Goal: Task Accomplishment & Management: Use online tool/utility

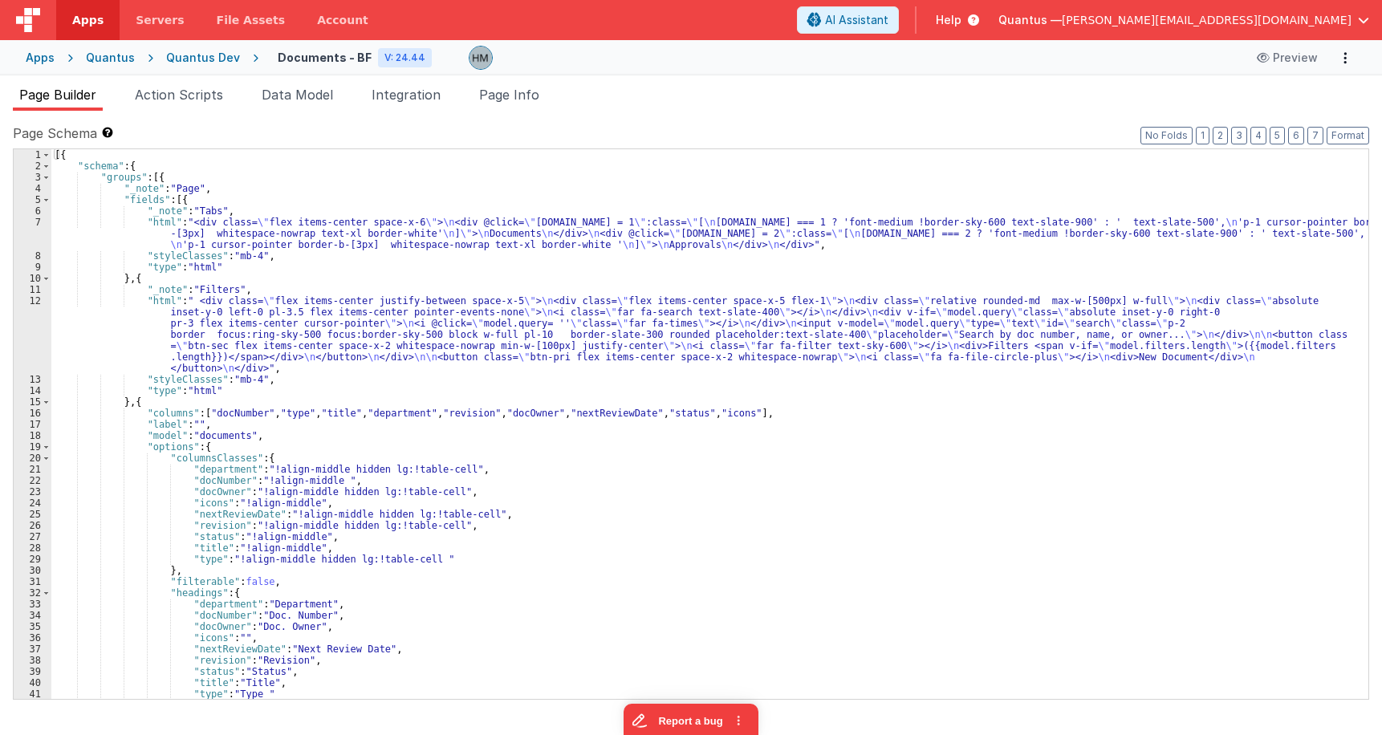
click at [191, 54] on div "Quantus Dev" at bounding box center [203, 58] width 74 height 16
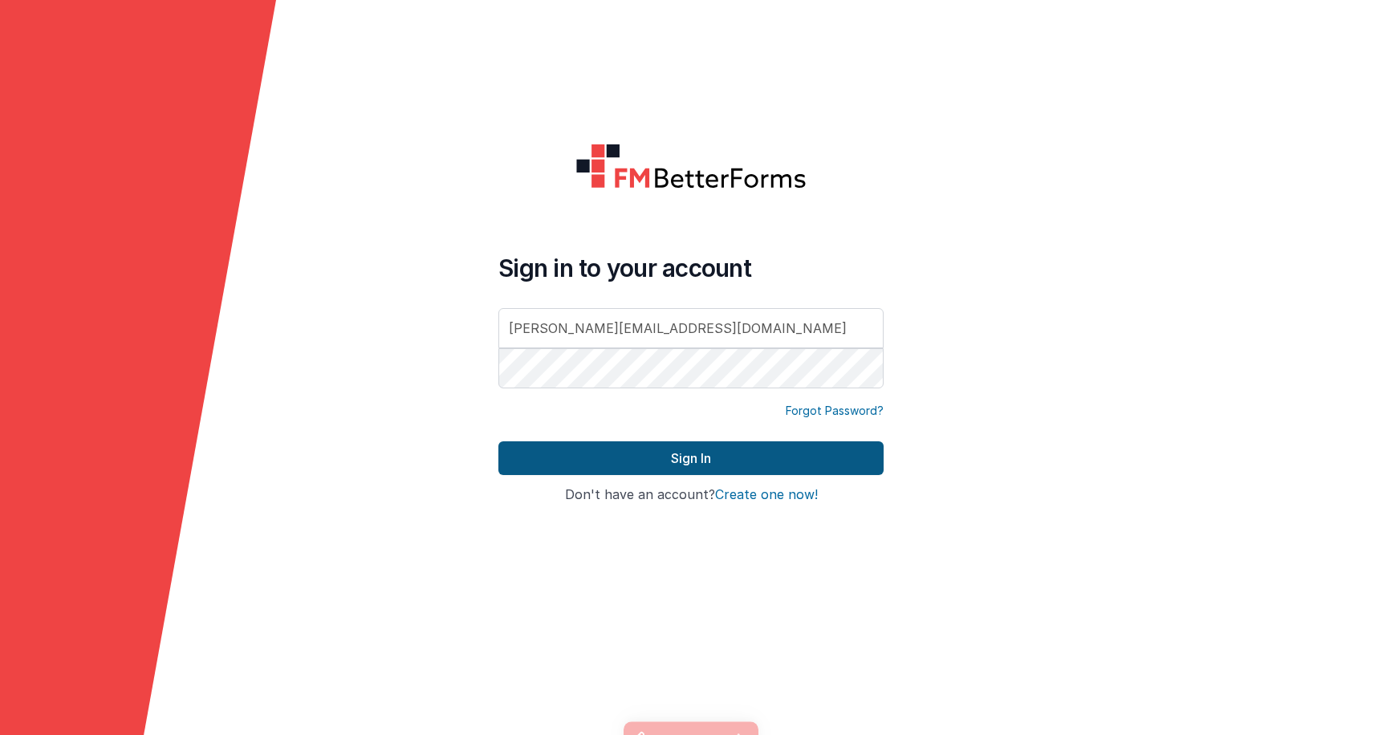
type input "[PERSON_NAME][EMAIL_ADDRESS][DOMAIN_NAME]"
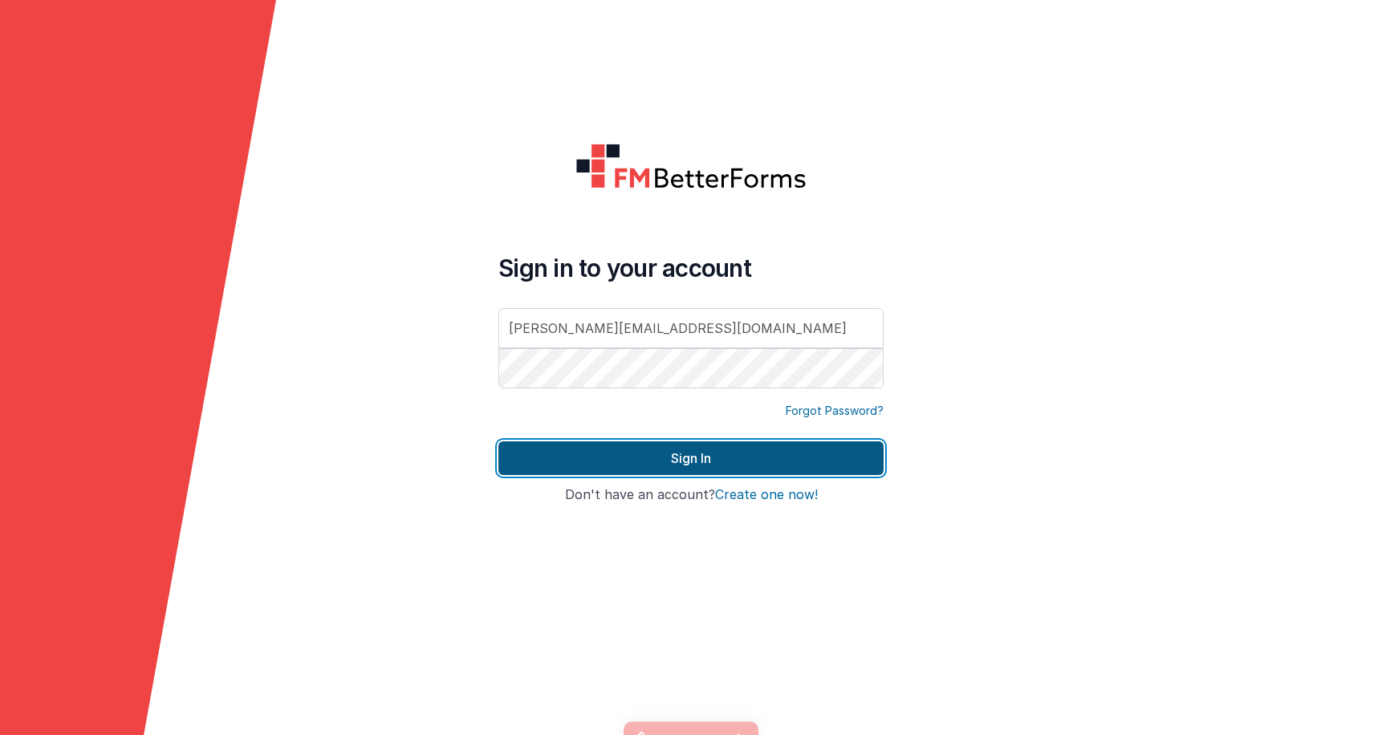
click at [687, 457] on button "Sign In" at bounding box center [690, 458] width 385 height 34
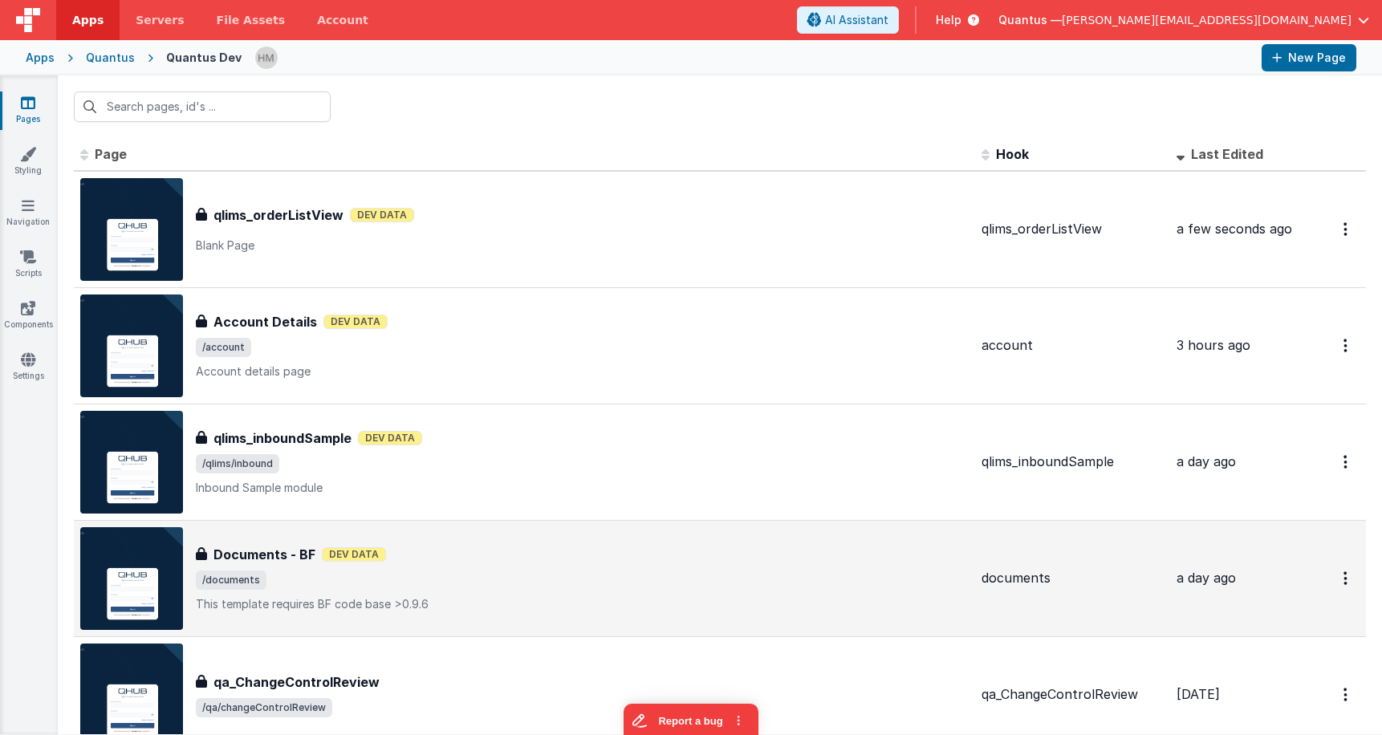
click at [674, 578] on span "/documents" at bounding box center [582, 580] width 773 height 19
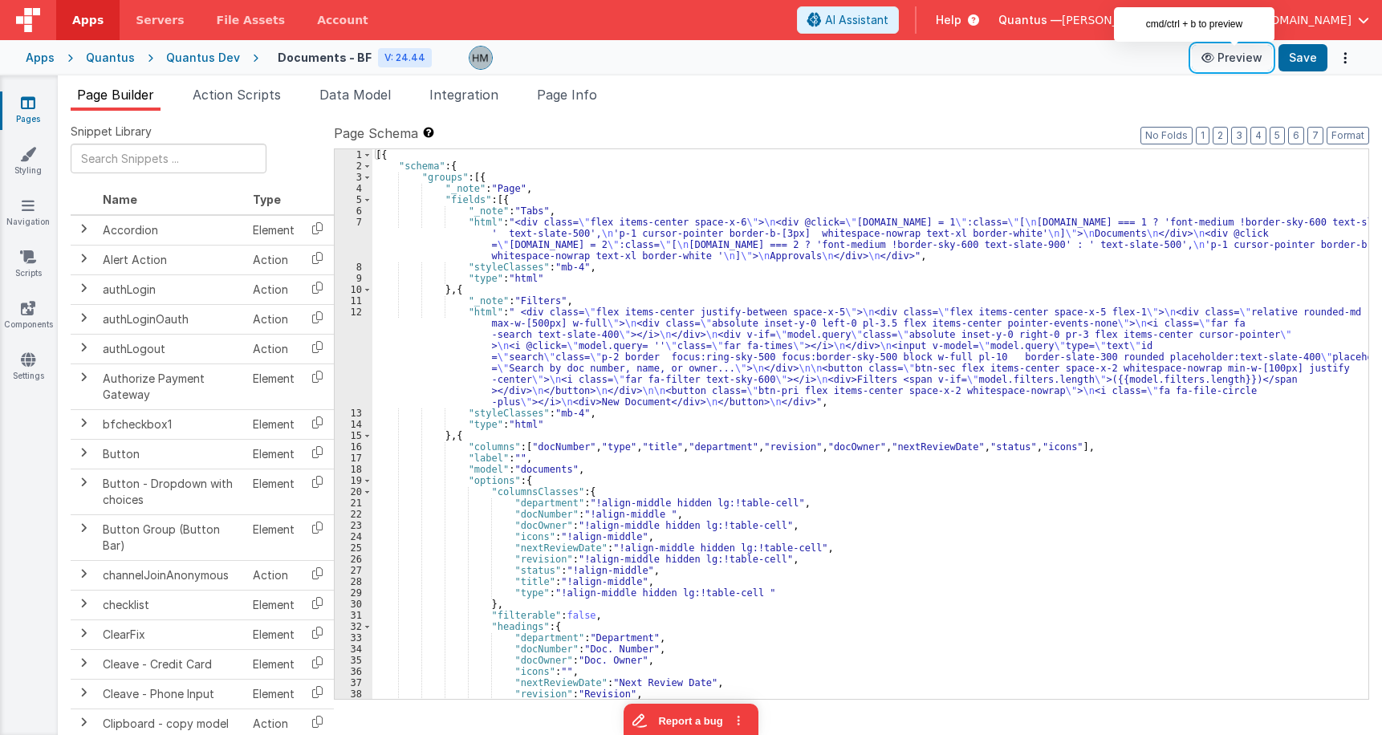
click at [1239, 66] on button "Preview" at bounding box center [1232, 58] width 80 height 26
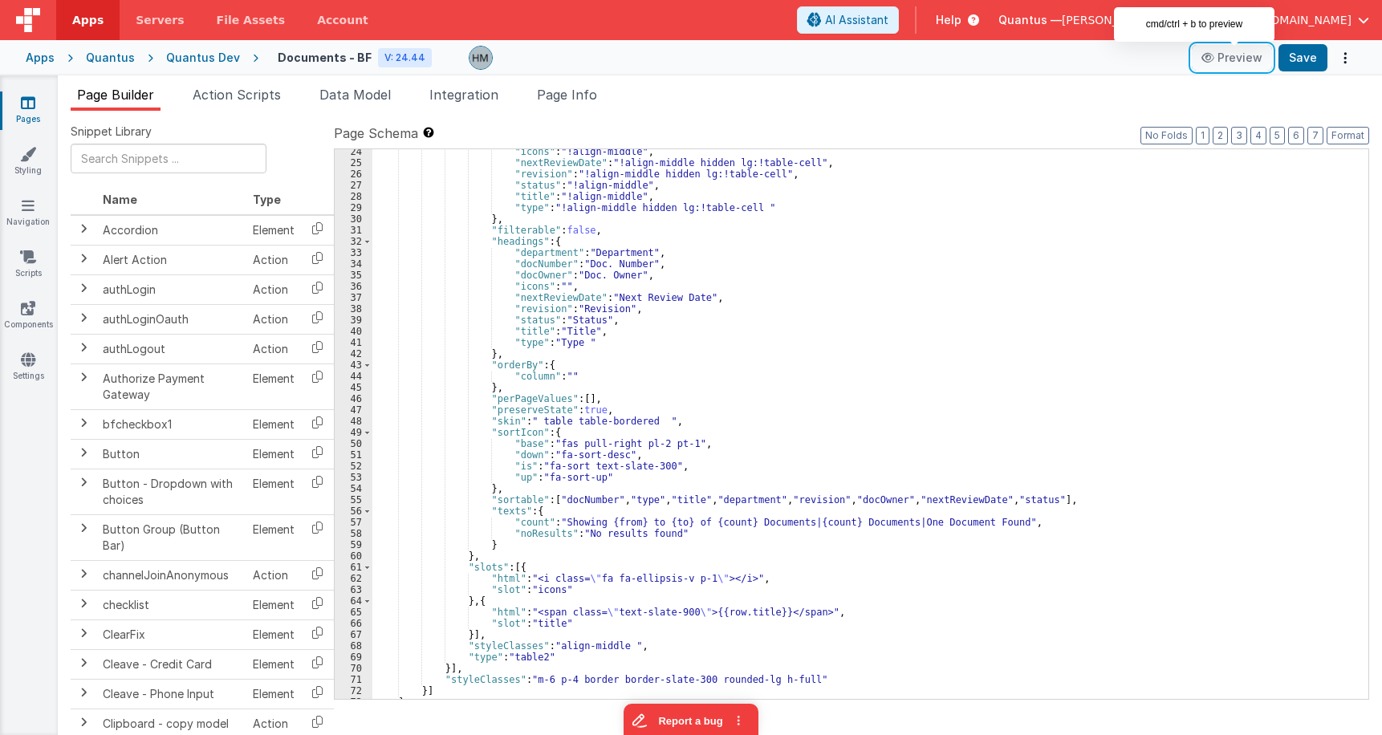
scroll to position [405, 0]
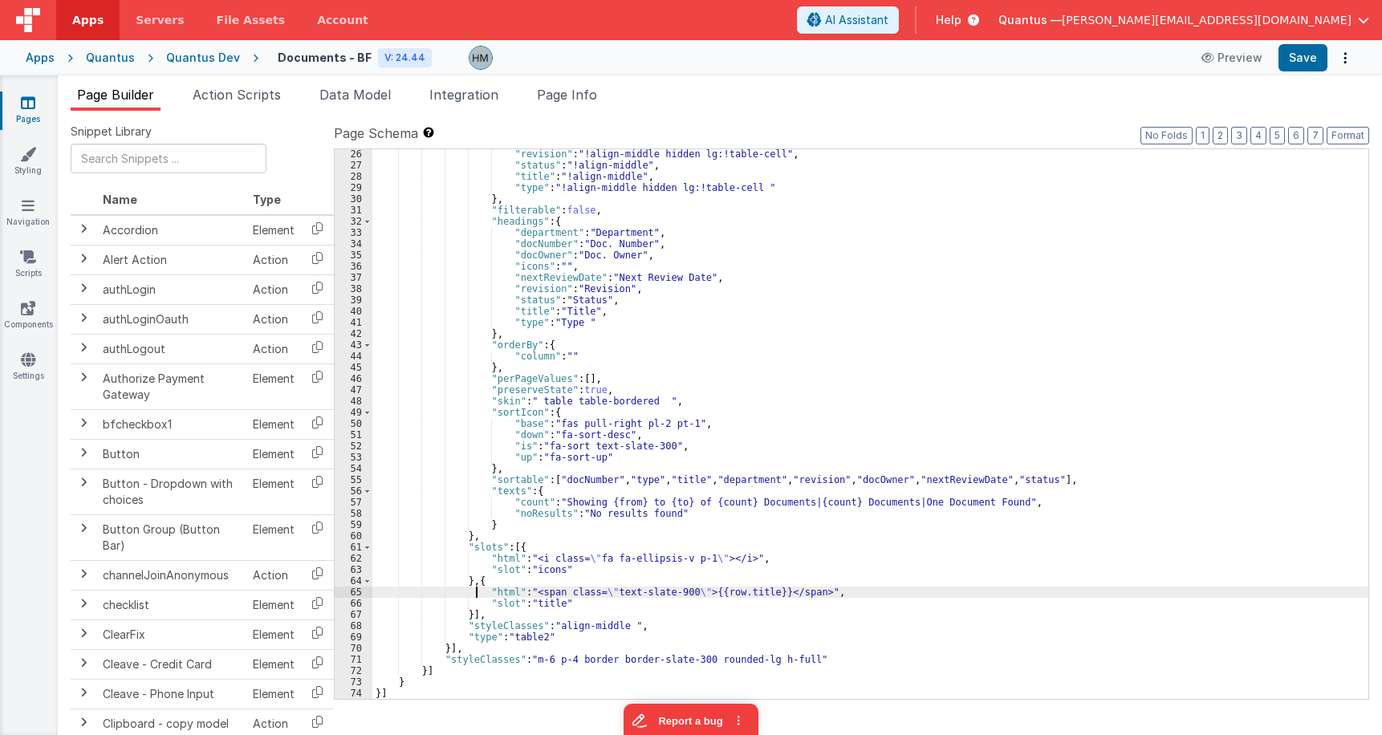
click at [477, 595] on div ""revision" : "!align-middle hidden lg:!table-cell" , "status" : "!align-middle"…" at bounding box center [870, 434] width 996 height 572
click at [456, 564] on div ""revision" : "!align-middle hidden lg:!table-cell" , "status" : "!align-middle"…" at bounding box center [870, 434] width 996 height 572
click at [357, 558] on div "62" at bounding box center [354, 558] width 38 height 11
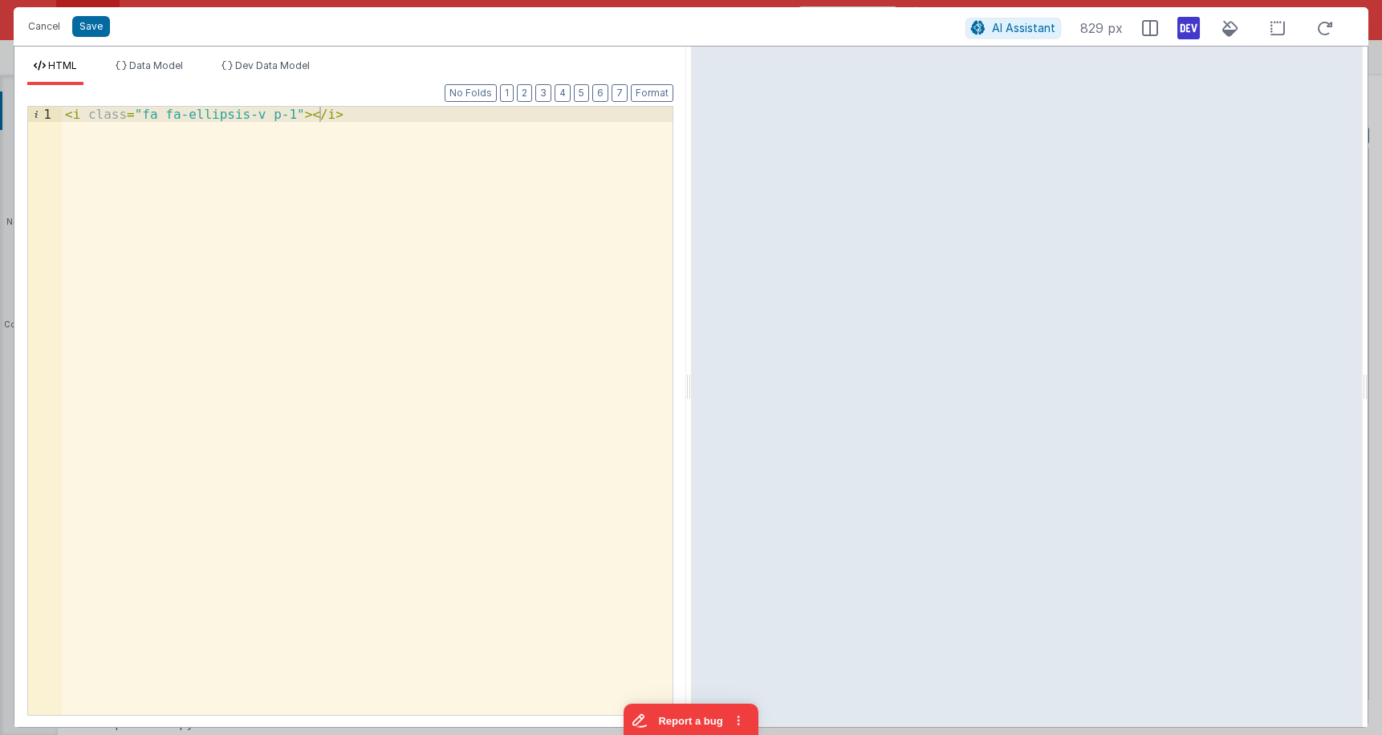
click at [276, 115] on div "< i class = "fa fa-ellipsis-v p-1" > </ i >" at bounding box center [367, 426] width 611 height 639
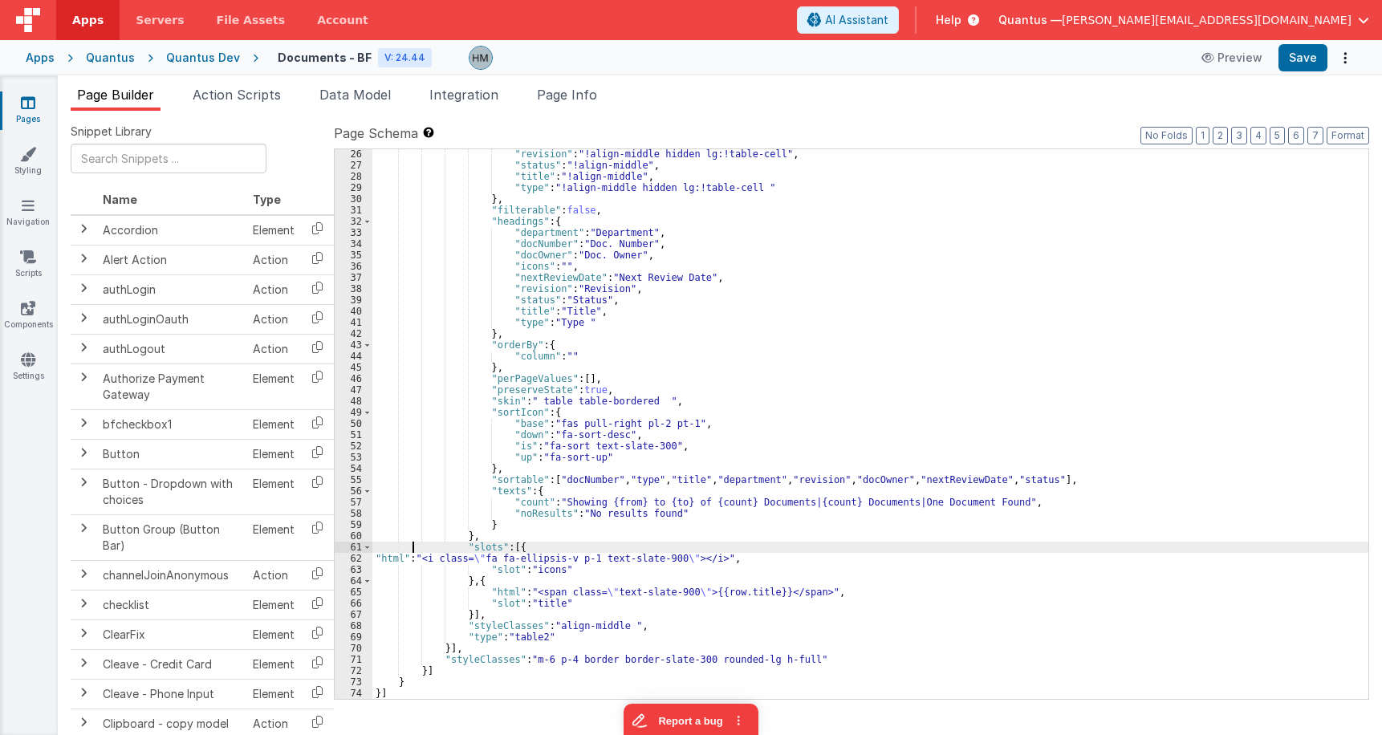
click at [411, 552] on div ""revision" : "!align-middle hidden lg:!table-cell" , "status" : "!align-middle"…" at bounding box center [870, 434] width 996 height 572
click at [356, 561] on div "62" at bounding box center [354, 558] width 38 height 11
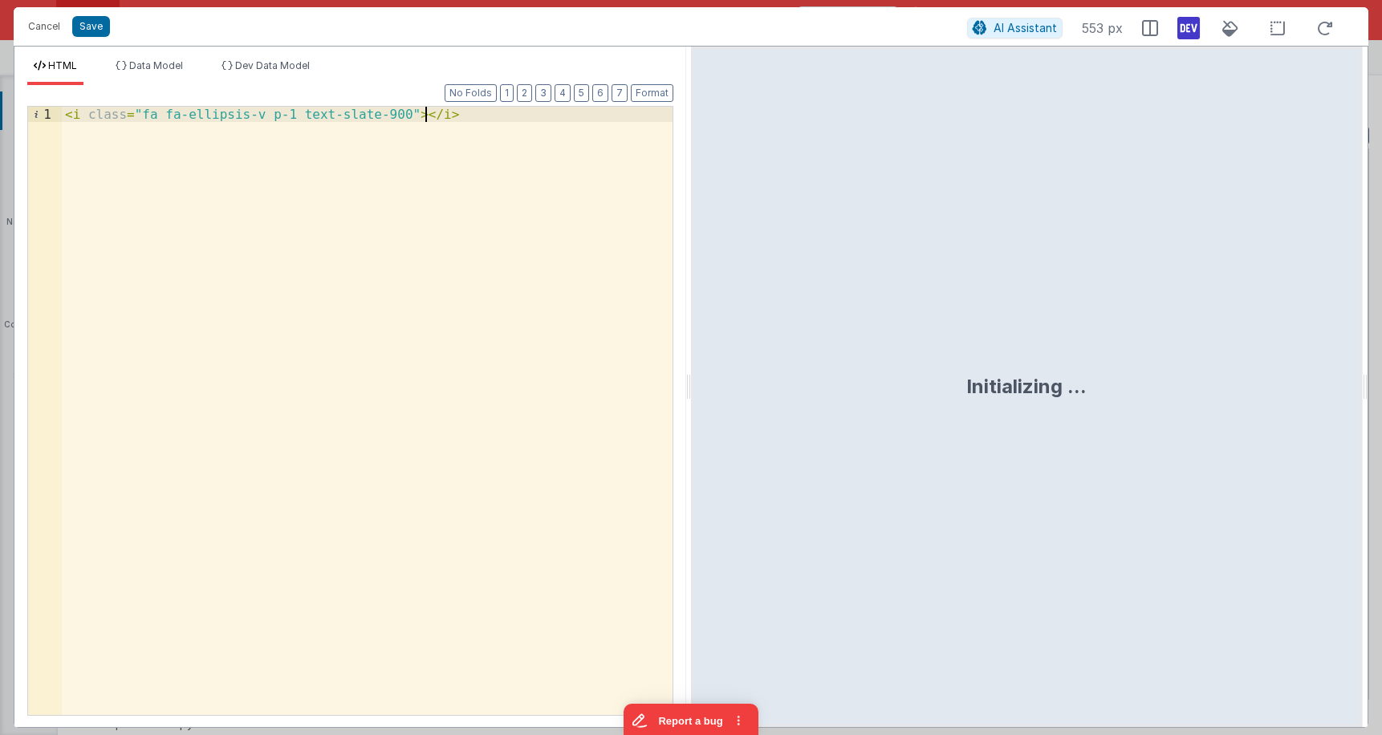
click at [479, 121] on div "< i class = "fa fa-ellipsis-v p-1 text-slate-900" > </ i >" at bounding box center [367, 426] width 611 height 639
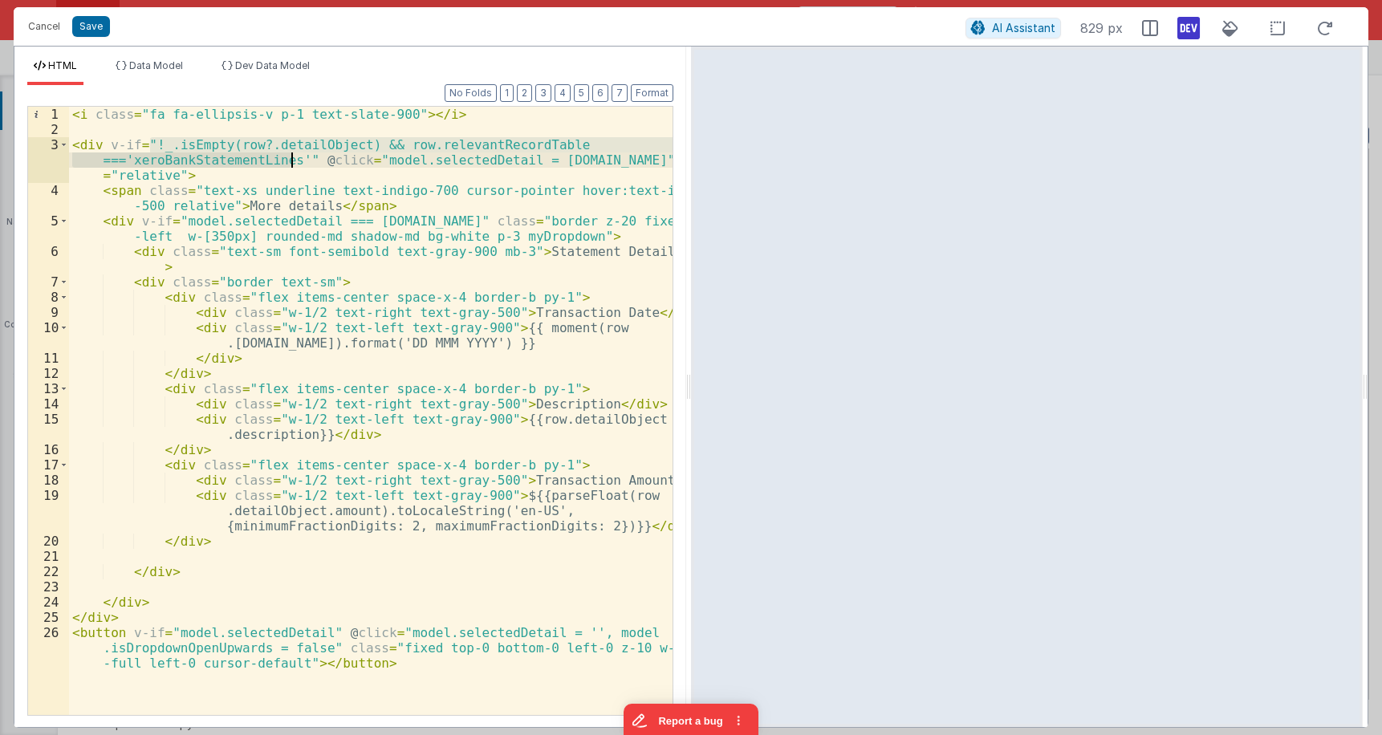
drag, startPoint x: 151, startPoint y: 144, endPoint x: 287, endPoint y: 158, distance: 136.4
click at [287, 158] on div "< i class = "fa fa-ellipsis-v p-1 text-slate-900" > </ i > < div v-if = "!_.isE…" at bounding box center [371, 441] width 604 height 669
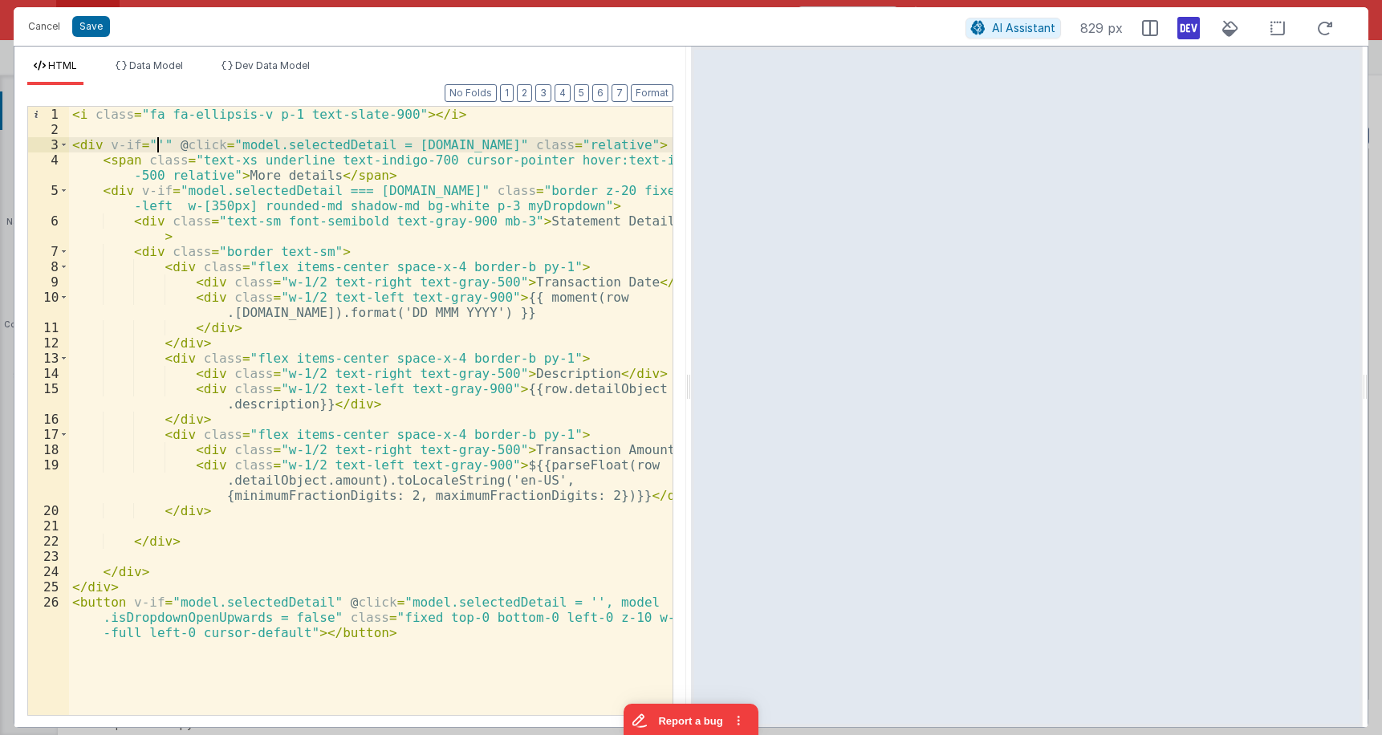
click at [158, 142] on div "< i class = "fa fa-ellipsis-v p-1 text-slate-900" > </ i > < div v-if = "'" @ c…" at bounding box center [371, 441] width 604 height 669
click at [327, 145] on div "< i class = "fa fa-ellipsis-v p-1 text-slate-900" > </ i > < div v-if = "" @ cl…" at bounding box center [371, 441] width 604 height 669
click at [346, 152] on div "< i class = "fa fa-ellipsis-v p-1 text-slate-900" > </ i > < div v-if = "" @ cl…" at bounding box center [371, 441] width 604 height 669
drag, startPoint x: 361, startPoint y: 143, endPoint x: 323, endPoint y: 141, distance: 37.8
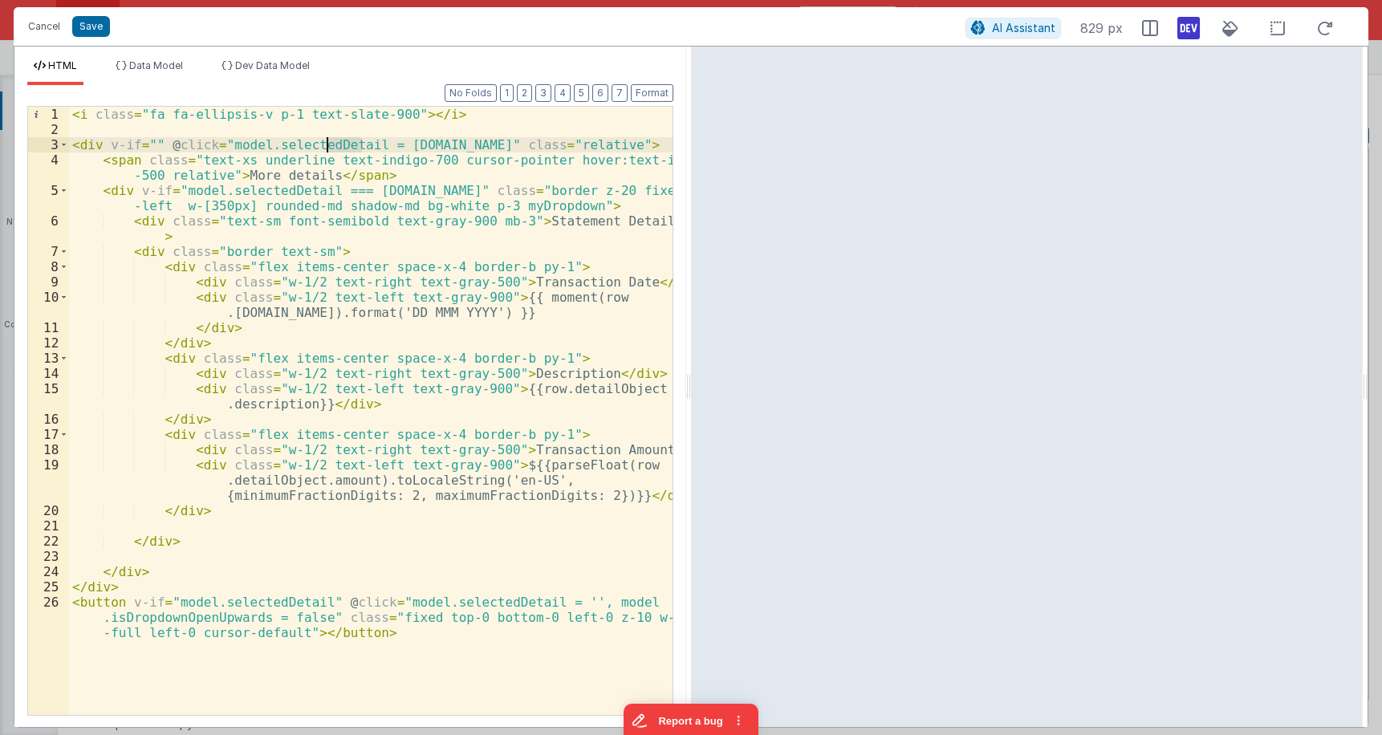
click at [323, 141] on div "< i class = "fa fa-ellipsis-v p-1 text-slate-900" > </ i > < div v-if = "" @ cl…" at bounding box center [371, 441] width 604 height 669
click at [301, 74] on li "Dev Data Model" at bounding box center [265, 72] width 101 height 26
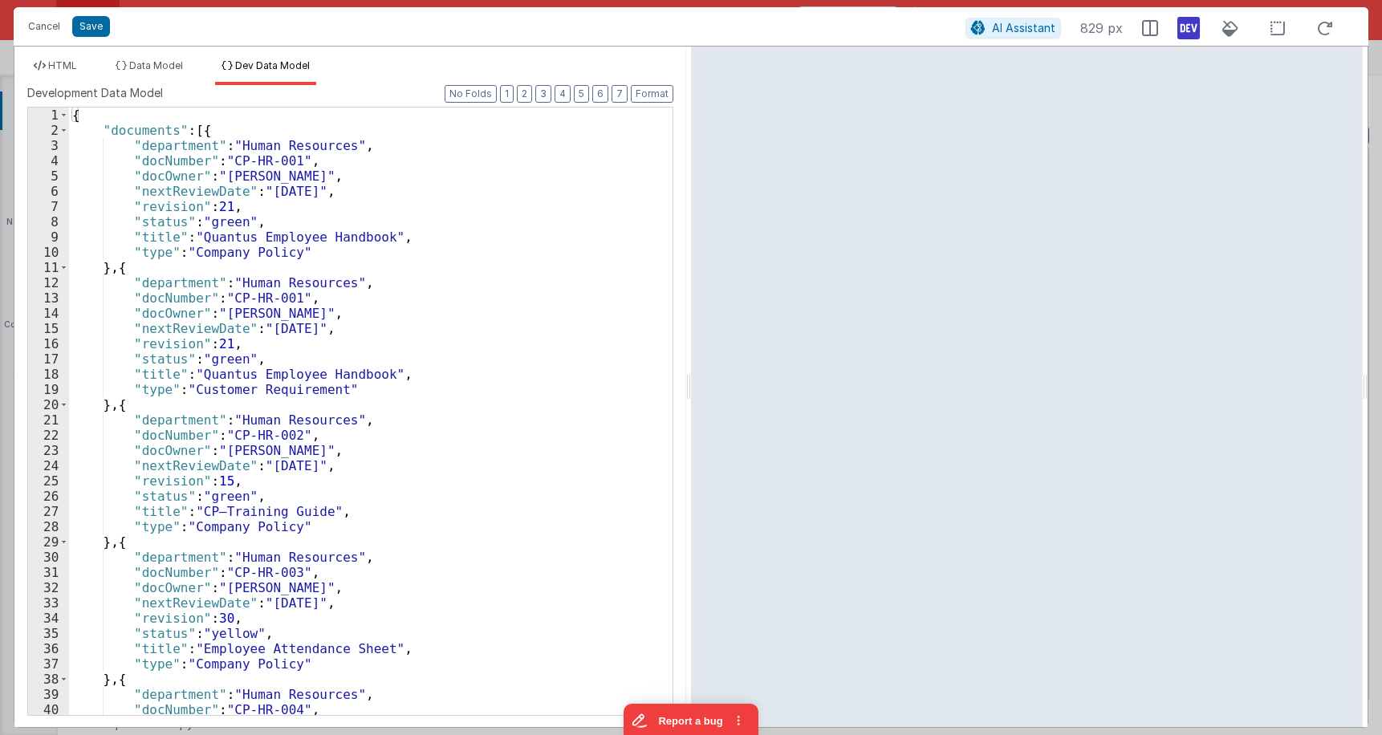
click at [261, 125] on div "{ "documents" : [{ "department" : "Human Resources" , "docNumber" : "CP-HR-001"…" at bounding box center [371, 427] width 604 height 638
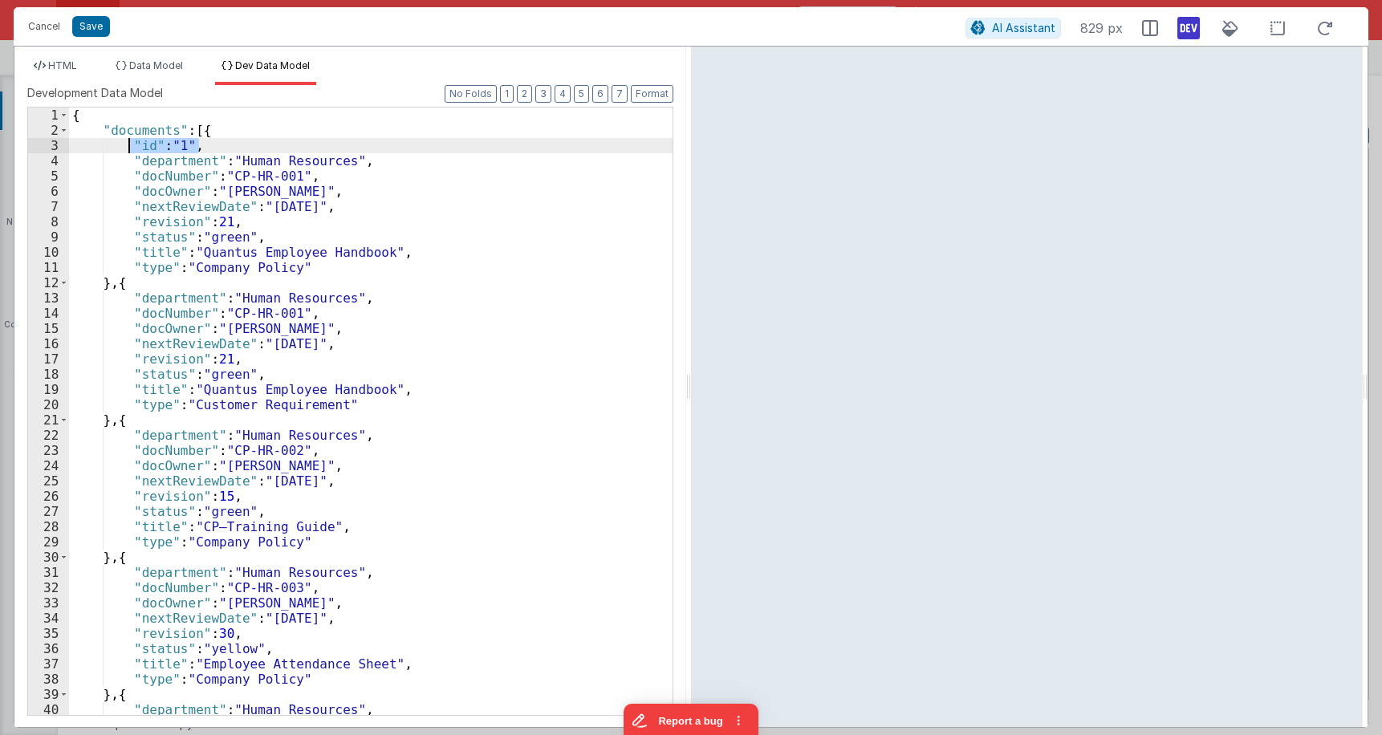
drag, startPoint x: 197, startPoint y: 146, endPoint x: 128, endPoint y: 144, distance: 68.2
click at [128, 144] on div "{ "documents" : [{ "id" : "1" , "department" : "Human Resources" , "docNumber" …" at bounding box center [371, 427] width 604 height 638
click at [152, 288] on div "{ "documents" : [{ "id" : "1" , "department" : "Human Resources" , "docNumber" …" at bounding box center [371, 427] width 604 height 638
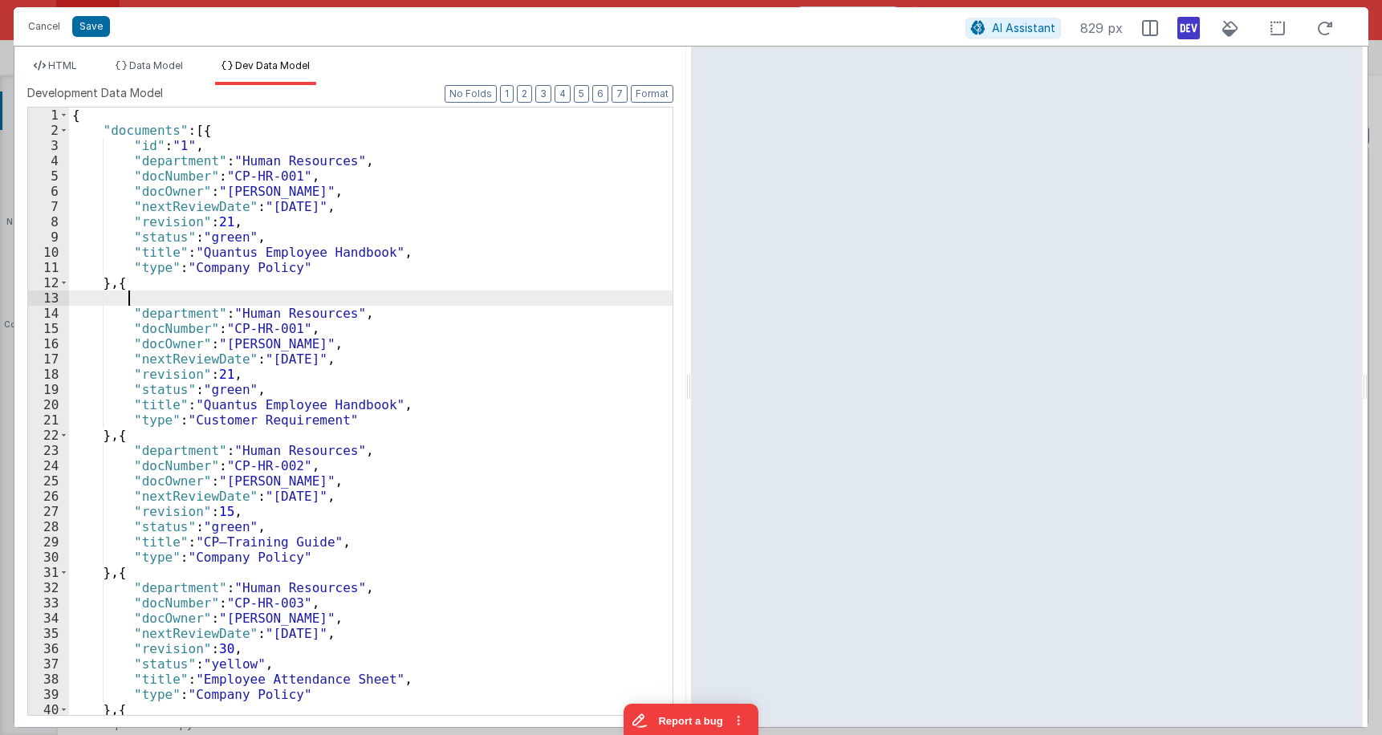
paste textarea
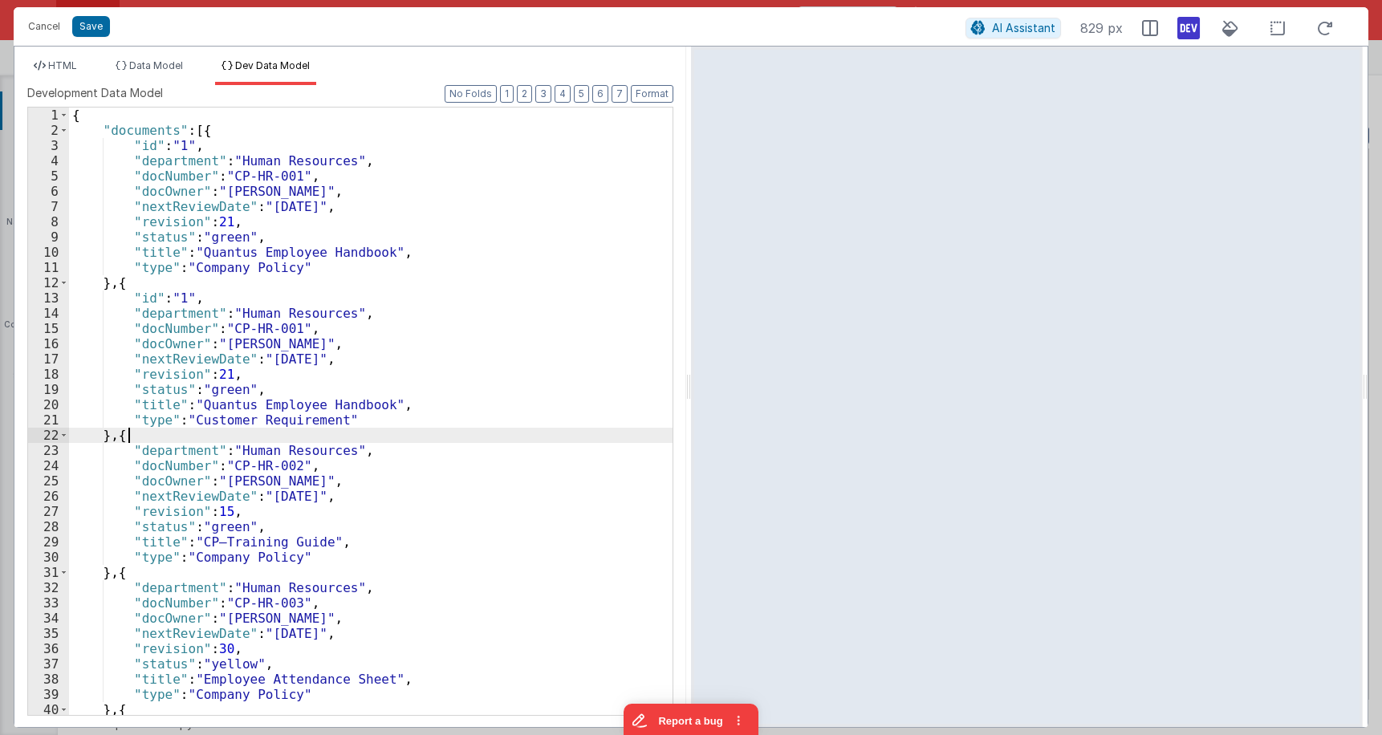
click at [150, 442] on div "{ "documents" : [{ "id" : "1" , "department" : "Human Resources" , "docNumber" …" at bounding box center [371, 427] width 604 height 638
paste textarea
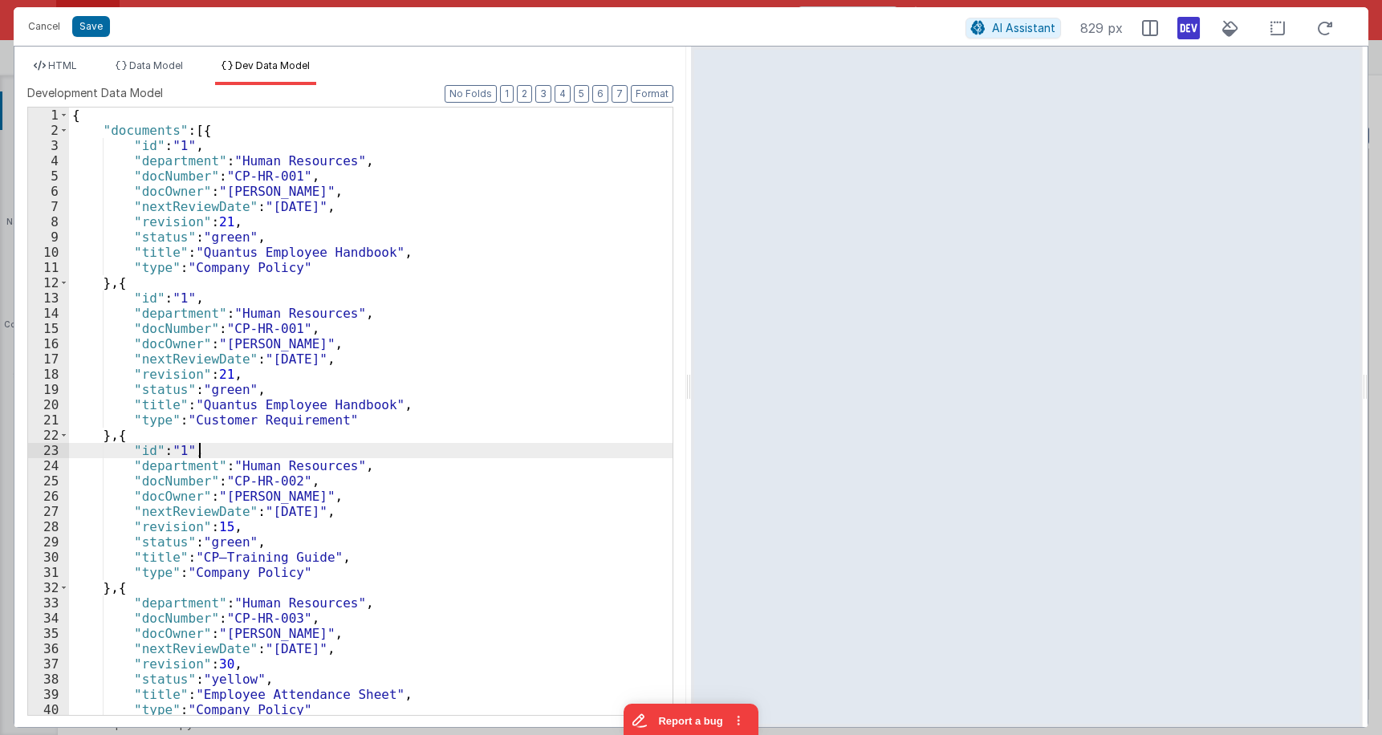
click at [169, 586] on div "{ "documents" : [{ "id" : "1" , "department" : "Human Resources" , "docNumber" …" at bounding box center [371, 427] width 604 height 638
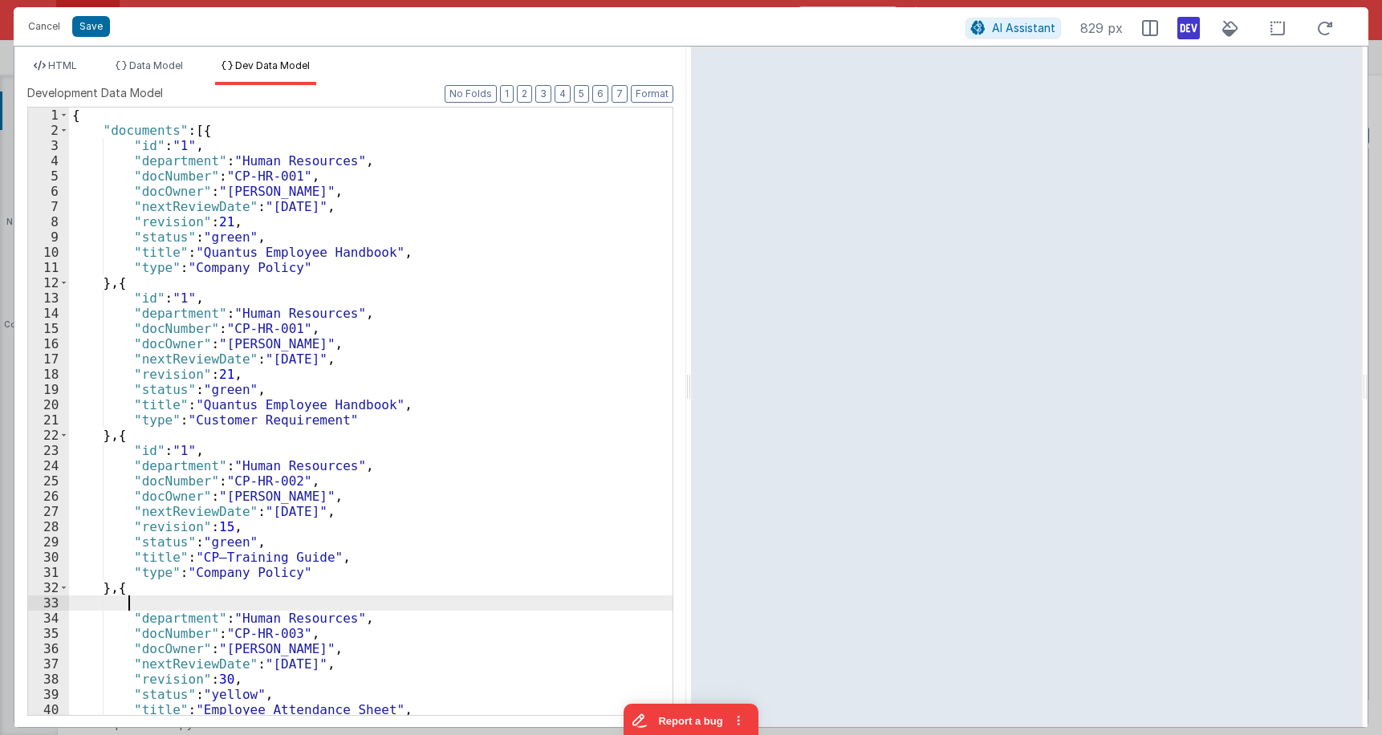
paste textarea
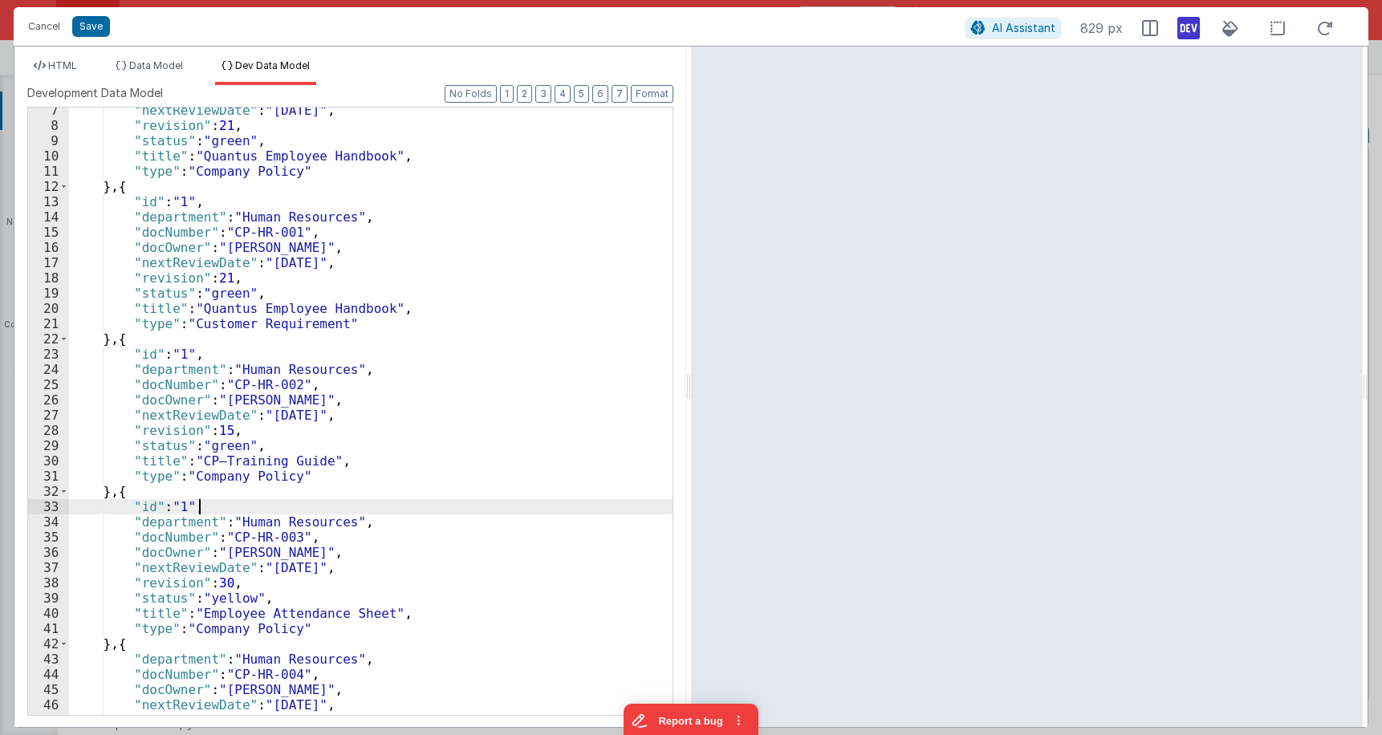
scroll to position [323, 0]
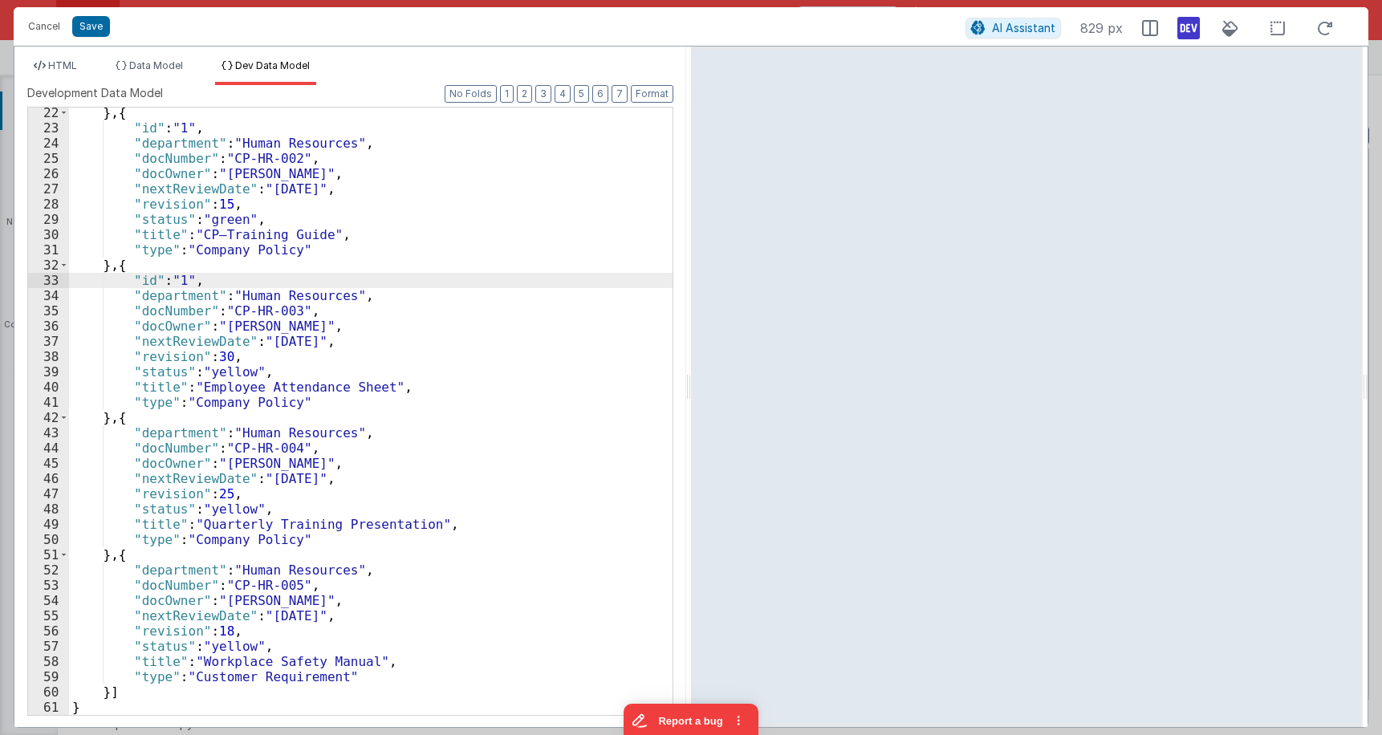
click at [179, 420] on div "} , { "id" : "1" , "department" : "Human Resources" , "docNumber" : "CP-HR-002"…" at bounding box center [371, 424] width 604 height 638
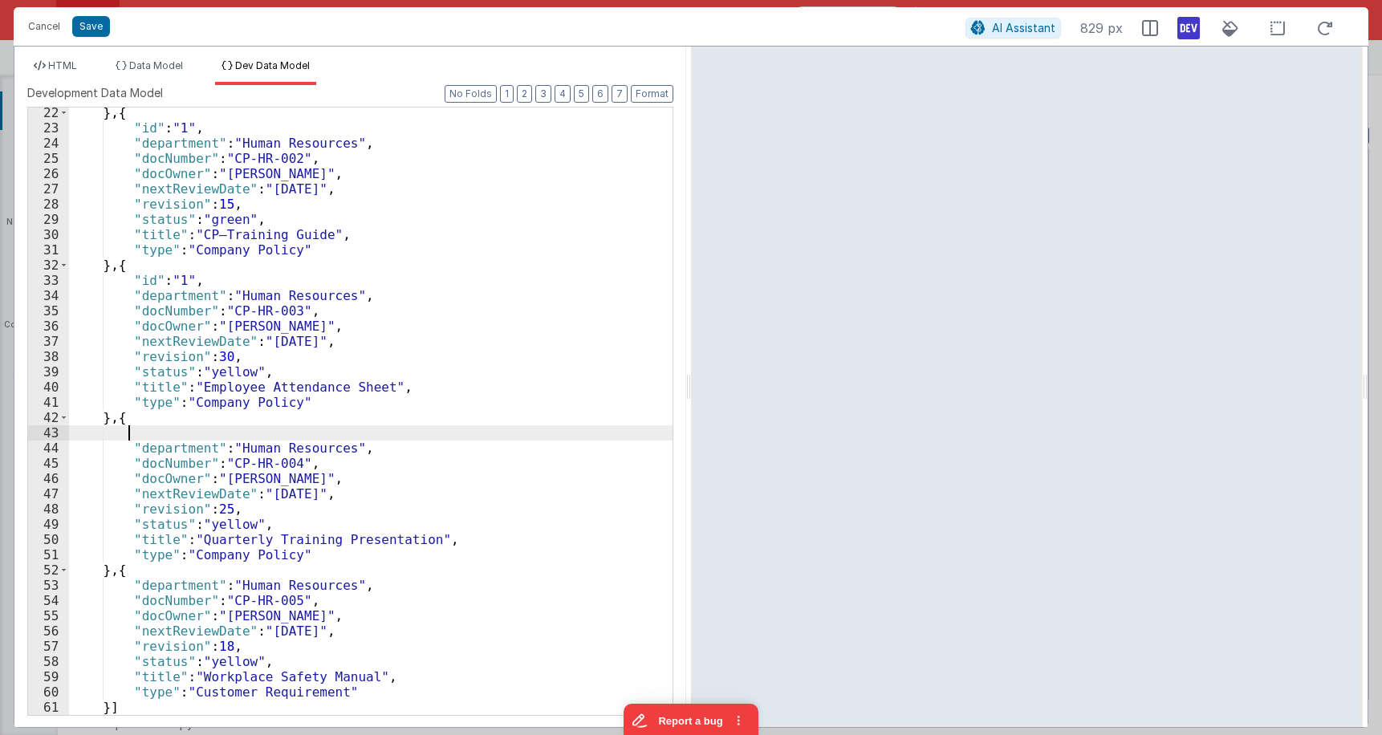
paste textarea
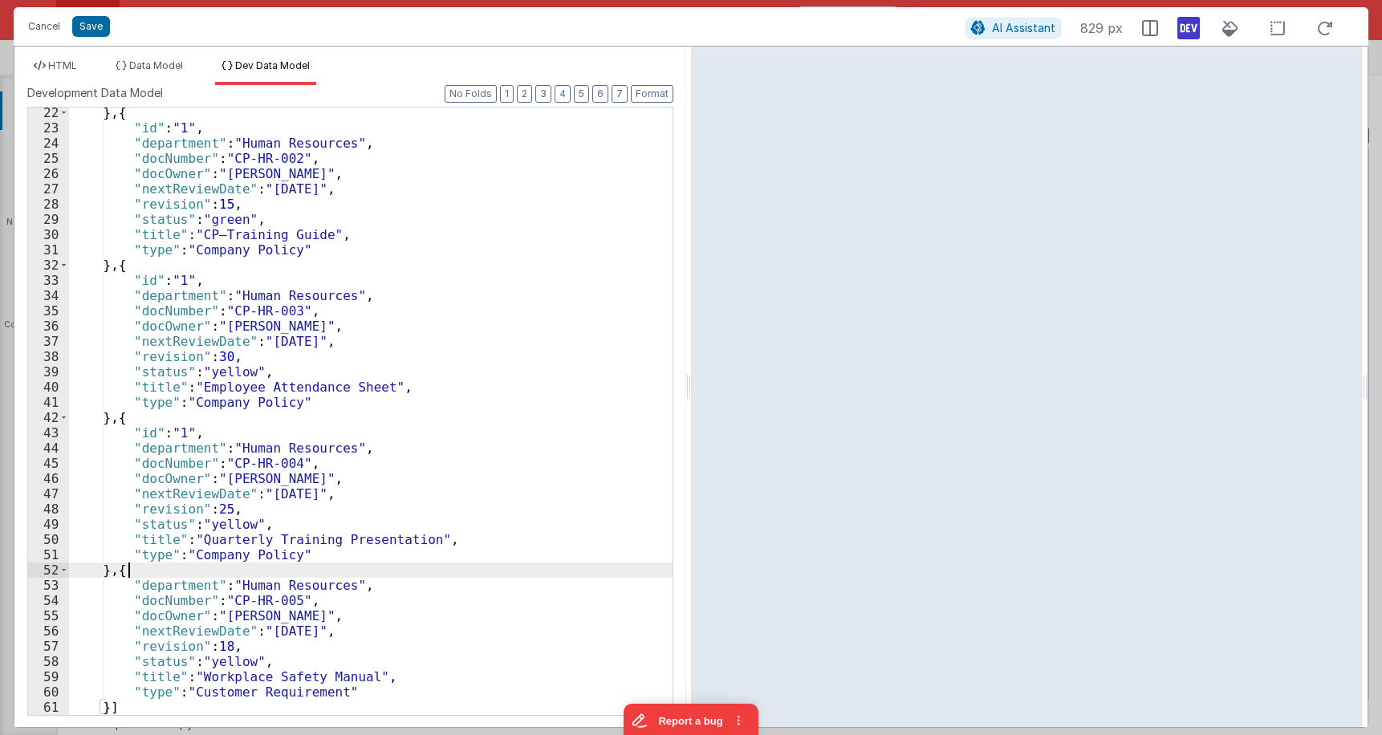
click at [210, 570] on div "} , { "id" : "1" , "department" : "Human Resources" , "docNumber" : "CP-HR-002"…" at bounding box center [371, 424] width 604 height 638
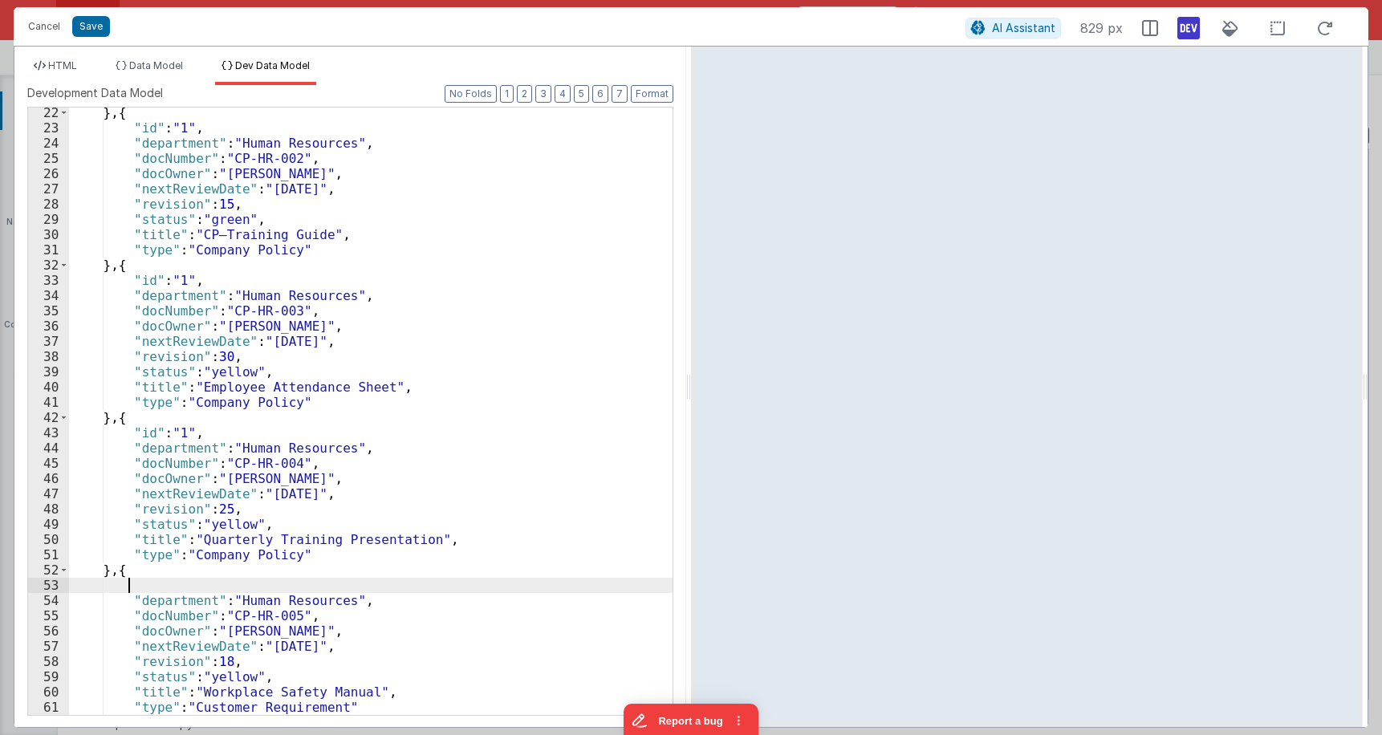
paste textarea
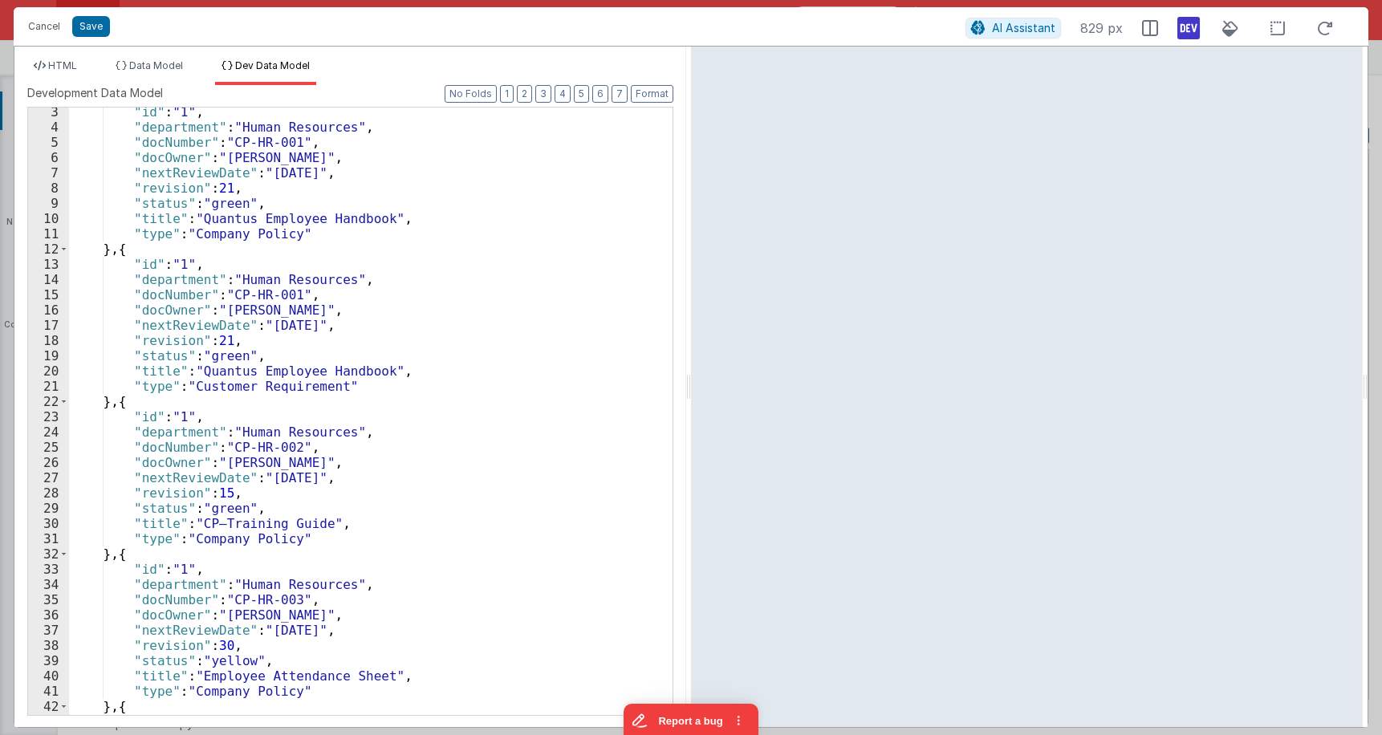
scroll to position [0, 0]
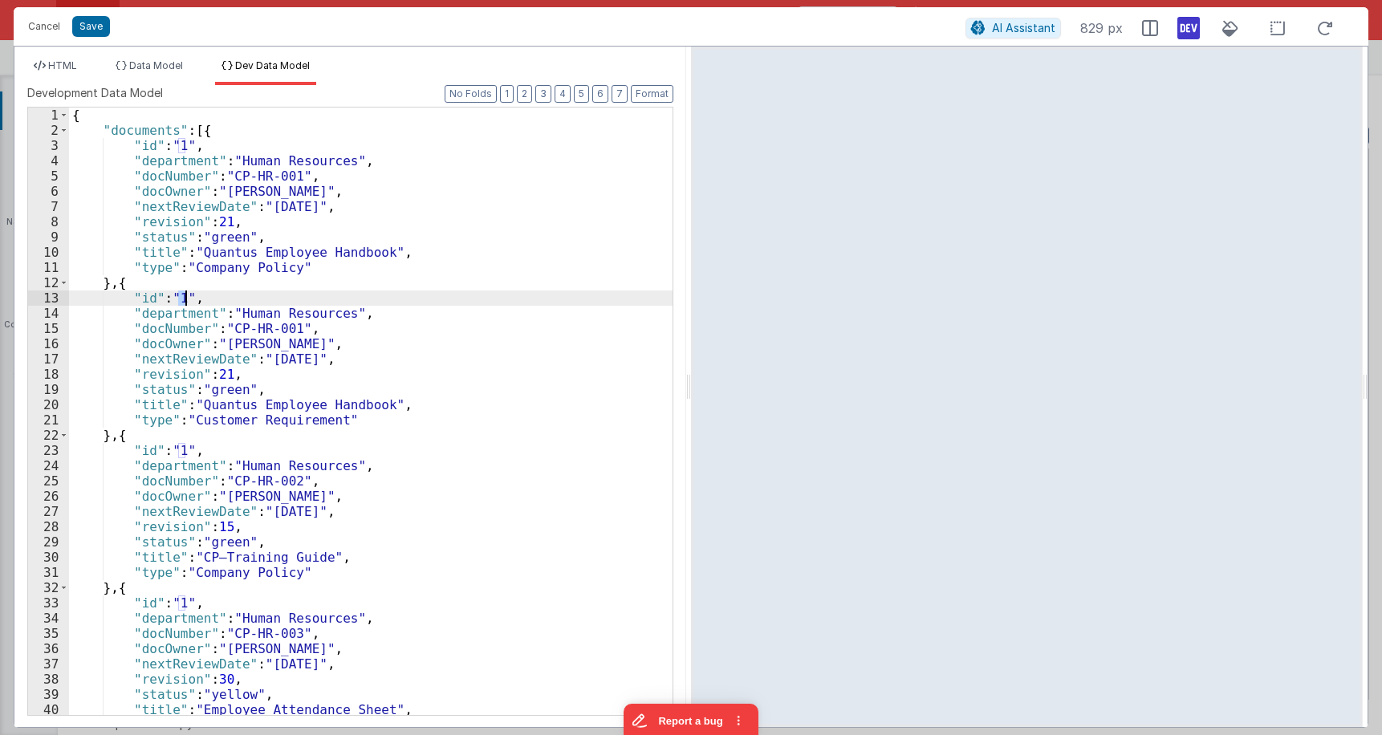
drag, startPoint x: 177, startPoint y: 295, endPoint x: 185, endPoint y: 302, distance: 10.3
click at [185, 302] on div "{ "documents" : [{ "id" : "1" , "department" : "Human Resources" , "docNumber" …" at bounding box center [371, 427] width 604 height 638
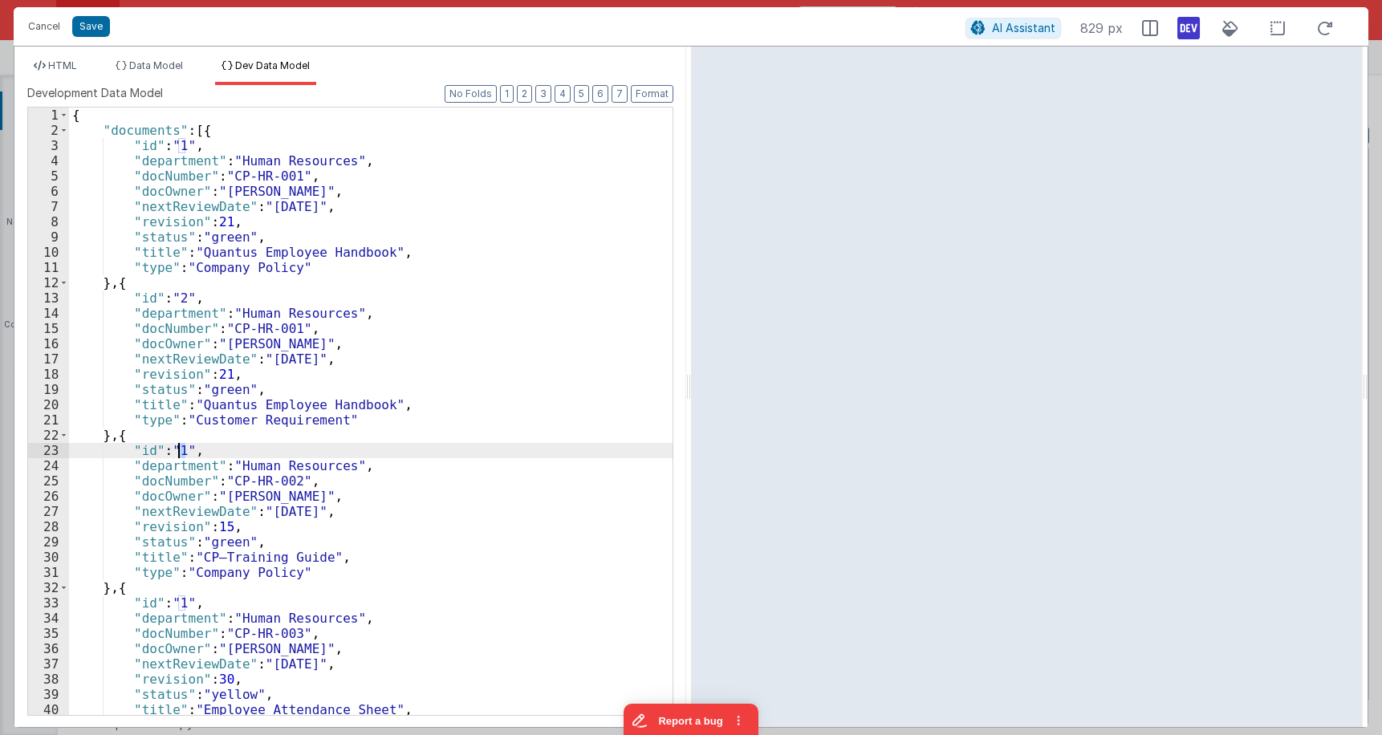
click at [180, 450] on div "{ "documents" : [{ "id" : "1" , "department" : "Human Resources" , "docNumber" …" at bounding box center [371, 427] width 604 height 638
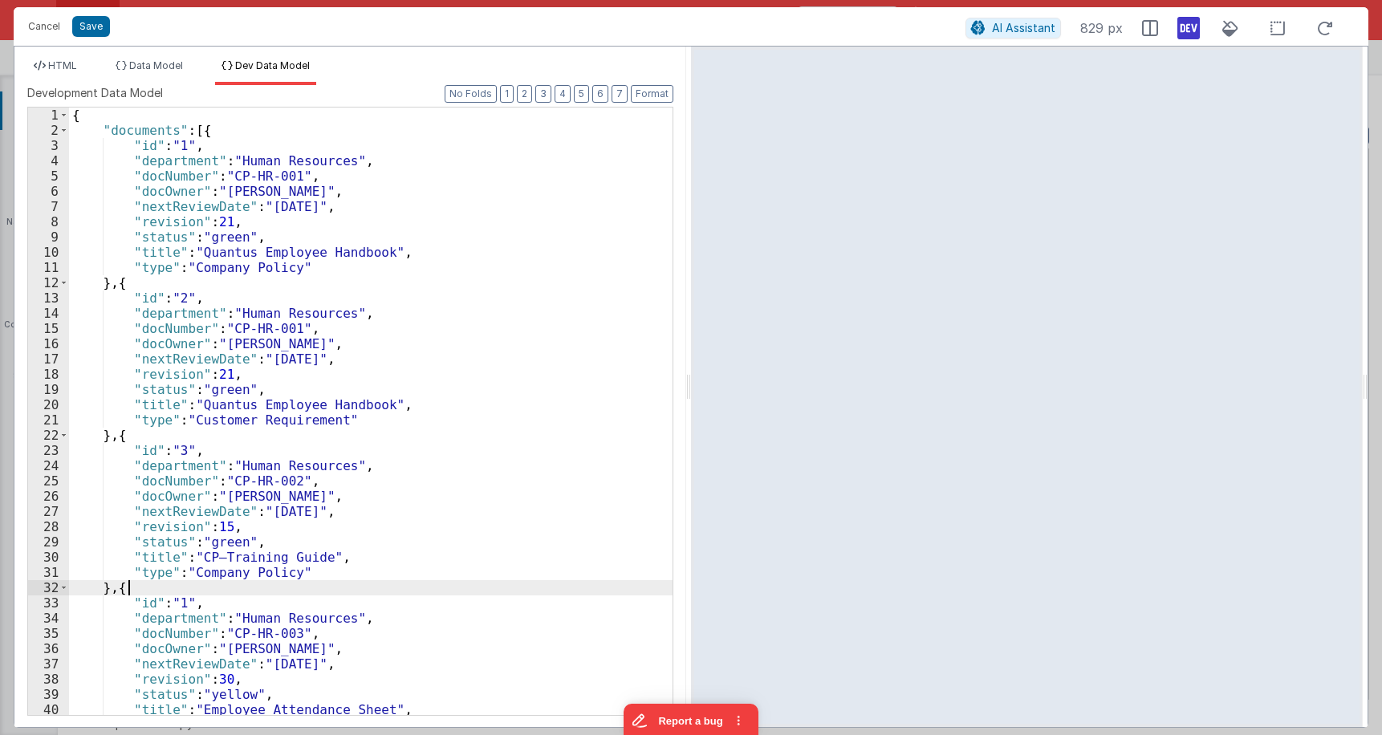
click at [179, 595] on div "{ "documents" : [{ "id" : "1" , "department" : "Human Resources" , "docNumber" …" at bounding box center [371, 427] width 604 height 638
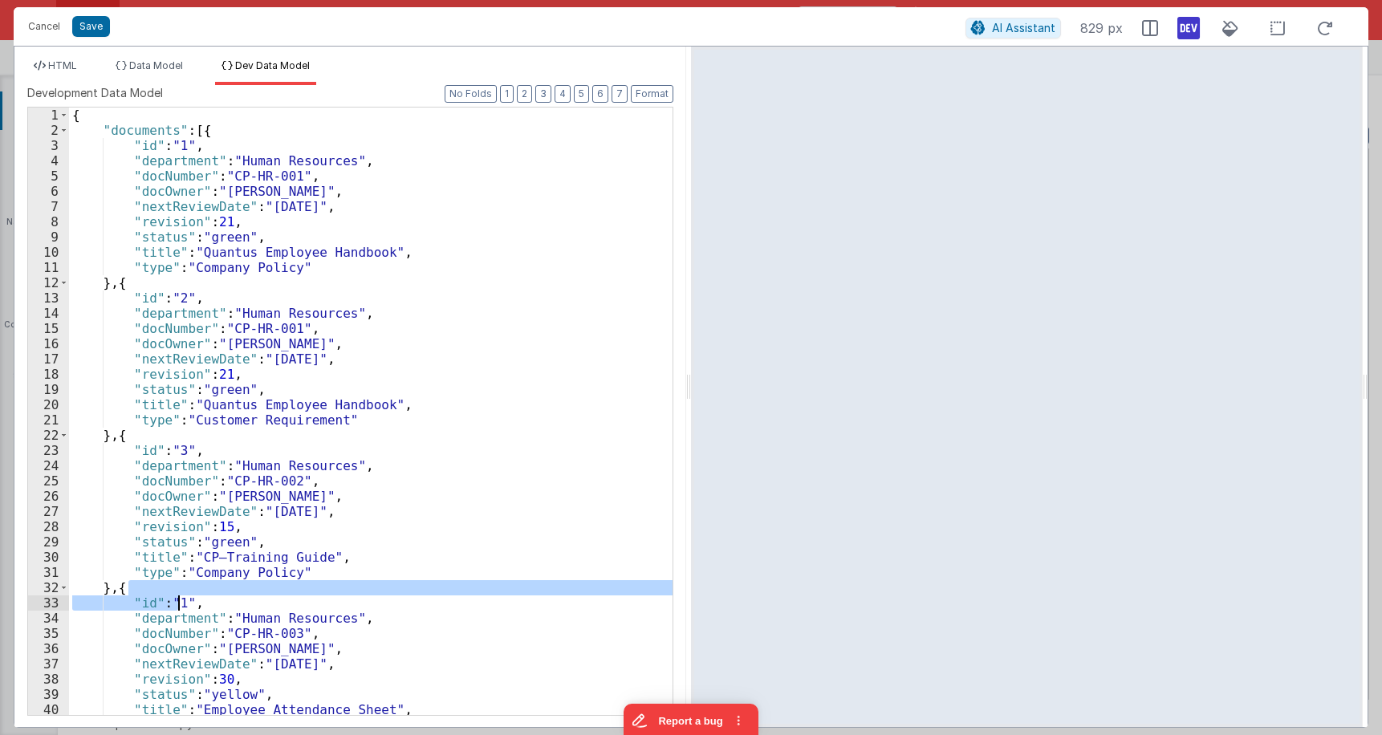
click at [179, 602] on div "{ "documents" : [{ "id" : "1" , "department" : "Human Resources" , "docNumber" …" at bounding box center [371, 412] width 604 height 608
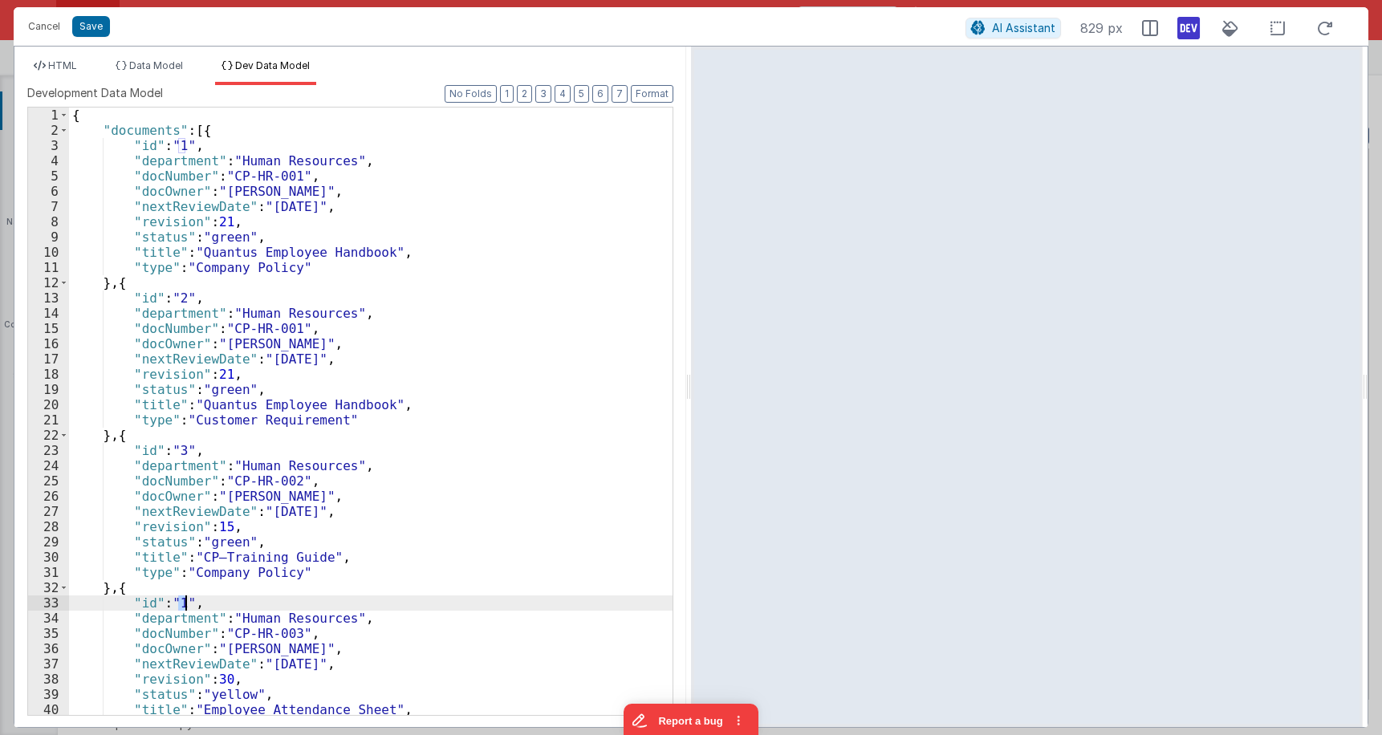
click at [185, 602] on div "{ "documents" : [{ "id" : "1" , "department" : "Human Resources" , "docNumber" …" at bounding box center [371, 427] width 604 height 638
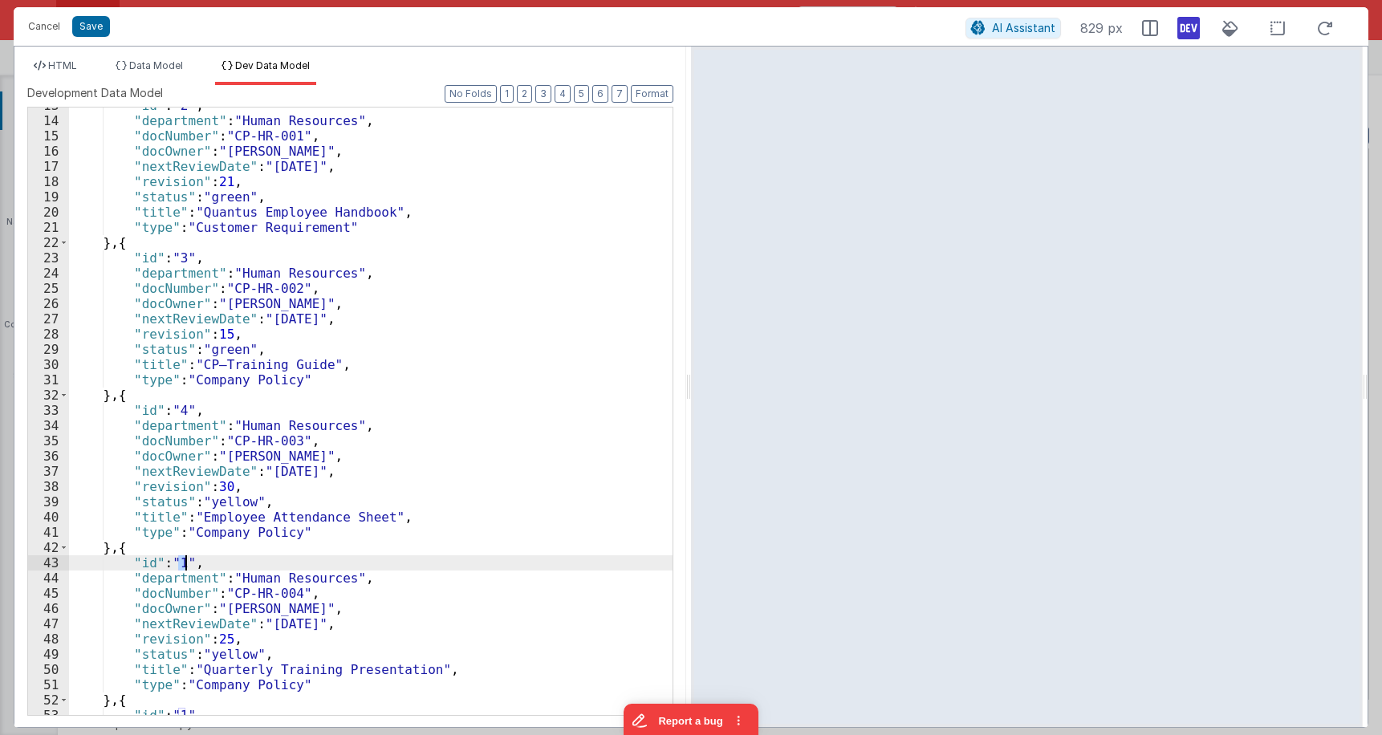
click at [182, 559] on div ""id" : "2" , "department" : "Human Resources" , "docNumber" : "CP-HR-001" , "do…" at bounding box center [371, 417] width 604 height 638
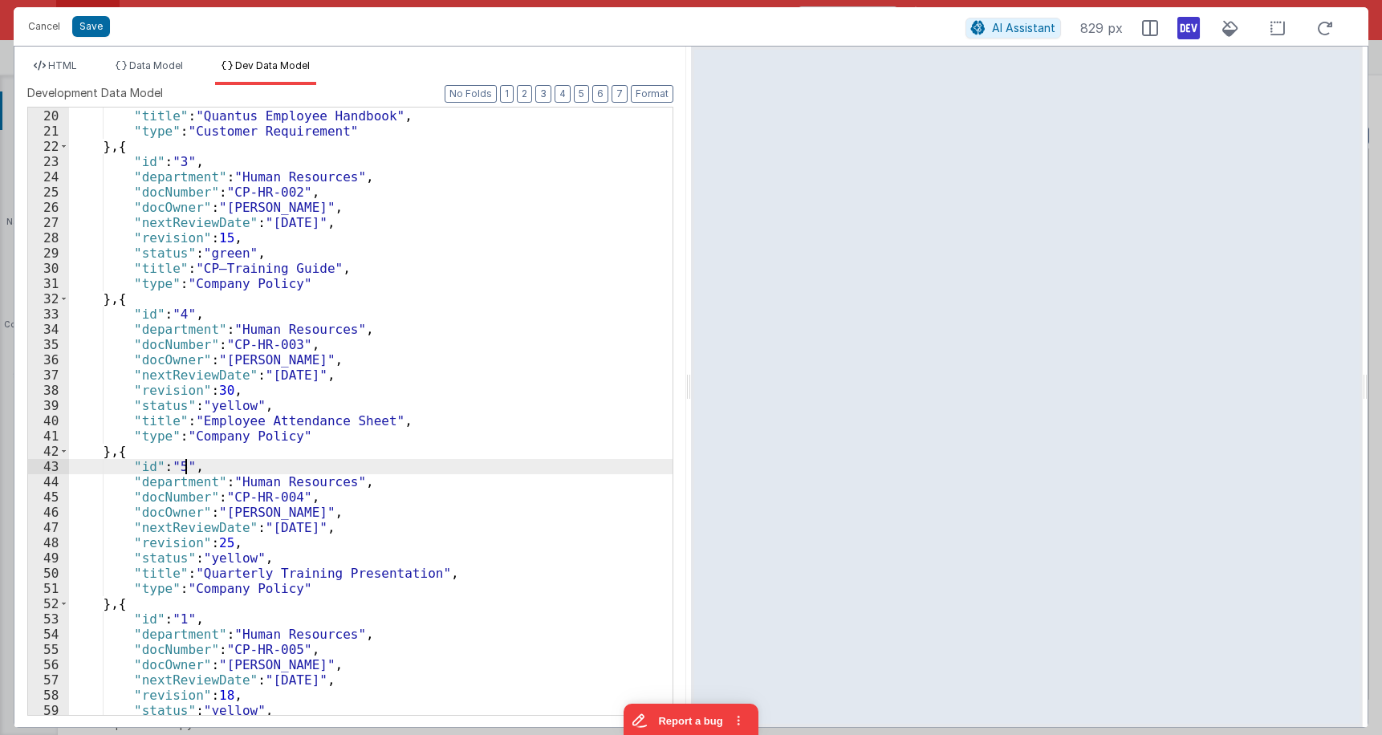
scroll to position [289, 0]
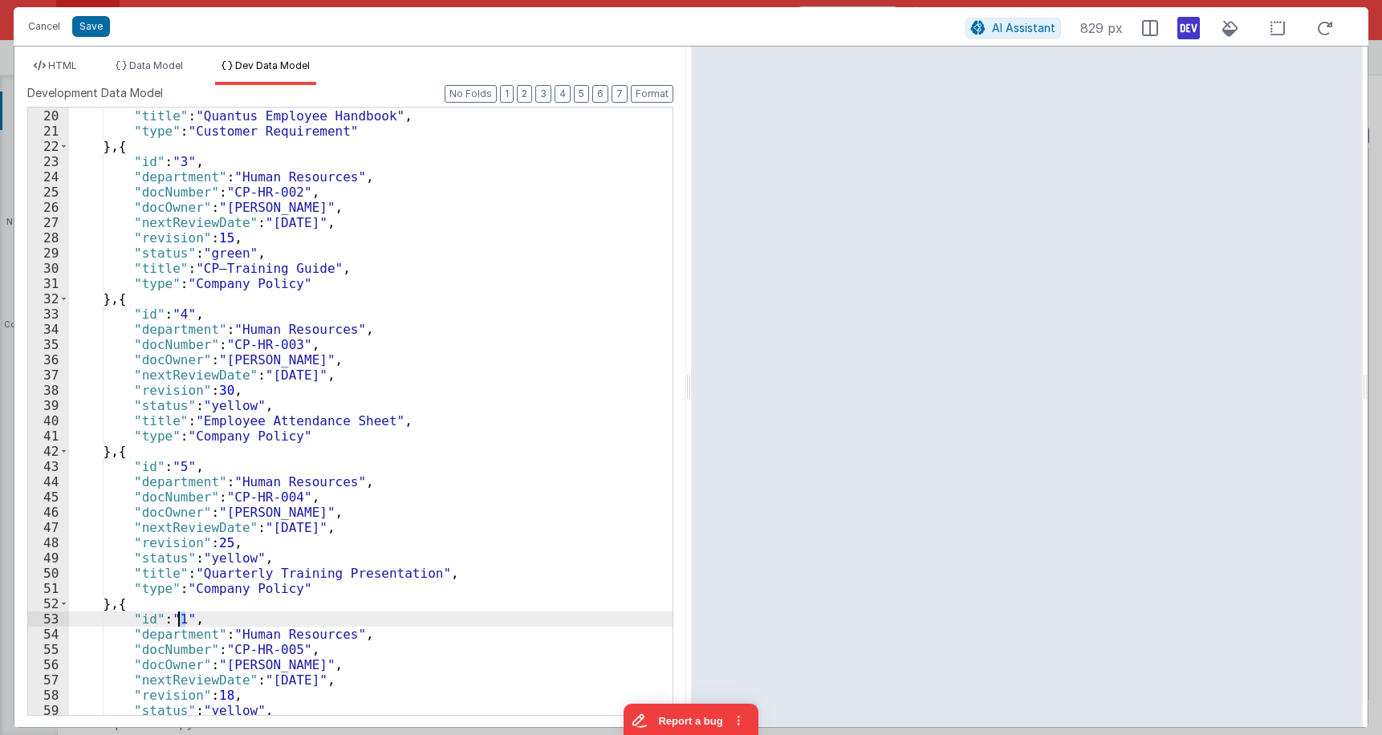
click at [181, 620] on div ""status" : "green" , "title" : "Quantus Employee Handbook" , "type" : "Customer…" at bounding box center [371, 412] width 604 height 638
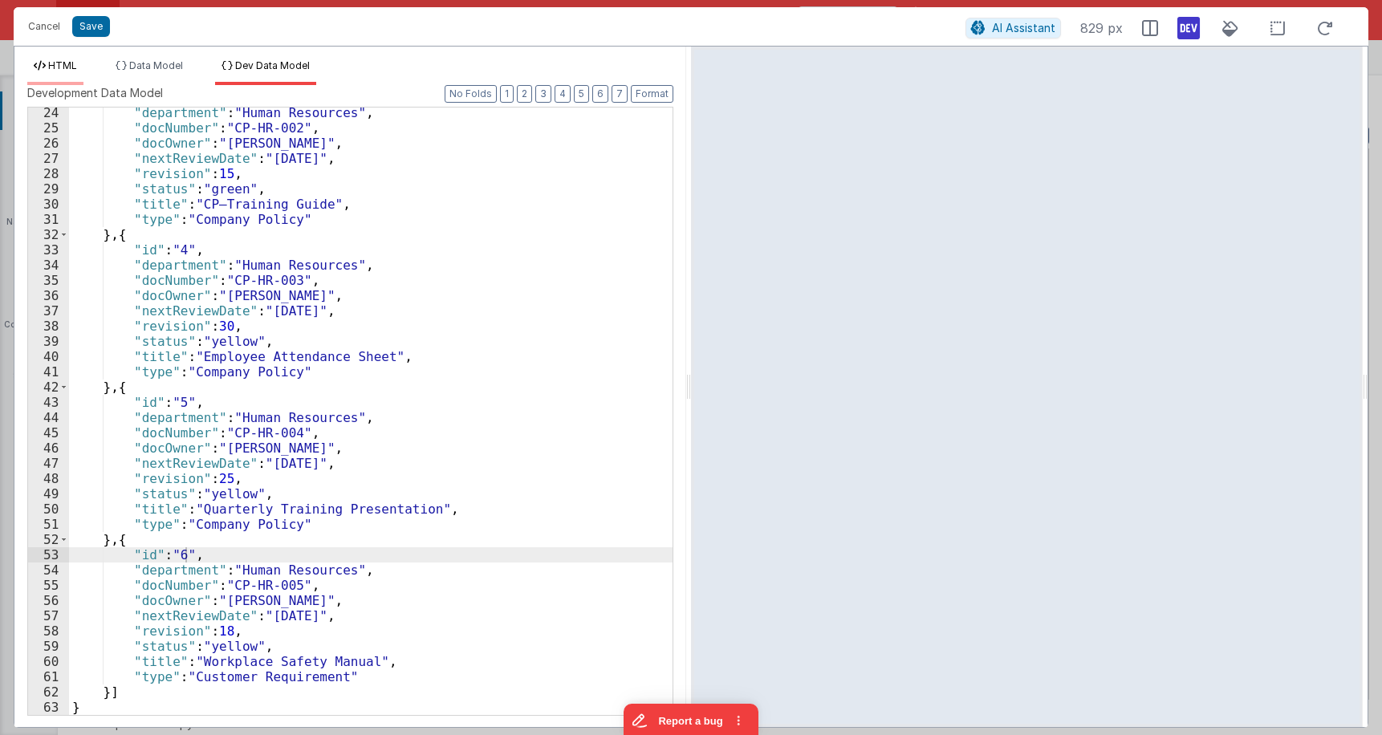
click at [55, 69] on span "HTML" at bounding box center [62, 65] width 29 height 12
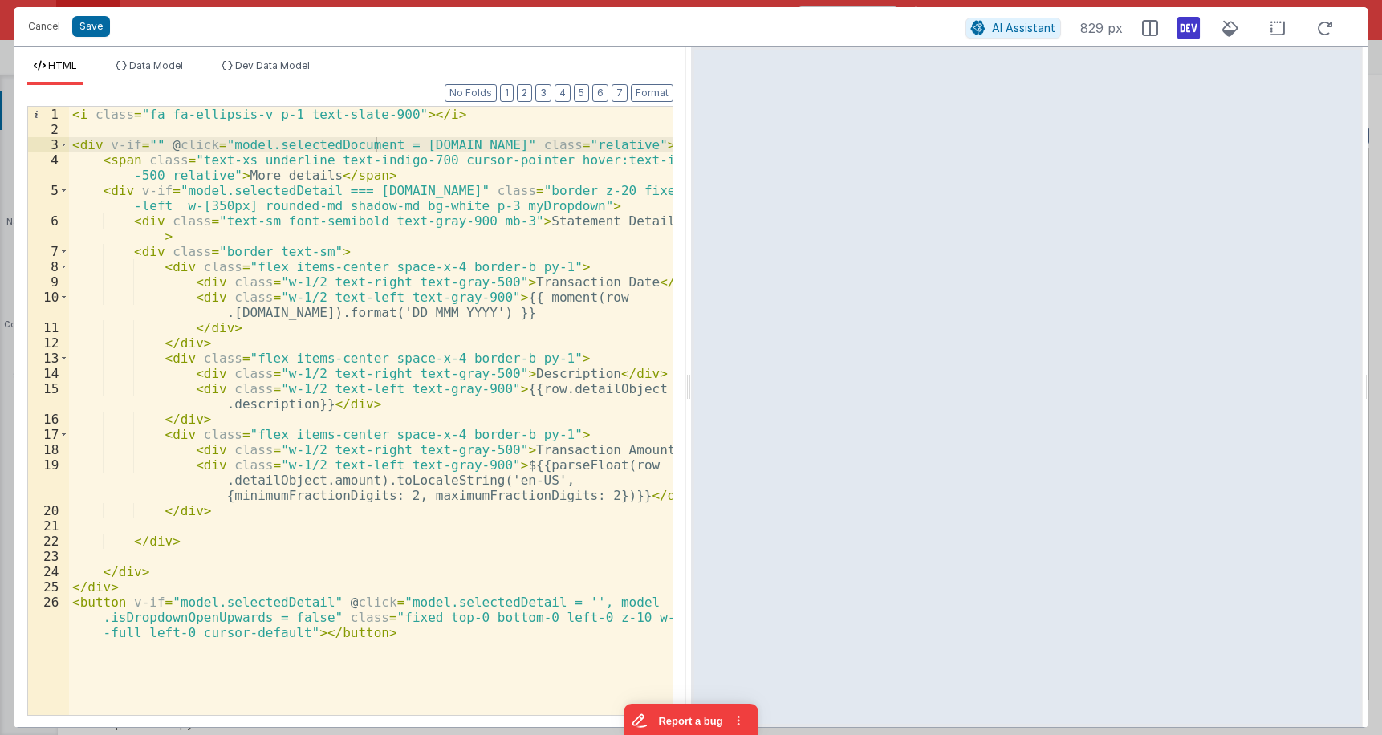
click at [339, 141] on div "< i class = "fa fa-ellipsis-v p-1 text-slate-900" > </ i > < div v-if = "" @ cl…" at bounding box center [371, 441] width 604 height 669
click at [179, 68] on span "Data Model" at bounding box center [156, 65] width 54 height 12
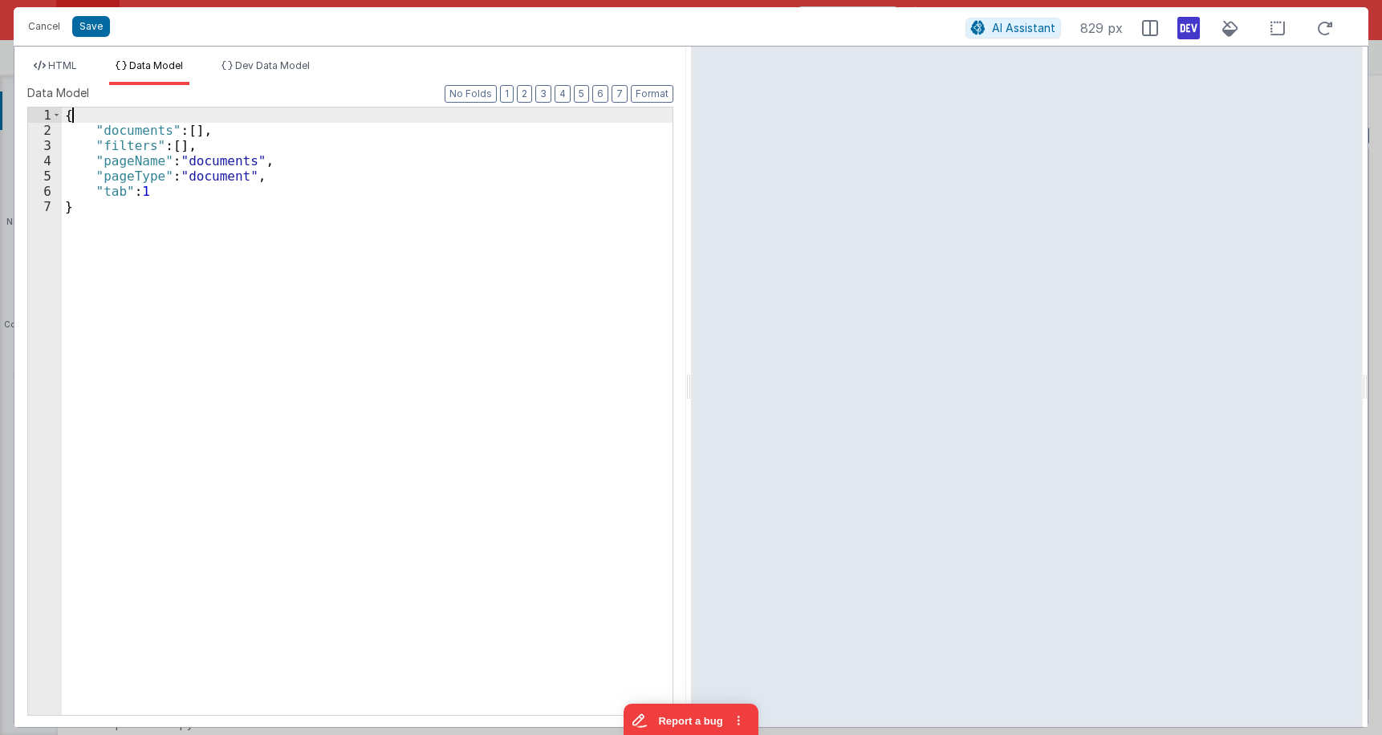
click at [131, 114] on div "{ "documents" : [ ] , "filters" : [ ] , "pageName" : "documents" , "pageType" :…" at bounding box center [367, 427] width 611 height 638
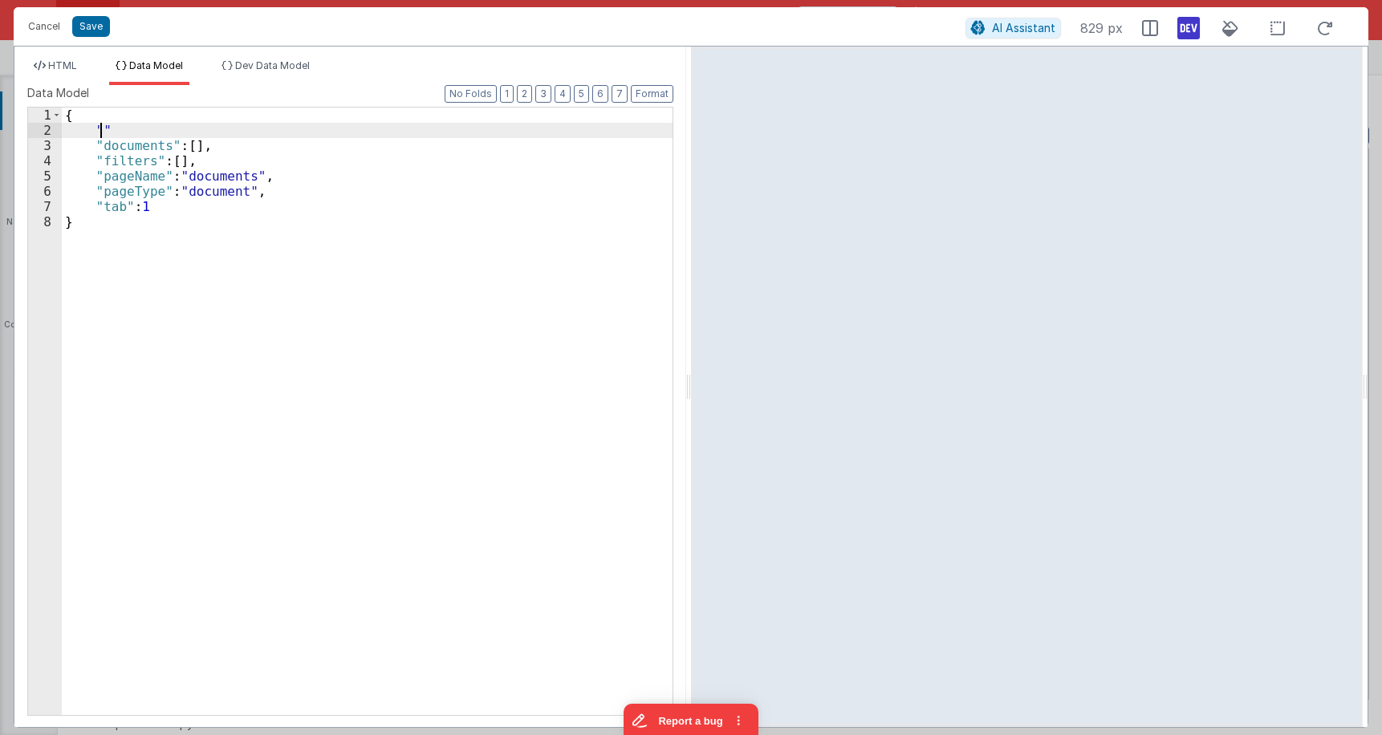
paste textarea
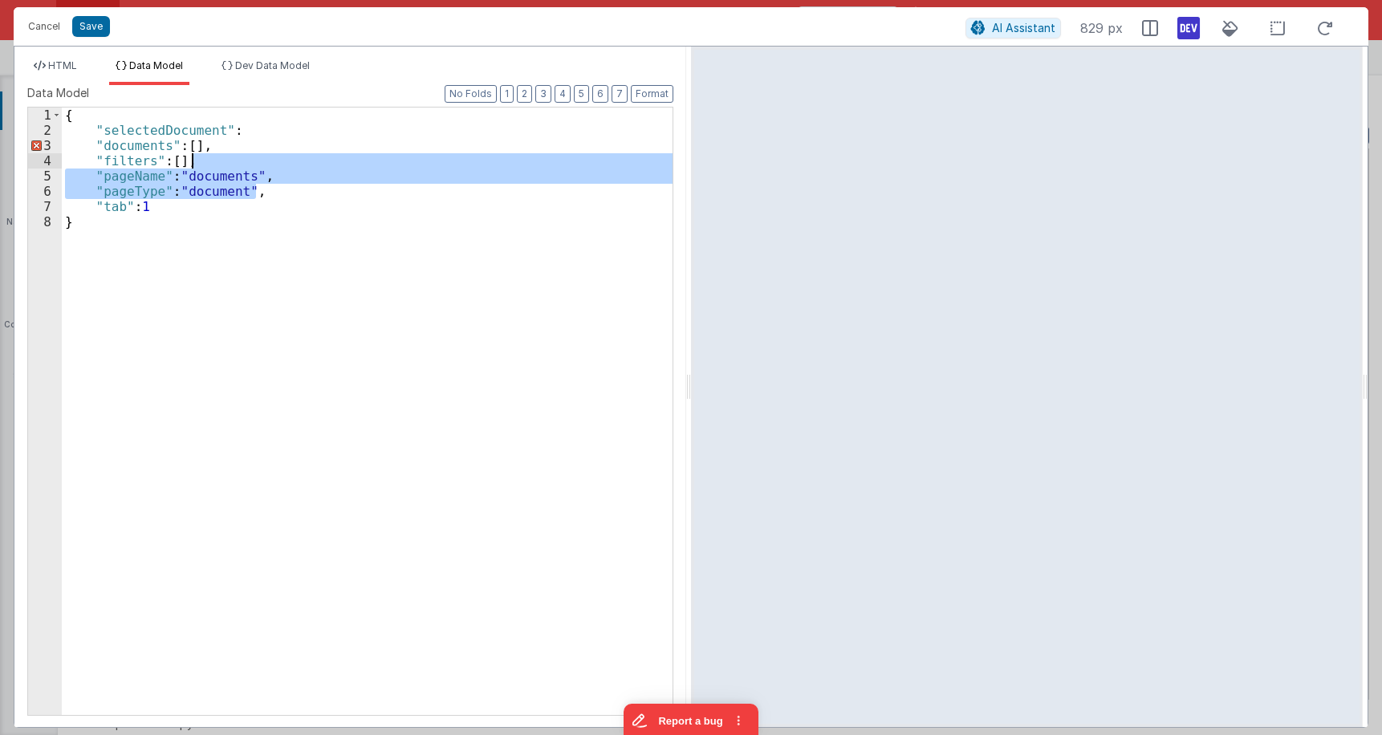
drag, startPoint x: 274, startPoint y: 191, endPoint x: 220, endPoint y: 161, distance: 62.5
click at [220, 161] on div "{ "selectedDocument" : "documents" : [ ] , "filters" : [ ] , "pageName" : "docu…" at bounding box center [367, 427] width 611 height 638
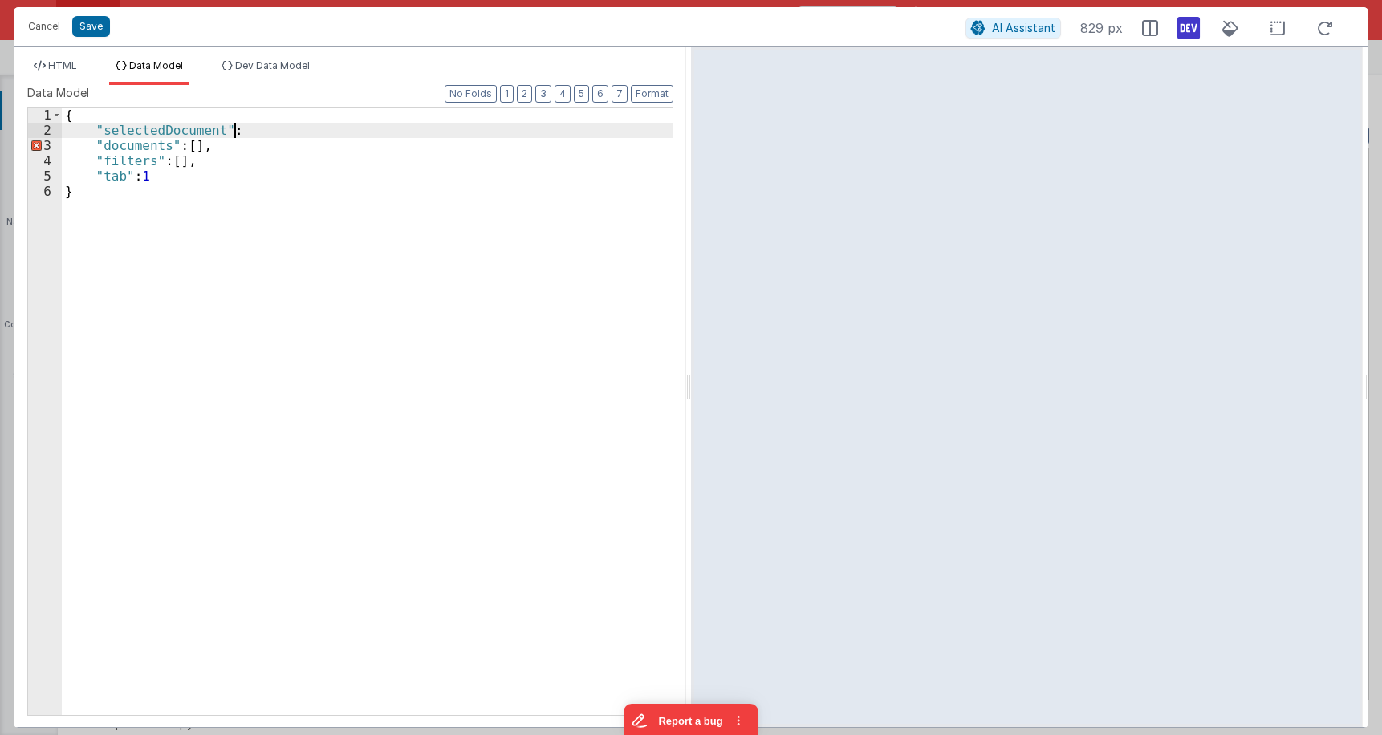
click at [232, 133] on div "{ "selectedDocument" : "documents" : [ ] , "filters" : [ ] , "tab" : 1 }" at bounding box center [367, 427] width 611 height 638
click at [132, 136] on div "{ "selectedDocument" : "" , "documents" : [ ] , "filters" : [ ] , "tab" : 1 }" at bounding box center [367, 427] width 611 height 638
click at [77, 70] on span "HTML" at bounding box center [62, 65] width 29 height 12
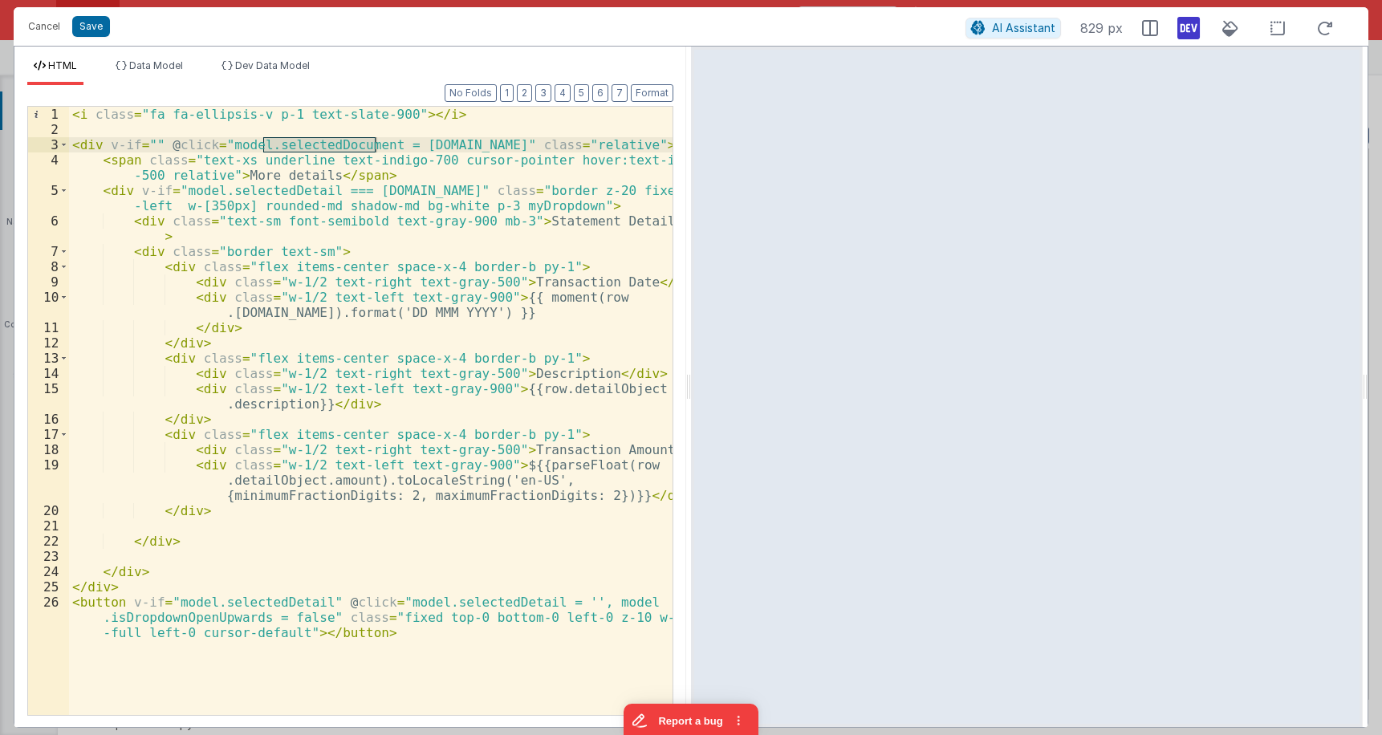
click at [147, 144] on div "< i class = "fa fa-ellipsis-v p-1 text-slate-900" > </ i > < div v-if = "" @ cl…" at bounding box center [371, 441] width 604 height 669
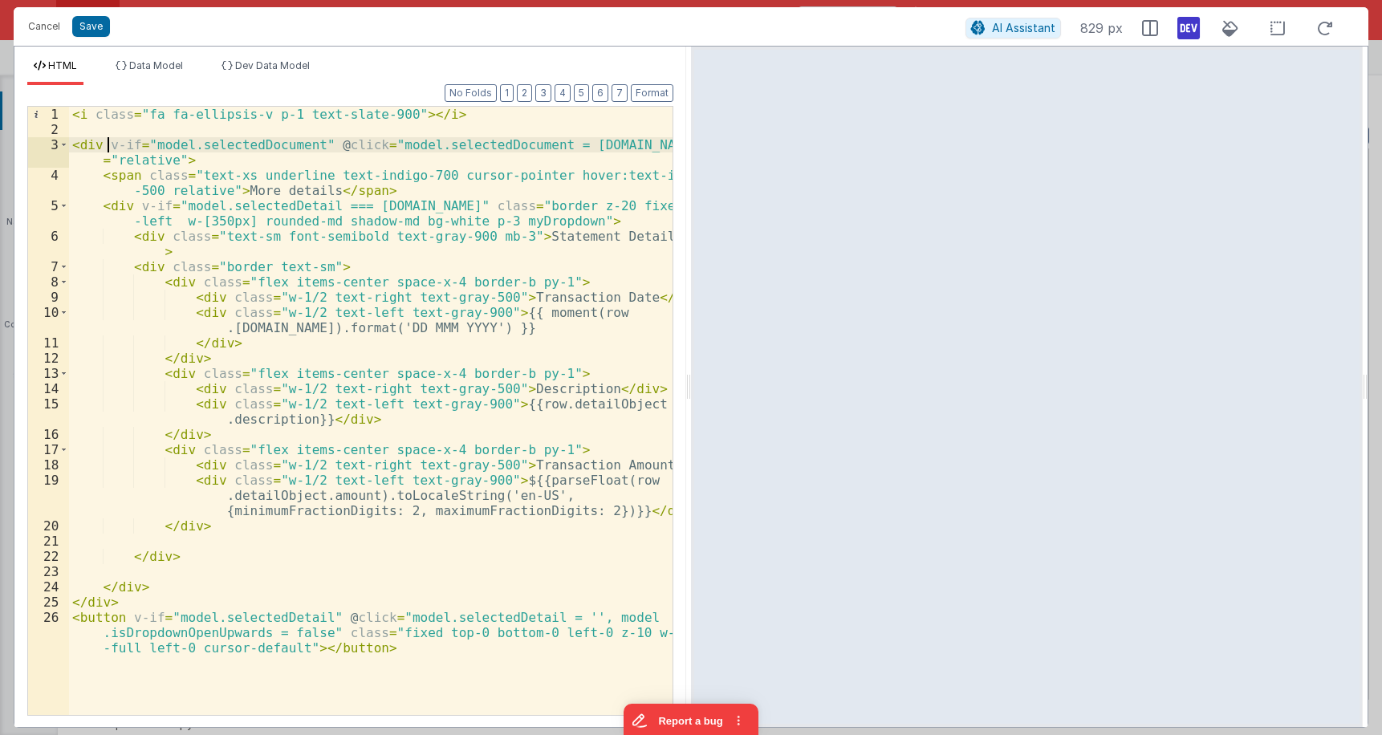
click at [106, 143] on div "< i class = "fa fa-ellipsis-v p-1 text-slate-900" > </ i > < div v-if = "model.…" at bounding box center [371, 441] width 604 height 669
click at [140, 201] on div "< i class = "fa fa-ellipsis-v p-1 text-slate-900" > </ i > < div v-if = "model.…" at bounding box center [371, 441] width 604 height 669
click at [270, 205] on div "< i class = "fa fa-ellipsis-v p-1 text-slate-900" > </ i > < div v-if = "model.…" at bounding box center [371, 441] width 604 height 669
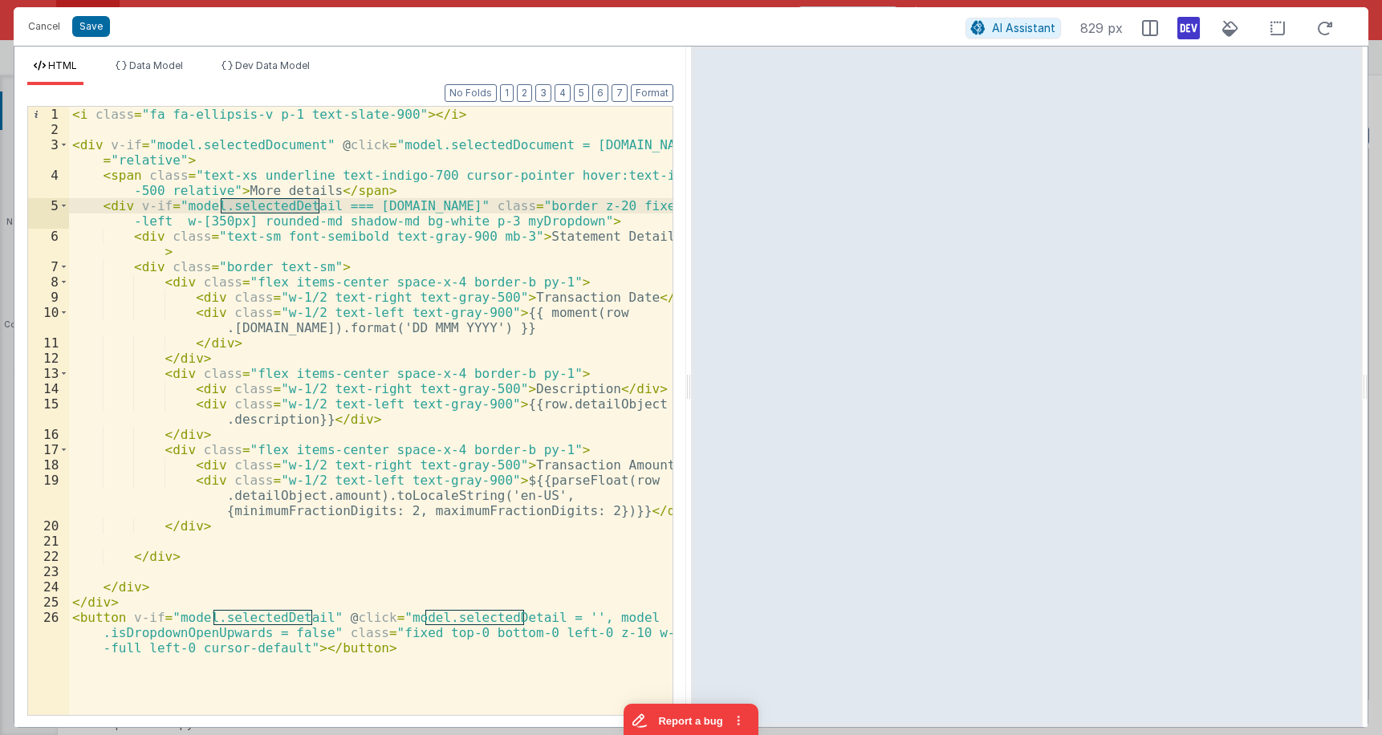
click at [247, 146] on div "< i class = "fa fa-ellipsis-v p-1 text-slate-900" > </ i > < div v-if = "model.…" at bounding box center [371, 441] width 604 height 669
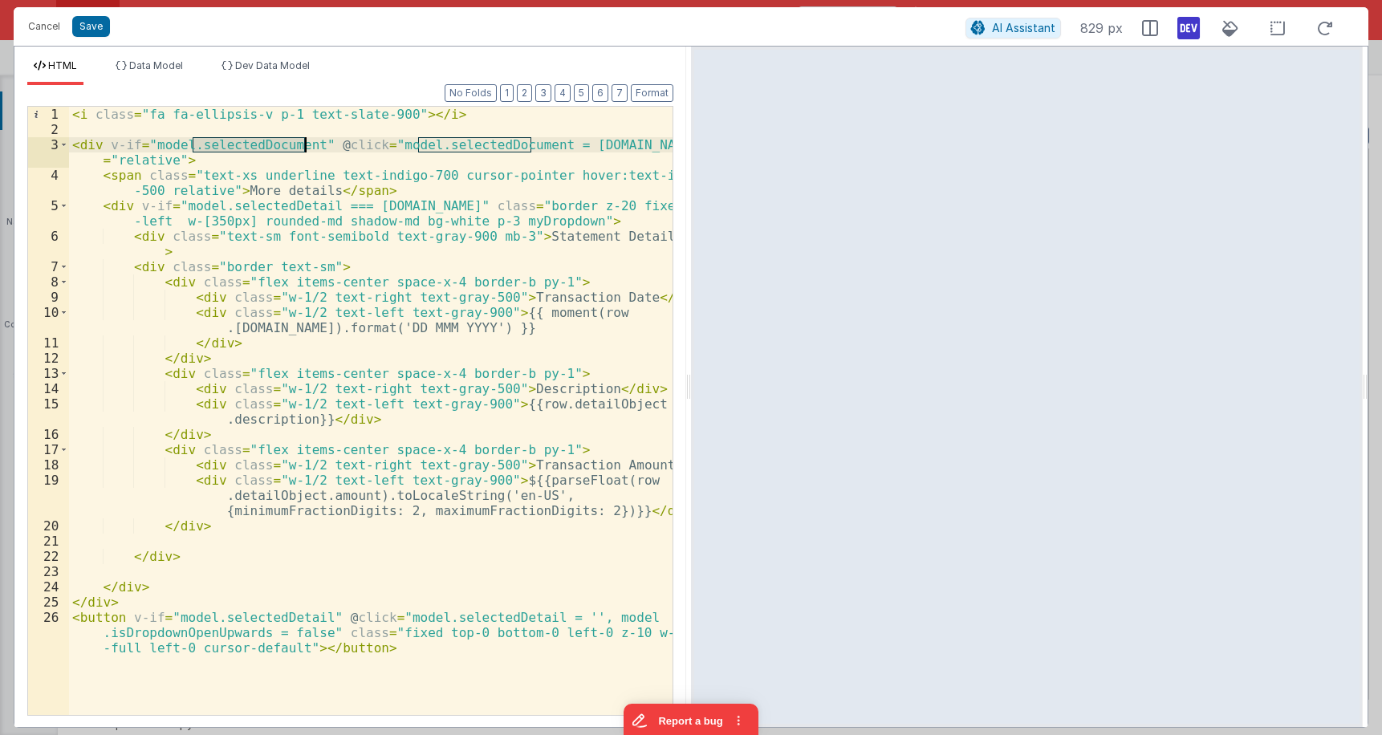
click at [247, 146] on div "< i class = "fa fa-ellipsis-v p-1 text-slate-900" > </ i > < div v-if = "model.…" at bounding box center [371, 441] width 604 height 669
click at [252, 618] on div "< i class = "fa fa-ellipsis-v p-1 text-slate-900" > </ i > < div v-if = "model.…" at bounding box center [371, 441] width 604 height 669
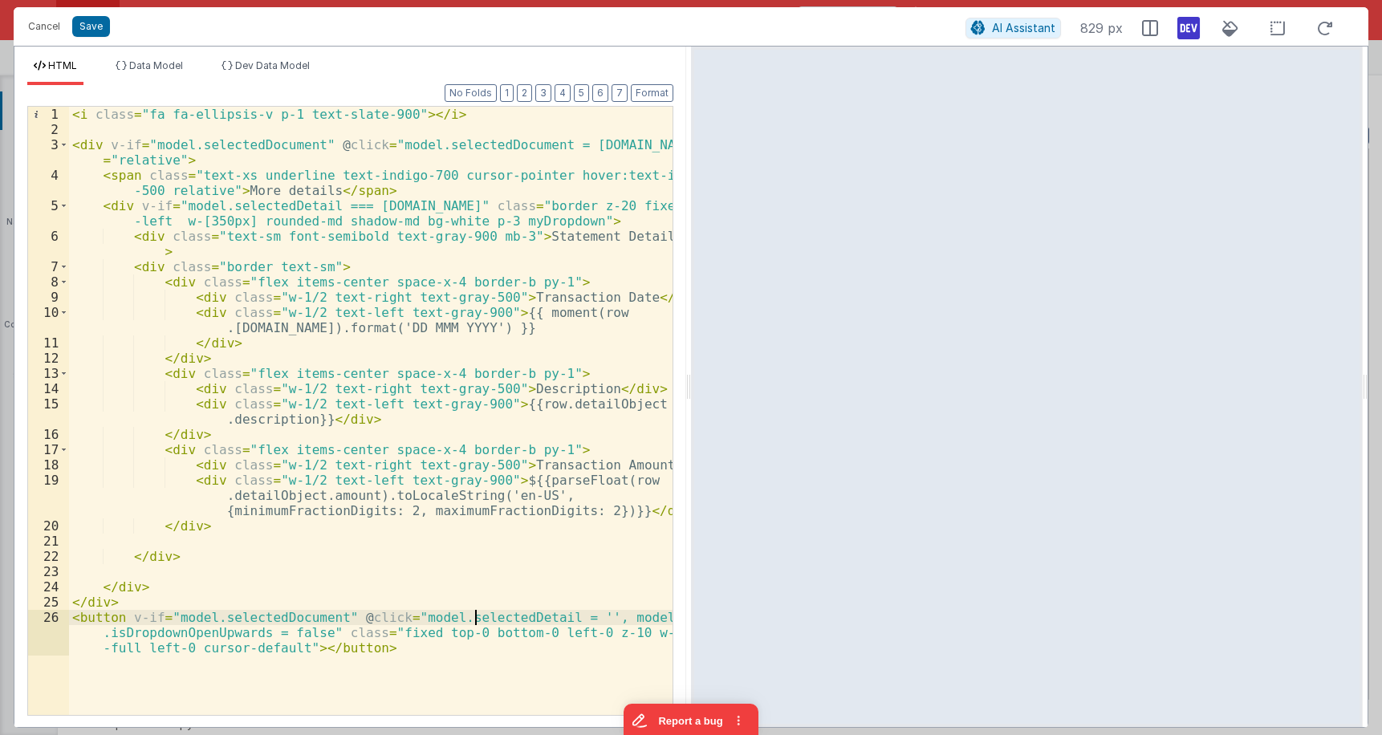
click at [476, 617] on div "< i class = "fa fa-ellipsis-v p-1 text-slate-900" > </ i > < div v-if = "model.…" at bounding box center [371, 441] width 604 height 669
click at [220, 635] on div "< i class = "fa fa-ellipsis-v p-1 text-slate-900" > </ i > < div v-if = "model.…" at bounding box center [371, 441] width 604 height 669
click at [151, 69] on span "Data Model" at bounding box center [156, 65] width 54 height 12
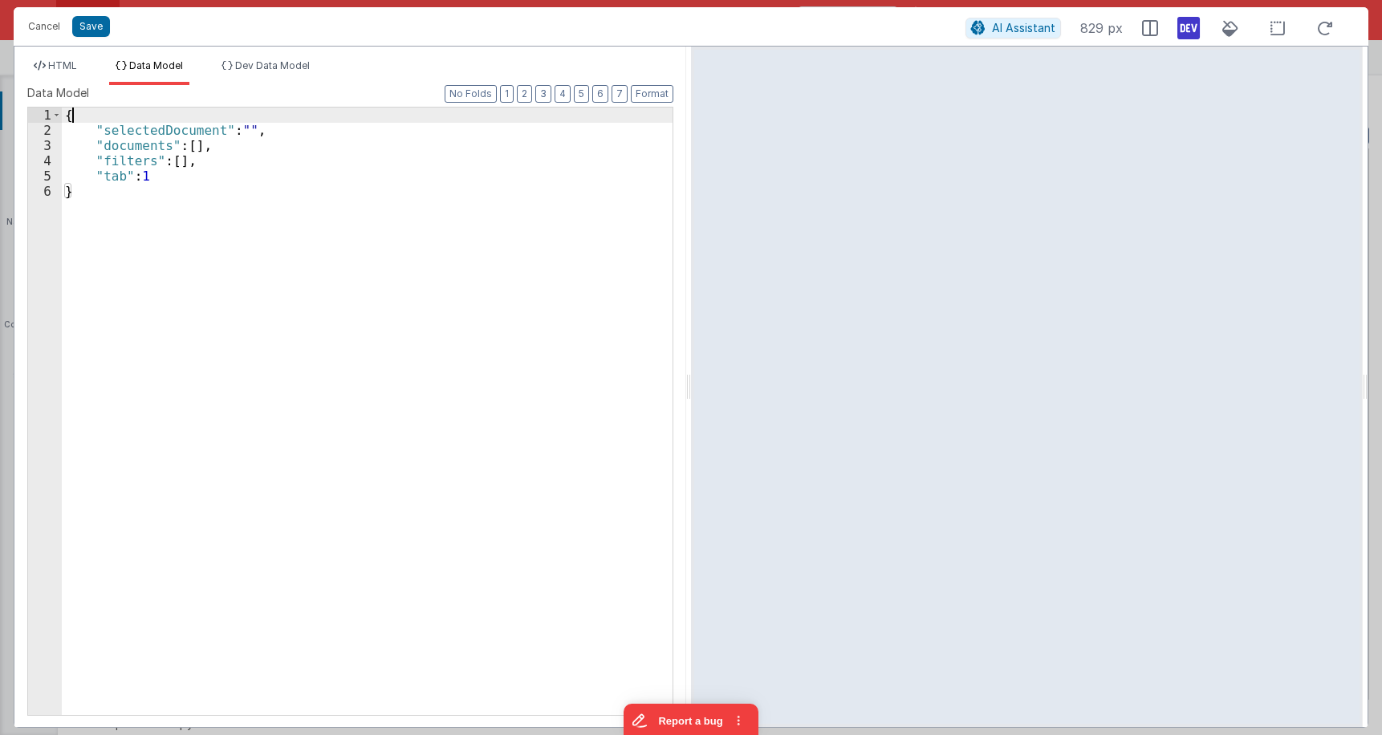
click at [134, 120] on div "{ "selectedDocument" : "" , "documents" : [ ] , "filters" : [ ] , "tab" : 1 }" at bounding box center [367, 427] width 611 height 638
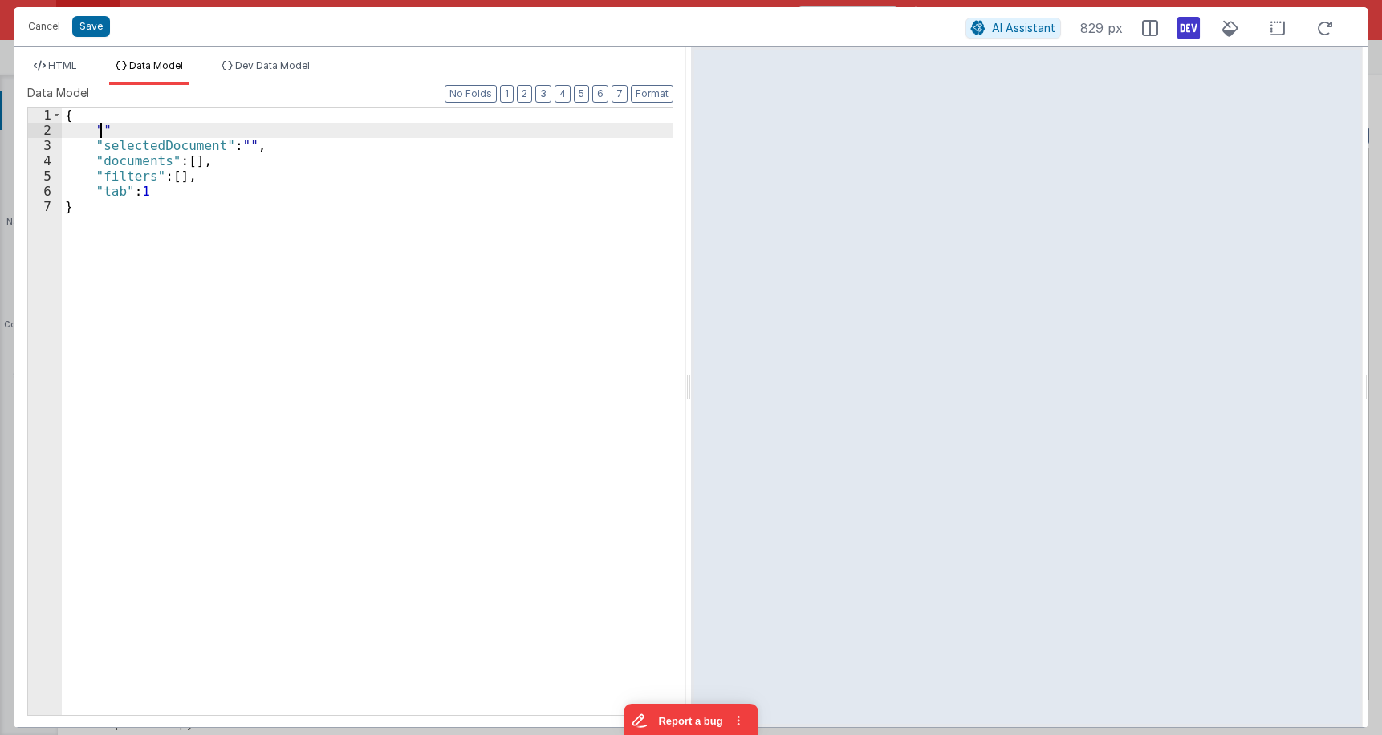
paste textarea
click at [72, 63] on span "HTML" at bounding box center [62, 65] width 29 height 12
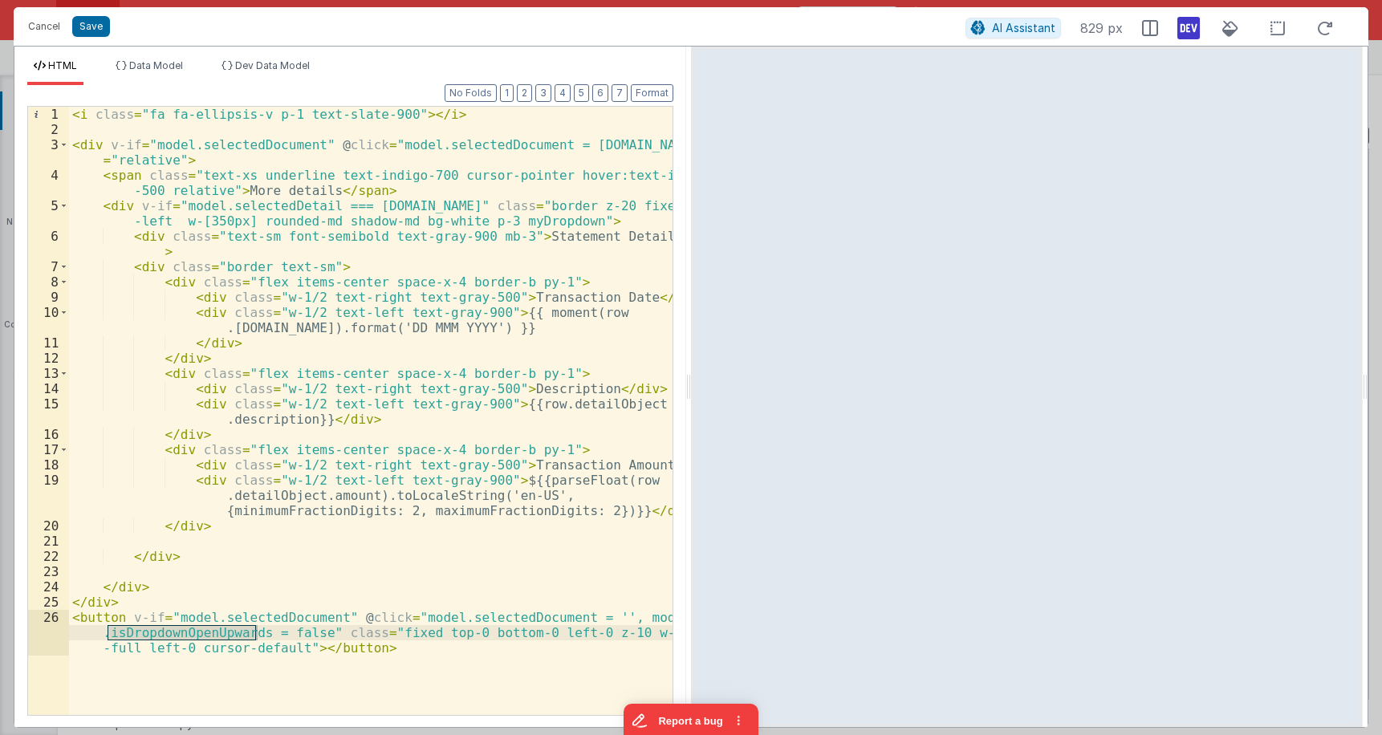
click at [340, 648] on div "< i class = "fa fa-ellipsis-v p-1 text-slate-900" > </ i > < div v-if = "model.…" at bounding box center [371, 441] width 604 height 669
click at [210, 628] on div "< i class = "fa fa-ellipsis-v p-1 text-slate-900" > </ i > < div v-if = "model.…" at bounding box center [371, 441] width 604 height 669
click at [517, 217] on div "< i class = "fa fa-ellipsis-v p-1 text-slate-900" > </ i > < div v-if = "model.…" at bounding box center [371, 441] width 604 height 669
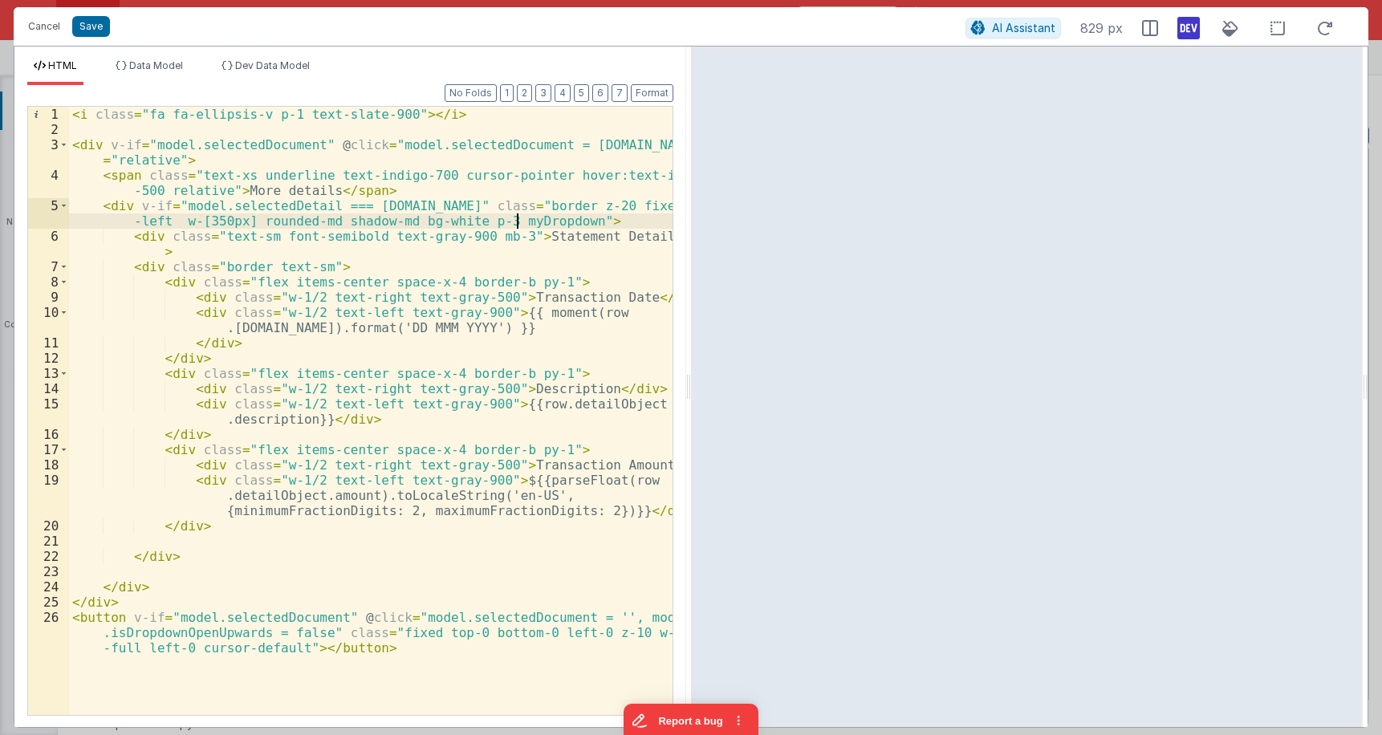
click at [517, 217] on div "< i class = "fa fa-ellipsis-v p-1 text-slate-900" > </ i > < div v-if = "model.…" at bounding box center [371, 441] width 604 height 669
click at [164, 202] on div "< i class = "fa fa-ellipsis-v p-1 text-slate-900" > </ i > < div v-if = "model.…" at bounding box center [371, 441] width 604 height 669
drag, startPoint x: 136, startPoint y: 205, endPoint x: 402, endPoint y: 207, distance: 266.5
click at [402, 207] on div "< i class = "fa fa-ellipsis-v p-1 text-slate-900" > </ i > < div v-if = "model.…" at bounding box center [371, 441] width 604 height 669
drag, startPoint x: 304, startPoint y: 144, endPoint x: 153, endPoint y: 149, distance: 151.0
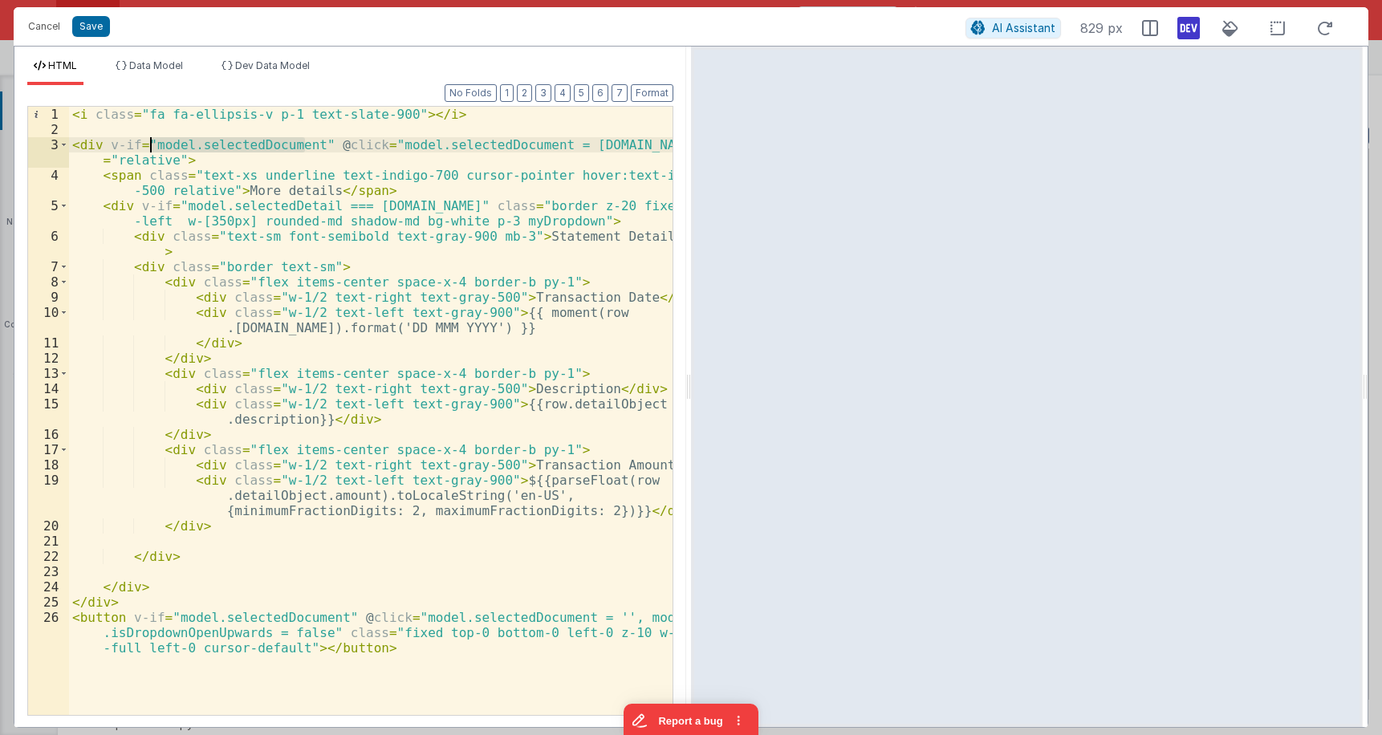
click at [153, 149] on div "< i class = "fa fa-ellipsis-v p-1 text-slate-900" > </ i > < div v-if = "model.…" at bounding box center [371, 441] width 604 height 669
click at [217, 142] on div "< i class = "fa fa-ellipsis-v p-1 text-slate-900" > </ i > < div v-if = "model.…" at bounding box center [371, 411] width 604 height 608
drag, startPoint x: 313, startPoint y: 140, endPoint x: 108, endPoint y: 148, distance: 204.8
click at [108, 148] on div "< i class = "fa fa-ellipsis-v p-1 text-slate-900" > </ i > < div v-if = "model.…" at bounding box center [371, 441] width 604 height 669
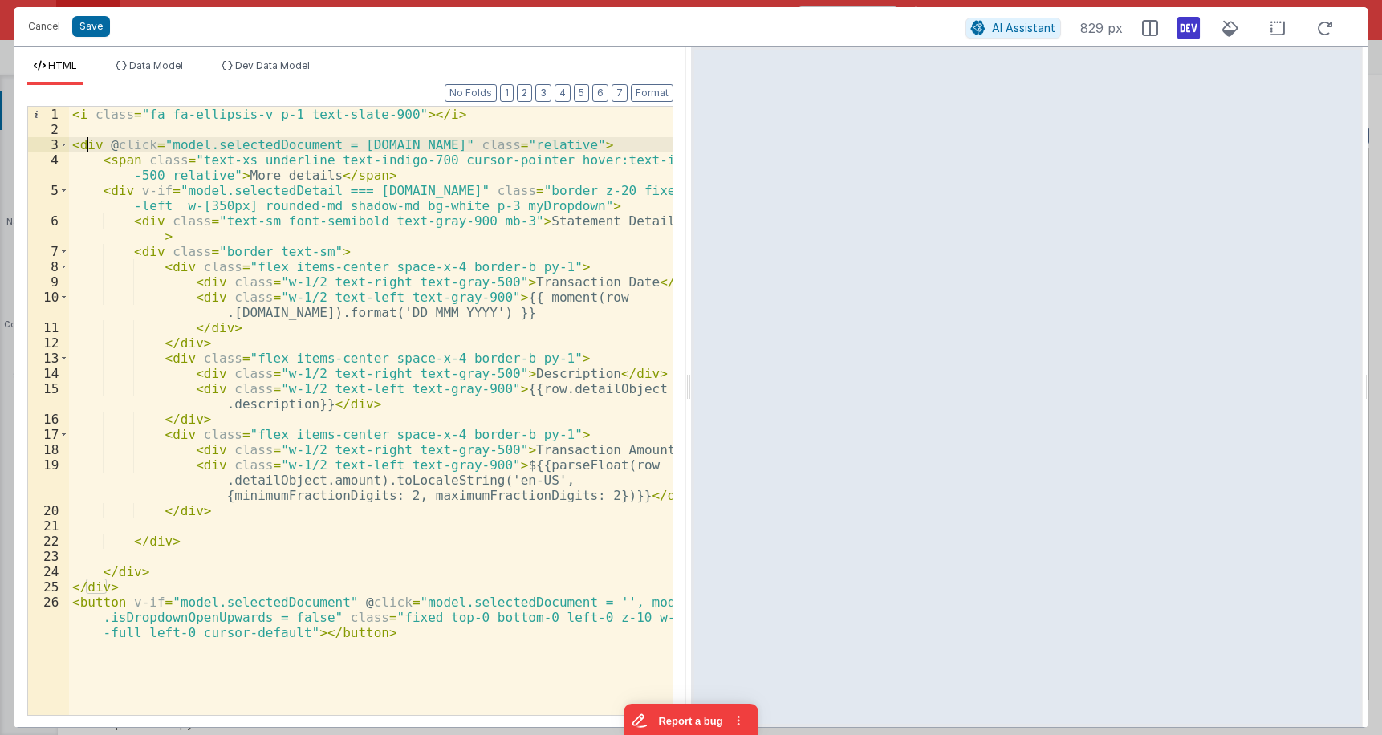
click at [89, 142] on div "< i class = "fa fa-ellipsis-v p-1 text-slate-900" > </ i > < div @ click = "mod…" at bounding box center [371, 441] width 604 height 669
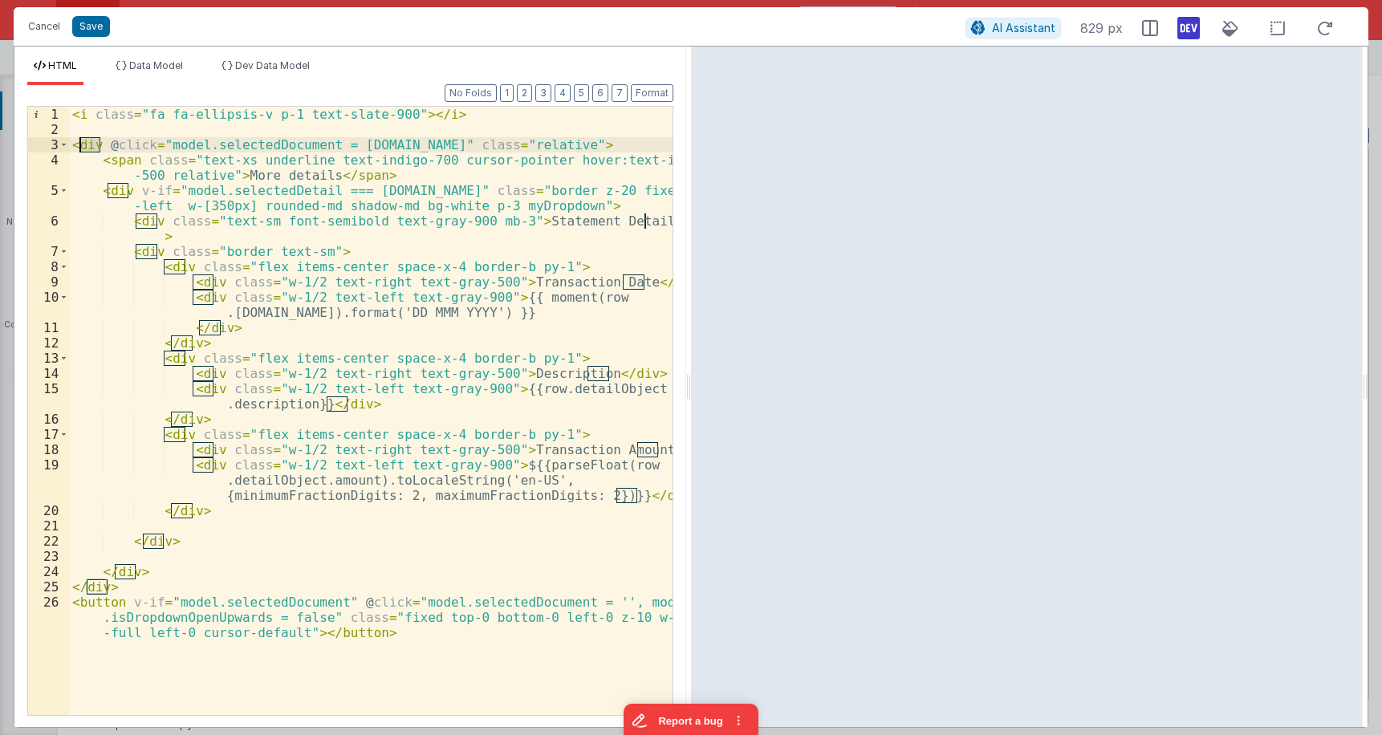
click at [89, 142] on div "< i class = "fa fa-ellipsis-v p-1 text-slate-900" > </ i > < div @ click = "mod…" at bounding box center [371, 441] width 604 height 669
click at [89, 142] on div "< i class = "fa fa-ellipsis-v p-1 text-slate-900" > </ i > < div @ click = "mod…" at bounding box center [371, 411] width 604 height 608
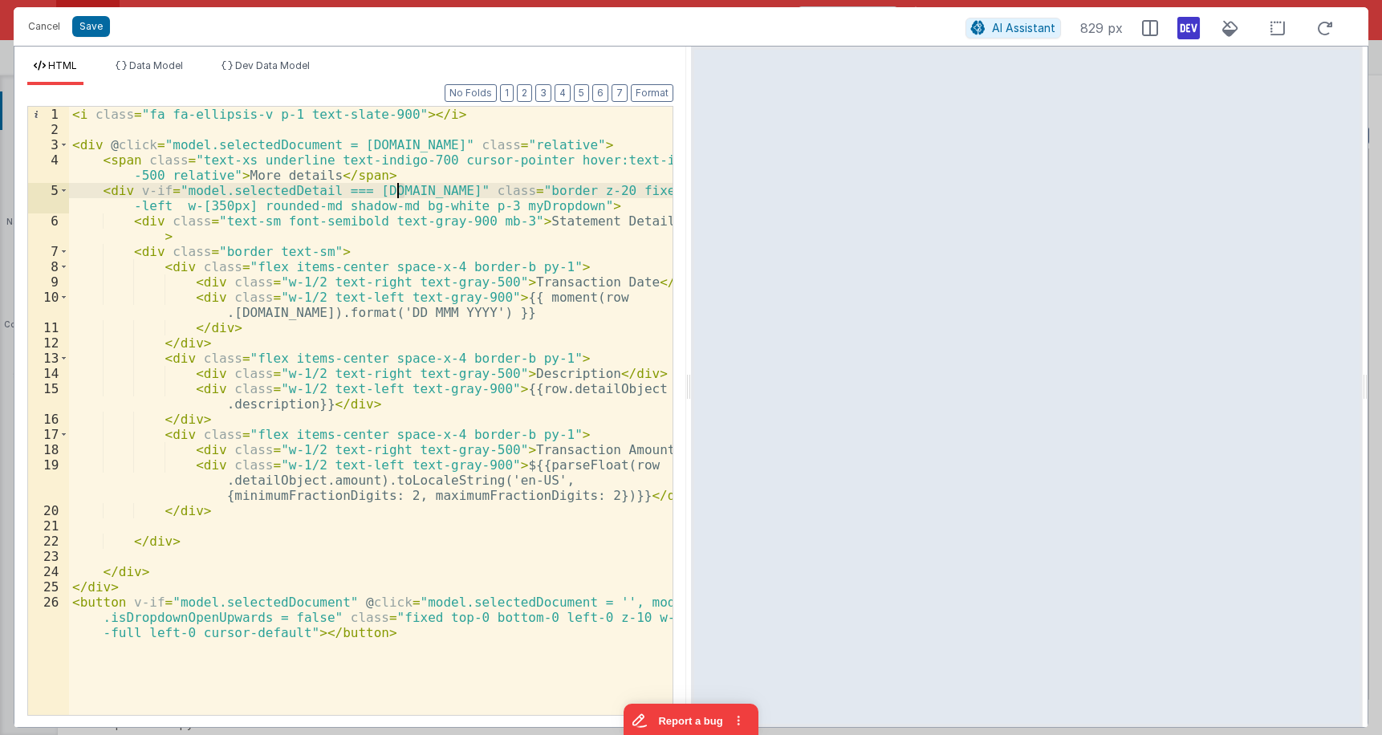
drag, startPoint x: 402, startPoint y: 189, endPoint x: 364, endPoint y: 195, distance: 38.9
click at [364, 195] on div "< i class = "fa fa-ellipsis-v p-1 text-slate-900" > </ i > < div @ click = "mod…" at bounding box center [371, 441] width 604 height 669
click at [136, 186] on div "< i class = "fa fa-ellipsis-v p-1 text-slate-900" > </ i > < div @ click = "mod…" at bounding box center [371, 441] width 604 height 669
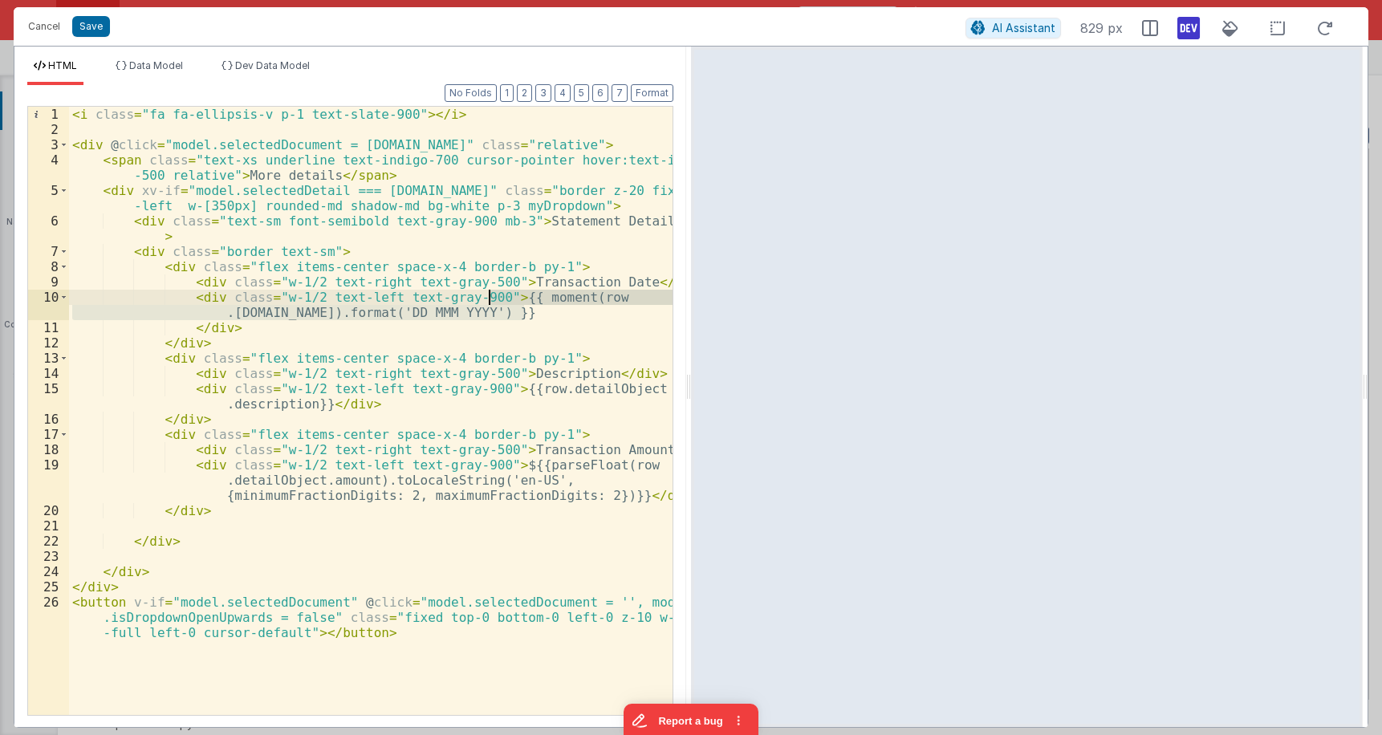
drag, startPoint x: 535, startPoint y: 312, endPoint x: 488, endPoint y: 294, distance: 50.8
click at [488, 294] on div "< i class = "fa fa-ellipsis-v p-1 text-slate-900" > </ i > < div @ click = "mod…" at bounding box center [371, 441] width 604 height 669
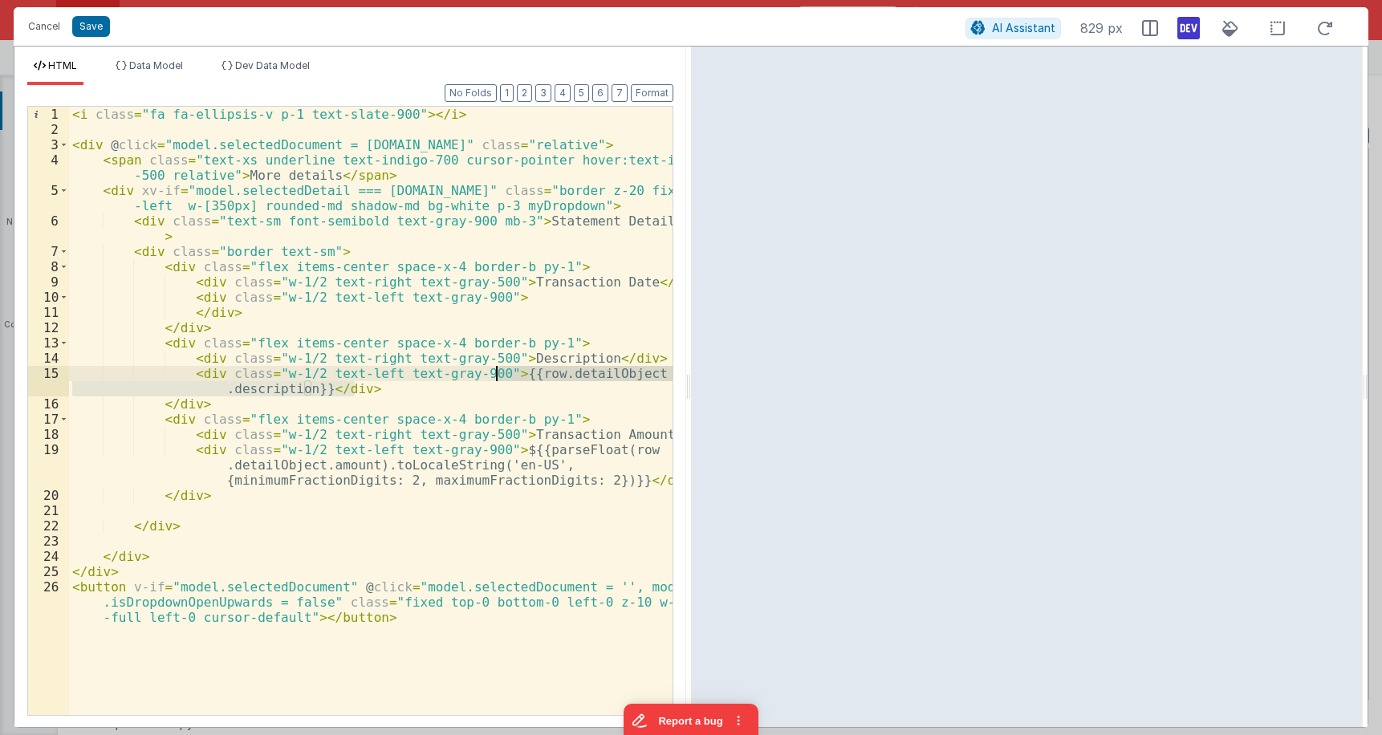
drag, startPoint x: 481, startPoint y: 390, endPoint x: 423, endPoint y: 377, distance: 59.2
click at [494, 375] on div "< i class = "fa fa-ellipsis-v p-1 text-slate-900" > </ i > < div @ click = "mod…" at bounding box center [371, 441] width 604 height 669
click at [331, 392] on div "< i class = "fa fa-ellipsis-v p-1 text-slate-900" > </ i > < div @ click = "mod…" at bounding box center [371, 411] width 604 height 608
drag, startPoint x: 309, startPoint y: 392, endPoint x: 491, endPoint y: 372, distance: 183.2
click at [491, 372] on div "< i class = "fa fa-ellipsis-v p-1 text-slate-900" > </ i > < div @ click = "mod…" at bounding box center [371, 441] width 604 height 669
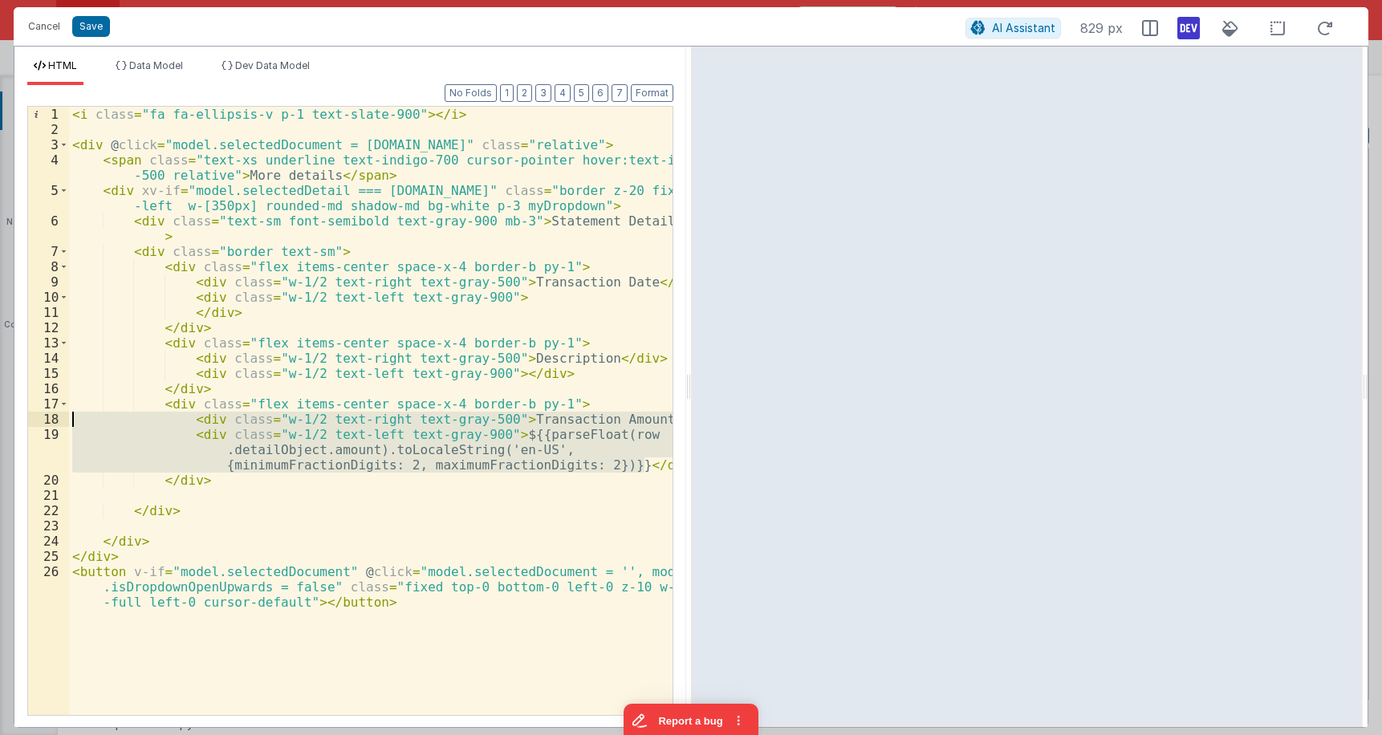
drag, startPoint x: 645, startPoint y: 465, endPoint x: 17, endPoint y: 417, distance: 630.2
click at [69, 417] on div "< i class = "fa fa-ellipsis-v p-1 text-slate-900" > </ i > < div @ click = "mod…" at bounding box center [371, 411] width 604 height 608
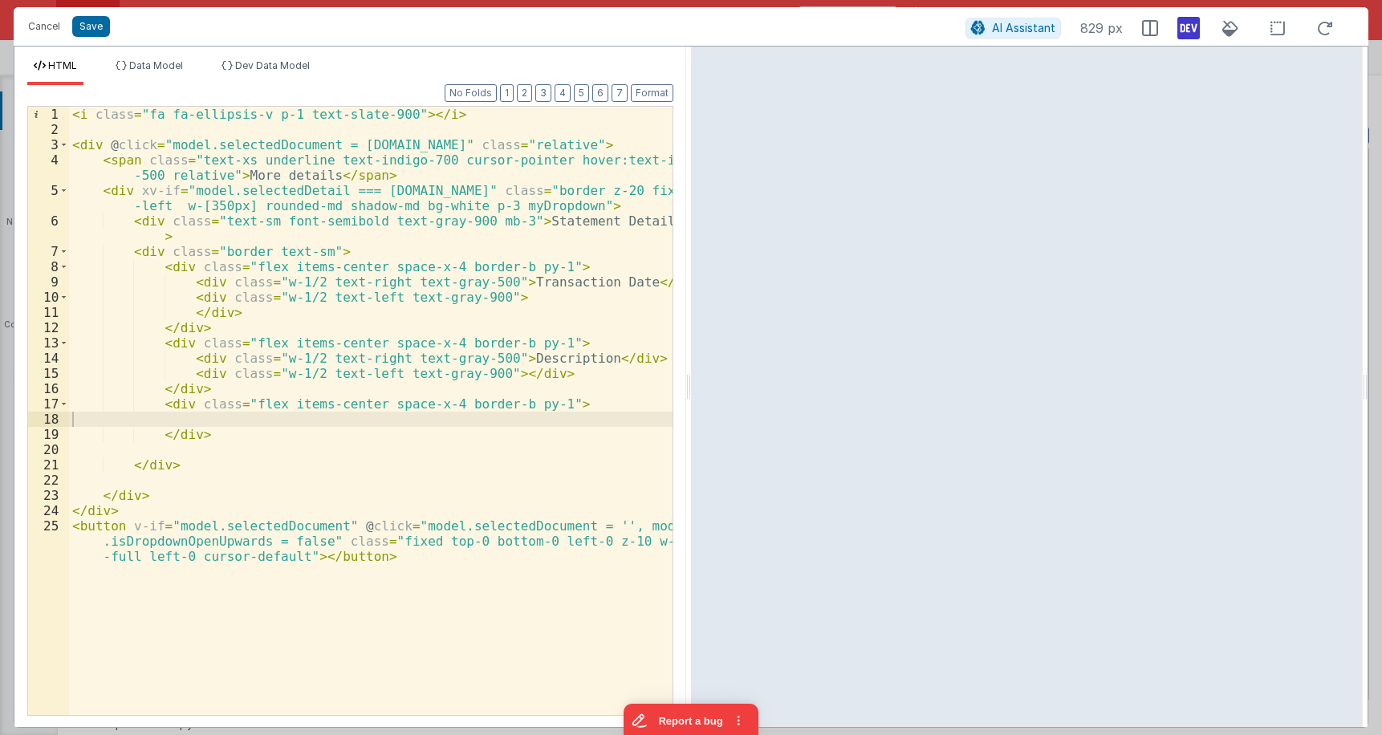
click at [90, 146] on div "< i class = "fa fa-ellipsis-v p-1 text-slate-900" > </ i > < div @ click = "mod…" at bounding box center [371, 441] width 604 height 669
click at [120, 159] on div "< i class = "fa fa-ellipsis-v p-1 text-slate-900" > </ i > < div @ click = "mod…" at bounding box center [371, 441] width 604 height 669
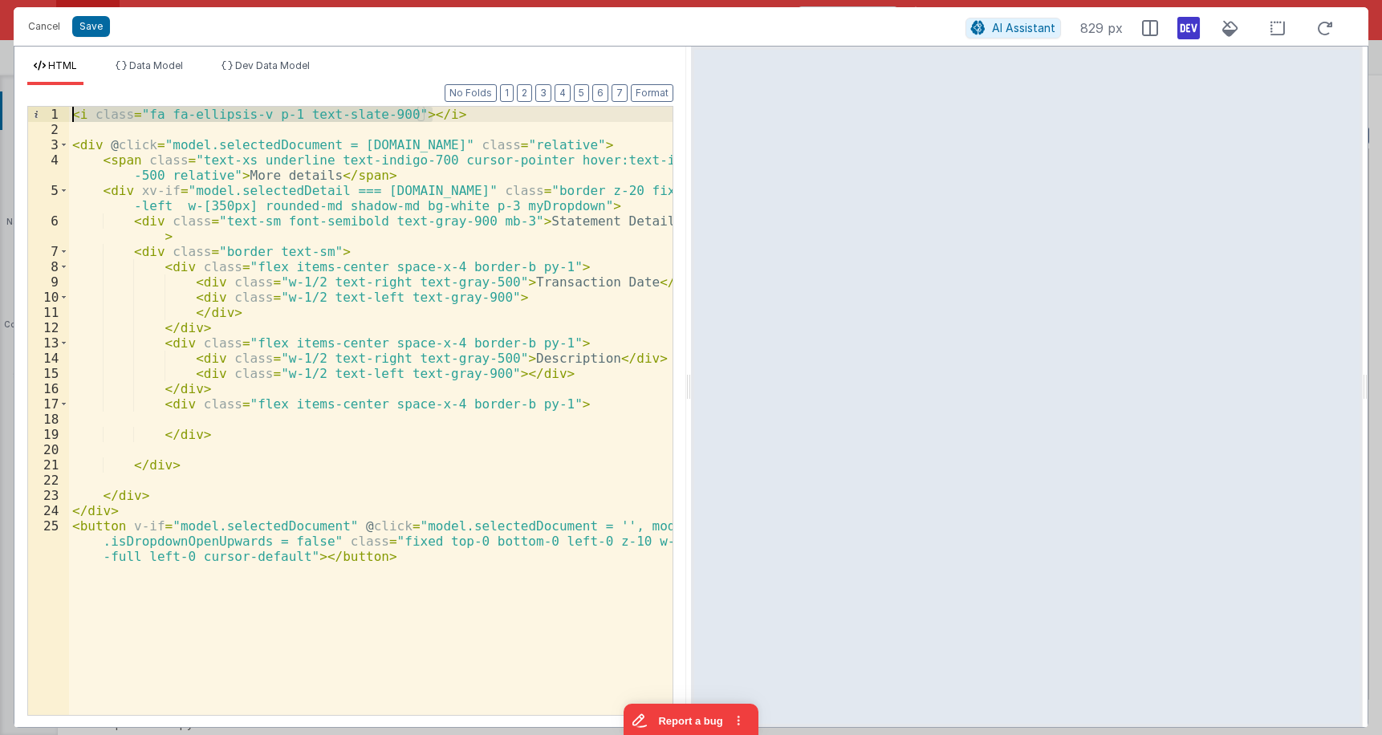
drag, startPoint x: 446, startPoint y: 118, endPoint x: 39, endPoint y: 108, distance: 407.0
click at [69, 108] on div "< i class = "fa fa-ellipsis-v p-1 text-slate-900" > </ i > < div @ click = "mod…" at bounding box center [371, 411] width 604 height 608
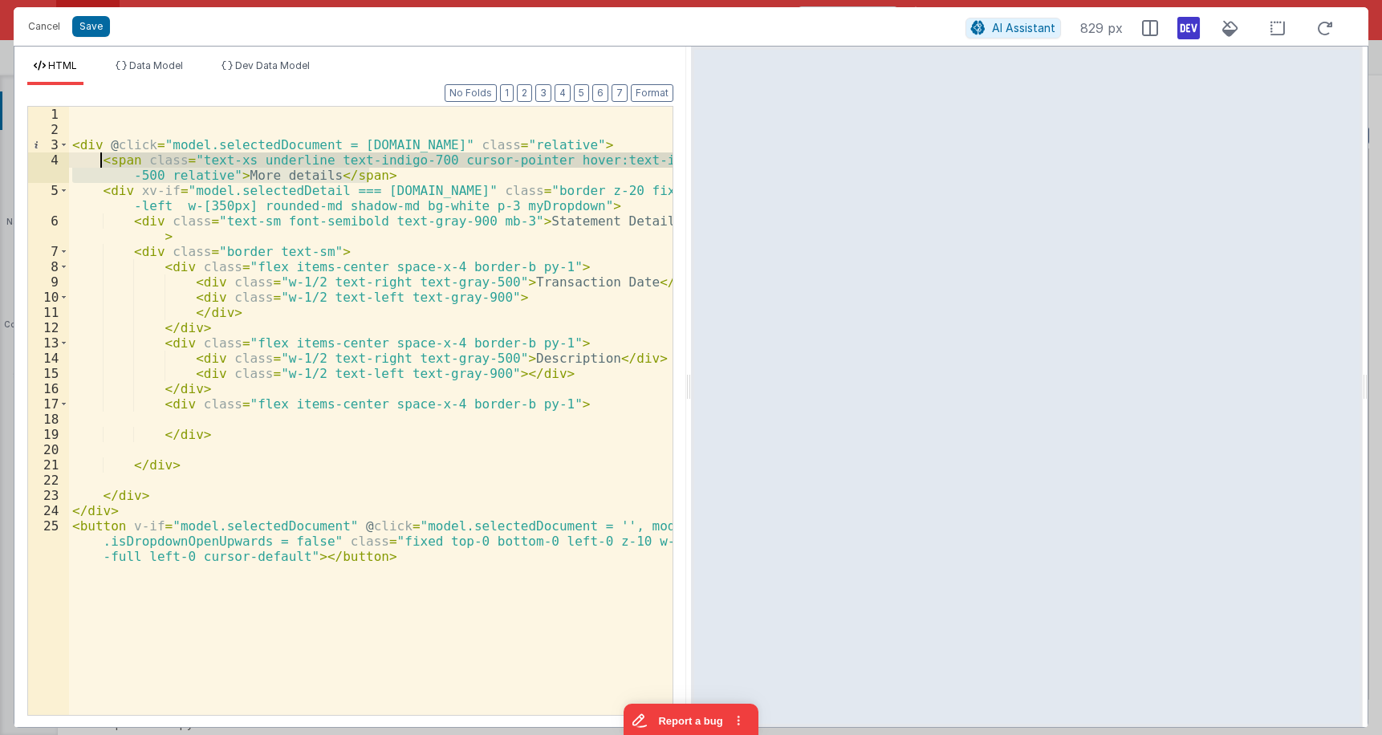
drag, startPoint x: 393, startPoint y: 176, endPoint x: 102, endPoint y: 161, distance: 291.7
click at [102, 161] on div "< div @ click = "model.selectedDocument = row.id" class = "relative" > < span c…" at bounding box center [371, 441] width 604 height 669
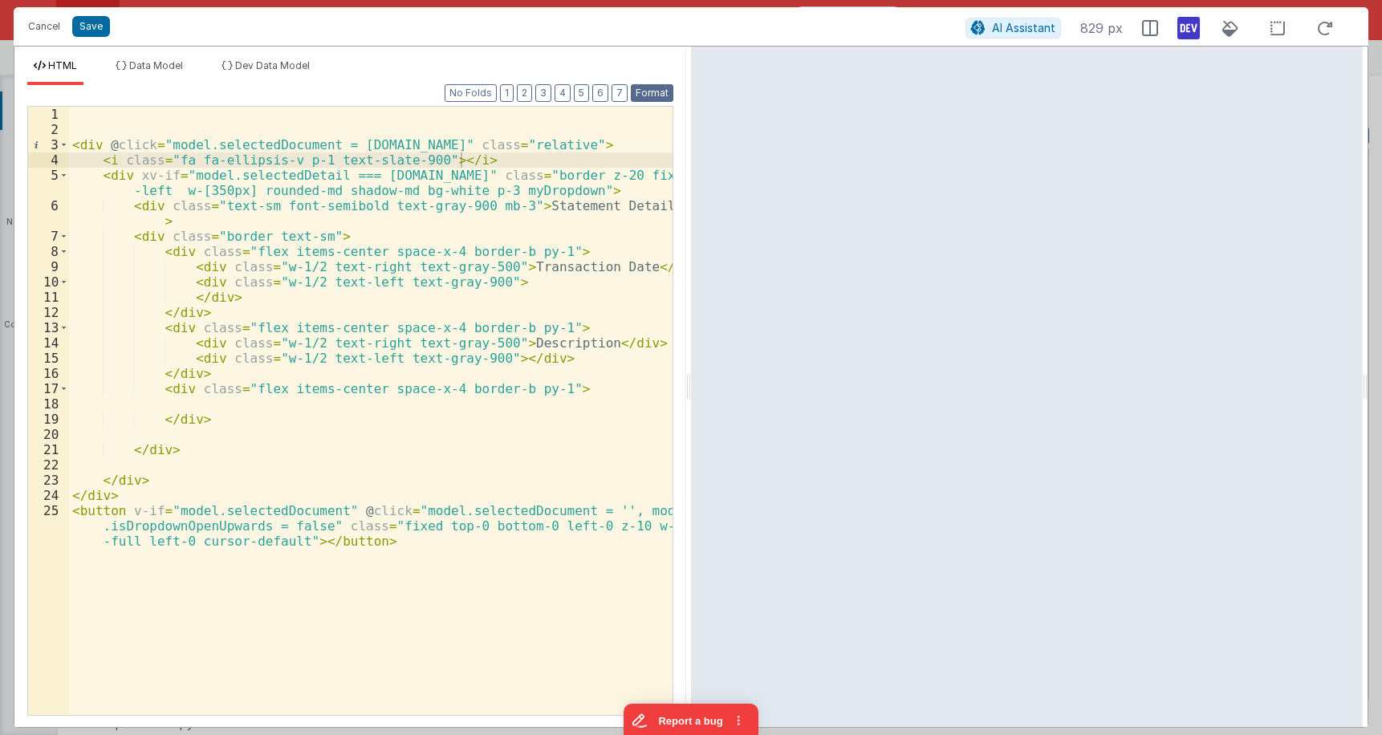
click at [668, 95] on button "Format" at bounding box center [652, 93] width 43 height 18
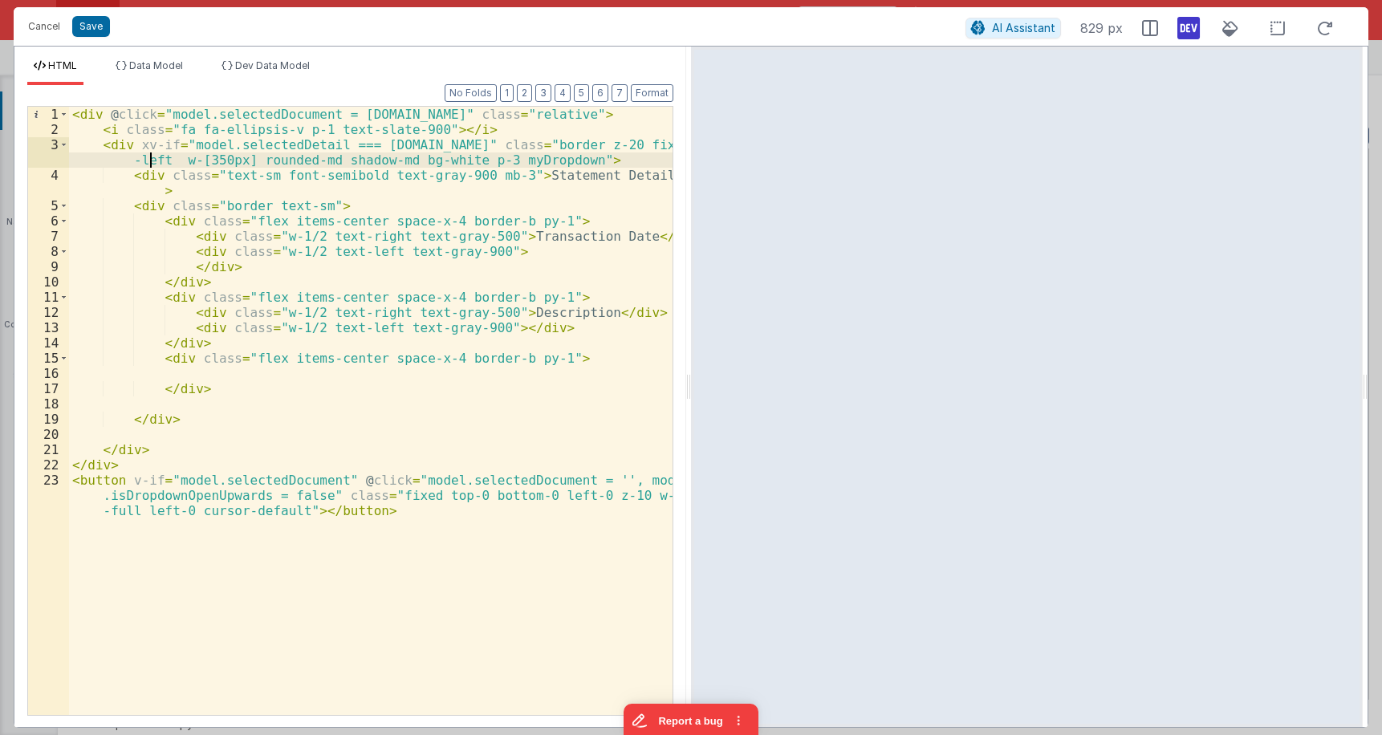
click at [153, 158] on div "< div @ click = "model.selectedDocument = row.id" class = "relative" > < i clas…" at bounding box center [371, 441] width 604 height 669
click at [109, 147] on div "< div @ click = "model.selectedDocument = row.id" class = "relative" > < i clas…" at bounding box center [371, 441] width 604 height 669
click at [510, 142] on div "< div @ click = "model.selectedDocument = row.id" class = "relative" > < i clas…" at bounding box center [371, 441] width 604 height 669
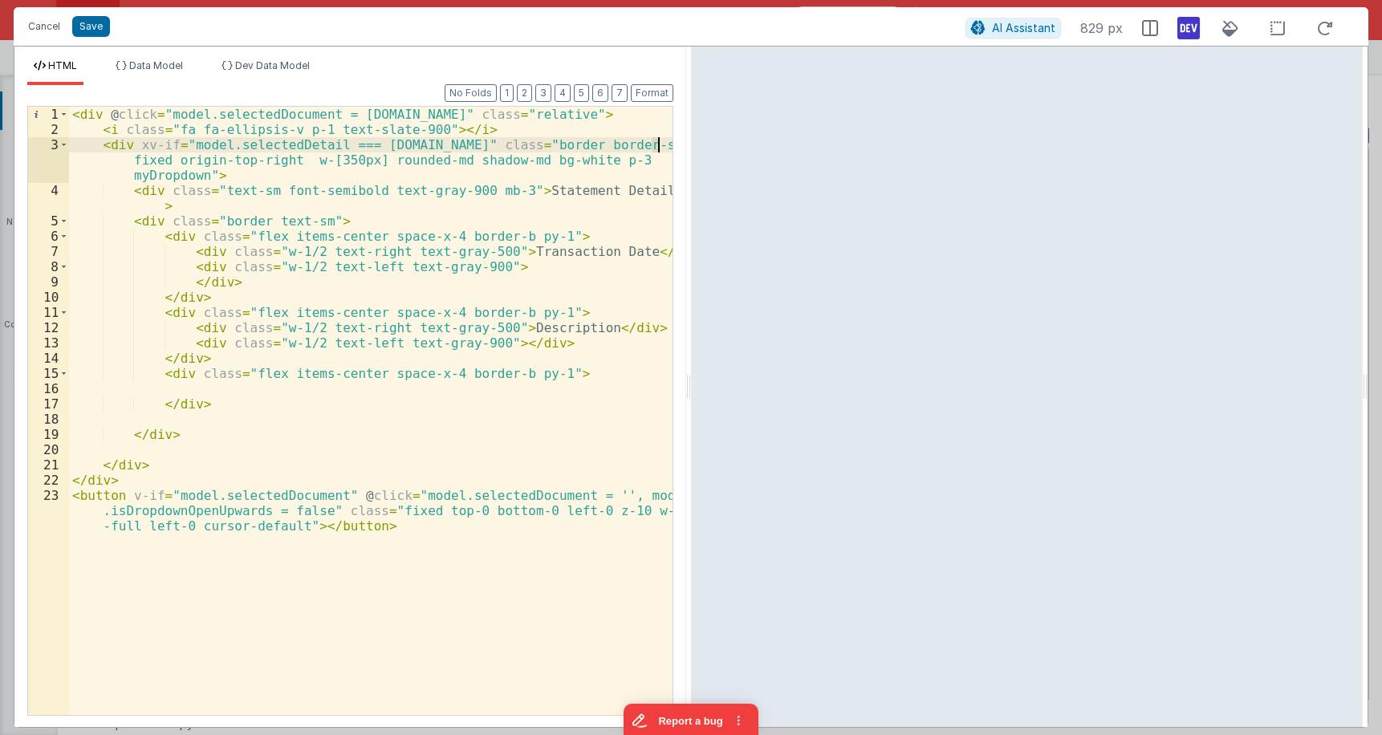
click at [656, 144] on div "< div @ click = "model.selectedDocument = row.id" class = "relative" > < i clas…" at bounding box center [371, 441] width 604 height 669
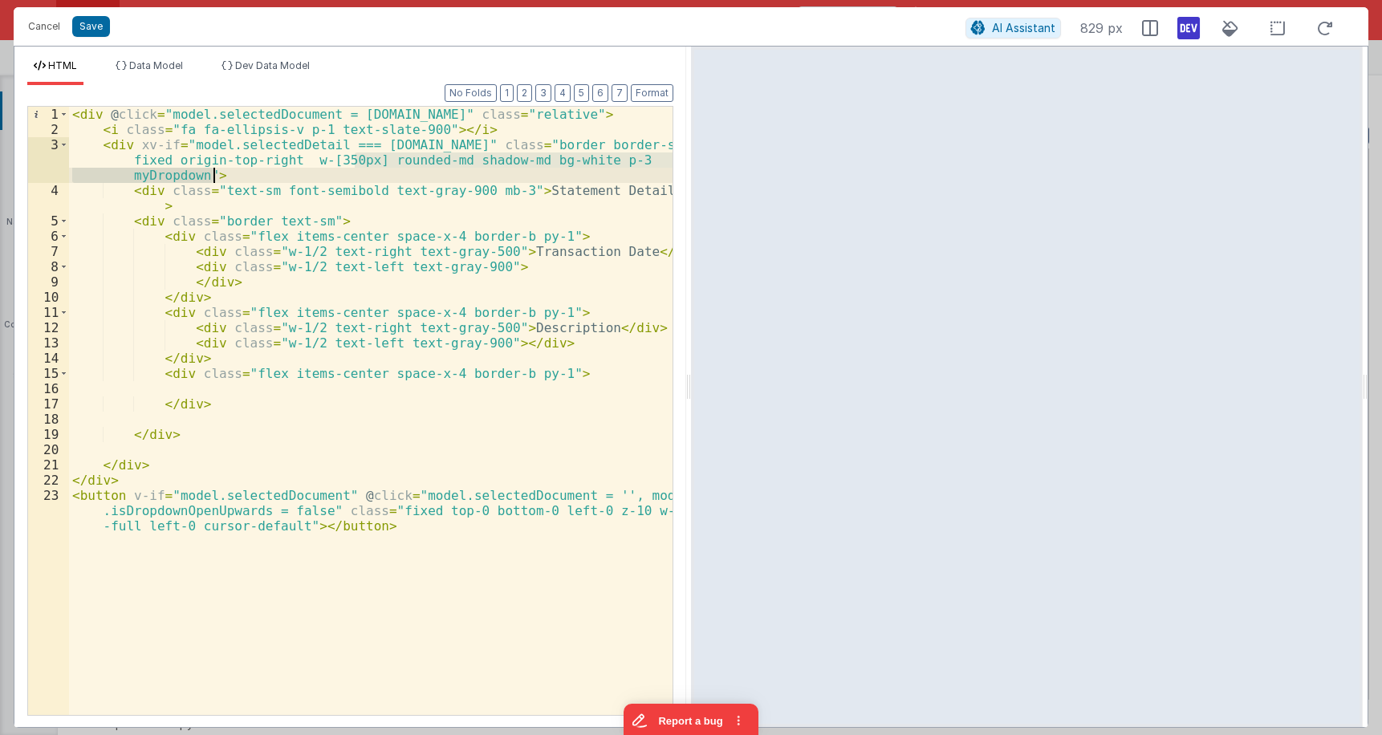
click at [335, 170] on div "< div @ click = "model.selectedDocument = row.id" class = "relative" > < i clas…" at bounding box center [371, 441] width 604 height 669
click at [352, 161] on div "< div @ click = "model.selectedDocument = row.id" class = "relative" > < i clas…" at bounding box center [371, 411] width 604 height 608
drag, startPoint x: 362, startPoint y: 162, endPoint x: 300, endPoint y: 165, distance: 61.8
click at [300, 165] on div "< div @ click = "model.selectedDocument = row.id" class = "relative" > < i clas…" at bounding box center [371, 441] width 604 height 669
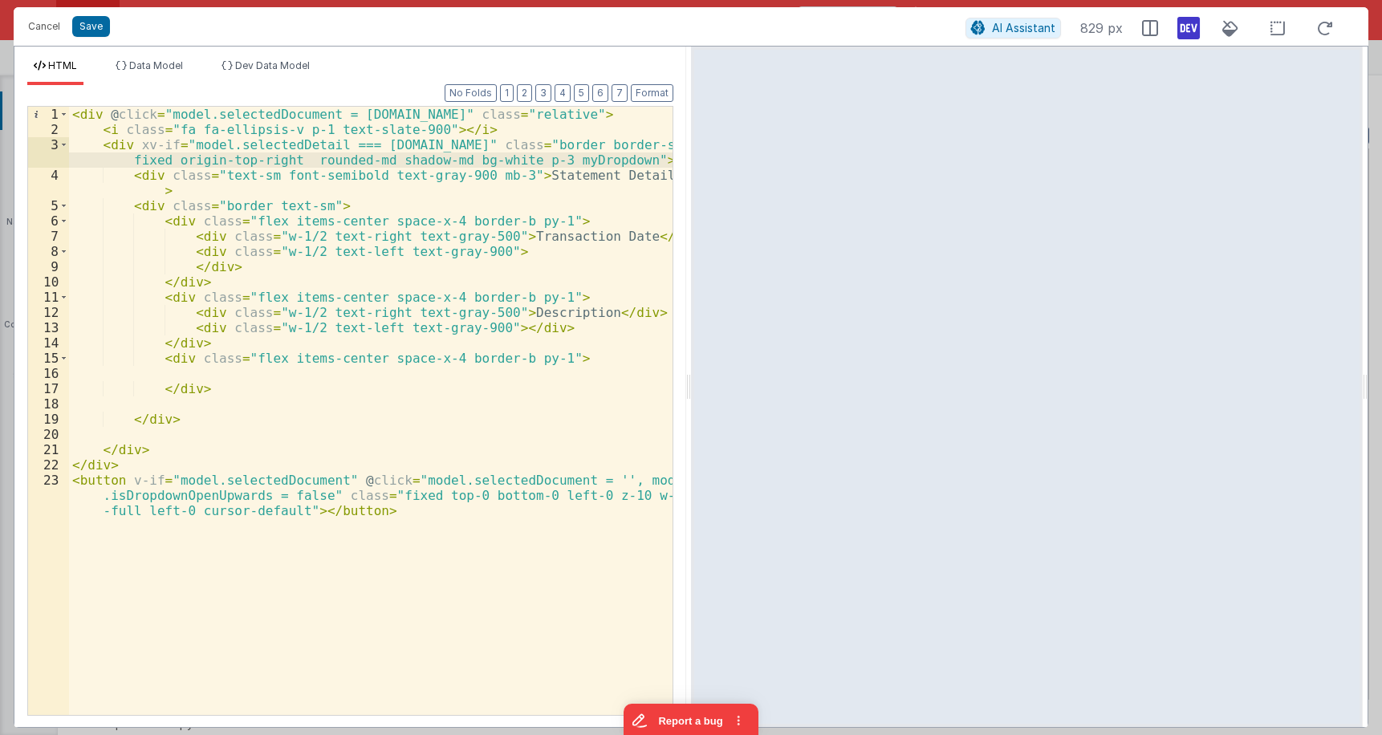
click at [432, 161] on div "< div @ click = "model.selectedDocument = row.id" class = "relative" > < i clas…" at bounding box center [371, 441] width 604 height 669
click at [360, 162] on div "< div @ click = "model.selectedDocument = row.id" class = "relative" > < i clas…" at bounding box center [371, 441] width 604 height 669
click at [555, 209] on div "< div @ click = "model.selectedDocument = row.id" class = "relative" > < i clas…" at bounding box center [371, 441] width 604 height 669
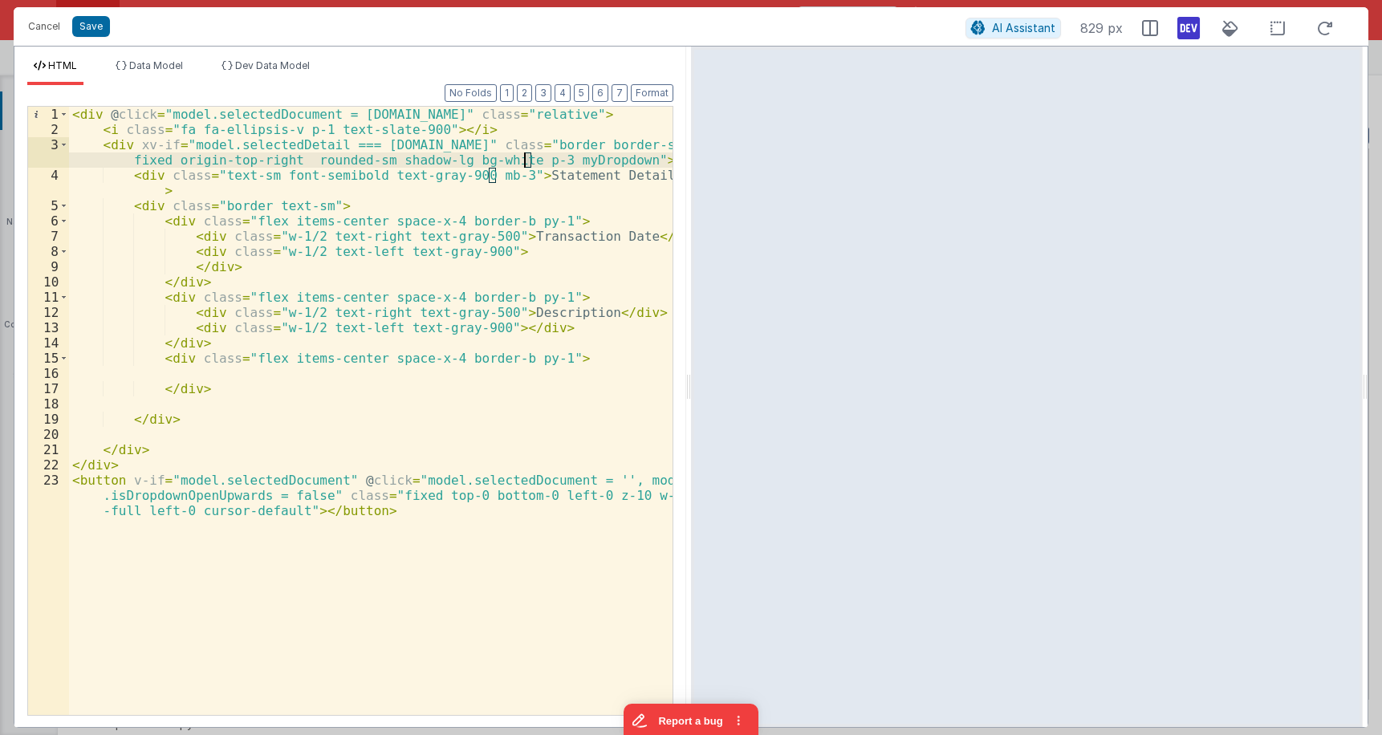
click at [526, 158] on div "< div @ click = "model.selectedDocument = row.id" class = "relative" > < i clas…" at bounding box center [371, 441] width 604 height 669
click at [209, 173] on div "< div @ click = "model.selectedDocument = row.id" class = "relative" > < i clas…" at bounding box center [371, 441] width 604 height 669
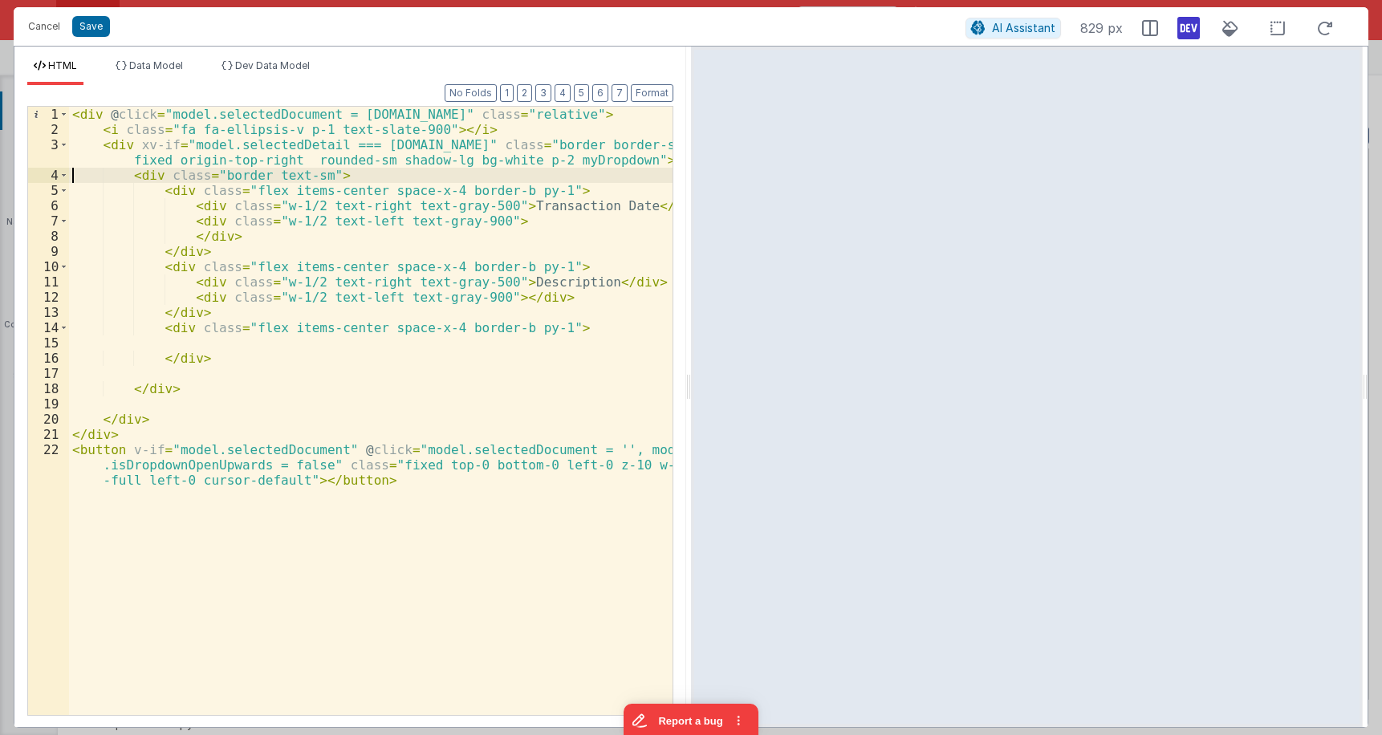
click at [136, 179] on div "< div @ click = "model.selectedDocument = row.id" class = "relative" > < i clas…" at bounding box center [371, 441] width 604 height 669
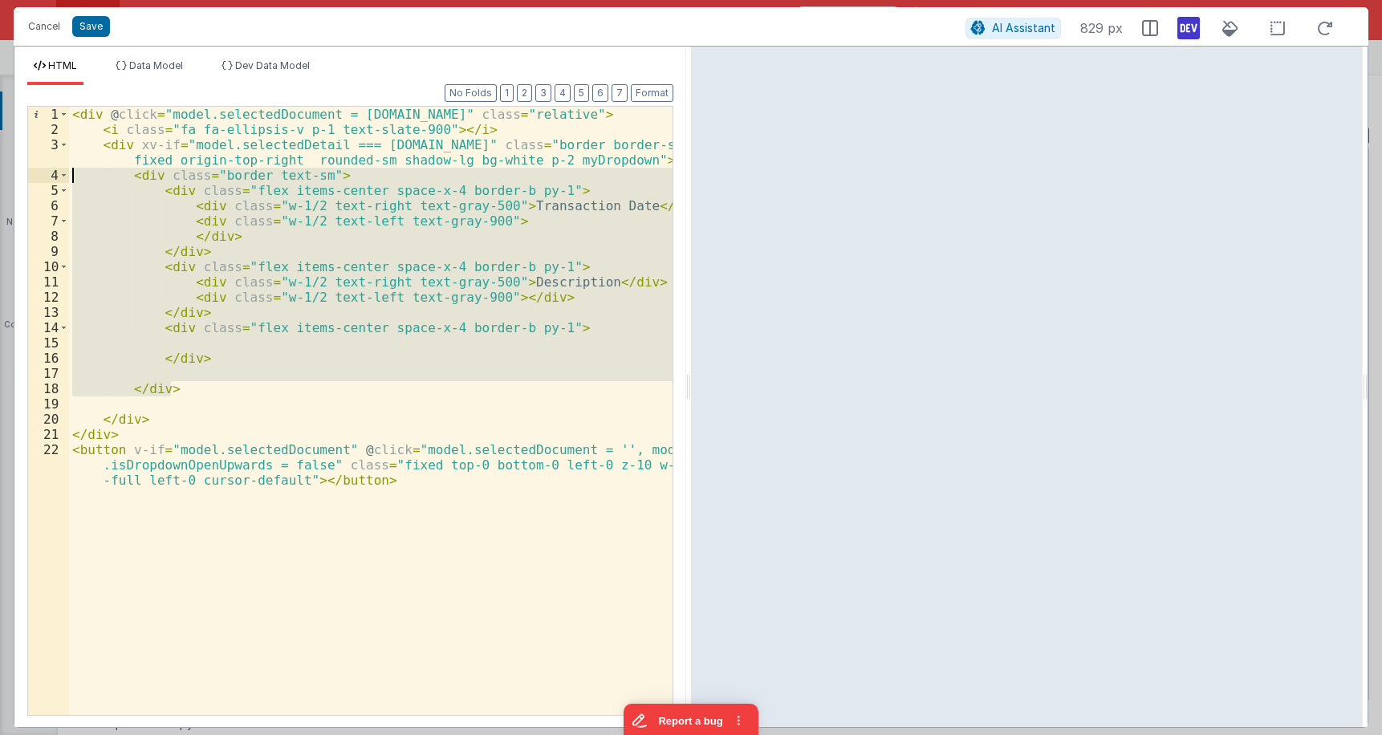
drag, startPoint x: 179, startPoint y: 391, endPoint x: -10, endPoint y: 177, distance: 285.4
click at [69, 177] on div "< div @ click = "model.selectedDocument = row.id" class = "relative" > < i clas…" at bounding box center [371, 411] width 604 height 608
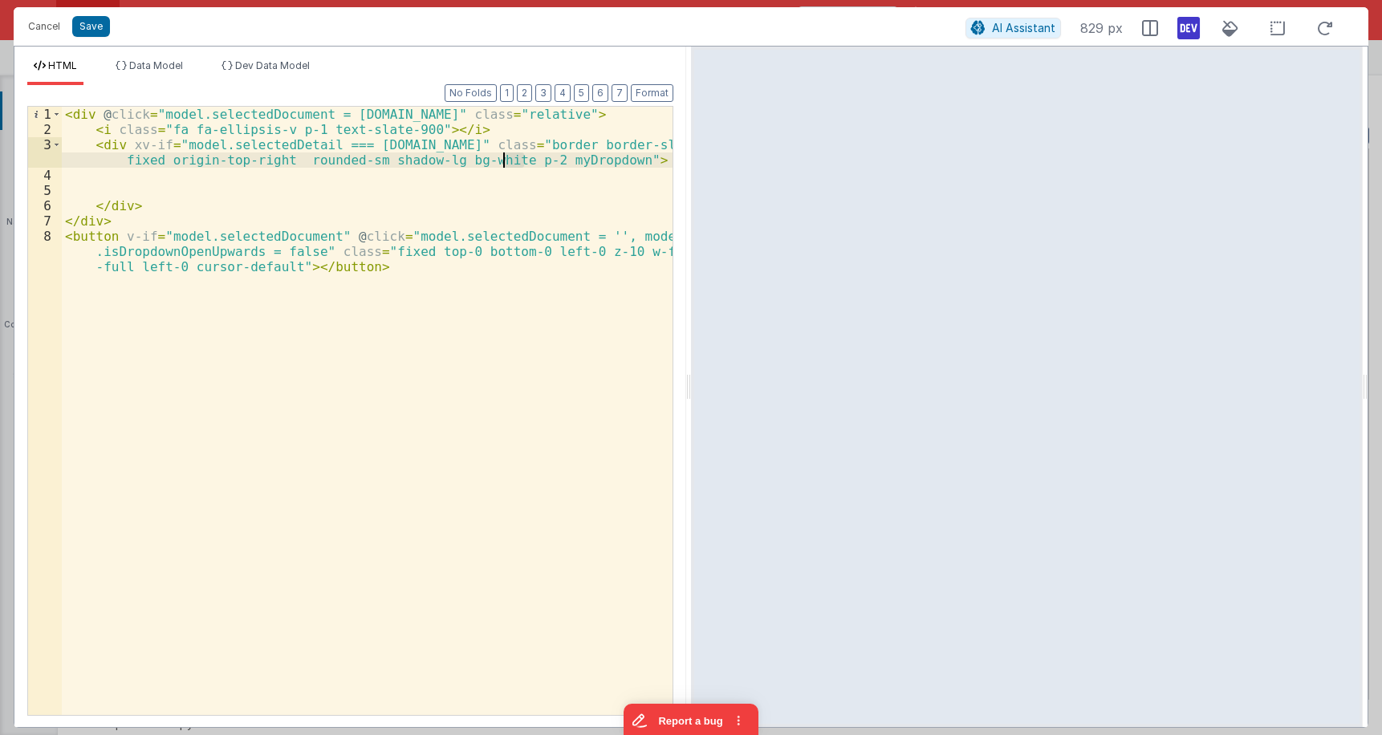
drag, startPoint x: 526, startPoint y: 157, endPoint x: 504, endPoint y: 161, distance: 21.9
click at [502, 161] on div "< div @ click = "model.selectedDocument = row.id" class = "relative" > < i clas…" at bounding box center [367, 441] width 611 height 669
click at [597, 166] on div "< div @ click = "model.selectedDocument = row.id" class = "relative" > < i clas…" at bounding box center [367, 441] width 611 height 669
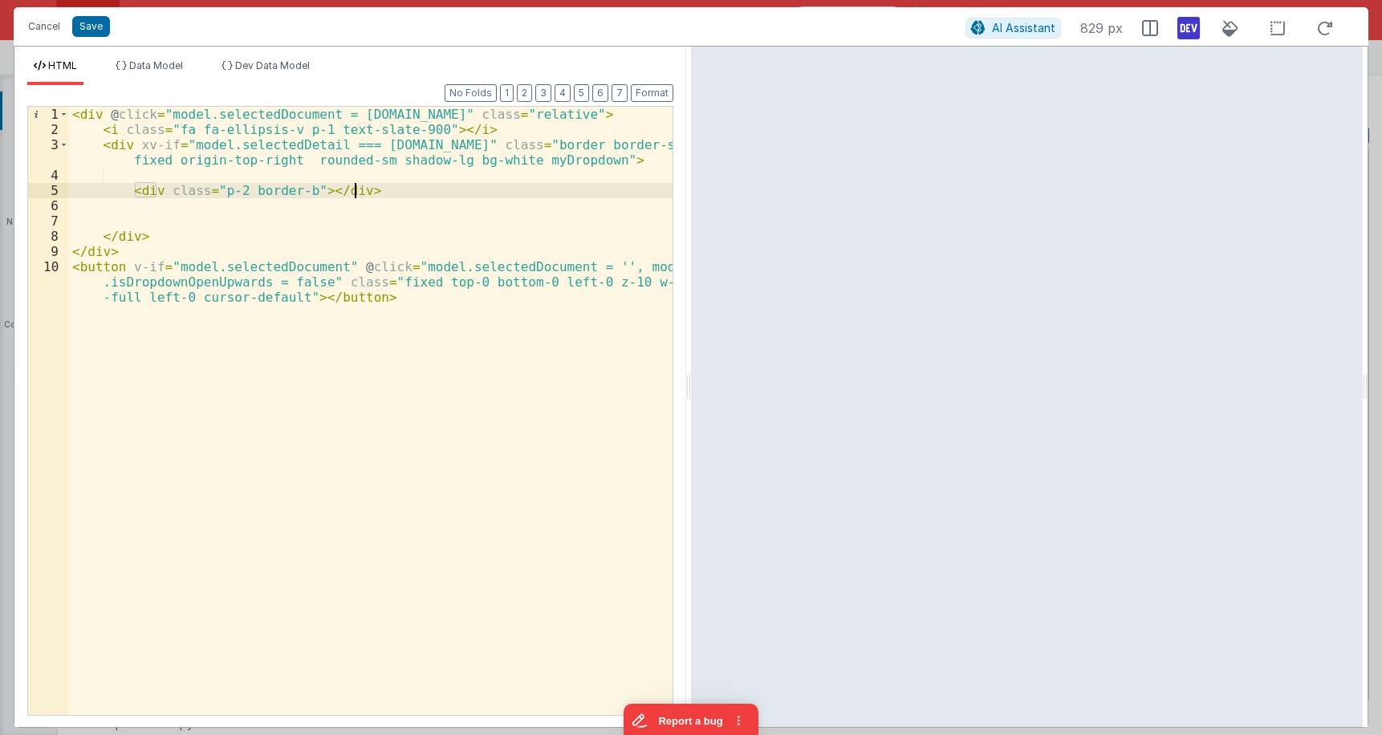
click at [385, 193] on div "< div @ click = "model.selectedDocument = row.id" class = "relative" > < i clas…" at bounding box center [371, 441] width 604 height 669
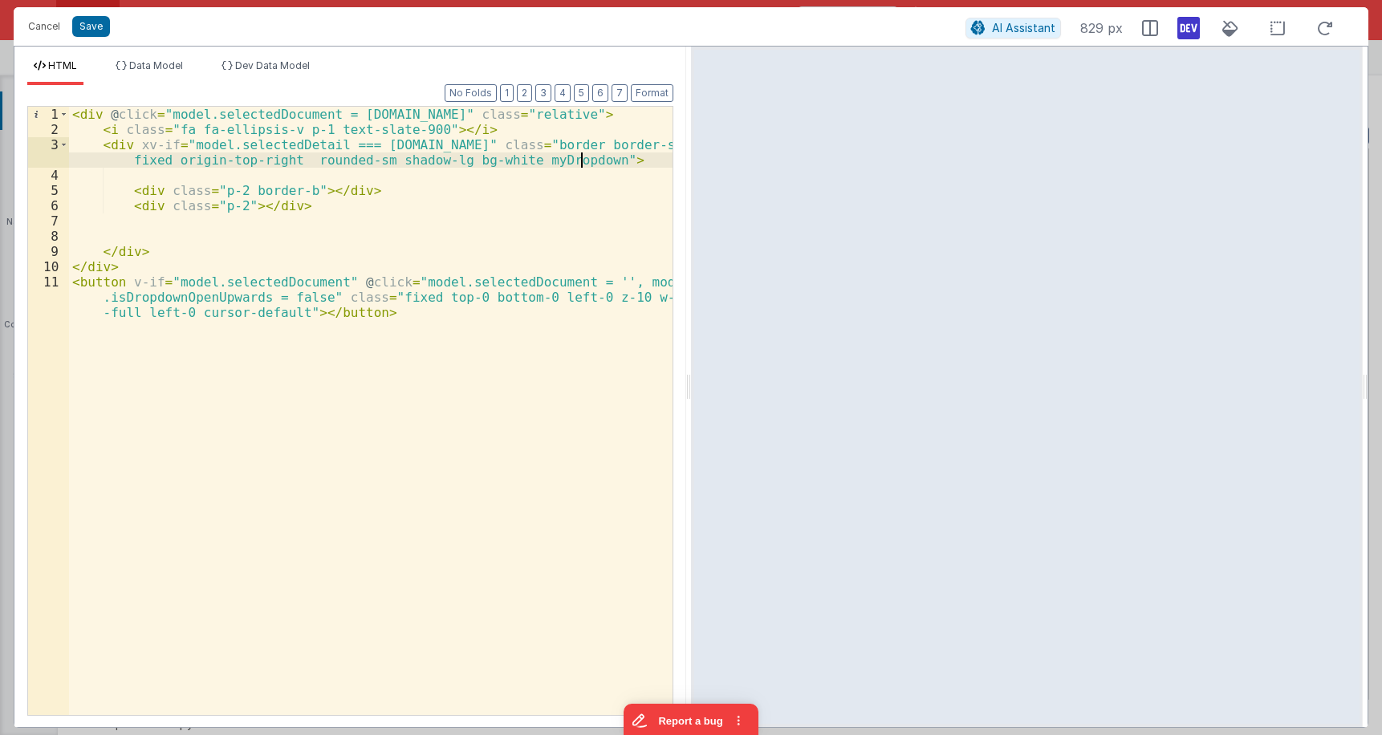
click at [581, 160] on div "< div @ click = "model.selectedDocument = row.id" class = "relative" > < i clas…" at bounding box center [371, 441] width 604 height 669
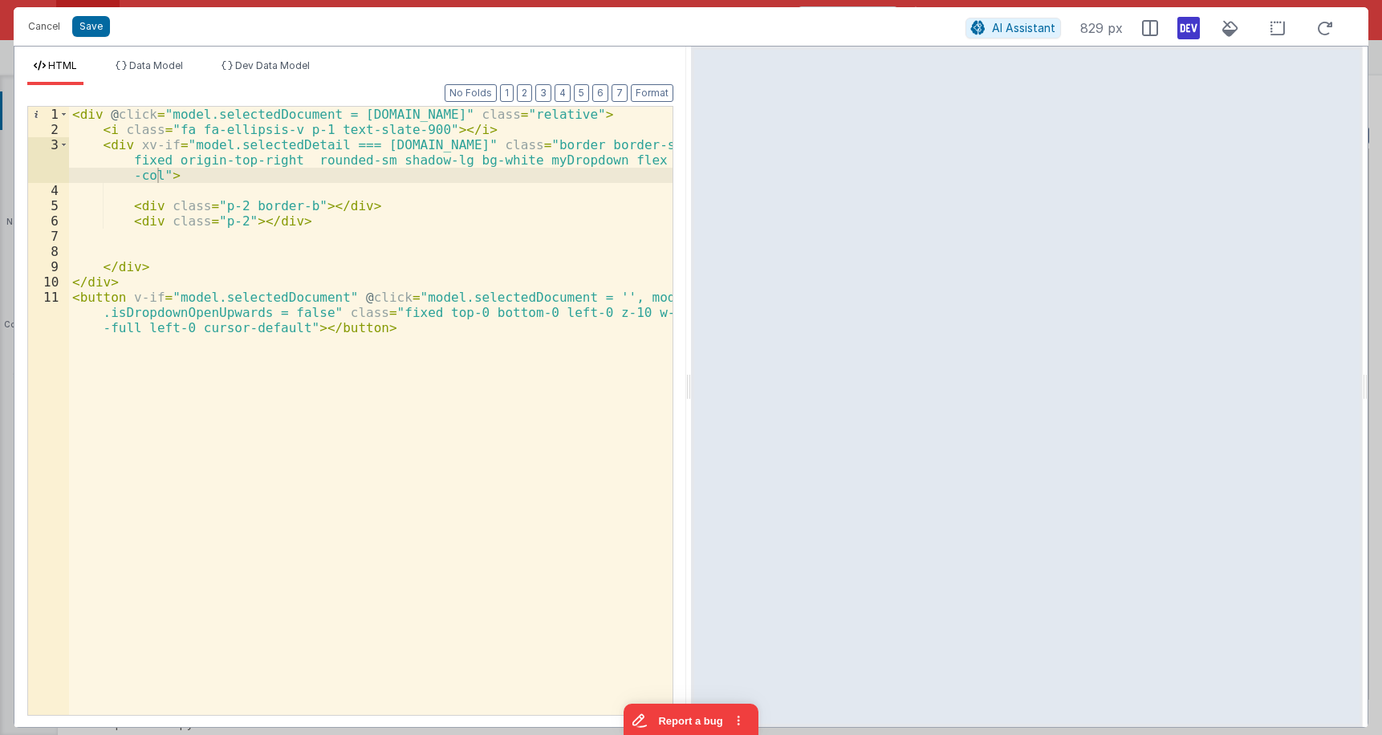
click at [313, 207] on div "< div @ click = "model.selectedDocument = row.id" class = "relative" > < i clas…" at bounding box center [371, 441] width 604 height 669
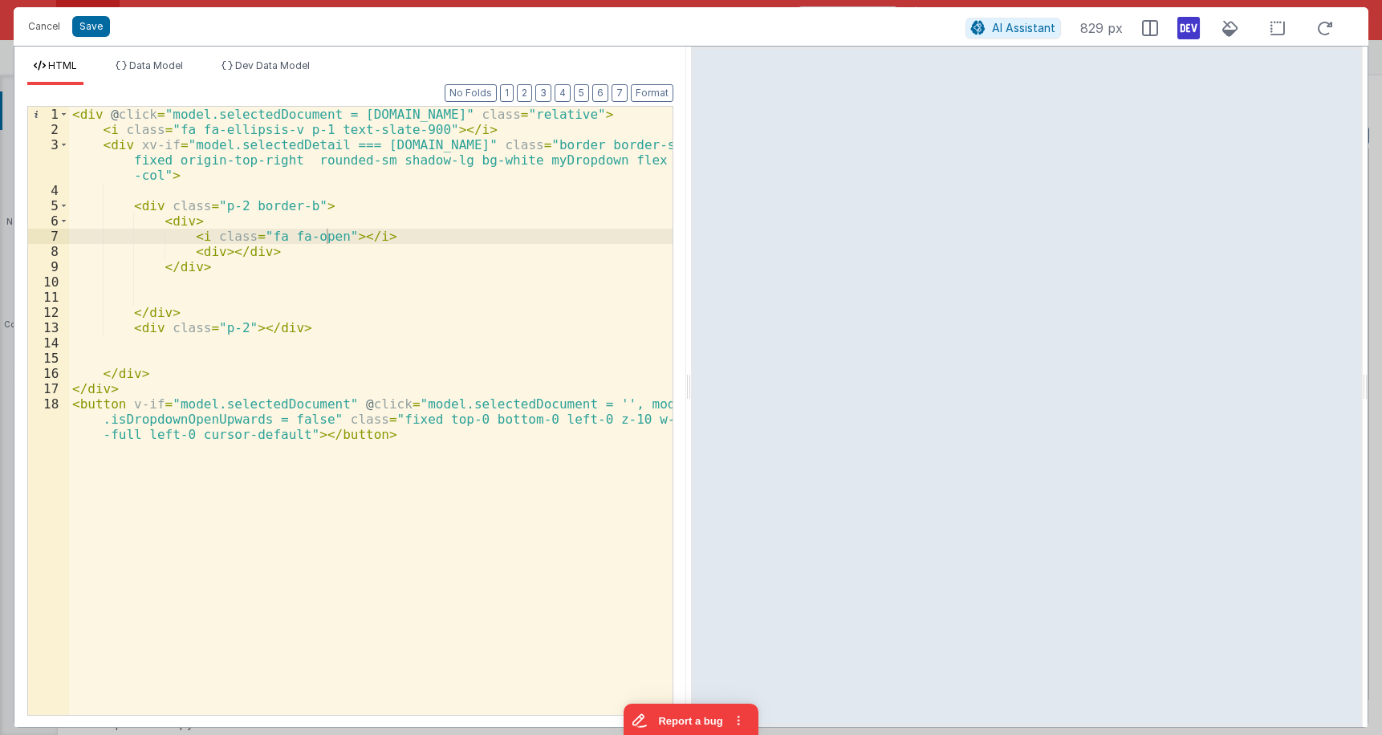
click at [315, 238] on div "< div @ click = "model.selectedDocument = row.id" class = "relative" > < i clas…" at bounding box center [371, 441] width 604 height 669
paste textarea
click at [269, 240] on div "< div @ click = "model.selectedDocument = row.id" class = "relative" > < i clas…" at bounding box center [371, 441] width 604 height 669
click at [489, 234] on div "< div @ click = "model.selectedDocument = row.id" class = "relative" > < i clas…" at bounding box center [371, 441] width 604 height 669
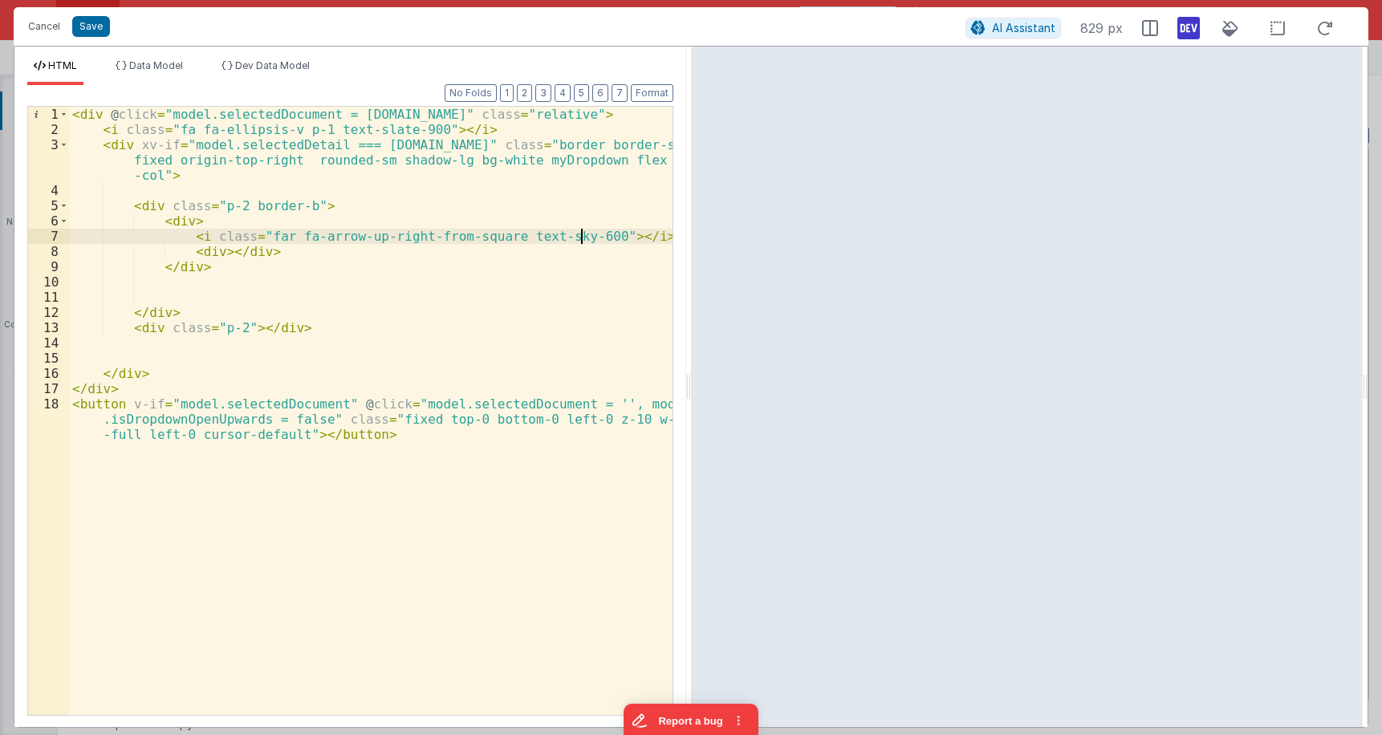
click at [583, 238] on div "< div @ click = "model.selectedDocument = row.id" class = "relative" > < i clas…" at bounding box center [371, 441] width 604 height 669
click at [218, 248] on div "< div @ click = "model.selectedDocument = row.id" class = "relative" > < i clas…" at bounding box center [371, 441] width 604 height 669
click at [184, 220] on div "< div @ click = "model.selectedDocument = row.id" class = "relative" > < i clas…" at bounding box center [371, 441] width 604 height 669
click at [435, 223] on div "< div @ click = "model.selectedDocument = row.id" class = "relative" > < i clas…" at bounding box center [371, 441] width 604 height 669
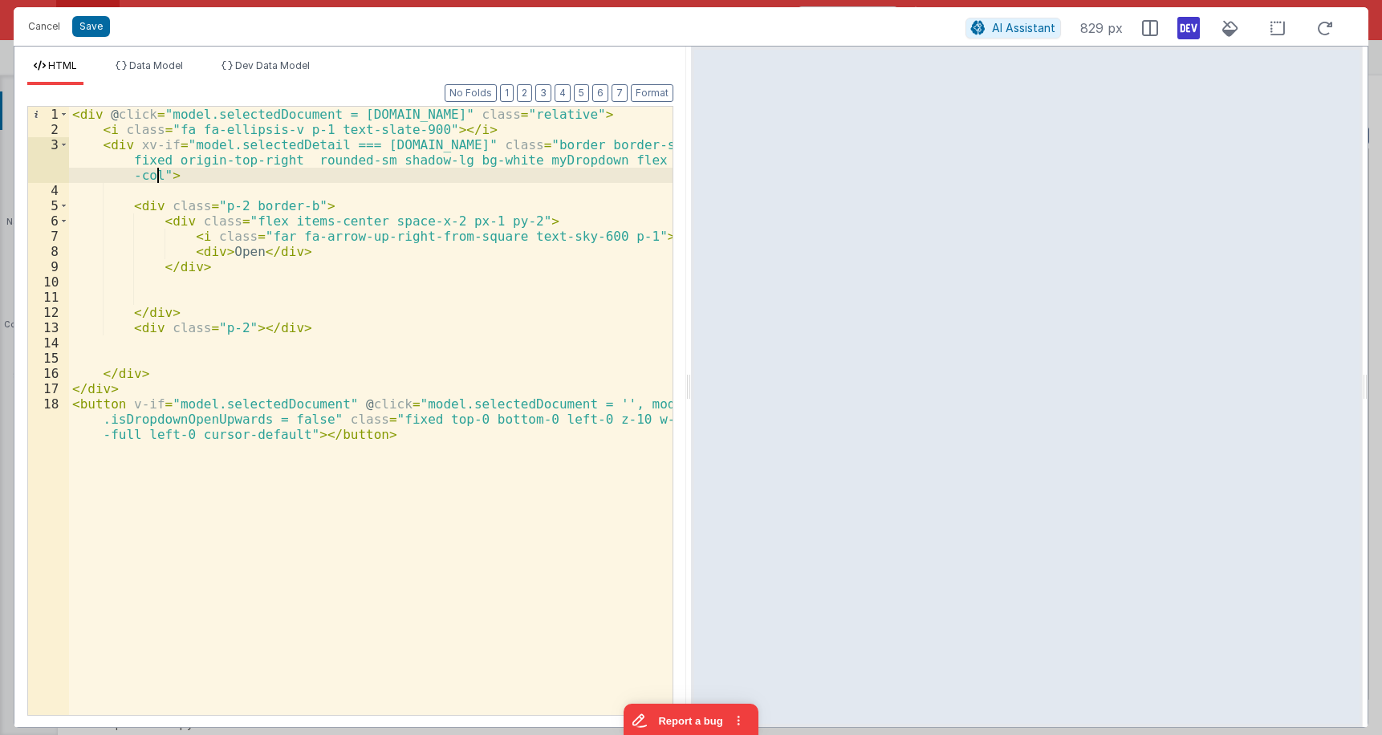
click at [156, 173] on div "< div @ click = "model.selectedDocument = row.id" class = "relative" > < i clas…" at bounding box center [371, 441] width 604 height 669
click at [504, 220] on div "< div @ click = "model.selectedDocument = row.id" class = "relative" > < i clas…" at bounding box center [371, 441] width 604 height 669
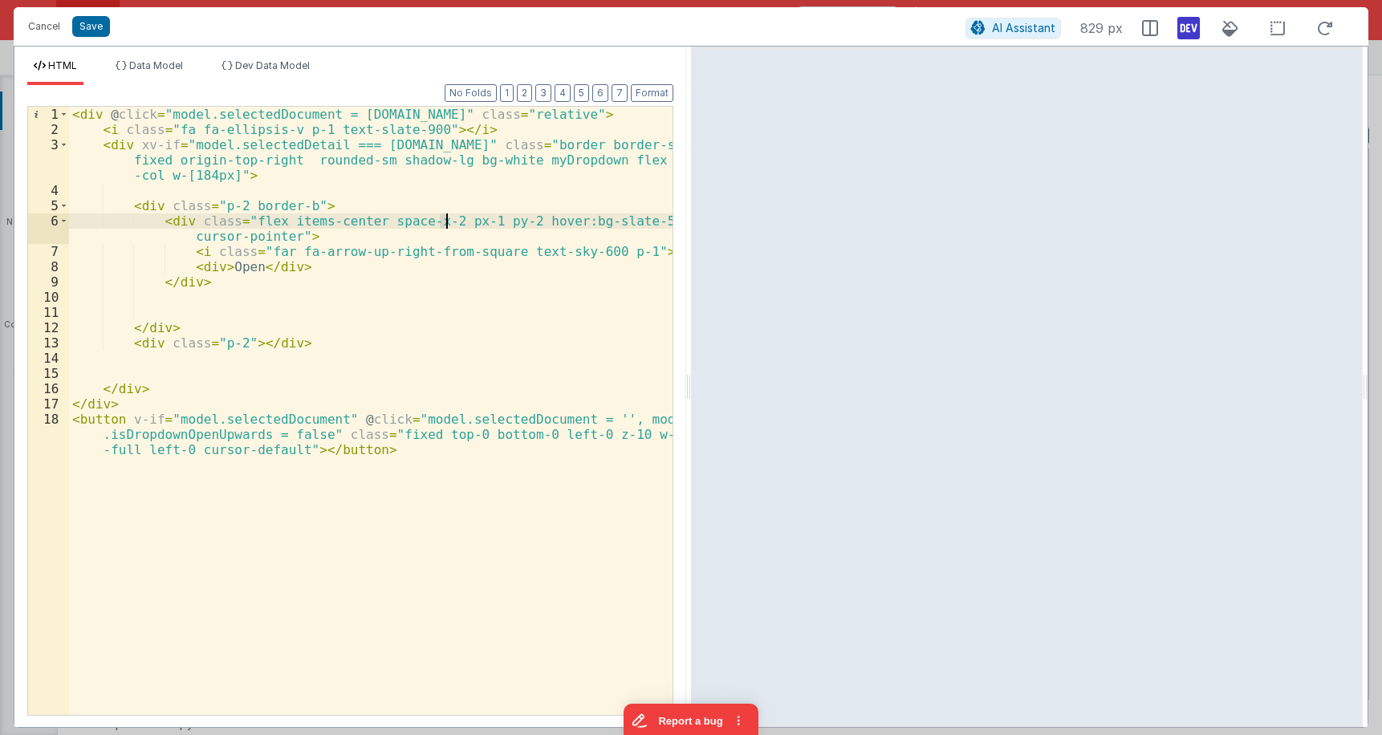
click at [444, 223] on div "< div @ click = "model.selectedDocument = row.id" class = "relative" > < i clas…" at bounding box center [371, 441] width 604 height 669
click at [482, 222] on div "< div @ click = "model.selectedDocument = row.id" class = "relative" > < i clas…" at bounding box center [371, 441] width 604 height 669
click at [551, 211] on div "< div @ click = "model.selectedDocument = row.id" class = "relative" > < i clas…" at bounding box center [371, 441] width 604 height 669
drag, startPoint x: 235, startPoint y: 204, endPoint x: 216, endPoint y: 208, distance: 19.7
click at [216, 208] on div "< div @ click = "model.selectedDocument = row.id" class = "relative" > < i clas…" at bounding box center [371, 441] width 604 height 669
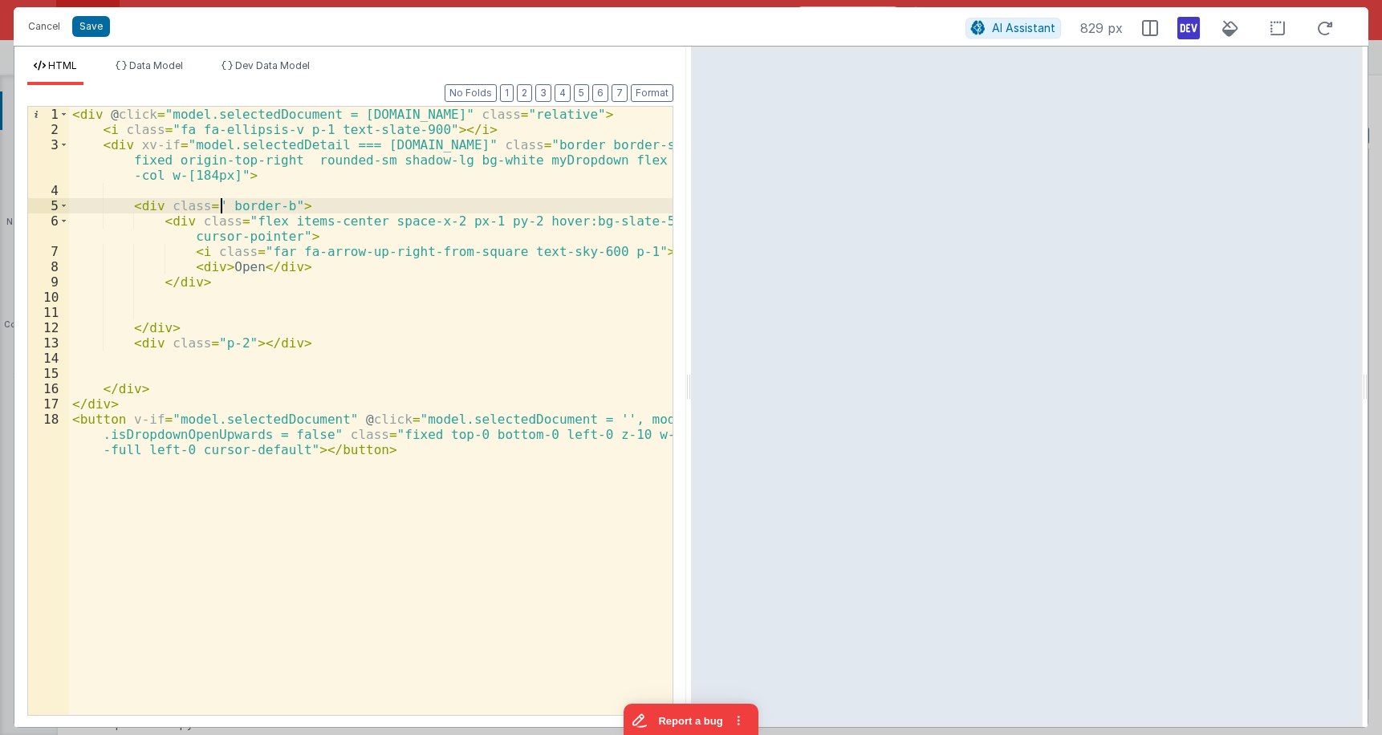
click at [221, 199] on div "< div @ click = "model.selectedDocument = row.id" class = "relative" > < i clas…" at bounding box center [371, 441] width 604 height 669
click at [495, 226] on div "< div @ click = "model.selectedDocument = row.id" class = "relative" > < i clas…" at bounding box center [371, 441] width 604 height 669
click at [478, 234] on div "< div @ click = "model.selectedDocument = row.id" class = "relative" > < i clas…" at bounding box center [371, 441] width 604 height 669
drag, startPoint x: 469, startPoint y: 165, endPoint x: 368, endPoint y: 166, distance: 100.3
click at [467, 165] on div "< div @ click = "model.selectedDocument = row.id" class = "relative" > < i clas…" at bounding box center [371, 441] width 604 height 669
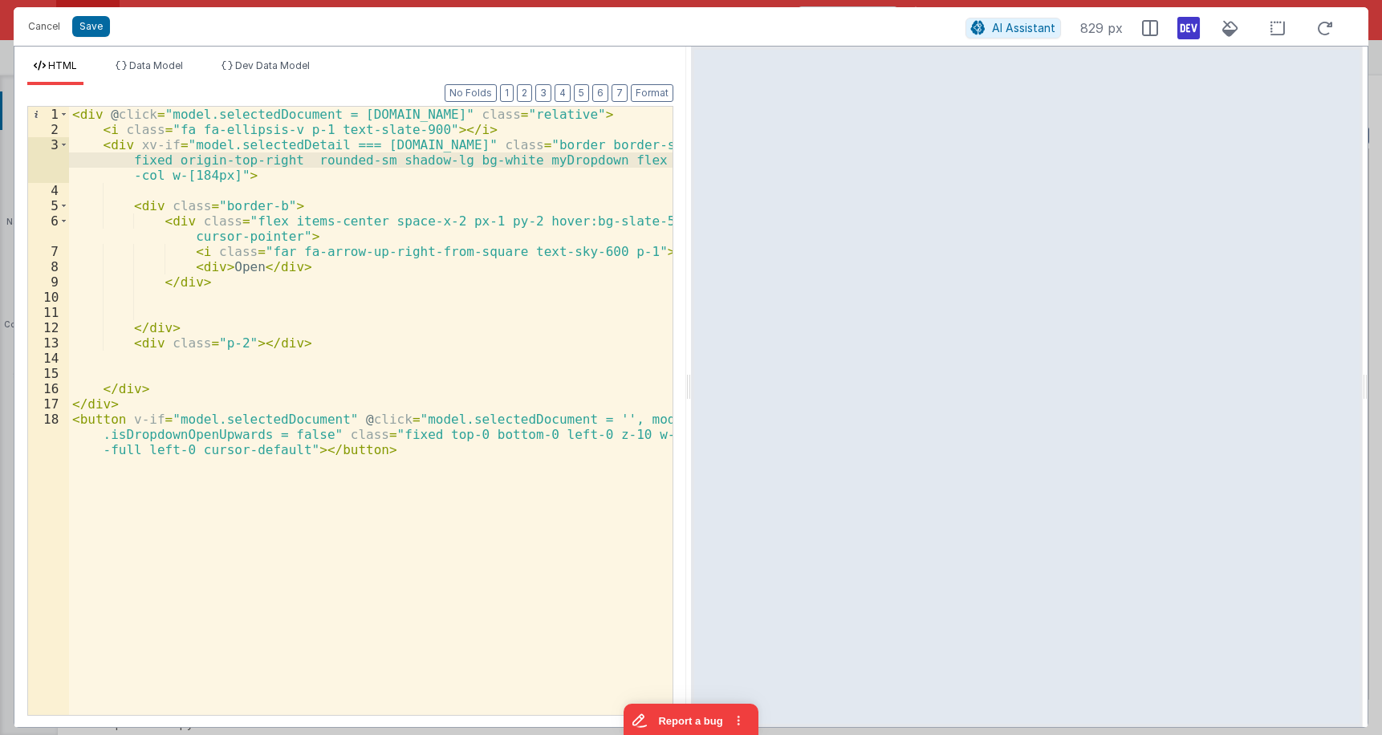
click at [230, 177] on div "< div @ click = "model.selectedDocument = row.id" class = "relative" > < i clas…" at bounding box center [371, 441] width 604 height 669
click at [463, 221] on div "< div @ click = "model.selectedDocument = row.id" class = "relative" > < i clas…" at bounding box center [371, 441] width 604 height 669
click at [174, 223] on div "< div @ click = "model.selectedDocument = row.id" class = "relative" > < i clas…" at bounding box center [371, 441] width 604 height 669
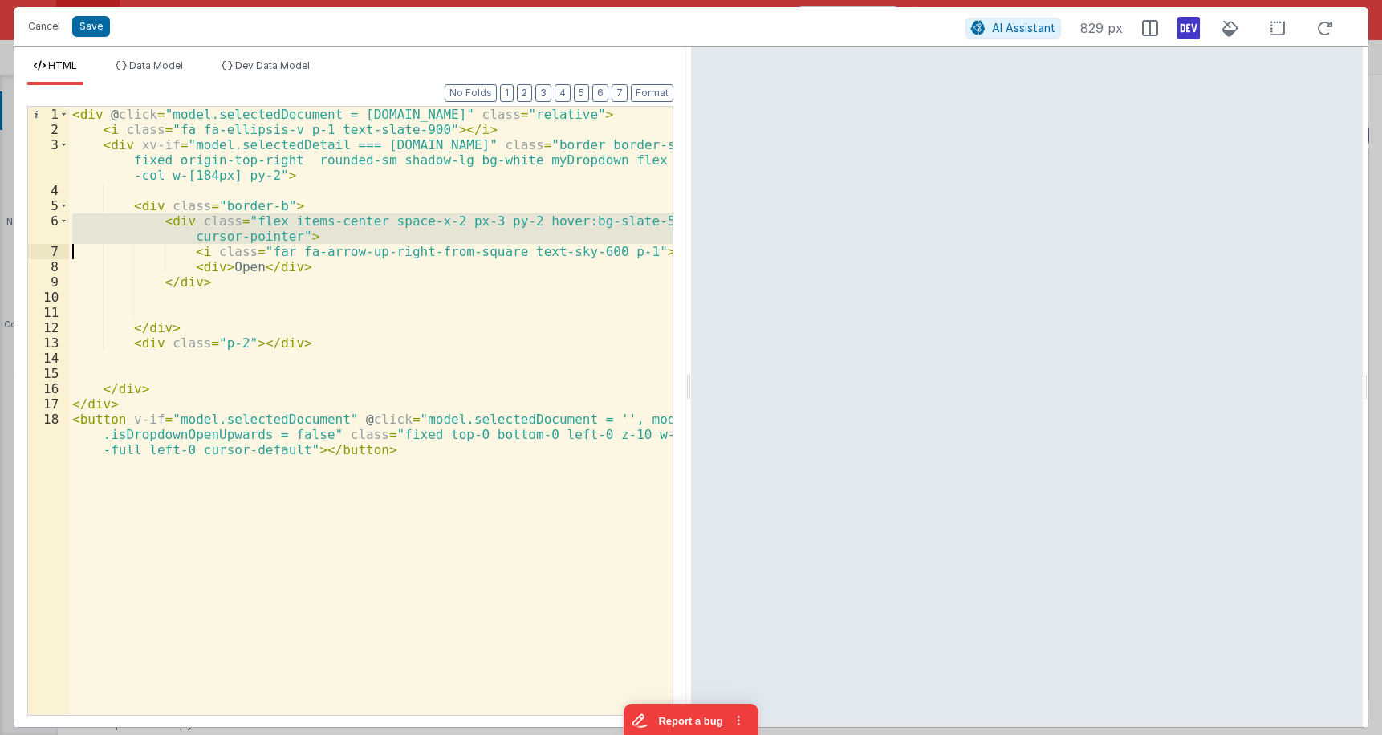
click at [174, 223] on div "< div @ click = "model.selectedDocument = row.id" class = "relative" > < i clas…" at bounding box center [371, 441] width 604 height 669
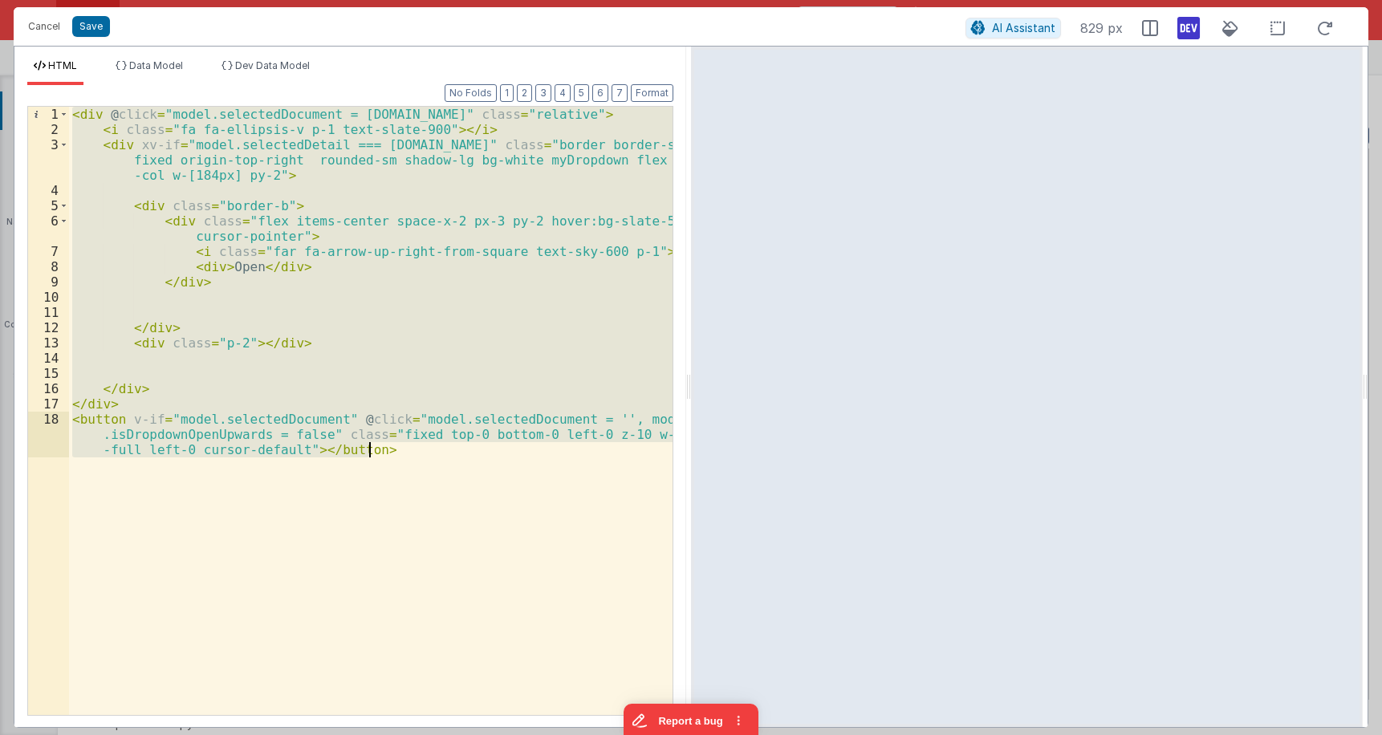
click at [205, 255] on div "< div @ click = "model.selectedDocument = row.id" class = "relative" > < i clas…" at bounding box center [371, 411] width 604 height 608
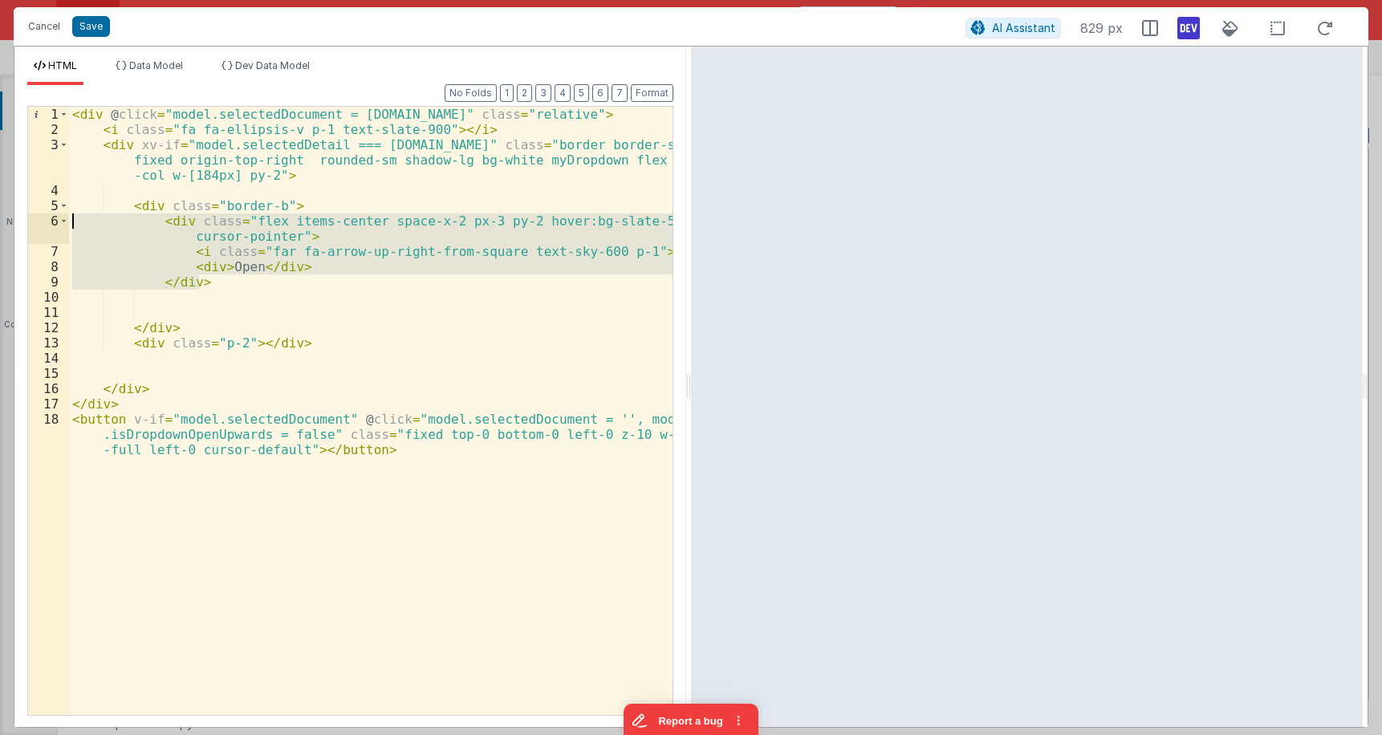
drag, startPoint x: 206, startPoint y: 283, endPoint x: 61, endPoint y: 224, distance: 156.9
click at [69, 224] on div "< div @ click = "model.selectedDocument = row.id" class = "relative" > < i clas…" at bounding box center [371, 411] width 604 height 608
click at [217, 286] on div "< div @ click = "model.selectedDocument = row.id" class = "relative" > < i clas…" at bounding box center [371, 411] width 604 height 608
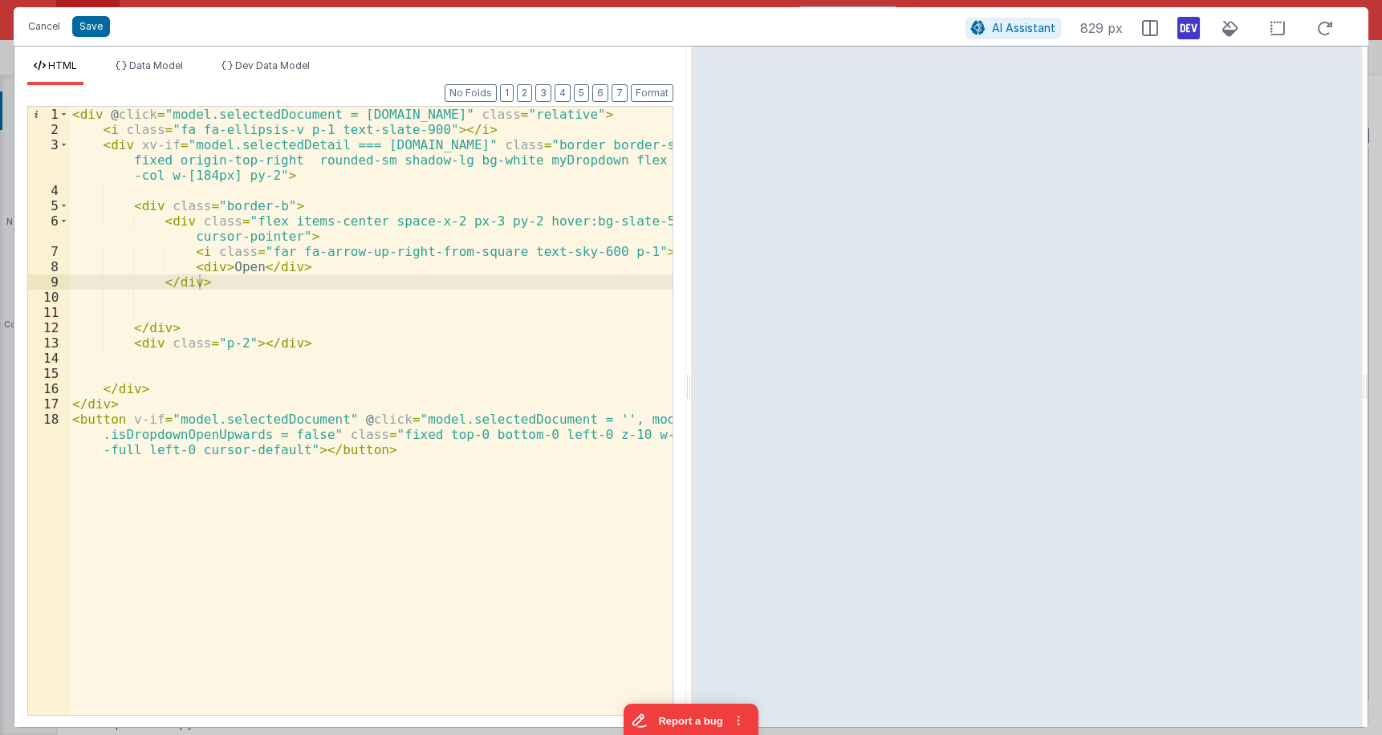
click at [212, 270] on div "< div @ click = "model.selectedDocument = row.id" class = "relative" > < i clas…" at bounding box center [371, 441] width 604 height 669
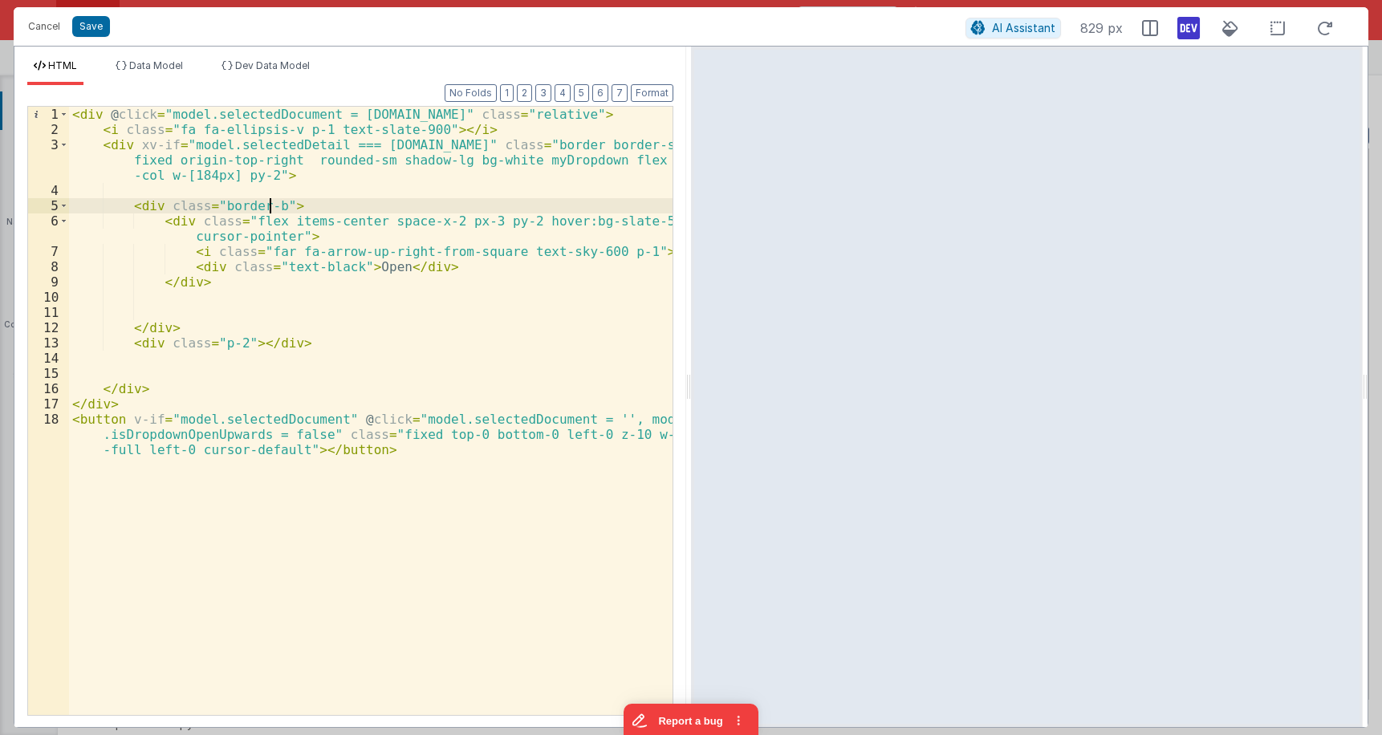
click at [270, 206] on div "< div @ click = "model.selectedDocument = row.id" class = "relative" > < i clas…" at bounding box center [371, 441] width 604 height 669
click at [294, 205] on div "< div @ click = "model.selectedDocument = row.id" class = "relative" > < i clas…" at bounding box center [371, 441] width 604 height 669
click at [364, 181] on div "< div @ click = "model.selectedDocument = row.id" class = "relative" > < i clas…" at bounding box center [371, 441] width 604 height 669
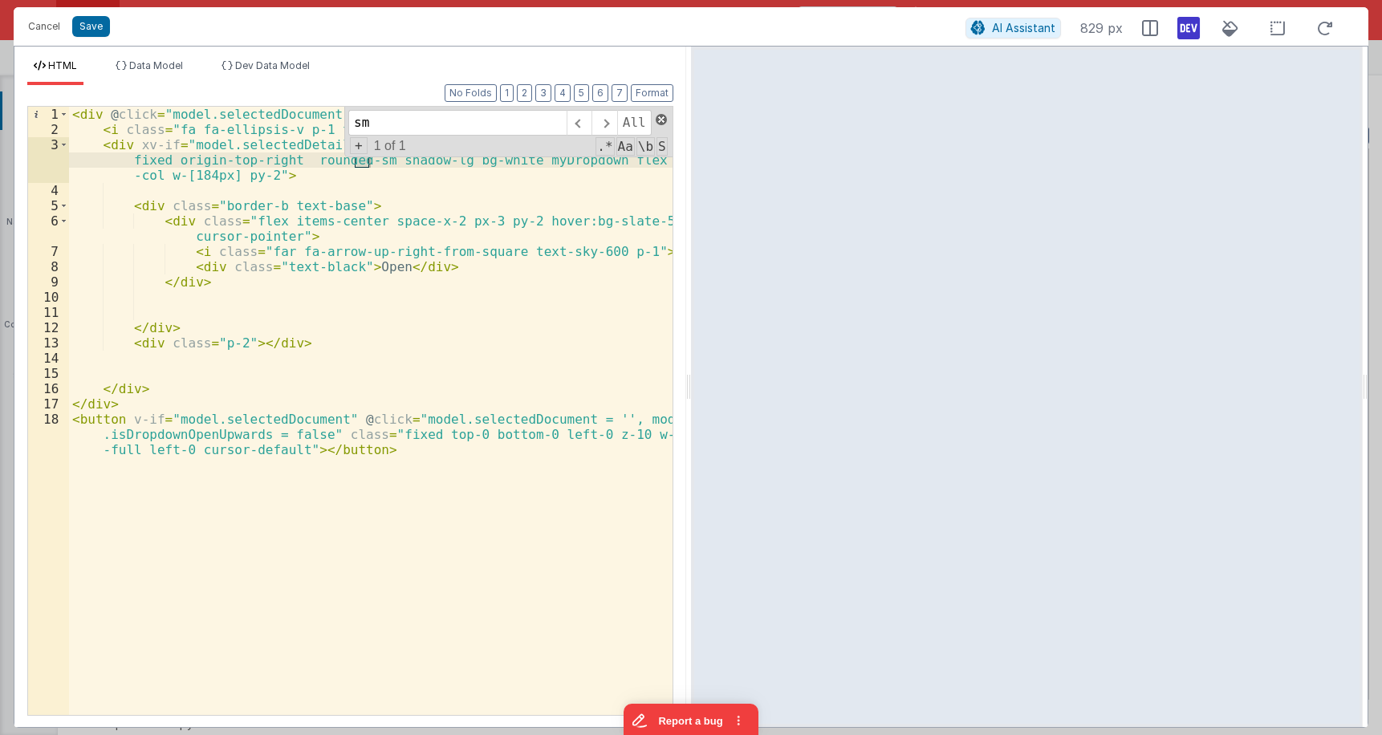
type input "sm"
click at [658, 116] on span at bounding box center [661, 119] width 11 height 11
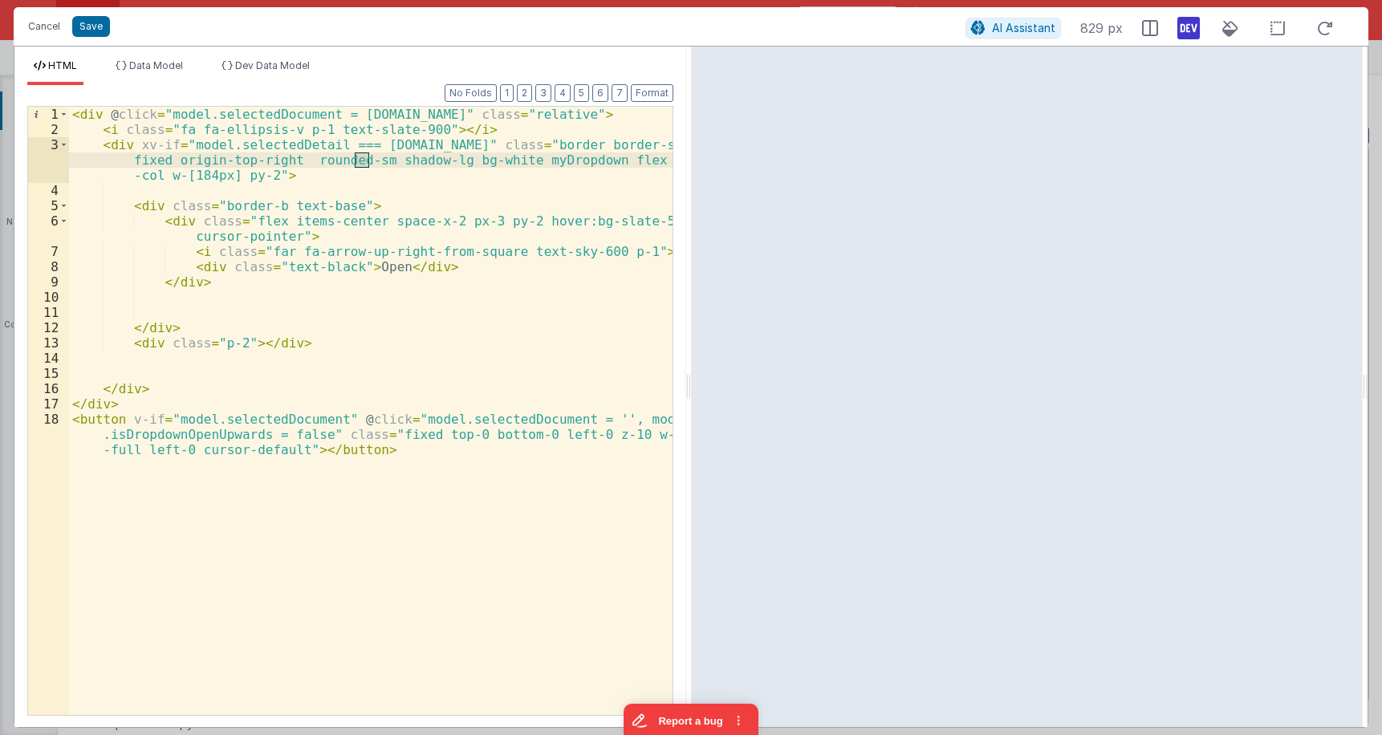
click at [323, 212] on div "< div @ click = "model.selectedDocument = row.id" class = "relative" > < i clas…" at bounding box center [371, 441] width 604 height 669
click at [318, 210] on div "< div @ click = "model.selectedDocument = row.id" class = "relative" > < i clas…" at bounding box center [371, 441] width 604 height 669
click at [148, 213] on div "< div @ click = "model.selectedDocument = row.id" class = "relative" > < i clas…" at bounding box center [371, 441] width 604 height 669
click at [172, 228] on div "< div @ click = "model.selectedDocument = row.id" class = "relative" > < i clas…" at bounding box center [371, 441] width 604 height 669
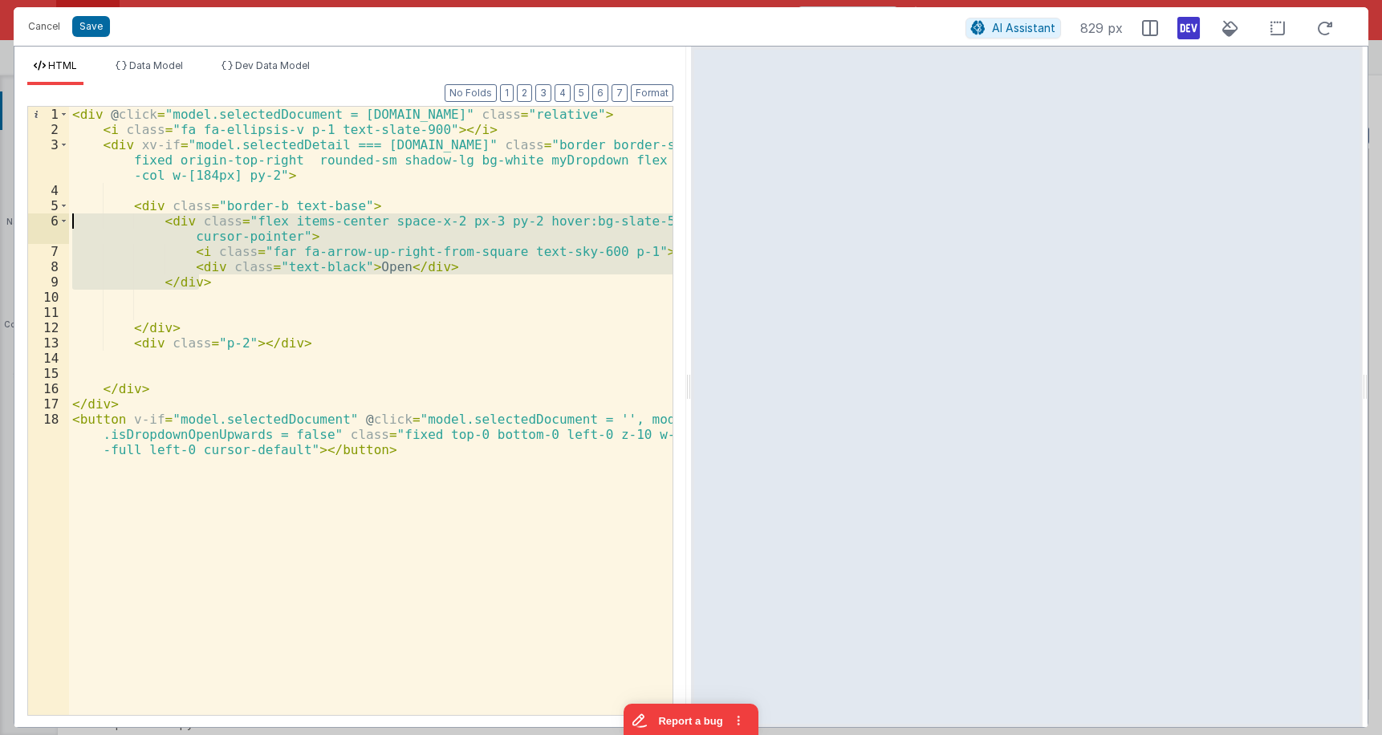
drag, startPoint x: 205, startPoint y: 283, endPoint x: 21, endPoint y: 225, distance: 192.7
click at [69, 225] on div "< div @ click = "model.selectedDocument = row.id" class = "relative" > < i clas…" at bounding box center [371, 411] width 604 height 608
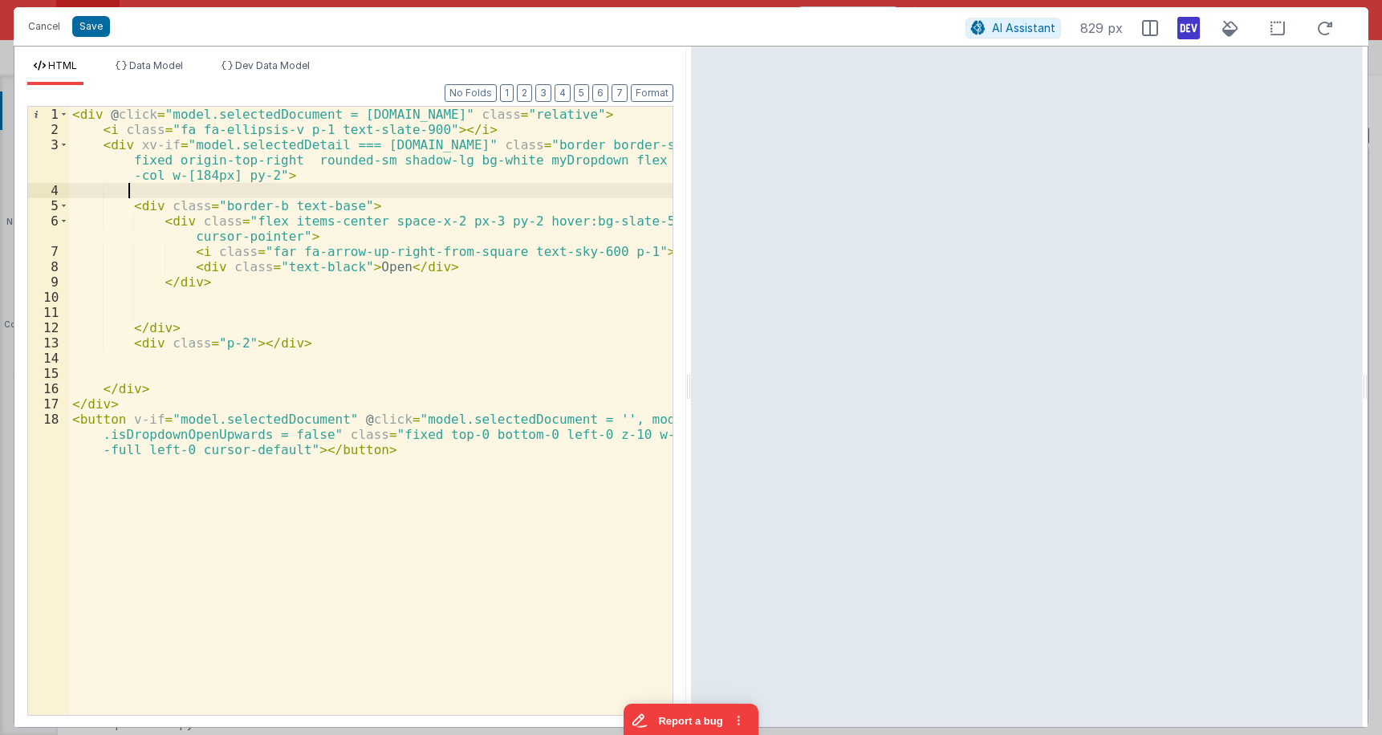
drag, startPoint x: 279, startPoint y: 186, endPoint x: 319, endPoint y: 199, distance: 41.4
click at [279, 187] on div "< div @ click = "model.selectedDocument = row.id" class = "relative" > < i clas…" at bounding box center [371, 441] width 604 height 669
drag, startPoint x: 339, startPoint y: 203, endPoint x: 274, endPoint y: 205, distance: 65.1
click at [274, 205] on div "< div @ click = "model.selectedDocument = row.id" class = "relative" > < i clas…" at bounding box center [371, 441] width 604 height 669
click at [419, 128] on div "< div @ click = "model.selectedDocument = row.id" class = "relative" > < i clas…" at bounding box center [371, 441] width 604 height 669
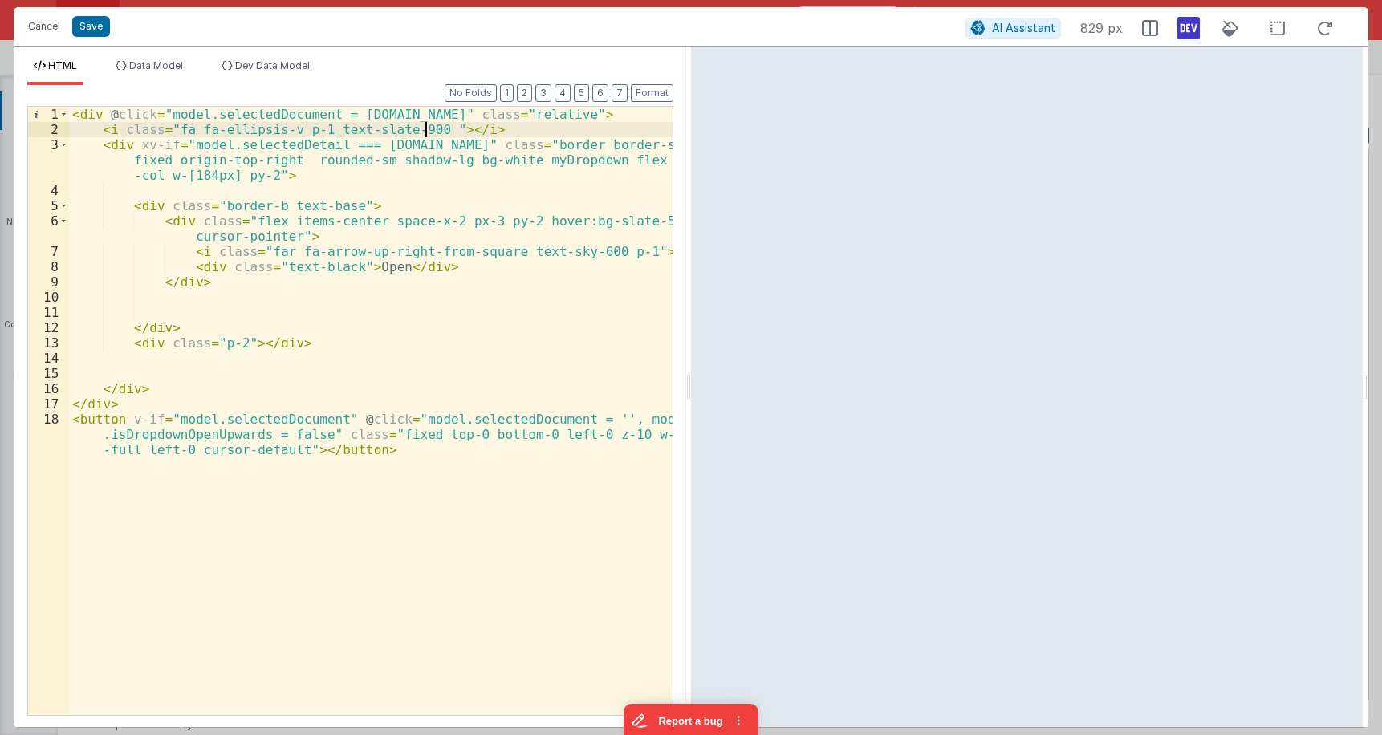
click at [502, 113] on div "< div @ click = "model.selectedDocument = row.id" class = "relative" > < i clas…" at bounding box center [371, 441] width 604 height 669
drag, startPoint x: 339, startPoint y: 205, endPoint x: 272, endPoint y: 200, distance: 67.6
click at [272, 200] on div "< div @ click = "model.selectedDocument = row.id" class = "relative text-base" …" at bounding box center [371, 441] width 604 height 669
click at [165, 224] on div "< div @ click = "model.selectedDocument = row.id" class = "relative text-base" …" at bounding box center [371, 441] width 604 height 669
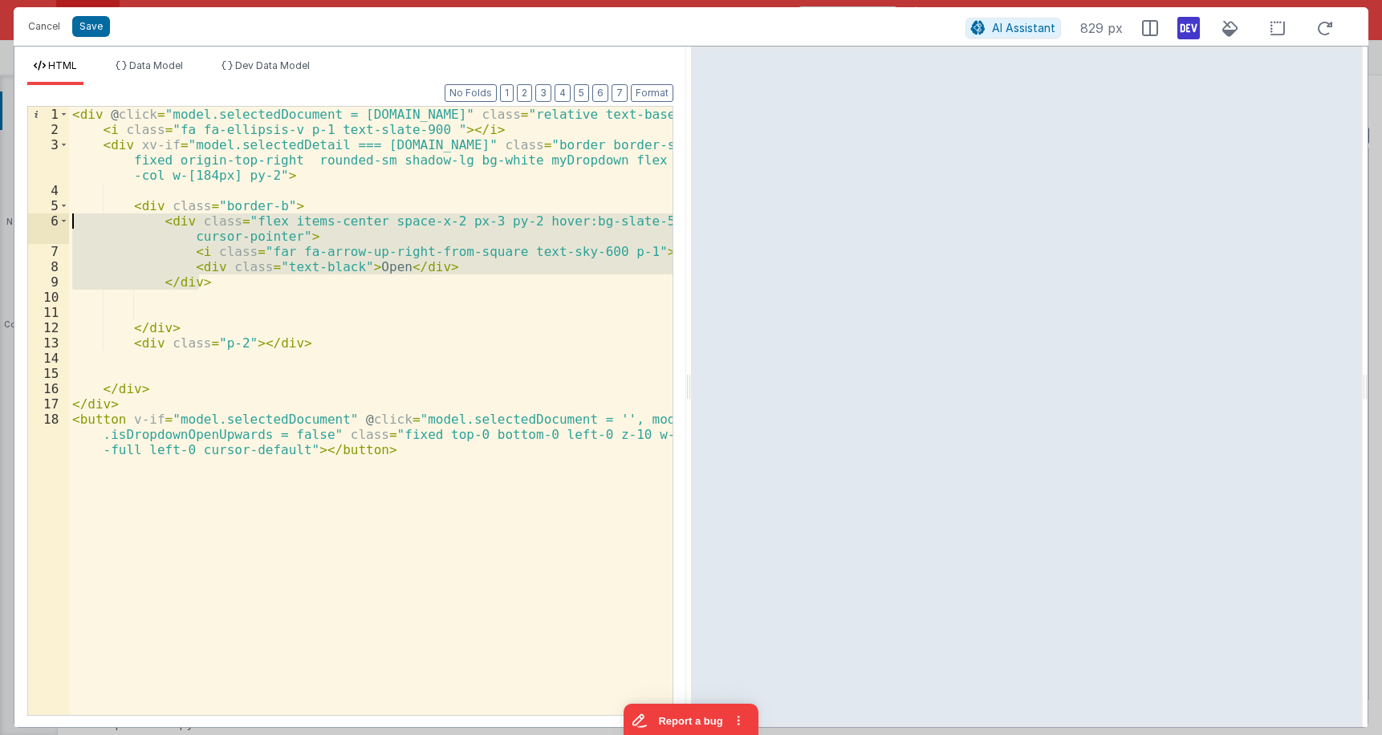
drag, startPoint x: 209, startPoint y: 275, endPoint x: -6, endPoint y: 219, distance: 222.3
click at [69, 219] on div "< div @ click = "model.selectedDocument = row.id" class = "relative text-base" …" at bounding box center [371, 411] width 604 height 608
click at [238, 283] on div "< div @ click = "model.selectedDocument = row.id" class = "relative text-base" …" at bounding box center [371, 411] width 604 height 608
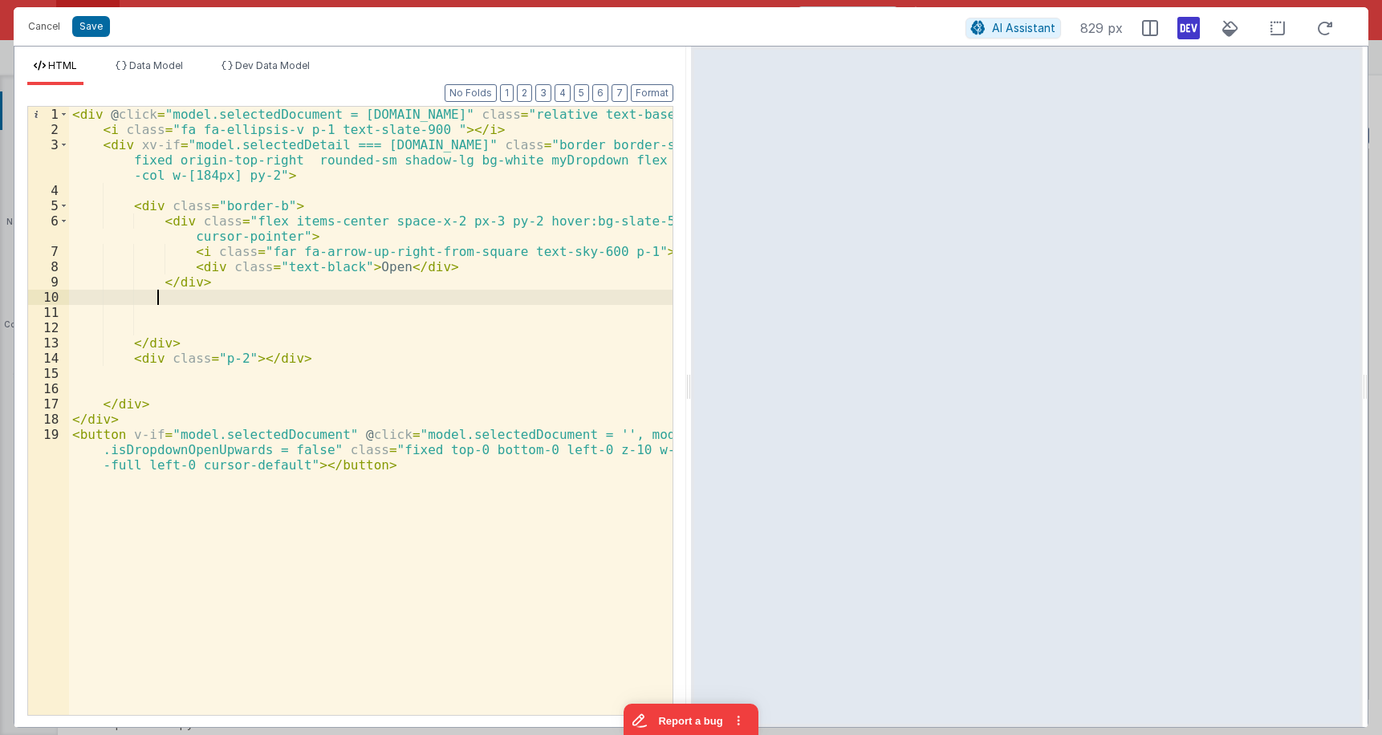
paste textarea
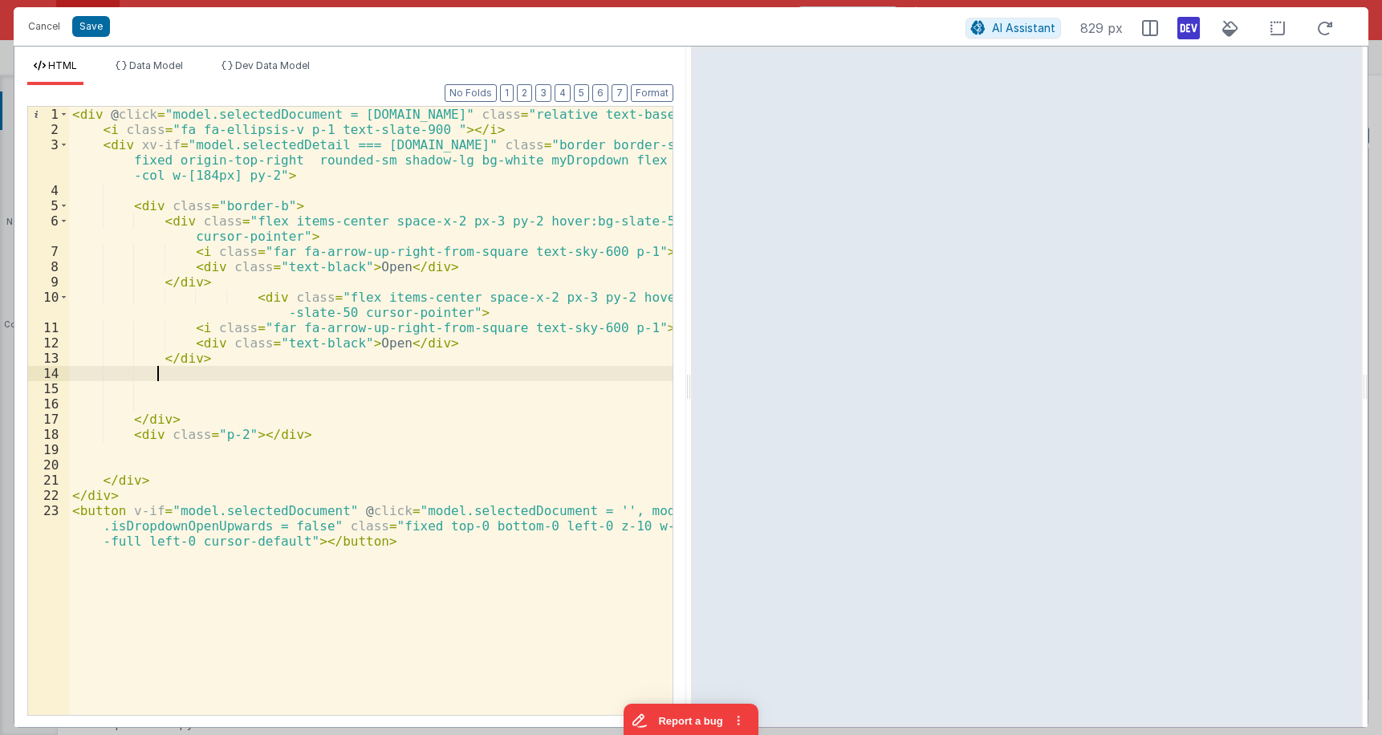
paste textarea
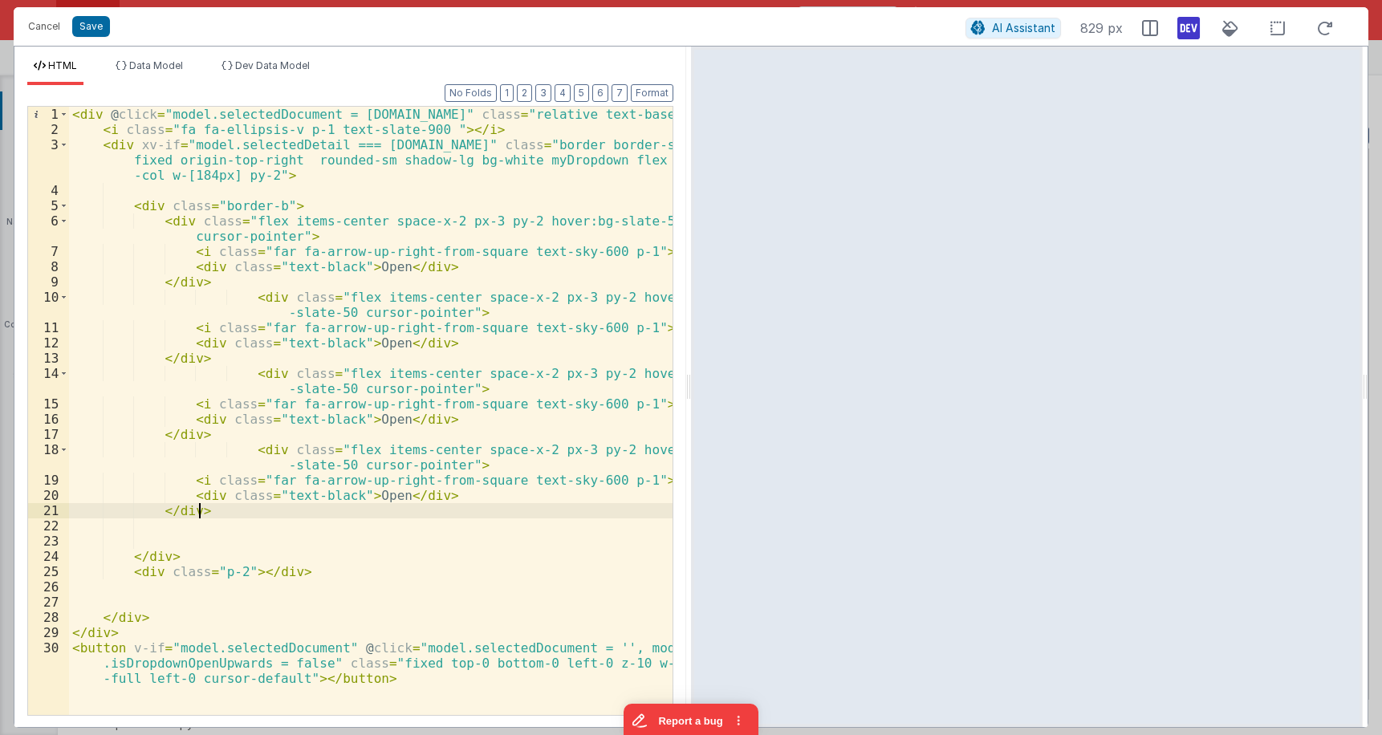
paste textarea
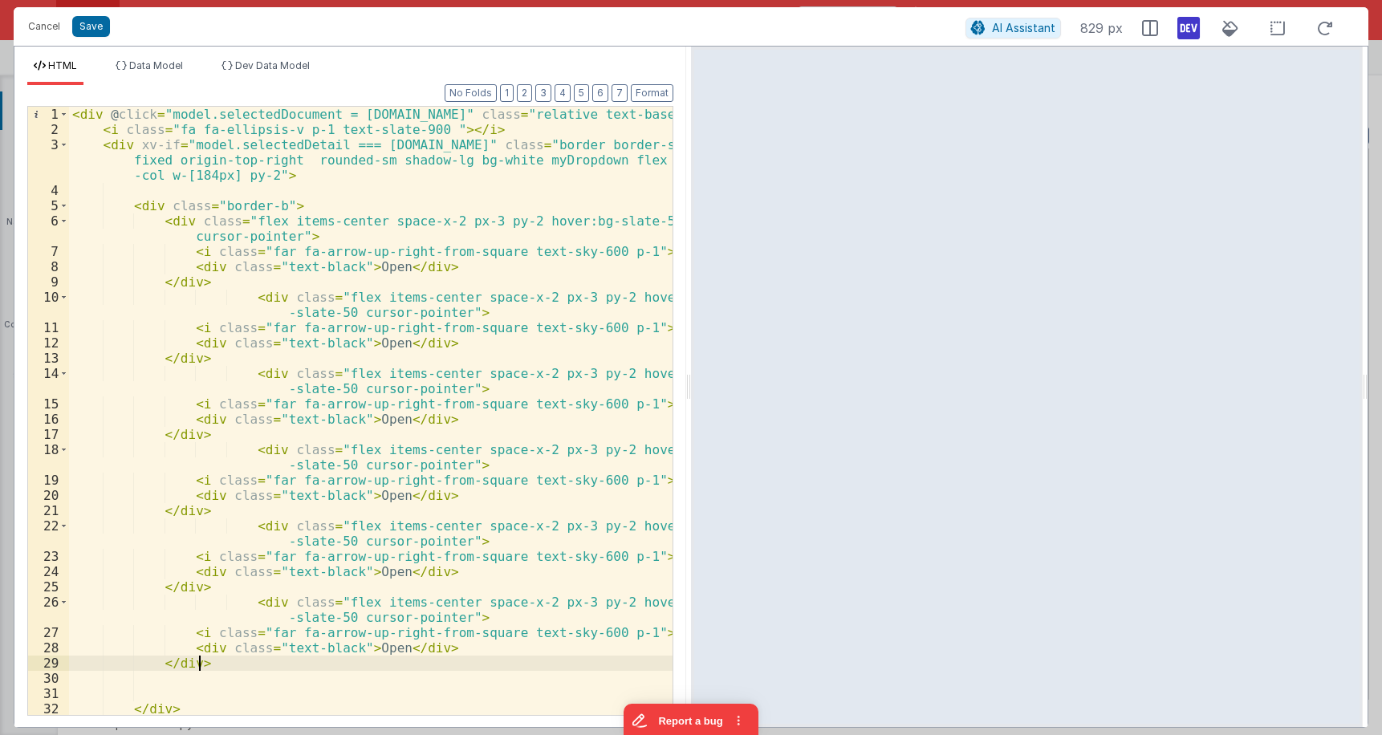
paste textarea
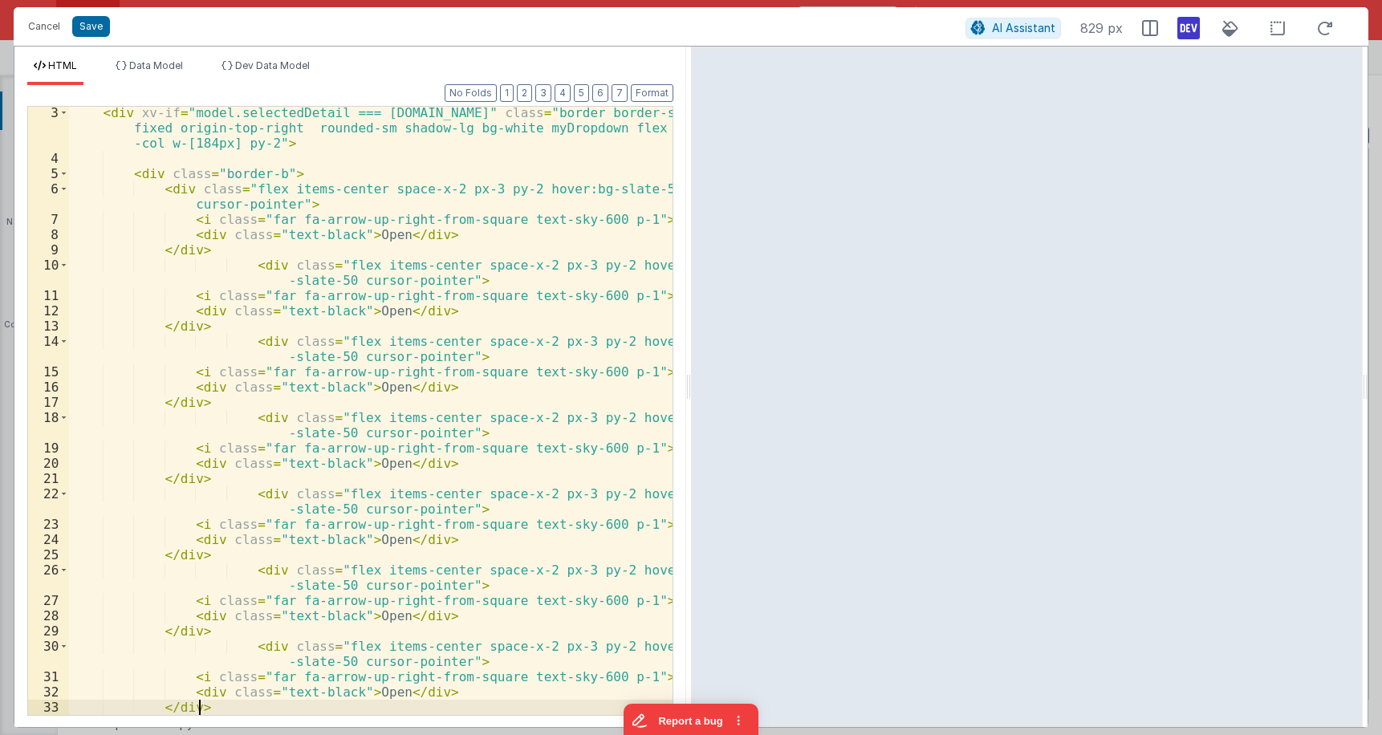
scroll to position [32, 0]
click at [648, 99] on button "Format" at bounding box center [652, 93] width 43 height 18
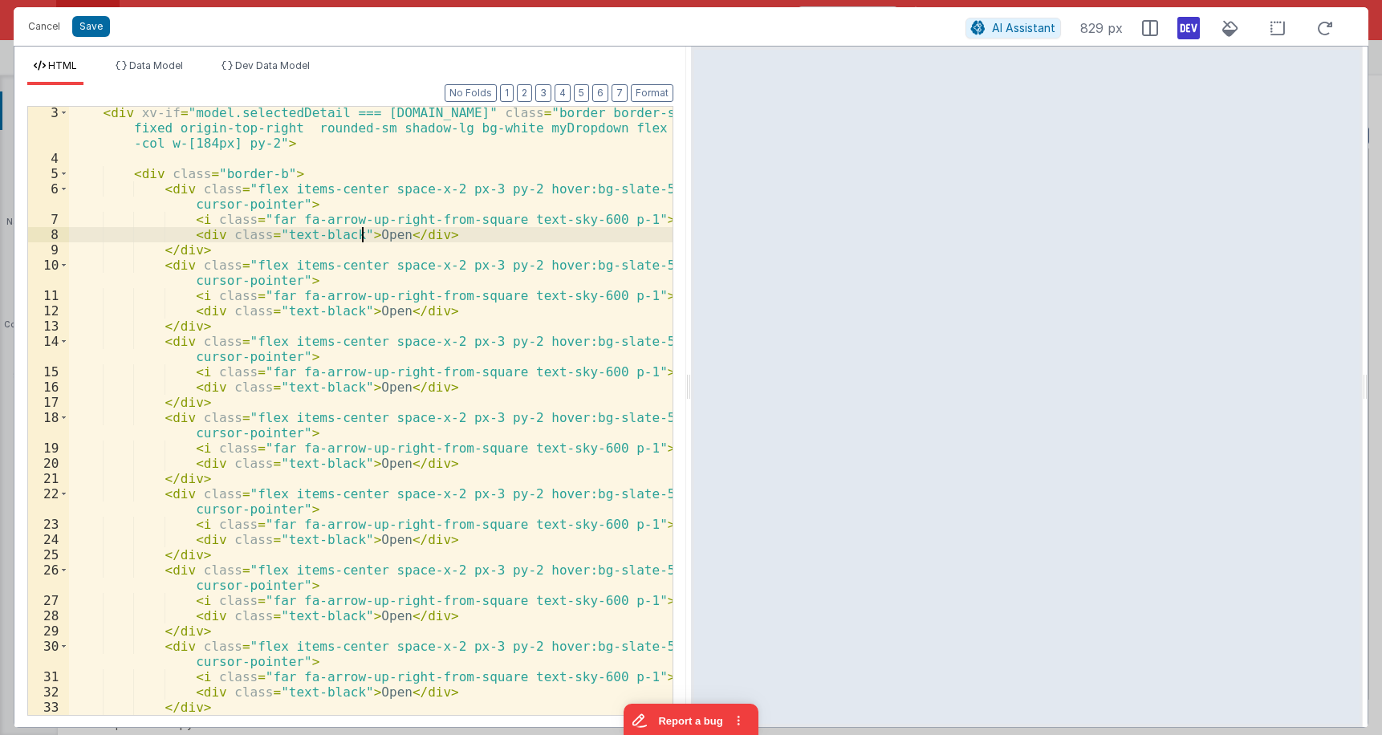
click at [364, 234] on div "< div xv-if = "model.selectedDetail === row.id" class = "border border-slate-30…" at bounding box center [371, 439] width 604 height 669
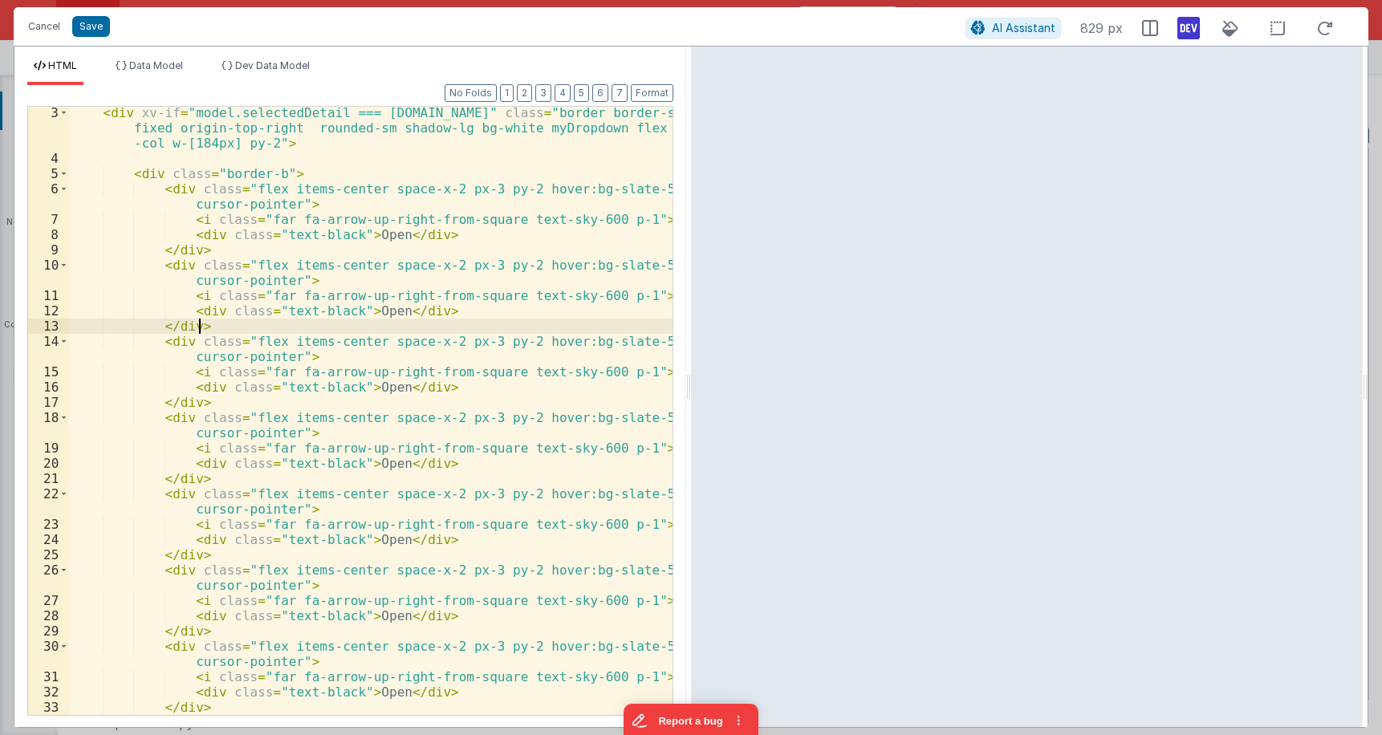
click at [362, 319] on div "< div xv-if = "model.selectedDetail === row.id" class = "border border-slate-30…" at bounding box center [371, 439] width 604 height 669
click at [380, 308] on div "< div xv-if = "model.selectedDetail === row.id" class = "border border-slate-30…" at bounding box center [371, 439] width 604 height 669
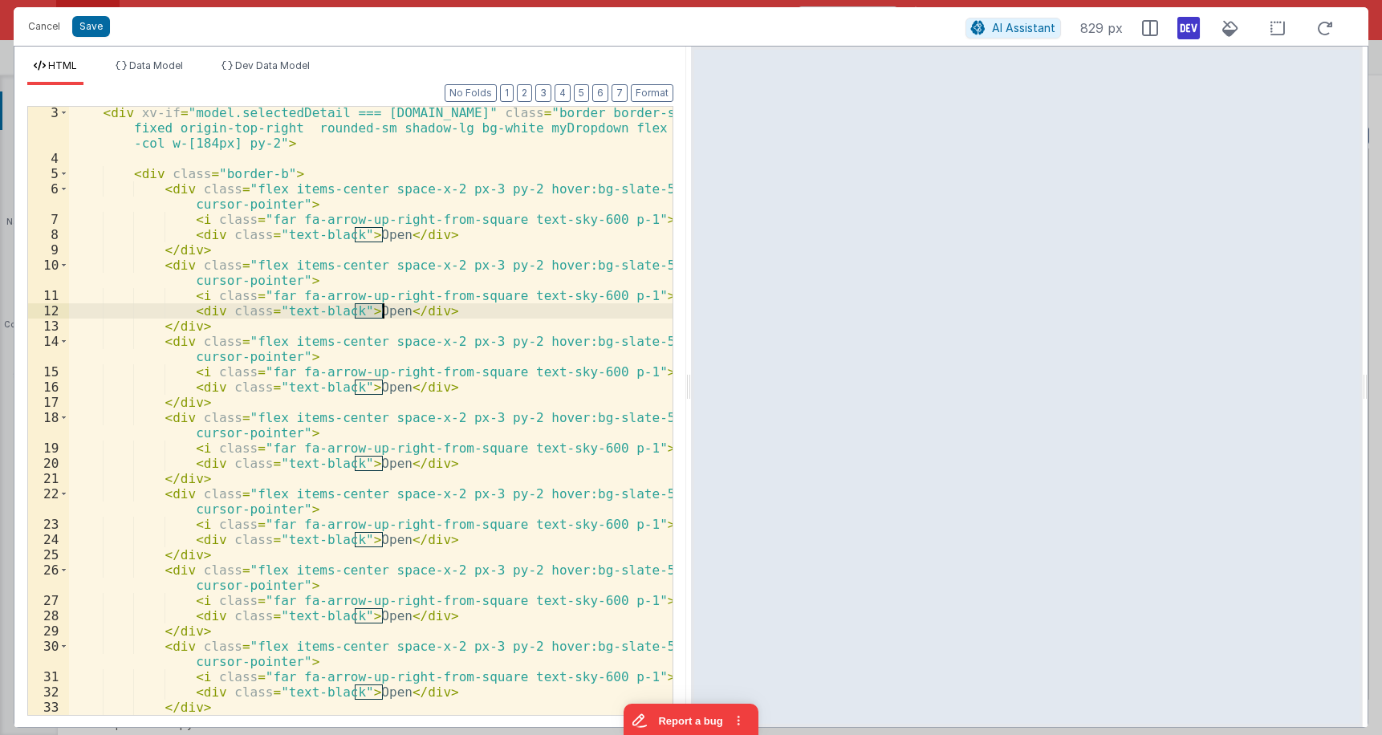
click at [379, 308] on div "< div xv-if = "model.selectedDetail === row.id" class = "border border-slate-30…" at bounding box center [371, 439] width 604 height 669
click at [363, 388] on div "< div xv-if = "model.selectedDetail === row.id" class = "border border-slate-30…" at bounding box center [371, 439] width 604 height 669
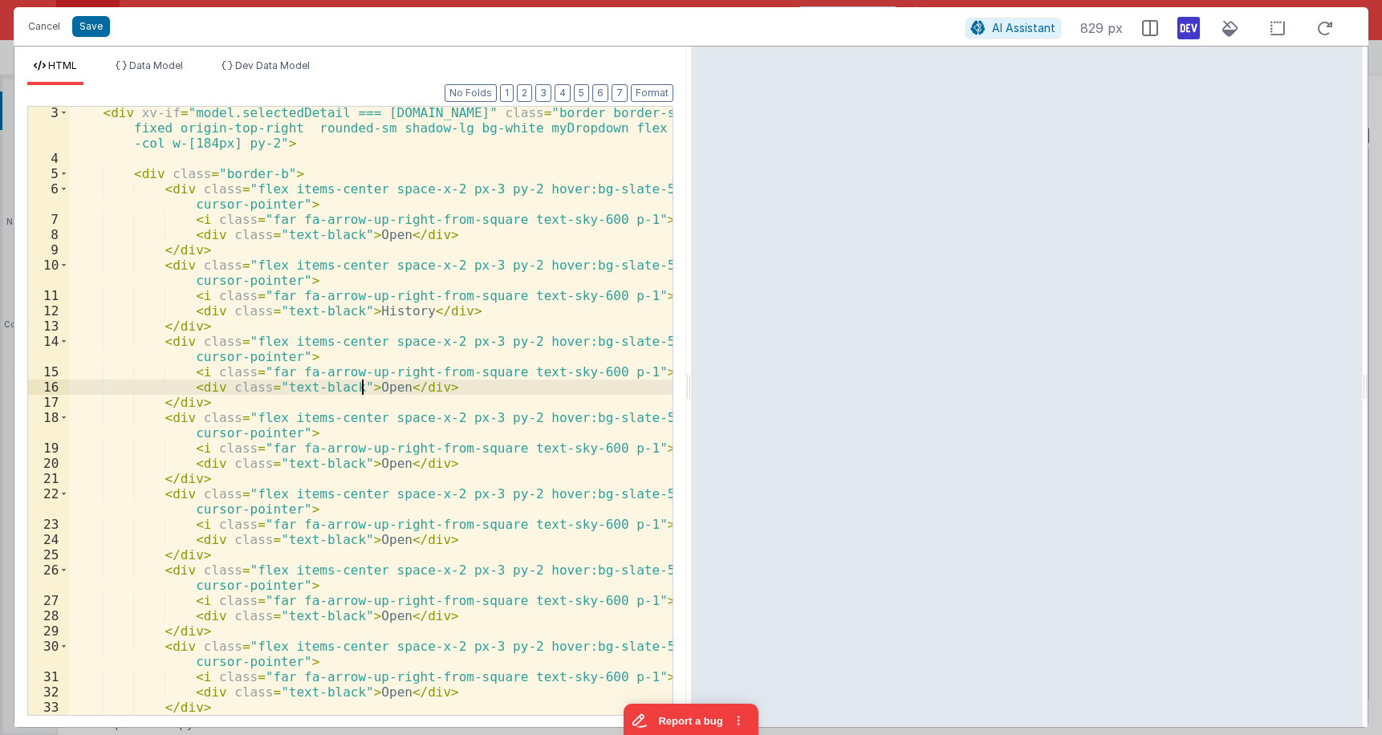
click at [363, 388] on div "< div xv-if = "model.selectedDetail === row.id" class = "border border-slate-30…" at bounding box center [371, 439] width 604 height 669
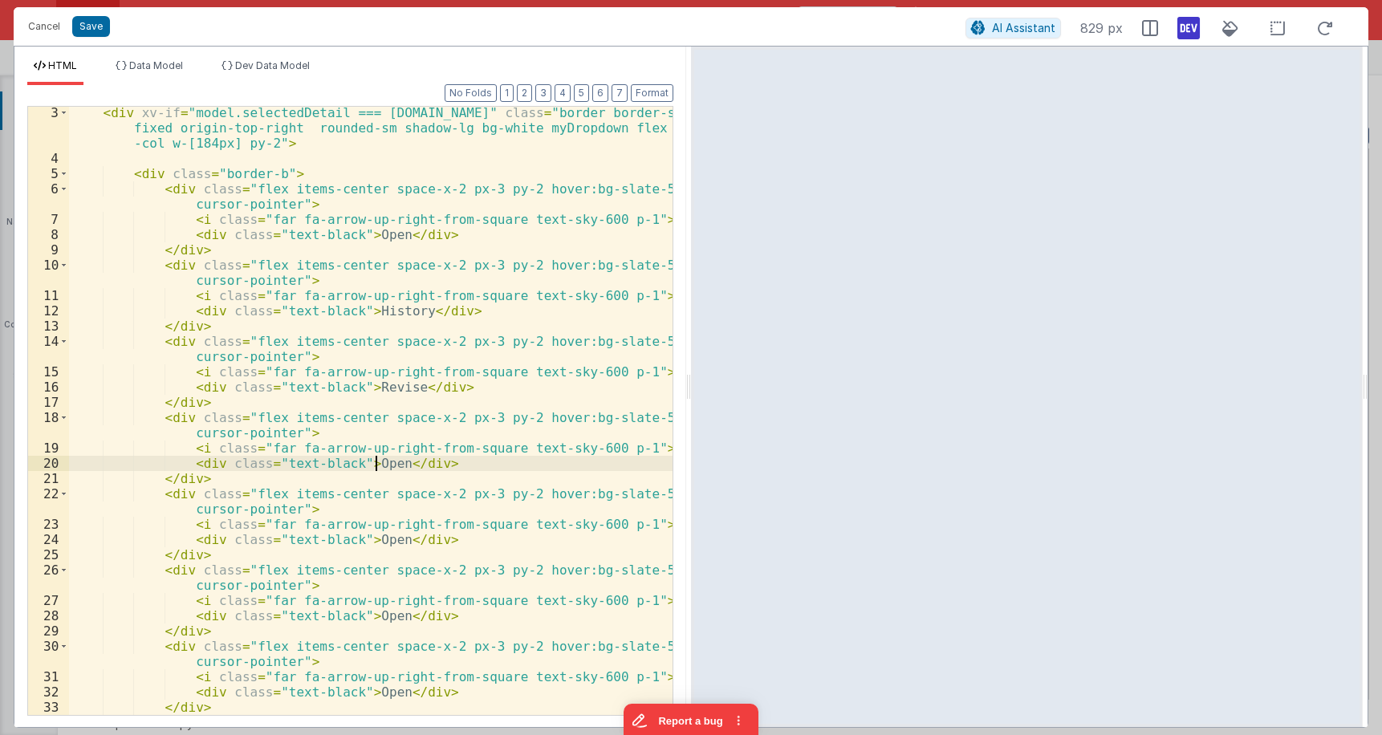
click at [374, 467] on div "< div xv-if = "model.selectedDetail === row.id" class = "border border-slate-30…" at bounding box center [371, 439] width 604 height 669
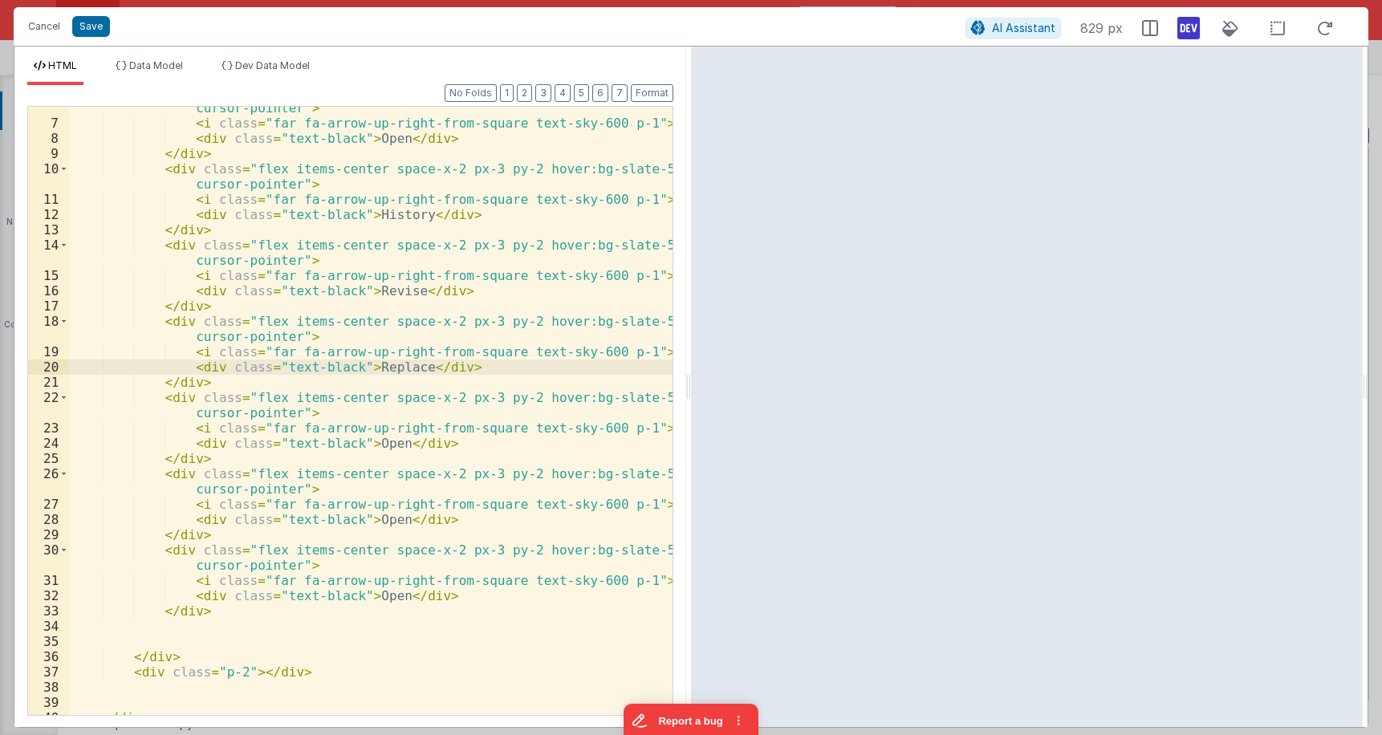
click at [377, 453] on div "< div class = "flex items-center space-x-2 px-3 py-2 hover:bg-slate-50 cursor-p…" at bounding box center [371, 412] width 604 height 654
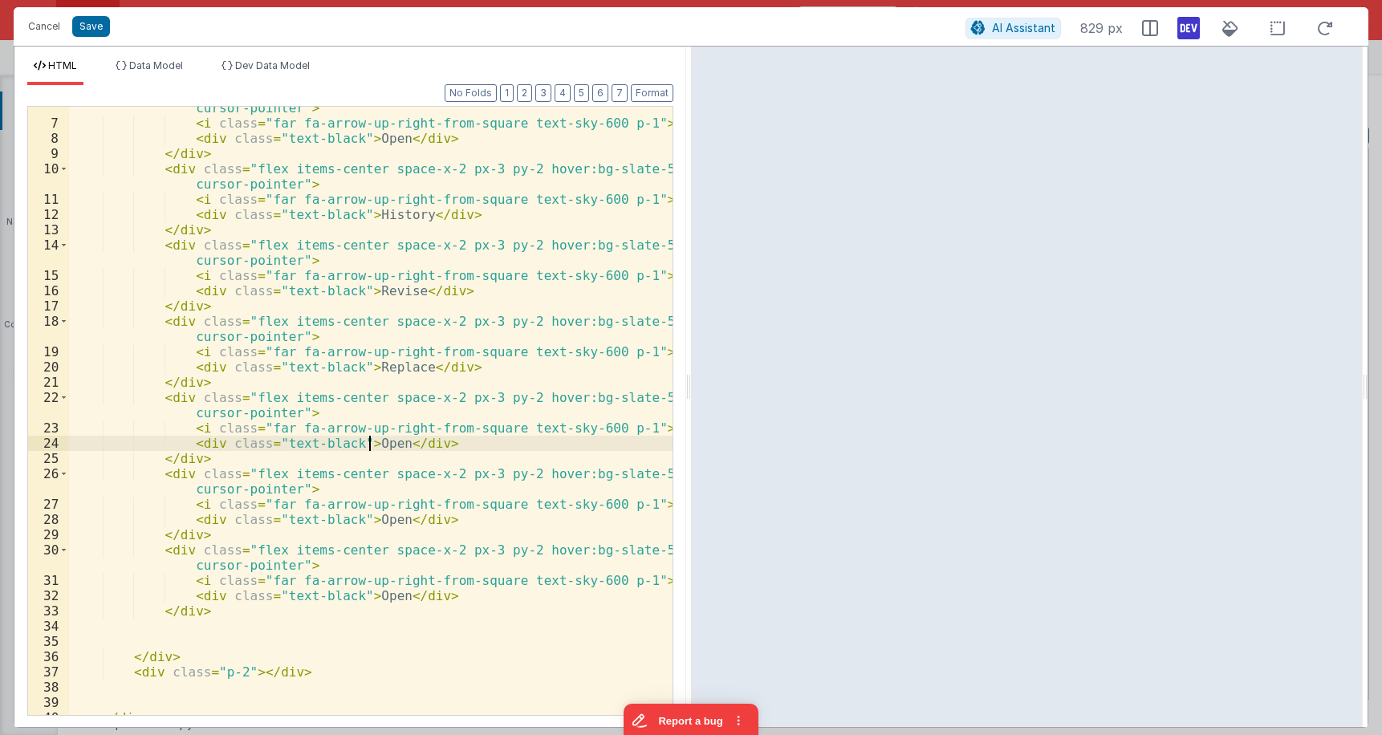
click at [370, 442] on div "< div class = "flex items-center space-x-2 px-3 py-2 hover:bg-slate-50 cursor-p…" at bounding box center [371, 412] width 604 height 654
click at [369, 514] on div "< div class = "flex items-center space-x-2 px-3 py-2 hover:bg-slate-50 cursor-p…" at bounding box center [371, 412] width 604 height 654
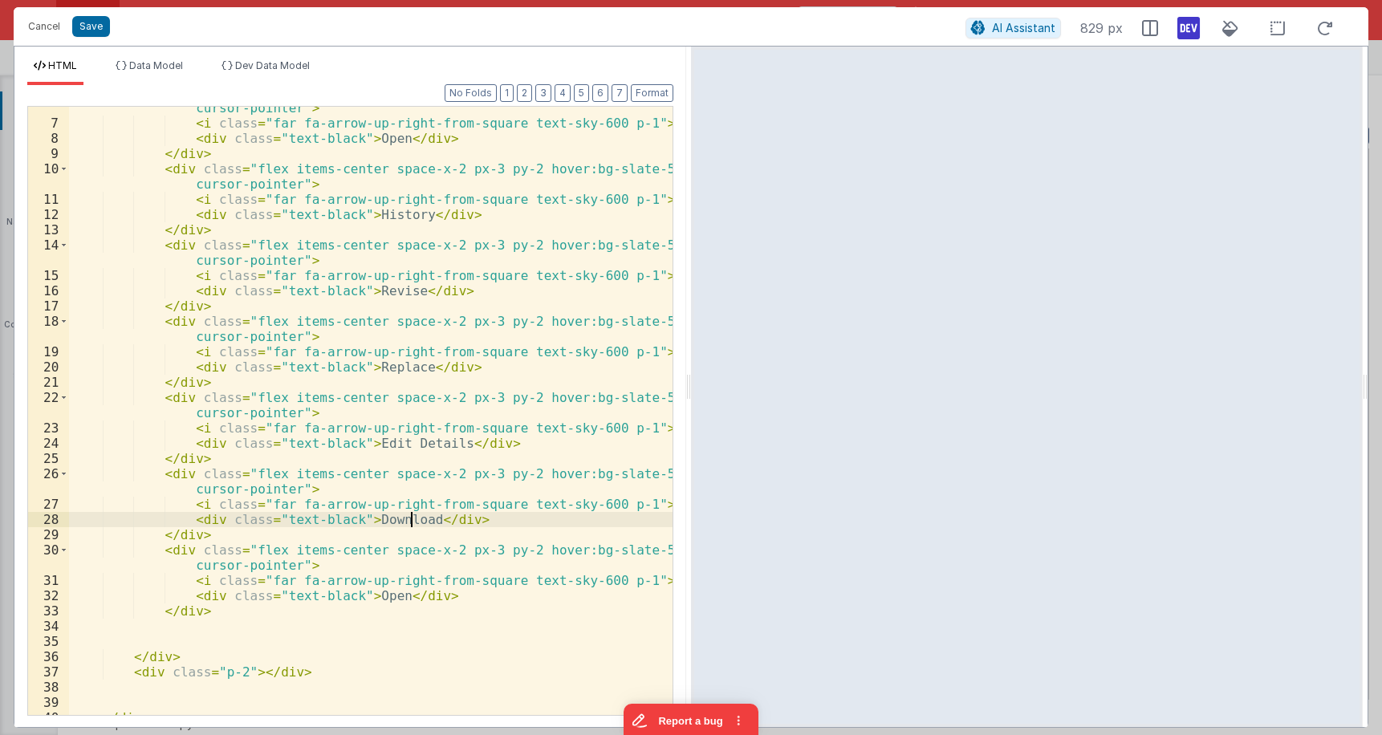
click at [190, 604] on div "< div class = "flex items-center space-x-2 px-3 py-2 hover:bg-slate-50 cursor-p…" at bounding box center [371, 412] width 604 height 654
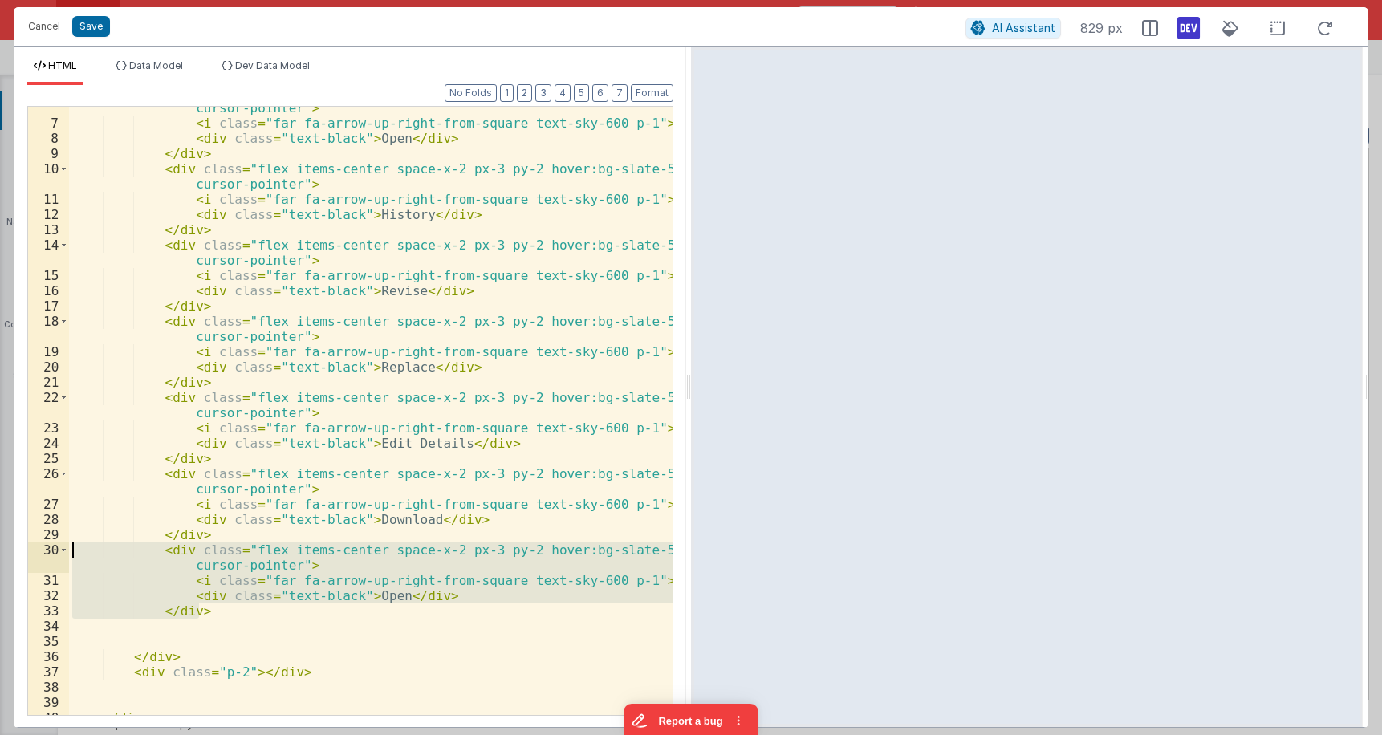
drag, startPoint x: 207, startPoint y: 609, endPoint x: 32, endPoint y: 553, distance: 183.8
click at [69, 554] on div "< div class = "flex items-center space-x-2 px-3 py-2 hover:bg-slate-50 cursor-p…" at bounding box center [371, 411] width 604 height 608
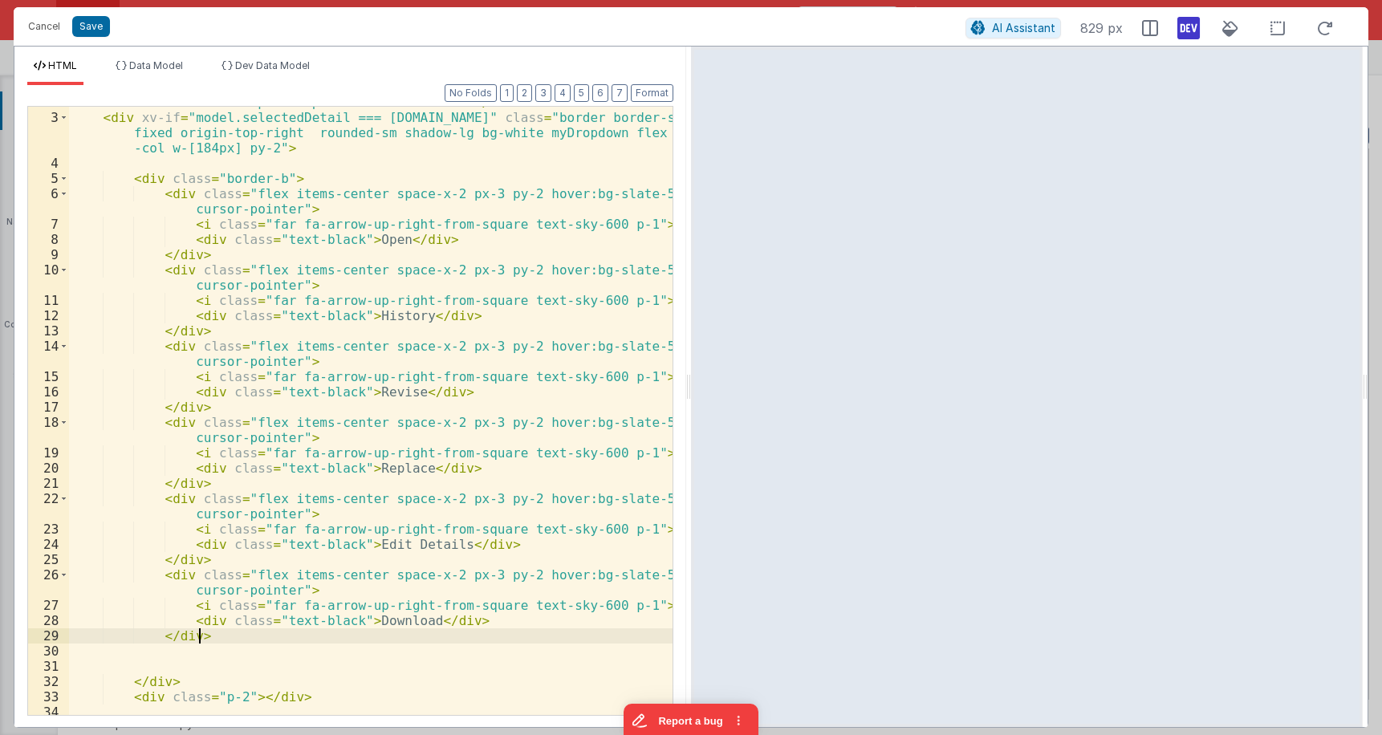
scroll to position [0, 0]
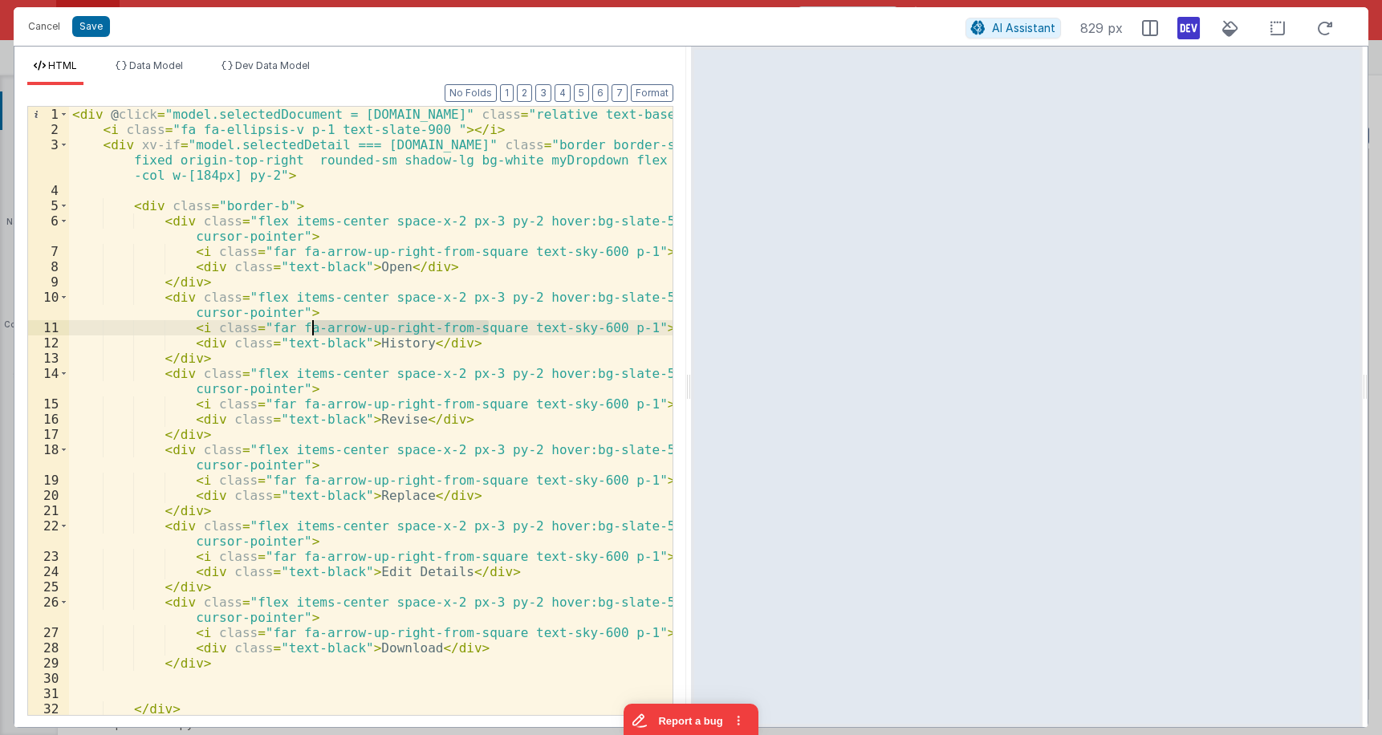
drag, startPoint x: 487, startPoint y: 327, endPoint x: 307, endPoint y: 328, distance: 179.8
click at [307, 328] on div "< div @ click = "model.selectedDocument = row.id" class = "relative text-base" …" at bounding box center [371, 426] width 604 height 639
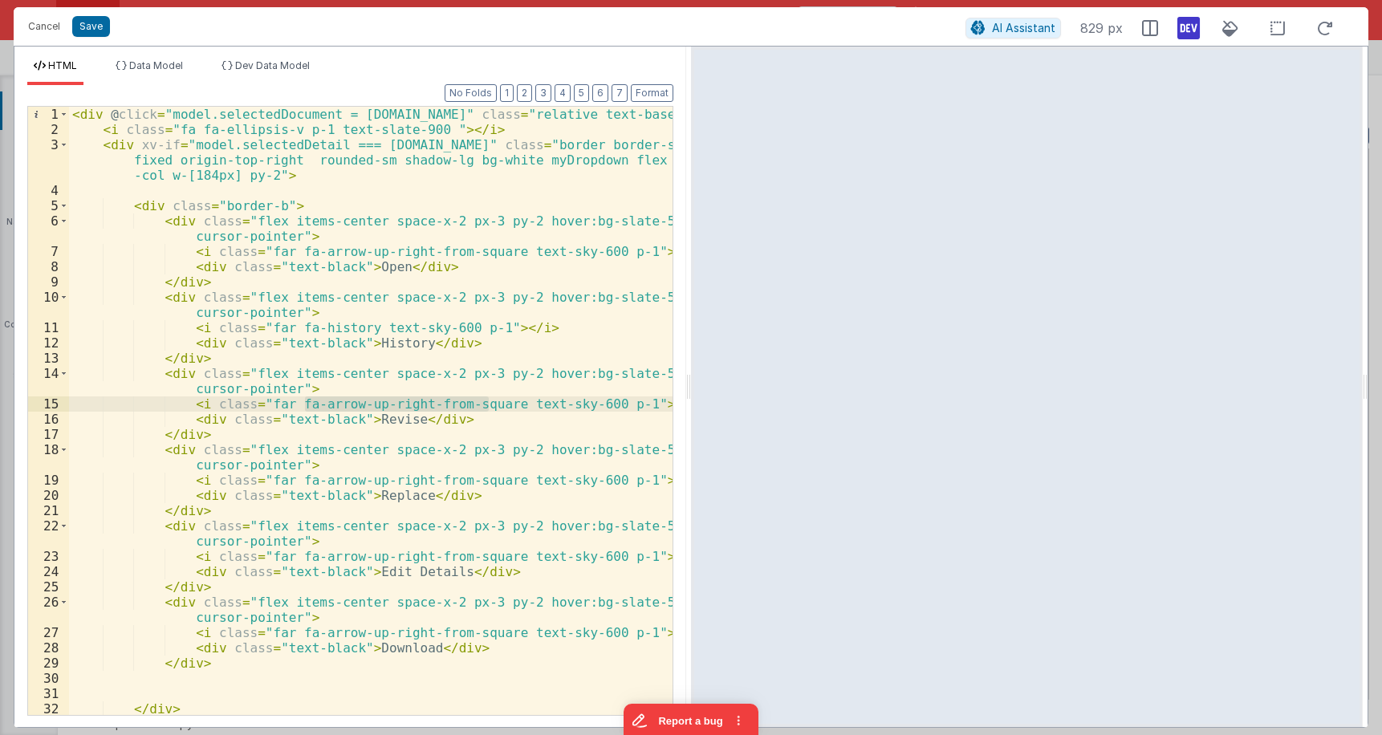
drag, startPoint x: 488, startPoint y: 404, endPoint x: 304, endPoint y: 404, distance: 183.8
click at [304, 404] on div "< div @ click = "model.selectedDocument = row.id" class = "relative text-base" …" at bounding box center [371, 426] width 604 height 639
click at [371, 418] on div "< div @ click = "model.selectedDocument = row.id" class = "relative text-base" …" at bounding box center [371, 426] width 604 height 639
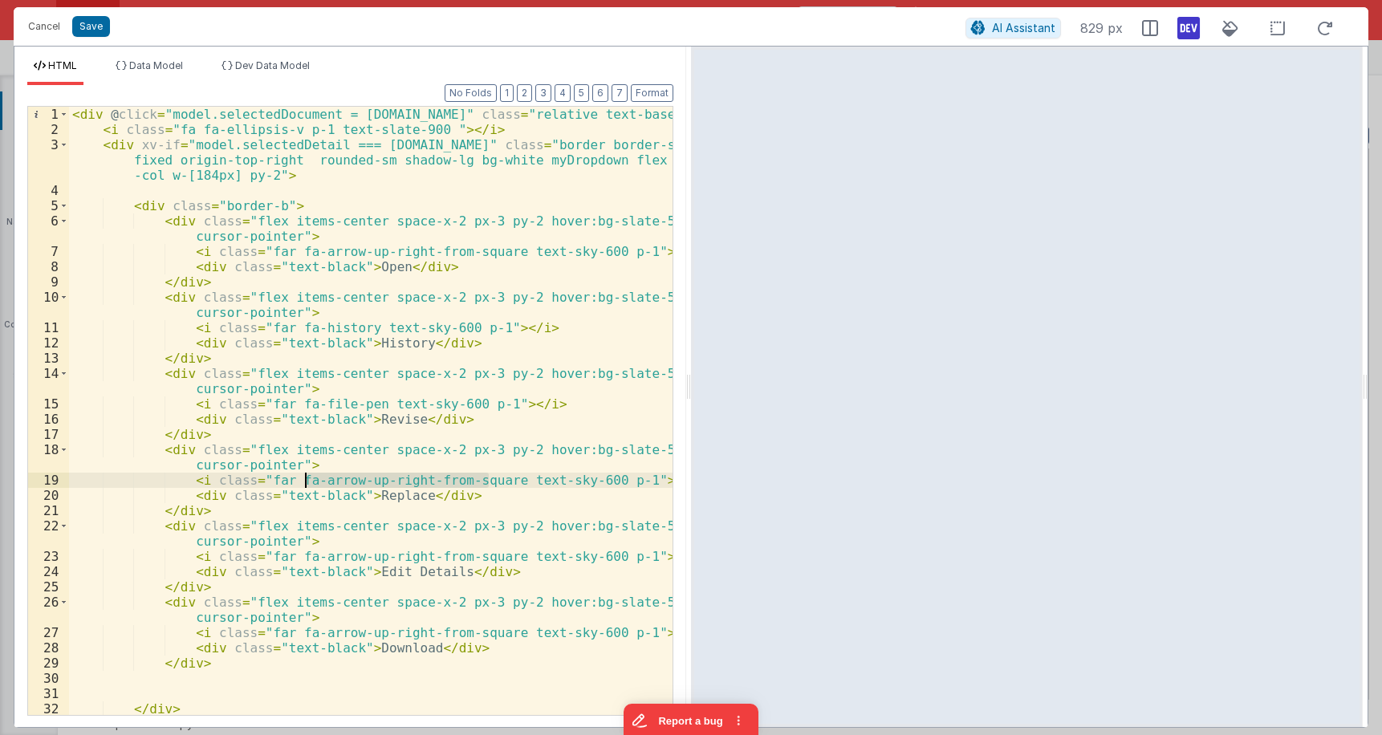
drag, startPoint x: 489, startPoint y: 479, endPoint x: 307, endPoint y: 484, distance: 181.4
click at [307, 484] on div "< div @ click = "model.selectedDocument = row.id" class = "relative text-base" …" at bounding box center [371, 426] width 604 height 639
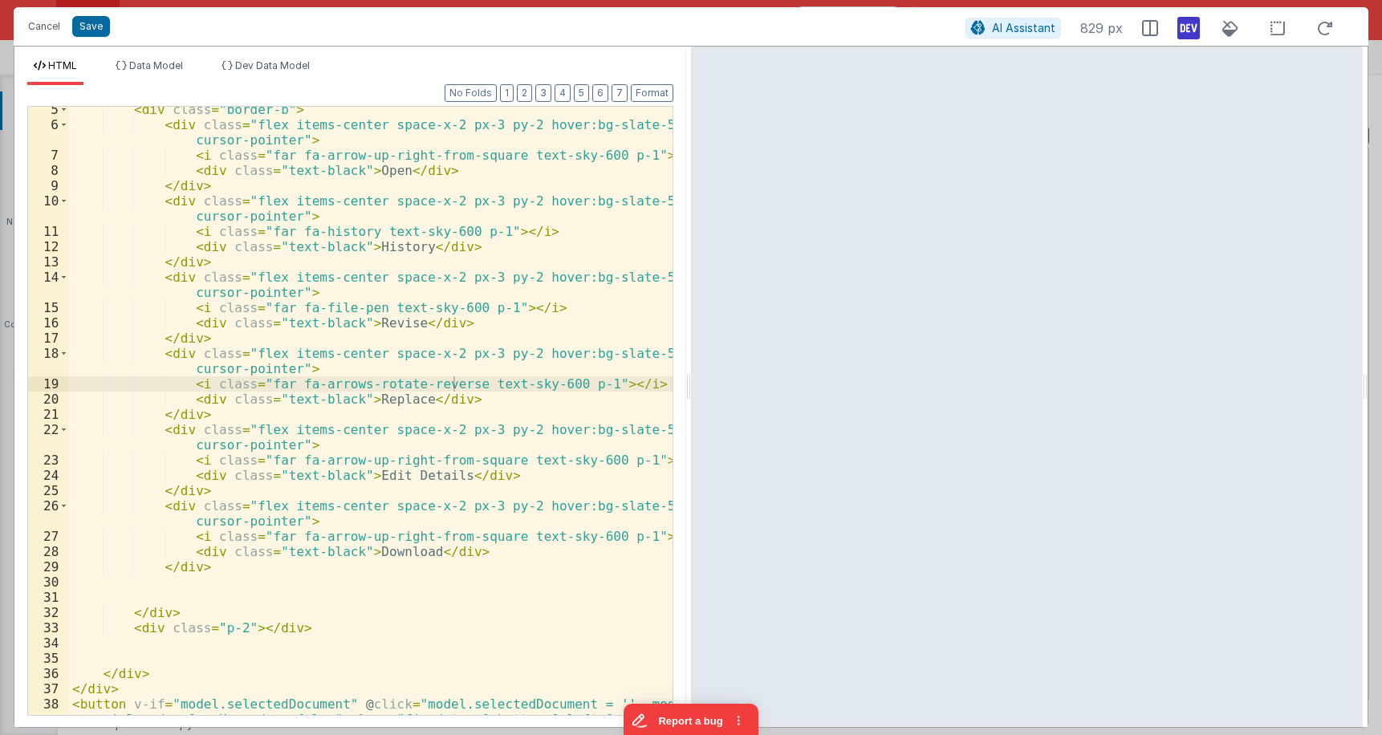
click at [388, 401] on div "< div class = "border-b" > < div class = "flex items-center space-x-2 px-3 py-2…" at bounding box center [371, 436] width 604 height 669
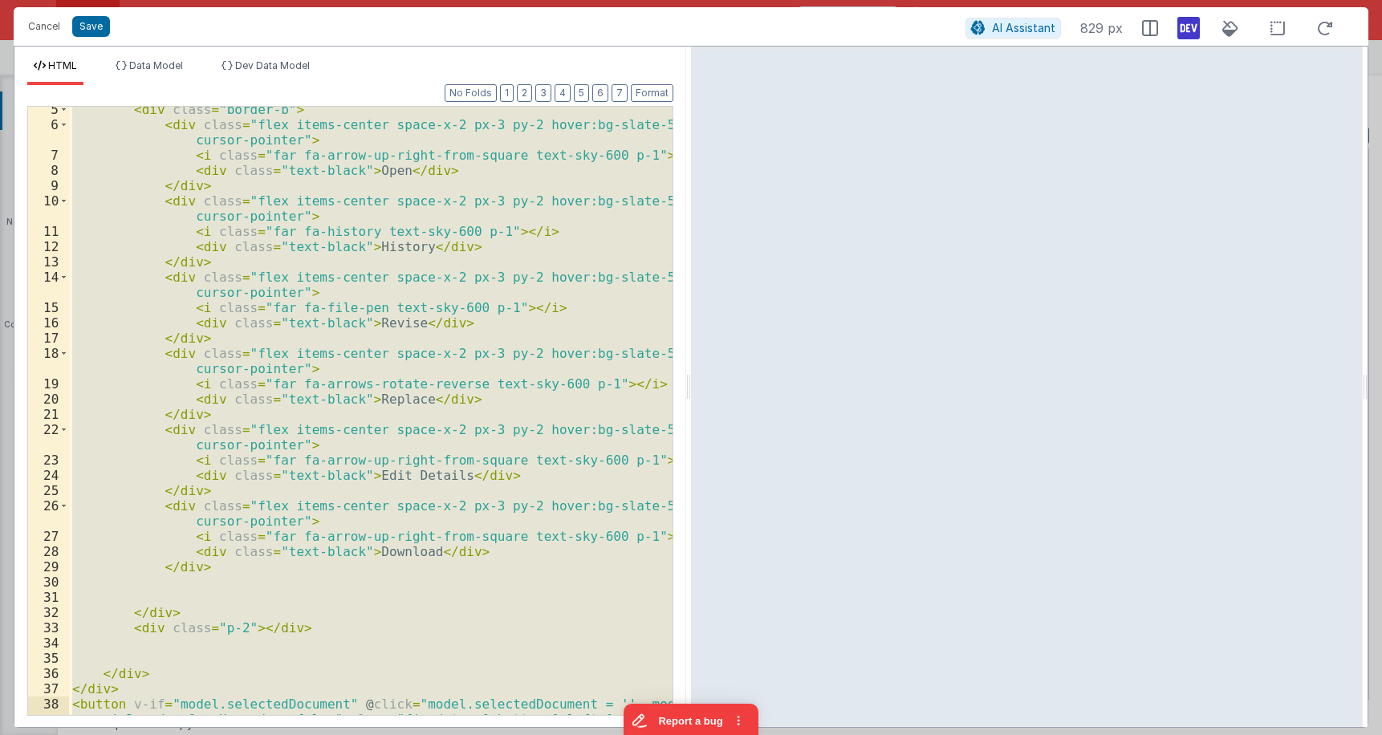
click at [416, 437] on div "< div class = "border-b" > < div class = "flex items-center space-x-2 px-3 py-2…" at bounding box center [371, 411] width 604 height 608
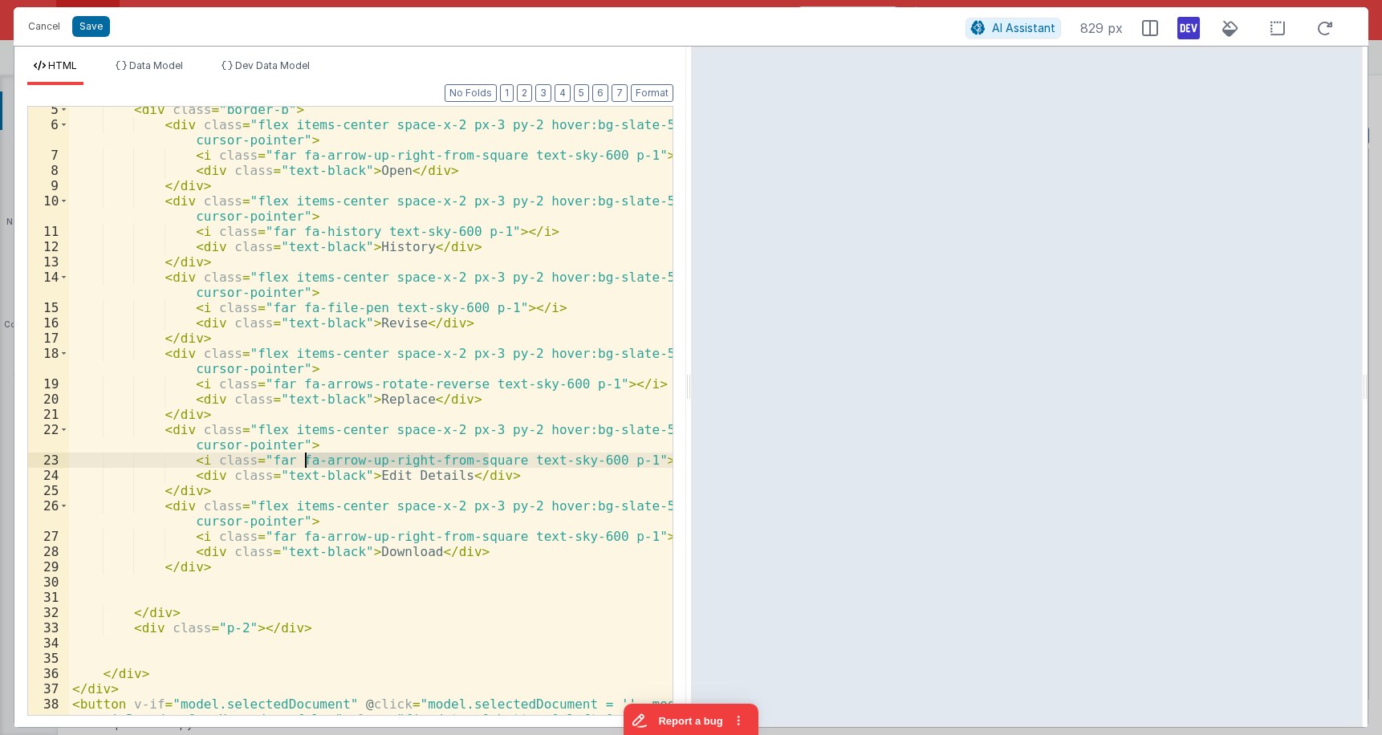
drag, startPoint x: 489, startPoint y: 458, endPoint x: 307, endPoint y: 460, distance: 182.2
click at [307, 460] on div "< div class = "border-b" > < div class = "flex items-center space-x-2 px-3 py-2…" at bounding box center [371, 436] width 604 height 669
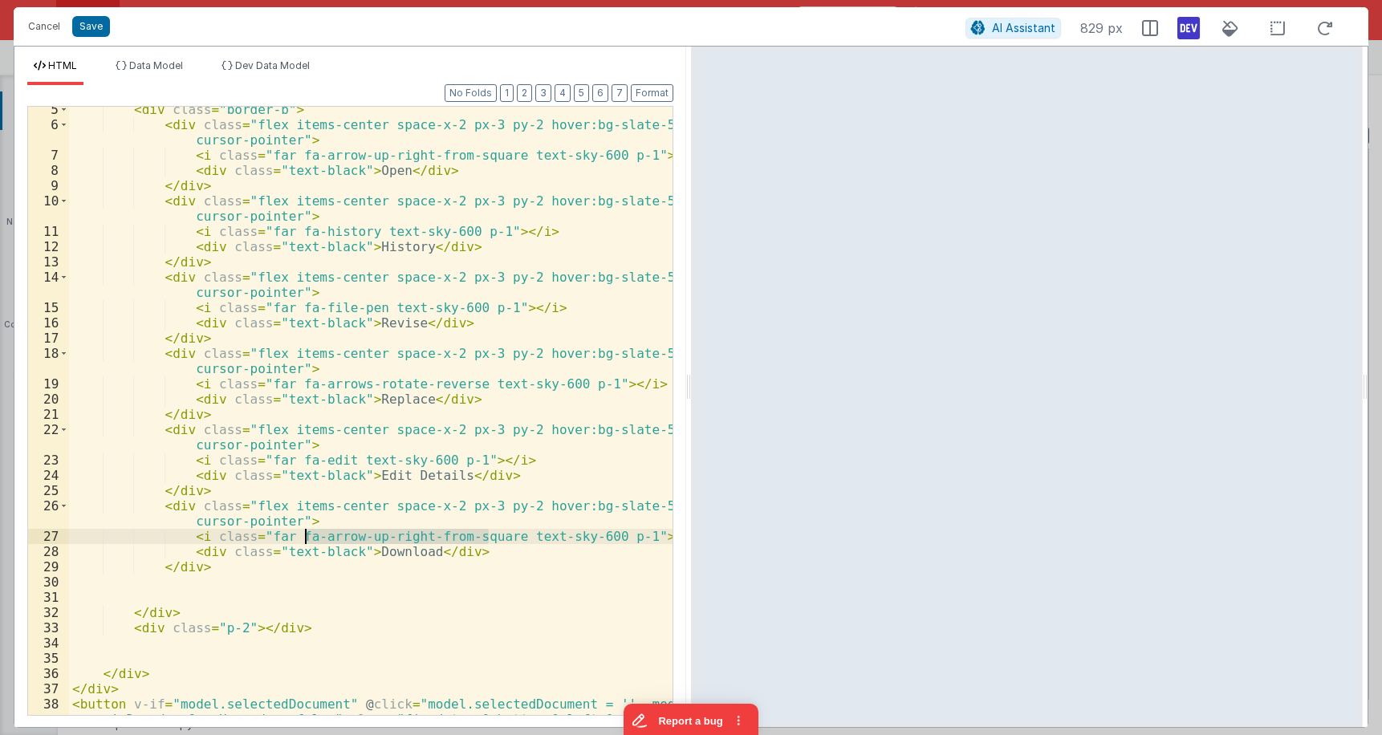
drag, startPoint x: 490, startPoint y: 537, endPoint x: 307, endPoint y: 538, distance: 182.2
click at [307, 538] on div "< div class = "border-b" > < div class = "flex items-center space-x-2 px-3 py-2…" at bounding box center [371, 436] width 604 height 669
click at [356, 486] on div "< div class = "border-b" > < div class = "flex items-center space-x-2 px-3 py-2…" at bounding box center [371, 436] width 604 height 669
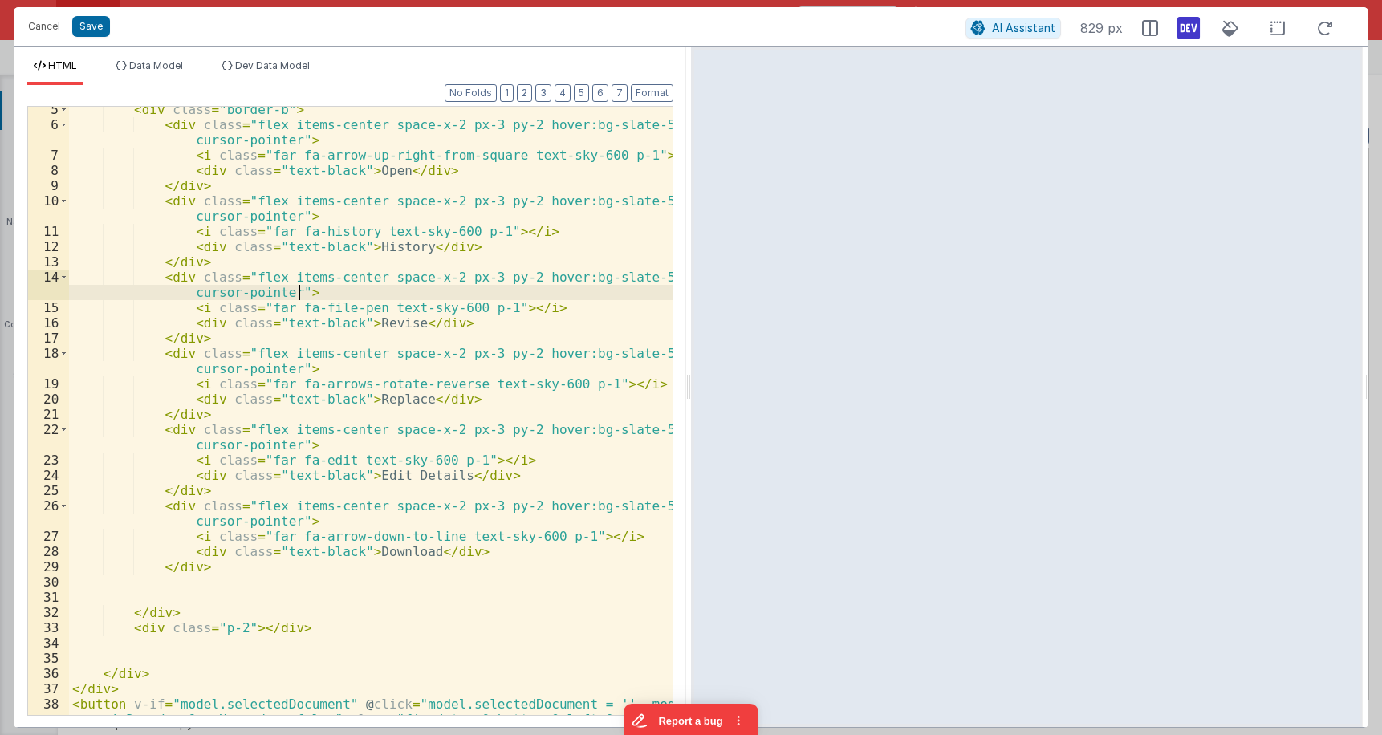
click at [470, 294] on div "< div class = "border-b" > < div class = "flex items-center space-x-2 px-3 py-2…" at bounding box center [371, 436] width 604 height 669
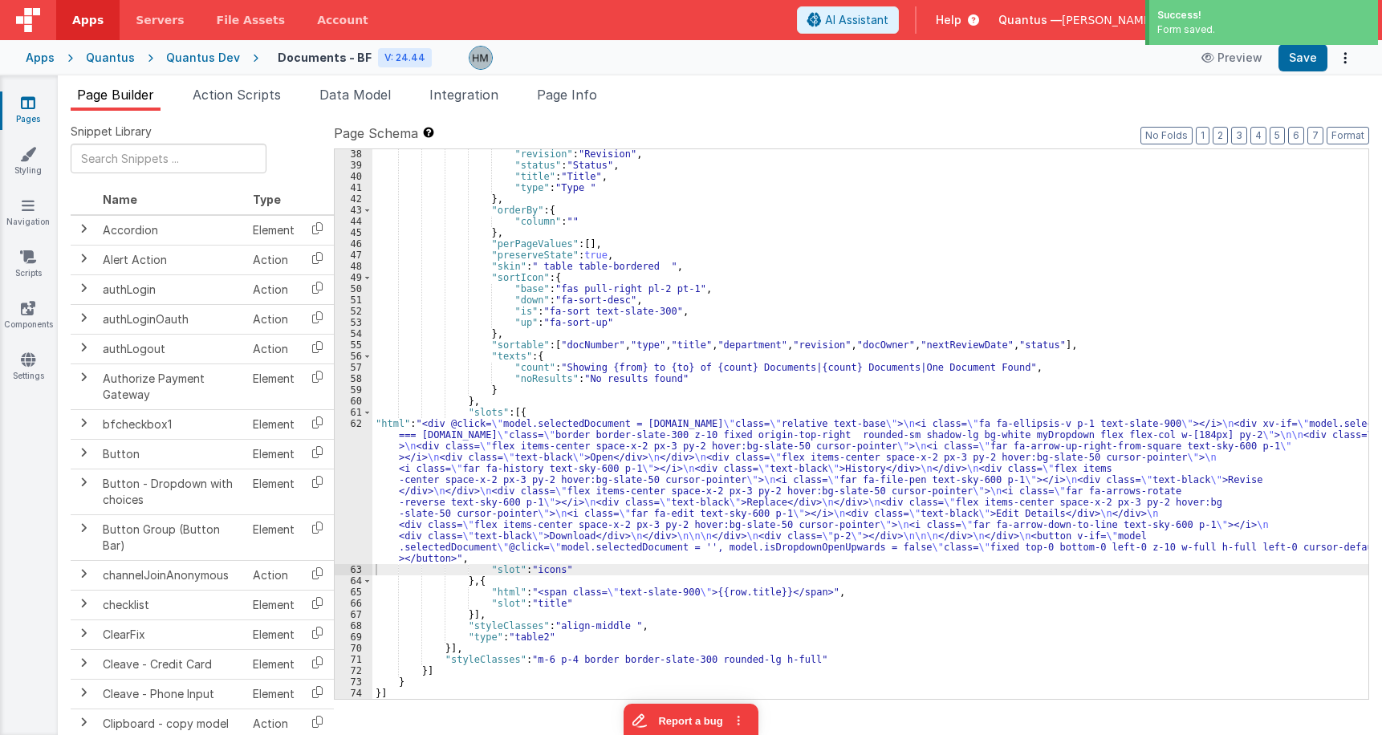
scroll to position [540, 0]
click at [478, 418] on div ""revision" : "Revision" , "status" : "Status" , "title" : "Title" , "type" : "T…" at bounding box center [870, 434] width 996 height 572
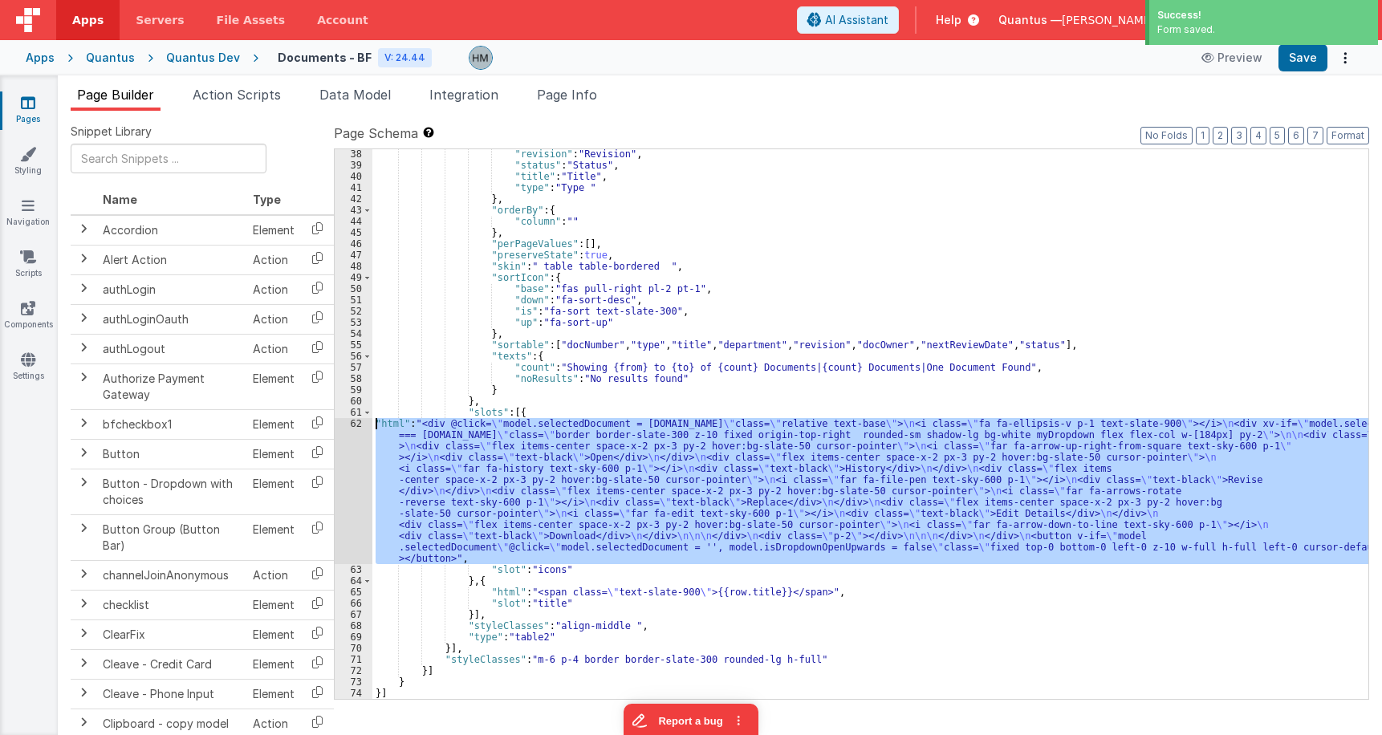
click at [351, 425] on div "62" at bounding box center [354, 491] width 38 height 146
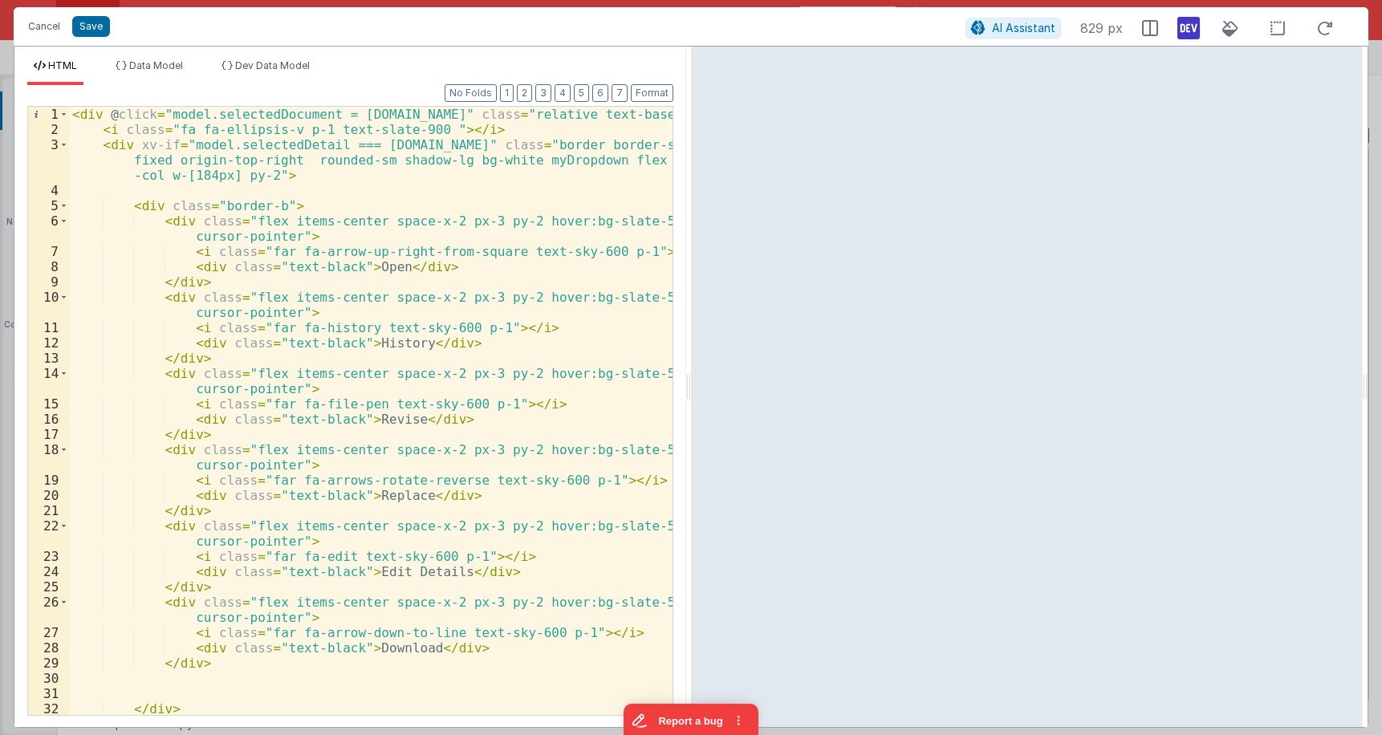
scroll to position [124, 0]
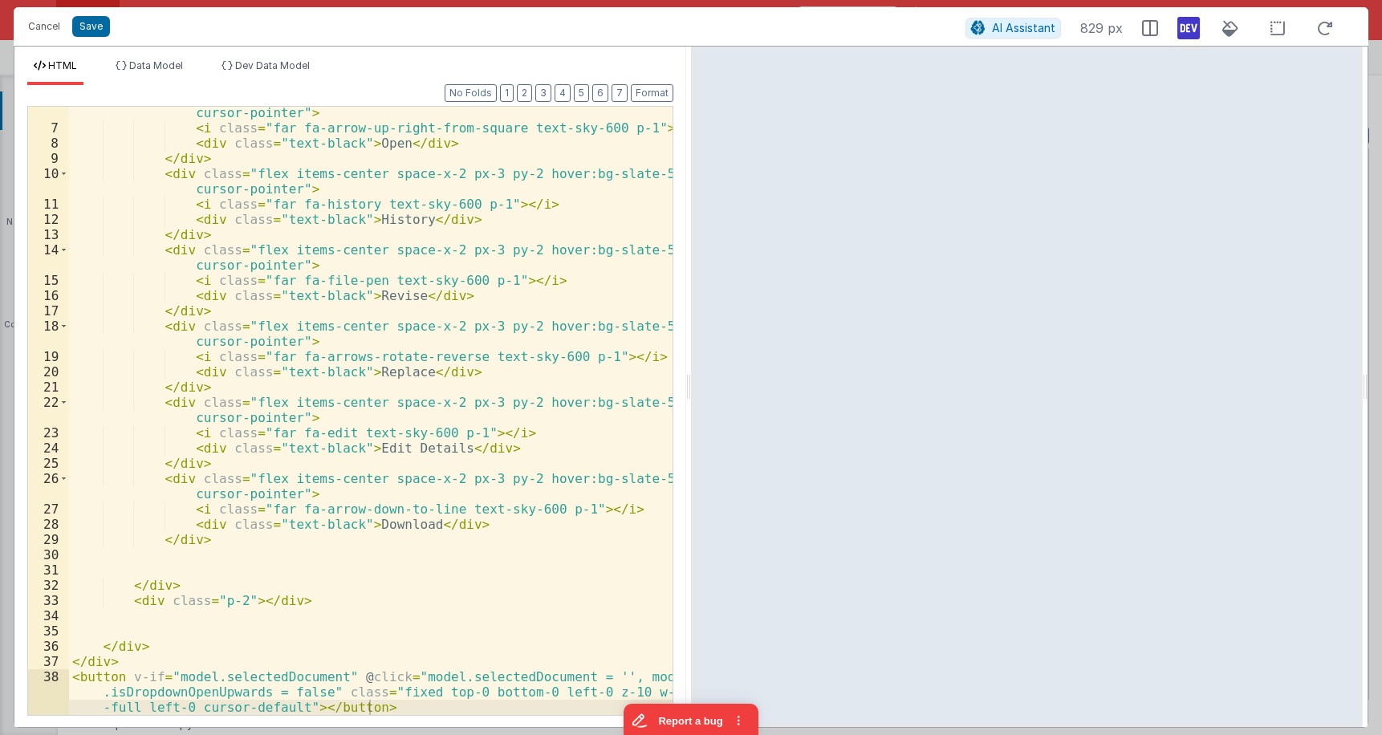
click at [169, 576] on div "< div class = "flex items-center space-x-2 px-3 py-2 hover:bg-slate-50 cursor-p…" at bounding box center [371, 432] width 604 height 685
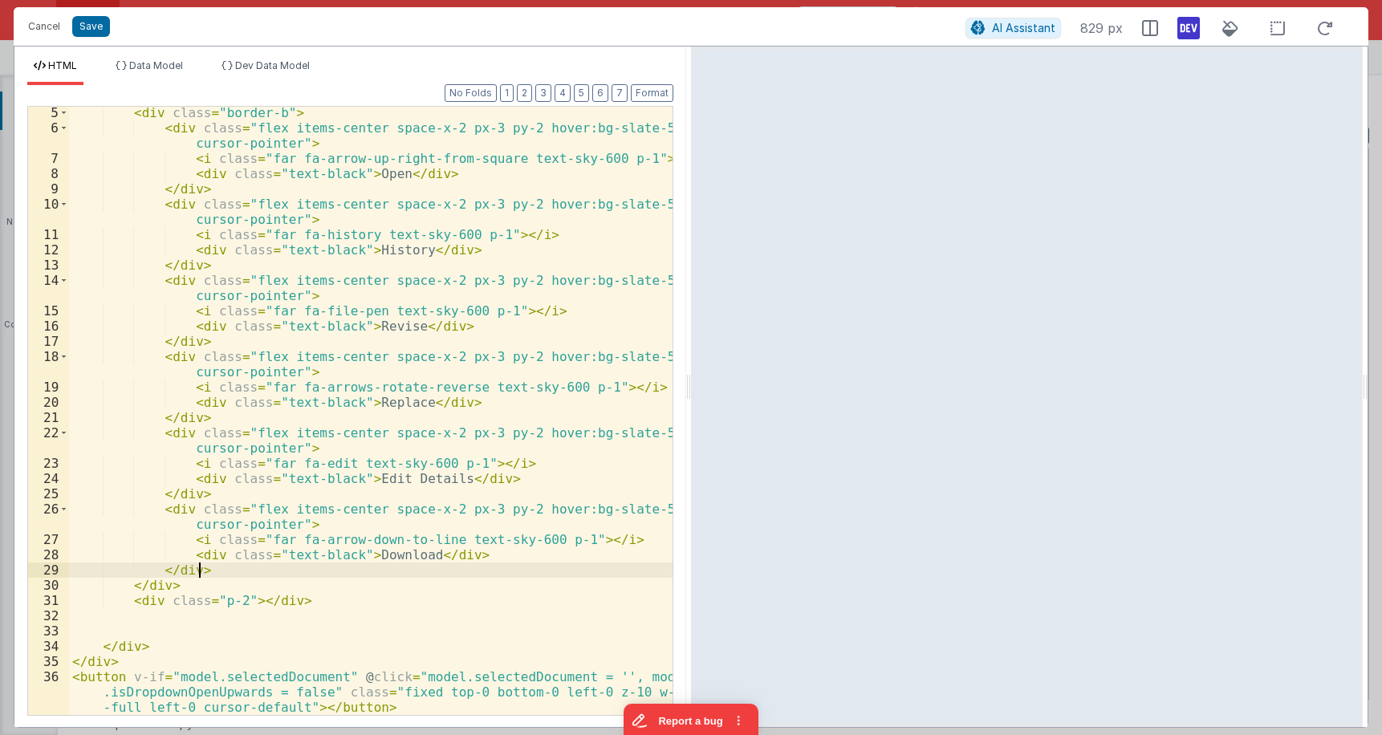
scroll to position [93, 0]
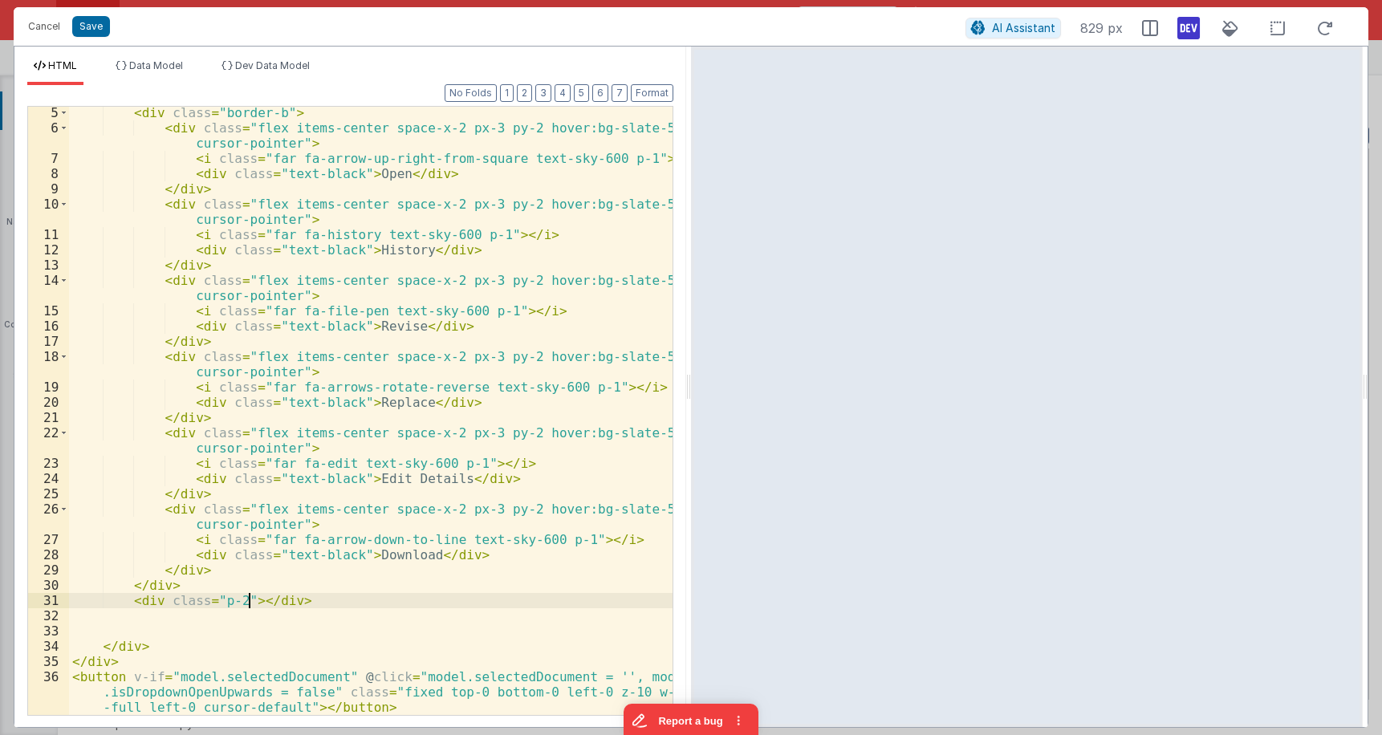
click at [250, 596] on div "< div class = "border-b" > < div class = "flex items-center space-x-2 px-3 py-2…" at bounding box center [371, 439] width 604 height 669
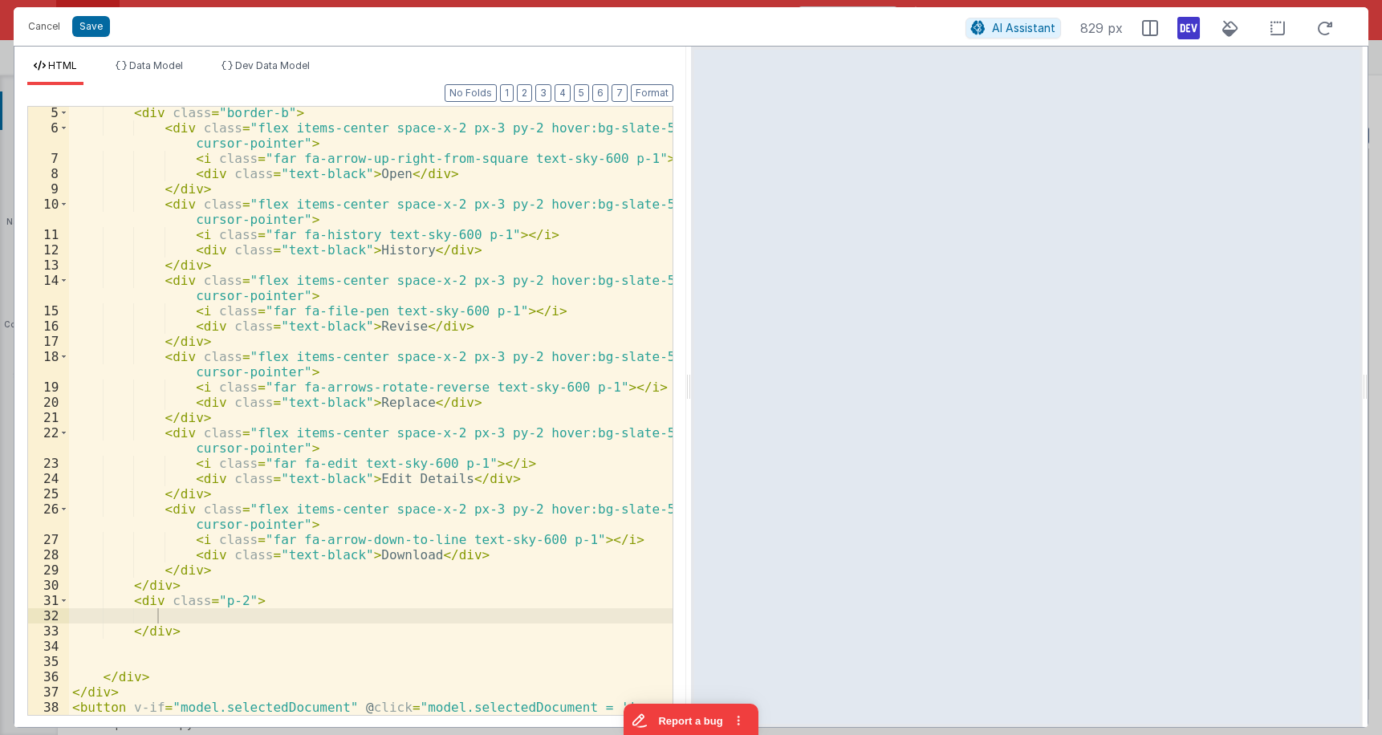
click at [219, 604] on div "< div class = "border-b" > < div class = "flex items-center space-x-2 px-3 py-2…" at bounding box center [371, 439] width 604 height 669
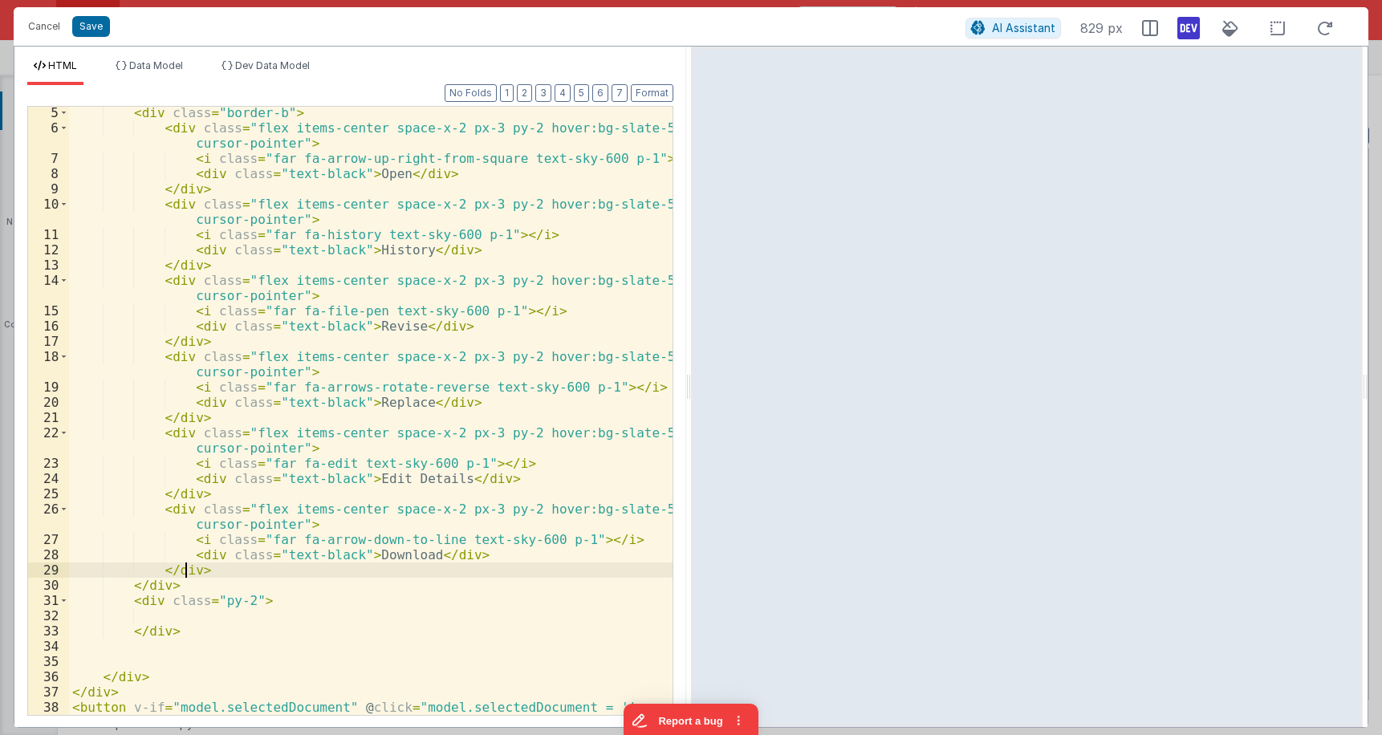
click at [185, 568] on div "< div class = "border-b" > < div class = "flex items-center space-x-2 px-3 py-2…" at bounding box center [371, 439] width 604 height 669
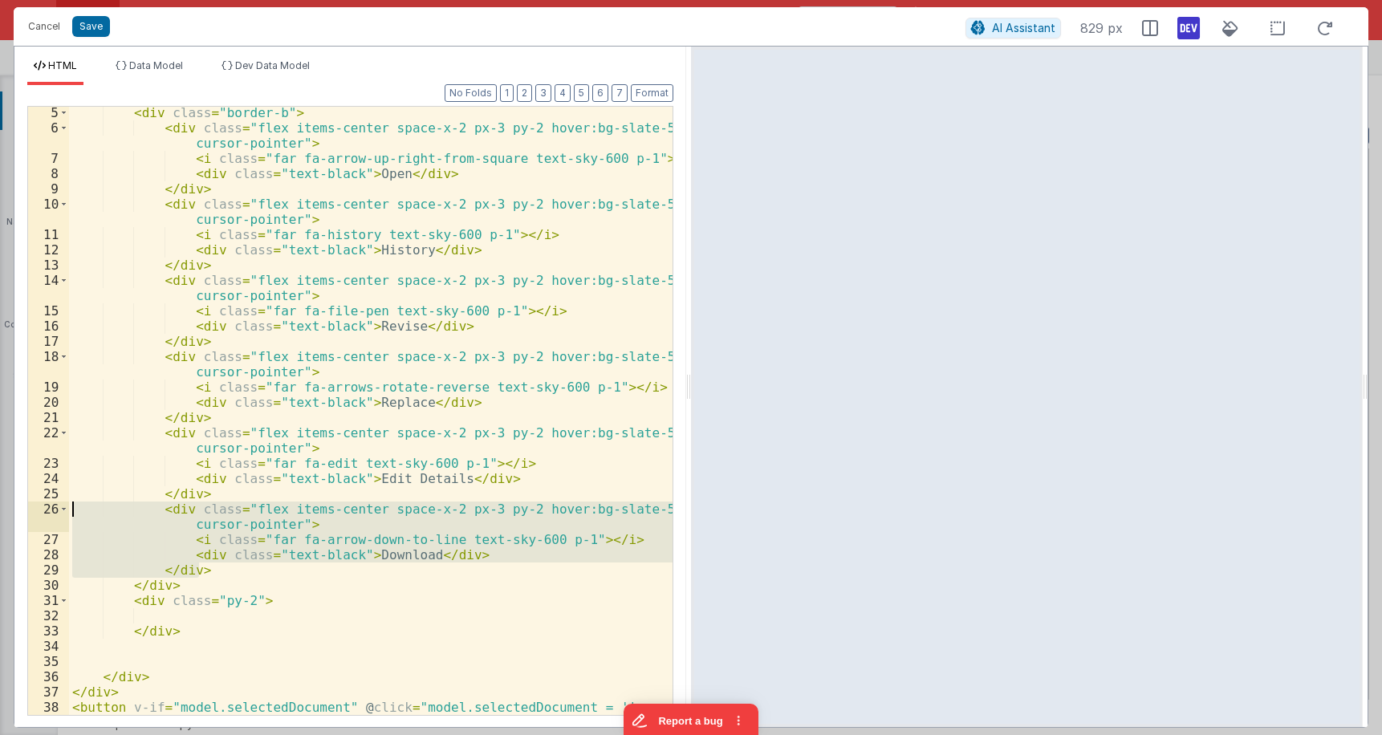
drag, startPoint x: 204, startPoint y: 568, endPoint x: 47, endPoint y: 515, distance: 166.0
click at [69, 515] on div "< div class = "border-b" > < div class = "flex items-center space-x-2 px-3 py-2…" at bounding box center [371, 411] width 604 height 608
click at [197, 611] on div "< div class = "border-b" > < div class = "flex items-center space-x-2 px-3 py-2…" at bounding box center [371, 439] width 604 height 669
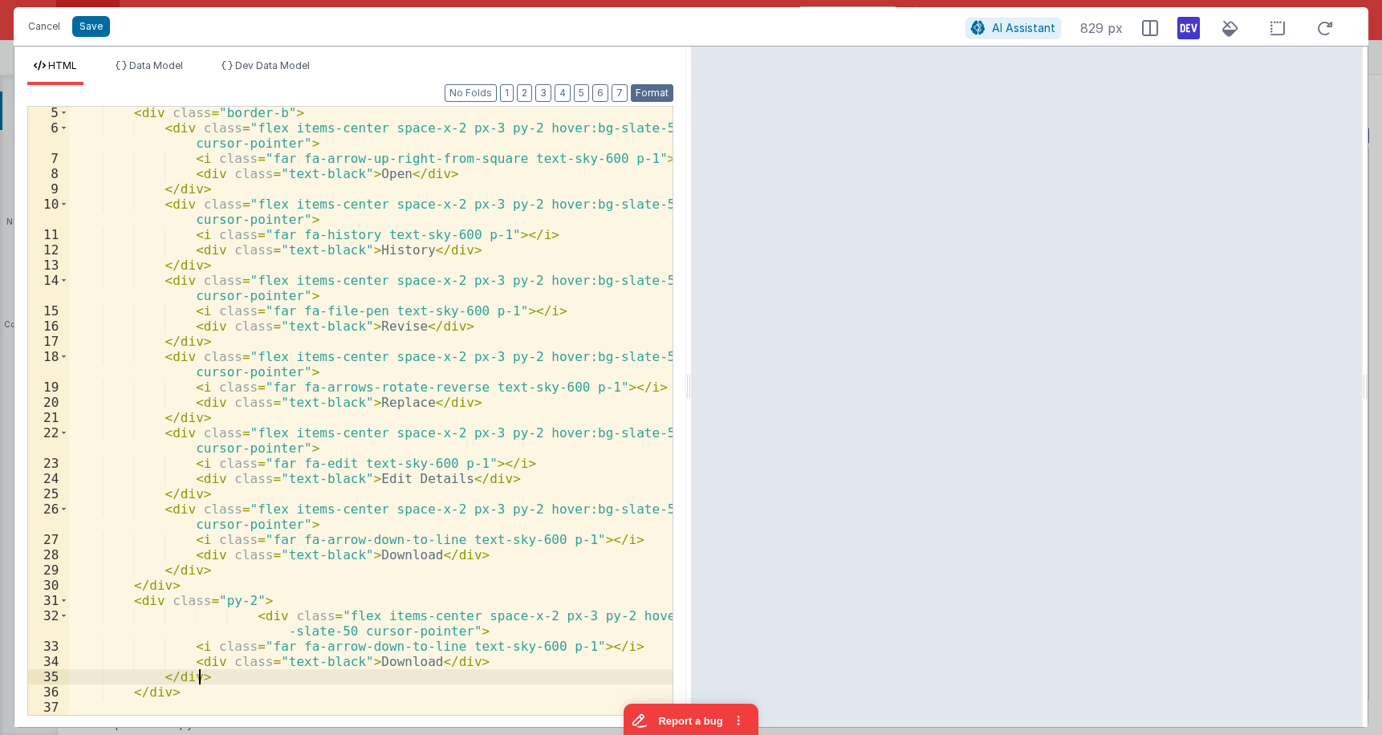
click at [659, 93] on button "Format" at bounding box center [652, 93] width 43 height 18
click at [385, 659] on div "< div class = "border-b" > < div class = "flex items-center space-x-2 px-3 py-2…" at bounding box center [371, 424] width 604 height 639
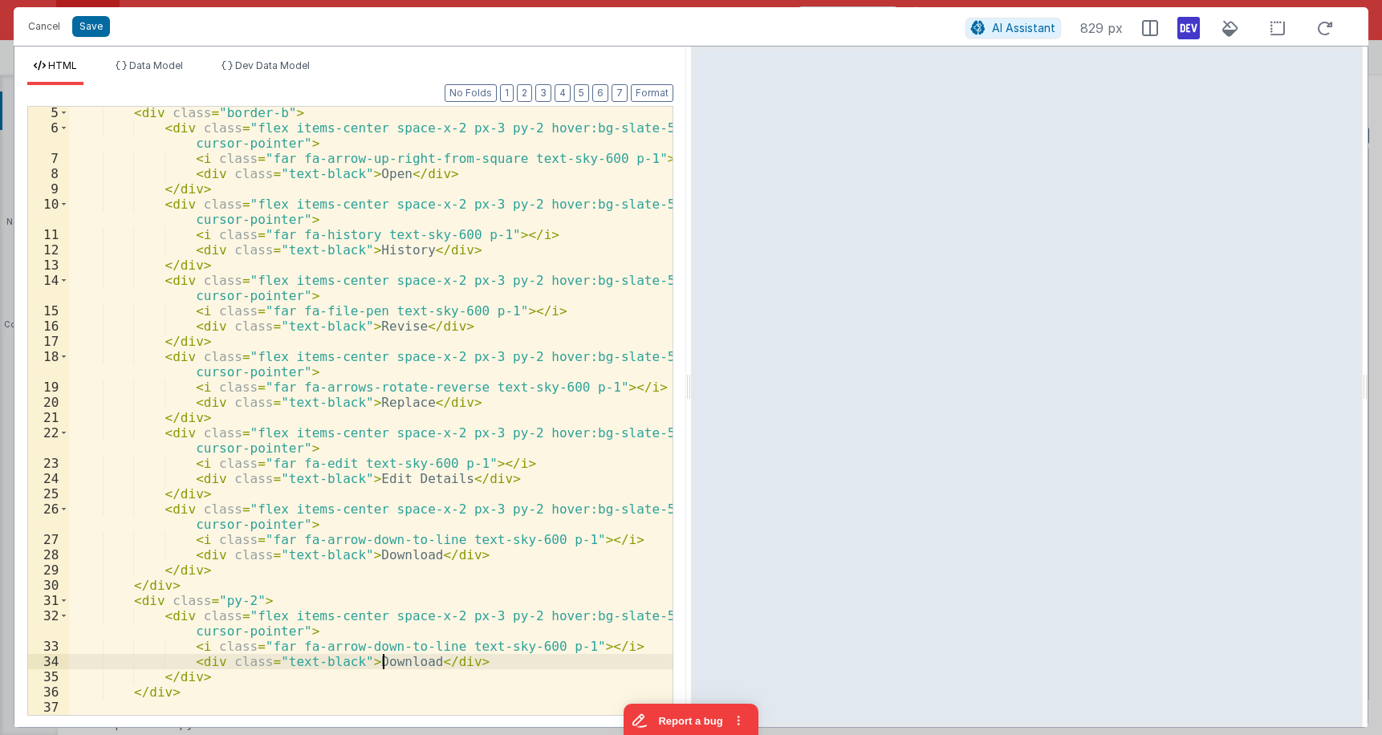
click at [385, 659] on div "< div class = "border-b" > < div class = "flex items-center space-x-2 px-3 py-2…" at bounding box center [371, 424] width 604 height 639
drag, startPoint x: 431, startPoint y: 647, endPoint x: 308, endPoint y: 648, distance: 122.8
click at [308, 648] on div "< div class = "border-b" > < div class = "flex items-center space-x-2 px-3 py-2…" at bounding box center [371, 424] width 604 height 639
click at [430, 645] on div "< div class = "border-b" > < div class = "flex items-center space-x-2 px-3 py-2…" at bounding box center [371, 424] width 604 height 639
click at [413, 648] on div "< div class = "border-b" > < div class = "flex items-center space-x-2 px-3 py-2…" at bounding box center [371, 424] width 604 height 639
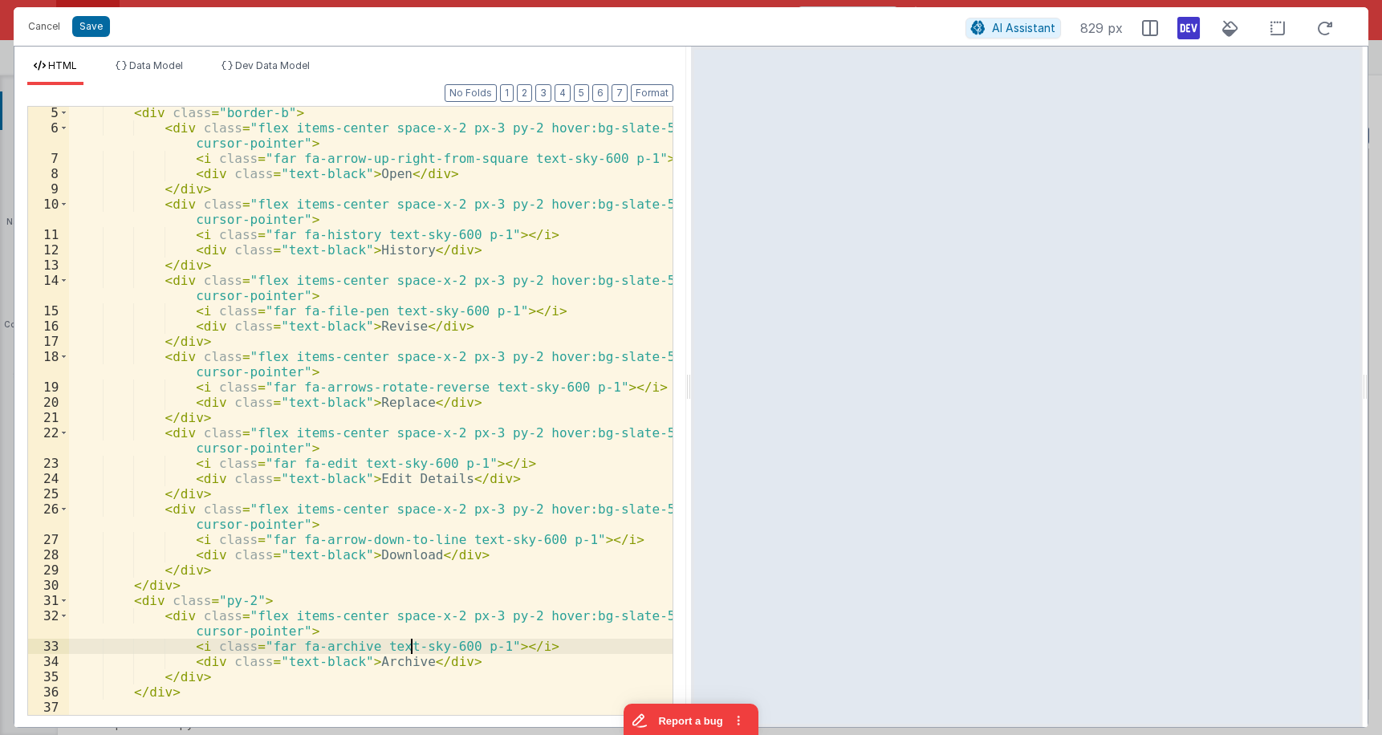
click at [413, 648] on div "< div class = "border-b" > < div class = "flex items-center space-x-2 px-3 py-2…" at bounding box center [371, 424] width 604 height 639
click at [523, 621] on div "< div class = "border-b" > < div class = "flex items-center space-x-2 px-3 py-2…" at bounding box center [371, 424] width 604 height 639
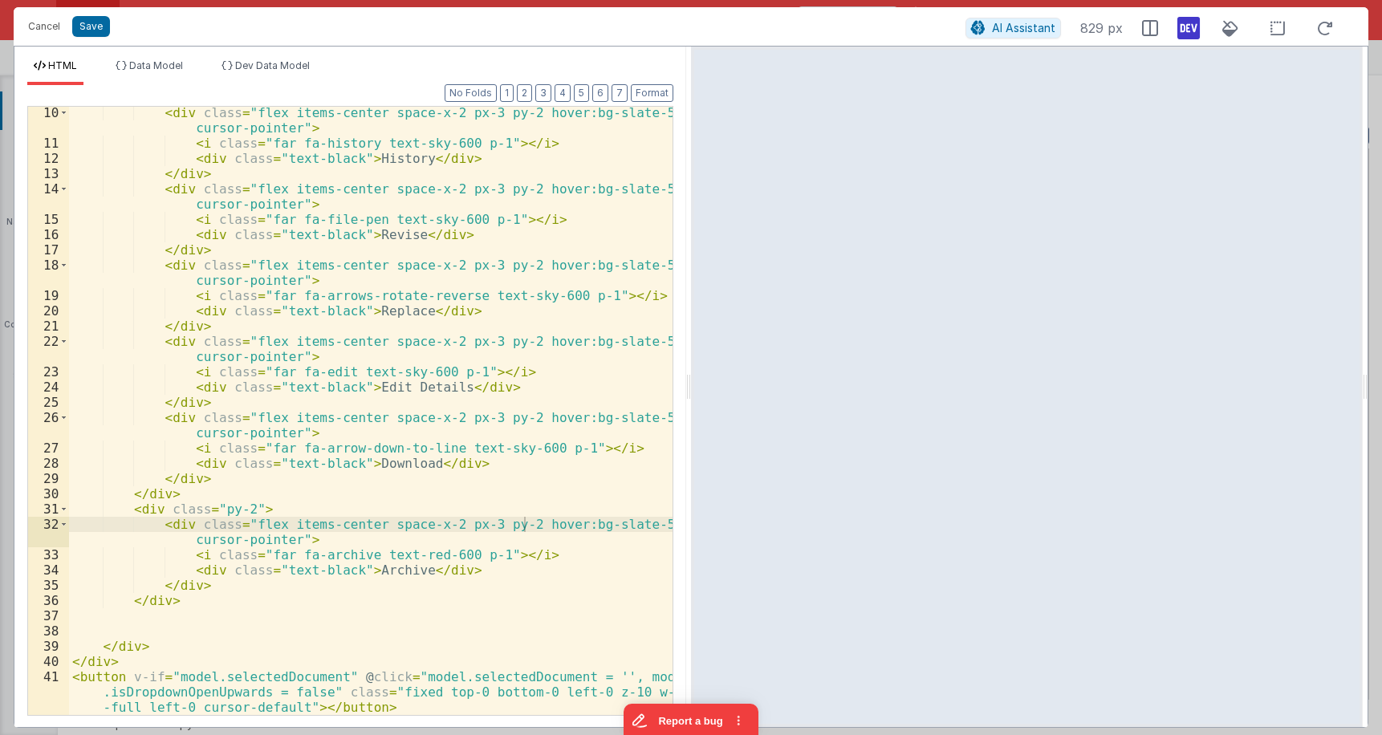
scroll to position [0, 0]
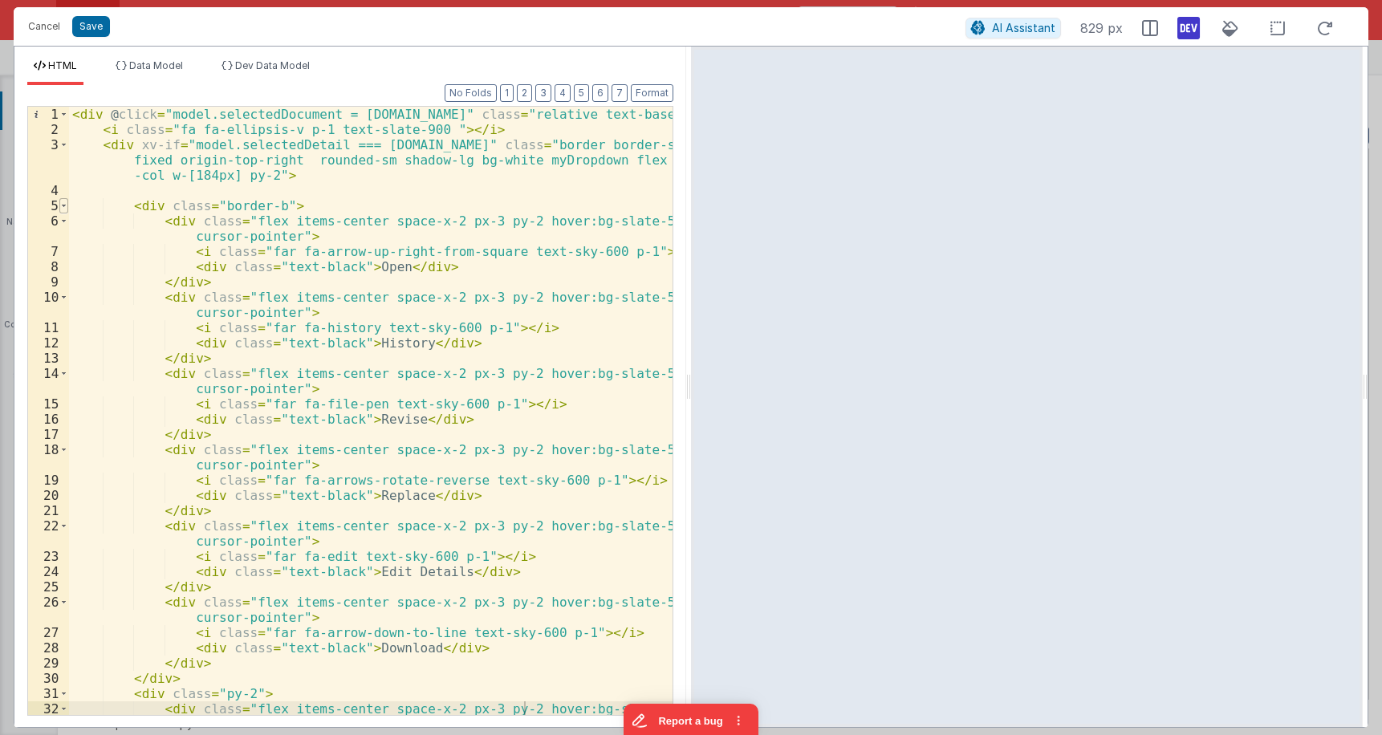
click at [63, 206] on span at bounding box center [63, 205] width 9 height 15
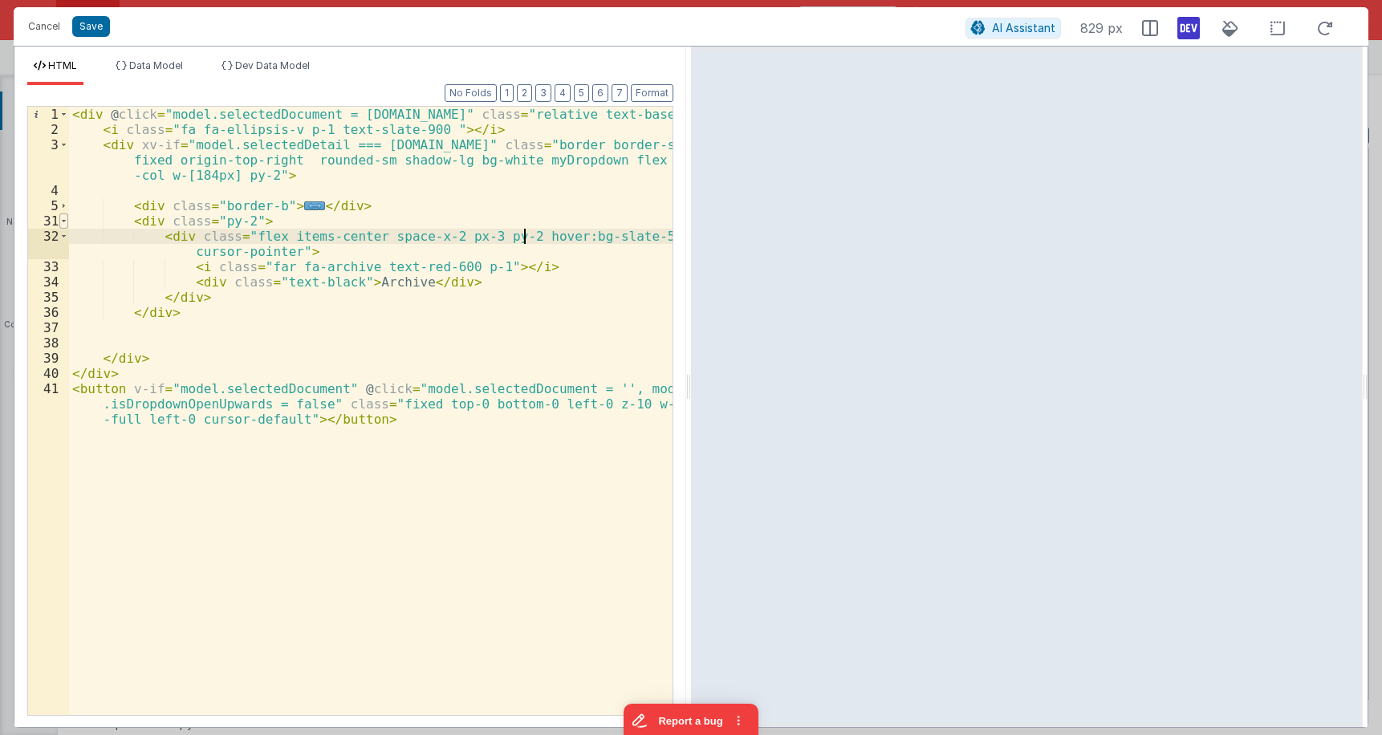
click at [65, 220] on span at bounding box center [63, 220] width 9 height 15
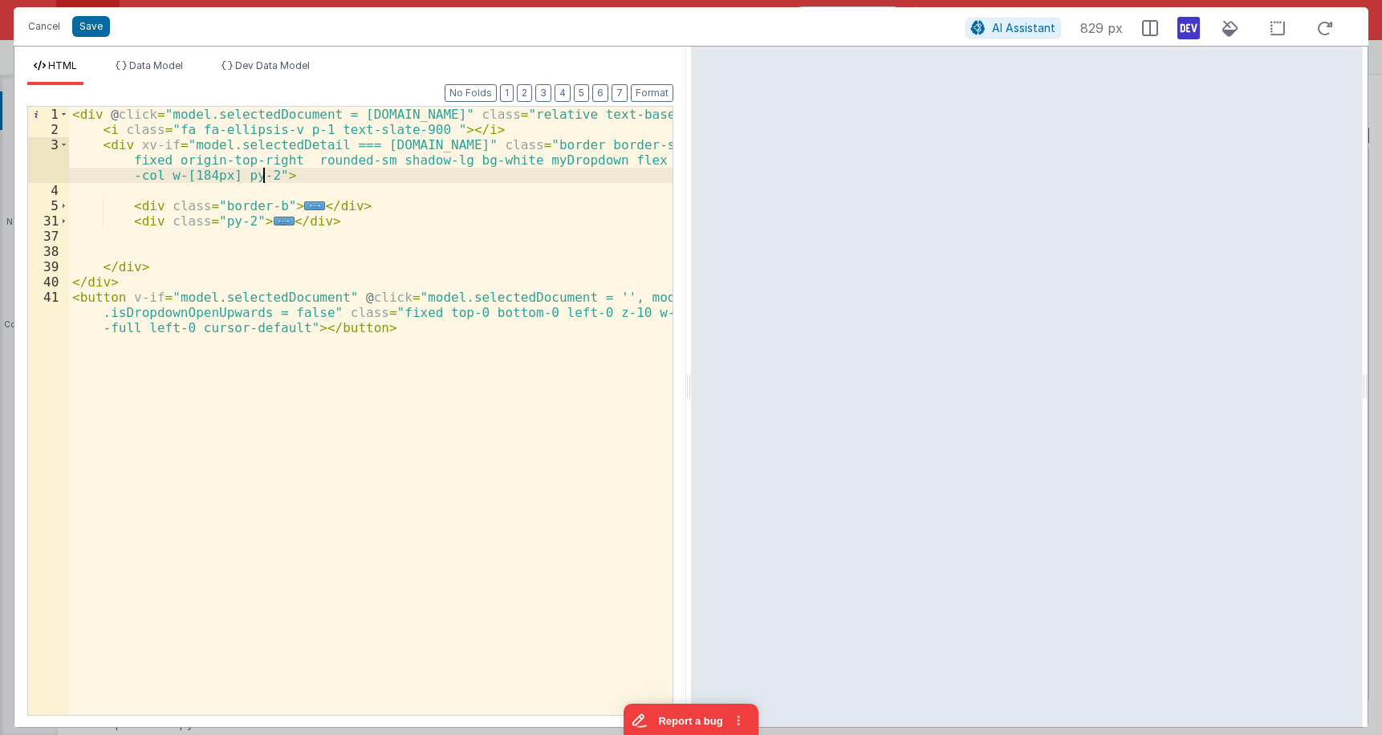
click at [261, 173] on div "< div @ click = "model.selectedDocument = row.id" class = "relative text-base" …" at bounding box center [371, 441] width 604 height 669
click at [270, 200] on div "< div @ click = "model.selectedDocument = row.id" class = "relative text-base" …" at bounding box center [371, 441] width 604 height 669
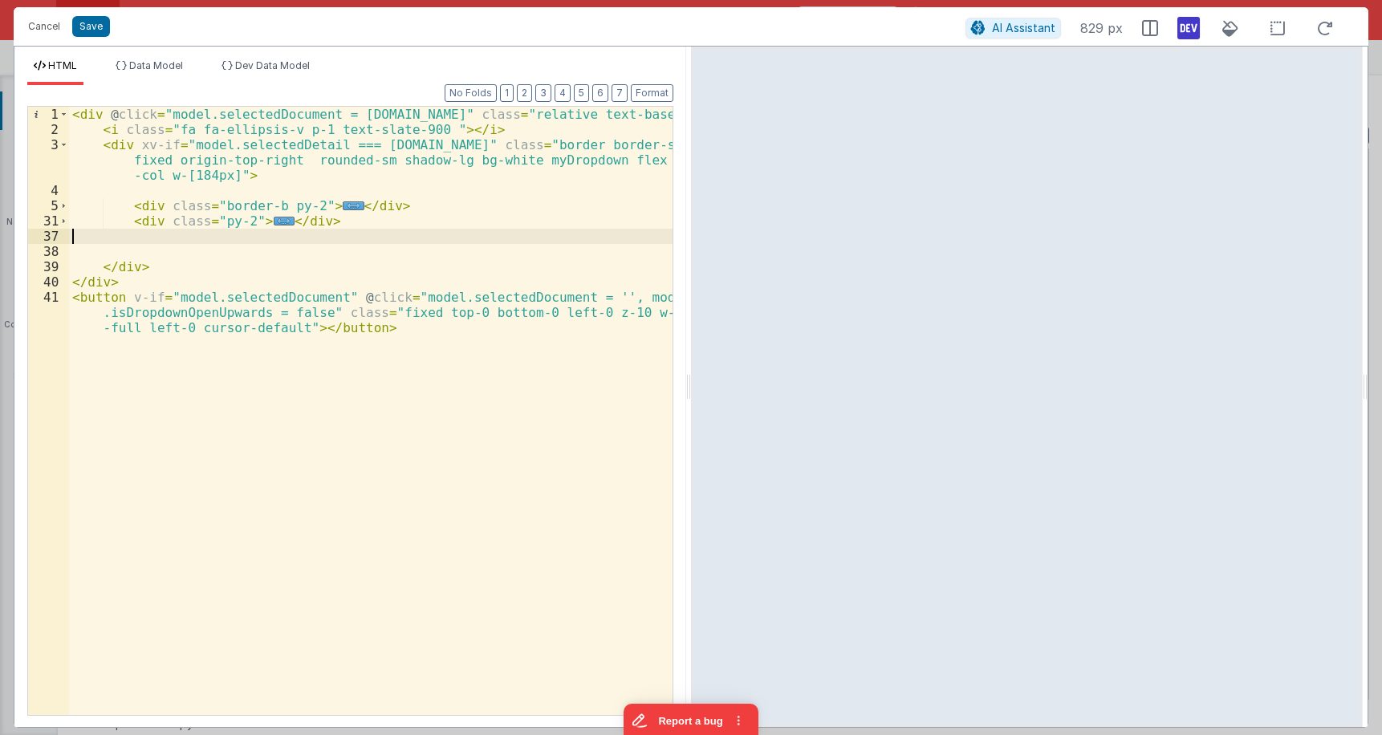
click at [463, 231] on div "< div @ click = "model.selectedDocument = row.id" class = "relative text-base" …" at bounding box center [371, 441] width 604 height 669
click at [139, 141] on div "< div @ click = "model.selectedDocument = row.id" class = "relative text-base" …" at bounding box center [371, 441] width 604 height 669
click at [141, 145] on div "< div @ click = "model.selectedDocument = row.id" class = "relative text-base" …" at bounding box center [371, 411] width 604 height 608
click at [274, 160] on div "< div @ click = "model.selectedDocument = row.id" class = "relative text-base" …" at bounding box center [371, 441] width 604 height 669
click at [282, 143] on div "< div @ click = "model.selectedDocument = row.id" class = "relative text-base" …" at bounding box center [371, 441] width 604 height 669
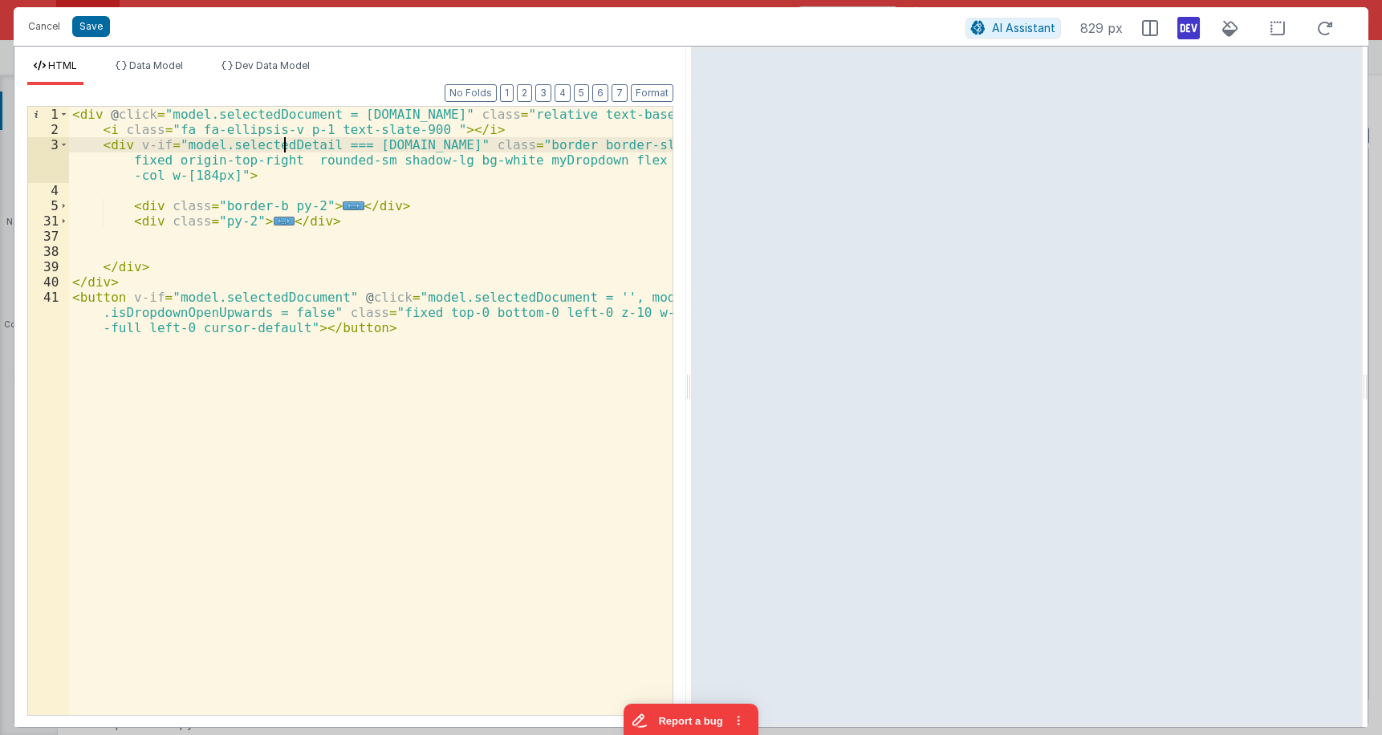
click at [282, 143] on div "< div @ click = "model.selectedDocument = row.id" class = "relative text-base" …" at bounding box center [371, 441] width 604 height 669
click at [284, 115] on div "< div @ click = "model.selectedDocument = row.id" class = "relative text-base" …" at bounding box center [371, 441] width 604 height 669
click at [280, 144] on div "< div @ click = "model.selectedDocument = row.id" class = "relative text-base" …" at bounding box center [371, 441] width 604 height 669
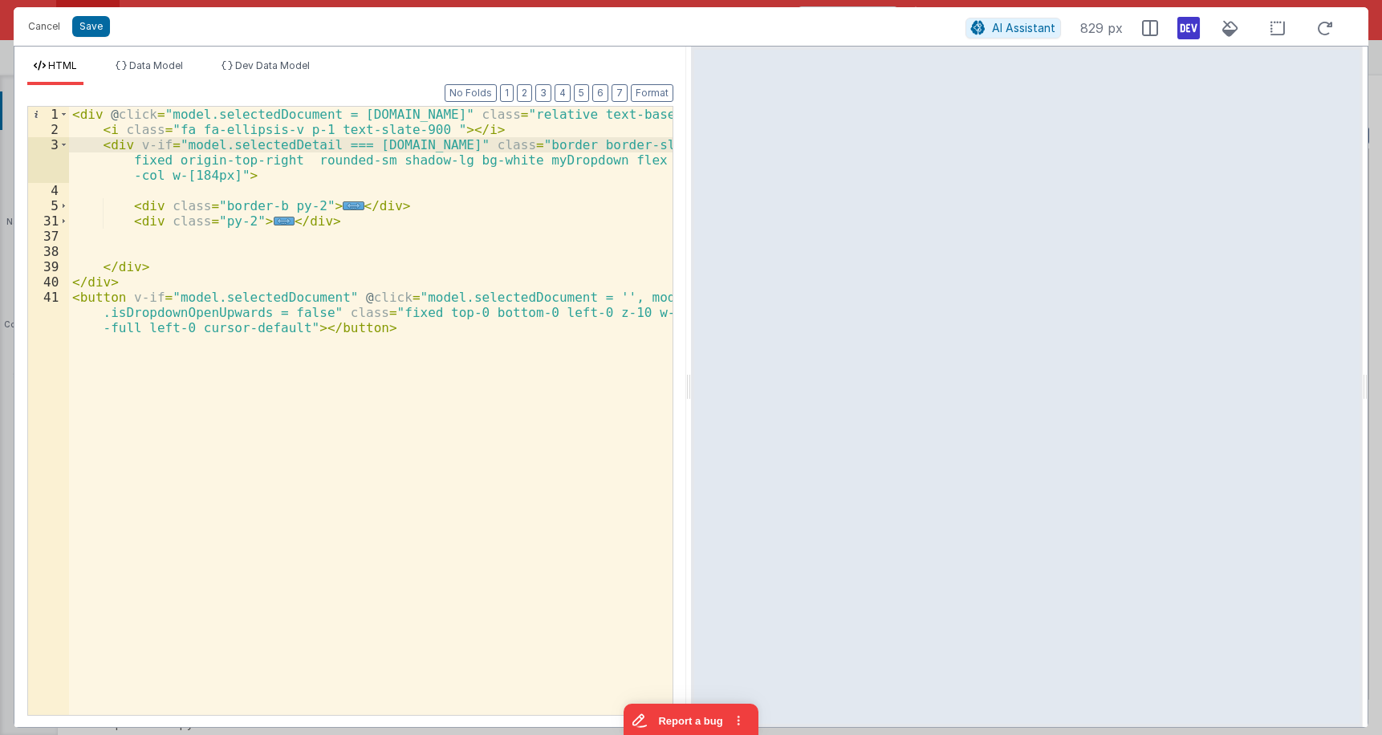
click at [287, 116] on div "< div @ click = "model.selectedDocument = row.id" class = "relative text-base" …" at bounding box center [371, 441] width 604 height 669
click at [286, 116] on div "< div @ click = "model.selectedDocument = row.id" class = "relative text-base" …" at bounding box center [371, 441] width 604 height 669
click at [282, 143] on div "< div @ click = "model.selectedDocument = row.id" class = "relative text-base" …" at bounding box center [371, 441] width 604 height 669
click at [453, 215] on div "< div @ click = "model.selectedDocument = row.id" class = "relative text-base" …" at bounding box center [371, 441] width 604 height 669
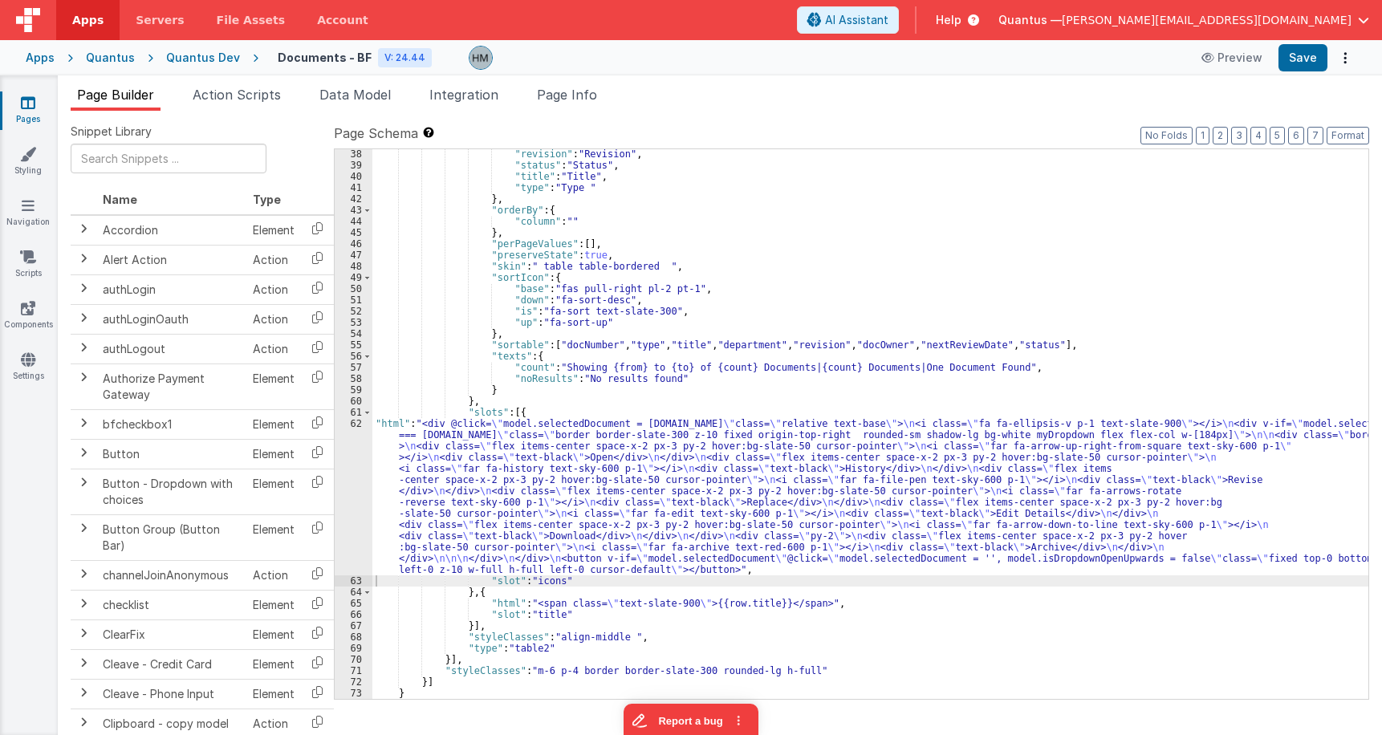
click at [425, 459] on div ""revision" : "Revision" , "status" : "Status" , "title" : "Title" , "type" : "T…" at bounding box center [870, 434] width 996 height 572
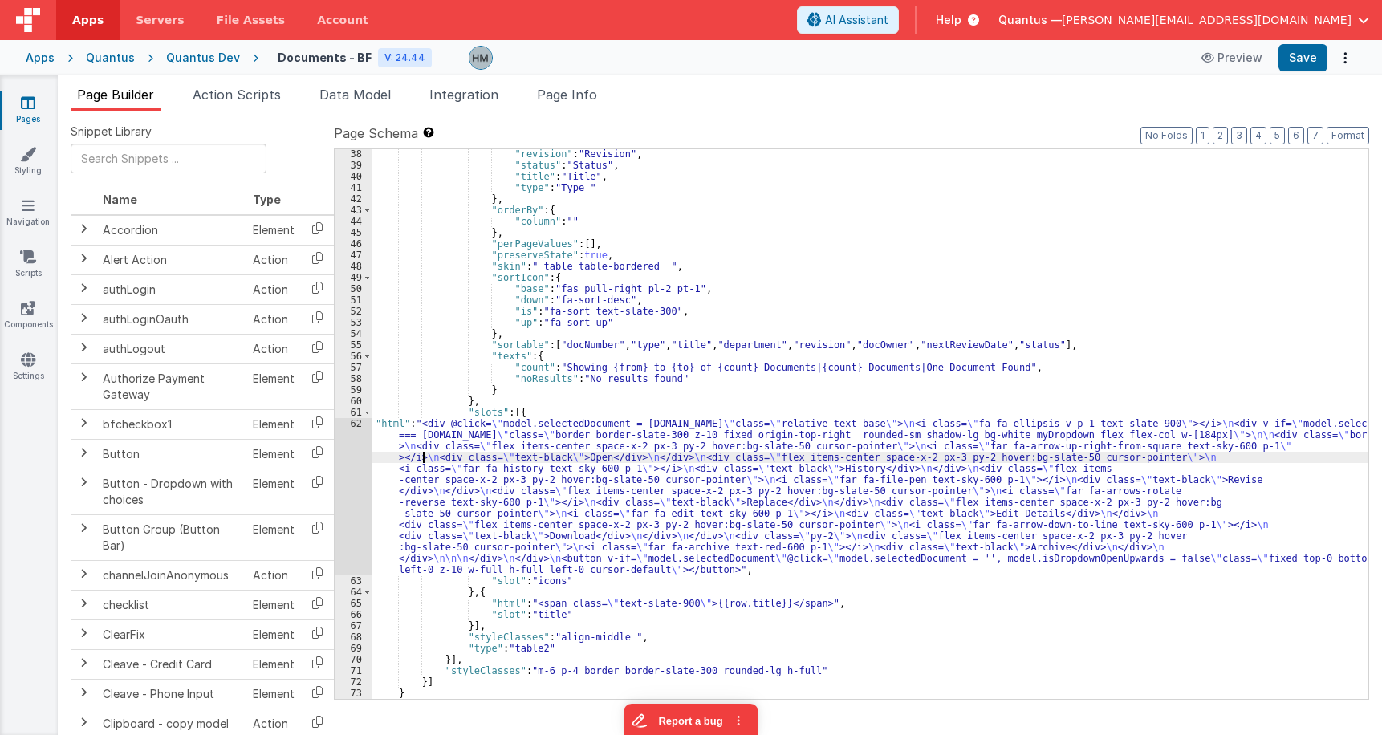
click at [360, 421] on div "62" at bounding box center [354, 496] width 38 height 157
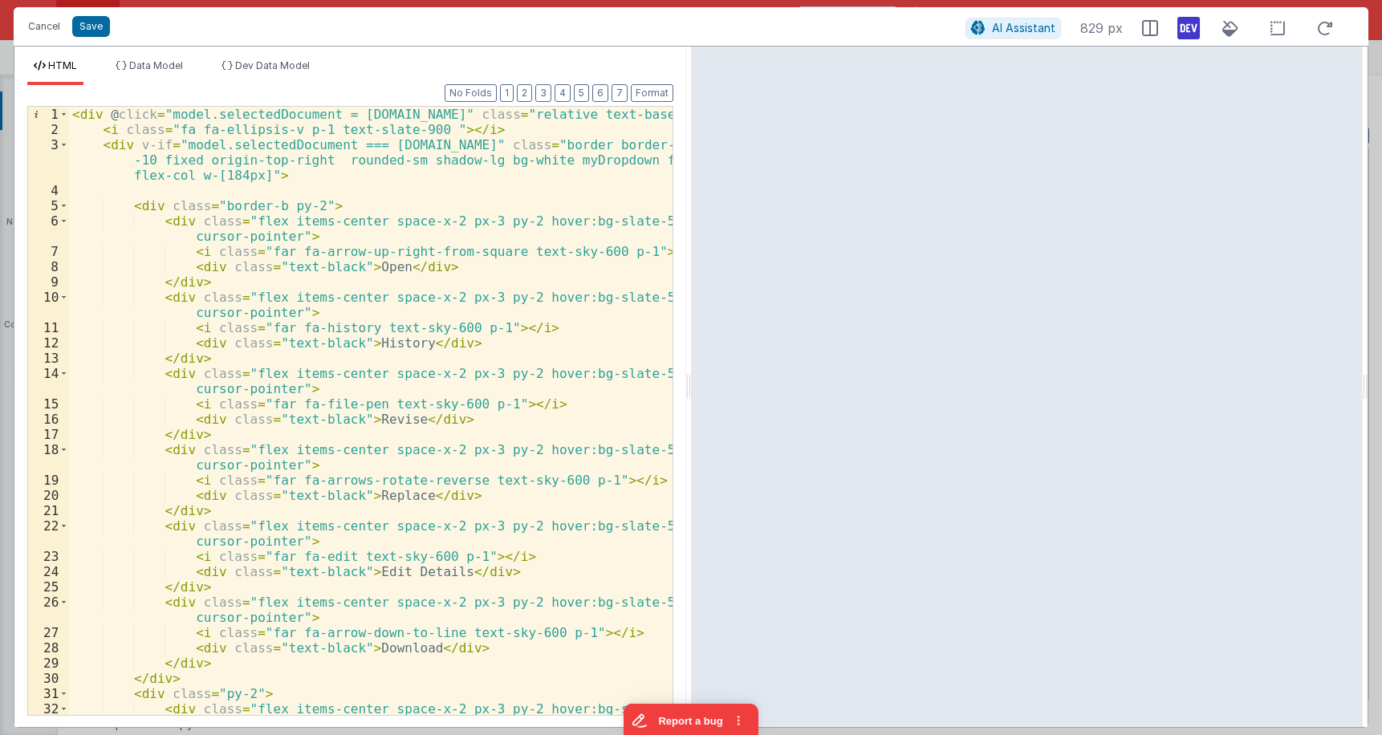
drag, startPoint x: 67, startPoint y: 146, endPoint x: 260, endPoint y: 156, distance: 193.7
click at [260, 156] on div "1 2 3 4 5 6 7 8 9 10 11 12 13 14 15 16 17 18 19 20 21 22 23 24 25 26 27 28 29 3…" at bounding box center [350, 411] width 646 height 610
click at [264, 141] on div "< div @ click = "model.selectedDocument = row.id" class = "relative text-base" …" at bounding box center [371, 434] width 604 height 654
click at [263, 141] on div "< div @ click = "model.selectedDocument = row.id" class = "relative text-base" …" at bounding box center [371, 434] width 604 height 654
click at [197, 143] on div "< div @ click = "model.selectedDocument = row.id" class = "relative text-base" …" at bounding box center [371, 434] width 604 height 654
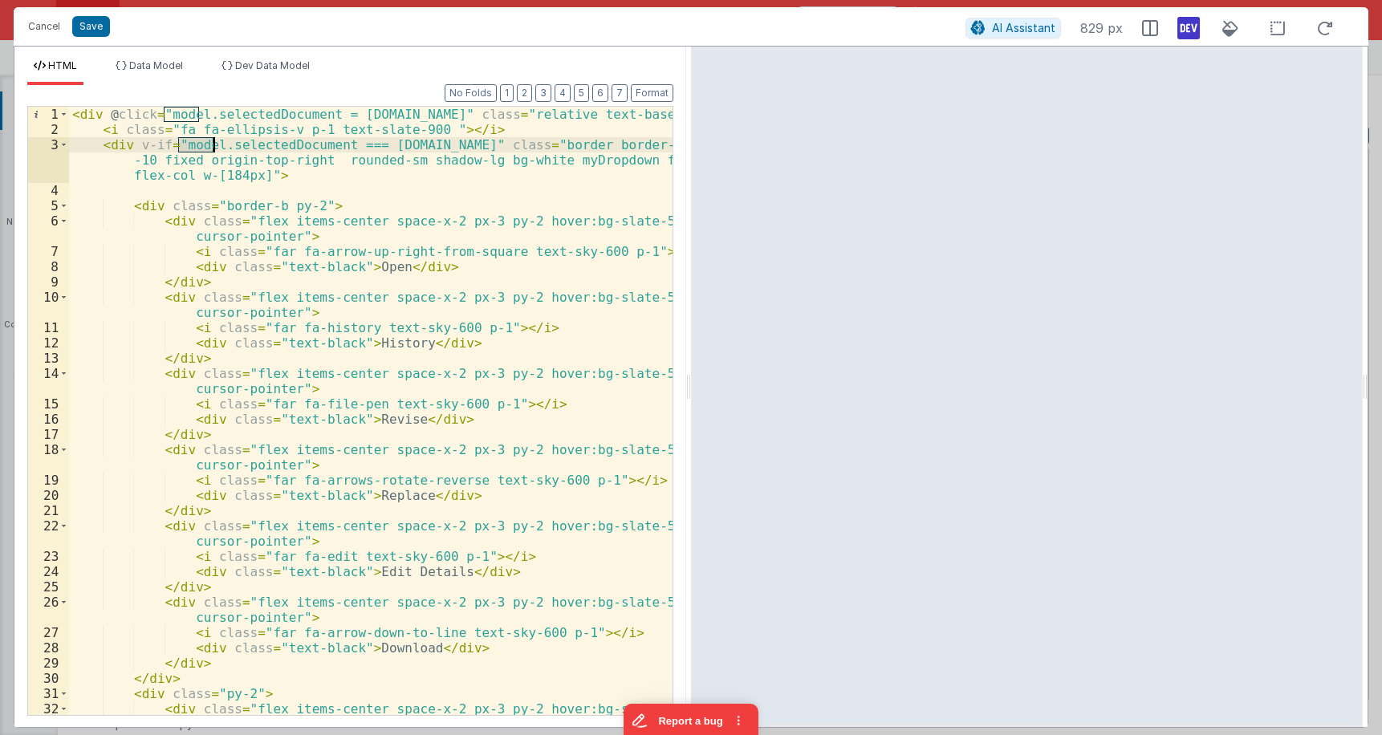
click at [197, 143] on div "< div @ click = "model.selectedDocument = row.id" class = "relative text-base" …" at bounding box center [371, 434] width 604 height 654
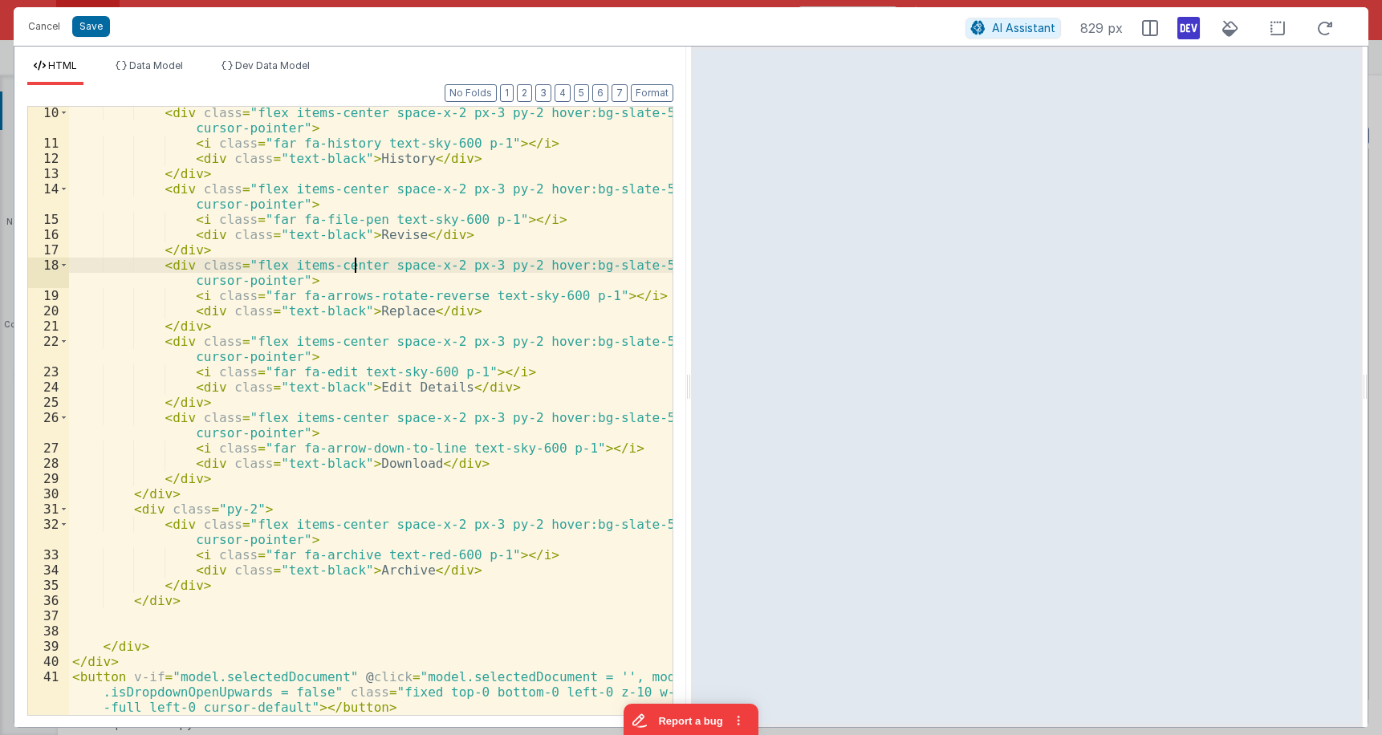
click at [357, 270] on div "< div class = "flex items-center space-x-2 px-3 py-2 hover:bg-slate-50 cursor-p…" at bounding box center [371, 447] width 604 height 685
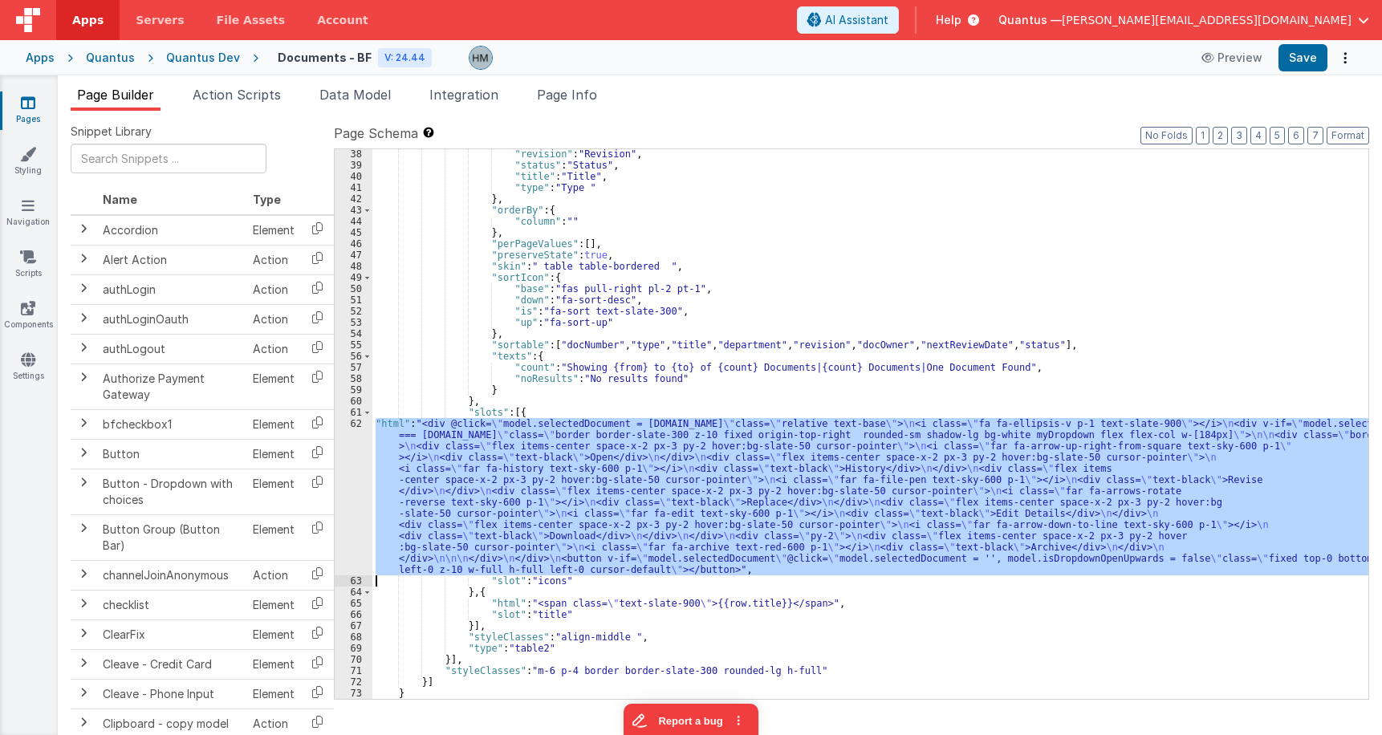
click at [389, 432] on div ""revision" : "Revision" , "status" : "Status" , "title" : "Title" , "type" : "T…" at bounding box center [870, 424] width 996 height 550
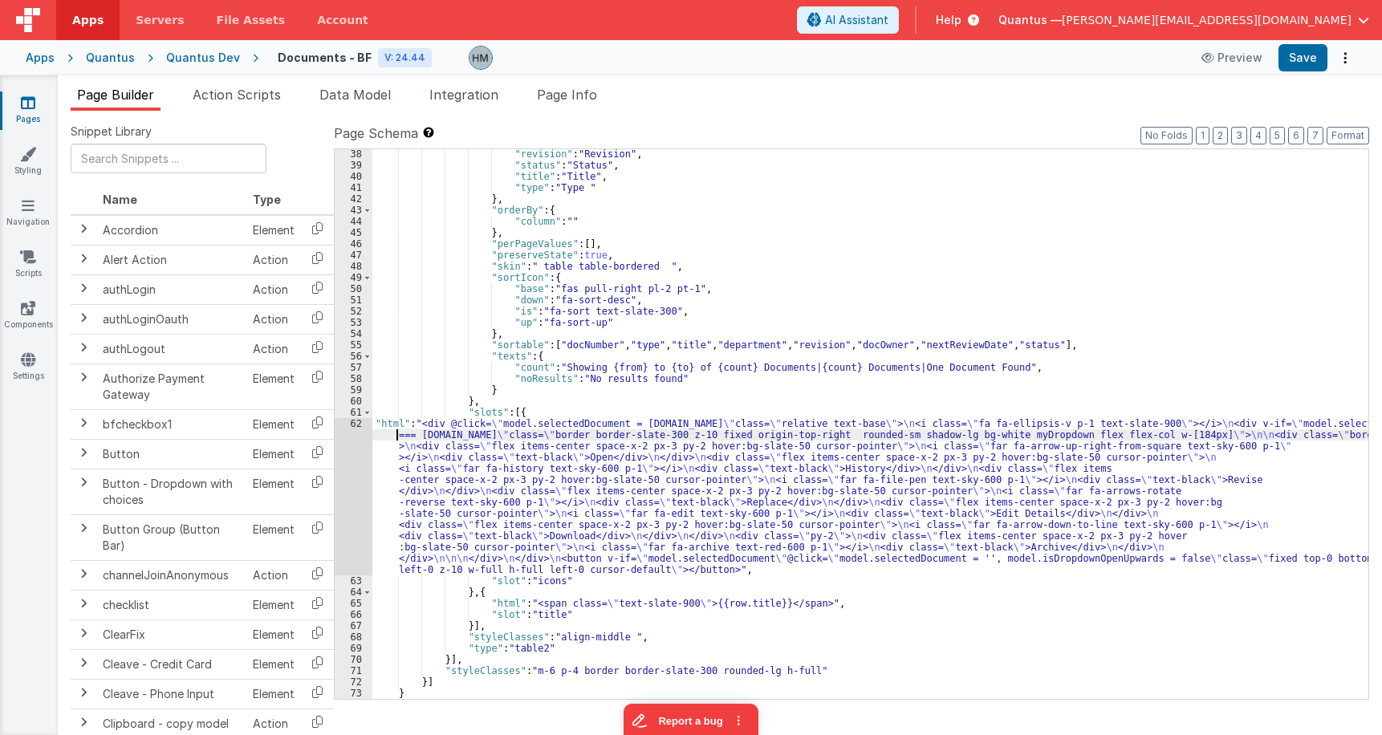
click at [356, 421] on div "62" at bounding box center [354, 496] width 38 height 157
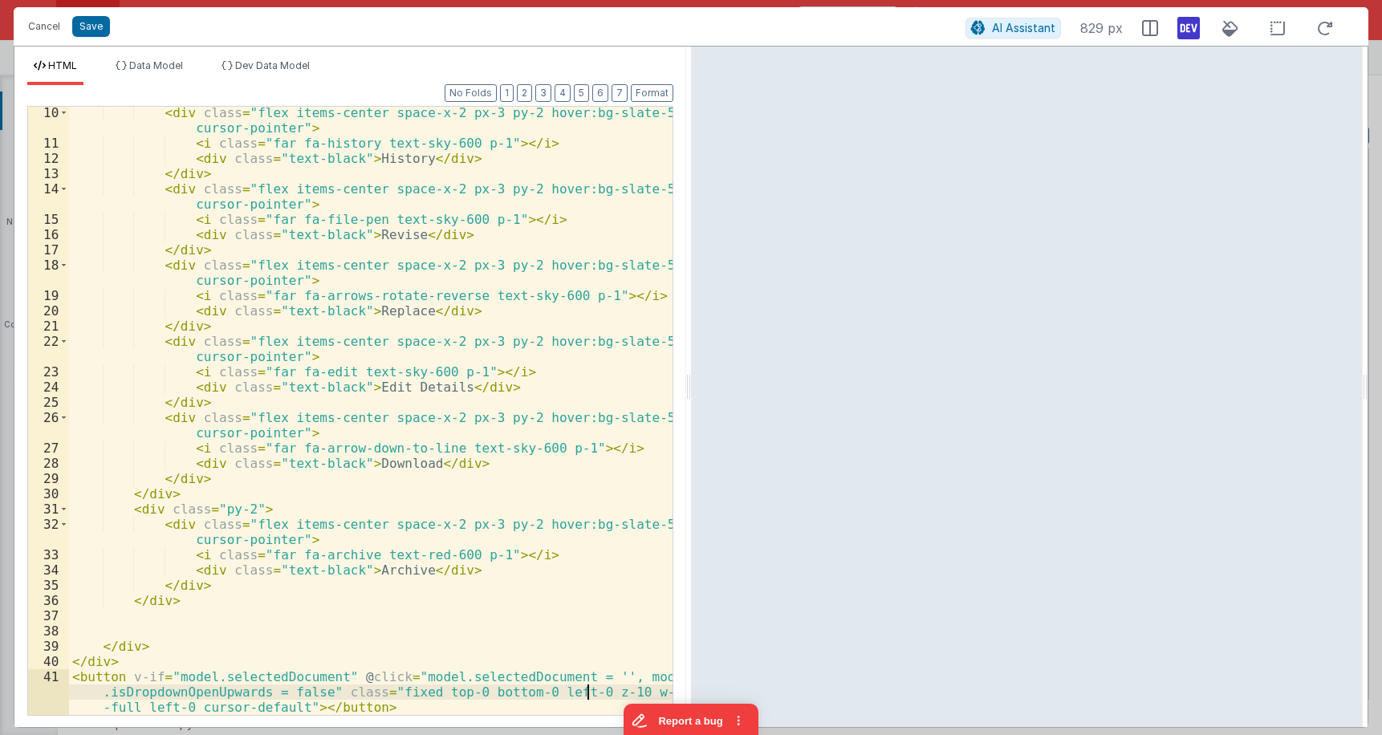
click at [589, 692] on div "< div class = "flex items-center space-x-2 px-3 py-2 hover:bg-slate-50 cursor-p…" at bounding box center [371, 447] width 604 height 685
click at [590, 692] on div "< div class = "flex items-center space-x-2 px-3 py-2 hover:bg-slate-50 cursor-p…" at bounding box center [371, 447] width 604 height 685
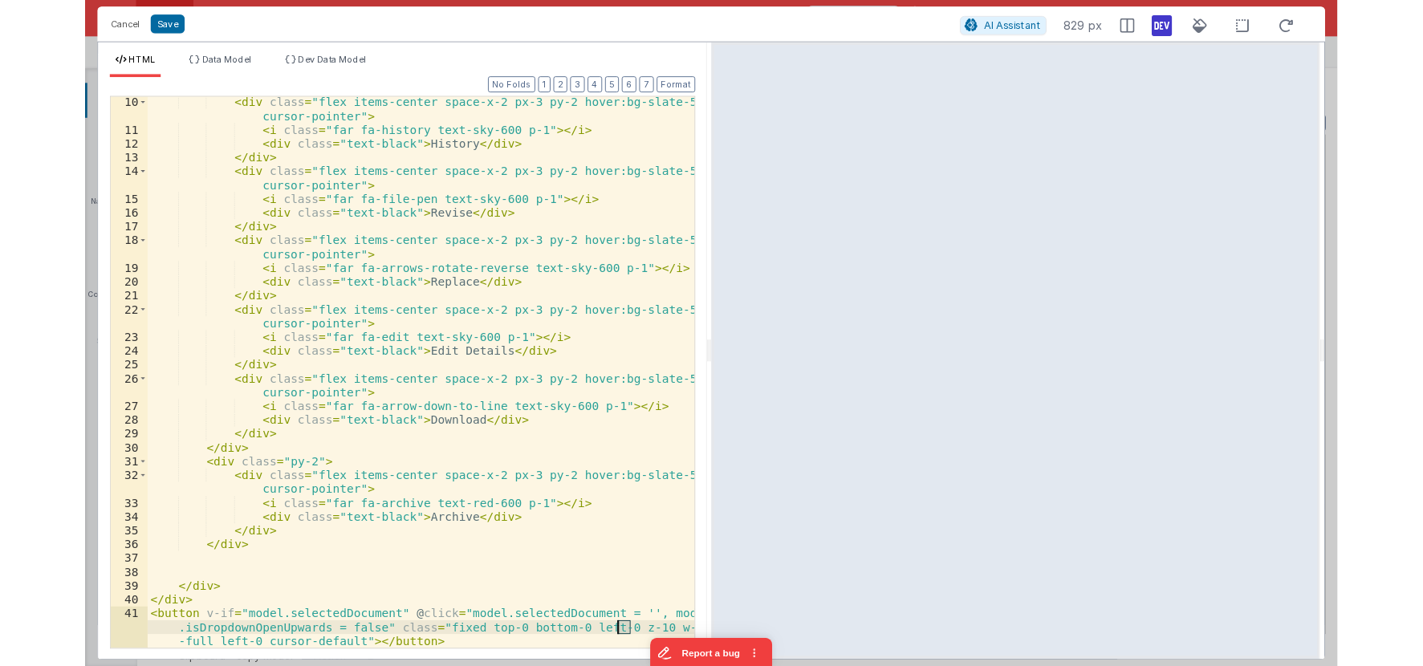
scroll to position [0, 0]
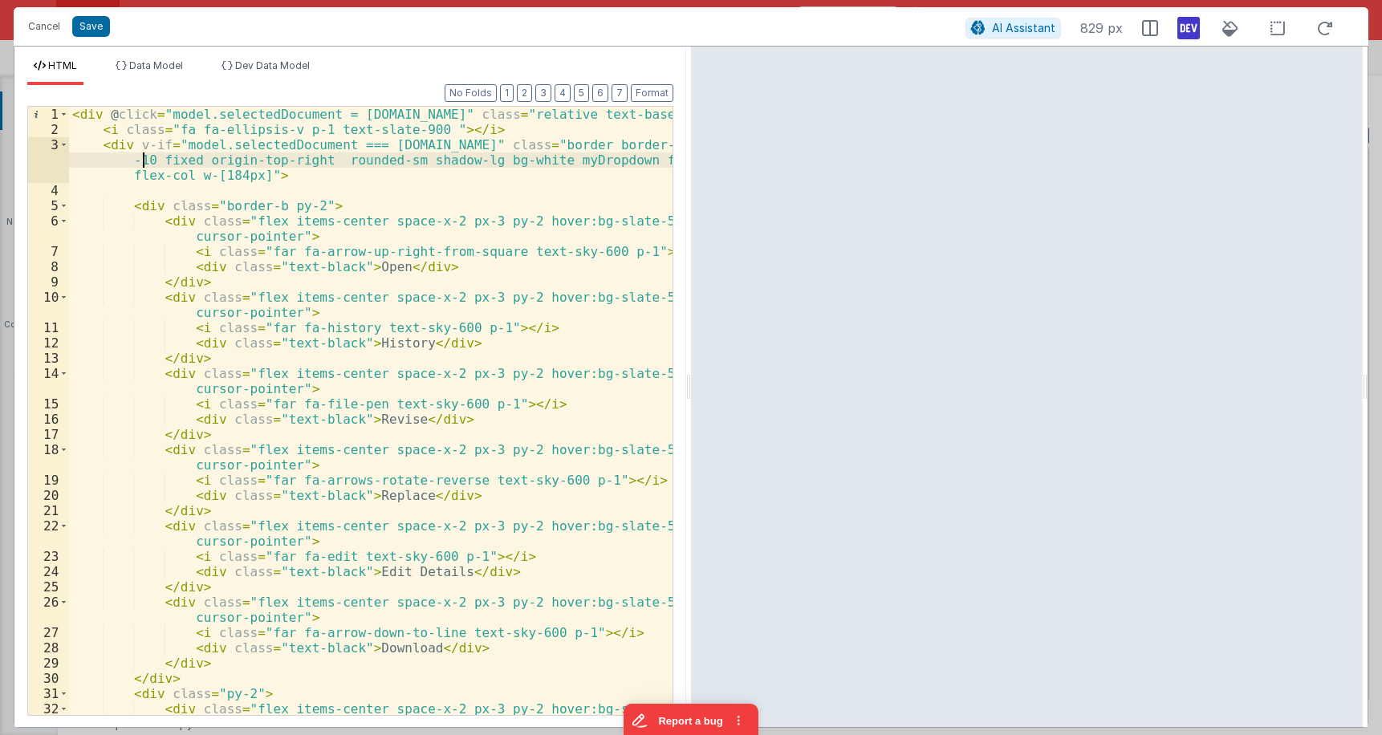
click at [140, 162] on div "< div @ click = "model.selectedDocument = row.id" class = "relative text-base" …" at bounding box center [371, 434] width 604 height 654
click at [283, 175] on div "< div @ click = "model.selectedDocument = row.id" class = "relative text-base" …" at bounding box center [371, 434] width 604 height 654
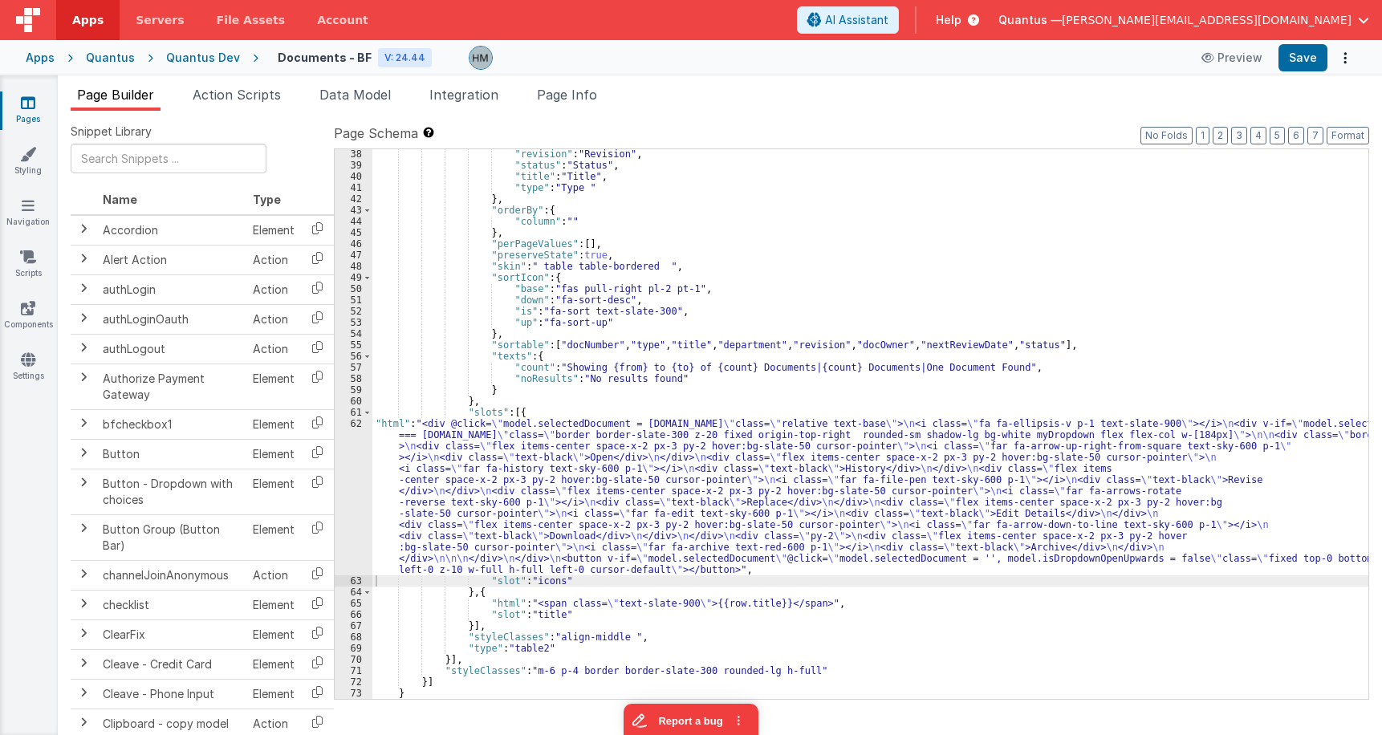
click at [388, 408] on div ""revision" : "Revision" , "status" : "Status" , "title" : "Title" , "type" : "T…" at bounding box center [870, 434] width 996 height 572
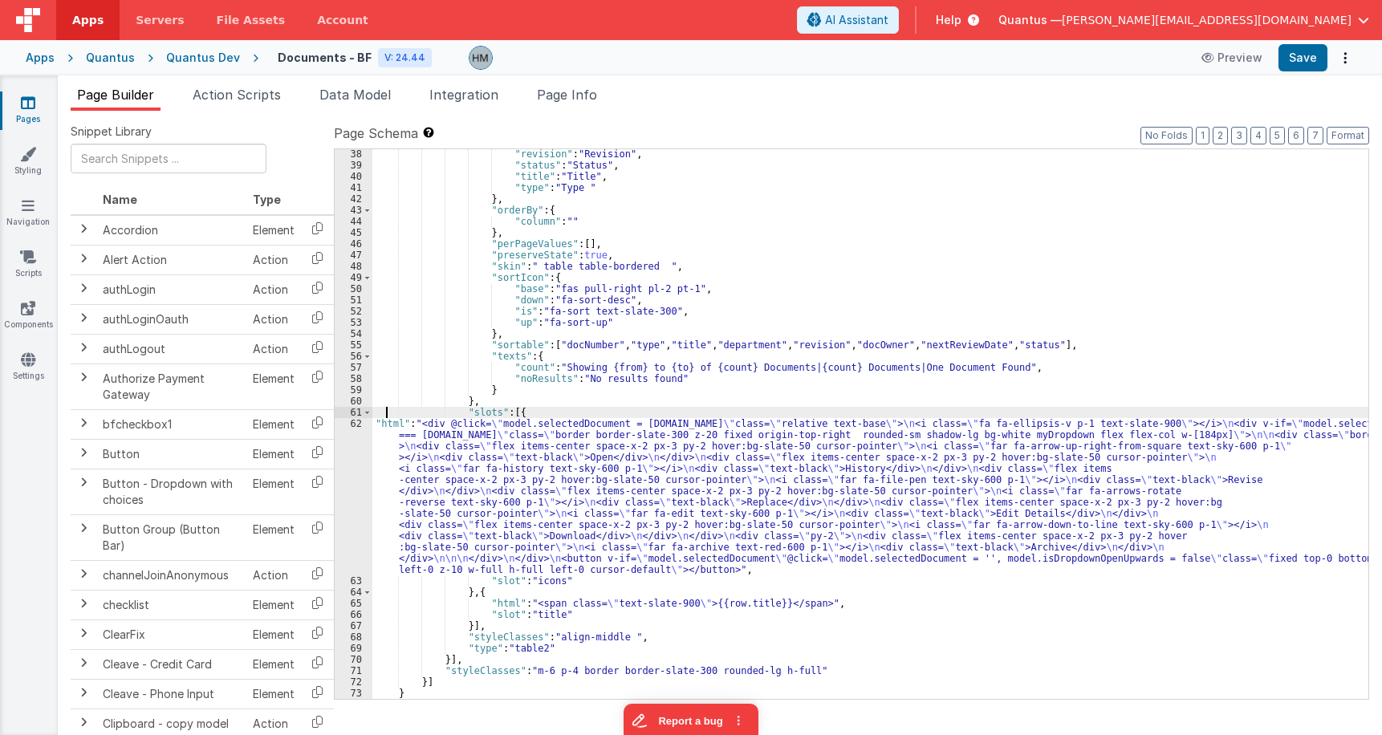
click at [352, 427] on div "62" at bounding box center [354, 496] width 38 height 157
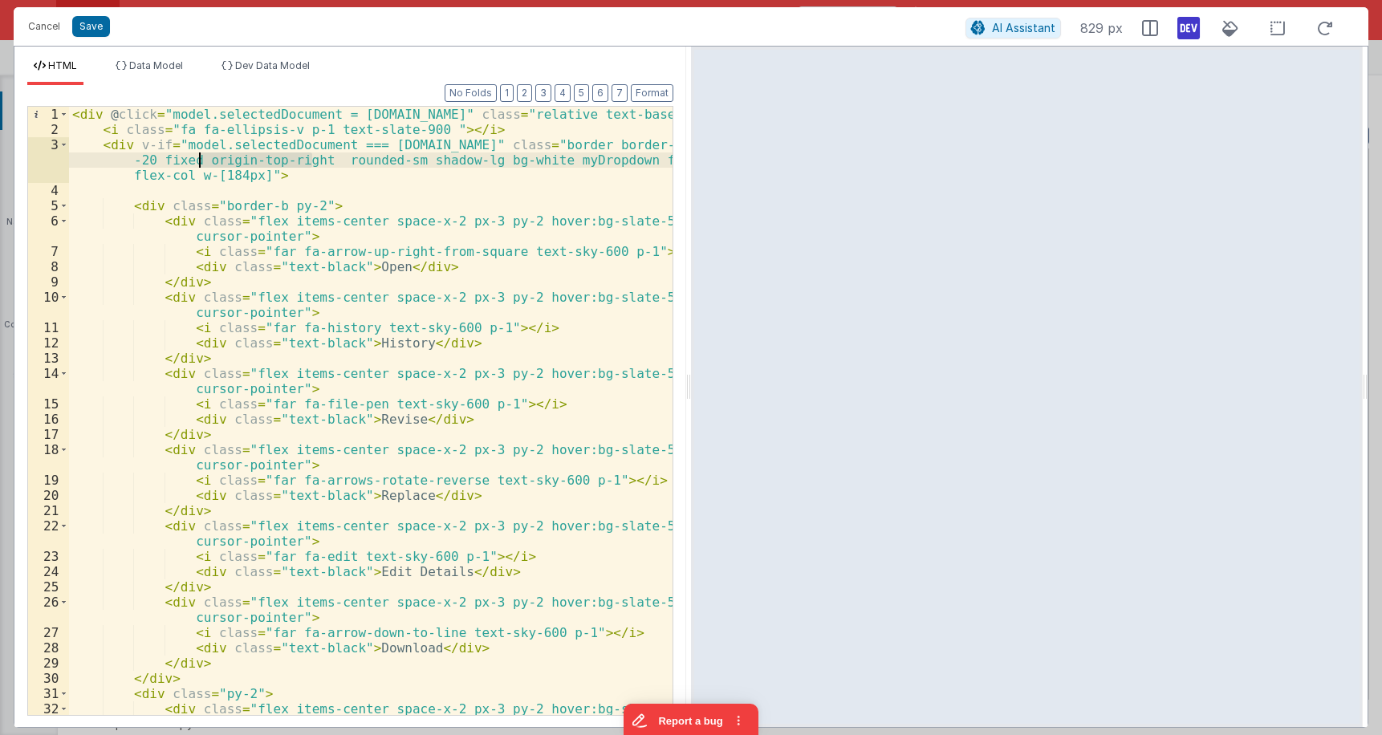
drag, startPoint x: 313, startPoint y: 160, endPoint x: 201, endPoint y: 165, distance: 112.5
click at [201, 165] on div "< div @ click = "model.selectedDocument = row.id" class = "relative text-base" …" at bounding box center [371, 434] width 604 height 654
click at [185, 179] on div "< div @ click = "model.selectedDocument = row.id" class = "relative text-base" …" at bounding box center [371, 434] width 604 height 654
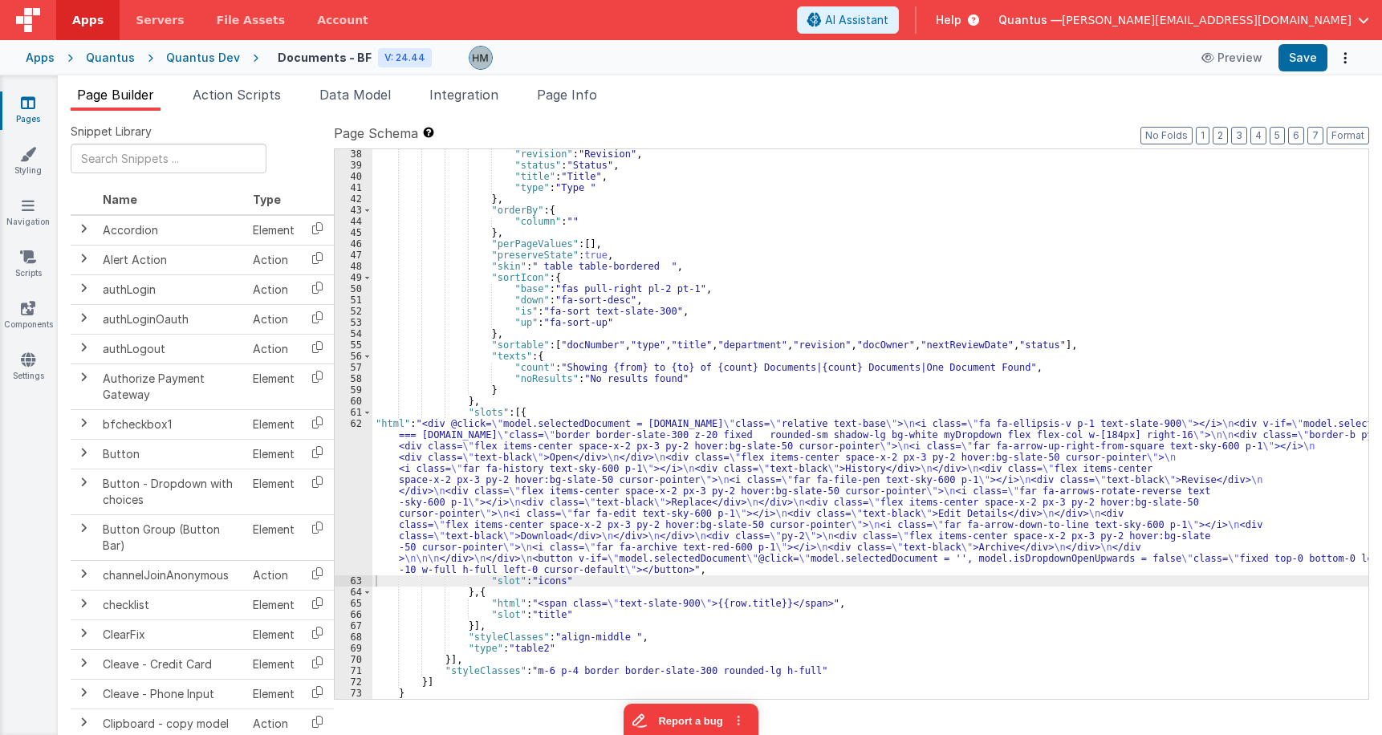
drag, startPoint x: 421, startPoint y: 449, endPoint x: 372, endPoint y: 430, distance: 52.3
click at [421, 449] on div ""revision" : "Revision" , "status" : "Status" , "title" : "Title" , "type" : "T…" at bounding box center [870, 434] width 996 height 572
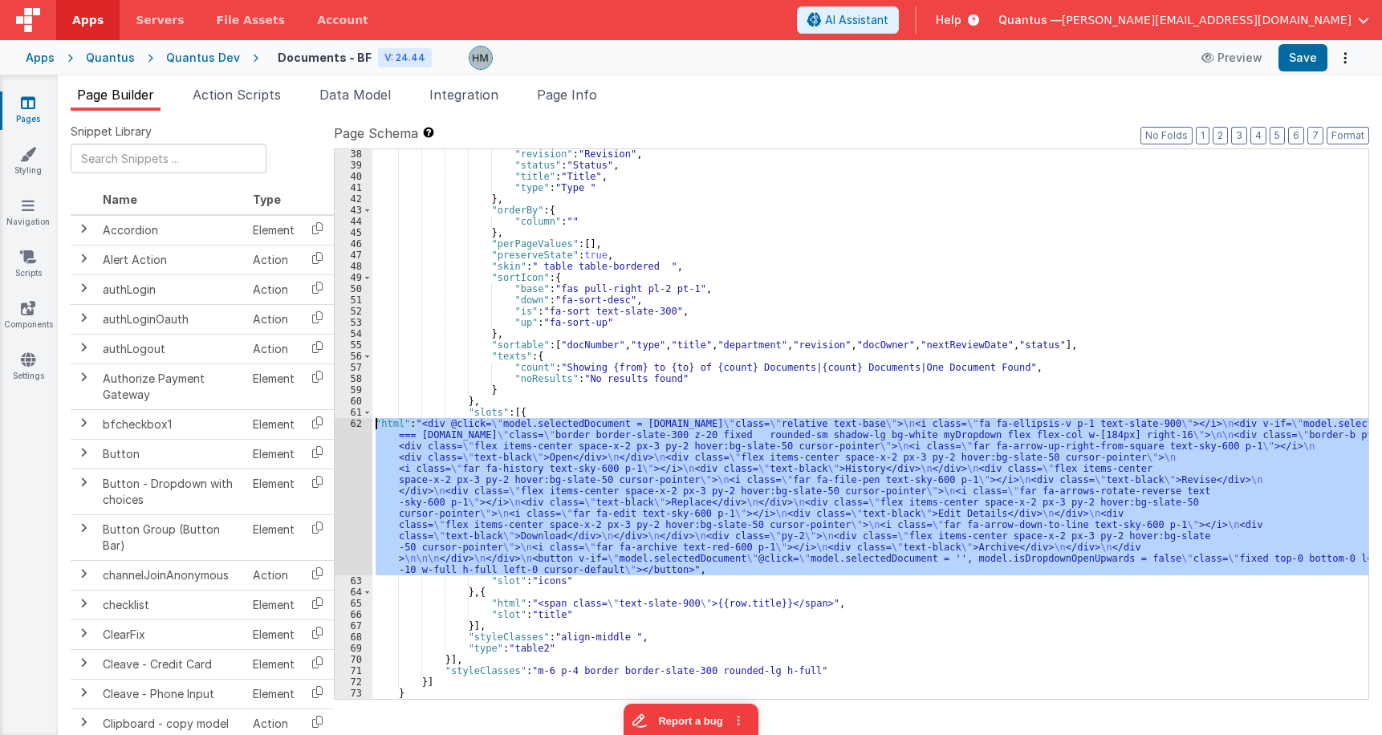
click at [358, 425] on div "62" at bounding box center [354, 496] width 38 height 157
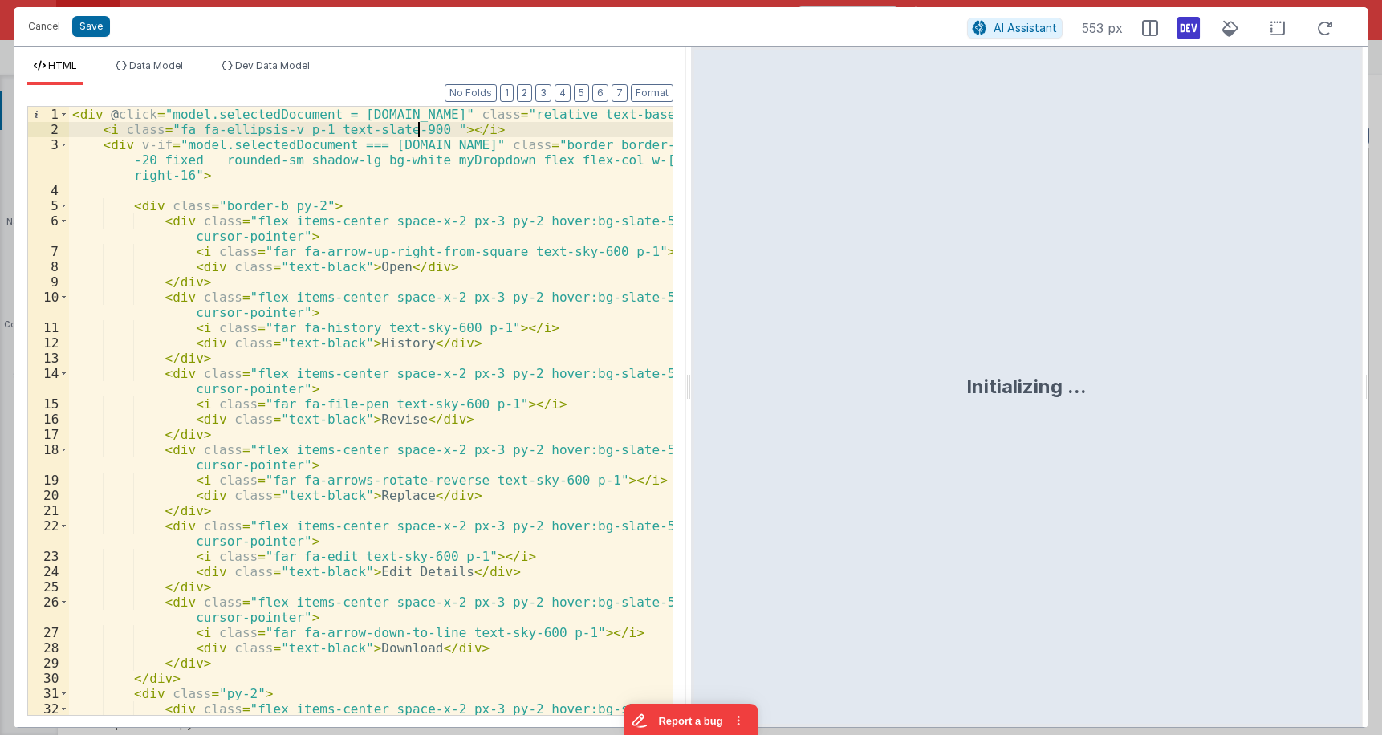
click at [421, 128] on div "< div @ click = "model.selectedDocument = row.id" class = "relative text-base" …" at bounding box center [371, 434] width 604 height 654
click at [428, 128] on div "< div @ click = "model.selectedDocument = row.id" class = "relative text-base" …" at bounding box center [371, 434] width 604 height 654
click at [575, 114] on div "< div @ click = "model.selectedDocument = row.id" class = "relative text-base" …" at bounding box center [371, 434] width 604 height 654
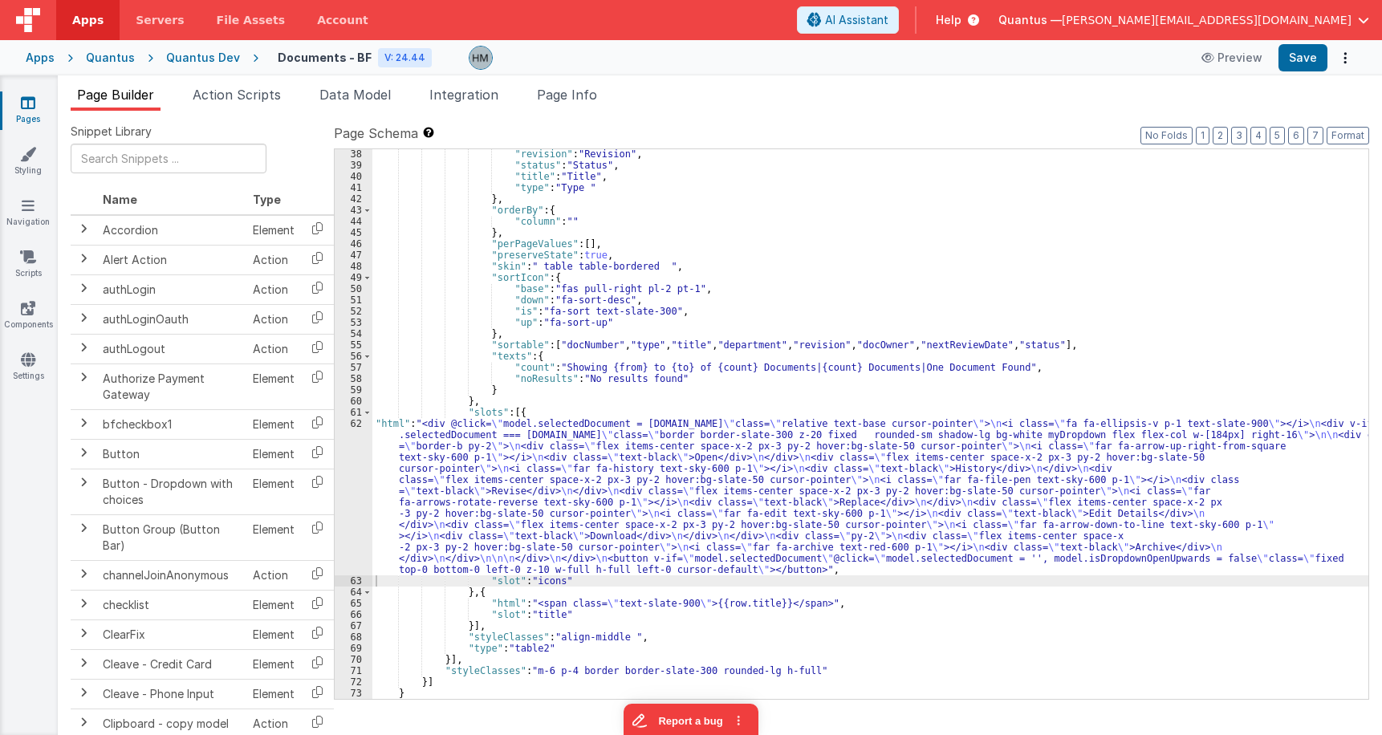
click at [429, 433] on div ""revision" : "Revision" , "status" : "Status" , "title" : "Title" , "type" : "T…" at bounding box center [870, 434] width 996 height 572
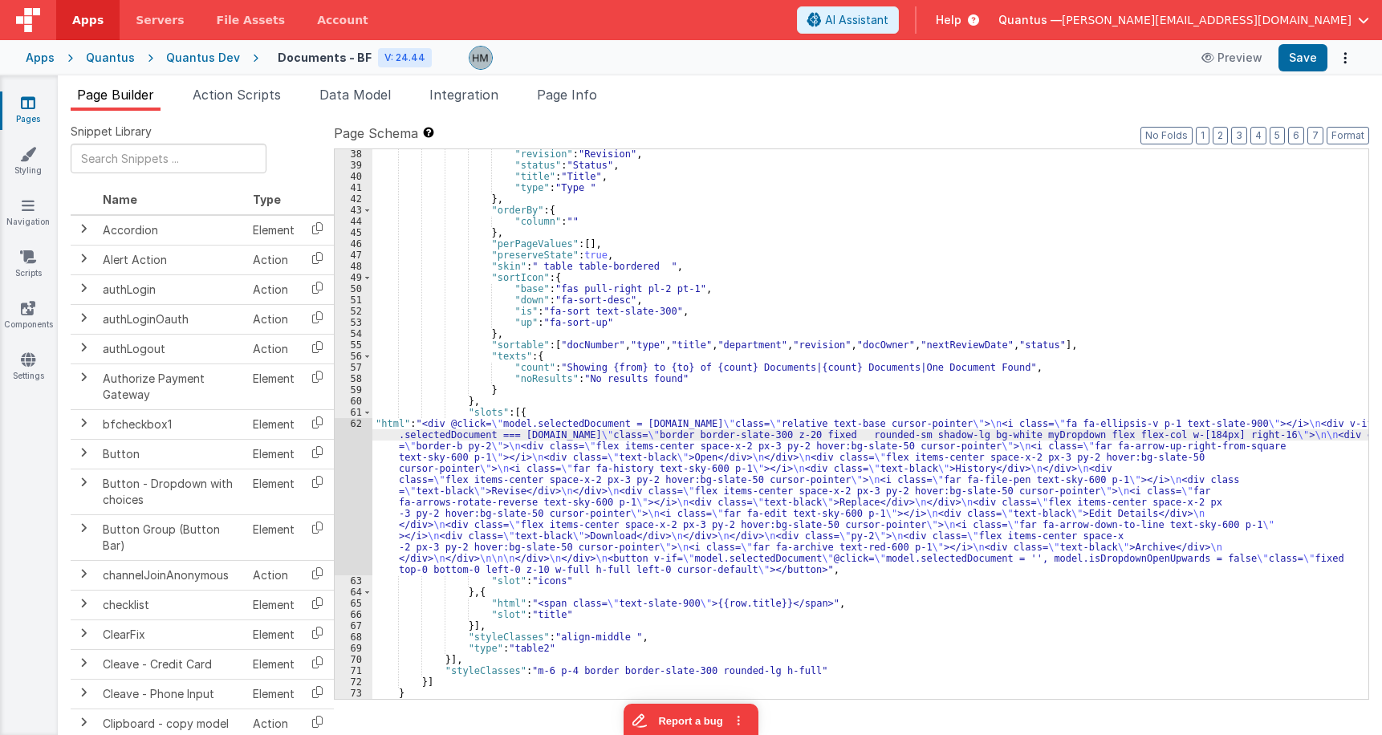
drag, startPoint x: 403, startPoint y: 441, endPoint x: 372, endPoint y: 429, distance: 32.8
click at [400, 439] on div ""revision" : "Revision" , "status" : "Status" , "title" : "Title" , "type" : "T…" at bounding box center [870, 434] width 996 height 572
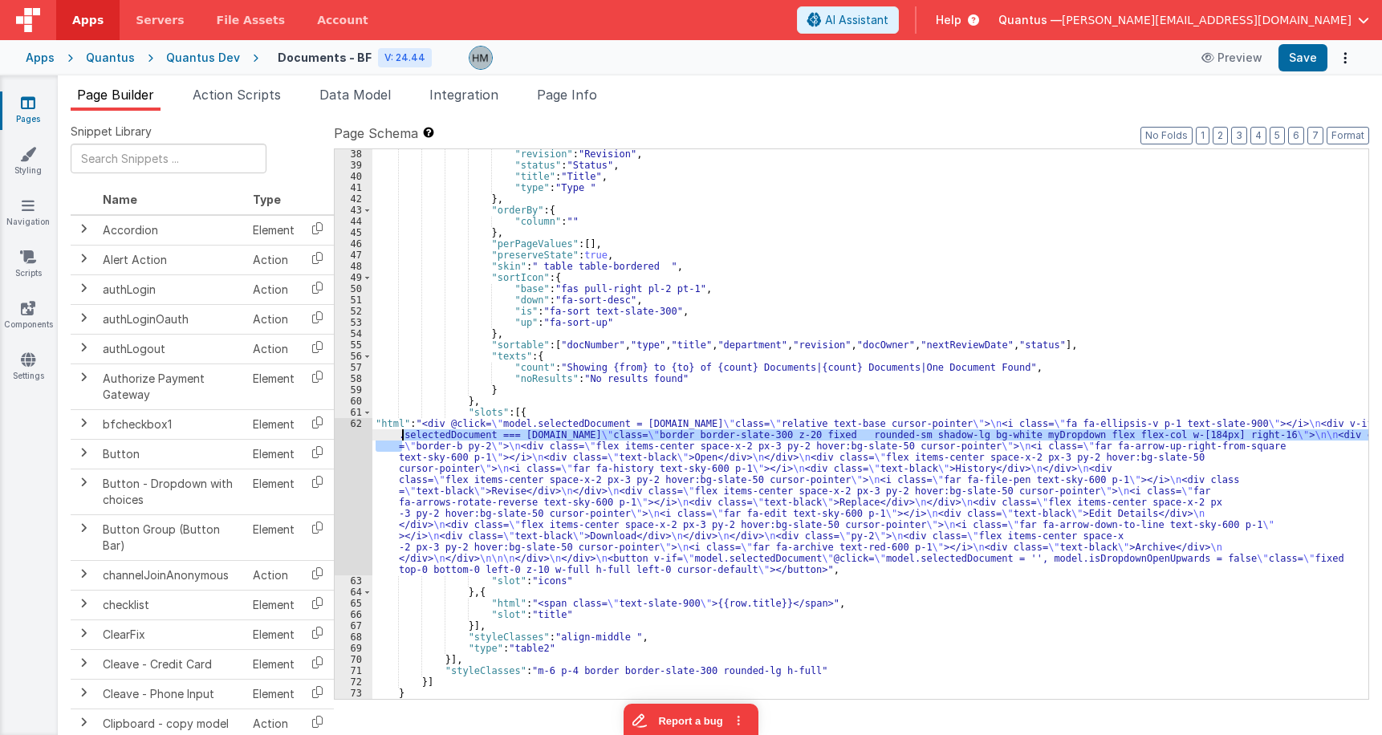
click at [351, 422] on div "62" at bounding box center [354, 496] width 38 height 157
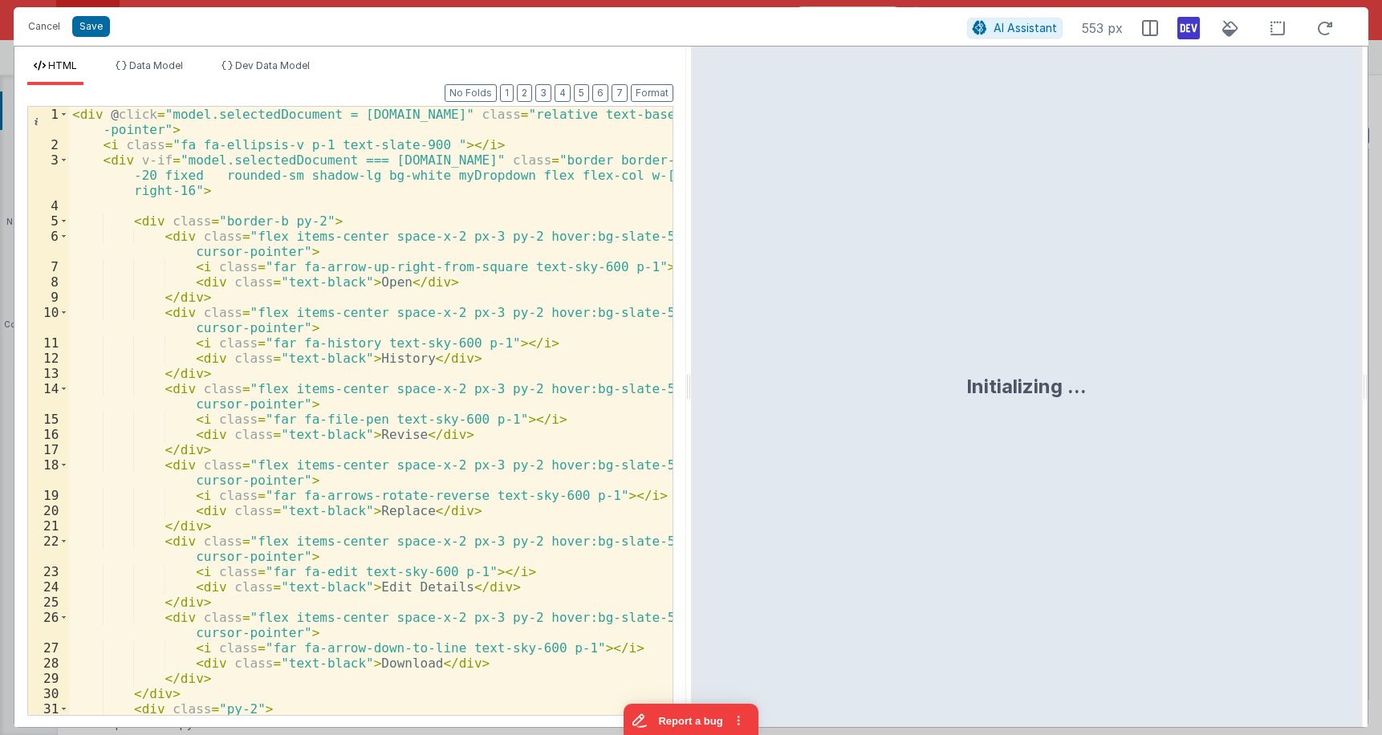
click at [357, 405] on div "< div @ click = "model.selectedDocument = row.id" class = "relative text-base c…" at bounding box center [371, 441] width 604 height 669
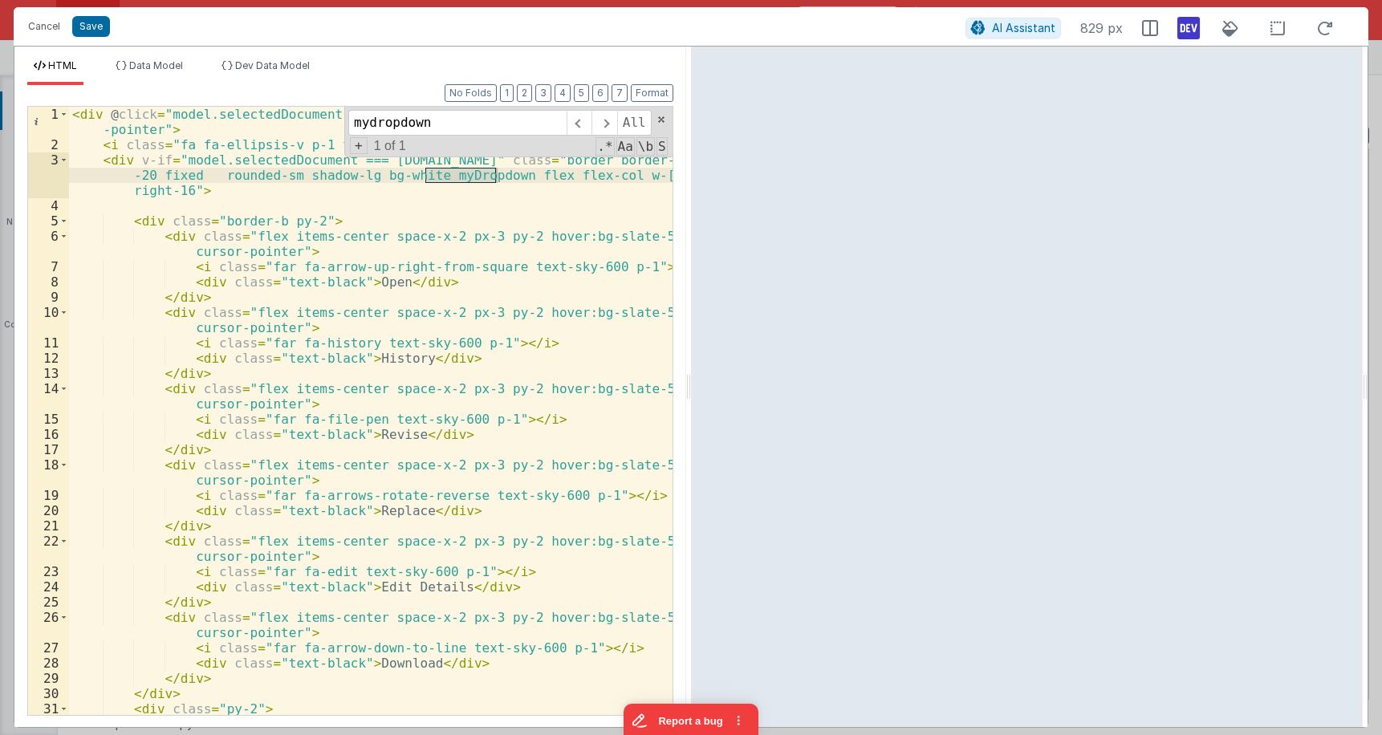
type input "mydropdown"
click at [659, 118] on span at bounding box center [661, 119] width 11 height 11
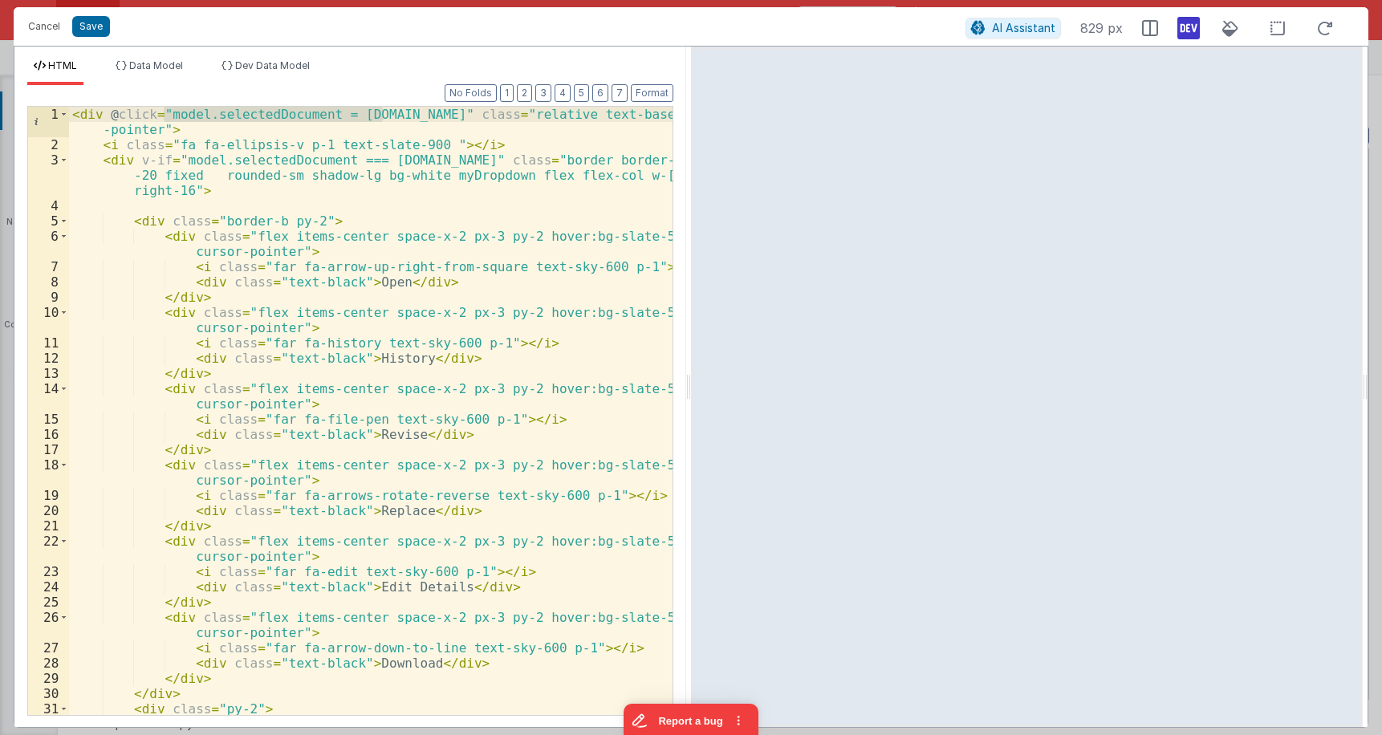
drag, startPoint x: 384, startPoint y: 116, endPoint x: 167, endPoint y: 116, distance: 216.7
click at [167, 116] on div "< div @ click = "model.selectedDocument = row.id" class = "relative text-base c…" at bounding box center [371, 441] width 604 height 669
click at [426, 126] on div "< div @ click = "namedAction('dropdown', {id:row.id})" class = "relative text-b…" at bounding box center [371, 441] width 604 height 669
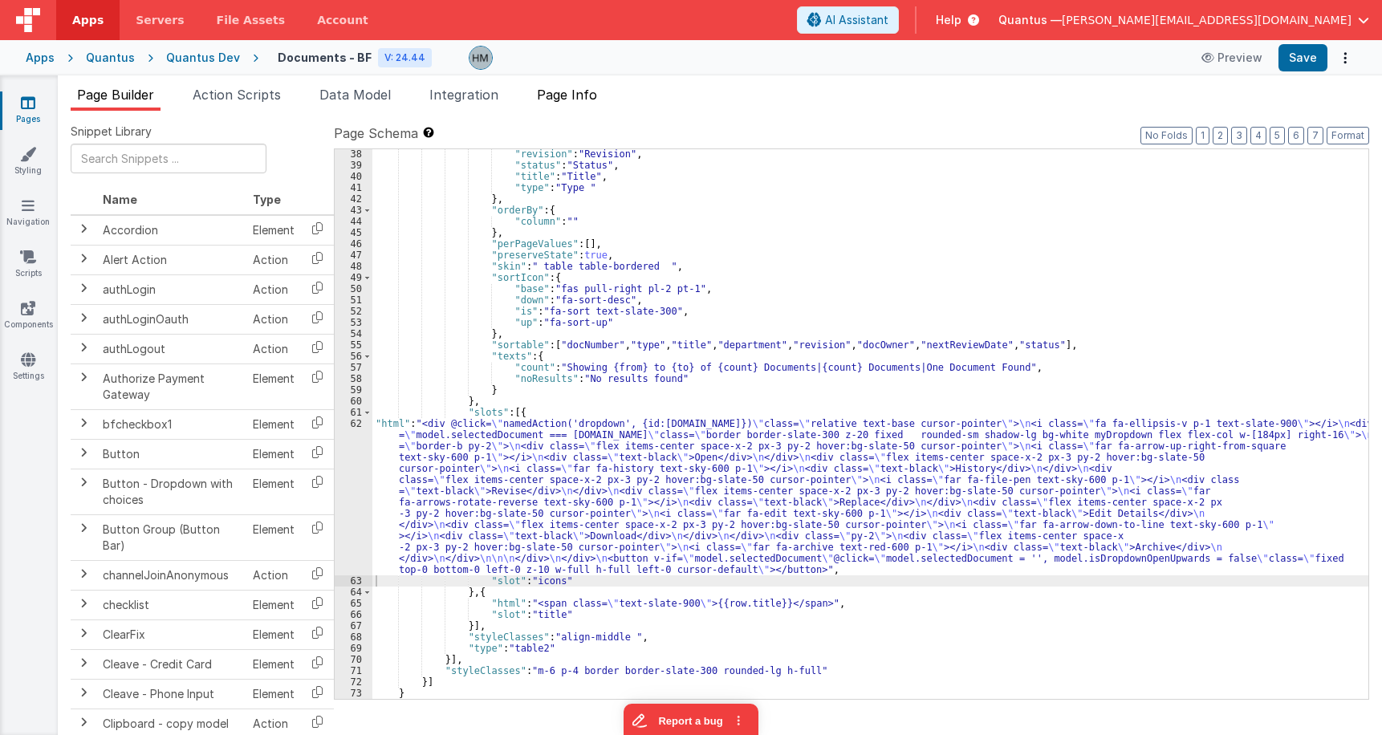
click at [565, 99] on span "Page Info" at bounding box center [567, 95] width 60 height 16
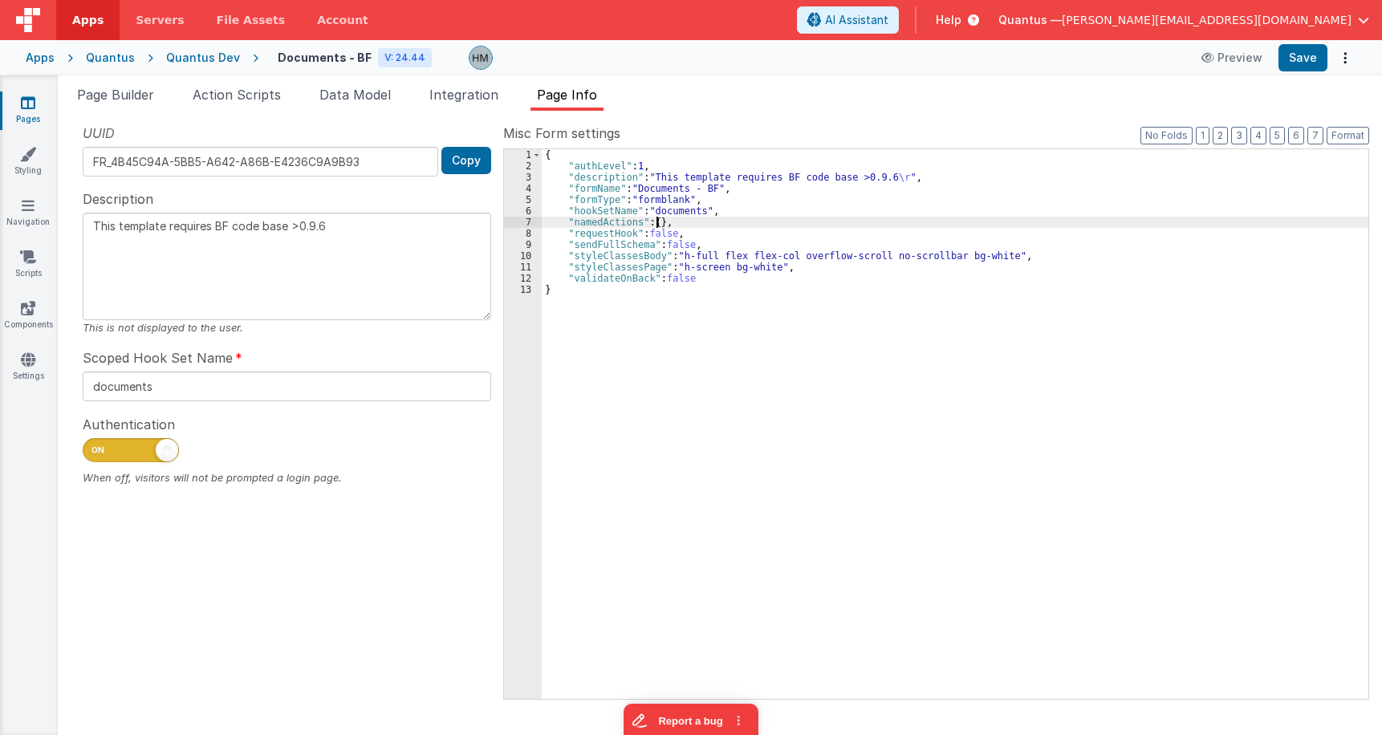
drag, startPoint x: 656, startPoint y: 221, endPoint x: 677, endPoint y: 217, distance: 21.2
click at [655, 221] on div "{ "authLevel" : 1 , "description" : "This template requires BF code base >0.9.6…" at bounding box center [955, 435] width 827 height 572
type textarea "This template requires BF code base >0.9.6"
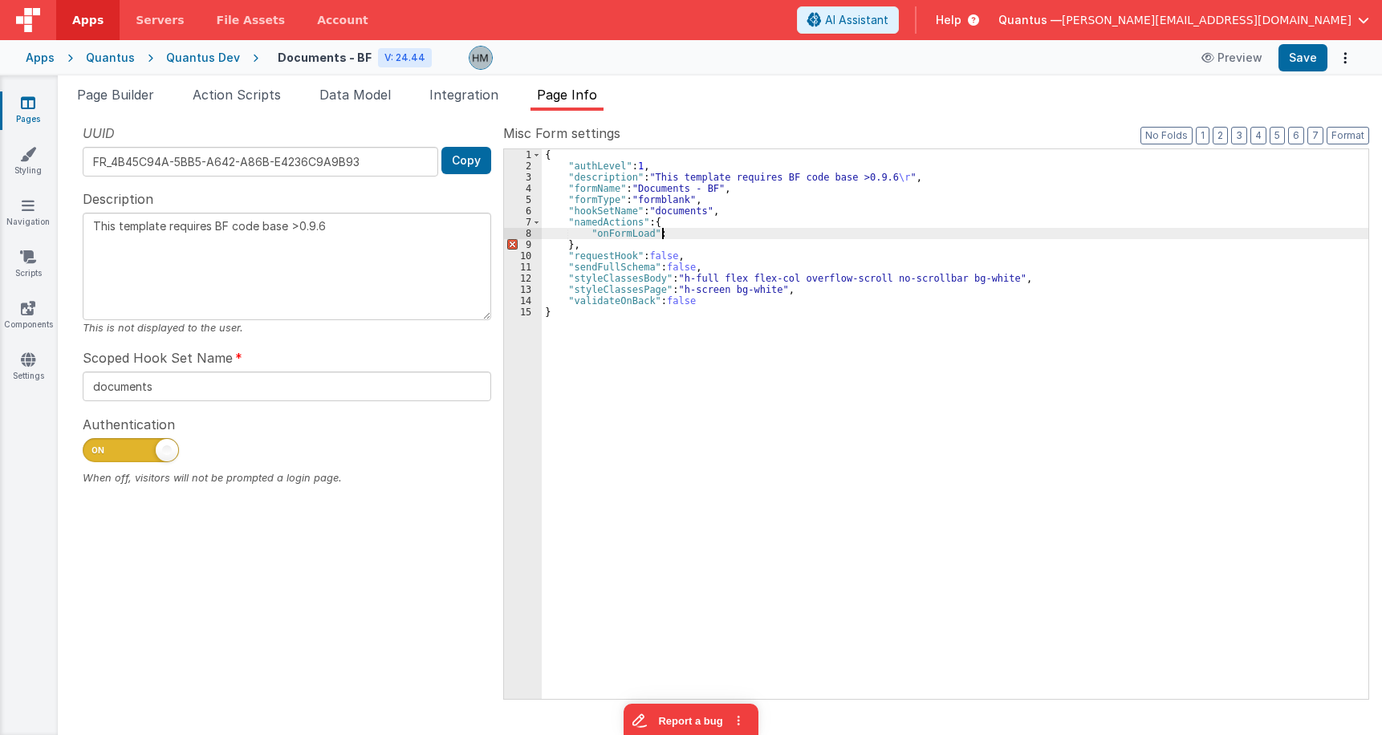
type textarea "This template requires BF code base >0.9.6"
click at [653, 250] on div "{ "authLevel" : 1 , "description" : "This template requires BF code base >0.9.6…" at bounding box center [955, 435] width 827 height 572
click at [656, 246] on div "{ "authLevel" : 1 , "description" : "This template requires BF code base >0.9.6…" at bounding box center [955, 435] width 827 height 572
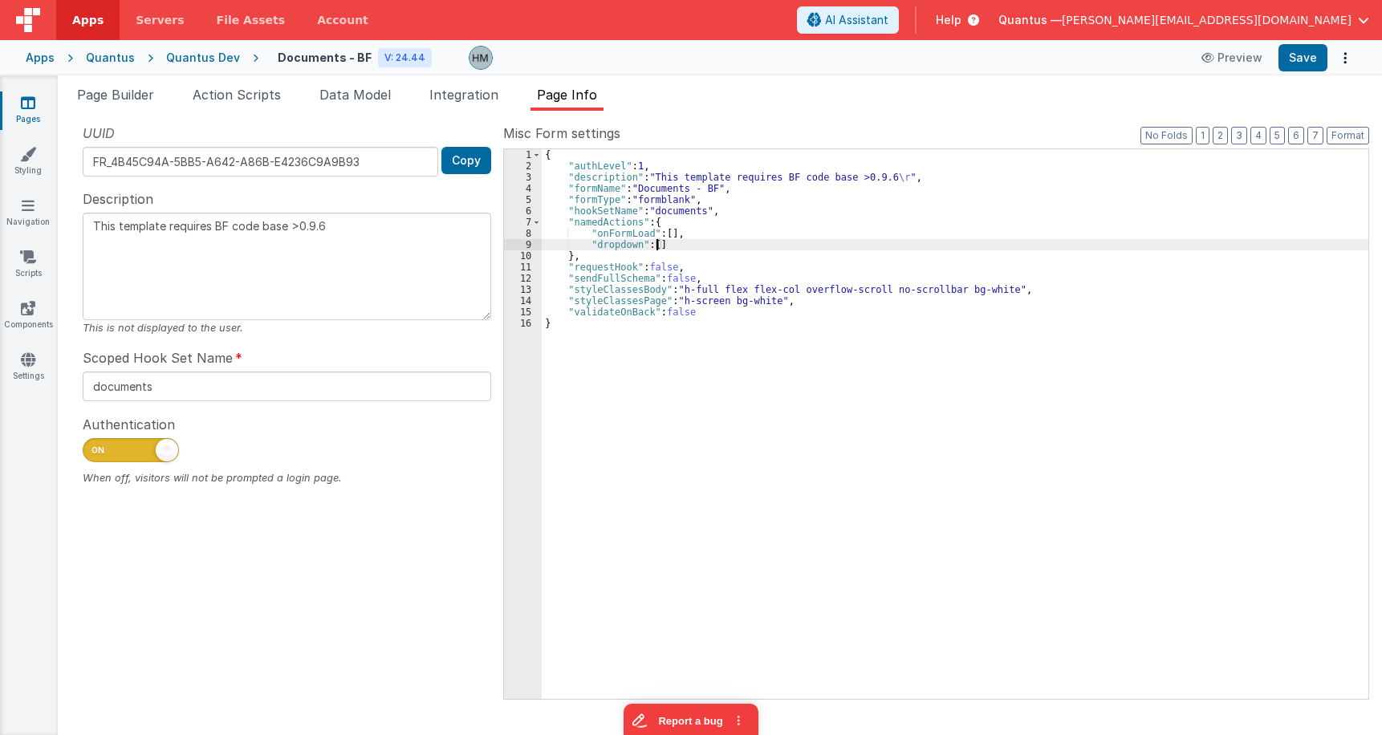
type textarea "This template requires BF code base >0.9.6"
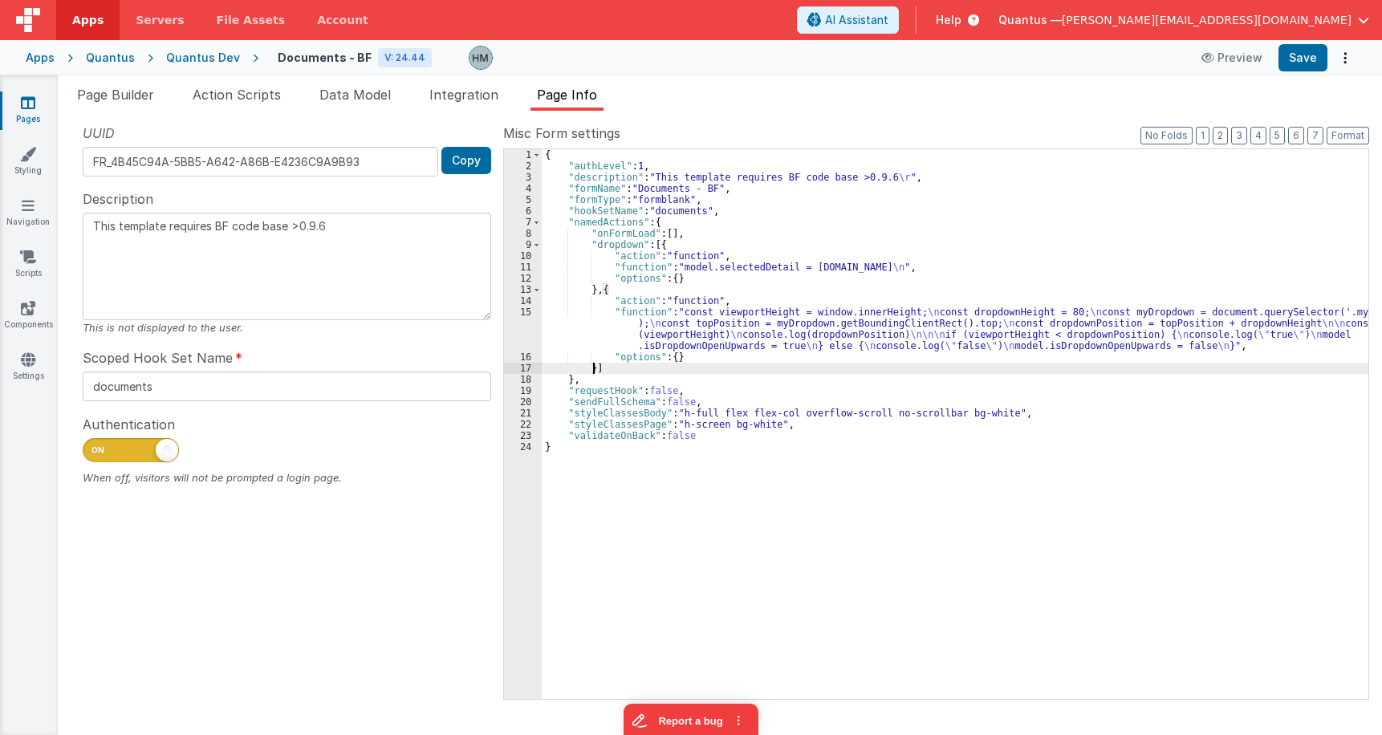
click at [654, 273] on div "{ "authLevel" : 1 , "description" : "This template requires BF code base >0.9.6…" at bounding box center [955, 435] width 827 height 572
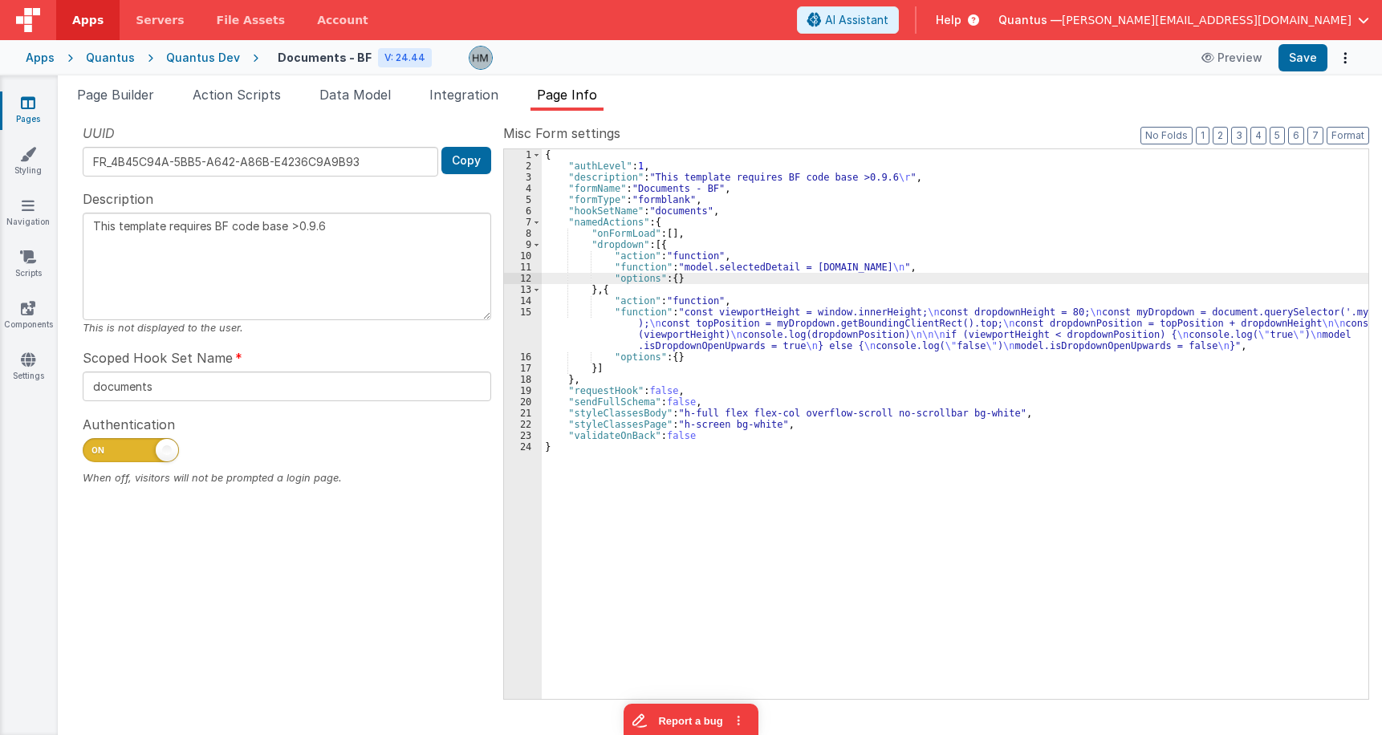
click at [732, 263] on div "{ "authLevel" : 1 , "description" : "This template requires BF code base >0.9.6…" at bounding box center [955, 435] width 827 height 572
click at [530, 271] on div "11" at bounding box center [523, 267] width 38 height 11
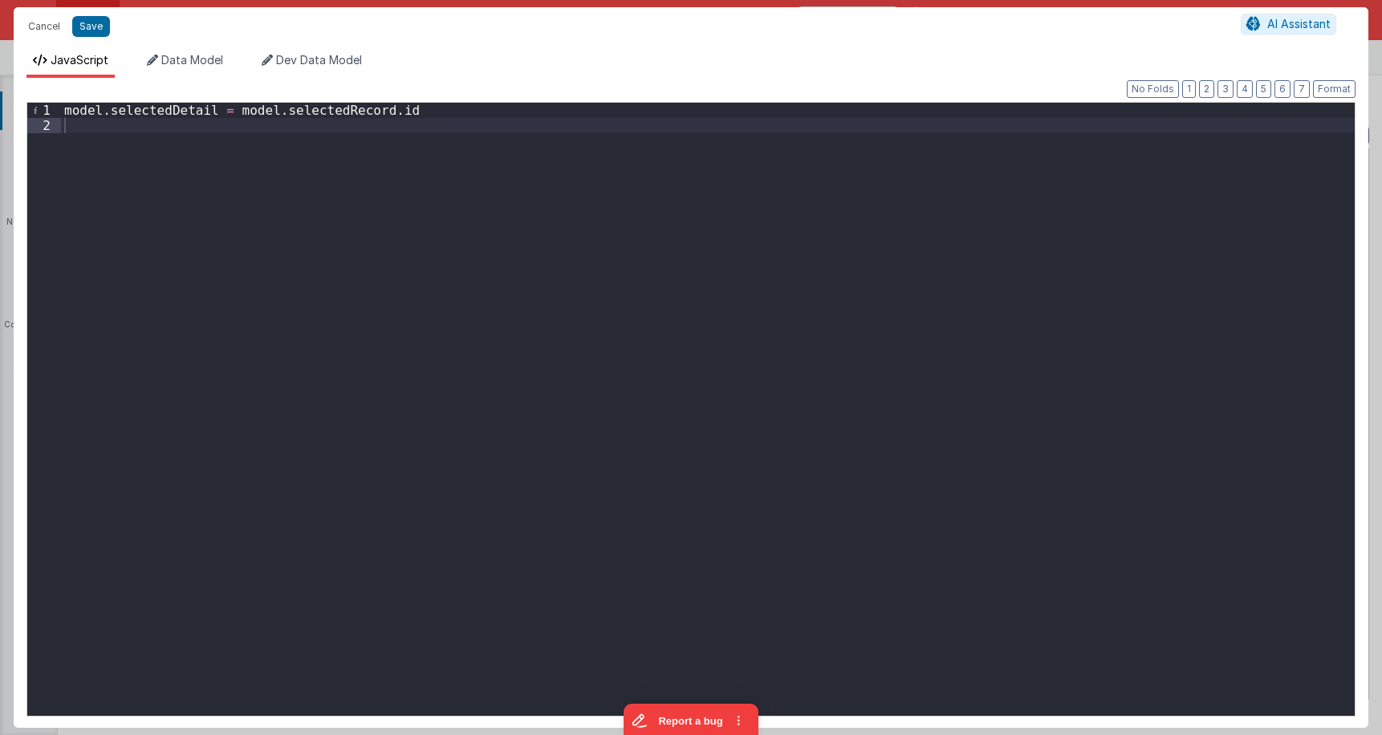
click at [189, 100] on div "Format 7 6 5 4 3 2 1 No Folds 1 2 model . selectedDetail = model . selectedReco…" at bounding box center [690, 407] width 1329 height 615
click at [180, 110] on div "model . selectedDetail = model . selectedRecord . id" at bounding box center [708, 425] width 1294 height 644
drag, startPoint x: 404, startPoint y: 108, endPoint x: 227, endPoint y: 106, distance: 177.4
click at [227, 106] on div "model . selectedDetail = model . selectedRecord . id" at bounding box center [708, 425] width 1294 height 644
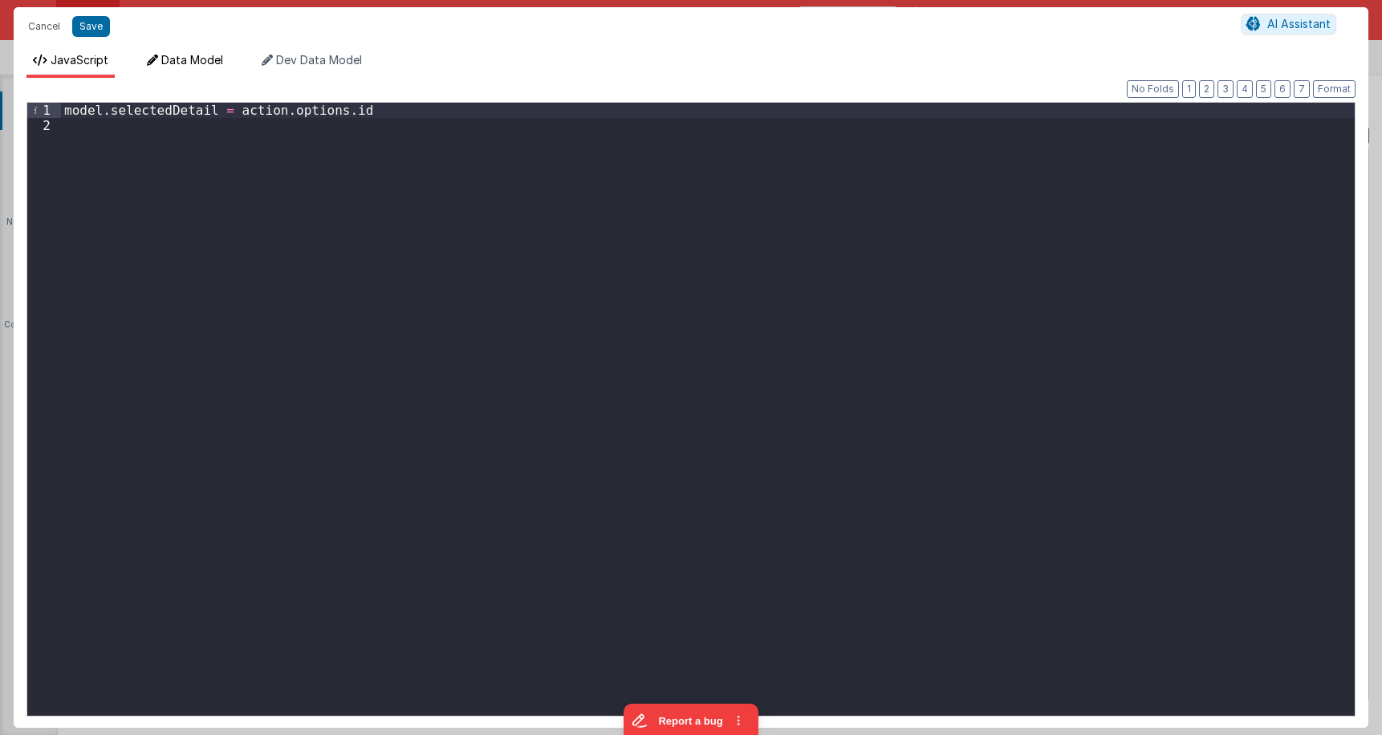
click at [175, 58] on span "Data Model" at bounding box center [192, 60] width 62 height 14
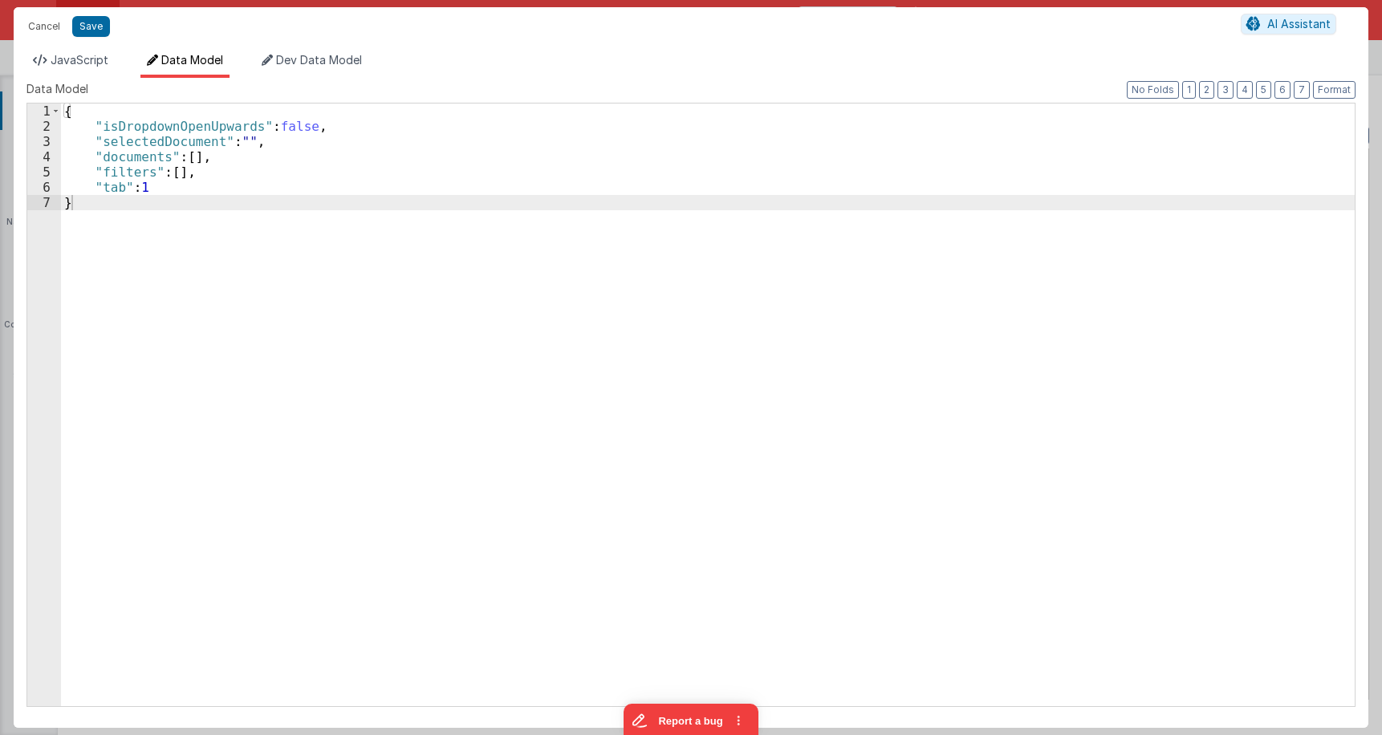
click at [151, 137] on div "{ "isDropdownOpenUpwards" : false , "selectedDocument" : "" , "documents" : [ ]…" at bounding box center [708, 420] width 1294 height 633
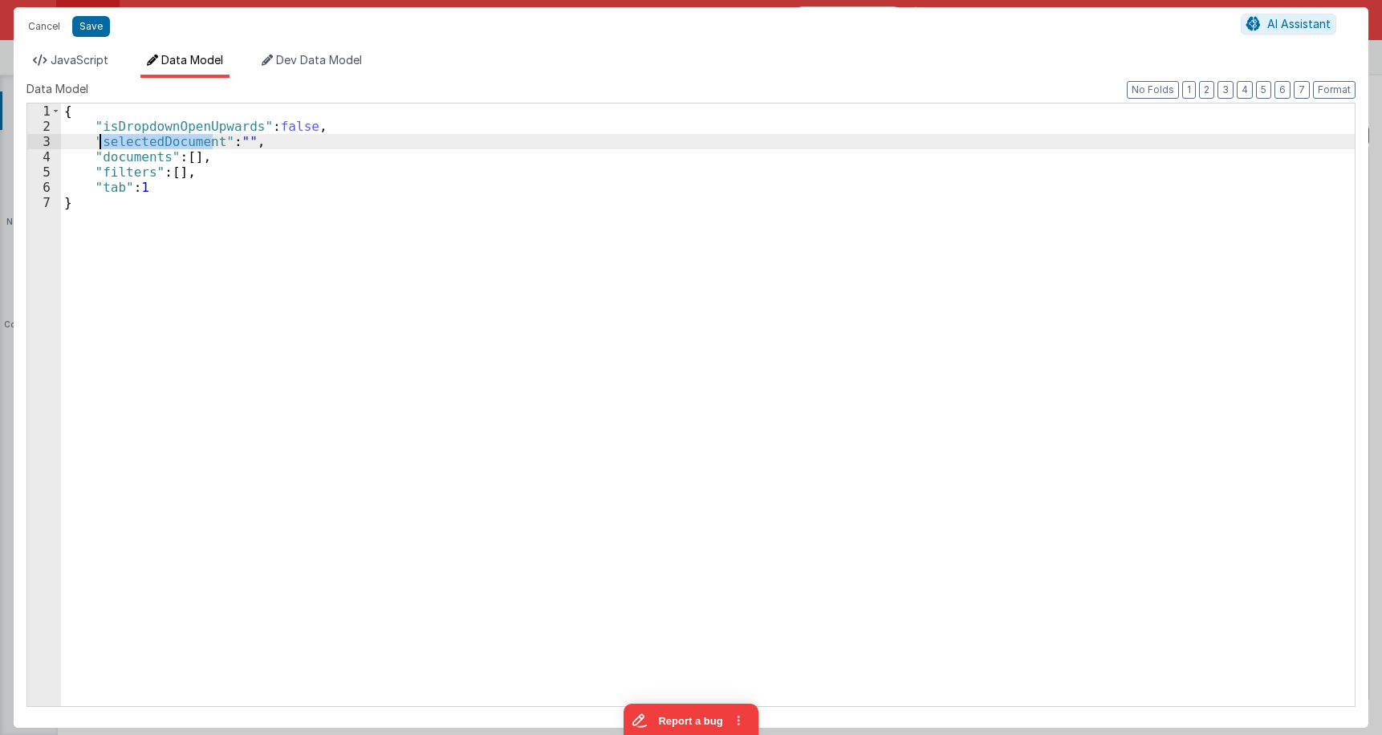
click at [151, 137] on div "{ "isDropdownOpenUpwards" : false , "selectedDocument" : "" , "documents" : [ ]…" at bounding box center [708, 420] width 1294 height 633
click at [63, 57] on span "JavaScript" at bounding box center [80, 60] width 58 height 14
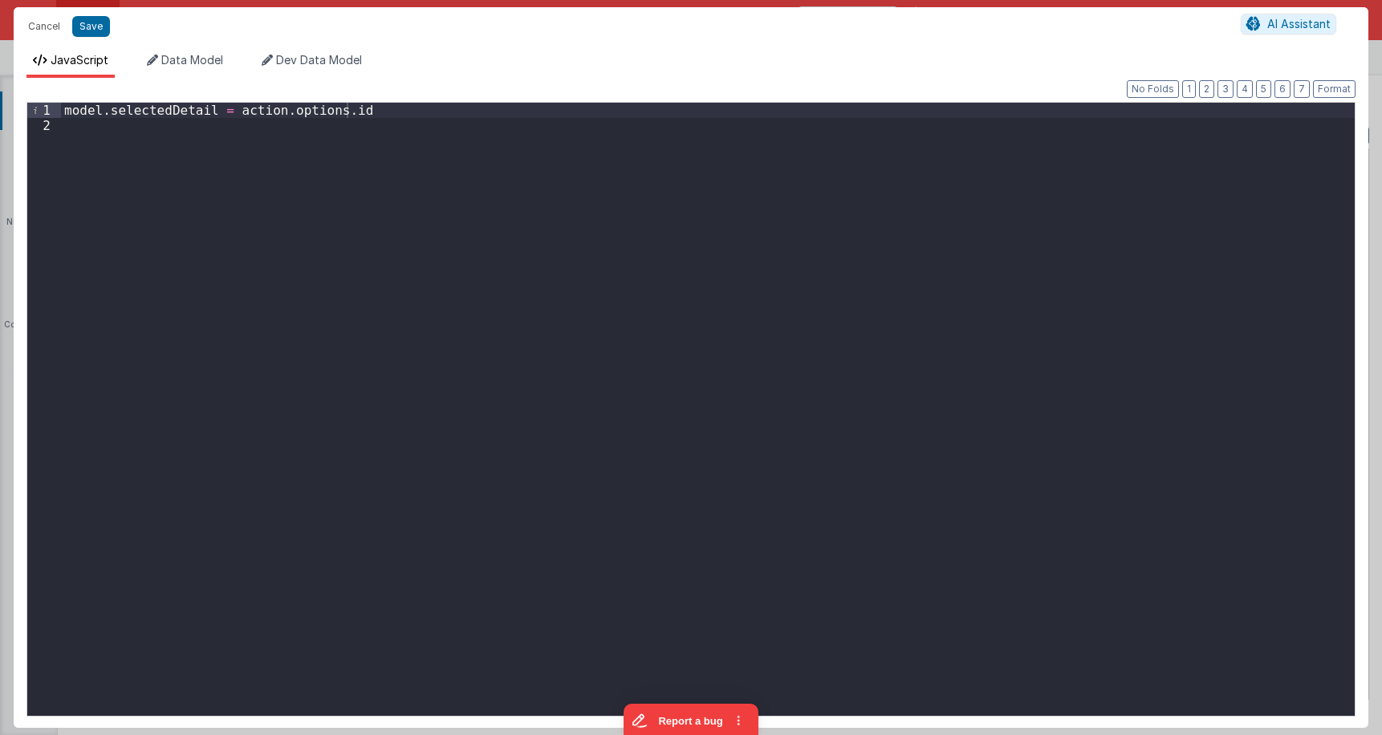
click at [161, 107] on div "model . selectedDetail = action . options . id" at bounding box center [708, 425] width 1294 height 644
click at [373, 178] on div "model . selectedDocument = action . options . id" at bounding box center [708, 425] width 1294 height 644
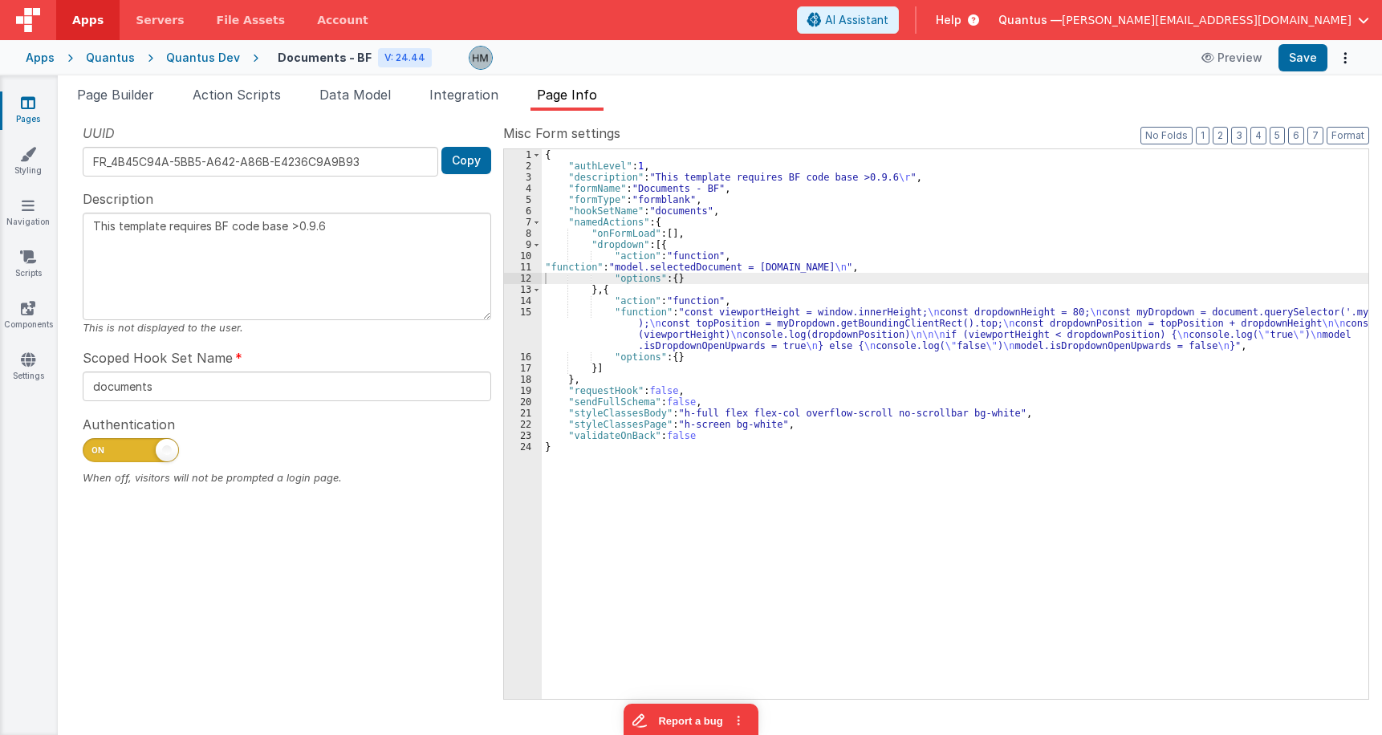
click at [616, 316] on div "{ "authLevel" : 1 , "description" : "This template requires BF code base >0.9.6…" at bounding box center [955, 435] width 827 height 572
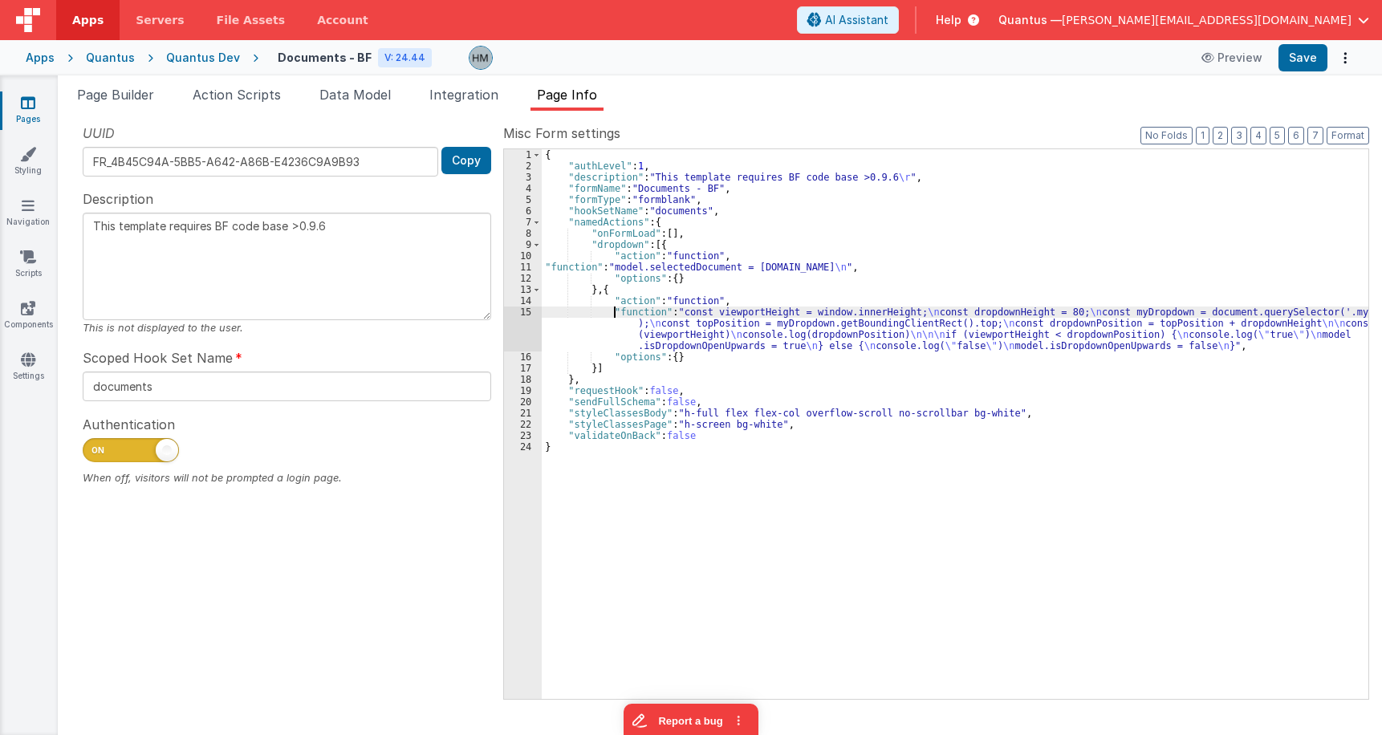
click at [525, 315] on div "15" at bounding box center [523, 329] width 38 height 45
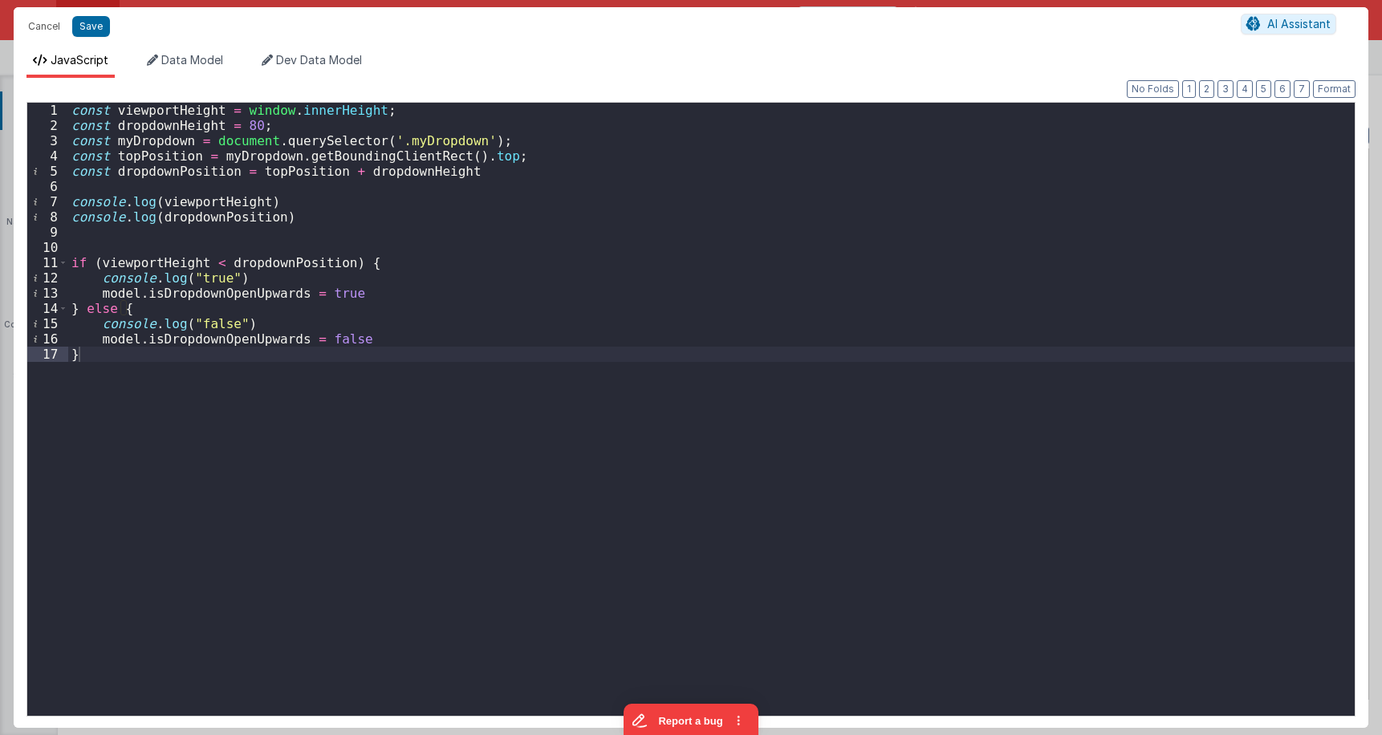
click at [233, 297] on div "const viewportHeight = window . innerHeight ; const dropdownHeight = 80 ; const…" at bounding box center [711, 425] width 1287 height 644
click at [401, 140] on div "const viewportHeight = window . innerHeight ; const dropdownHeight = 80 ; const…" at bounding box center [711, 425] width 1287 height 644
click at [453, 211] on div "const viewportHeight = window . innerHeight ; const dropdownHeight = 80 ; const…" at bounding box center [711, 425] width 1287 height 644
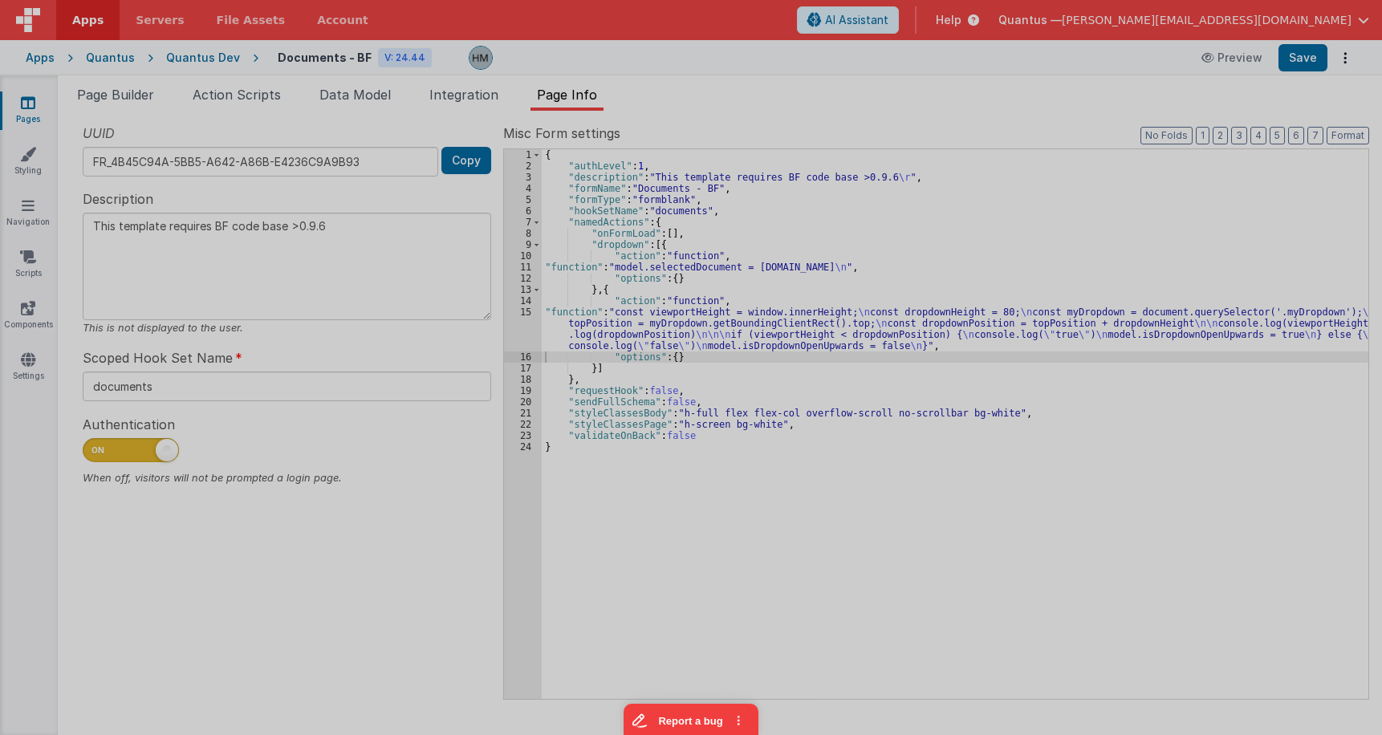
type textarea "This template requires BF code base >0.9.6"
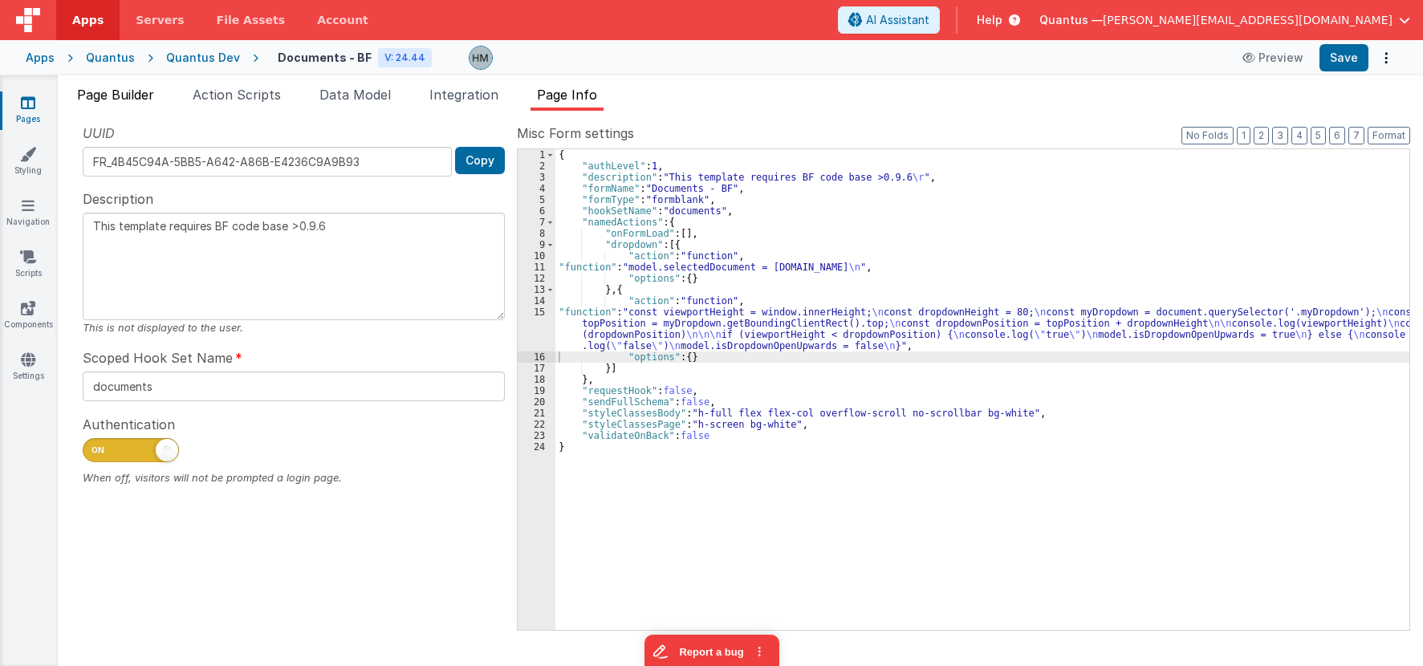
click at [121, 93] on span "Page Builder" at bounding box center [115, 95] width 77 height 16
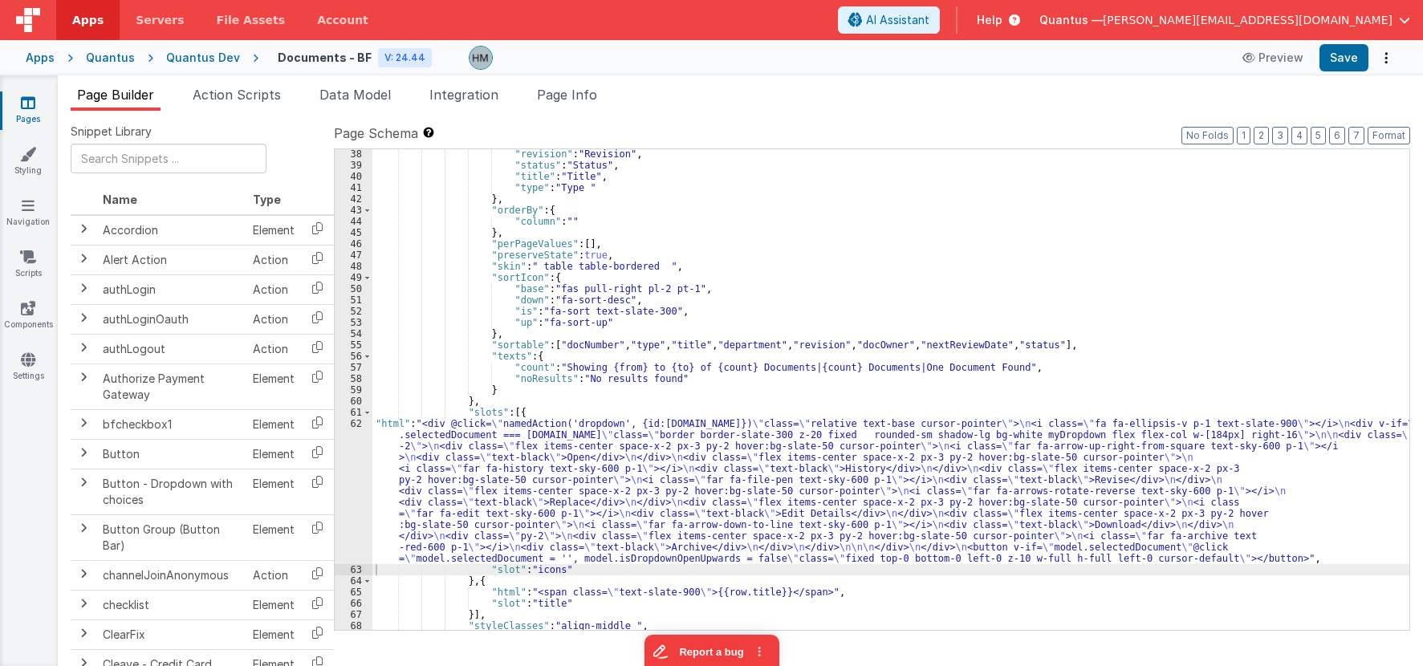
drag, startPoint x: 464, startPoint y: 437, endPoint x: 370, endPoint y: 429, distance: 94.2
click at [461, 437] on div ""revision" : "Revision" , "status" : "Status" , "title" : "Title" , "type" : "T…" at bounding box center [890, 399] width 1037 height 503
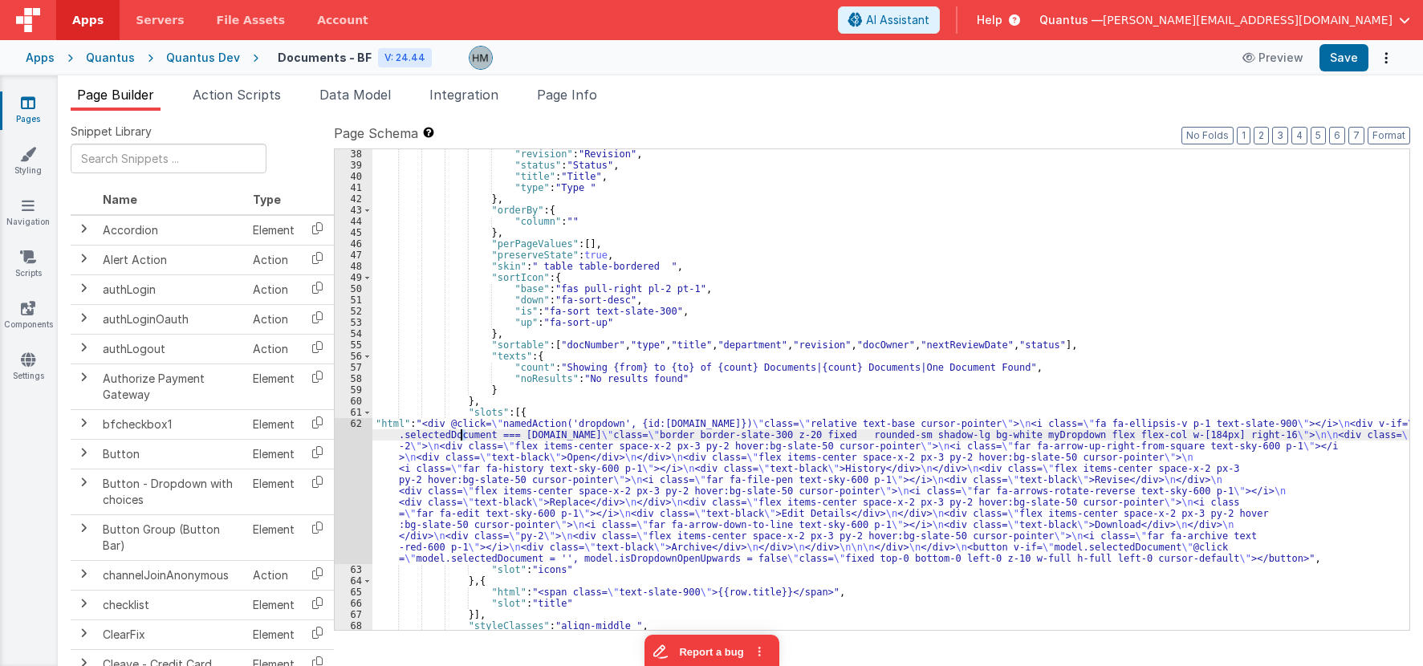
click at [356, 423] on div "62" at bounding box center [354, 491] width 38 height 146
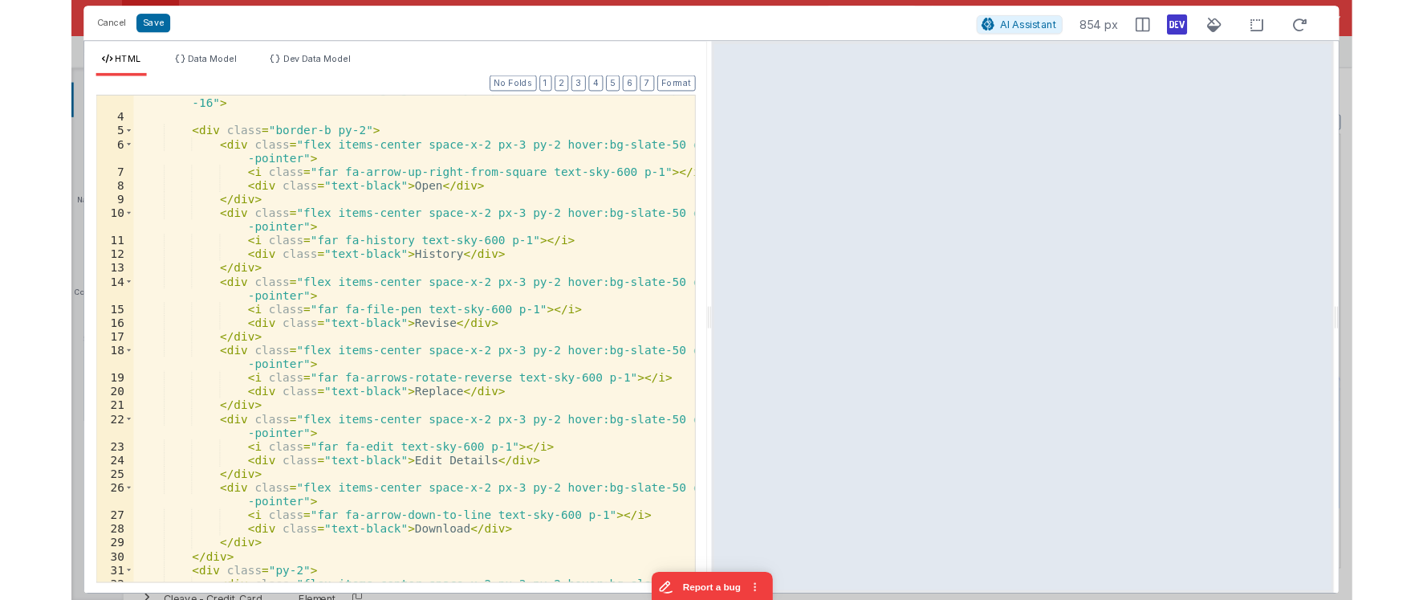
scroll to position [0, 0]
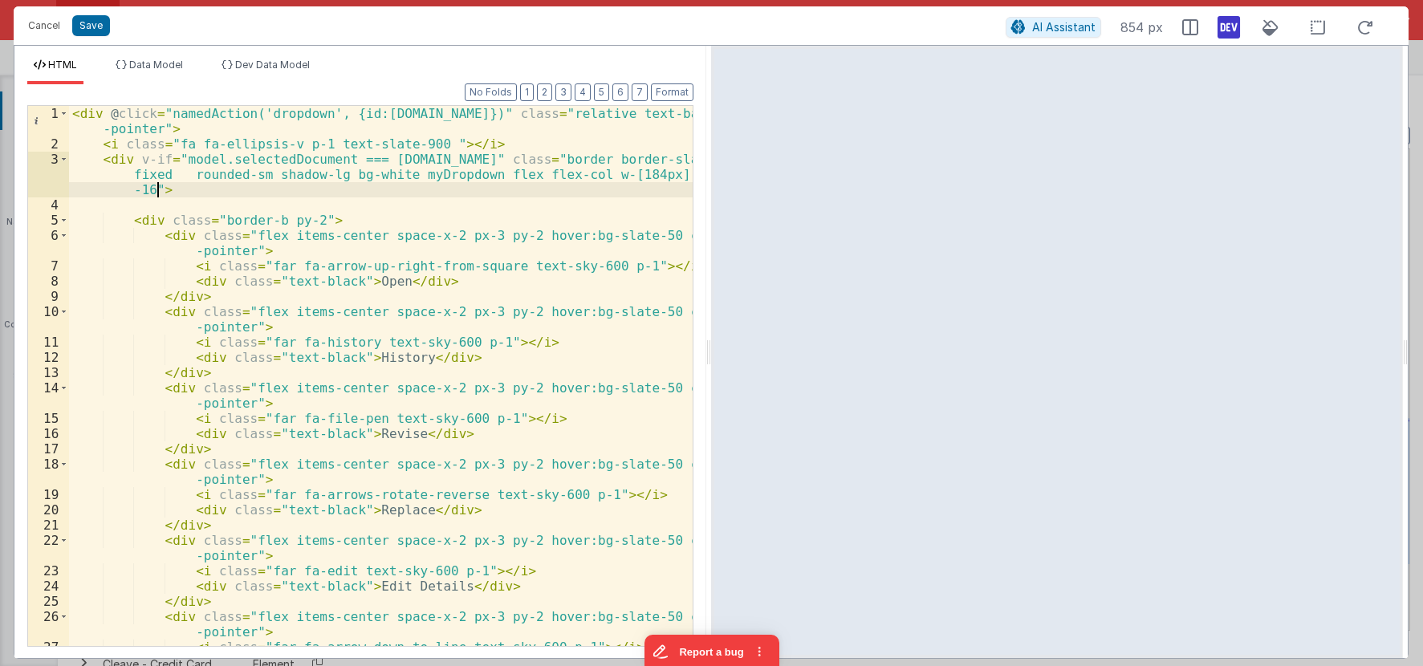
click at [156, 189] on div "< div @ click = "namedAction('dropdown', {id:row.id})" class = "relative text-b…" at bounding box center [381, 399] width 624 height 586
click at [164, 189] on div "< div @ click = "namedAction('dropdown', {id:row.id})" class = "relative text-b…" at bounding box center [381, 399] width 624 height 586
click at [525, 216] on div "< div @ click = "namedAction('dropdown', {id:row.id})" class = "relative text-b…" at bounding box center [381, 399] width 624 height 586
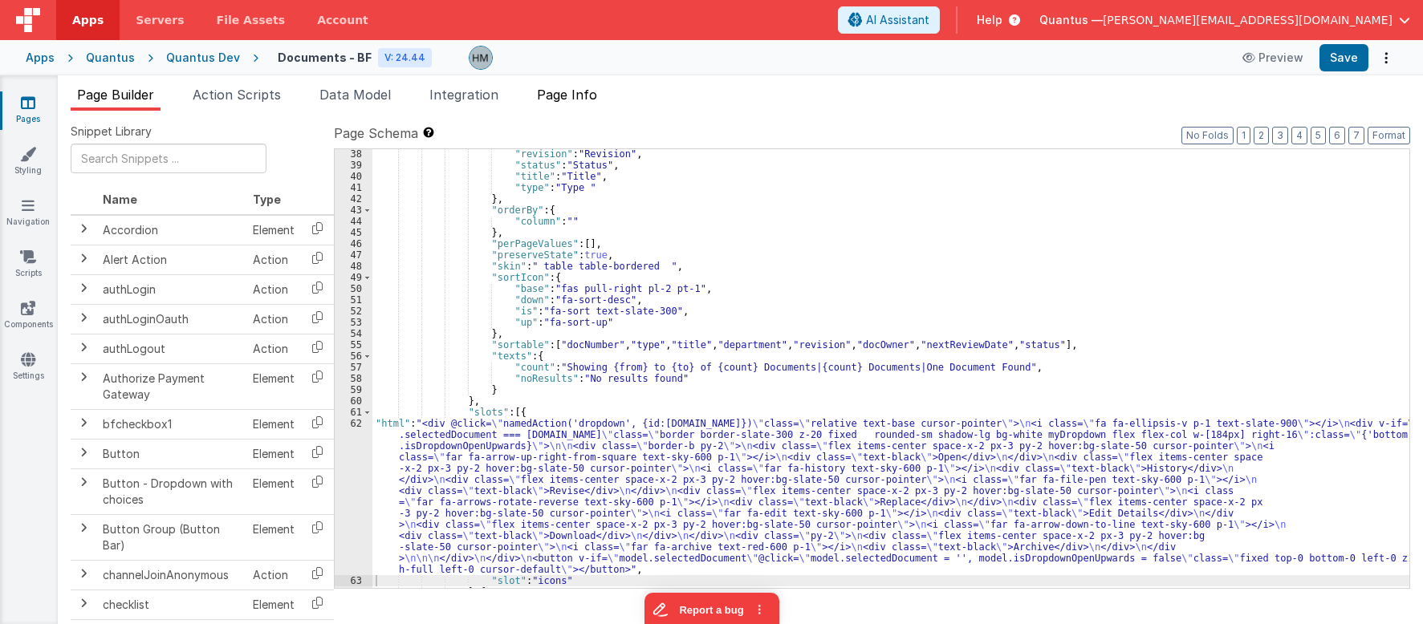
click at [583, 97] on span "Page Info" at bounding box center [567, 95] width 60 height 16
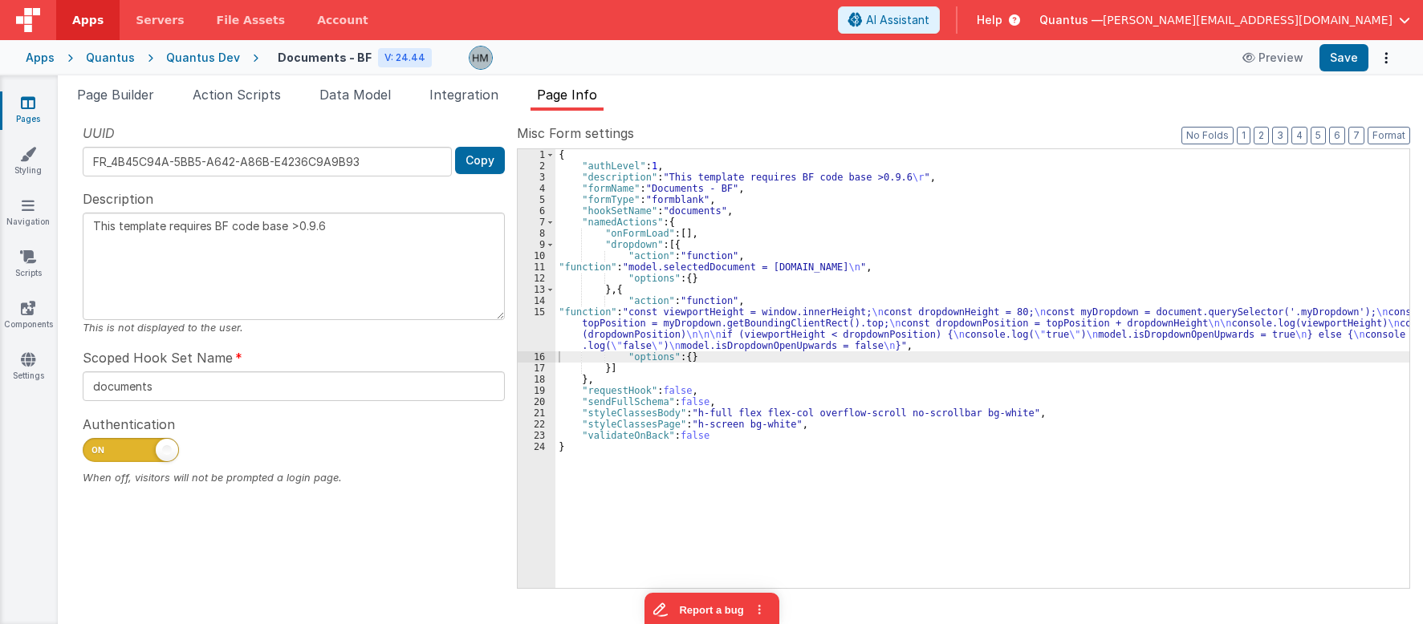
click at [621, 324] on div "{ "authLevel" : 1 , "description" : "This template requires BF code base >0.9.6…" at bounding box center [982, 379] width 854 height 461
click at [541, 315] on div "15" at bounding box center [537, 329] width 38 height 45
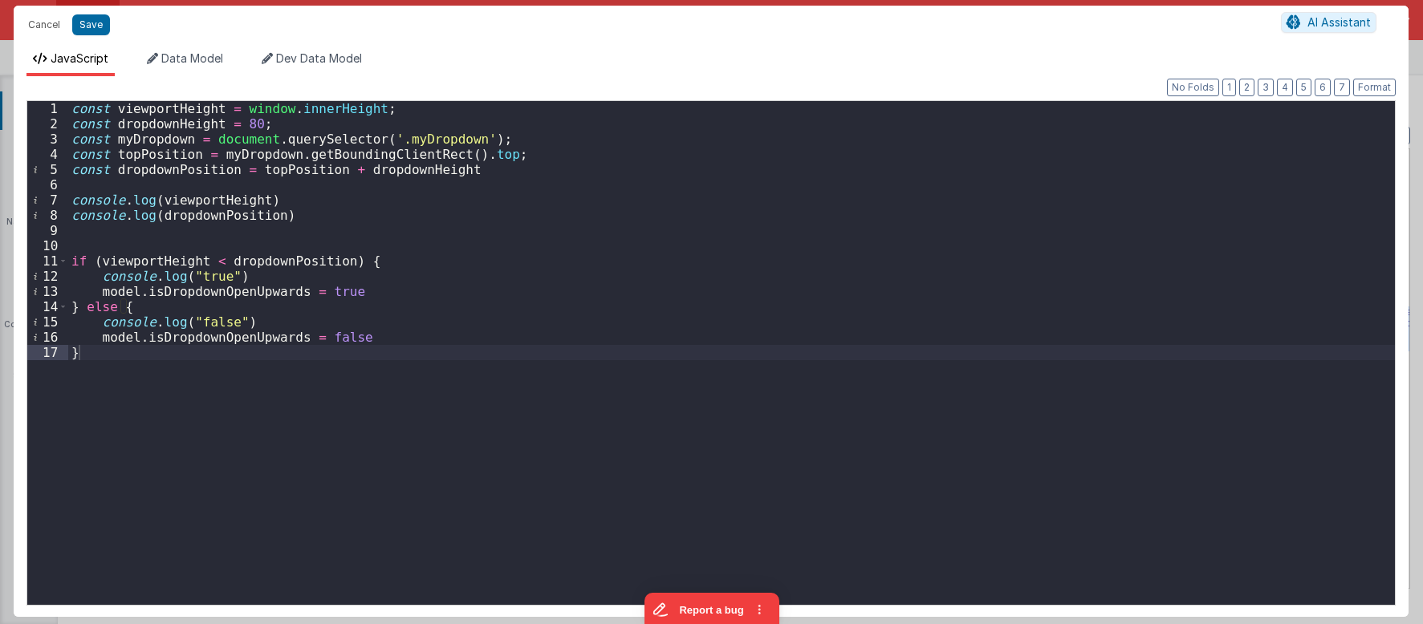
click at [242, 123] on div "const viewportHeight = window . innerHeight ; const dropdownHeight = 80 ; const…" at bounding box center [731, 368] width 1327 height 535
click at [610, 242] on div "const viewportHeight = window . innerHeight ; const dropdownHeight = 300 ; cons…" at bounding box center [731, 368] width 1327 height 535
type textarea "This template requires BF code base >0.9.6"
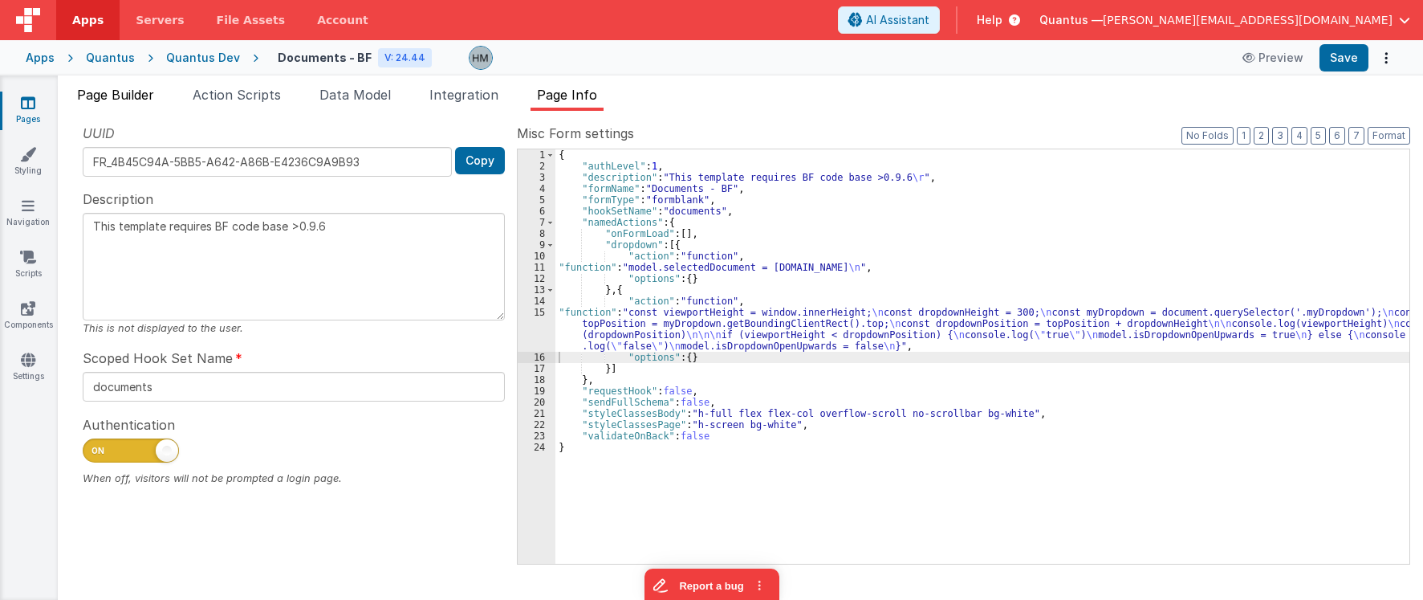
click at [114, 96] on span "Page Builder" at bounding box center [115, 95] width 77 height 16
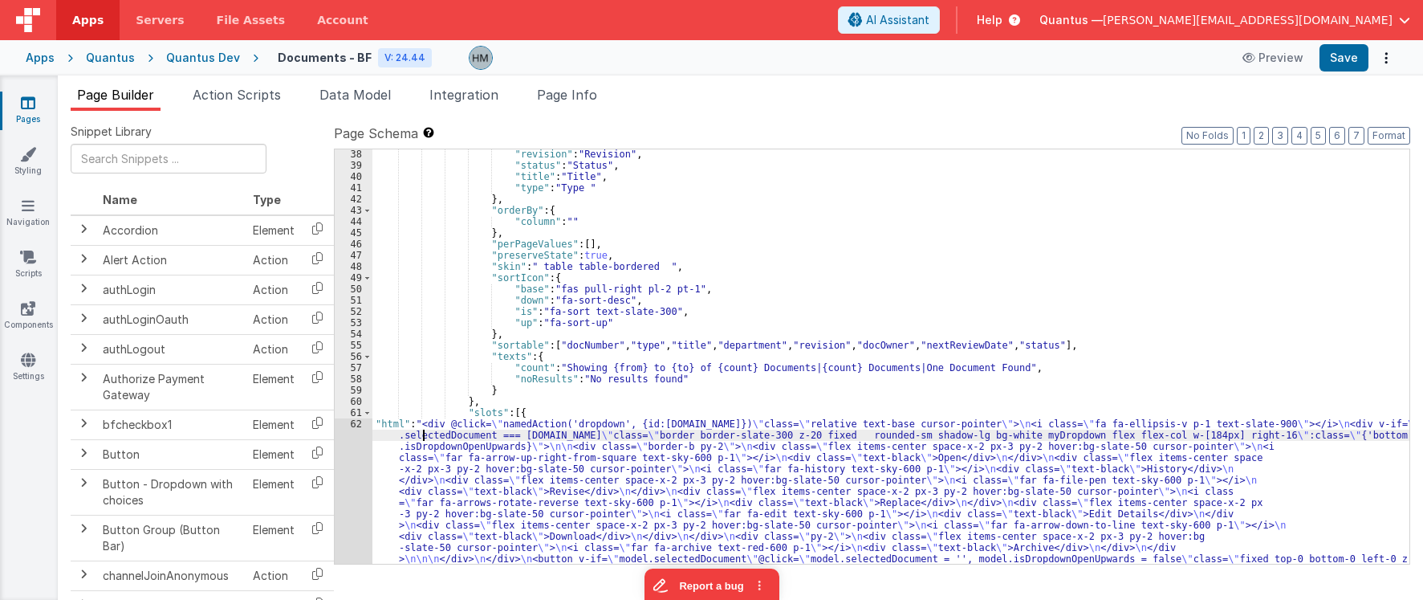
click at [424, 433] on div ""revision" : "Revision" , "status" : "Status" , "title" : "Title" , "type" : "T…" at bounding box center [890, 439] width 1037 height 583
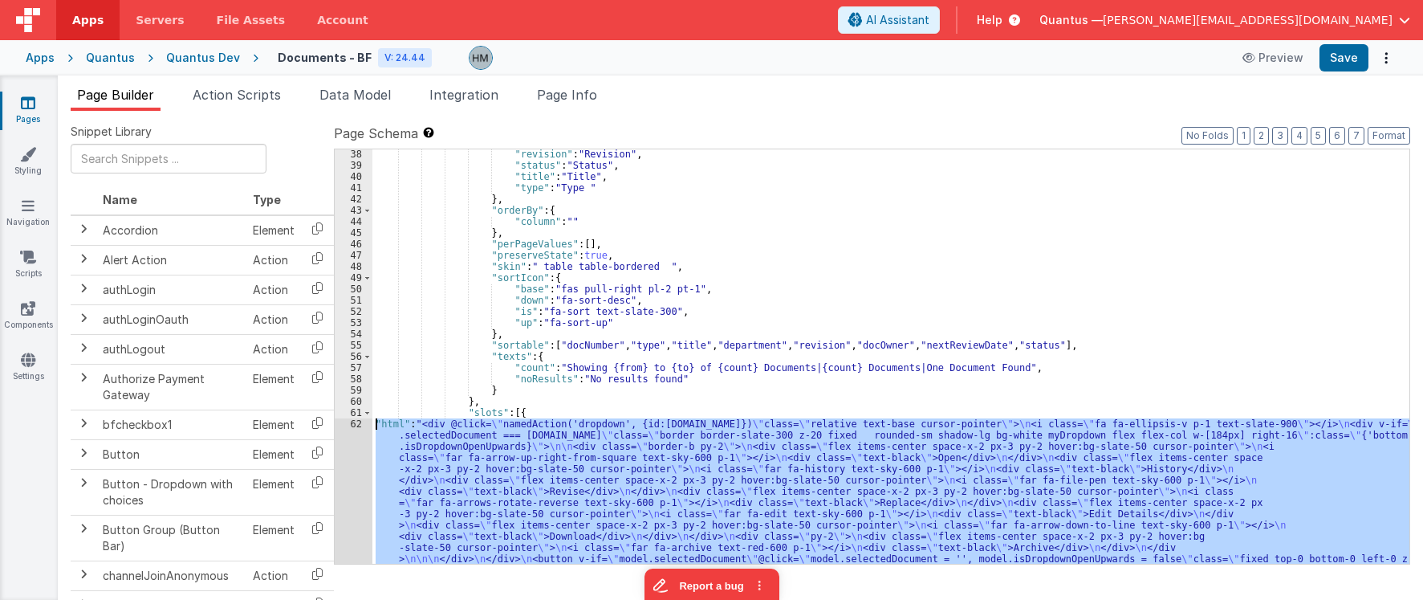
click at [354, 424] on div "62" at bounding box center [354, 496] width 38 height 157
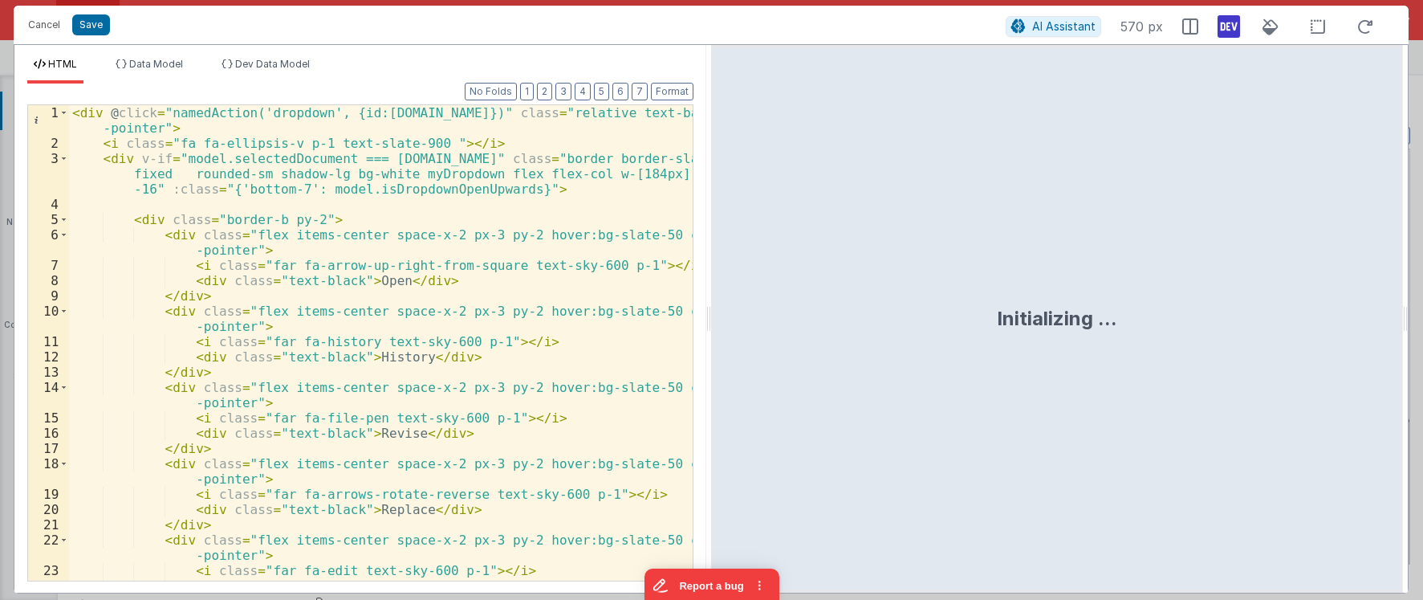
click at [495, 113] on div "< div @ click = "namedAction('dropdown', {id:row.id})" class = "relative text-b…" at bounding box center [381, 365] width 624 height 521
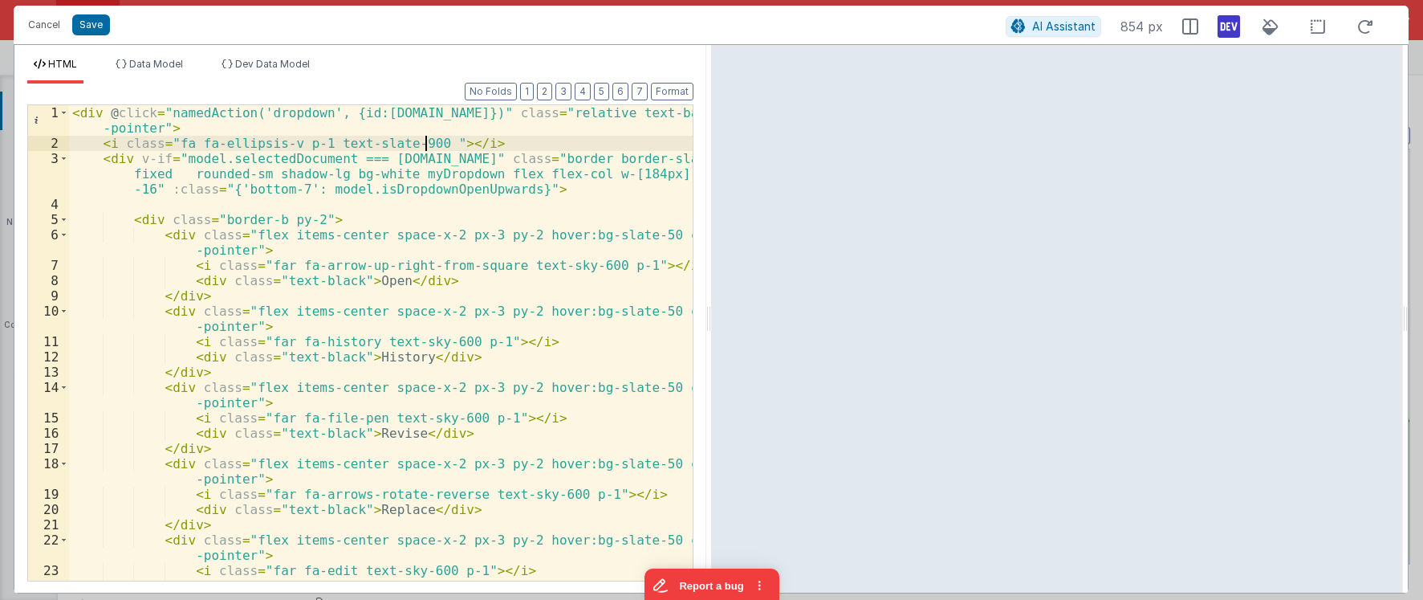
click at [425, 142] on div "< div @ click = "namedAction('dropdown', {id:row.id})" class = "relative text-b…" at bounding box center [381, 365] width 624 height 521
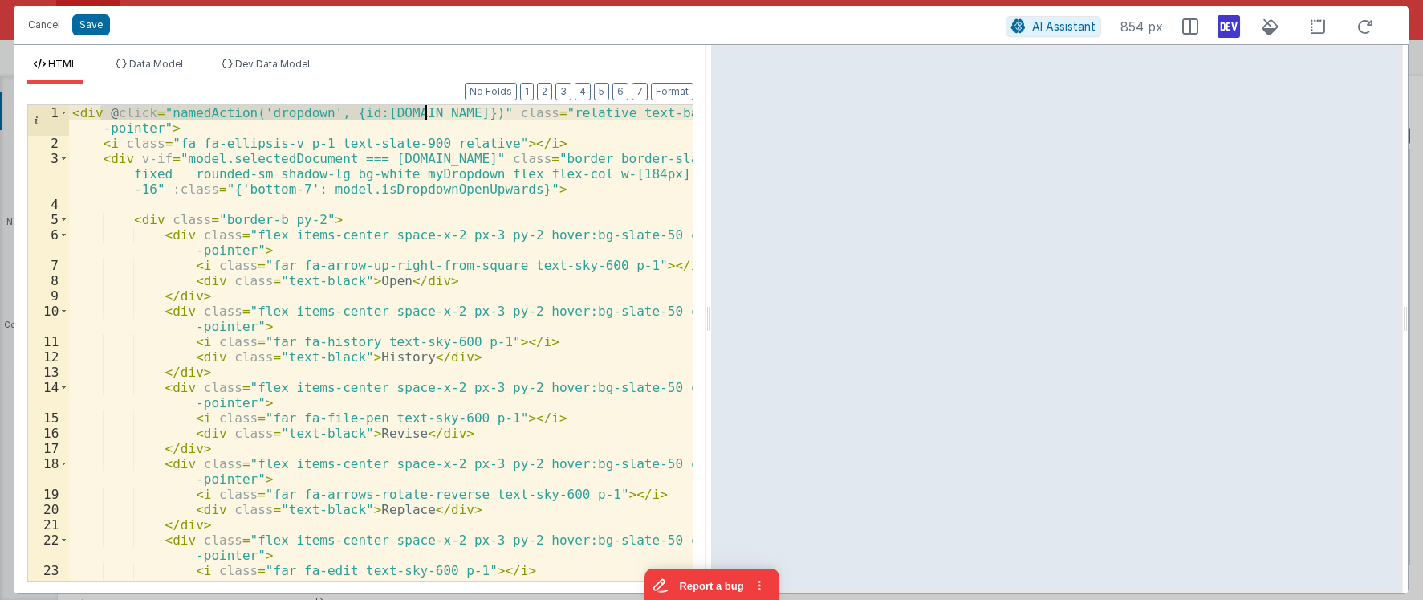
drag, startPoint x: 104, startPoint y: 114, endPoint x: 425, endPoint y: 111, distance: 321.0
click at [425, 111] on div "< div @ click = "namedAction('dropdown', {id:row.id})" class = "relative text-b…" at bounding box center [381, 365] width 624 height 521
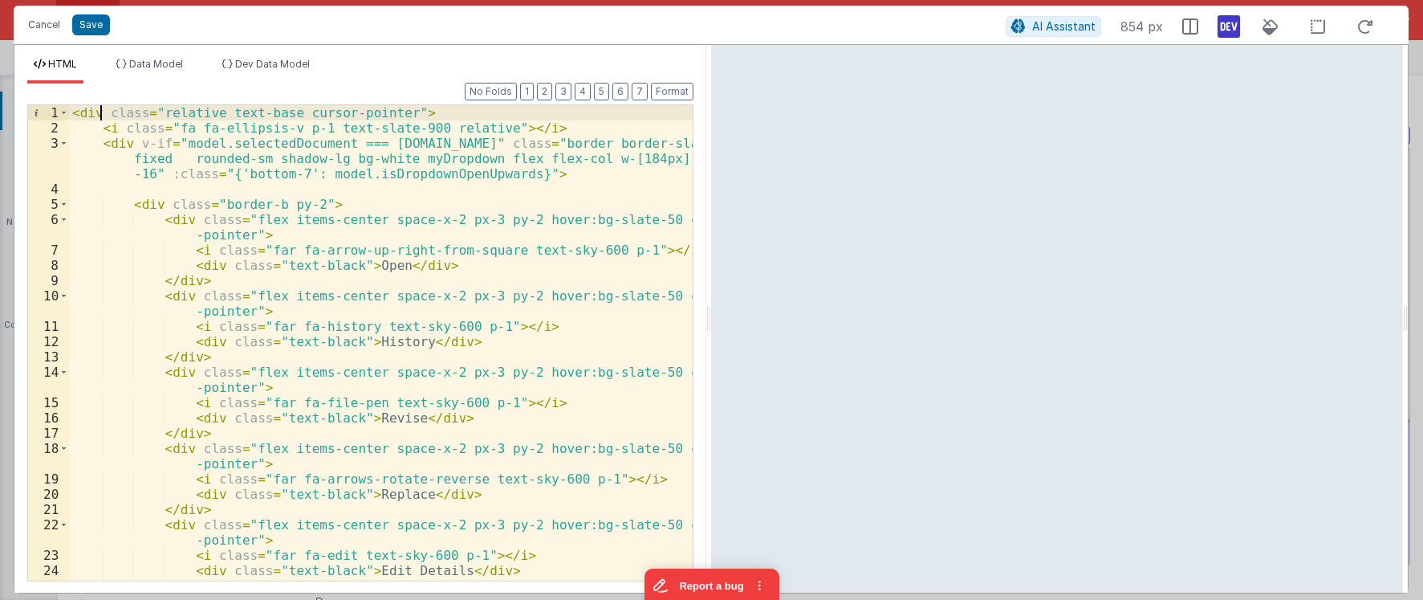
click at [115, 127] on div "< div class = "relative text-base cursor-pointer" > < i class = "fa fa-ellipsis…" at bounding box center [381, 365] width 624 height 521
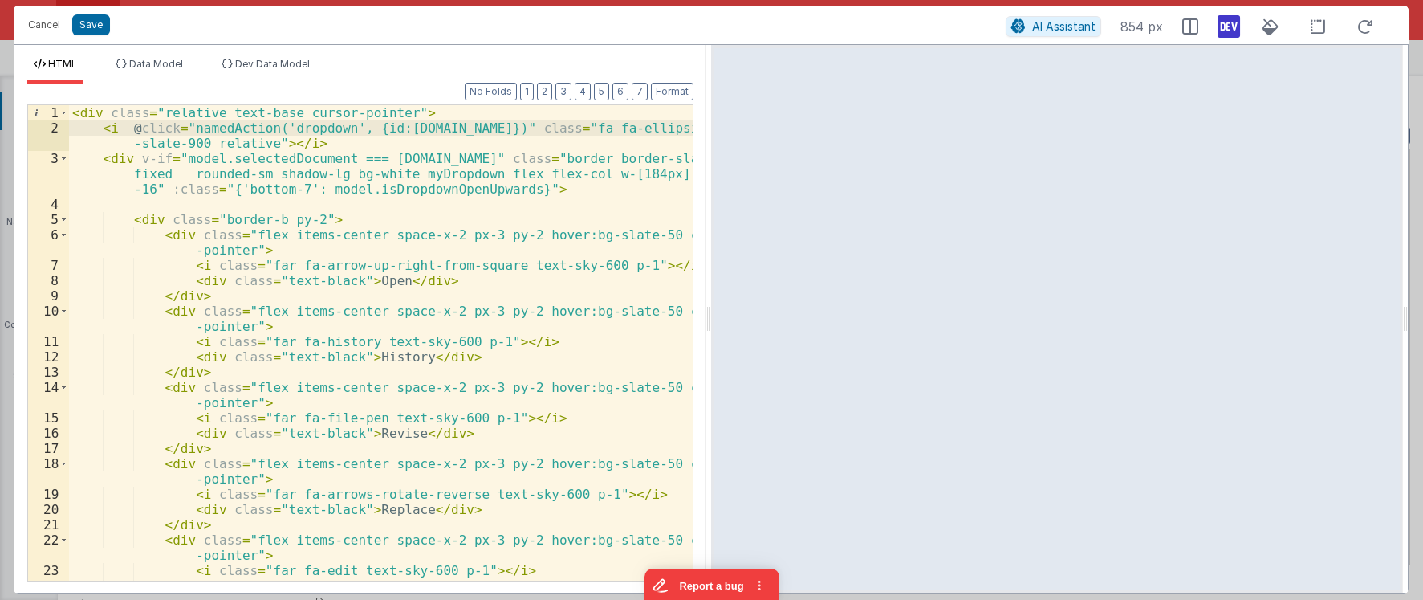
click at [196, 112] on div "< div class = "relative text-base cursor-pointer" > < i @ click = "namedAction(…" at bounding box center [381, 358] width 624 height 506
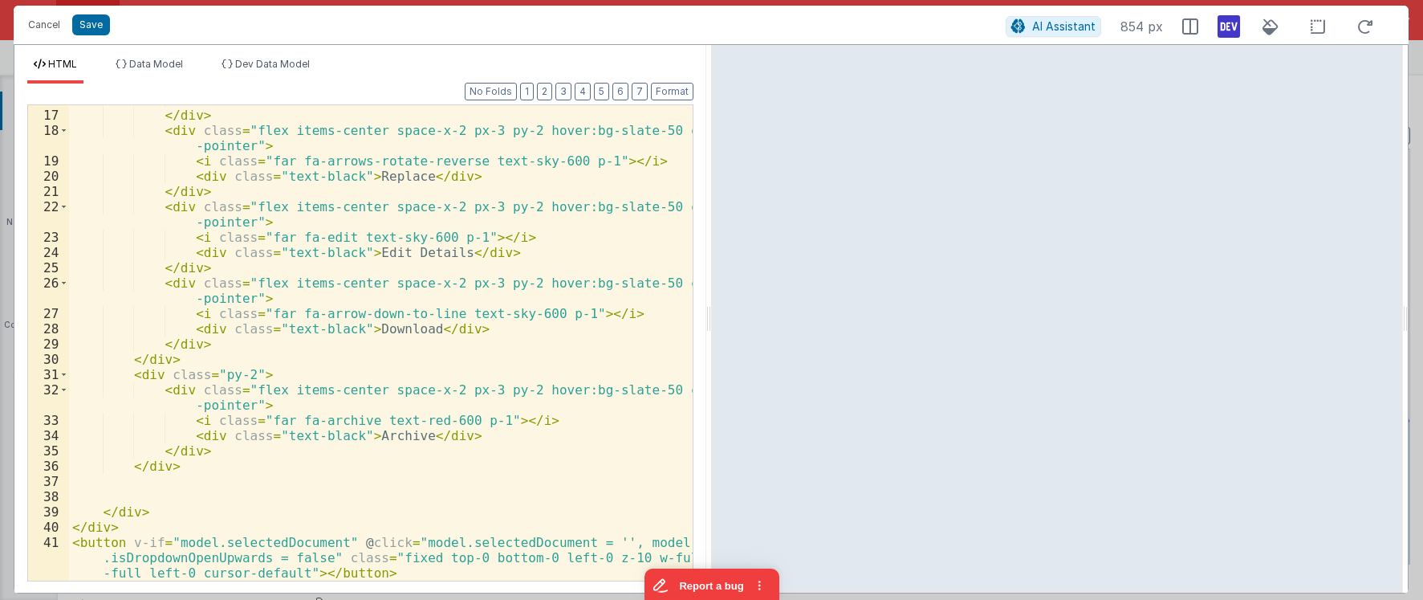
scroll to position [0, 0]
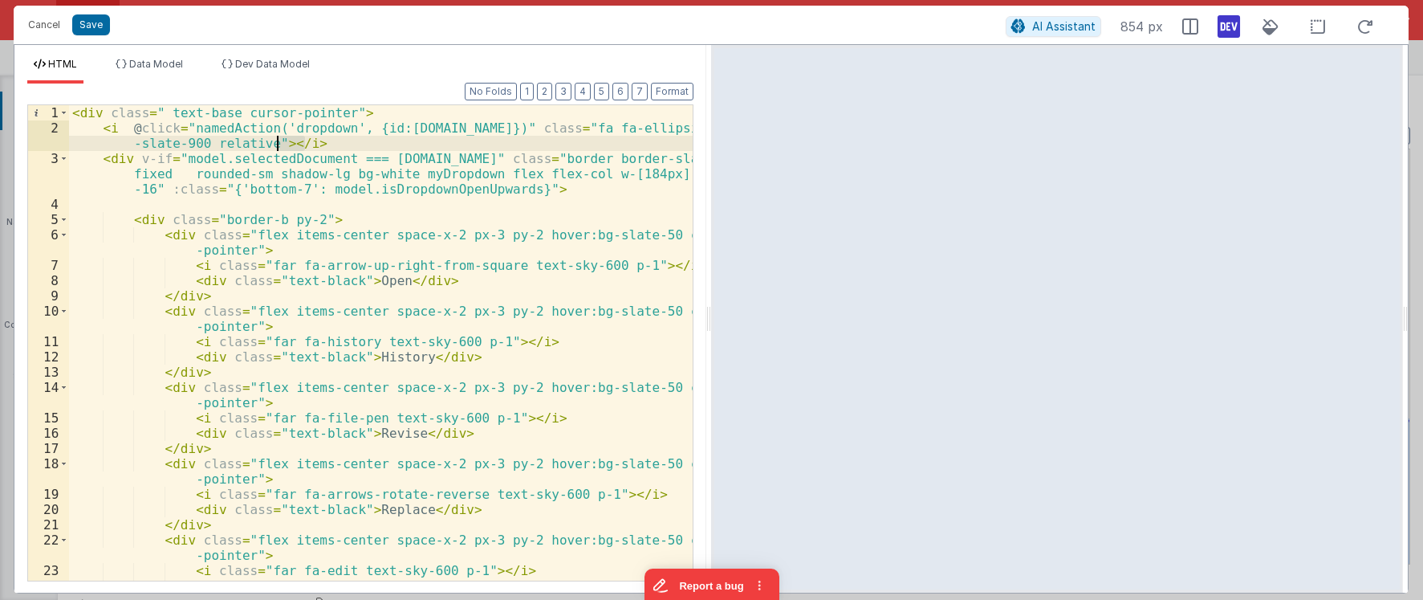
drag, startPoint x: 319, startPoint y: 140, endPoint x: 280, endPoint y: 140, distance: 38.5
click at [280, 140] on div "< div class = " text-base cursor-pointer" > < i @ click = "namedAction('dropdow…" at bounding box center [381, 358] width 624 height 506
click at [66, 157] on span at bounding box center [63, 158] width 9 height 15
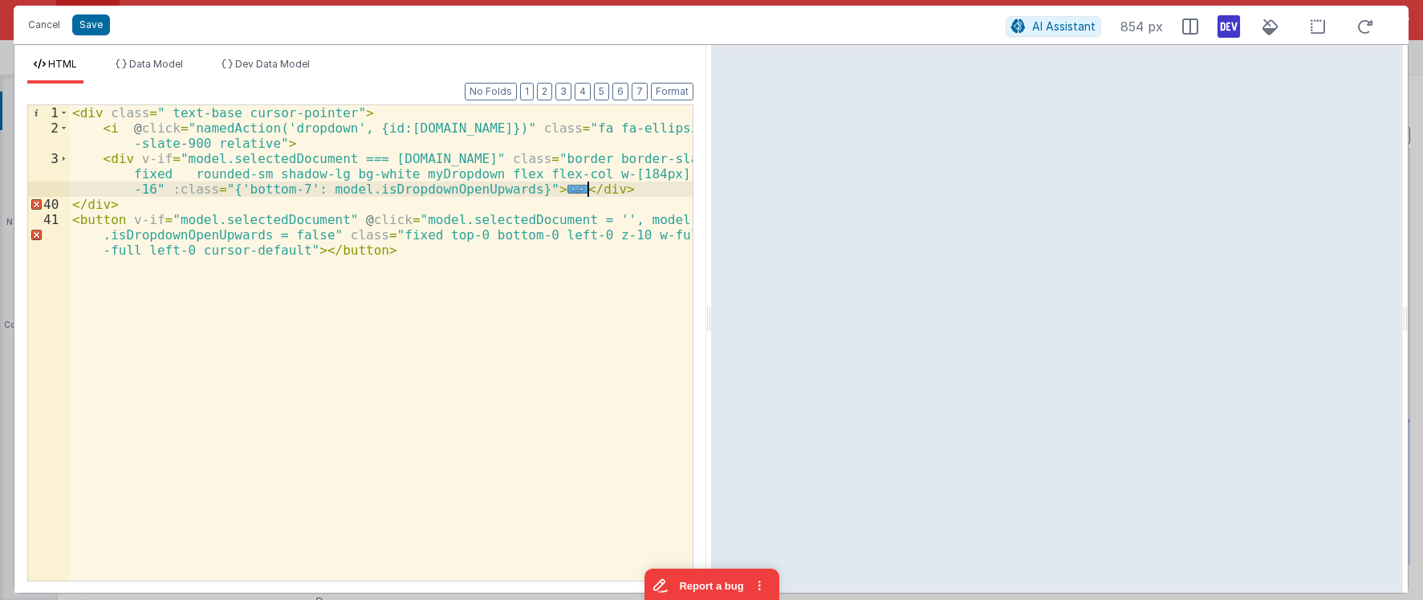
click at [641, 188] on div "< div class = " text-base cursor-pointer" > < i @ click = "namedAction('dropdow…" at bounding box center [381, 373] width 624 height 536
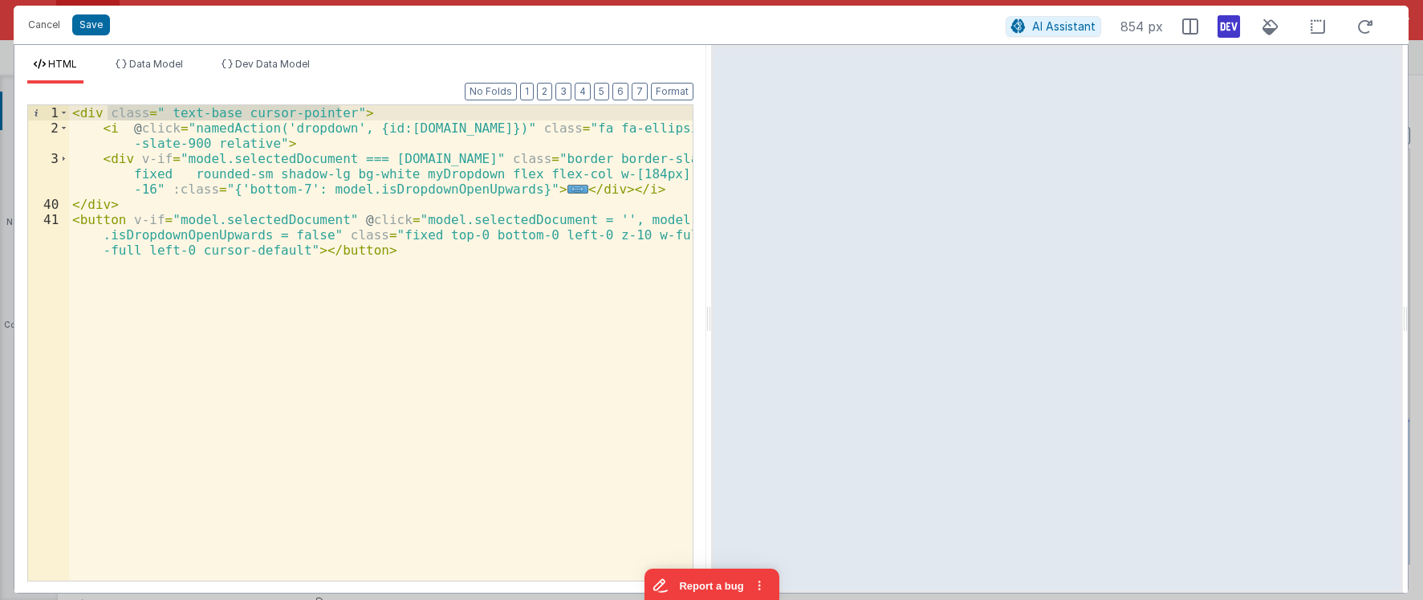
drag, startPoint x: 110, startPoint y: 112, endPoint x: 342, endPoint y: 114, distance: 232.0
click at [342, 114] on div "< div class = " text-base cursor-pointer" > < i @ click = "namedAction('dropdow…" at bounding box center [381, 373] width 624 height 536
click at [324, 115] on div "< div class = " text-base cursor-pointer" > < i @ click = "namedAction('dropdow…" at bounding box center [381, 342] width 624 height 475
drag, startPoint x: 333, startPoint y: 112, endPoint x: 166, endPoint y: 112, distance: 166.9
click at [166, 112] on div "< div class = " text-base cursor-pointer" > < i @ click = "namedAction('dropdow…" at bounding box center [381, 373] width 624 height 536
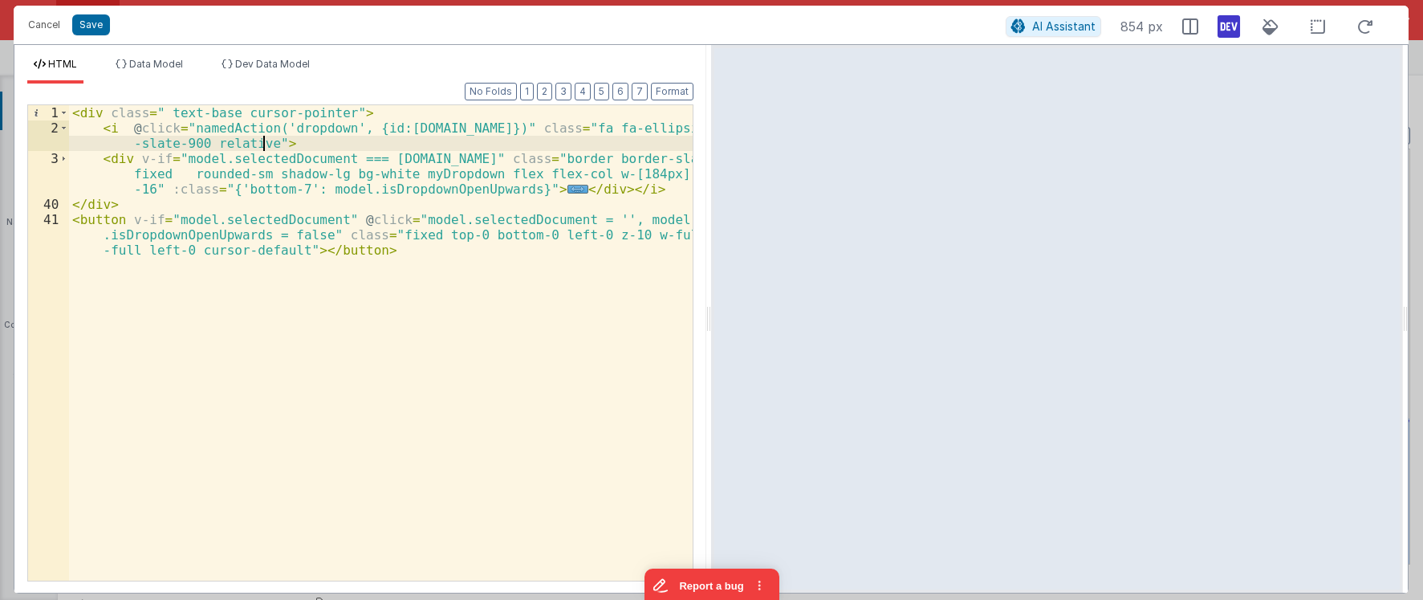
click at [262, 143] on div "< div class = " text-base cursor-pointer" > < i @ click = "namedAction('dropdow…" at bounding box center [381, 373] width 624 height 536
click at [404, 142] on div "< div class = " text-base cursor-pointer" > < i @ click = "namedAction('dropdow…" at bounding box center [381, 373] width 624 height 536
click at [397, 141] on div "< div class = " text-base cursor-pointer" > < i @ click = "namedAction('dropdow…" at bounding box center [381, 342] width 624 height 475
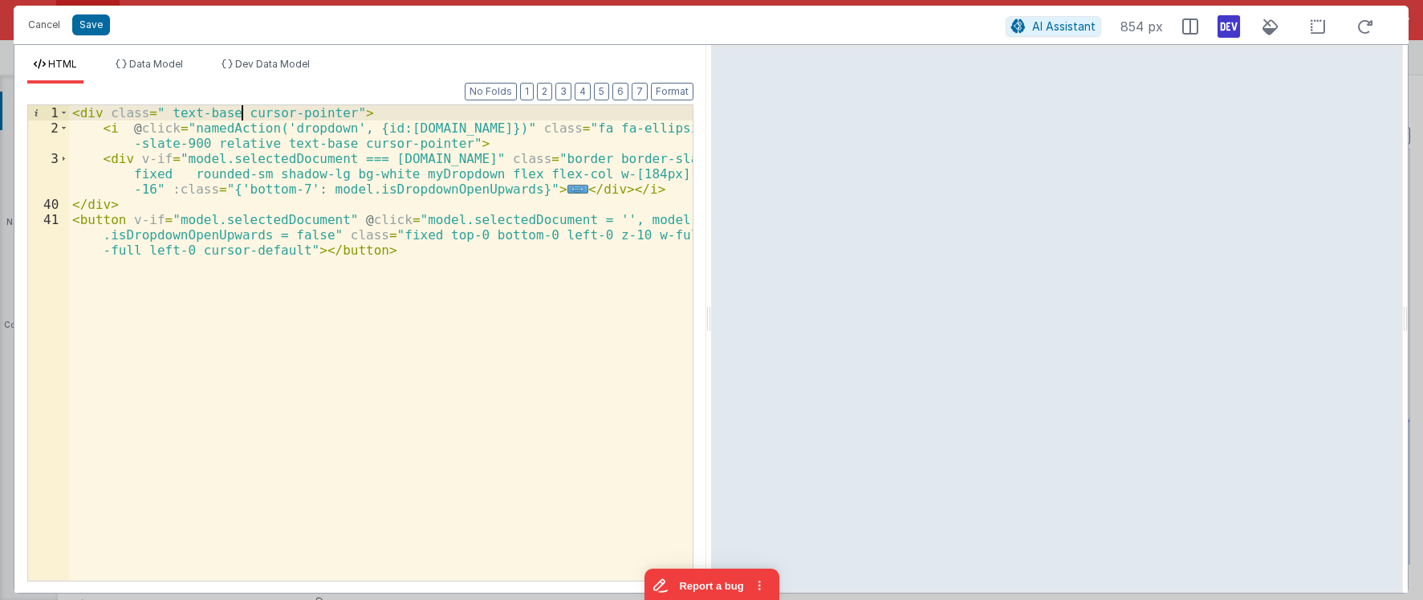
click at [243, 117] on div "< div class = " text-base cursor-pointer" > < i @ click = "namedAction('dropdow…" at bounding box center [381, 373] width 624 height 536
drag, startPoint x: 362, startPoint y: 109, endPoint x: 49, endPoint y: 100, distance: 313.1
click at [69, 105] on div "< div class = " text-base cursor-pointer" > < i @ click = "namedAction('dropdow…" at bounding box center [381, 342] width 624 height 475
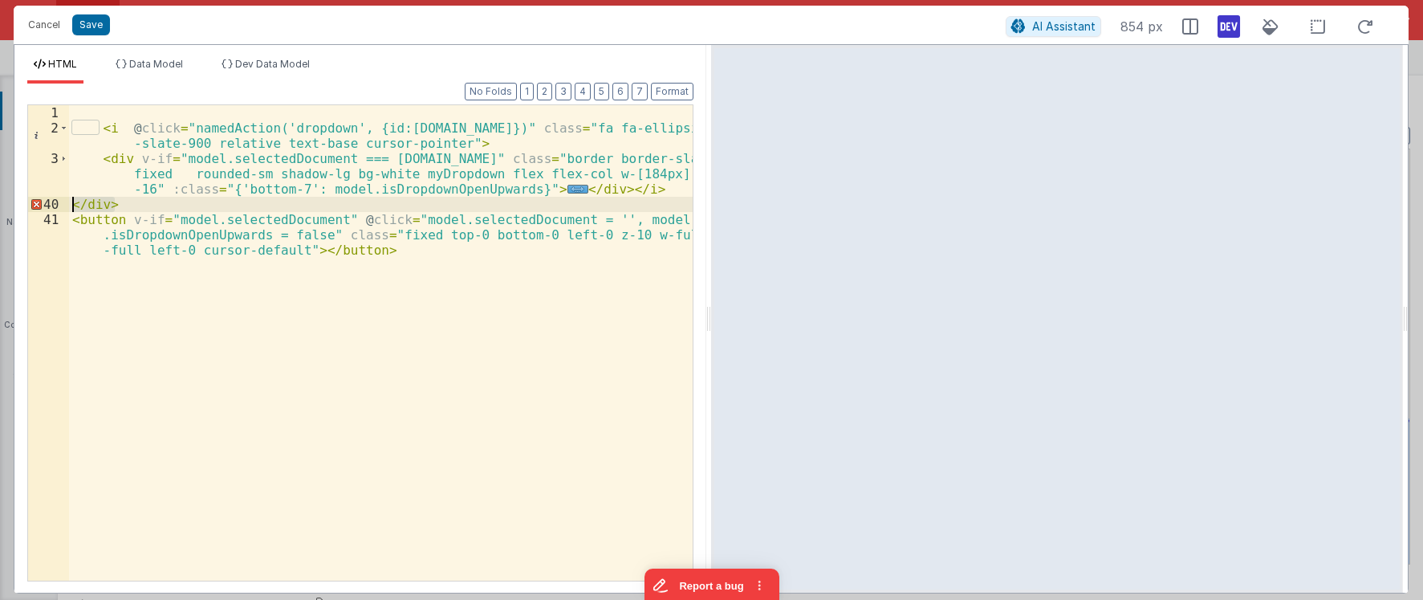
drag, startPoint x: 91, startPoint y: 194, endPoint x: 52, endPoint y: 202, distance: 40.1
click at [69, 202] on div "< i @ click = "namedAction('dropdown', {id:row.id})" class = "fa fa-ellipsis-v …" at bounding box center [381, 342] width 624 height 475
click at [209, 213] on div "< i @ click = "namedAction('dropdown', {id:row.id})" class = "fa fa-ellipsis-v …" at bounding box center [381, 373] width 624 height 536
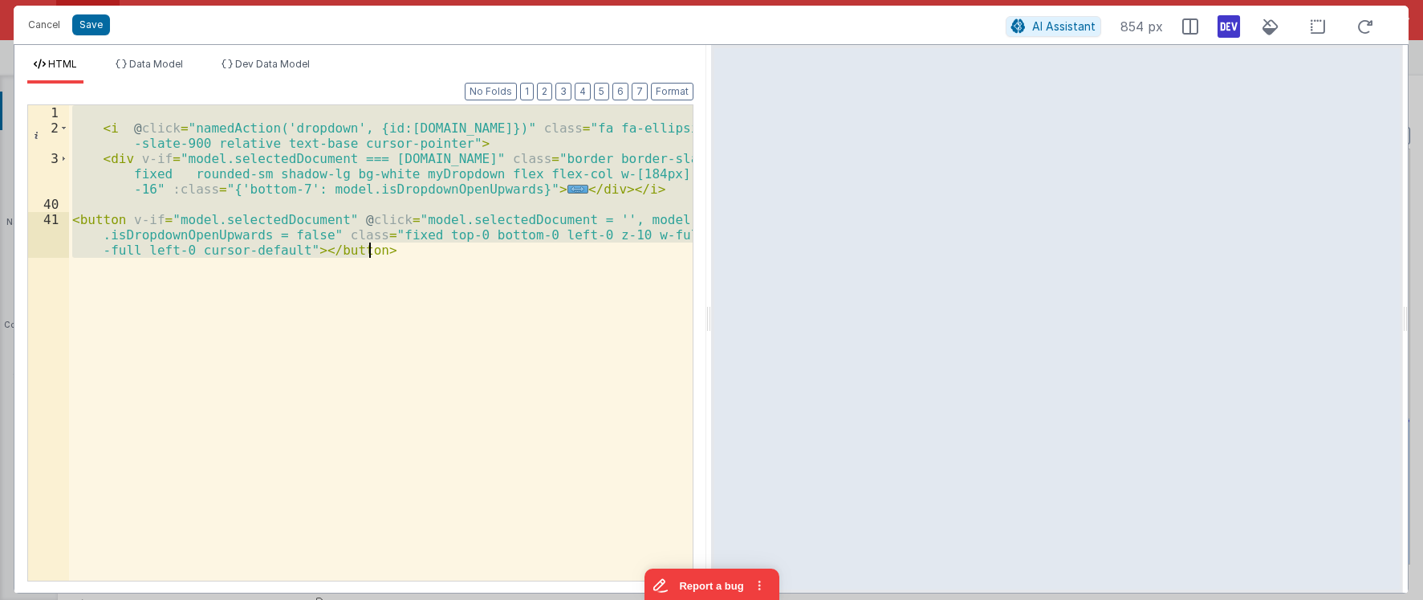
click at [596, 372] on div "< i @ click = "namedAction('dropdown', {id:row.id})" class = "fa fa-ellipsis-v …" at bounding box center [381, 342] width 624 height 475
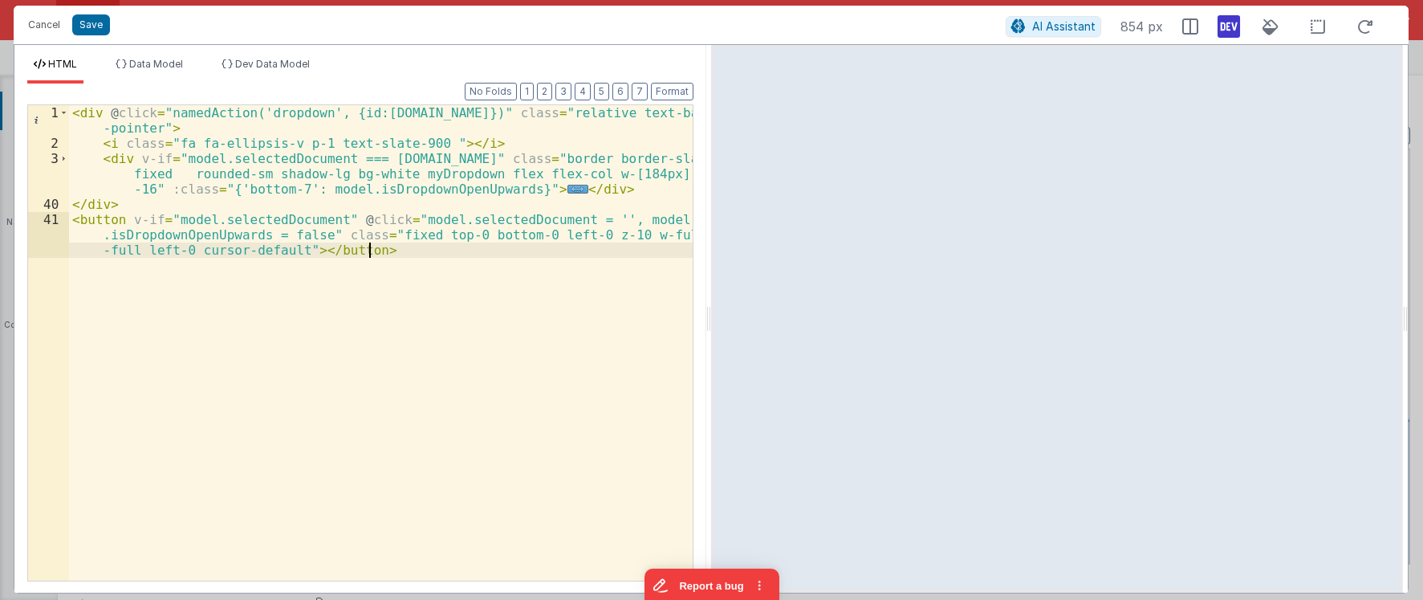
click at [595, 372] on div "< div @ click = "namedAction('dropdown', {id:row.id})" class = "relative text-b…" at bounding box center [381, 380] width 624 height 551
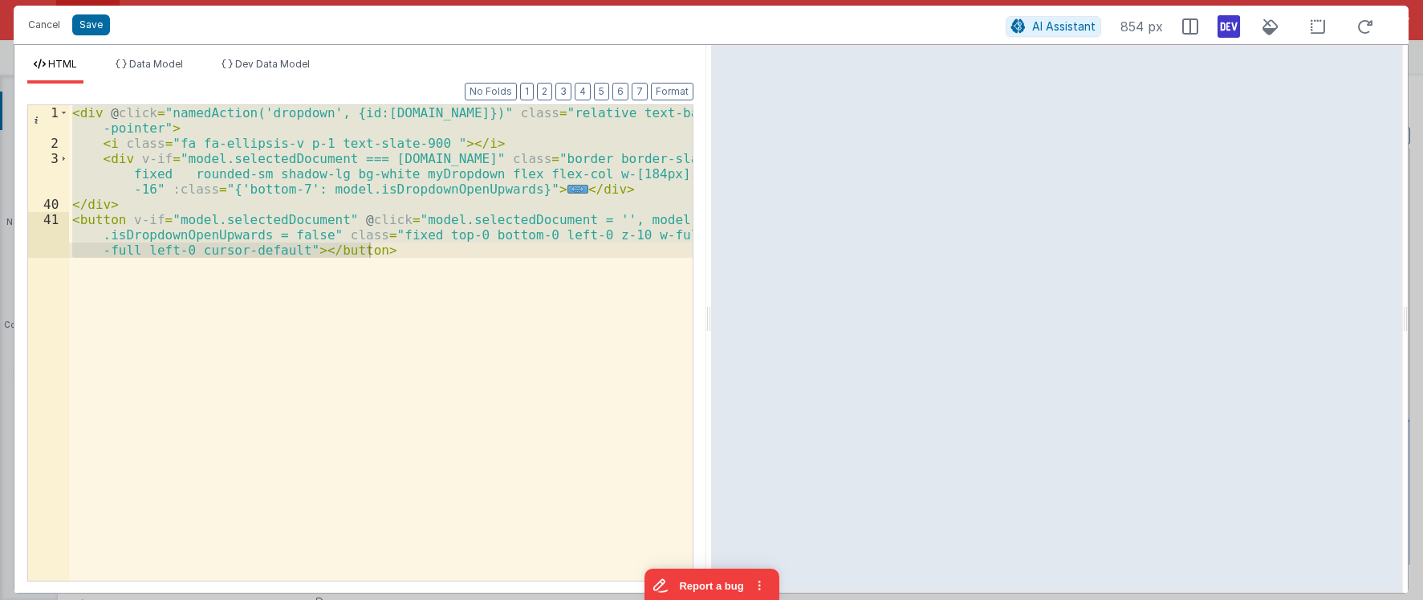
drag, startPoint x: 429, startPoint y: 196, endPoint x: 437, endPoint y: 195, distance: 8.1
click at [429, 196] on div "< div @ click = "namedAction('dropdown', {id:row.id})" class = "relative text-b…" at bounding box center [381, 342] width 624 height 475
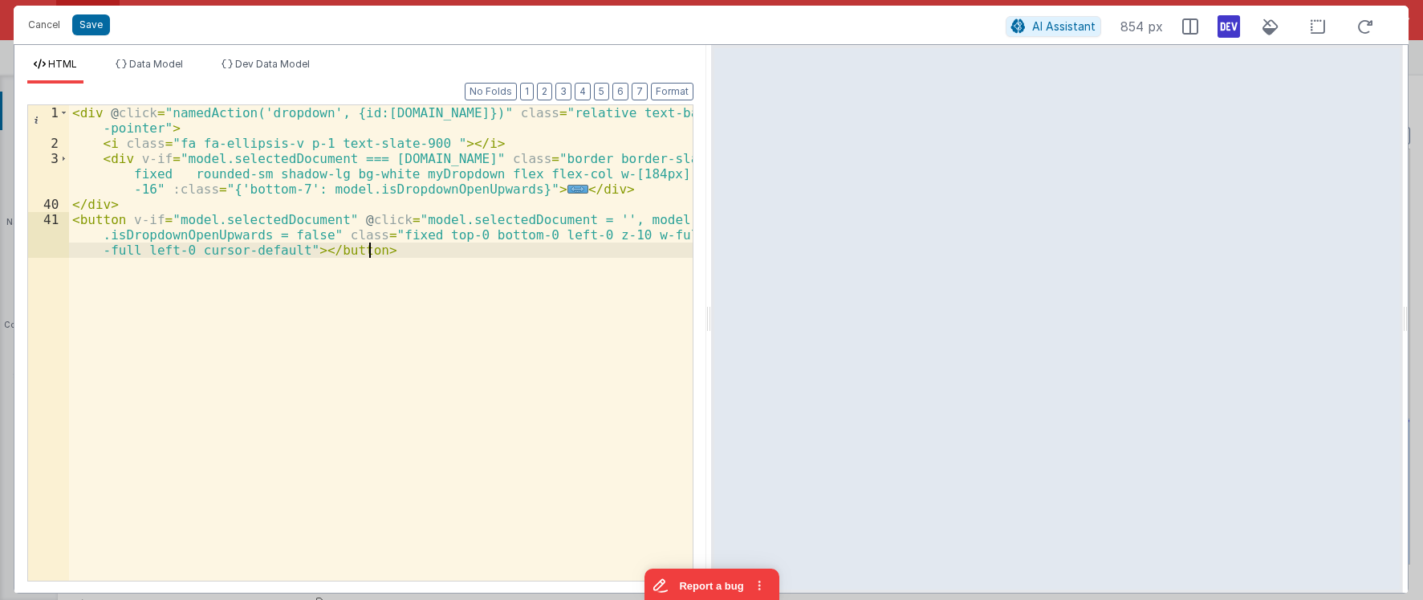
click at [441, 262] on div "< div @ click = "namedAction('dropdown', {id:row.id})" class = "relative text-b…" at bounding box center [381, 380] width 624 height 551
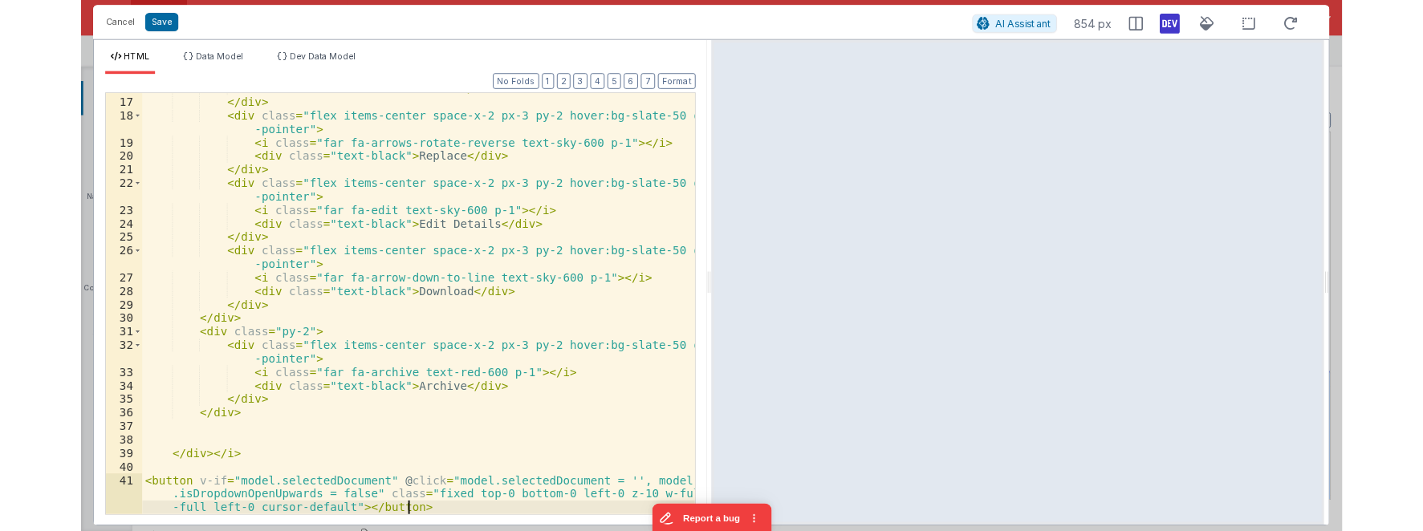
scroll to position [333, 0]
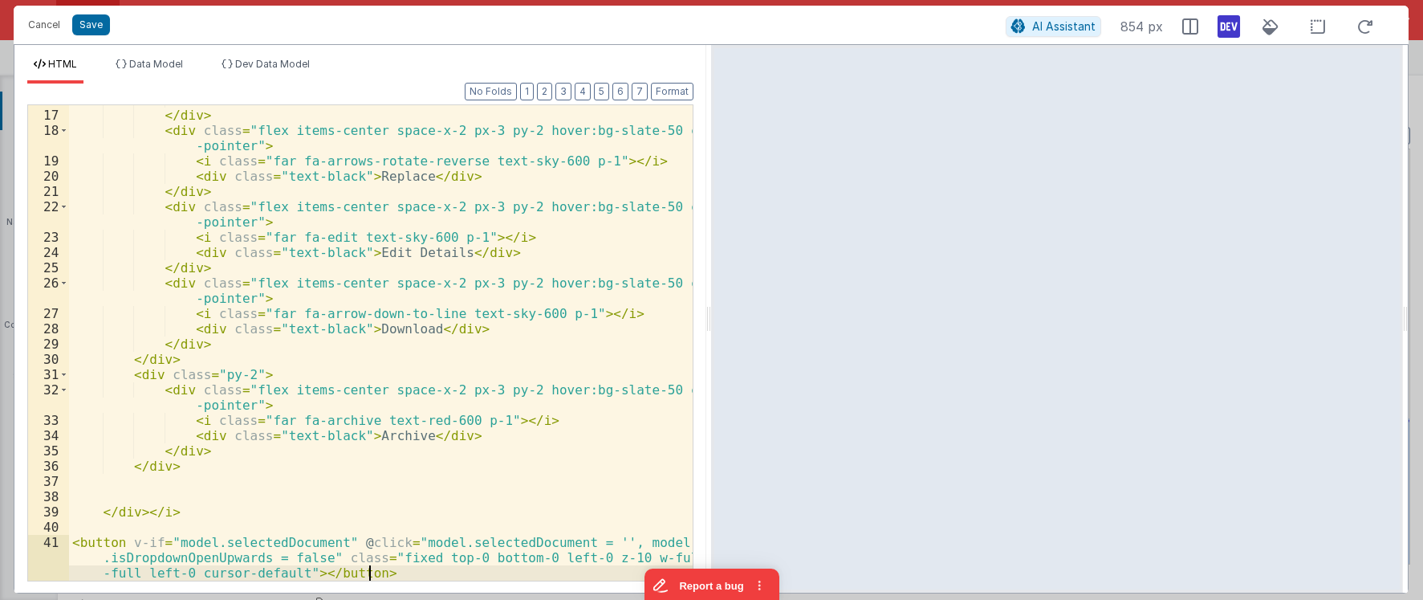
click at [460, 258] on div "< div class = "text-black" > Revise </ div > </ div > < div class = "flex items…" at bounding box center [381, 360] width 624 height 536
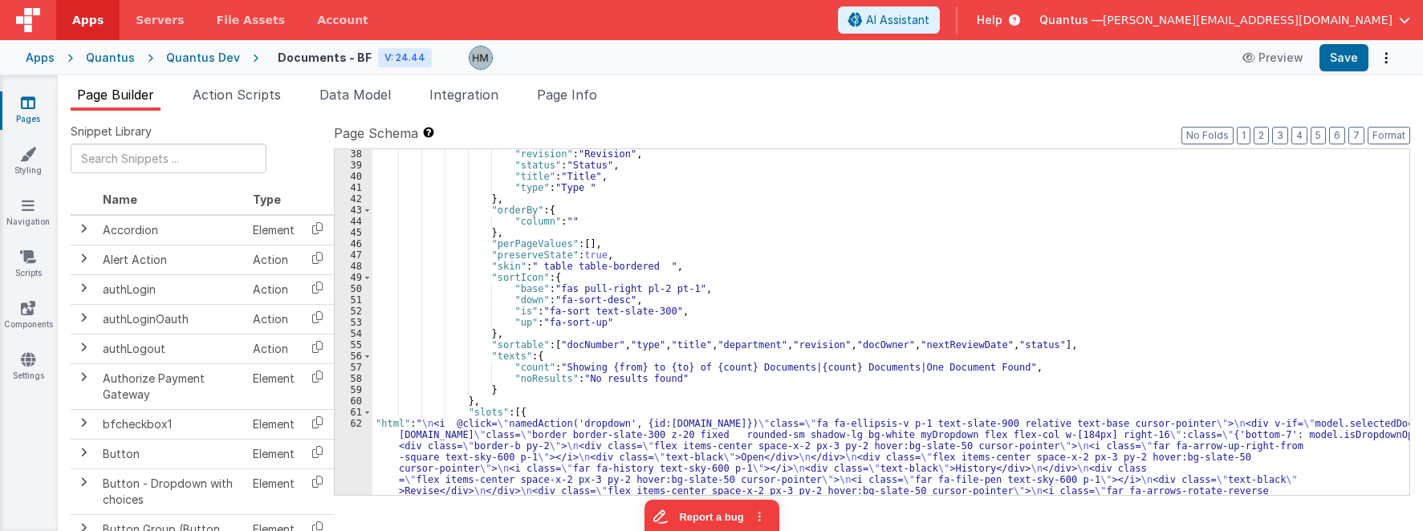
click at [403, 430] on div ""revision" : "Revision" , "status" : "Status" , "title" : "Title" , "type" : "T…" at bounding box center [890, 405] width 1037 height 514
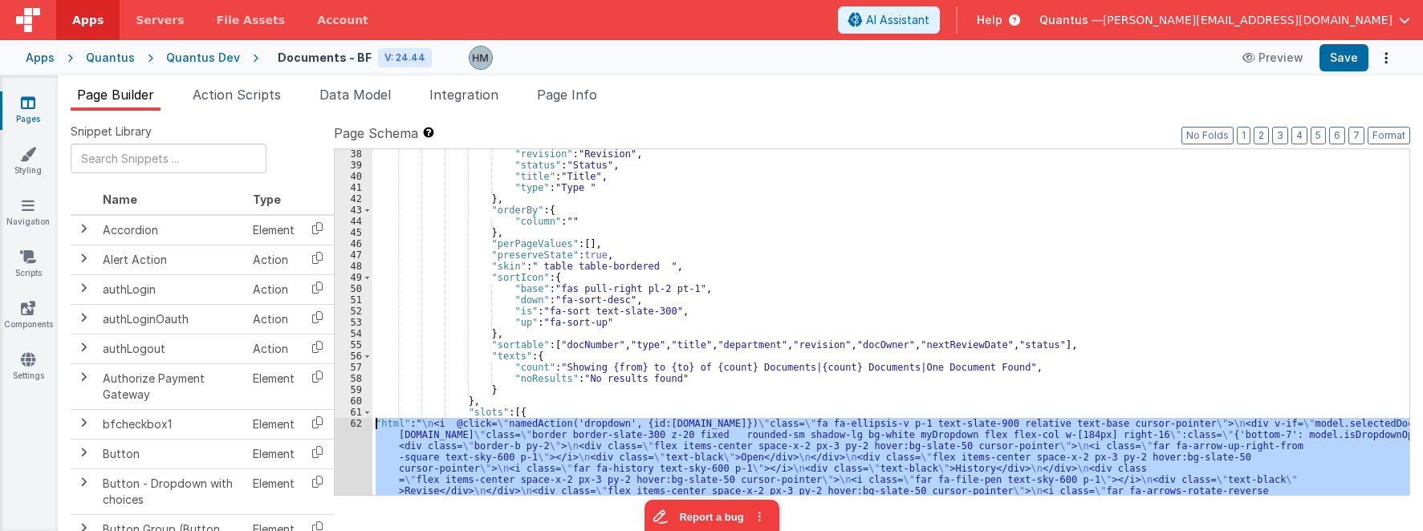
click at [351, 425] on div "62" at bounding box center [354, 496] width 38 height 157
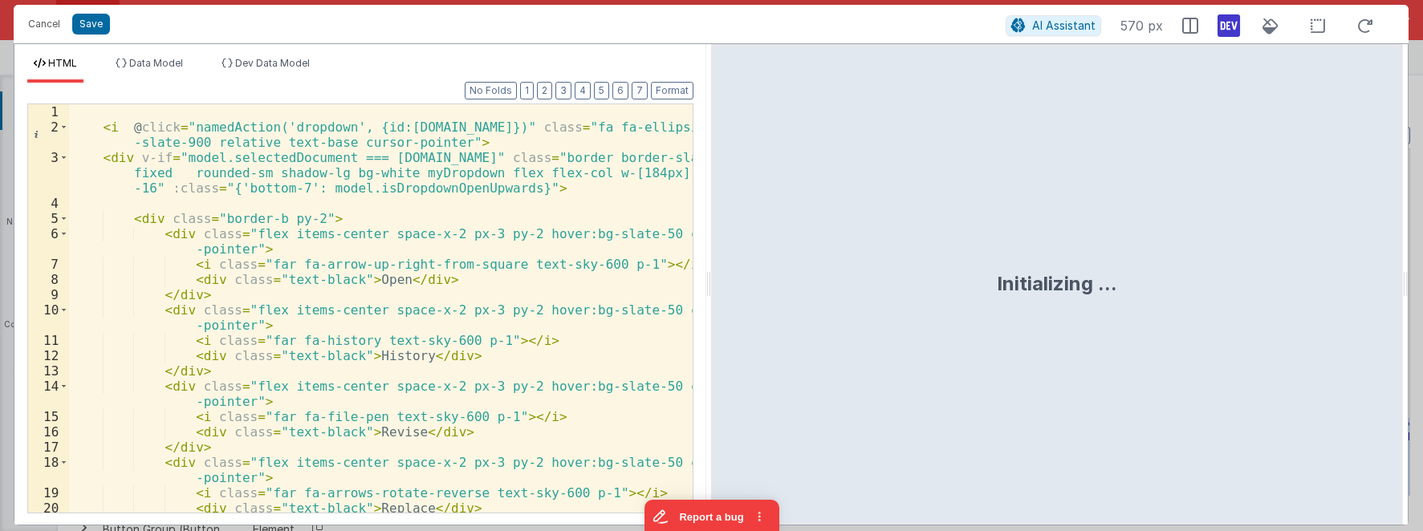
click at [425, 201] on div "< i @ click = "namedAction('dropdown', {id:row.id})" class = "fa fa-ellipsis-v …" at bounding box center [381, 323] width 624 height 439
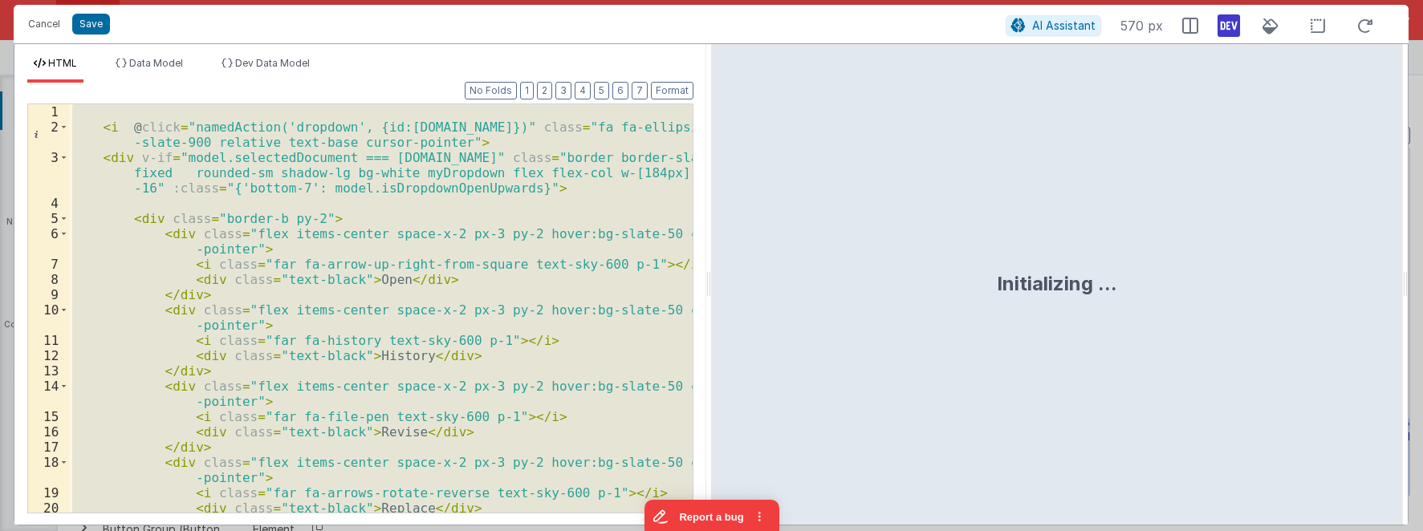
scroll to position [400, 0]
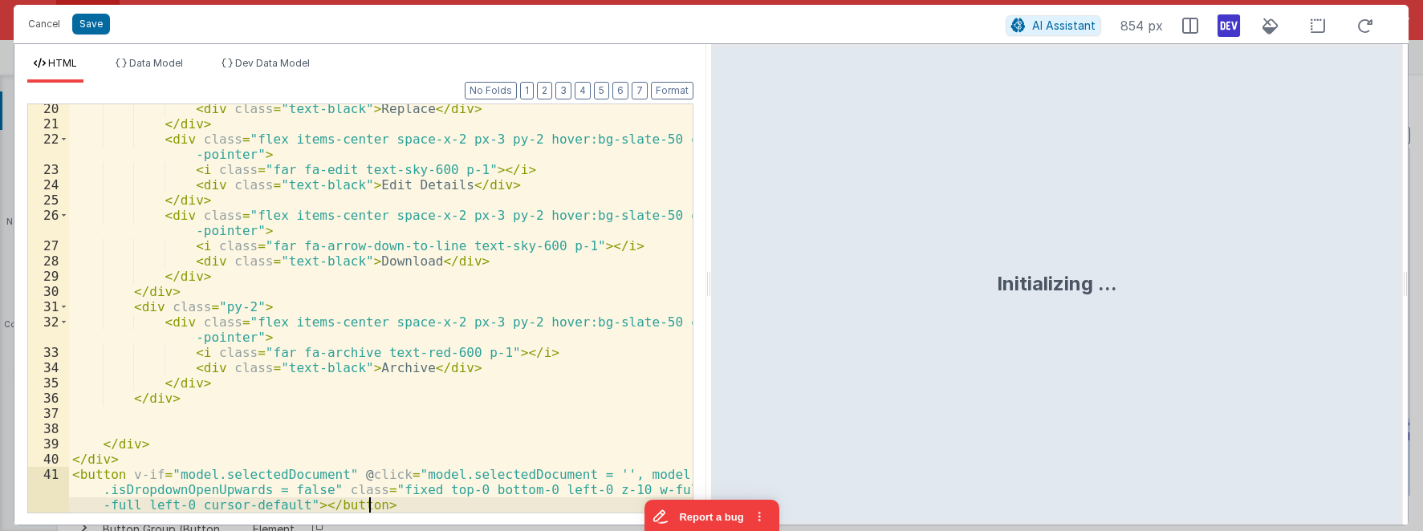
click at [435, 205] on div "< div class = "text-black" > Replace </ div > </ div > < div class = "flex item…" at bounding box center [381, 335] width 624 height 469
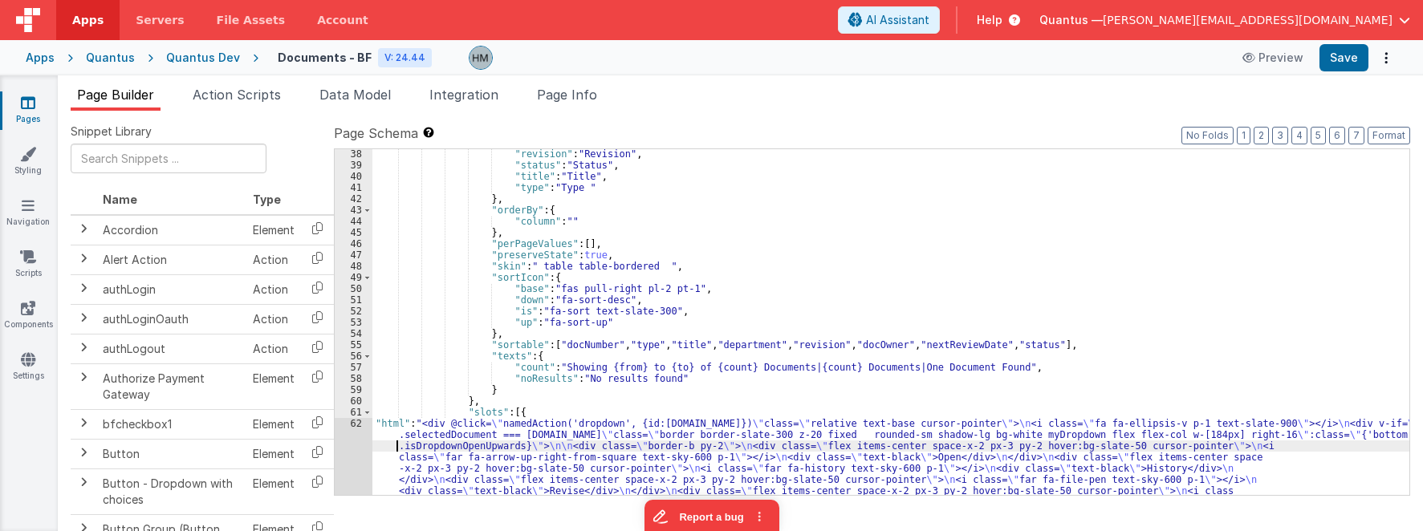
click at [388, 441] on div ""revision" : "Revision" , "status" : "Status" , "title" : "Title" , "type" : "T…" at bounding box center [890, 405] width 1037 height 514
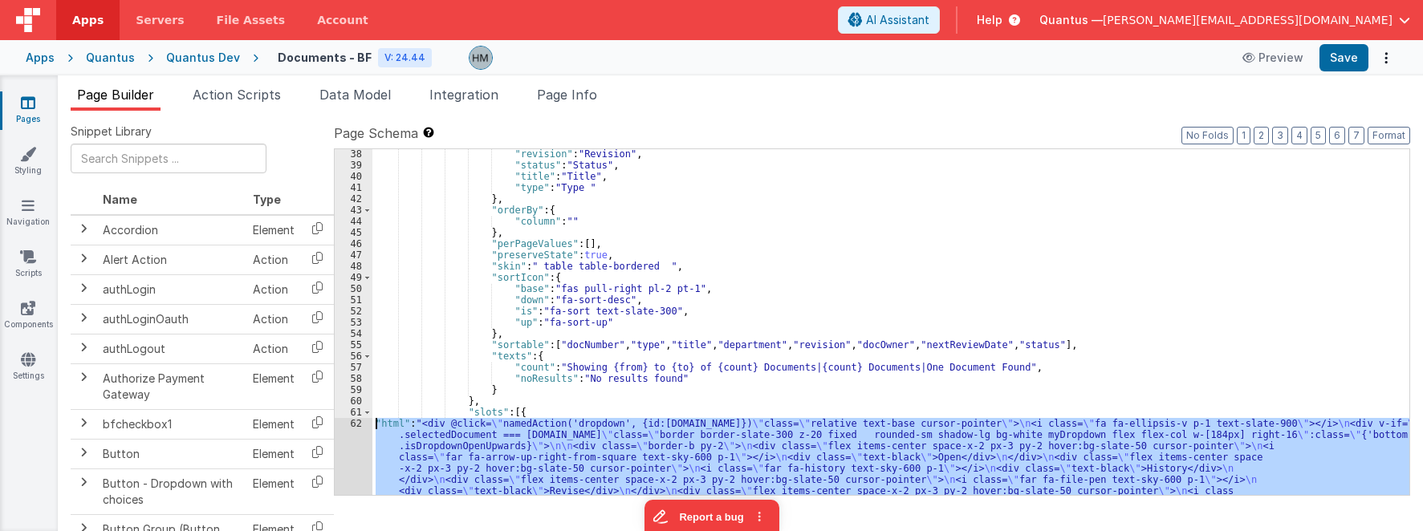
click at [357, 421] on div "62" at bounding box center [354, 496] width 38 height 157
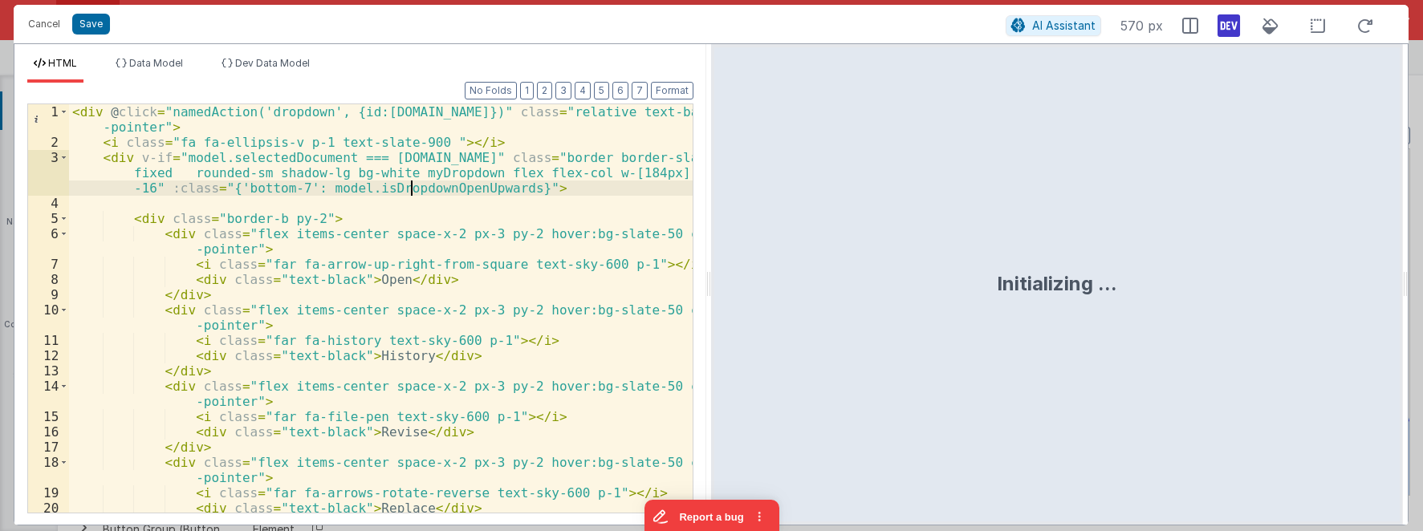
click at [413, 188] on div "< div @ click = "namedAction('dropdown', {id:row.id})" class = "relative text-b…" at bounding box center [381, 331] width 624 height 454
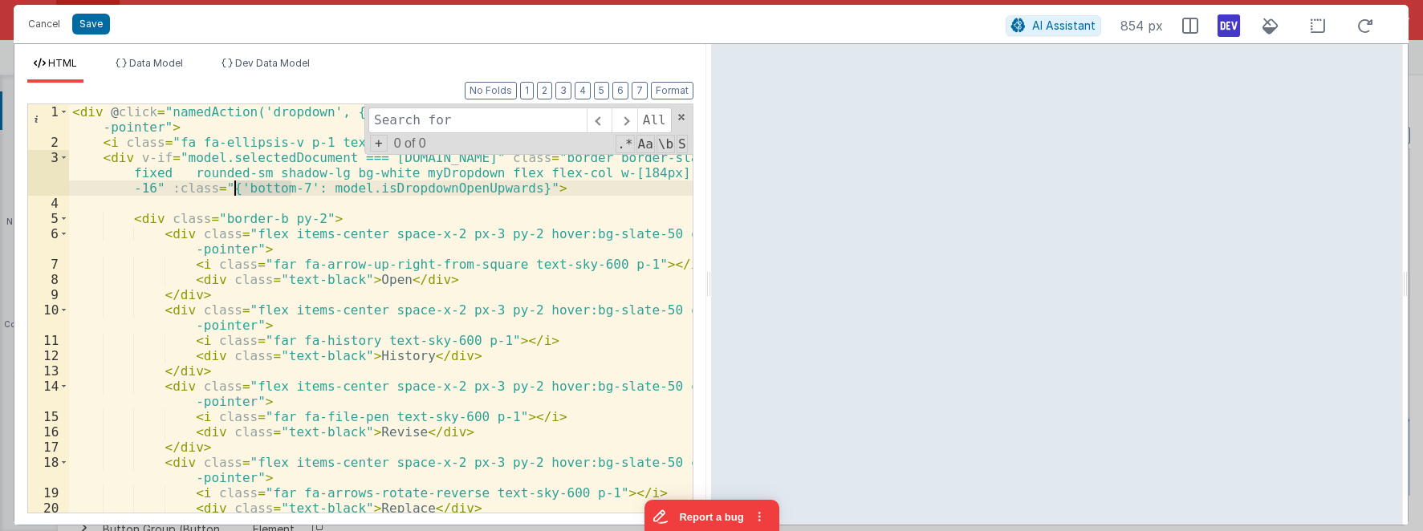
drag, startPoint x: 293, startPoint y: 188, endPoint x: 233, endPoint y: 187, distance: 60.2
click at [233, 187] on div "< div @ click = "namedAction('dropdown', {id:row.id})" class = "relative text-b…" at bounding box center [381, 331] width 624 height 454
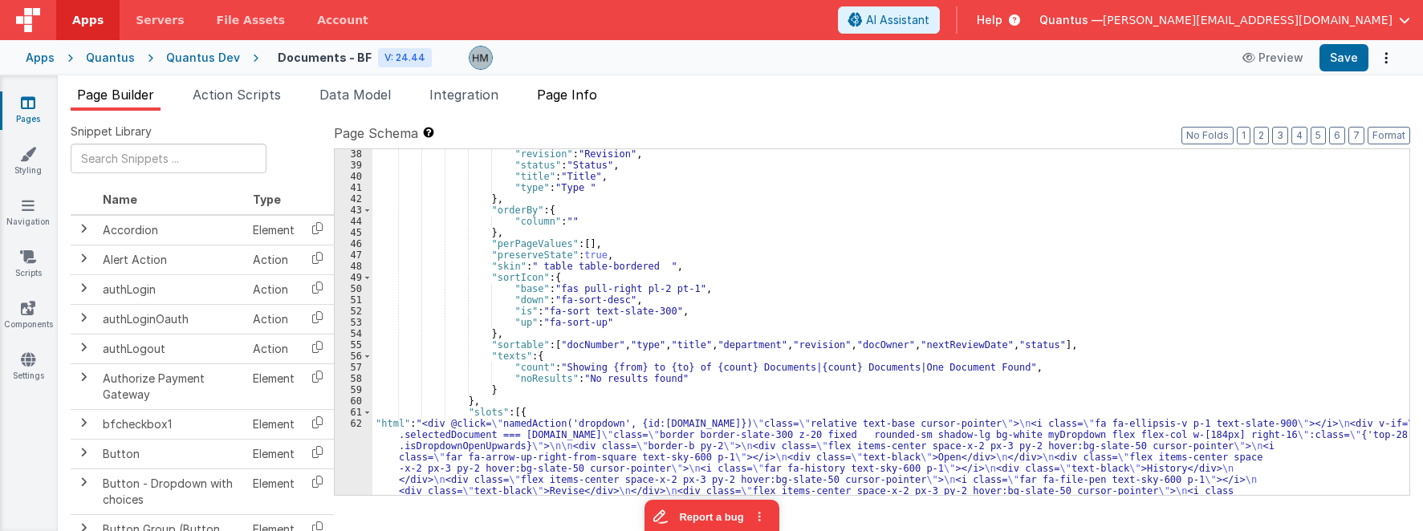
click at [559, 103] on li "Page Info" at bounding box center [566, 98] width 73 height 26
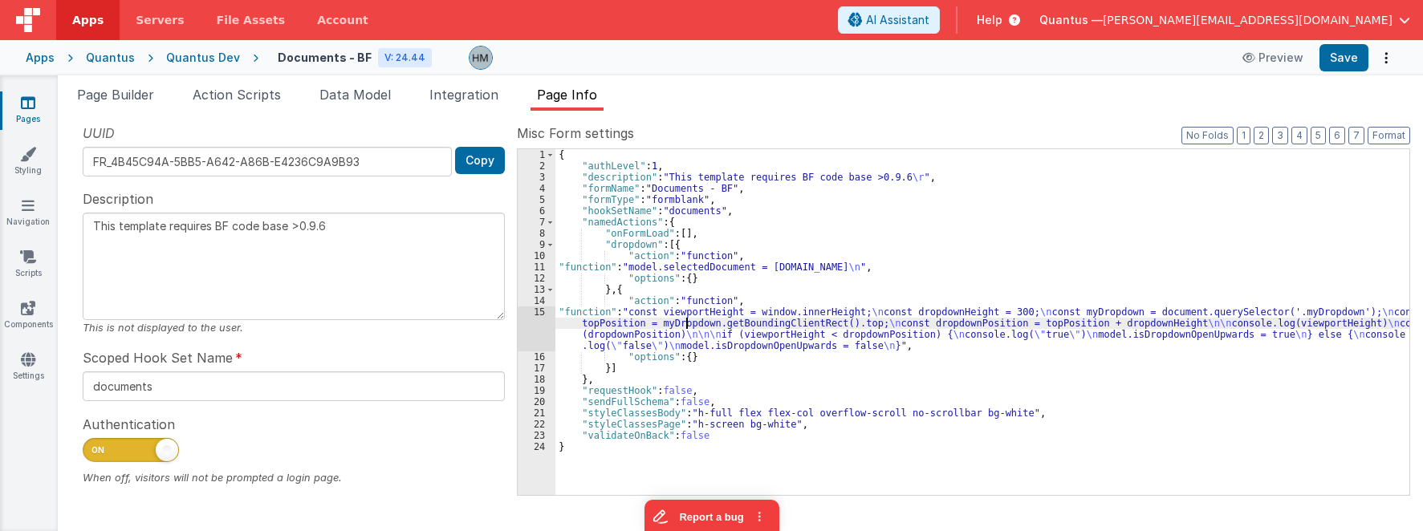
click at [686, 326] on div "{ "authLevel" : 1 , "description" : "This template requires BF code base >0.9.6…" at bounding box center [982, 333] width 854 height 368
click at [986, 313] on div "{ "authLevel" : 1 , "description" : "This template requires BF code base >0.9.6…" at bounding box center [982, 333] width 854 height 368
type textarea "This template requires BF code base >0.9.6"
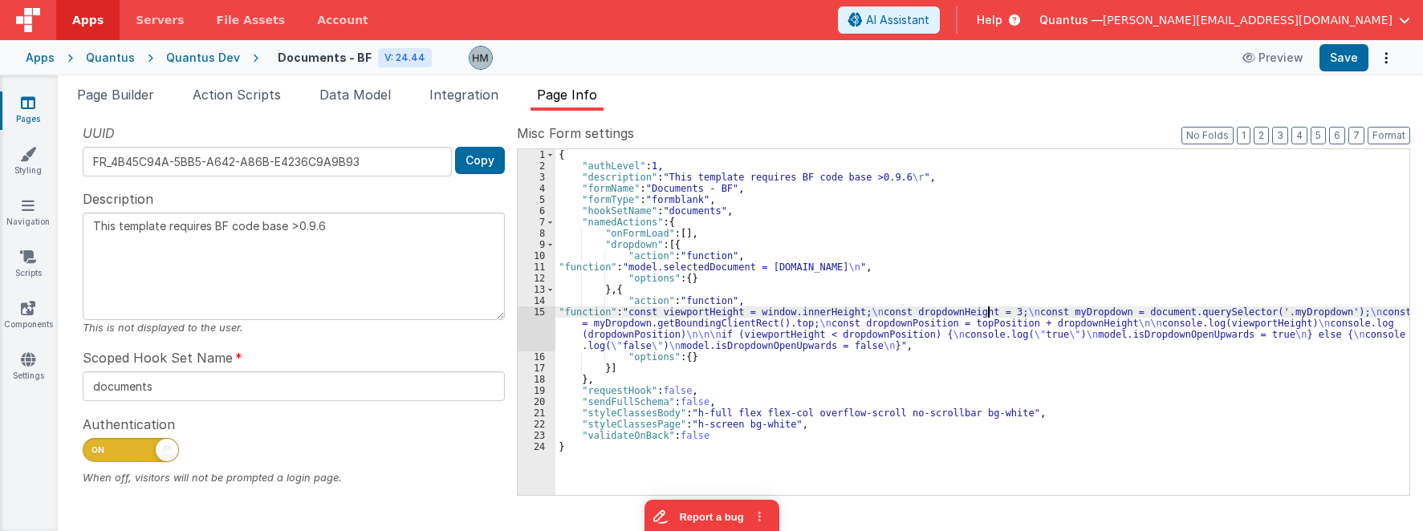
type textarea "This template requires BF code base >0.9.6"
click at [1090, 275] on div "{ "authLevel" : 1 , "description" : "This template requires BF code base >0.9.6…" at bounding box center [982, 333] width 854 height 368
click at [137, 98] on span "Page Builder" at bounding box center [115, 95] width 77 height 16
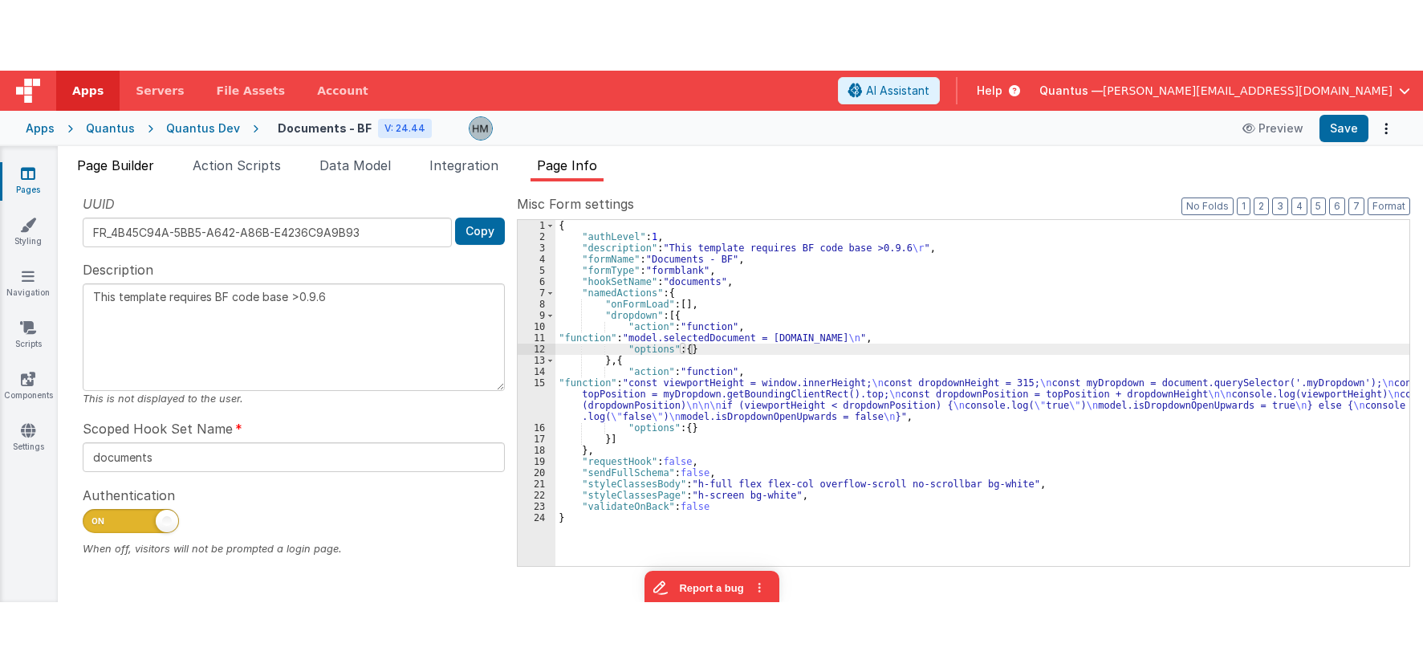
scroll to position [529, 0]
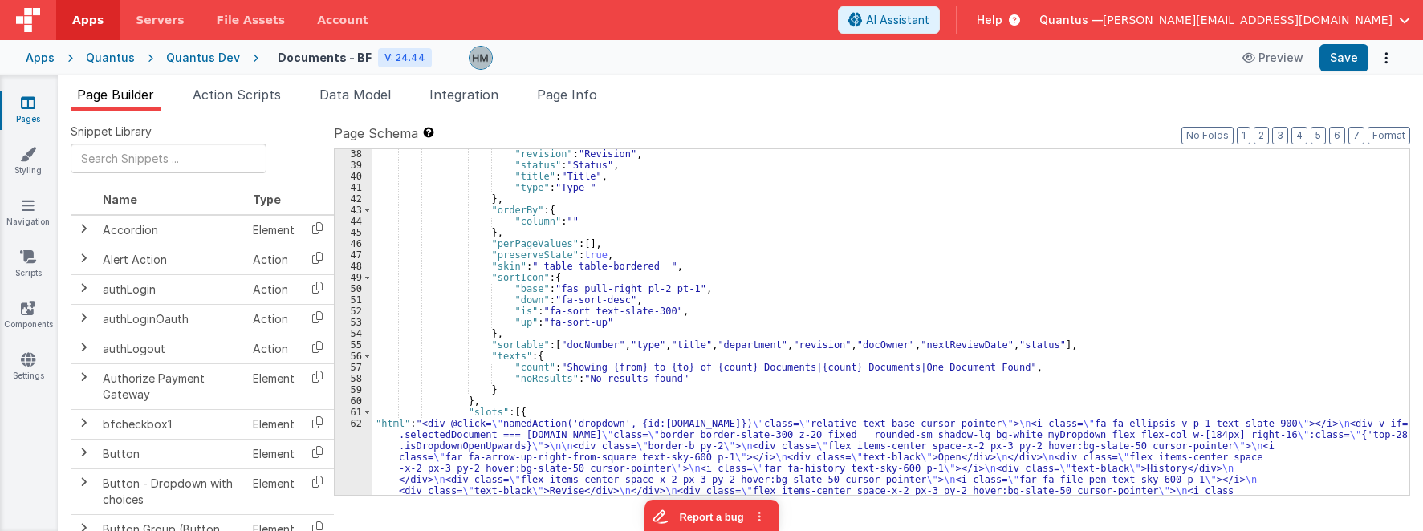
click at [409, 419] on div ""revision" : "Revision" , "status" : "Status" , "title" : "Title" , "type" : "T…" at bounding box center [890, 405] width 1037 height 514
click at [356, 427] on div "62" at bounding box center [354, 496] width 38 height 157
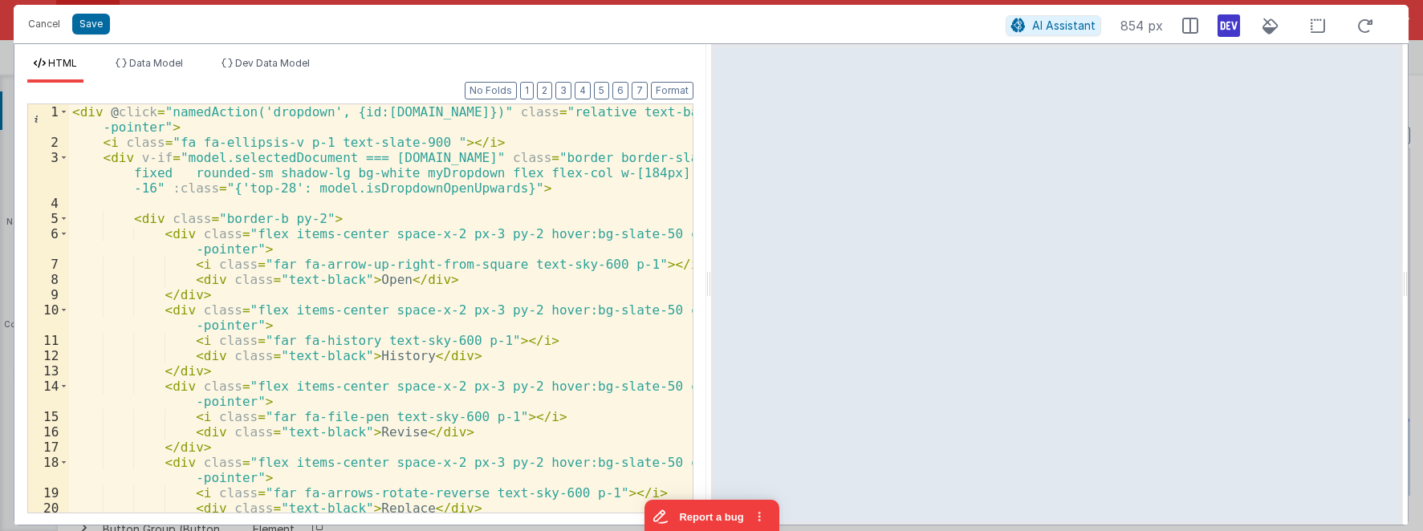
click at [149, 188] on div "< div @ click = "namedAction('dropdown', {id:row.id})" class = "relative text-b…" at bounding box center [381, 331] width 624 height 454
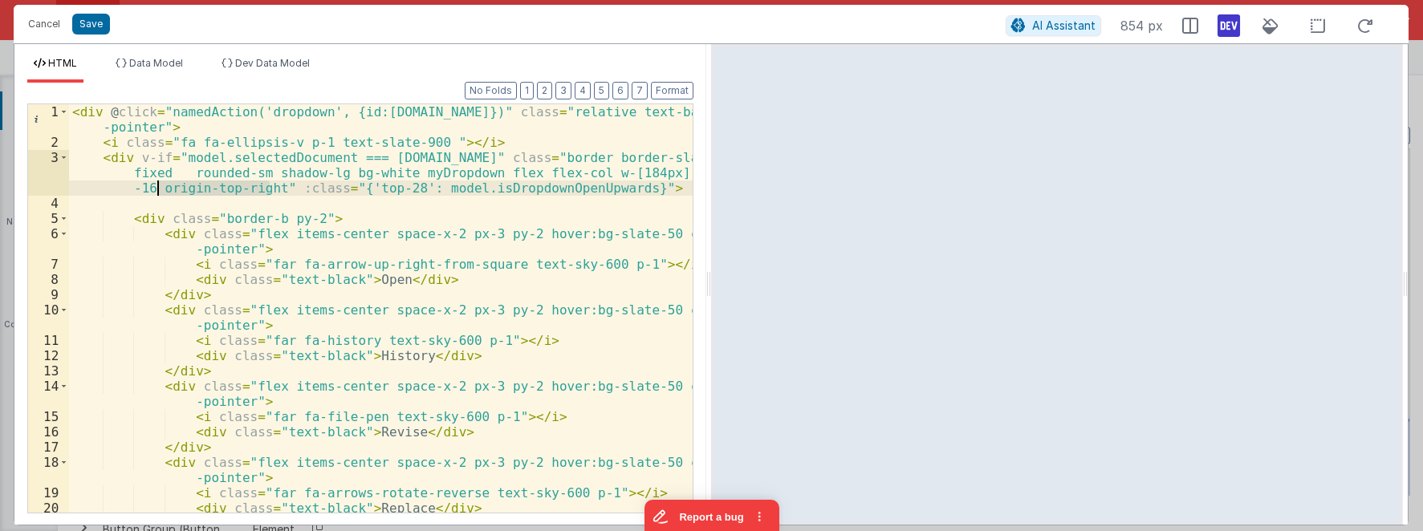
drag, startPoint x: 268, startPoint y: 187, endPoint x: 159, endPoint y: 188, distance: 109.2
click at [159, 188] on div "< div @ click = "namedAction('dropdown', {id:row.id})" class = "relative text-b…" at bounding box center [381, 331] width 624 height 454
click at [470, 153] on div "< div @ click = "namedAction('dropdown', {id:row.id})" class = "relative text-b…" at bounding box center [381, 331] width 624 height 454
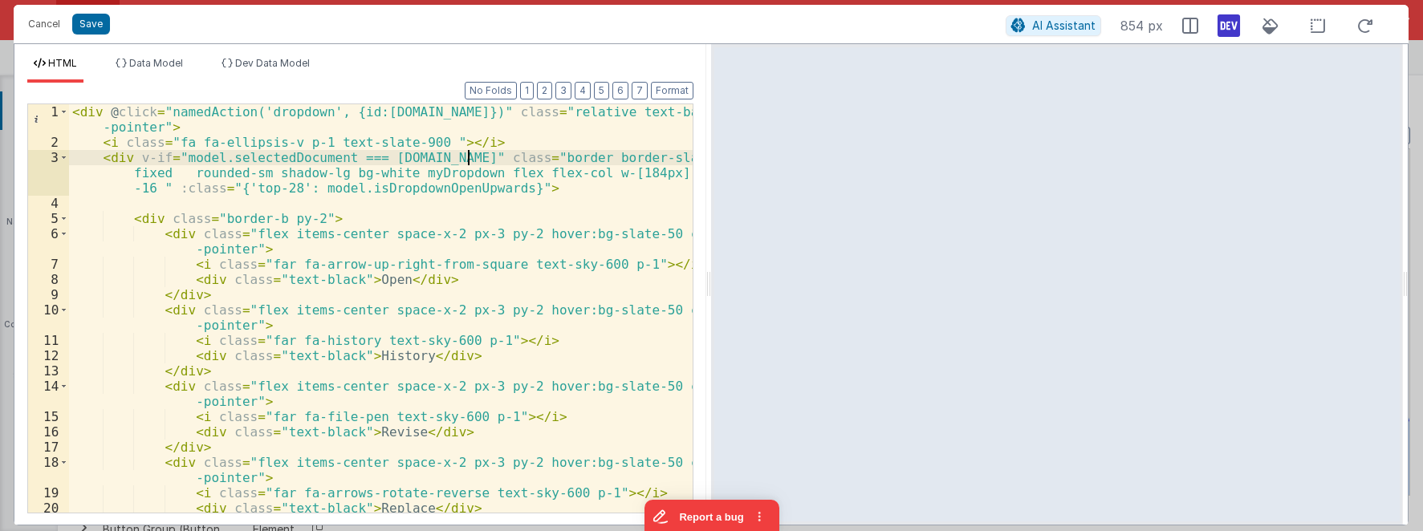
paste textarea
click at [474, 157] on div "< div @ click = "namedAction('dropdown', {id:row.id})" class = "relative text-b…" at bounding box center [381, 331] width 624 height 454
paste textarea
click at [483, 155] on div "< div @ click = "namedAction('dropdown', {id:row.id})" class = "relative text-b…" at bounding box center [381, 331] width 624 height 454
click at [512, 149] on div "< div @ click = "namedAction('dropdown', {id:row.id})" class = "relative text-b…" at bounding box center [381, 331] width 624 height 454
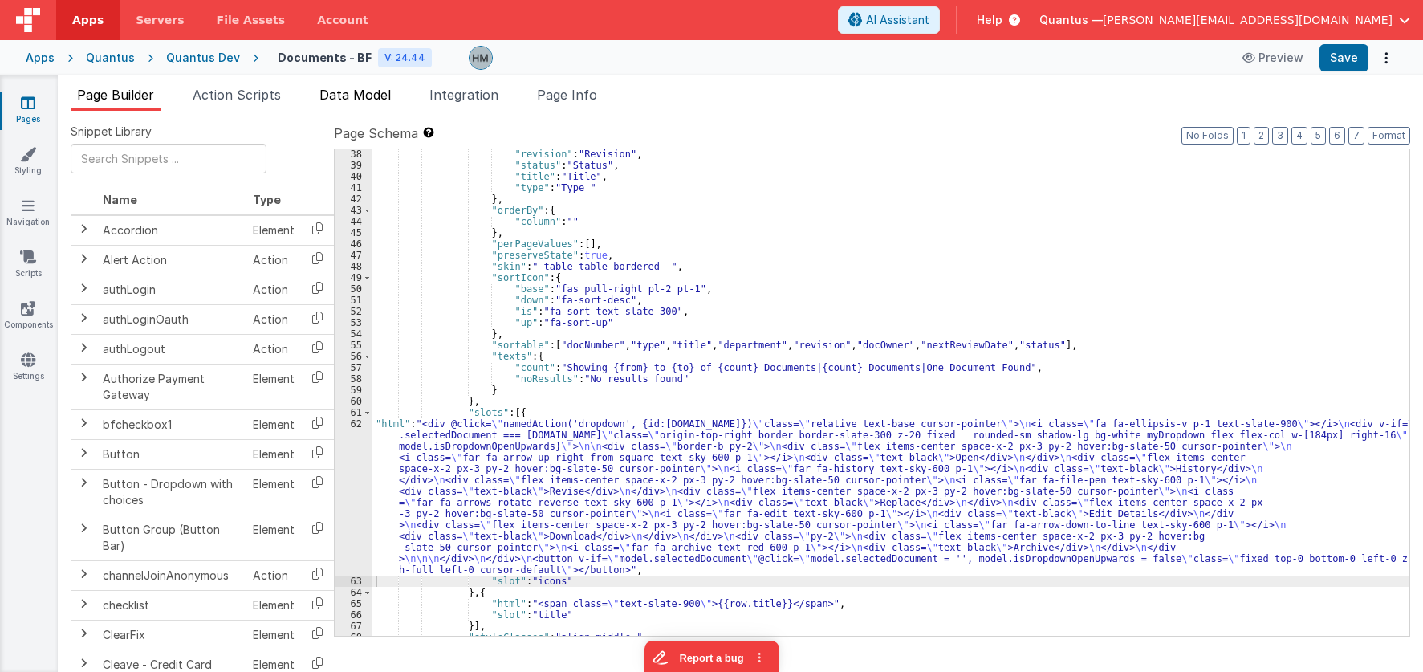
click at [388, 98] on span "Data Model" at bounding box center [354, 95] width 71 height 16
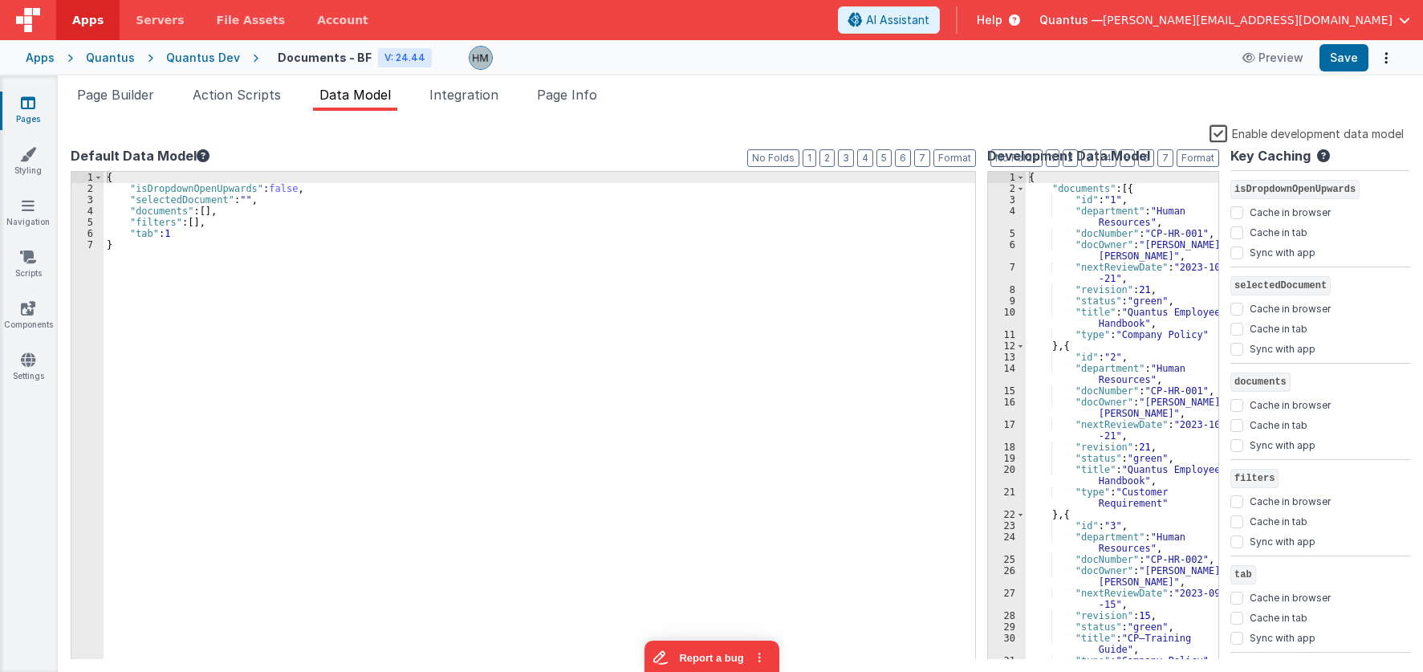
click at [1128, 189] on div "{ "documents" : [{ "id" : "1" , "department" : "Human Resources" , "docNumber" …" at bounding box center [1122, 427] width 193 height 510
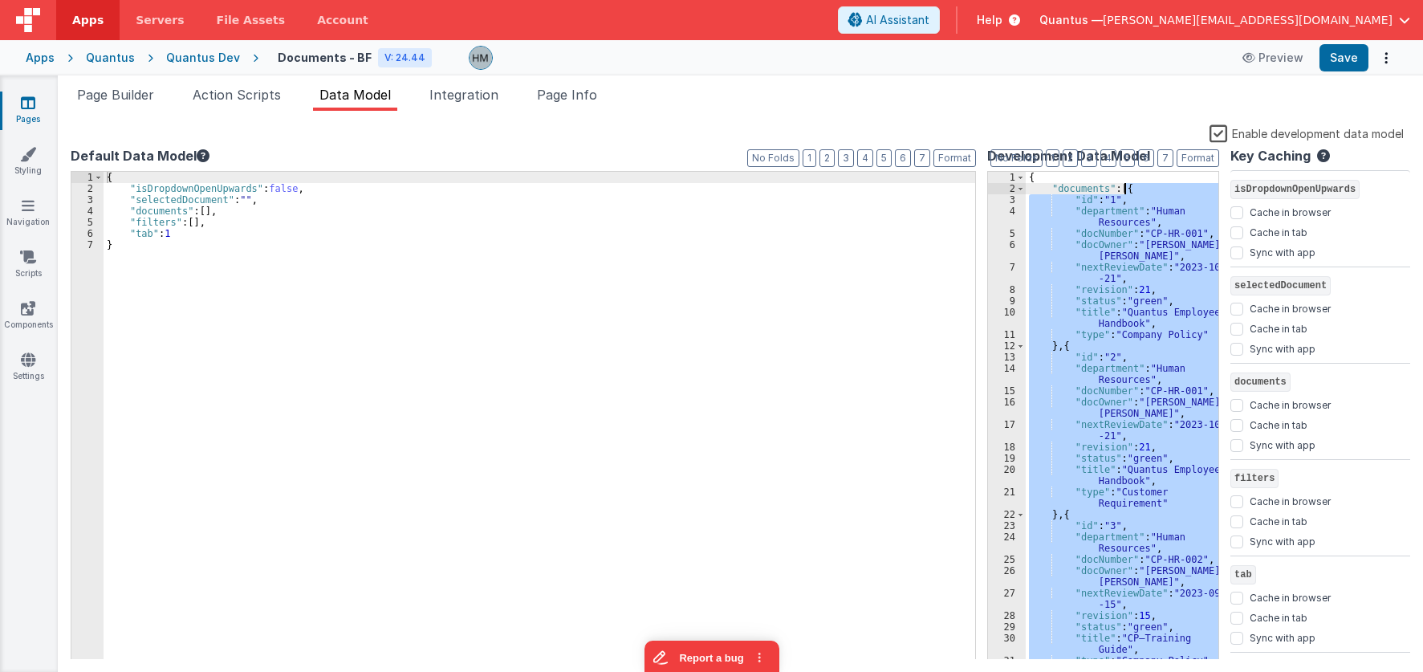
click at [1128, 189] on div "{ "documents" : [{ "id" : "1" , "department" : "Human Resources" , "docNumber" …" at bounding box center [1122, 427] width 193 height 510
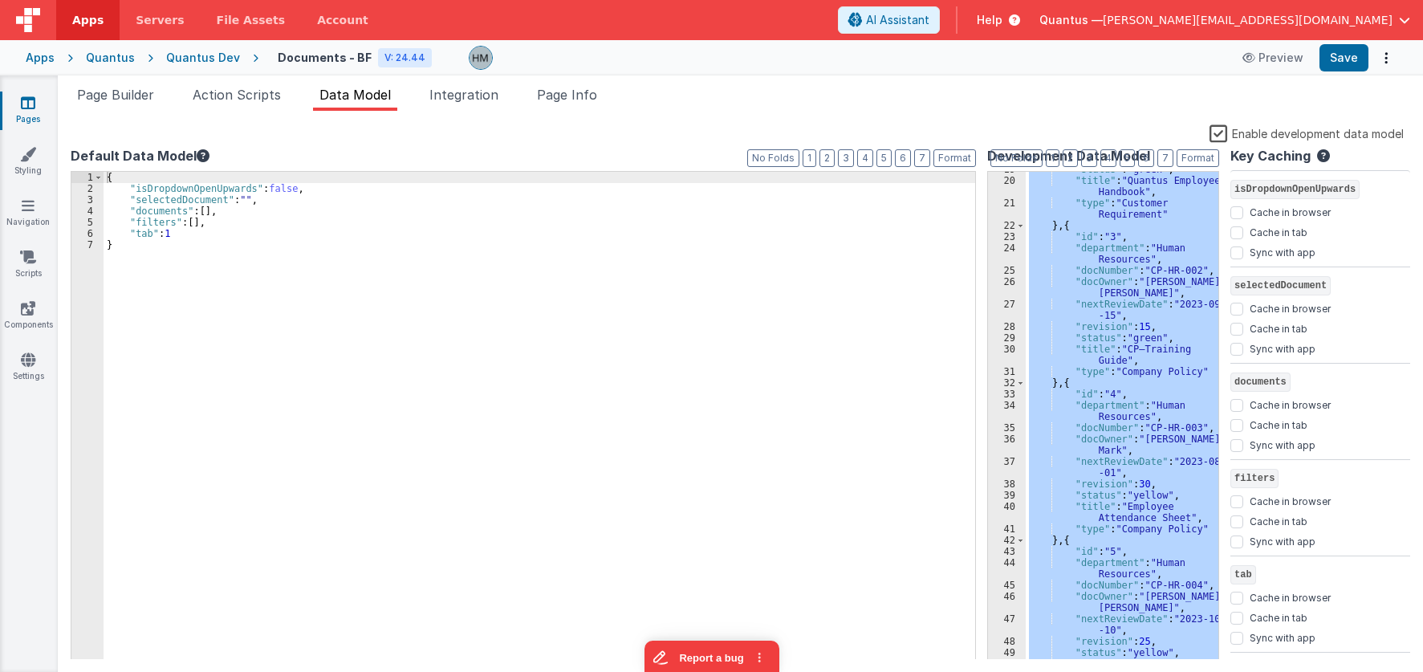
scroll to position [523, 0]
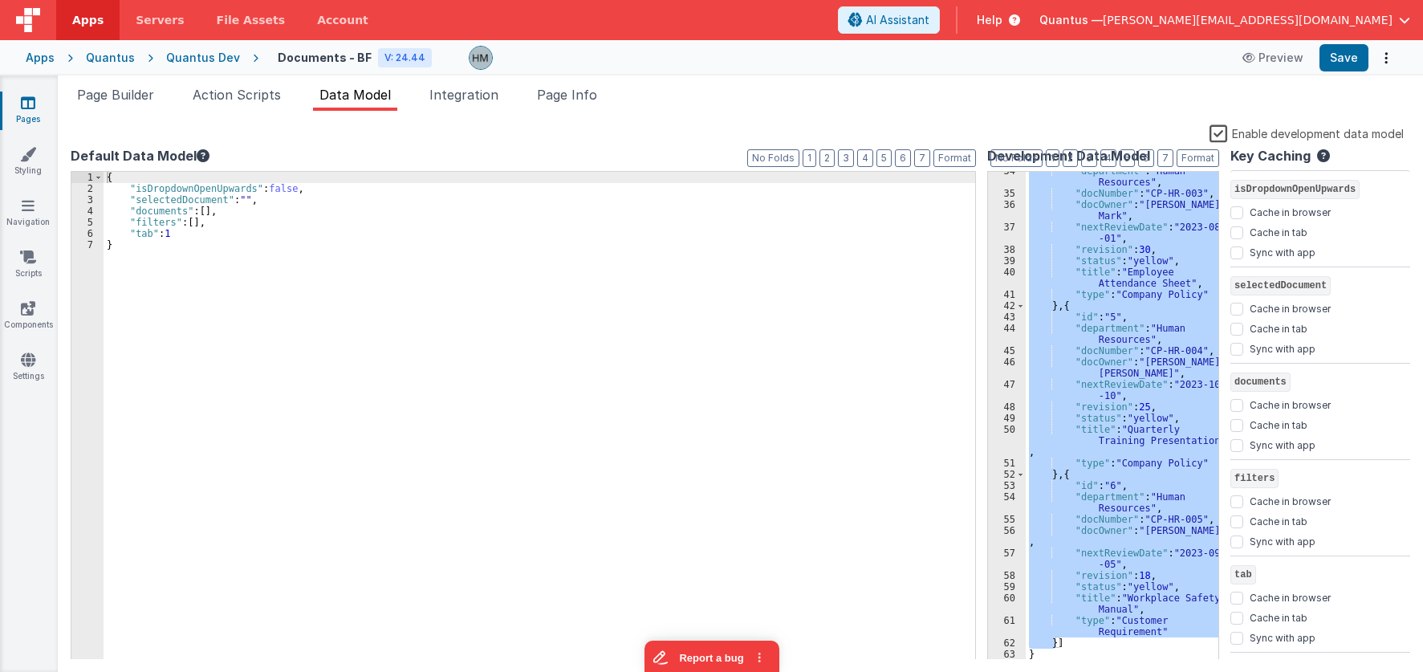
click at [1059, 647] on div ""department" : "Human Resources" , "docNumber" : "CP-HR-003" , "docOwner" : "Jo…" at bounding box center [1122, 416] width 193 height 488
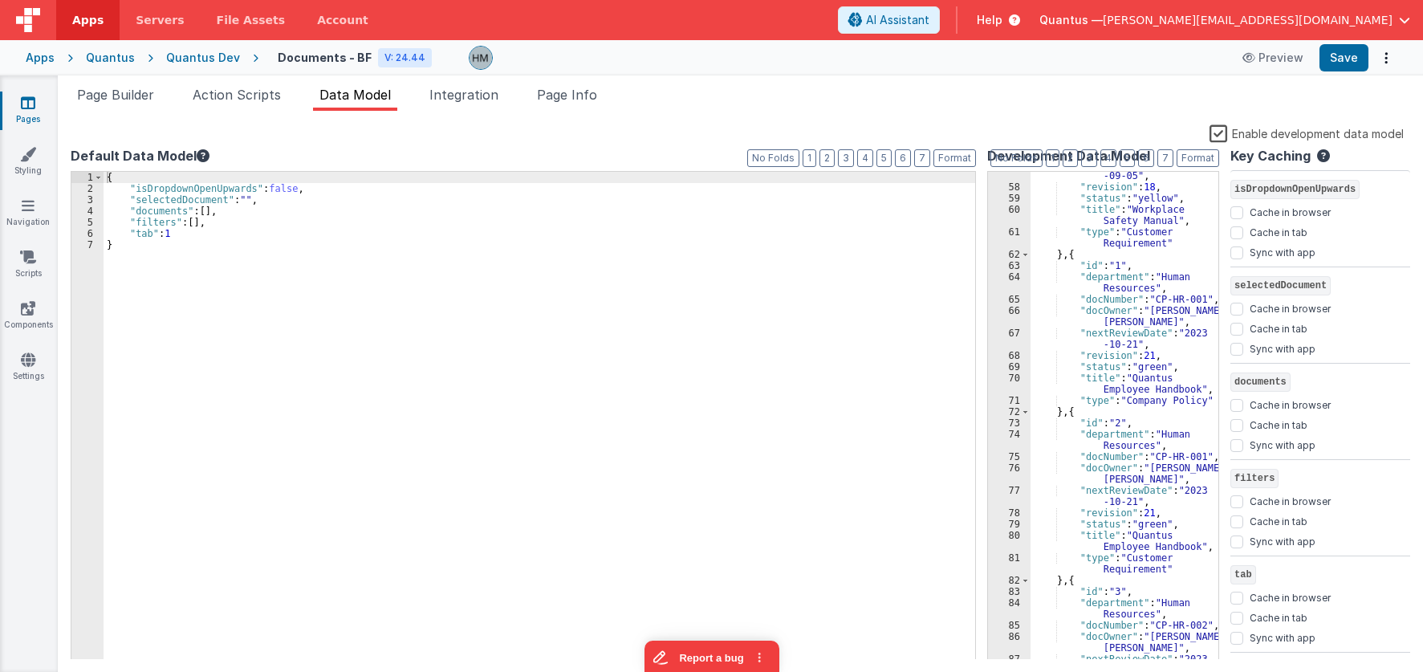
scroll to position [815, 0]
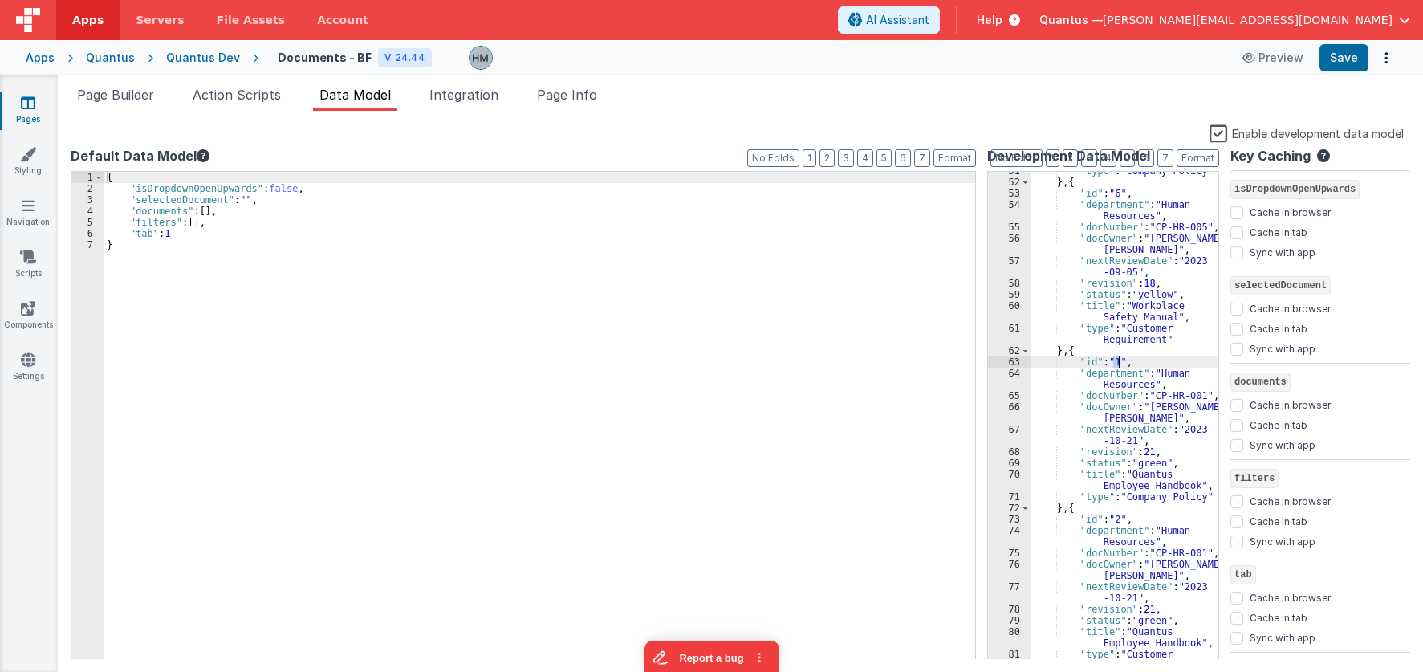
click at [1122, 358] on div ""type" : "Company Policy" } , { "id" : "6" , "department" : "Human Resources" ,…" at bounding box center [1124, 426] width 188 height 522
click at [1123, 518] on div ""type" : "Company Policy" } , { "id" : "6" , "department" : "Human Resources" ,…" at bounding box center [1124, 426] width 188 height 522
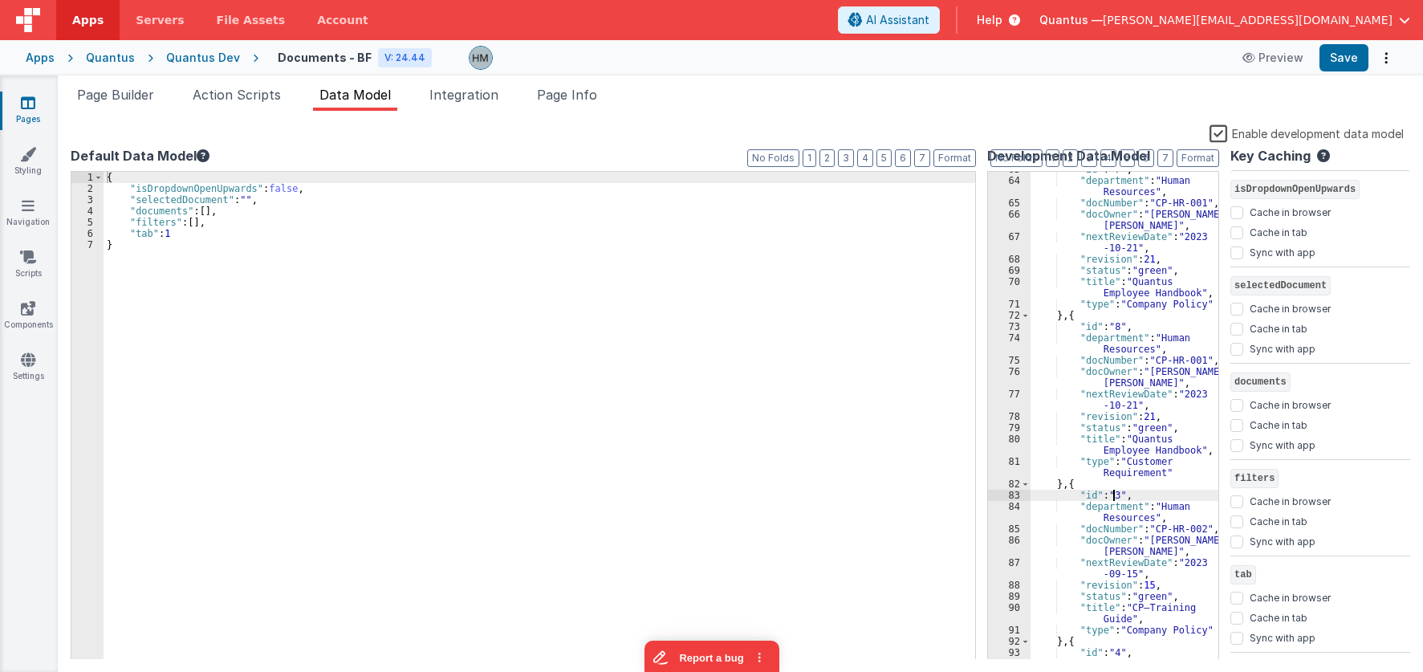
click at [1120, 494] on div ""id" : "7" , "department" : "Human Resources" , "docNumber" : "CP-HR-001" , "do…" at bounding box center [1124, 425] width 188 height 522
click at [1120, 495] on div ""id" : "7" , "department" : "Human Resources" , "docNumber" : "CP-HR-001" , "do…" at bounding box center [1124, 425] width 188 height 522
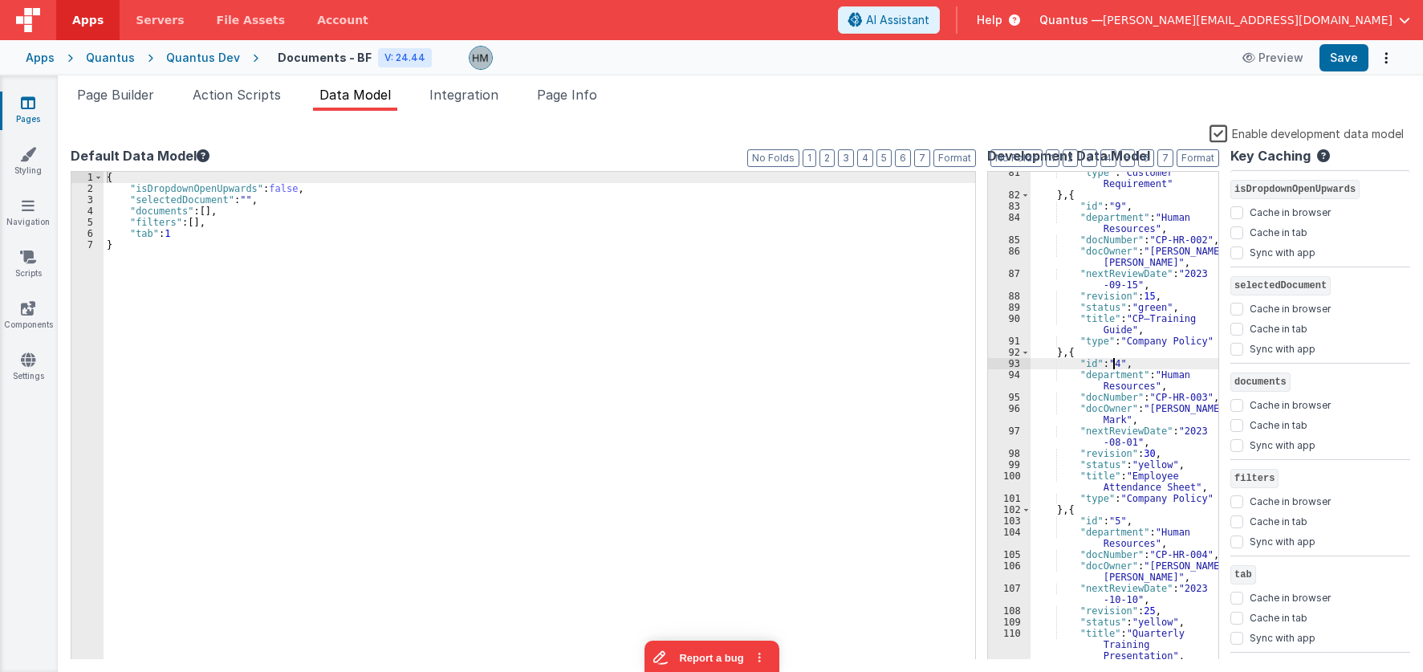
click at [1122, 365] on div ""type" : "Customer Requirement" } , { "id" : "9" , "department" : "Human Resour…" at bounding box center [1124, 428] width 188 height 522
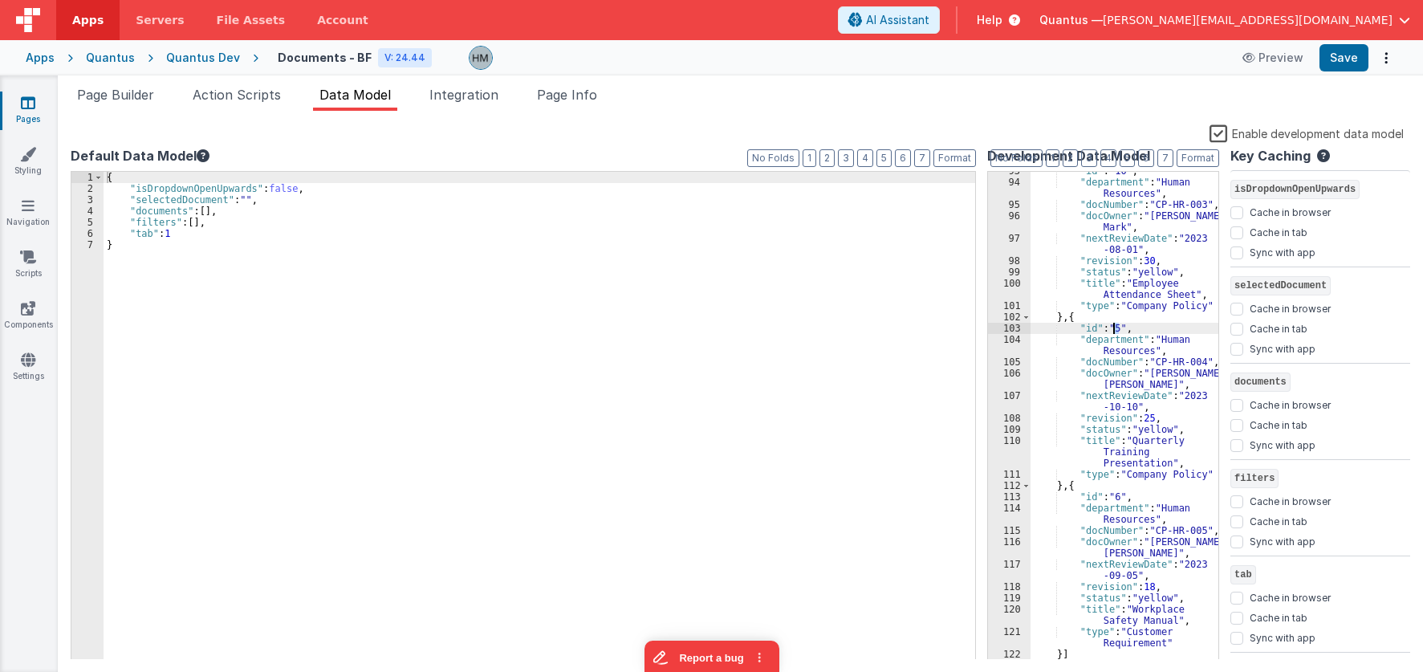
click at [1119, 330] on div ""id" : "10" , "department" : "Human Resources" , "docNumber" : "CP-HR-003" , "d…" at bounding box center [1124, 420] width 188 height 510
click at [1121, 490] on div ""id" : "10" , "department" : "Human Resources" , "docNumber" : "CP-HR-003" , "d…" at bounding box center [1124, 420] width 188 height 510
click at [1122, 494] on div ""id" : "10" , "department" : "Human Resources" , "docNumber" : "CP-HR-003" , "d…" at bounding box center [1124, 420] width 188 height 510
click at [1140, 463] on div ""id" : "10" , "department" : "Human Resources" , "docNumber" : "CP-HR-003" , "d…" at bounding box center [1124, 420] width 188 height 510
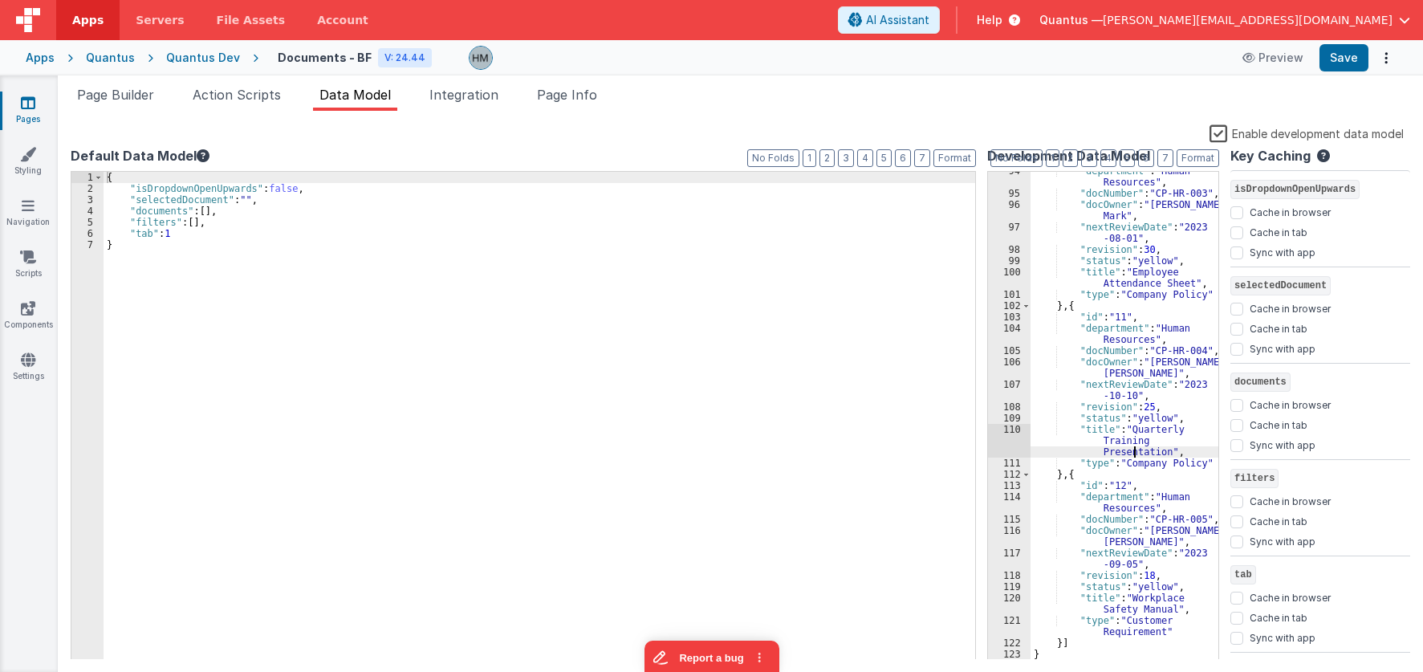
click at [1124, 482] on div ""department" : "Human Resources" , "docNumber" : "CP-HR-003" , "docOwner" : "Jo…" at bounding box center [1124, 426] width 188 height 522
click at [95, 98] on span "Page Builder" at bounding box center [115, 95] width 77 height 16
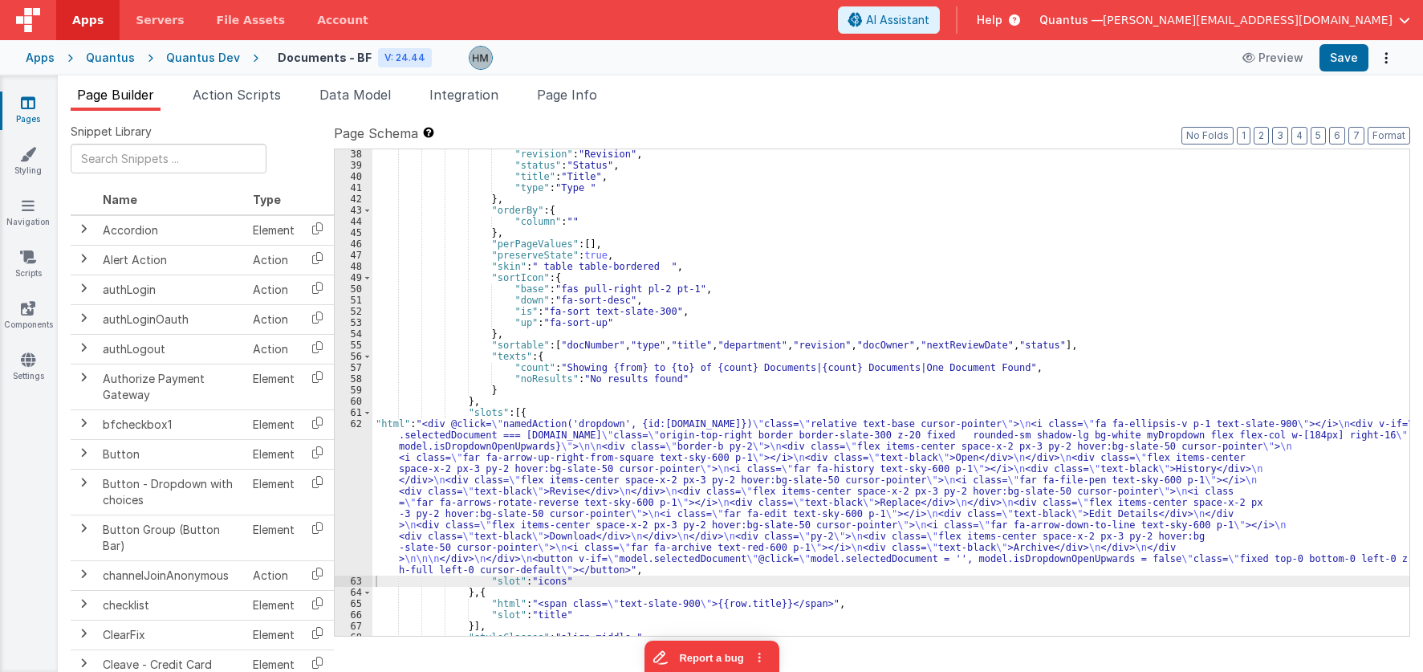
scroll to position [529, 0]
click at [406, 435] on div ""revision" : "Revision" , "status" : "Status" , "title" : "Title" , "type" : "T…" at bounding box center [890, 402] width 1037 height 509
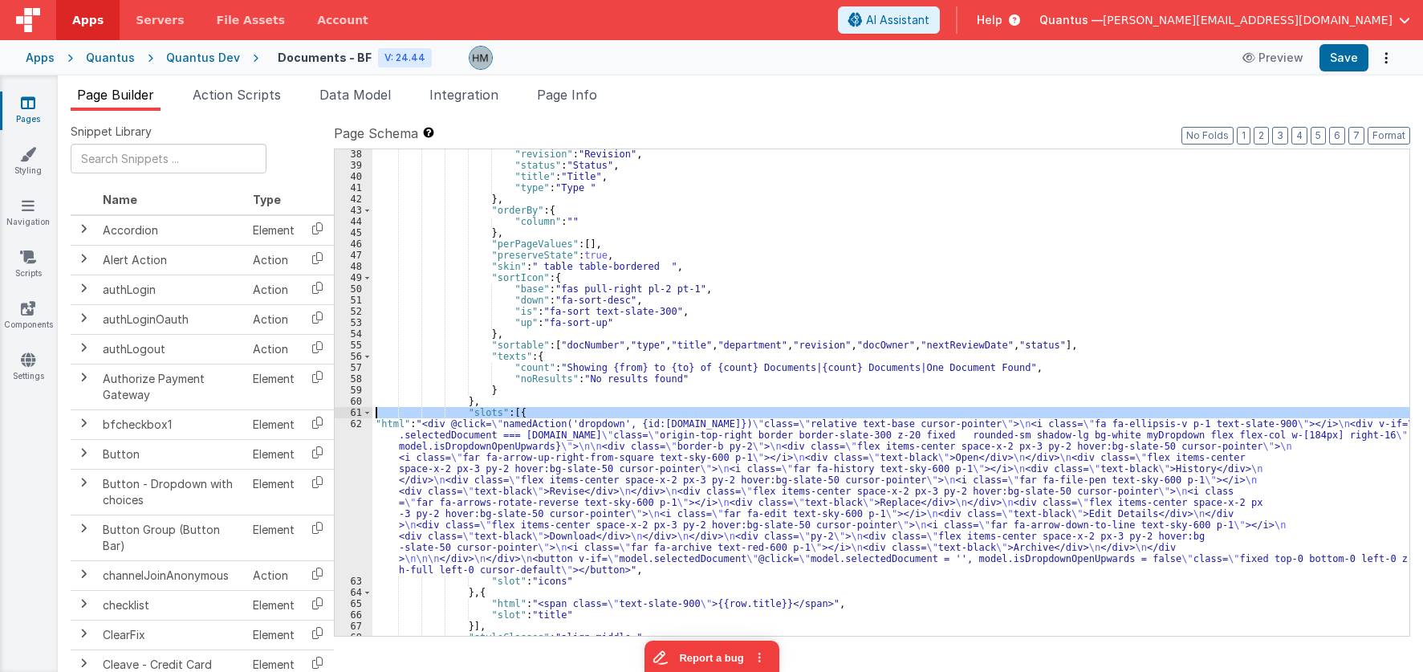
click at [348, 414] on div "61" at bounding box center [354, 412] width 38 height 11
click at [353, 418] on div "62" at bounding box center [354, 496] width 38 height 157
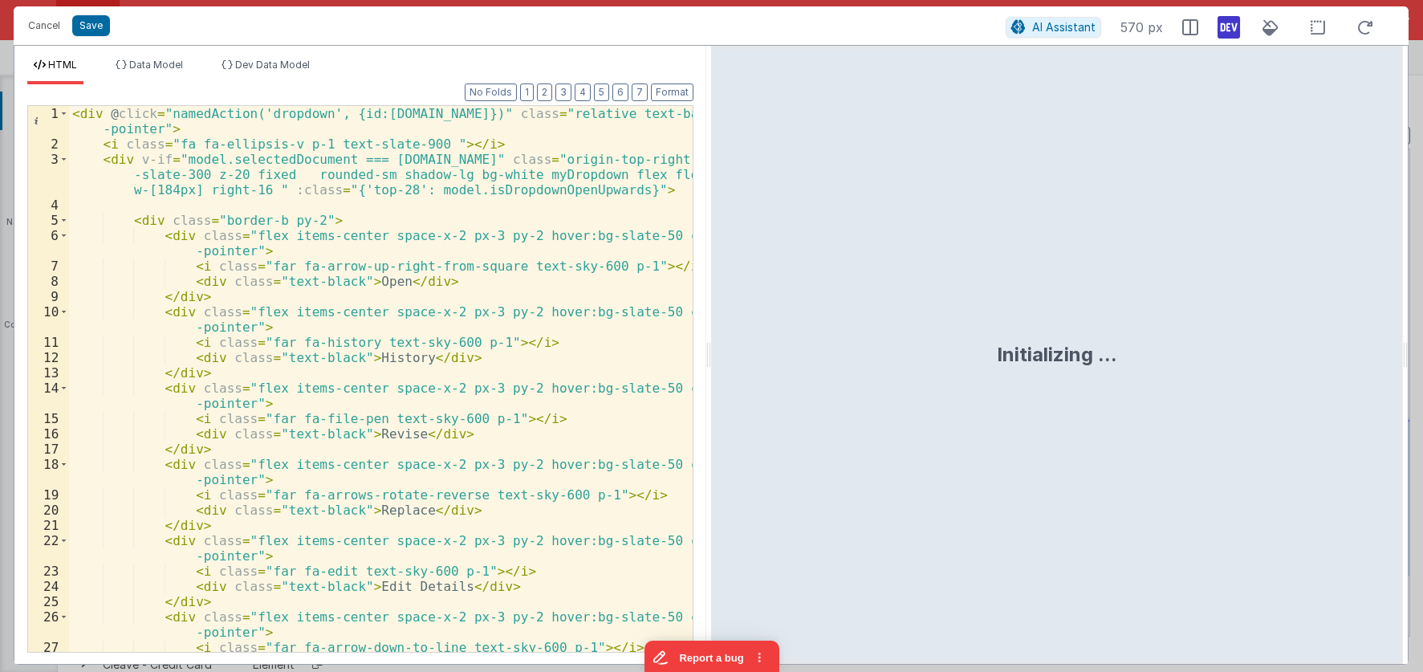
click at [417, 326] on div "< div @ click = "namedAction('dropdown', {id:row.id})" class = "relative text-b…" at bounding box center [381, 401] width 624 height 591
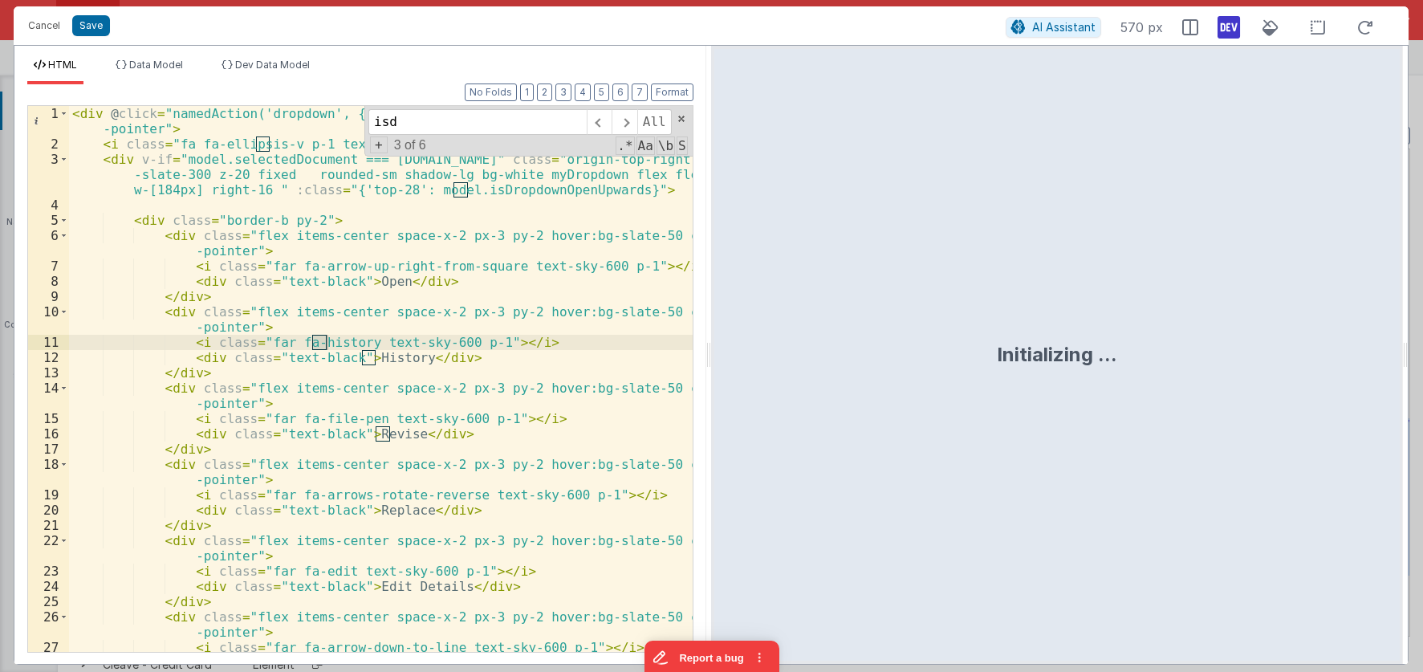
scroll to position [262, 0]
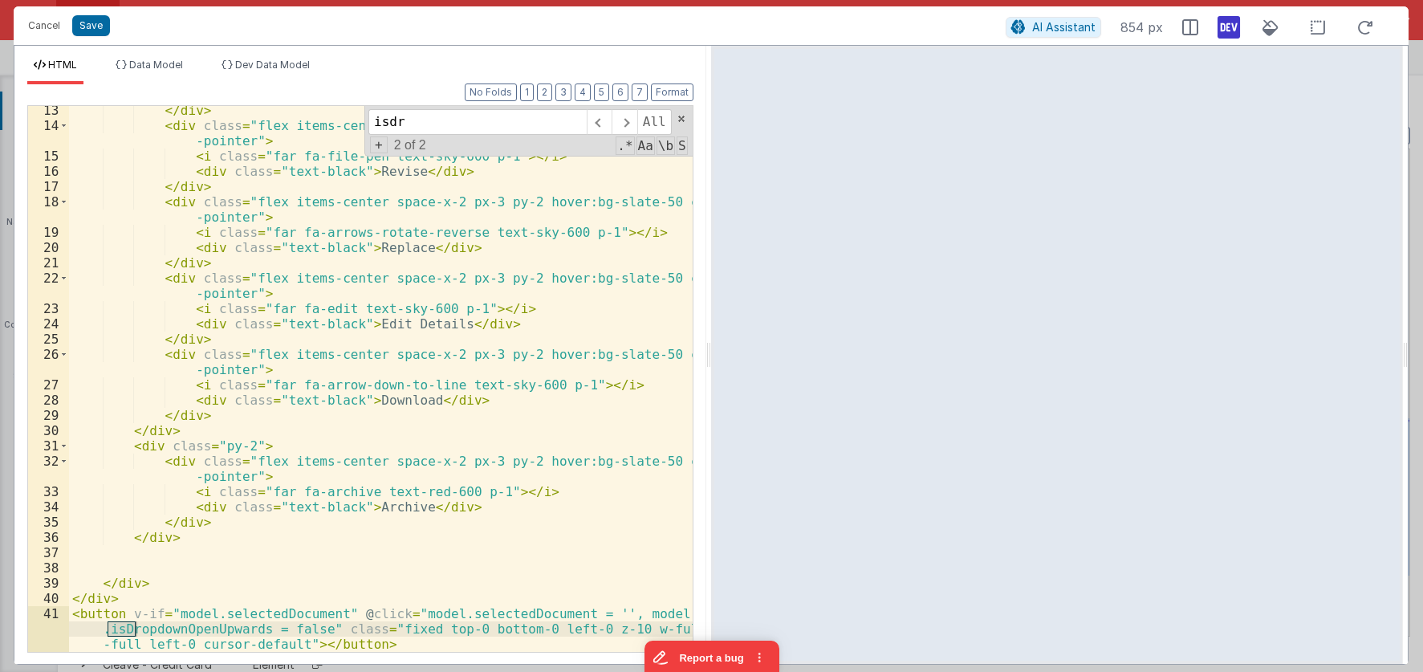
type input "isdr"
drag, startPoint x: 316, startPoint y: 628, endPoint x: 591, endPoint y: 613, distance: 274.9
click at [591, 613] on div "</ div > < div class = "flex items-center space-x-2 px-3 py-2 hover:bg-slate-50…" at bounding box center [381, 406] width 624 height 607
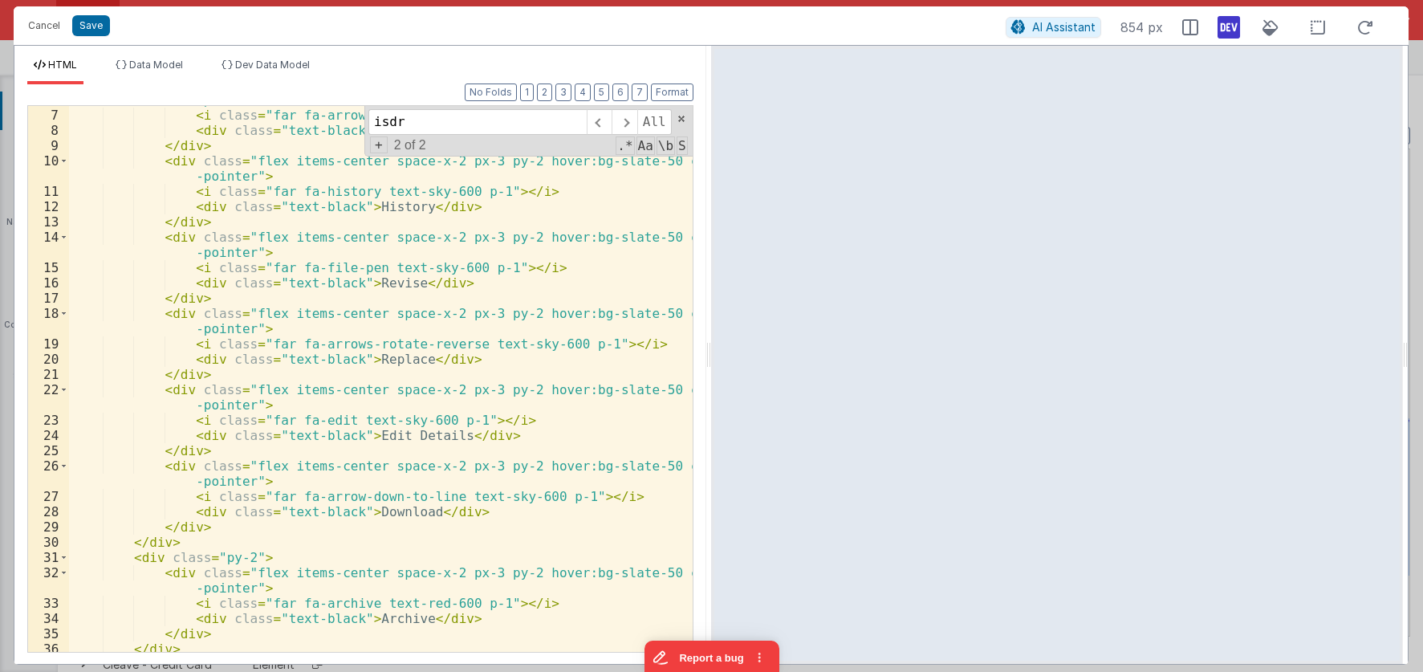
scroll to position [0, 0]
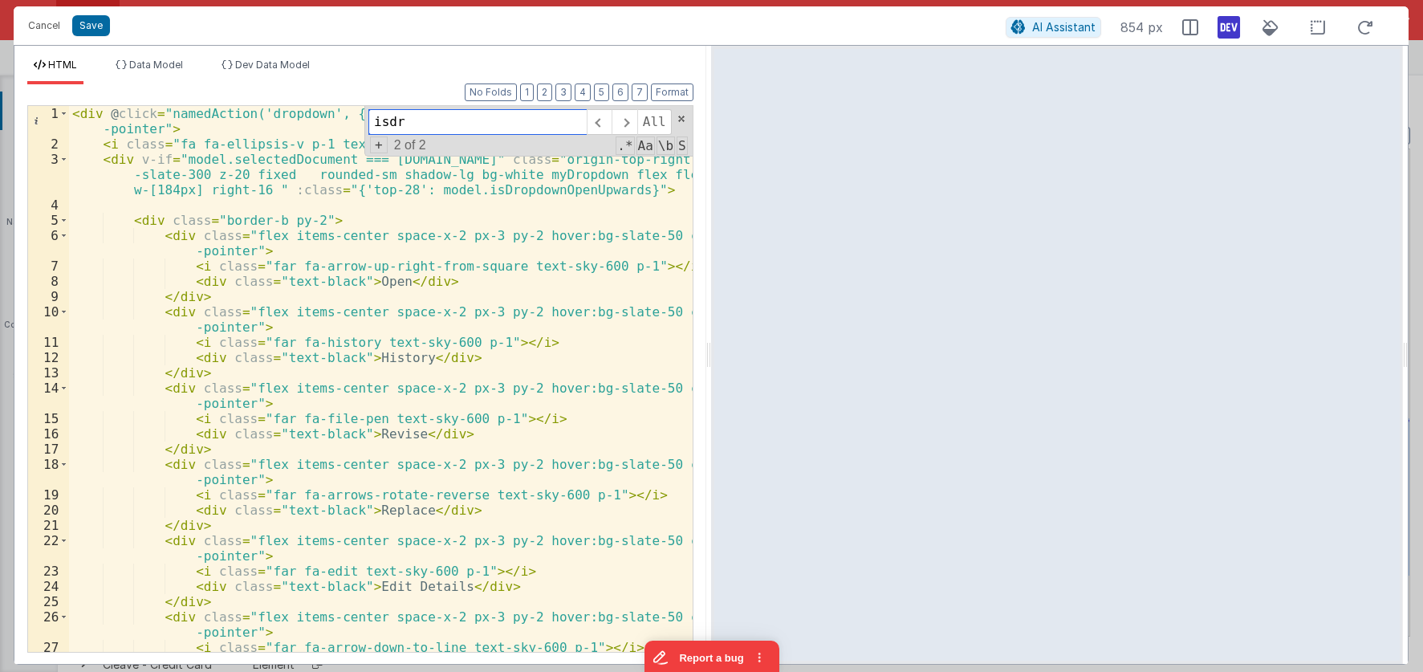
click at [426, 128] on input "isdr" at bounding box center [477, 122] width 218 height 26
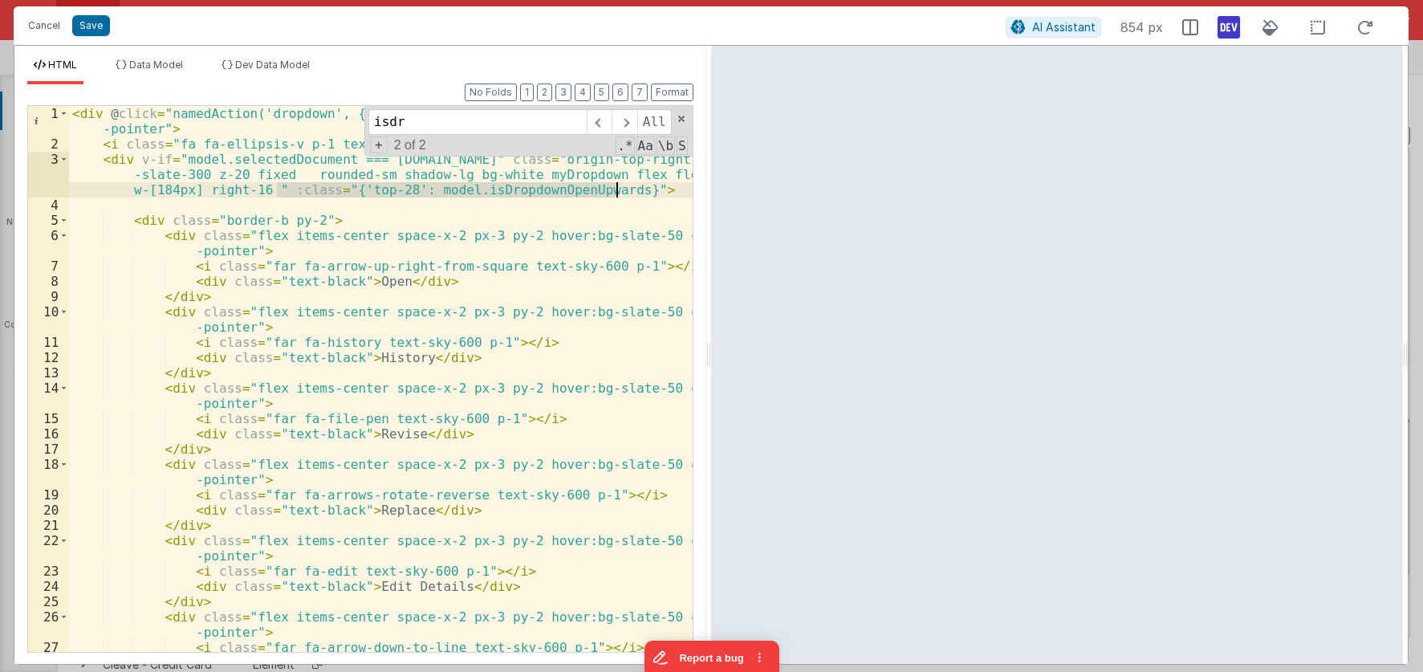
drag, startPoint x: 279, startPoint y: 191, endPoint x: 615, endPoint y: 190, distance: 335.5
click at [615, 190] on div "< div @ click = "namedAction('dropdown', {id:row.id})" class = "relative text-b…" at bounding box center [381, 401] width 624 height 591
click at [526, 177] on div "< div @ click = "namedAction('dropdown', {id:row.id})" class = "relative text-b…" at bounding box center [381, 401] width 624 height 591
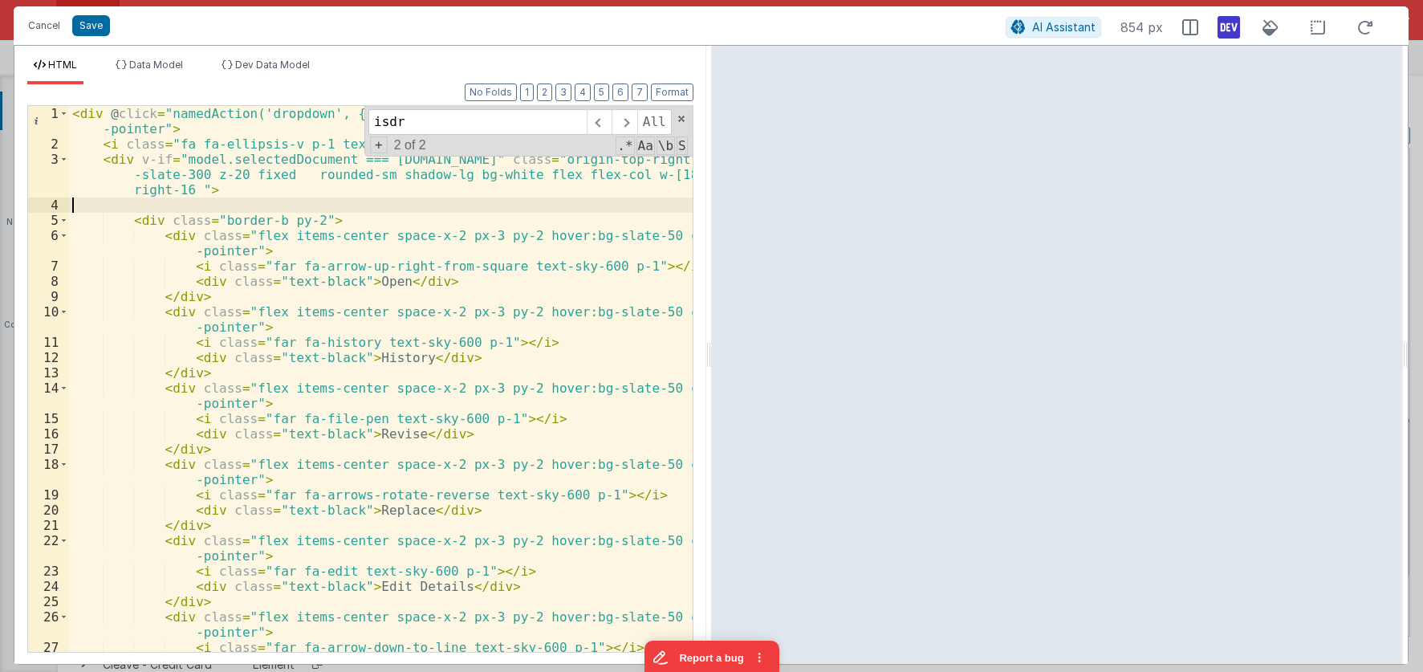
click at [566, 199] on div "< div @ click = "namedAction('dropdown', {id:row.id})" class = "relative text-b…" at bounding box center [381, 401] width 624 height 591
click at [677, 121] on span at bounding box center [681, 118] width 11 height 11
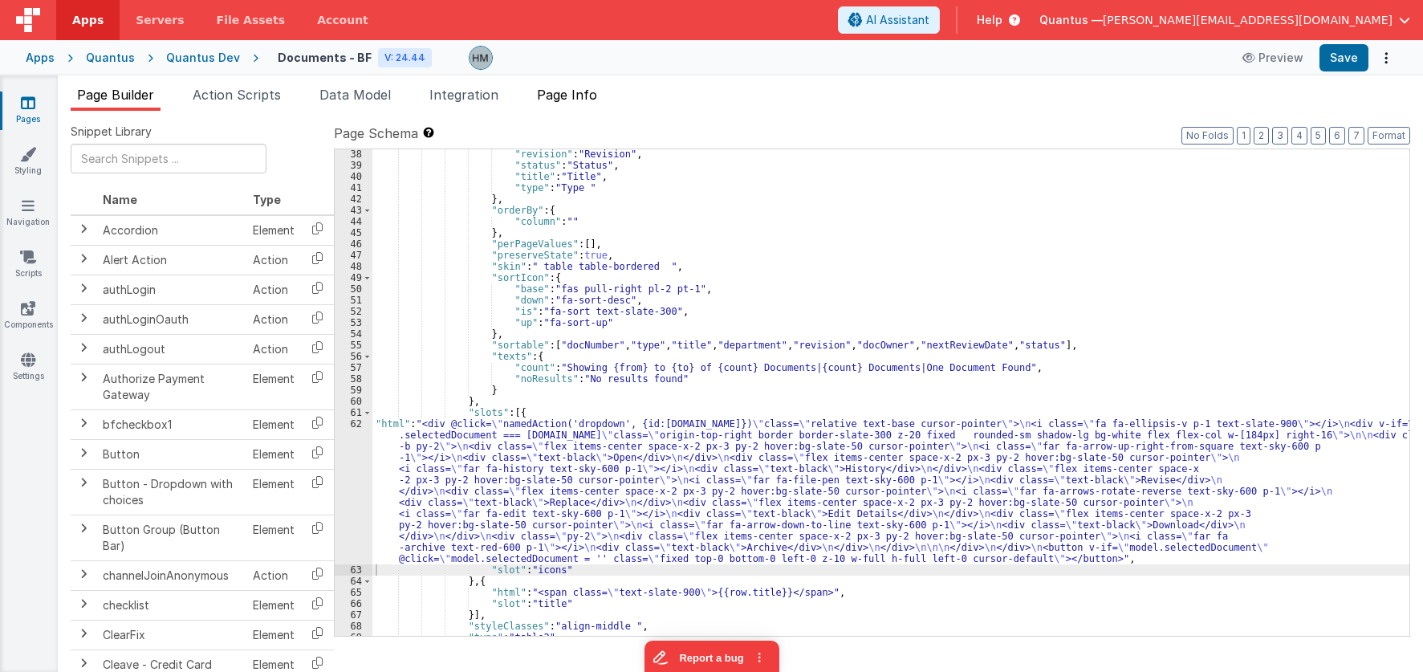
click at [592, 98] on span "Page Info" at bounding box center [567, 95] width 60 height 16
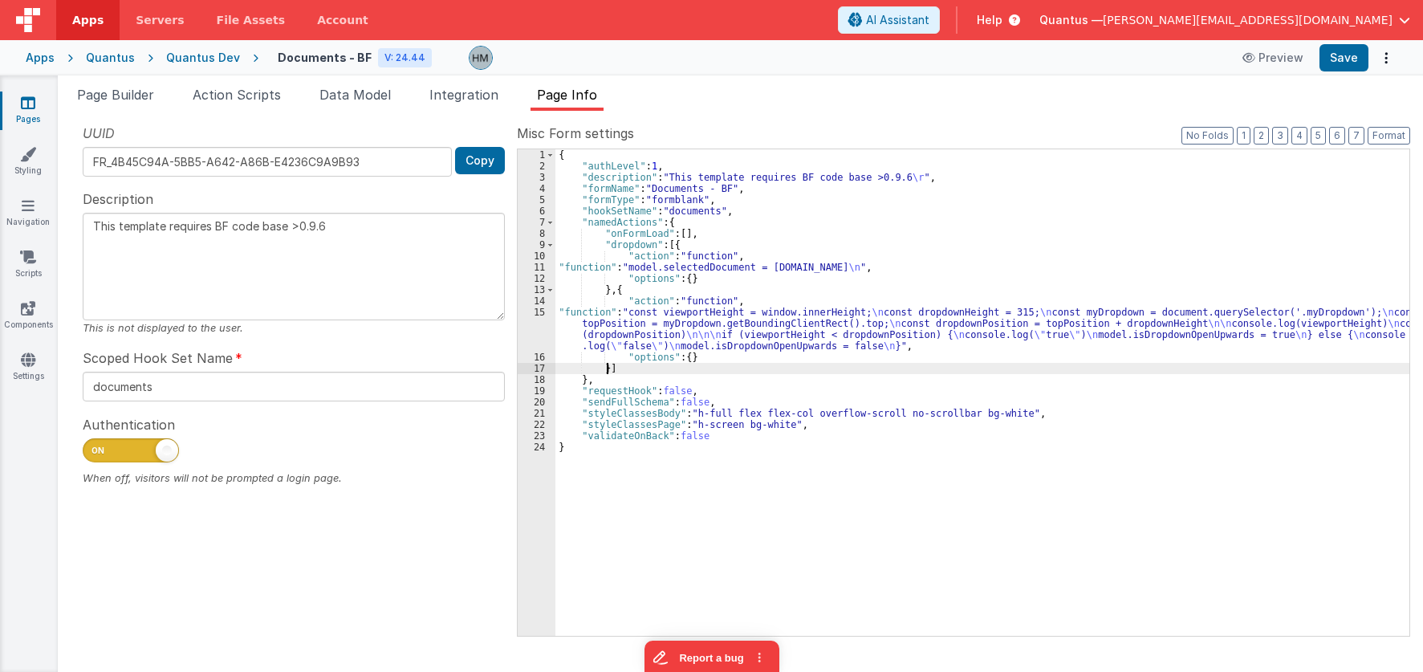
click at [605, 368] on div "{ "authLevel" : 1 , "description" : "This template requires BF code base >0.9.6…" at bounding box center [982, 403] width 854 height 509
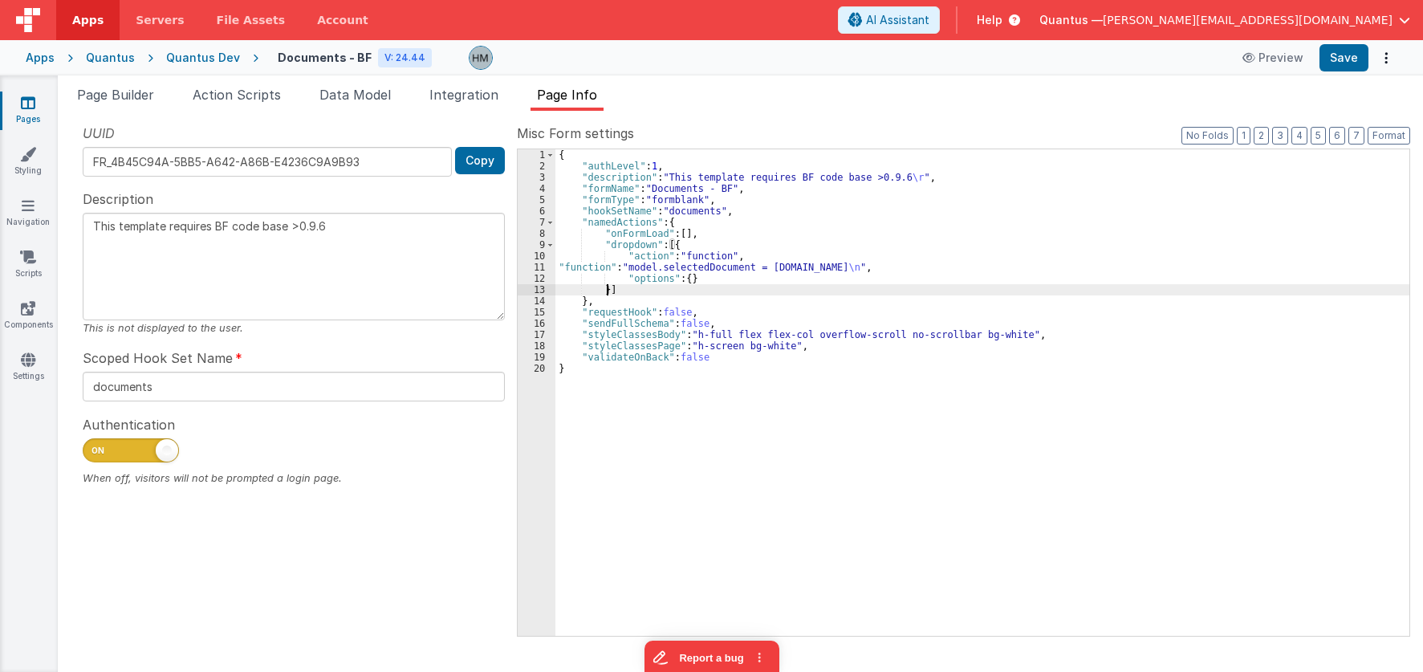
click at [605, 290] on div "{ "authLevel" : 1 , "description" : "This template requires BF code base >0.9.6…" at bounding box center [982, 403] width 854 height 509
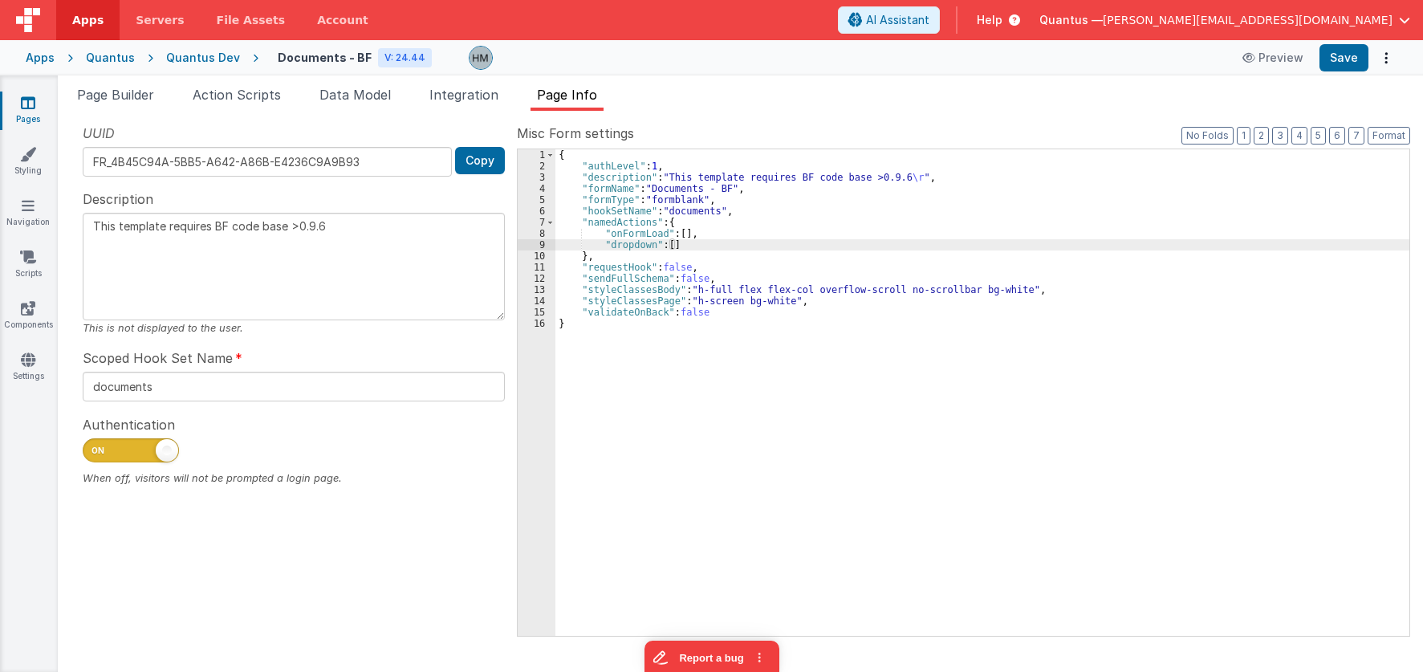
click at [624, 246] on div "{ "authLevel" : 1 , "description" : "This template requires BF code base >0.9.6…" at bounding box center [982, 403] width 854 height 509
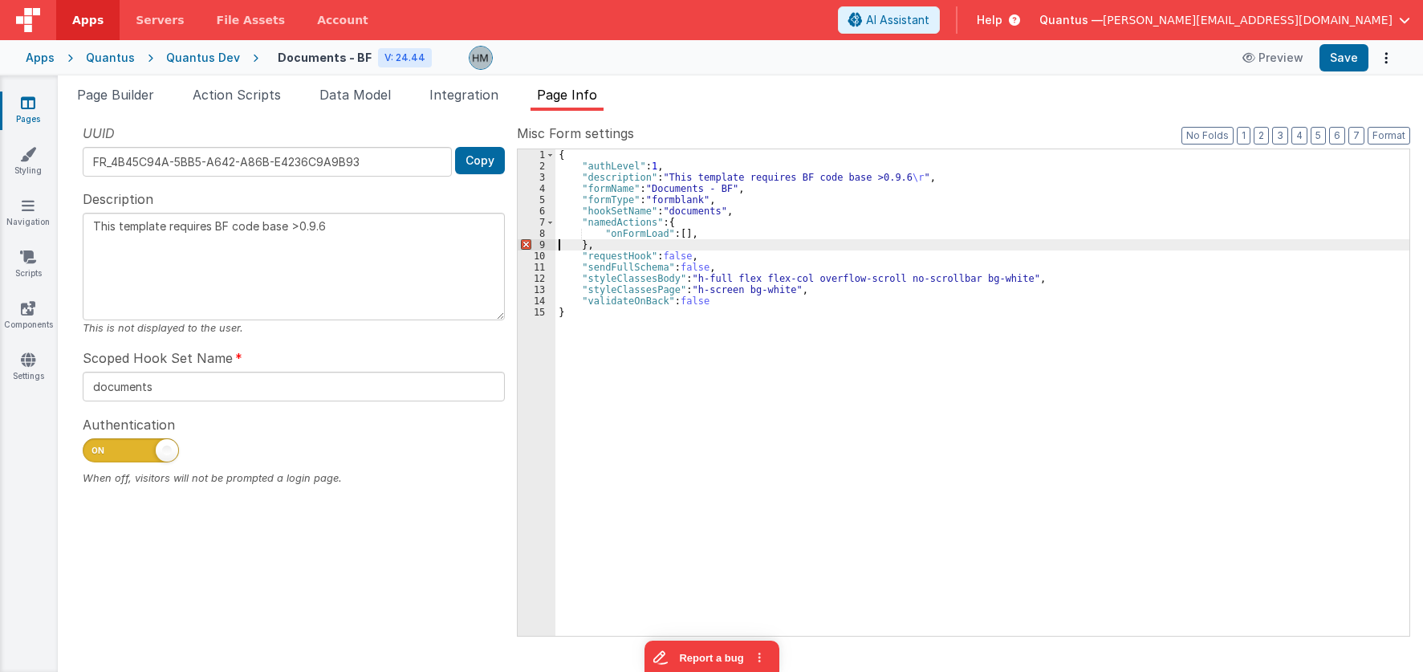
click at [701, 232] on div "{ "authLevel" : 1 , "description" : "This template requires BF code base >0.9.6…" at bounding box center [982, 403] width 854 height 509
type textarea "This template requires BF code base >0.9.6"
click at [124, 96] on span "Page Builder" at bounding box center [115, 95] width 77 height 16
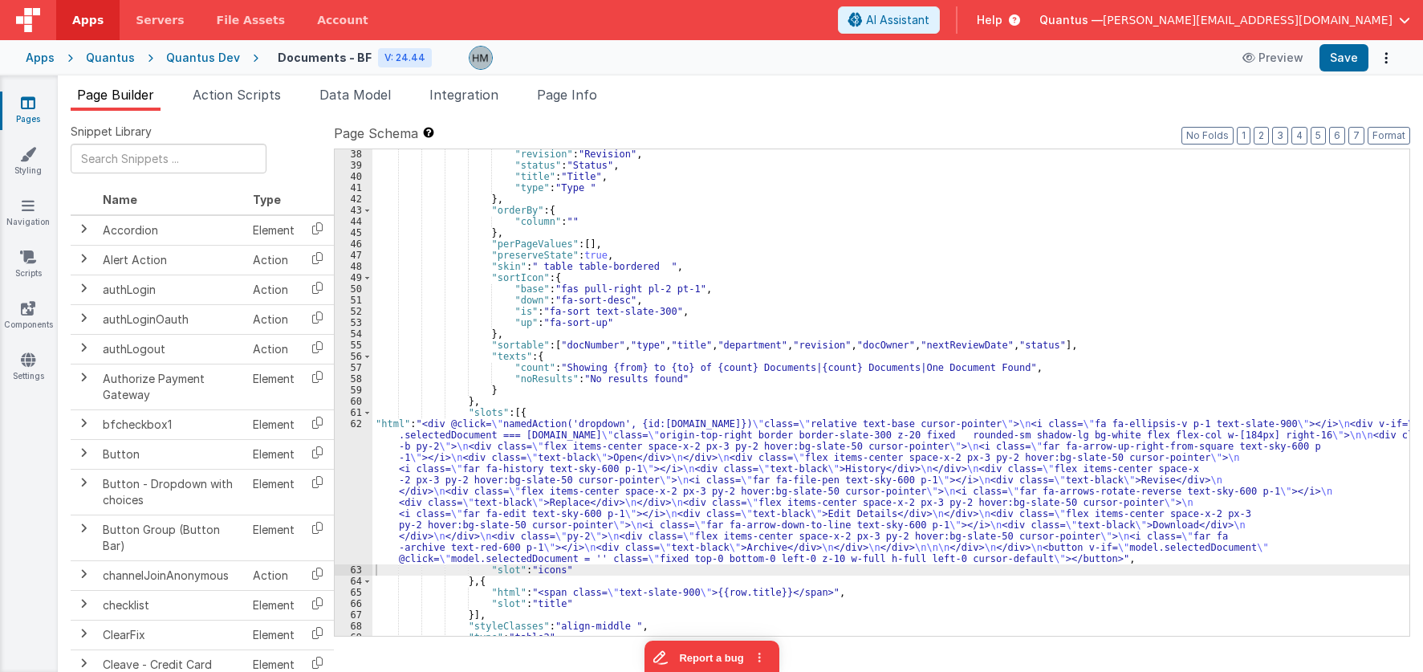
scroll to position [529, 0]
click at [406, 457] on div ""revision" : "Revision" , "status" : "Status" , "title" : "Title" , "type" : "T…" at bounding box center [890, 402] width 1037 height 509
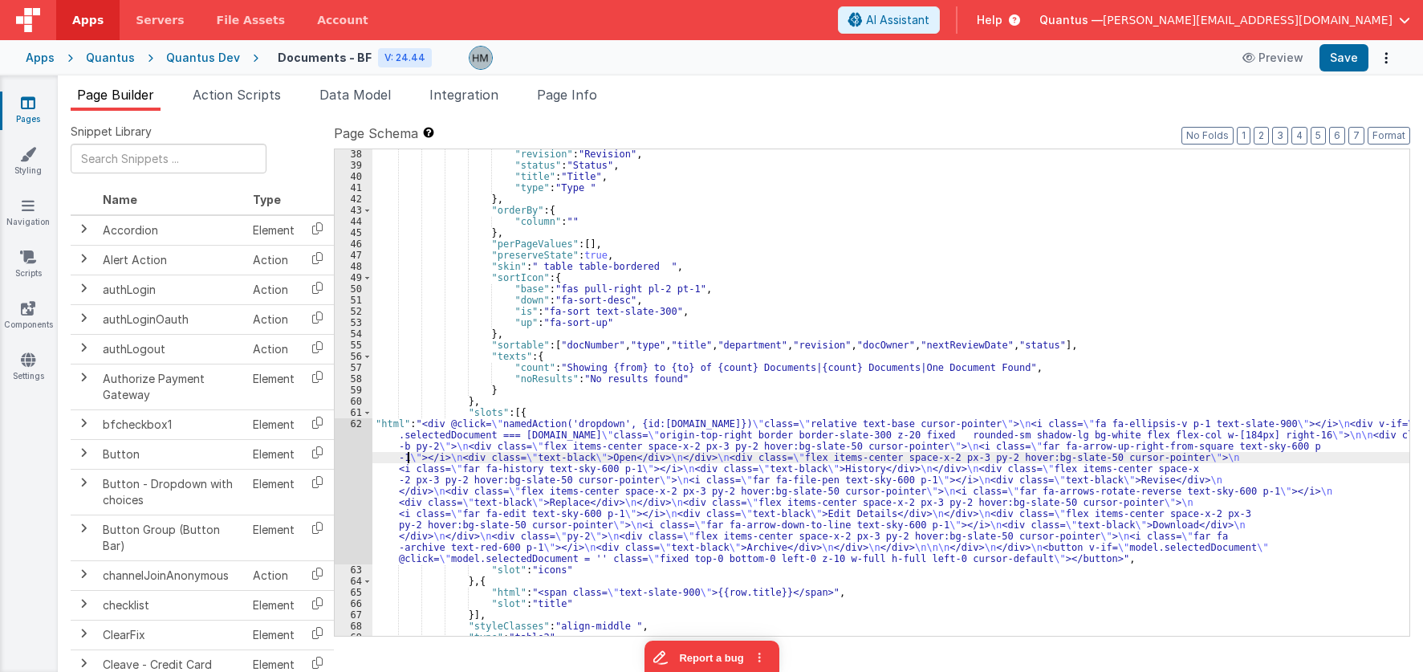
click at [357, 425] on div "62" at bounding box center [354, 491] width 38 height 146
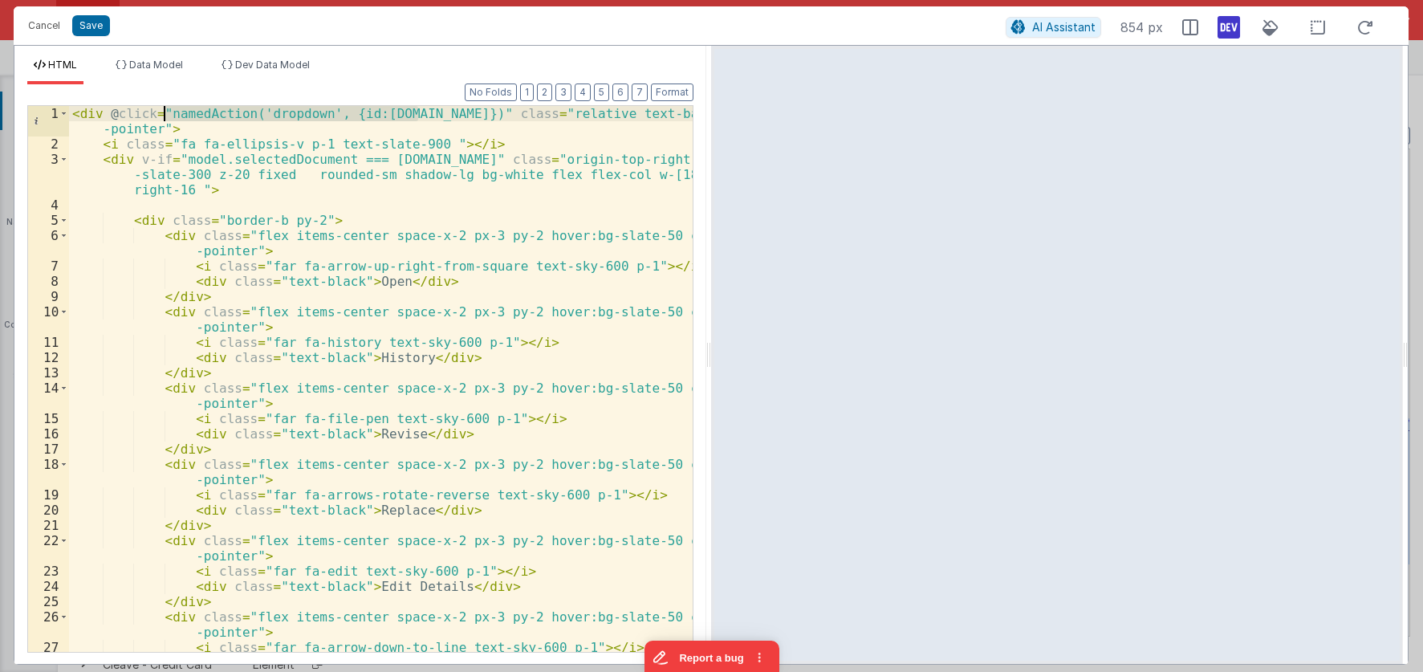
drag, startPoint x: 421, startPoint y: 116, endPoint x: 171, endPoint y: 115, distance: 249.6
click at [165, 115] on div "< div @ click = "namedAction('dropdown', {id:row.id})" class = "relative text-b…" at bounding box center [381, 401] width 624 height 591
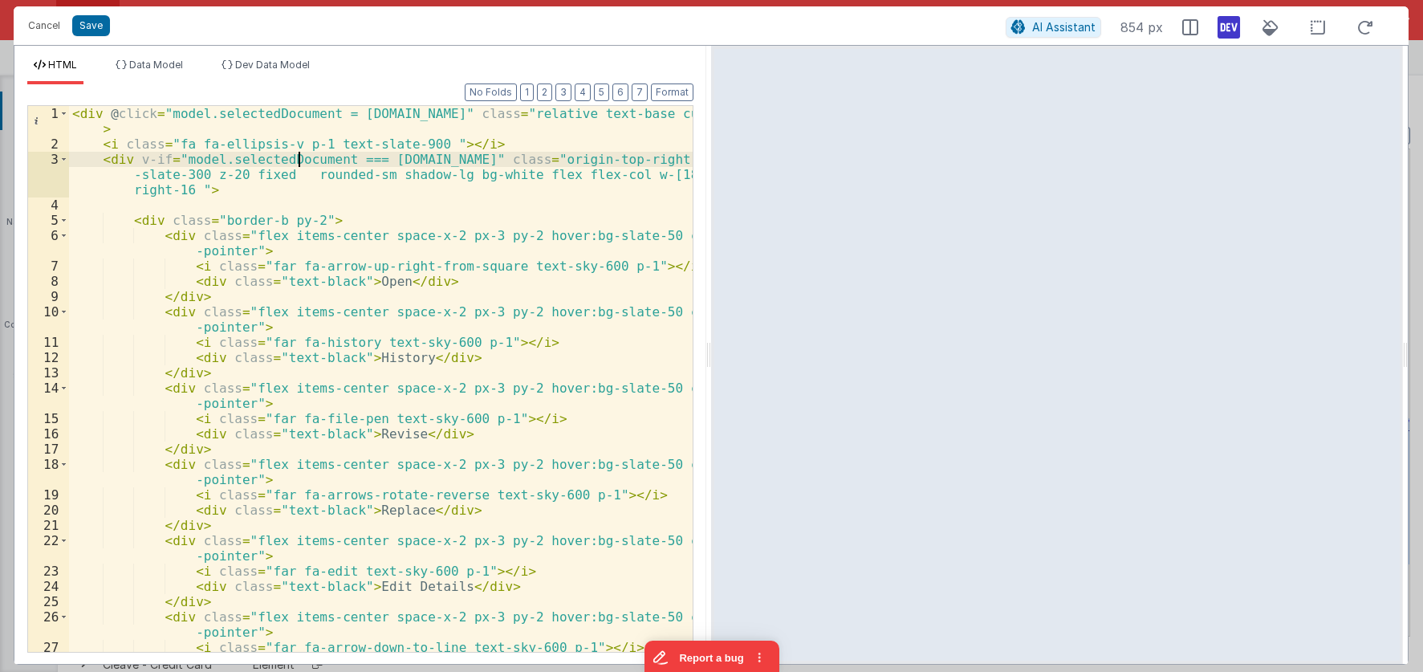
click at [299, 160] on div "< div @ click = "model.selectedDocument = row.id" class = "relative text-base c…" at bounding box center [381, 401] width 624 height 591
click at [326, 127] on div "< div @ click = "model.selectedDocument = row.id" class = "relative text-base c…" at bounding box center [381, 401] width 624 height 591
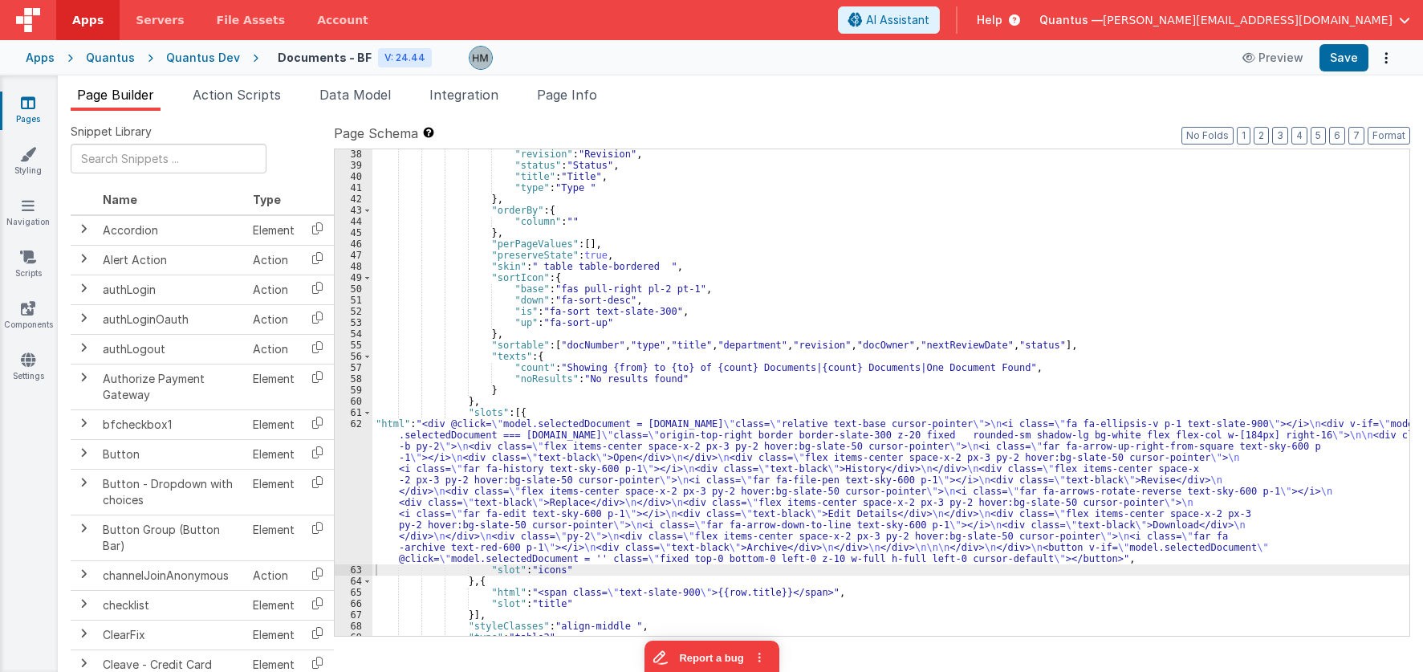
click at [404, 432] on div ""revision" : "Revision" , "status" : "Status" , "title" : "Title" , "type" : "T…" at bounding box center [890, 402] width 1037 height 509
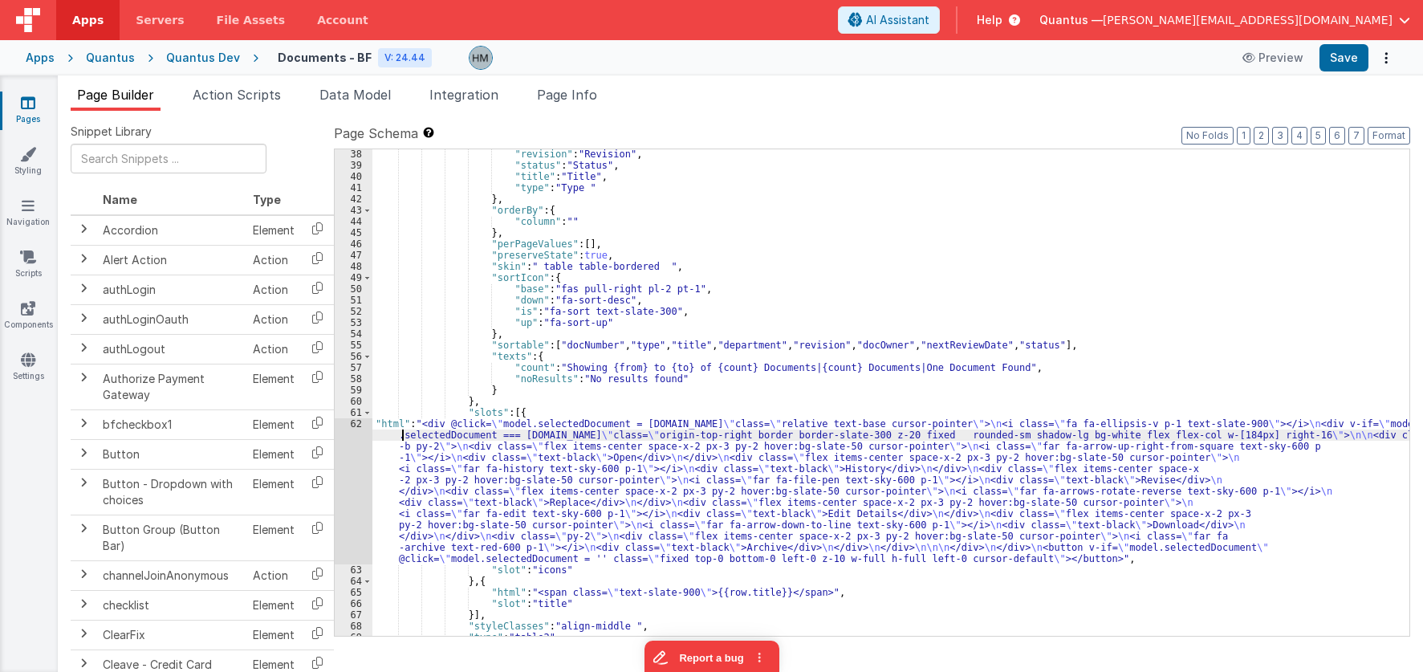
click at [353, 417] on div "61" at bounding box center [354, 412] width 38 height 11
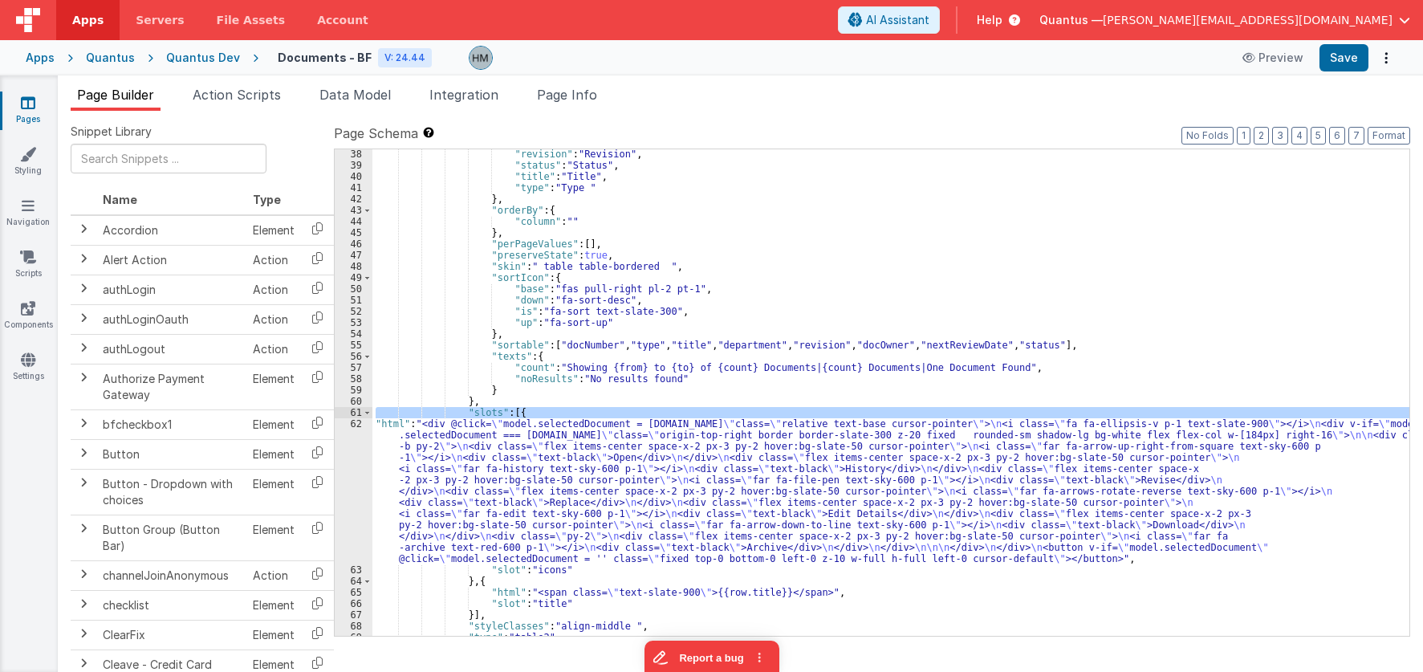
click at [349, 417] on div "61" at bounding box center [354, 412] width 38 height 11
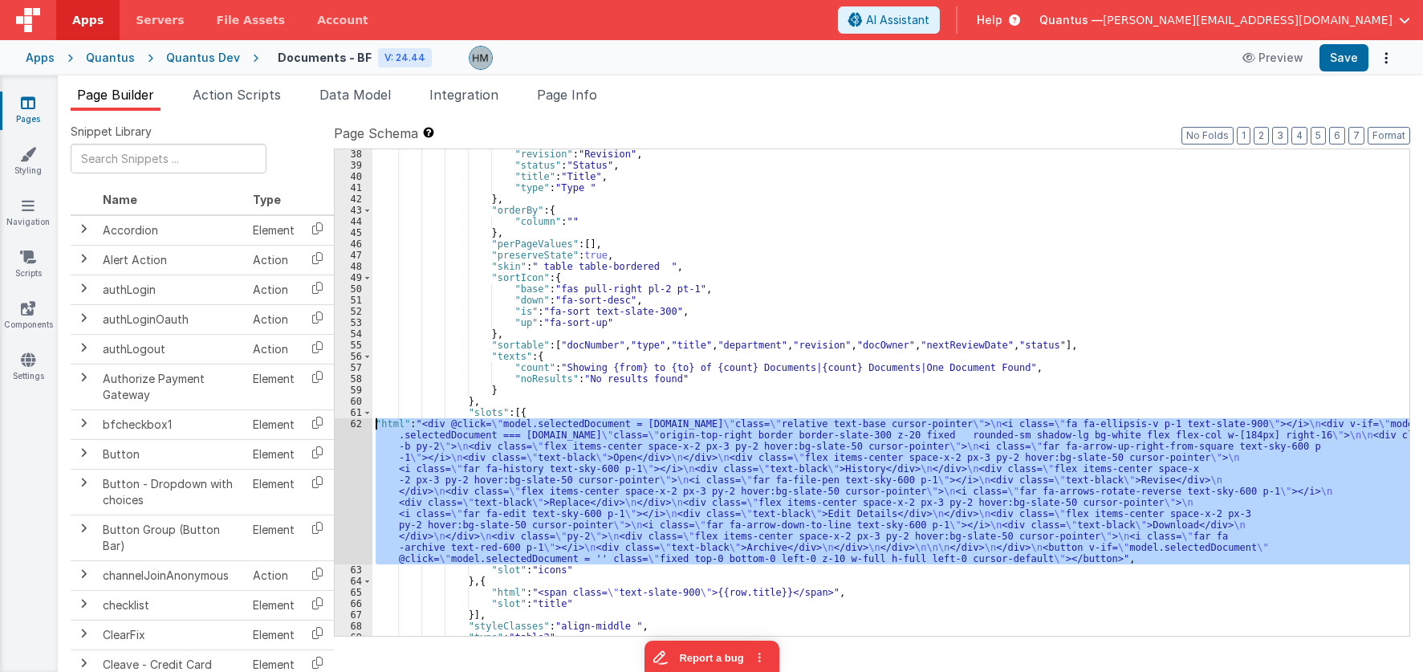
click at [351, 426] on div "62" at bounding box center [354, 491] width 38 height 146
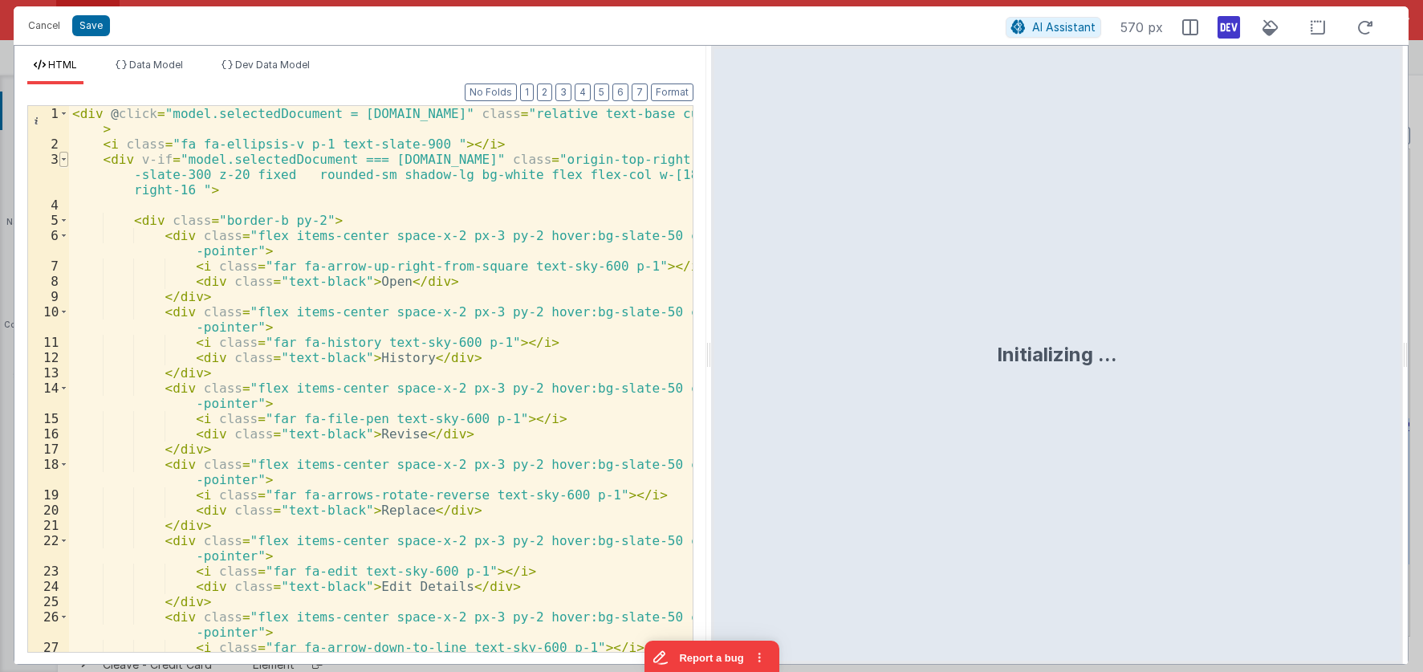
click at [63, 157] on span at bounding box center [63, 159] width 9 height 15
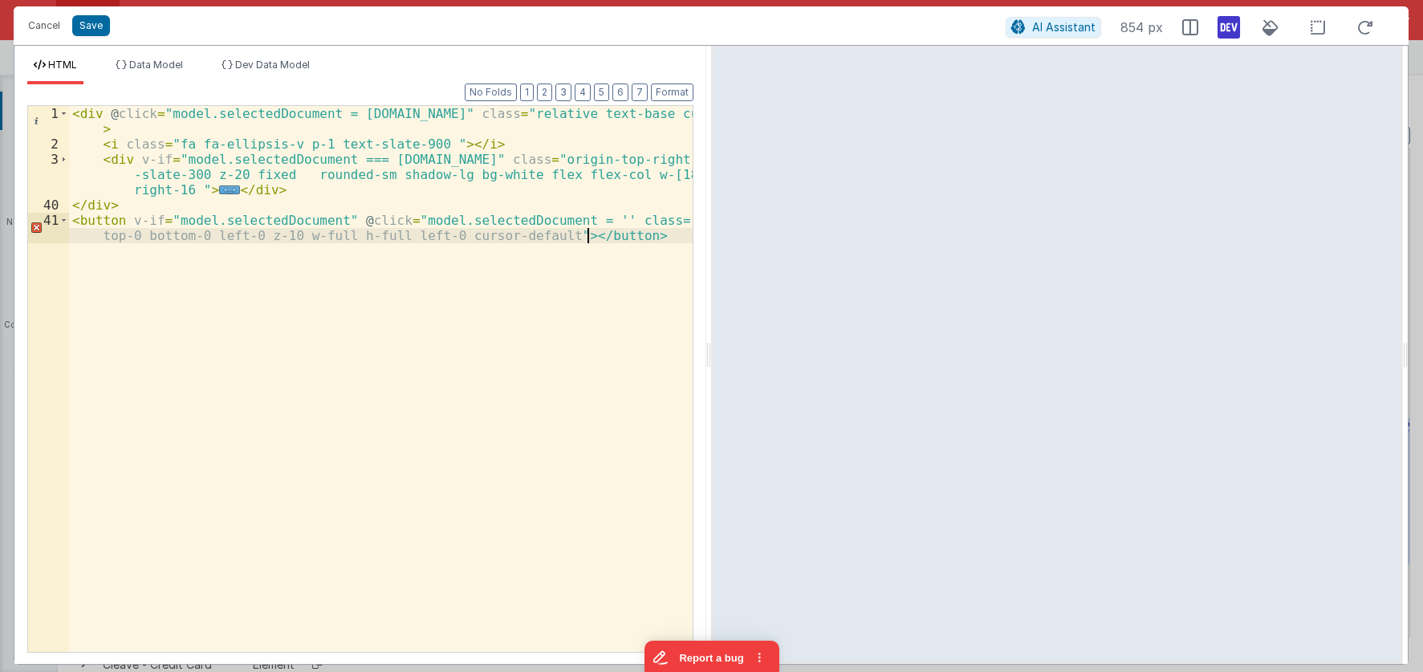
click at [584, 237] on div "< div @ click = "model.selectedDocument = row.id" class = "relative text-base c…" at bounding box center [381, 409] width 624 height 607
click at [587, 218] on div "< div @ click = "model.selectedDocument = row.id" class = "relative text-base c…" at bounding box center [381, 409] width 624 height 607
click at [643, 270] on div "< div @ click = "model.selectedDocument = row.id" class = "relative text-base c…" at bounding box center [381, 409] width 624 height 607
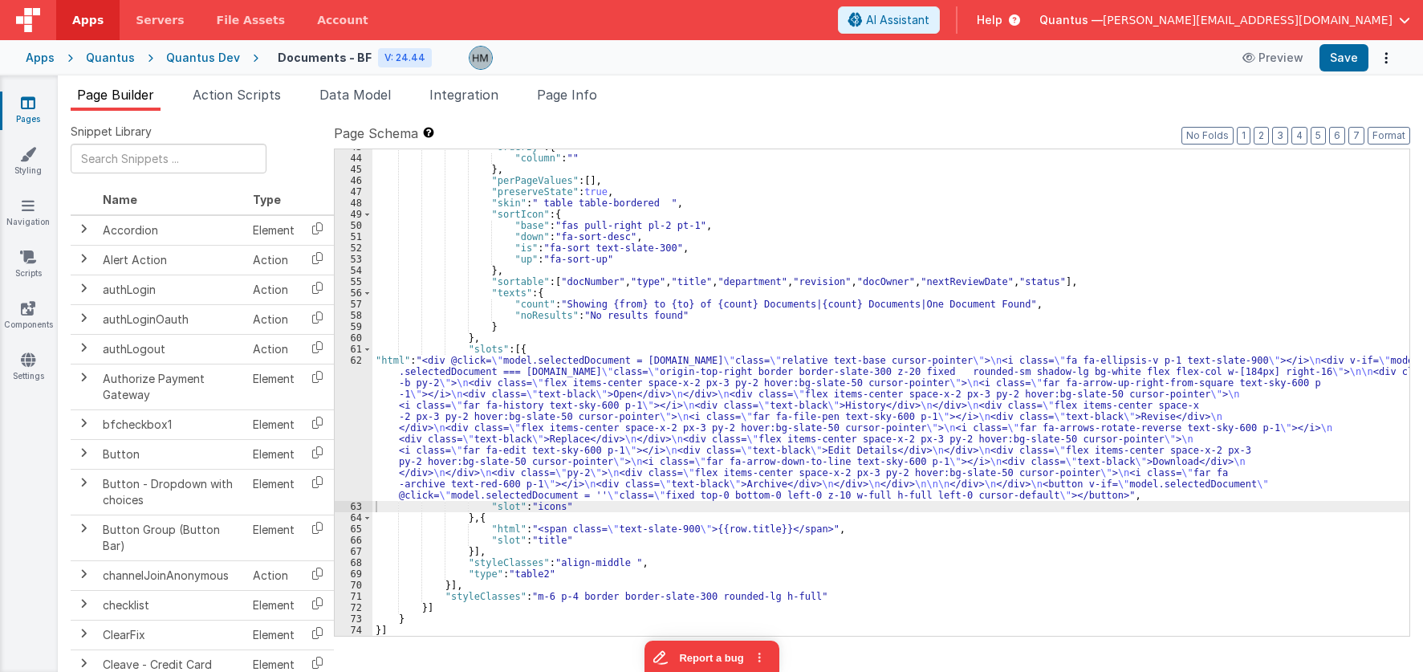
scroll to position [400, 0]
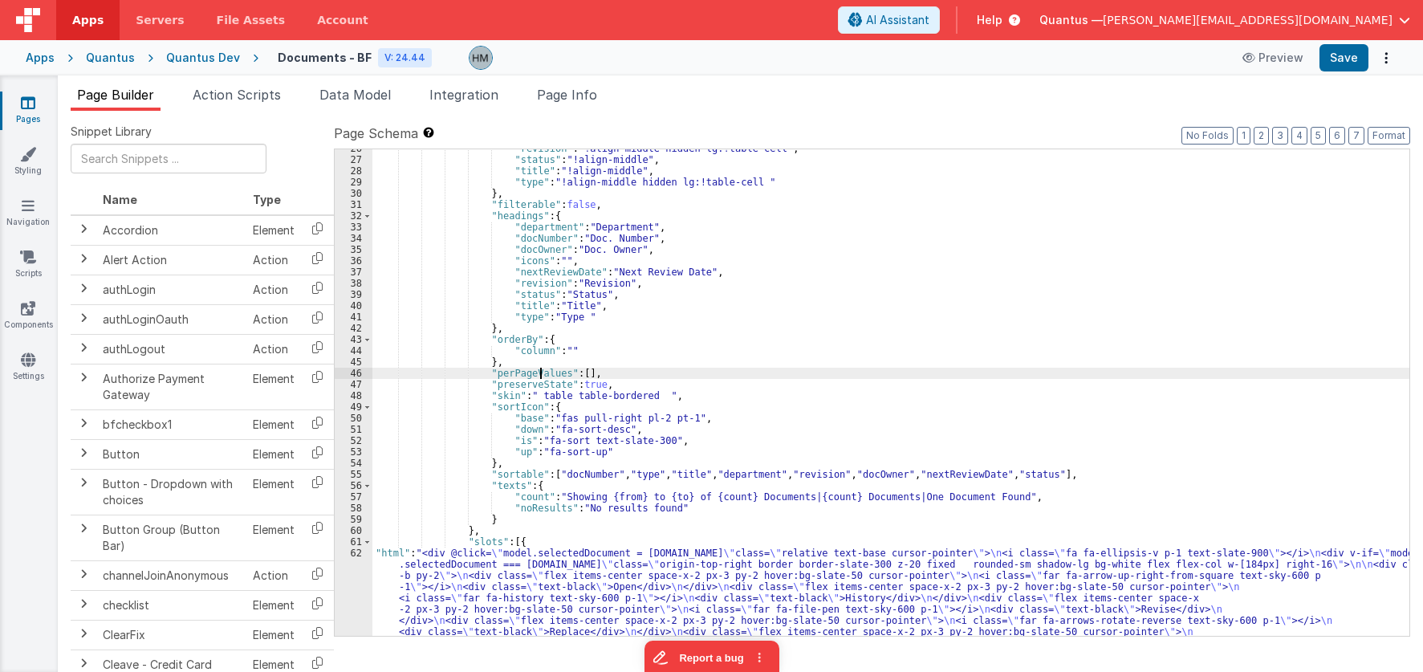
click at [540, 376] on div ""revision" : "!align-middle hidden lg:!table-cell" , "status" : "!align-middle"…" at bounding box center [890, 465] width 1037 height 644
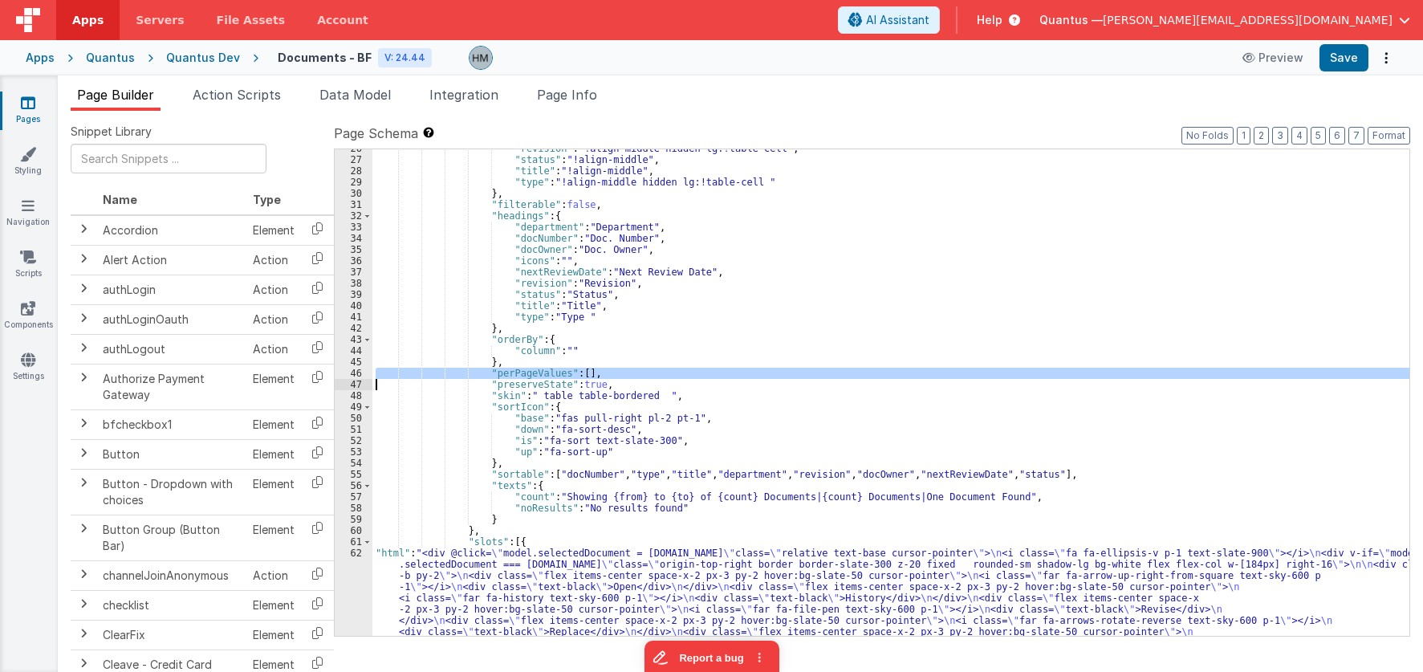
click at [540, 376] on div ""revision" : "!align-middle hidden lg:!table-cell" , "status" : "!align-middle"…" at bounding box center [890, 392] width 1037 height 486
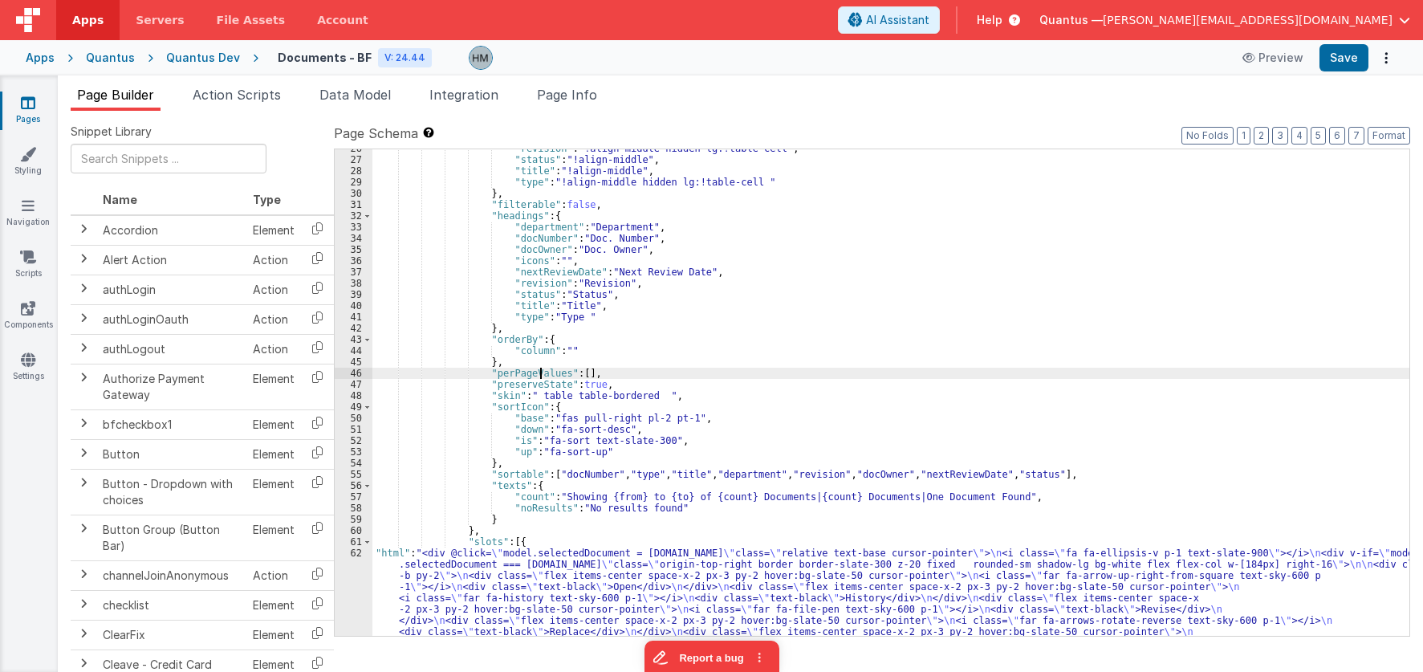
click at [540, 376] on div ""revision" : "!align-middle hidden lg:!table-cell" , "status" : "!align-middle"…" at bounding box center [890, 465] width 1037 height 644
click at [533, 361] on div ""revision" : "!align-middle hidden lg:!table-cell" , "status" : "!align-middle"…" at bounding box center [890, 465] width 1037 height 644
click at [511, 363] on div ""revision" : "!align-middle hidden lg:!table-cell" , "status" : "!align-middle"…" at bounding box center [890, 465] width 1037 height 644
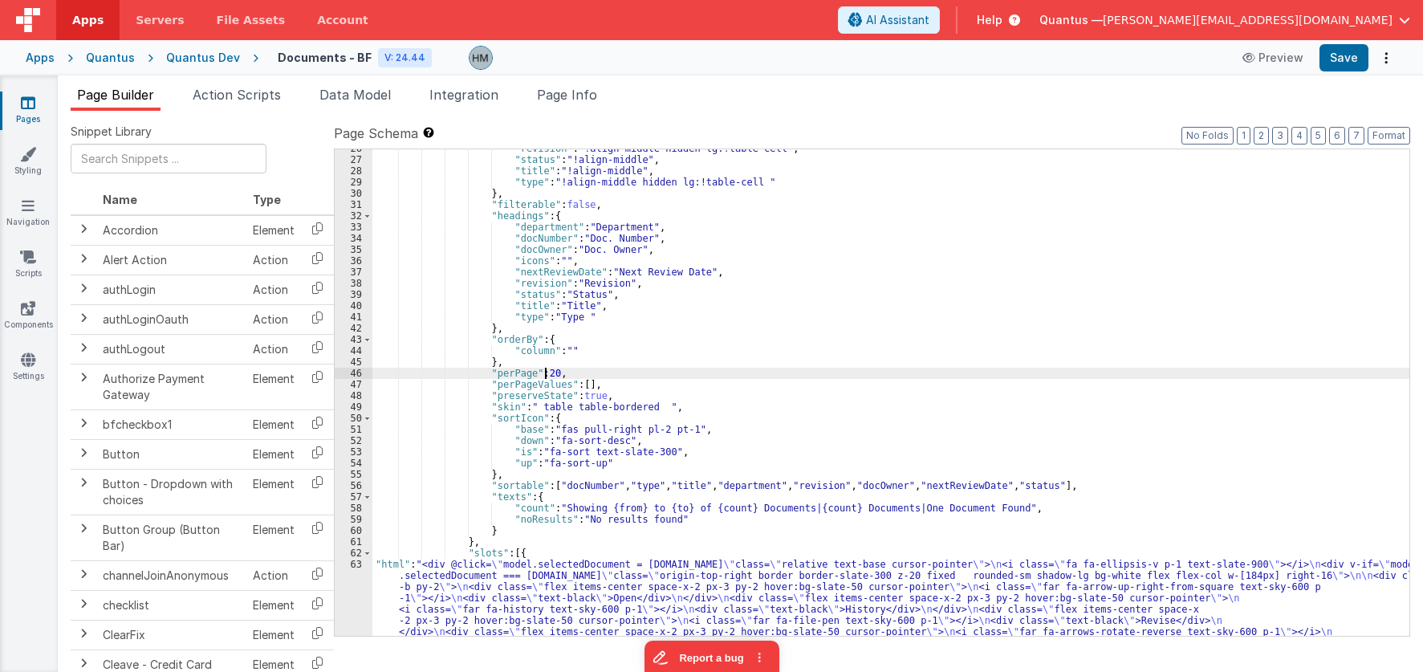
click at [545, 372] on div ""revision" : "!align-middle hidden lg:!table-cell" , "status" : "!align-middle"…" at bounding box center [890, 465] width 1037 height 644
click at [613, 352] on div ""revision" : "!align-middle hidden lg:!table-cell" , "status" : "!align-middle"…" at bounding box center [890, 465] width 1037 height 644
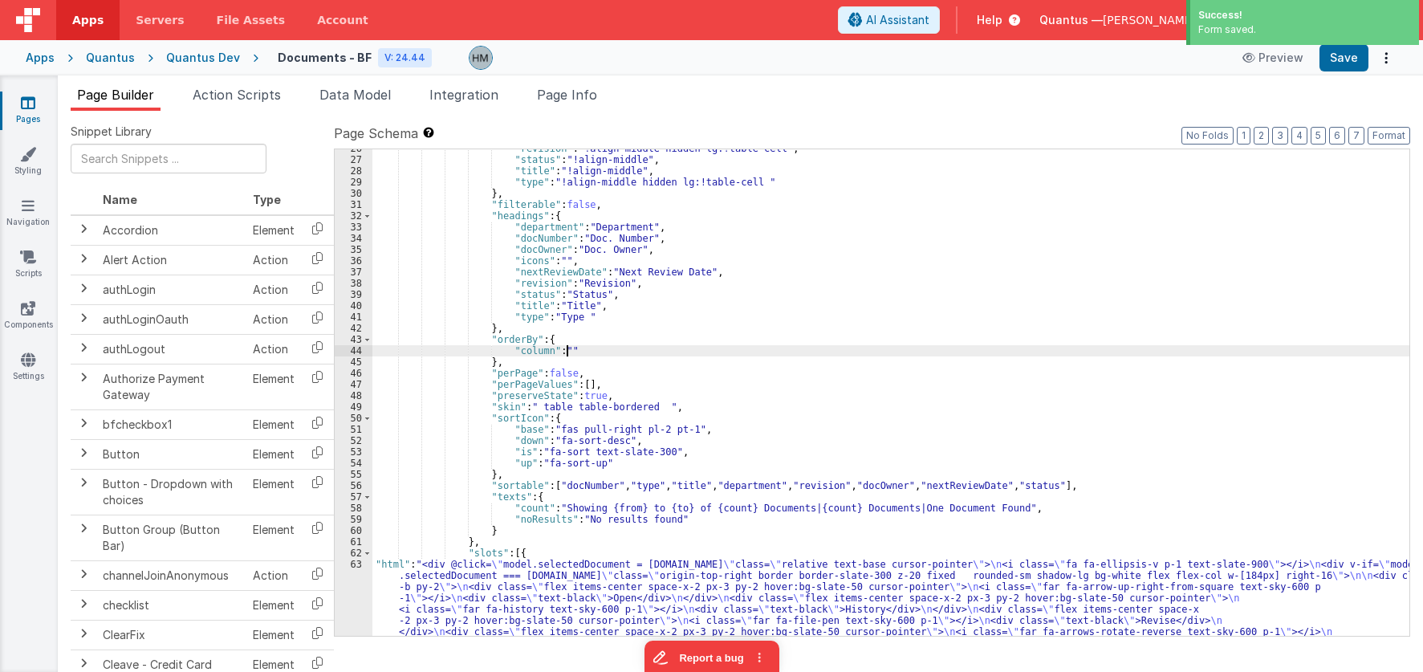
click at [556, 377] on div ""revision" : "!align-middle hidden lg:!table-cell" , "status" : "!align-middle"…" at bounding box center [890, 465] width 1037 height 644
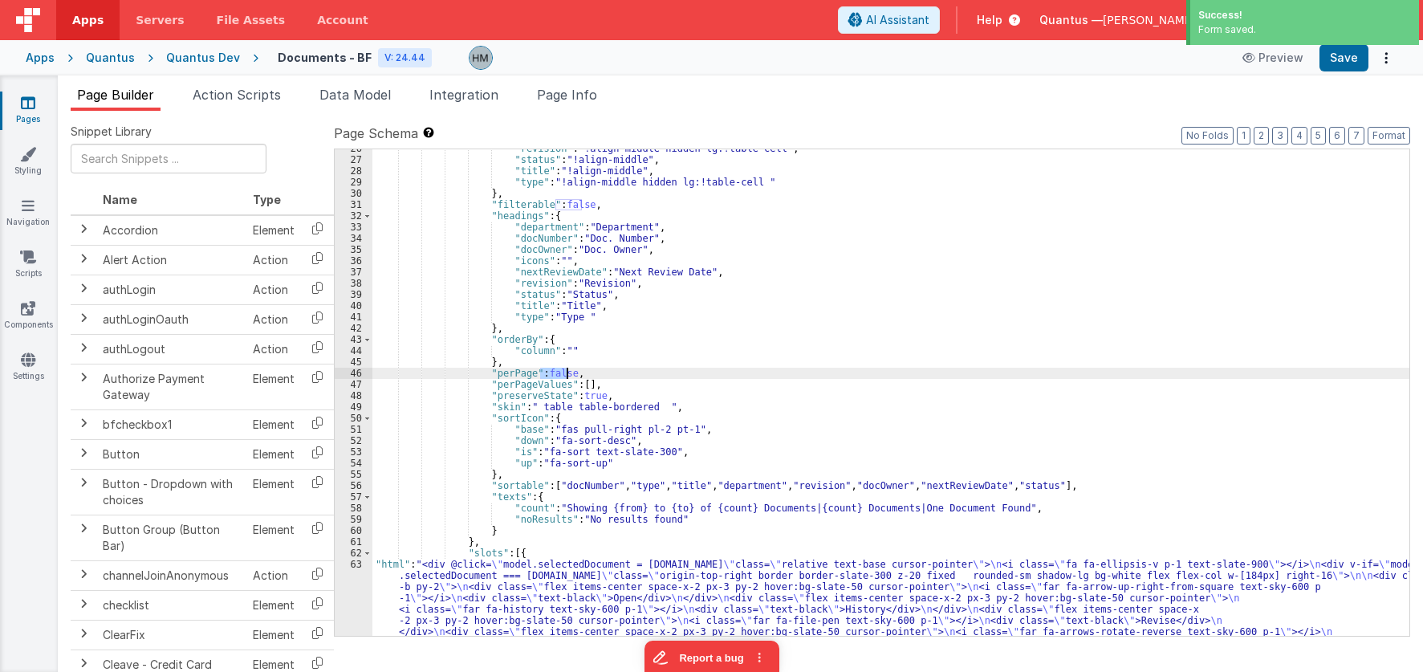
click at [556, 377] on div ""revision" : "!align-middle hidden lg:!table-cell" , "status" : "!align-middle"…" at bounding box center [890, 465] width 1037 height 644
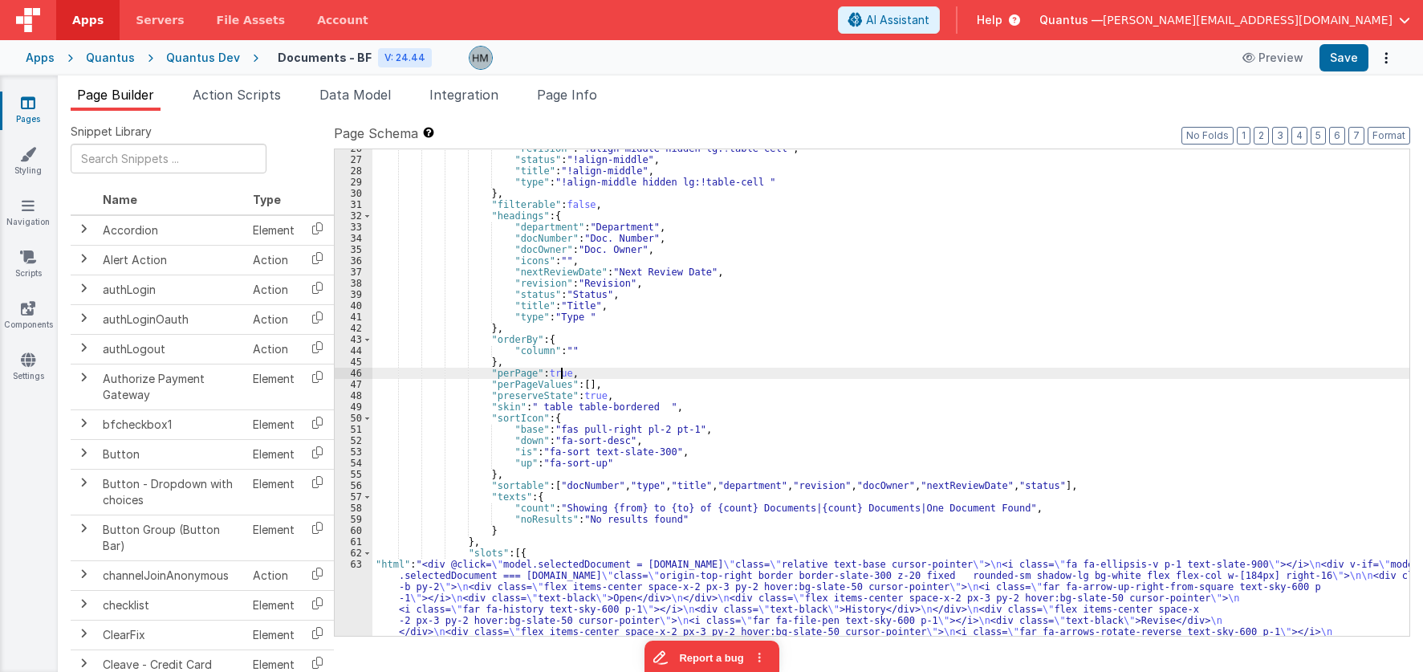
click at [623, 331] on div ""revision" : "!align-middle hidden lg:!table-cell" , "status" : "!align-middle"…" at bounding box center [890, 465] width 1037 height 644
click at [552, 374] on div ""revision" : "!align-middle hidden lg:!table-cell" , "status" : "!align-middle"…" at bounding box center [890, 465] width 1037 height 644
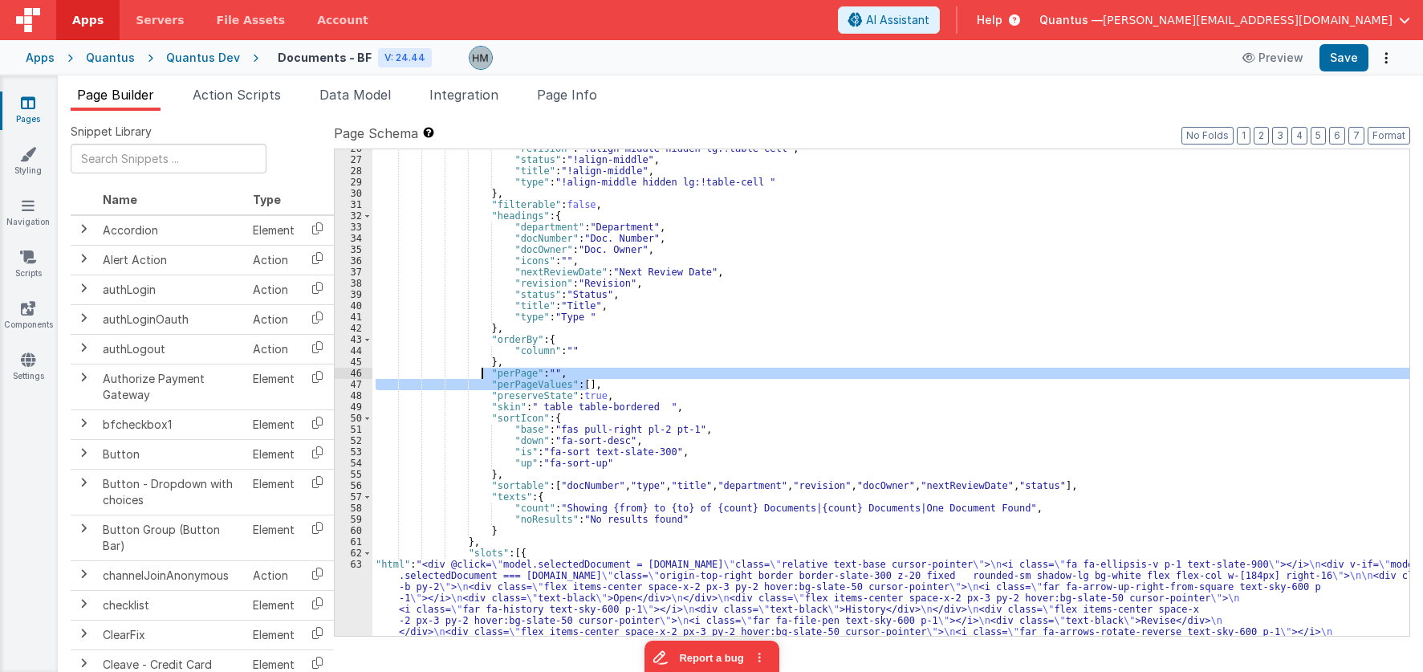
drag, startPoint x: 587, startPoint y: 382, endPoint x: 483, endPoint y: 373, distance: 103.9
click at [483, 373] on div ""revision" : "!align-middle hidden lg:!table-cell" , "status" : "!align-middle"…" at bounding box center [890, 465] width 1037 height 644
click at [544, 370] on div ""revision" : "!align-middle hidden lg:!table-cell" , "status" : "!align-middle"…" at bounding box center [890, 392] width 1037 height 486
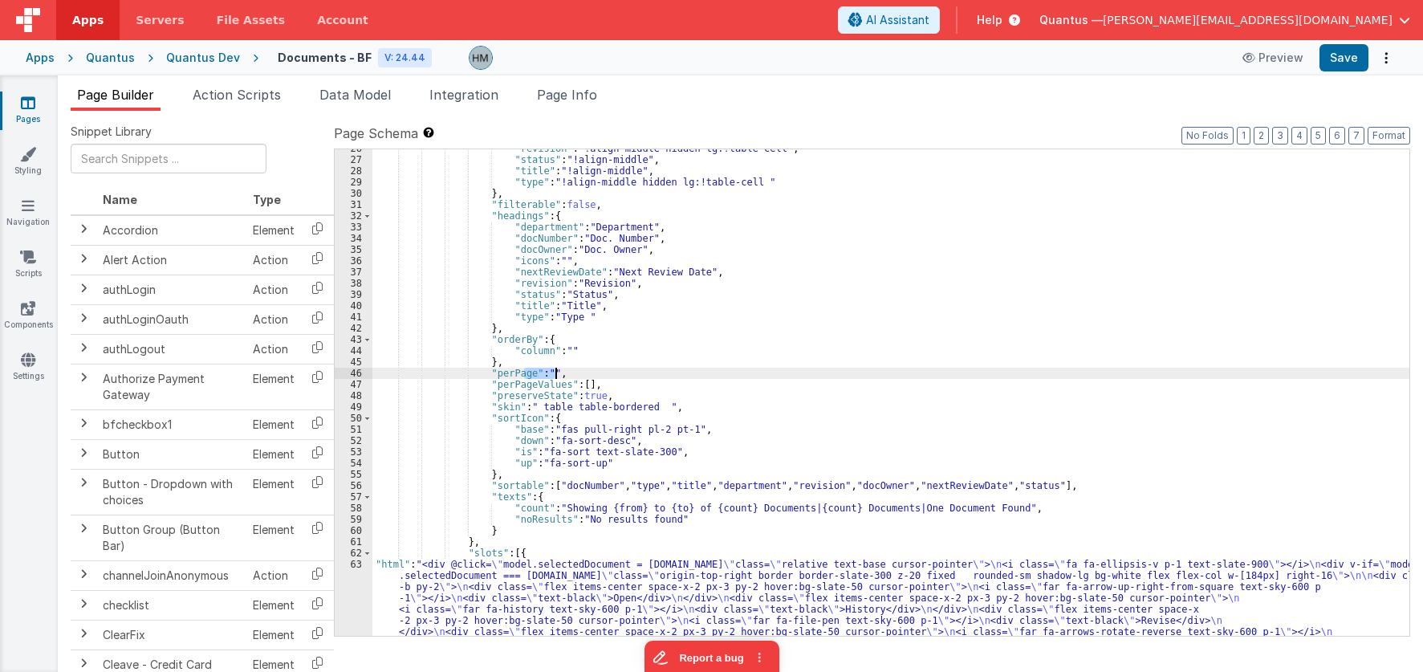
click at [544, 370] on div ""revision" : "!align-middle hidden lg:!table-cell" , "status" : "!align-middle"…" at bounding box center [890, 465] width 1037 height 644
click at [543, 372] on div ""revision" : "!align-middle hidden lg:!table-cell" , "status" : "!align-middle"…" at bounding box center [890, 392] width 1037 height 486
click at [545, 372] on div ""revision" : "!align-middle hidden lg:!table-cell" , "status" : "!align-middle"…" at bounding box center [890, 465] width 1037 height 644
click at [587, 378] on div ""revision" : "!align-middle hidden lg:!table-cell" , "status" : "!align-middle"…" at bounding box center [890, 465] width 1037 height 644
click at [593, 384] on div ""revision" : "!align-middle hidden lg:!table-cell" , "status" : "!align-middle"…" at bounding box center [890, 465] width 1037 height 644
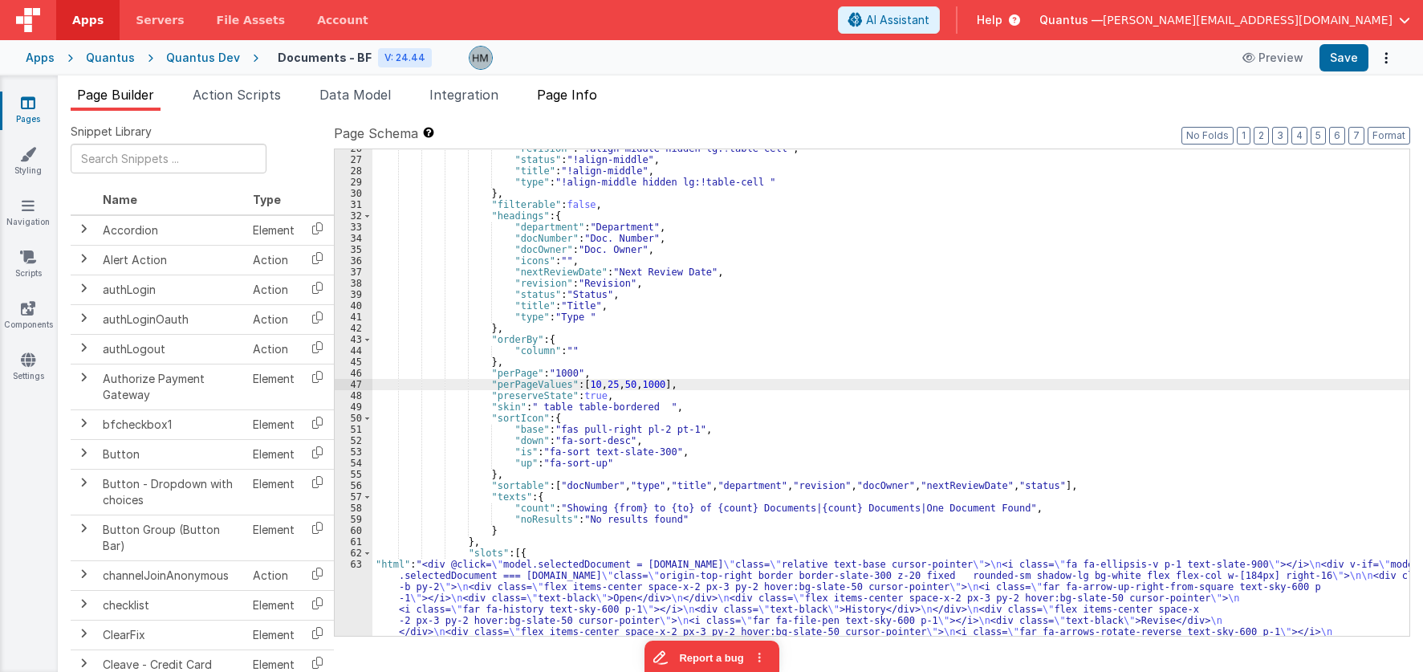
click at [569, 92] on span "Page Info" at bounding box center [567, 95] width 60 height 16
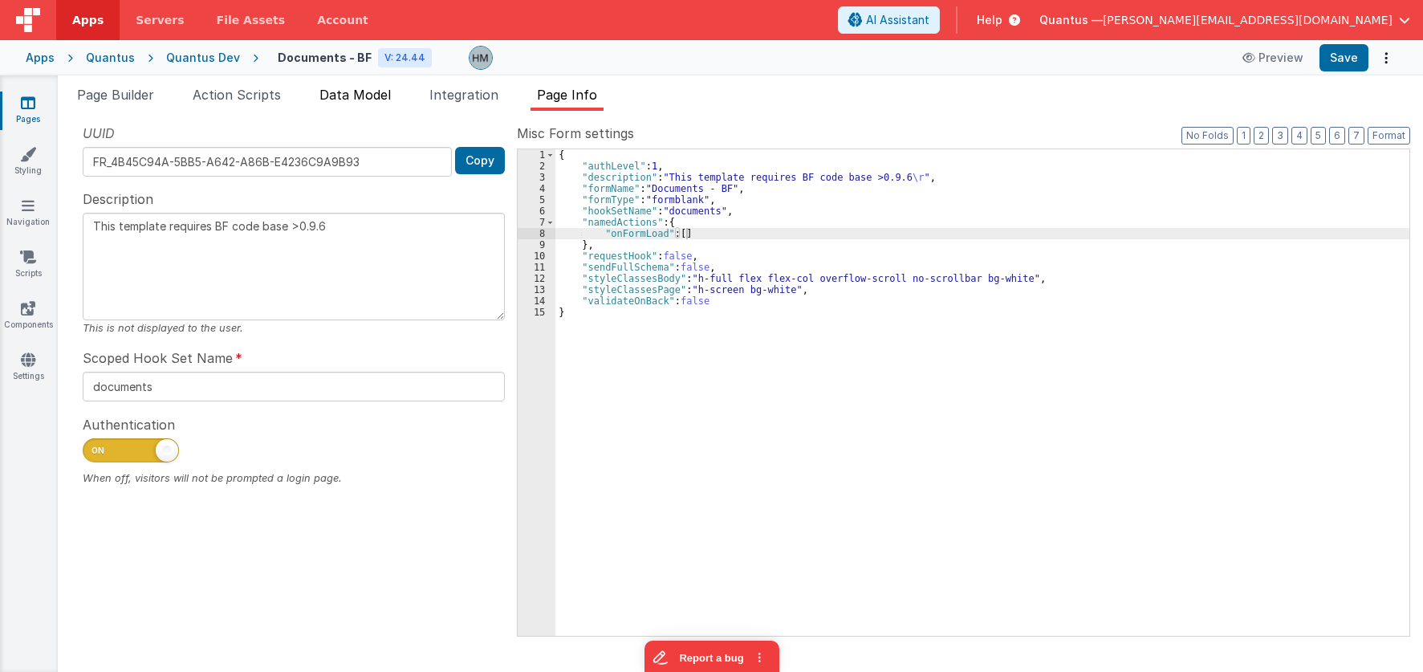
click at [348, 96] on span "Data Model" at bounding box center [354, 95] width 71 height 16
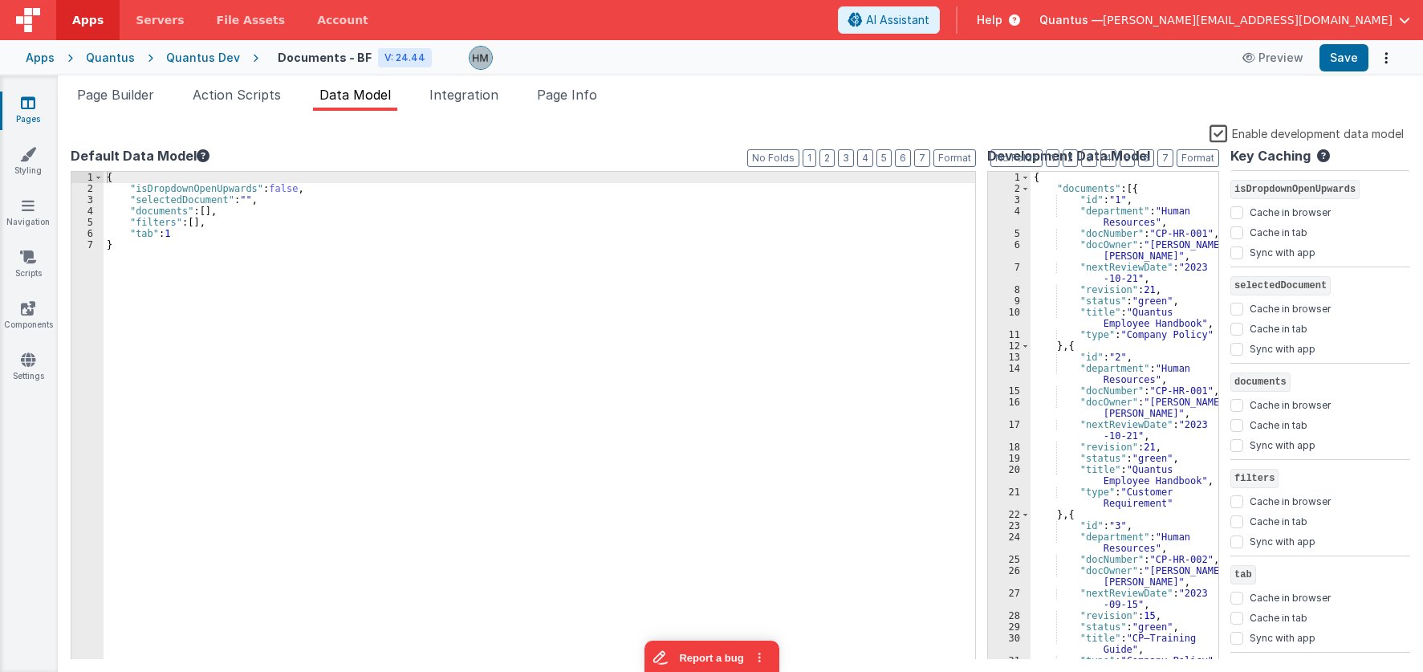
scroll to position [0, 0]
click at [1134, 191] on div "{ "documents" : [{ "id" : "1" , "department" : "Human Resources" , "docNumber" …" at bounding box center [1124, 427] width 188 height 510
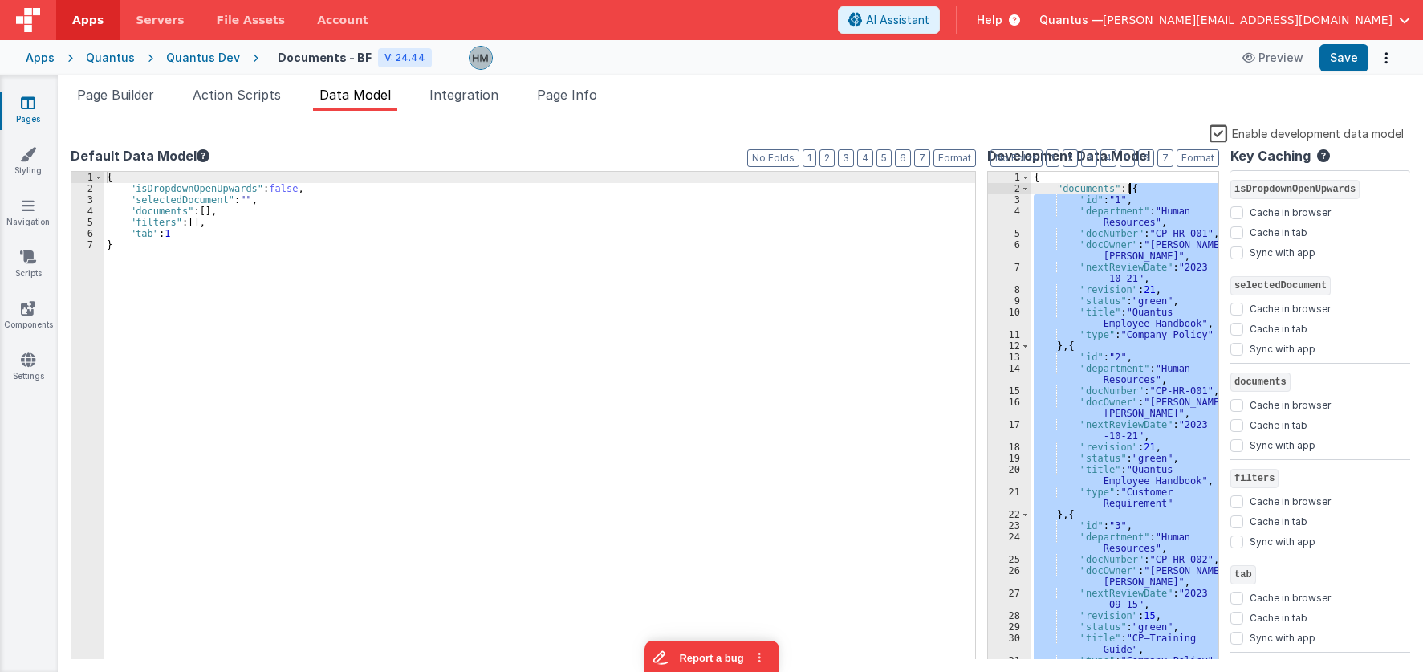
click at [1134, 191] on div "{ "documents" : [{ "id" : "1" , "department" : "Human Resources" , "docNumber" …" at bounding box center [1124, 427] width 188 height 510
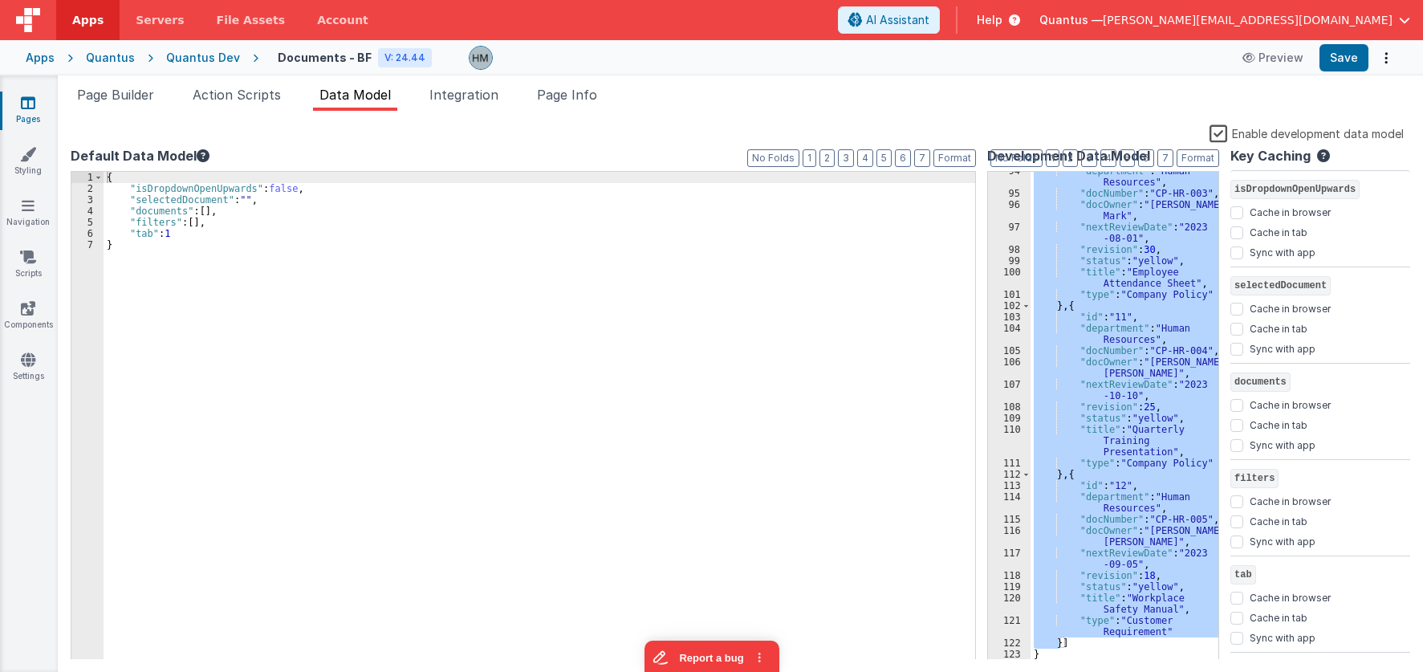
scroll to position [1501, 0]
click at [1064, 643] on div ""department" : "Human Resources" , "docNumber" : "CP-HR-003" , "docOwner" : "Jo…" at bounding box center [1124, 416] width 188 height 488
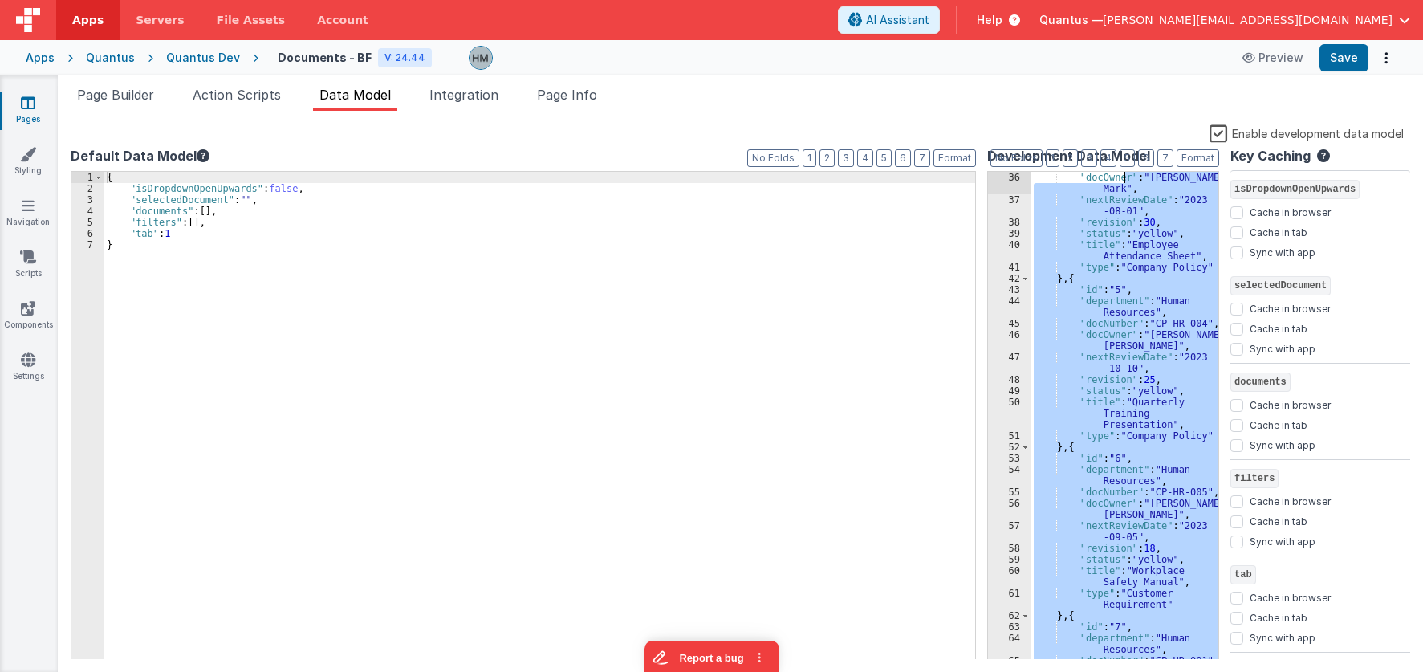
scroll to position [0, 0]
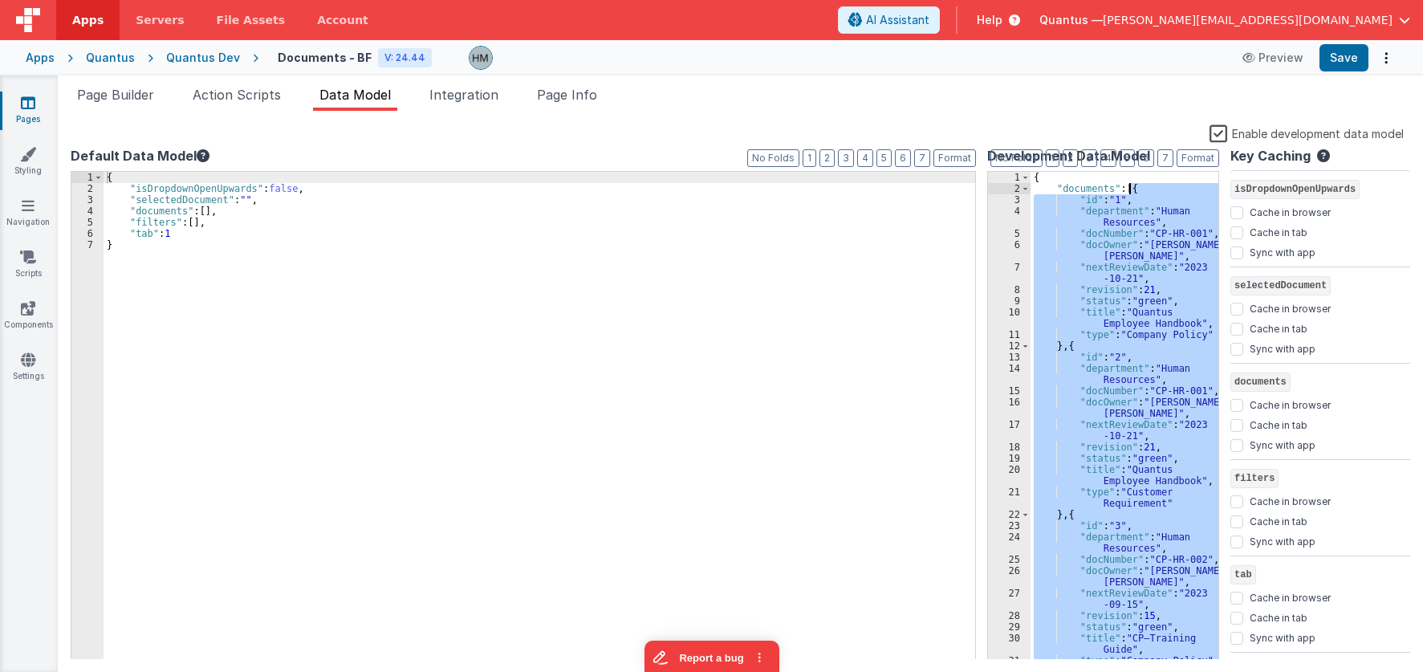
drag, startPoint x: 1078, startPoint y: 640, endPoint x: 1133, endPoint y: 193, distance: 450.4
click at [1133, 193] on div "{ "documents" : [{ "id" : "1" , "department" : "Human Resources" , "docNumber" …" at bounding box center [1124, 427] width 188 height 510
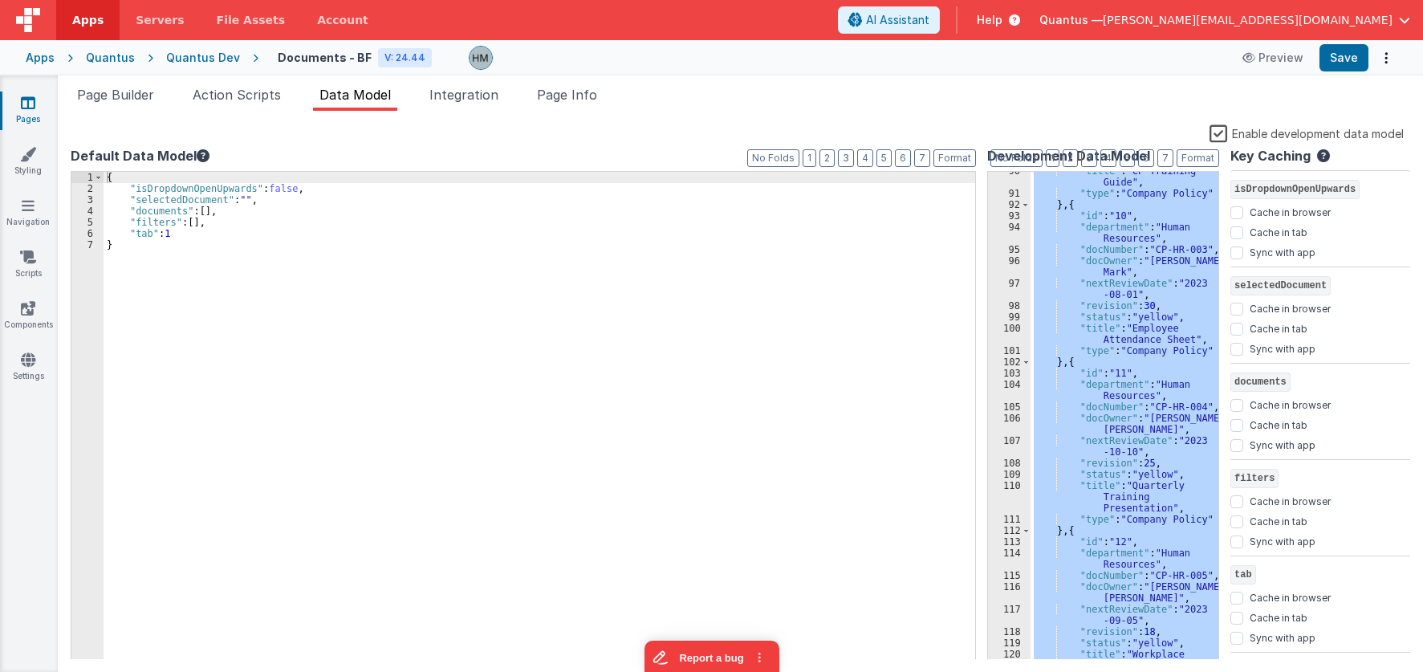
scroll to position [1501, 0]
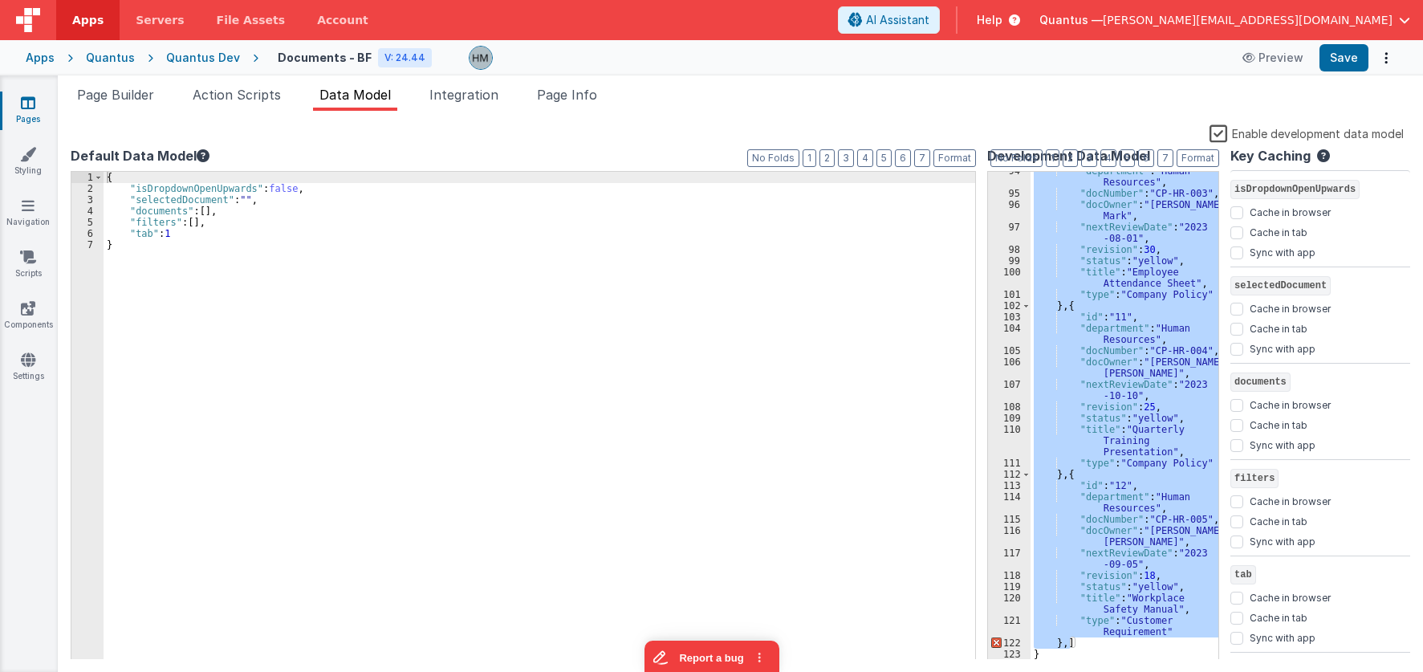
click at [1074, 646] on div ""department" : "Human Resources" , "docNumber" : "CP-HR-003" , "docOwner" : "Jo…" at bounding box center [1124, 416] width 188 height 488
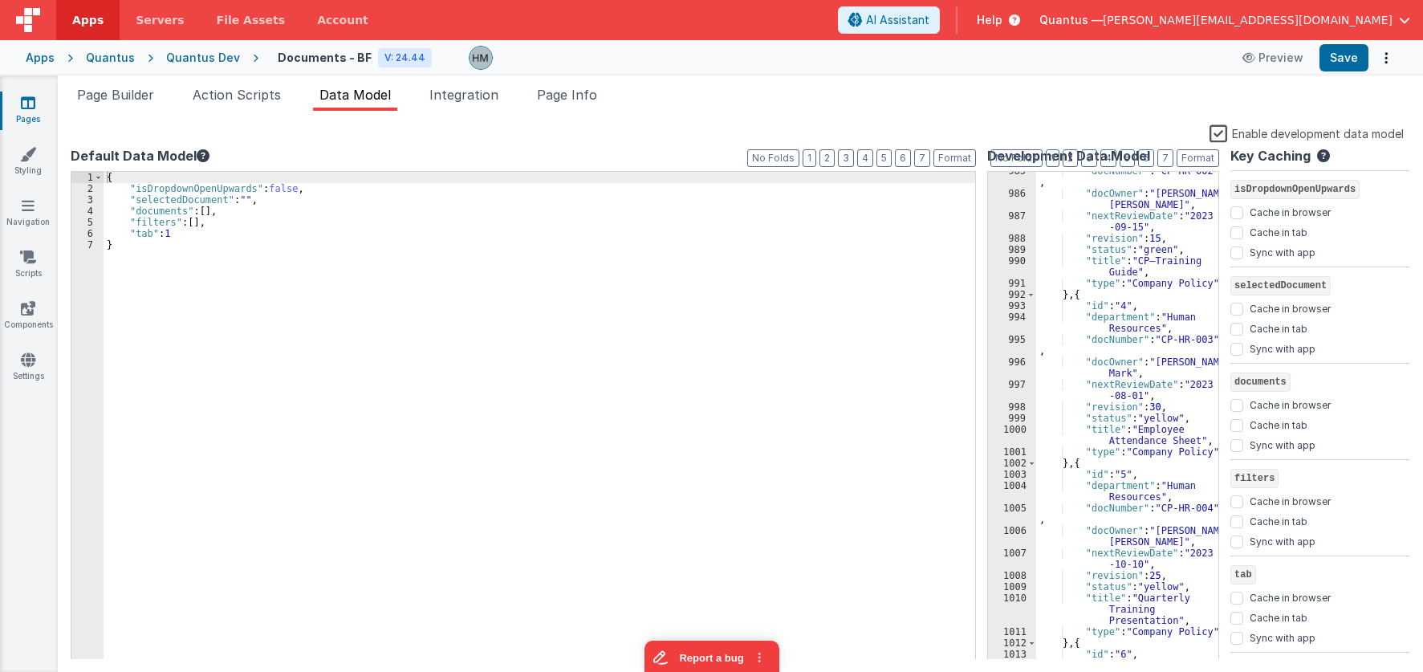
scroll to position [25810, 0]
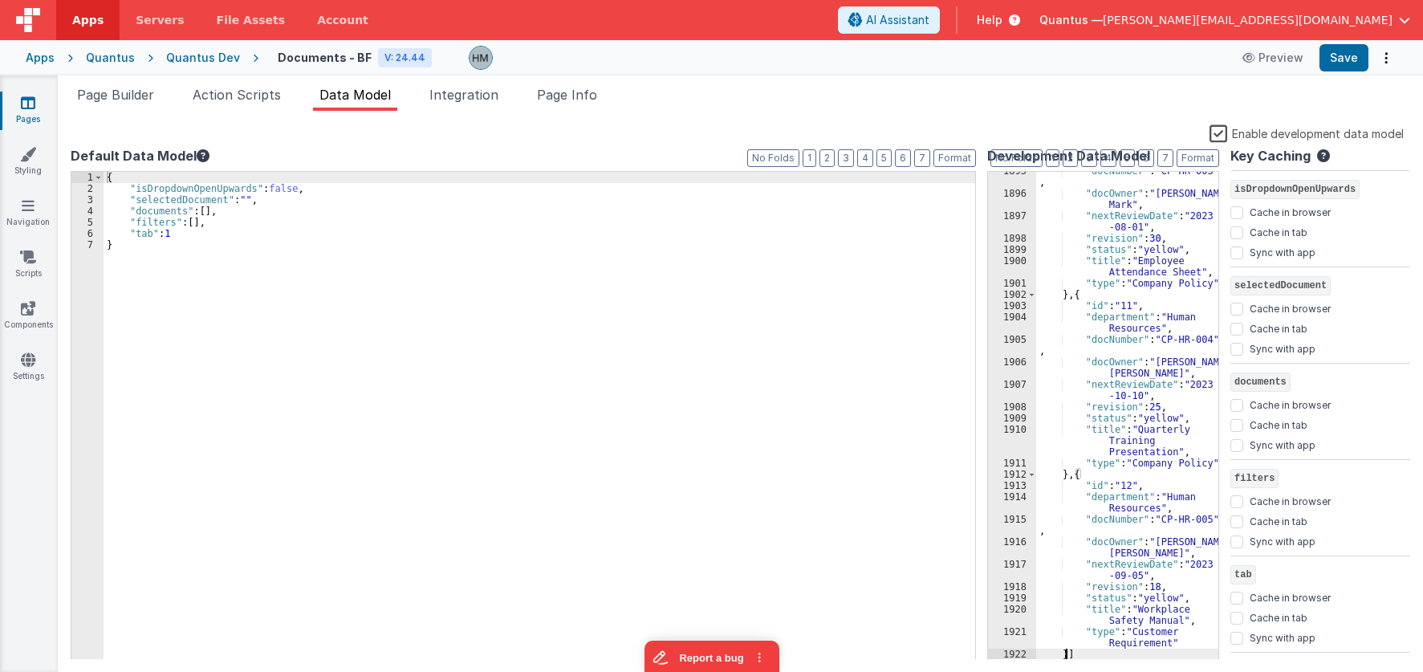
click at [1094, 535] on div ""docNumber" : "CP-HR-003" , "docOwner" : "Johnson, Mark" , "nextReviewDate" : "…" at bounding box center [1127, 426] width 182 height 522
click at [1086, 535] on div ""docNumber" : "CP-HR-003" , "docOwner" : "Johnson, Mark" , "nextReviewDate" : "…" at bounding box center [1127, 426] width 182 height 522
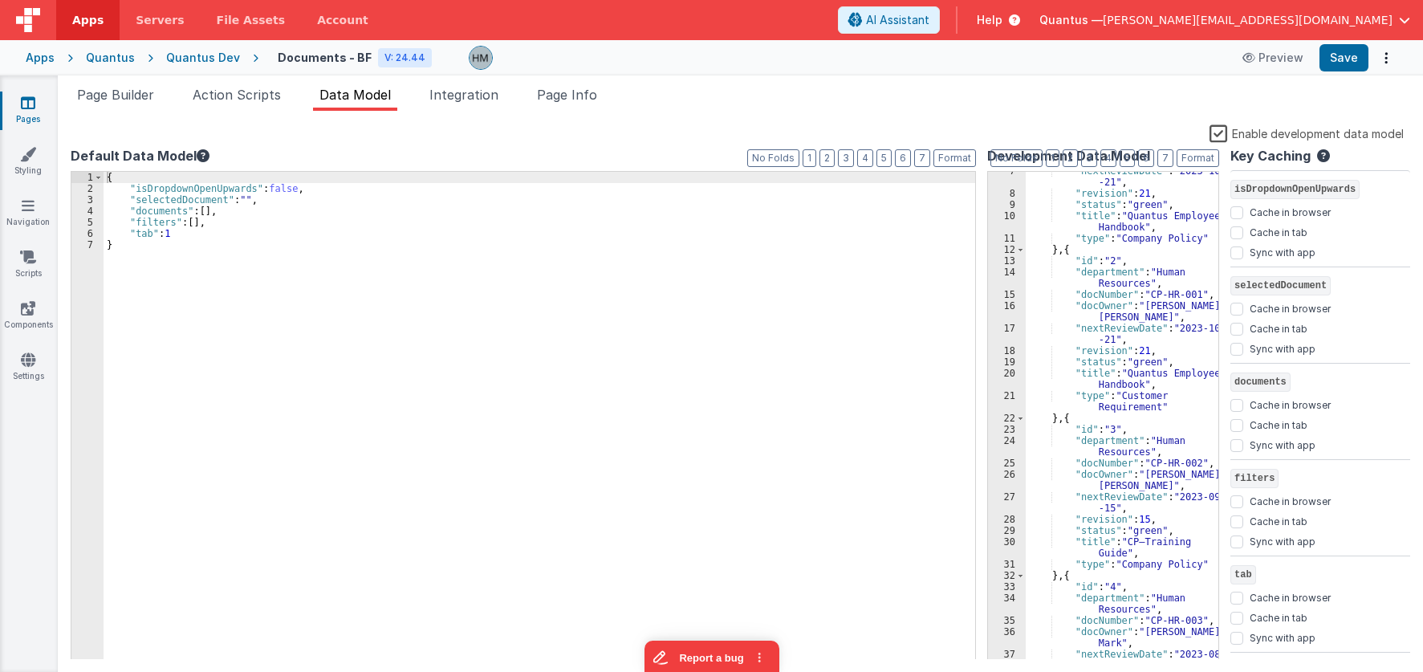
scroll to position [0, 0]
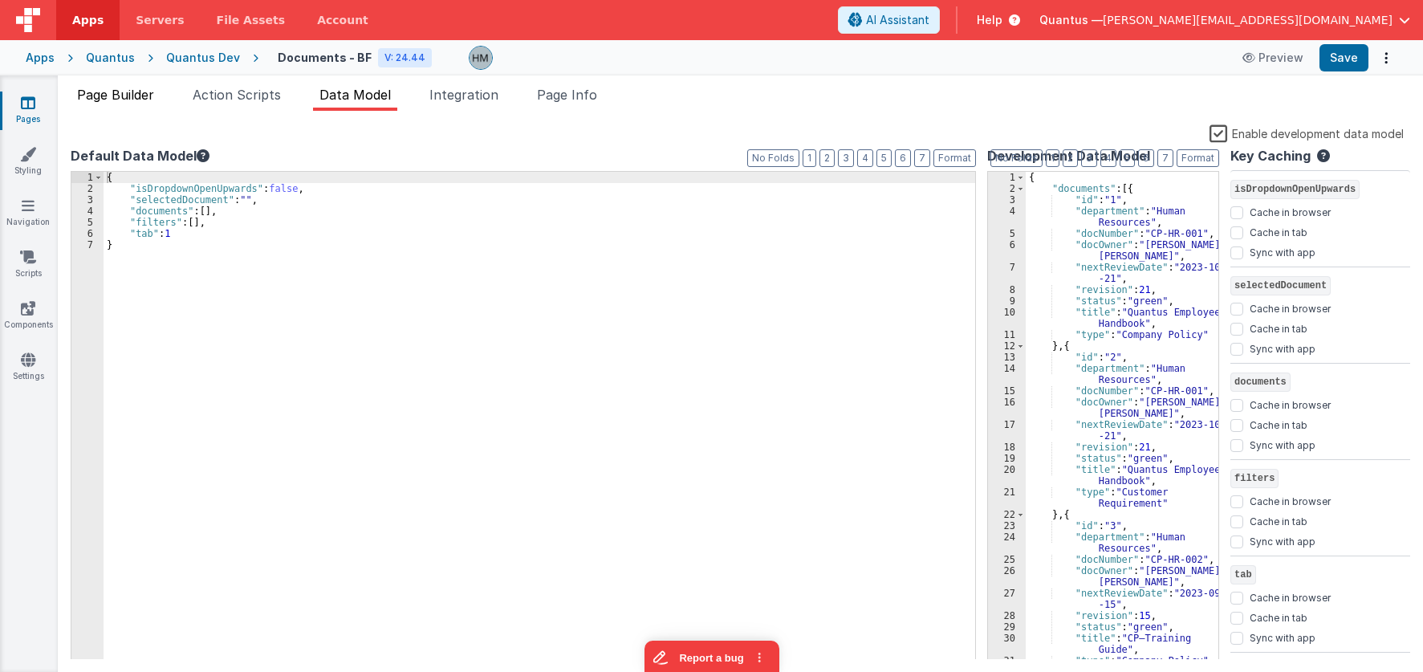
click at [144, 95] on span "Page Builder" at bounding box center [115, 95] width 77 height 16
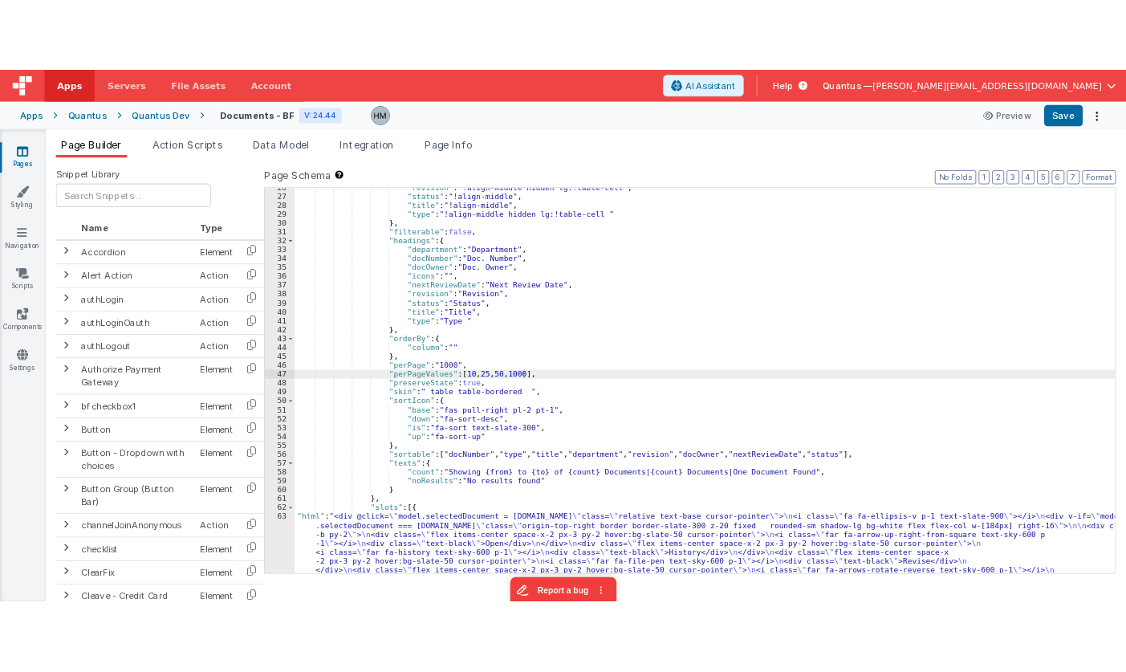
scroll to position [400, 0]
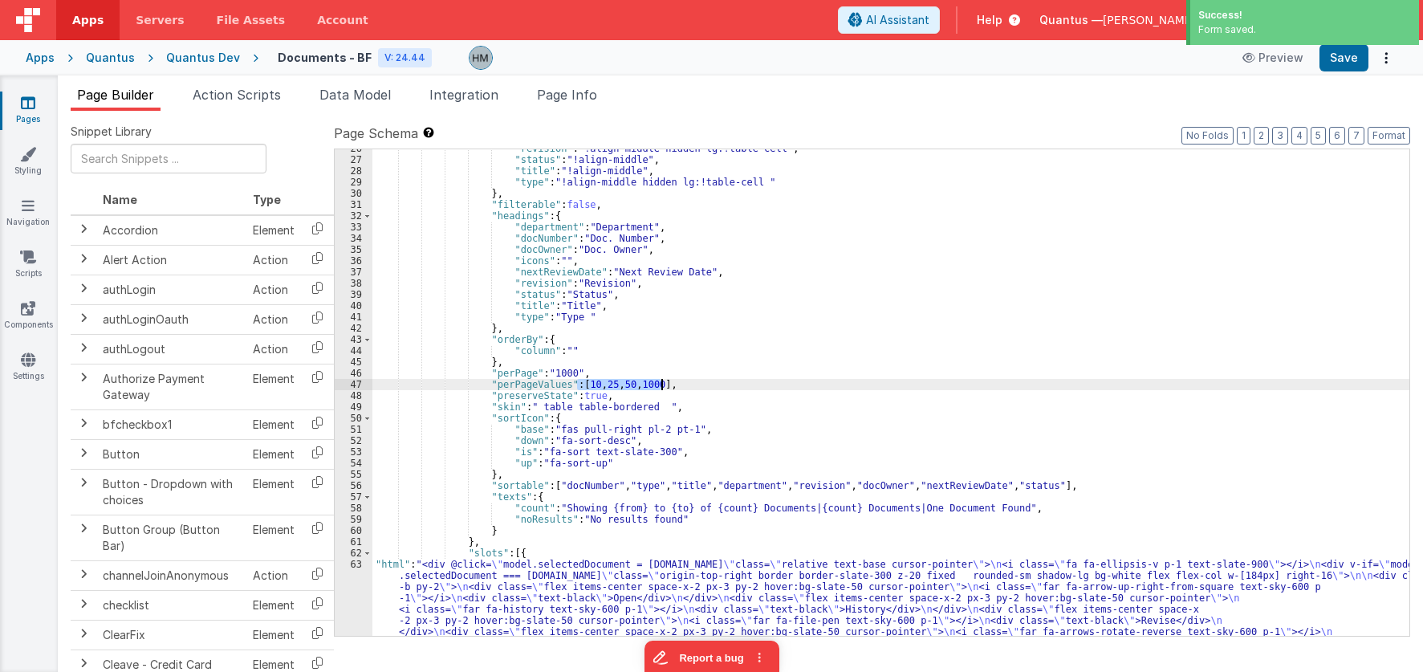
drag, startPoint x: 577, startPoint y: 386, endPoint x: 661, endPoint y: 385, distance: 84.3
click at [661, 385] on div ""revision" : "!align-middle hidden lg:!table-cell" , "status" : "!align-middle"…" at bounding box center [890, 465] width 1037 height 644
click at [672, 360] on div ""revision" : "!align-middle hidden lg:!table-cell" , "status" : "!align-middle"…" at bounding box center [890, 465] width 1037 height 644
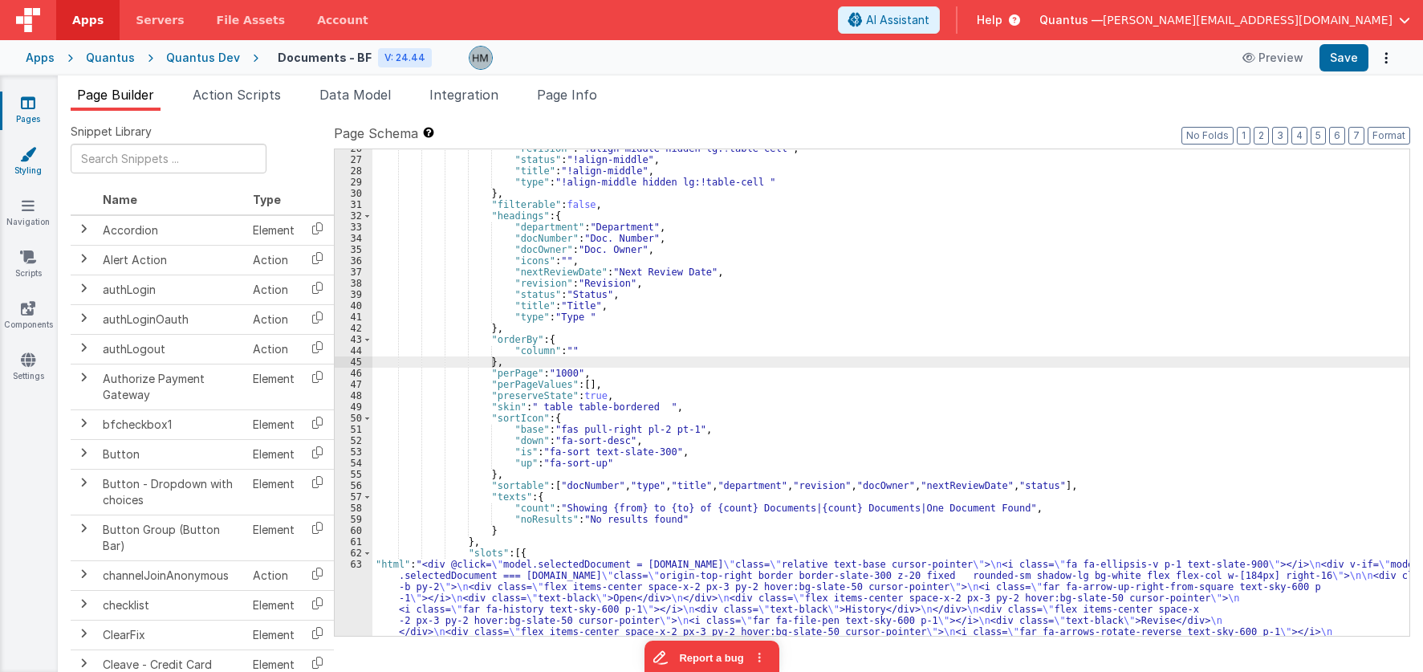
click at [20, 171] on link "Styling" at bounding box center [28, 162] width 58 height 32
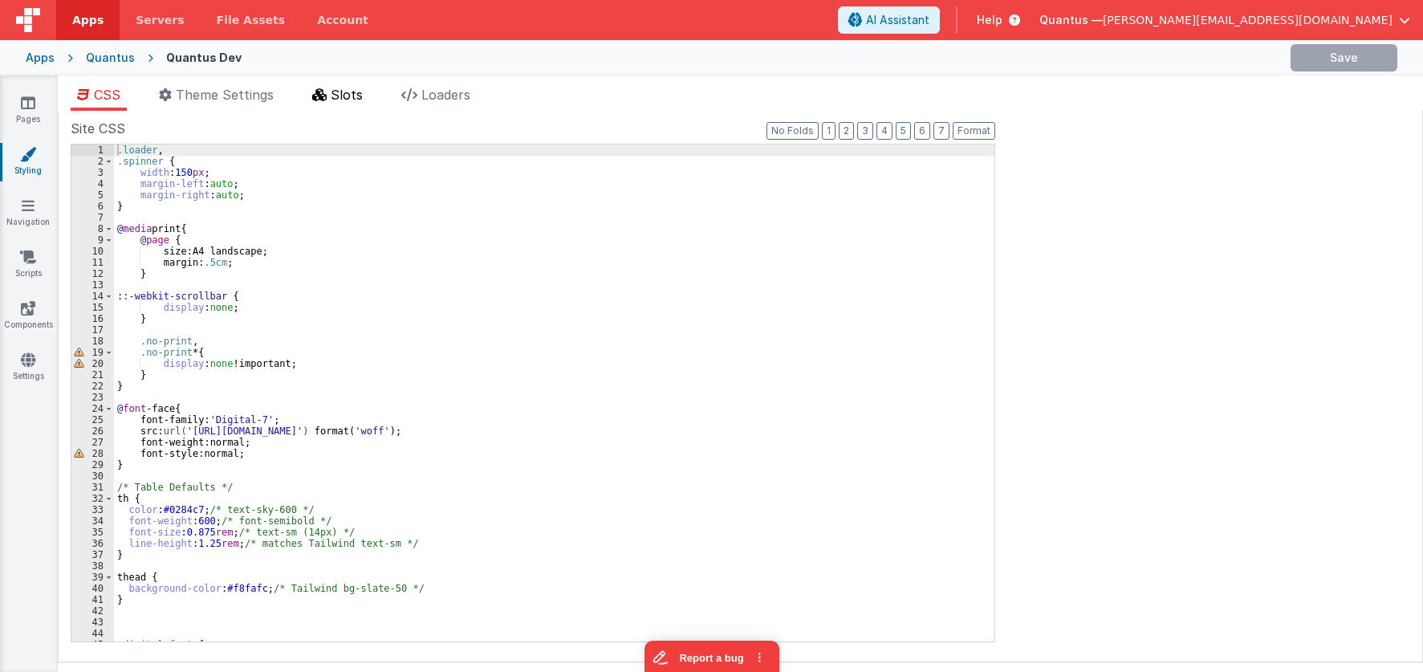
drag, startPoint x: 379, startPoint y: 87, endPoint x: 371, endPoint y: 88, distance: 8.2
click at [377, 87] on ul "CSS Theme Settings Slots Loaders" at bounding box center [740, 98] width 1365 height 26
click at [348, 94] on span "Slots" at bounding box center [347, 95] width 32 height 16
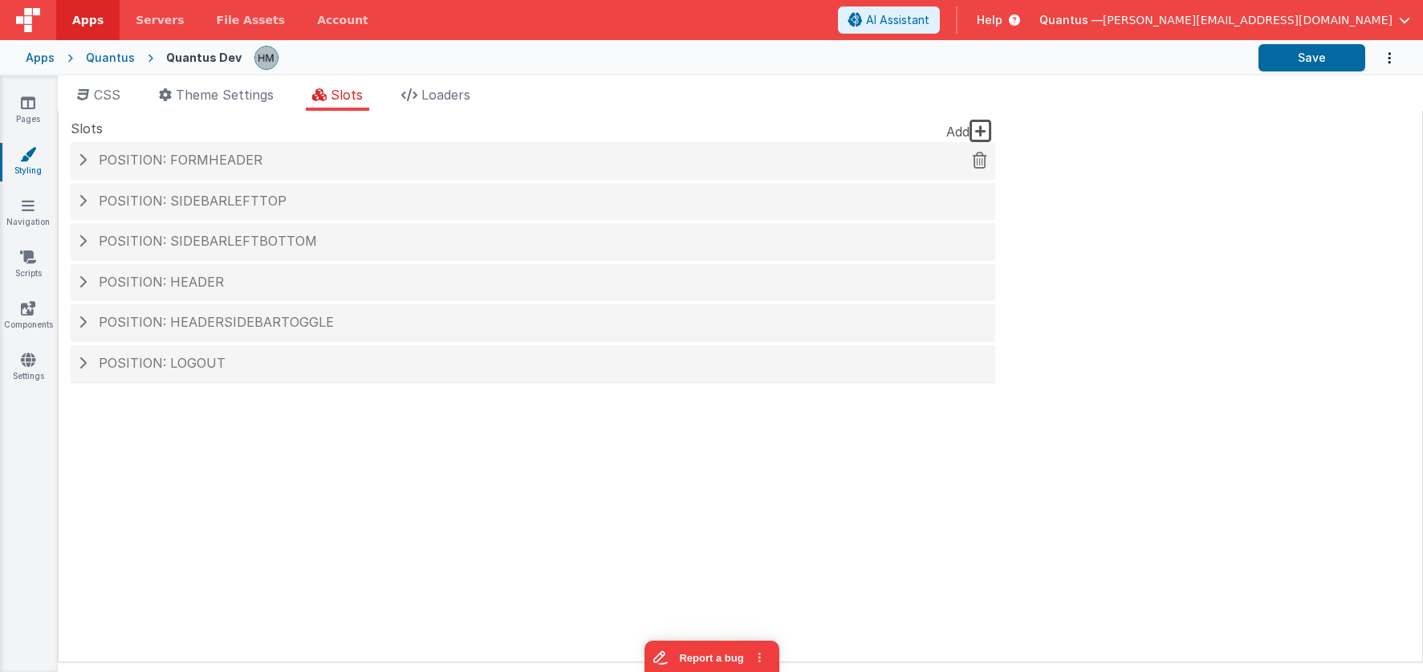
click at [295, 148] on div "Position: formHeader" at bounding box center [533, 160] width 925 height 37
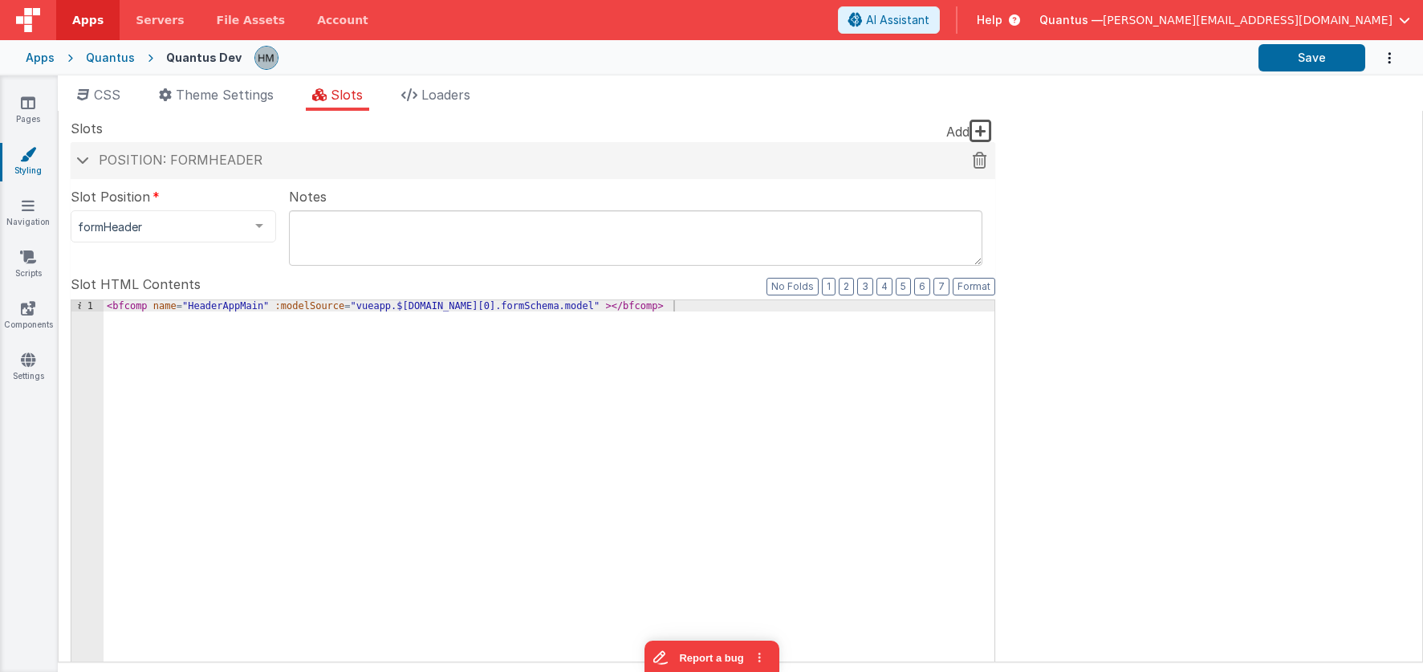
click at [334, 153] on h4 "Position: formHeader" at bounding box center [533, 160] width 908 height 14
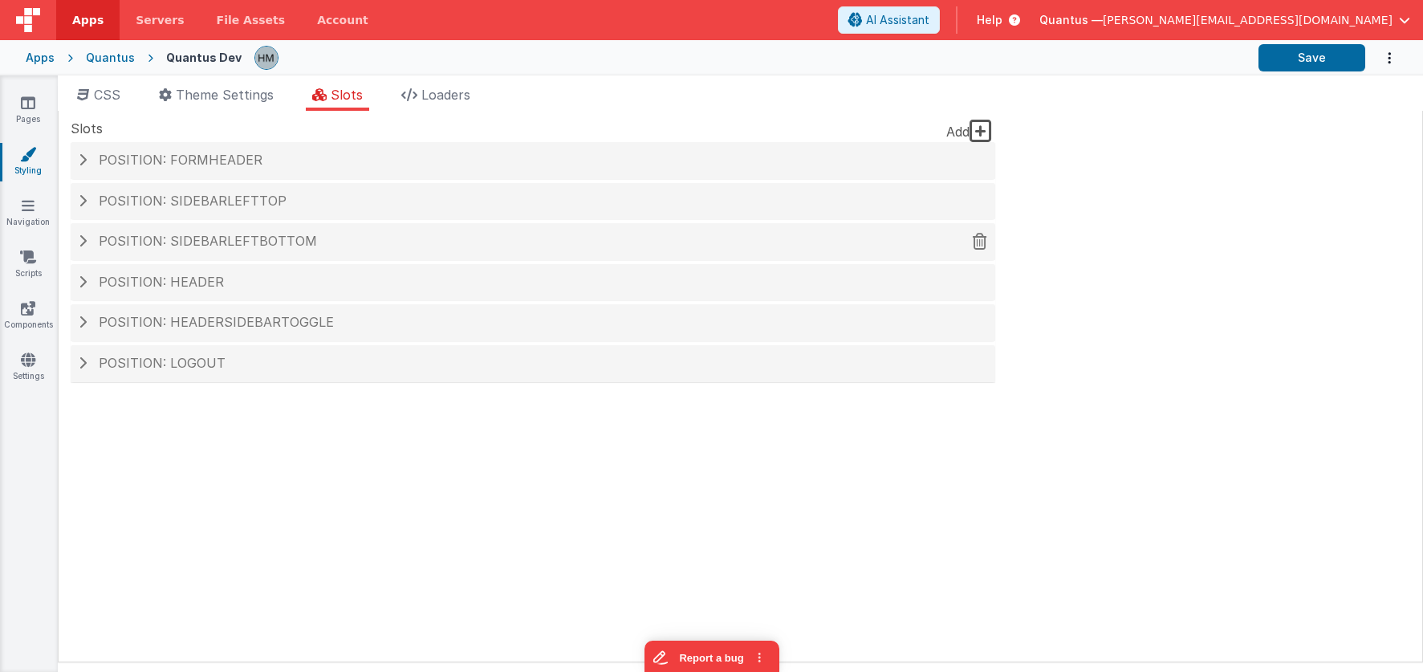
click at [266, 245] on span "Position: sidebarLeftBottom" at bounding box center [208, 241] width 218 height 16
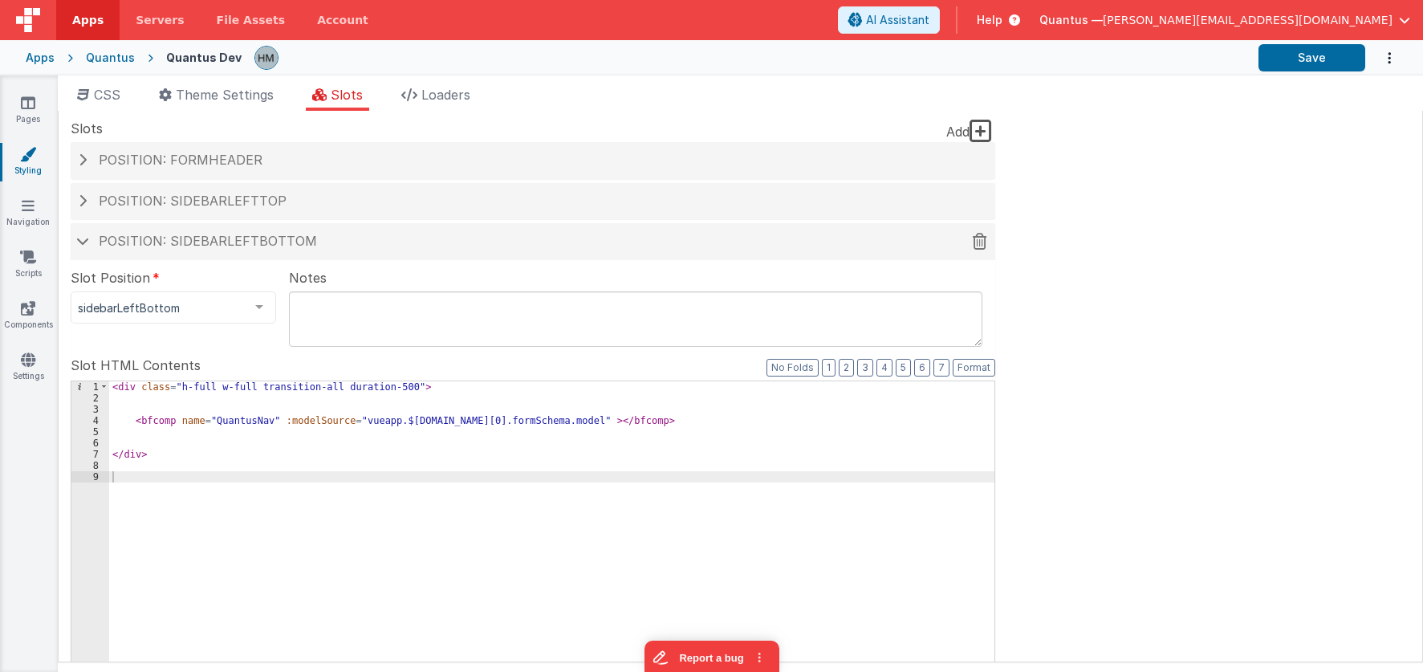
click at [271, 243] on span "Position: sidebarLeftBottom" at bounding box center [208, 241] width 218 height 16
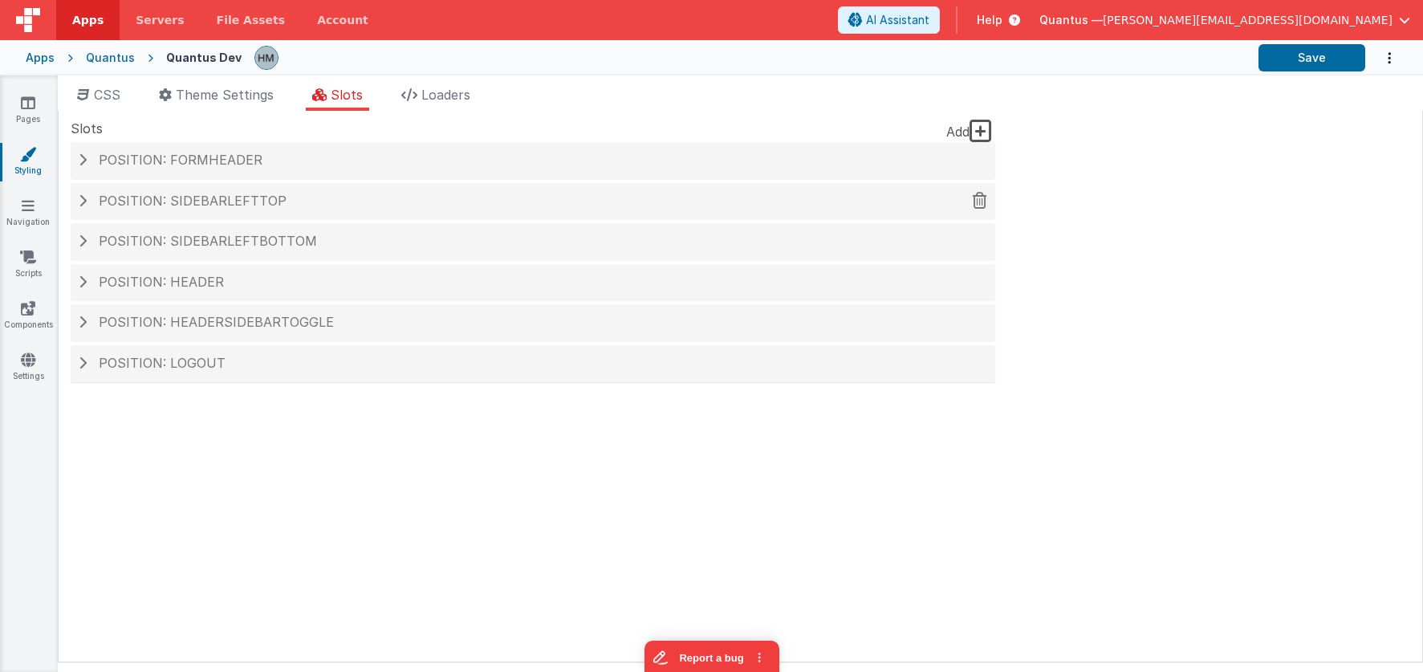
click at [266, 210] on div "Position: sidebarLeftTop" at bounding box center [533, 201] width 925 height 37
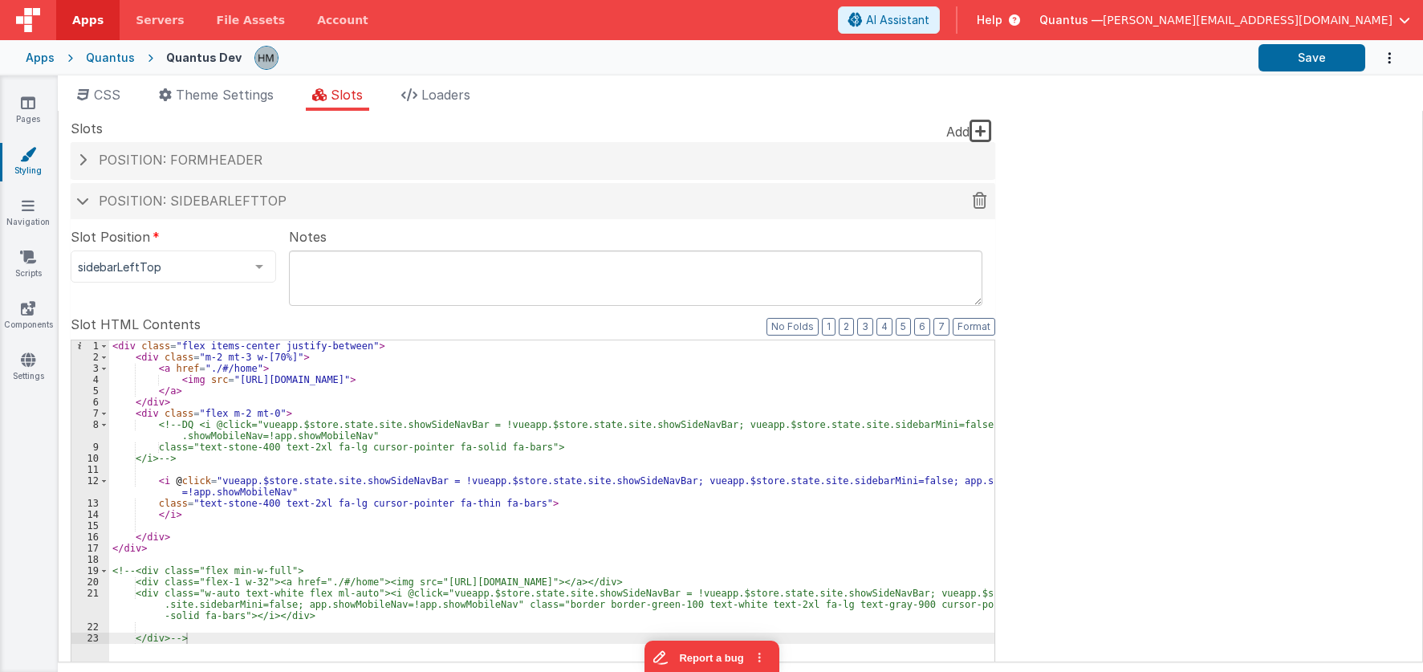
click at [176, 208] on span "Position: sidebarLeftTop" at bounding box center [193, 201] width 188 height 16
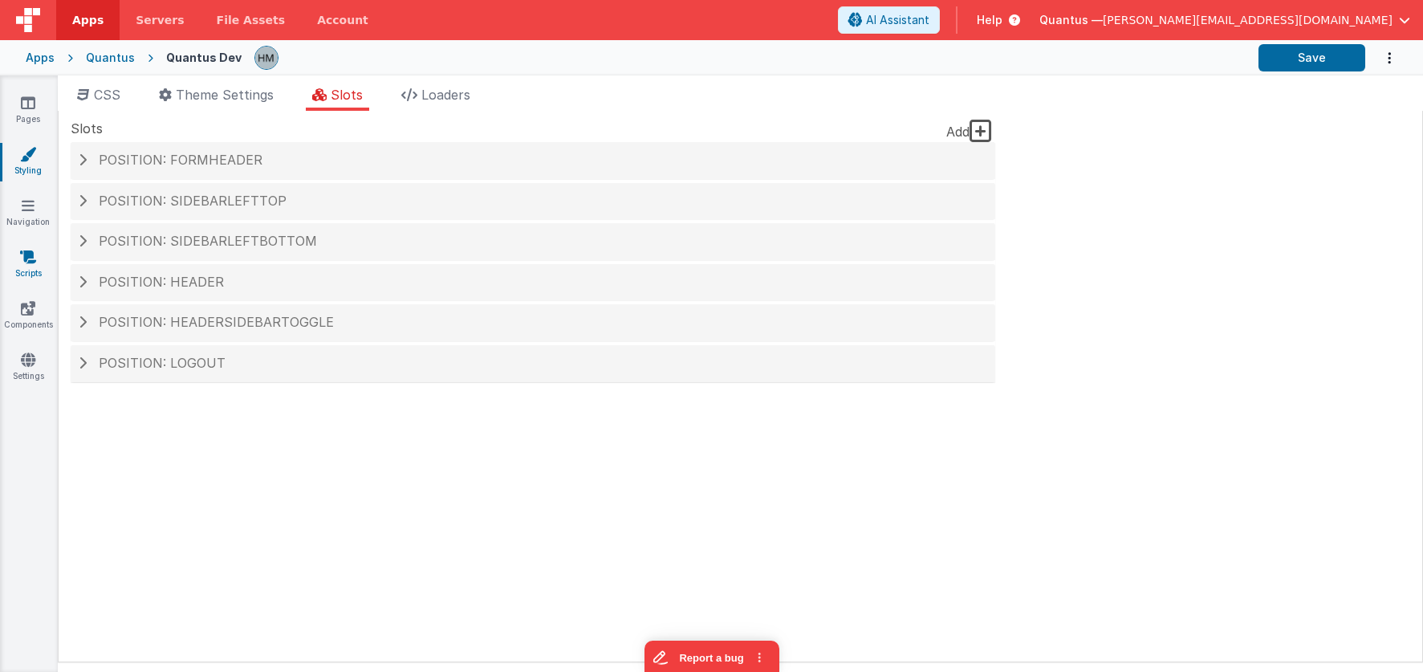
click at [27, 271] on link "Scripts" at bounding box center [28, 265] width 58 height 32
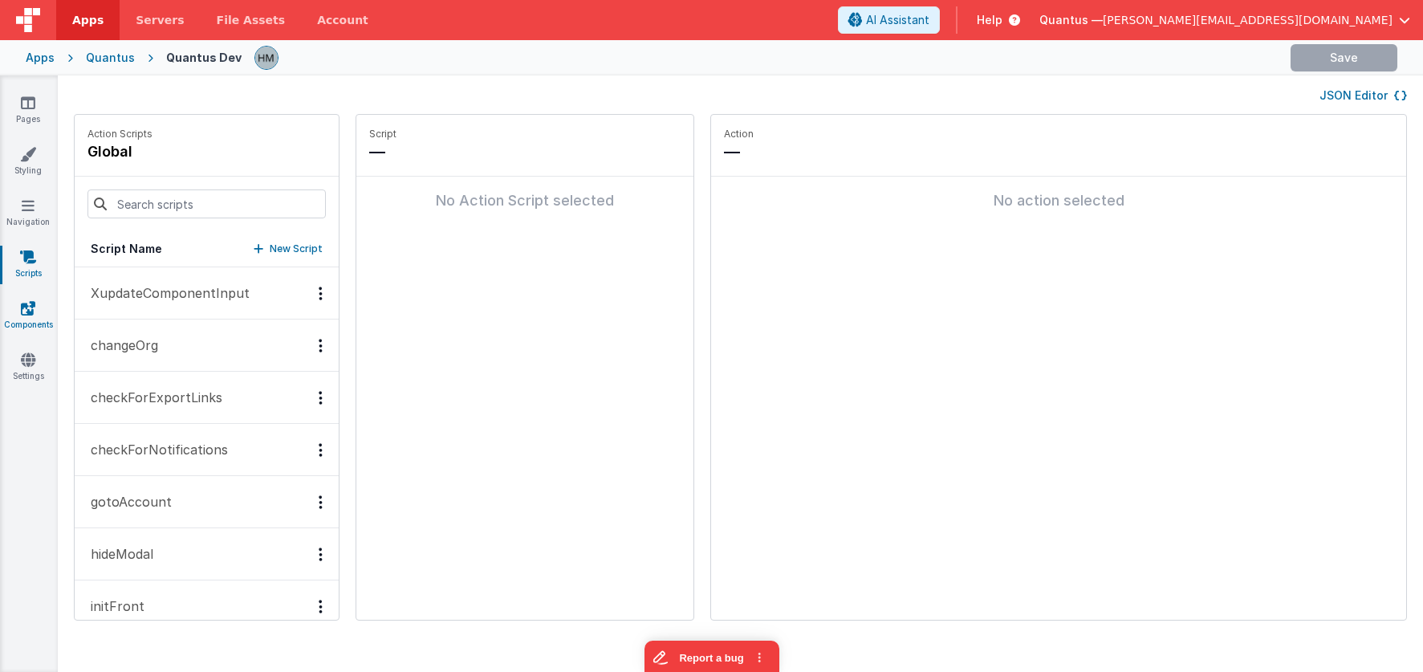
click at [23, 303] on icon at bounding box center [28, 308] width 14 height 16
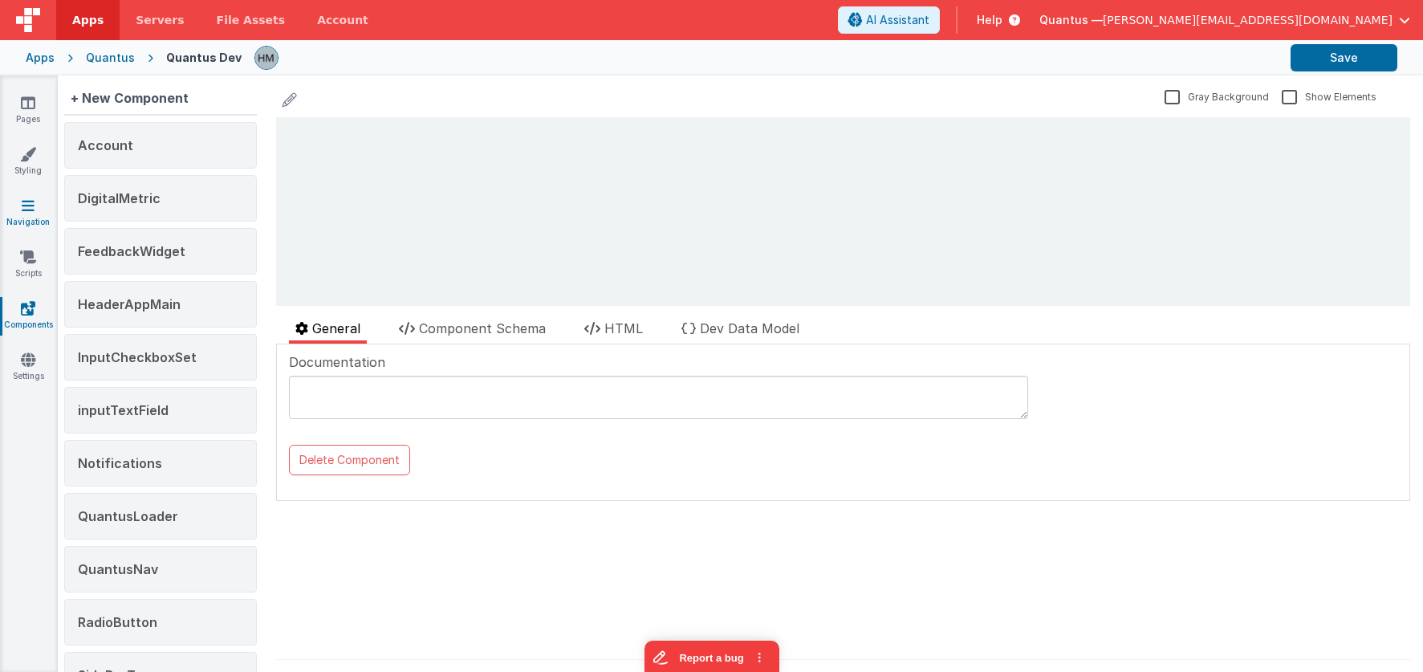
click at [25, 213] on link "Navigation" at bounding box center [28, 213] width 58 height 32
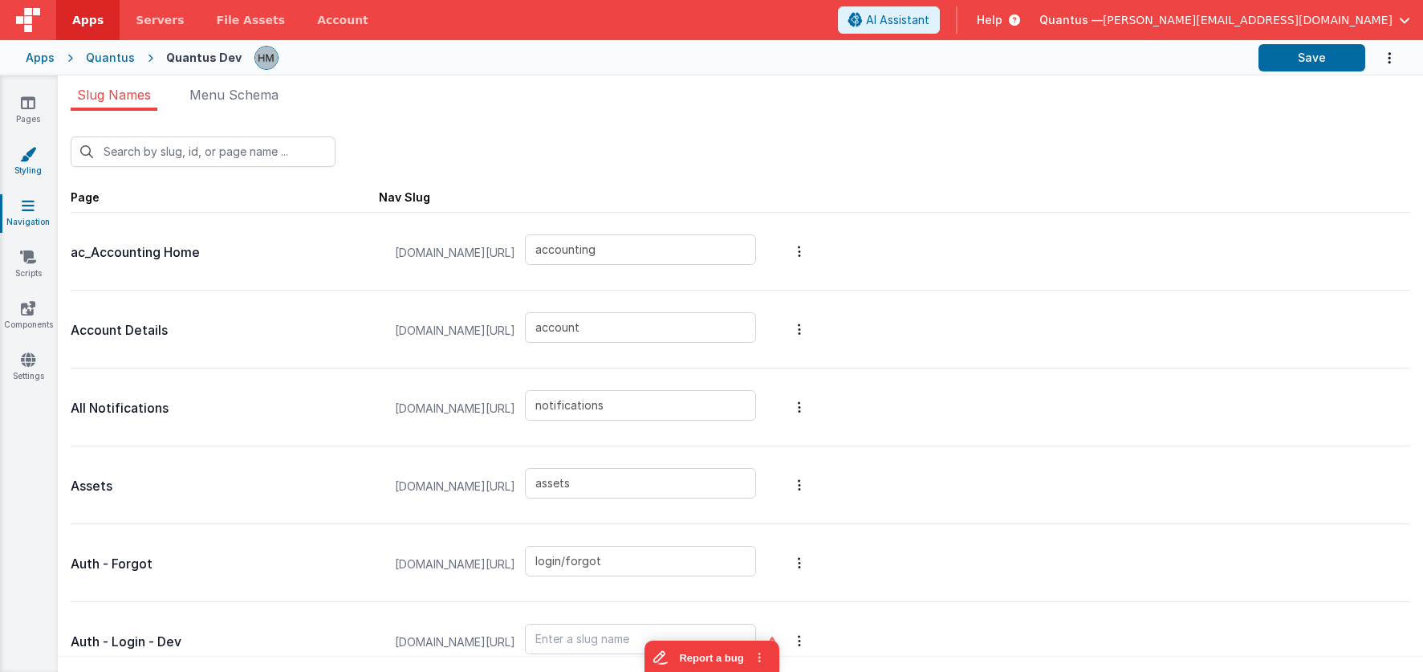
click at [40, 151] on link "Styling" at bounding box center [28, 162] width 58 height 32
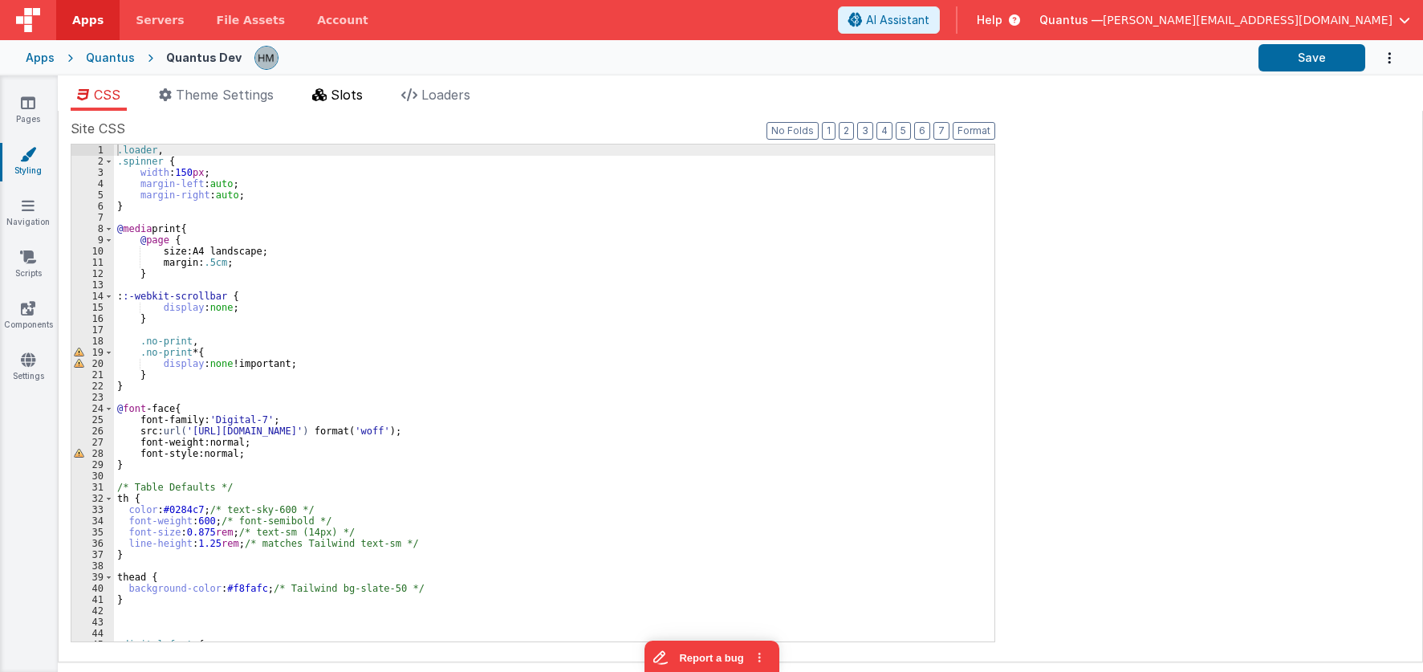
click at [343, 94] on span "Slots" at bounding box center [347, 95] width 32 height 16
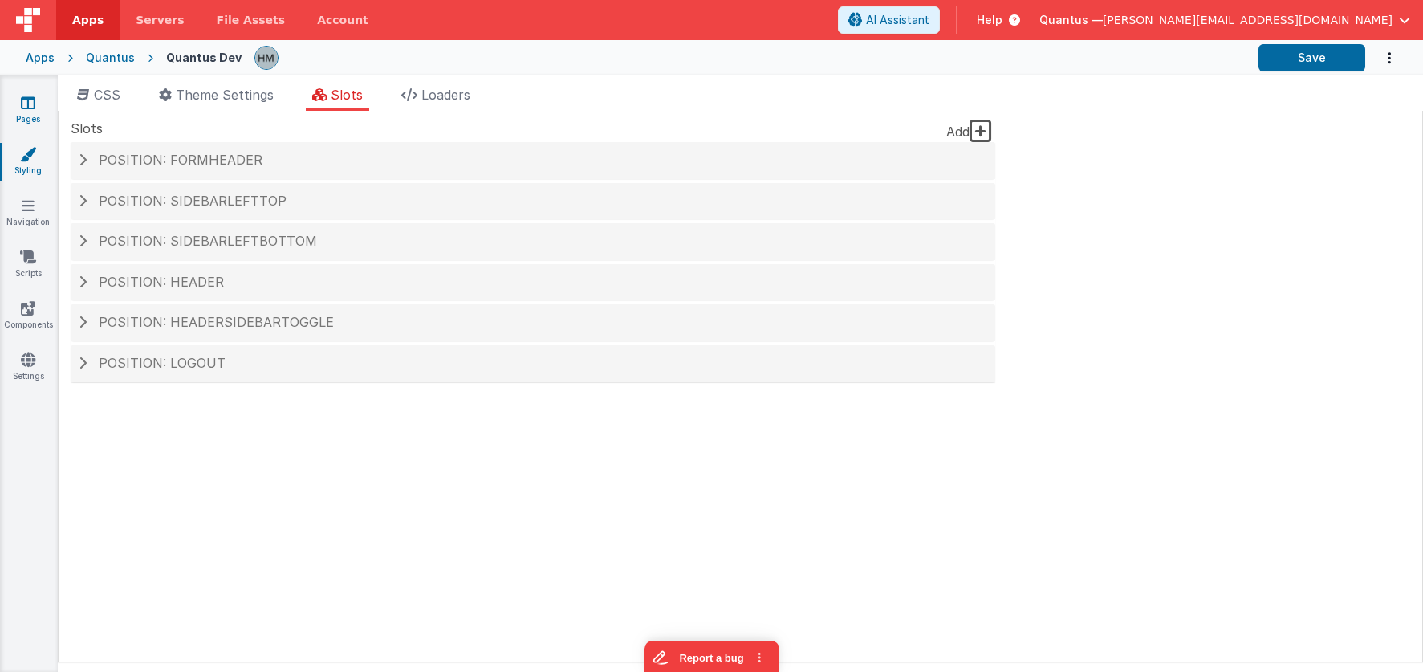
click at [32, 107] on icon at bounding box center [28, 103] width 14 height 16
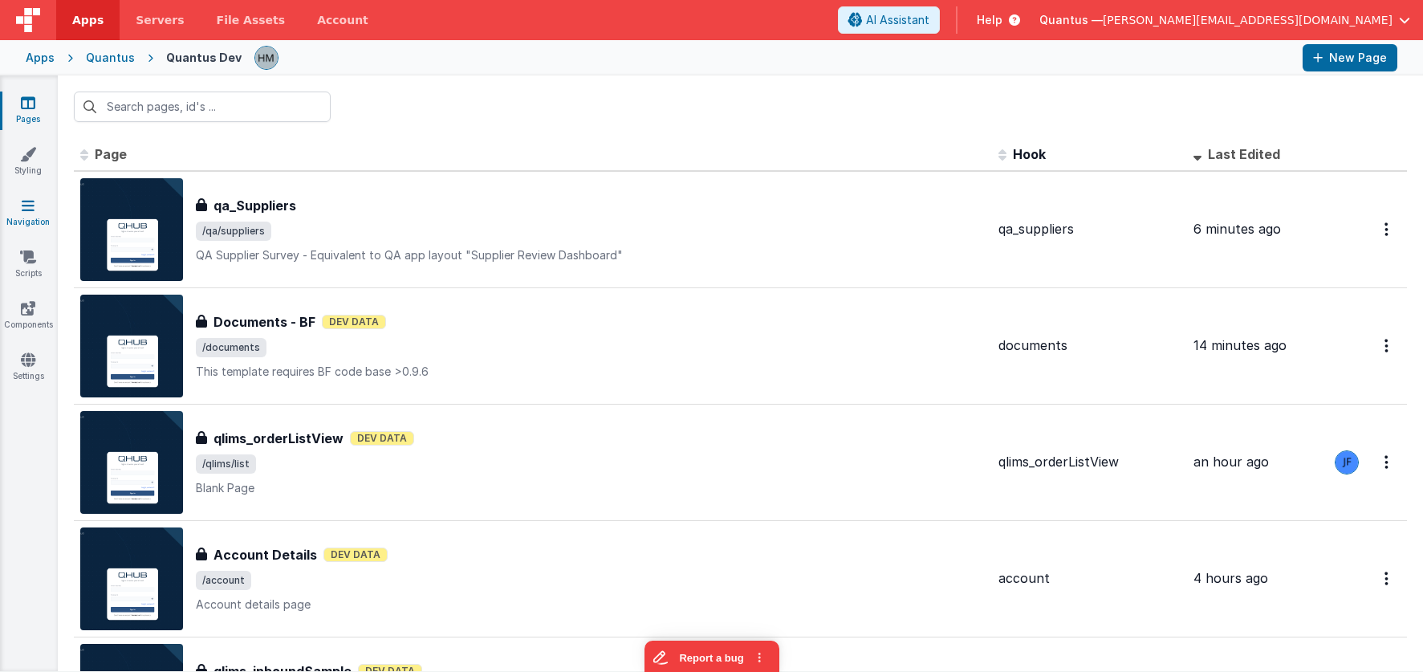
click at [37, 215] on link "Navigation" at bounding box center [28, 213] width 58 height 32
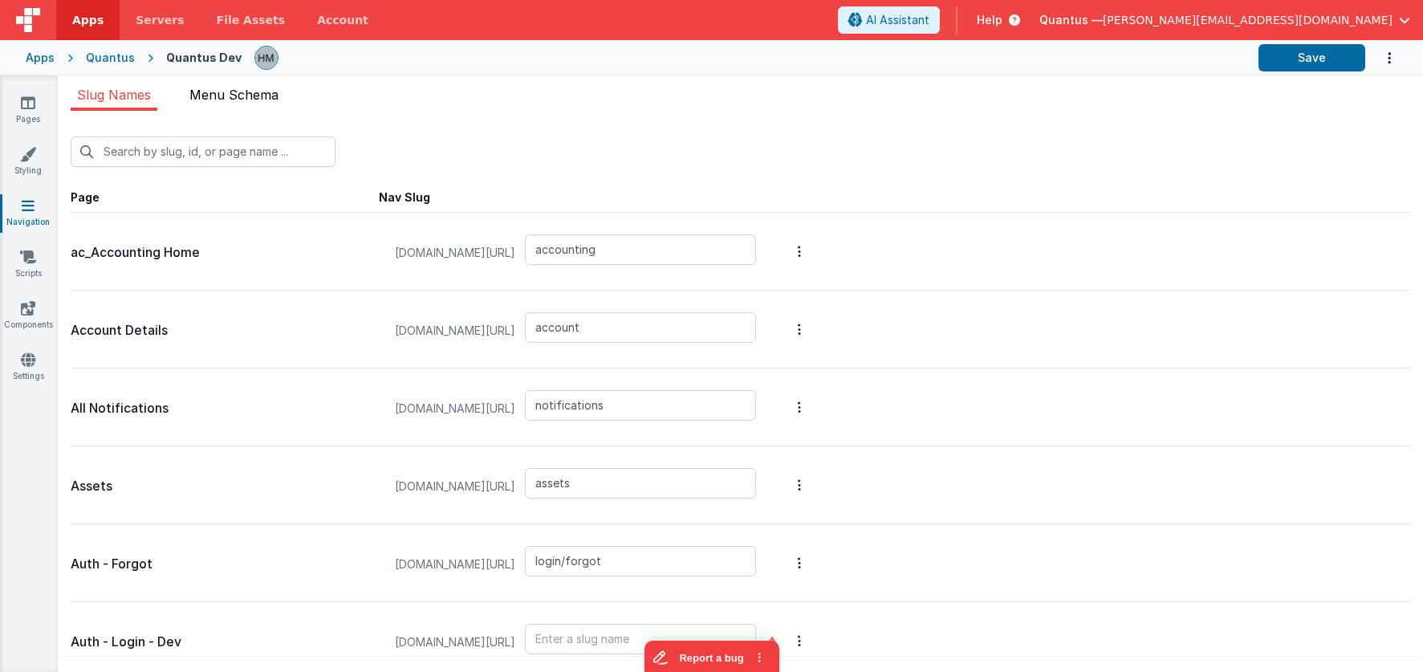
click at [219, 102] on span "Menu Schema" at bounding box center [233, 95] width 89 height 16
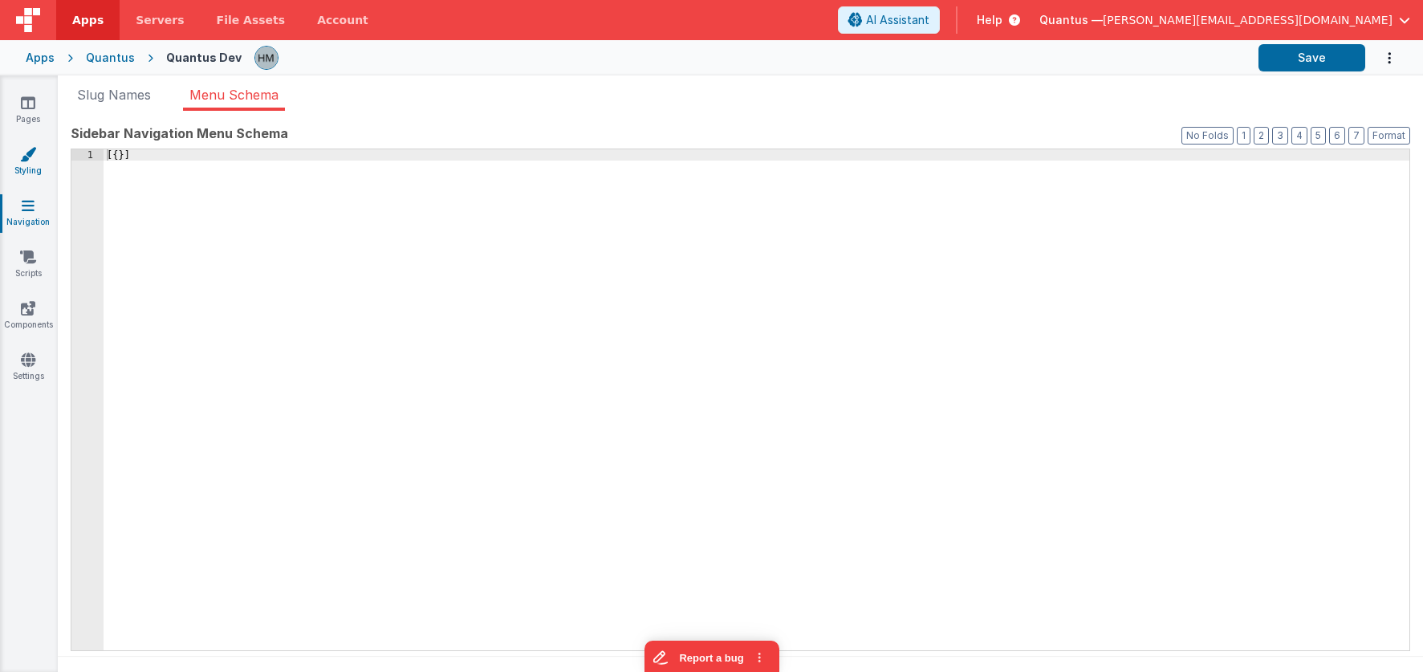
click at [22, 169] on link "Styling" at bounding box center [28, 162] width 58 height 32
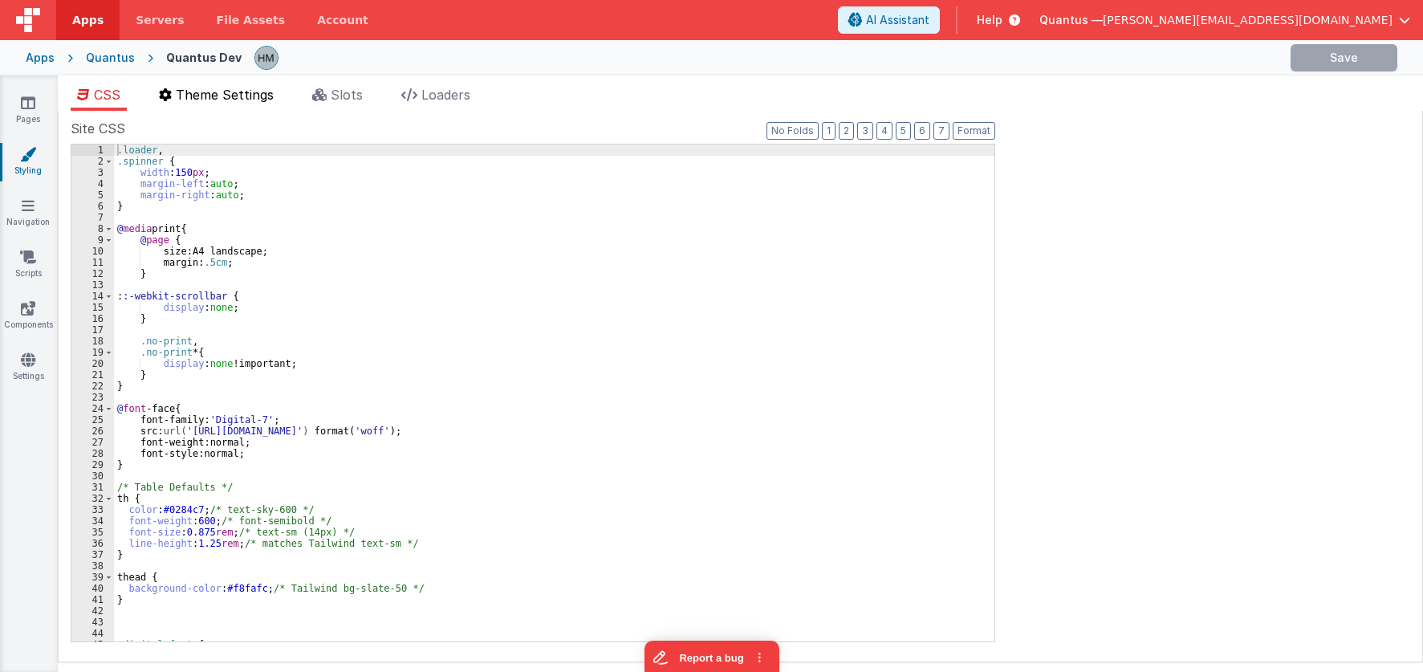
click at [266, 103] on li "Theme Settings" at bounding box center [216, 98] width 128 height 26
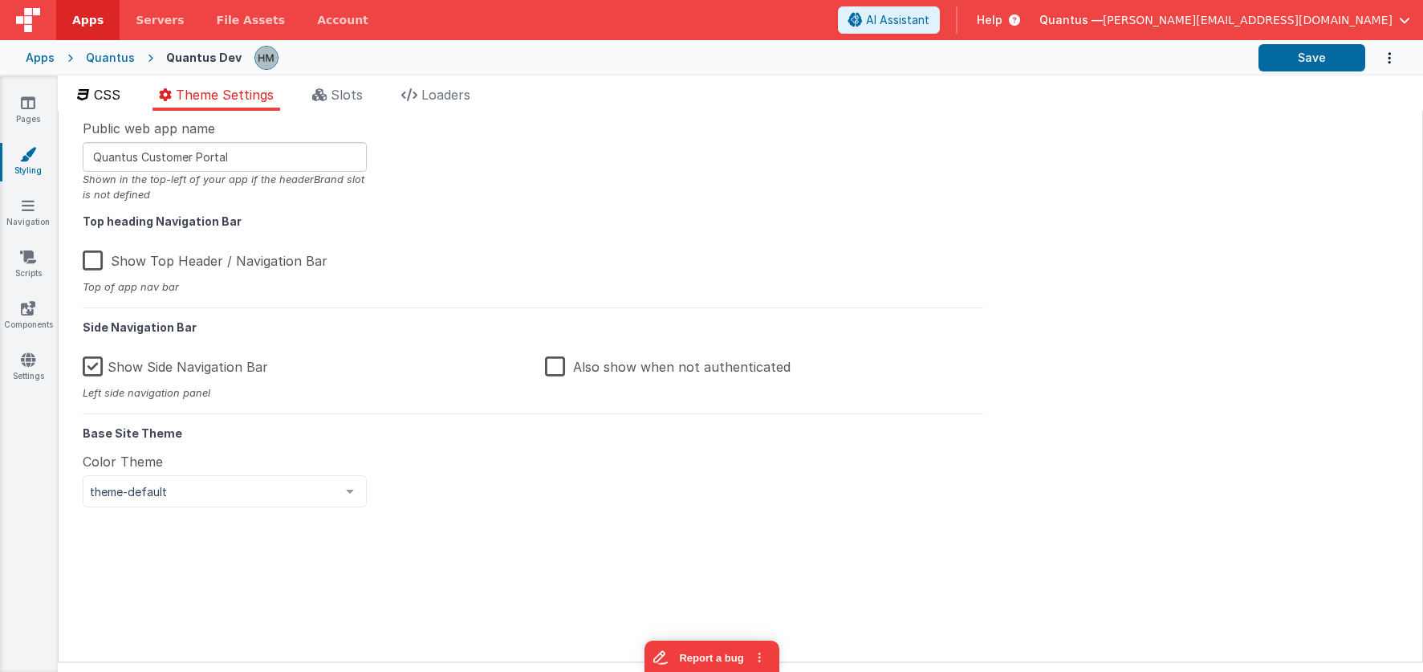
click at [104, 99] on span "CSS" at bounding box center [107, 95] width 26 height 16
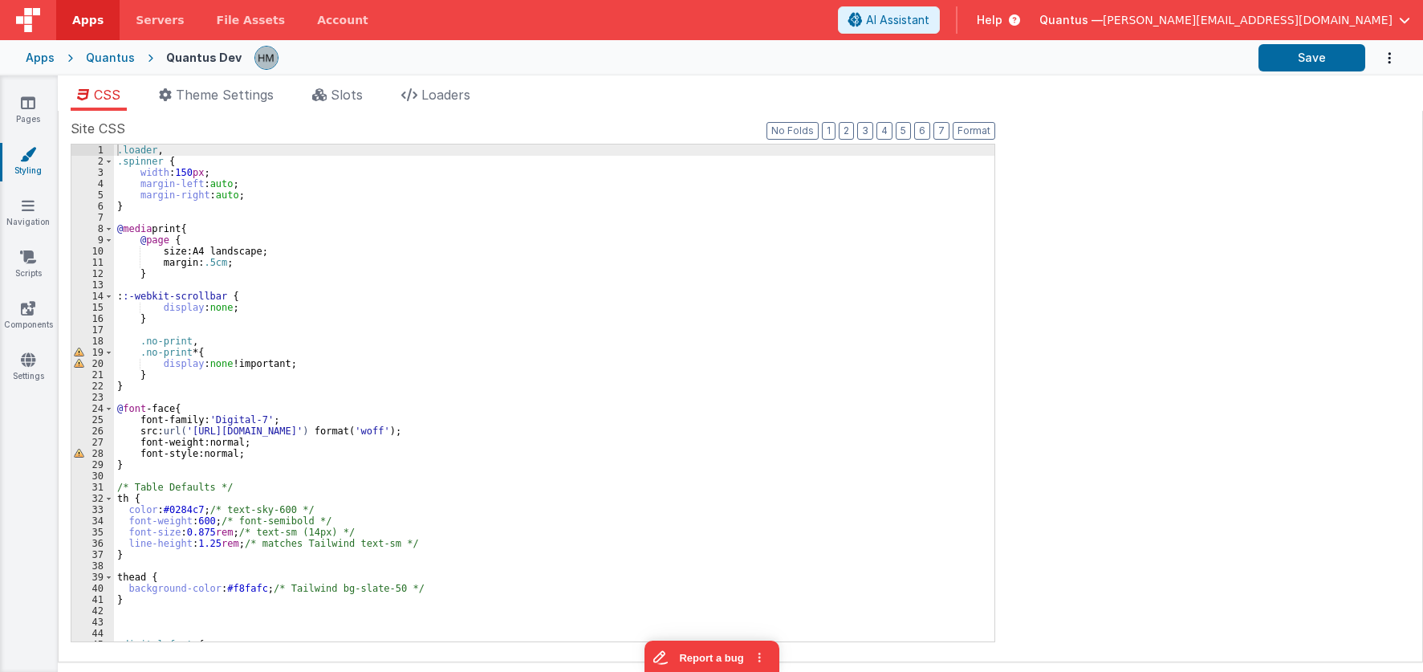
click at [1310, 26] on span "[PERSON_NAME][EMAIL_ADDRESS][DOMAIN_NAME]" at bounding box center [1248, 20] width 290 height 16
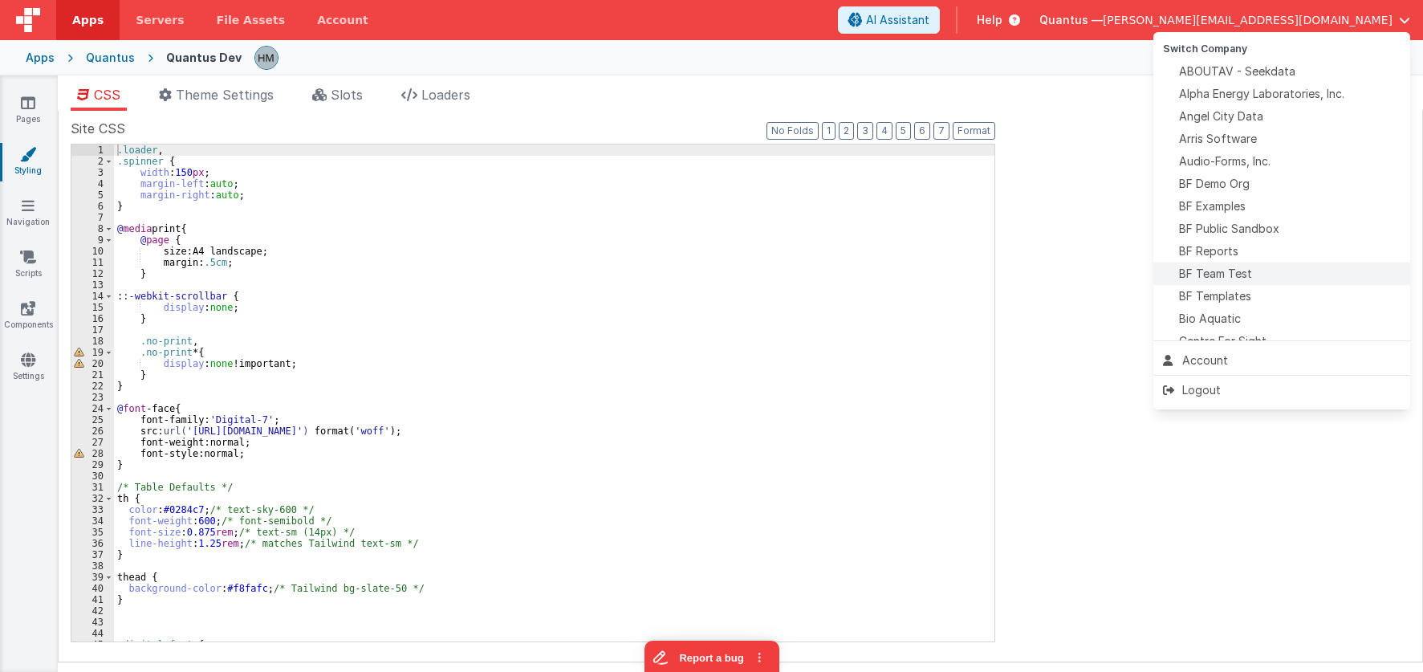
click at [1253, 277] on div "BF Team Test" at bounding box center [1282, 274] width 238 height 16
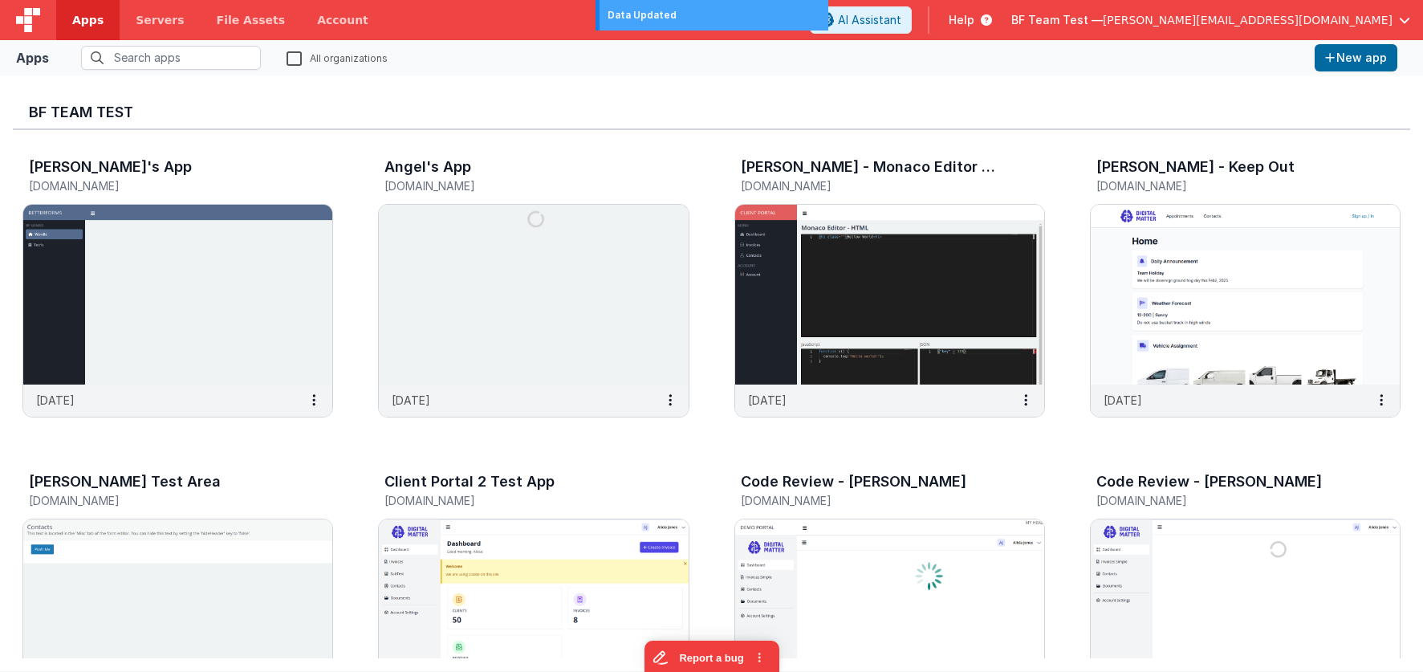
click at [299, 56] on label "All organizations" at bounding box center [337, 57] width 101 height 15
click at [0, 0] on input "All organizations" at bounding box center [0, 0] width 0 height 0
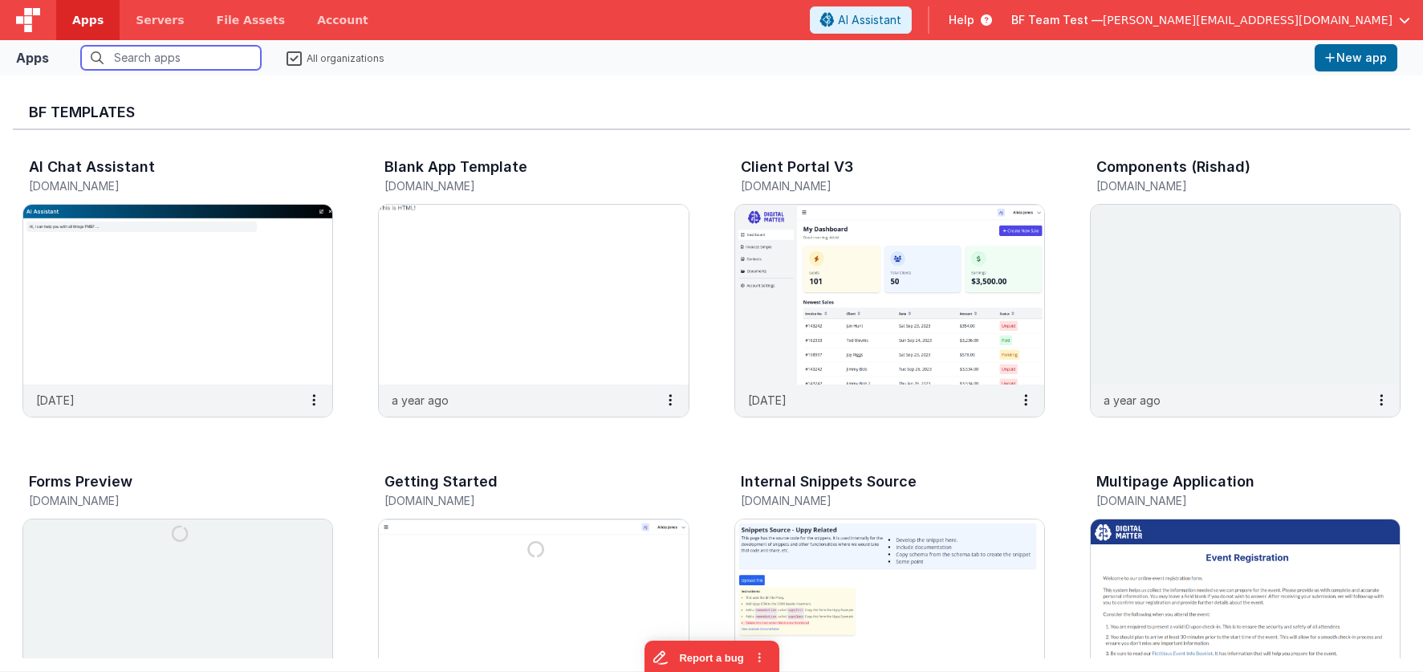
click at [205, 53] on input "text" at bounding box center [171, 58] width 180 height 24
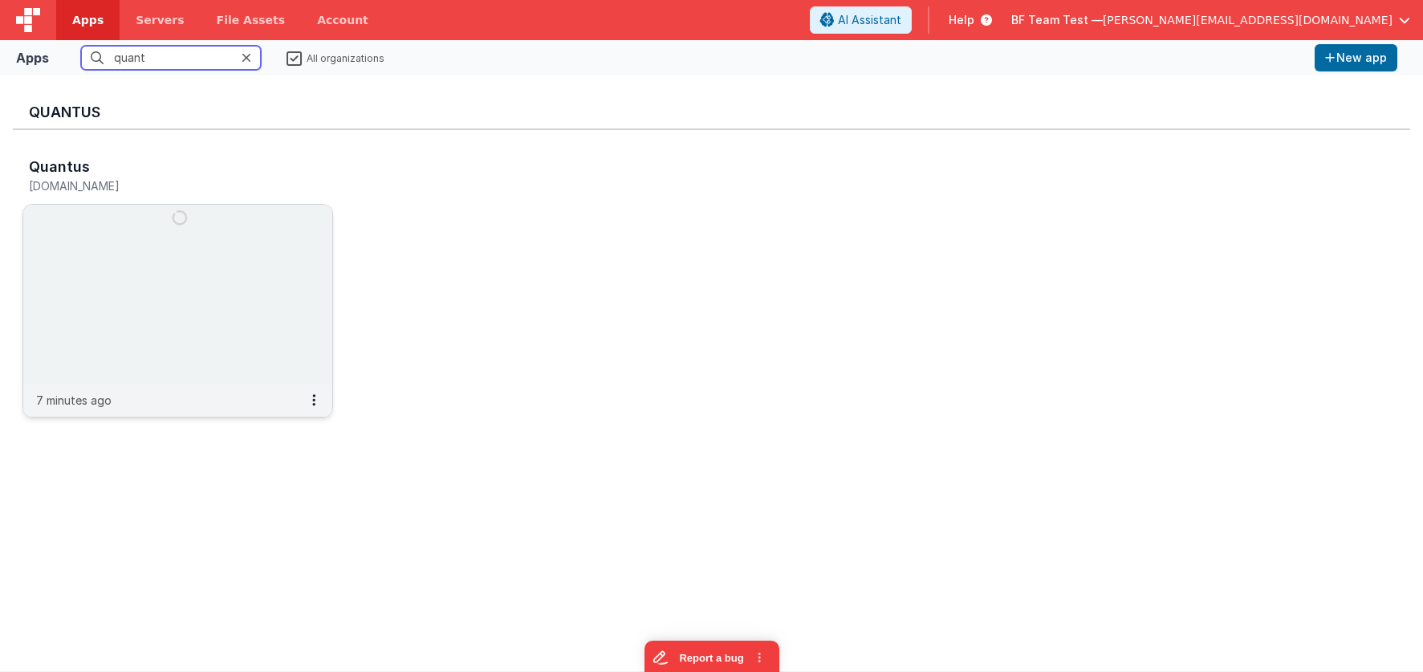
type input "quant"
click at [206, 258] on img at bounding box center [177, 295] width 309 height 180
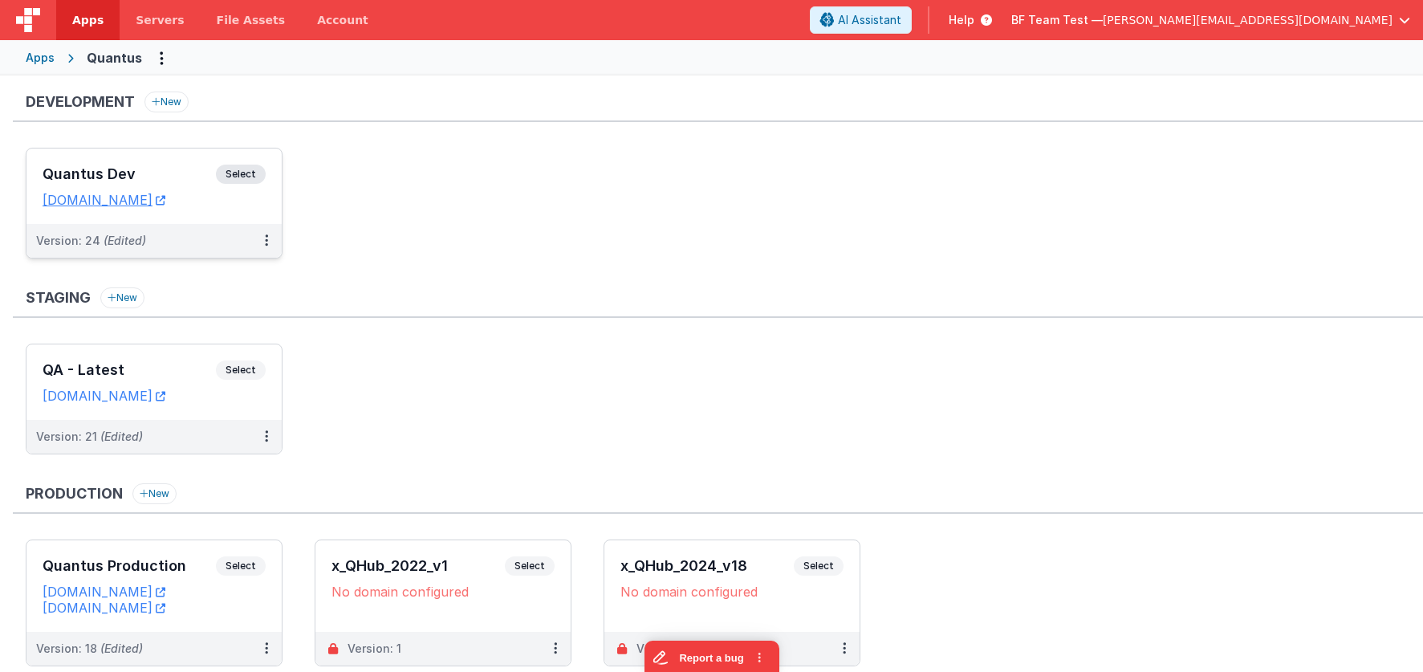
click at [149, 152] on div "Quantus Dev Select URLs quantusdev.fmbetterforms.com" at bounding box center [153, 185] width 255 height 75
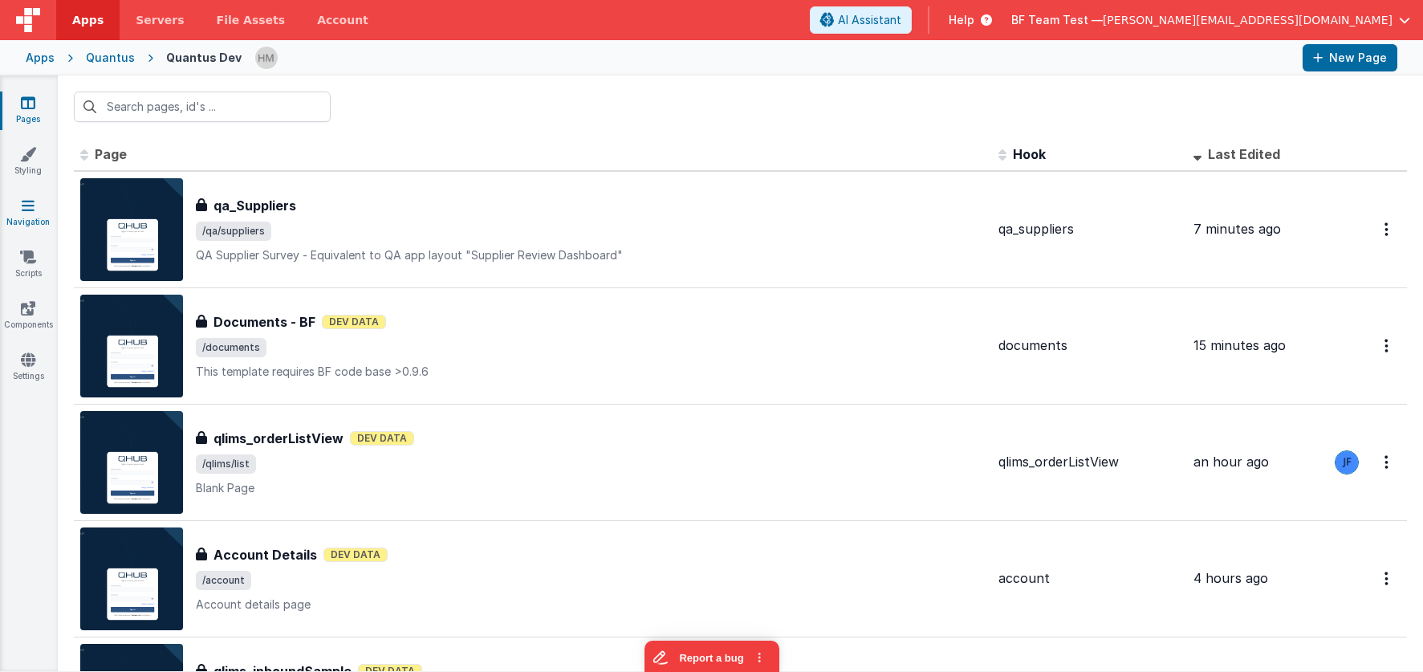
click at [33, 199] on icon at bounding box center [28, 205] width 13 height 16
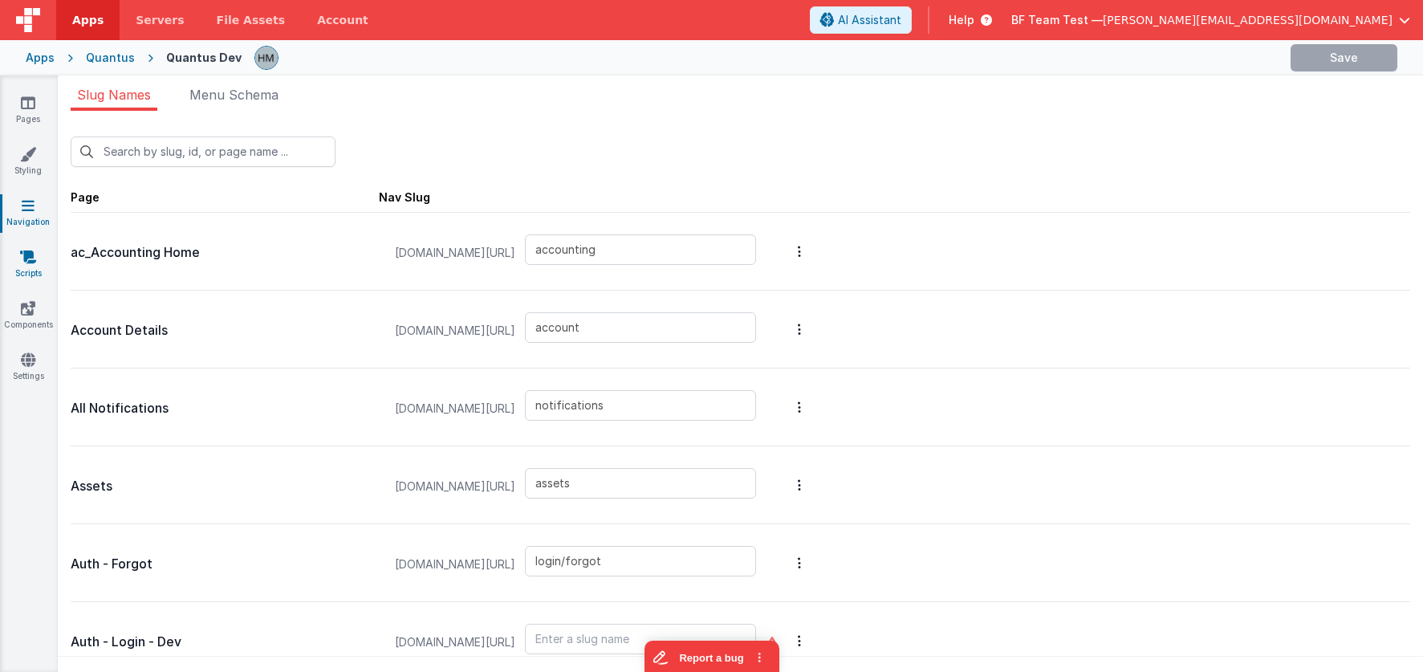
click at [22, 250] on icon at bounding box center [28, 257] width 16 height 16
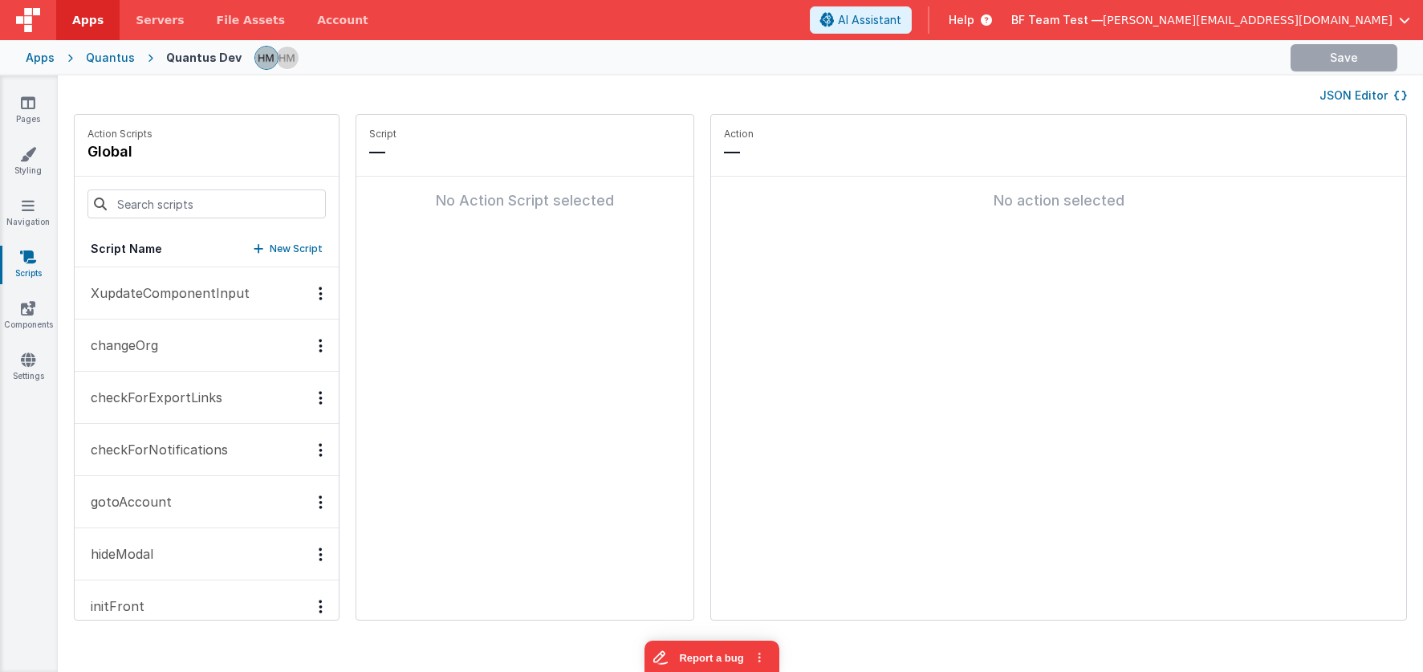
click at [21, 181] on div "Pages Styling Navigation Scripts Components Settings" at bounding box center [29, 373] width 58 height 596
click at [26, 171] on link "Styling" at bounding box center [28, 162] width 58 height 32
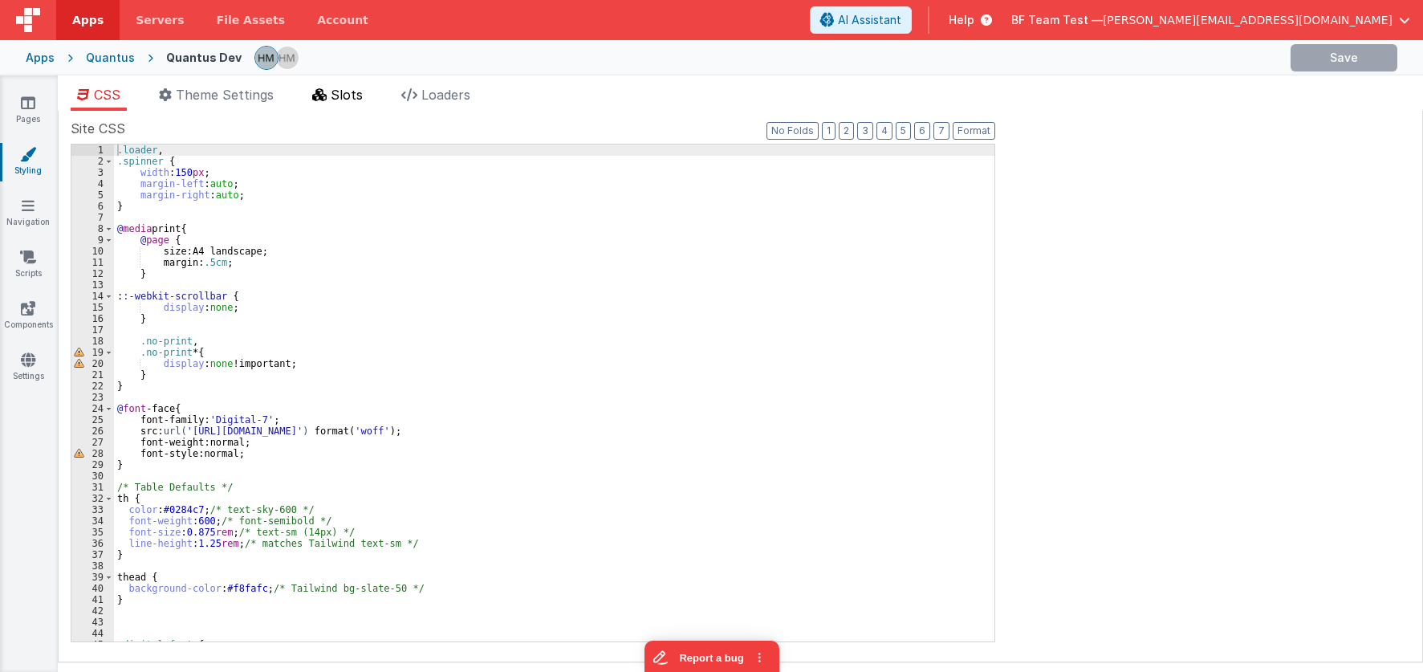
click at [347, 98] on span "Slots" at bounding box center [347, 95] width 32 height 16
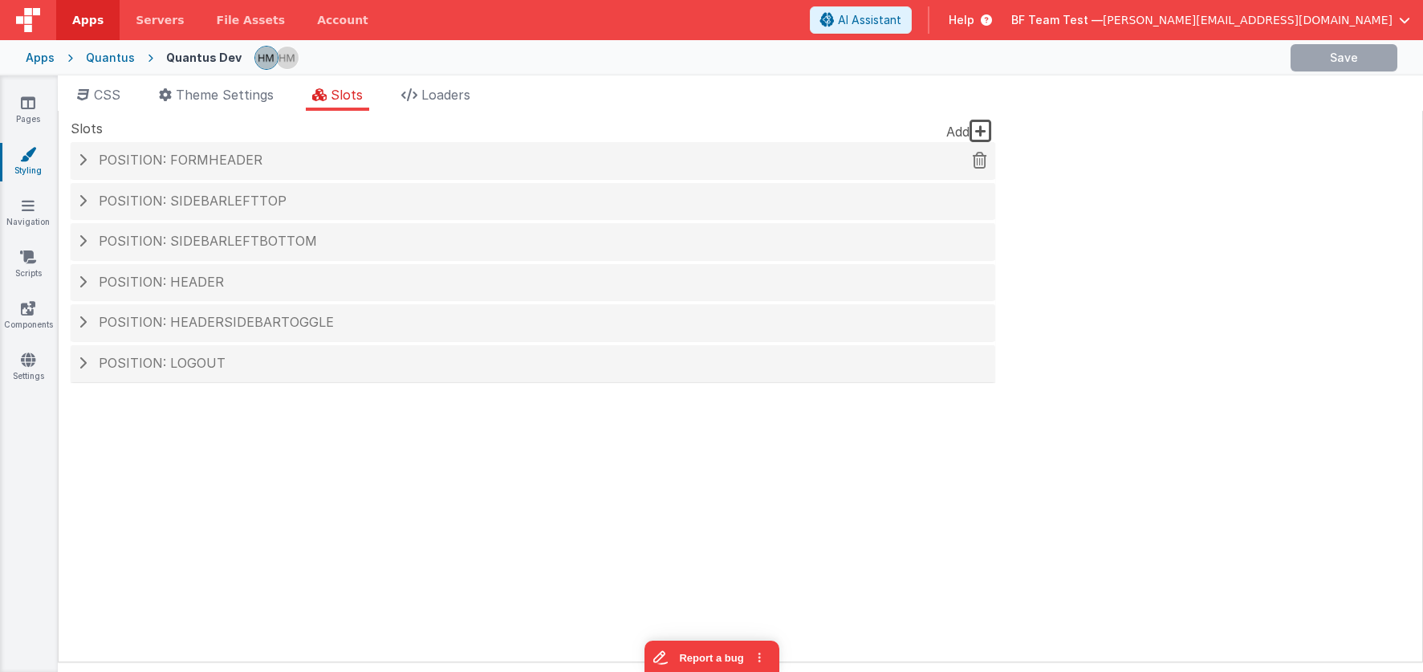
click at [278, 156] on h4 "Position: formHeader" at bounding box center [533, 160] width 908 height 14
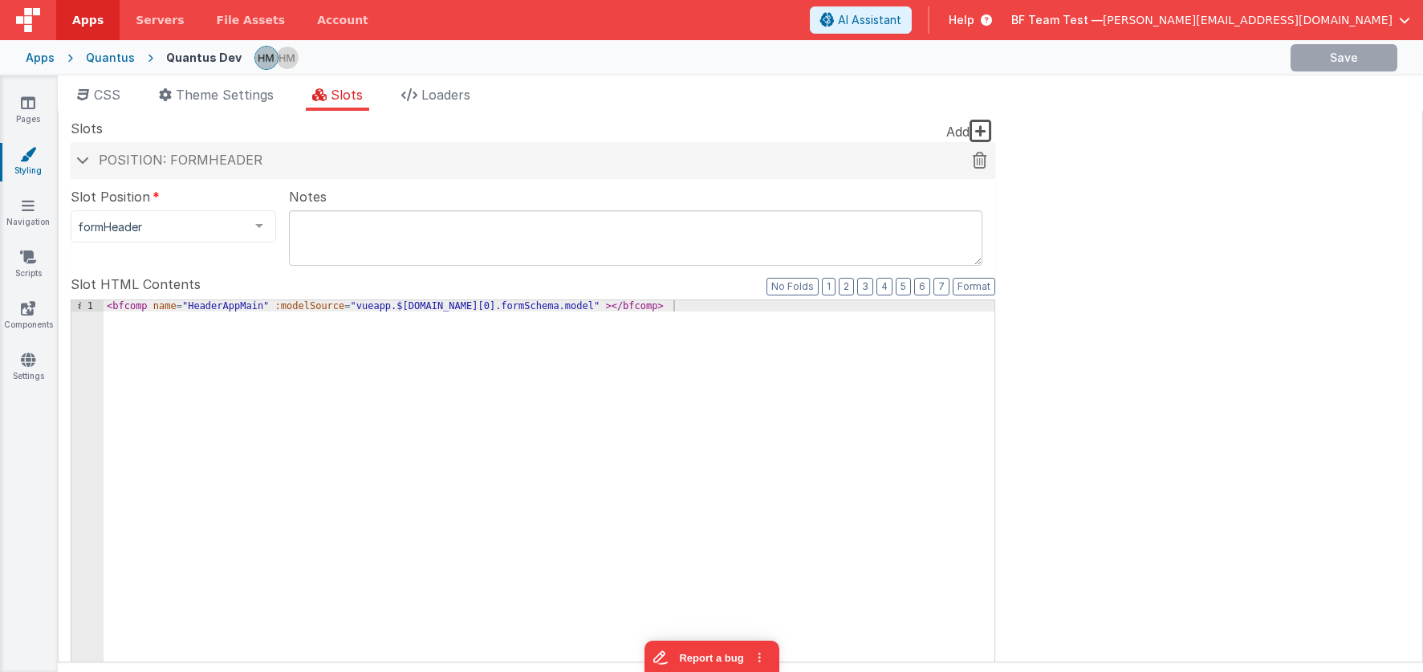
click at [295, 153] on h4 "Position: formHeader" at bounding box center [533, 160] width 908 height 14
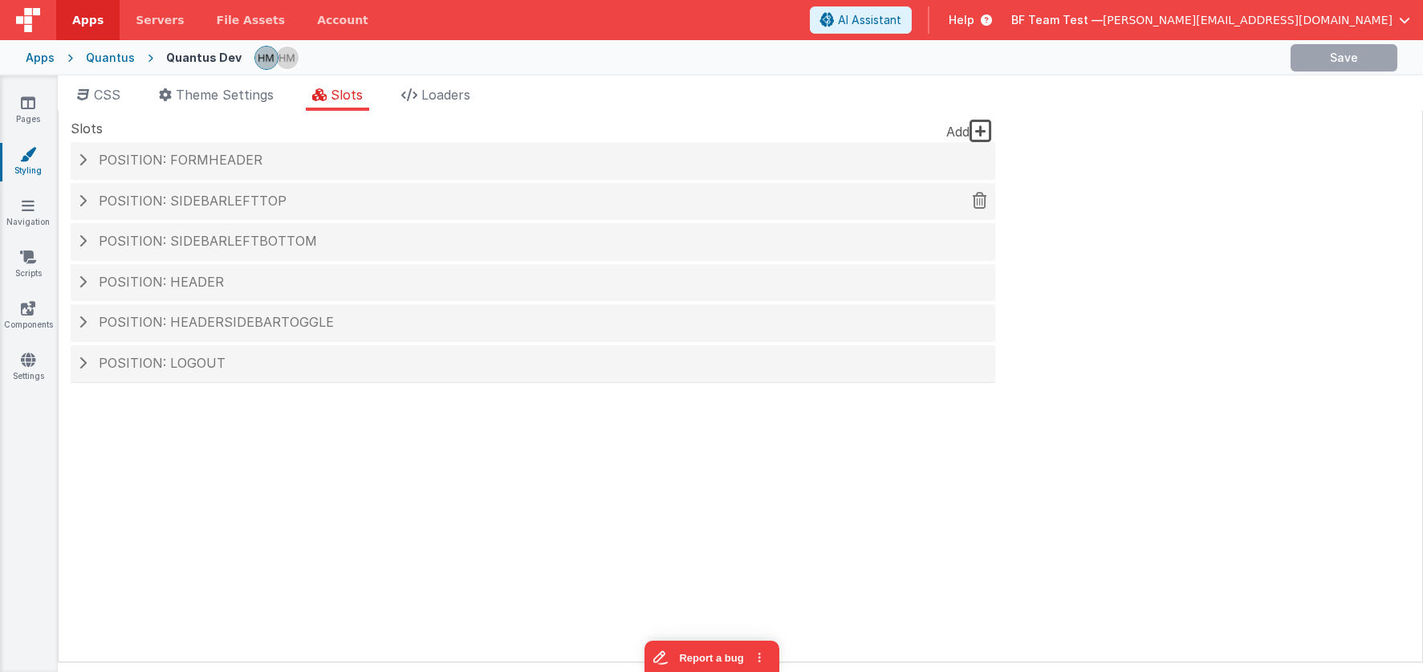
click at [297, 189] on div "Position: sidebarLeftTop" at bounding box center [533, 201] width 925 height 37
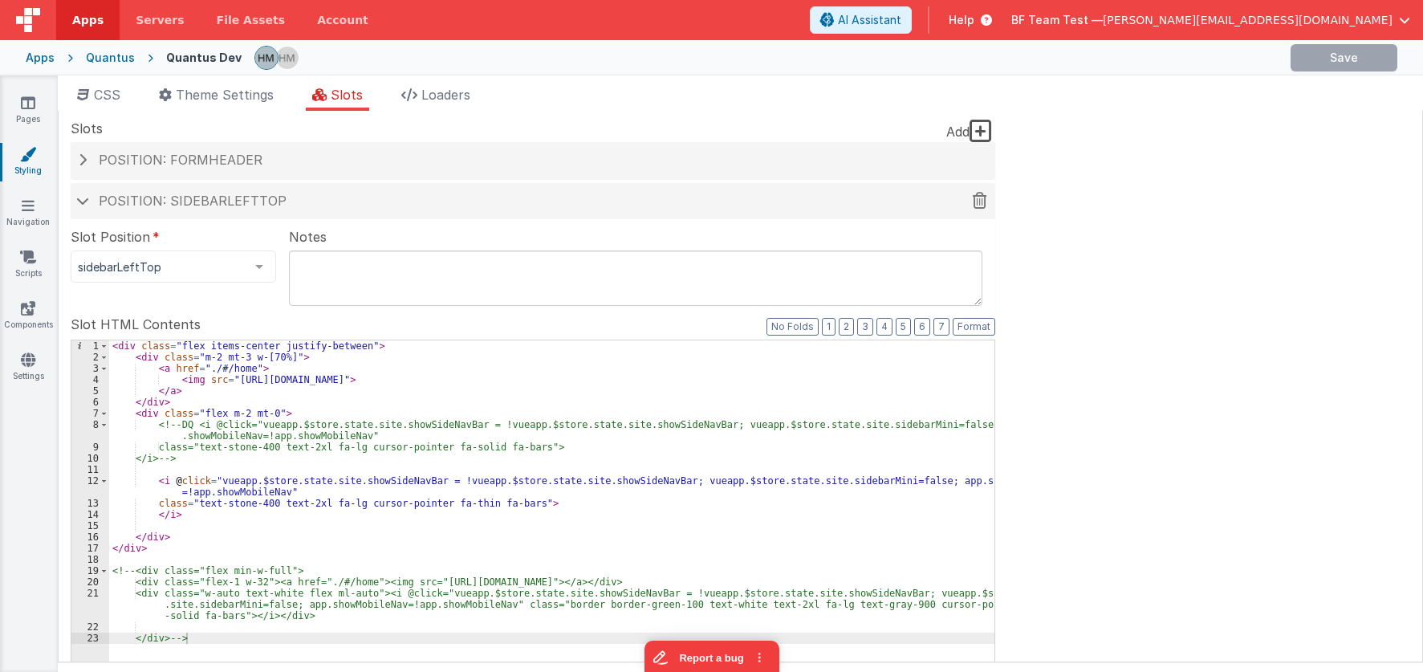
click at [295, 198] on h4 "Position: sidebarLeftTop" at bounding box center [533, 201] width 908 height 14
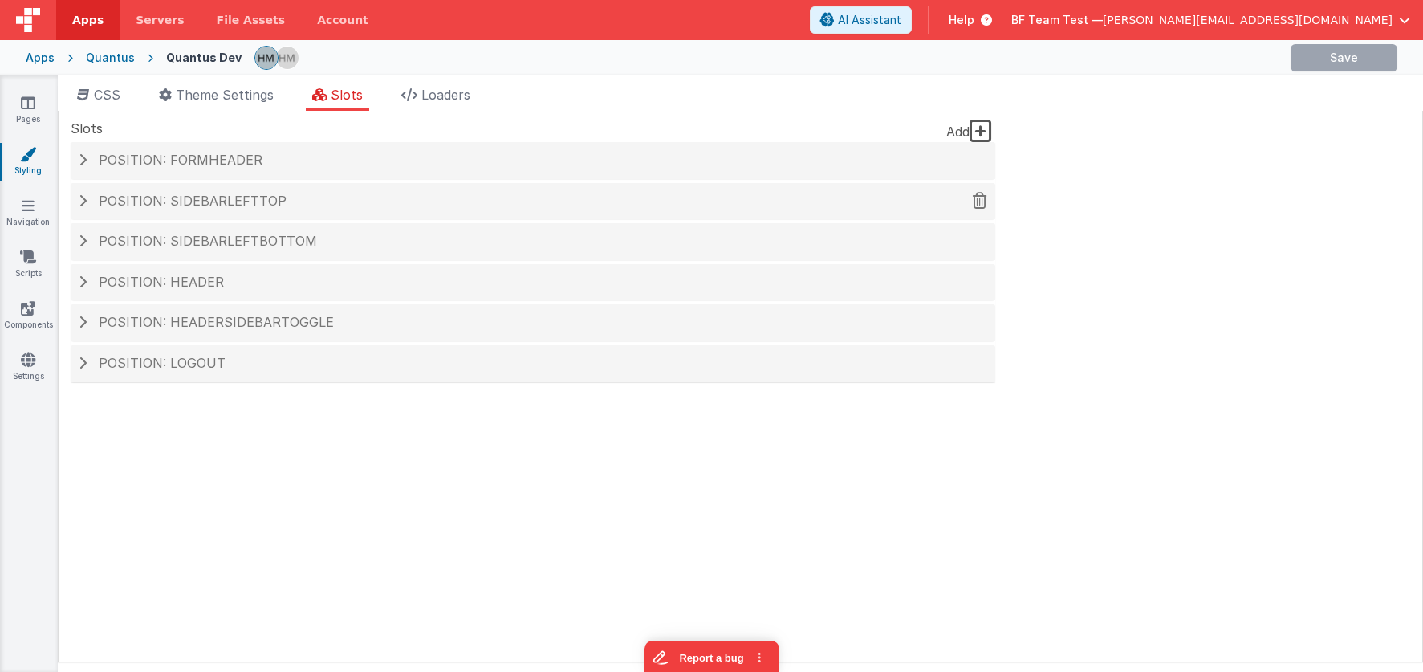
click at [274, 197] on span "Position: sidebarLeftTop" at bounding box center [193, 201] width 188 height 16
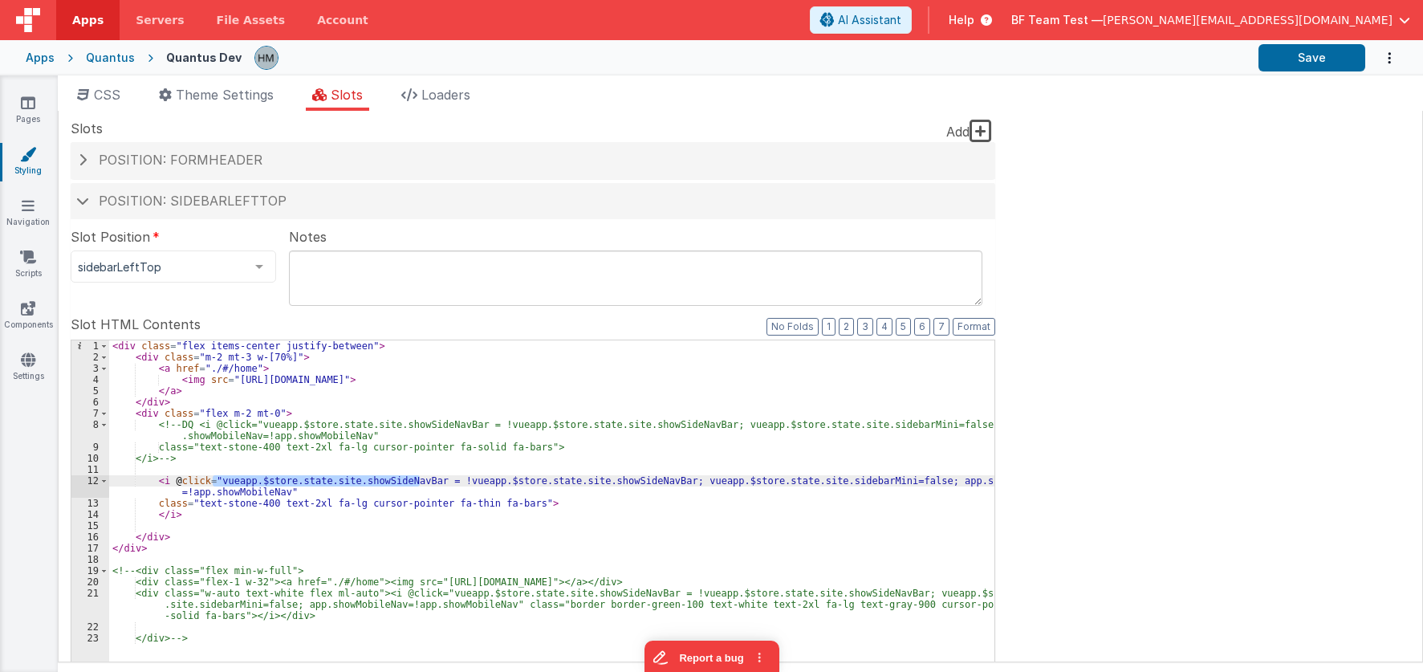
drag, startPoint x: 213, startPoint y: 478, endPoint x: 421, endPoint y: 486, distance: 208.0
click at [421, 486] on div "< div class = "flex items-center justify-between" > < div class = "m-2 mt-3 w-[…" at bounding box center [551, 611] width 885 height 543
drag, startPoint x: 648, startPoint y: 481, endPoint x: 213, endPoint y: 482, distance: 435.0
click at [213, 482] on div "< div class = "flex items-center justify-between" > < div class = "m-2 mt-3 w-[…" at bounding box center [551, 611] width 885 height 543
click at [775, 491] on div "< div class = "flex items-center justify-between" > < div class = "m-2 mt-3 w-[…" at bounding box center [551, 611] width 885 height 543
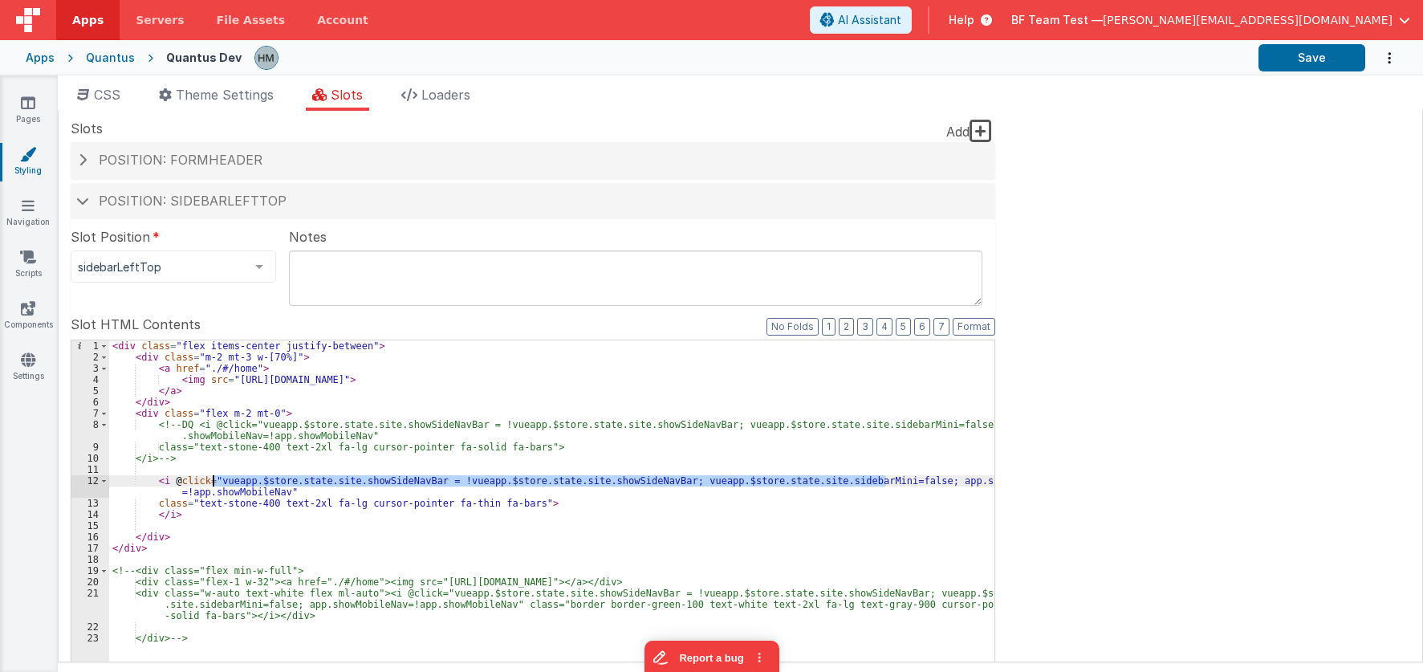
drag, startPoint x: 886, startPoint y: 480, endPoint x: 212, endPoint y: 482, distance: 674.2
click at [212, 482] on div "< div class = "flex items-center justify-between" > < div class = "m-2 mt-3 w-[…" at bounding box center [551, 611] width 885 height 543
click at [35, 104] on icon at bounding box center [28, 103] width 14 height 16
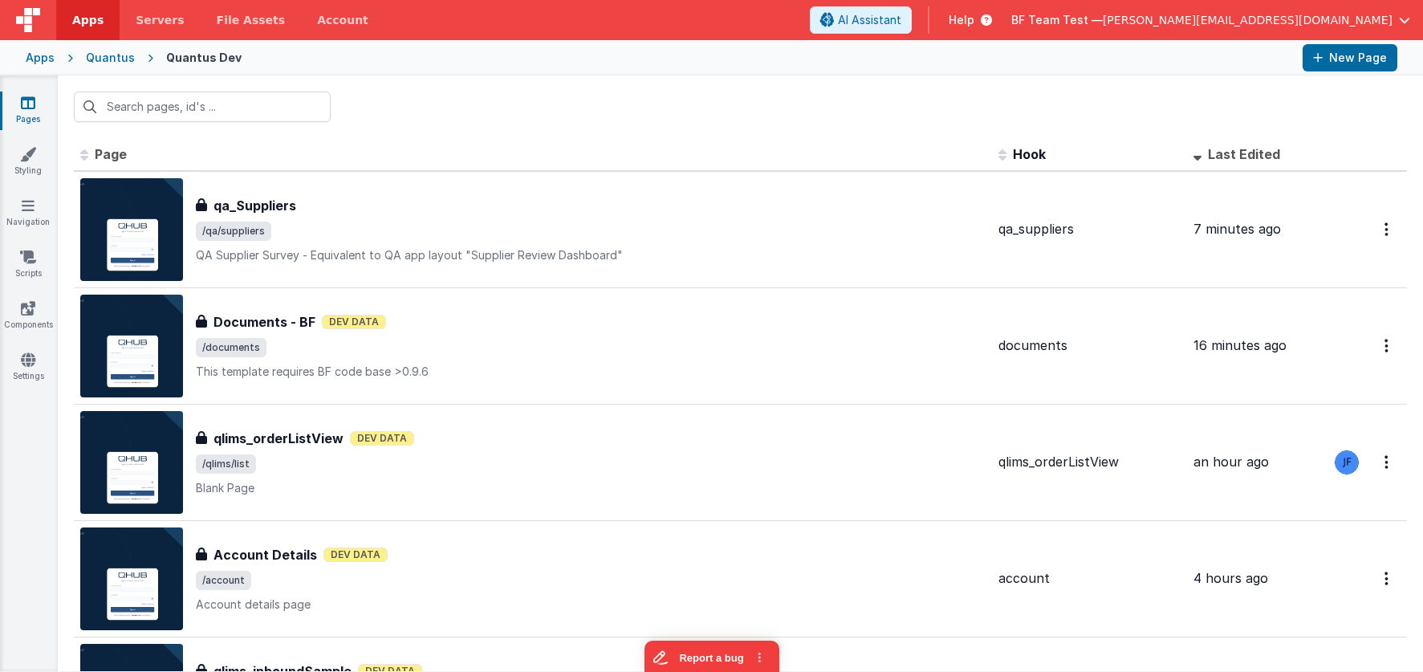
click at [25, 55] on div "Apps Quantus Quantus Dev New Page" at bounding box center [711, 57] width 1423 height 35
click at [38, 55] on div "Apps" at bounding box center [40, 58] width 29 height 16
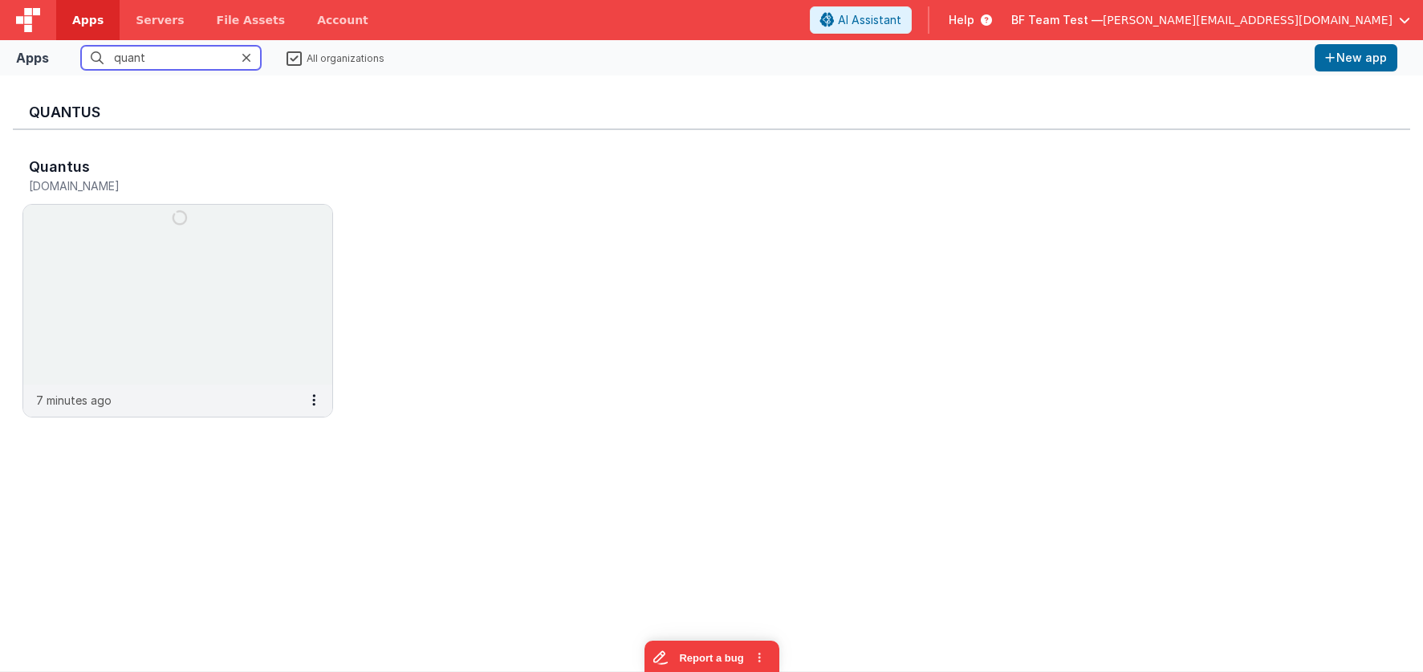
drag, startPoint x: 216, startPoint y: 52, endPoint x: 18, endPoint y: 42, distance: 197.7
click at [81, 46] on input "quant" at bounding box center [171, 58] width 180 height 24
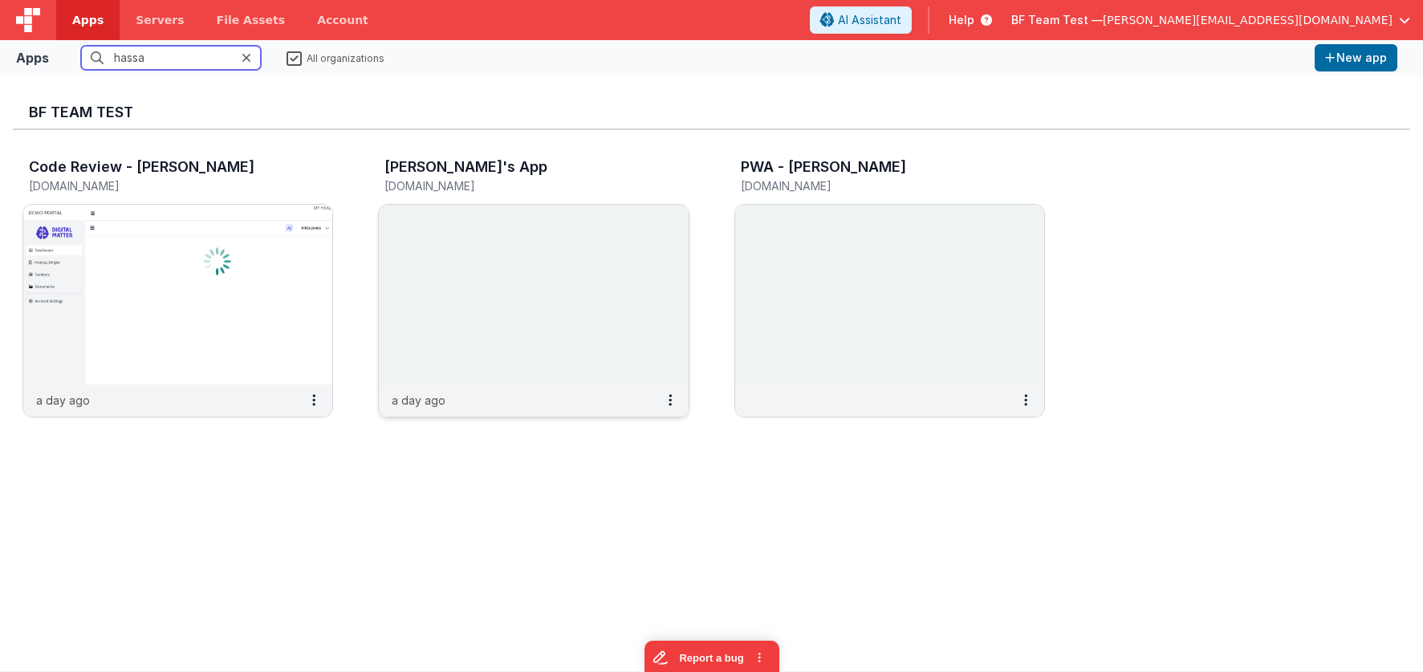
type input "hassa"
click at [540, 241] on img at bounding box center [533, 295] width 309 height 180
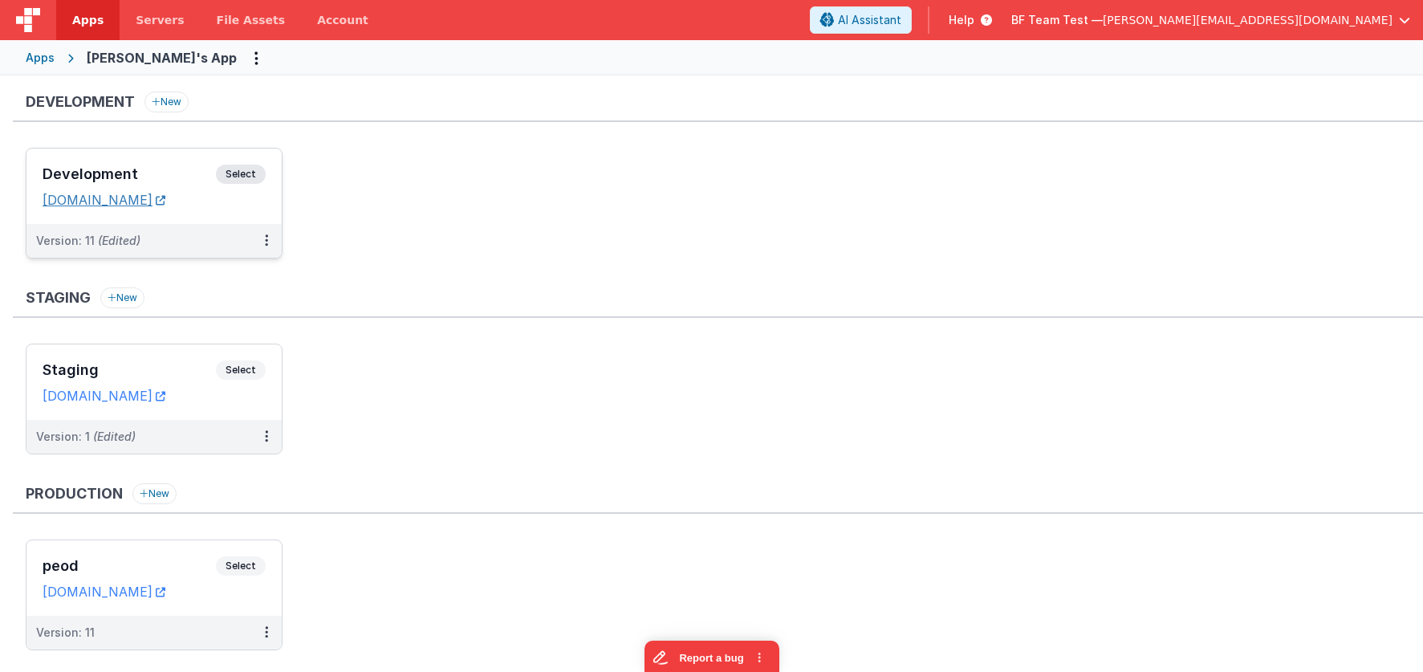
click at [147, 197] on link "[DOMAIN_NAME]" at bounding box center [104, 200] width 123 height 16
click at [145, 152] on div "Development Select URLs hassansapp.fmbetterforms.com" at bounding box center [153, 185] width 255 height 75
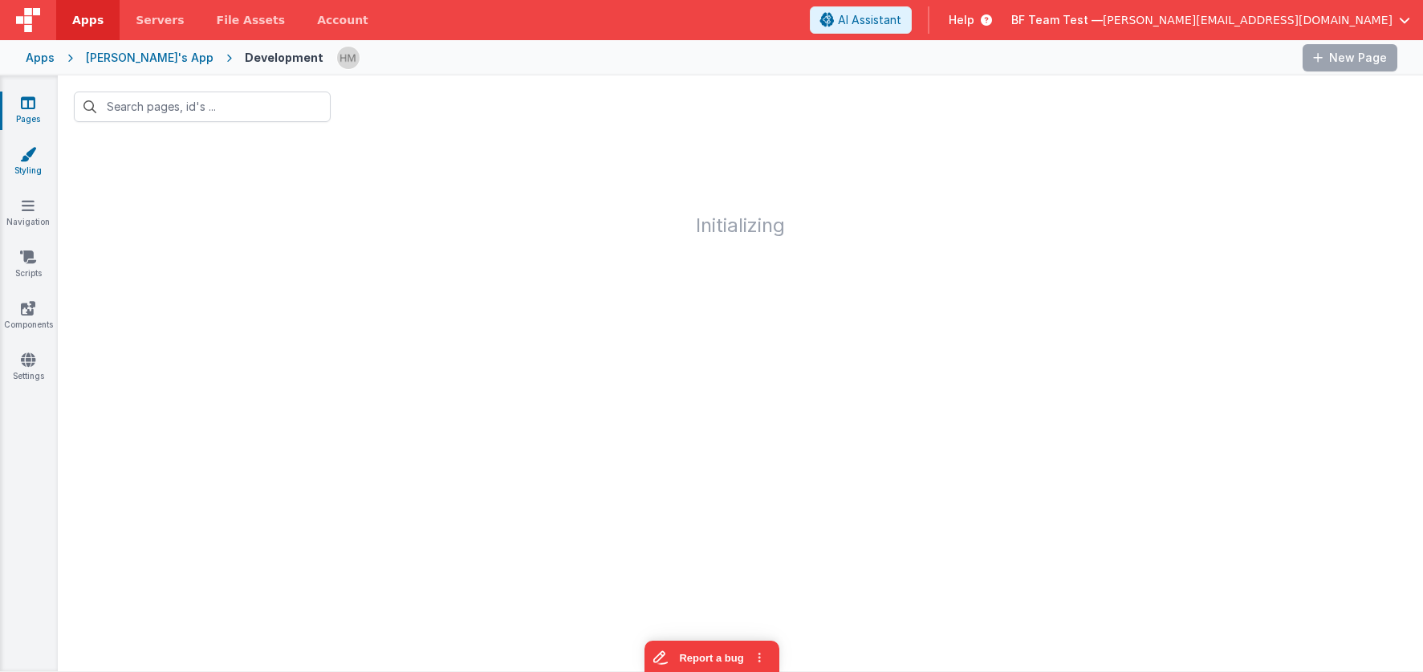
click at [26, 157] on icon at bounding box center [28, 154] width 16 height 16
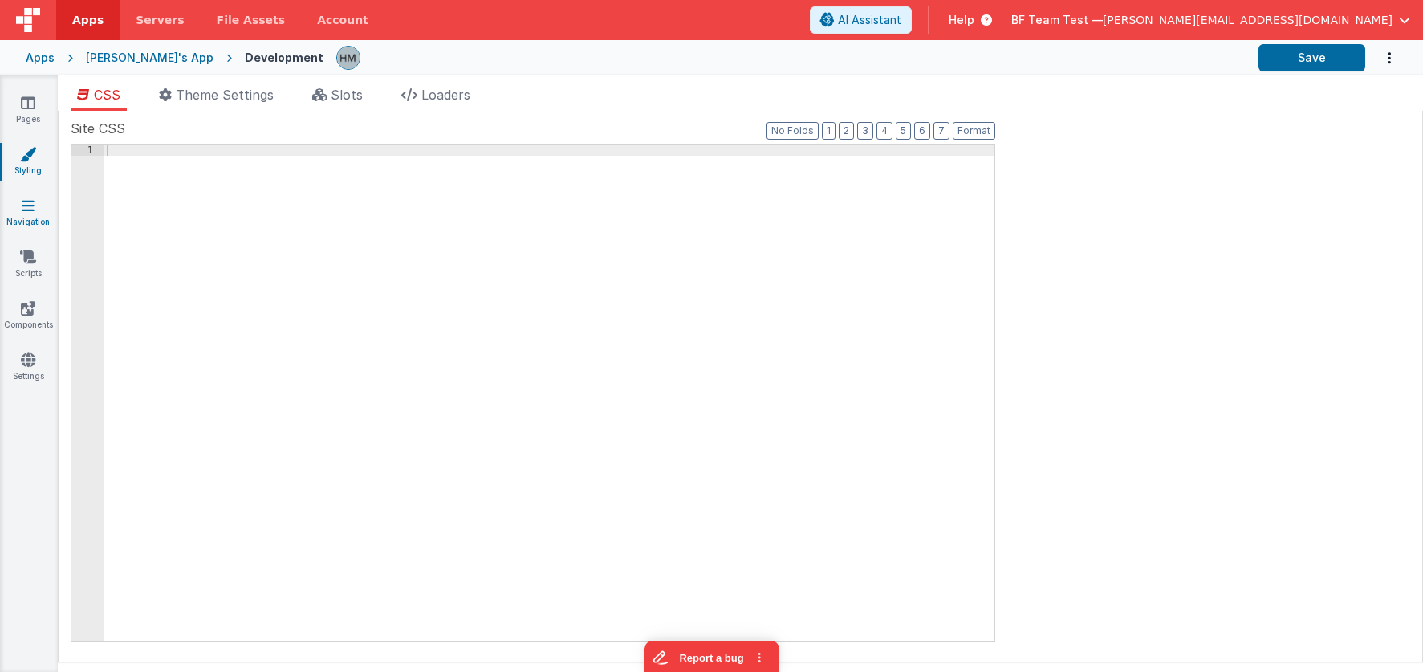
click at [35, 209] on link "Navigation" at bounding box center [28, 213] width 58 height 32
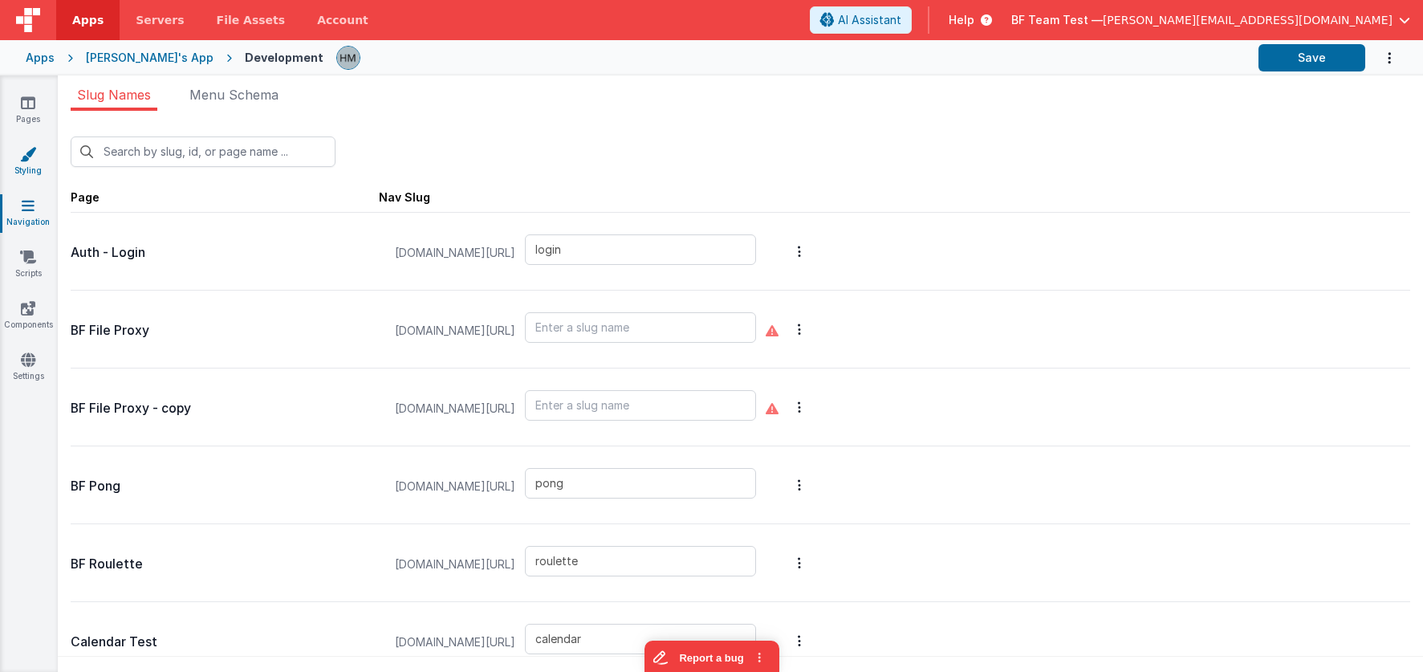
click at [40, 174] on link "Styling" at bounding box center [28, 162] width 58 height 32
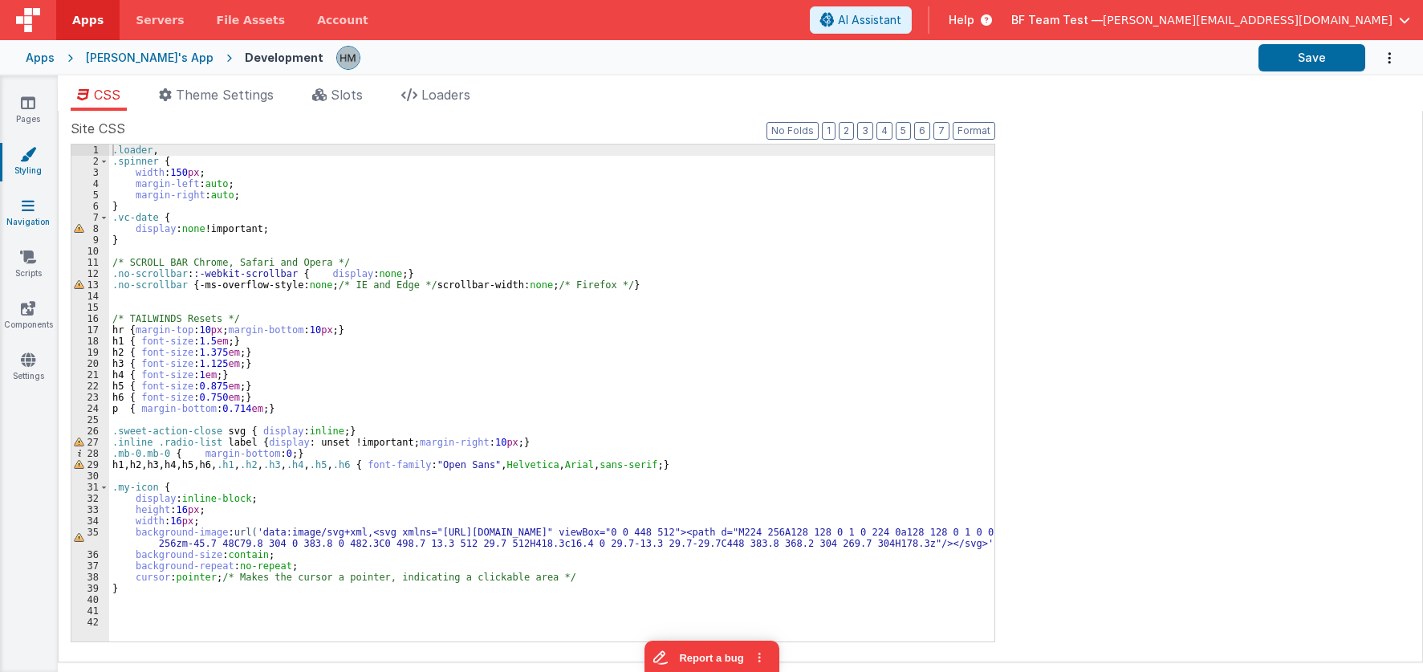
click at [41, 213] on link "Navigation" at bounding box center [28, 213] width 58 height 32
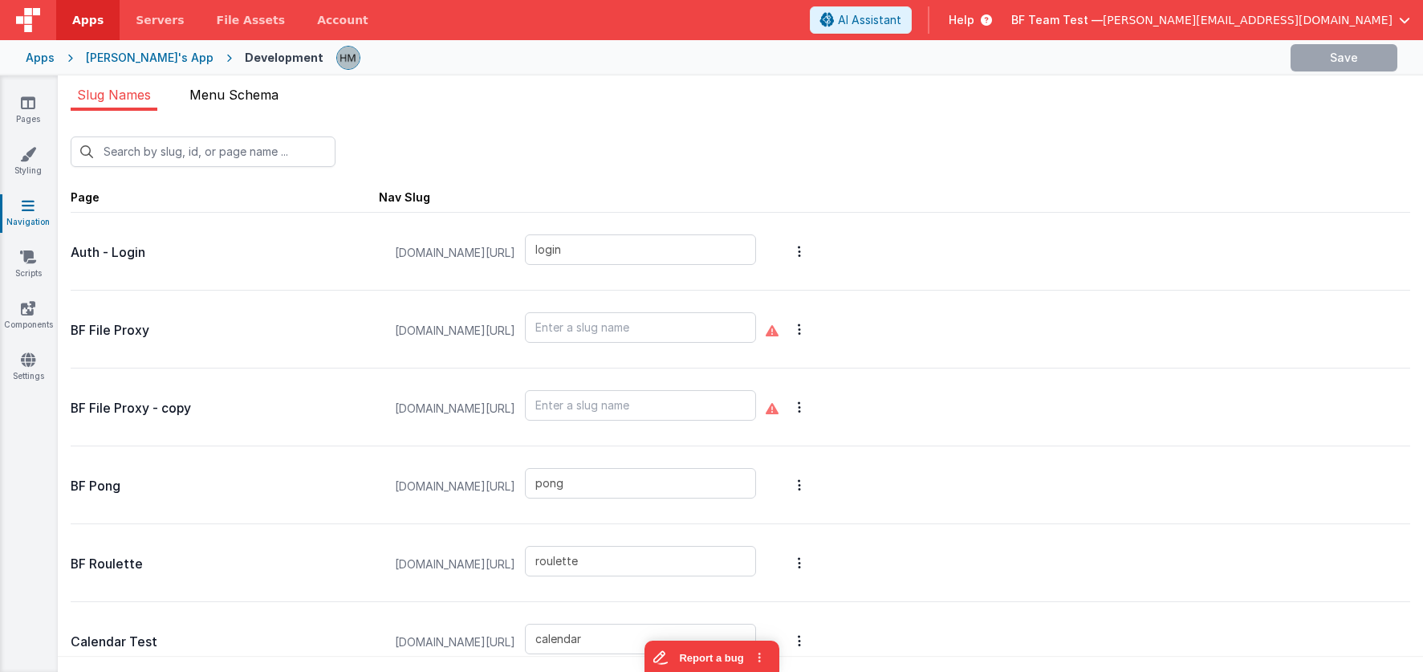
click at [254, 103] on li "Menu Schema" at bounding box center [234, 98] width 102 height 26
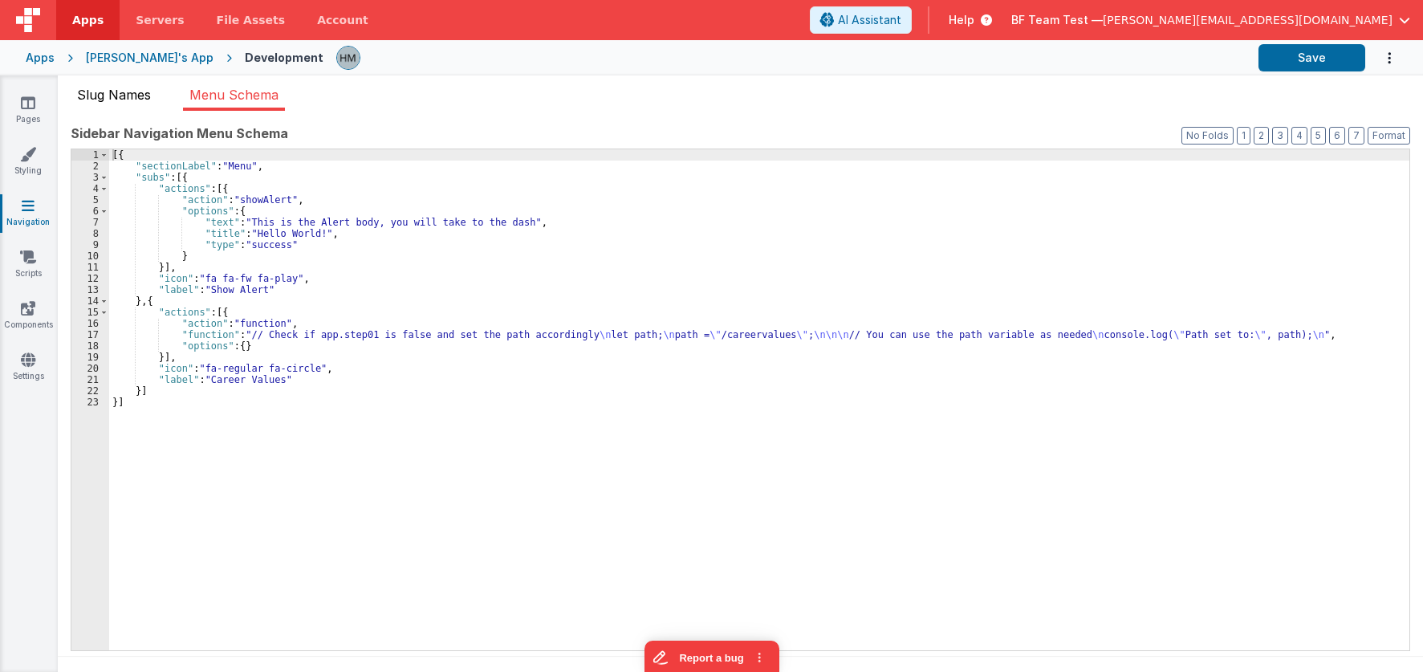
click at [124, 96] on span "Slug Names" at bounding box center [114, 95] width 74 height 16
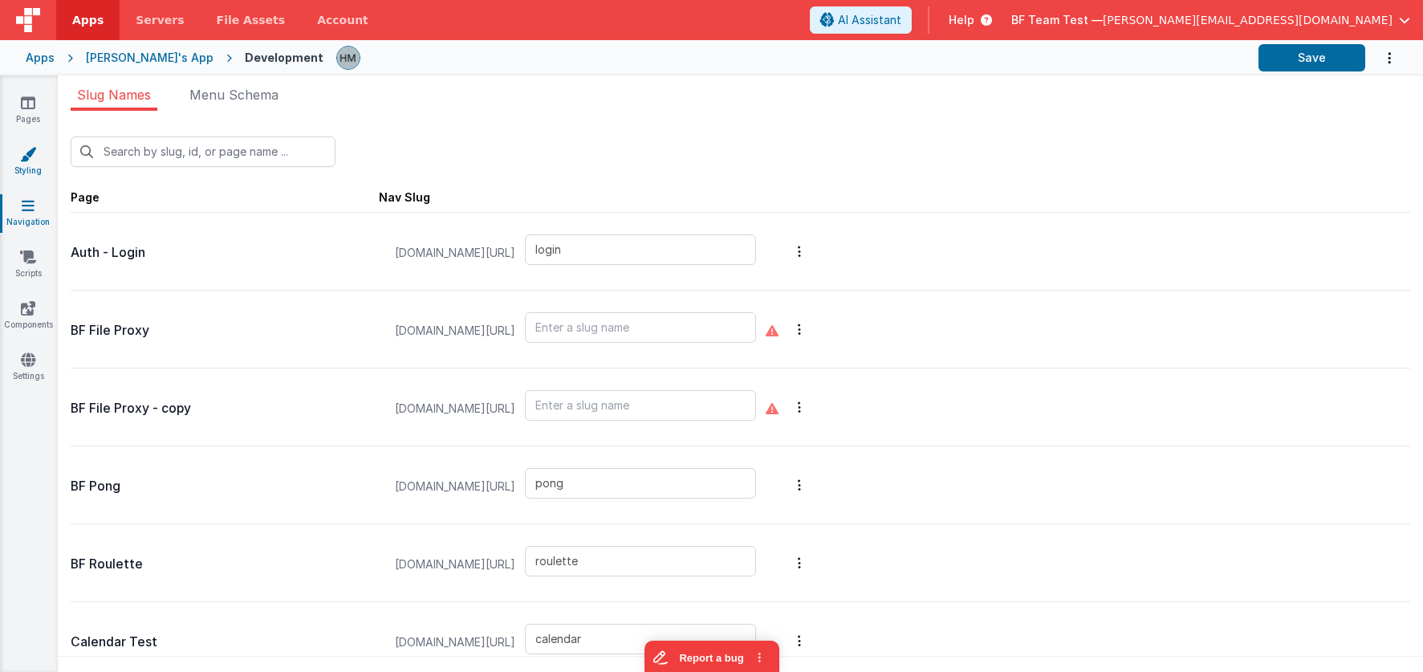
click at [24, 163] on link "Styling" at bounding box center [28, 162] width 58 height 32
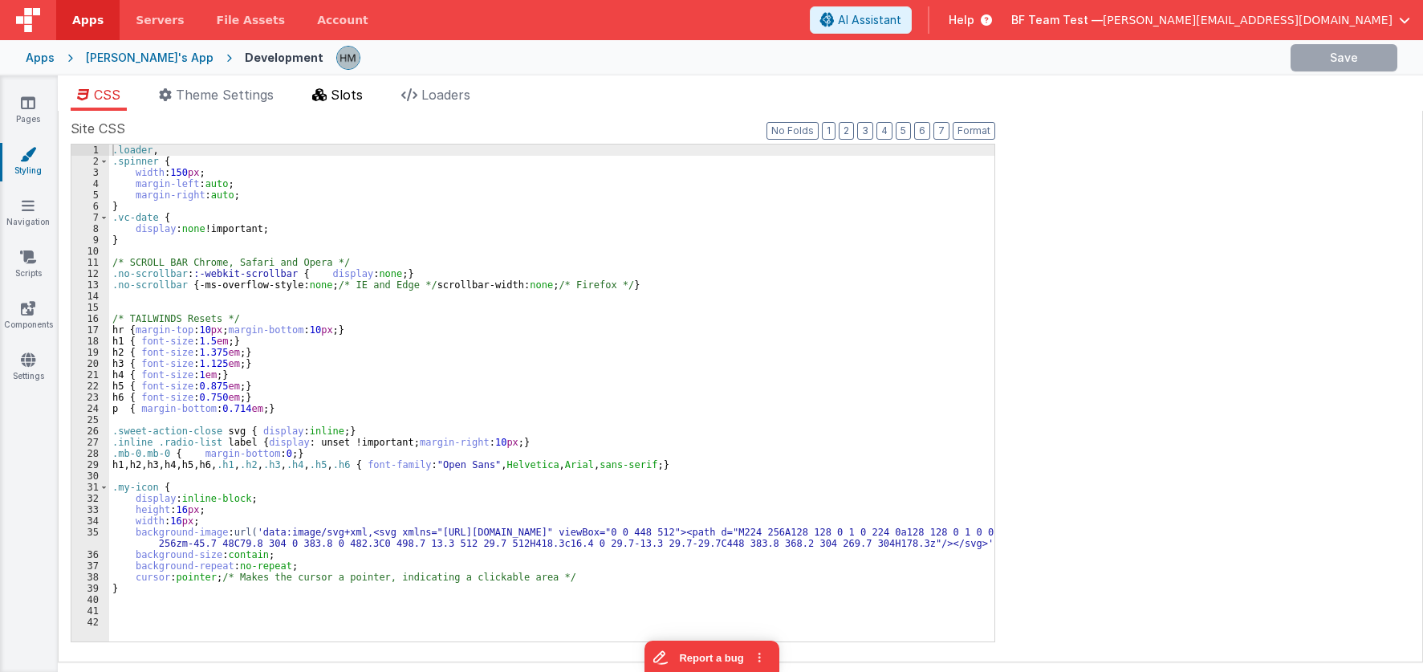
click at [348, 98] on span "Slots" at bounding box center [347, 95] width 32 height 16
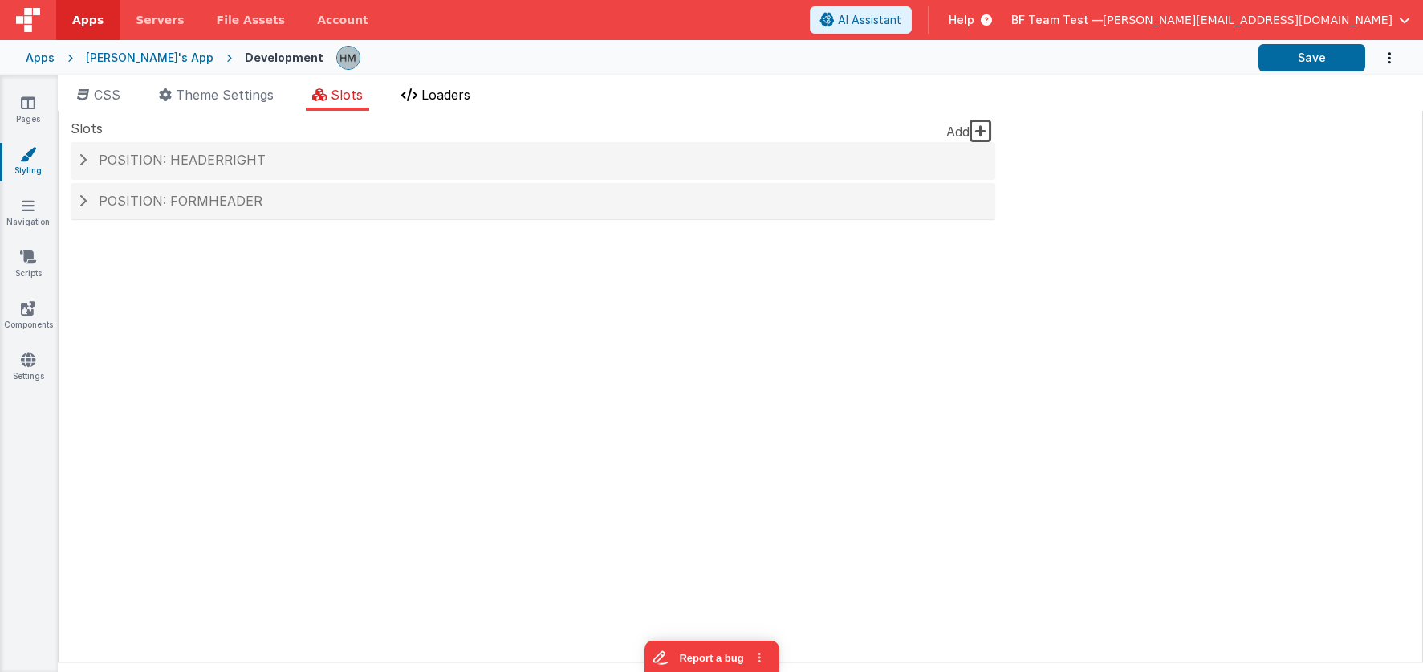
click at [413, 98] on icon at bounding box center [409, 94] width 16 height 13
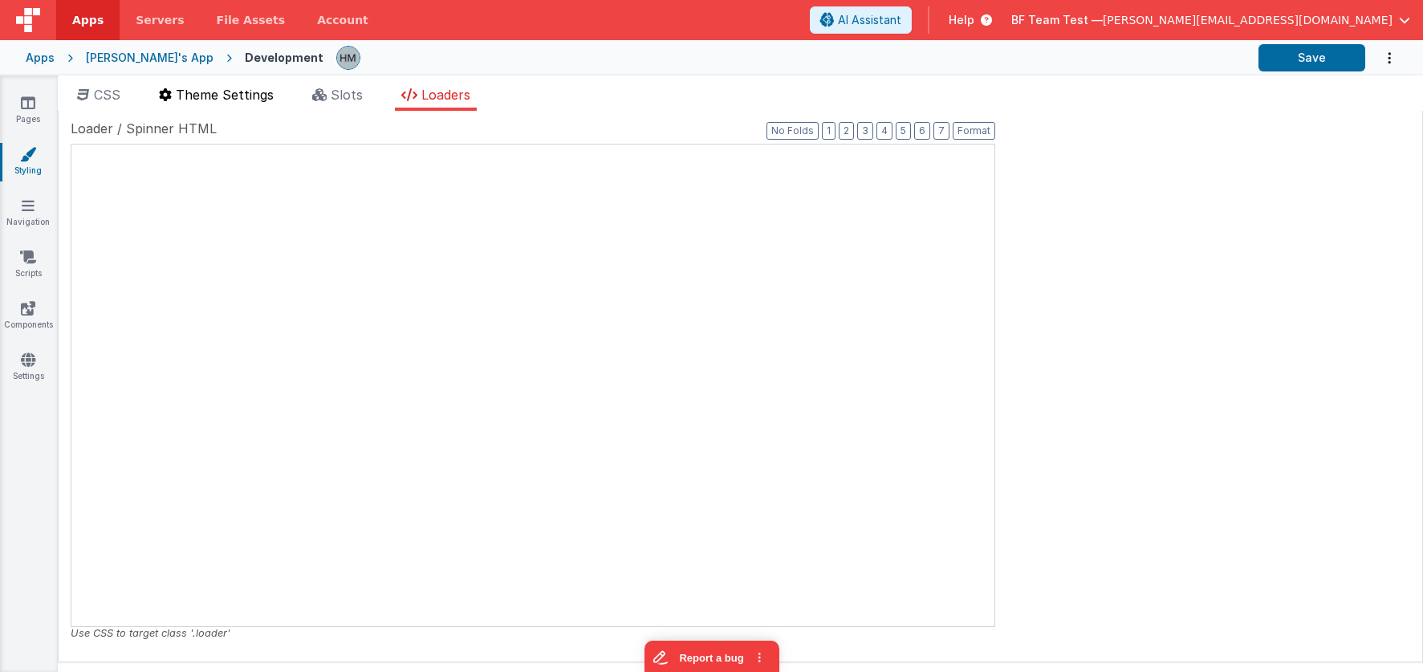
click at [219, 94] on span "Theme Settings" at bounding box center [225, 95] width 98 height 16
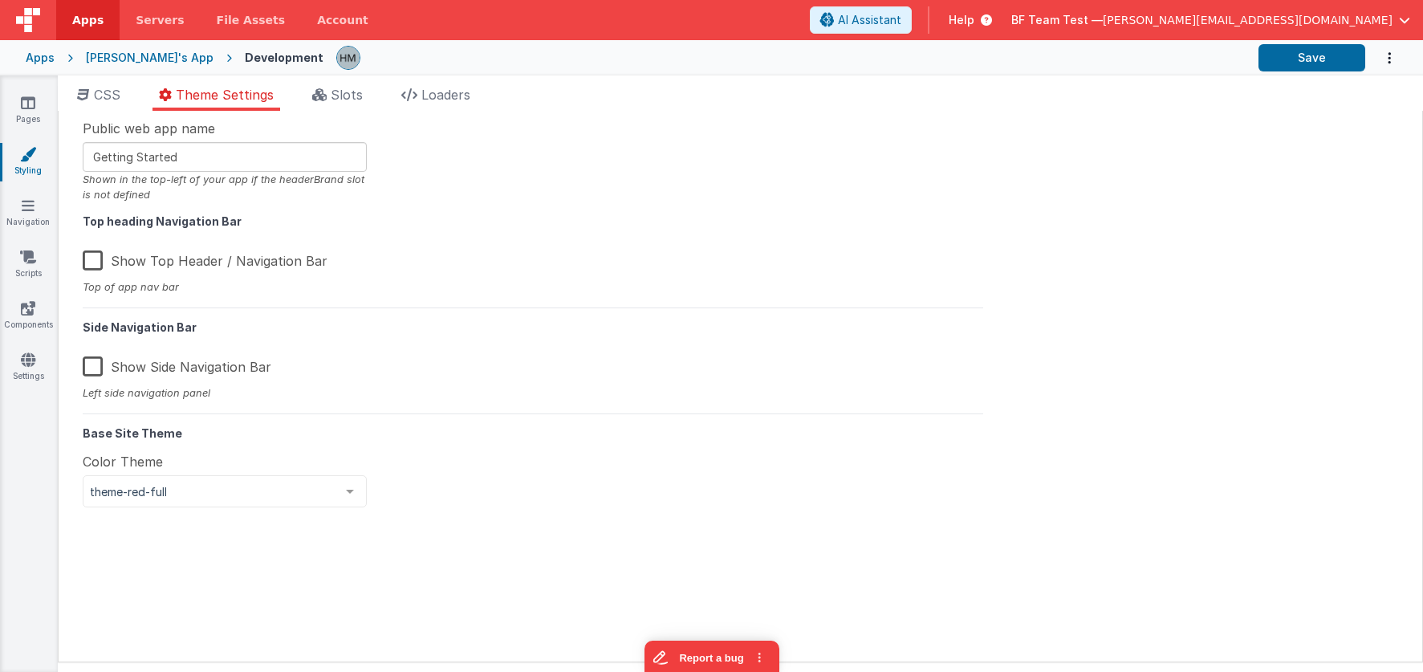
click at [100, 369] on label "Show Side Navigation Bar" at bounding box center [177, 364] width 189 height 35
click at [0, 0] on input "Show Side Navigation Bar" at bounding box center [0, 0] width 0 height 0
click at [1318, 51] on button "Save" at bounding box center [1311, 57] width 107 height 27
drag, startPoint x: 334, startPoint y: 90, endPoint x: 323, endPoint y: 97, distance: 13.4
click at [335, 90] on li "Slots" at bounding box center [337, 98] width 63 height 26
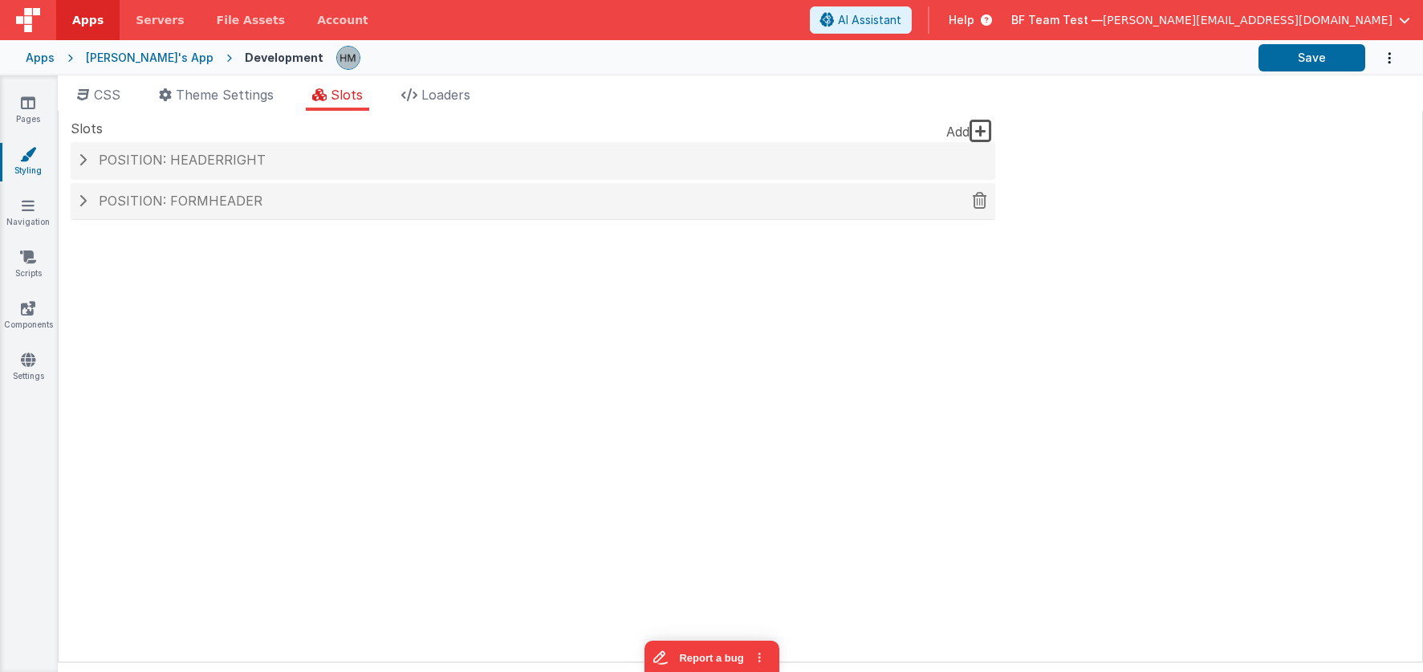
click at [228, 208] on span "Position: formHeader" at bounding box center [181, 201] width 164 height 16
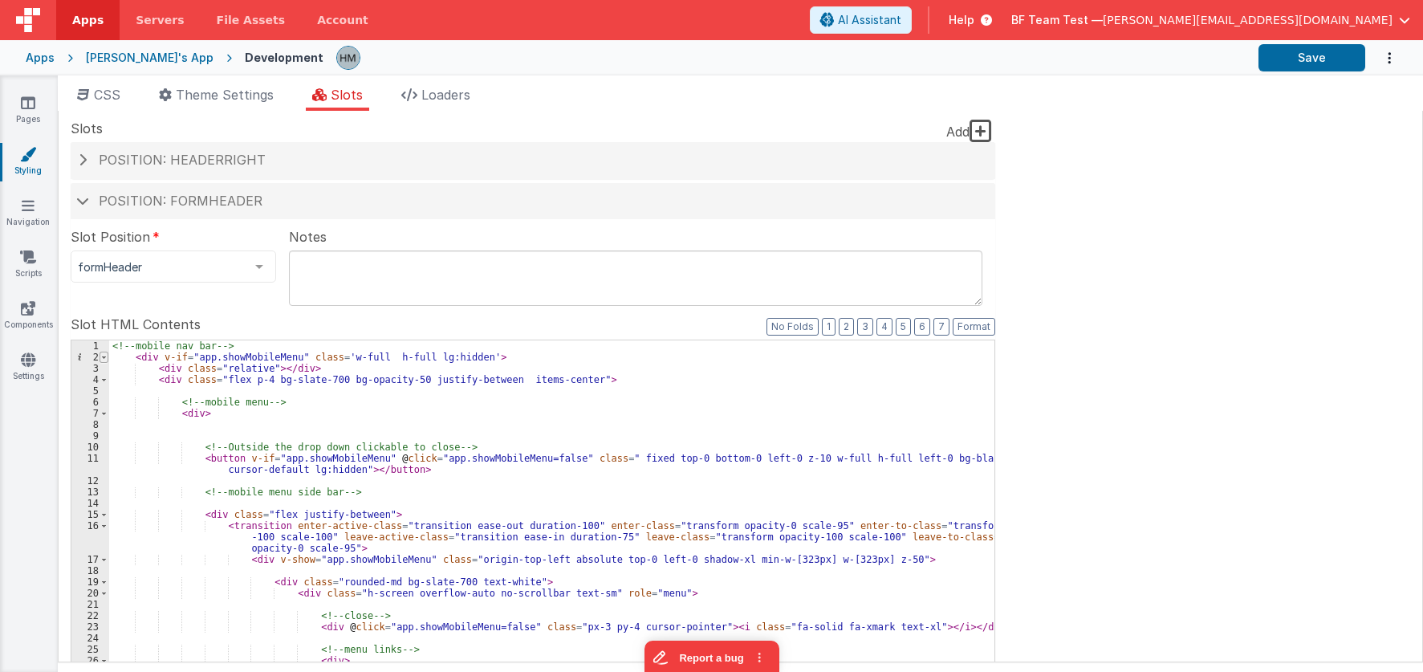
click at [101, 361] on span at bounding box center [104, 357] width 9 height 11
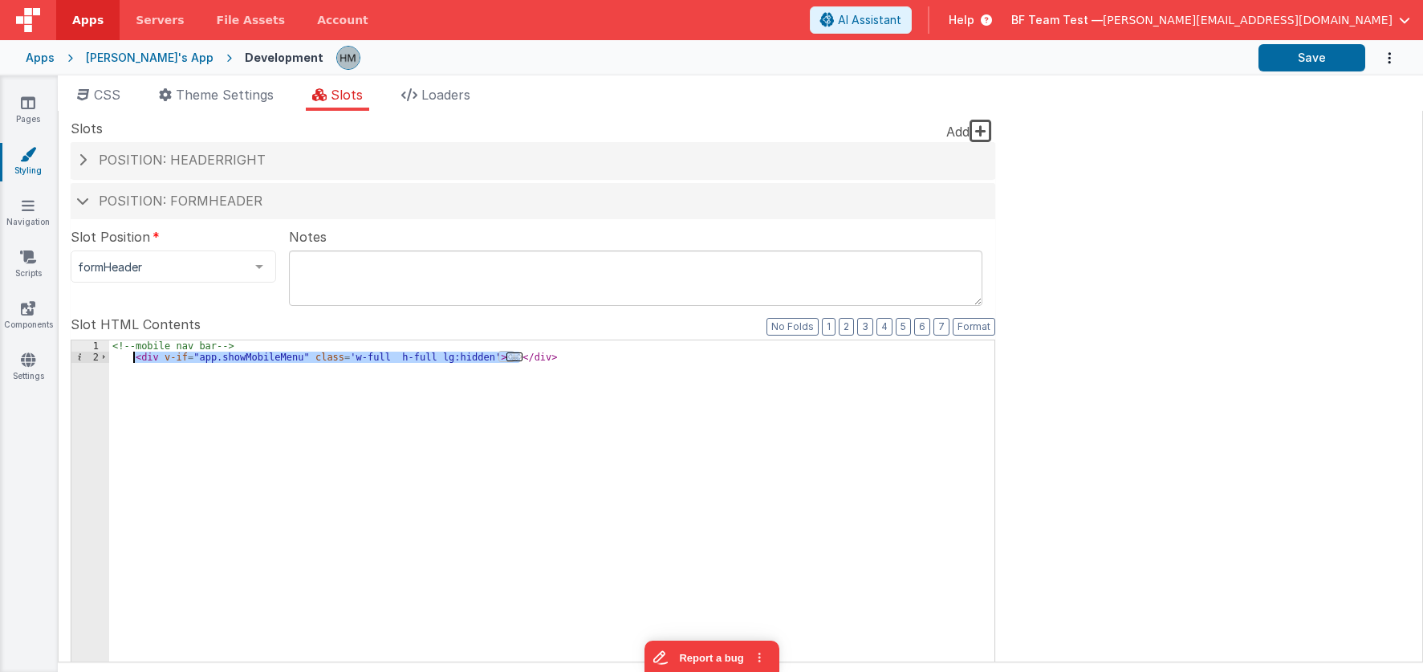
drag, startPoint x: 532, startPoint y: 360, endPoint x: 133, endPoint y: 360, distance: 398.9
click at [133, 360] on div "<!-- mobile nav bar --> < div v-if = "app.showMobileMenu" class = 'w-full h-ful…" at bounding box center [551, 611] width 885 height 543
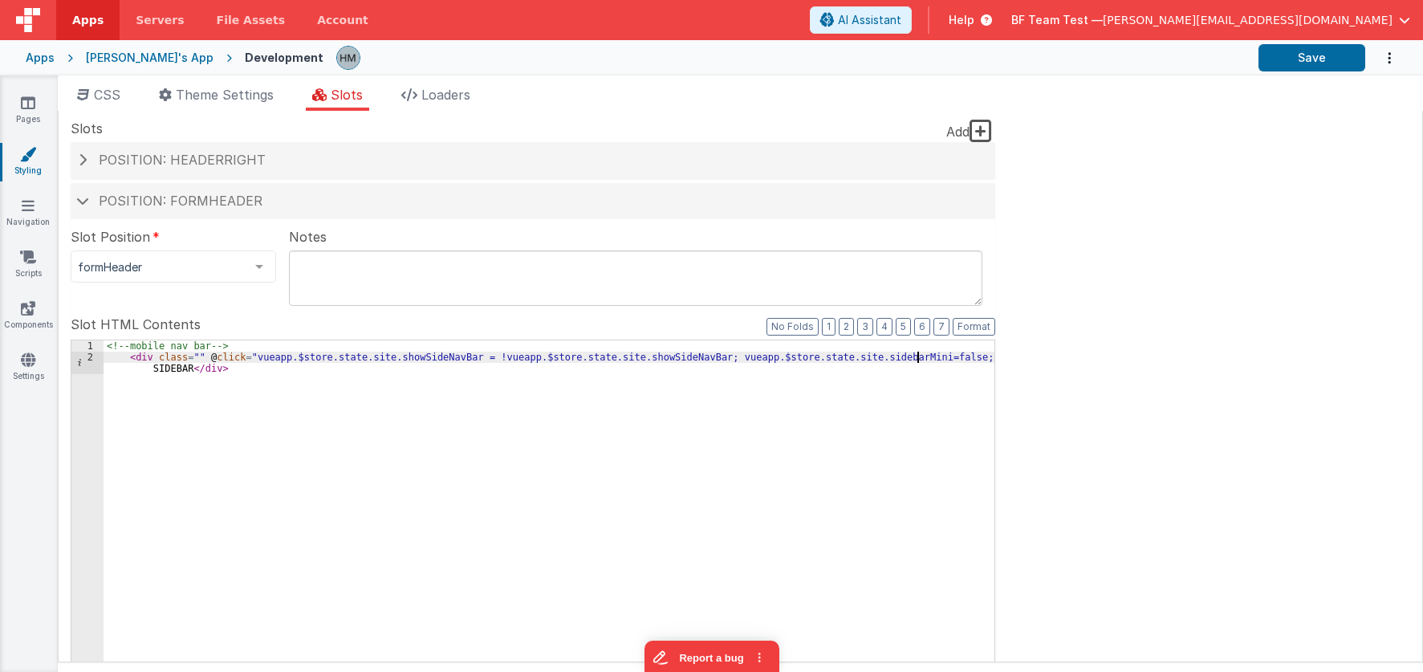
click at [191, 360] on div "<!-- mobile nav bar --> < div class = "" @ click = "vueapp.$store.state.site.sh…" at bounding box center [549, 617] width 891 height 554
click at [198, 368] on div "<!-- mobile nav bar --> < div class = "py-4 bg-red-100" @ click = "vueapp.$stor…" at bounding box center [549, 617] width 891 height 554
drag, startPoint x: 435, startPoint y: 367, endPoint x: 373, endPoint y: 369, distance: 61.8
click at [373, 369] on div "<!-- mobile nav bar --> < div class = "py-4 bg-red-100" @ click = "vueapp.$stor…" at bounding box center [549, 617] width 891 height 554
click at [324, 368] on div "<!-- mobile nav bar --> < div class = "py-4 bg-red-100" @ click = "vueapp.$stor…" at bounding box center [549, 617] width 891 height 554
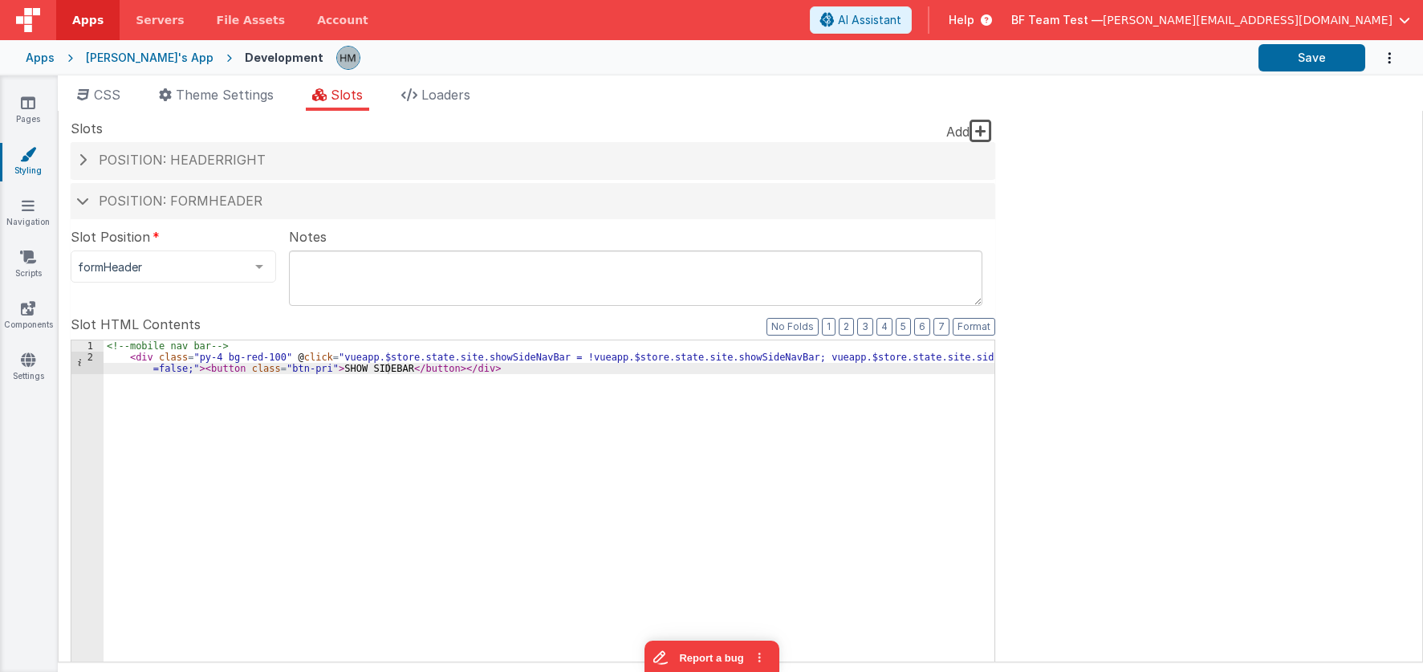
click at [420, 340] on div "1 2 <!-- mobile nav bar --> < div class = "py-4 bg-red-100" @ click = "vueapp.$…" at bounding box center [533, 600] width 925 height 522
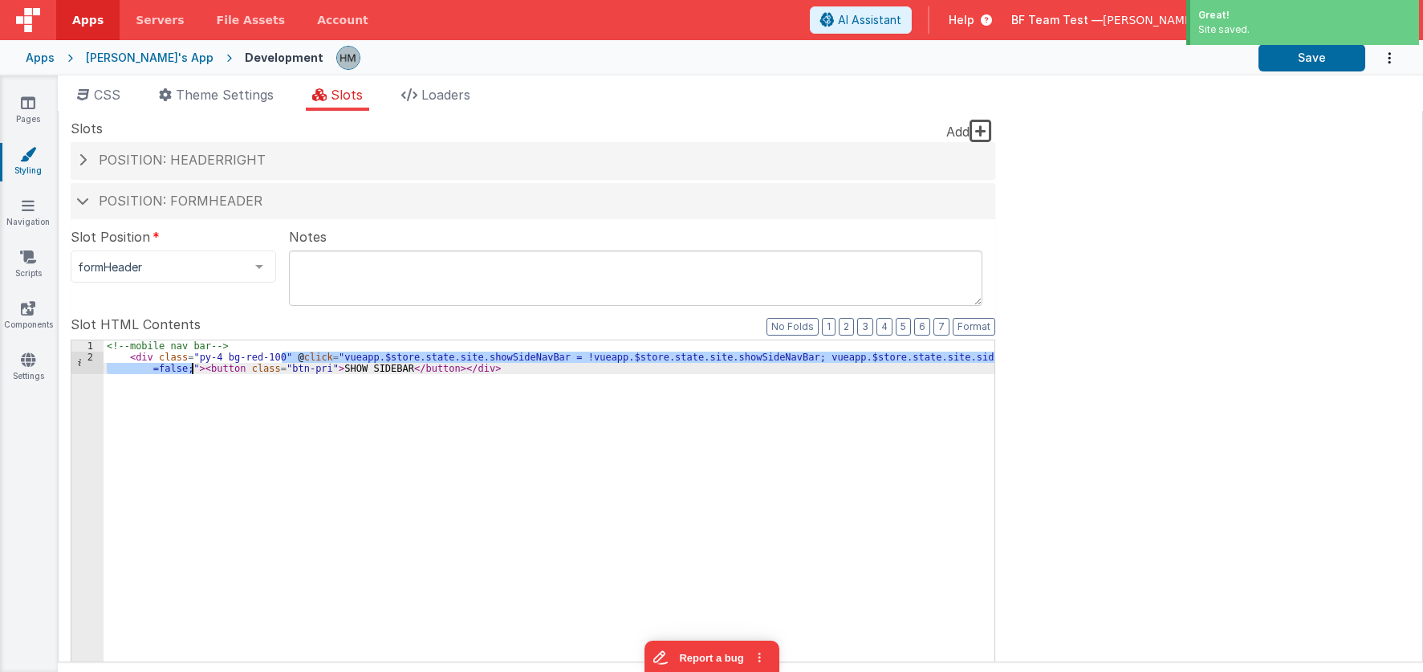
drag, startPoint x: 281, startPoint y: 355, endPoint x: 192, endPoint y: 372, distance: 90.7
click at [192, 372] on div "<!-- mobile nav bar --> < div class = "py-4 bg-red-100" @ click = "vueapp.$stor…" at bounding box center [549, 617] width 891 height 554
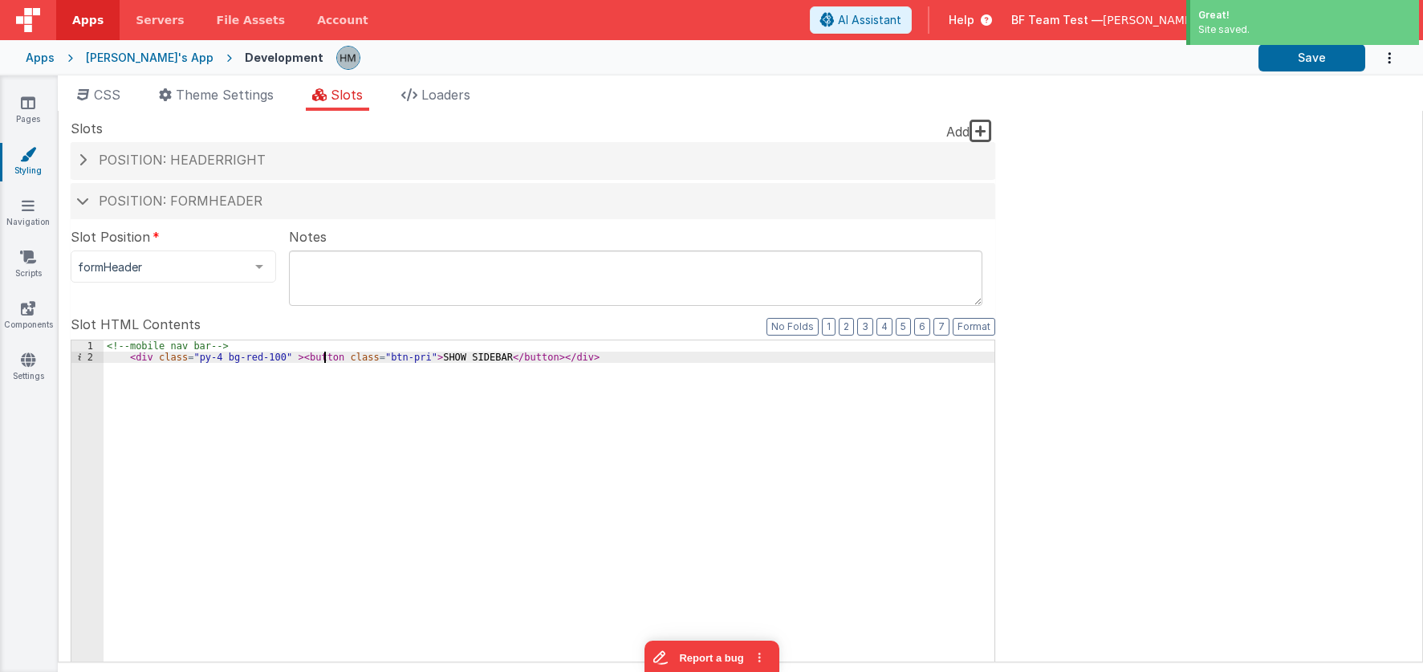
click at [323, 356] on div "<!-- mobile nav bar --> < div class = "py-4 bg-red-100" > < button class = "btn…" at bounding box center [549, 611] width 891 height 543
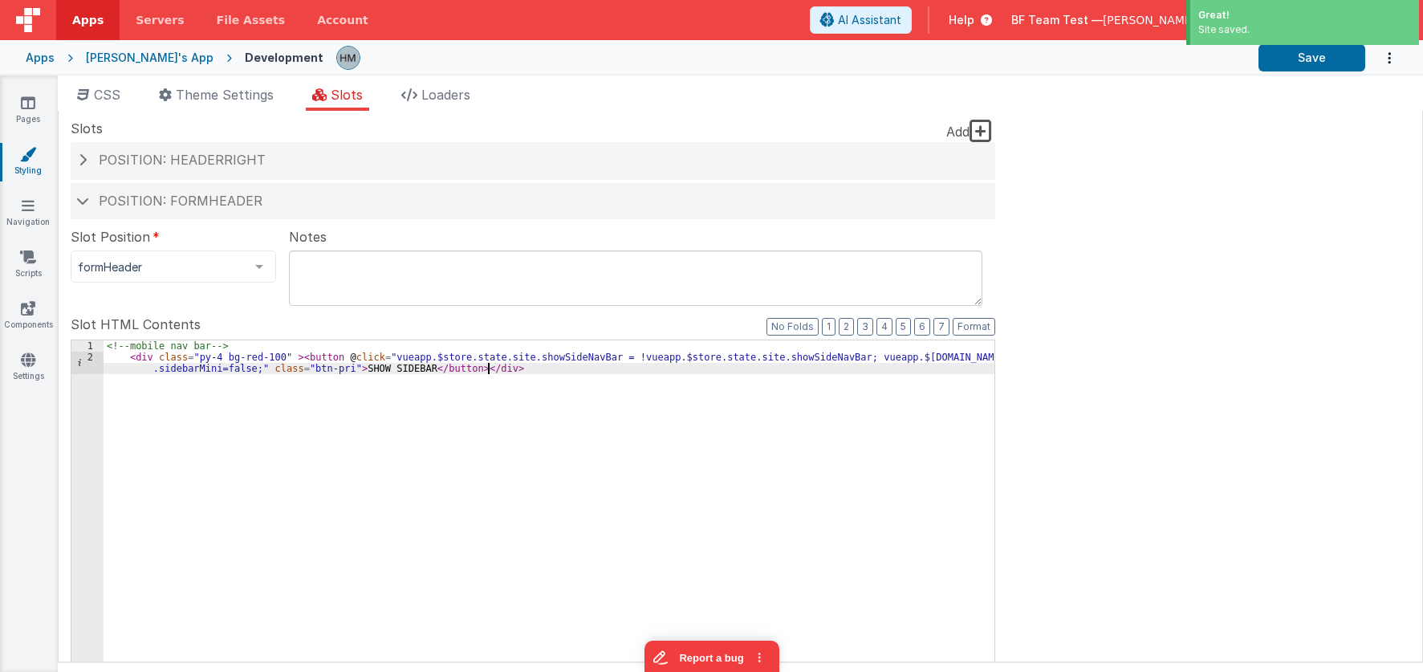
click at [549, 365] on div "<!-- mobile nav bar --> < div class = "py-4 bg-red-100" > < button @ click = "v…" at bounding box center [549, 617] width 891 height 554
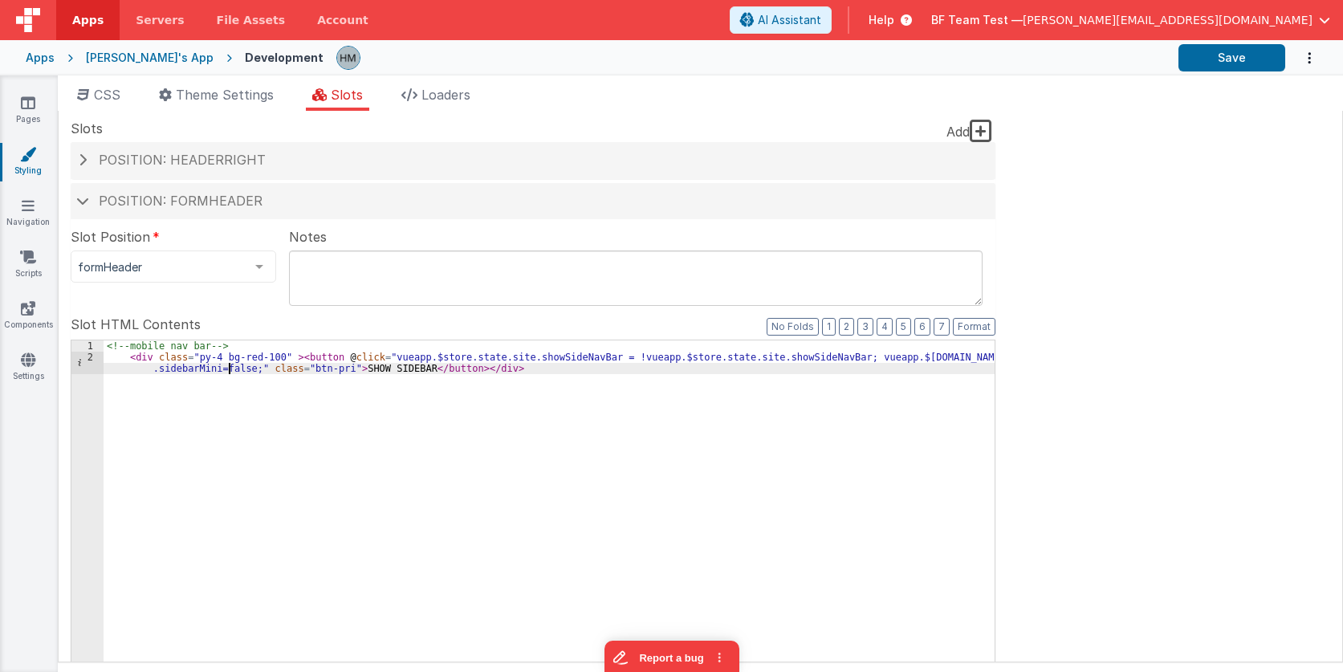
click at [230, 364] on div "<!-- mobile nav bar --> < div class = "py-4 bg-red-100" > < button @ click = "v…" at bounding box center [549, 617] width 891 height 554
click at [458, 376] on div "<!-- mobile nav bar --> < div class = "py-4 bg-red-100" > < button @ click = "v…" at bounding box center [549, 617] width 891 height 554
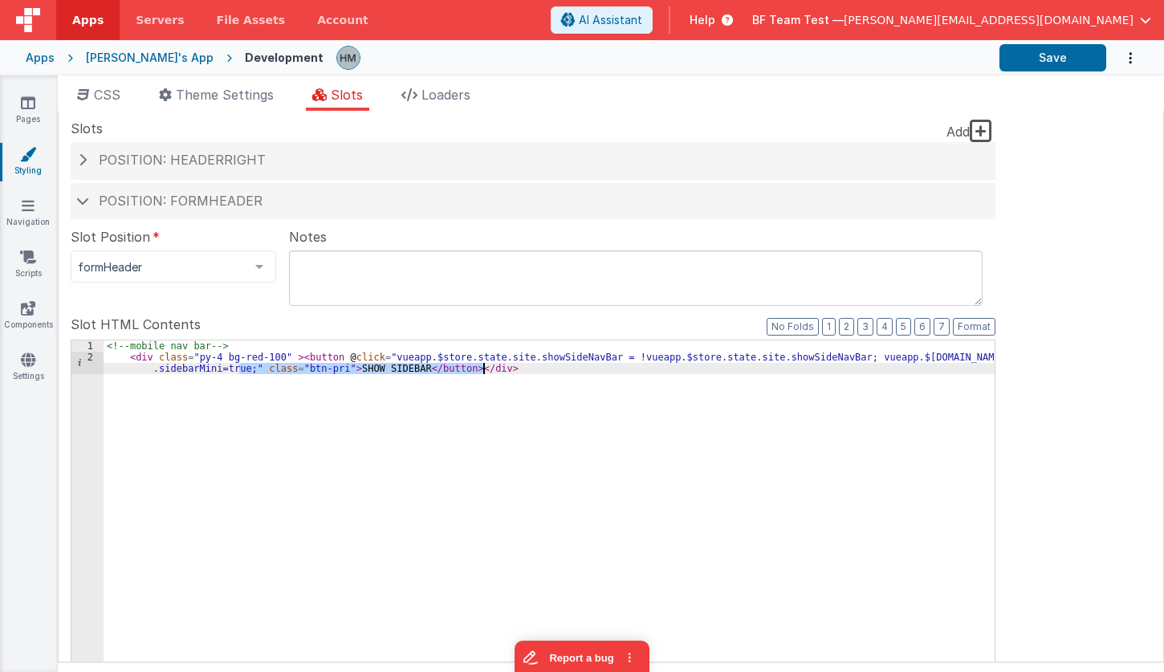
drag, startPoint x: 238, startPoint y: 369, endPoint x: 651, endPoint y: 356, distance: 412.7
click at [773, 364] on div "<!-- mobile nav bar --> < div class = "py-4 bg-red-100" > < button @ click = "v…" at bounding box center [549, 617] width 891 height 554
drag, startPoint x: 221, startPoint y: 366, endPoint x: 240, endPoint y: 362, distance: 19.7
click at [231, 363] on div "<!-- mobile nav bar --> < div class = "py-4 bg-red-100" > < button @ click = "v…" at bounding box center [549, 617] width 891 height 554
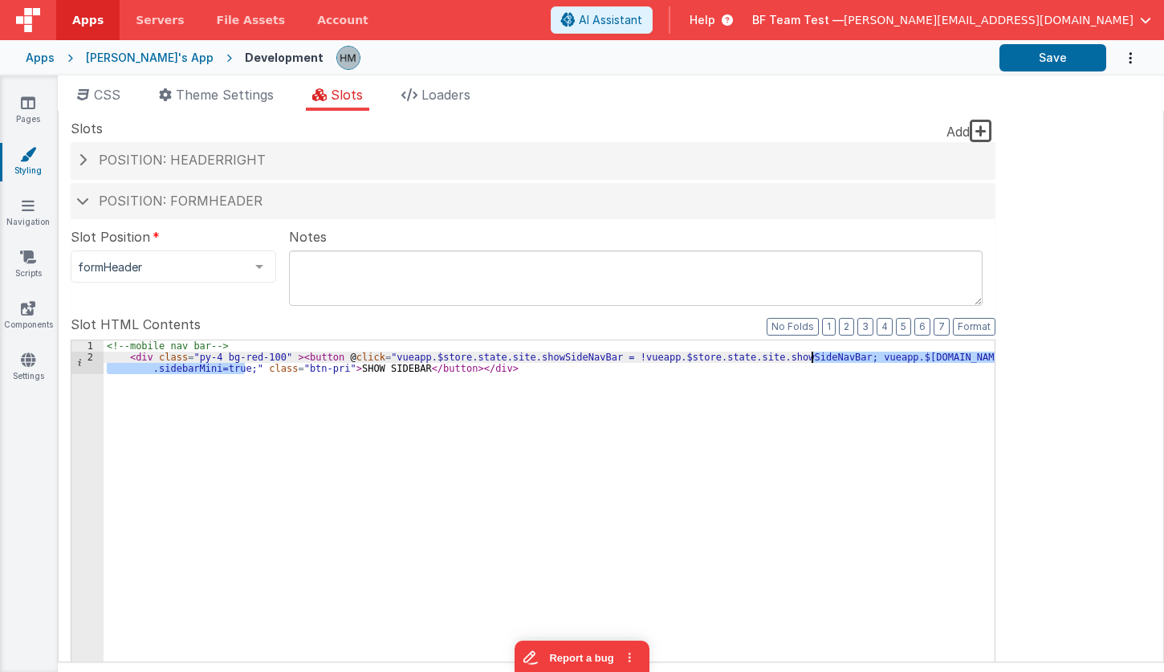
drag, startPoint x: 244, startPoint y: 366, endPoint x: 811, endPoint y: 362, distance: 567.4
click at [811, 362] on div "<!-- mobile nav bar --> < div class = "py-4 bg-red-100" > < button @ click = "v…" at bounding box center [549, 617] width 891 height 554
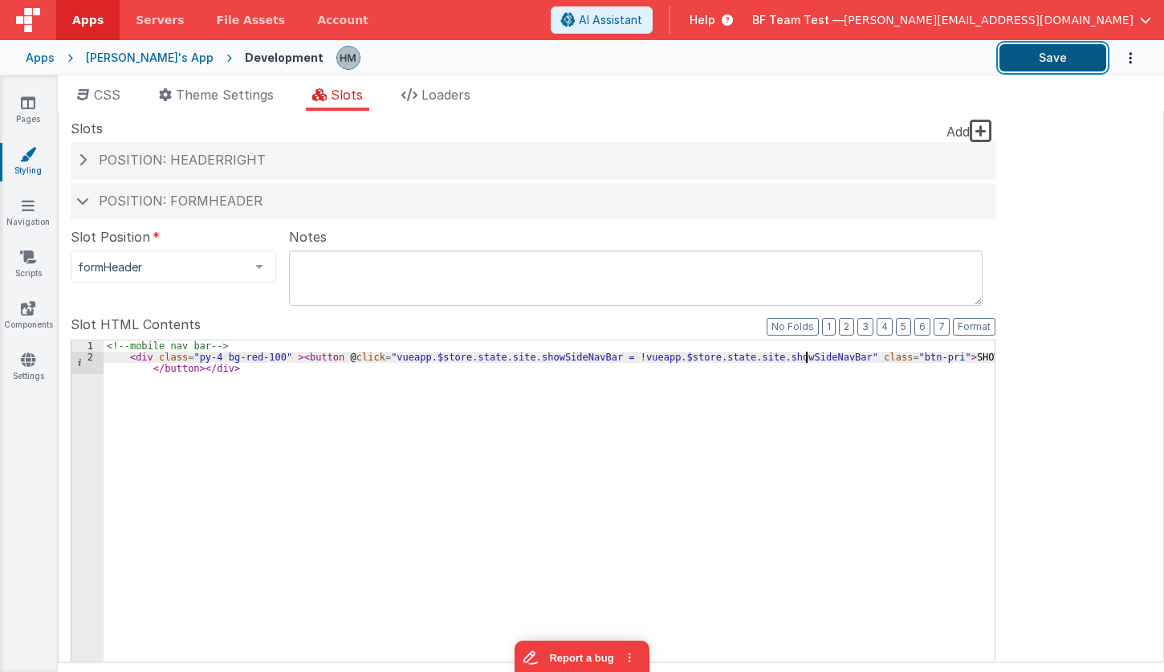
click at [1046, 51] on button "Save" at bounding box center [1052, 57] width 107 height 27
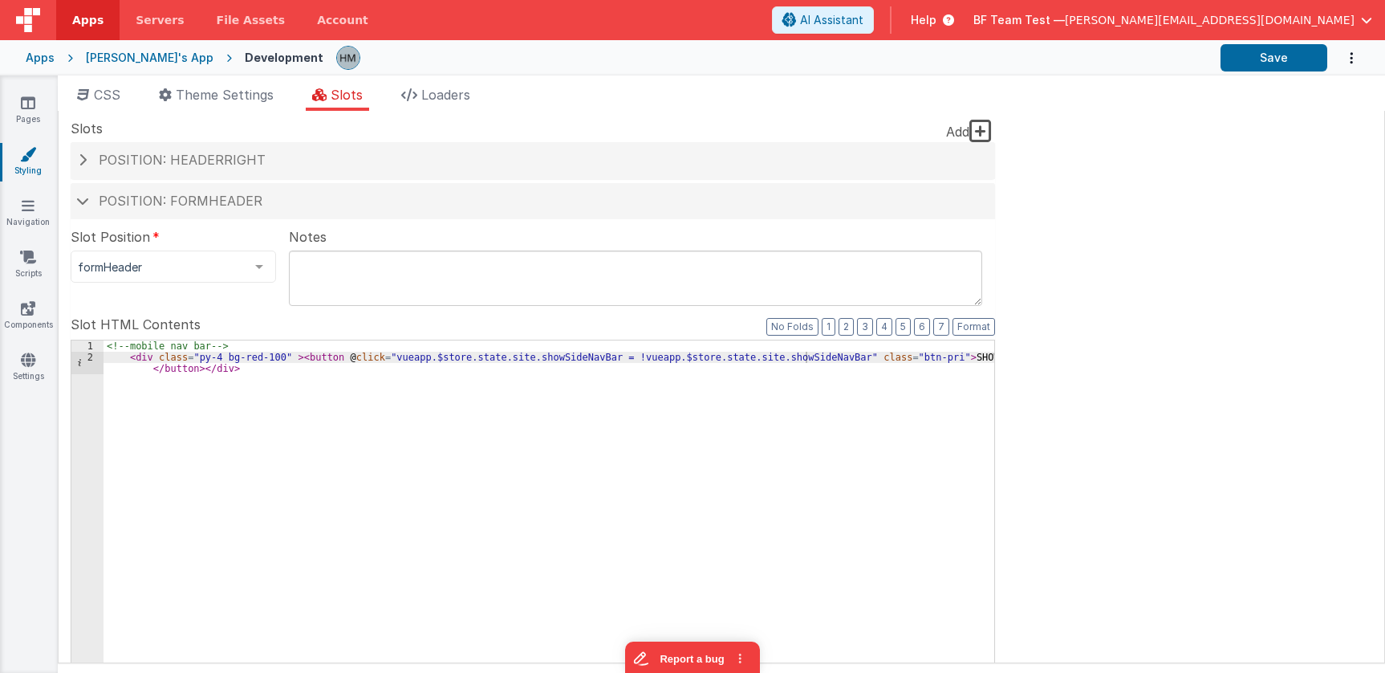
click at [35, 59] on div "Apps" at bounding box center [40, 58] width 29 height 16
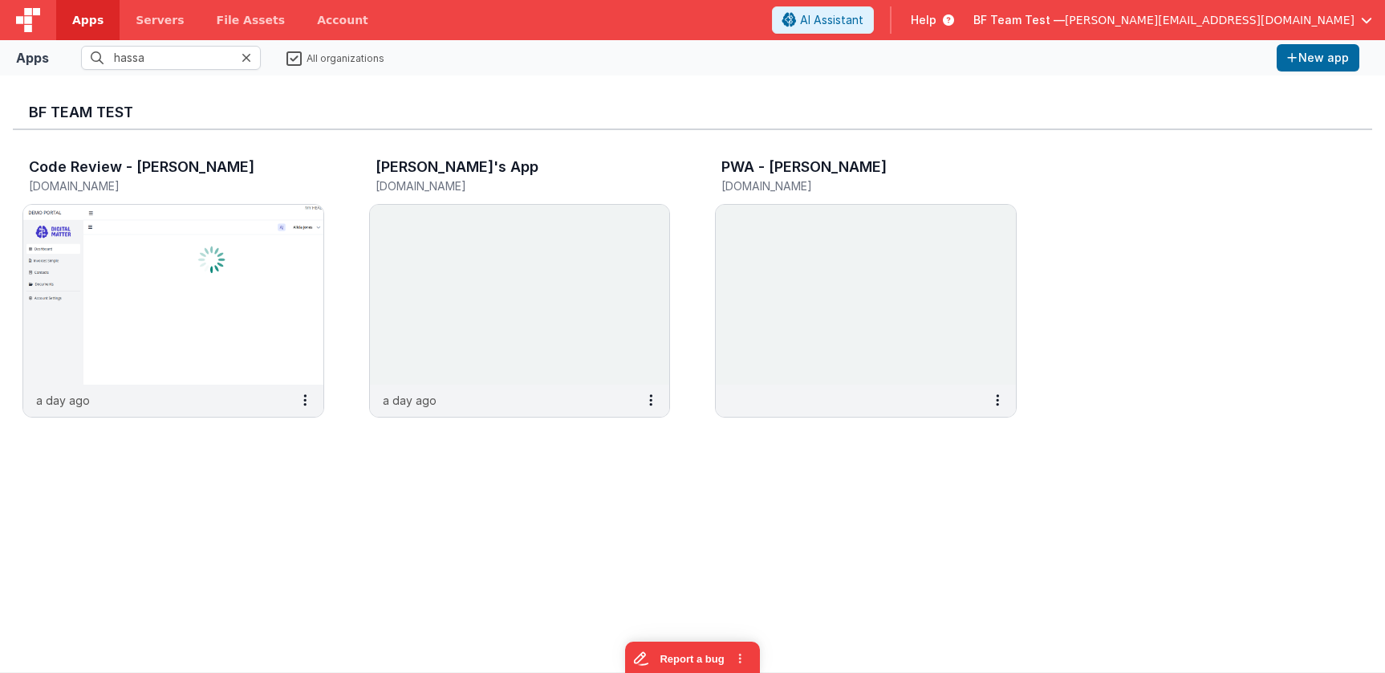
click at [1065, 18] on span "BF Team Test —" at bounding box center [1019, 20] width 91 height 16
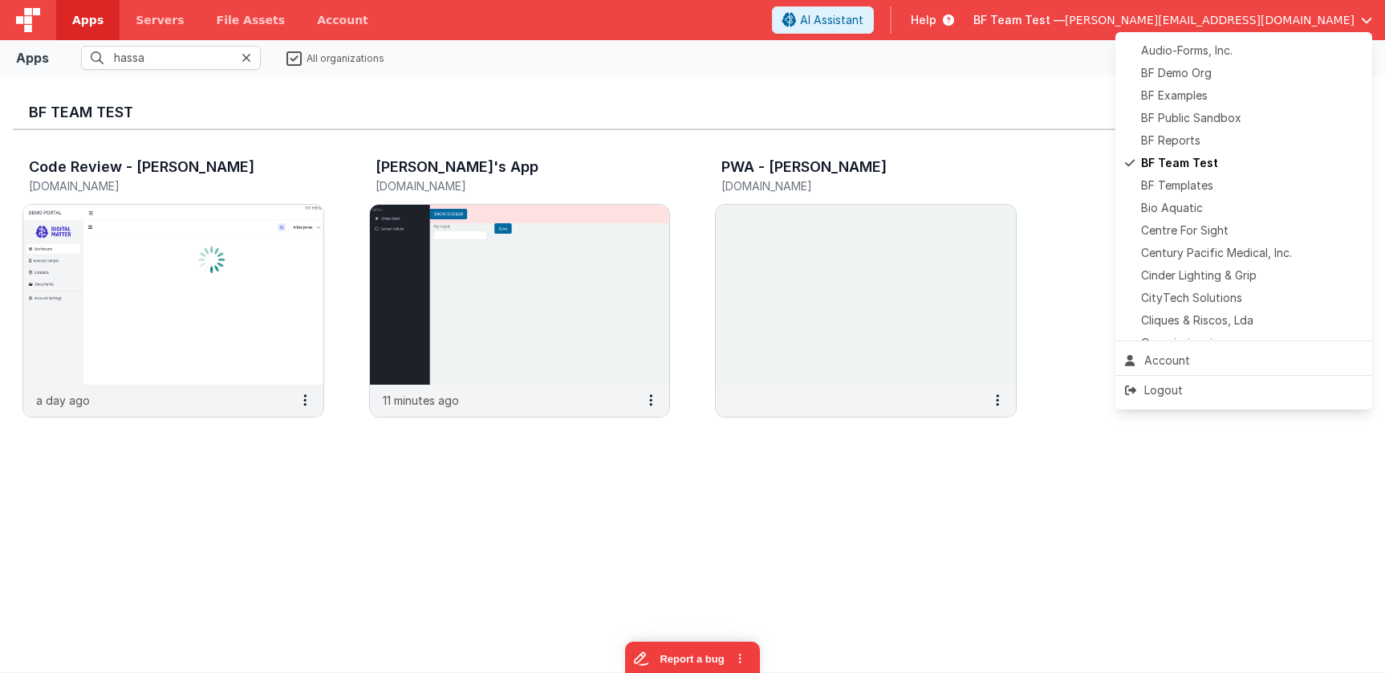
scroll to position [327, 0]
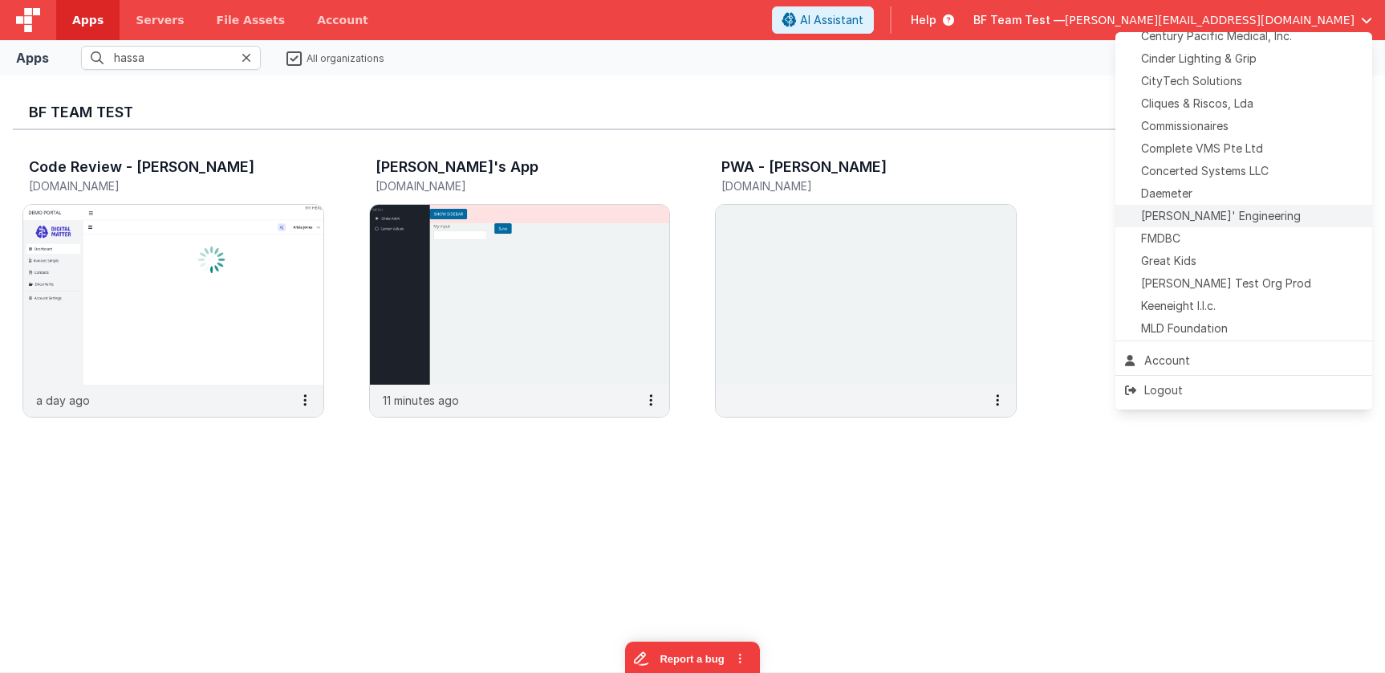
click at [1213, 213] on span "Delfs' Engineering" at bounding box center [1221, 216] width 160 height 16
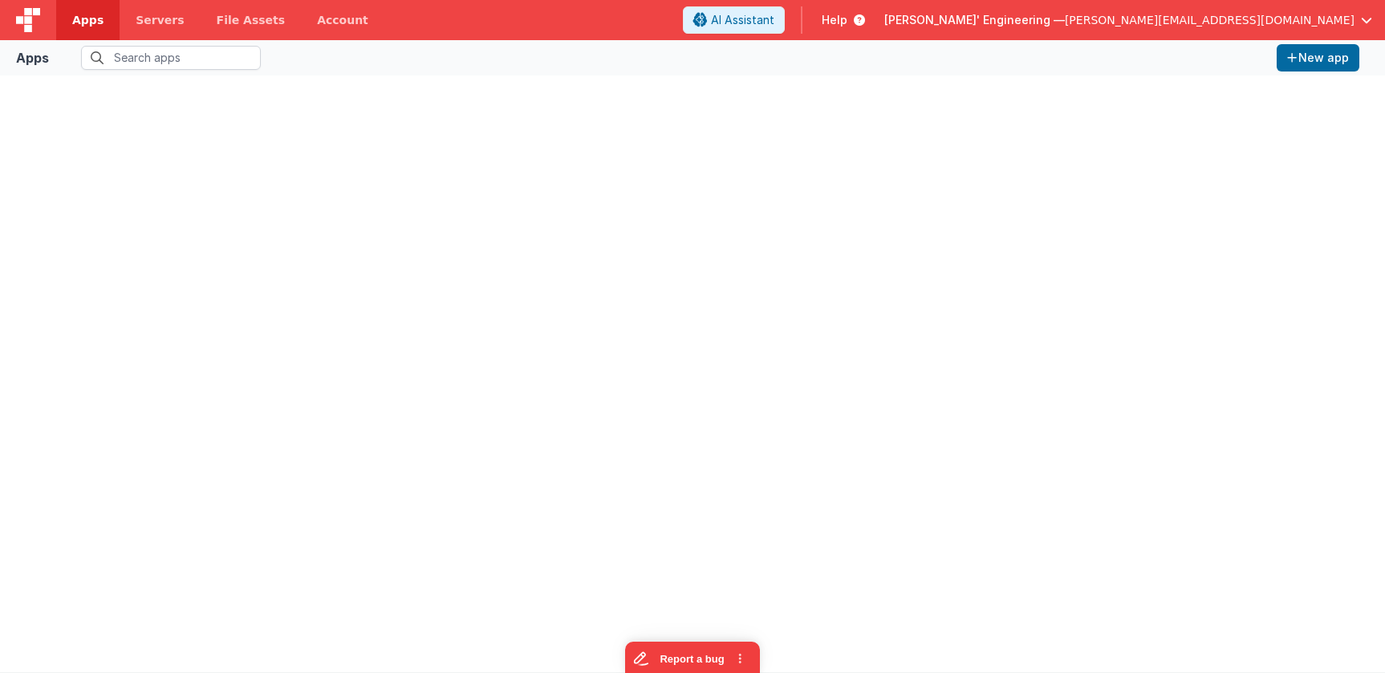
type input "hassa"
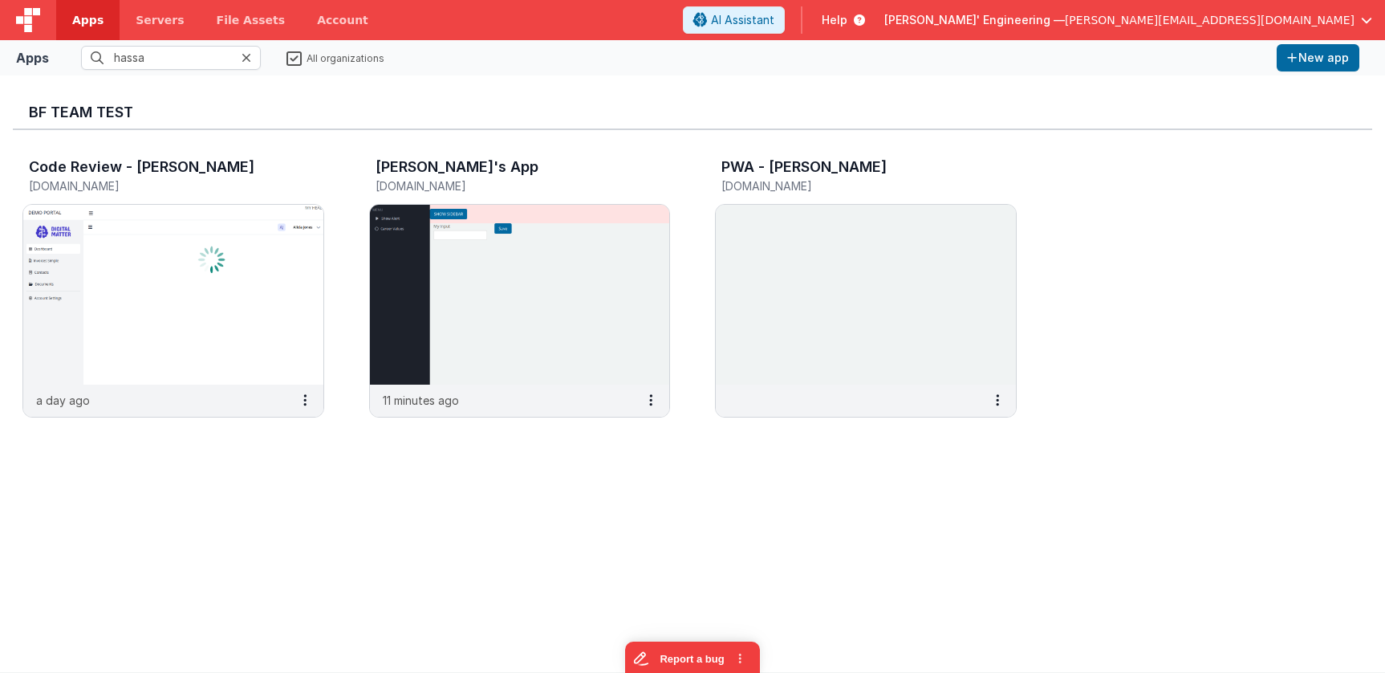
click at [247, 55] on icon at bounding box center [247, 57] width 10 height 13
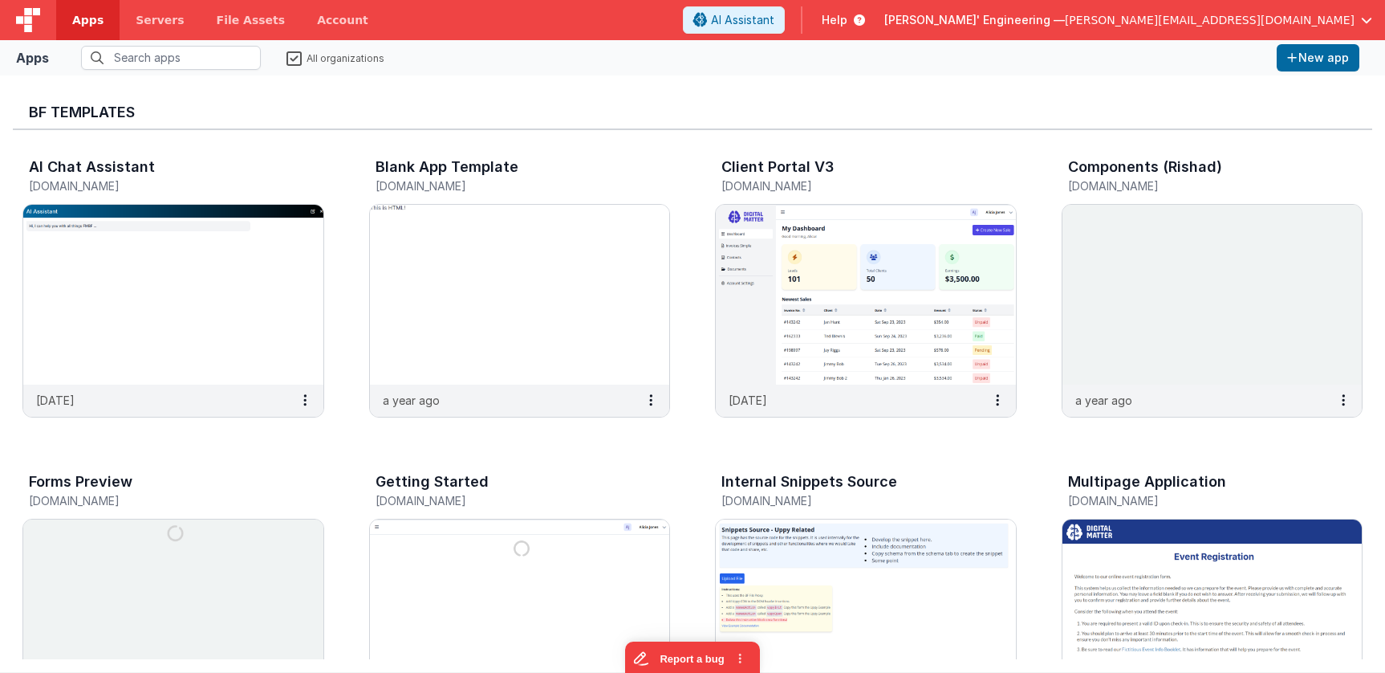
click at [295, 59] on label "All organizations" at bounding box center [336, 57] width 98 height 15
click at [0, 0] on input "All organizations" at bounding box center [0, 0] width 0 height 0
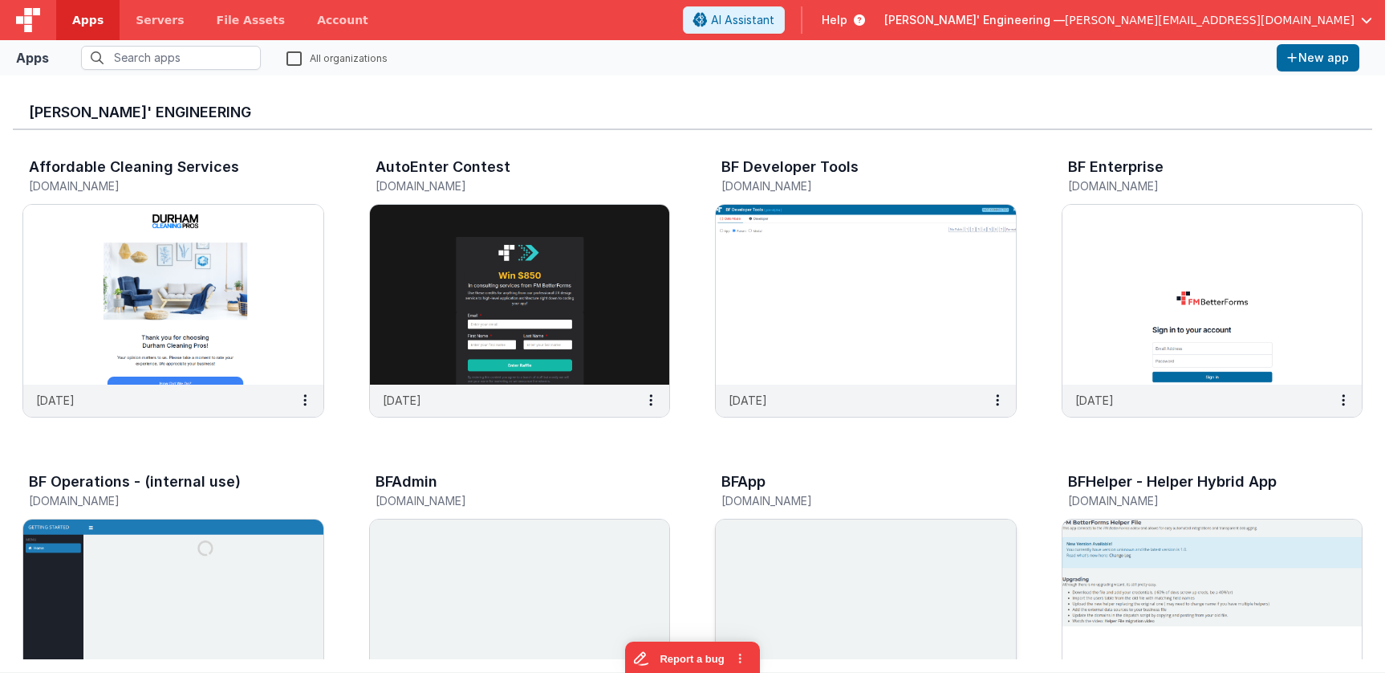
click at [818, 552] on img at bounding box center [866, 609] width 300 height 180
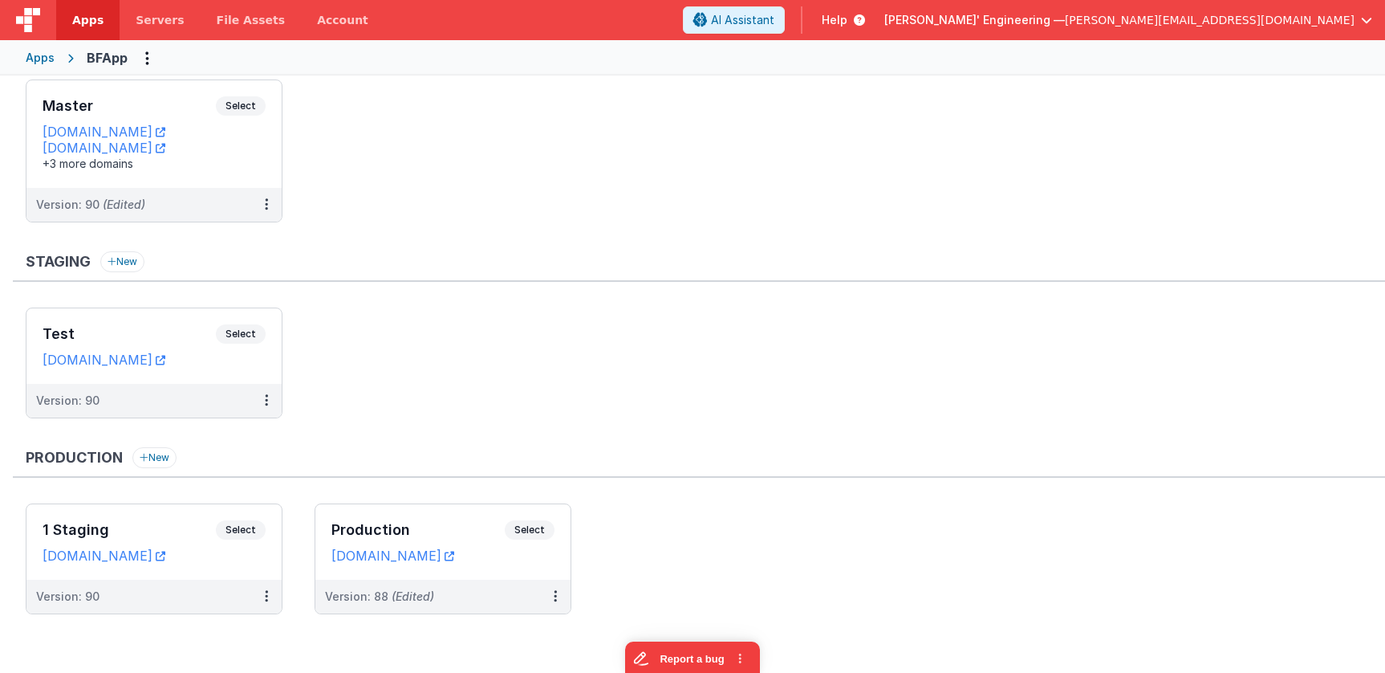
scroll to position [69, 0]
click at [254, 158] on div "+3 more domains" at bounding box center [154, 163] width 223 height 16
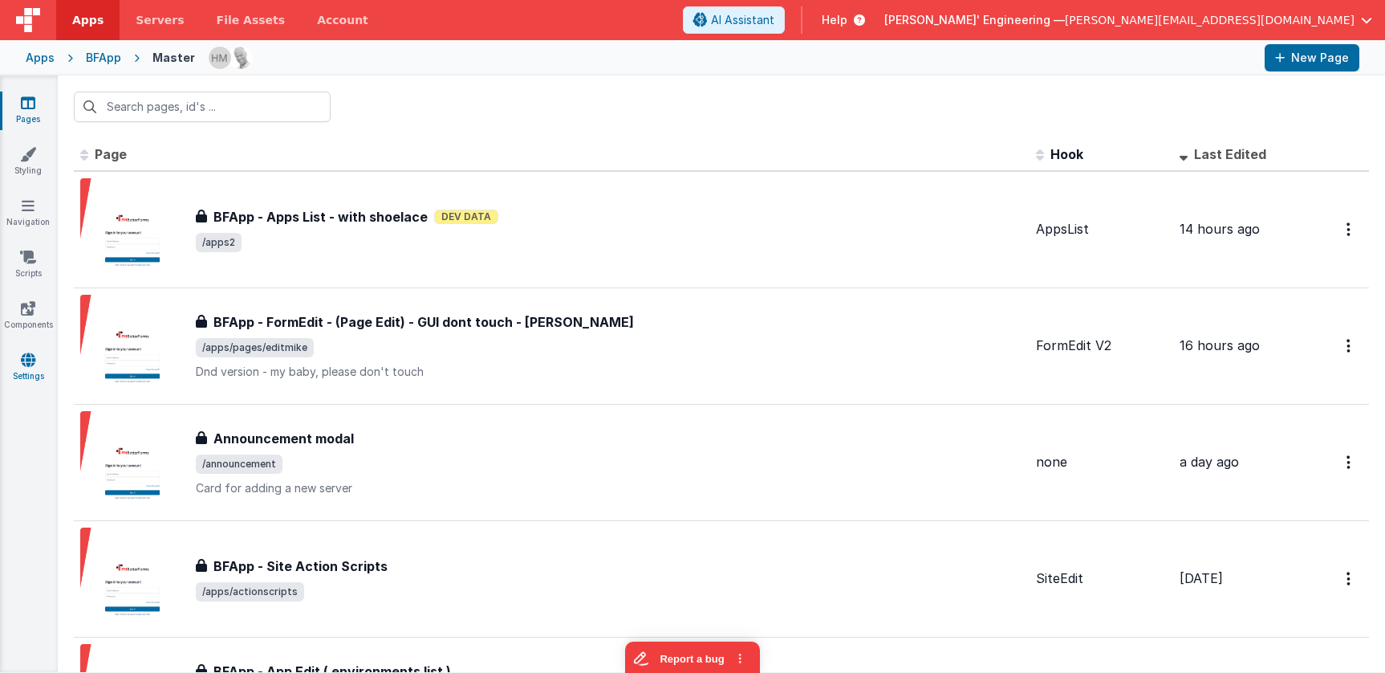
click at [35, 367] on icon at bounding box center [28, 360] width 14 height 16
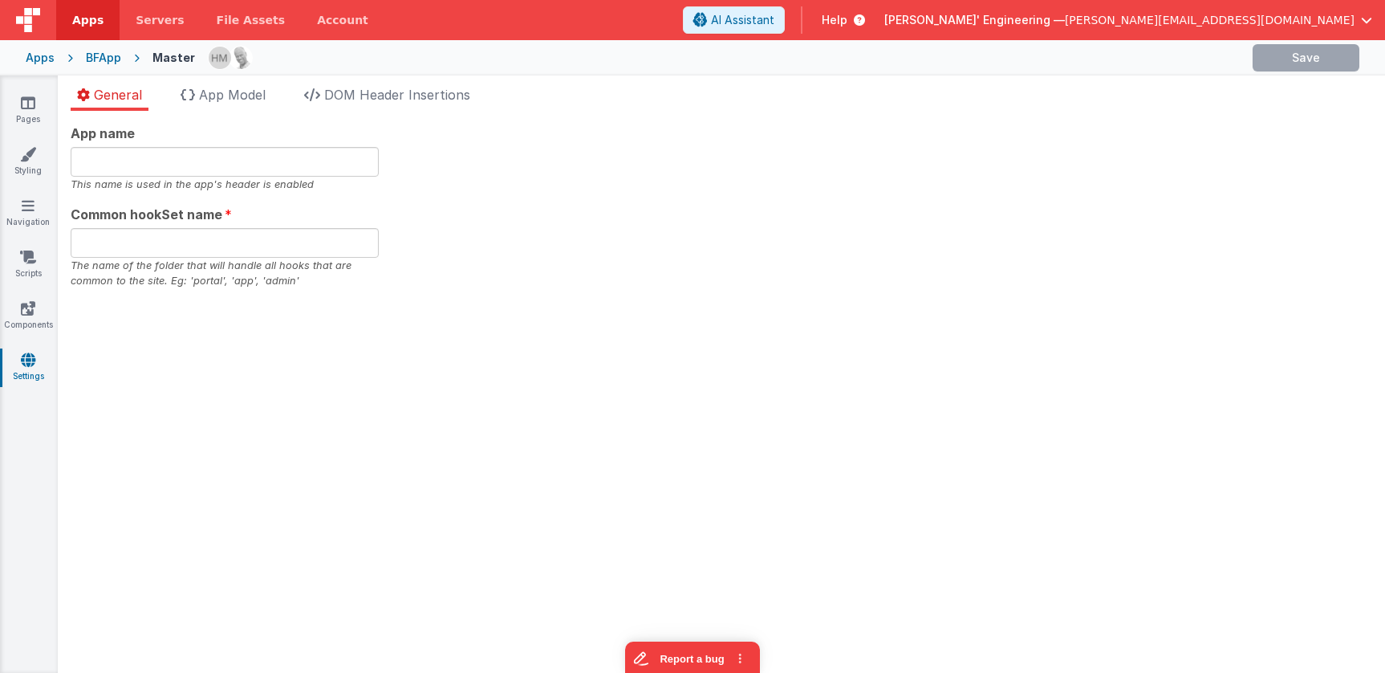
type input "bfapp"
click at [390, 95] on span "DOM Header Insertions" at bounding box center [397, 95] width 146 height 16
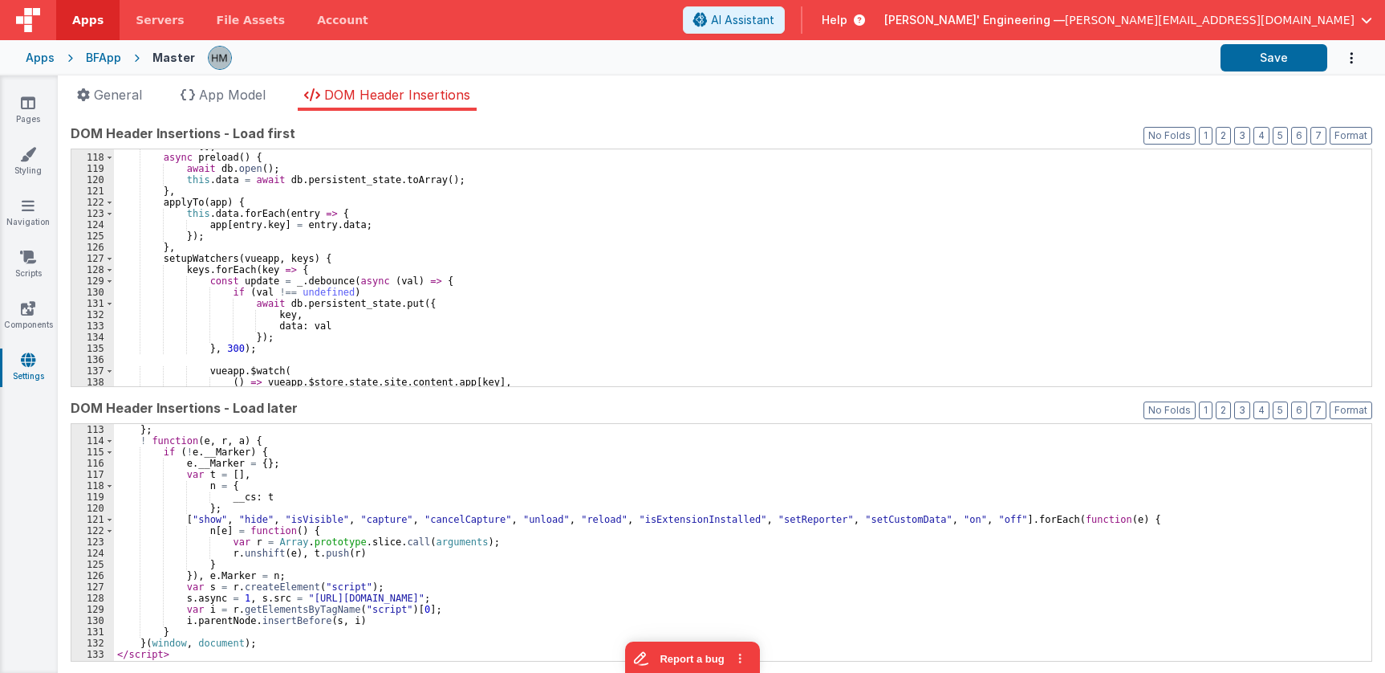
scroll to position [1250, 0]
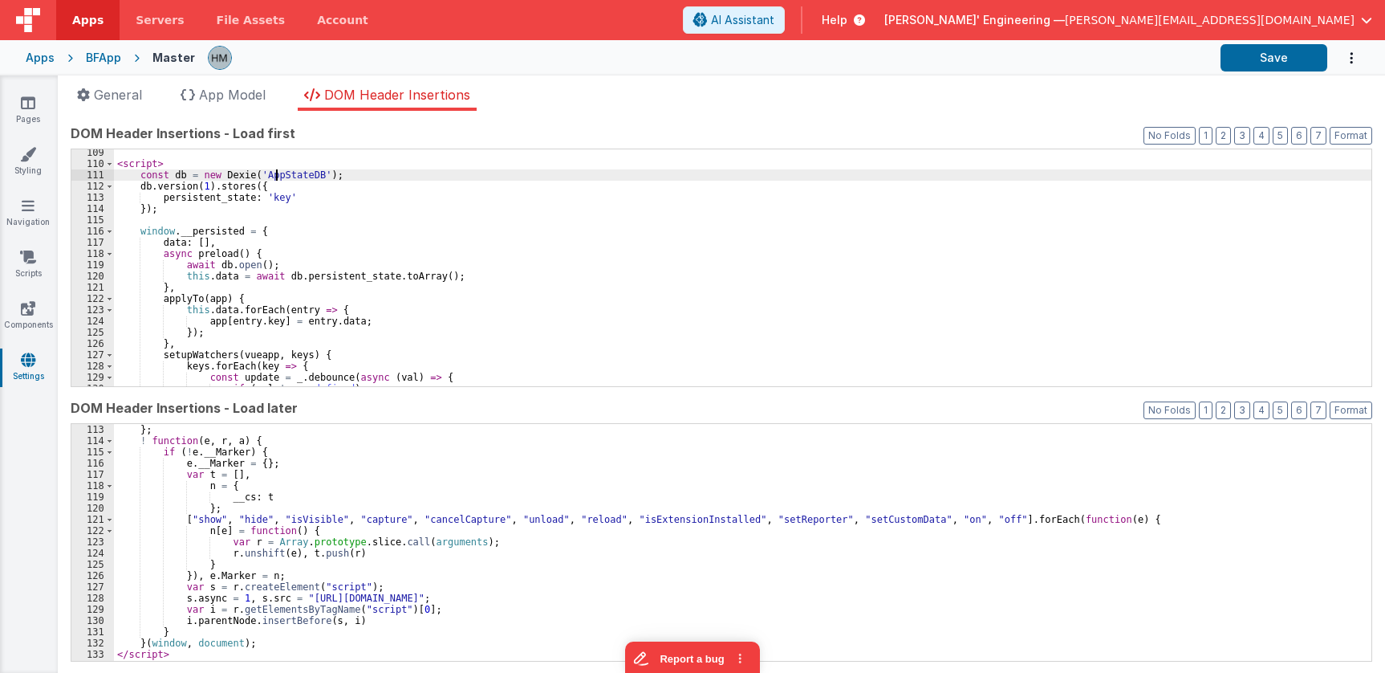
click at [276, 173] on div "< script > const db = new Dexie ( 'AppStateDB' ) ; db . version ( 1 ) . stores …" at bounding box center [743, 276] width 1258 height 259
click at [213, 278] on div "< script > const db = new Dexie ( 'AppStateDB' ) ; db . version ( 1 ) . stores …" at bounding box center [743, 276] width 1258 height 259
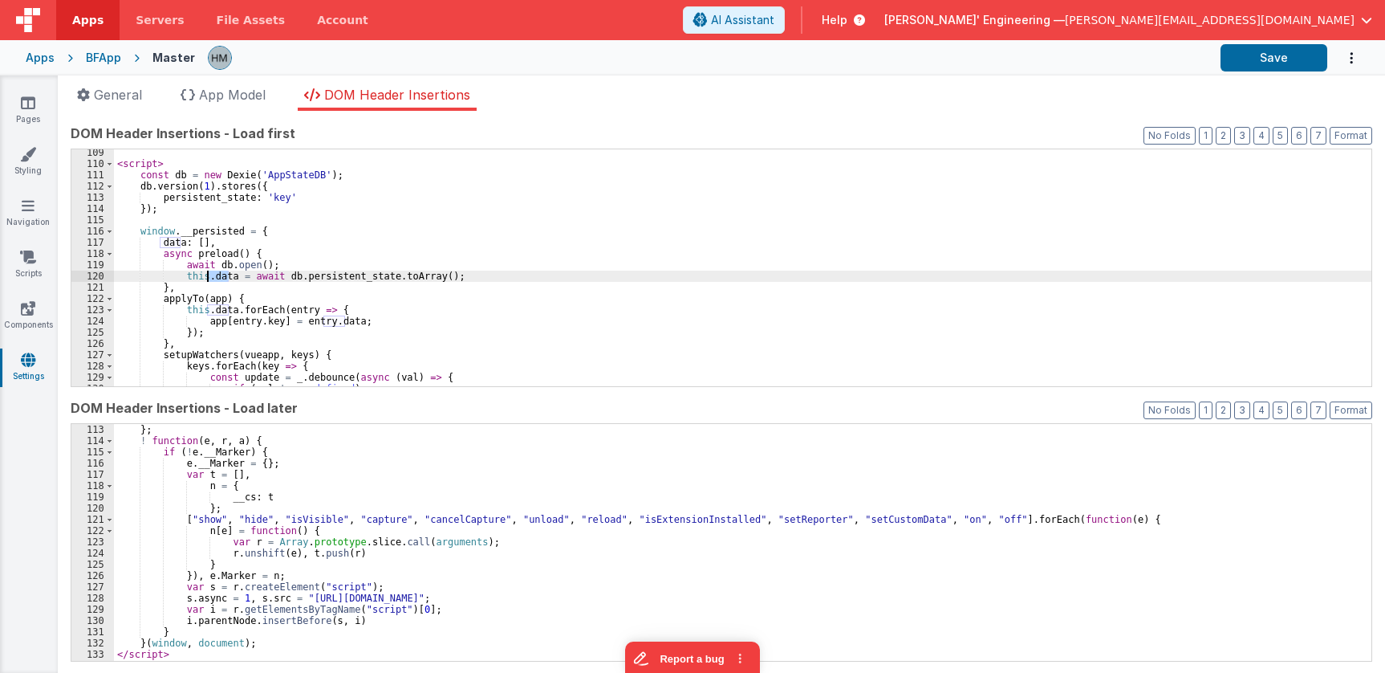
click at [213, 278] on div "< script > const db = new Dexie ( 'AppStateDB' ) ; db . version ( 1 ) . stores …" at bounding box center [743, 276] width 1258 height 259
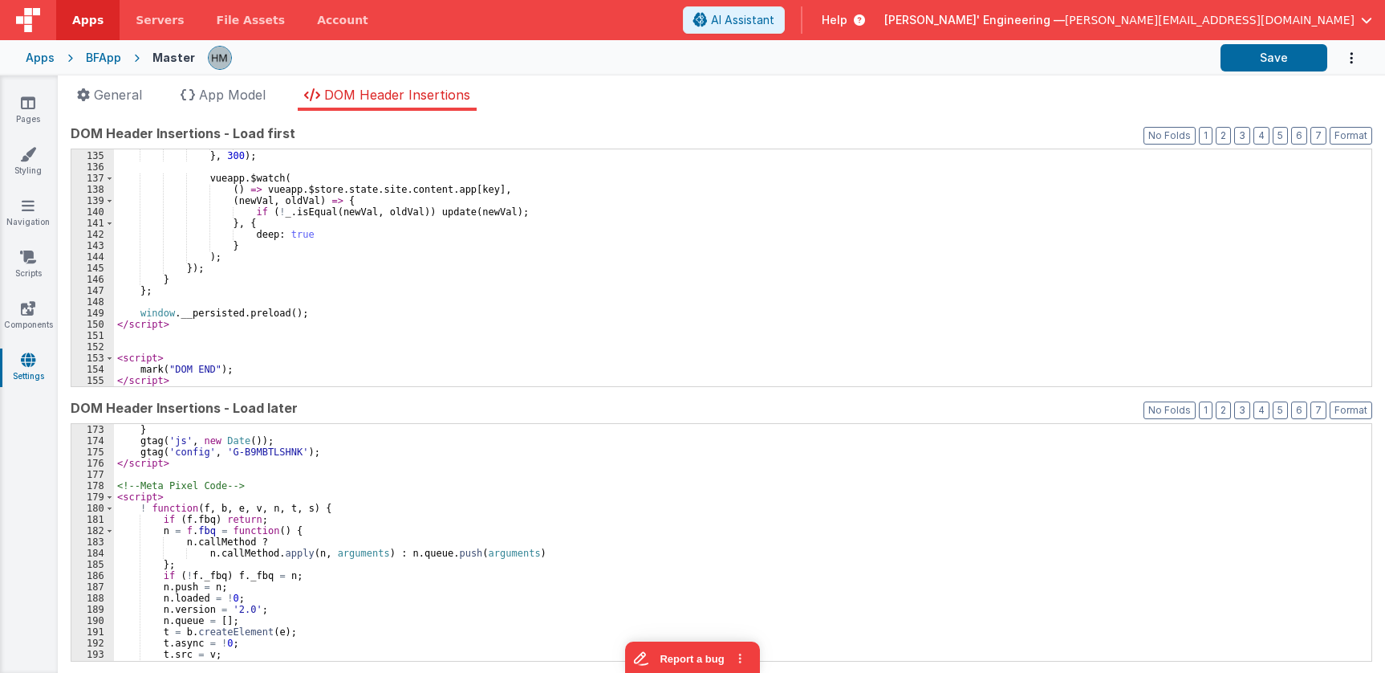
scroll to position [2134, 0]
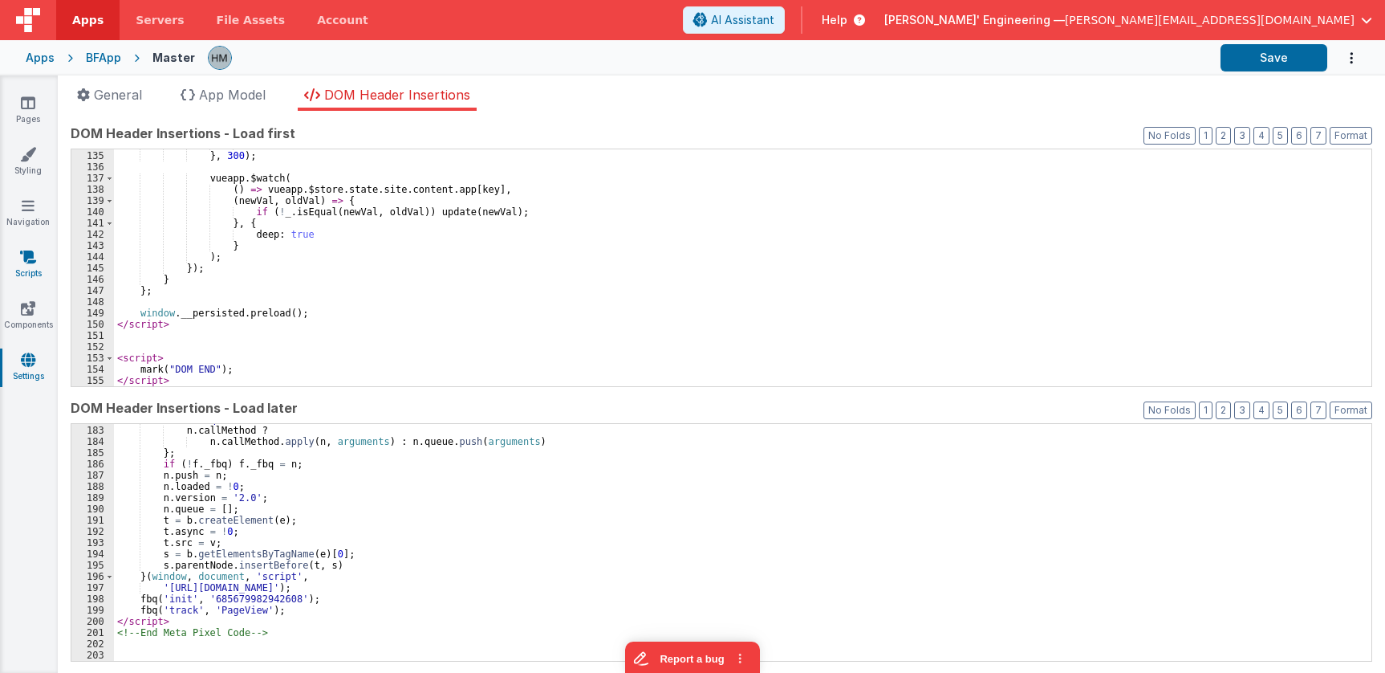
click at [22, 259] on icon at bounding box center [28, 257] width 16 height 16
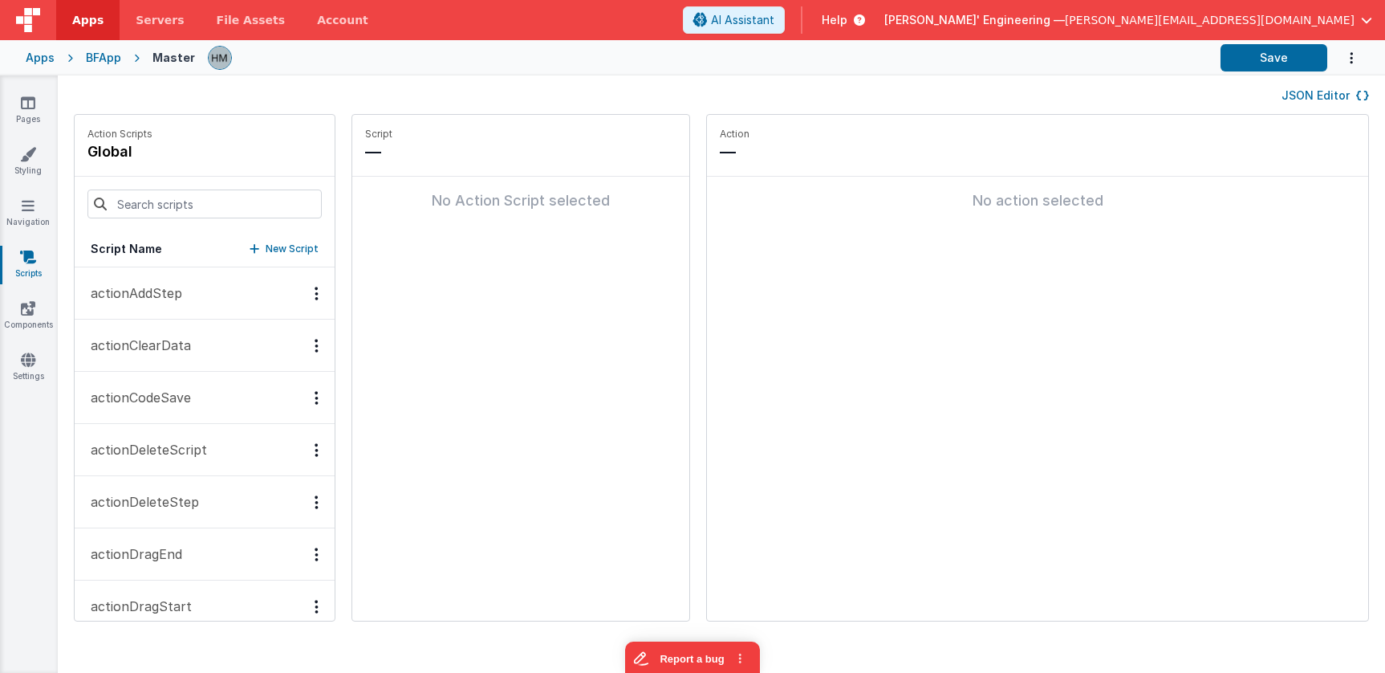
click at [1296, 95] on button "JSON Editor" at bounding box center [1325, 95] width 87 height 16
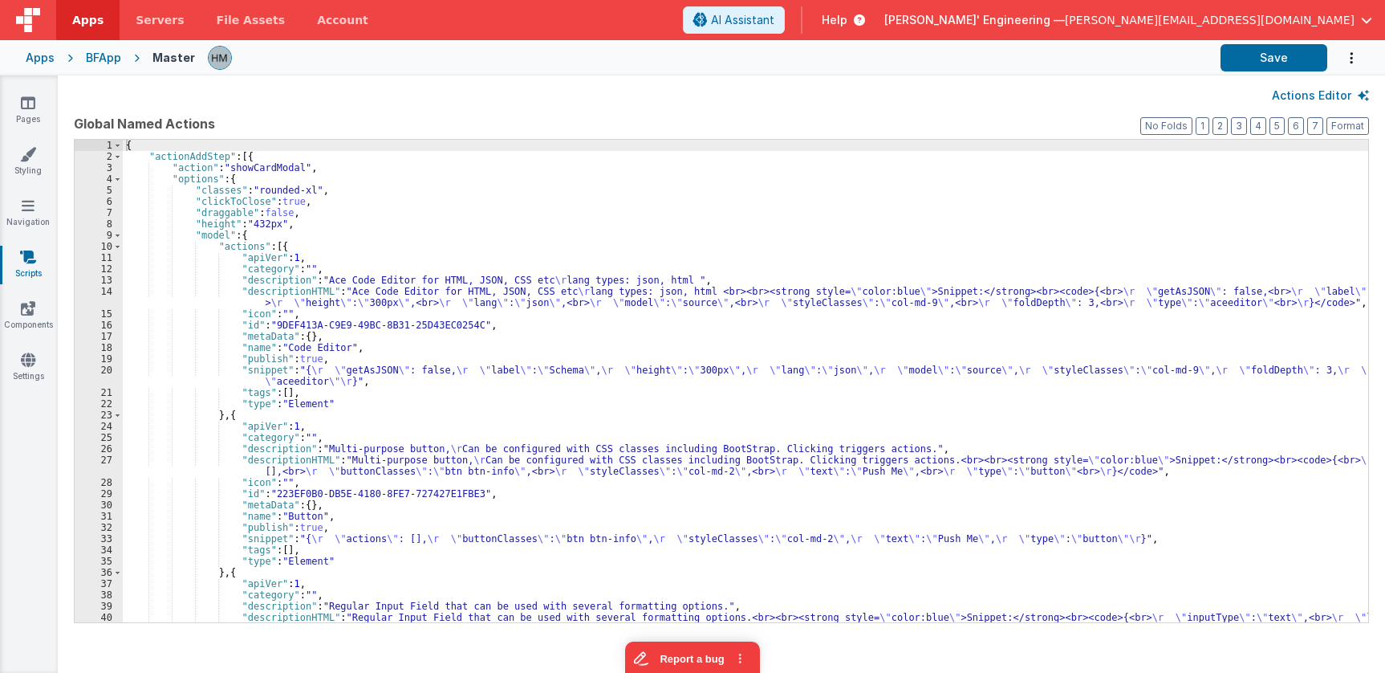
click at [796, 261] on div "{ "actionAddStep" : [{ "action" : "showCardModal" , "options" : { "classes" : "…" at bounding box center [746, 398] width 1246 height 516
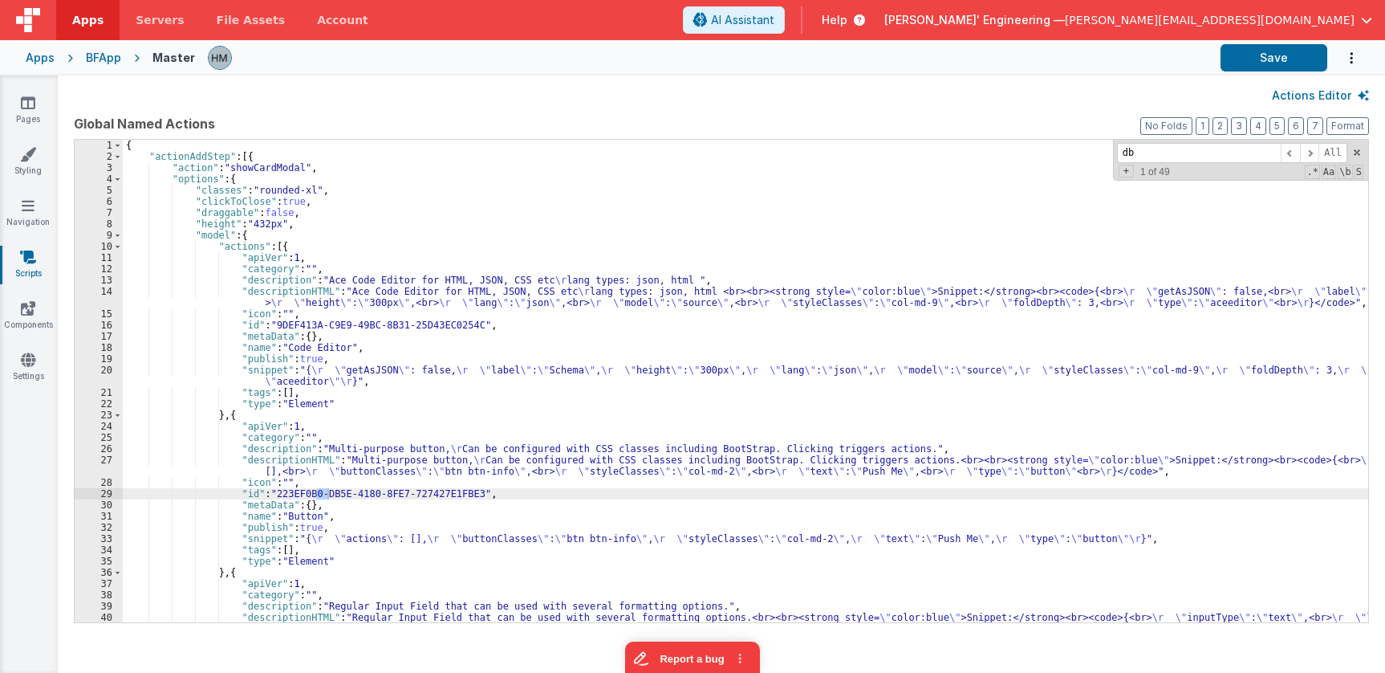
type input "d"
click at [1243, 128] on button "3" at bounding box center [1239, 126] width 16 height 18
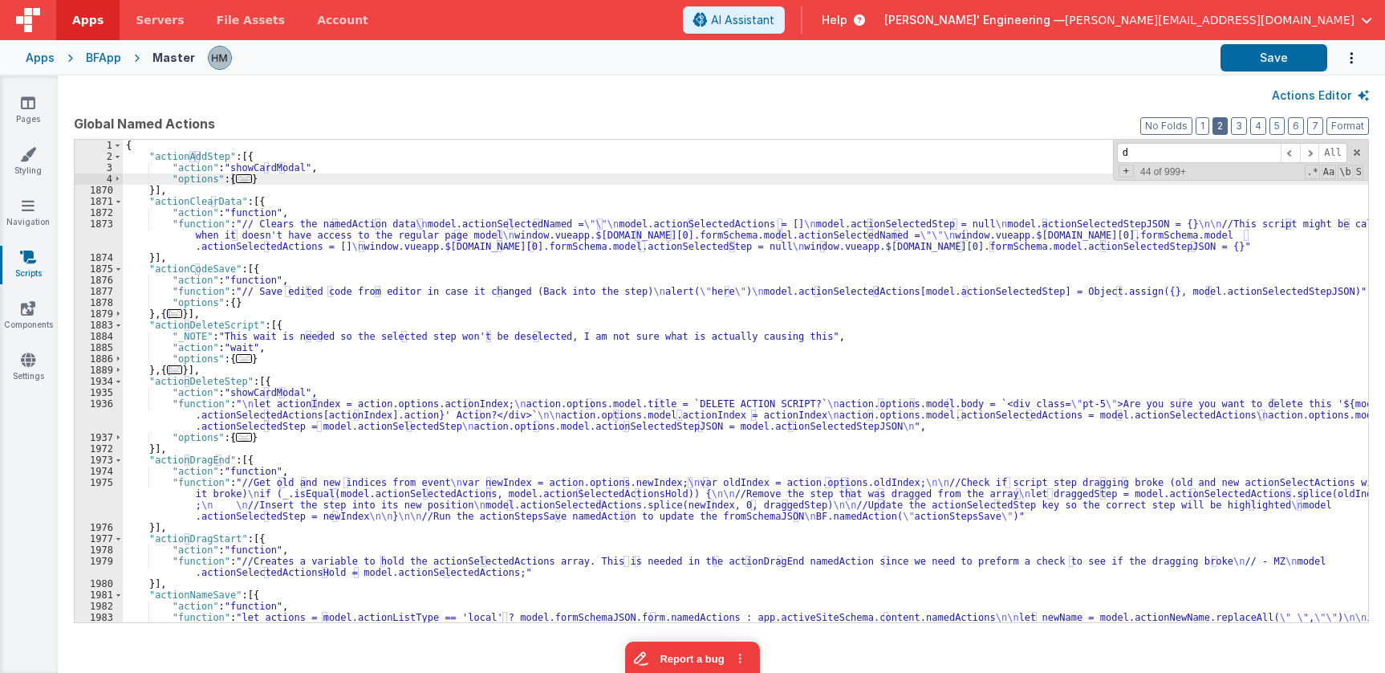
click at [1225, 125] on button "2" at bounding box center [1220, 126] width 15 height 18
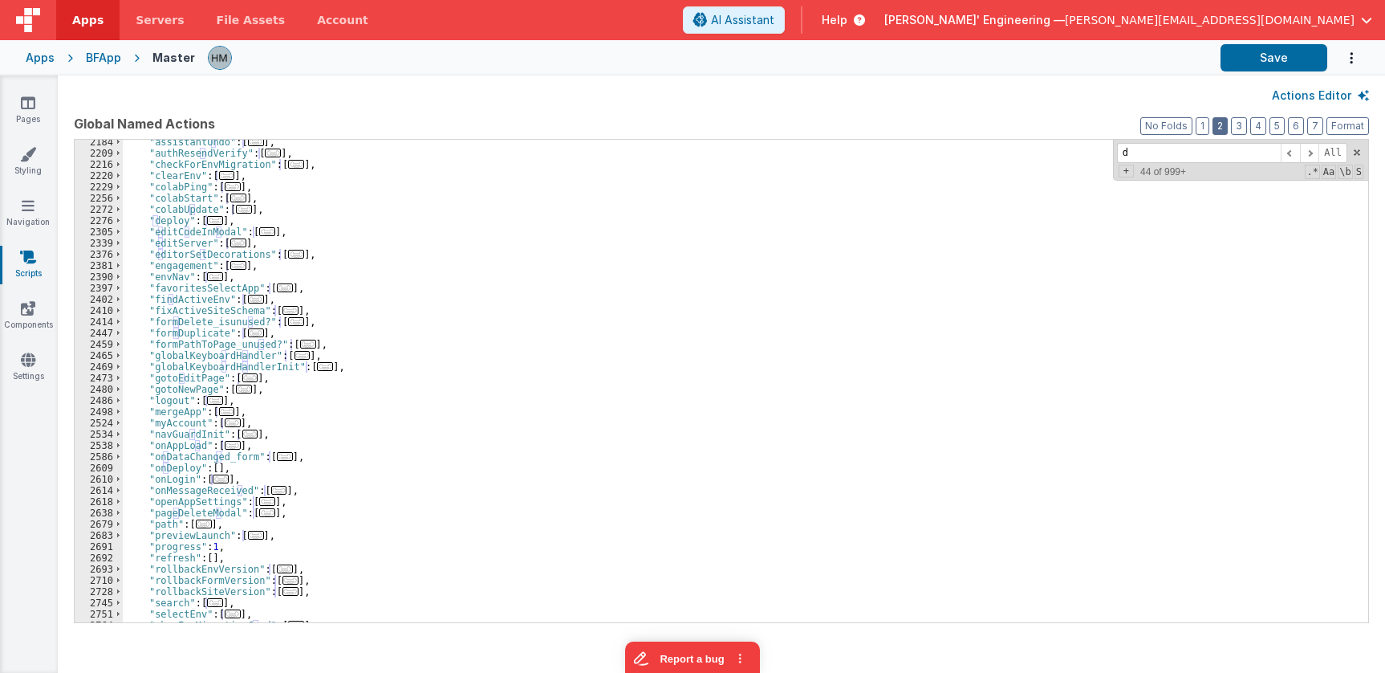
scroll to position [385, 0]
click at [234, 447] on span "..." at bounding box center [233, 445] width 16 height 9
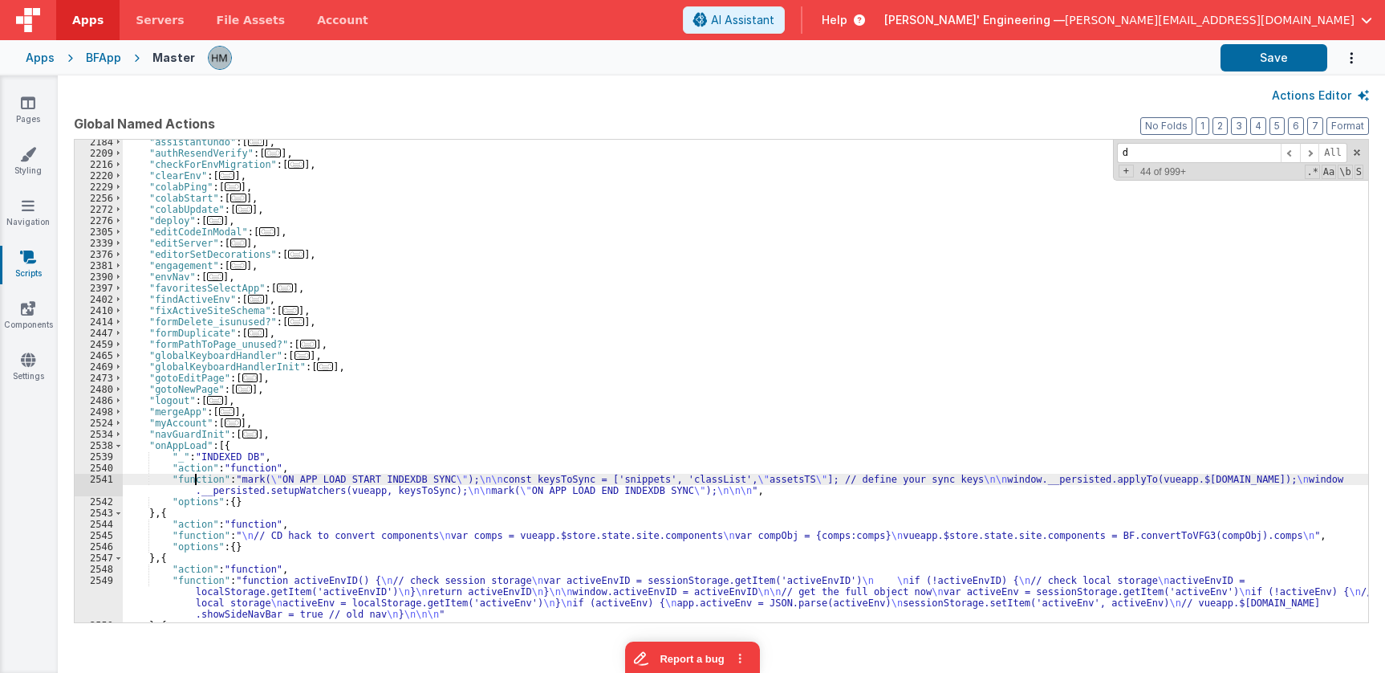
drag, startPoint x: 195, startPoint y: 479, endPoint x: 162, endPoint y: 488, distance: 34.1
click at [195, 480] on div ""assistantUndo" : [ ... ] , "authResendVerify" : [ ... ] , "checkForEnvMigratio…" at bounding box center [746, 388] width 1246 height 505
click at [108, 482] on div "2541" at bounding box center [99, 485] width 48 height 22
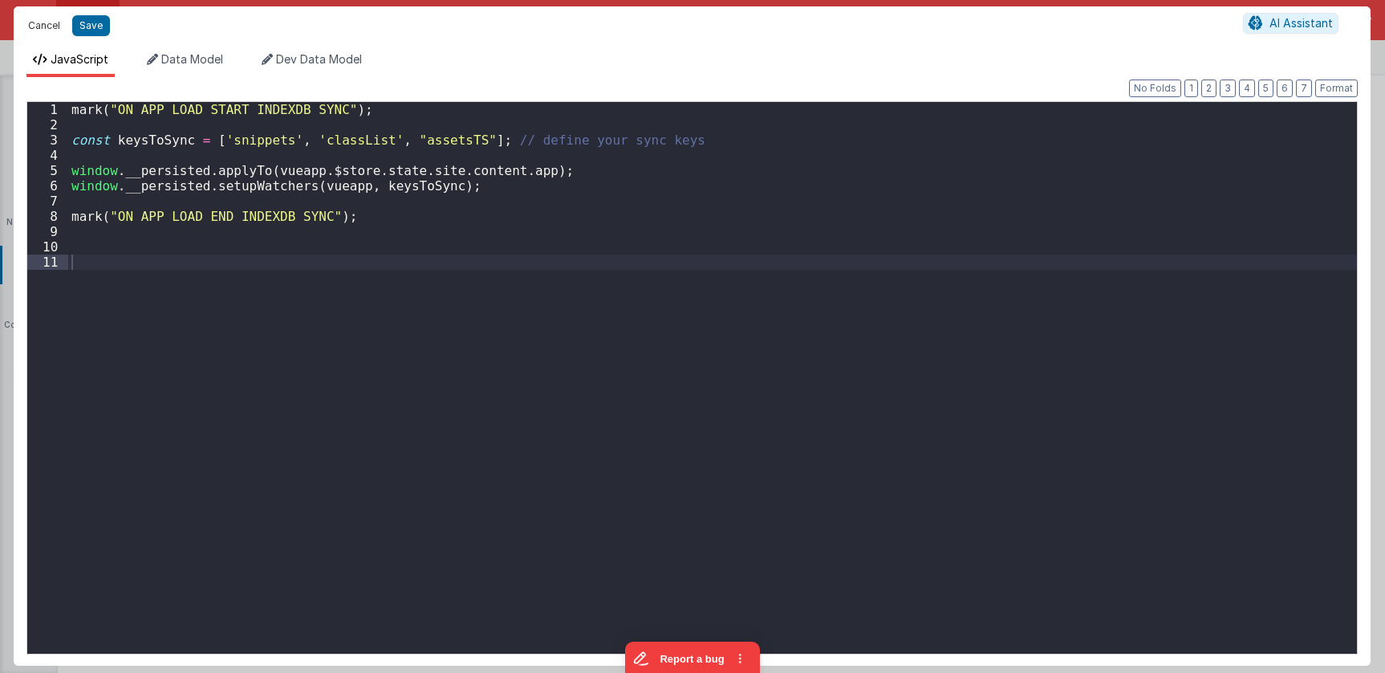
click at [50, 28] on button "Cancel" at bounding box center [44, 25] width 48 height 22
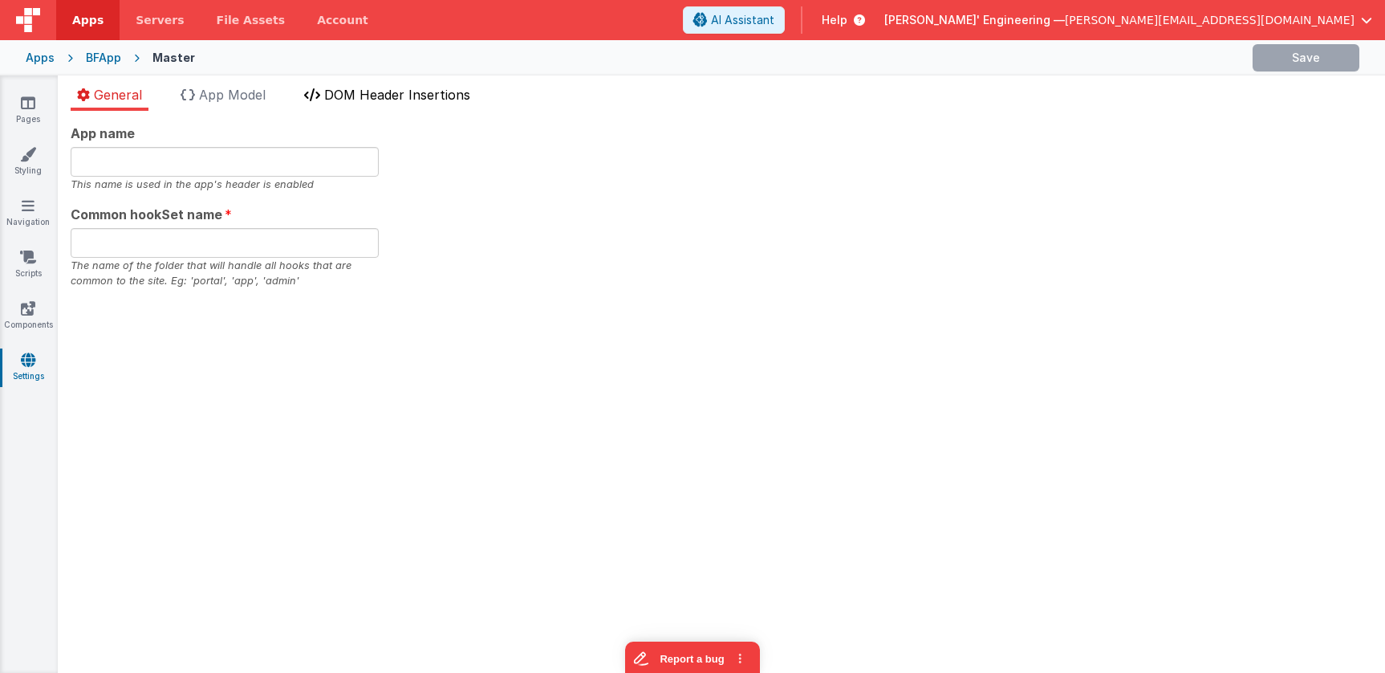
click at [370, 96] on span "DOM Header Insertions" at bounding box center [397, 95] width 146 height 16
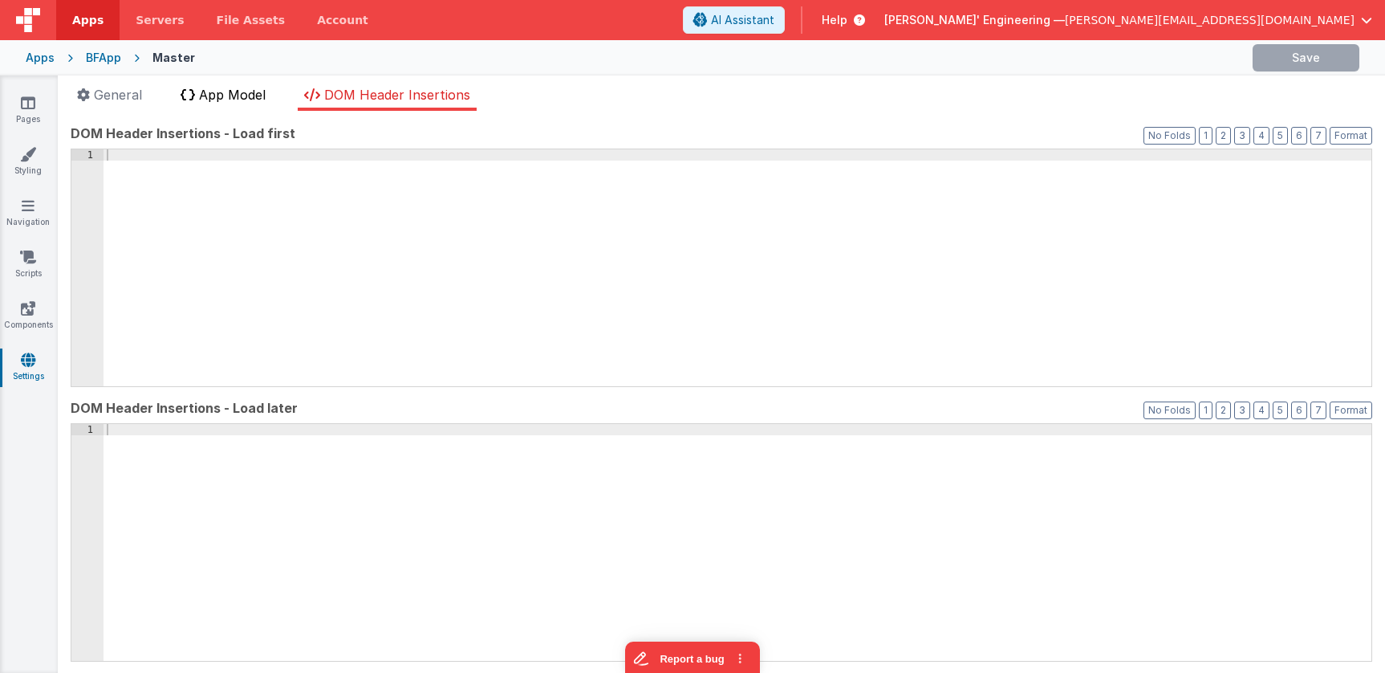
click at [256, 102] on span "App Model" at bounding box center [232, 95] width 67 height 16
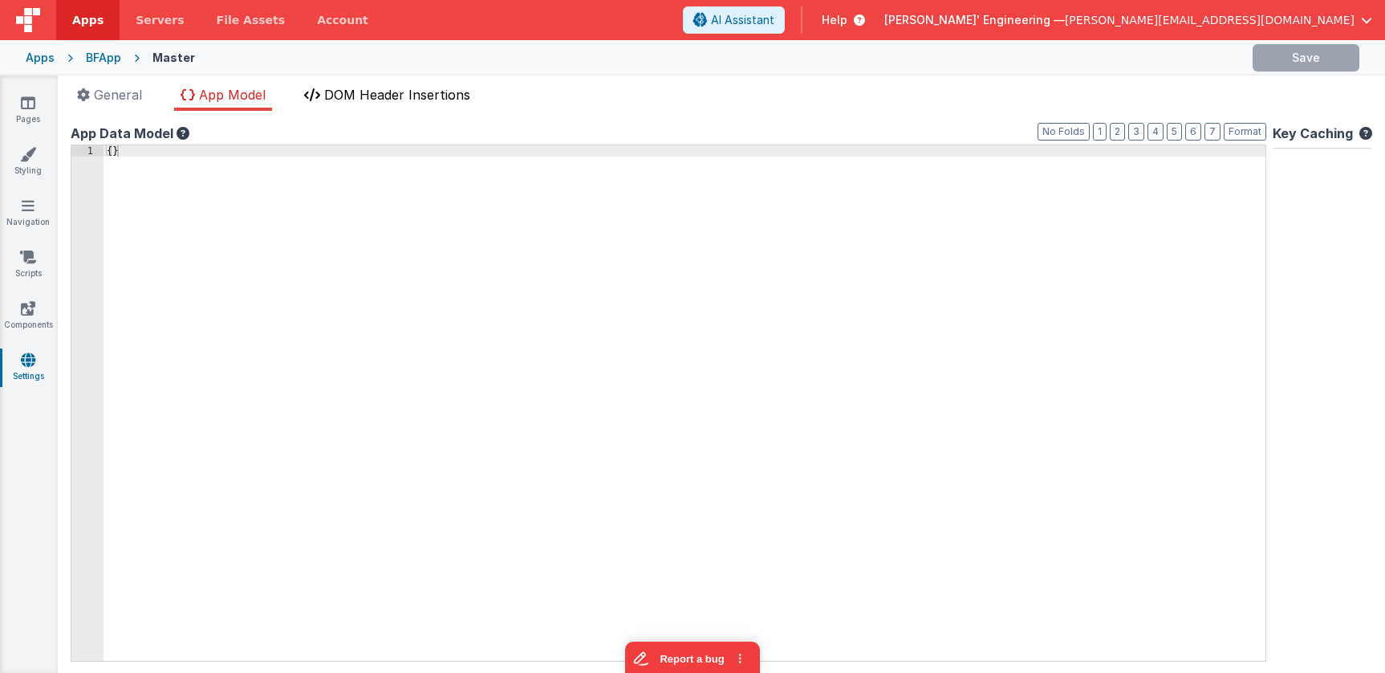
click at [377, 101] on span "DOM Header Insertions" at bounding box center [397, 95] width 146 height 16
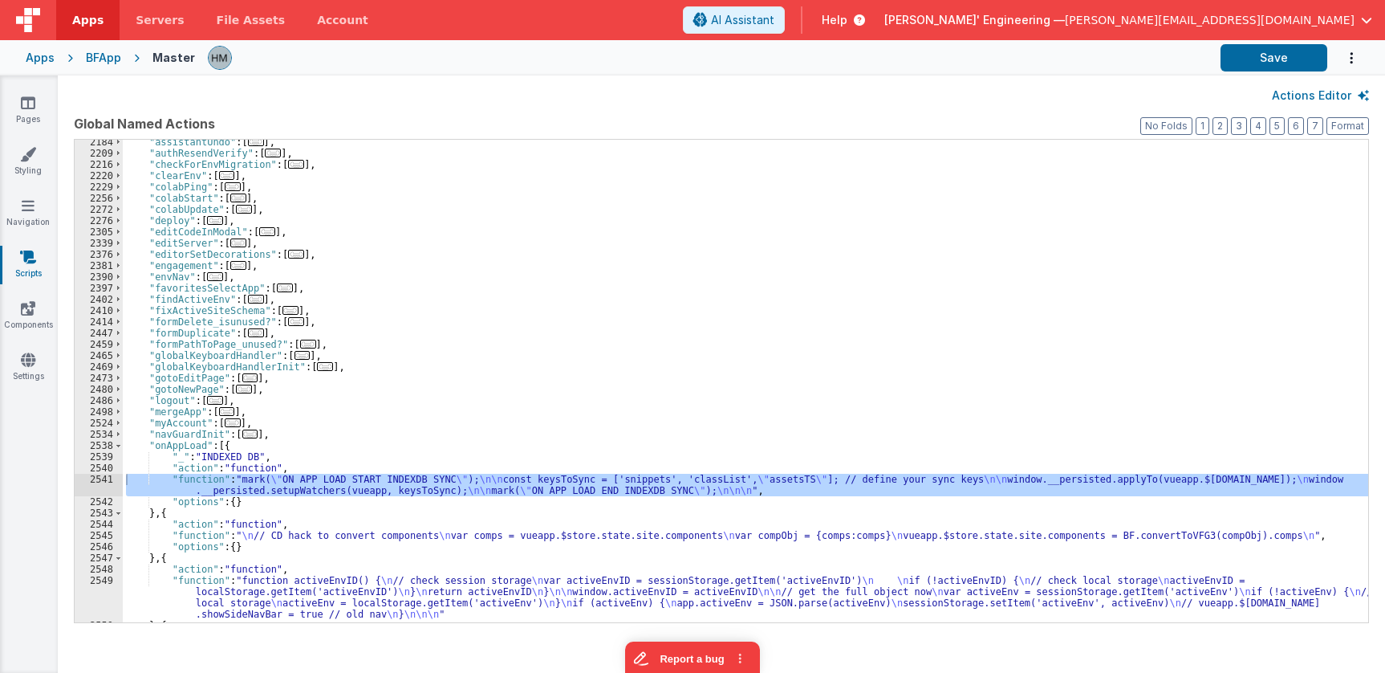
scroll to position [482, 0]
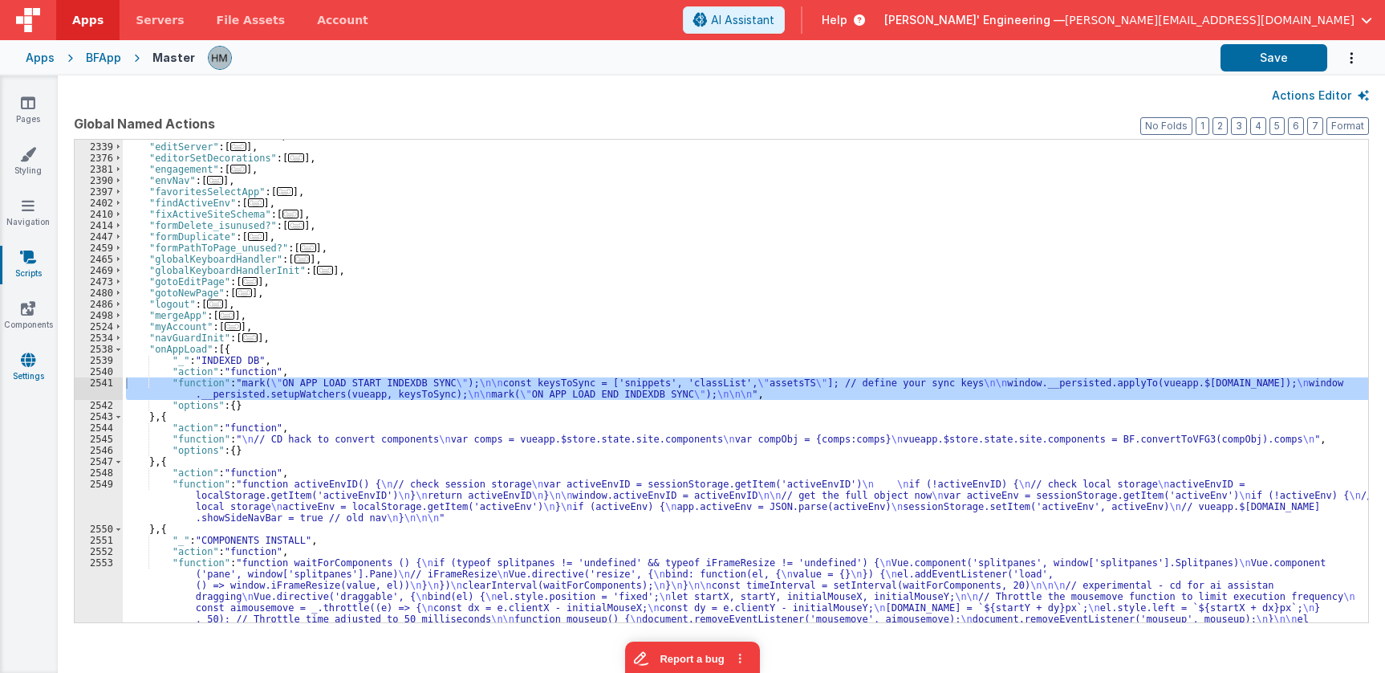
click at [36, 367] on link "Settings" at bounding box center [28, 368] width 58 height 32
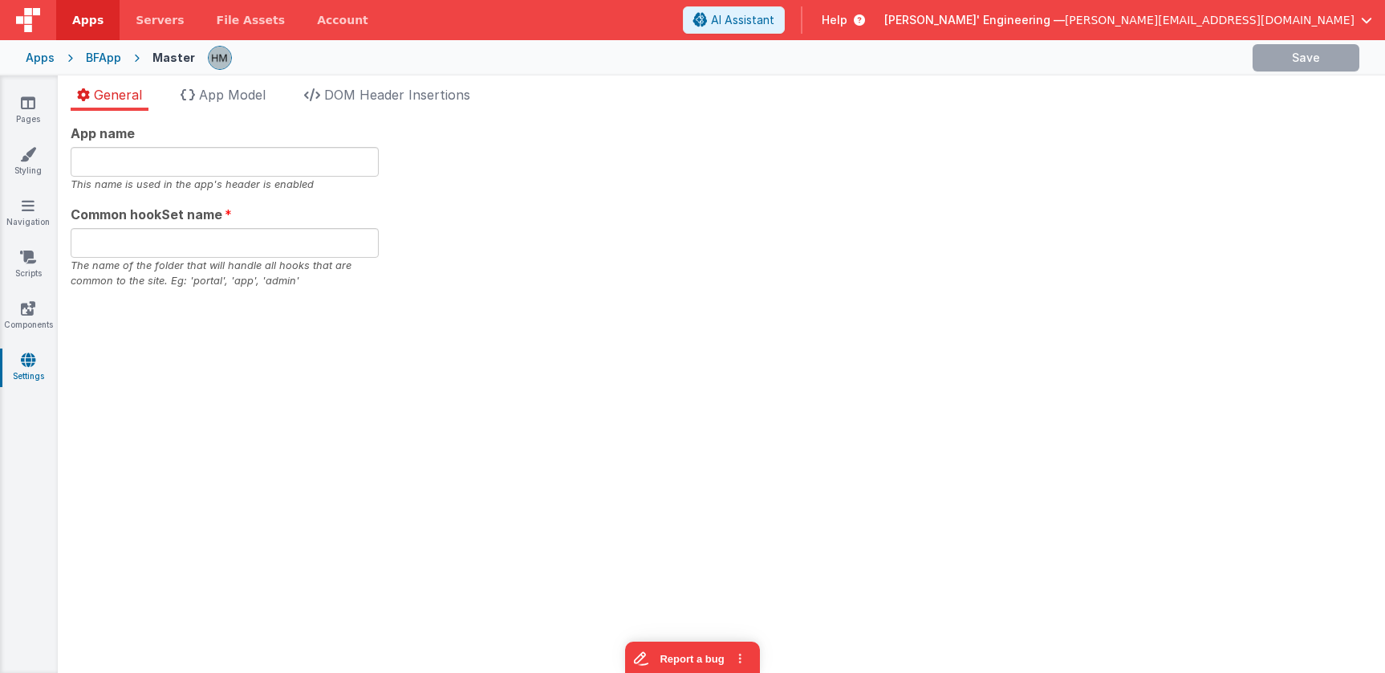
type input "bfapp"
click at [426, 96] on span "DOM Header Insertions" at bounding box center [397, 95] width 146 height 16
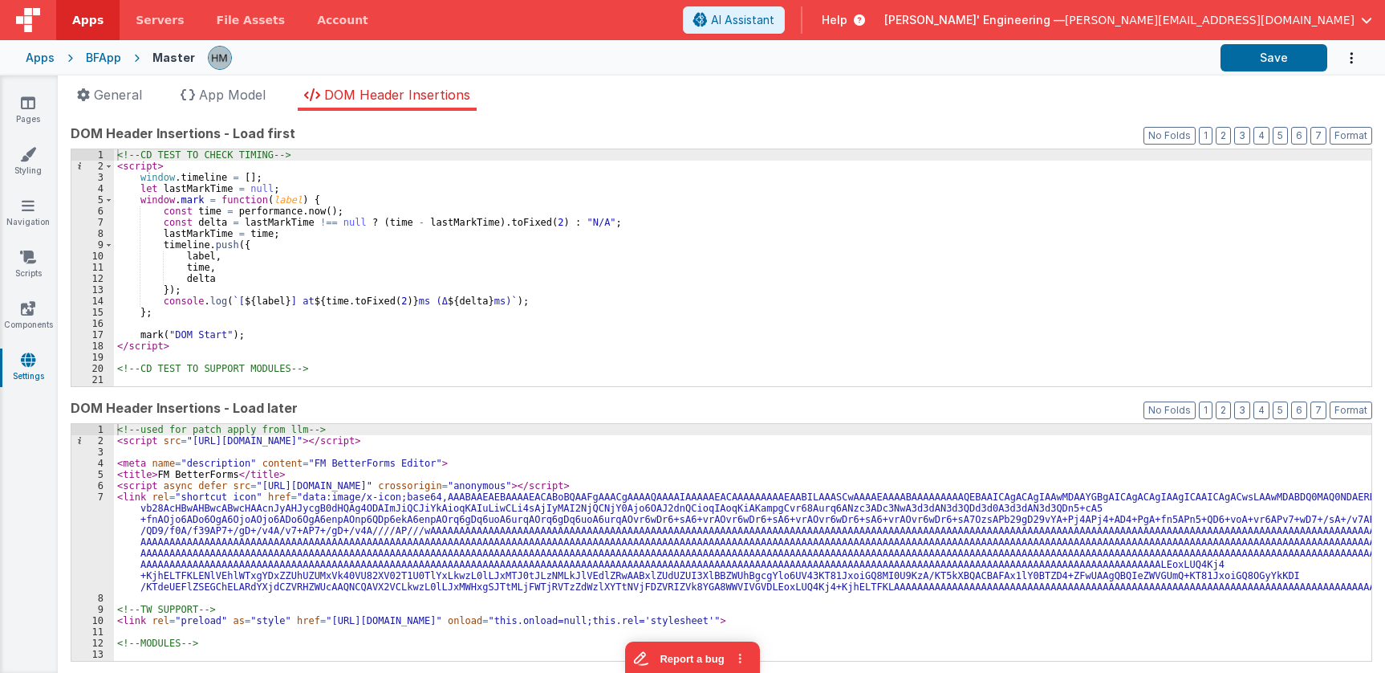
click at [546, 293] on div "<!-- CD TEST TO CHECK TIMING --> < script > window . timeline = [ ] ; let lastM…" at bounding box center [743, 278] width 1258 height 259
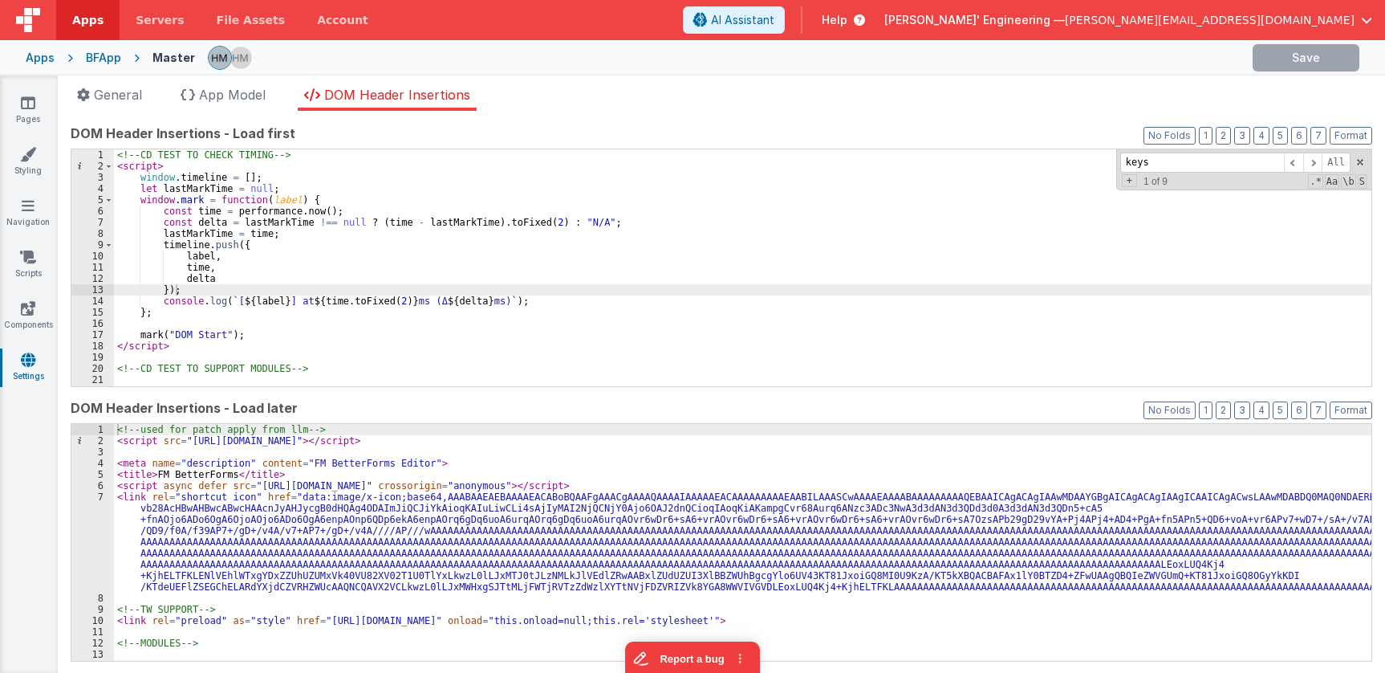
scroll to position [1342, 0]
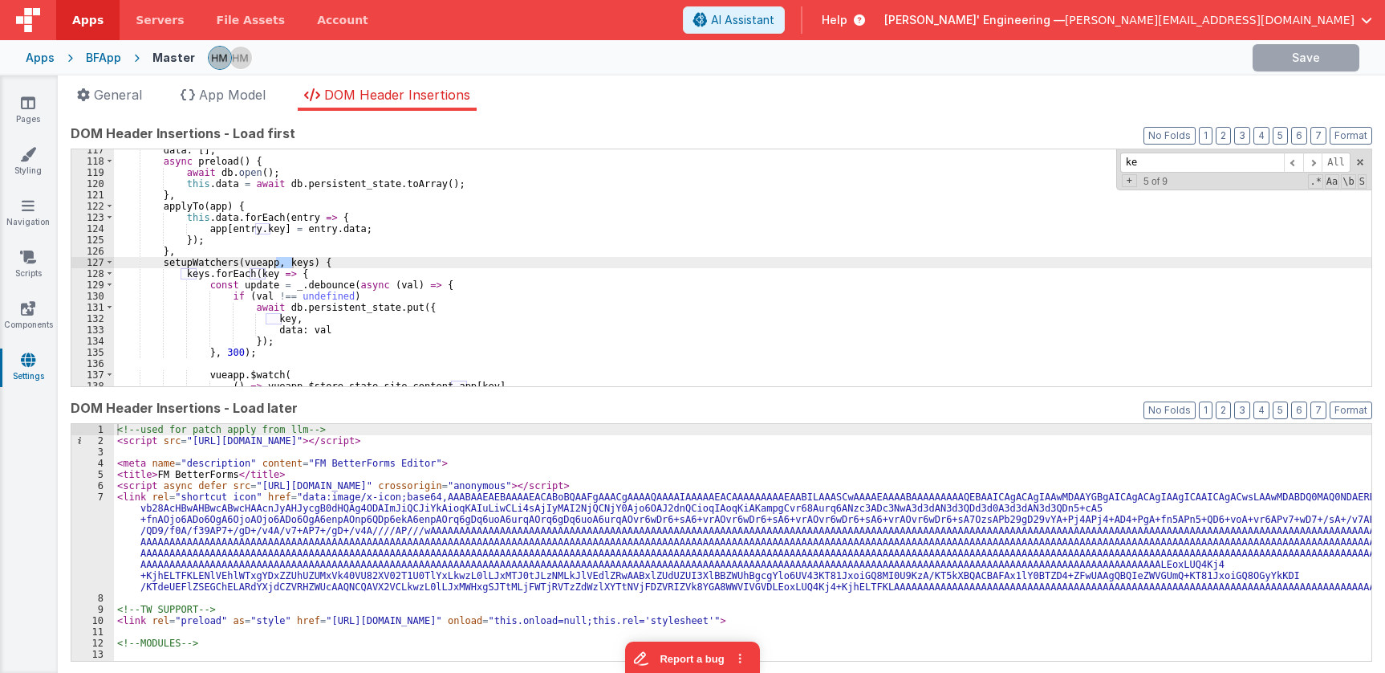
type input "k"
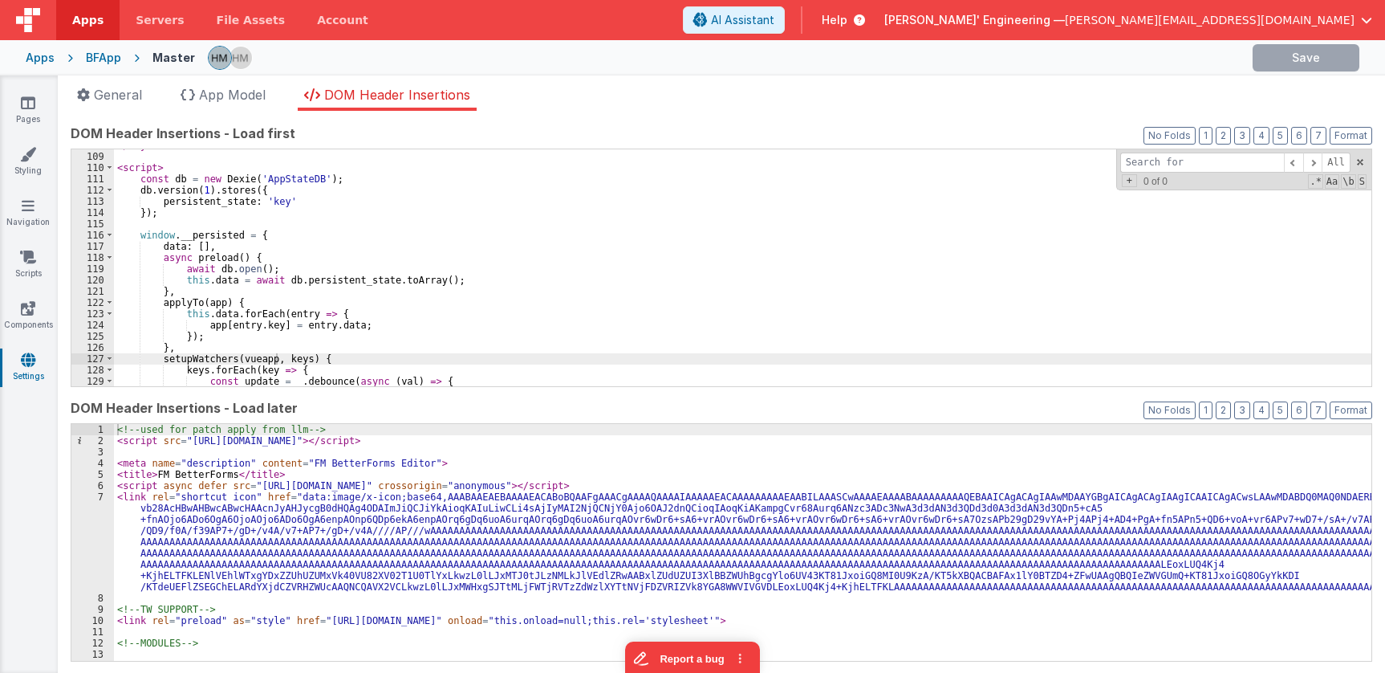
scroll to position [1246, 0]
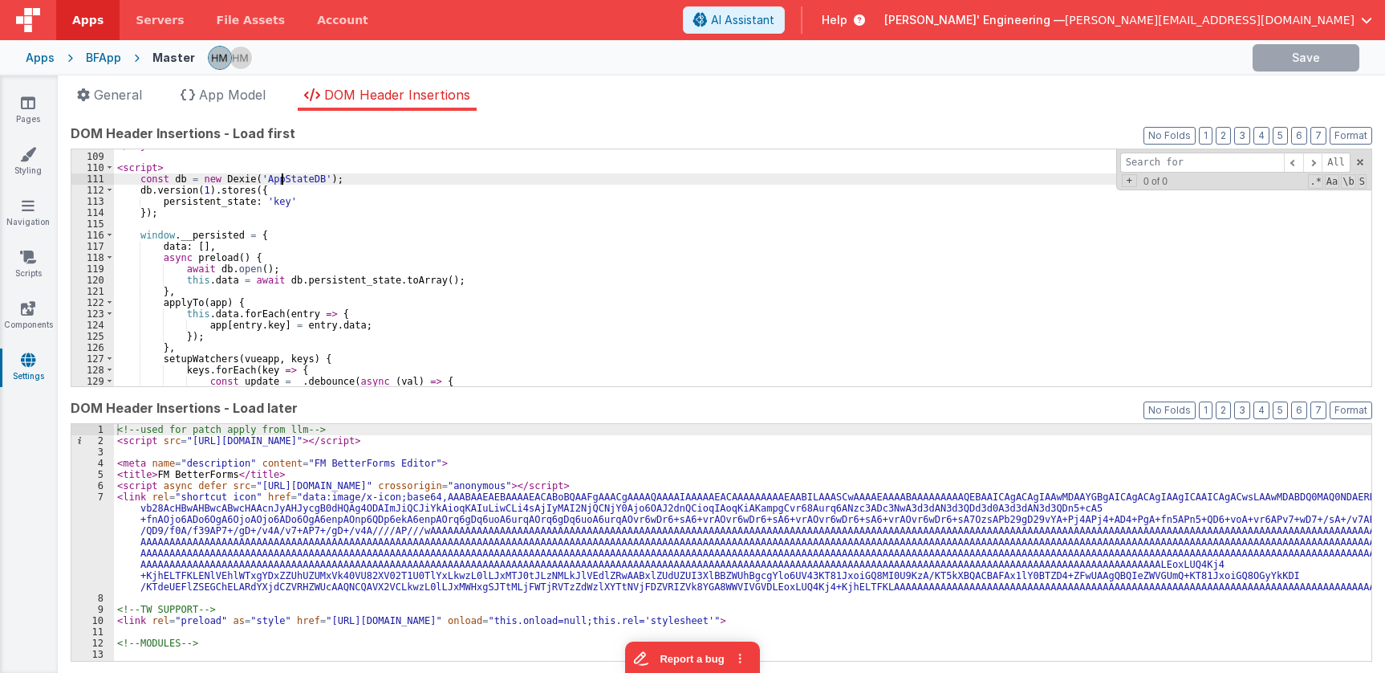
click at [281, 183] on div "</ style > < script > const db = new Dexie ( 'AppStateDB' ) ; db . version ( 1 …" at bounding box center [743, 269] width 1258 height 259
click at [31, 262] on icon at bounding box center [28, 257] width 16 height 16
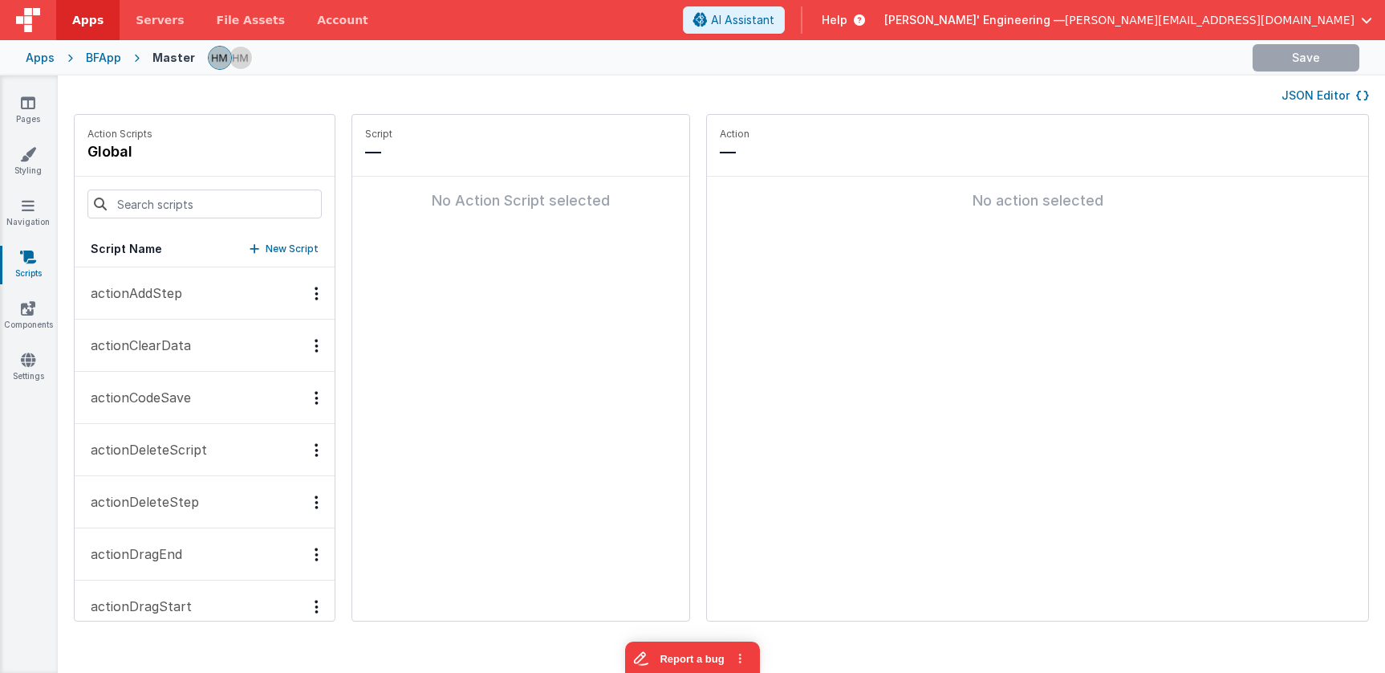
click at [1316, 96] on button "JSON Editor" at bounding box center [1325, 95] width 87 height 16
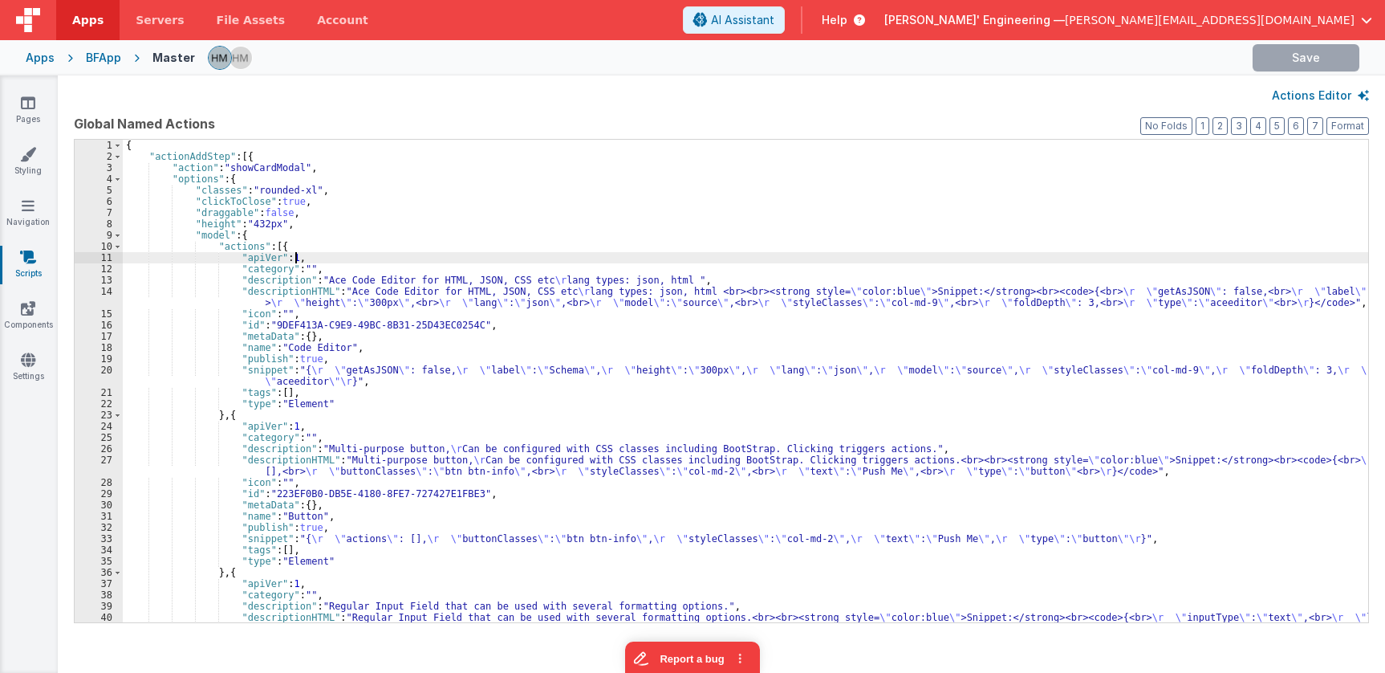
click at [790, 256] on div "{ "actionAddStep" : [{ "action" : "showCardModal" , "options" : { "classes" : "…" at bounding box center [746, 398] width 1246 height 516
click at [1243, 124] on button "3" at bounding box center [1239, 126] width 16 height 18
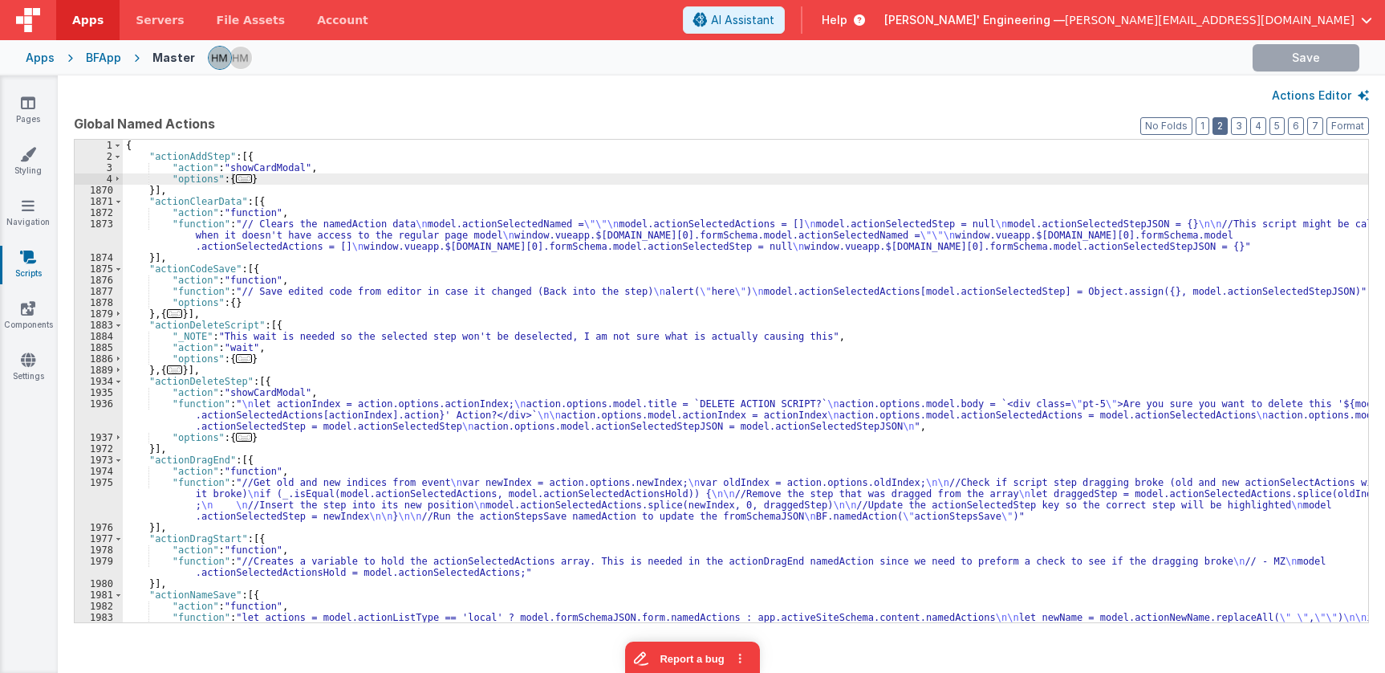
click at [1222, 128] on button "2" at bounding box center [1220, 126] width 15 height 18
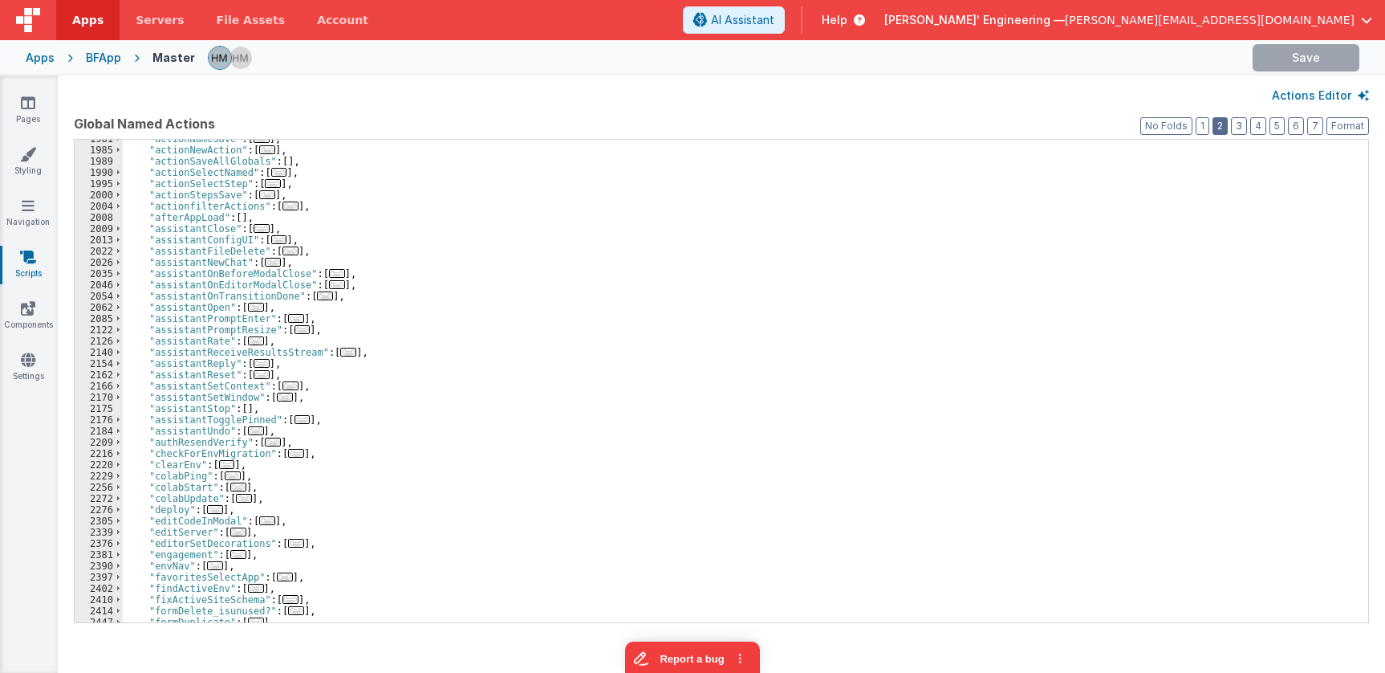
scroll to position [385, 0]
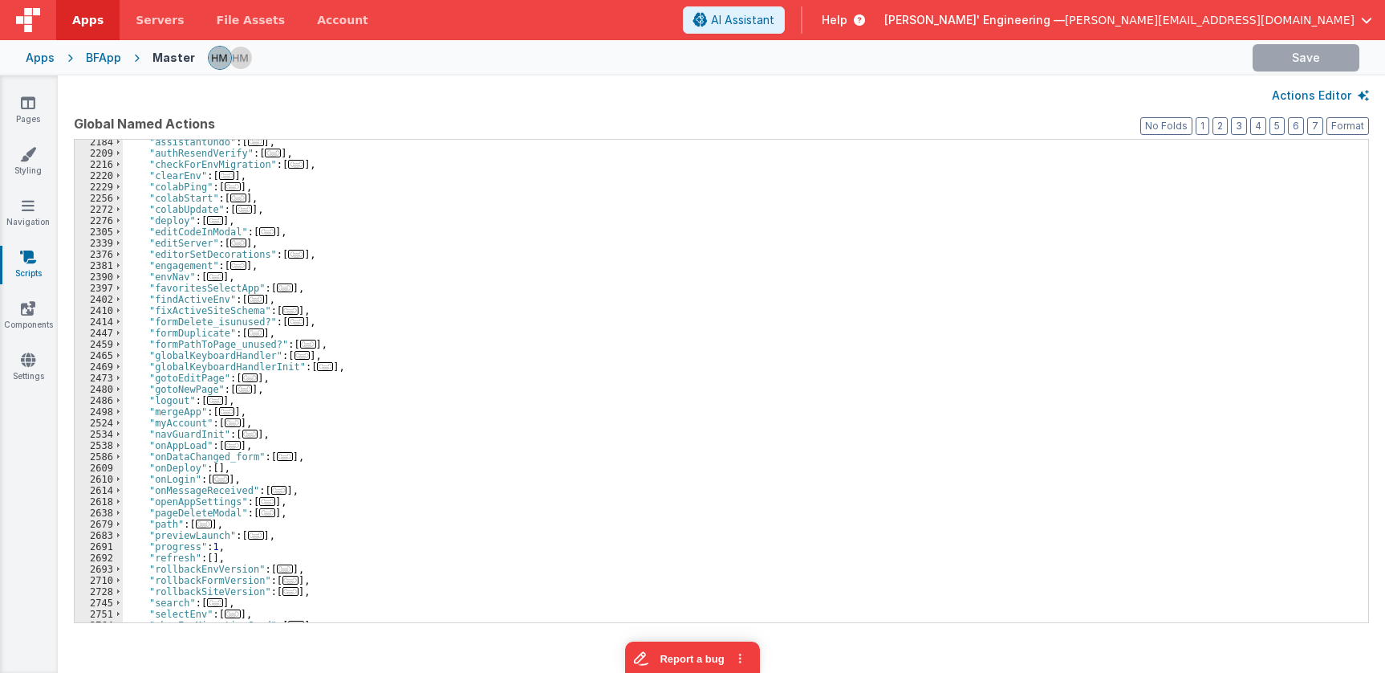
click at [468, 361] on div ""assistantUndo" : [ ... ] , "authResendVerify" : [ ... ] , "checkForEnvMigratio…" at bounding box center [746, 388] width 1246 height 505
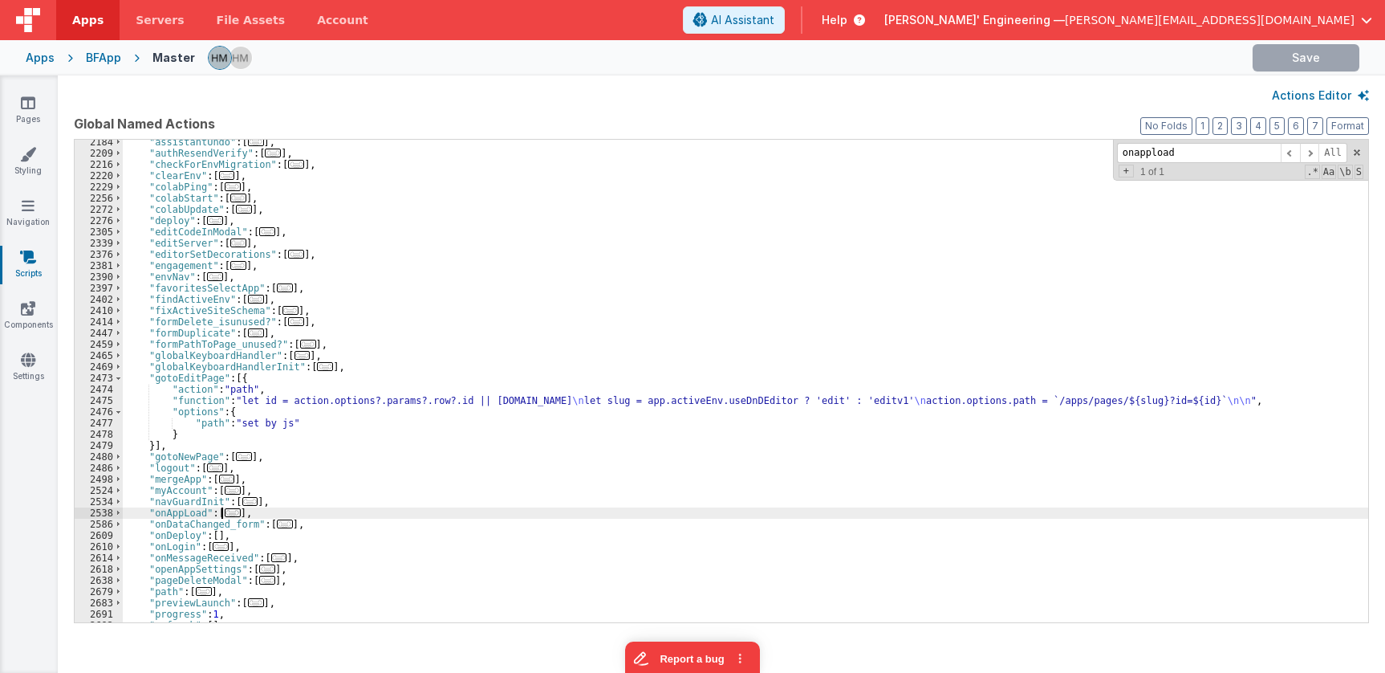
click at [230, 516] on span "..." at bounding box center [233, 512] width 16 height 9
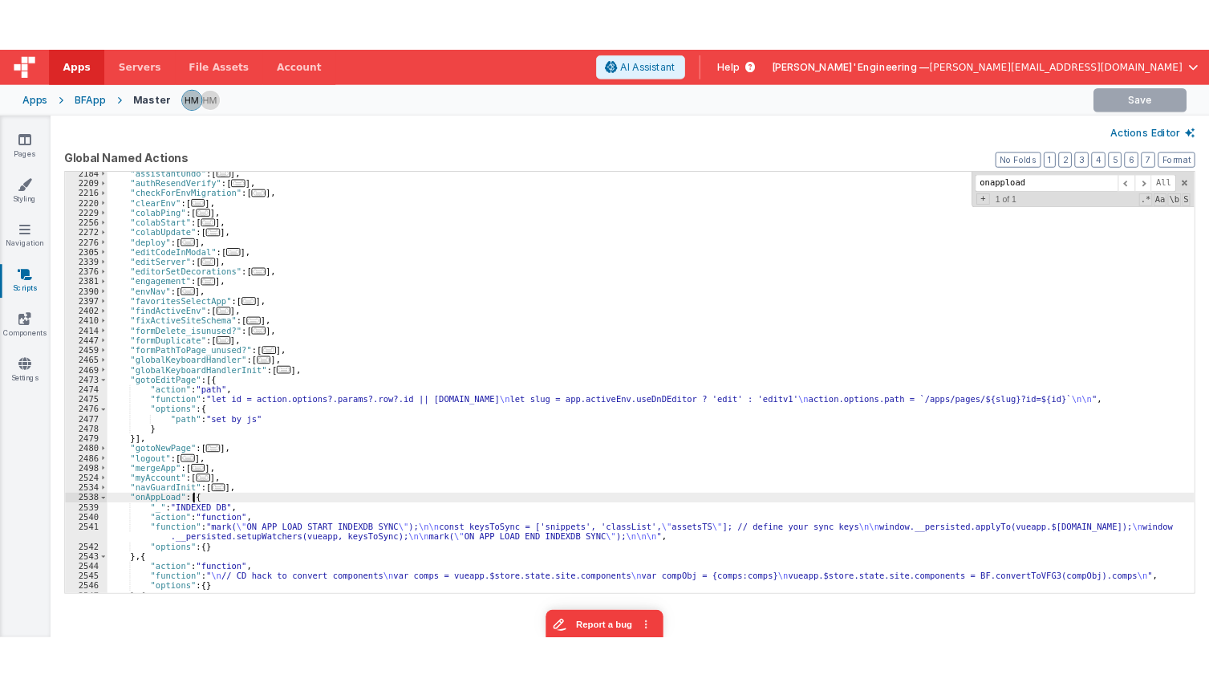
scroll to position [482, 0]
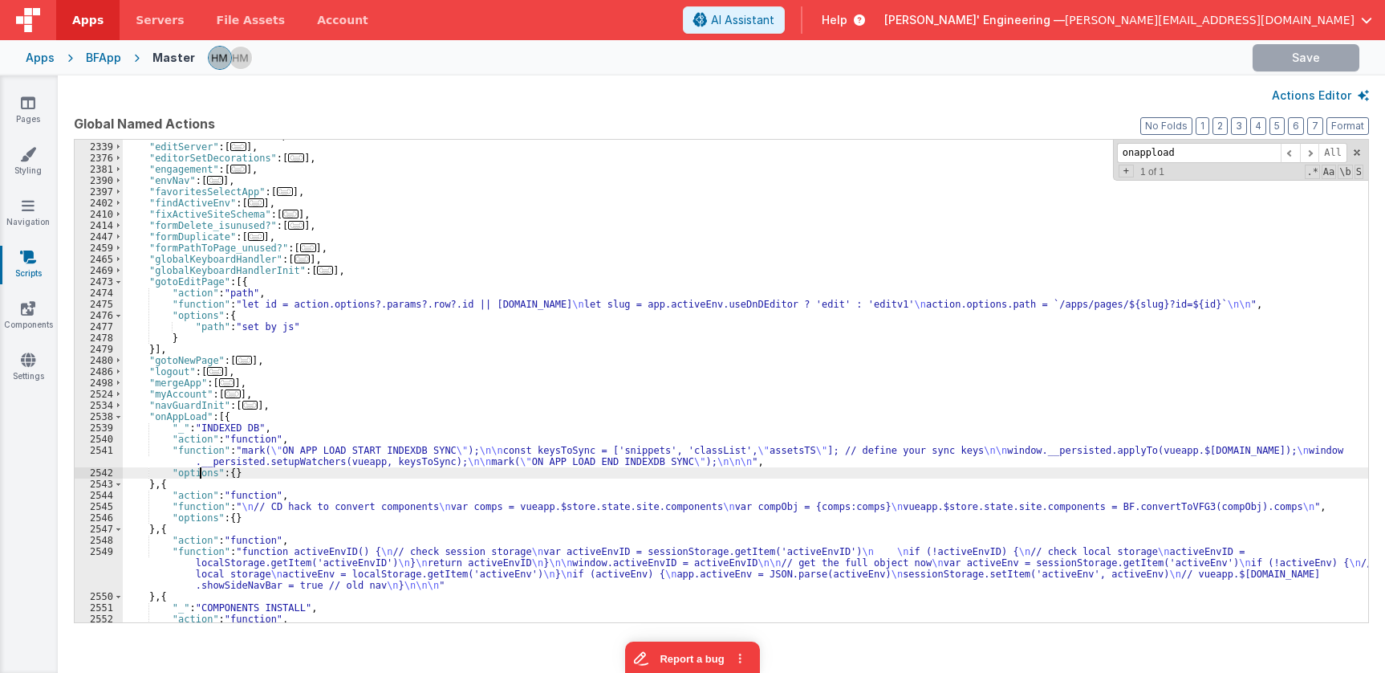
click at [201, 474] on div ""editCodeInModal" : [ ... ] , "editServer" : [ ... ] , "editorSetDecorations" :…" at bounding box center [746, 382] width 1246 height 505
click at [100, 450] on div "2541" at bounding box center [99, 456] width 48 height 22
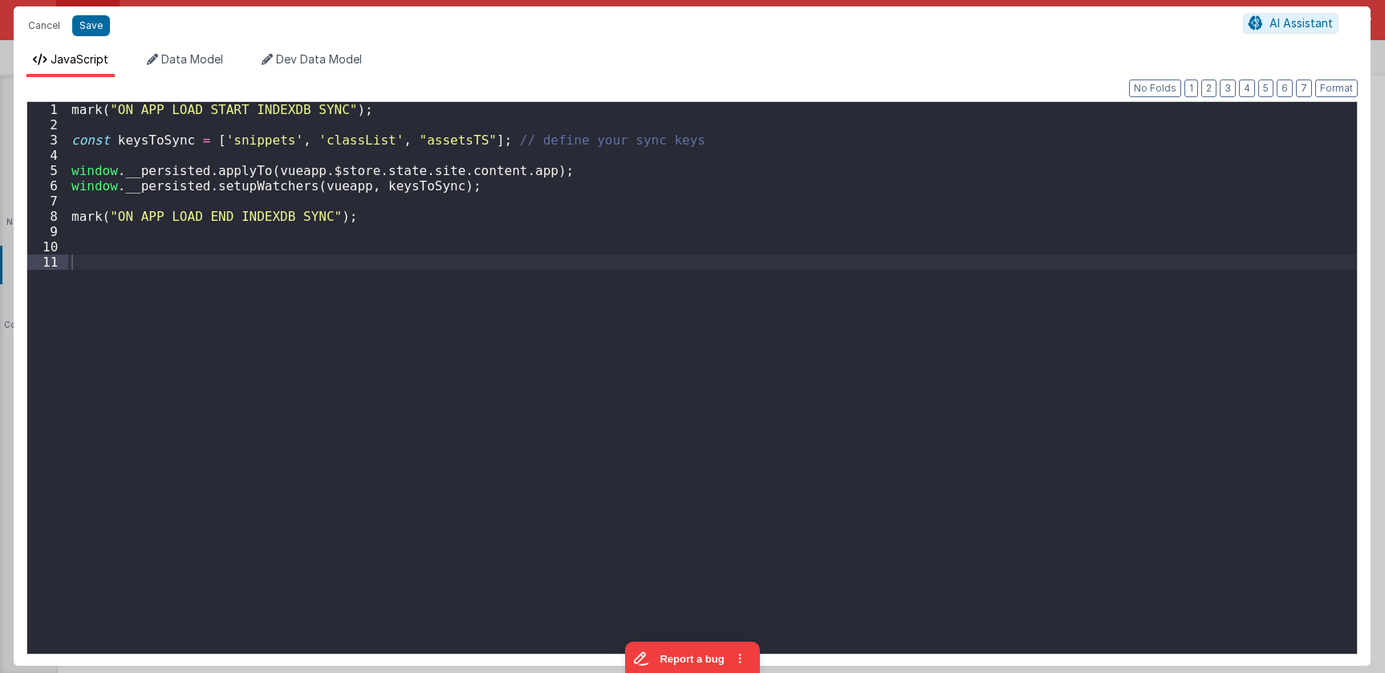
click at [140, 140] on div "mark ( "ON APP LOAD START INDEXDB SYNC" ) ; const keysToSync = [ 'snippets' , '…" at bounding box center [712, 393] width 1289 height 582
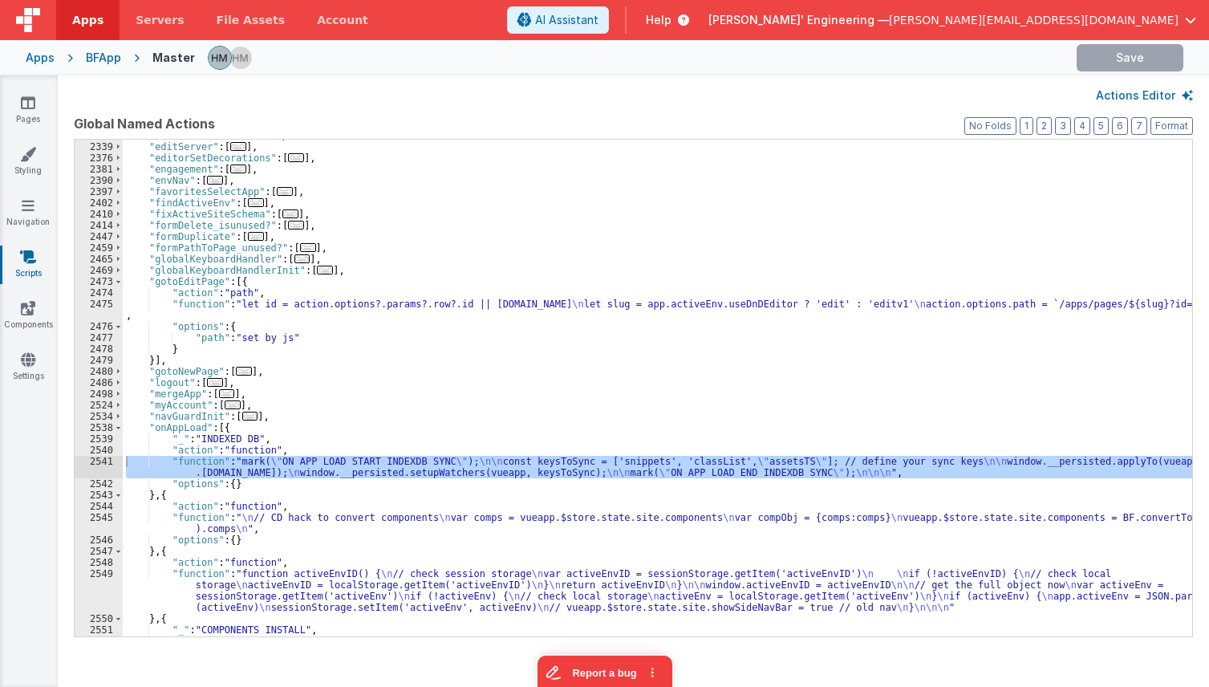
click at [892, 236] on div ""editCodeInModal" : [ ... ] , "editServer" : [ ... ] , "editorSetDecorations" :…" at bounding box center [658, 389] width 1070 height 519
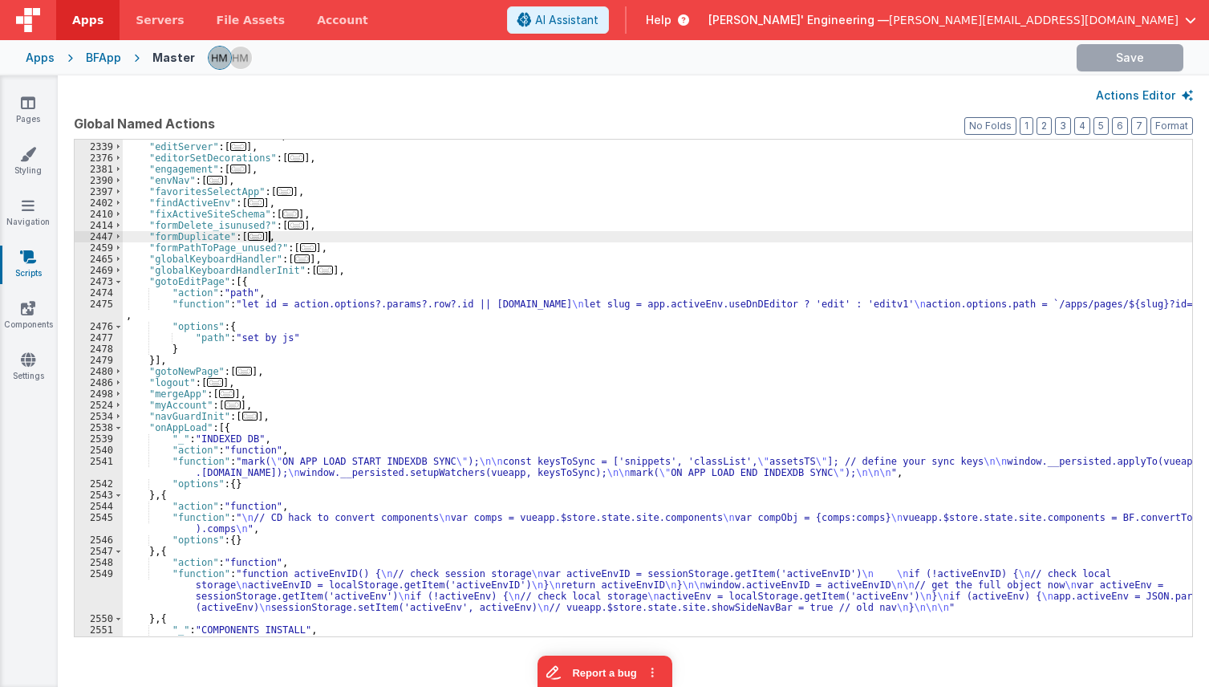
paste input "timeline"
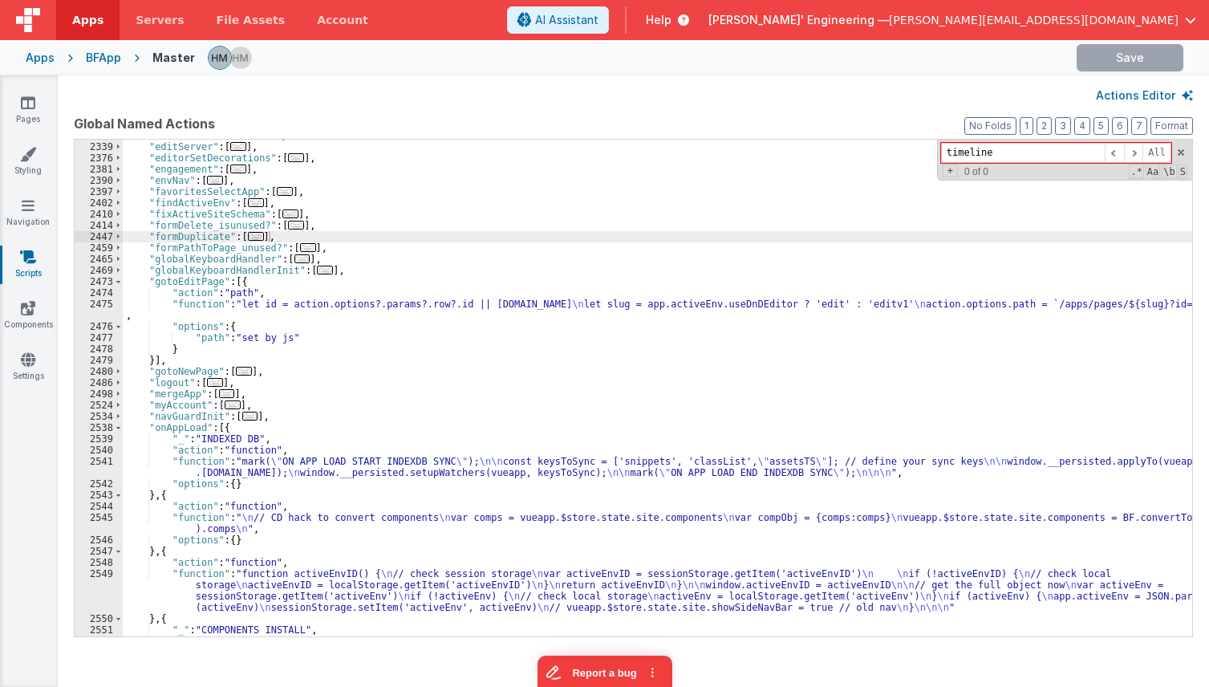
click at [369, 193] on div ""editCodeInModal" : [ ... ] , "editServer" : [ ... ] , "editorSetDecorations" :…" at bounding box center [658, 389] width 1070 height 519
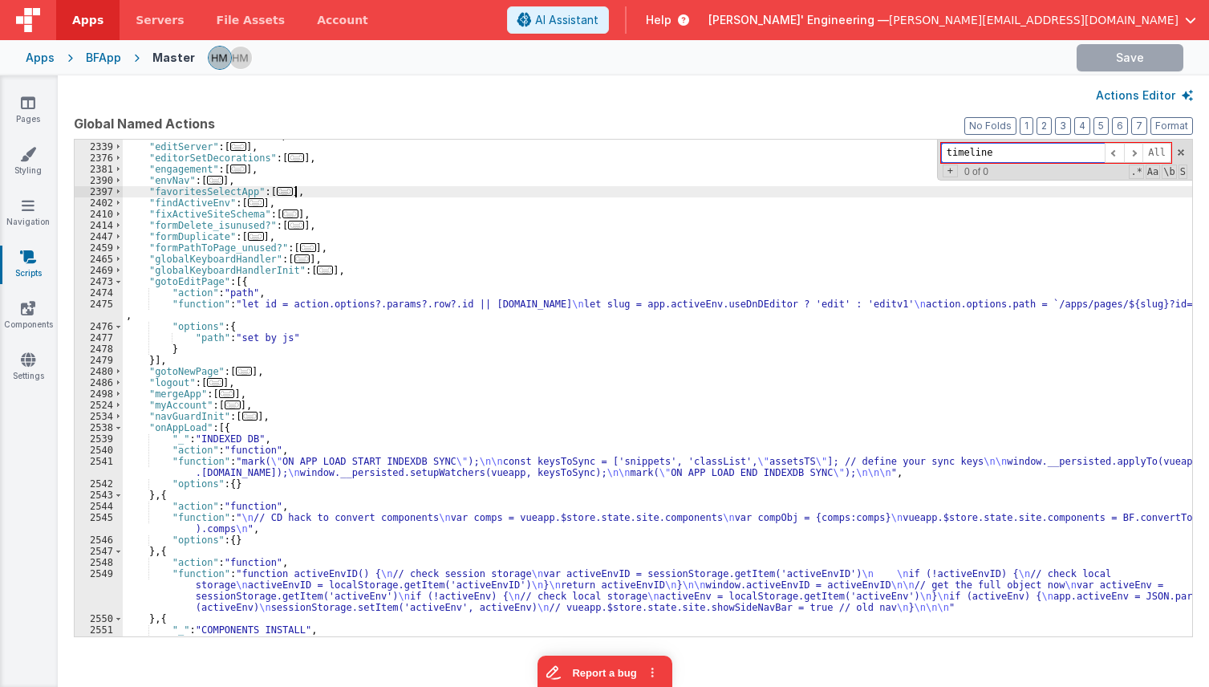
paste input "mark"
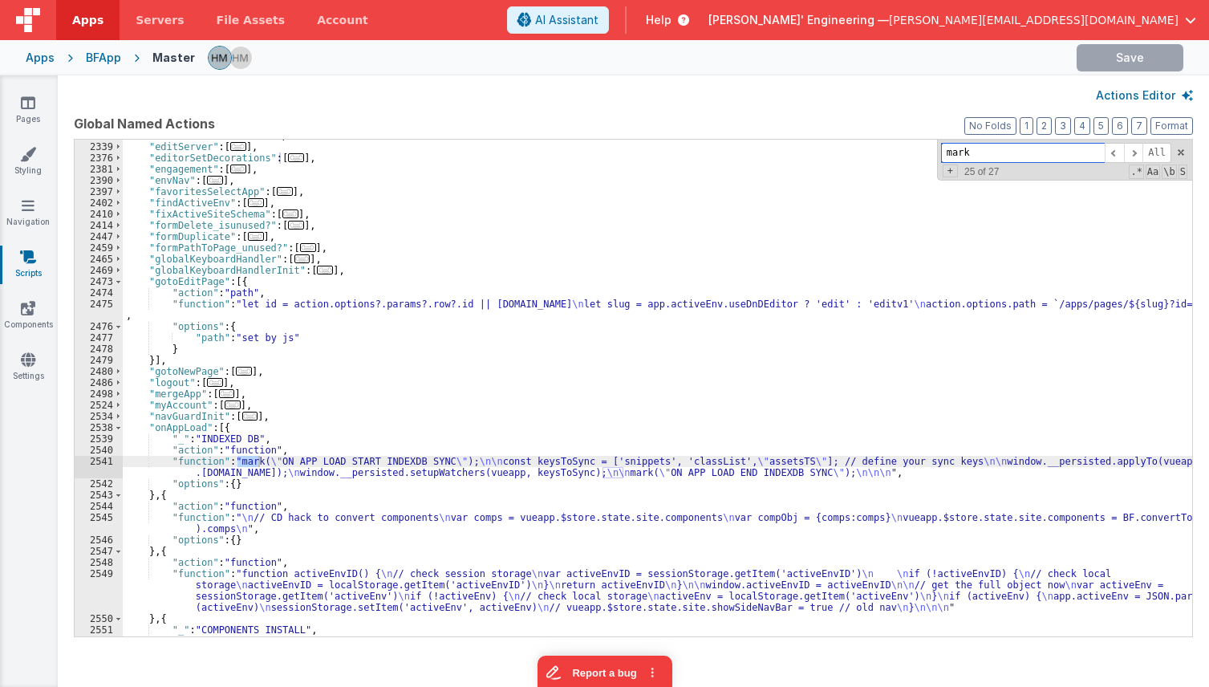
type input "mark"
drag, startPoint x: 172, startPoint y: 465, endPoint x: 146, endPoint y: 467, distance: 25.8
click at [172, 465] on div ""editCodeInModal" : [ ... ] , "editServer" : [ ... ] , "editorSetDecorations" :…" at bounding box center [658, 389] width 1070 height 519
click at [104, 464] on div "2541" at bounding box center [99, 467] width 48 height 22
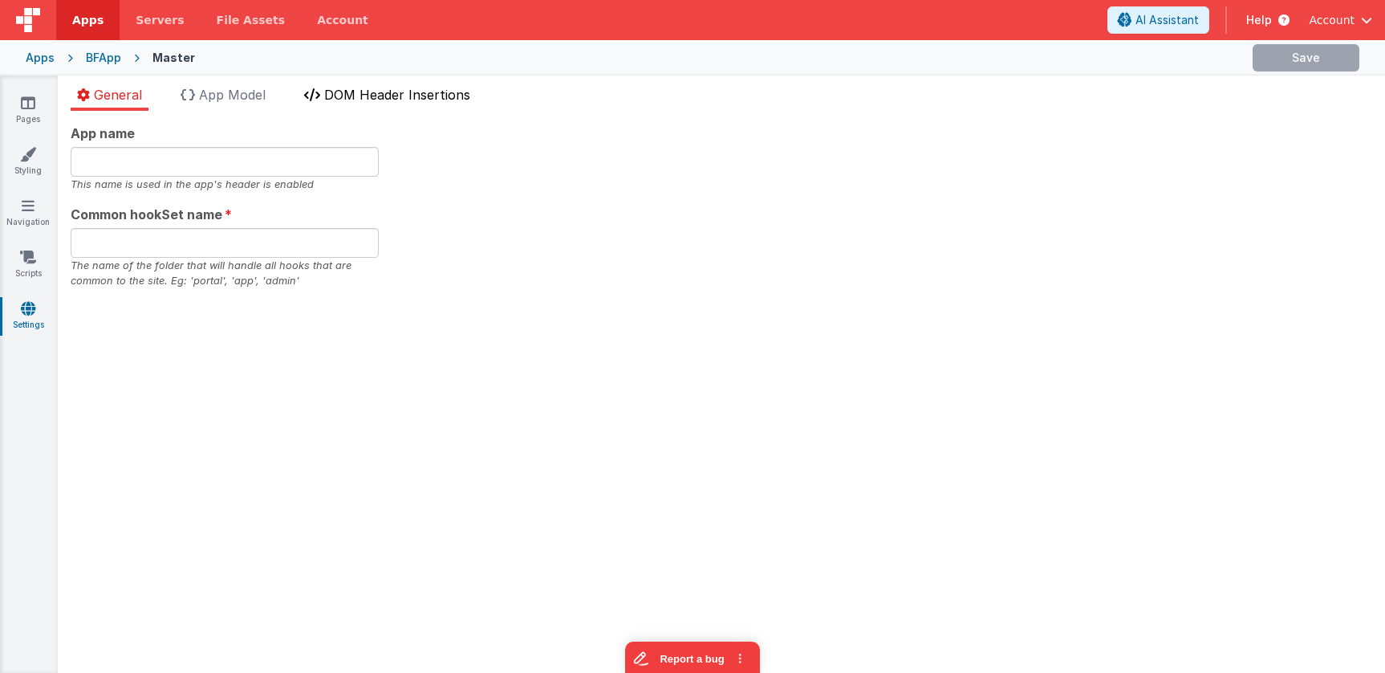
click at [421, 94] on span "DOM Header Insertions" at bounding box center [397, 95] width 146 height 16
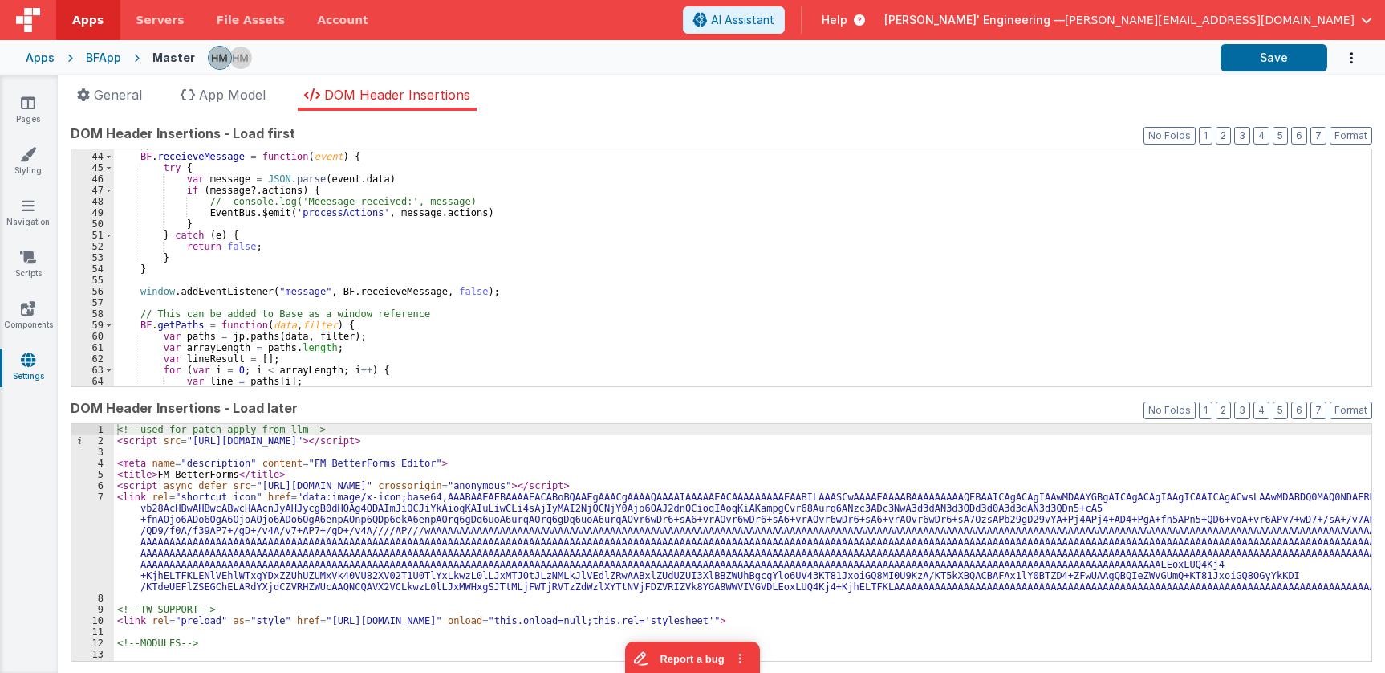
scroll to position [578, 0]
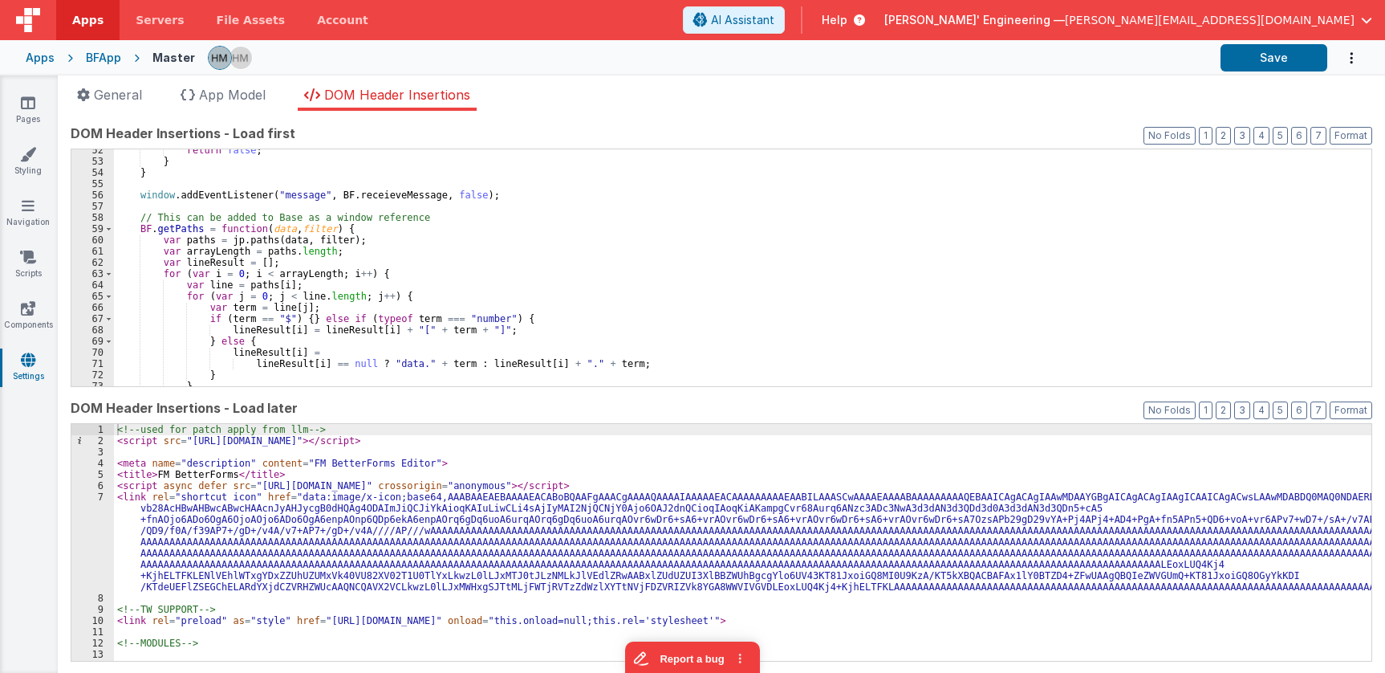
click at [442, 205] on div "return false ; } } window . addEventListener ( "message" , BF . receieveMessage…" at bounding box center [743, 273] width 1258 height 259
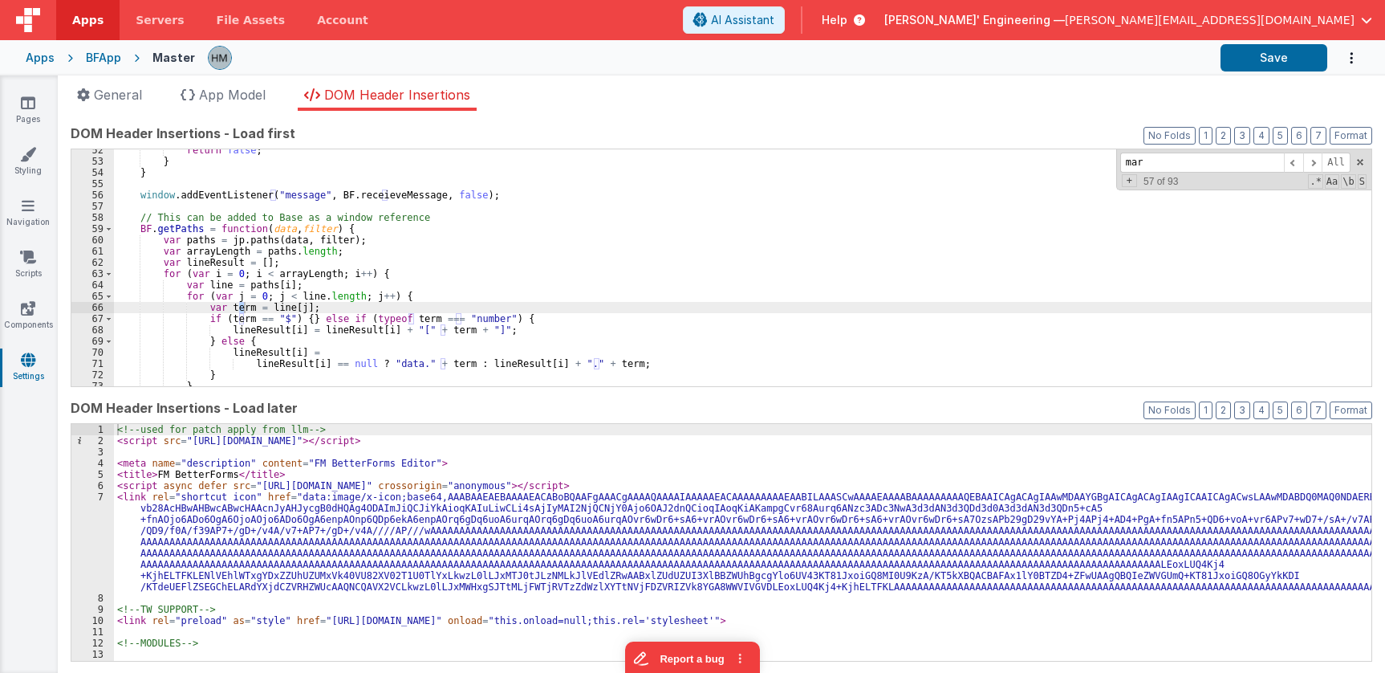
scroll to position [1539, 0]
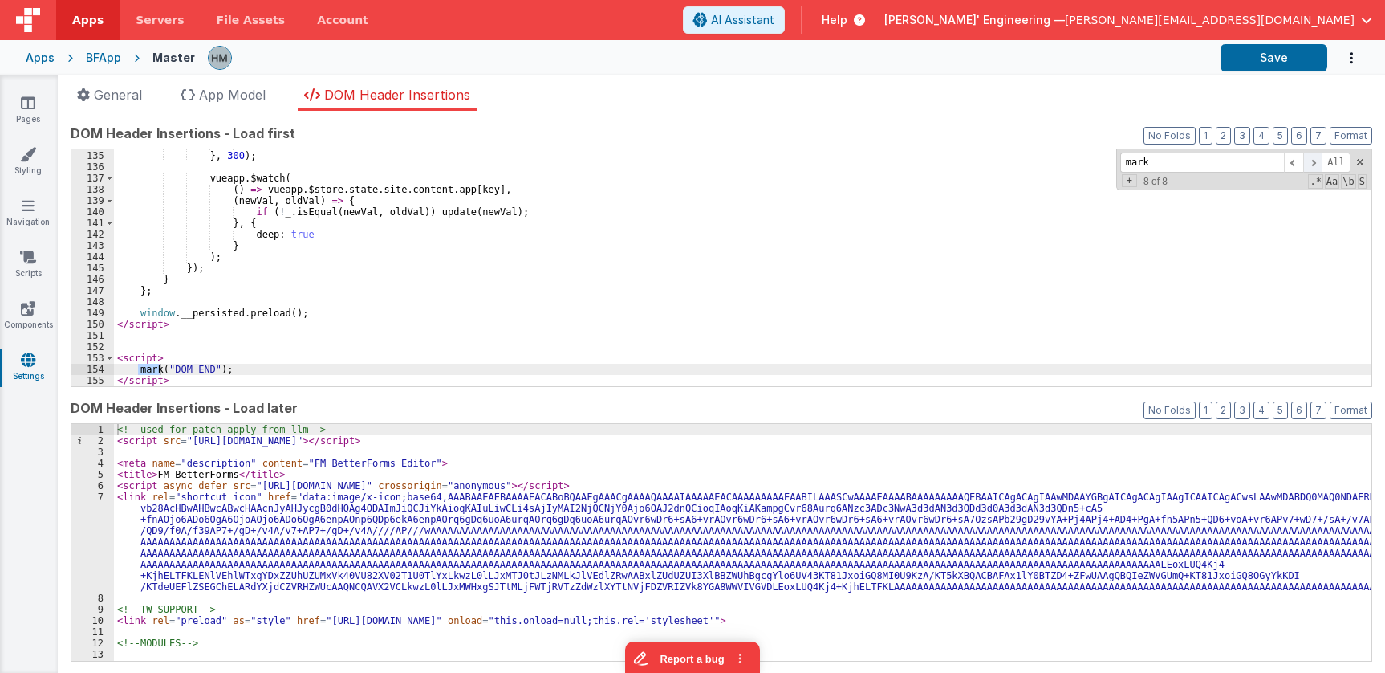
type input "mark"
click at [1314, 164] on span at bounding box center [1312, 162] width 19 height 20
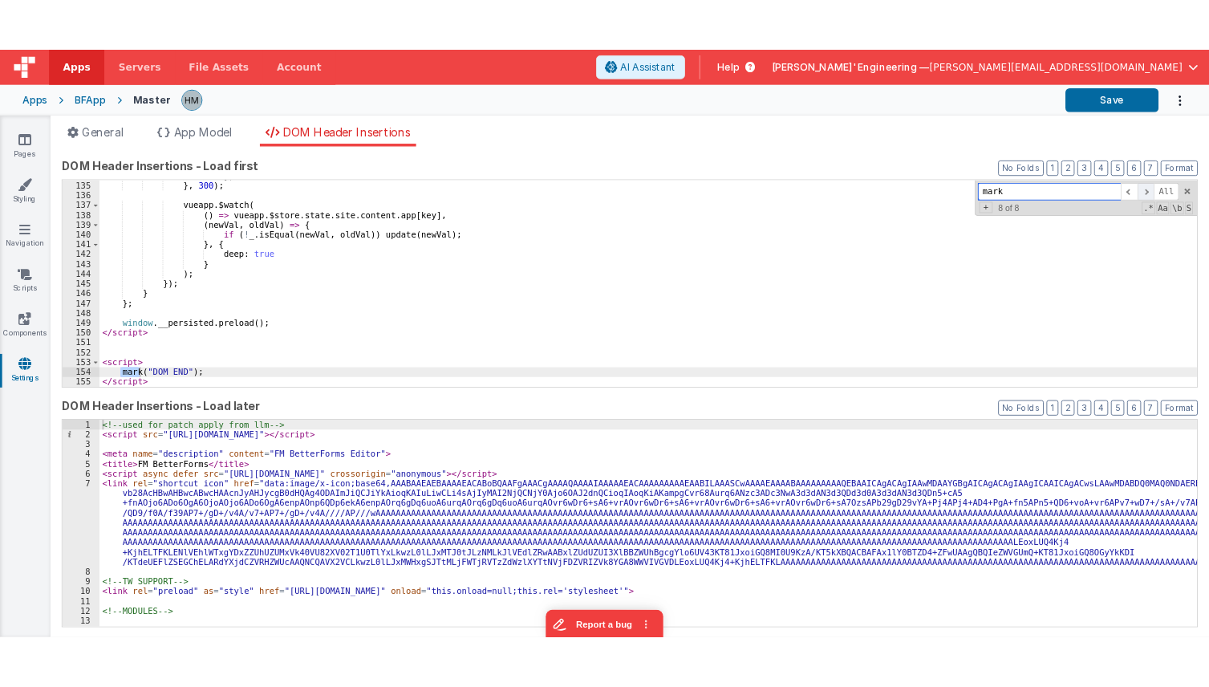
scroll to position [0, 0]
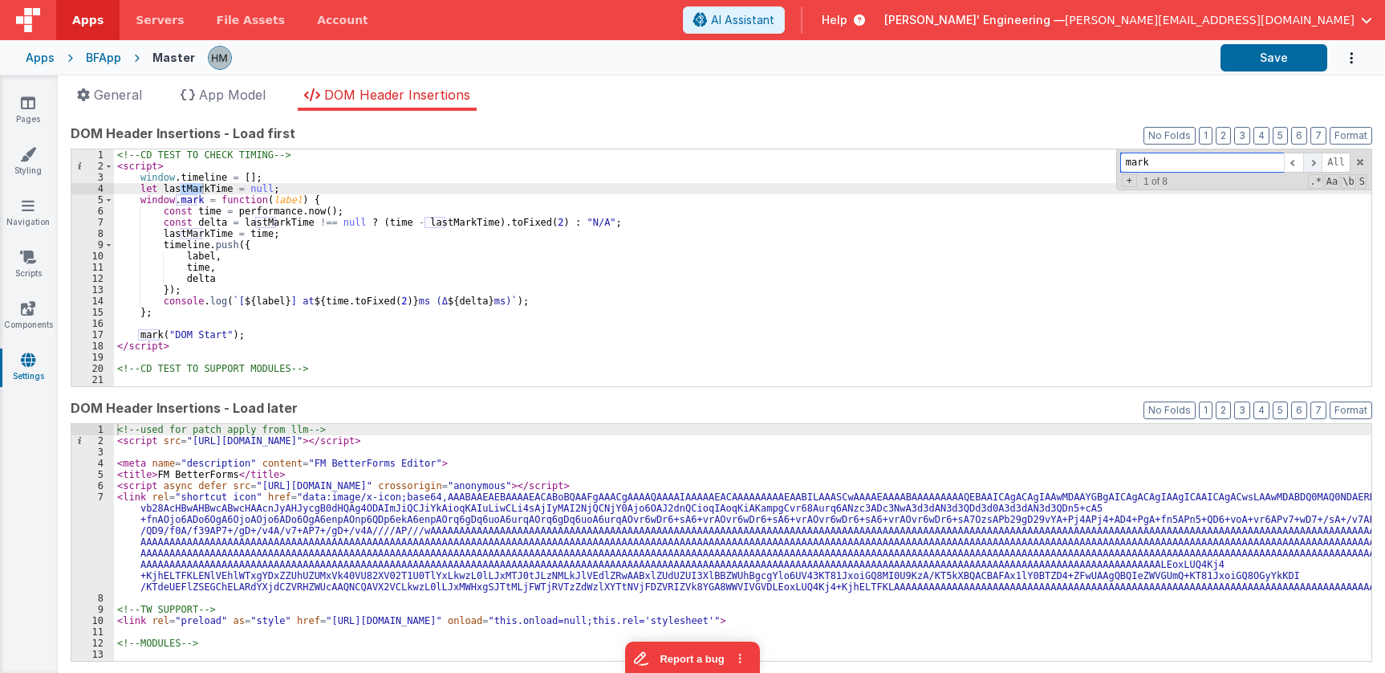
click at [1315, 161] on span at bounding box center [1312, 162] width 19 height 20
click at [166, 201] on div "<!-- CD TEST TO CHECK TIMING --> < script > window . timeline = [ ] ; let lastM…" at bounding box center [743, 278] width 1258 height 259
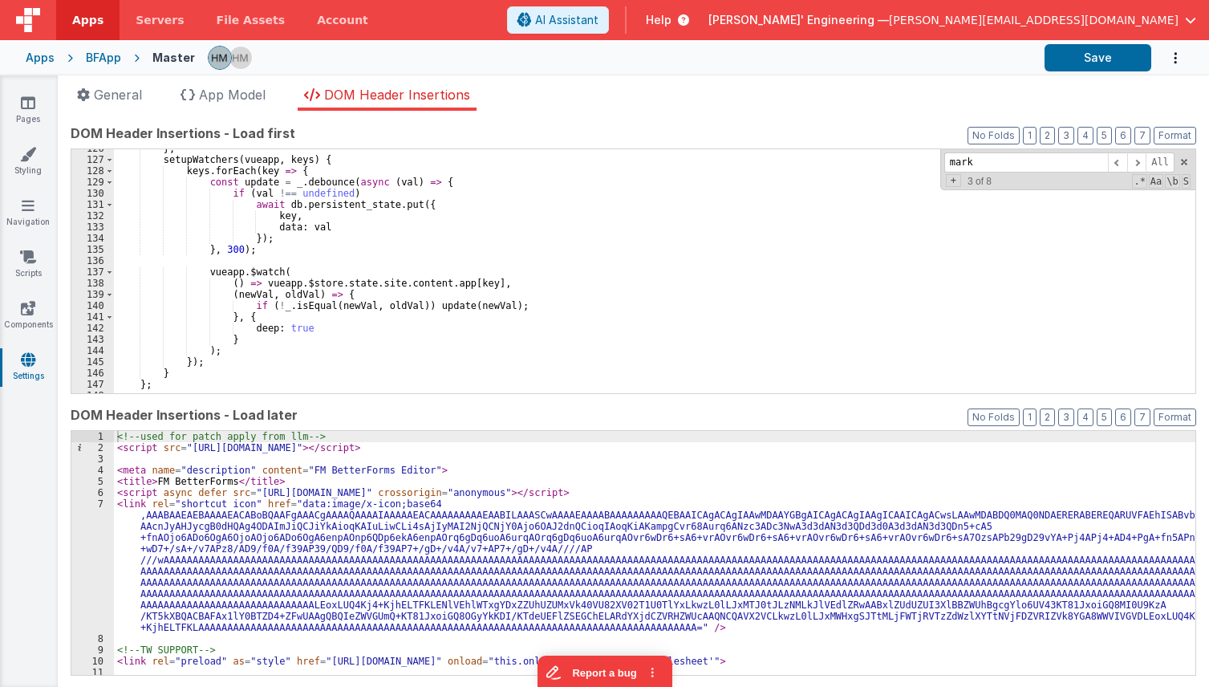
scroll to position [1531, 0]
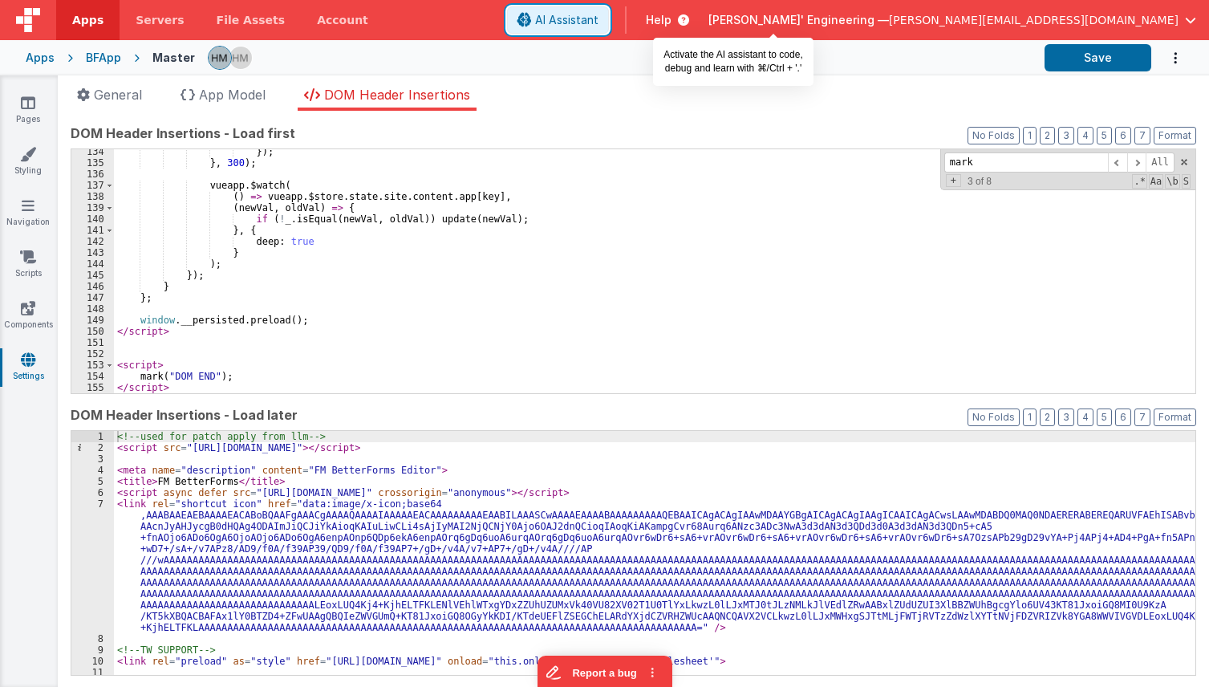
click at [599, 12] on span "AI Assistant" at bounding box center [566, 20] width 63 height 16
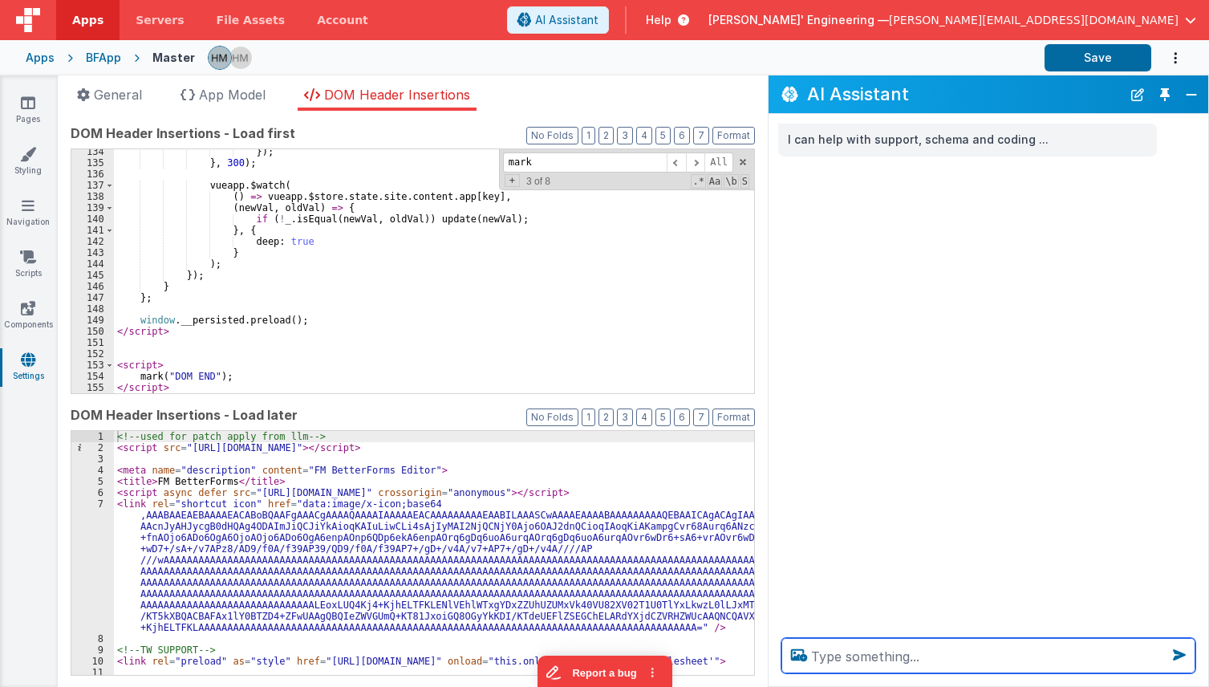
click at [878, 645] on textarea at bounding box center [989, 655] width 414 height 35
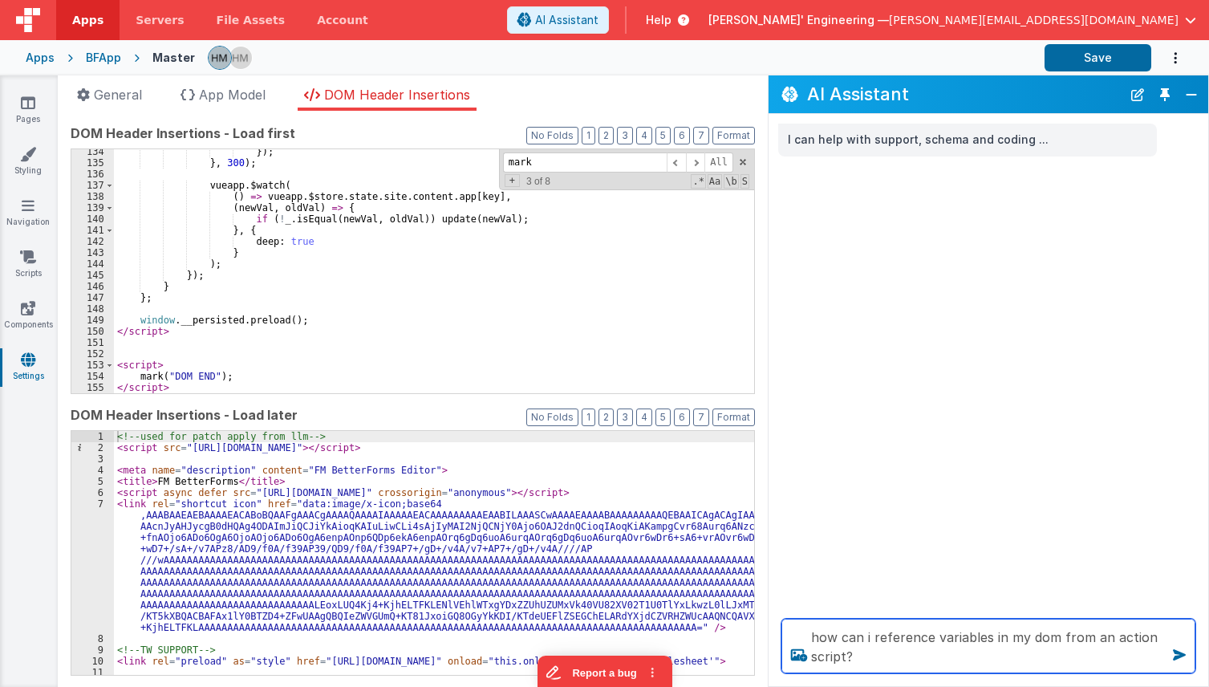
type textarea "how can i reference variables in my dom from an action script?"
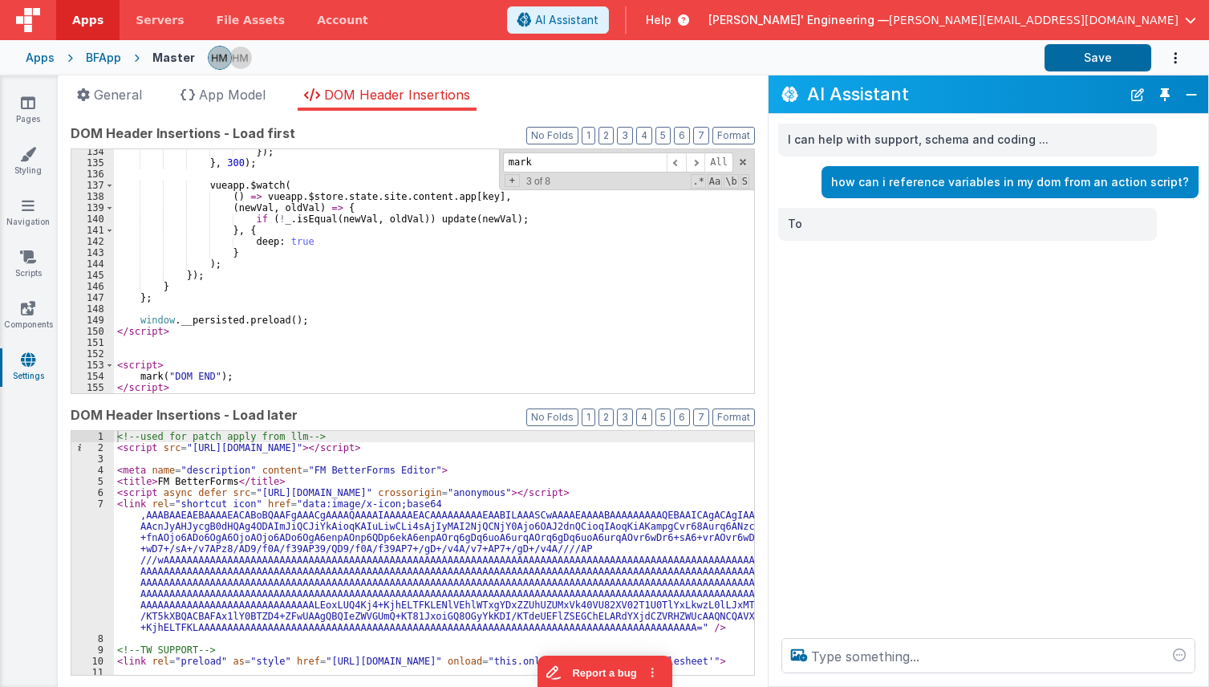
click at [672, 22] on span "Help" at bounding box center [659, 20] width 26 height 16
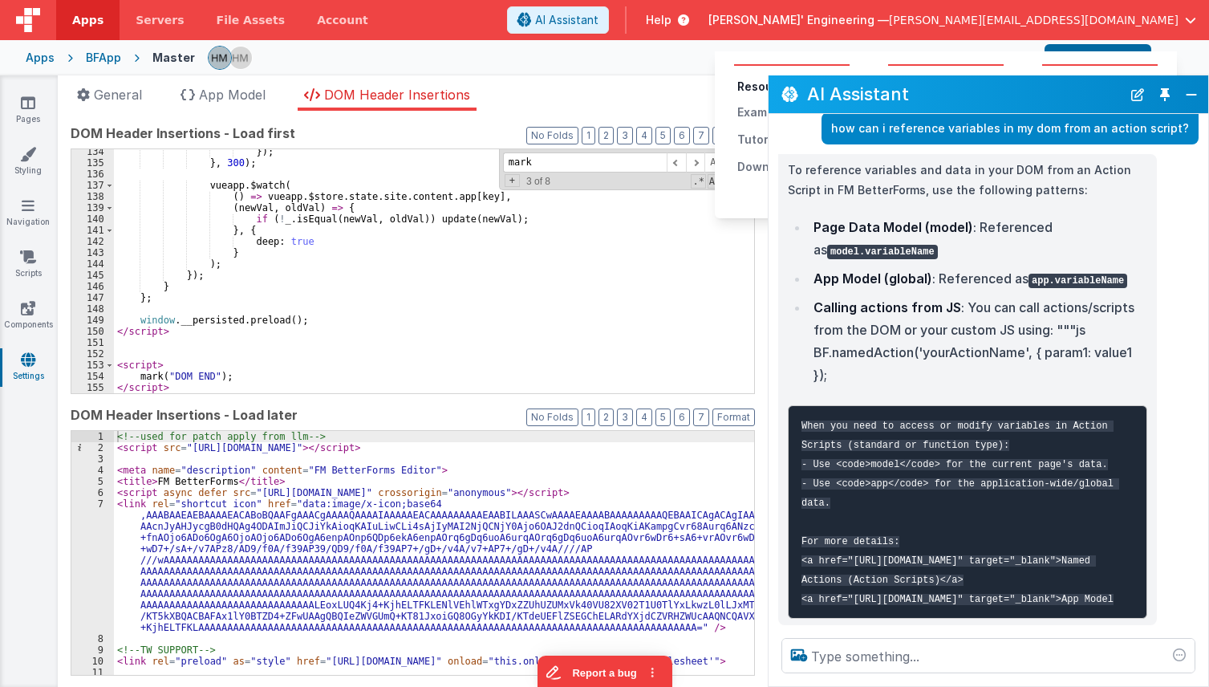
click at [978, 441] on code "When you need to access or modify variables in Action Scripts (standard or func…" at bounding box center [961, 513] width 318 height 185
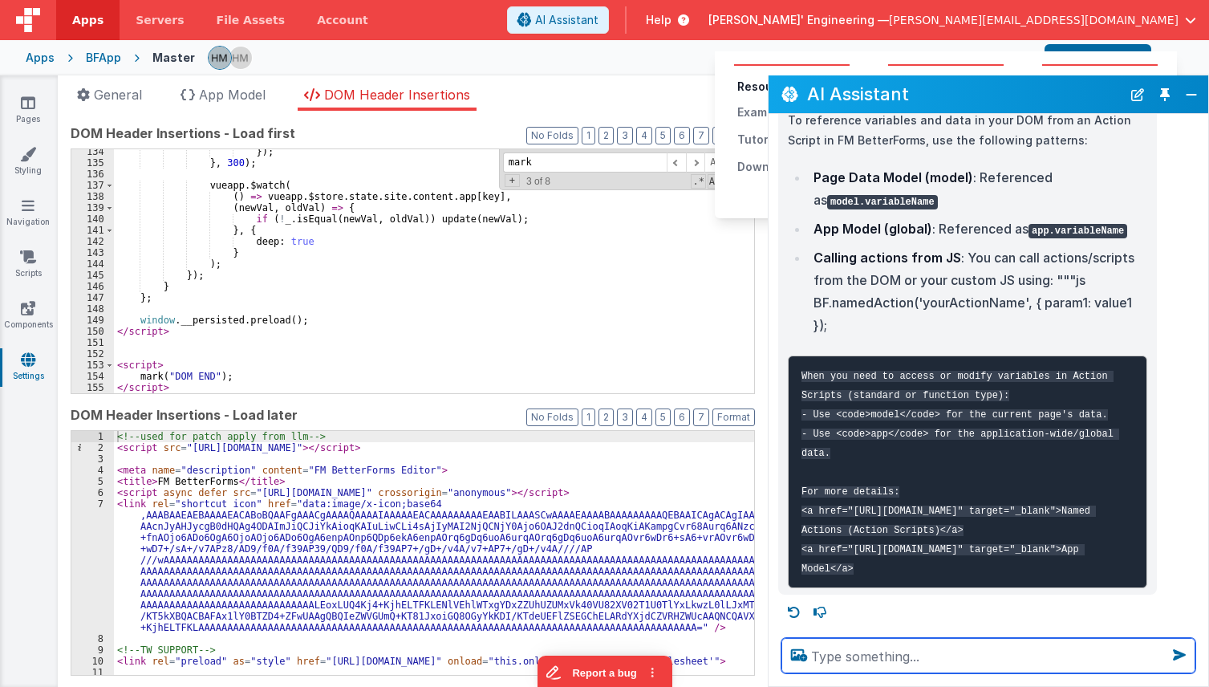
scroll to position [118, 0]
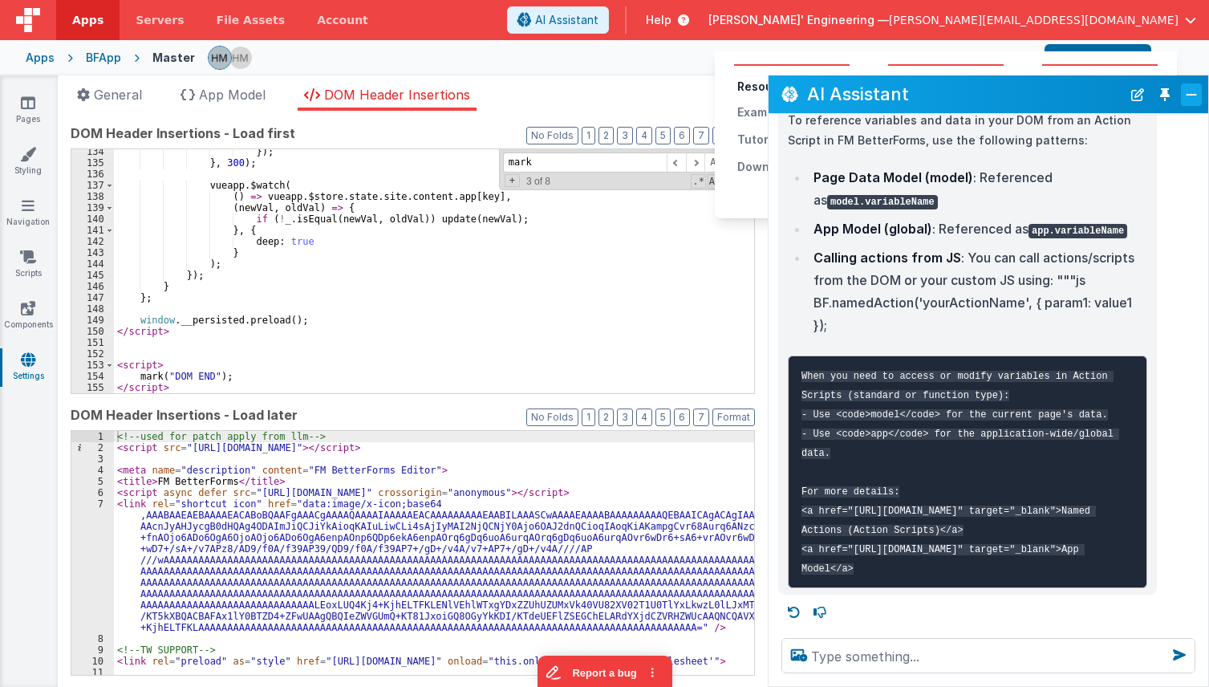
click at [1188, 96] on button "Close" at bounding box center [1191, 94] width 21 height 22
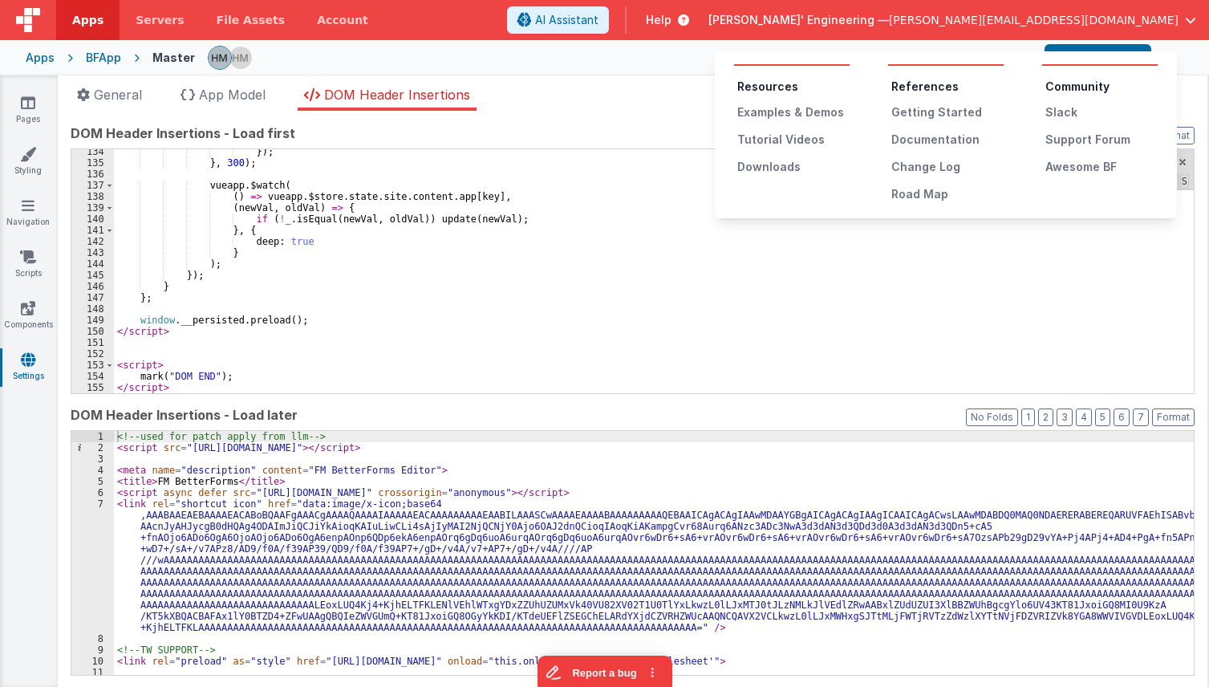
scroll to position [177, 0]
click at [933, 142] on div "Documentation" at bounding box center [948, 140] width 112 height 16
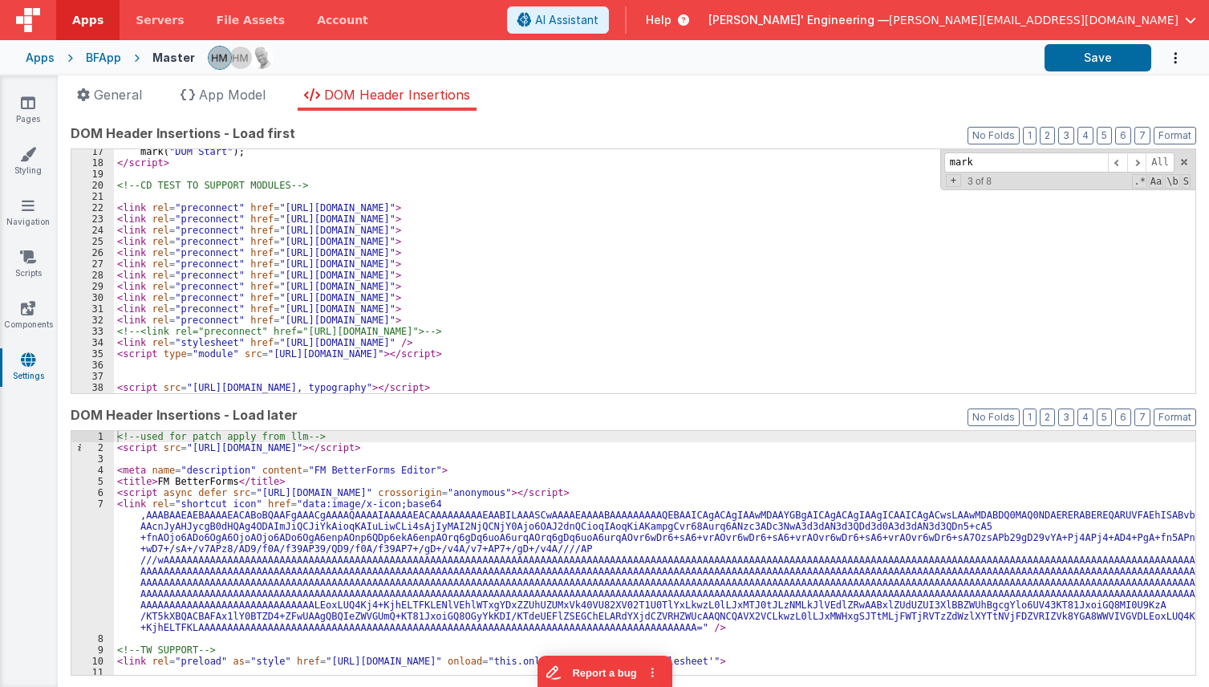
scroll to position [0, 0]
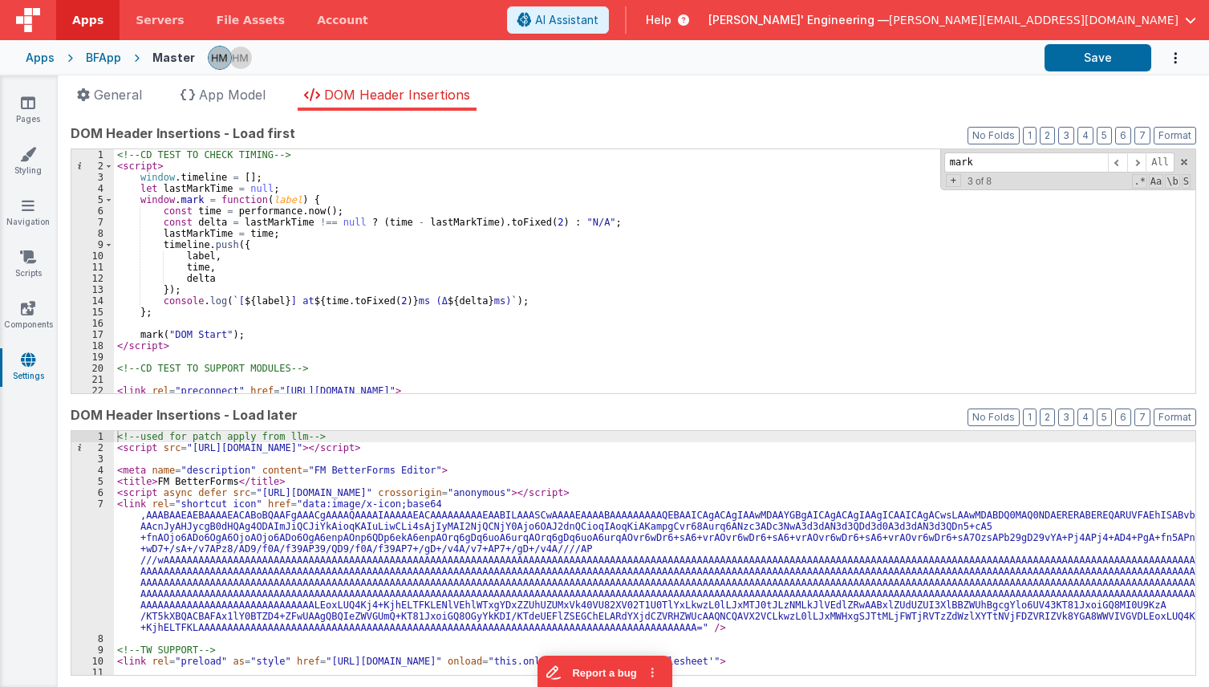
click at [162, 180] on div "<!-- CD TEST TO CHECK TIMING --> < script > window . timeline = [ ] ; let lastM…" at bounding box center [655, 282] width 1082 height 266
click at [197, 181] on div "<!-- CD TEST TO CHECK TIMING --> < script > window . timeline = [ ] ; let lastM…" at bounding box center [655, 282] width 1082 height 266
click at [386, 183] on div "<!-- CD TEST TO CHECK TIMING --> < script > window . timeline = [ ] ; let lastM…" at bounding box center [655, 282] width 1082 height 266
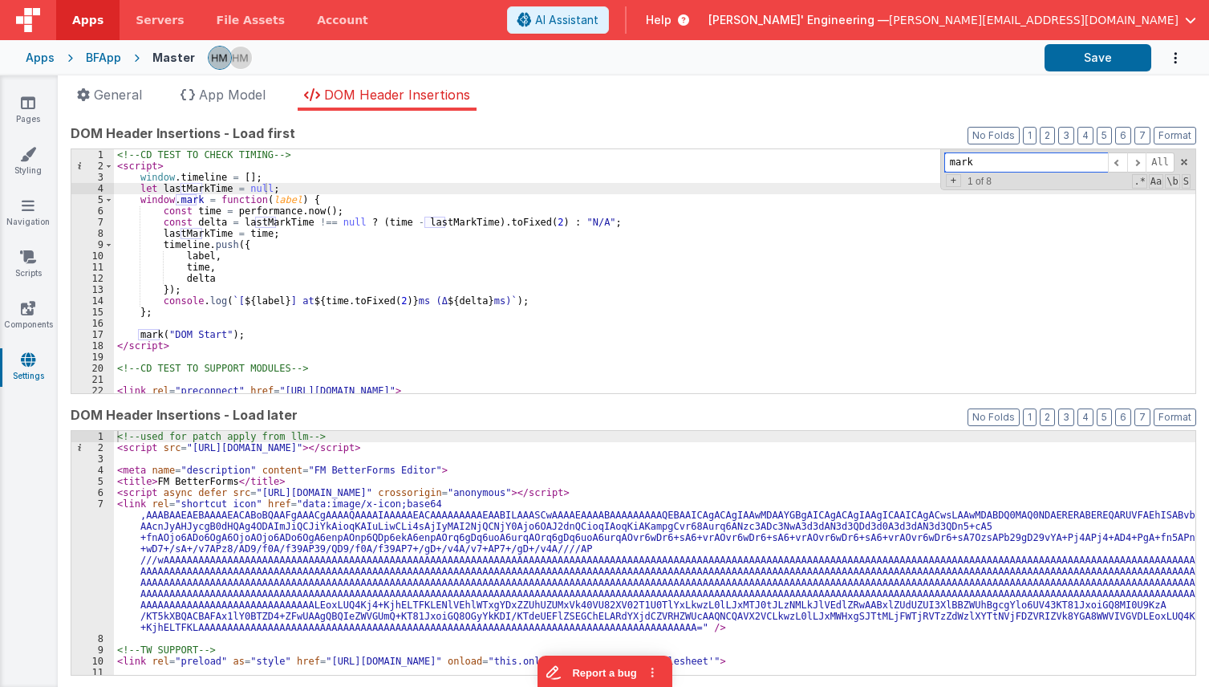
paste input "timeline"
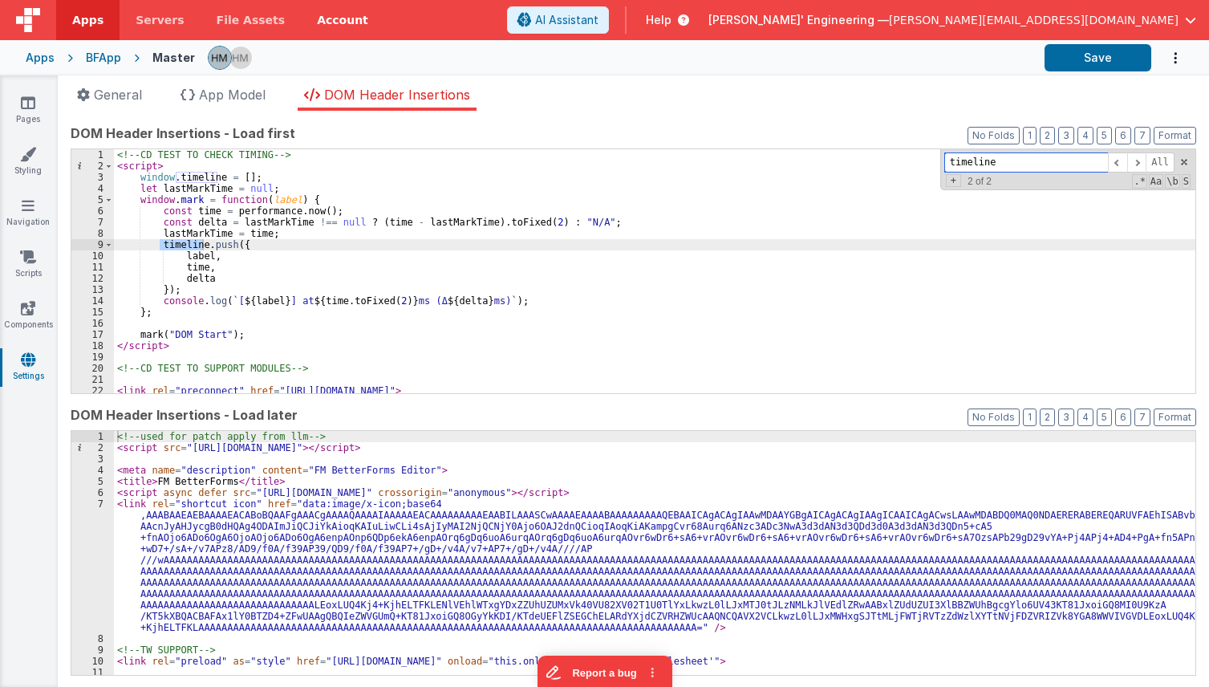
type input "timeline"
click at [189, 201] on div "<!-- CD TEST TO CHECK TIMING --> < script > window . timeline = [ ] ; let lastM…" at bounding box center [655, 282] width 1082 height 266
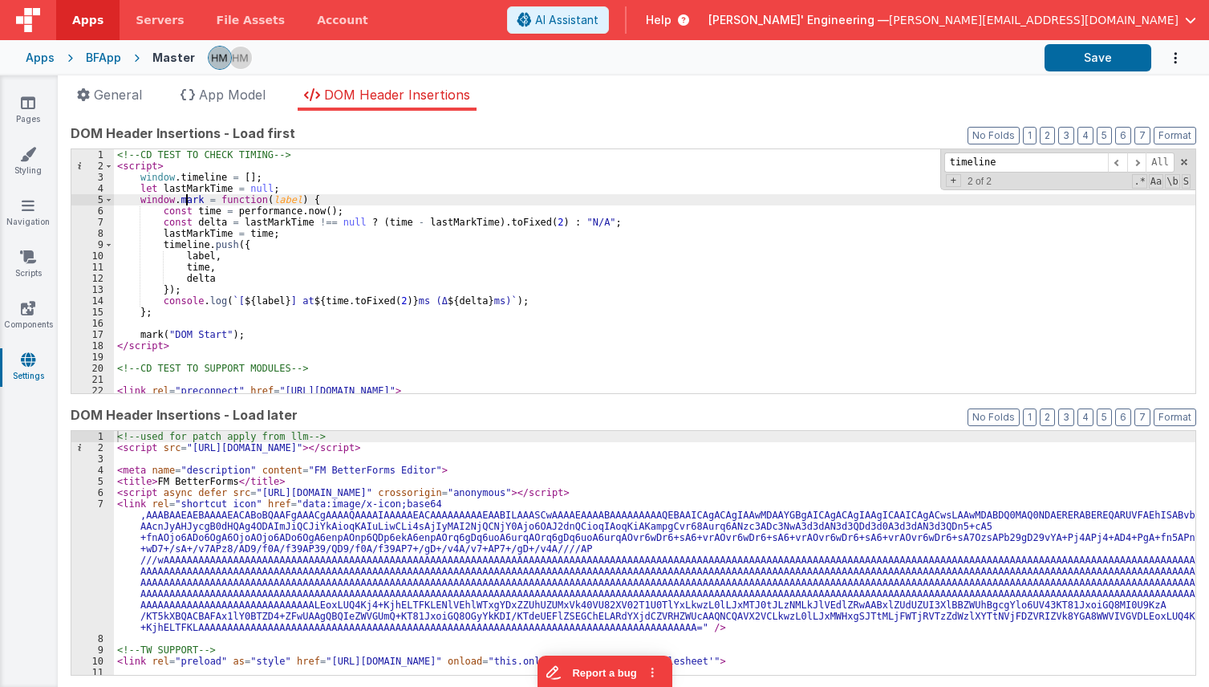
click at [189, 201] on div "<!-- CD TEST TO CHECK TIMING --> < script > window . timeline = [ ] ; let lastM…" at bounding box center [655, 282] width 1082 height 266
click at [34, 112] on link "Pages" at bounding box center [28, 111] width 58 height 32
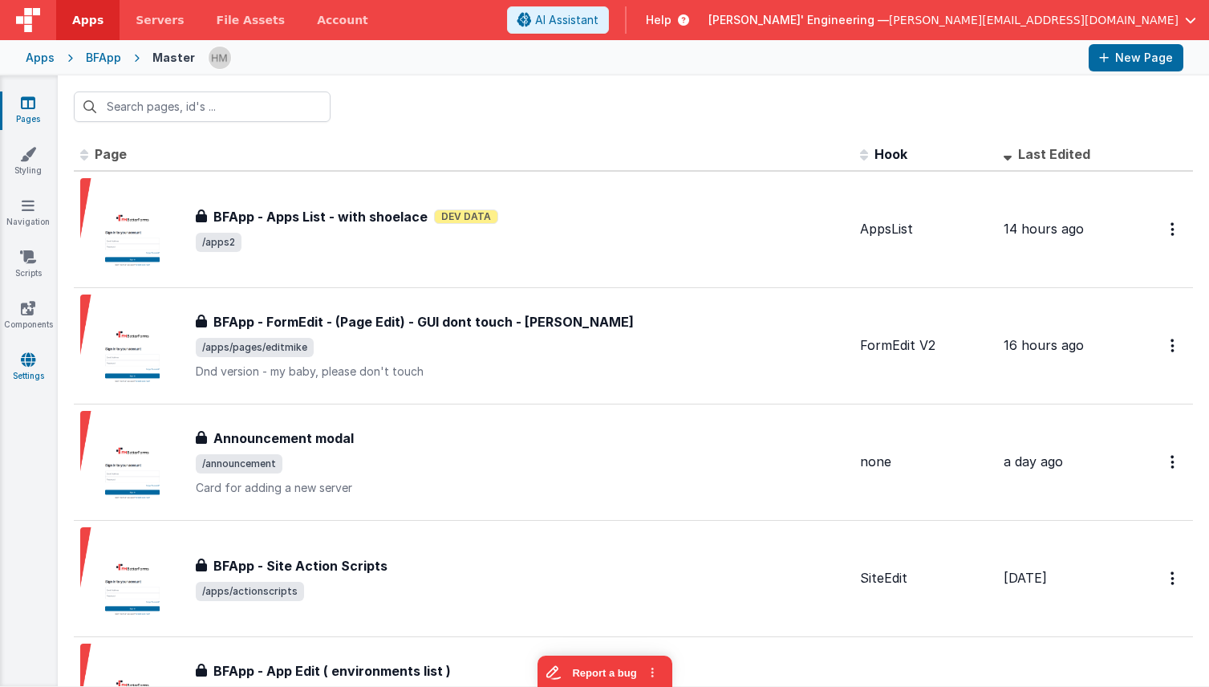
click at [42, 356] on link "Settings" at bounding box center [28, 368] width 58 height 32
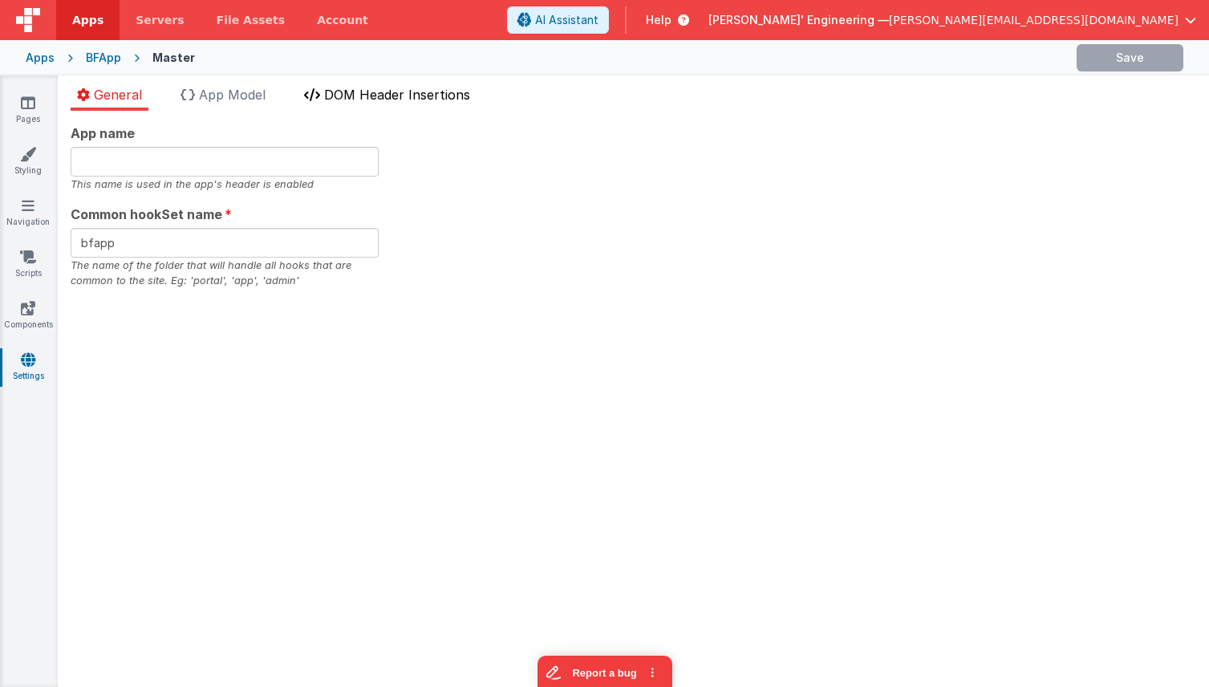
click at [404, 94] on span "DOM Header Insertions" at bounding box center [397, 95] width 146 height 16
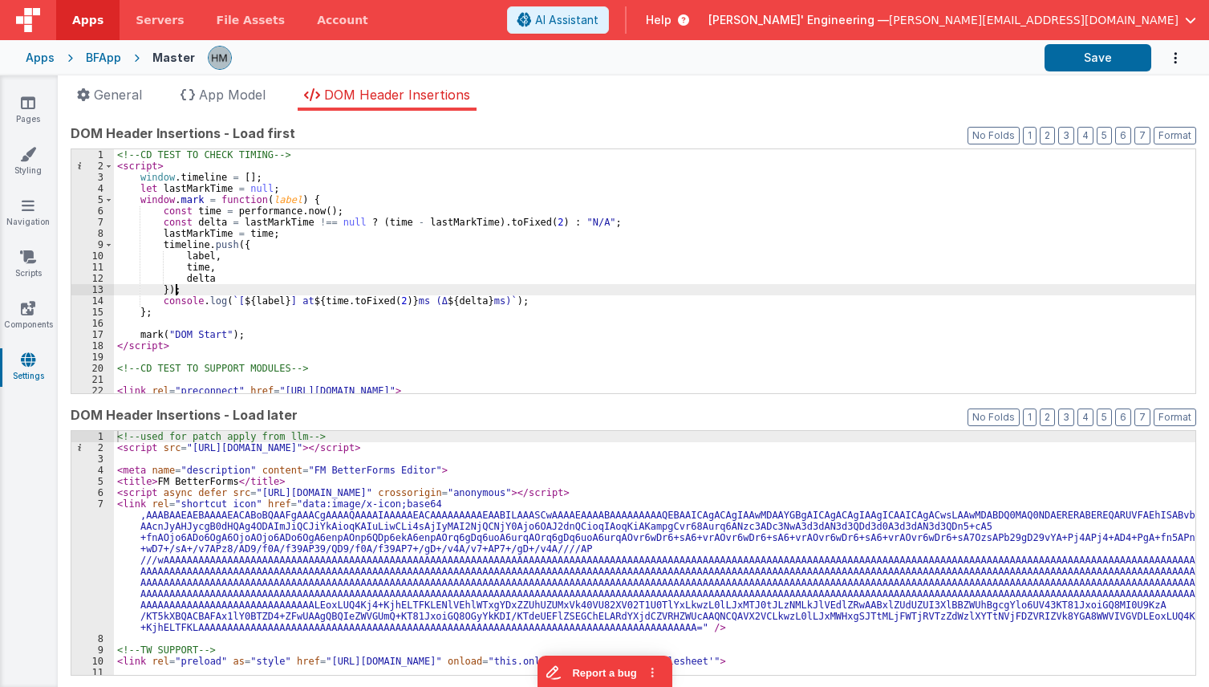
click at [438, 292] on div "<!-- CD TEST TO CHECK TIMING --> < script > window . timeline = [ ] ; let lastM…" at bounding box center [655, 282] width 1082 height 266
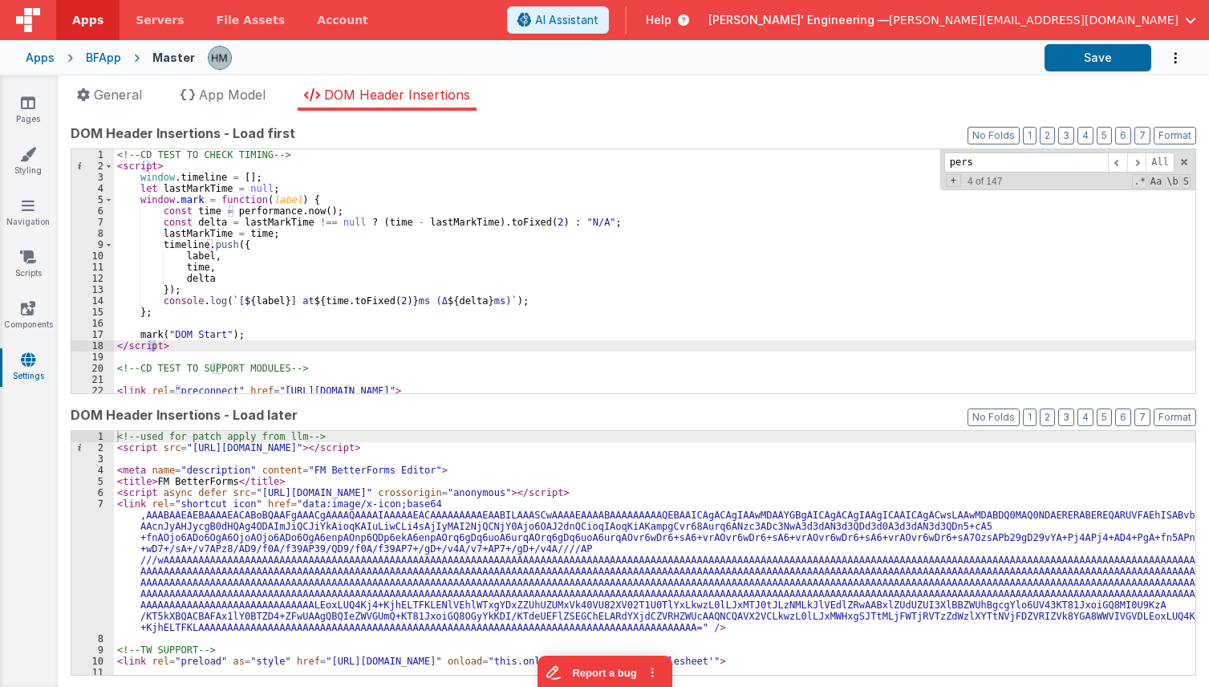
scroll to position [1181, 0]
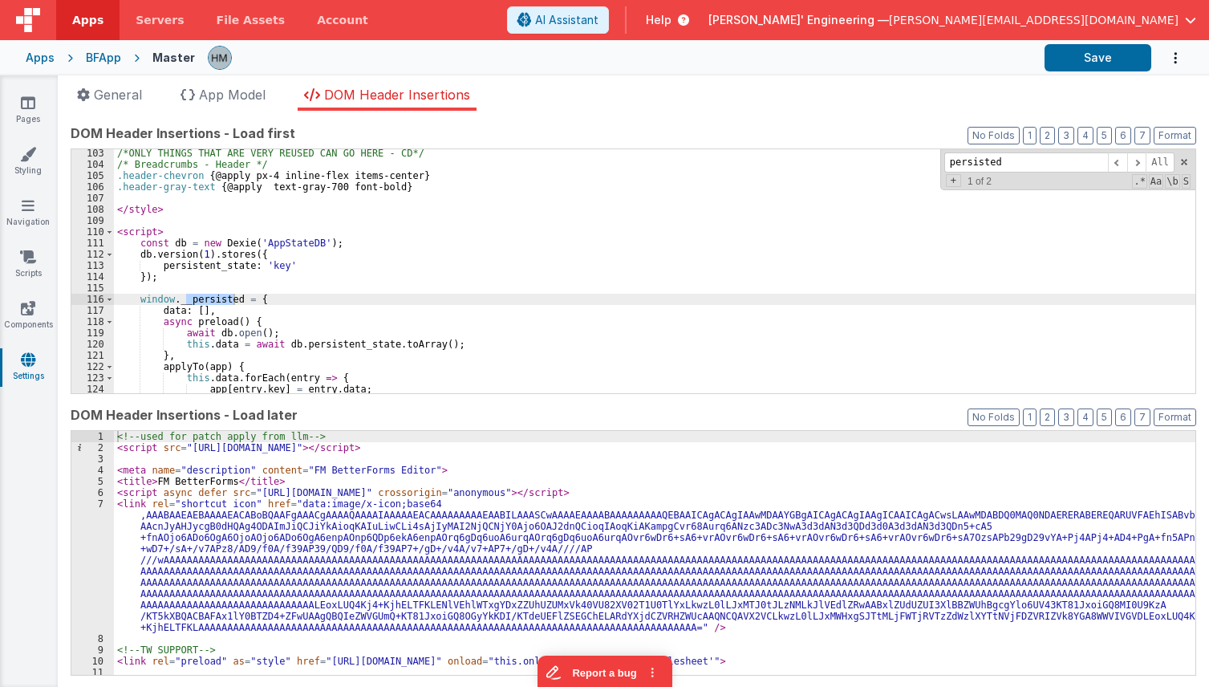
click at [985, 164] on input "persisted" at bounding box center [1027, 162] width 164 height 20
type input "persisted"
click at [649, 547] on div "<!-- used for patch apply from llm --> < script src = "https://cdn.bfoperations…" at bounding box center [655, 564] width 1082 height 266
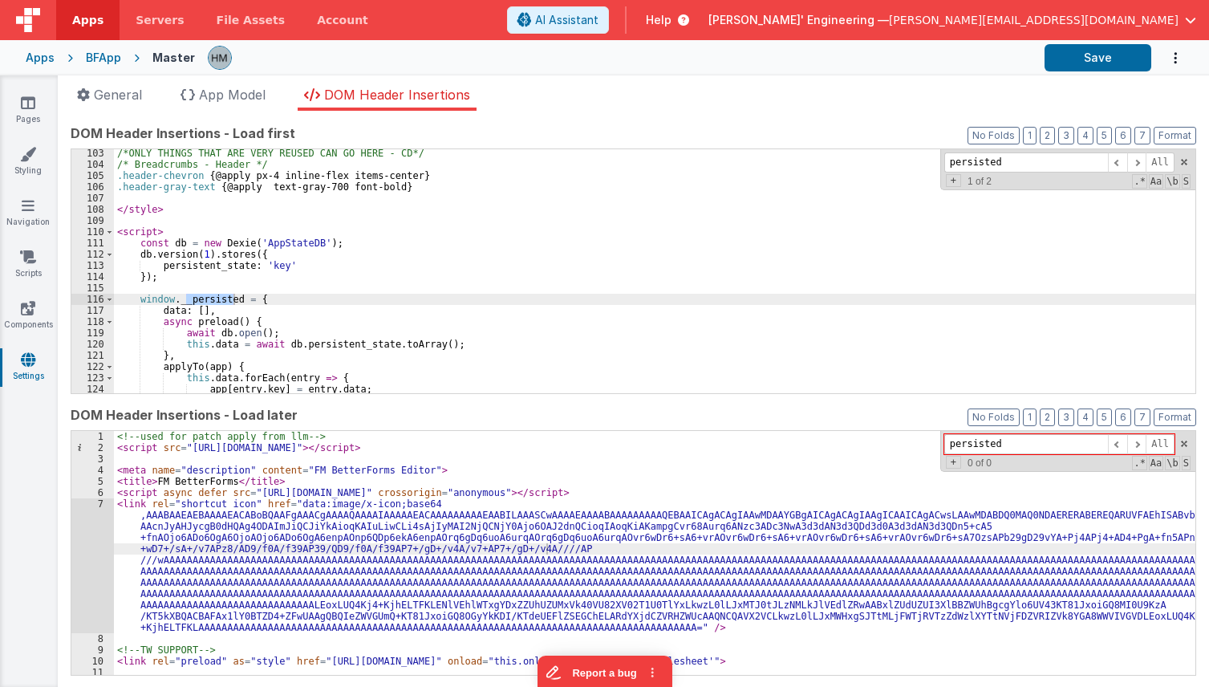
type input "persisted"
click at [1009, 160] on input "persisted" at bounding box center [1027, 162] width 164 height 20
click at [1141, 161] on span at bounding box center [1137, 162] width 19 height 20
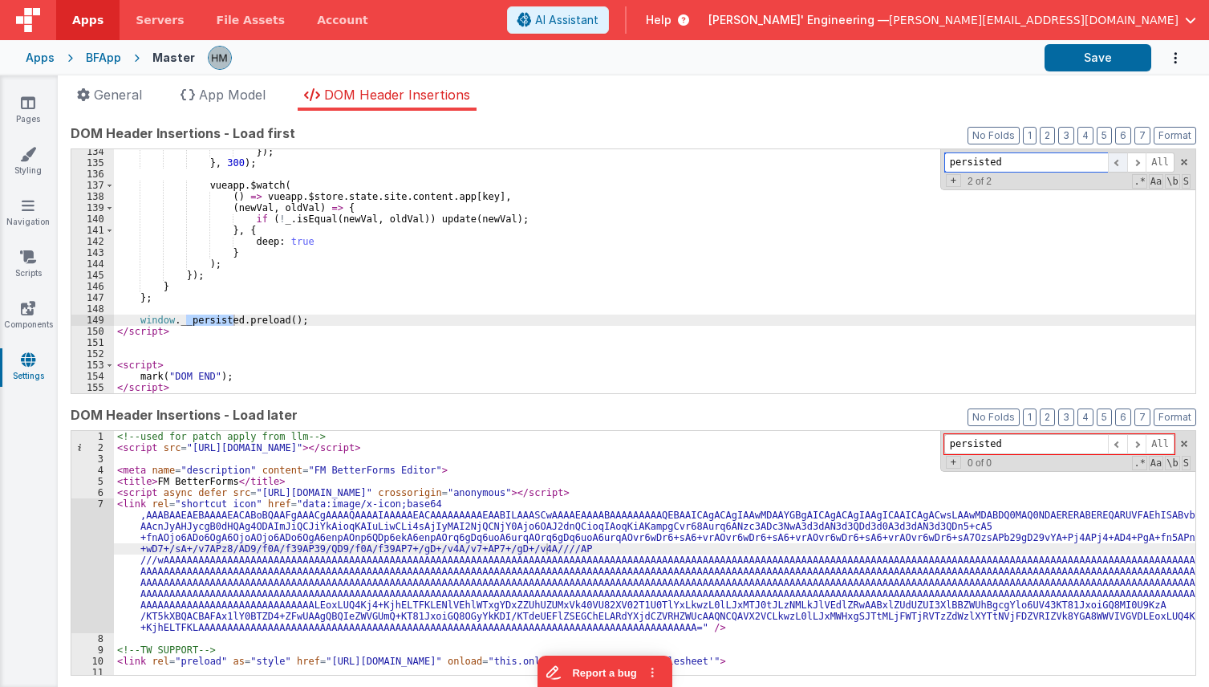
click at [1128, 162] on span at bounding box center [1117, 162] width 19 height 20
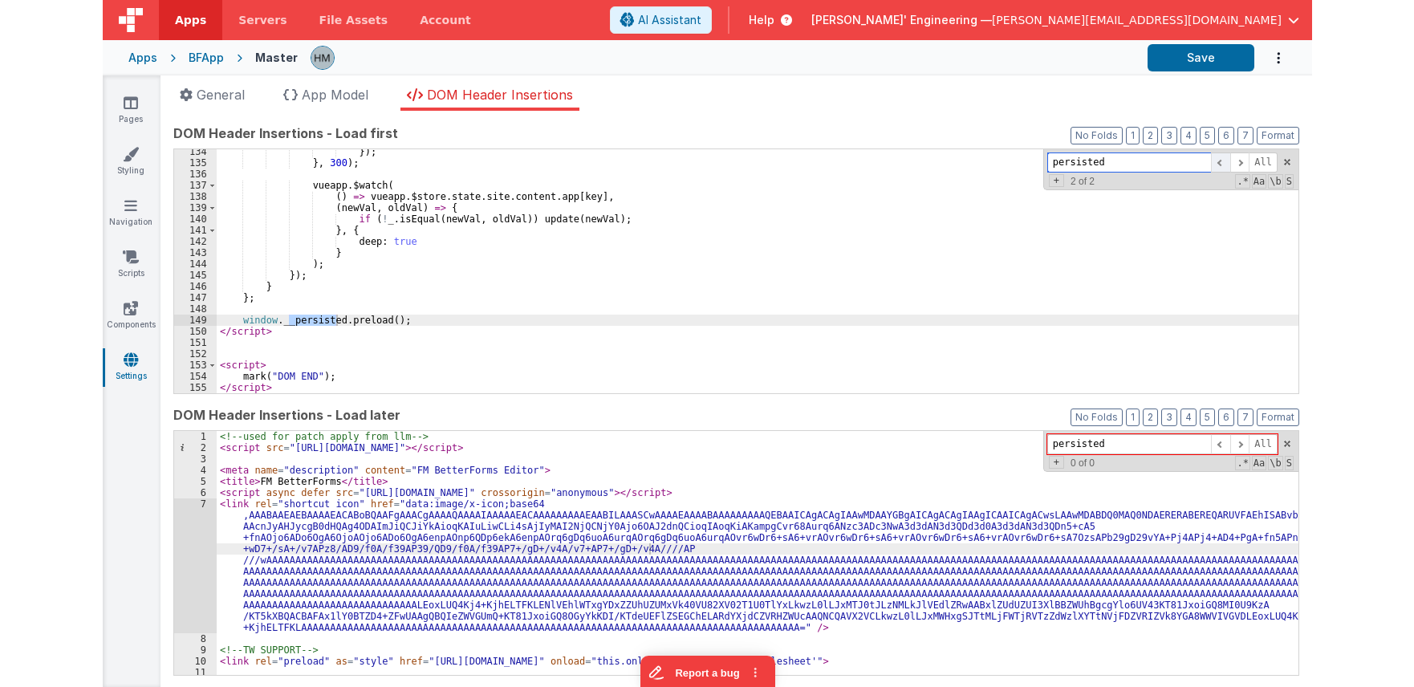
scroll to position [1204, 0]
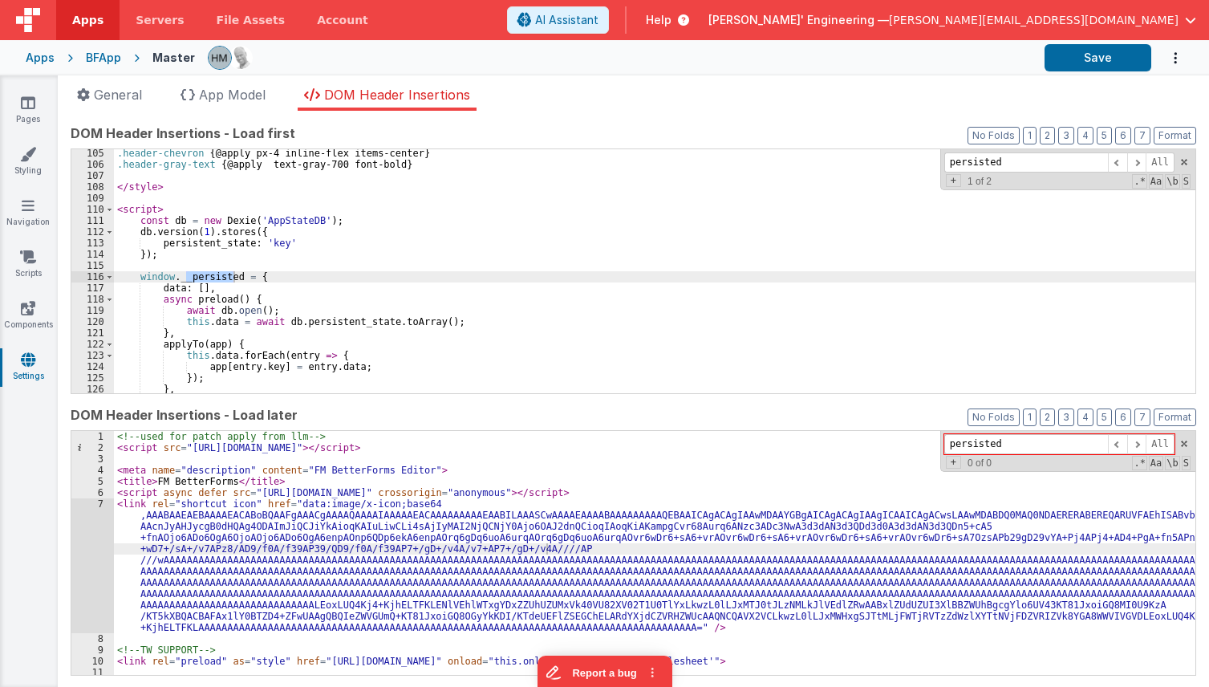
click at [39, 61] on div "Apps" at bounding box center [40, 58] width 29 height 16
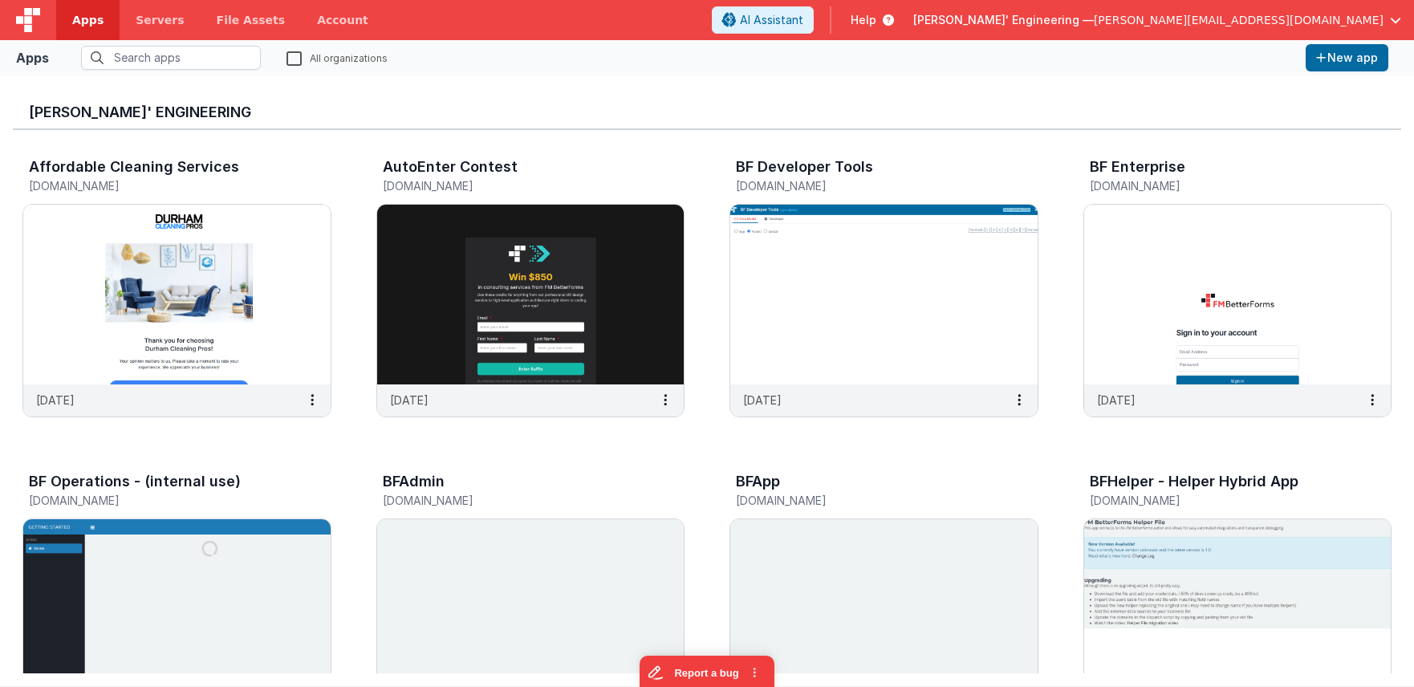
click at [1094, 14] on span "Delfs' Engineering —" at bounding box center [1003, 20] width 181 height 16
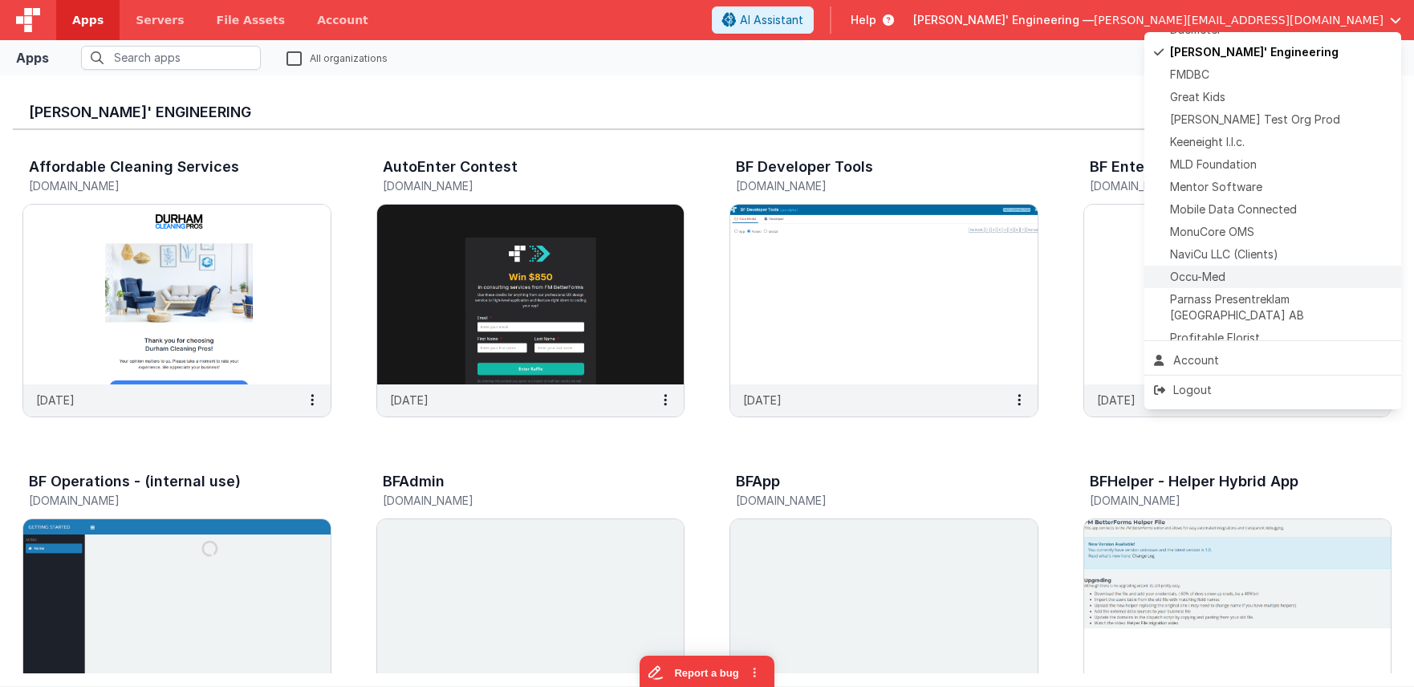
scroll to position [573, 0]
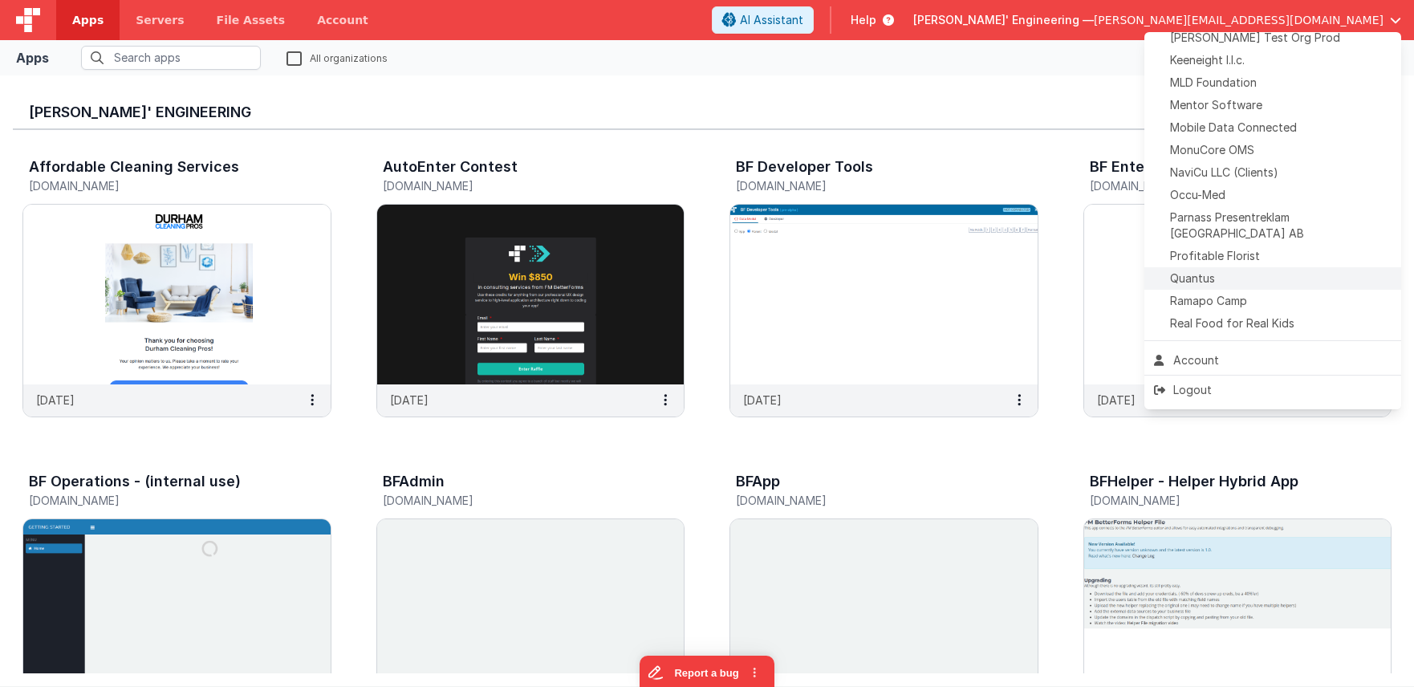
click at [1232, 270] on div "Quantus" at bounding box center [1273, 278] width 238 height 16
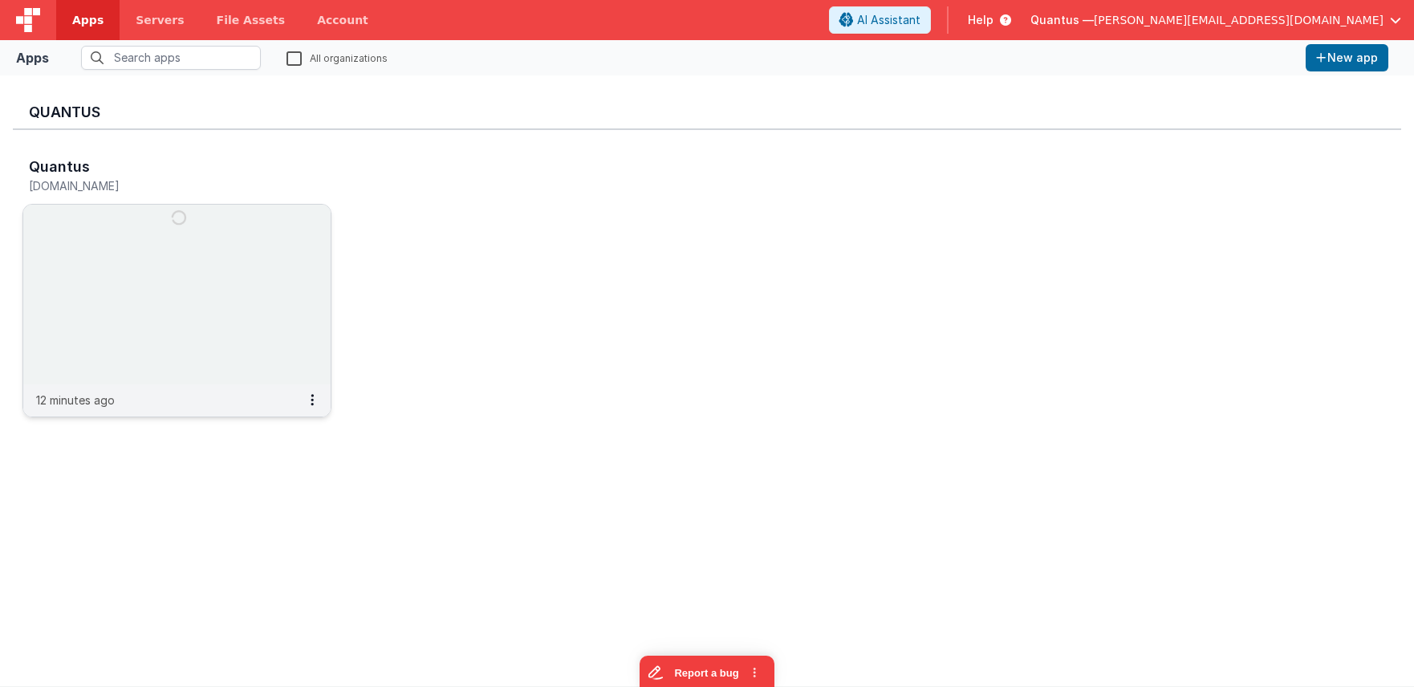
click at [232, 299] on img at bounding box center [176, 295] width 307 height 180
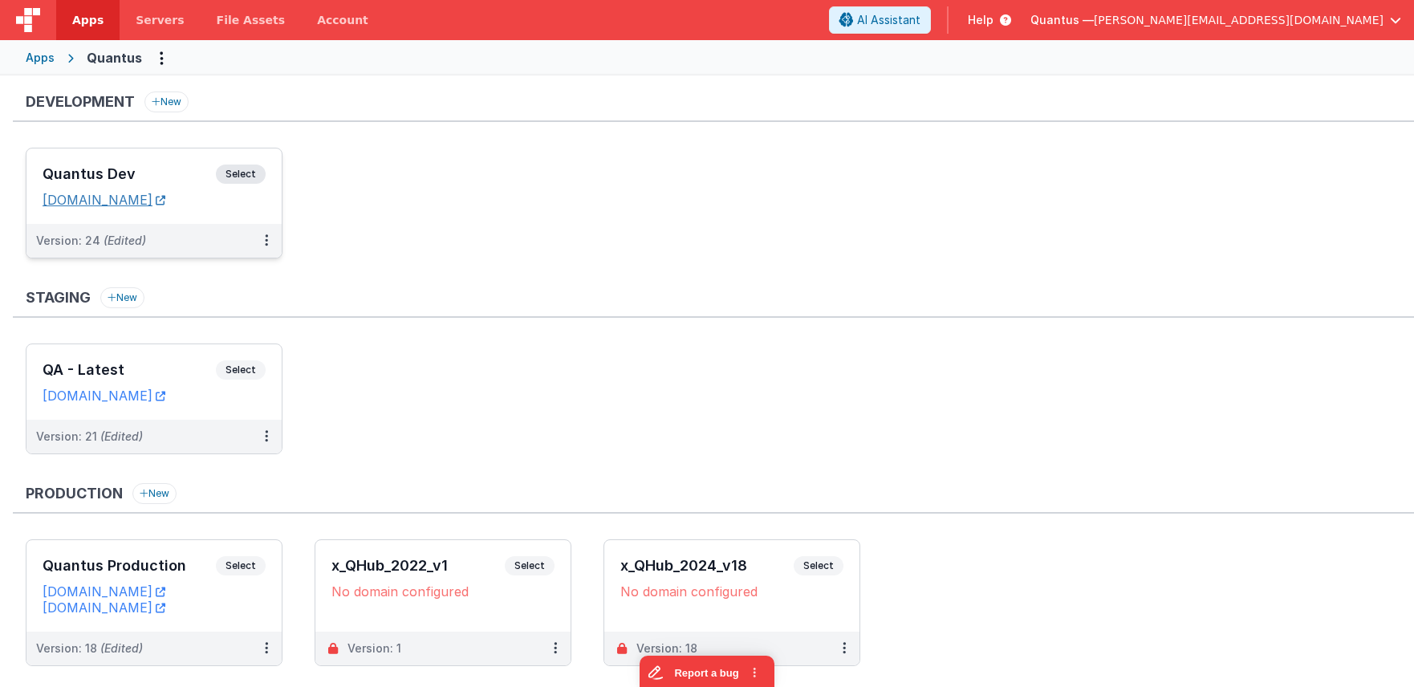
click at [165, 198] on link "quantusdev.fmbetterforms.com" at bounding box center [104, 200] width 123 height 16
click at [173, 165] on div "Quantus Dev Select" at bounding box center [154, 178] width 223 height 27
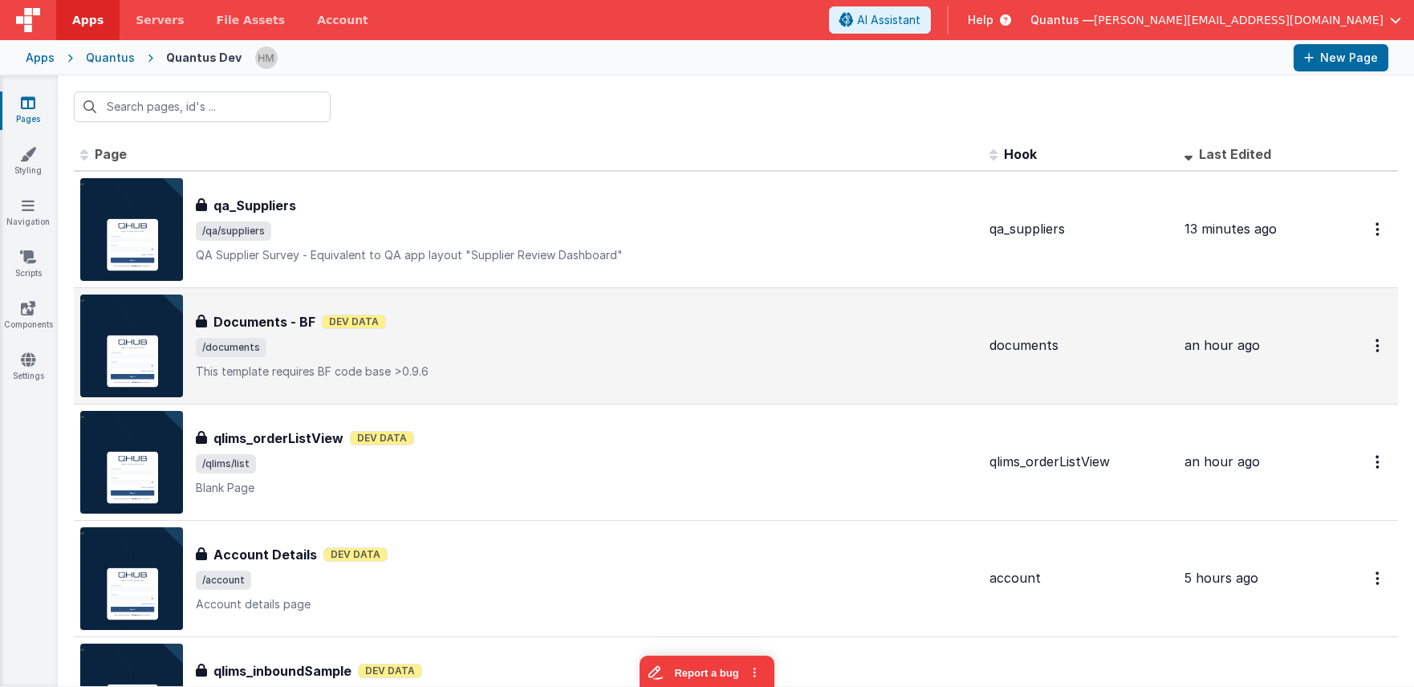
click at [658, 337] on div "Documents - BF Documents - BF Dev Data /documents This template requires BF cod…" at bounding box center [586, 345] width 781 height 67
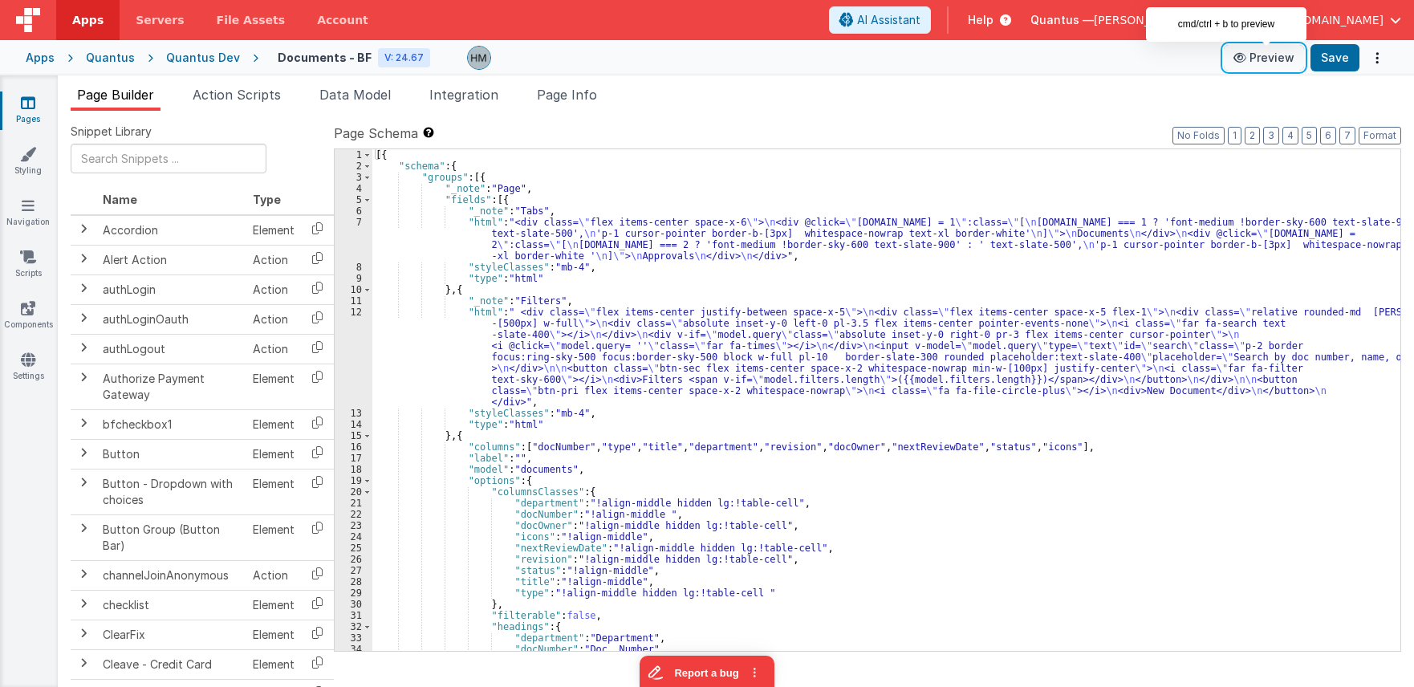
click at [1267, 58] on button "Preview" at bounding box center [1264, 58] width 80 height 26
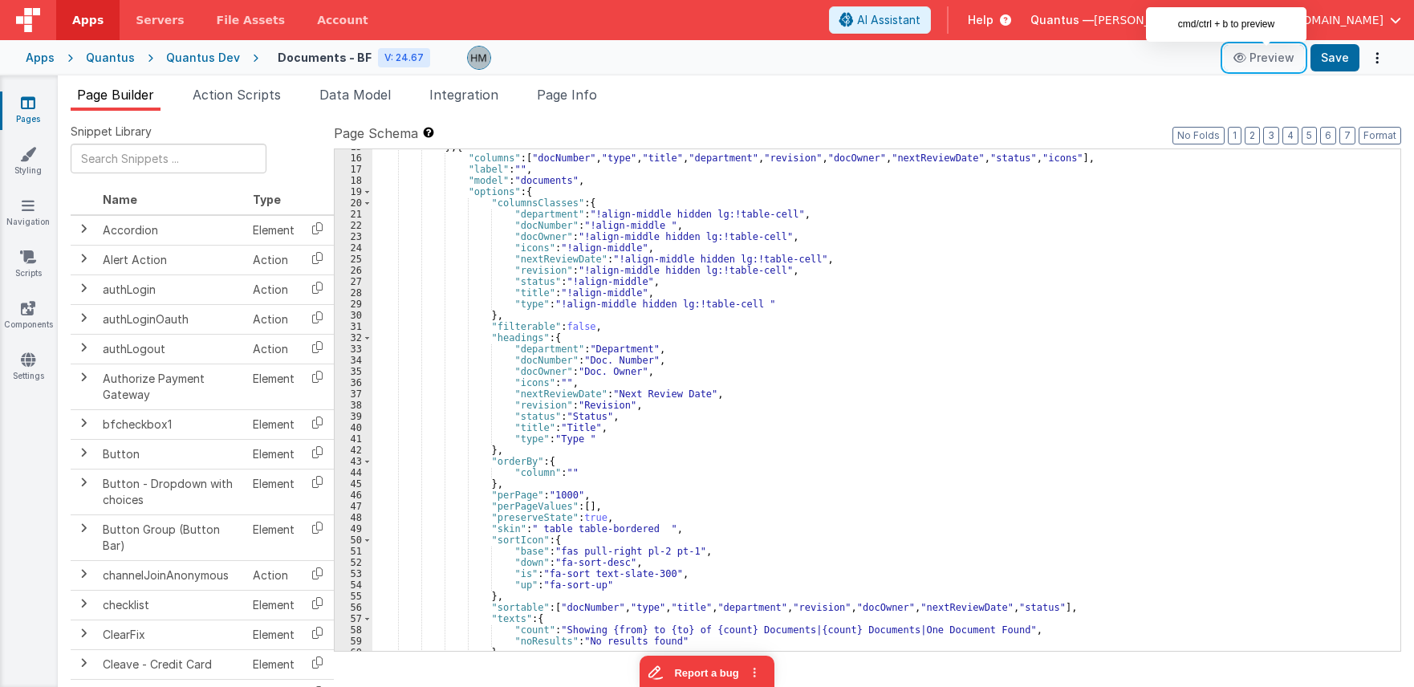
scroll to position [578, 0]
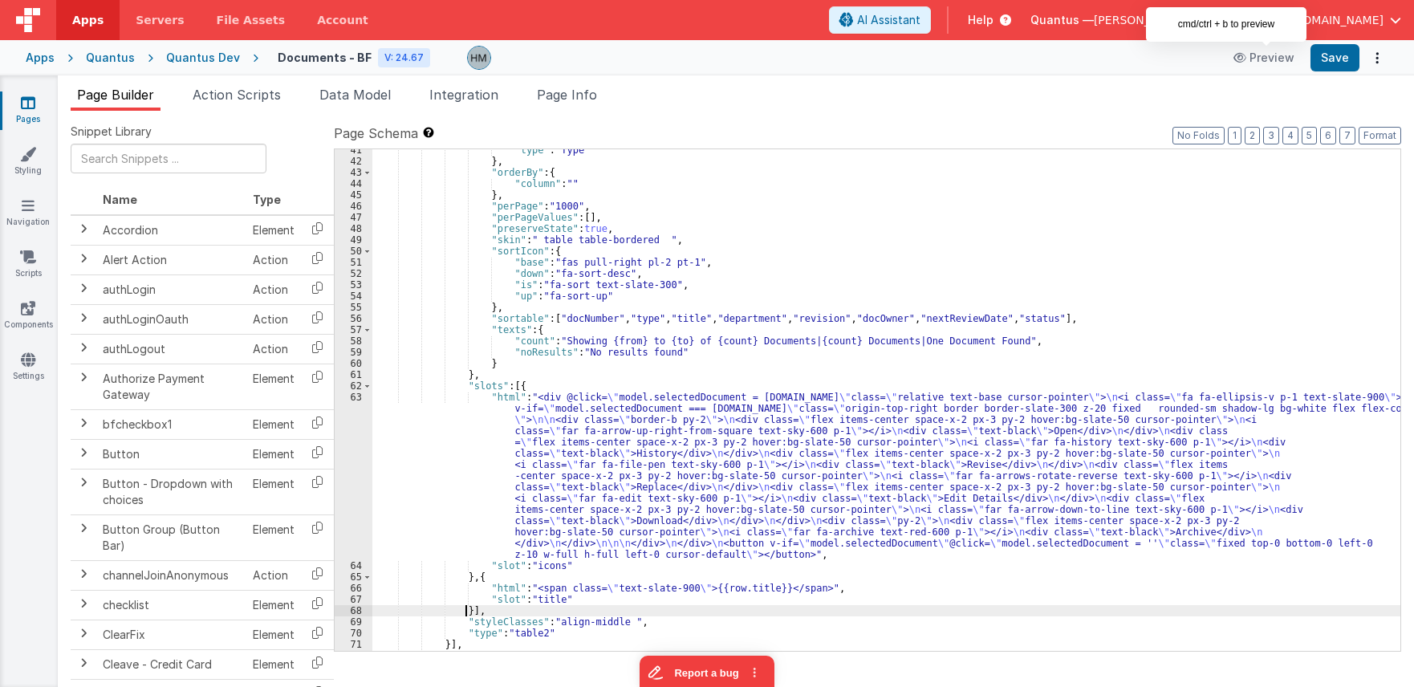
click at [464, 608] on div ""type" : "Type " } , "orderBy" : { "column" : "" } , "perPage" : "1000" , "perP…" at bounding box center [886, 406] width 1028 height 524
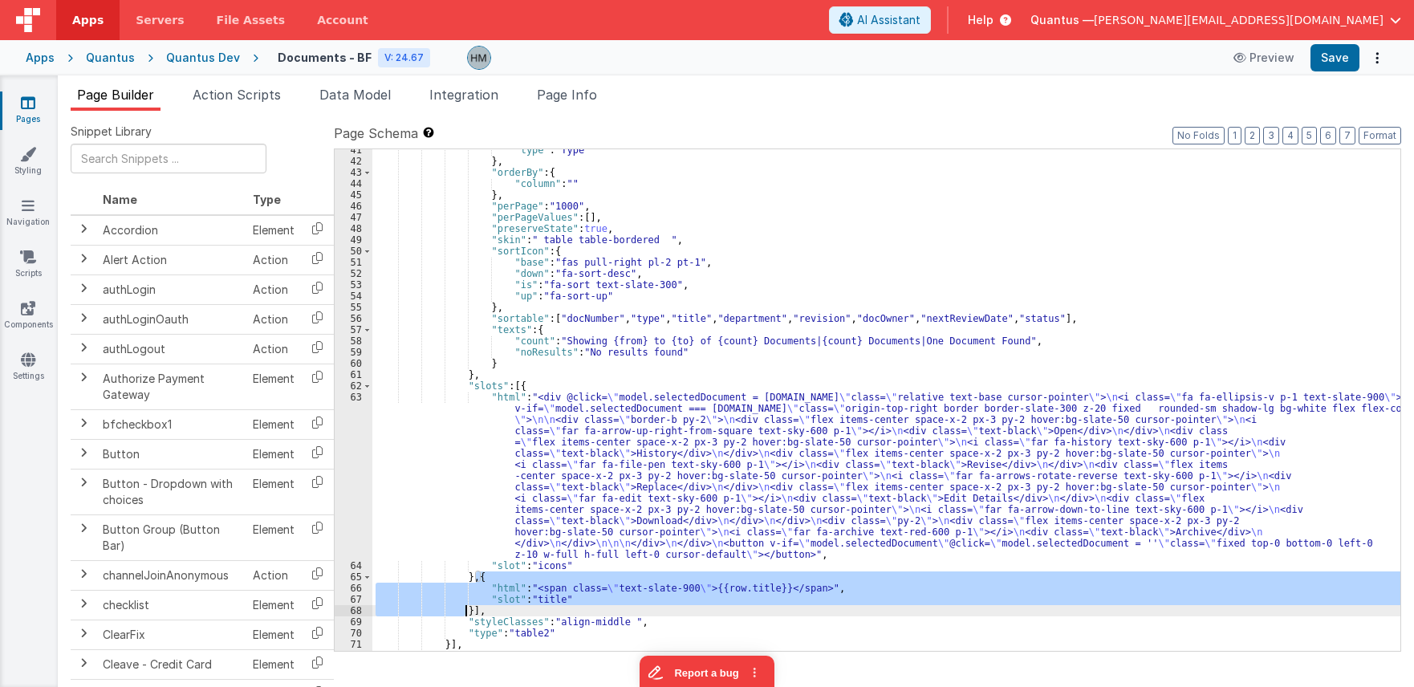
click at [477, 575] on div ""type" : "Type " } , "orderBy" : { "column" : "" } , "perPage" : "1000" , "perP…" at bounding box center [886, 400] width 1028 height 502
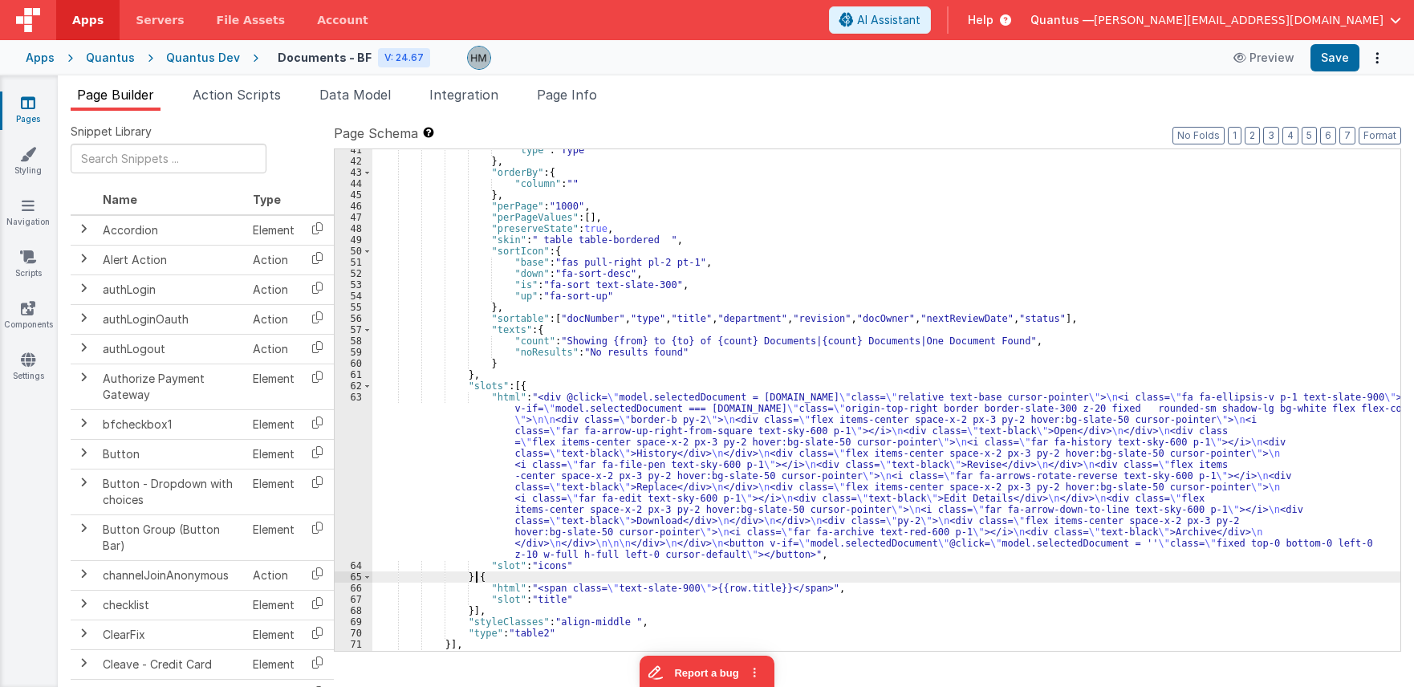
paste textarea
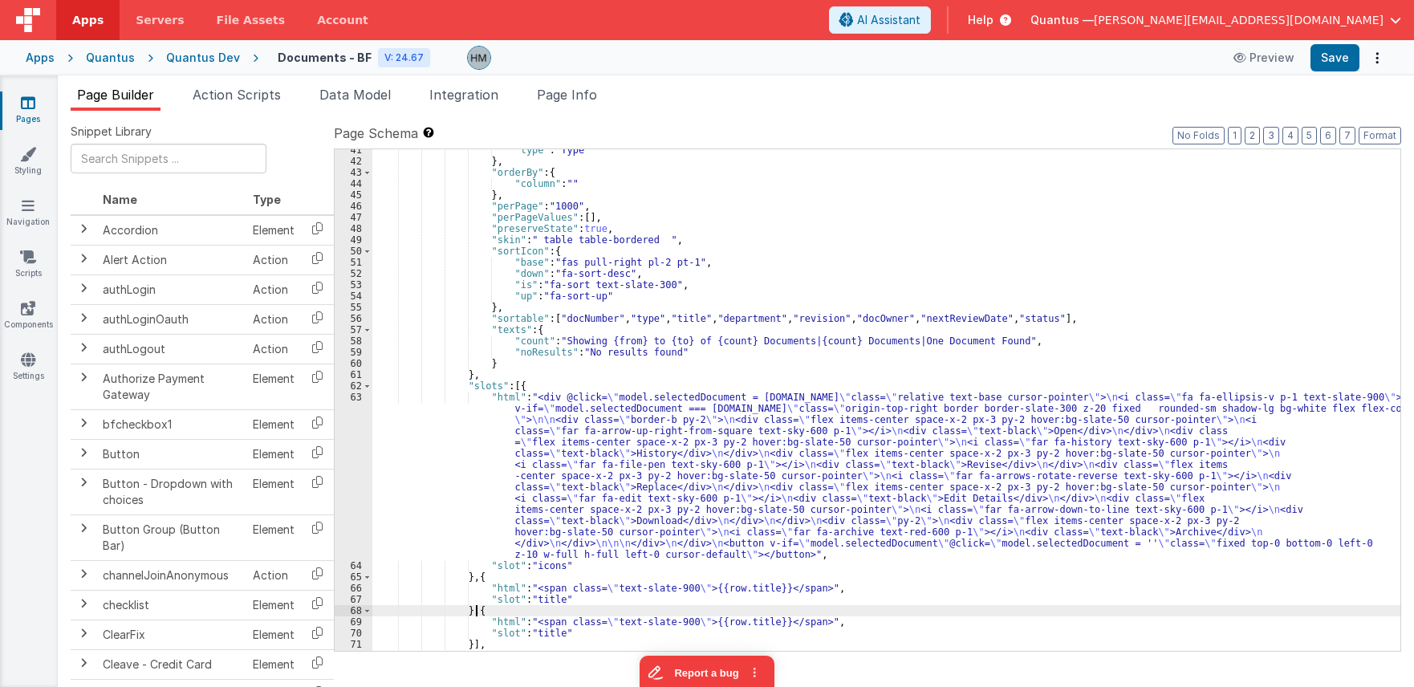
click at [538, 604] on div ""type" : "Type " } , "orderBy" : { "column" : "" } , "perPage" : "1000" , "perP…" at bounding box center [886, 406] width 1028 height 524
click at [539, 603] on div ""type" : "Type " } , "orderBy" : { "column" : "" } , "perPage" : "1000" , "perP…" at bounding box center [886, 400] width 1028 height 502
click at [538, 599] on div ""type" : "Type " } , "orderBy" : { "column" : "" } , "perPage" : "1000" , "perP…" at bounding box center [886, 406] width 1028 height 524
click at [521, 585] on div ""type" : "Type " } , "orderBy" : { "column" : "" } , "perPage" : "1000" , "perP…" at bounding box center [886, 406] width 1028 height 524
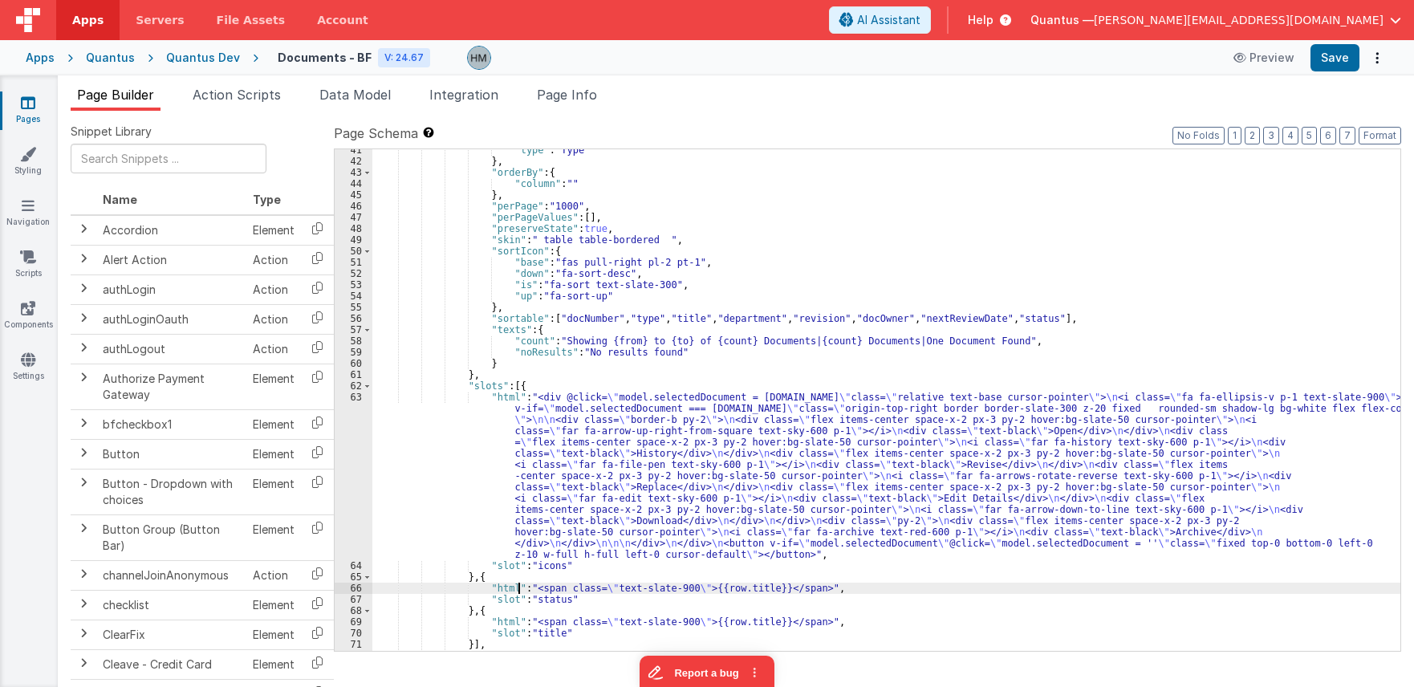
click at [349, 586] on div "66" at bounding box center [354, 588] width 38 height 11
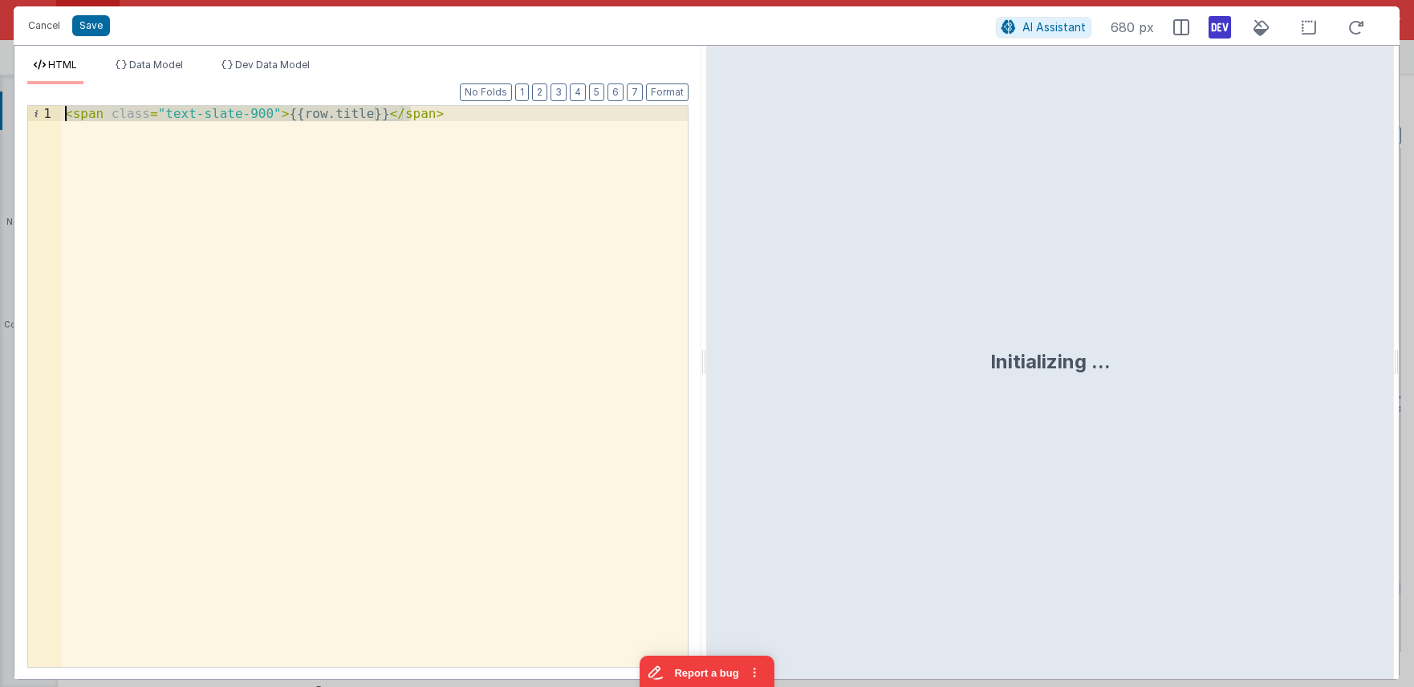
drag, startPoint x: 483, startPoint y: 117, endPoint x: 9, endPoint y: 67, distance: 477.0
click at [62, 106] on div "< span class = "text-slate-900" > {{row.title}} </ span >" at bounding box center [375, 386] width 626 height 561
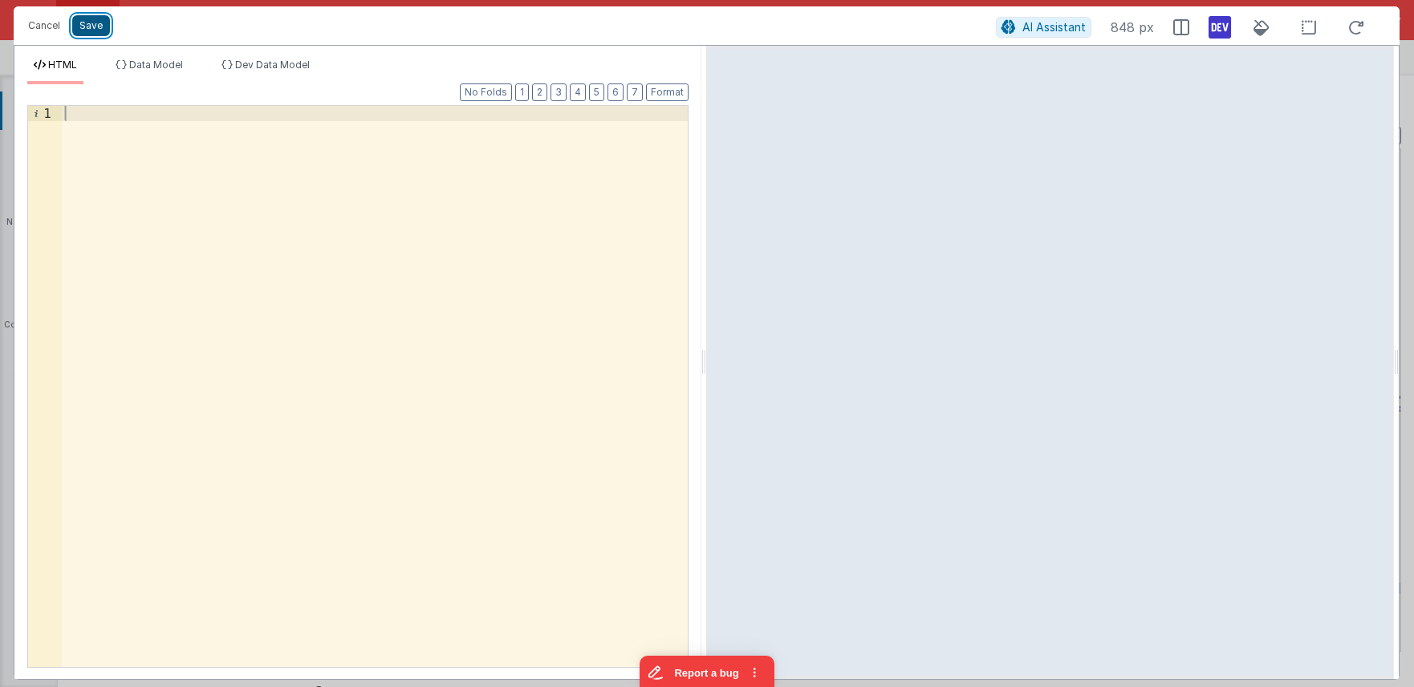
click at [86, 26] on button "Save" at bounding box center [91, 25] width 38 height 21
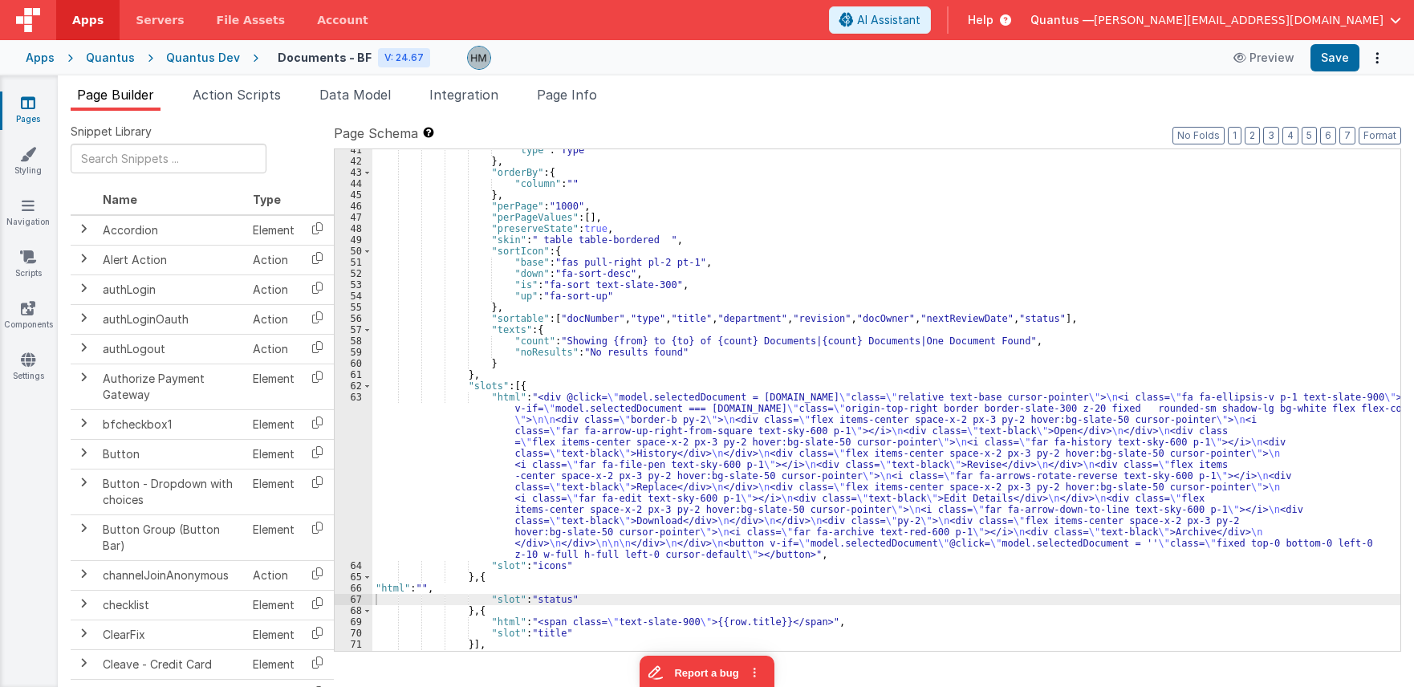
click at [373, 598] on div ""type" : "Type " } , "orderBy" : { "column" : "" } , "perPage" : "1000" , "perP…" at bounding box center [886, 406] width 1028 height 524
click at [360, 590] on div "66" at bounding box center [354, 588] width 38 height 11
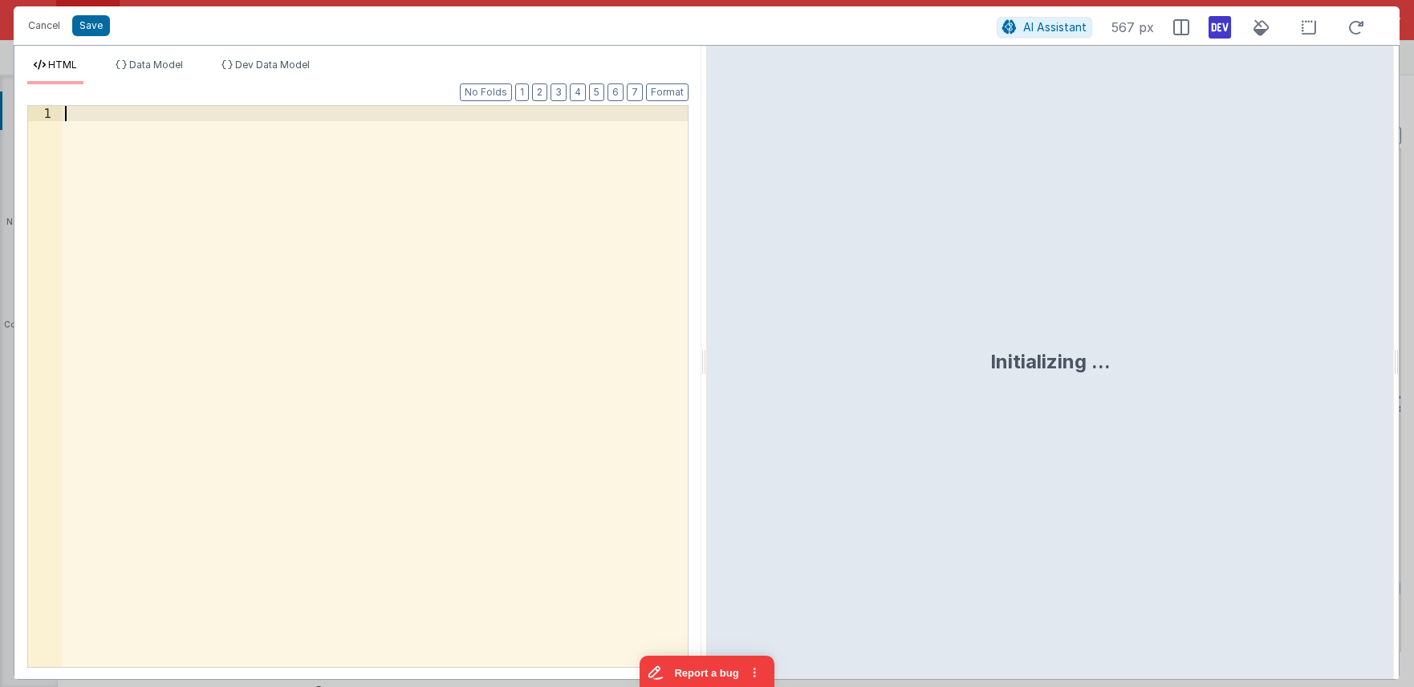
click at [434, 399] on div at bounding box center [375, 401] width 626 height 591
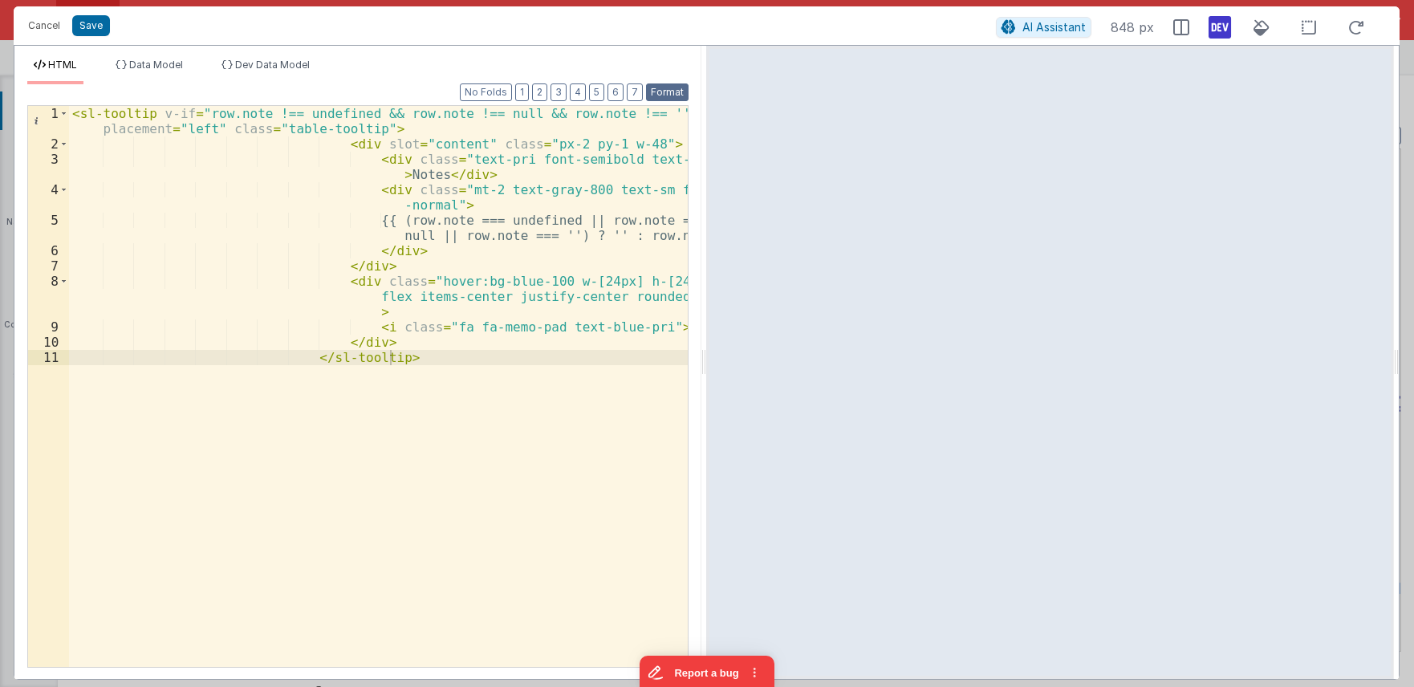
click at [663, 89] on button "Format" at bounding box center [667, 92] width 43 height 18
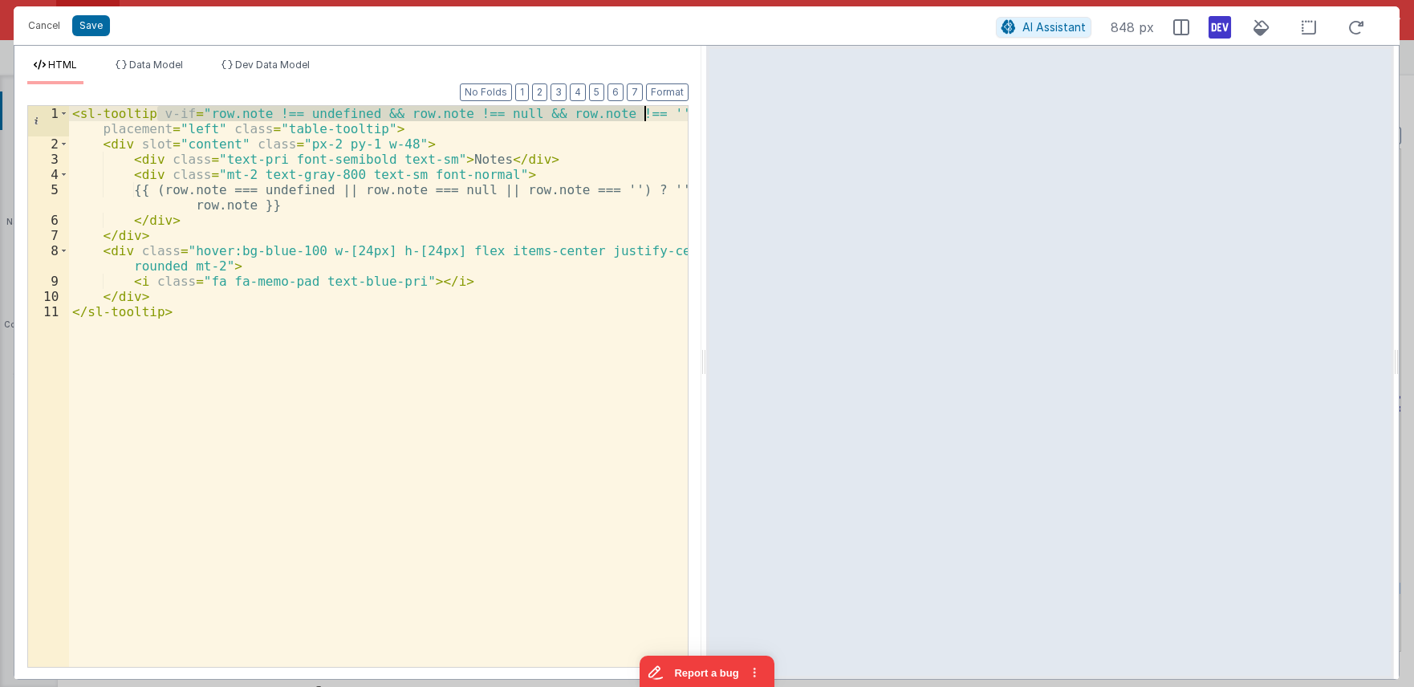
drag, startPoint x: 155, startPoint y: 114, endPoint x: 647, endPoint y: 116, distance: 492.0
click at [647, 116] on div "< sl-tooltip v-if = "row.note !== undefined && row.note !== null && row.note !=…" at bounding box center [378, 409] width 619 height 607
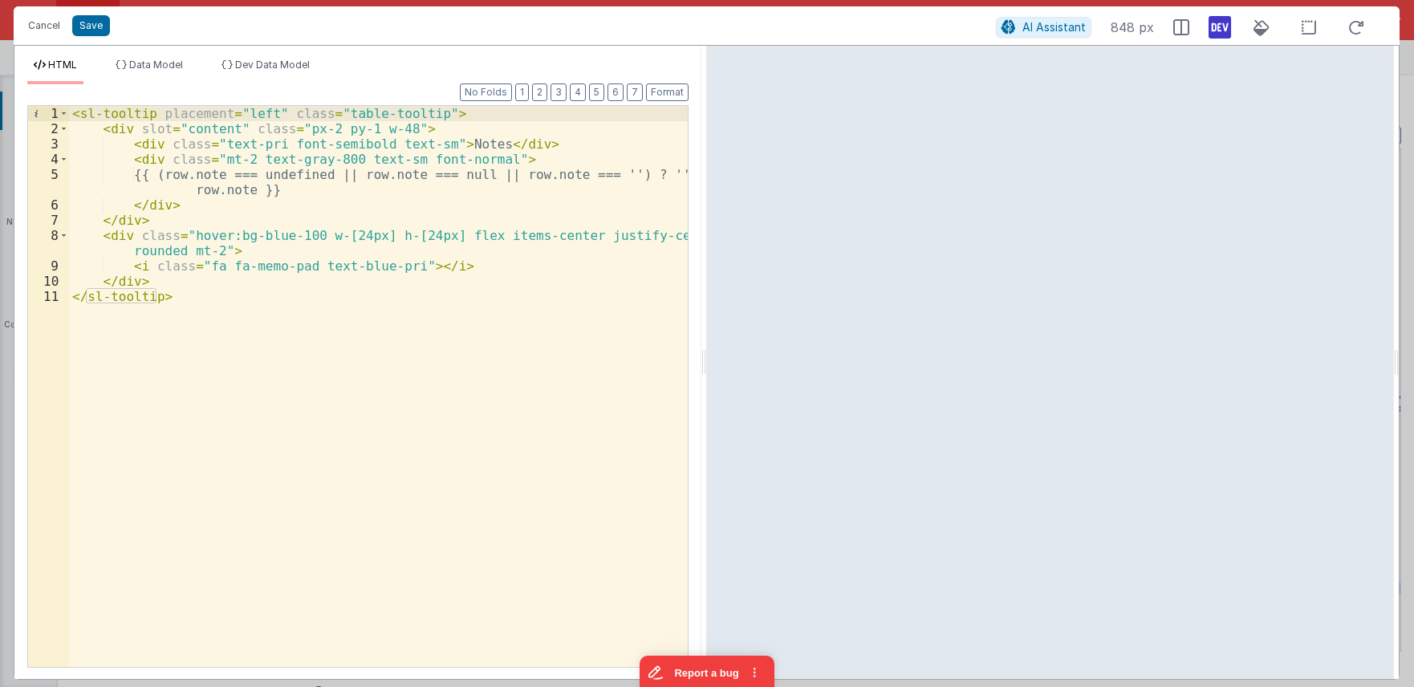
click at [362, 112] on div "< sl-tooltip placement = "left" class = "table-tooltip" > < div slot = "content…" at bounding box center [378, 401] width 619 height 591
click at [403, 113] on div "< sl-tooltip placement = "left" class = "table-tooltip" > < div slot = "content…" at bounding box center [378, 401] width 619 height 591
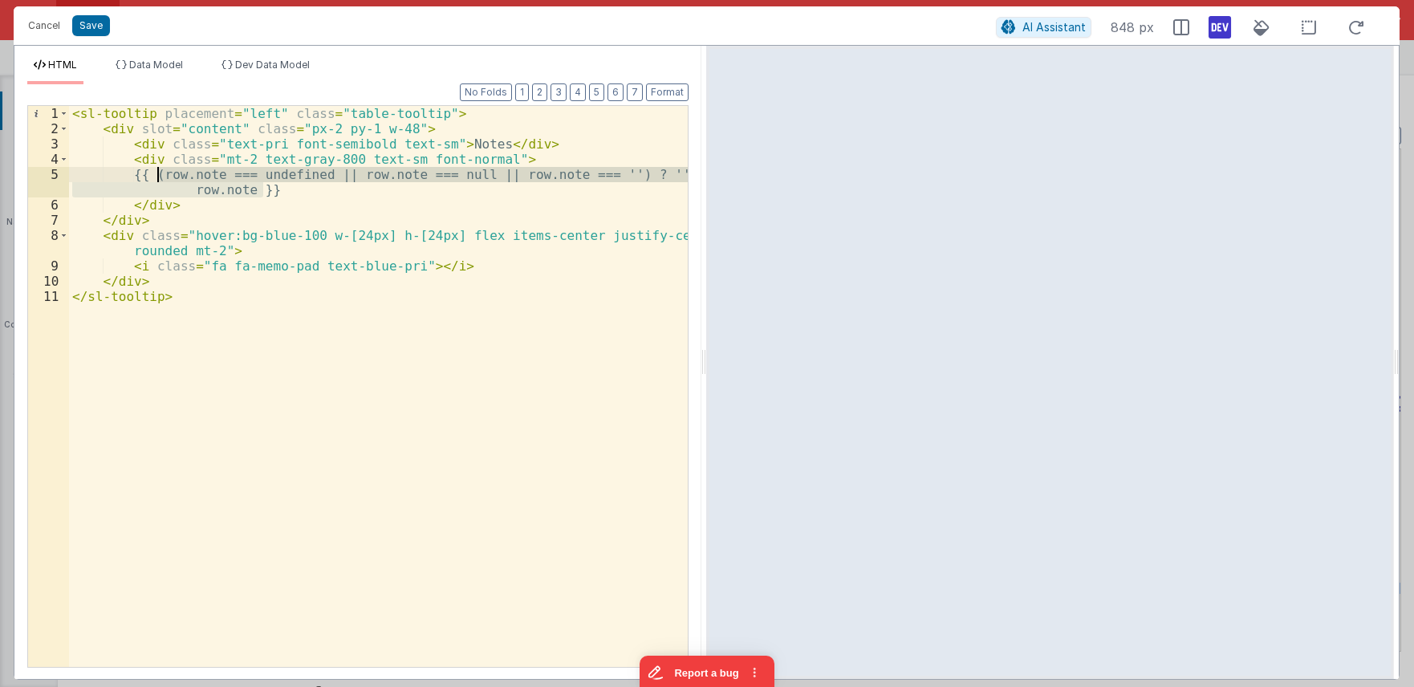
drag, startPoint x: 269, startPoint y: 193, endPoint x: 155, endPoint y: 178, distance: 114.9
click at [155, 178] on div "< sl-tooltip placement = "left" class = "table-tooltip" > < div slot = "content…" at bounding box center [378, 401] width 619 height 591
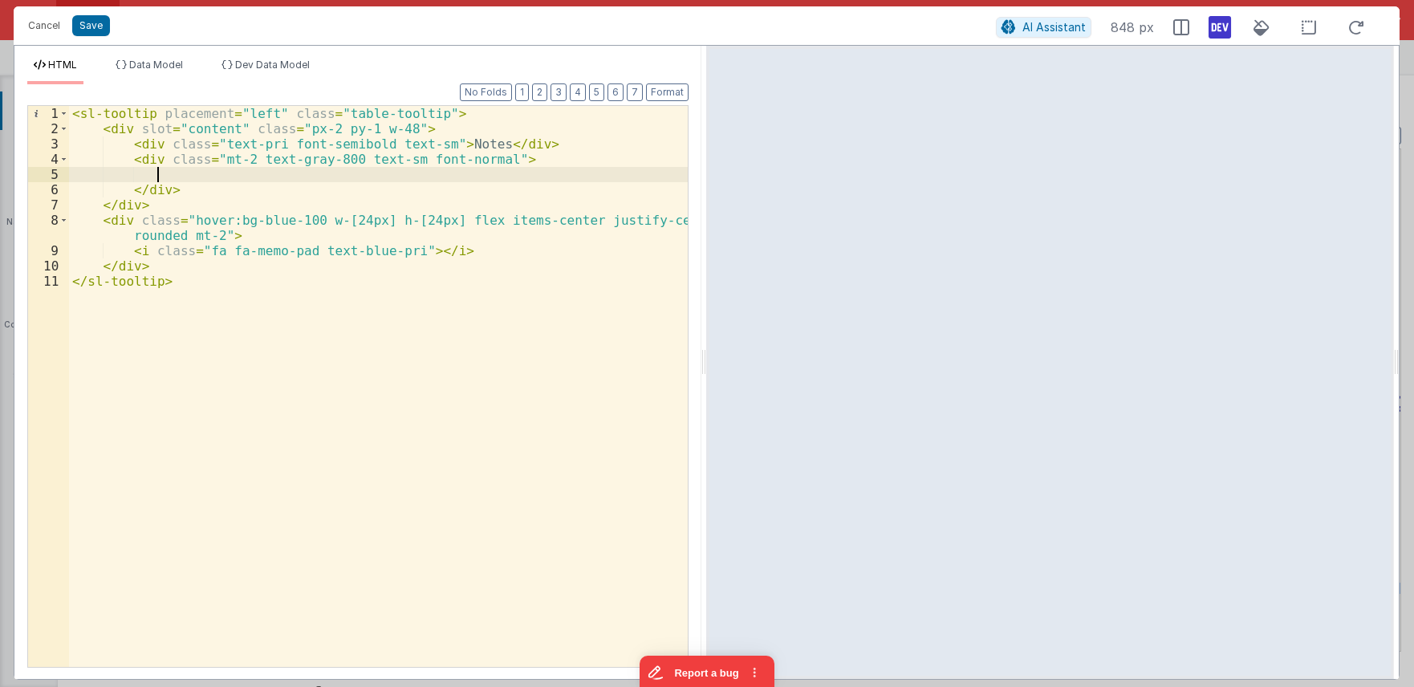
click at [440, 196] on div "< sl-tooltip placement = "left" class = "table-tooltip" > < div slot = "content…" at bounding box center [378, 401] width 619 height 591
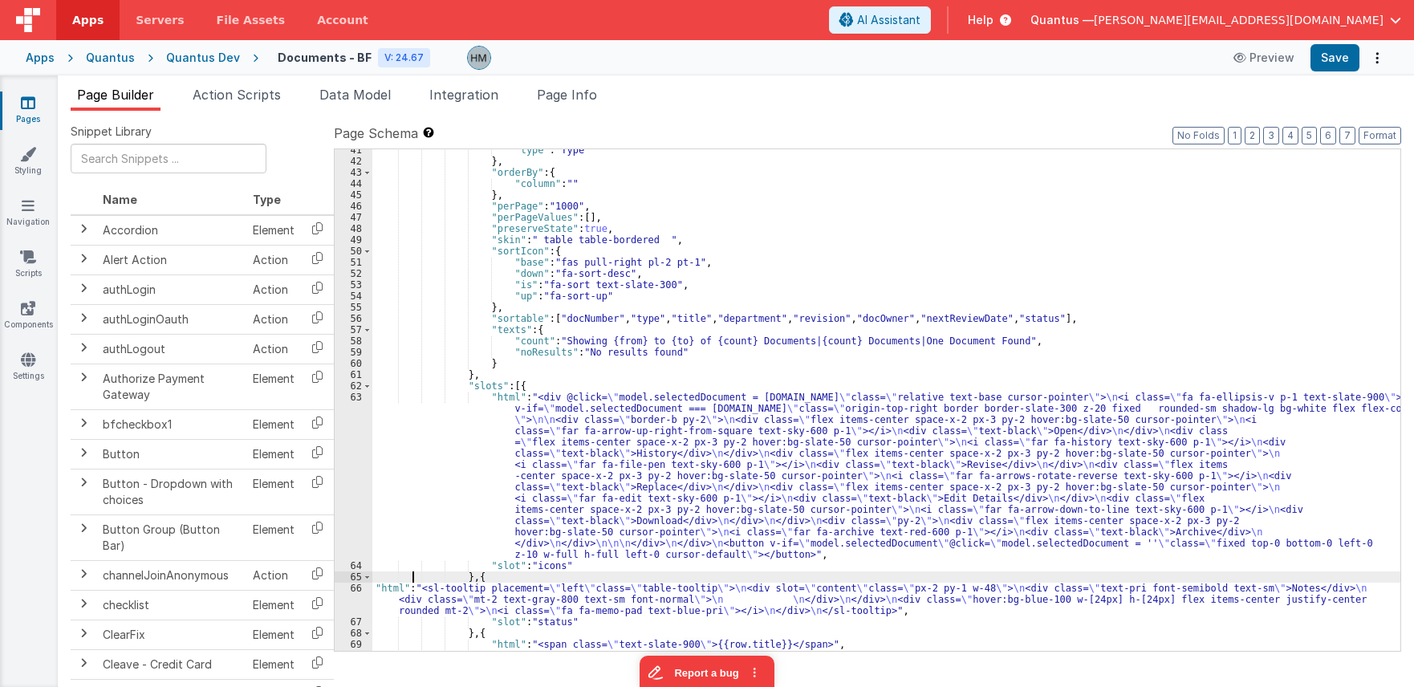
drag, startPoint x: 412, startPoint y: 577, endPoint x: 394, endPoint y: 589, distance: 21.4
click at [411, 578] on div ""type" : "Type " } , "orderBy" : { "column" : "" } , "perPage" : "1000" , "perP…" at bounding box center [886, 406] width 1028 height 524
click at [394, 589] on div ""type" : "Type " } , "orderBy" : { "column" : "" } , "perPage" : "1000" , "perP…" at bounding box center [886, 406] width 1028 height 524
click at [355, 587] on div "66" at bounding box center [354, 600] width 38 height 34
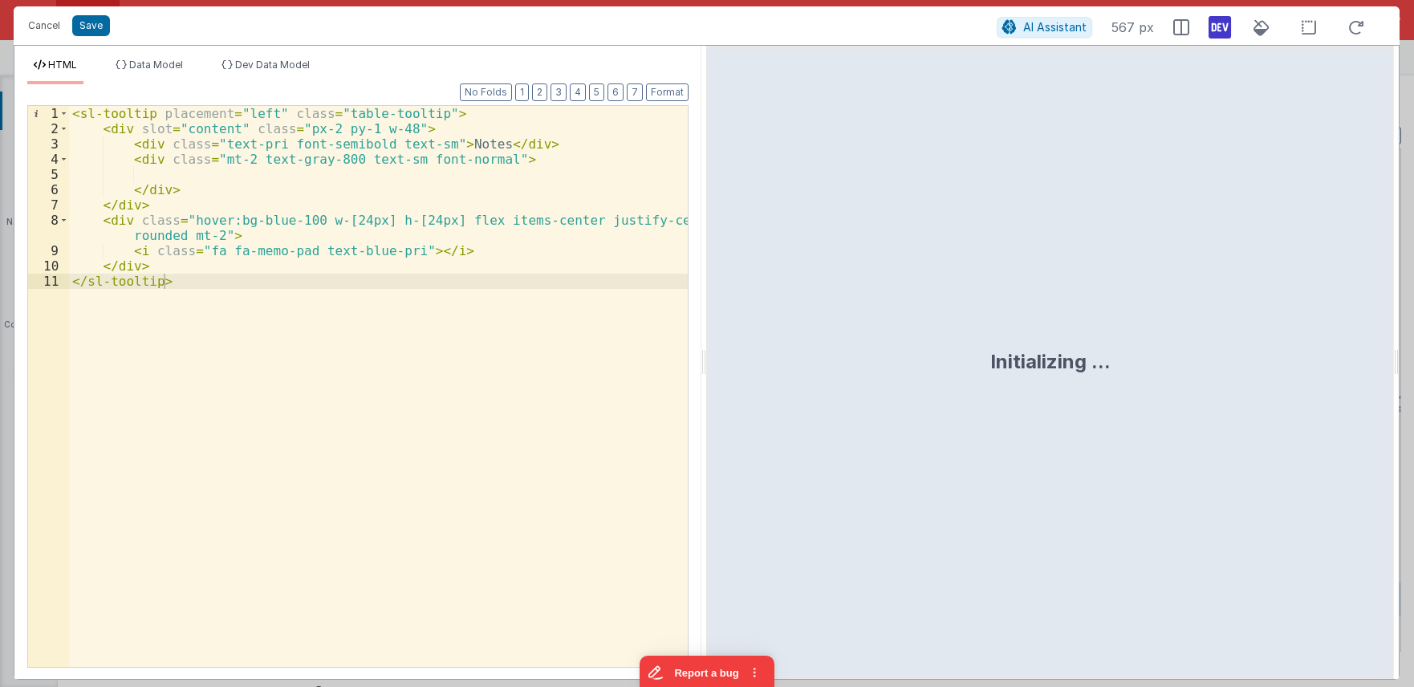
click at [430, 426] on div "< sl-tooltip placement = "left" class = "table-tooltip" > < div slot = "content…" at bounding box center [378, 401] width 619 height 591
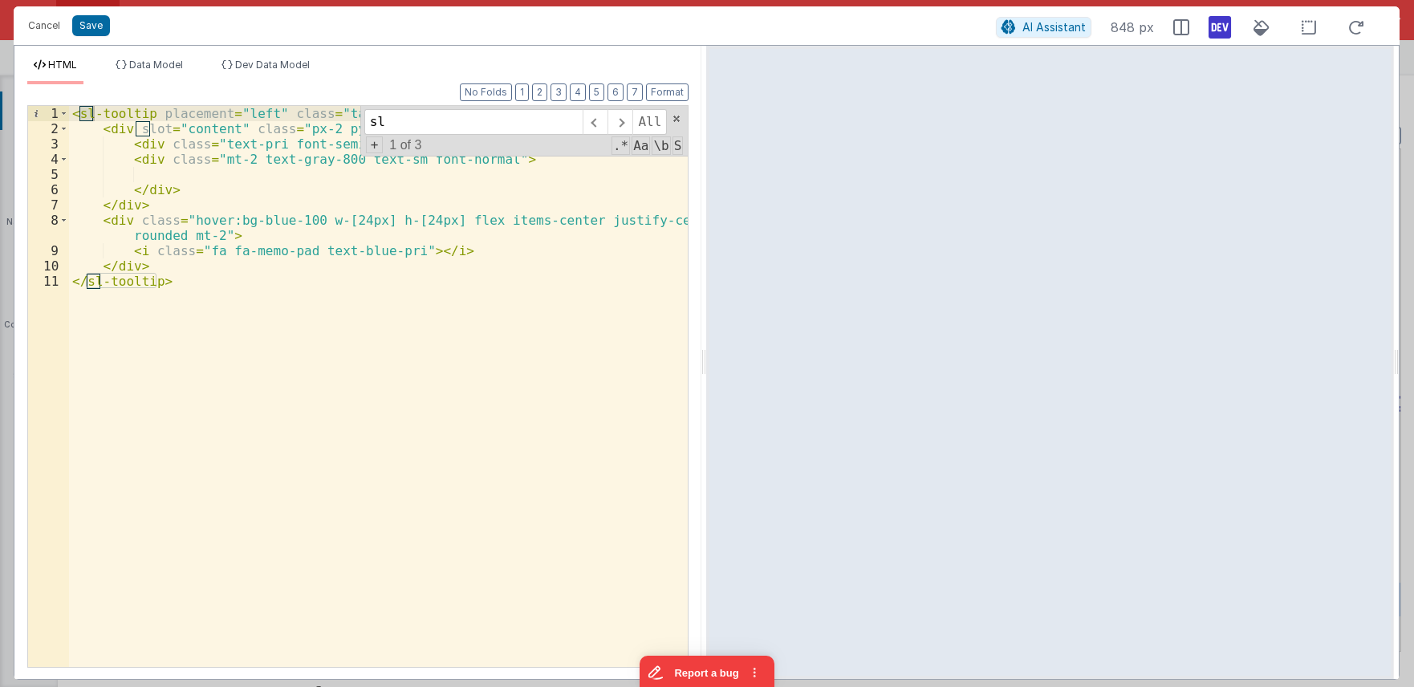
type input "s"
type input "menu"
click at [49, 21] on button "Cancel" at bounding box center [44, 25] width 48 height 22
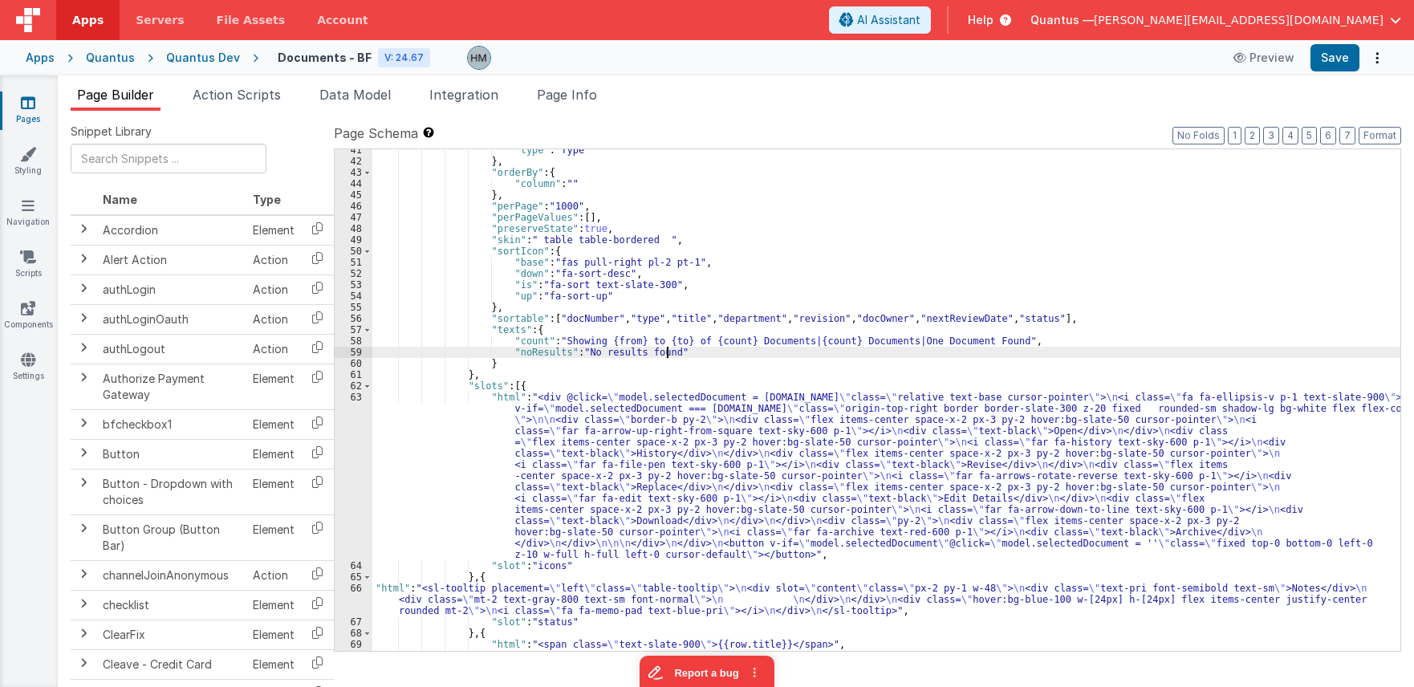
click at [791, 350] on div ""type" : "Type " } , "orderBy" : { "column" : "" } , "perPage" : "1000" , "perP…" at bounding box center [886, 406] width 1028 height 524
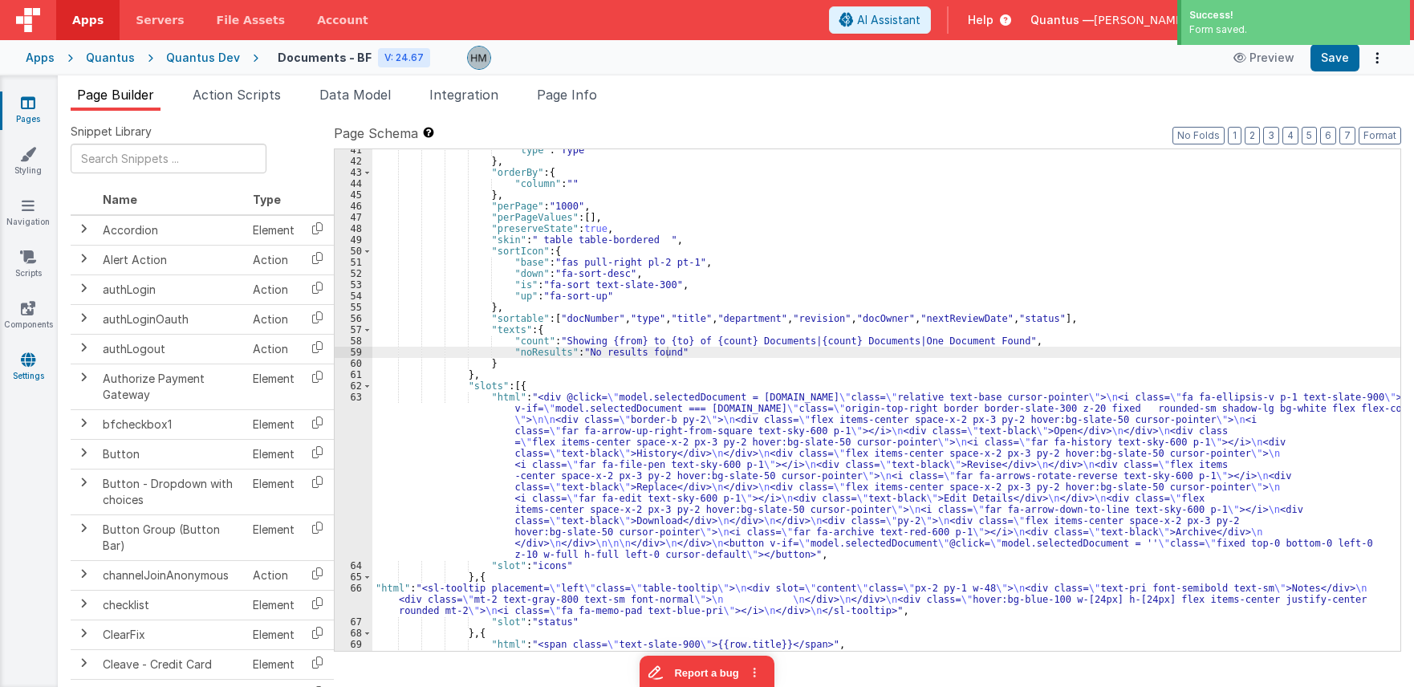
click at [27, 364] on icon at bounding box center [28, 360] width 14 height 16
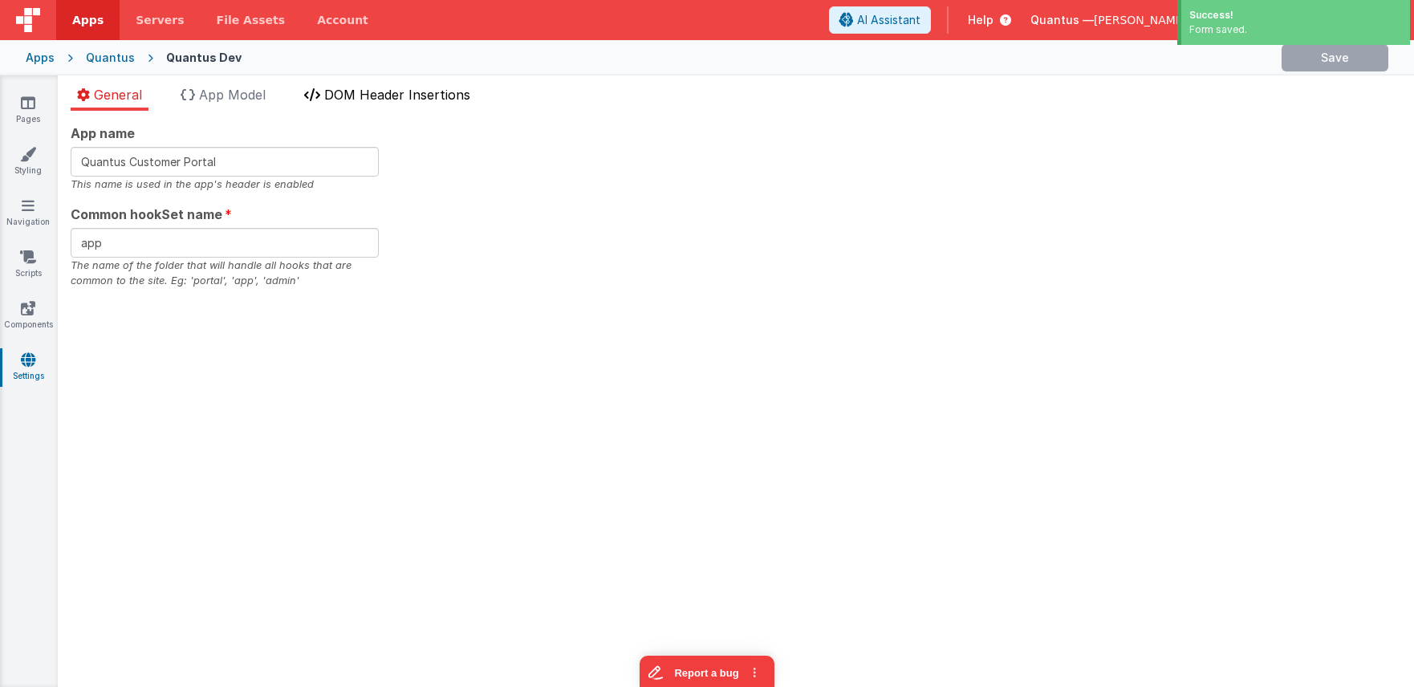
click at [390, 96] on span "DOM Header Insertions" at bounding box center [397, 95] width 146 height 16
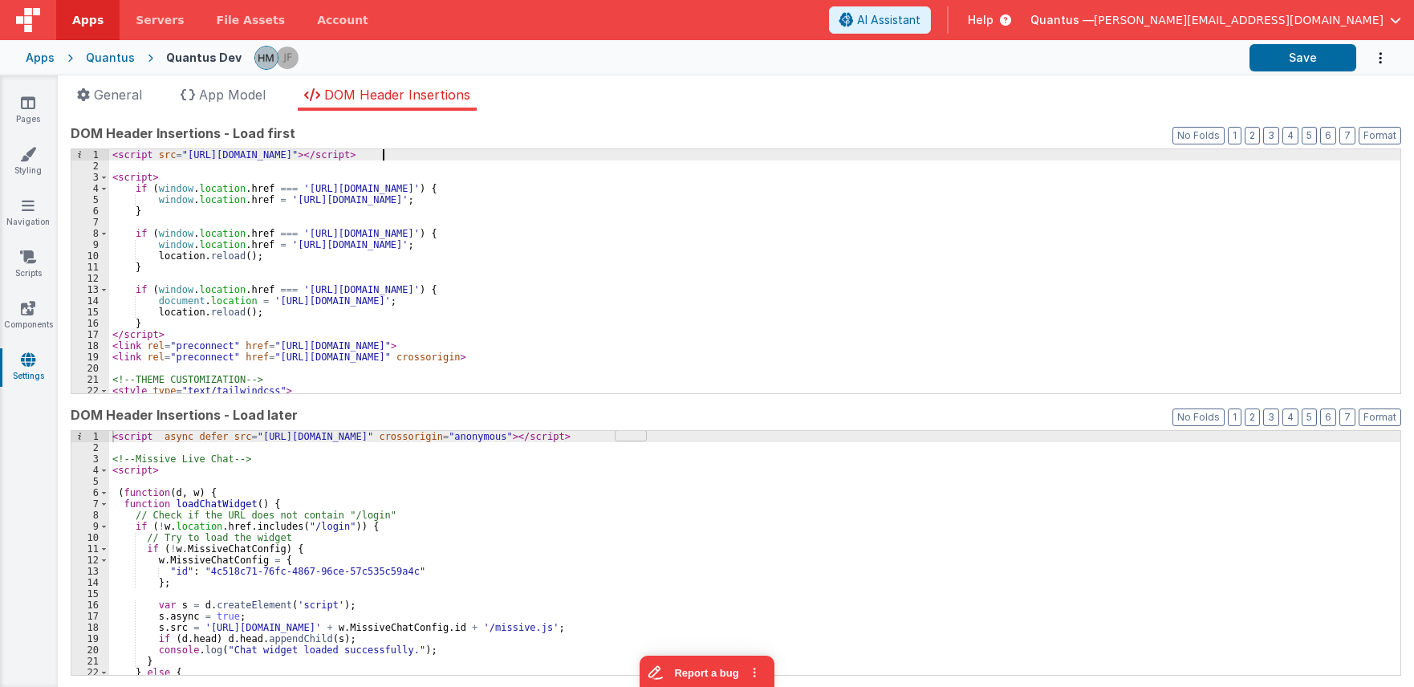
click at [440, 155] on div "< script src = "https://cdn.tailwindcss.com" > </ script > < script > if ( wind…" at bounding box center [754, 282] width 1291 height 266
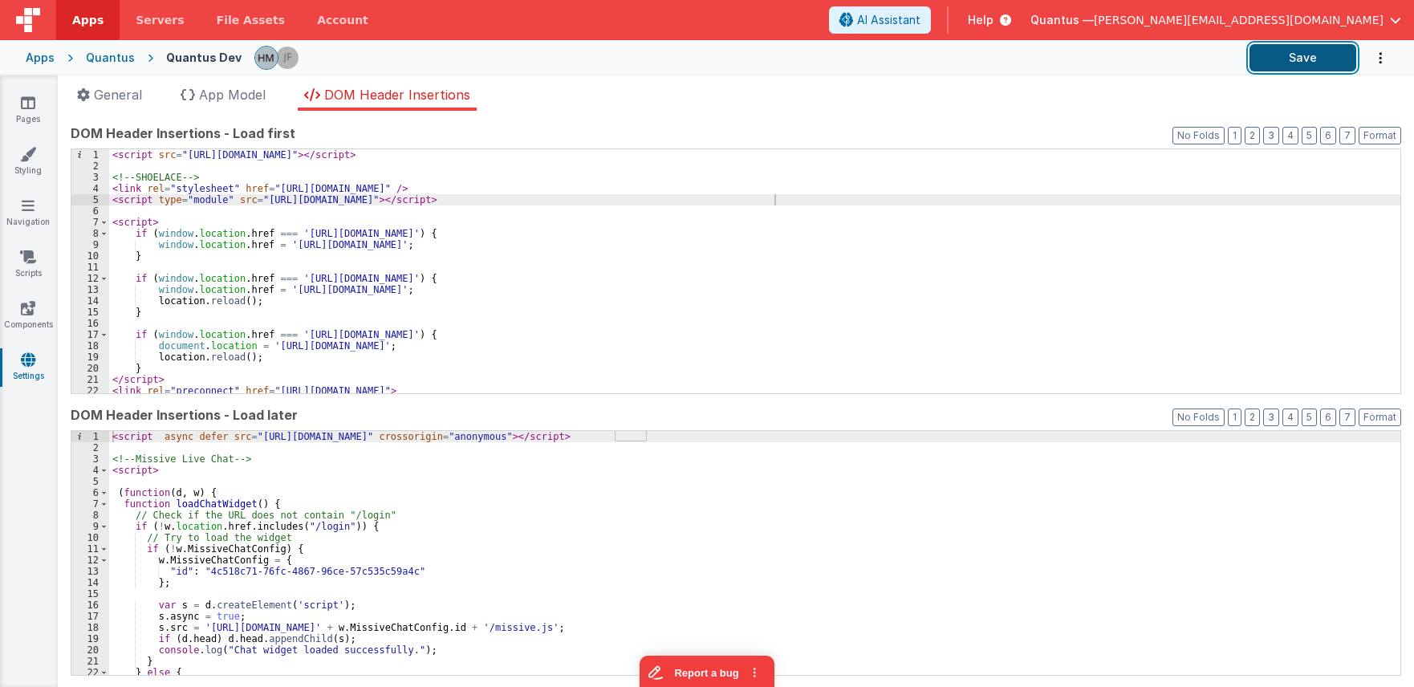
click at [1296, 63] on button "Save" at bounding box center [1303, 57] width 107 height 27
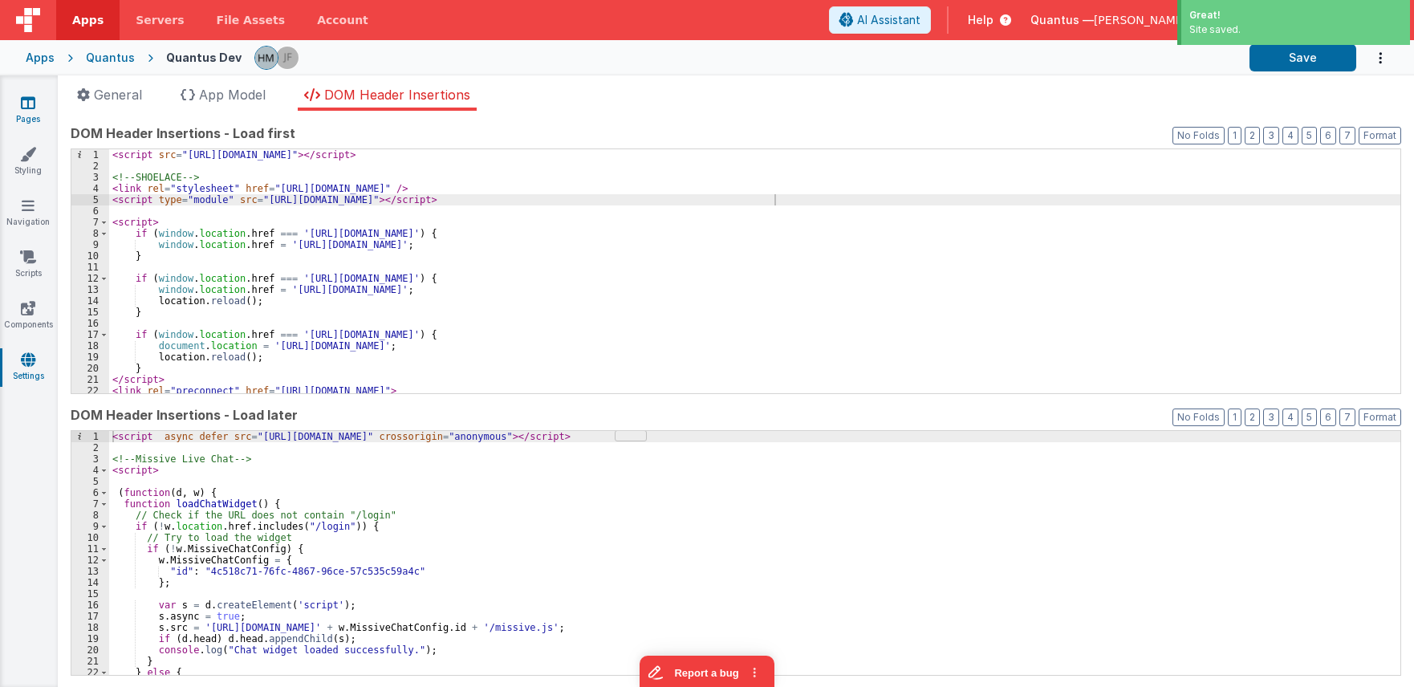
click at [20, 108] on link "Pages" at bounding box center [28, 111] width 58 height 32
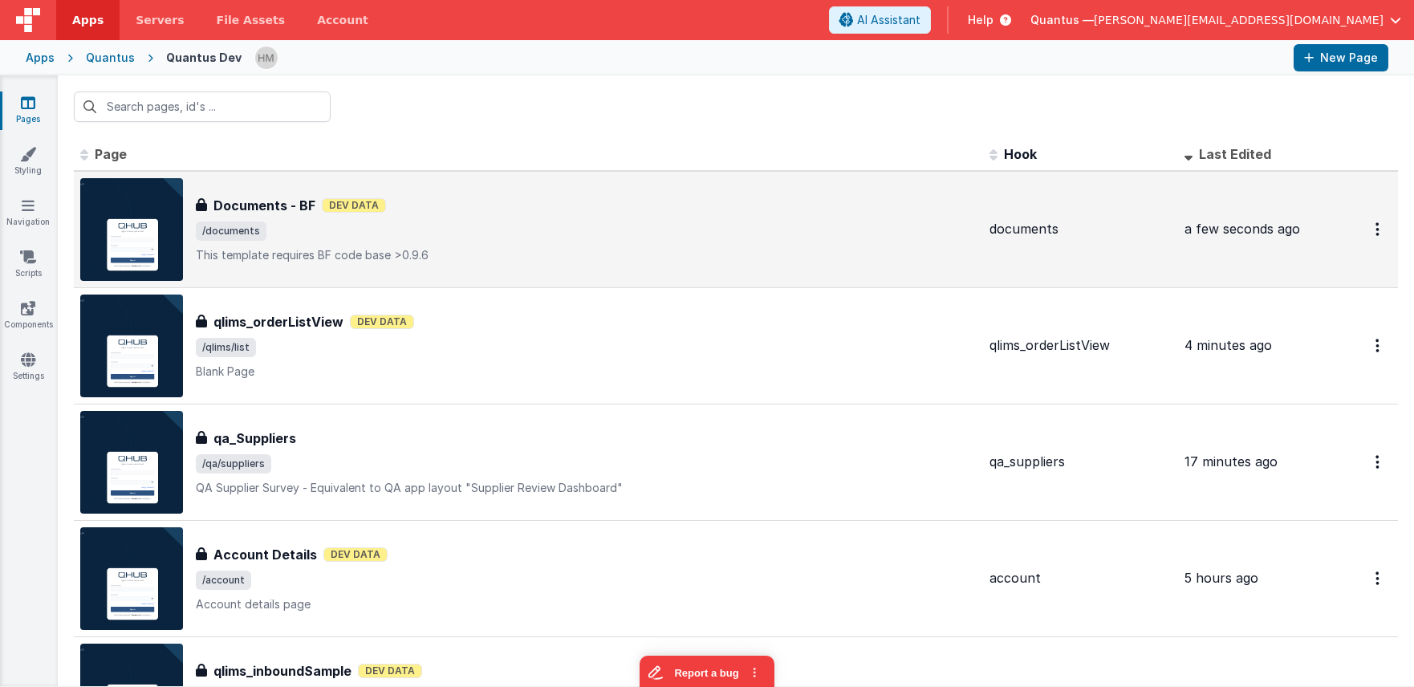
click at [585, 222] on span "/documents" at bounding box center [586, 231] width 781 height 19
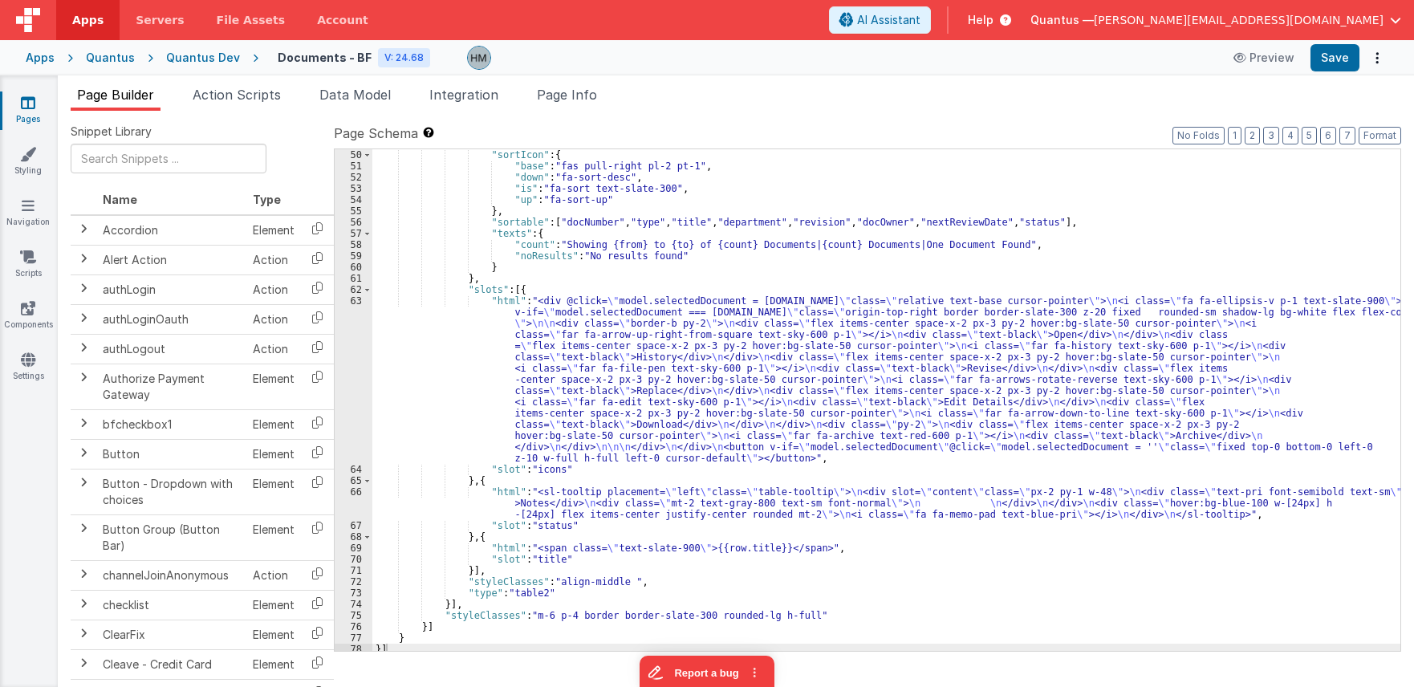
scroll to position [678, 0]
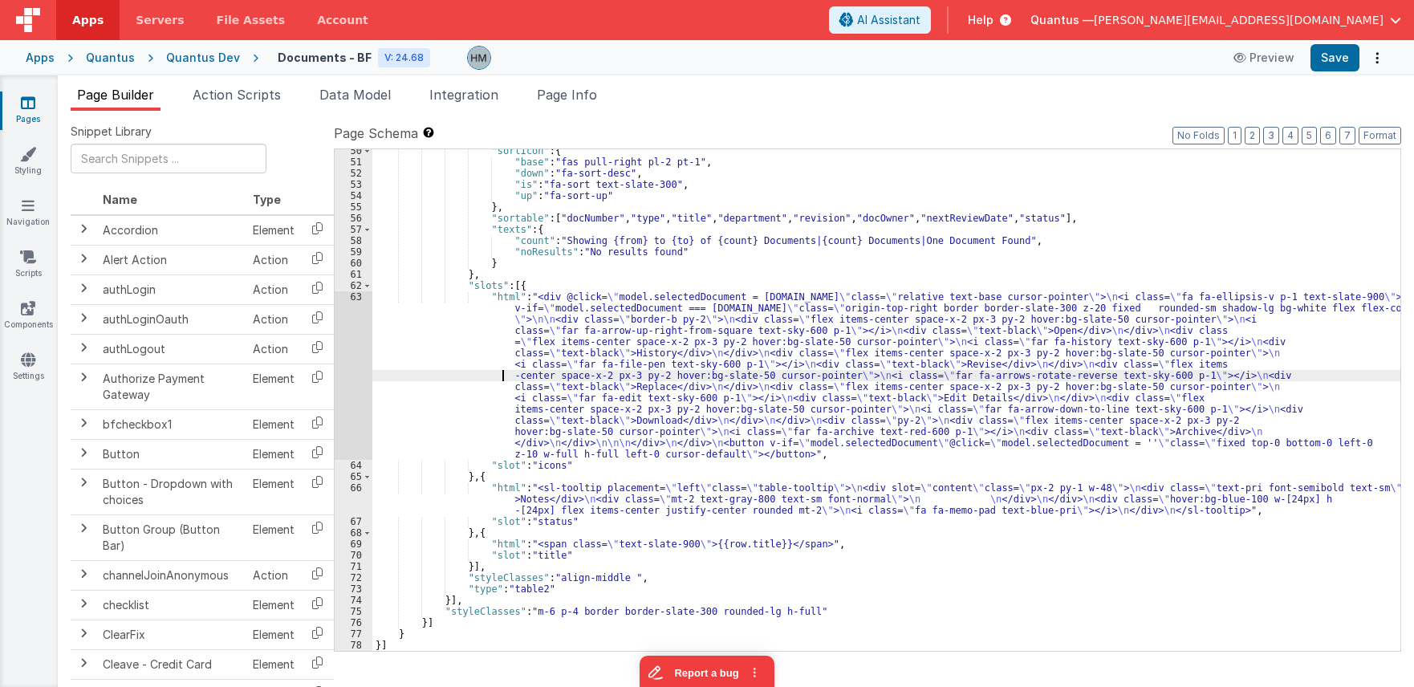
click at [446, 373] on div ""sortIcon" : { "base" : "fas pull-right pl-2 pt-1" , "down" : "fa-sort-desc" , …" at bounding box center [886, 407] width 1028 height 524
click at [357, 299] on div "63" at bounding box center [354, 375] width 38 height 169
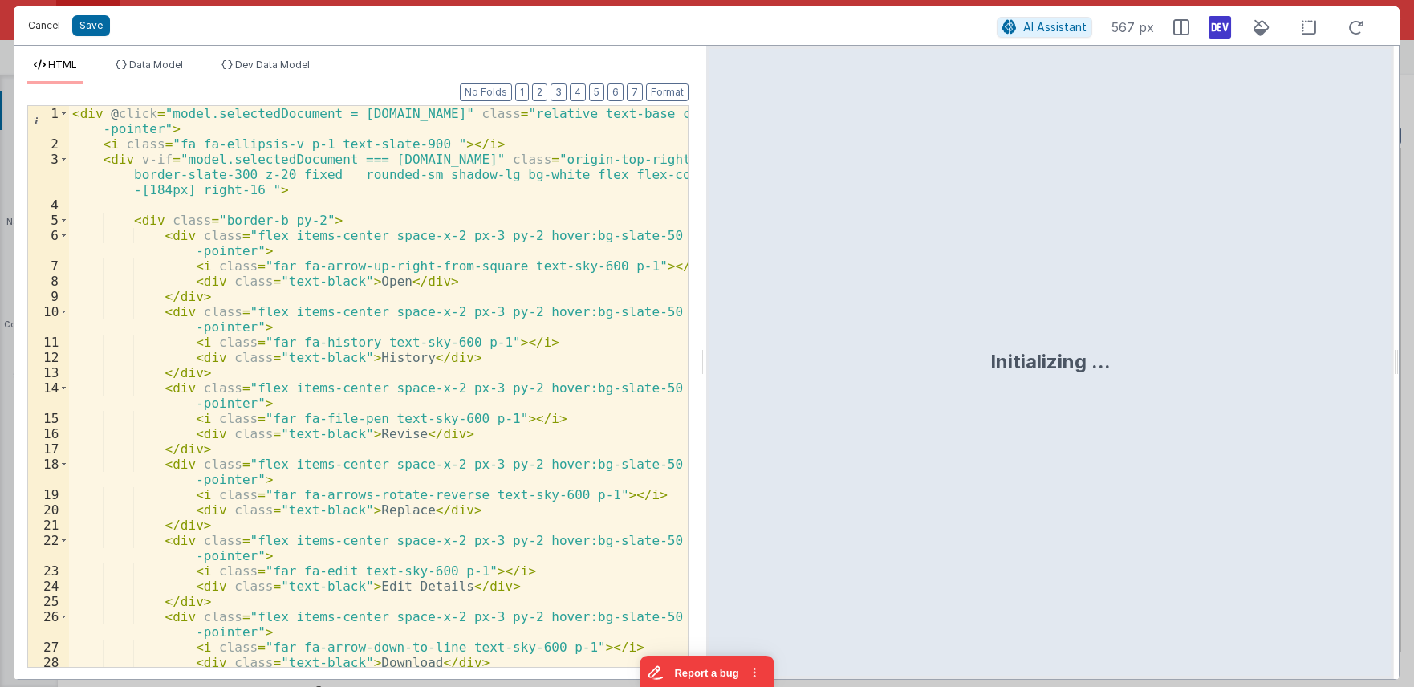
click at [54, 33] on button "Cancel" at bounding box center [44, 25] width 48 height 22
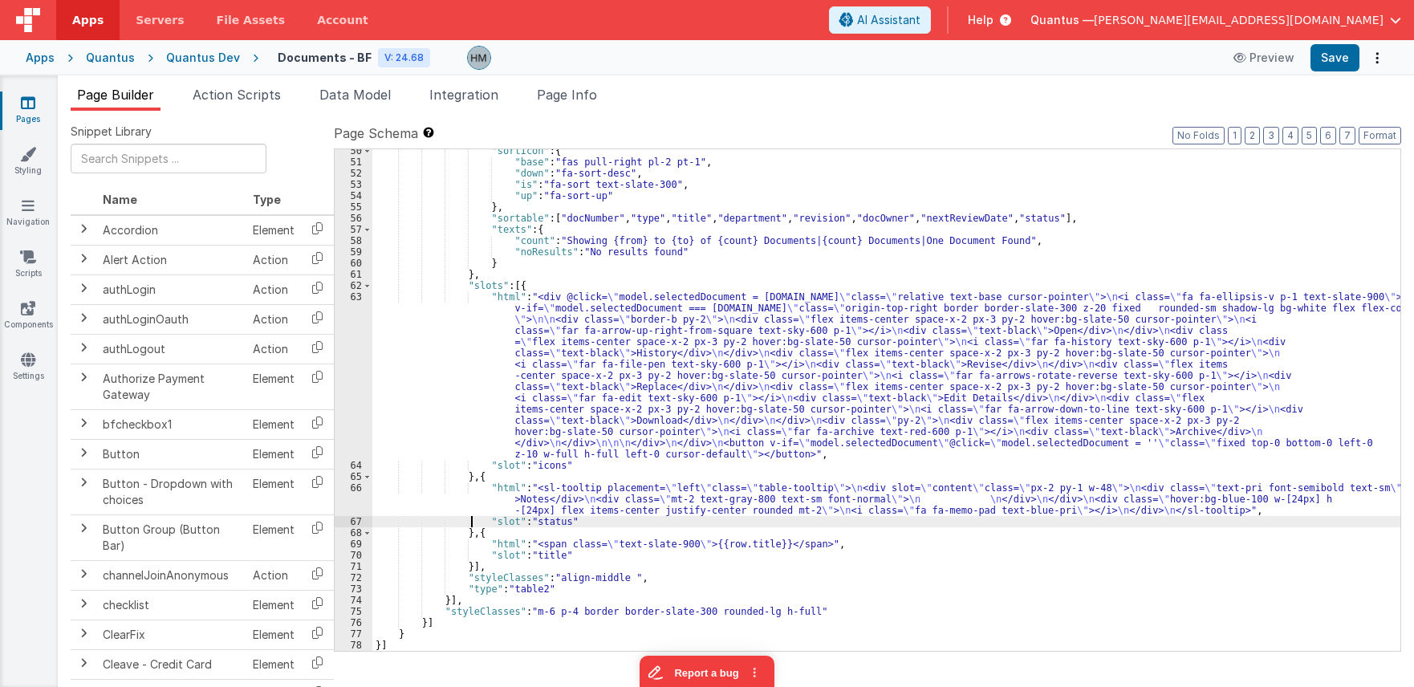
click at [469, 526] on div ""sortIcon" : { "base" : "fas pull-right pl-2 pt-1" , "down" : "fa-sort-desc" , …" at bounding box center [886, 407] width 1028 height 524
click at [461, 543] on div ""sortIcon" : { "base" : "fas pull-right pl-2 pt-1" , "down" : "fa-sort-desc" , …" at bounding box center [886, 407] width 1028 height 524
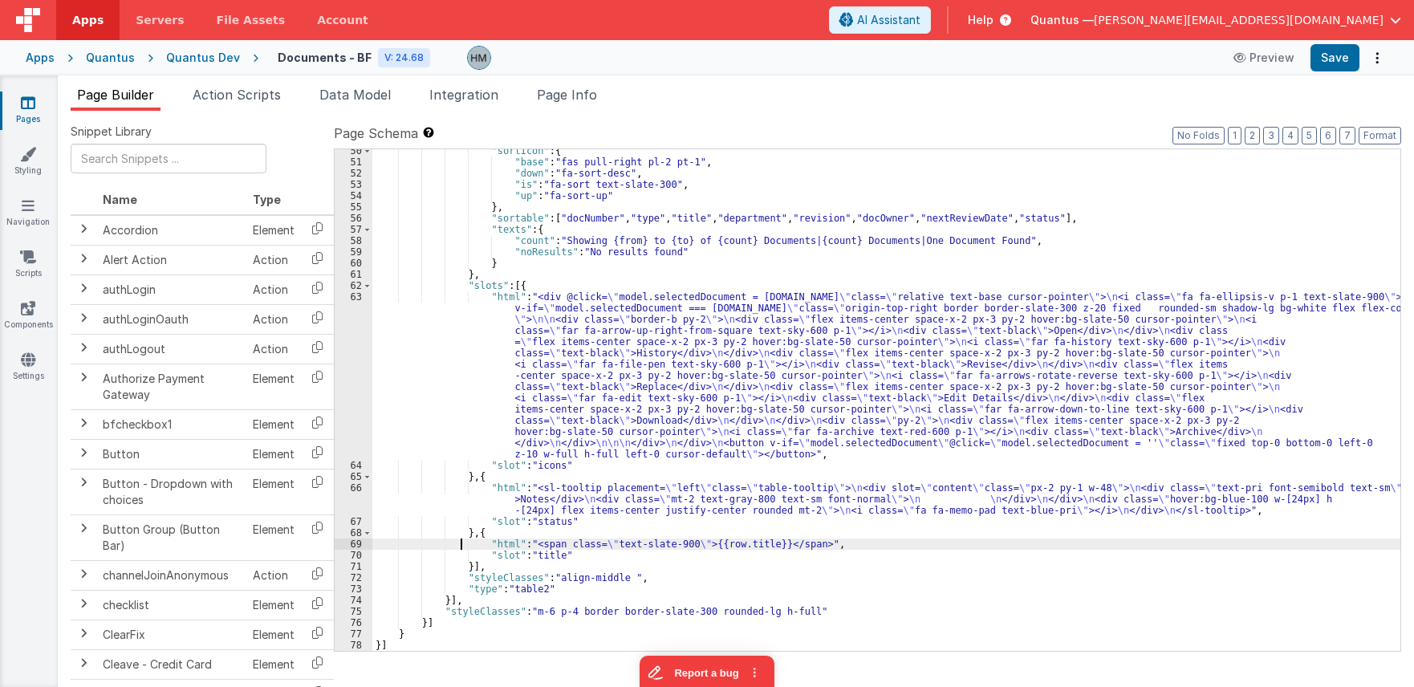
drag, startPoint x: 418, startPoint y: 491, endPoint x: 381, endPoint y: 487, distance: 37.1
click at [417, 491] on div ""sortIcon" : { "base" : "fas pull-right pl-2 pt-1" , "down" : "fa-sort-desc" , …" at bounding box center [886, 407] width 1028 height 524
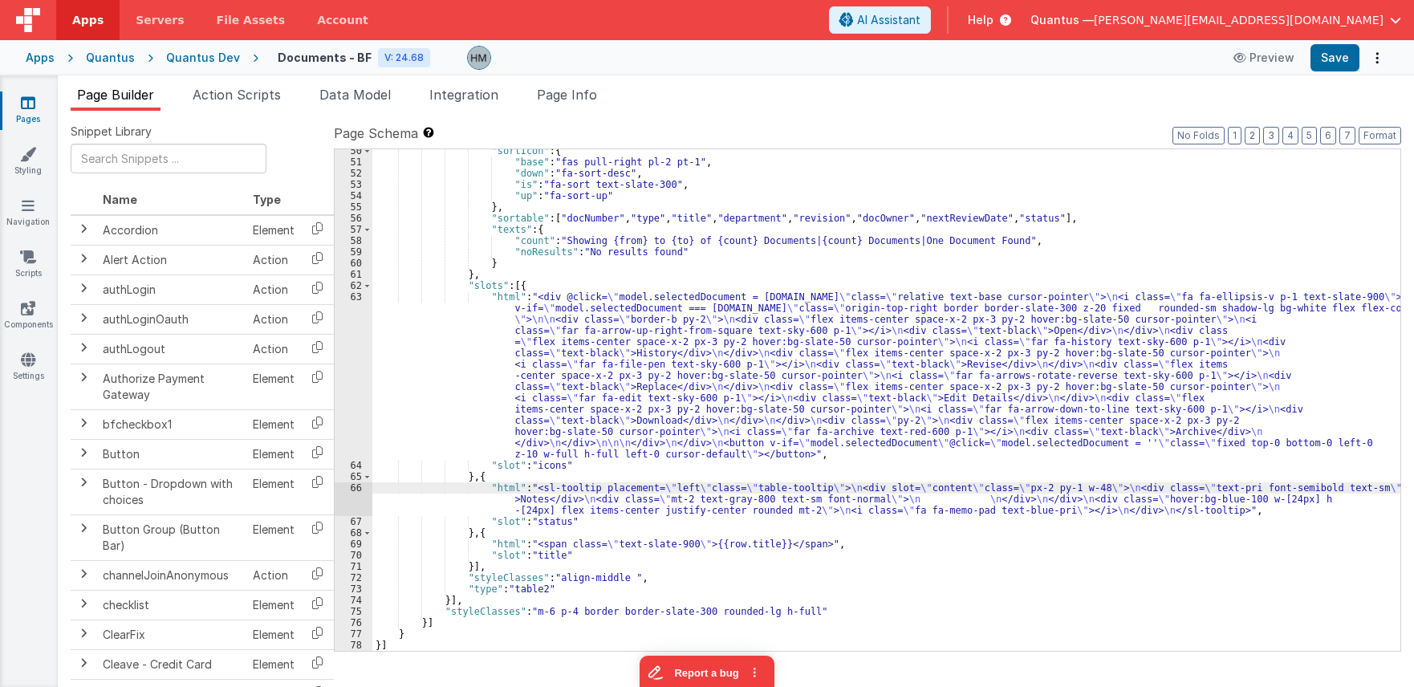
click at [359, 490] on div "66" at bounding box center [354, 499] width 38 height 34
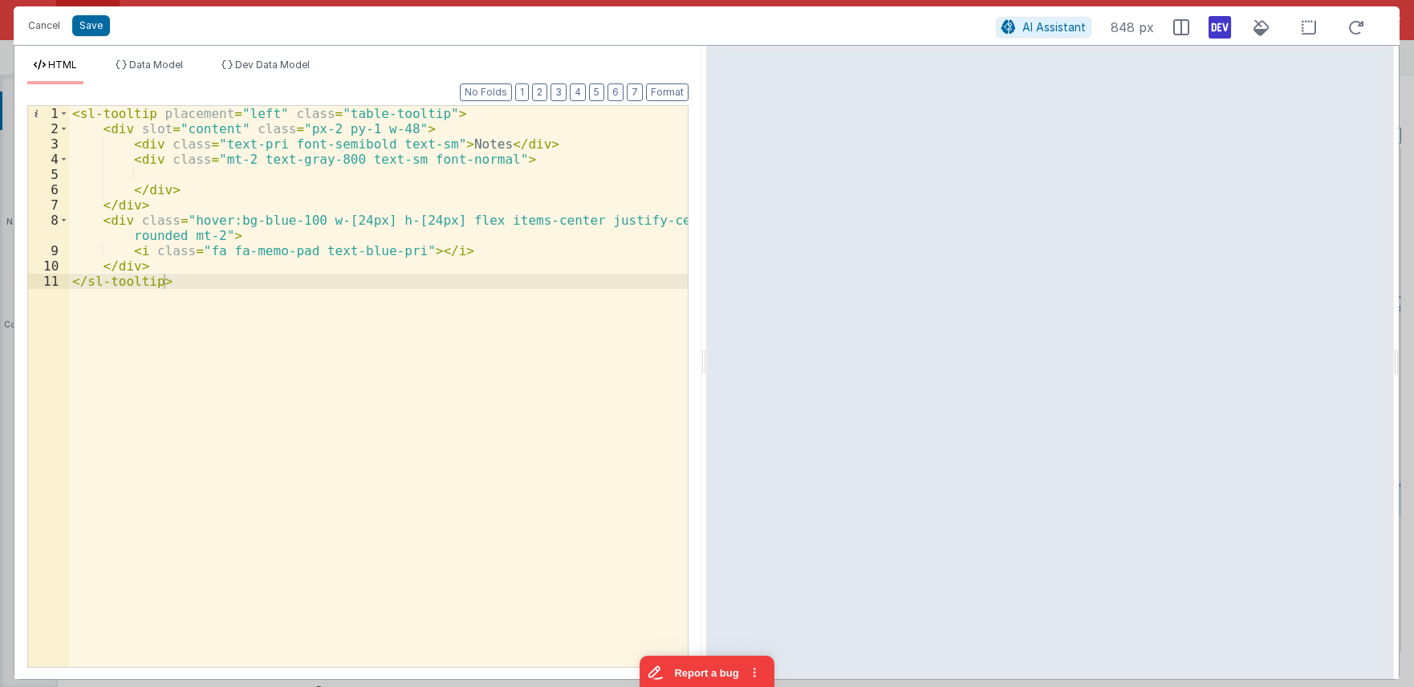
click at [349, 113] on div "< sl-tooltip placement = "left" class = "table-tooltip" > < div slot = "content…" at bounding box center [378, 401] width 619 height 591
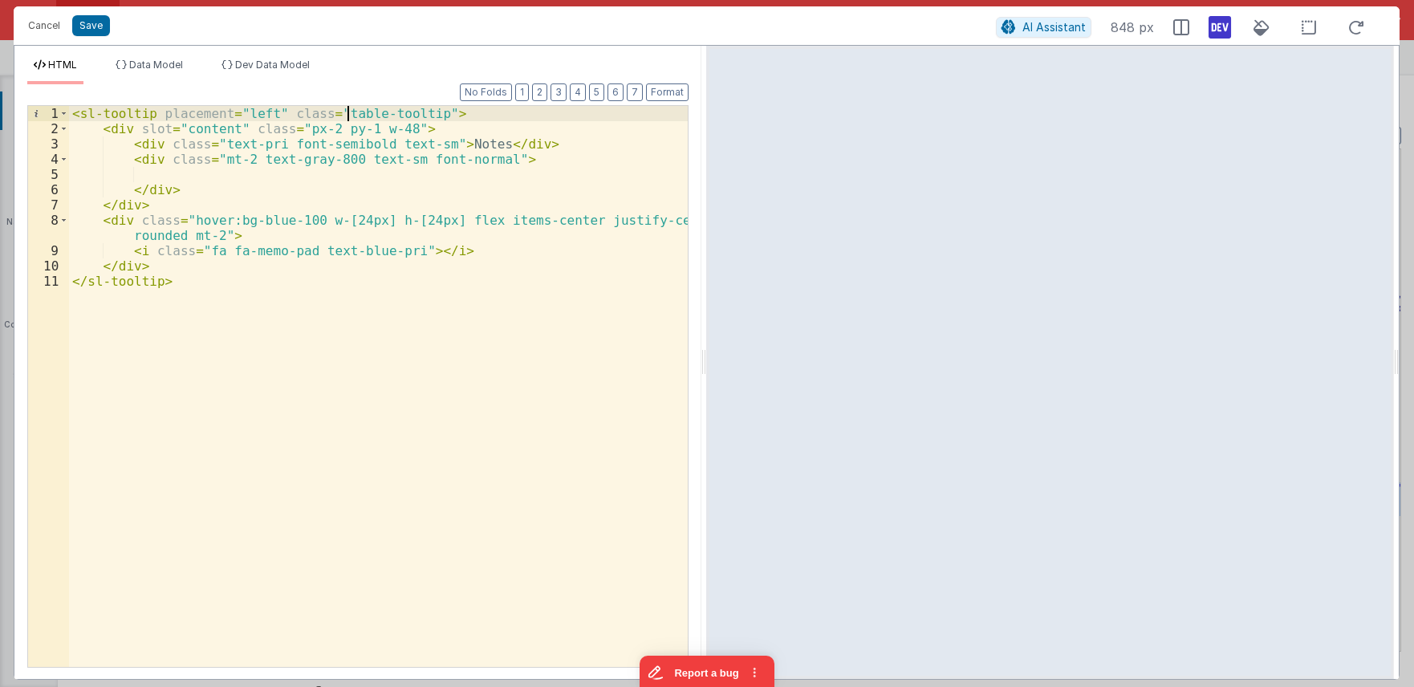
click at [349, 113] on div "< sl-tooltip placement = "left" class = "table-tooltip" > < div slot = "content…" at bounding box center [378, 401] width 619 height 591
click at [42, 27] on button "Cancel" at bounding box center [44, 25] width 48 height 22
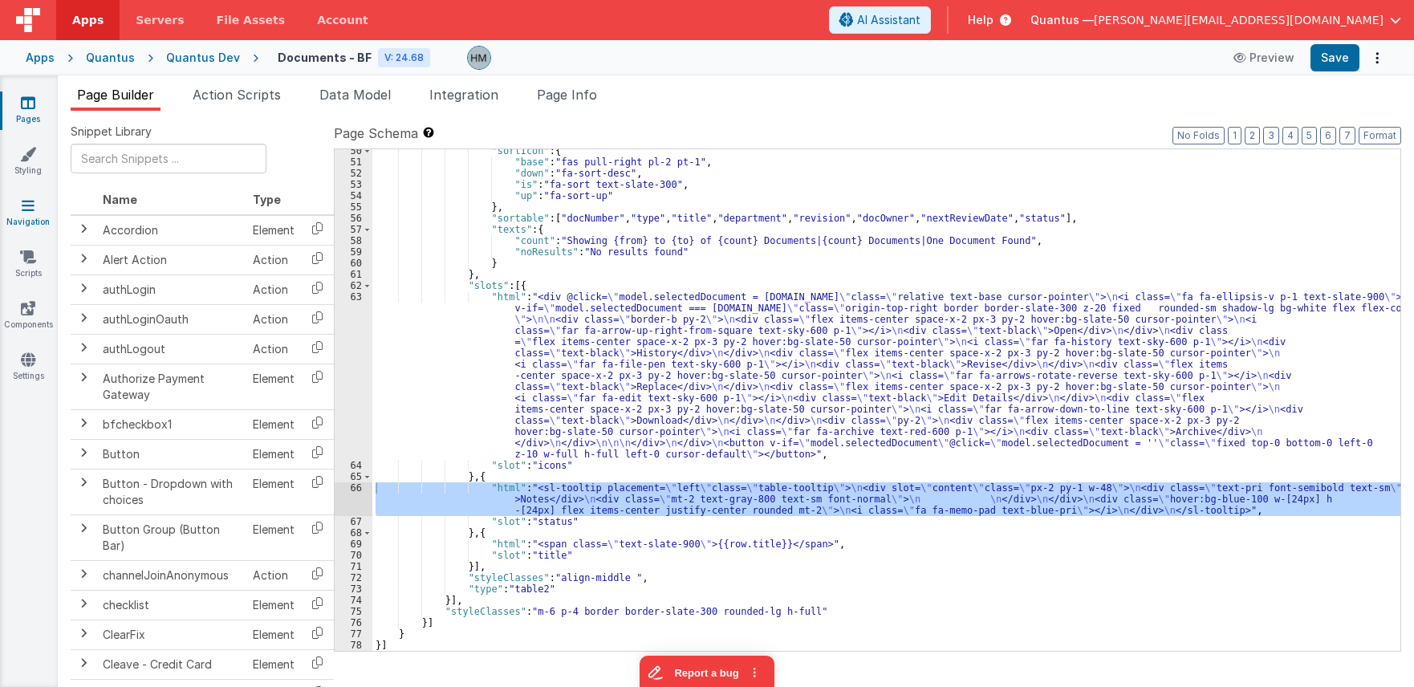
click at [33, 214] on link "Navigation" at bounding box center [28, 213] width 58 height 32
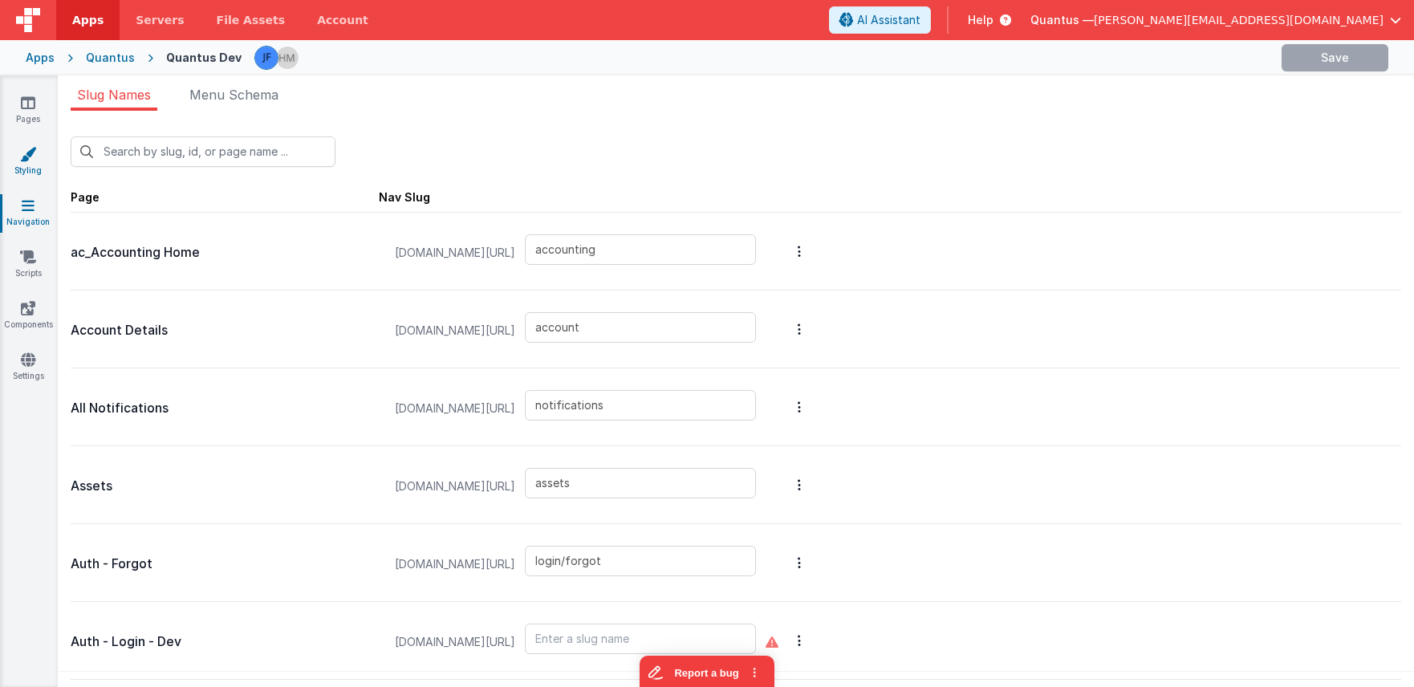
click at [30, 166] on link "Styling" at bounding box center [28, 162] width 58 height 32
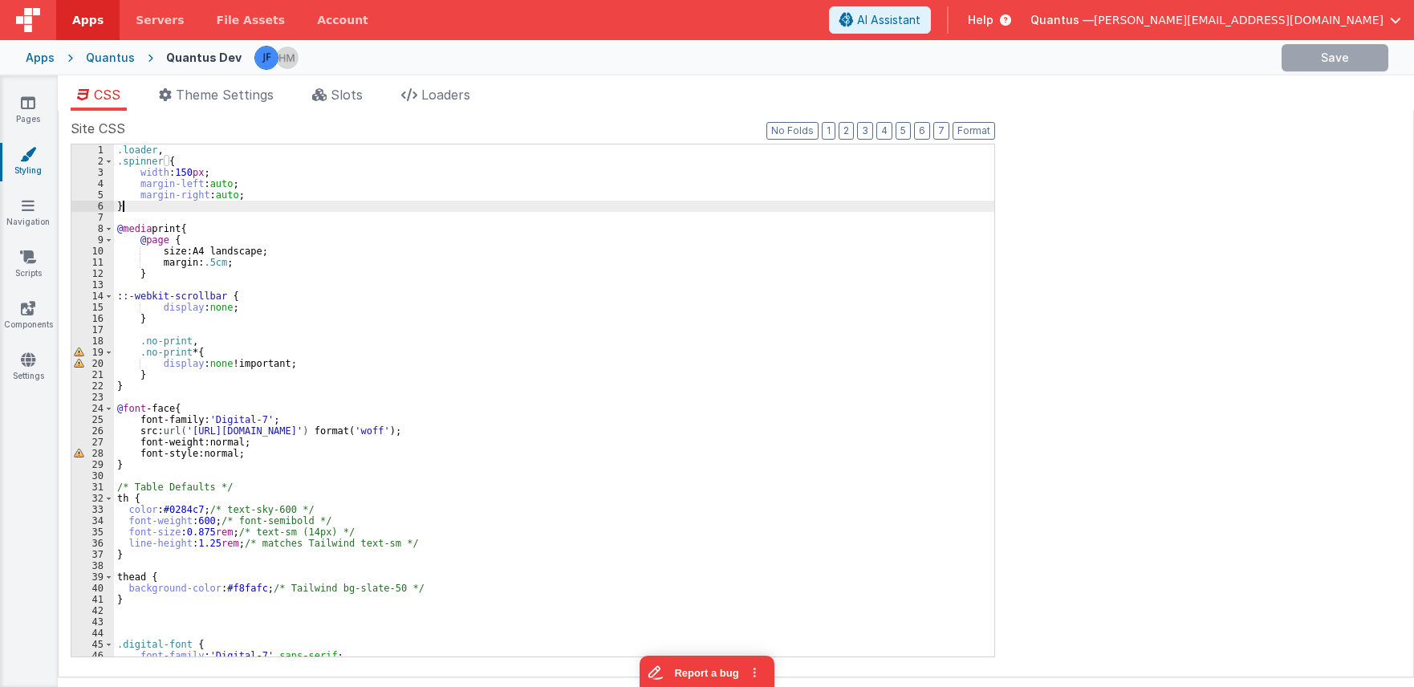
click at [160, 205] on div ".loader , .spinner { width : 150 px ; margin-left : auto ; margin-right : auto …" at bounding box center [554, 411] width 880 height 535
click at [22, 108] on icon at bounding box center [28, 103] width 14 height 16
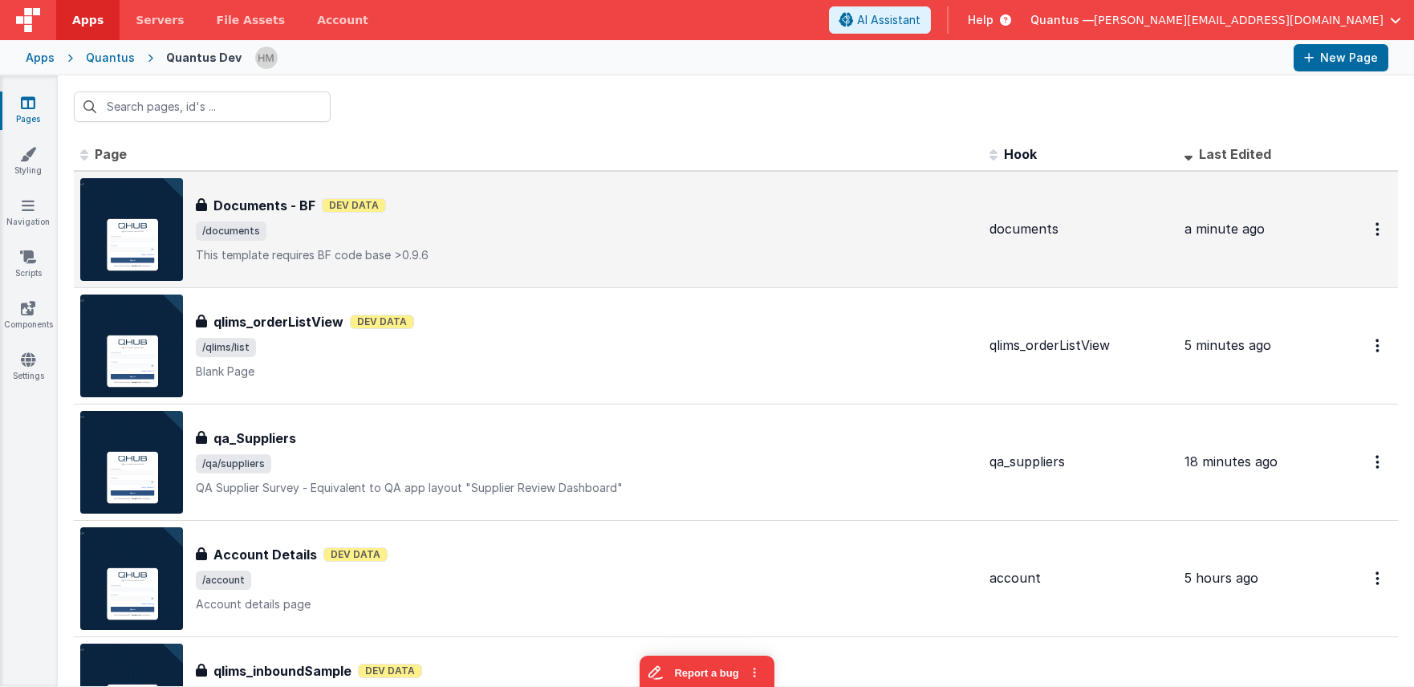
click at [559, 250] on p "This template requires BF code base >0.9.6" at bounding box center [586, 255] width 781 height 16
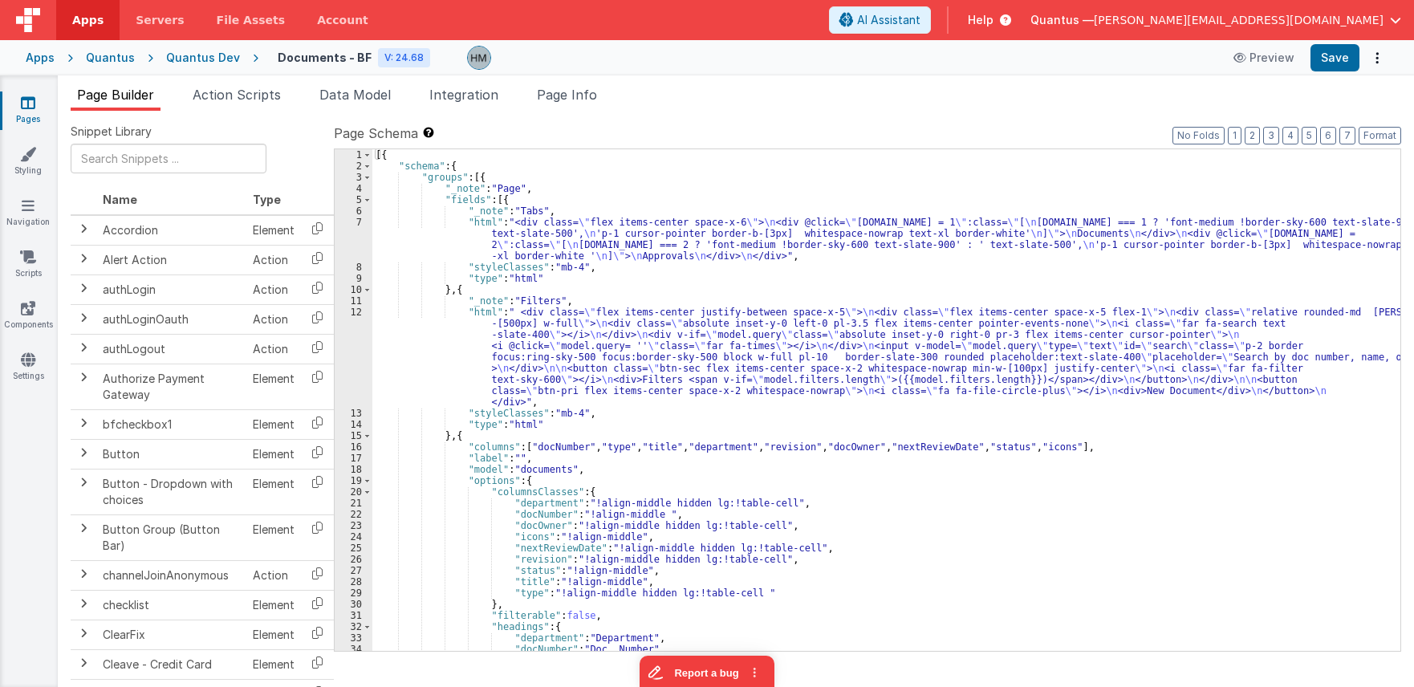
click at [810, 321] on div "[{ "schema" : { "groups" : [{ "_note" : "Page" , "fields" : [{ "_note" : "Tabs"…" at bounding box center [886, 411] width 1028 height 524
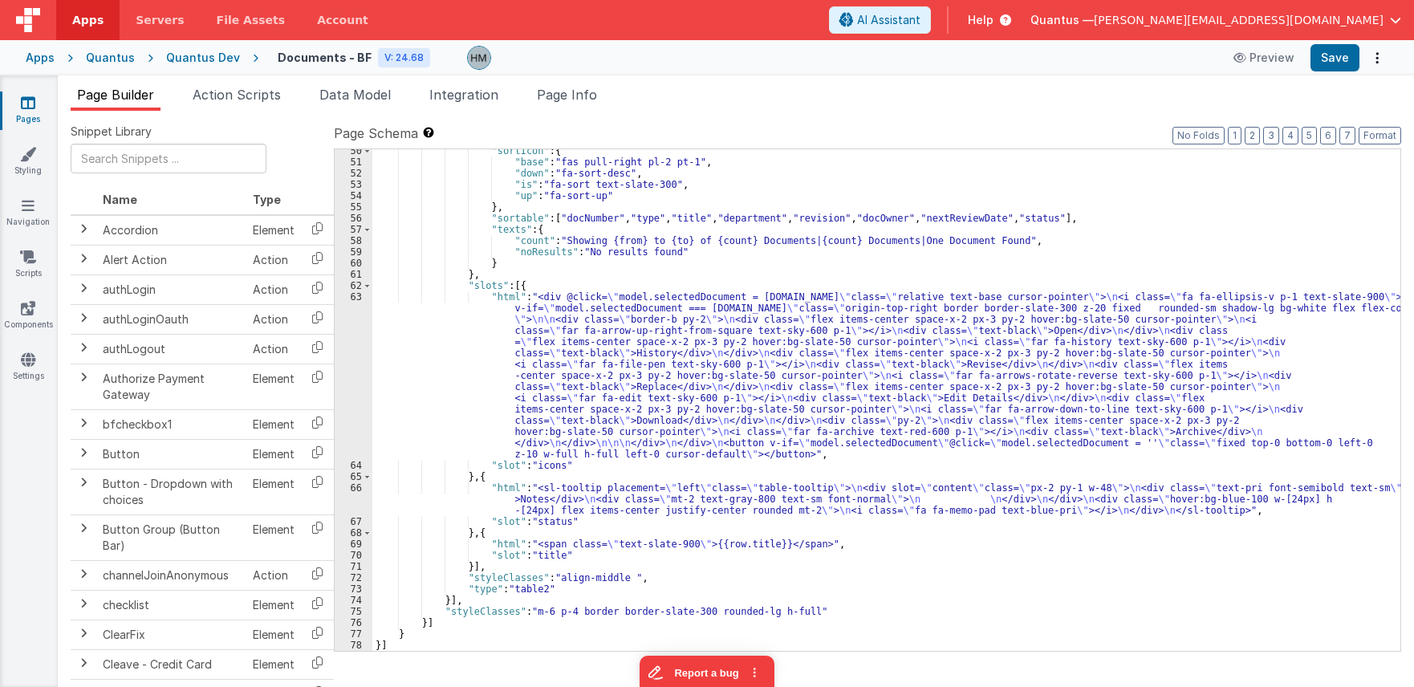
scroll to position [678, 0]
click at [493, 511] on div ""sortIcon" : { "base" : "fas pull-right pl-2 pt-1" , "down" : "fa-sort-desc" , …" at bounding box center [886, 407] width 1028 height 524
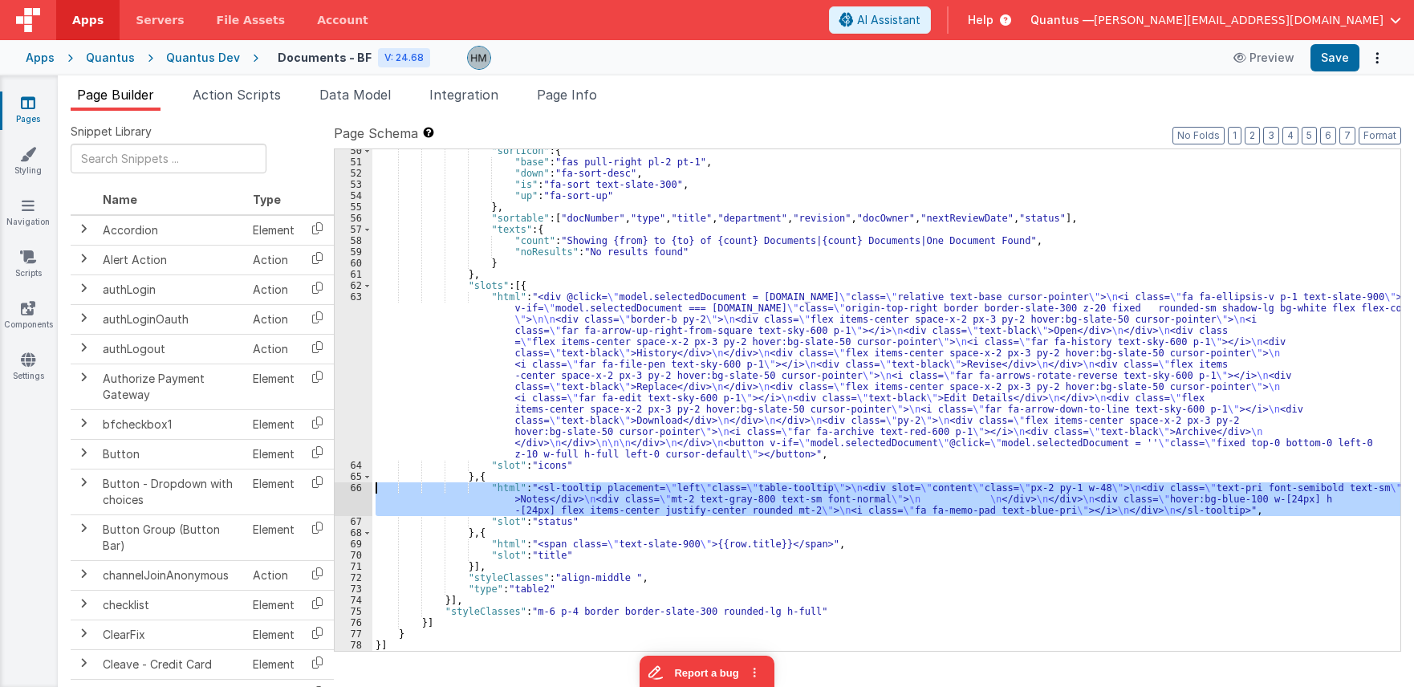
click at [353, 489] on div "66" at bounding box center [354, 499] width 38 height 34
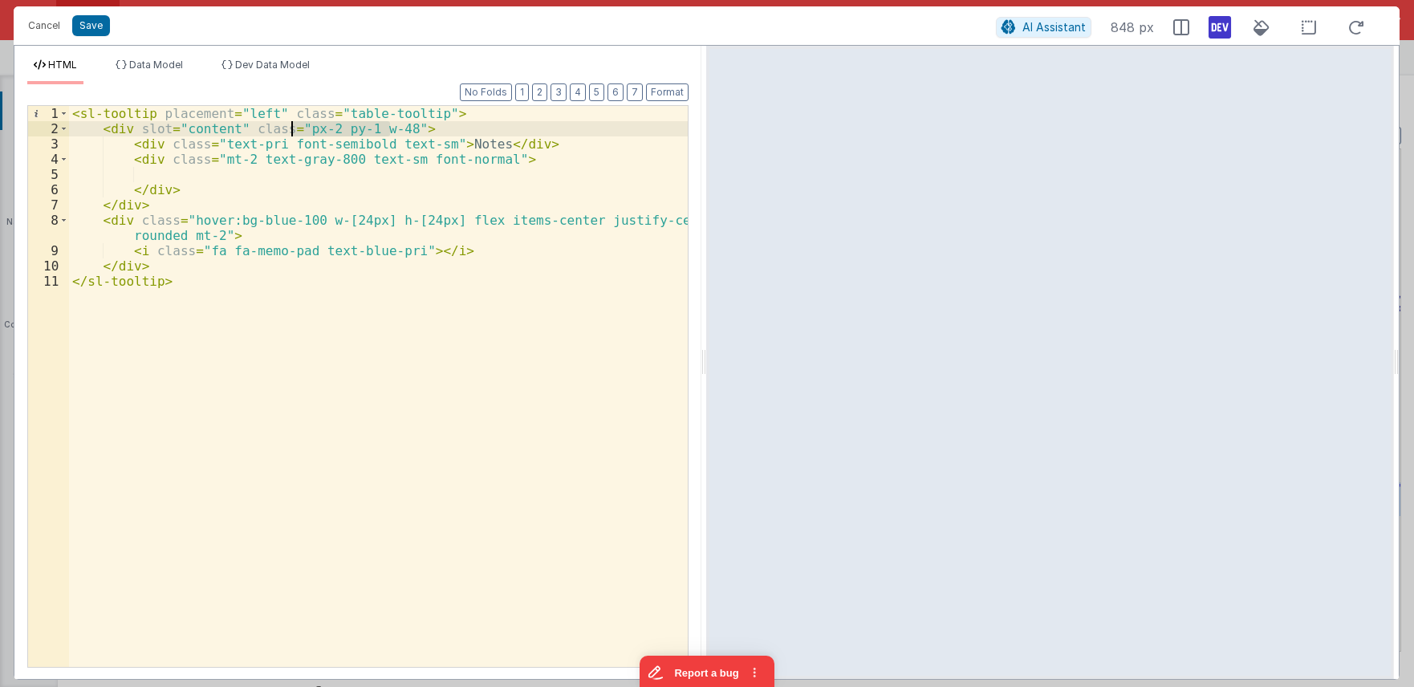
drag, startPoint x: 392, startPoint y: 128, endPoint x: 291, endPoint y: 131, distance: 101.2
click at [291, 131] on div "< sl-tooltip placement = "left" class = "table-tooltip" > < div slot = "content…" at bounding box center [378, 401] width 619 height 591
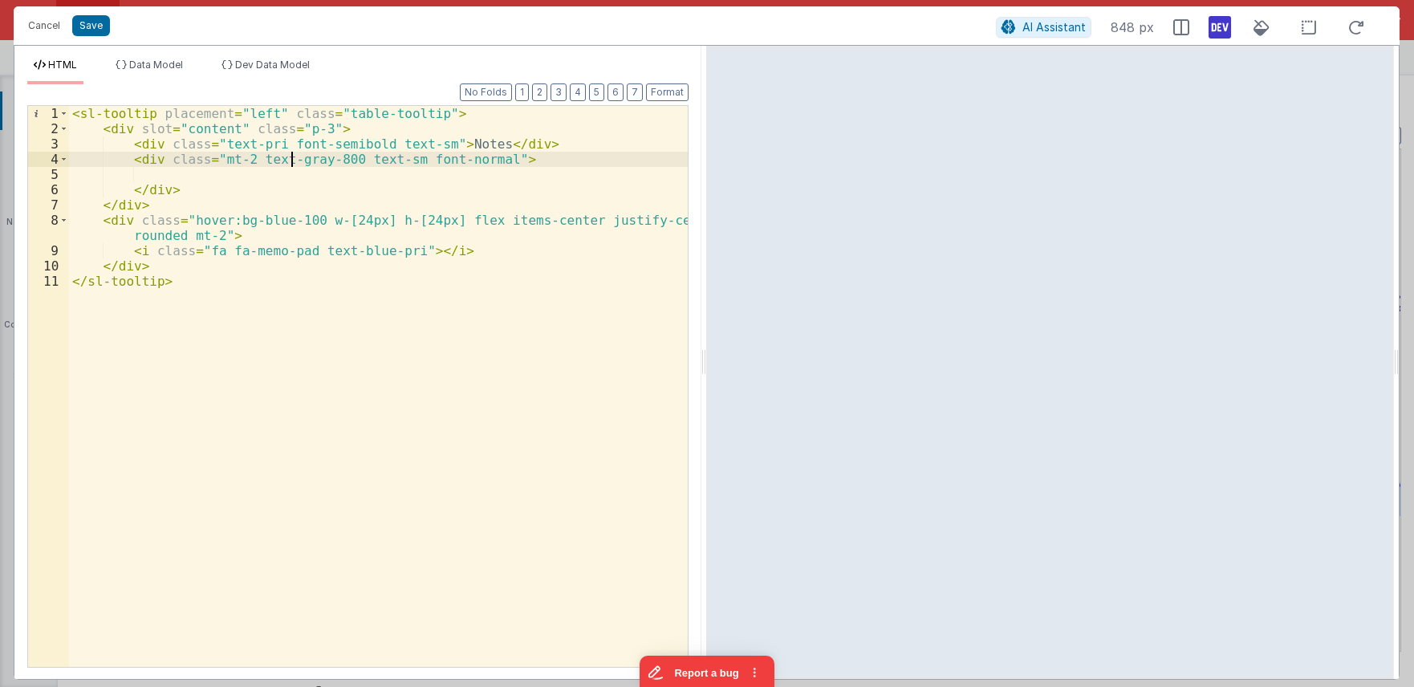
click at [294, 161] on div "< sl-tooltip placement = "left" class = "table-tooltip" > < div slot = "content…" at bounding box center [378, 401] width 619 height 591
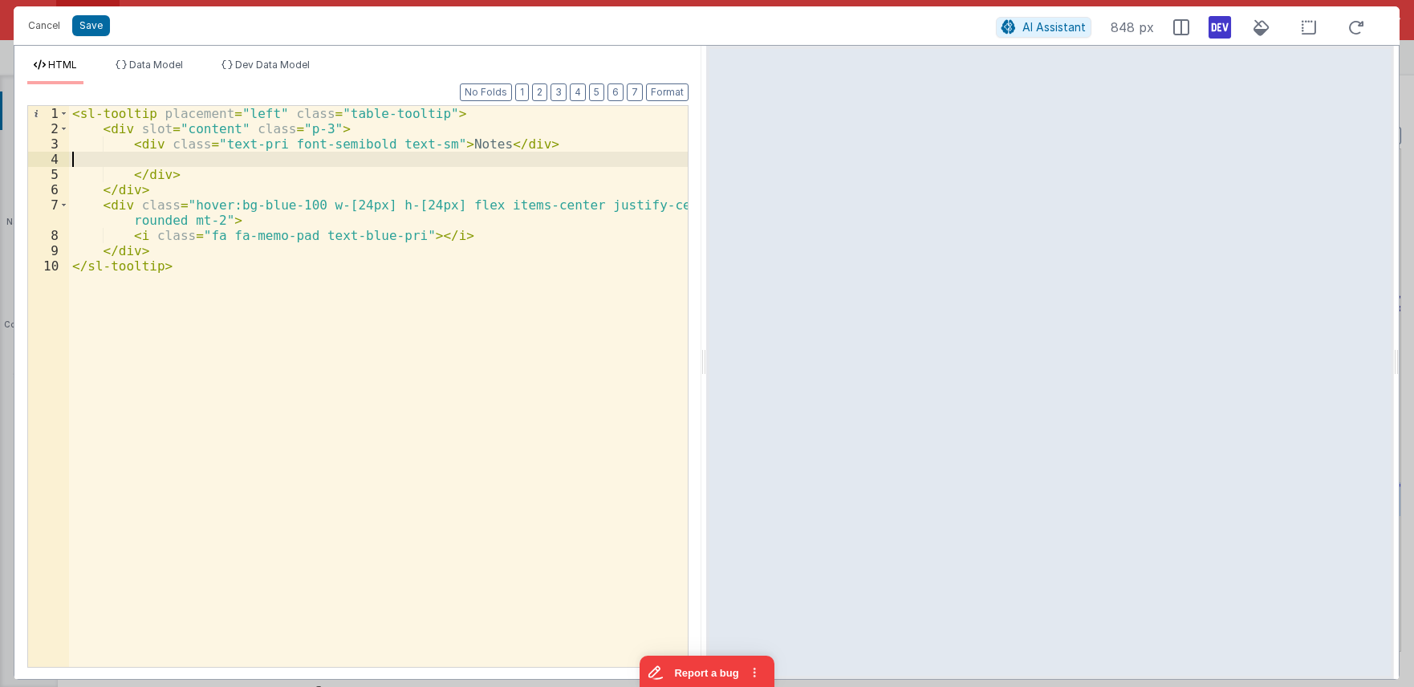
click at [161, 176] on div "< sl-tooltip placement = "left" class = "table-tooltip" > < div slot = "content…" at bounding box center [378, 401] width 619 height 591
click at [313, 160] on div "< sl-tooltip placement = "left" class = "table-tooltip" > < div slot = "content…" at bounding box center [378, 401] width 619 height 591
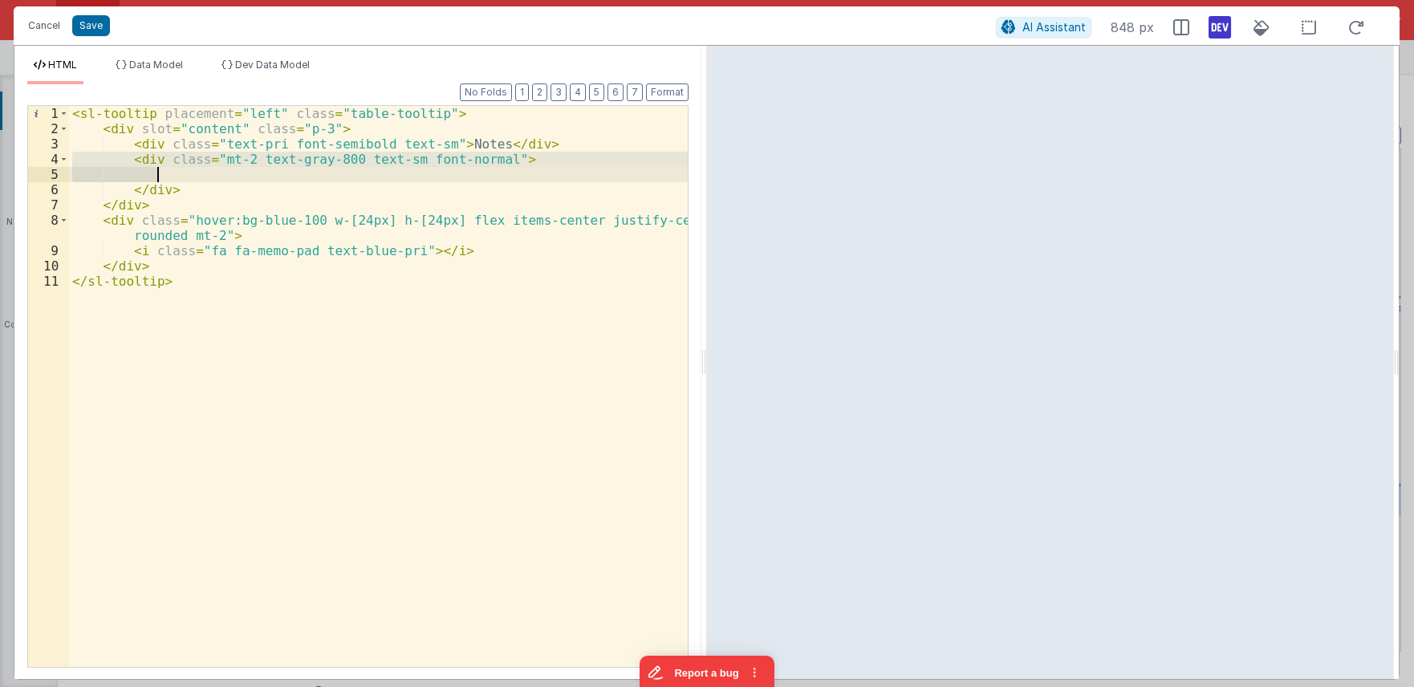
click at [378, 180] on div "< sl-tooltip placement = "left" class = "table-tooltip" > < div slot = "content…" at bounding box center [378, 386] width 619 height 561
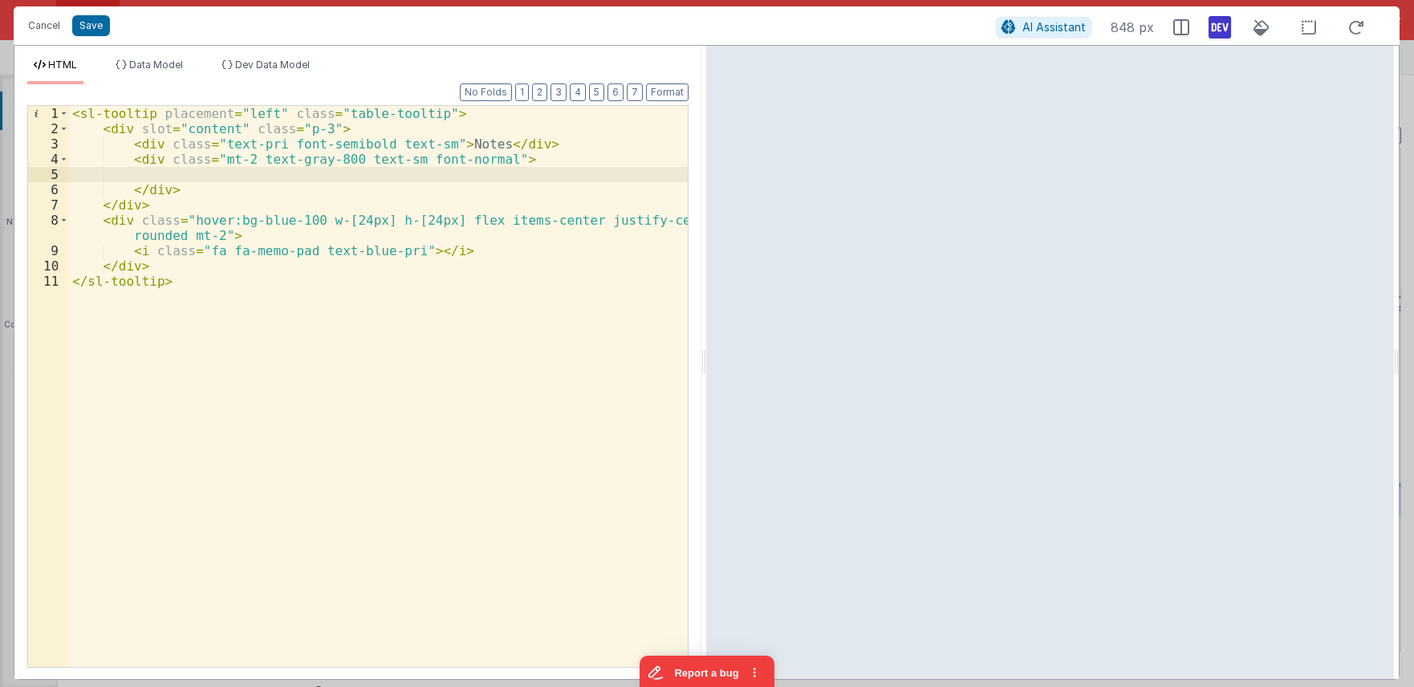
click at [115, 219] on div "< sl-tooltip placement = "left" class = "table-tooltip" > < div slot = "content…" at bounding box center [378, 401] width 619 height 591
click at [128, 205] on div "< sl-tooltip placement = "left" class = "table-tooltip" > < div slot = "content…" at bounding box center [378, 401] width 619 height 591
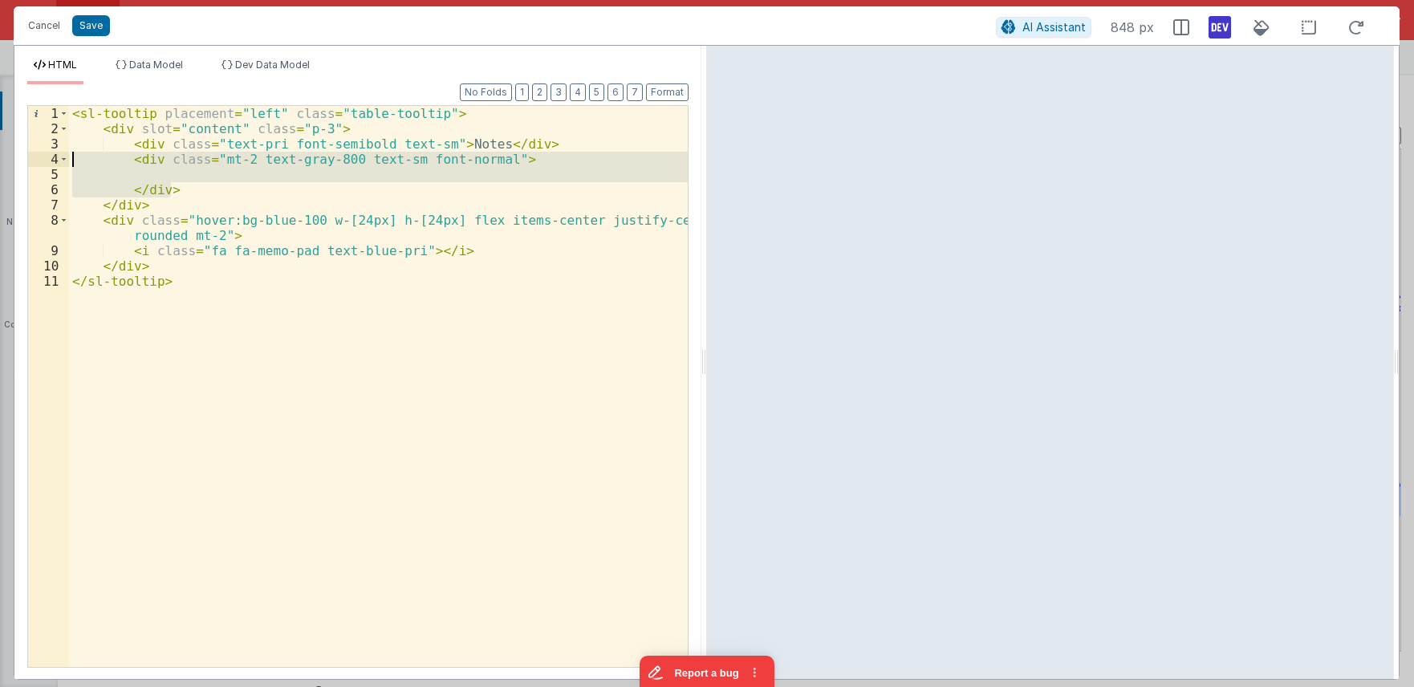
drag, startPoint x: 177, startPoint y: 189, endPoint x: -26, endPoint y: 161, distance: 205.1
click at [69, 161] on div "< sl-tooltip placement = "left" class = "table-tooltip" > < div slot = "content…" at bounding box center [378, 386] width 619 height 561
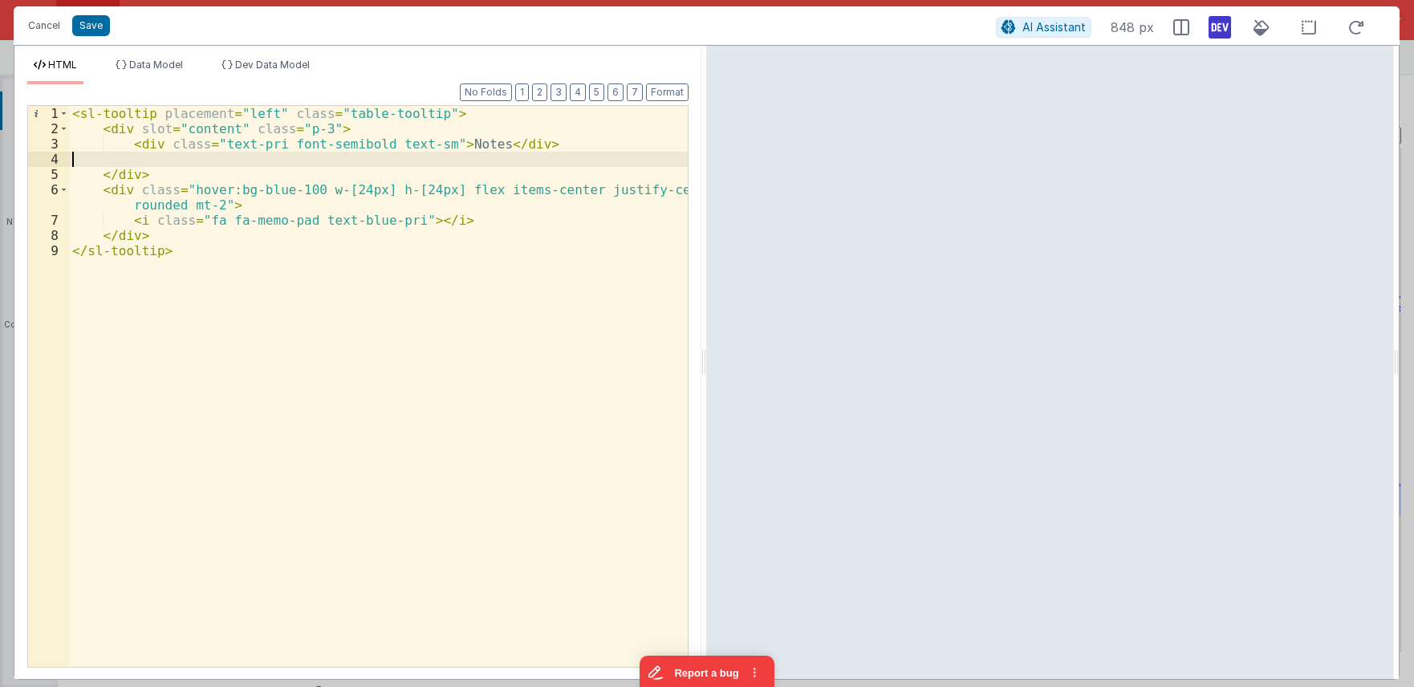
click at [445, 140] on div "< sl-tooltip placement = "left" class = "table-tooltip" > < div slot = "content…" at bounding box center [378, 401] width 619 height 591
drag, startPoint x: 429, startPoint y: 144, endPoint x: 250, endPoint y: 138, distance: 179.1
click at [250, 138] on div "< sl-tooltip placement = "left" class = "table-tooltip" > < div slot = "content…" at bounding box center [378, 401] width 619 height 591
click at [292, 55] on div "HTML Data Model Dev Data Model Format 7 6 5 4 3 2 1 No Folds 1 2 3 4 5 6 7 8 9 …" at bounding box center [357, 362] width 687 height 633
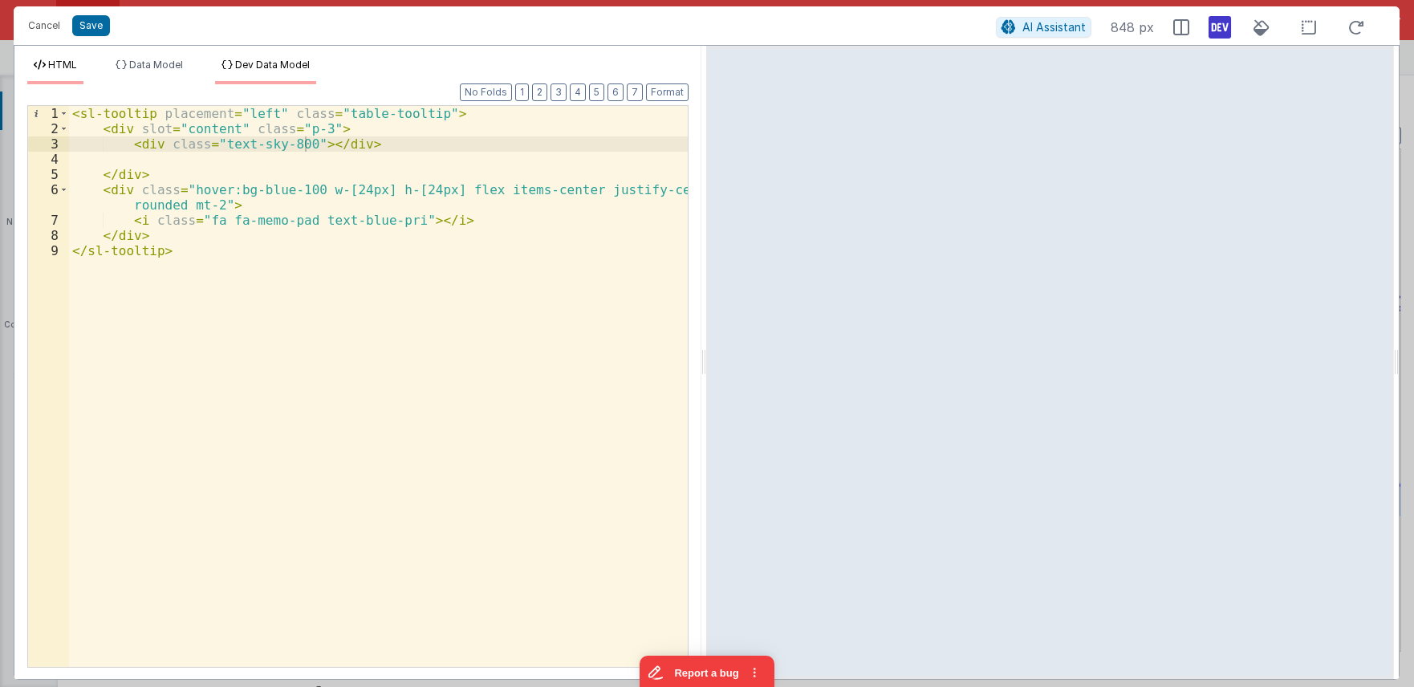
click at [291, 63] on span "Dev Data Model" at bounding box center [272, 65] width 75 height 12
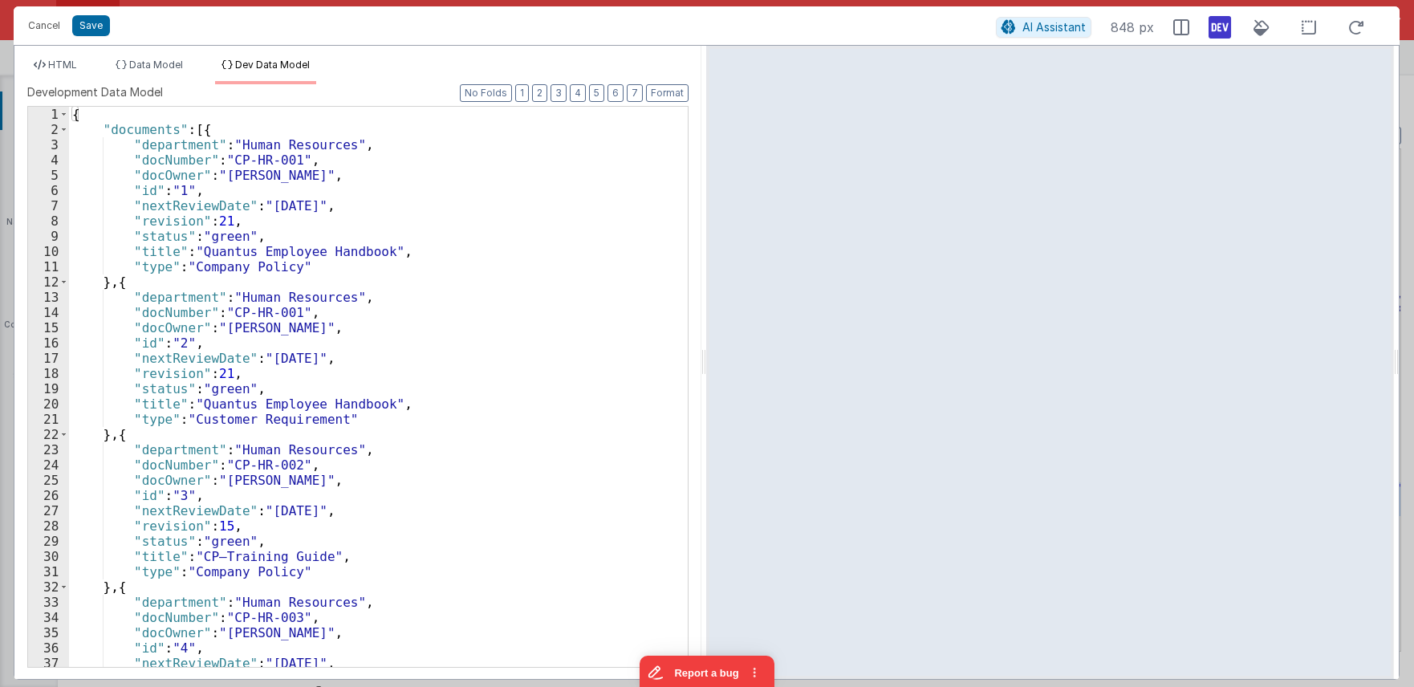
click at [213, 234] on div "{ "documents" : [{ "department" : "Human Resources" , "docNumber" : "CP-HR-001"…" at bounding box center [378, 402] width 619 height 591
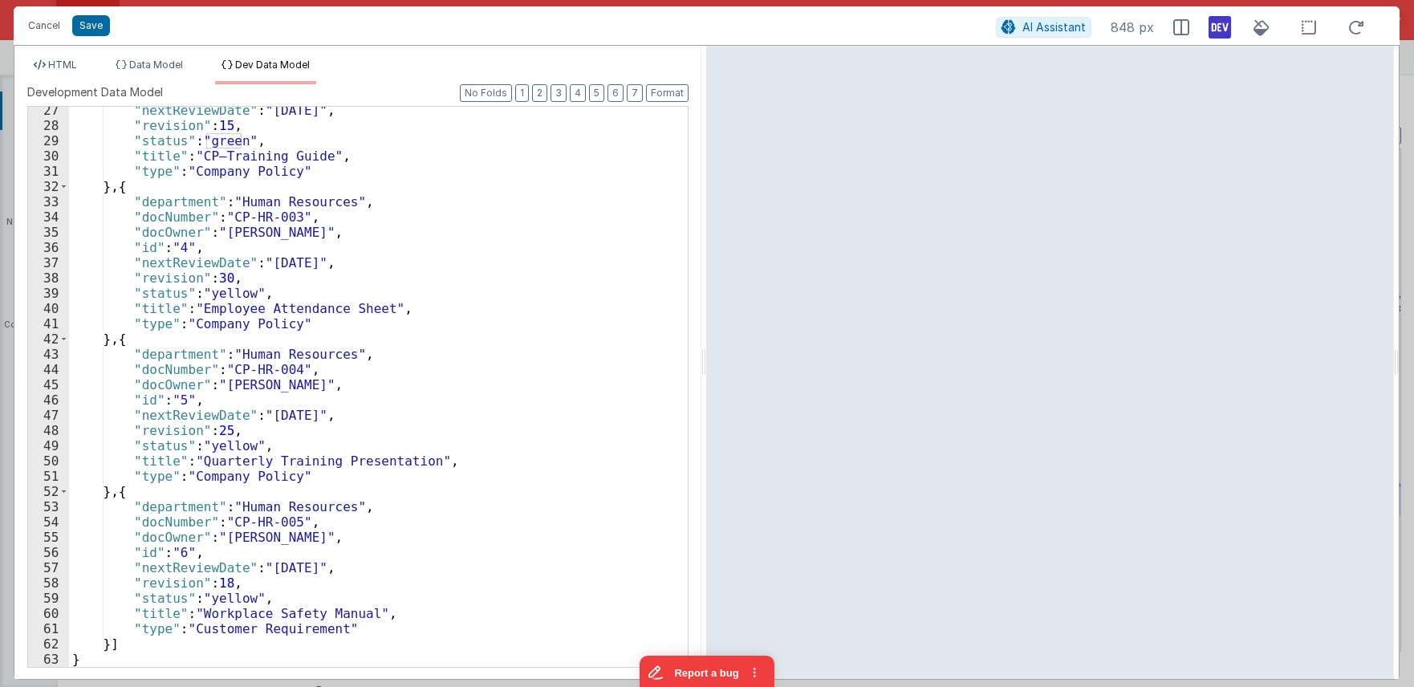
scroll to position [400, 0]
click at [261, 236] on div ""nextReviewDate" : "2023-09-15" , "revision" : 15 , "status" : "green" , "title…" at bounding box center [378, 398] width 619 height 591
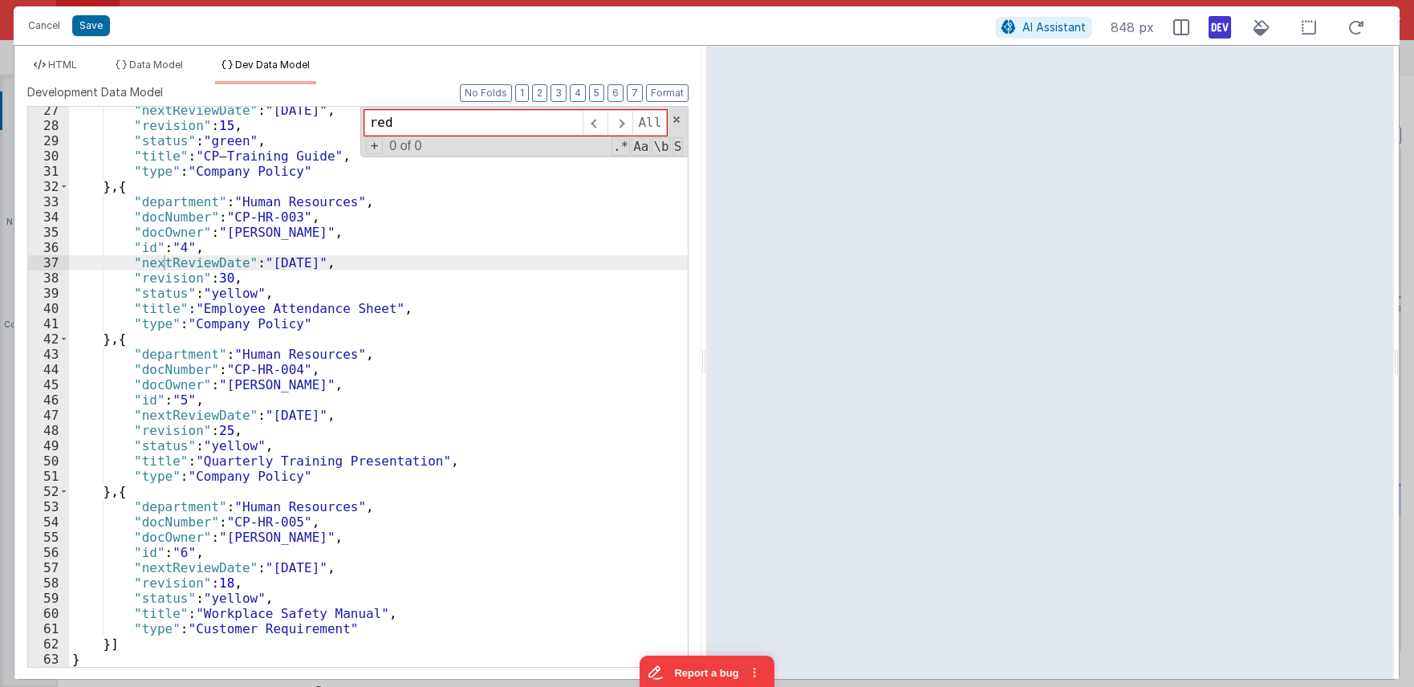
drag, startPoint x: 449, startPoint y: 126, endPoint x: 262, endPoint y: 108, distance: 187.8
click at [364, 110] on input "red" at bounding box center [473, 123] width 218 height 26
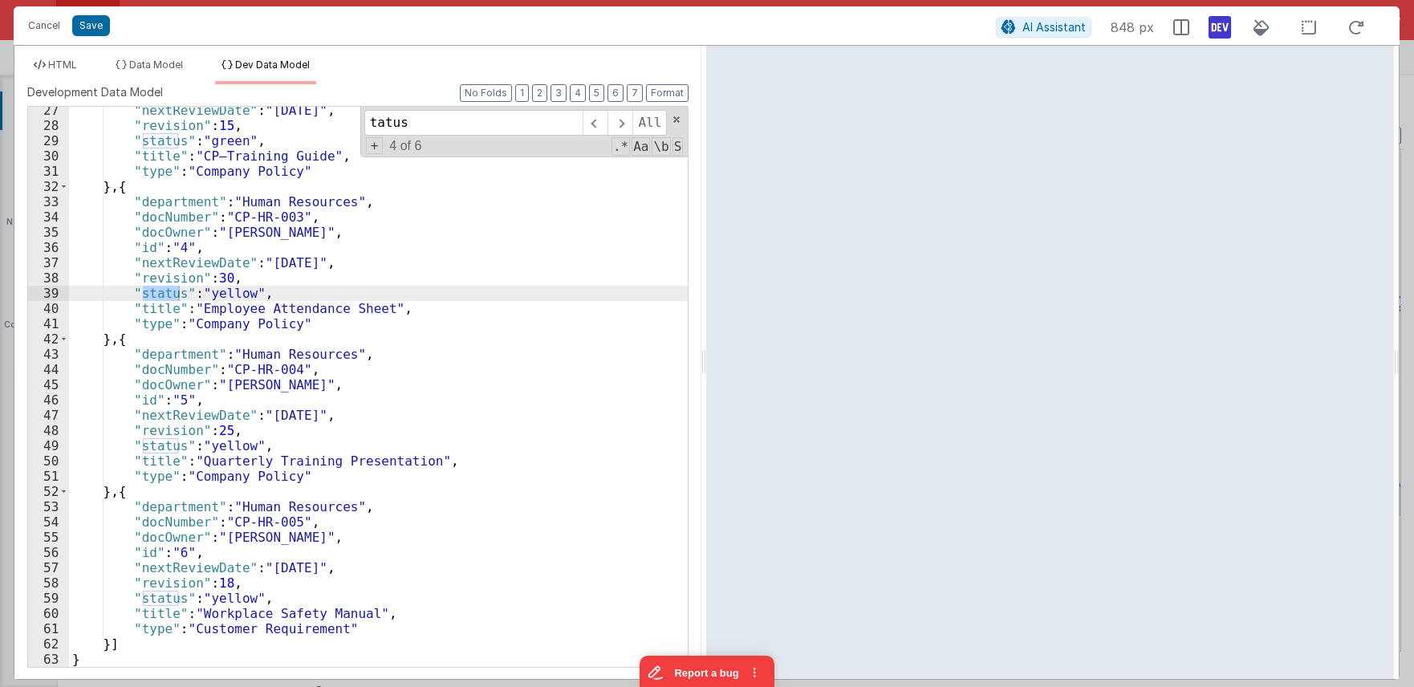
type input "tatus"
click at [226, 446] on div ""nextReviewDate" : "2023-09-15" , "revision" : 15 , "status" : "green" , "title…" at bounding box center [378, 398] width 619 height 591
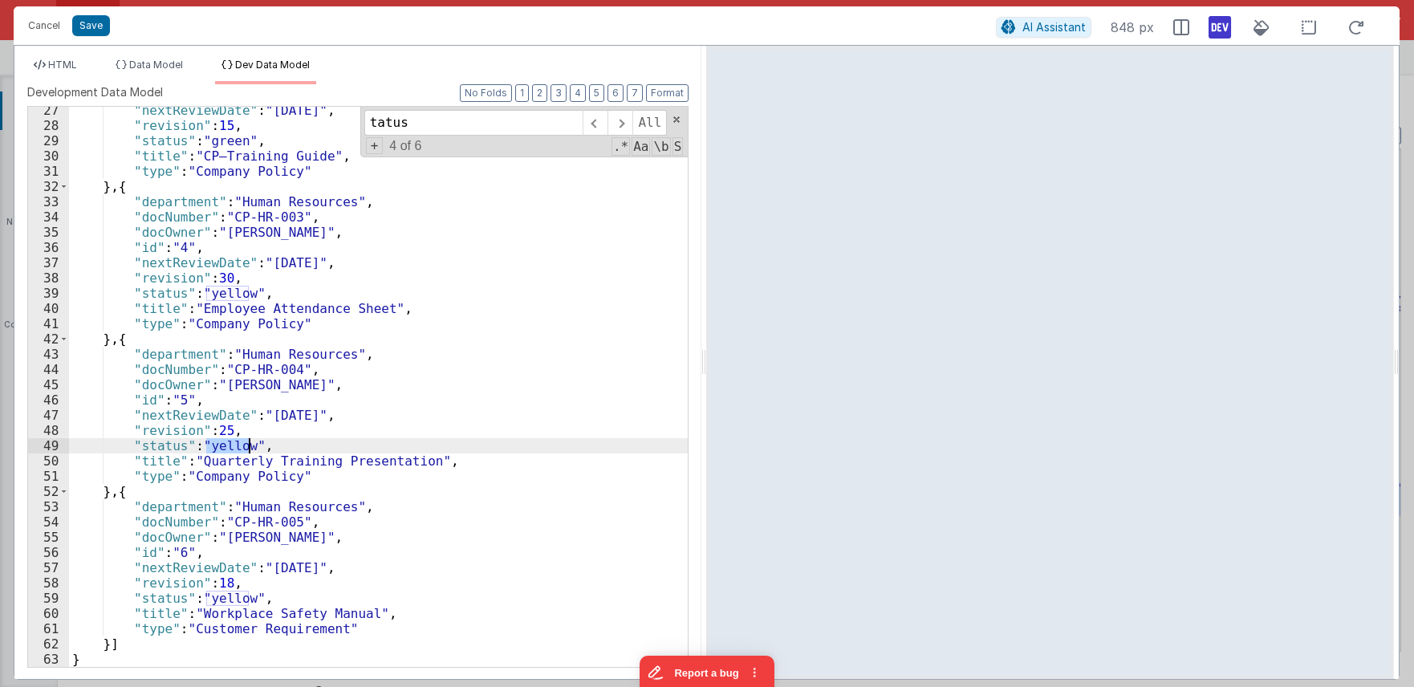
click at [225, 446] on div ""nextReviewDate" : "2023-09-15" , "revision" : 15 , "status" : "green" , "title…" at bounding box center [378, 398] width 619 height 591
click at [236, 597] on div ""nextReviewDate" : "2023-09-15" , "revision" : 15 , "status" : "green" , "title…" at bounding box center [378, 398] width 619 height 591
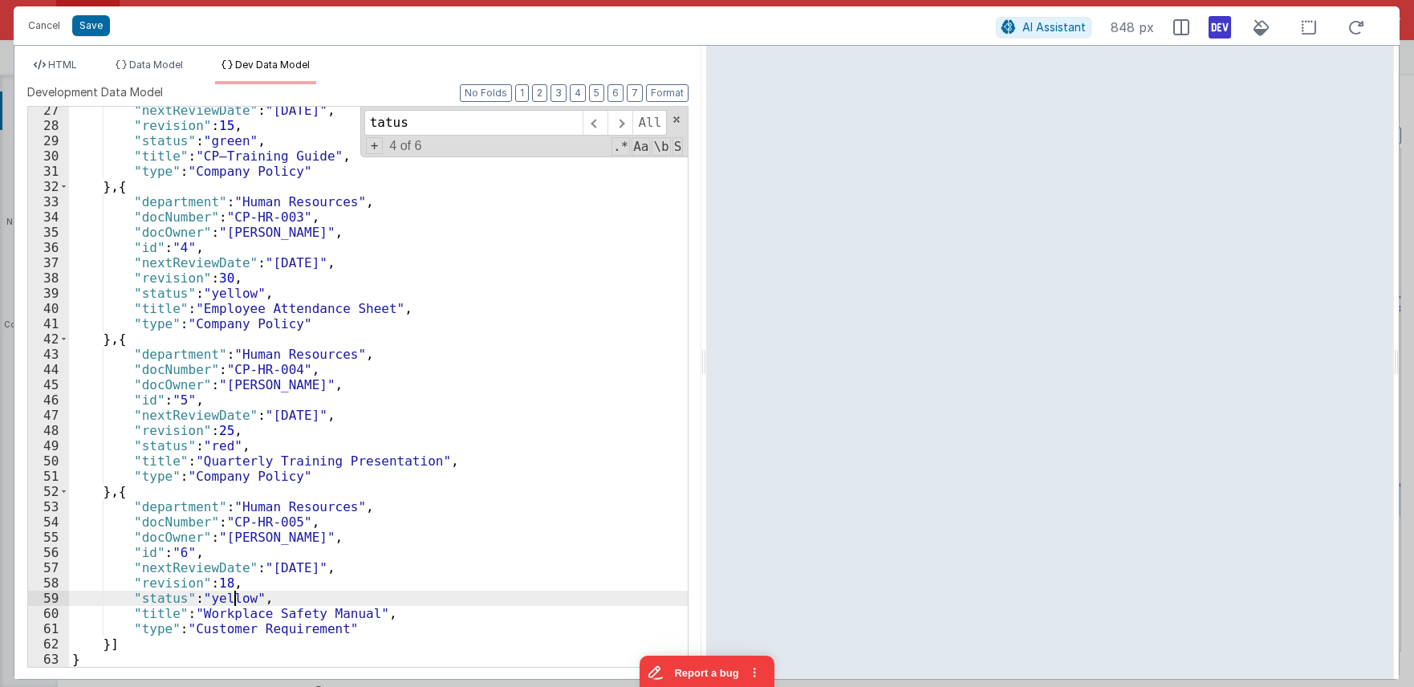
click at [236, 597] on div ""nextReviewDate" : "2023-09-15" , "revision" : 15 , "status" : "green" , "title…" at bounding box center [378, 398] width 619 height 591
click at [413, 464] on div ""nextReviewDate" : "2023-09-15" , "revision" : 15 , "status" : "green" , "title…" at bounding box center [378, 398] width 619 height 591
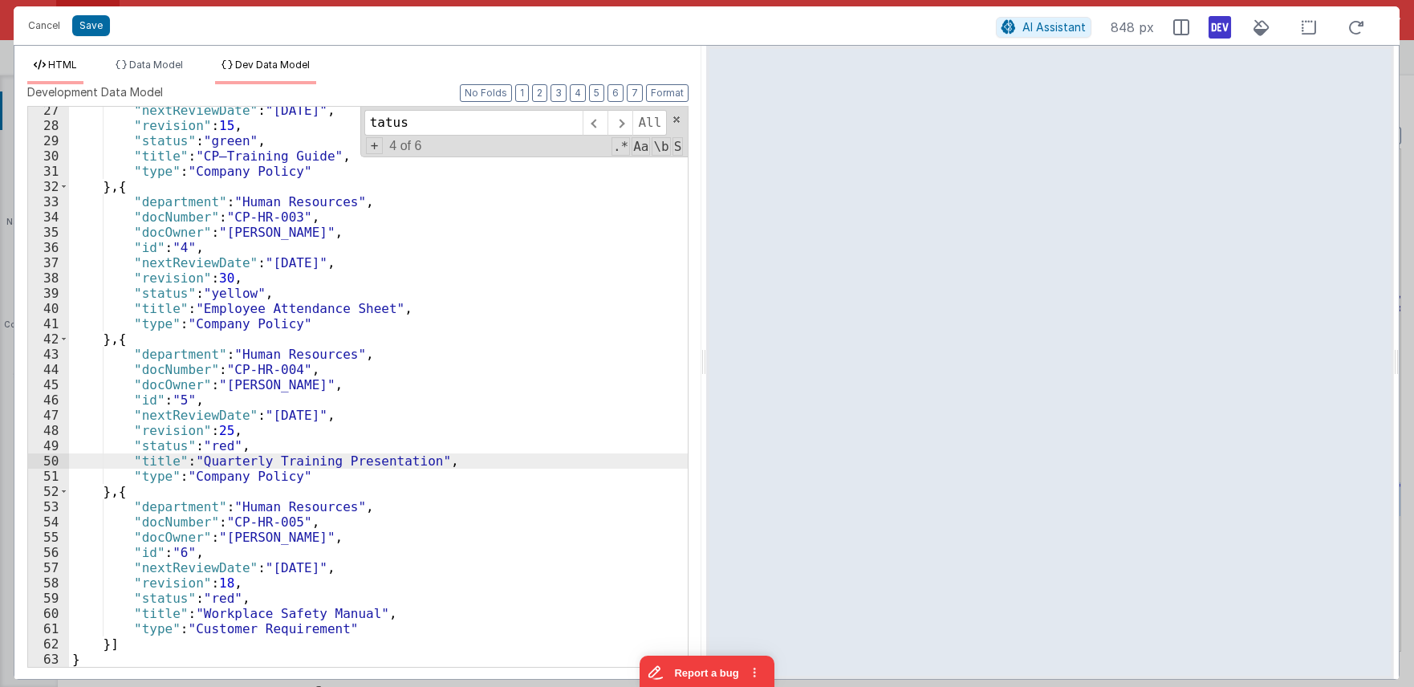
click at [74, 66] on span "HTML" at bounding box center [62, 65] width 29 height 12
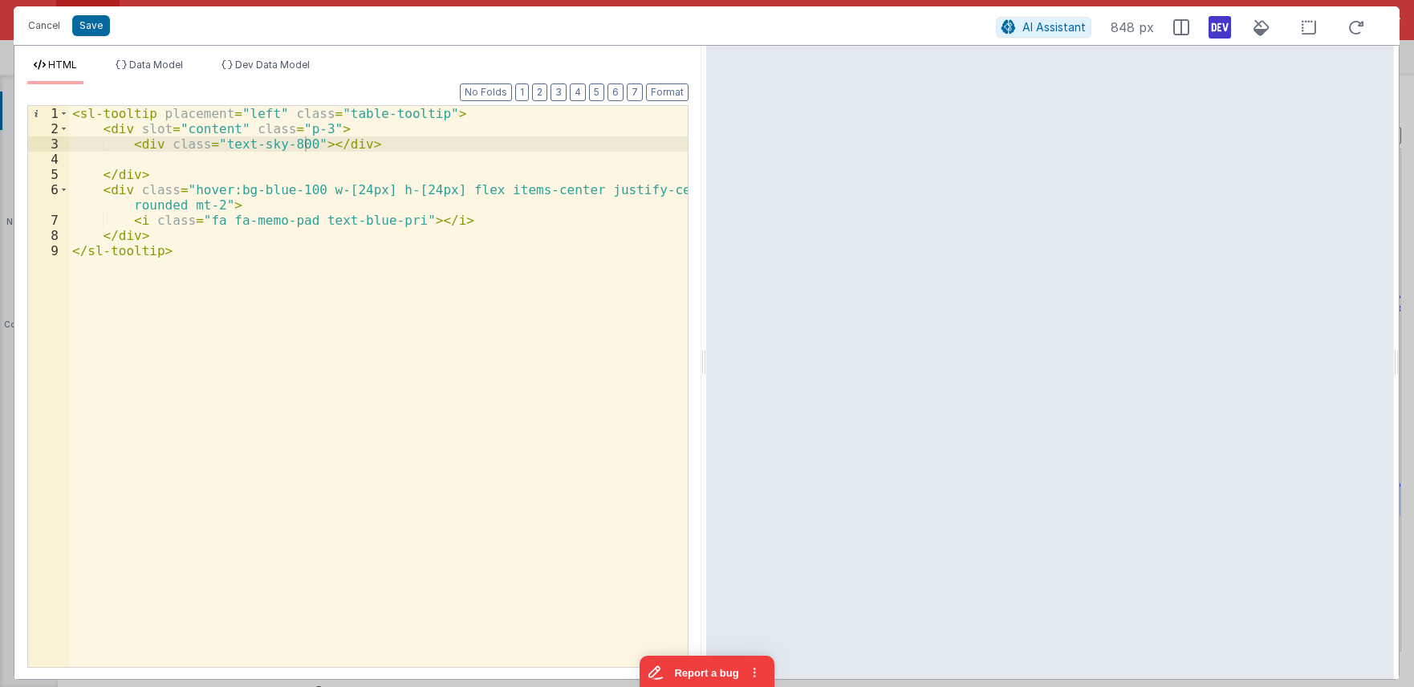
click at [360, 142] on div "< sl-tooltip placement = "left" class = "table-tooltip" > < div slot = "content…" at bounding box center [378, 401] width 619 height 591
drag, startPoint x: 185, startPoint y: 187, endPoint x: 304, endPoint y: 189, distance: 118.8
click at [304, 189] on div "< sl-tooltip placement = "left" class = "table-tooltip" > < div slot = "content…" at bounding box center [378, 401] width 619 height 591
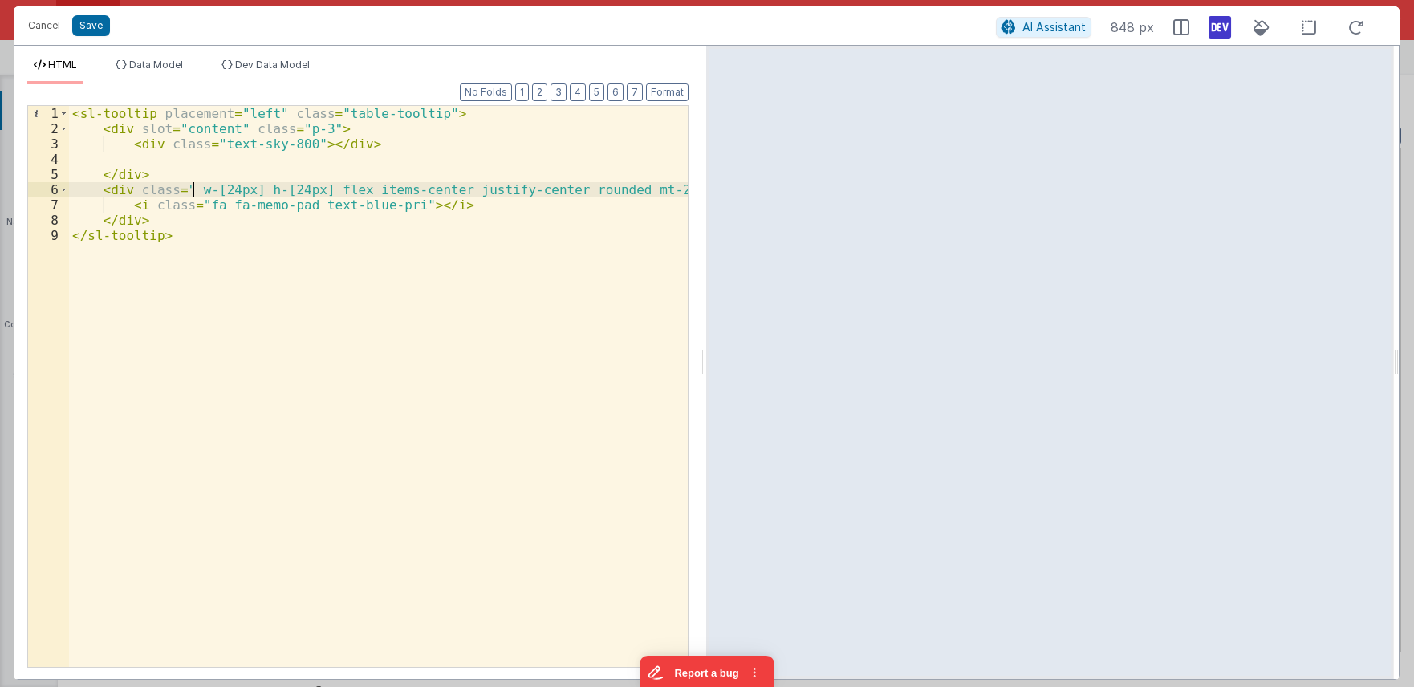
click at [193, 189] on div "< sl-tooltip placement = "left" class = "table-tooltip" > < div slot = "content…" at bounding box center [378, 401] width 619 height 591
click at [359, 217] on div "< sl-tooltip placement = "left" class = "table-tooltip" > < div slot = "content…" at bounding box center [378, 401] width 619 height 591
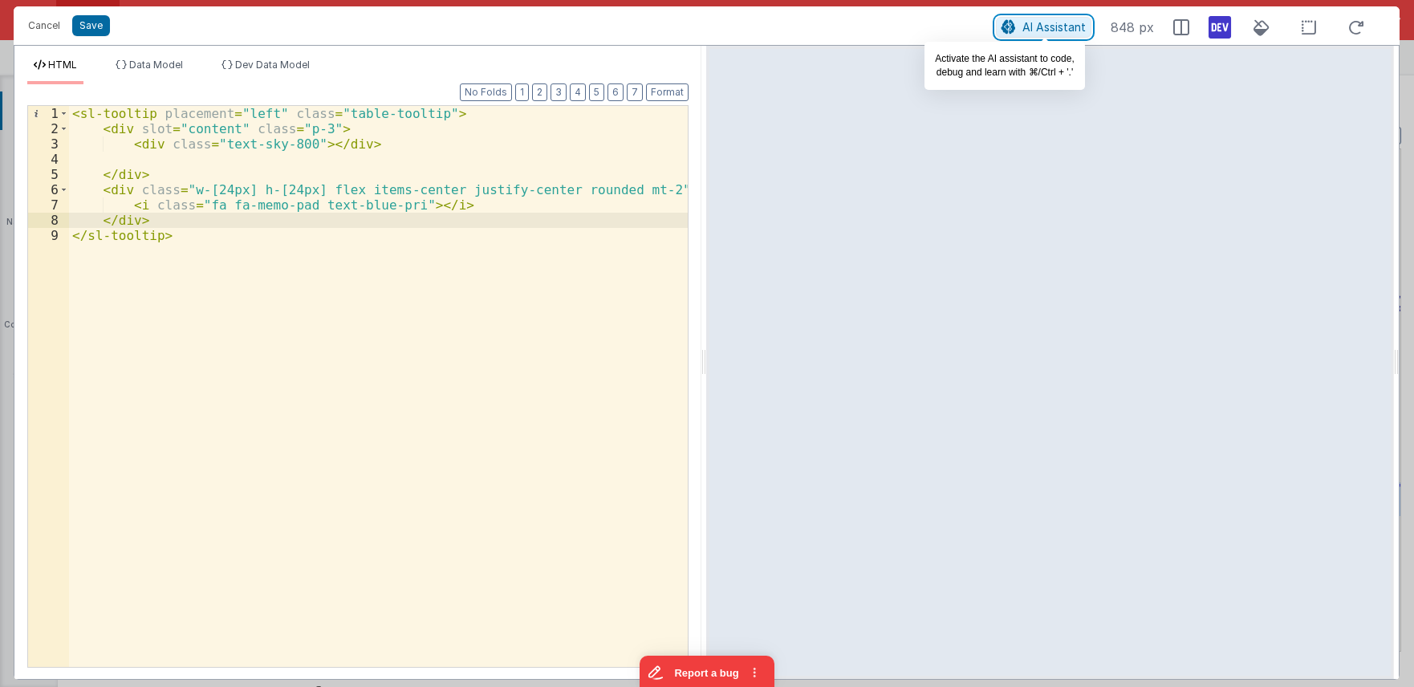
click at [1063, 32] on span "AI Assistant" at bounding box center [1053, 27] width 63 height 14
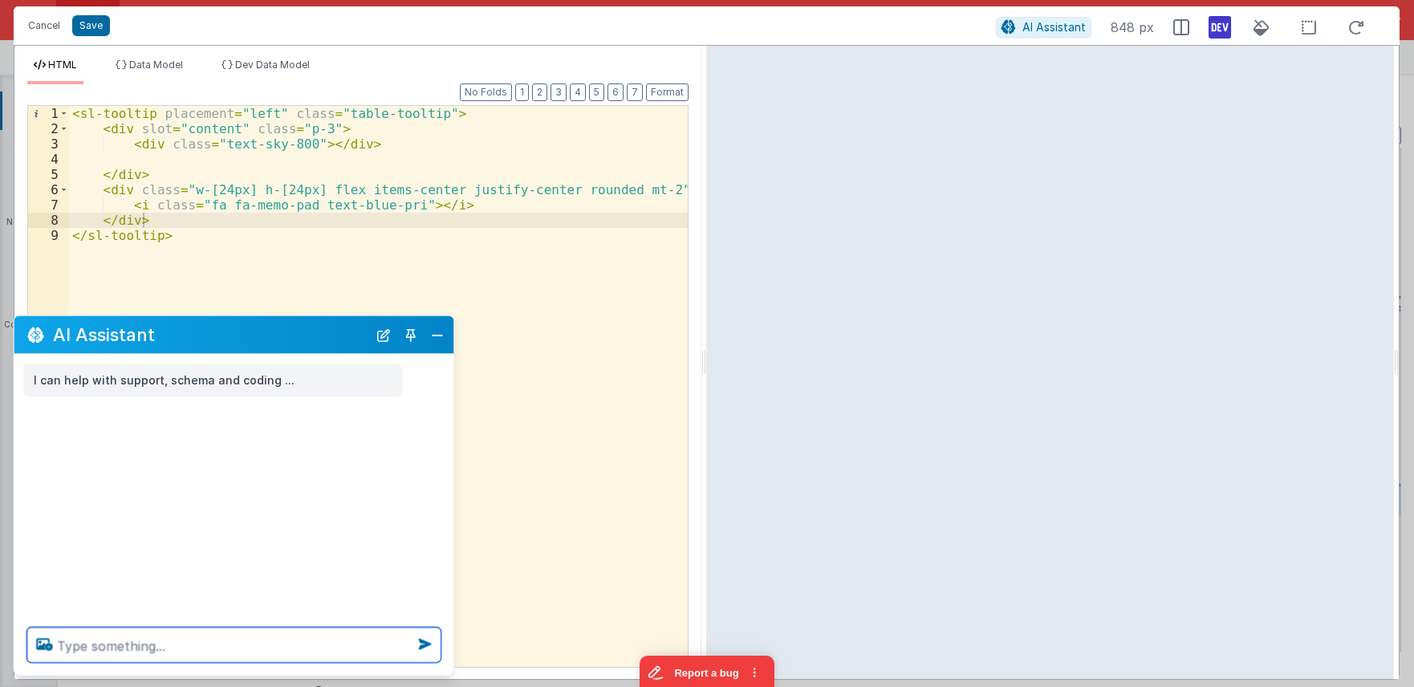
click at [258, 642] on textarea at bounding box center [234, 645] width 414 height 35
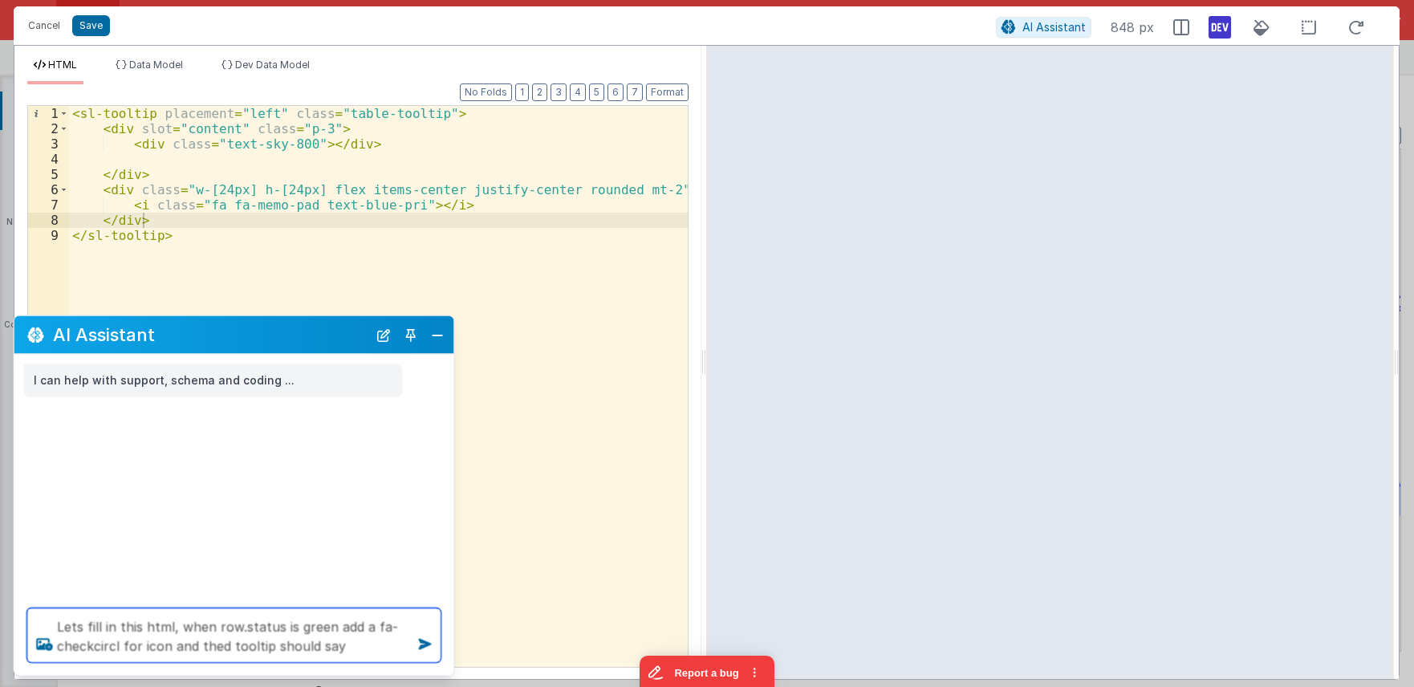
click at [352, 648] on textarea "Lets fill in this html, when row.status is green add a fa-checkcircl for icon a…" at bounding box center [234, 635] width 414 height 55
click at [364, 648] on textarea "Lets fill in this html, when row.status is green add a fa-checkcircl for icon a…" at bounding box center [234, 635] width 414 height 55
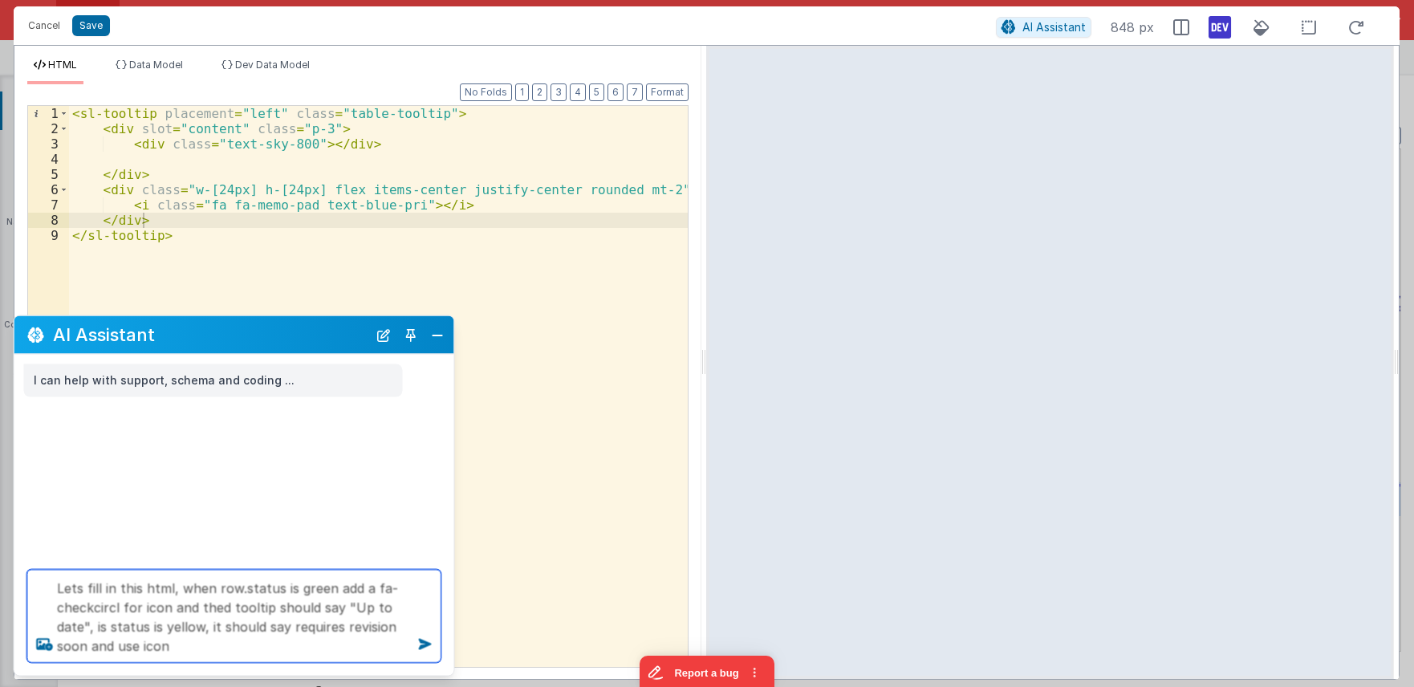
click at [311, 641] on textarea "Lets fill in this html, when row.status is green add a fa-checkcircl for icon a…" at bounding box center [234, 616] width 414 height 93
paste textarea "circle-exclamation"
click at [407, 650] on textarea "Lets fill in this html, when row.status is green add a fa-checkcircl for icon a…" at bounding box center [234, 616] width 414 height 93
paste textarea "circle-exclamation"
click at [401, 645] on textarea "Lets fill in this html, when row.status is green add a fa-checkcircl for icon a…" at bounding box center [234, 616] width 414 height 93
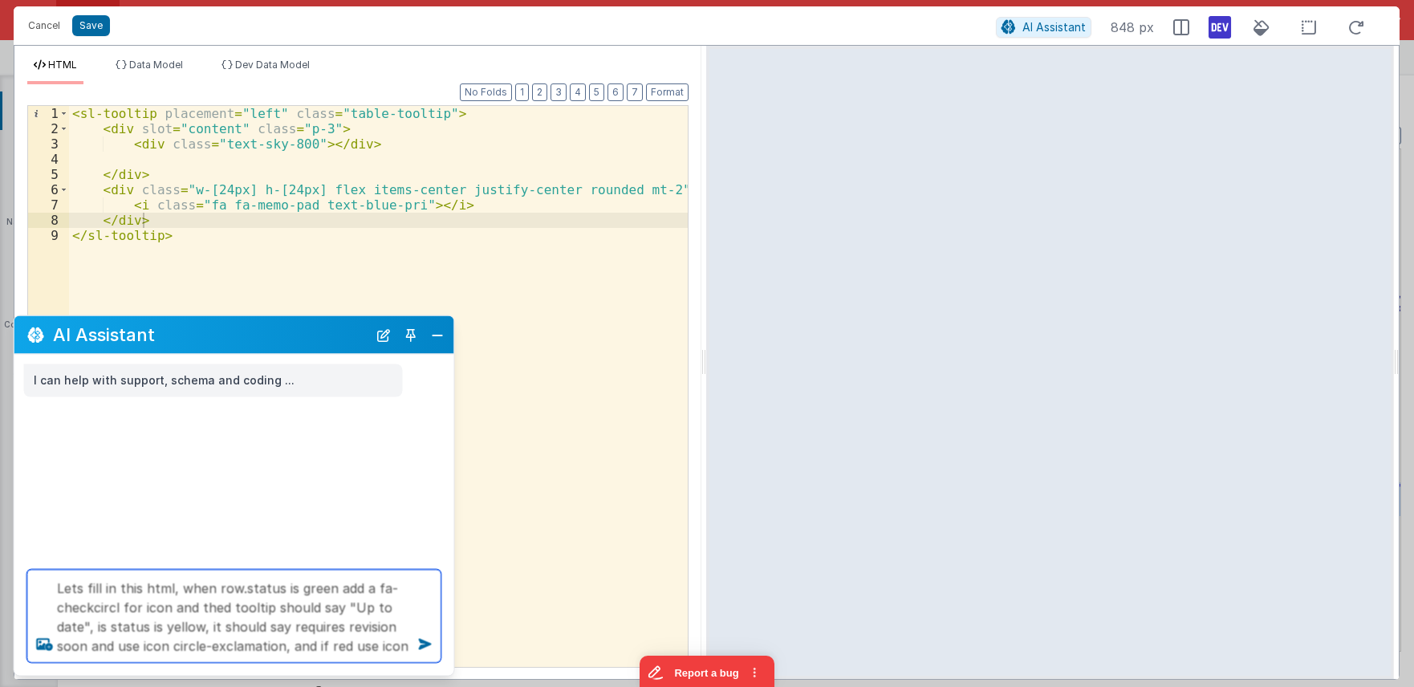
paste textarea "triangle-exclamation"
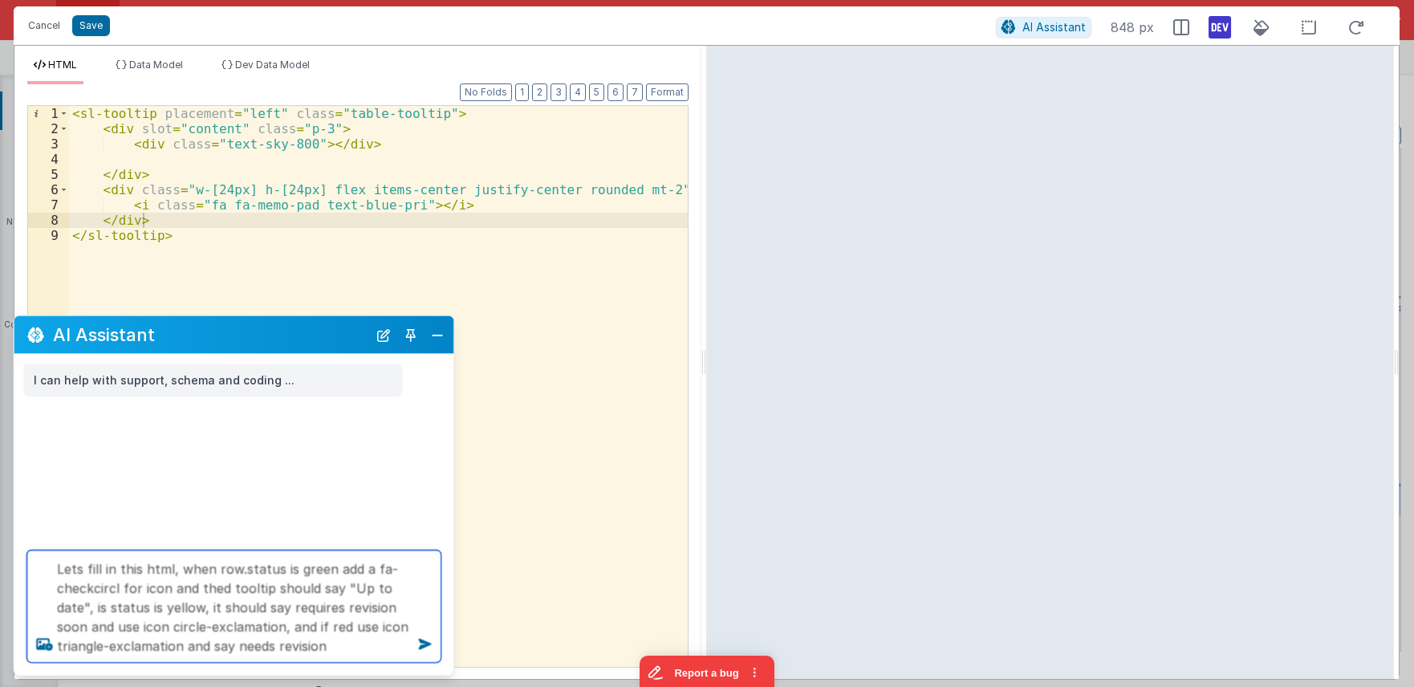
type textarea "Lets fill in this html, when row.status is green add a fa-checkcircl for icon a…"
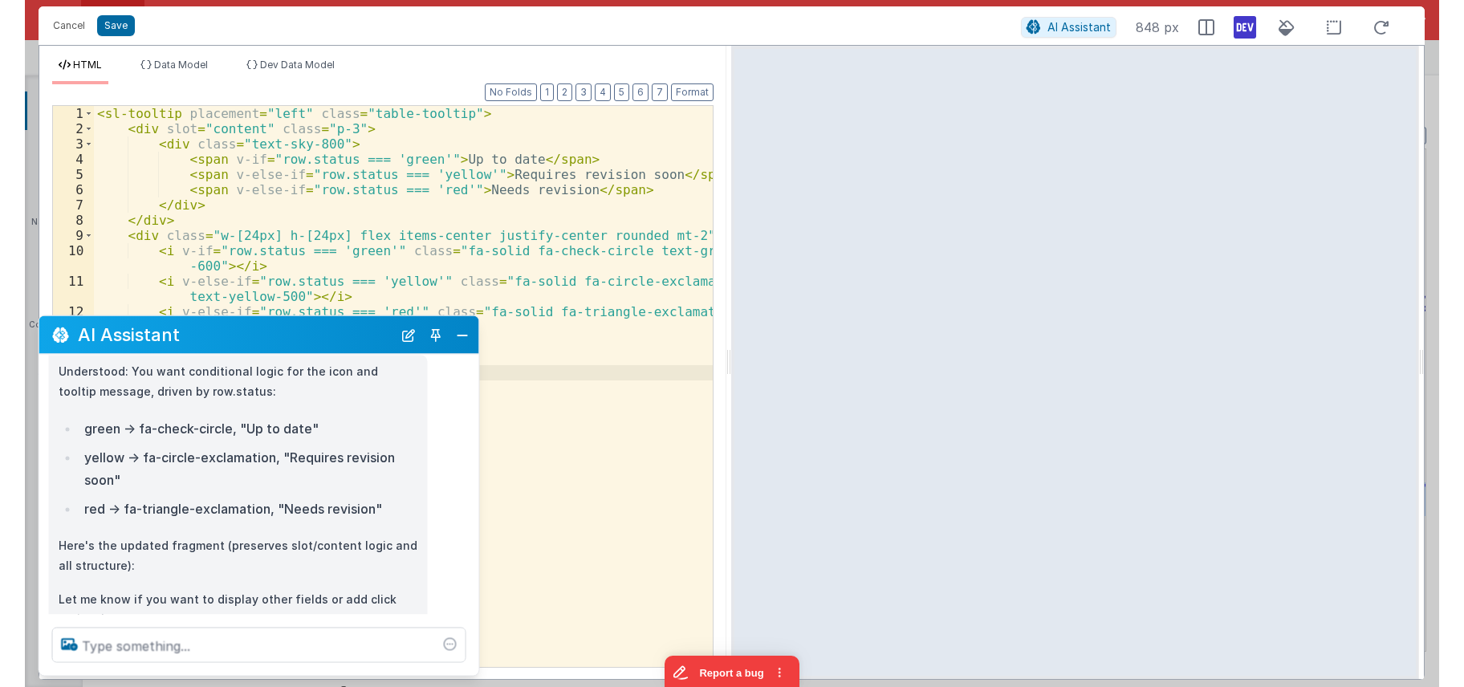
scroll to position [173, 0]
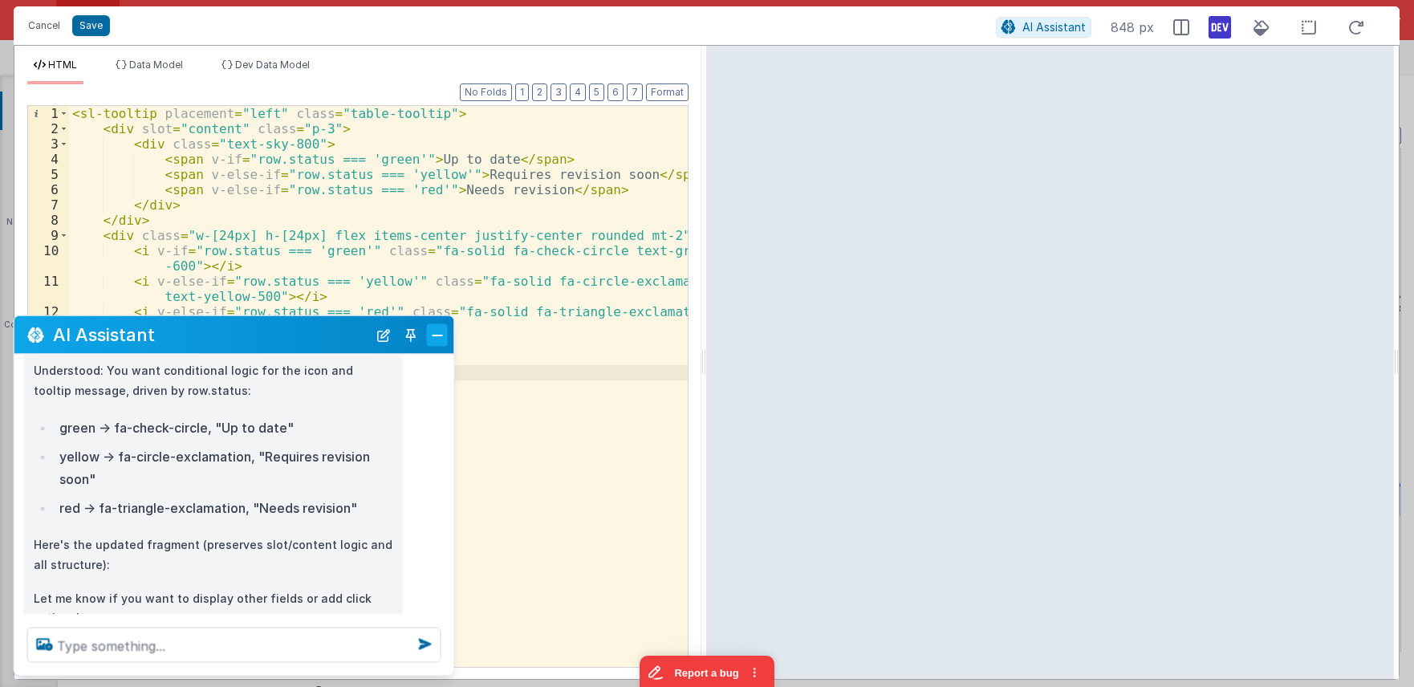
click at [442, 335] on button "Close" at bounding box center [437, 334] width 21 height 22
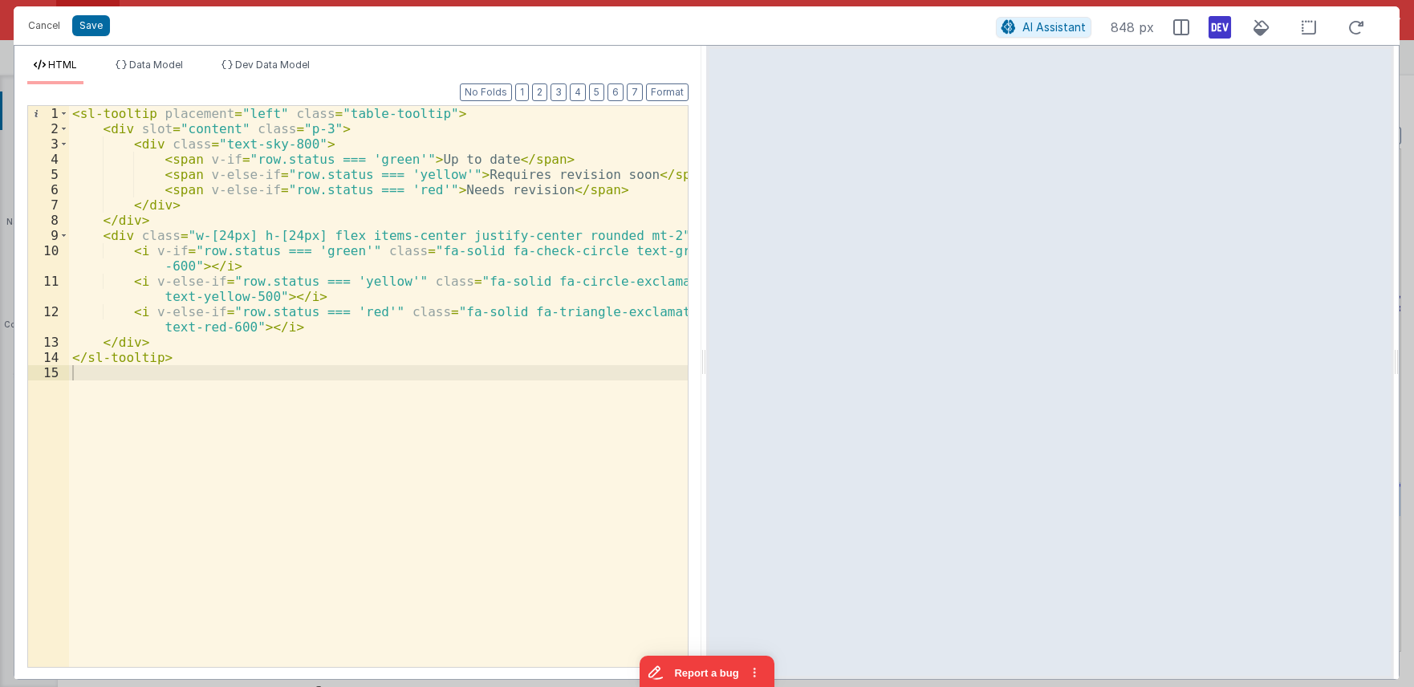
click at [222, 142] on div "< sl-tooltip placement = "left" class = "table-tooltip" > < div slot = "content…" at bounding box center [378, 401] width 619 height 591
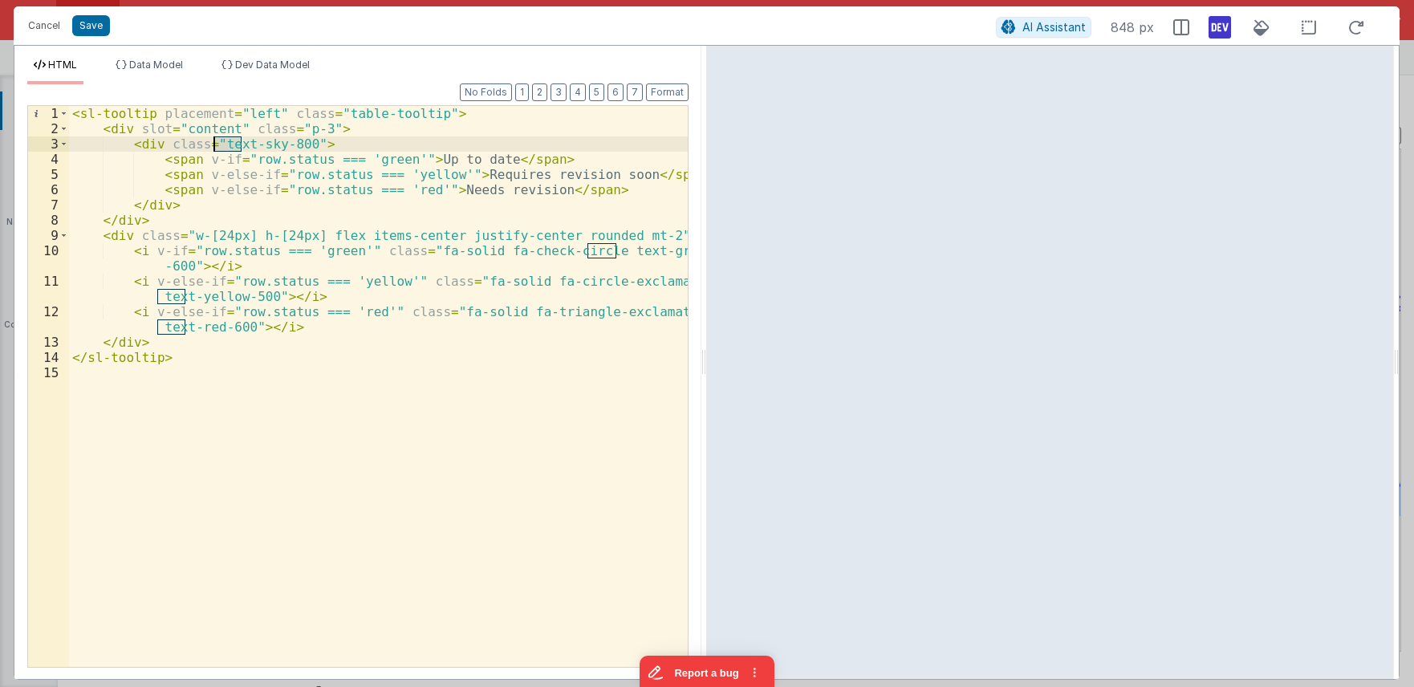
click at [297, 143] on div "< sl-tooltip placement = "left" class = "table-tooltip" > < div slot = "content…" at bounding box center [378, 401] width 619 height 591
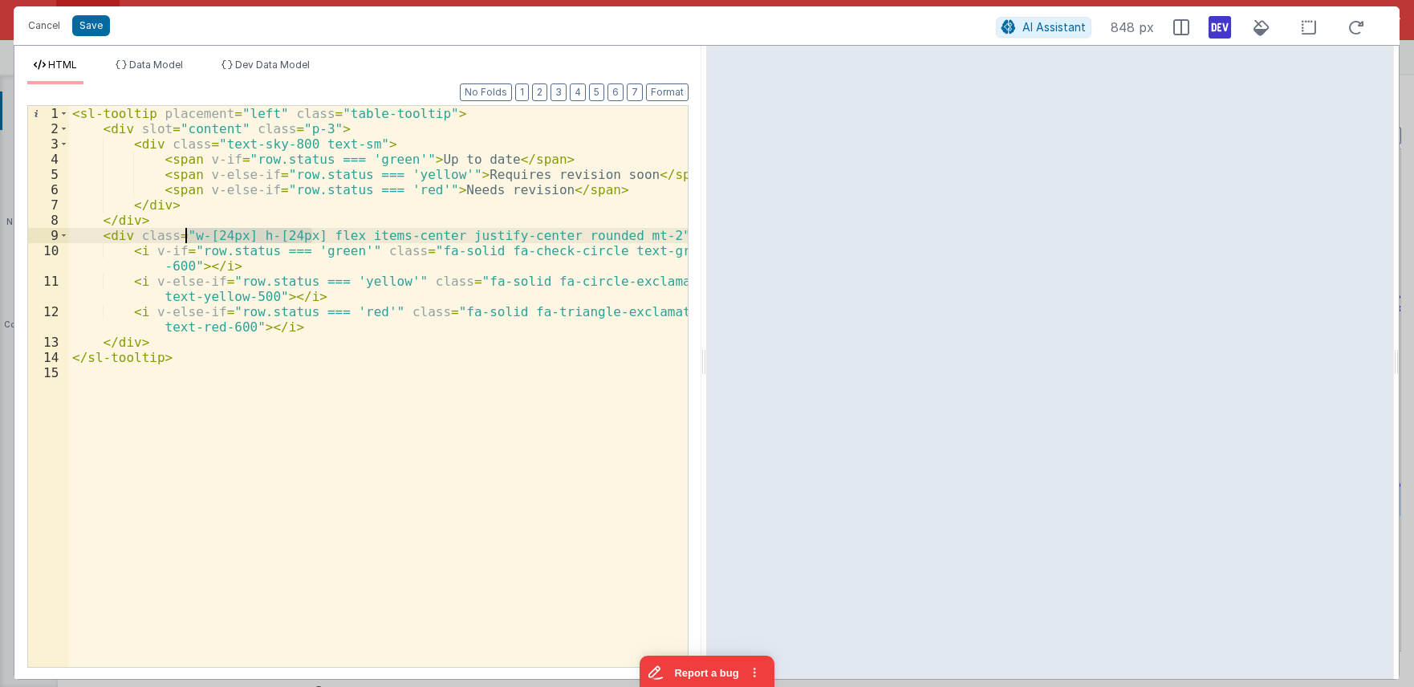
drag, startPoint x: 311, startPoint y: 234, endPoint x: 189, endPoint y: 237, distance: 122.8
click at [189, 237] on div "< sl-tooltip placement = "left" class = "table-tooltip" > < div slot = "content…" at bounding box center [378, 401] width 619 height 591
click at [503, 238] on div "< sl-tooltip placement = "left" class = "table-tooltip" > < div slot = "content…" at bounding box center [378, 401] width 619 height 591
drag, startPoint x: 490, startPoint y: 238, endPoint x: 474, endPoint y: 239, distance: 16.9
click at [474, 238] on div "< sl-tooltip placement = "left" class = "table-tooltip" > < div slot = "content…" at bounding box center [378, 401] width 619 height 591
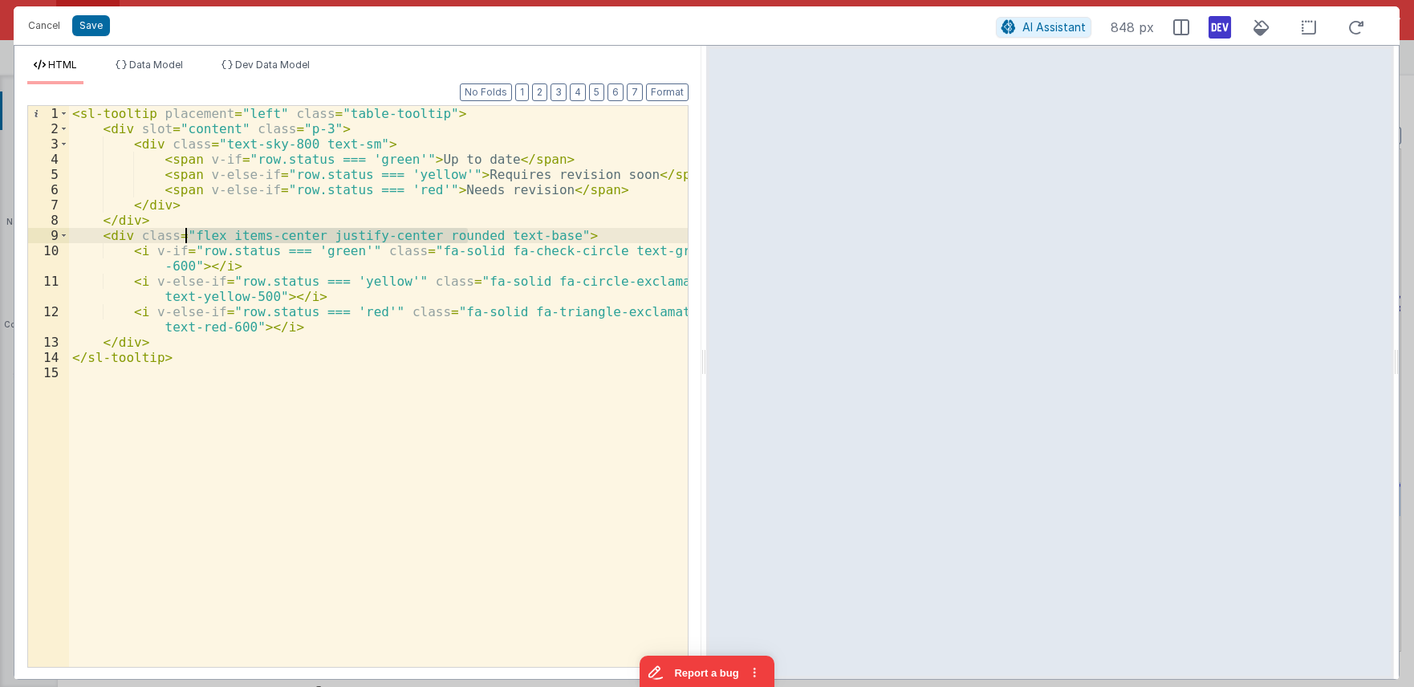
drag, startPoint x: 469, startPoint y: 236, endPoint x: 185, endPoint y: 234, distance: 284.1
click at [185, 234] on div "< sl-tooltip placement = "left" class = "table-tooltip" > < div slot = "content…" at bounding box center [378, 401] width 619 height 591
click at [191, 233] on div "< sl-tooltip placement = "left" class = "table-tooltip" > < div slot = "content…" at bounding box center [378, 401] width 619 height 591
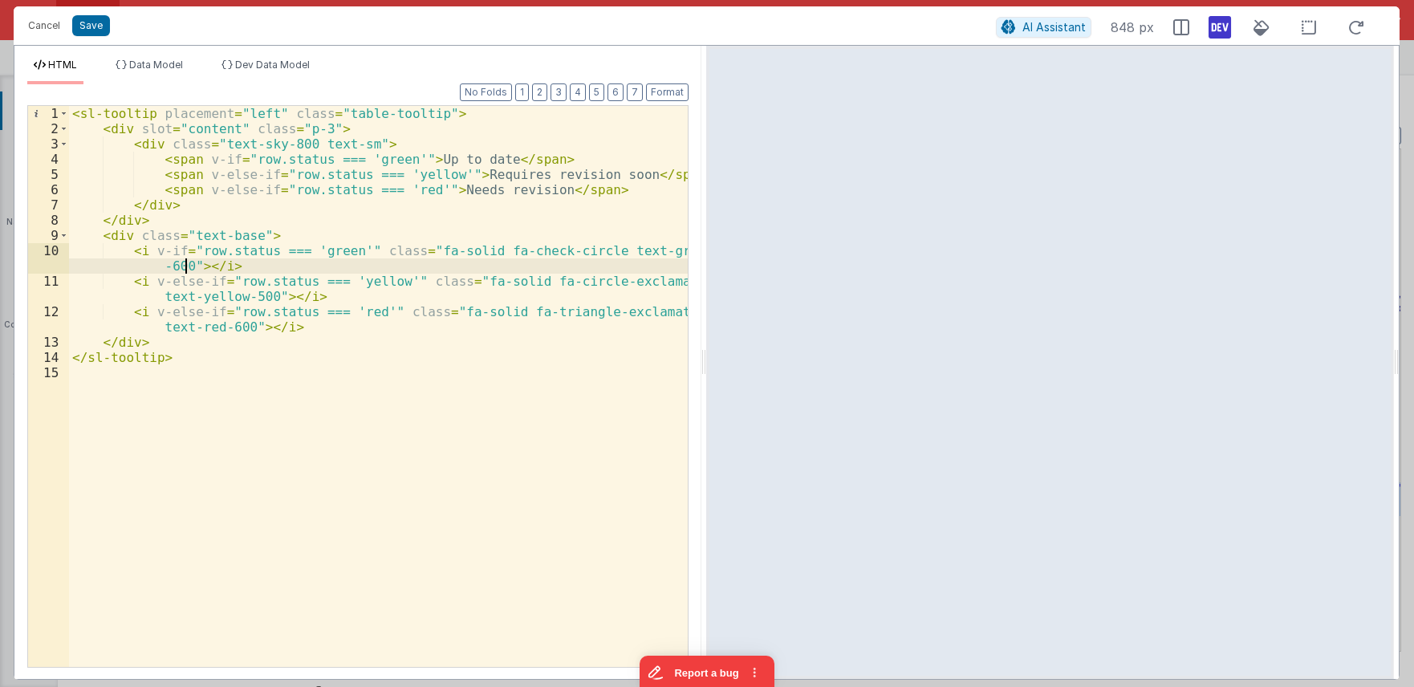
click at [185, 264] on div "< sl-tooltip placement = "left" class = "table-tooltip" > < div slot = "content…" at bounding box center [378, 401] width 619 height 591
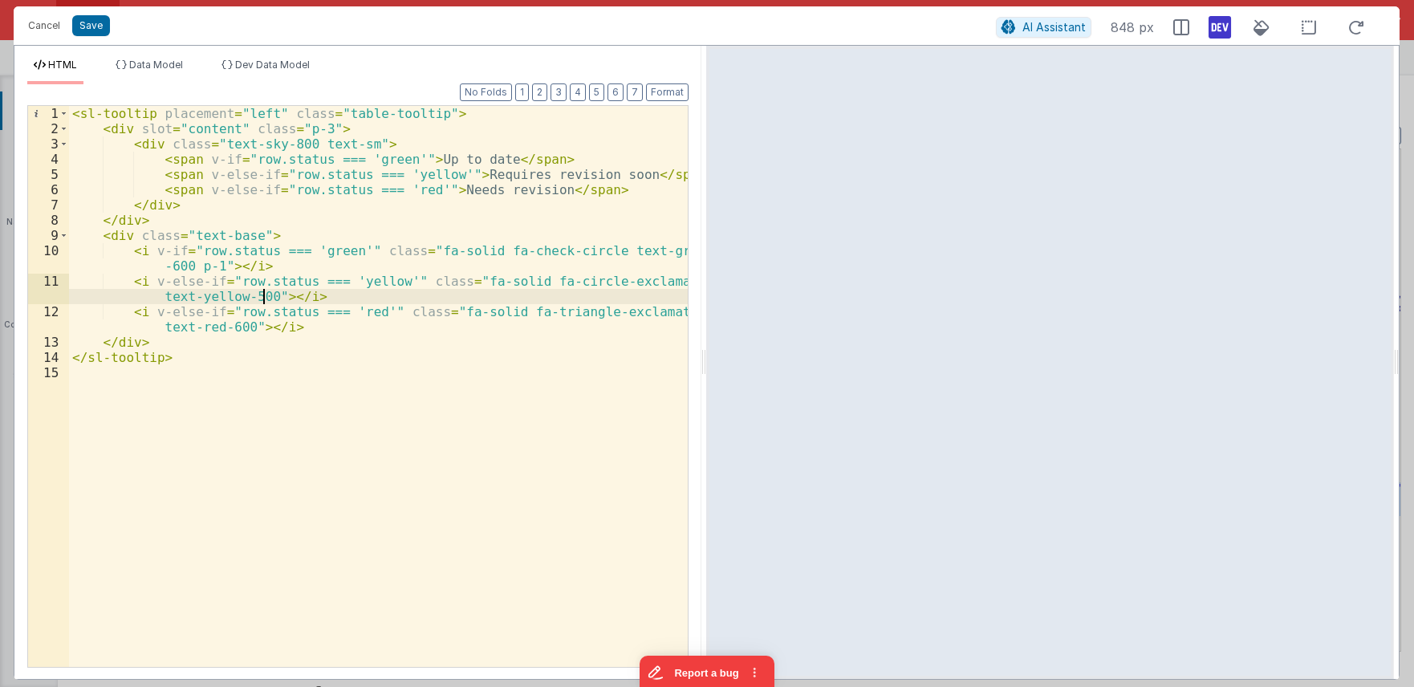
click at [262, 301] on div "< sl-tooltip placement = "left" class = "table-tooltip" > < div slot = "content…" at bounding box center [378, 401] width 619 height 591
click at [246, 325] on div "< sl-tooltip placement = "left" class = "table-tooltip" > < div slot = "content…" at bounding box center [378, 401] width 619 height 591
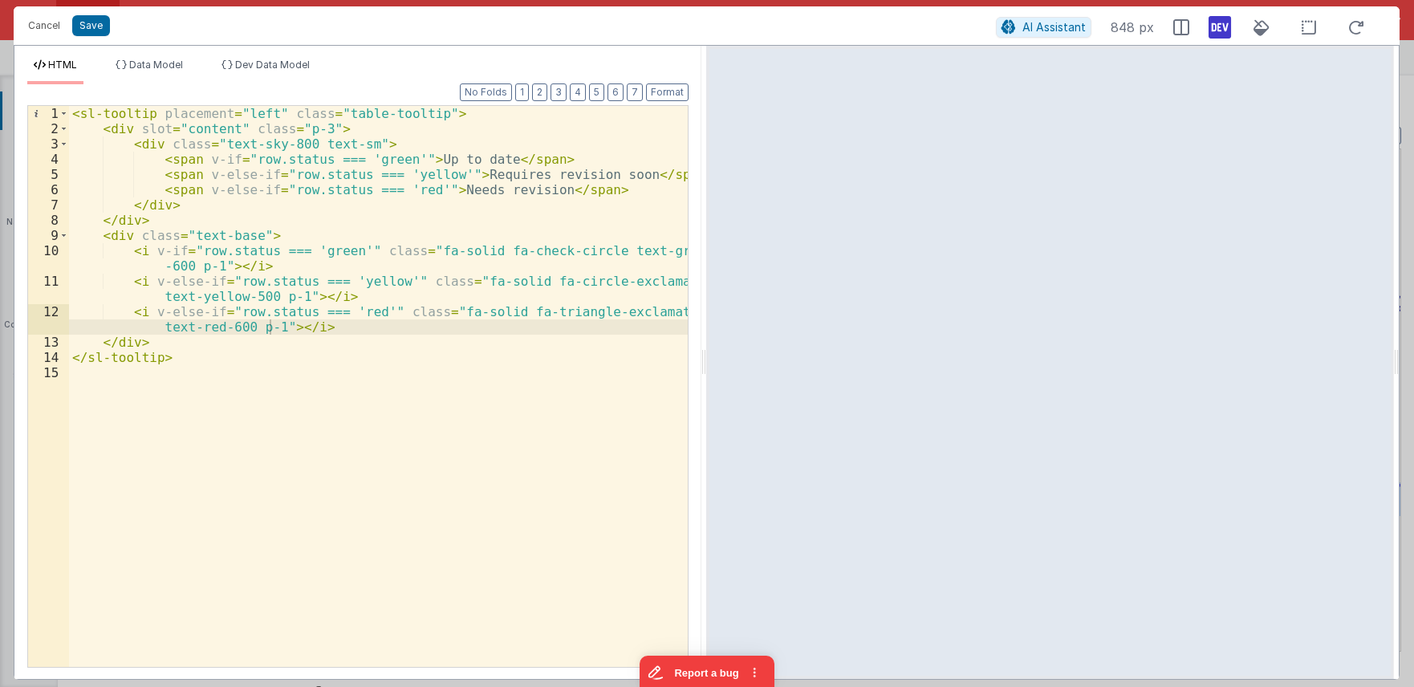
click at [595, 370] on div "< sl-tooltip placement = "left" class = "table-tooltip" > < div slot = "content…" at bounding box center [378, 401] width 619 height 591
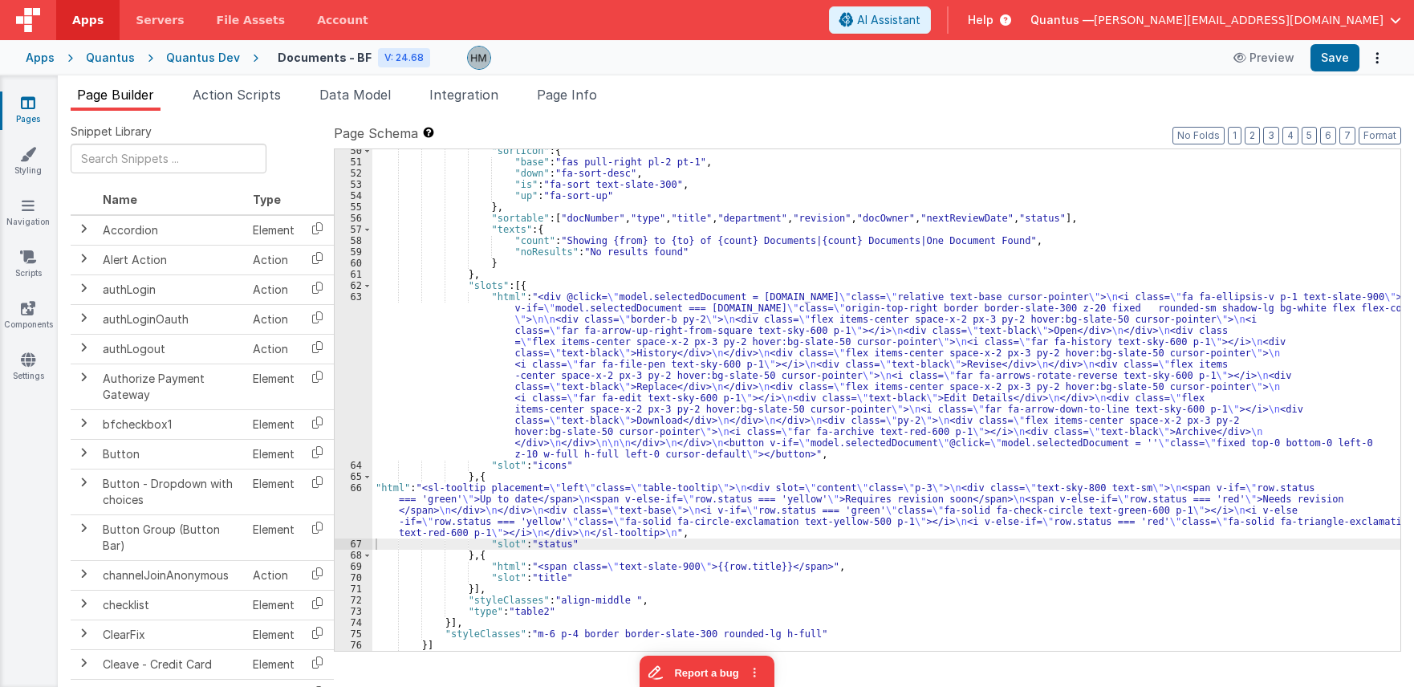
click at [424, 514] on div ""sortIcon" : { "base" : "fas pull-right pl-2 pt-1" , "down" : "fa-sort-desc" , …" at bounding box center [886, 407] width 1028 height 524
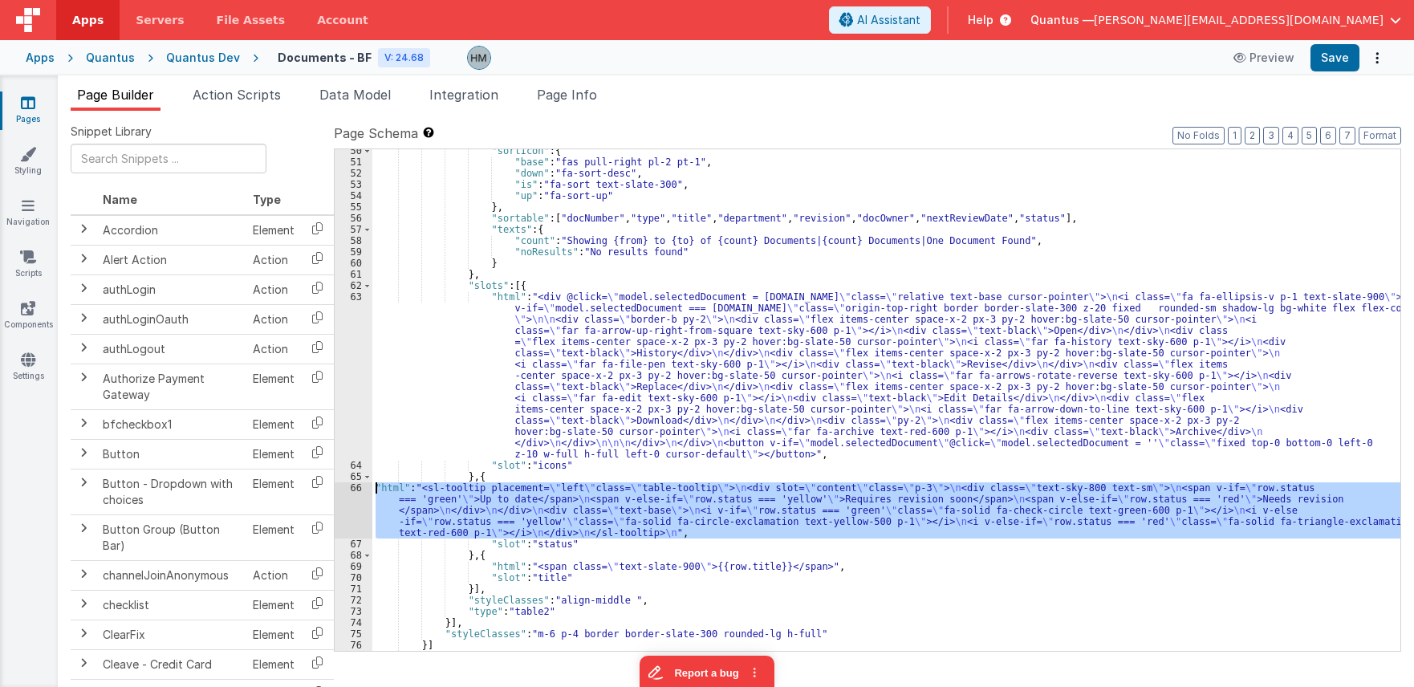
click at [356, 486] on div "66" at bounding box center [354, 510] width 38 height 56
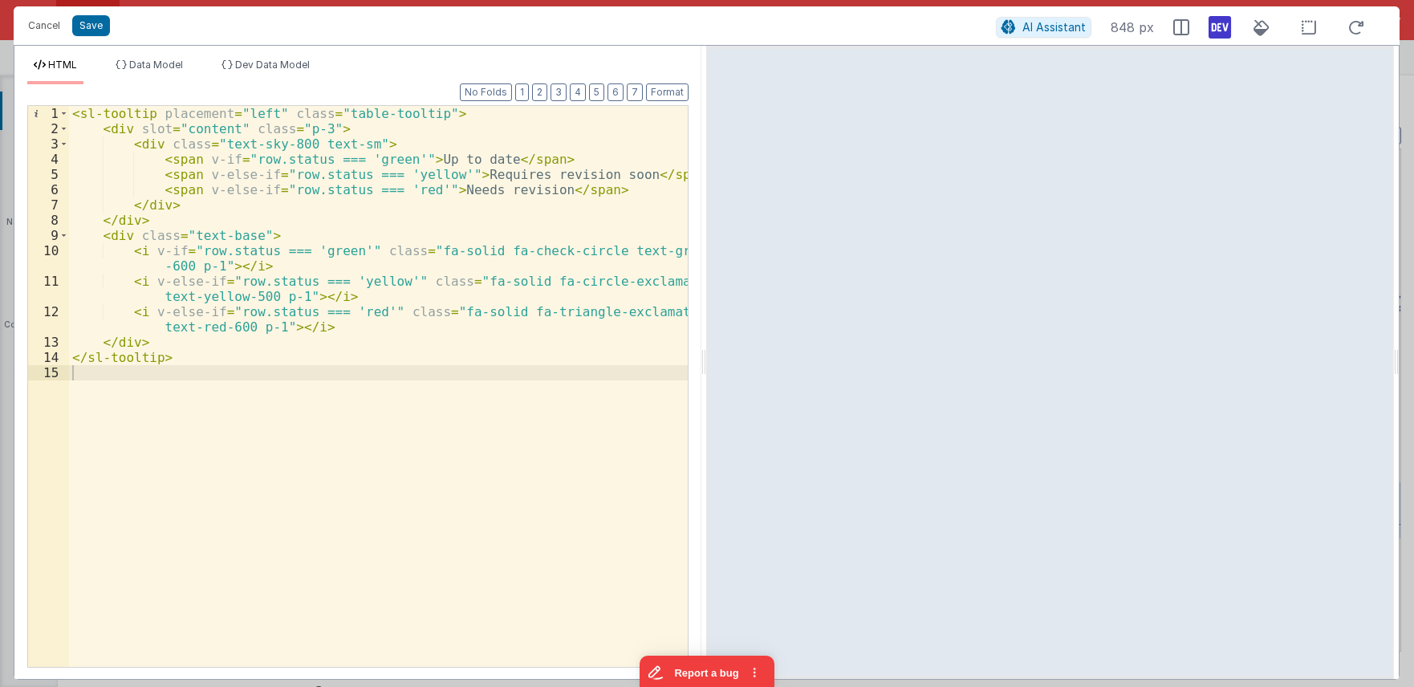
click at [246, 234] on div "< sl-tooltip placement = "left" class = "table-tooltip" > < div slot = "content…" at bounding box center [378, 401] width 619 height 591
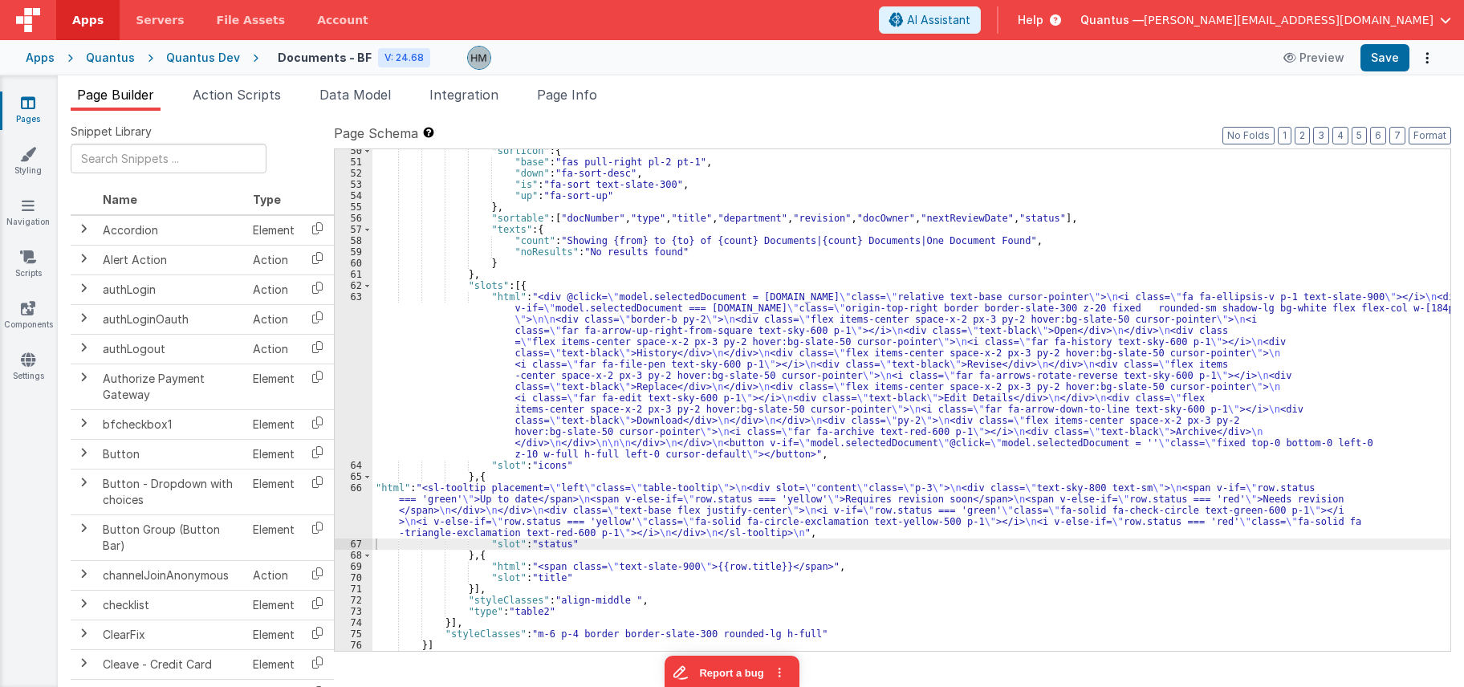
scroll to position [667, 0]
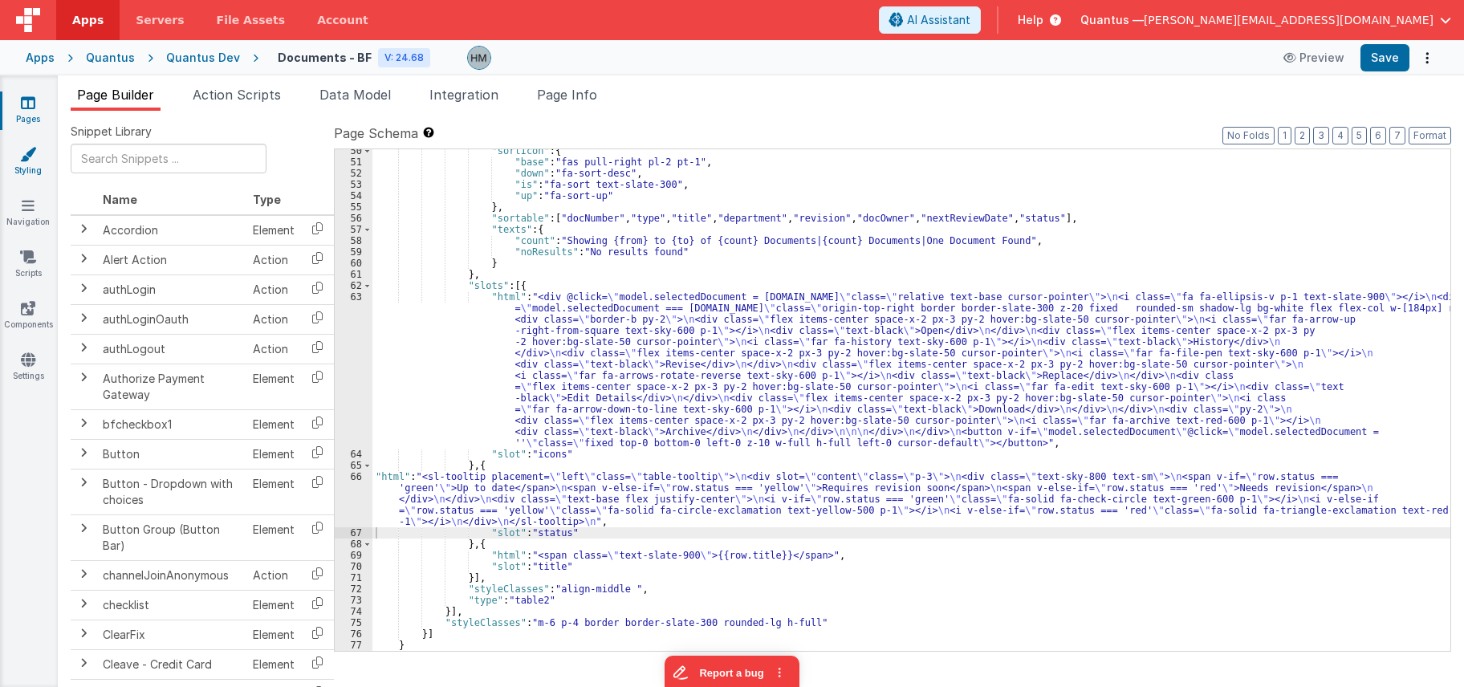
click at [35, 160] on icon at bounding box center [28, 154] width 16 height 16
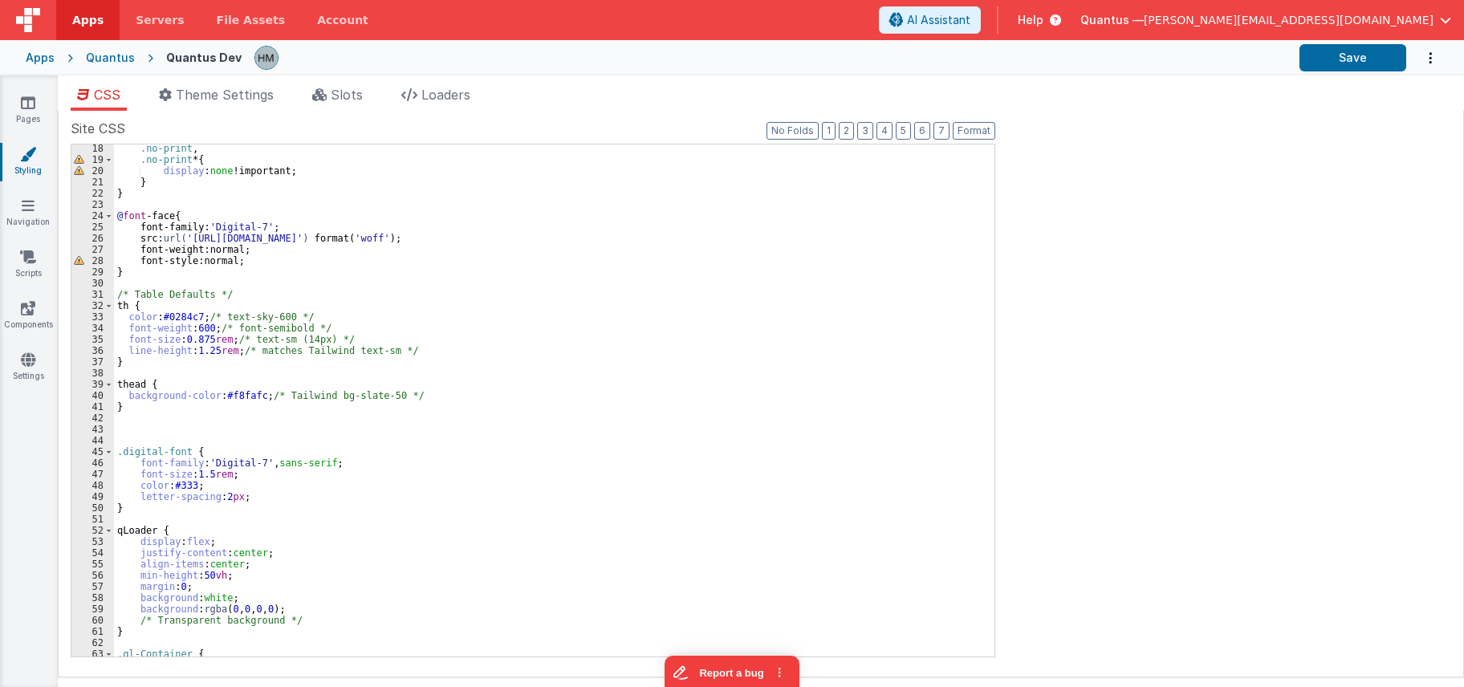
scroll to position [193, 0]
click at [145, 417] on div ".no-print , .no-print * { display : none !important; } } @ font -face { font-fa…" at bounding box center [554, 410] width 880 height 535
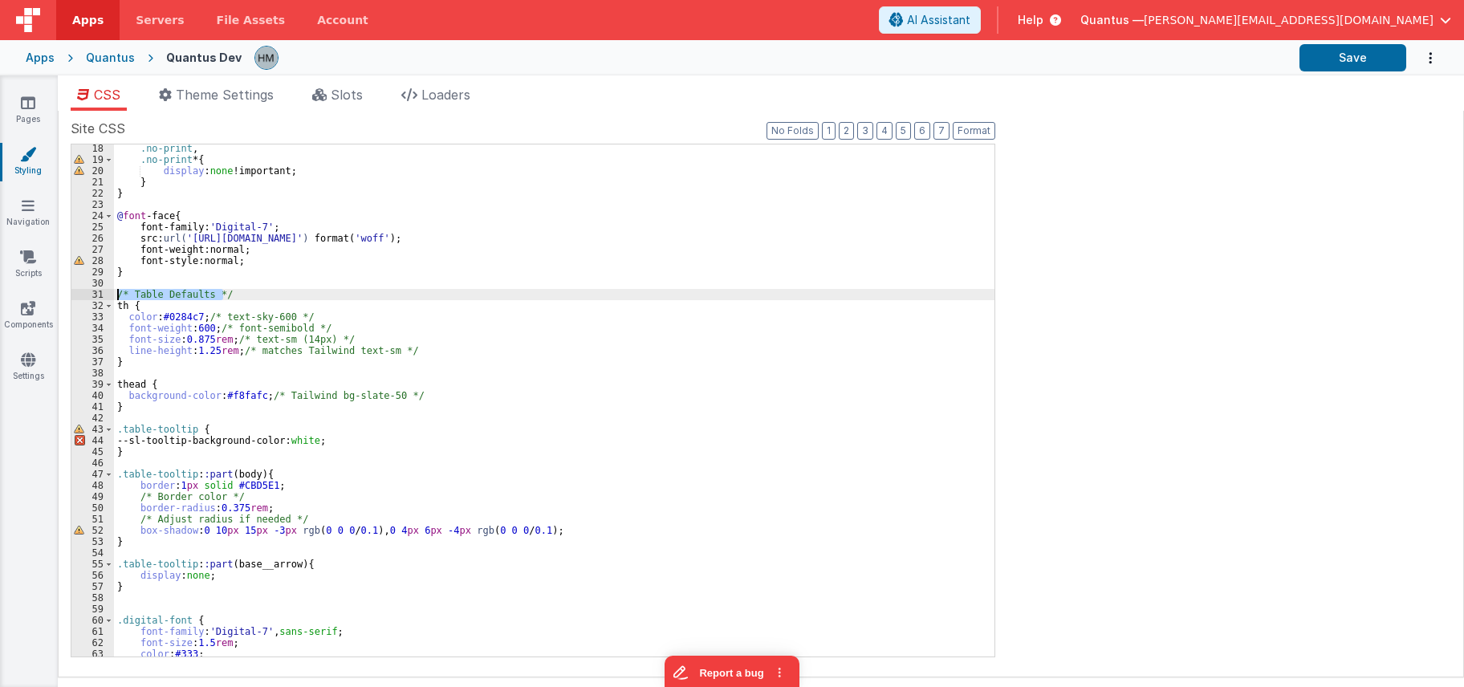
drag, startPoint x: 223, startPoint y: 290, endPoint x: 77, endPoint y: 290, distance: 146.1
click at [114, 290] on div ".no-print , .no-print * { display : none !important; } } @ font -face { font-fa…" at bounding box center [554, 400] width 880 height 512
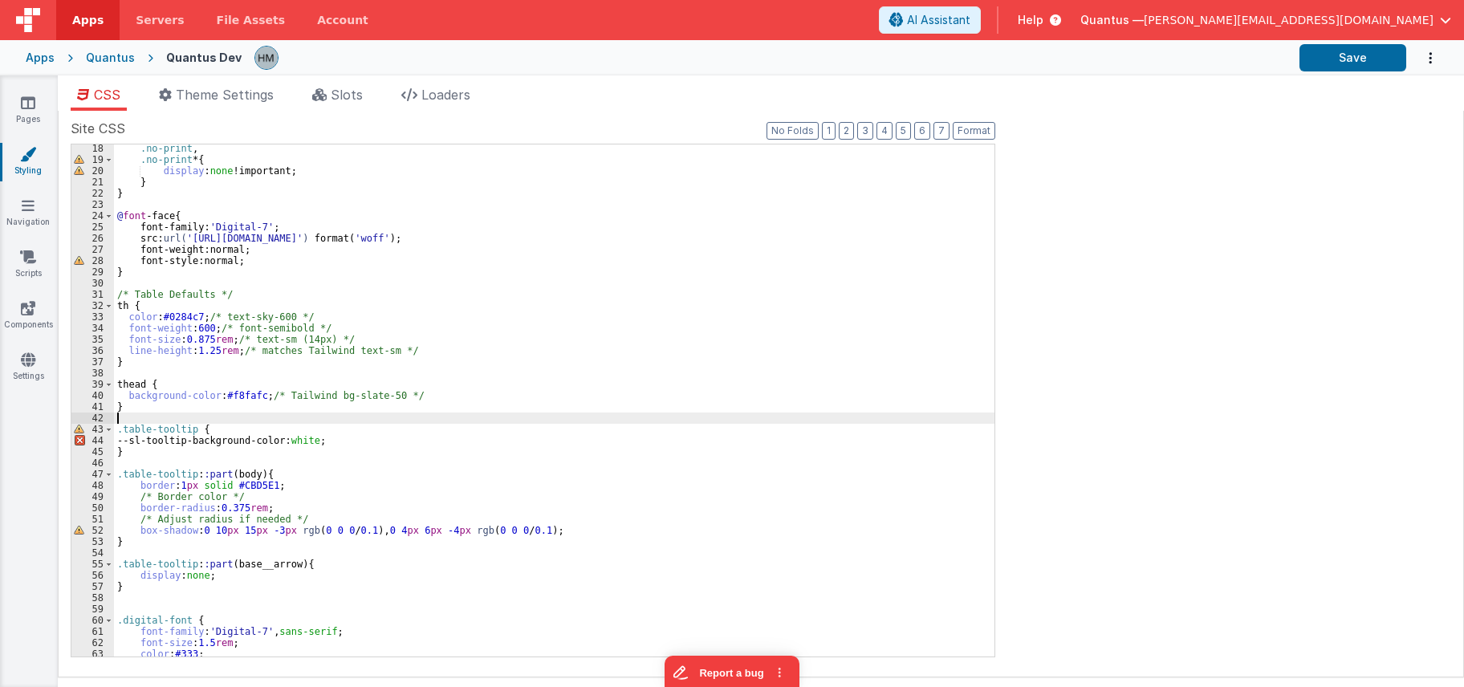
click at [140, 418] on div ".no-print , .no-print * { display : none !important; } } @ font -face { font-fa…" at bounding box center [554, 410] width 880 height 535
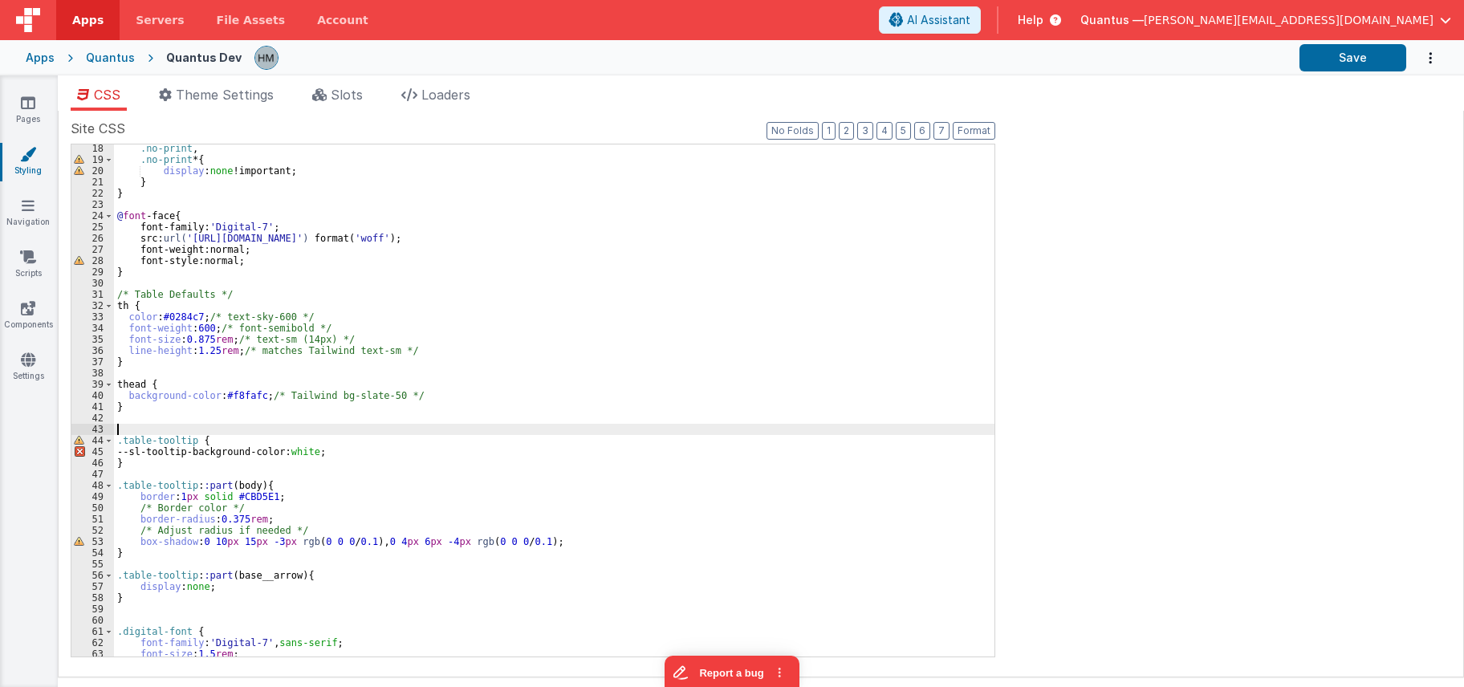
paste textarea
click at [155, 429] on div ".no-print , .no-print * { display : none !important; } } @ font -face { font-fa…" at bounding box center [554, 410] width 880 height 535
click at [325, 449] on div ".no-print , .no-print * { display : none !important; } } @ font -face { font-fa…" at bounding box center [554, 410] width 880 height 535
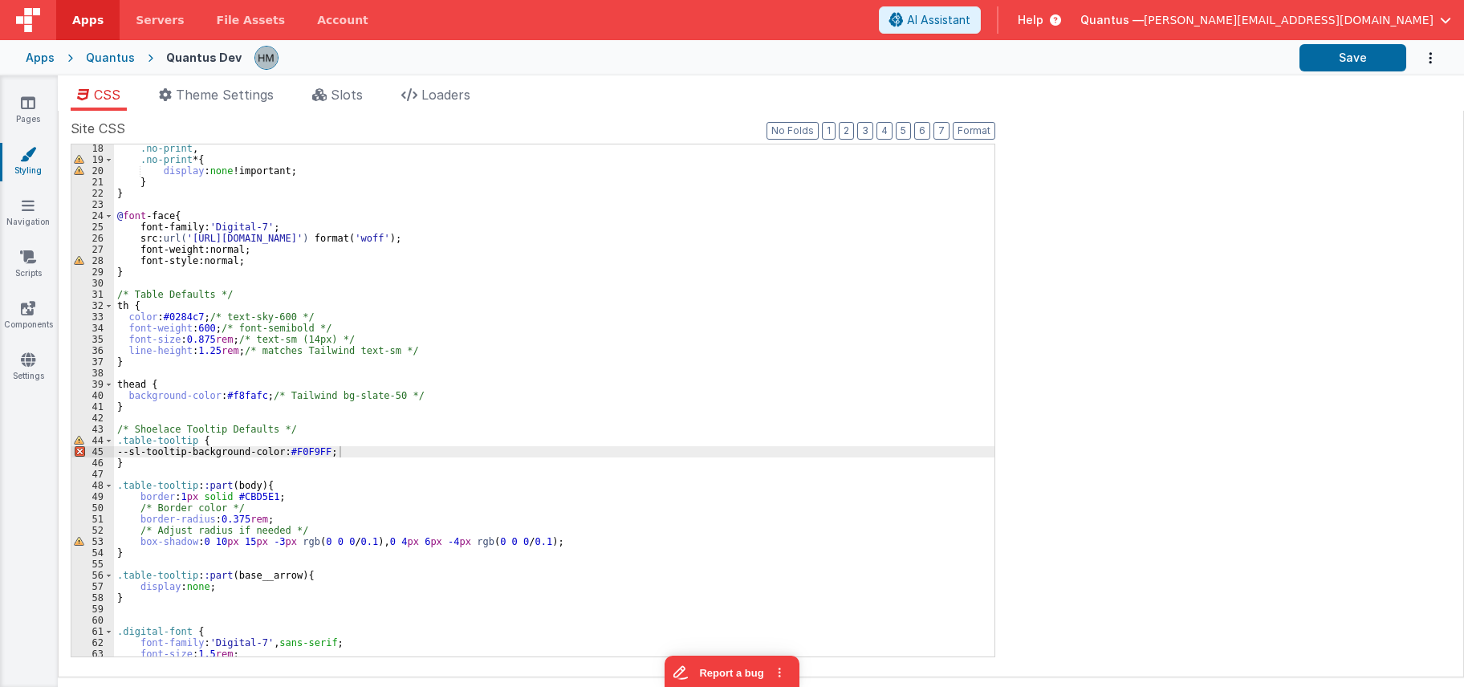
click at [547, 514] on div ".no-print , .no-print * { display : none !important; } } @ font -face { font-fa…" at bounding box center [554, 410] width 880 height 535
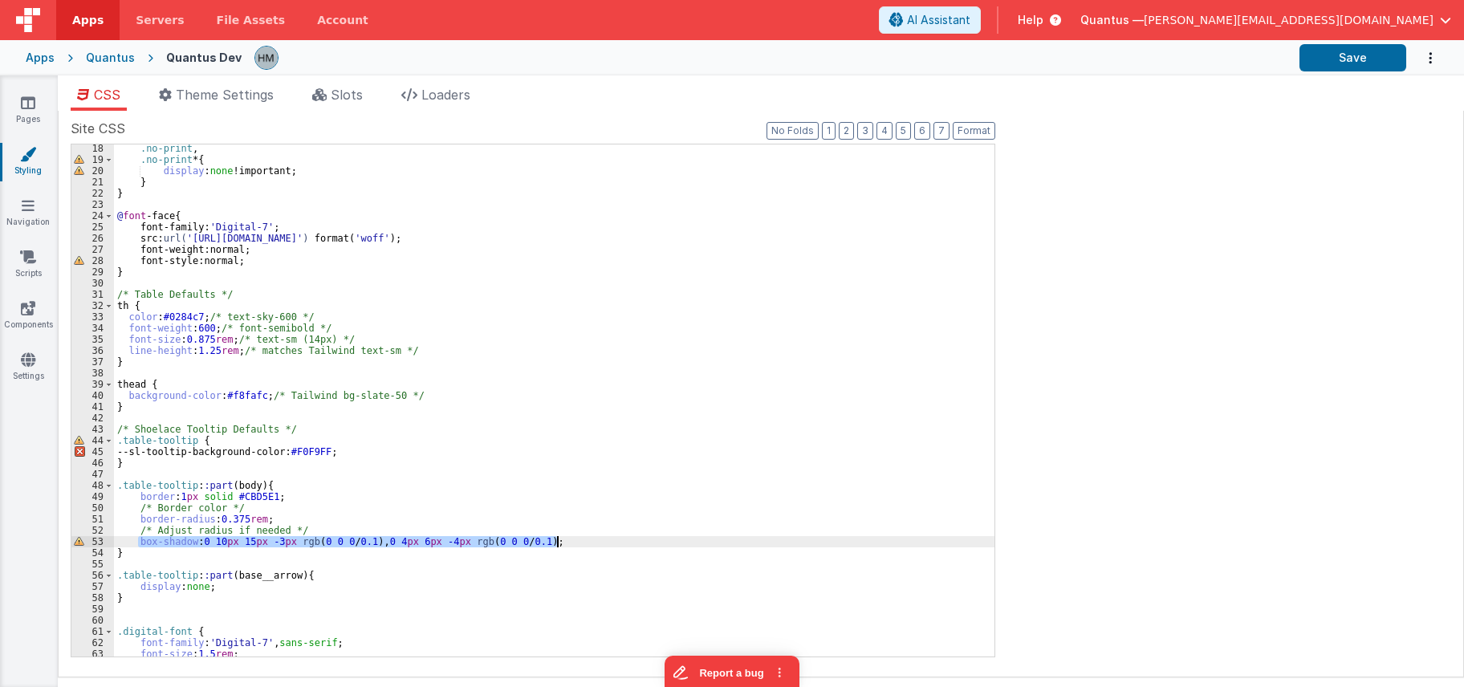
drag, startPoint x: 137, startPoint y: 544, endPoint x: 559, endPoint y: 537, distance: 421.4
click at [559, 537] on div ".no-print , .no-print * { display : none !important; } } @ font -face { font-fa…" at bounding box center [554, 410] width 880 height 535
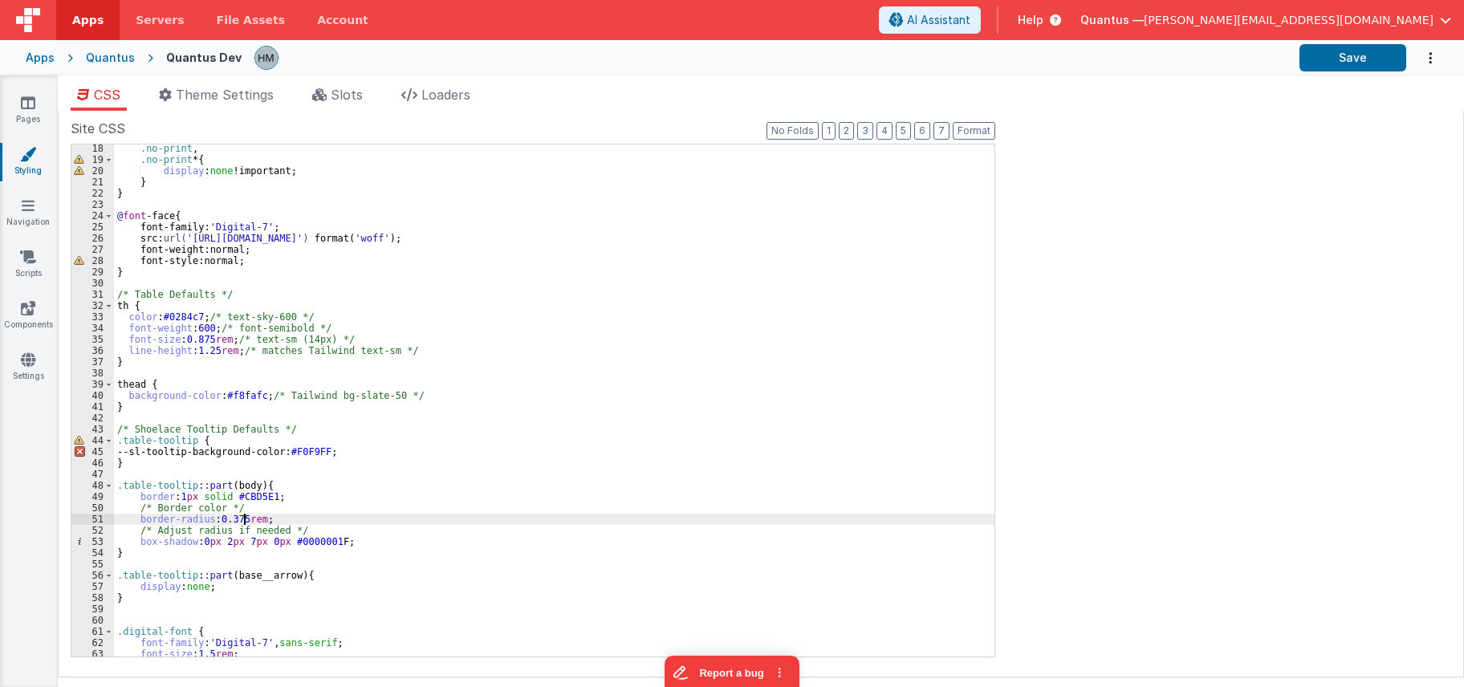
click at [243, 517] on div ".no-print , .no-print * { display : none !important; } } @ font -face { font-fa…" at bounding box center [554, 410] width 880 height 535
click at [332, 478] on div ".no-print , .no-print * { display : none !important; } } @ font -face { font-fa…" at bounding box center [554, 410] width 880 height 535
click at [194, 499] on div ".no-print , .no-print * { display : none !important; } } @ font -face { font-fa…" at bounding box center [554, 410] width 880 height 535
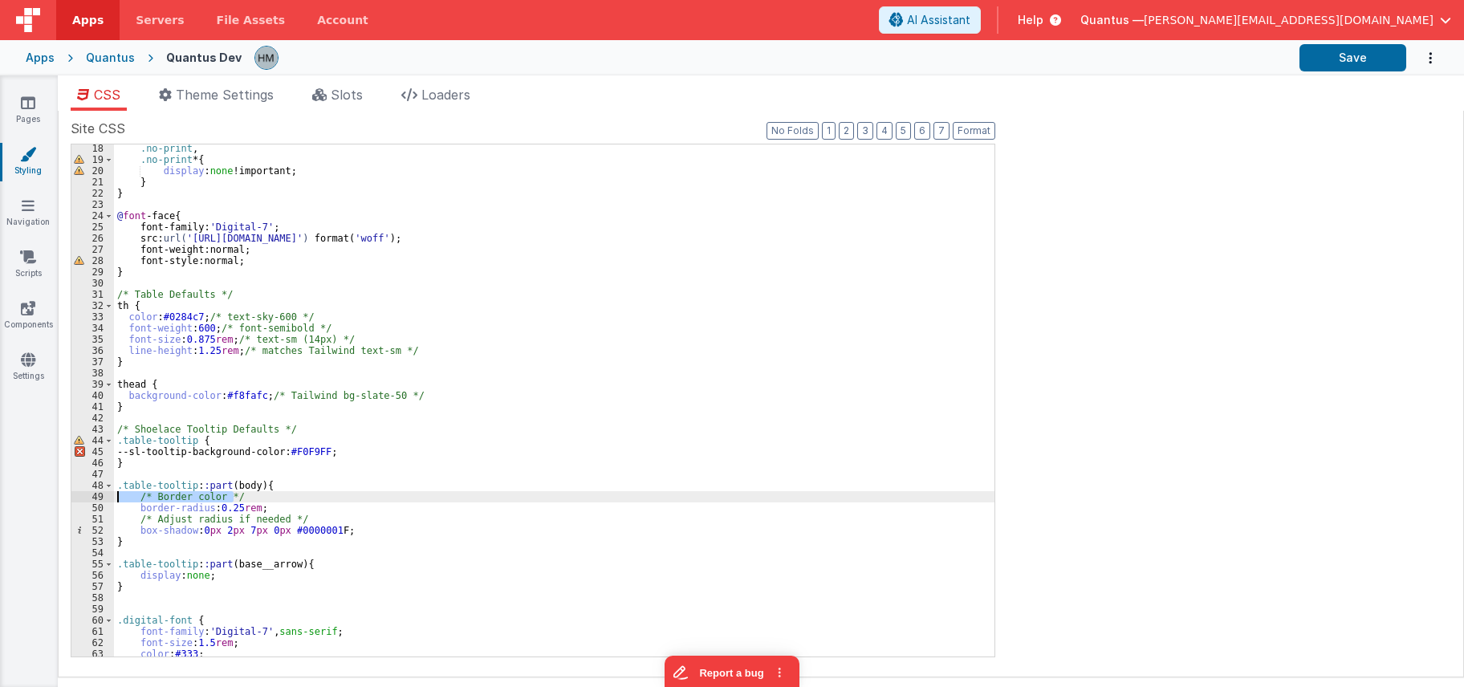
drag, startPoint x: 243, startPoint y: 495, endPoint x: 47, endPoint y: 498, distance: 195.8
click at [114, 498] on div ".no-print , .no-print * { display : none !important; } } @ font -face { font-fa…" at bounding box center [554, 400] width 880 height 512
click at [201, 494] on div ".no-print , .no-print * { display : none !important; } } @ font -face { font-fa…" at bounding box center [554, 400] width 880 height 512
click at [201, 494] on div ".no-print , .no-print * { display : none !important; } } @ font -face { font-fa…" at bounding box center [554, 410] width 880 height 535
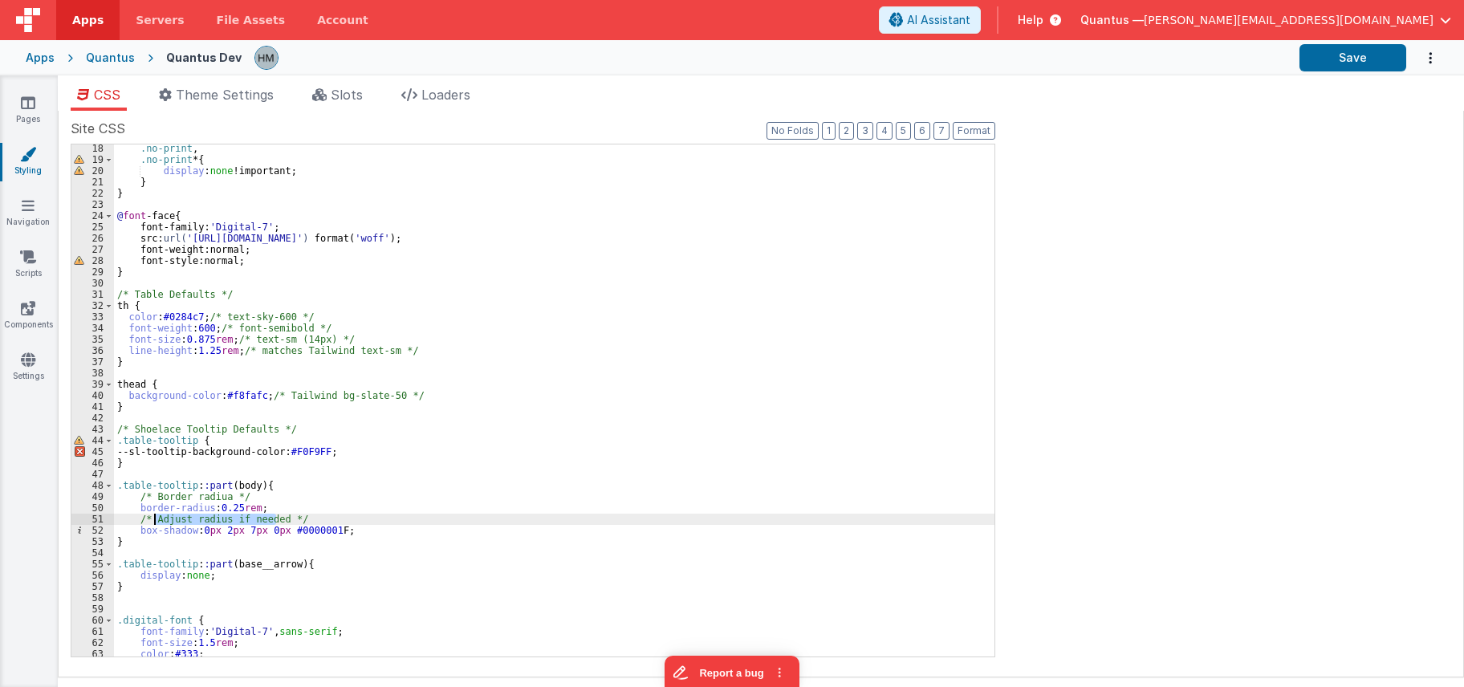
drag, startPoint x: 272, startPoint y: 519, endPoint x: 155, endPoint y: 518, distance: 117.2
click at [155, 518] on div ".no-print , .no-print * { display : none !important; } } @ font -face { font-fa…" at bounding box center [554, 410] width 880 height 535
click at [345, 494] on div ".no-print , .no-print * { display : none !important; } } @ font -face { font-fa…" at bounding box center [554, 410] width 880 height 535
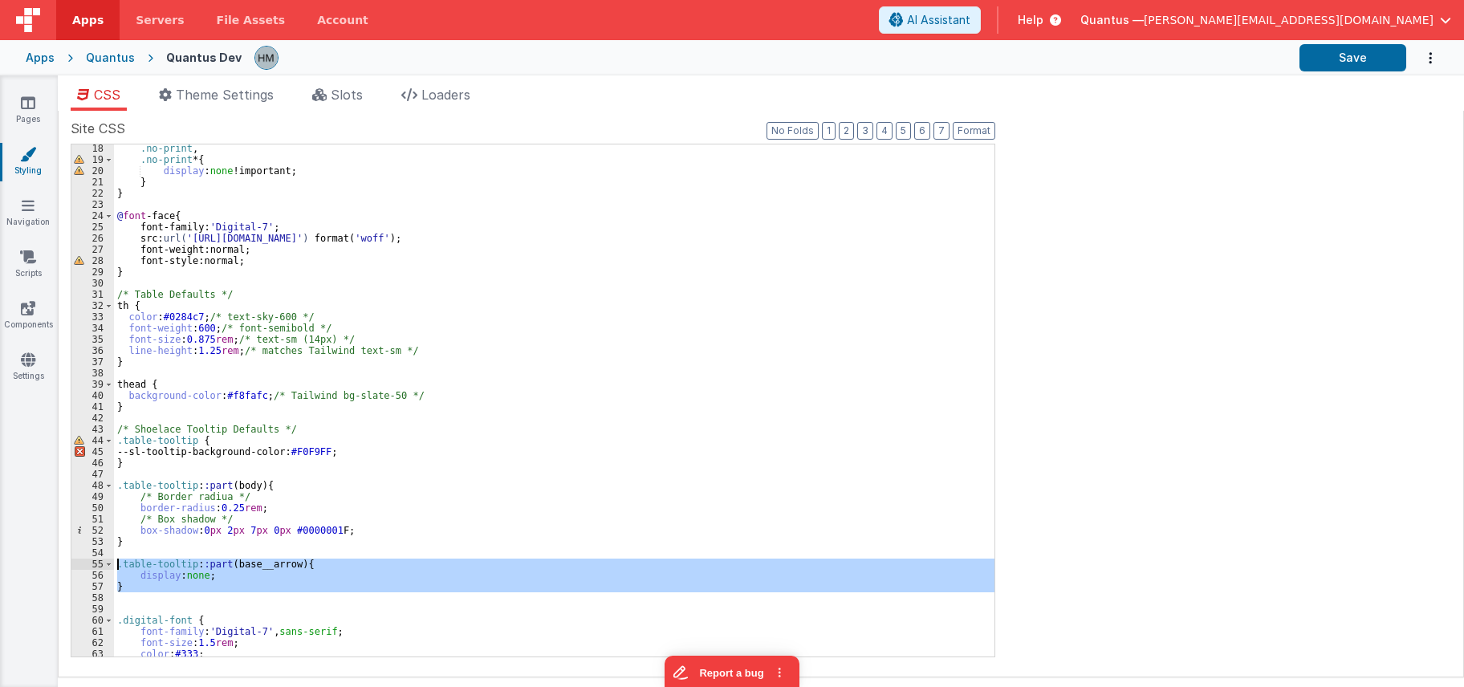
drag, startPoint x: 145, startPoint y: 593, endPoint x: 111, endPoint y: 568, distance: 42.5
click at [114, 568] on div ".no-print , .no-print * { display : none !important; } } @ font -face { font-fa…" at bounding box center [554, 400] width 880 height 512
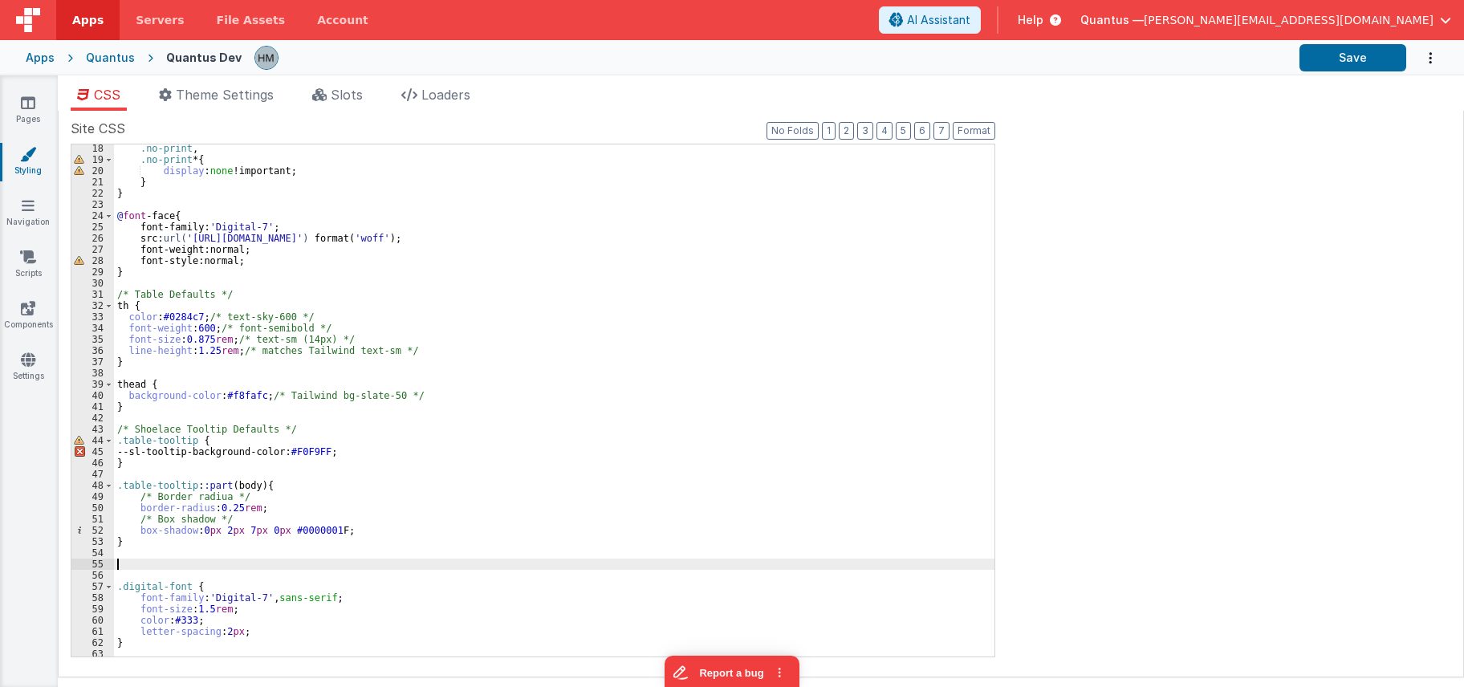
click at [214, 510] on div ".no-print , .no-print * { display : none !important; } } @ font -face { font-fa…" at bounding box center [554, 410] width 880 height 535
click at [308, 549] on div ".no-print , .no-print * { display : none !important; } } @ font -face { font-fa…" at bounding box center [554, 410] width 880 height 535
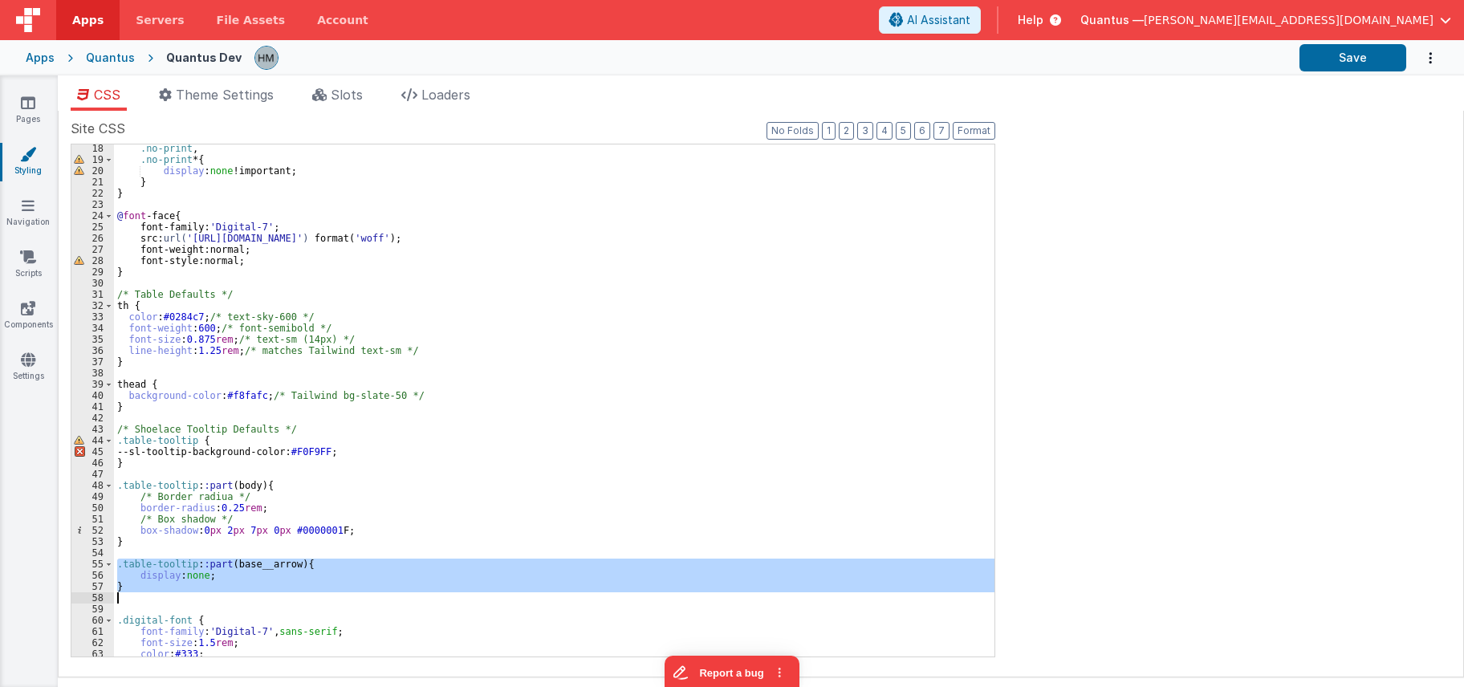
click at [136, 579] on div ".no-print , .no-print * { display : none !important; } } @ font -face { font-fa…" at bounding box center [554, 400] width 880 height 512
drag, startPoint x: 120, startPoint y: 591, endPoint x: 106, endPoint y: 567, distance: 27.4
click at [114, 567] on div ".no-print , .no-print * { display : none !important; } } @ font -face { font-fa…" at bounding box center [554, 400] width 880 height 512
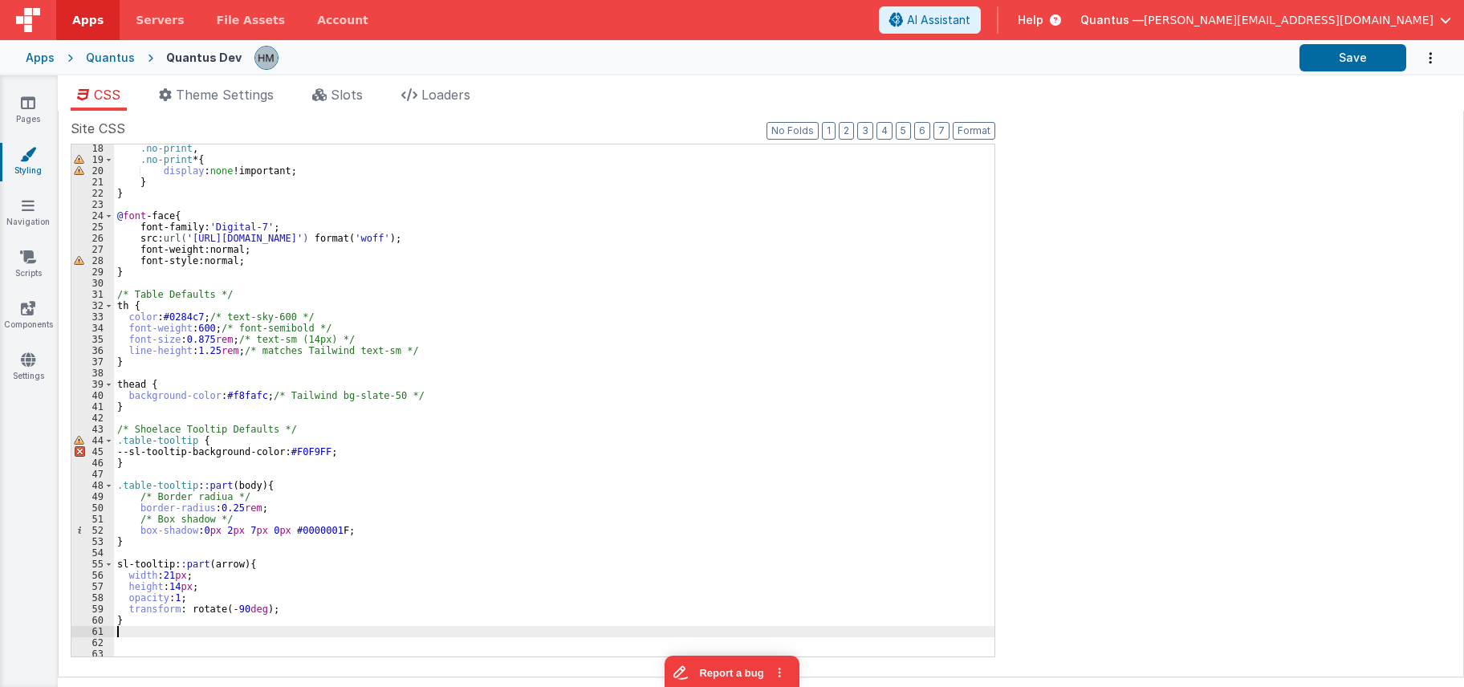
click at [308, 556] on div ".no-print , .no-print * { display : none !important; } } @ font -face { font-fa…" at bounding box center [554, 410] width 880 height 535
drag, startPoint x: 1351, startPoint y: 57, endPoint x: 1078, endPoint y: 21, distance: 275.2
click at [1350, 57] on button "Save" at bounding box center [1352, 57] width 107 height 27
click at [294, 587] on div ".no-print , .no-print * { display : none !important; } } @ font -face { font-fa…" at bounding box center [554, 410] width 880 height 535
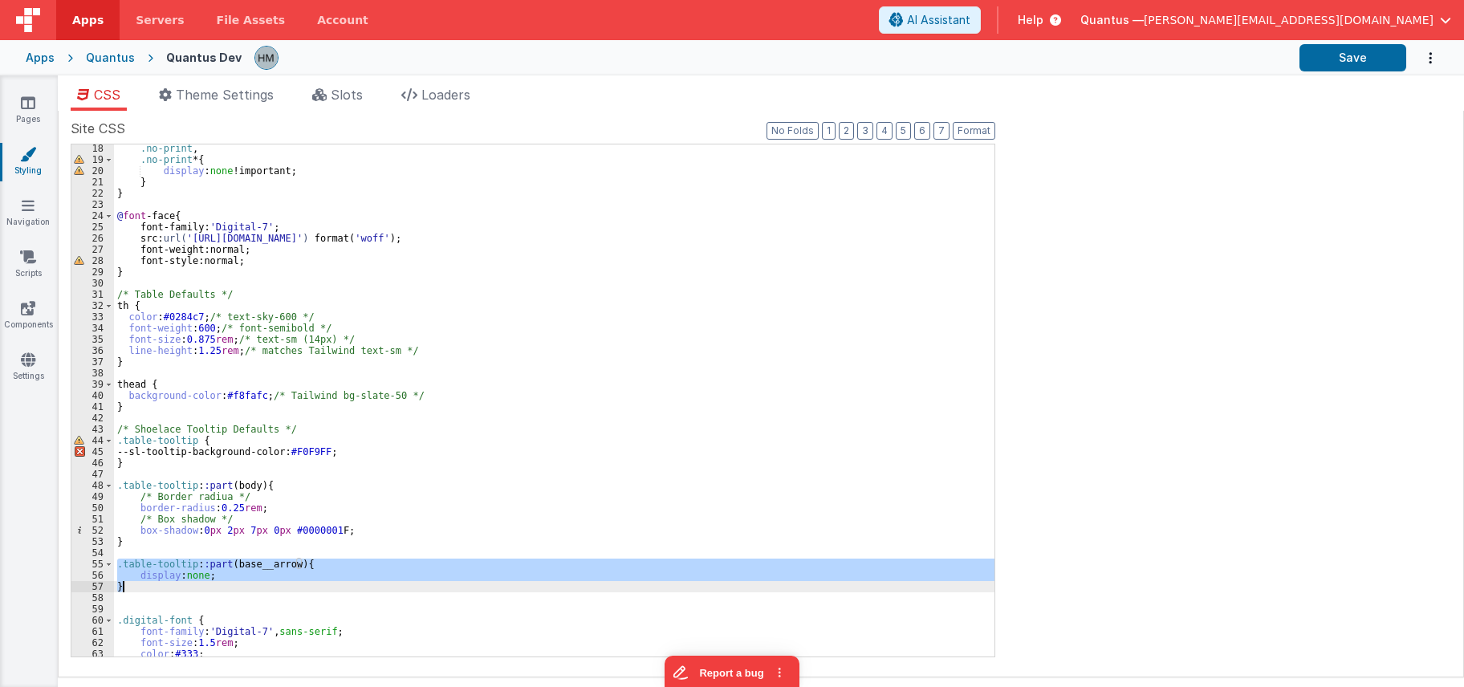
click at [142, 573] on div ".no-print , .no-print * { display : none !important; } } @ font -face { font-fa…" at bounding box center [554, 400] width 880 height 512
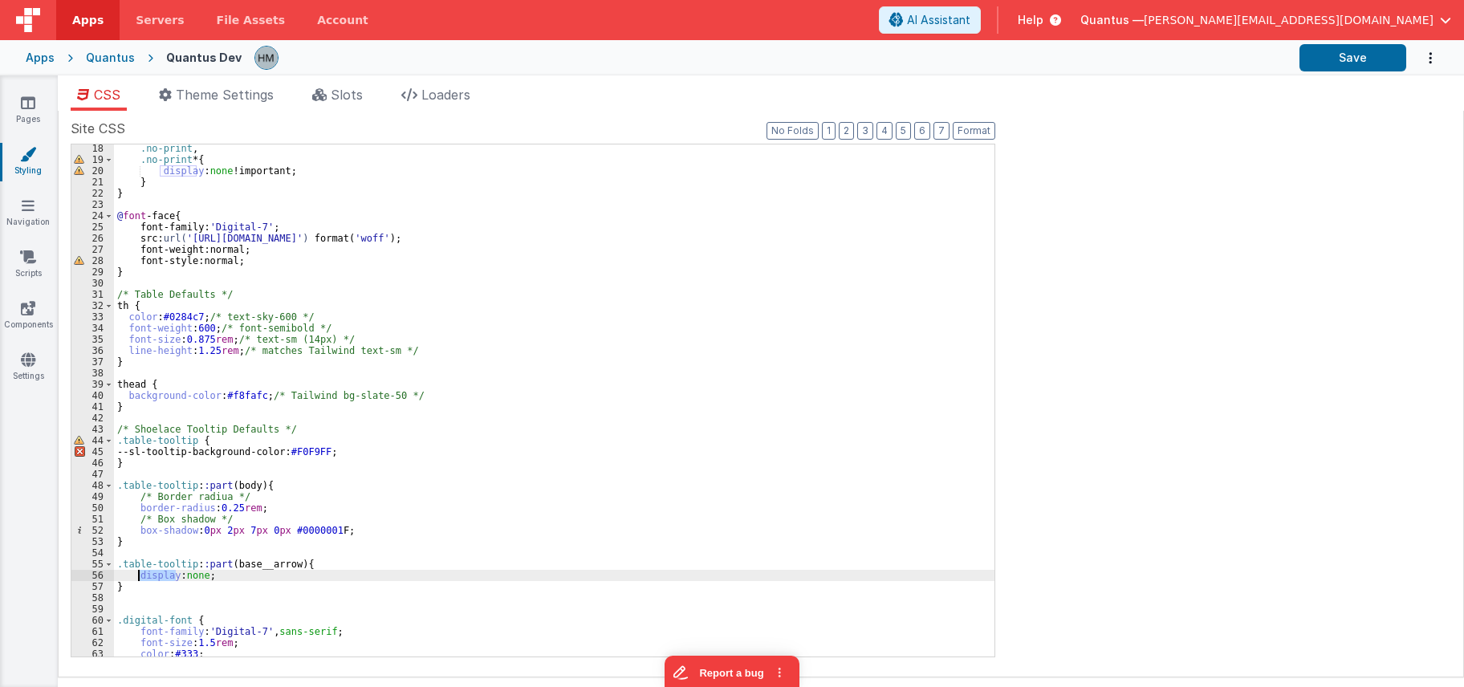
click at [142, 573] on div ".no-print , .no-print * { display : none !important; } } @ font -face { font-fa…" at bounding box center [554, 410] width 880 height 535
click at [127, 589] on div ".no-print , .no-print * { display : none !important; } } @ font -face { font-fa…" at bounding box center [554, 410] width 880 height 535
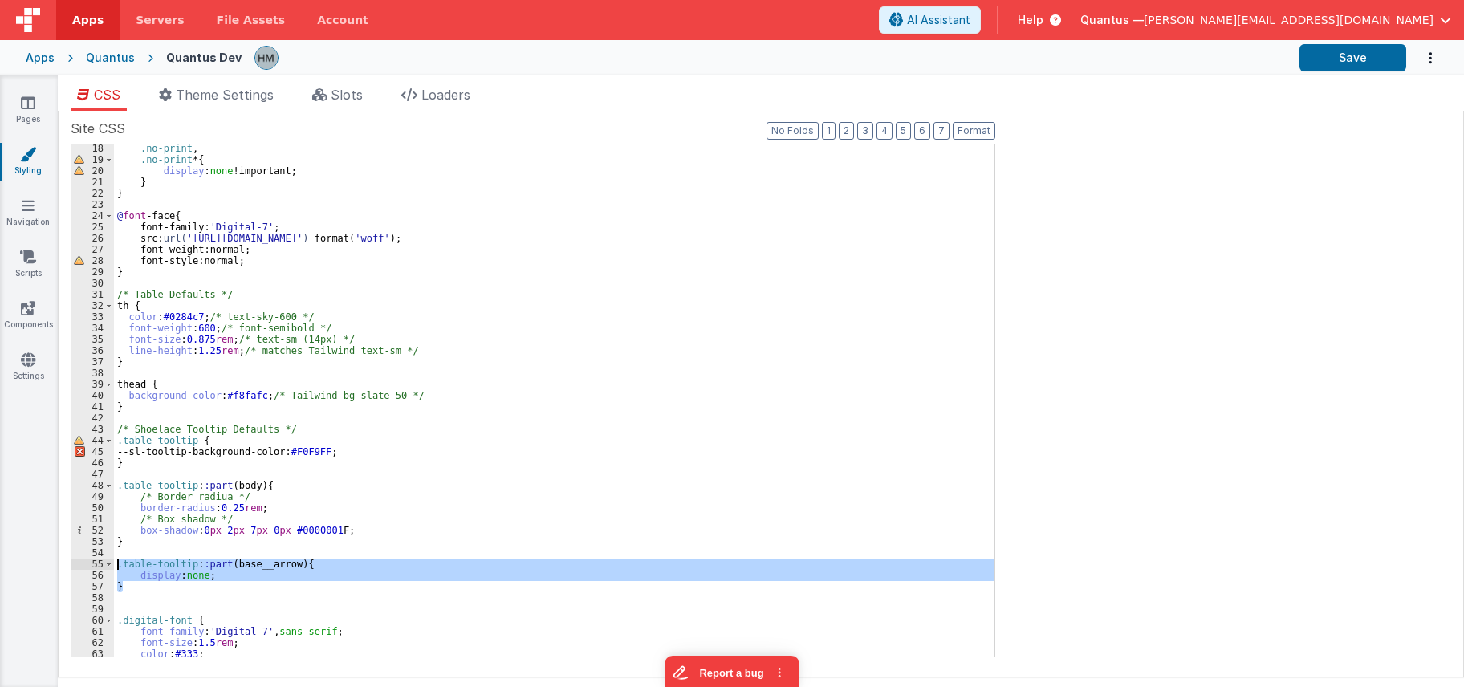
drag, startPoint x: 124, startPoint y: 587, endPoint x: 105, endPoint y: 567, distance: 27.8
click at [114, 567] on div ".no-print , .no-print * { display : none !important; } } @ font -face { font-fa…" at bounding box center [554, 400] width 880 height 512
click at [185, 561] on div ".no-print , .no-print * { display : none !important; } } @ font -face { font-fa…" at bounding box center [554, 400] width 880 height 512
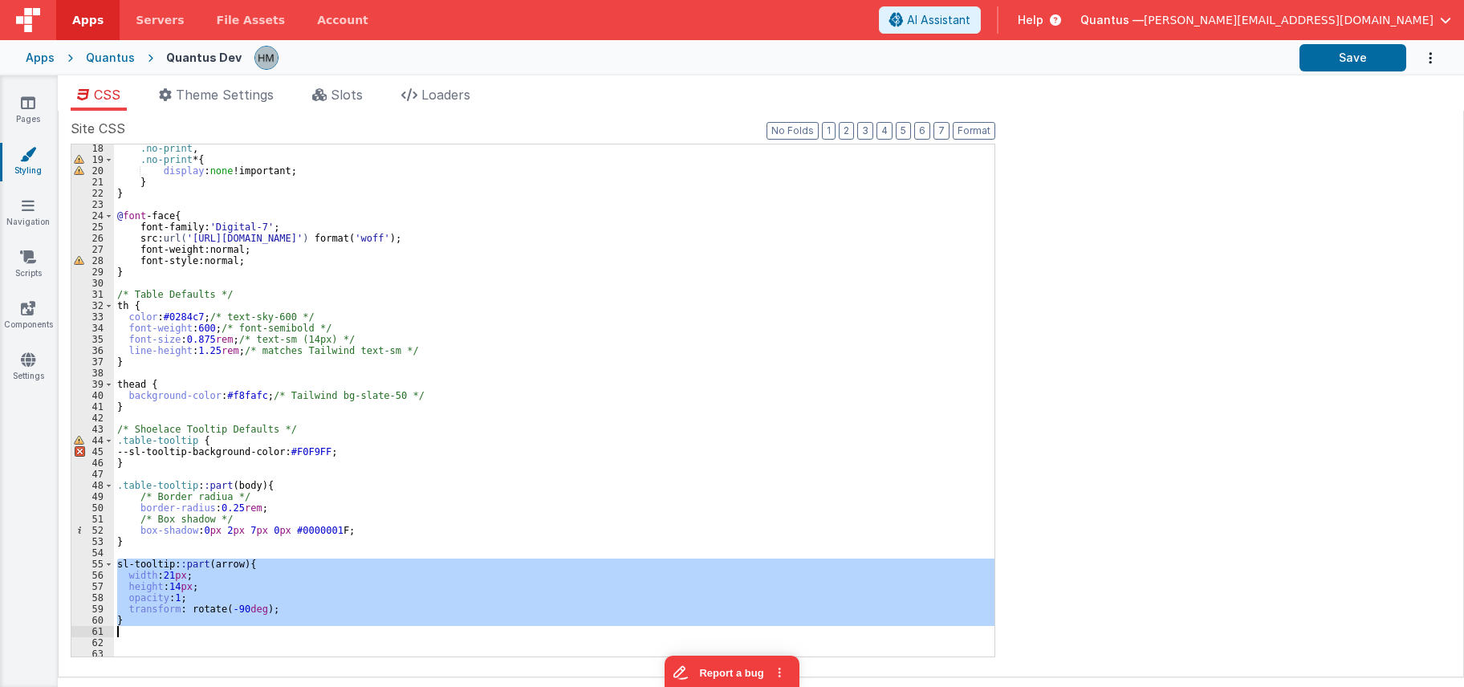
click at [198, 551] on div ".no-print , .no-print * { display : none !important; } } @ font -face { font-fa…" at bounding box center [554, 410] width 880 height 535
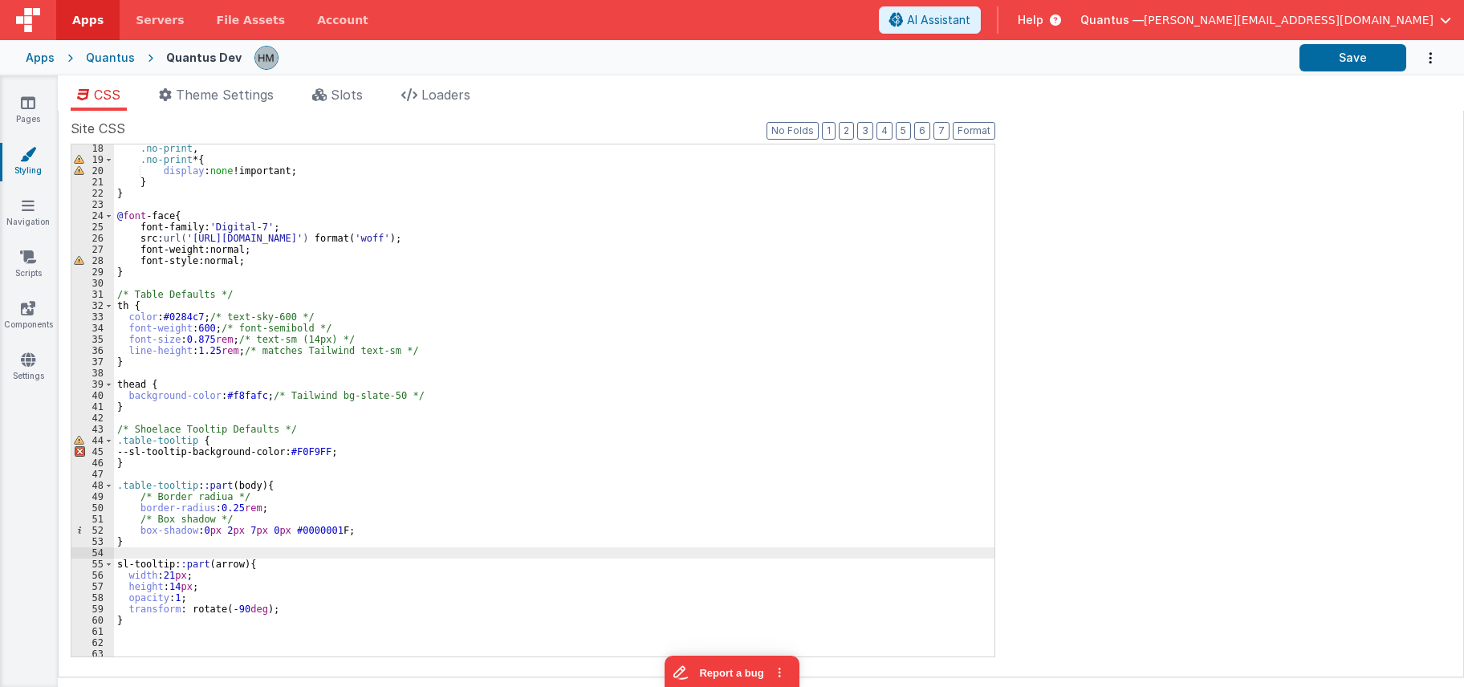
paste textarea
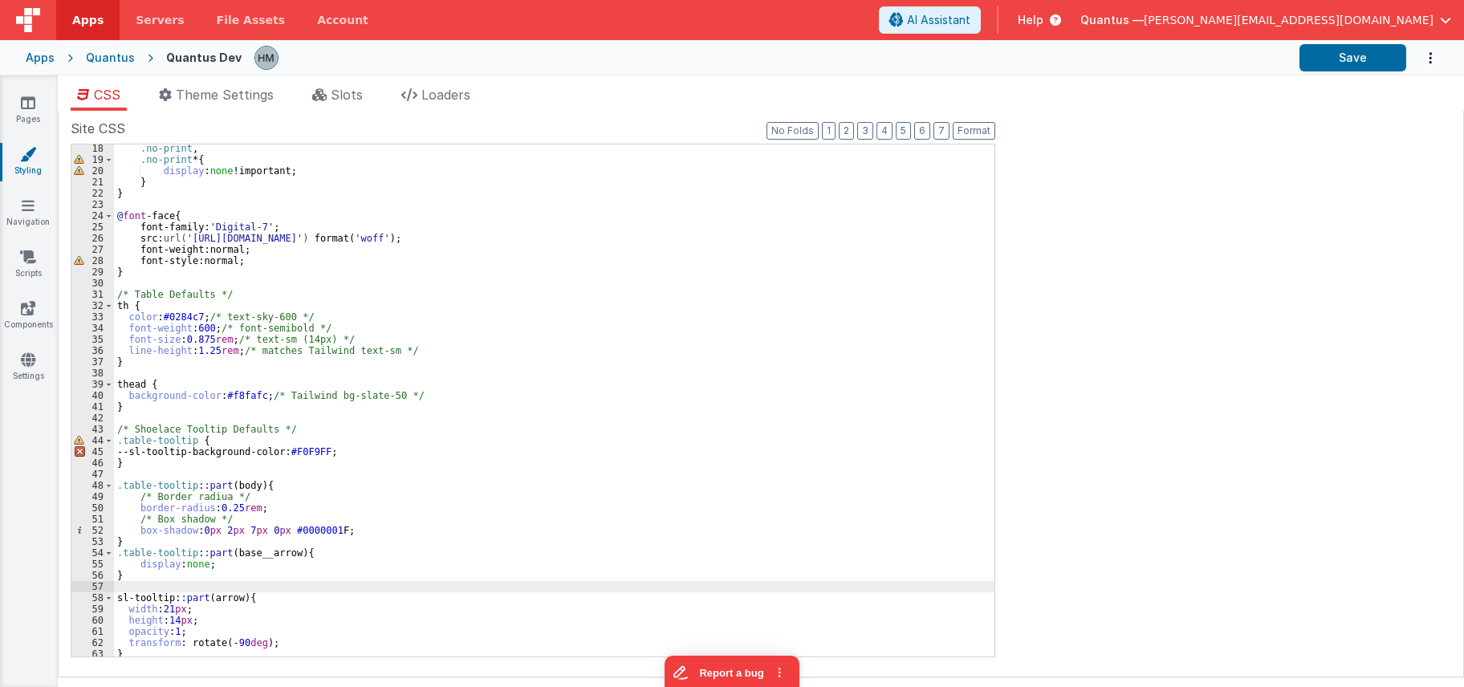
scroll to position [289, 0]
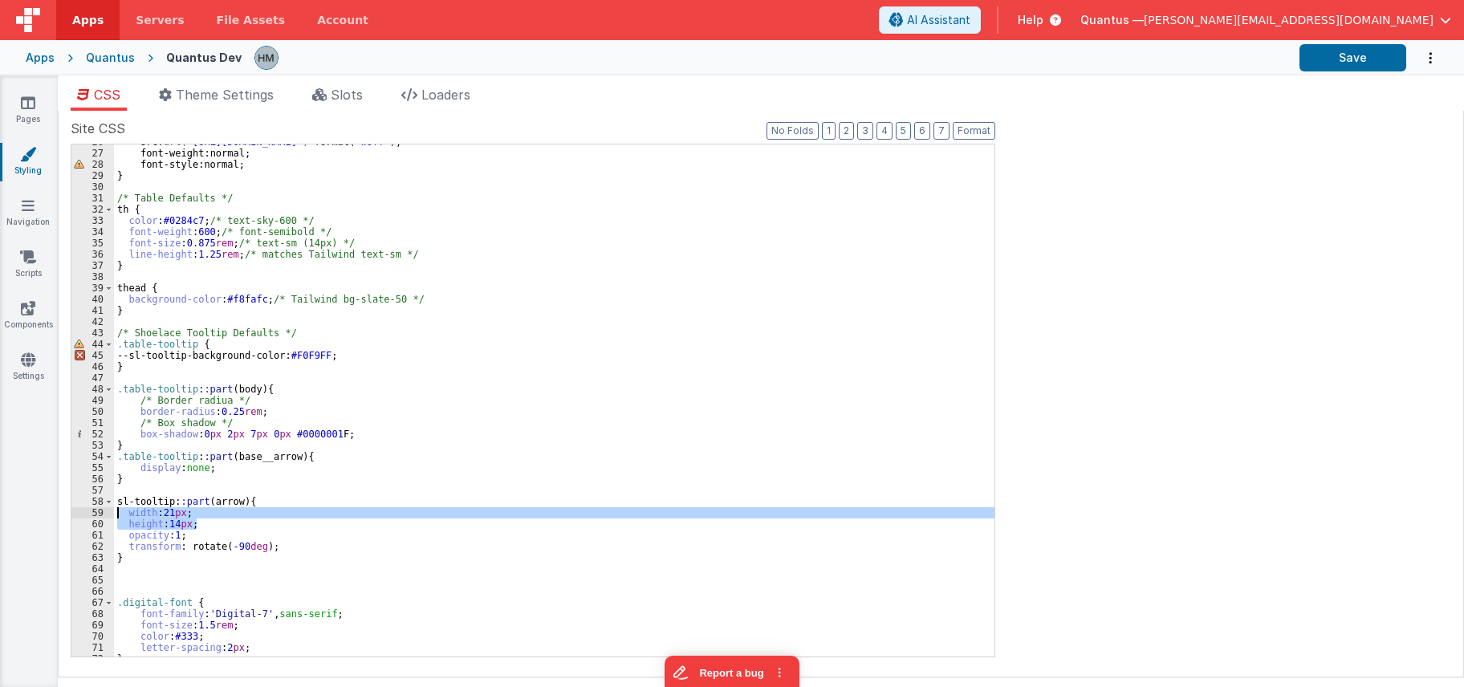
drag, startPoint x: 198, startPoint y: 521, endPoint x: 83, endPoint y: 510, distance: 116.0
click at [114, 510] on div "src : url( 'https://ucarecdn.com/11b29d3d-7298-4c3d-ae44-f8abe7ee2696/digital-7…" at bounding box center [554, 400] width 880 height 512
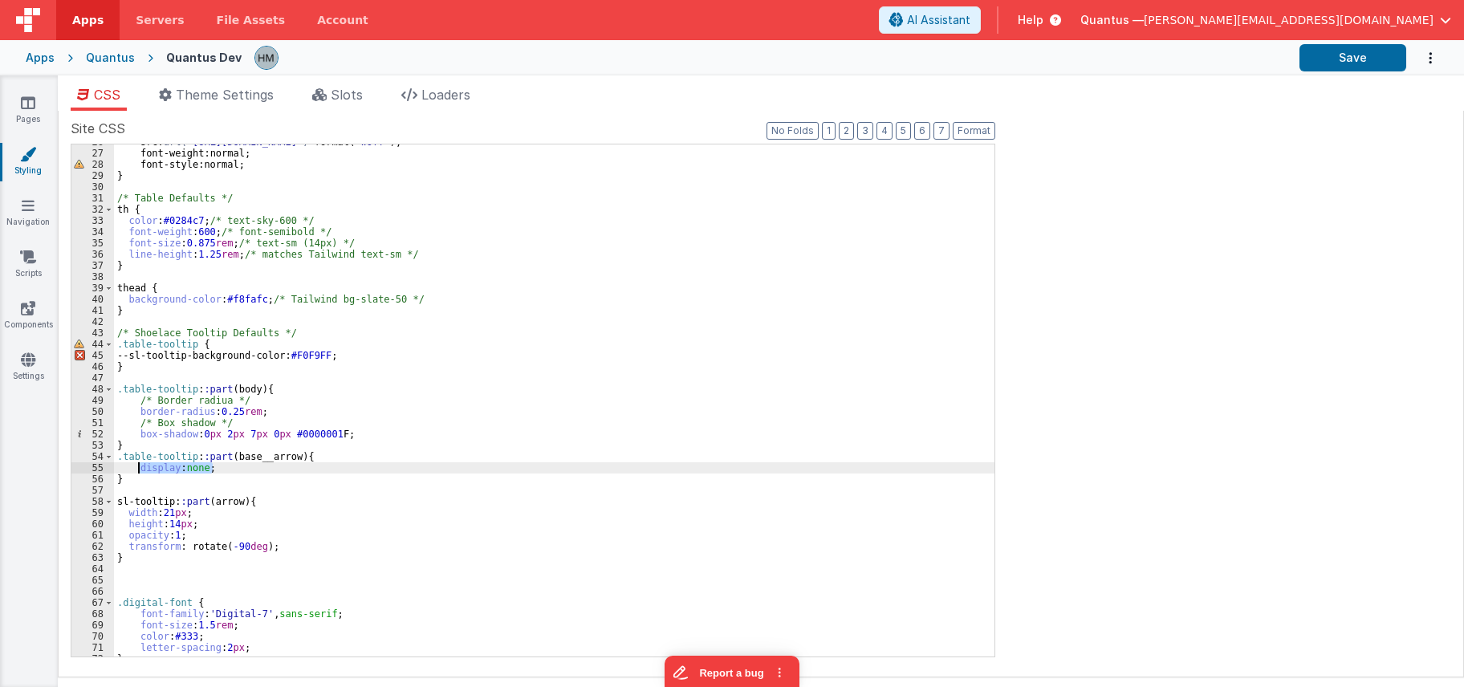
drag, startPoint x: 229, startPoint y: 469, endPoint x: 137, endPoint y: 467, distance: 91.5
click at [137, 467] on div "src : url( 'https://ucarecdn.com/11b29d3d-7298-4c3d-ae44-f8abe7ee2696/digital-7…" at bounding box center [554, 403] width 880 height 535
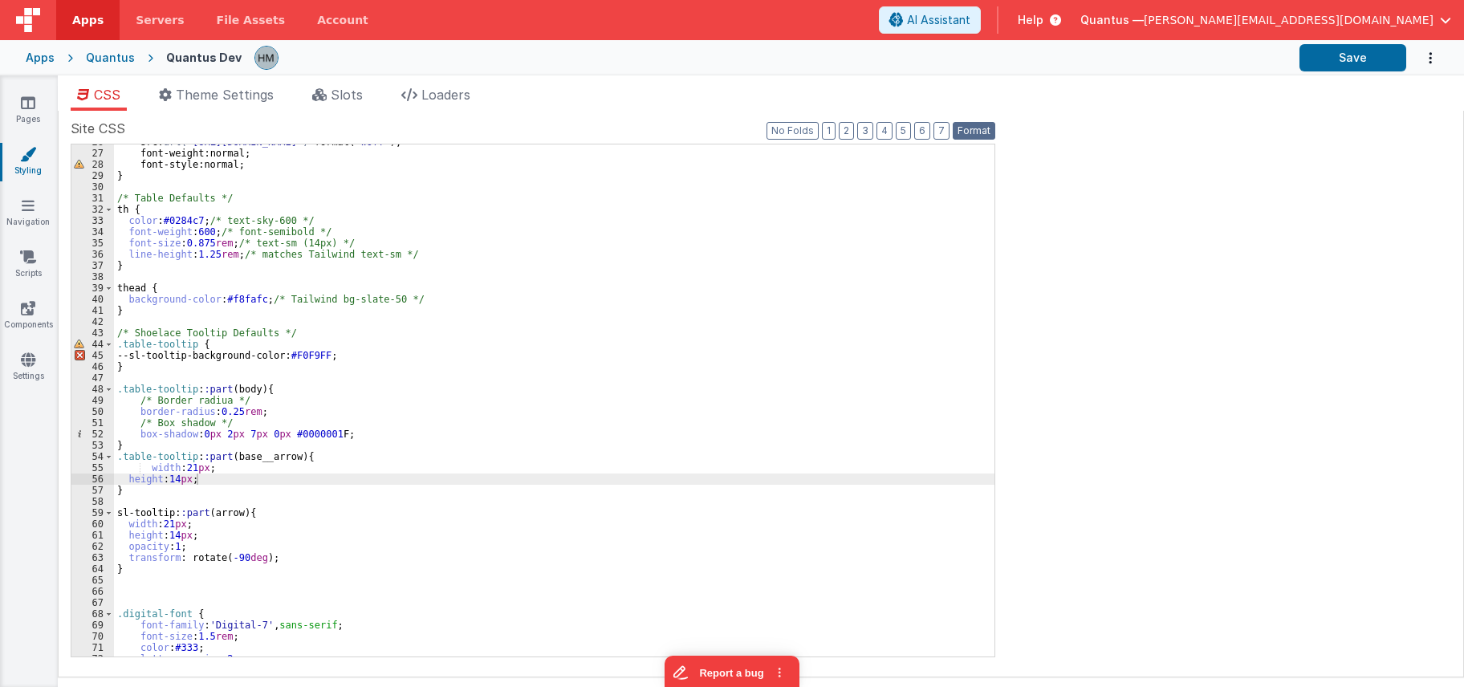
click at [979, 124] on button "Format" at bounding box center [974, 131] width 43 height 18
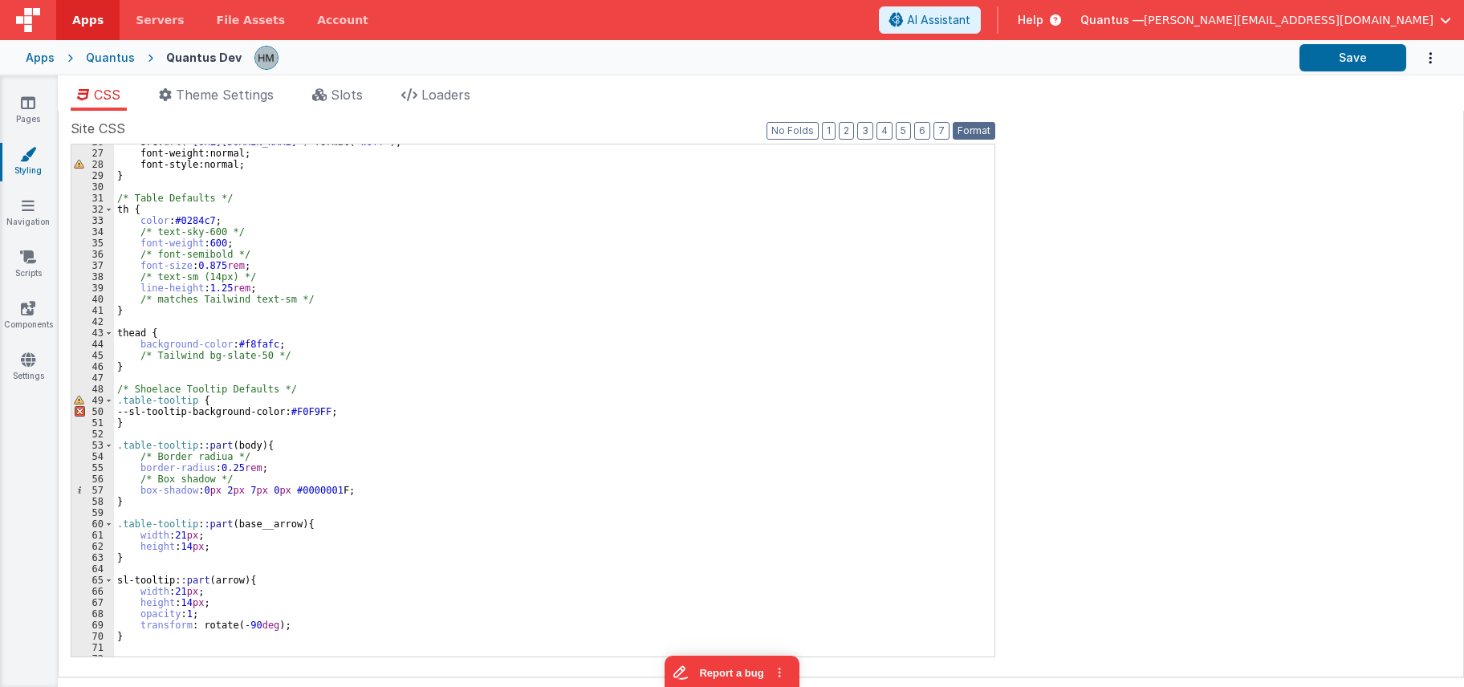
scroll to position [385, 0]
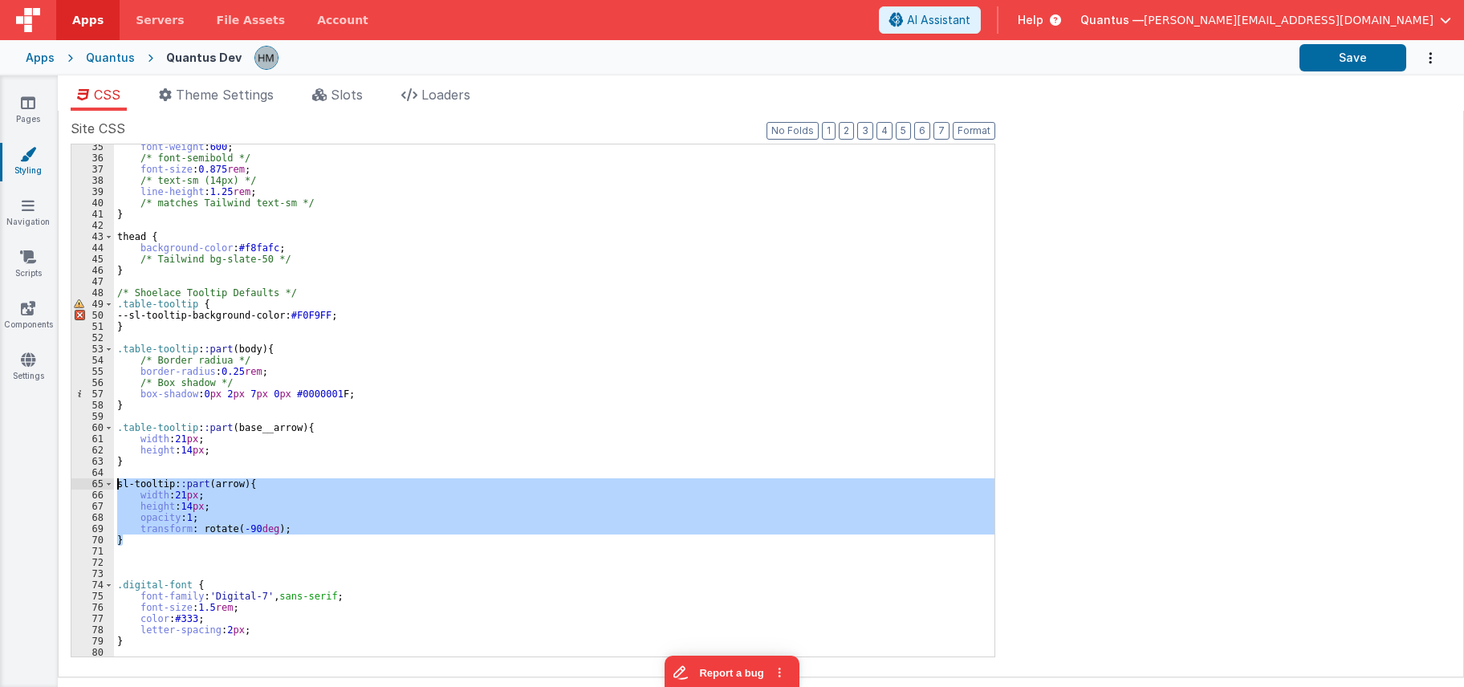
drag, startPoint x: 136, startPoint y: 543, endPoint x: 94, endPoint y: 478, distance: 77.3
click at [114, 478] on div "font-weight : 600 ; /* font-semibold */ font-size : 0.875 rem ; /* text-sm (14p…" at bounding box center [554, 400] width 880 height 512
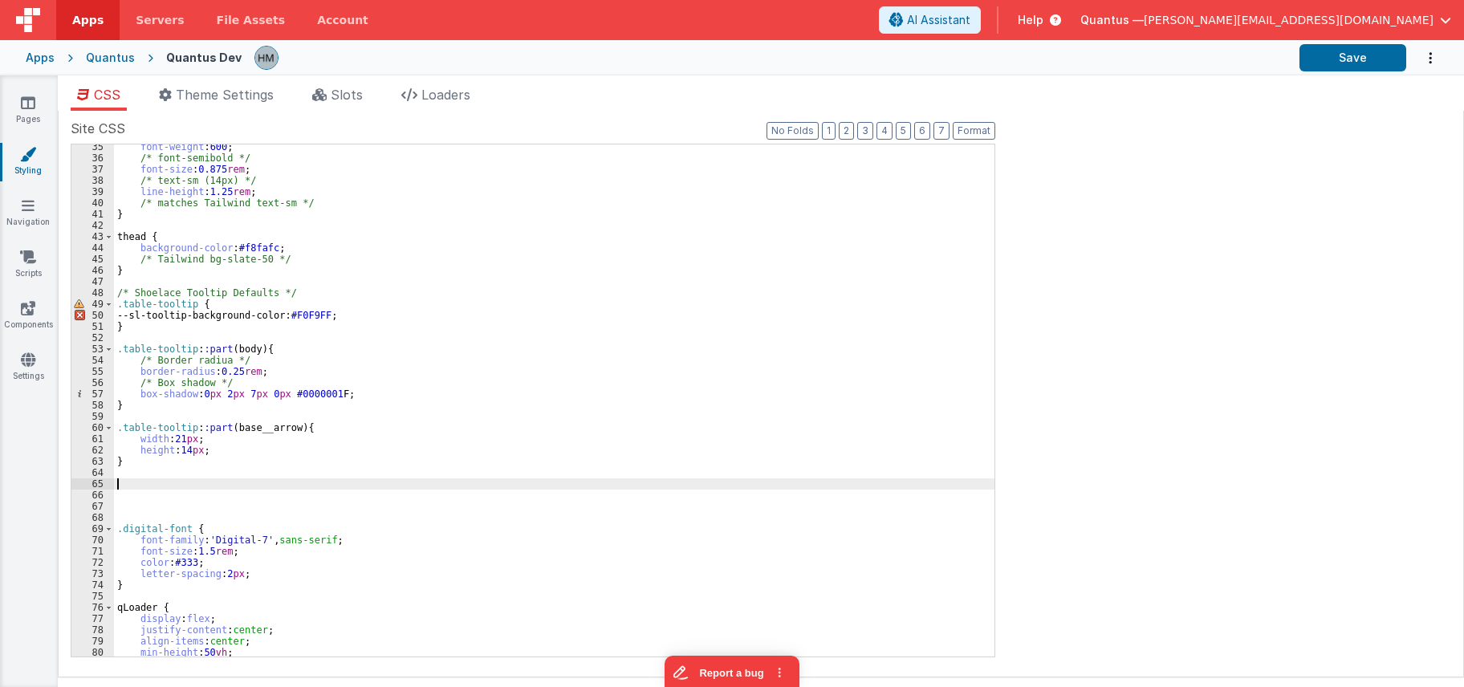
click at [285, 450] on div "font-weight : 600 ; /* font-semibold */ font-size : 0.875 rem ; /* text-sm (14p…" at bounding box center [554, 408] width 880 height 535
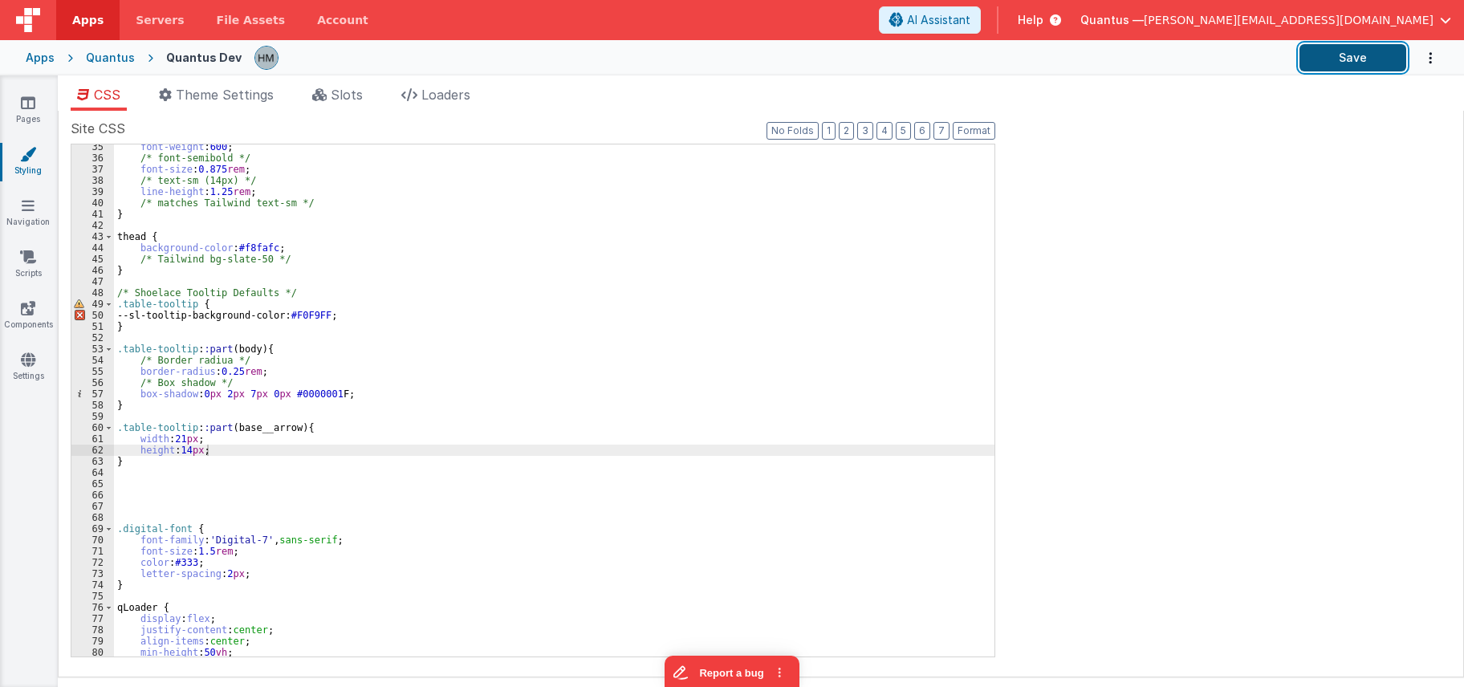
click at [1330, 60] on button "Save" at bounding box center [1352, 57] width 107 height 27
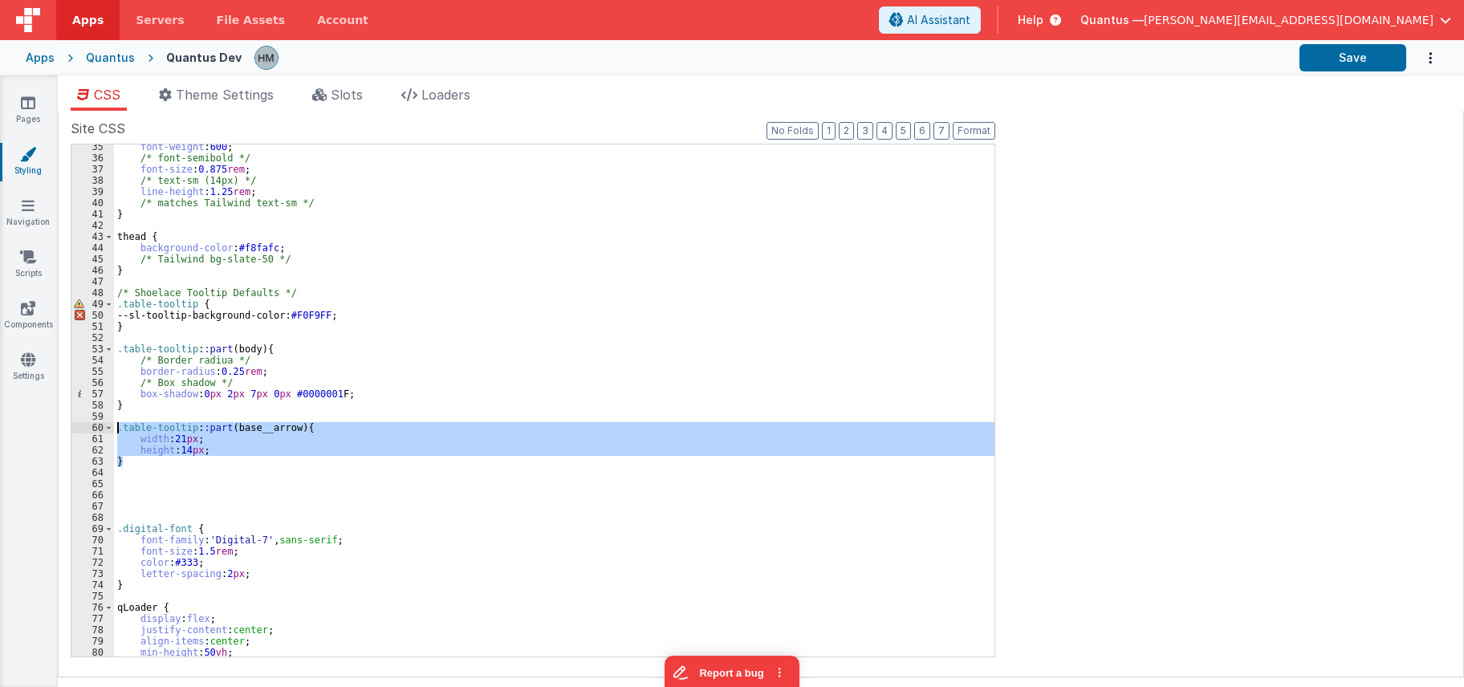
drag, startPoint x: 120, startPoint y: 435, endPoint x: 97, endPoint y: 424, distance: 25.8
click at [114, 424] on div "font-weight : 600 ; /* font-semibold */ font-size : 0.875 rem ; /* text-sm (14p…" at bounding box center [554, 400] width 880 height 512
click at [175, 467] on div "font-weight : 600 ; /* font-semibold */ font-size : 0.875 rem ; /* text-sm (14p…" at bounding box center [554, 408] width 880 height 535
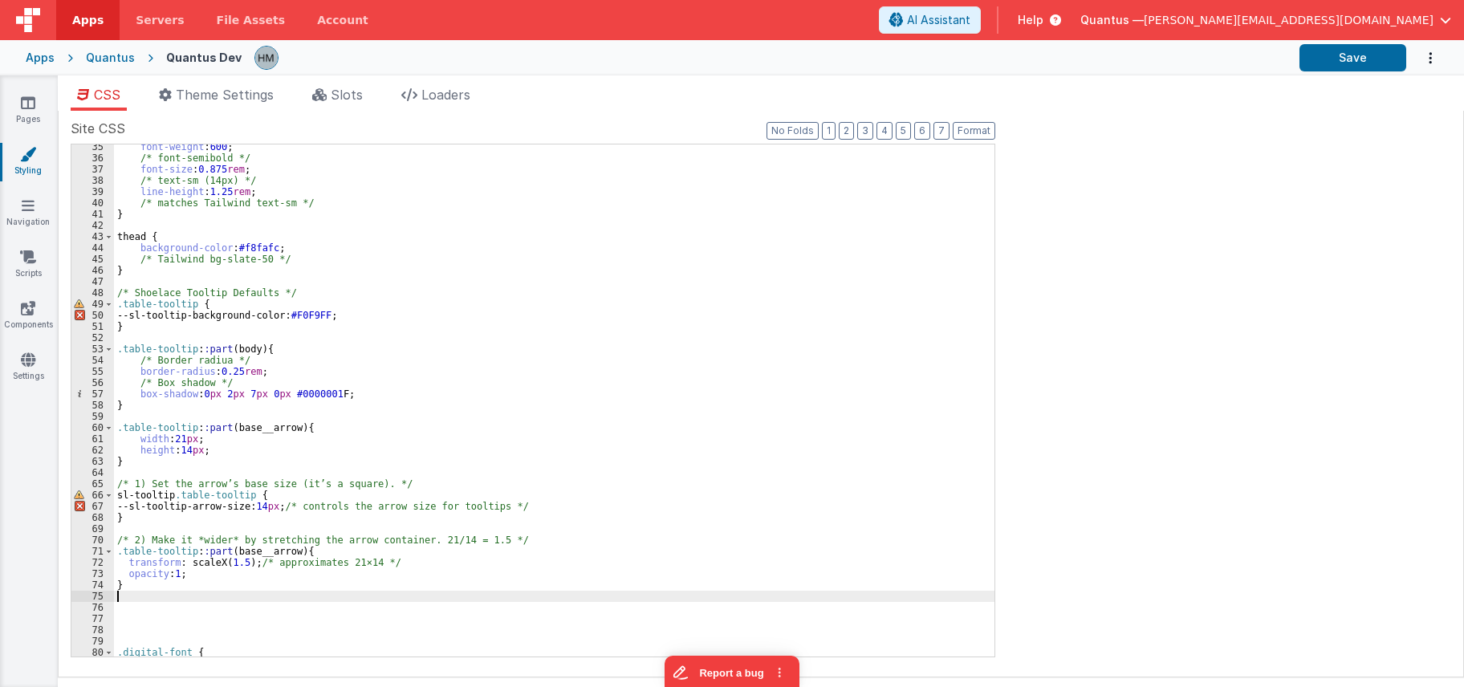
click at [316, 488] on div "font-weight : 600 ; /* font-semibold */ font-size : 0.875 rem ; /* text-sm (14p…" at bounding box center [554, 408] width 880 height 535
click at [574, 411] on div "font-weight : 600 ; /* font-semibold */ font-size : 0.875 rem ; /* text-sm (14p…" at bounding box center [554, 408] width 880 height 535
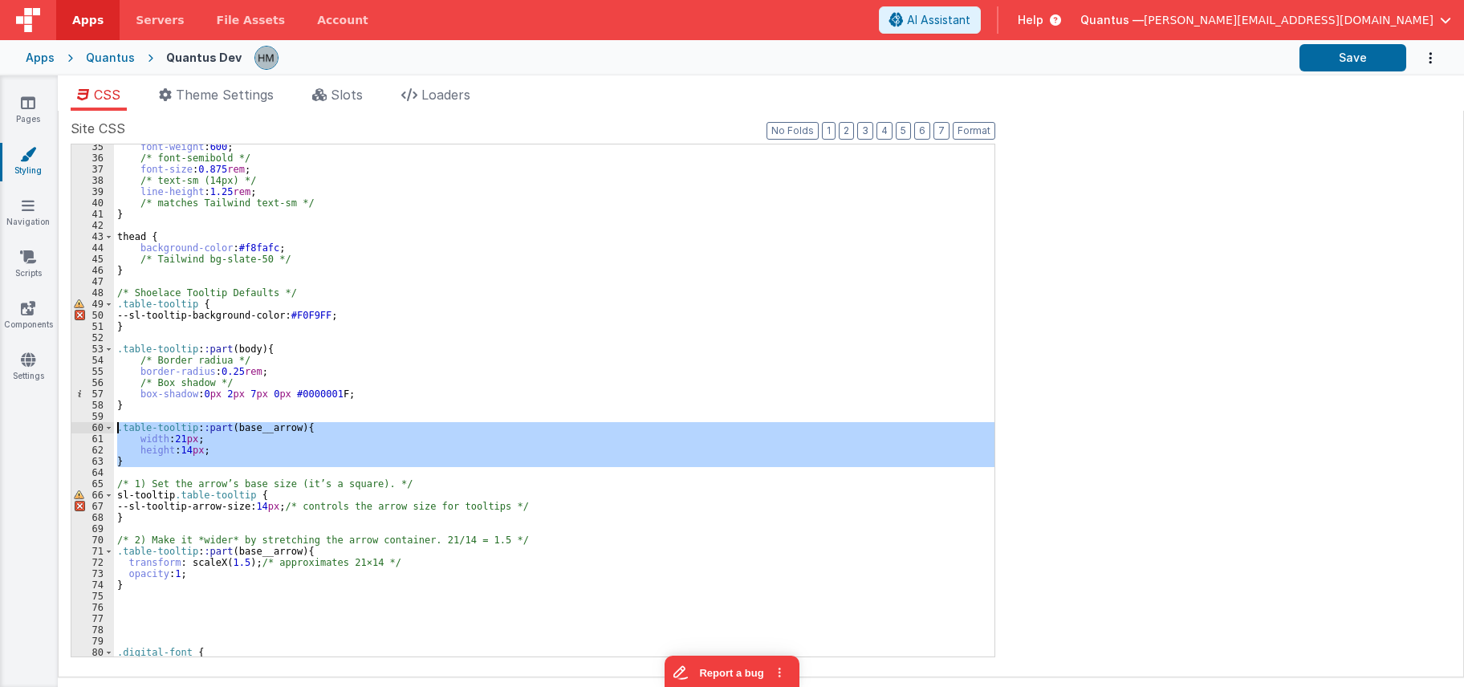
drag, startPoint x: 153, startPoint y: 468, endPoint x: 100, endPoint y: 429, distance: 66.6
click at [114, 429] on div "font-weight : 600 ; /* font-semibold */ font-size : 0.875 rem ; /* text-sm (14p…" at bounding box center [554, 400] width 880 height 512
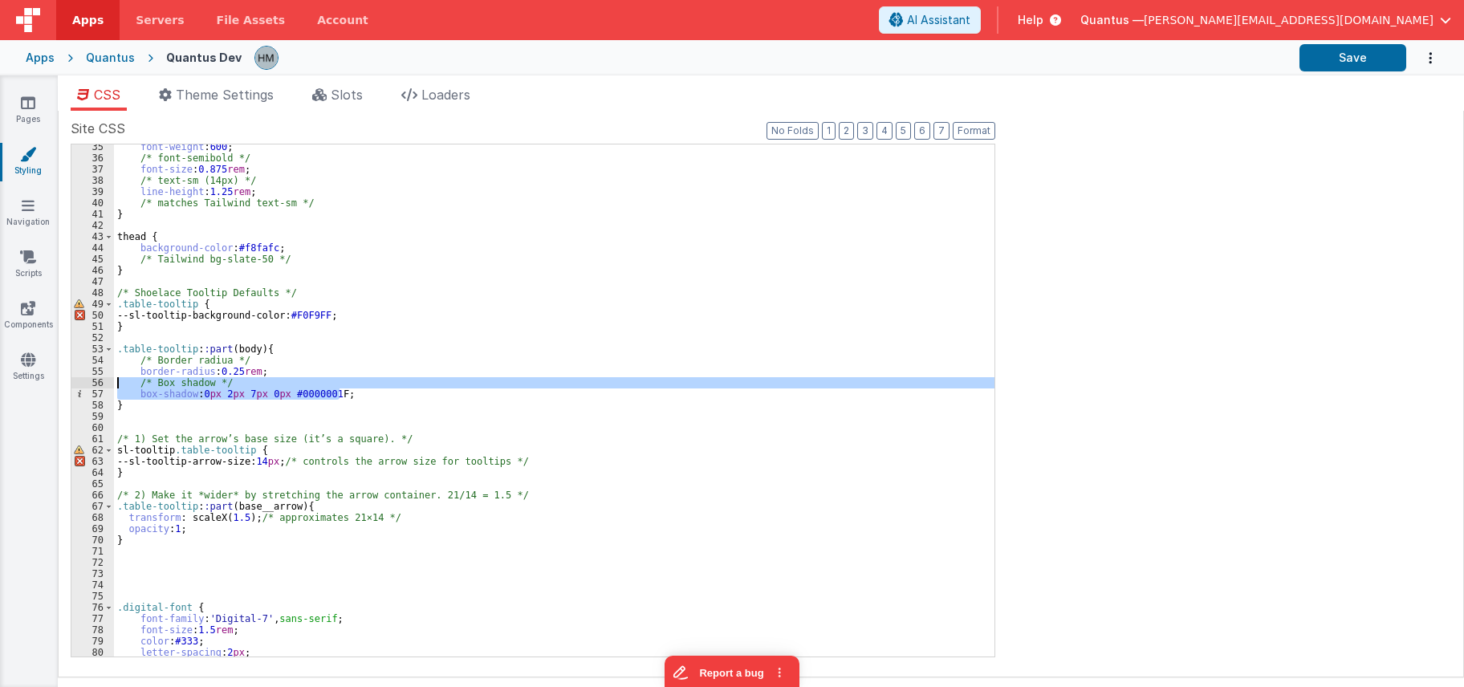
drag, startPoint x: 356, startPoint y: 394, endPoint x: 58, endPoint y: 385, distance: 298.7
click at [114, 385] on div "font-weight : 600 ; /* font-semibold */ font-size : 0.875 rem ; /* text-sm (14p…" at bounding box center [554, 400] width 880 height 512
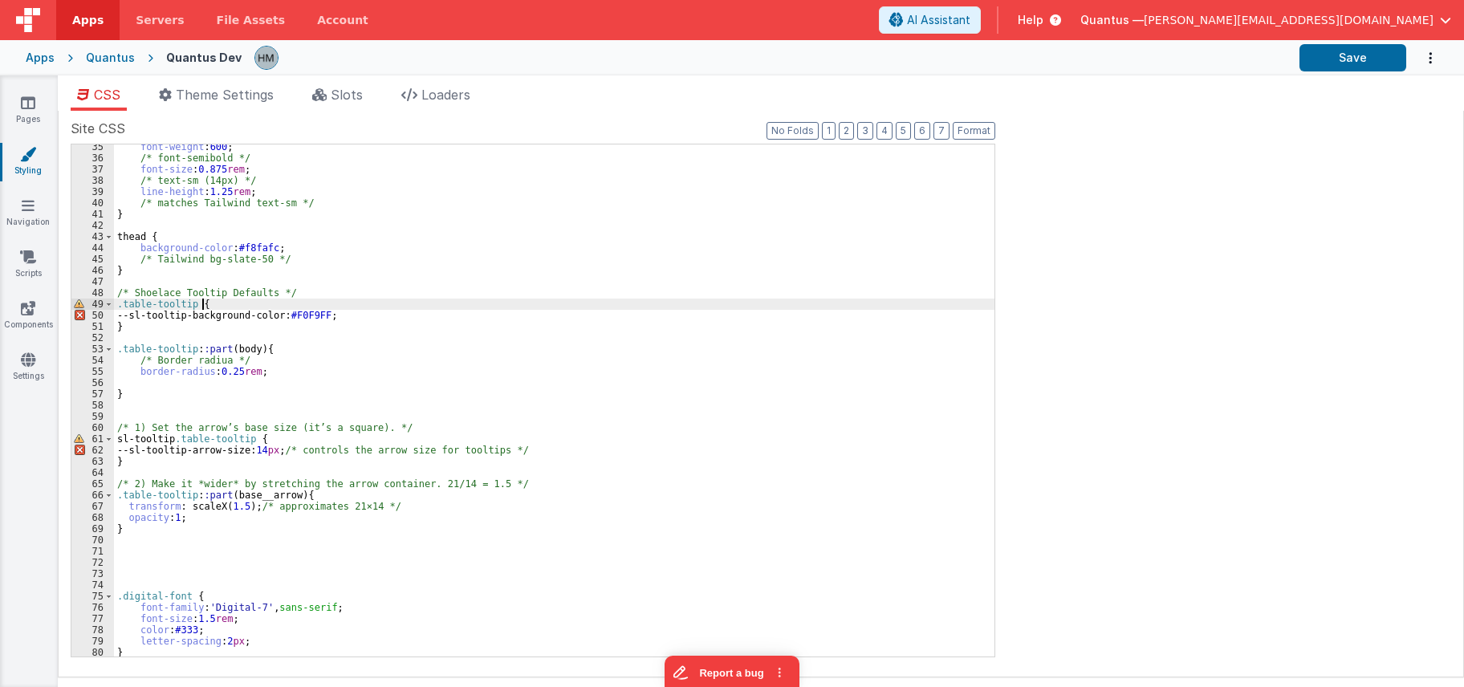
click at [285, 303] on div "font-weight : 600 ; /* font-semibold */ font-size : 0.875 rem ; /* text-sm (14p…" at bounding box center [554, 408] width 880 height 535
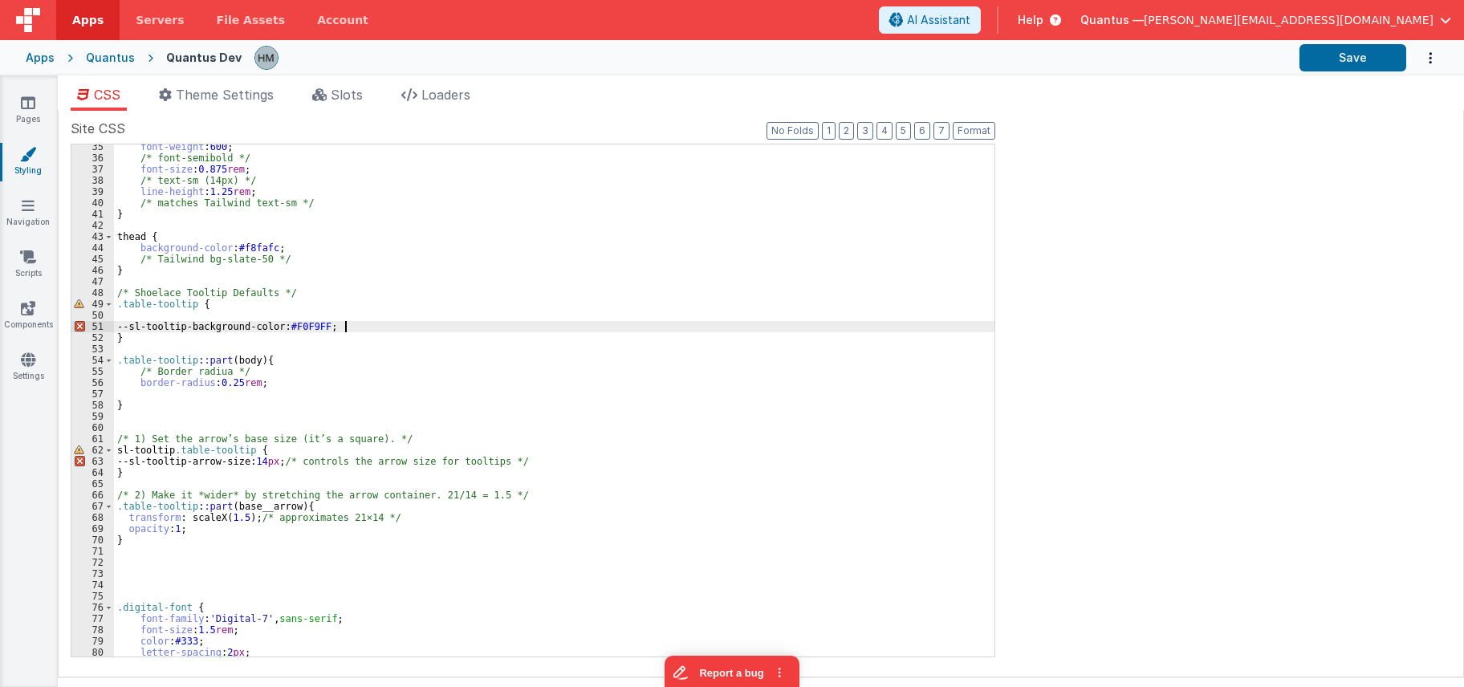
click at [349, 324] on div "font-weight : 600 ; /* font-semibold */ font-size : 0.875 rem ; /* text-sm (14p…" at bounding box center [554, 408] width 880 height 535
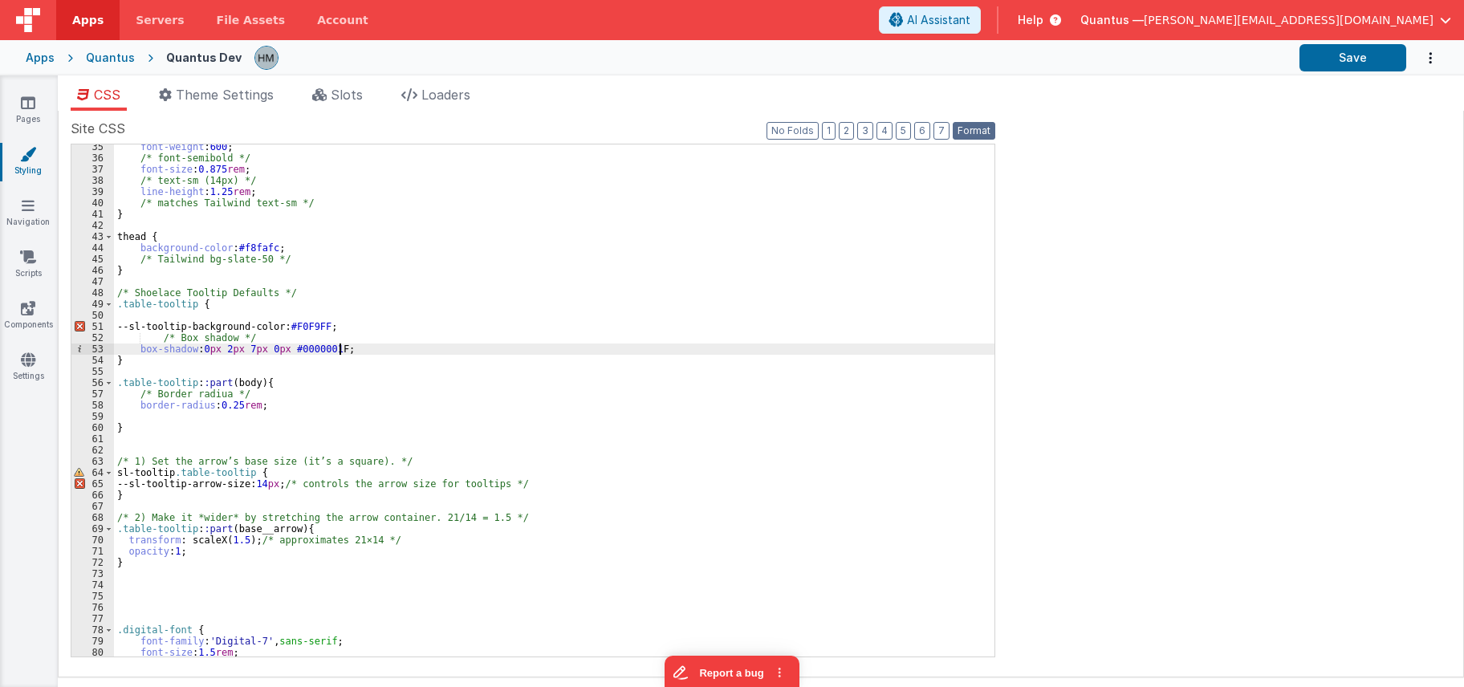
click at [983, 133] on button "Format" at bounding box center [974, 131] width 43 height 18
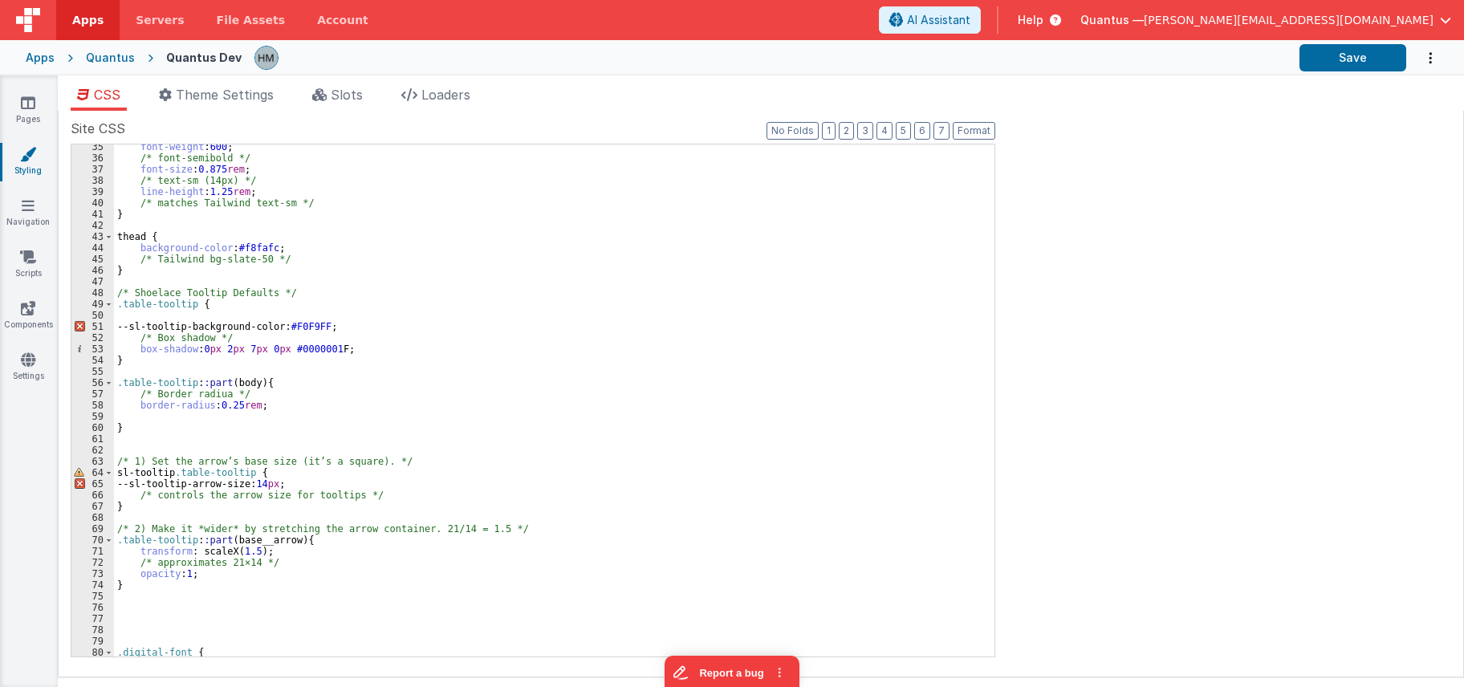
click at [372, 417] on div "font-weight : 600 ; /* font-semibold */ font-size : 0.875 rem ; /* text-sm (14p…" at bounding box center [554, 408] width 880 height 535
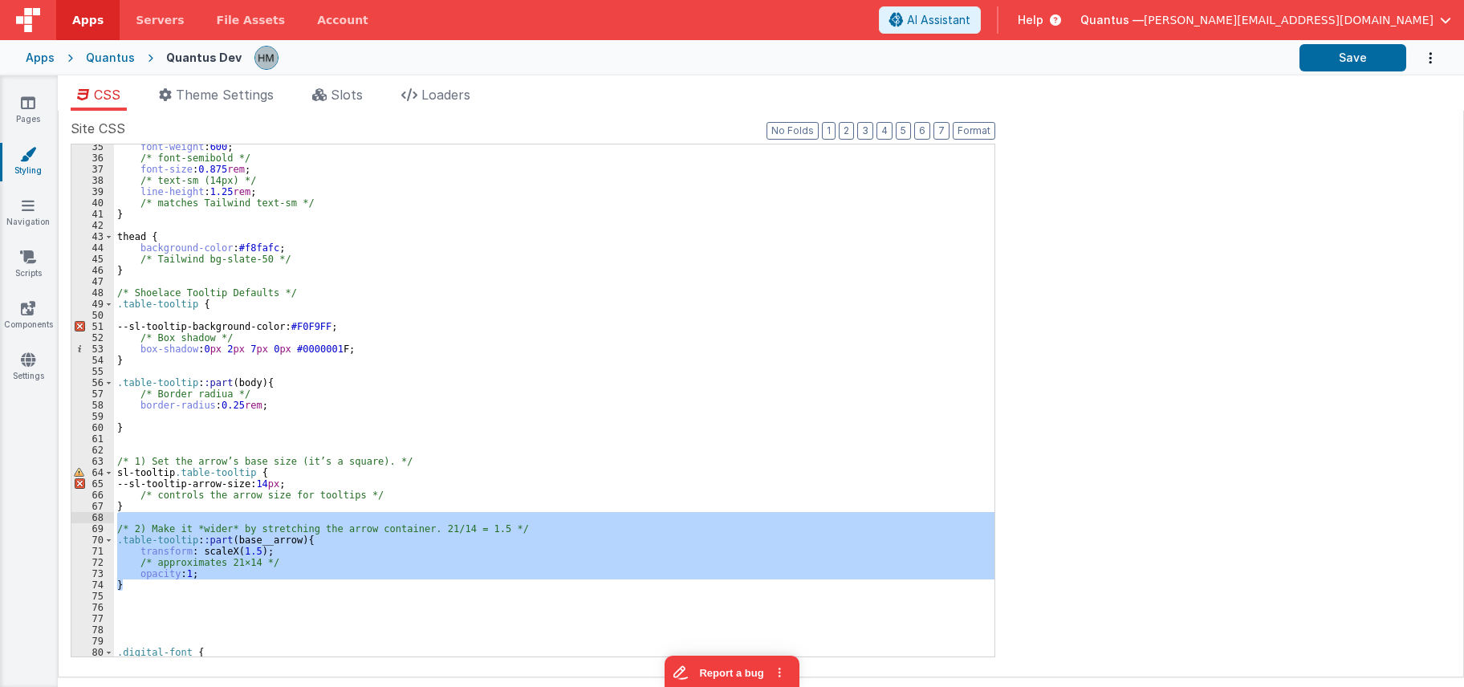
drag, startPoint x: 134, startPoint y: 584, endPoint x: 99, endPoint y: 522, distance: 71.2
click at [114, 522] on div "font-weight : 600 ; /* font-semibold */ font-size : 0.875 rem ; /* text-sm (14p…" at bounding box center [554, 400] width 880 height 512
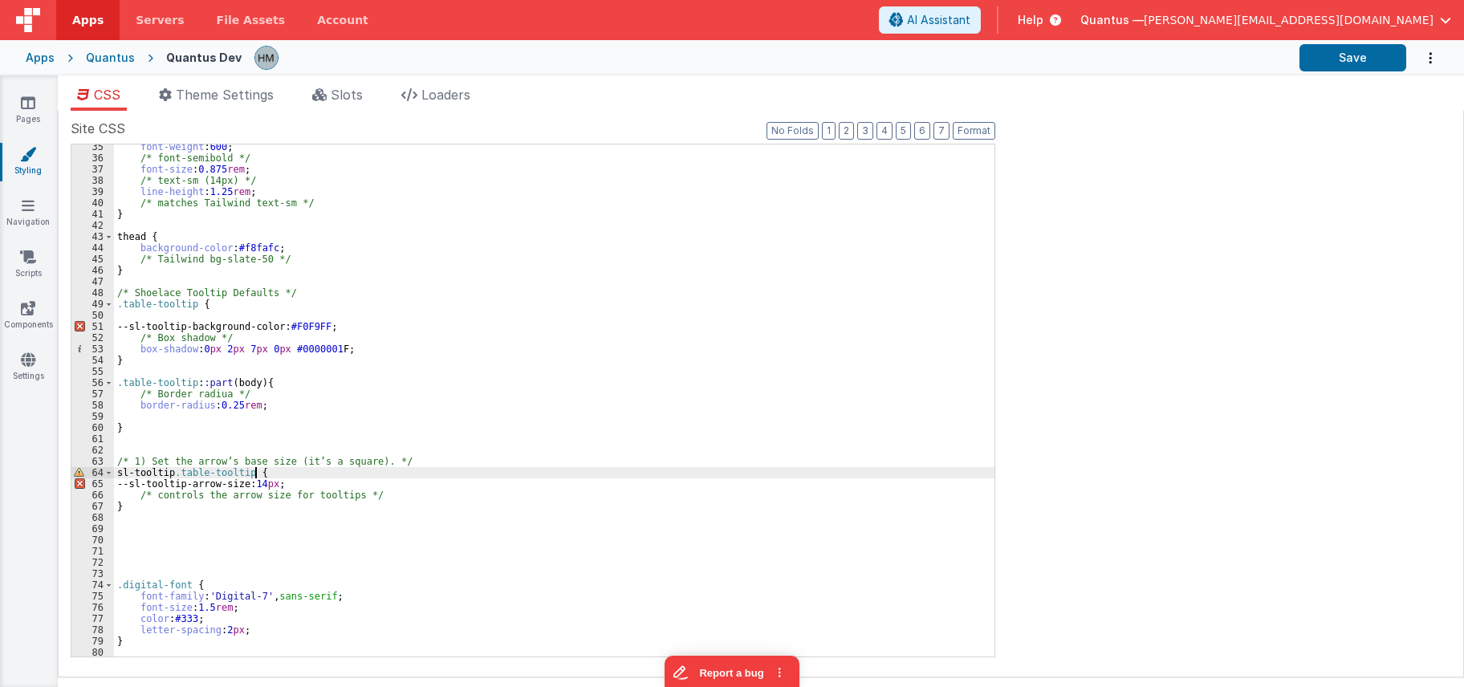
click at [319, 473] on div "font-weight : 600 ; /* font-semibold */ font-size : 0.875 rem ; /* text-sm (14p…" at bounding box center [554, 408] width 880 height 535
click at [162, 517] on div "font-weight : 600 ; /* font-semibold */ font-size : 0.875 rem ; /* text-sm (14p…" at bounding box center [554, 408] width 880 height 535
click at [239, 461] on div "font-weight : 600 ; /* font-semibold */ font-size : 0.875 rem ; /* text-sm (14p…" at bounding box center [554, 408] width 880 height 535
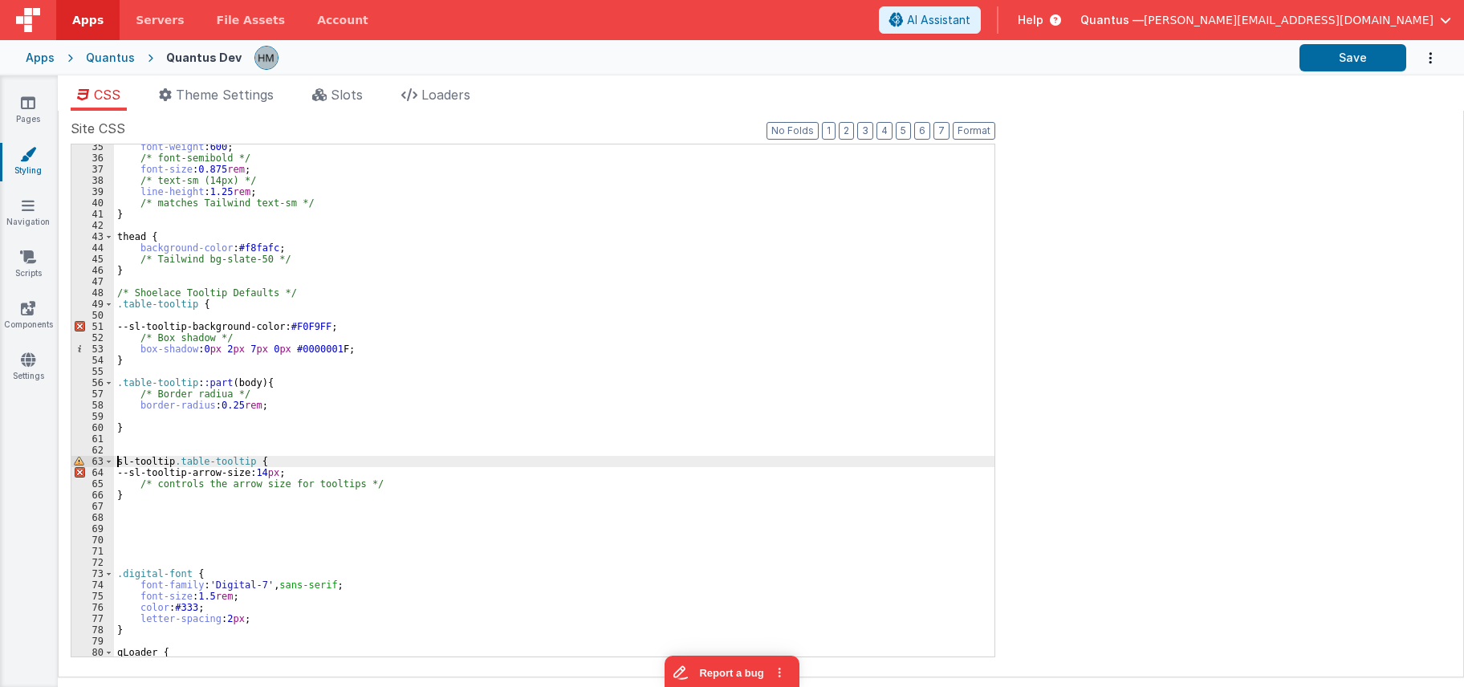
click at [181, 495] on div "font-weight : 600 ; /* font-semibold */ font-size : 0.875 rem ; /* text-sm (14p…" at bounding box center [554, 408] width 880 height 535
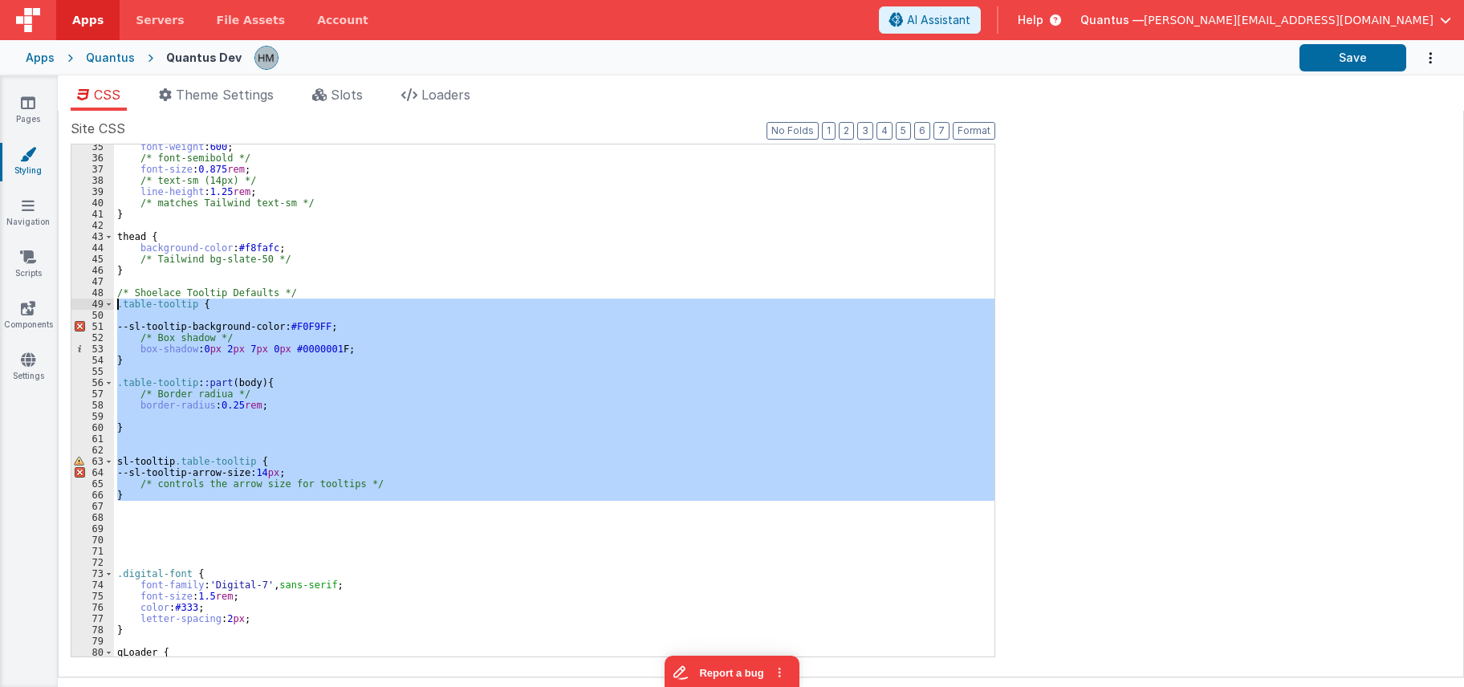
drag, startPoint x: 147, startPoint y: 502, endPoint x: 96, endPoint y: 303, distance: 204.6
click at [114, 303] on div "font-weight : 600 ; /* font-semibold */ font-size : 0.875 rem ; /* text-sm (14p…" at bounding box center [554, 400] width 880 height 512
click at [250, 316] on div "font-weight : 600 ; /* font-semibold */ font-size : 0.875 rem ; /* text-sm (14p…" at bounding box center [554, 400] width 880 height 512
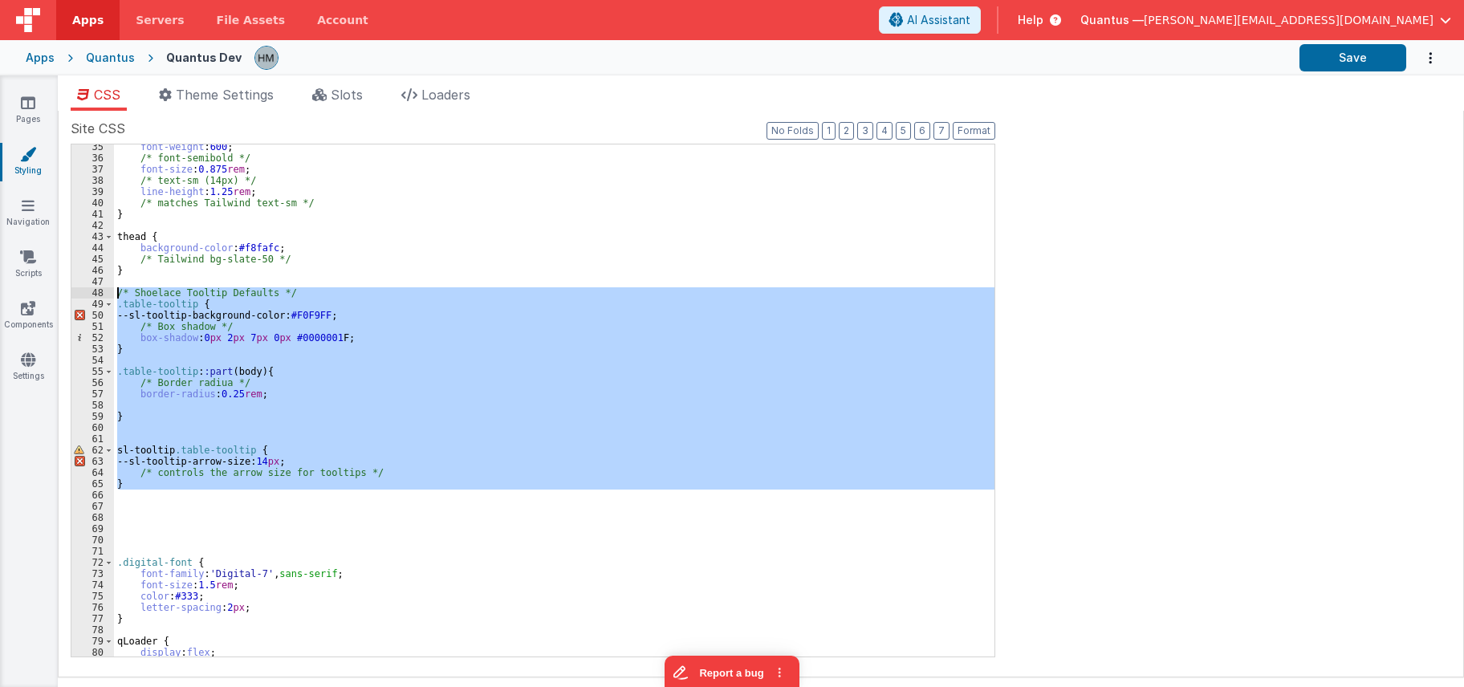
drag, startPoint x: 141, startPoint y: 490, endPoint x: 83, endPoint y: 292, distance: 205.9
click at [114, 292] on div "font-weight : 600 ; /* font-semibold */ font-size : 0.875 rem ; /* text-sm (14p…" at bounding box center [554, 400] width 880 height 512
click at [213, 493] on div "font-weight : 600 ; /* font-semibold */ font-size : 0.875 rem ; /* text-sm (14p…" at bounding box center [554, 400] width 880 height 512
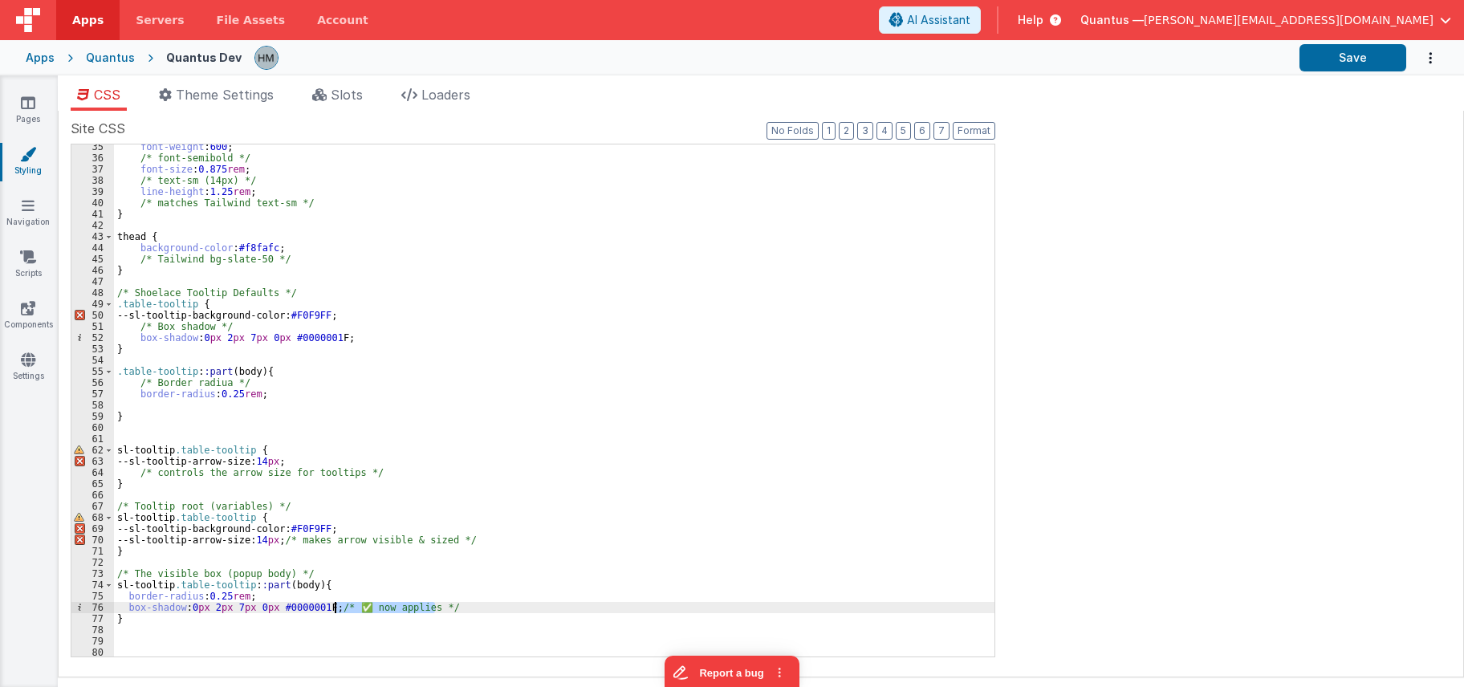
drag, startPoint x: 480, startPoint y: 606, endPoint x: 334, endPoint y: 611, distance: 146.1
click at [334, 611] on div "font-weight : 600 ; /* font-semibold */ font-size : 0.875 rem ; /* text-sm (14p…" at bounding box center [554, 408] width 880 height 535
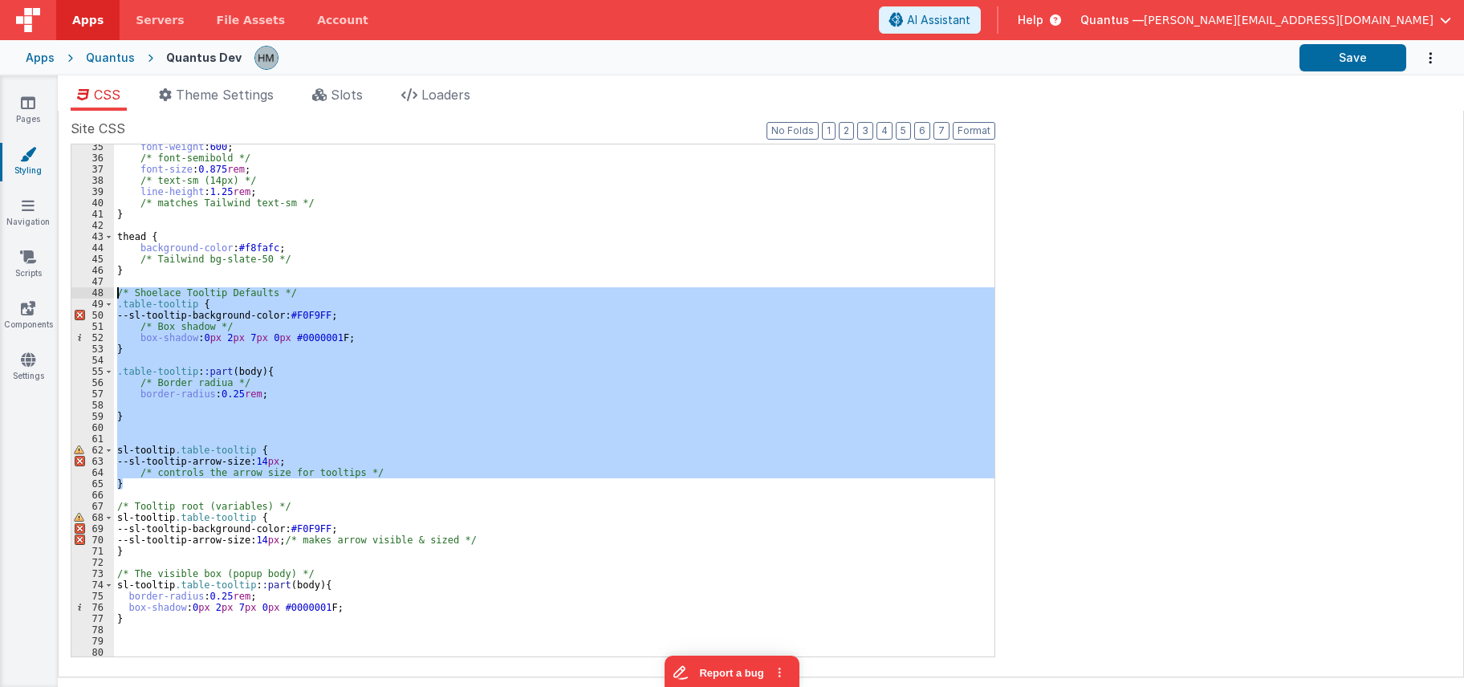
drag, startPoint x: 130, startPoint y: 484, endPoint x: 90, endPoint y: 295, distance: 193.6
click at [114, 295] on div "font-weight : 600 ; /* font-semibold */ font-size : 0.875 rem ; /* text-sm (14p…" at bounding box center [554, 400] width 880 height 512
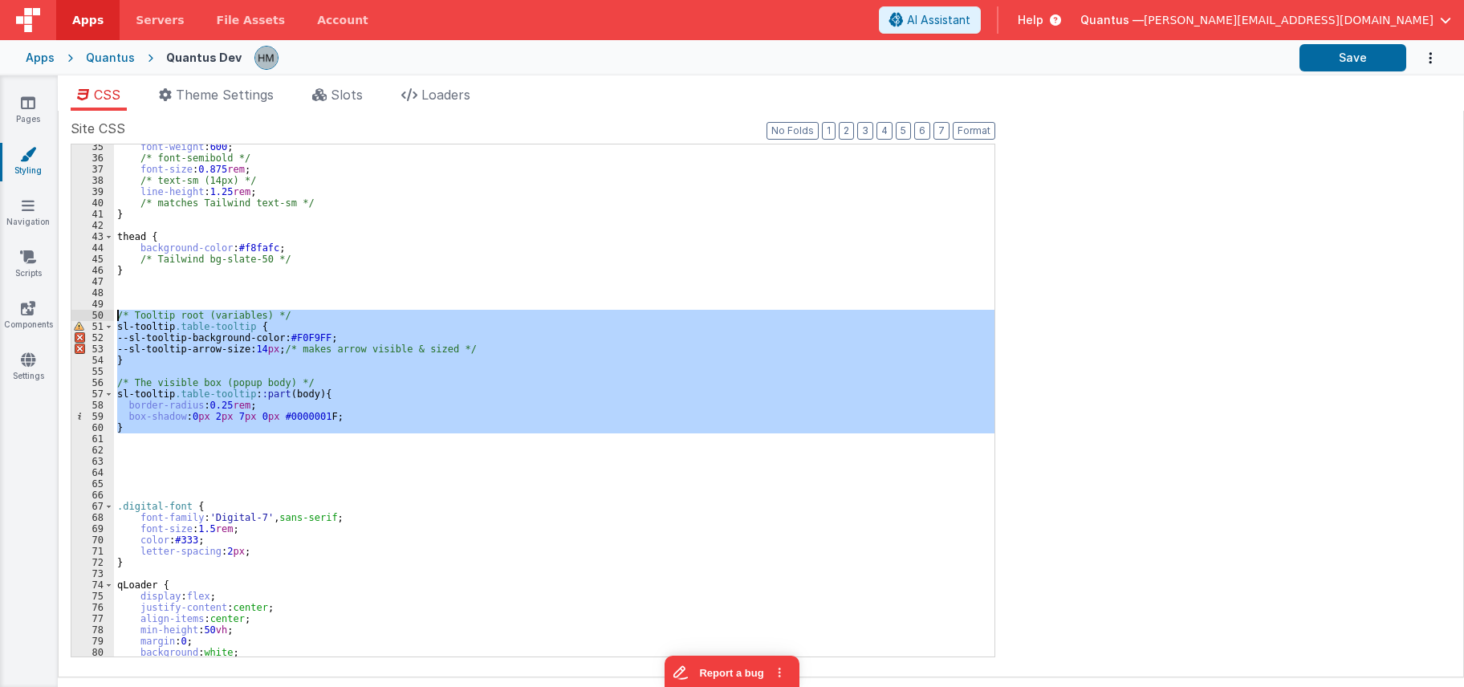
drag, startPoint x: 142, startPoint y: 431, endPoint x: 84, endPoint y: 313, distance: 131.4
click at [114, 313] on div "font-weight : 600 ; /* font-semibold */ font-size : 0.875 rem ; /* text-sm (14p…" at bounding box center [554, 400] width 880 height 512
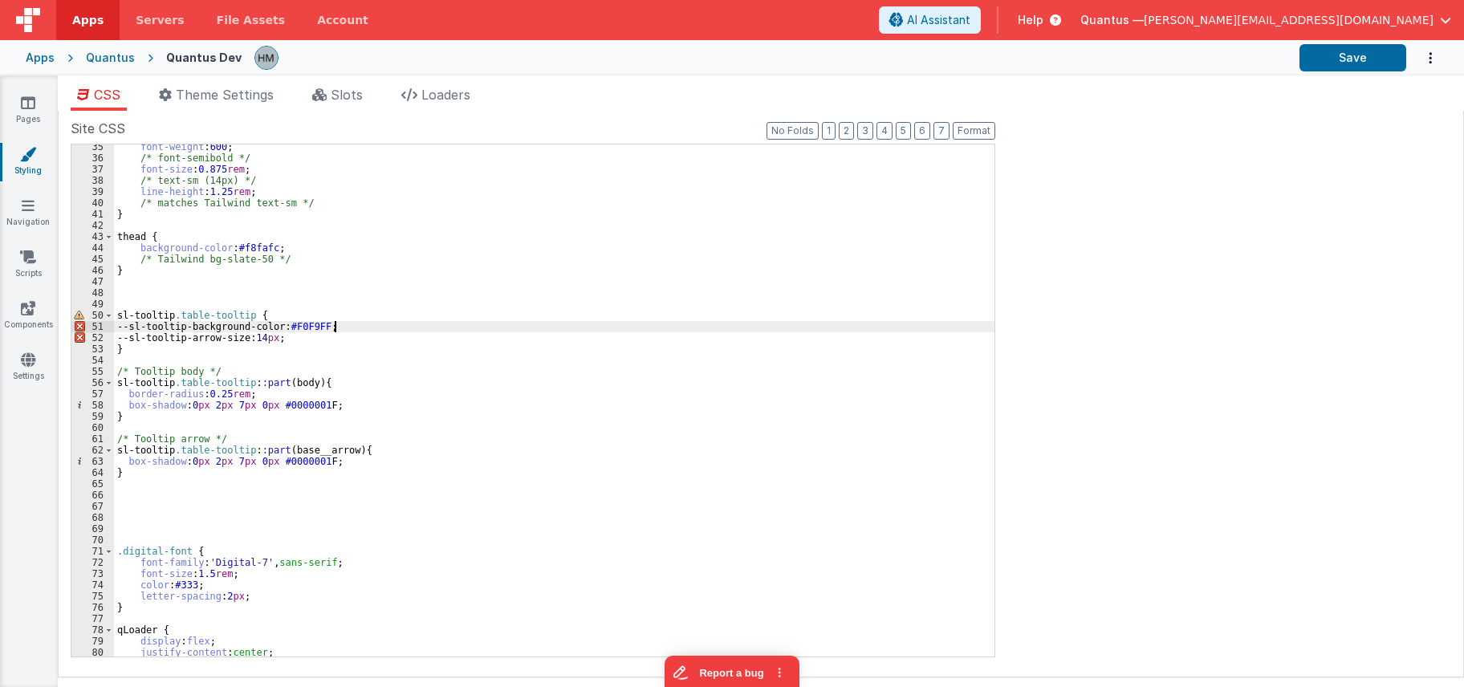
click at [357, 325] on div "font-weight : 600 ; /* font-semibold */ font-size : 0.875 rem ; /* text-sm (14p…" at bounding box center [554, 408] width 880 height 535
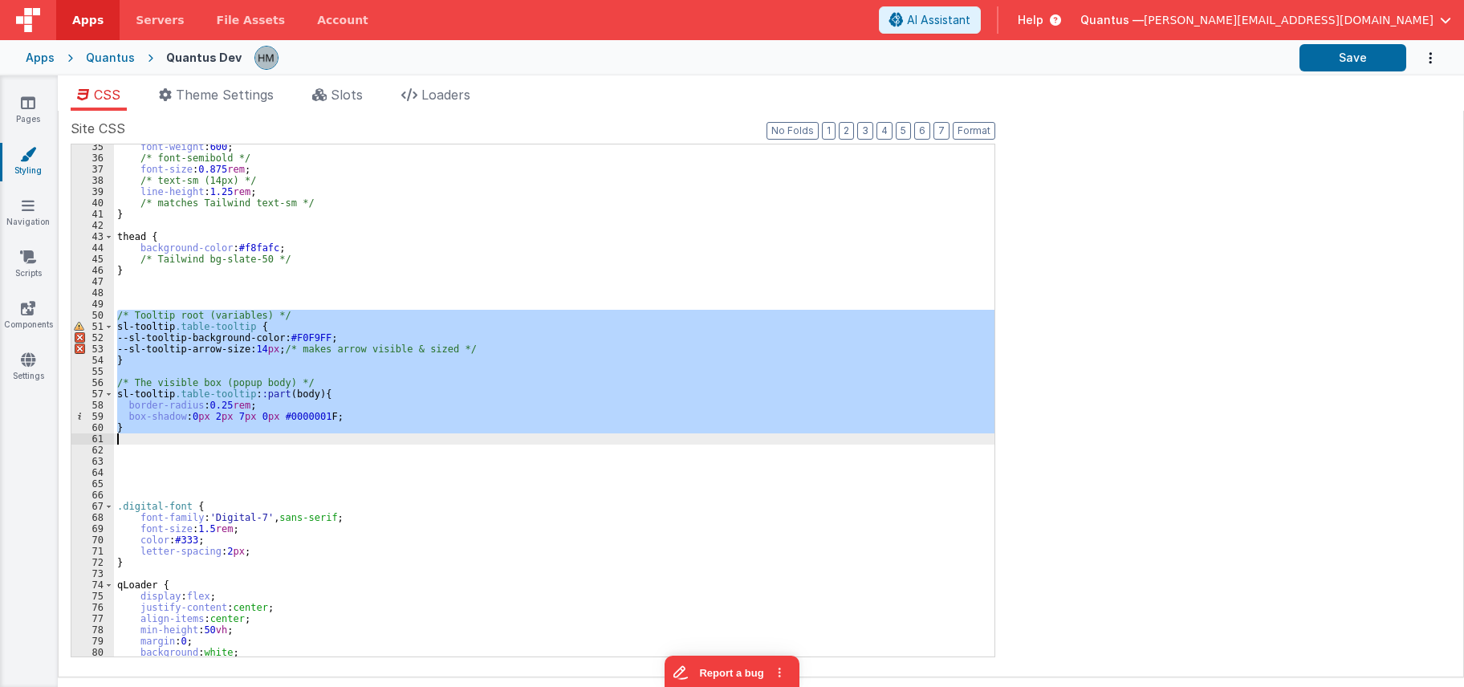
click at [163, 400] on div "font-weight : 600 ; /* font-semibold */ font-size : 0.875 rem ; /* text-sm (14p…" at bounding box center [554, 400] width 880 height 512
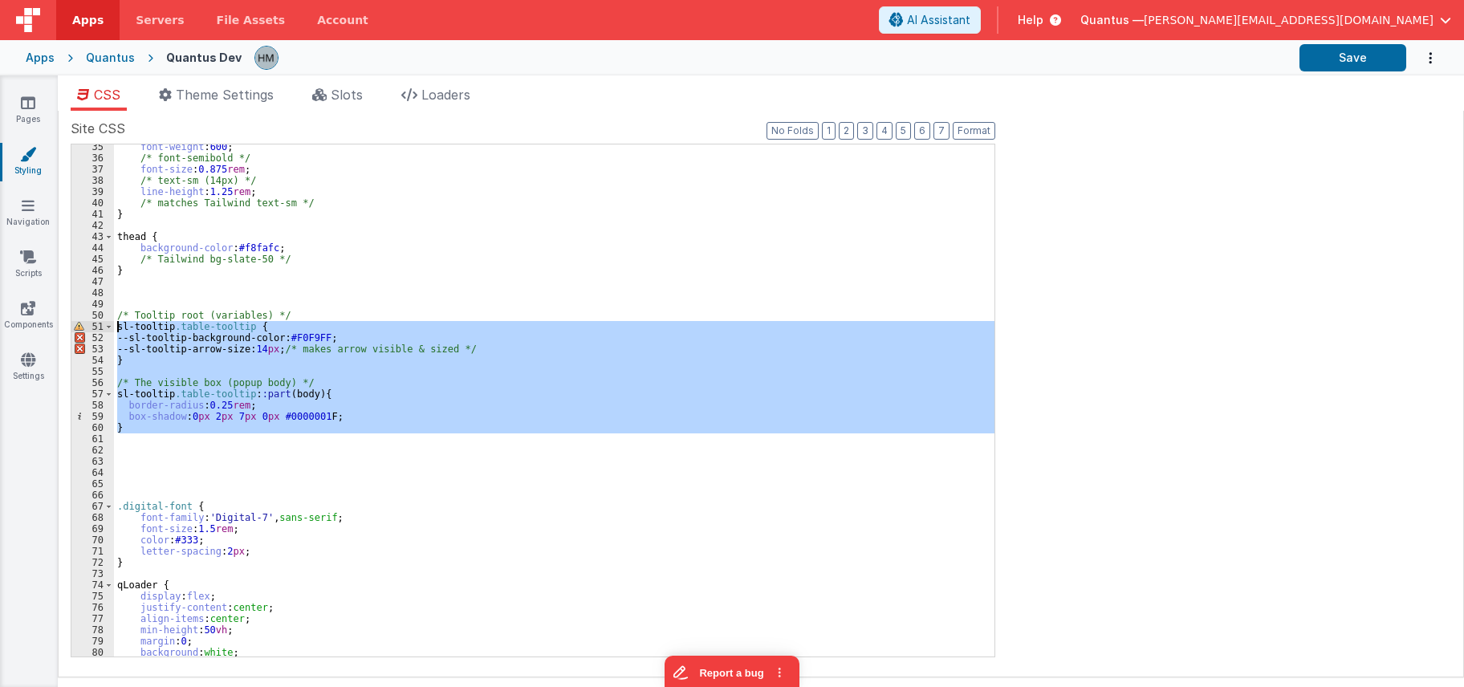
drag, startPoint x: 142, startPoint y: 433, endPoint x: 89, endPoint y: 323, distance: 122.0
click at [114, 323] on div "font-weight : 600 ; /* font-semibold */ font-size : 0.875 rem ; /* text-sm (14p…" at bounding box center [554, 400] width 880 height 512
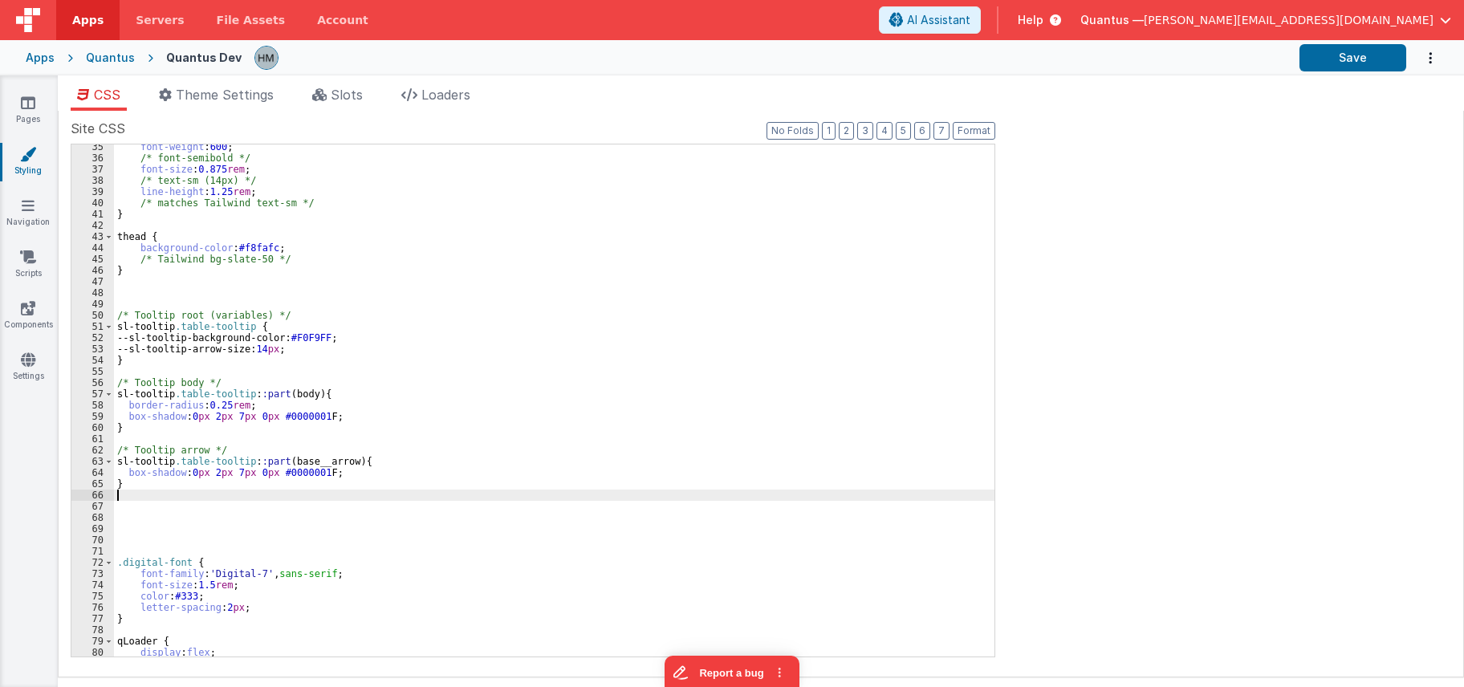
click at [368, 313] on div "font-weight : 600 ; /* font-semibold */ font-size : 0.875 rem ; /* text-sm (14p…" at bounding box center [554, 408] width 880 height 535
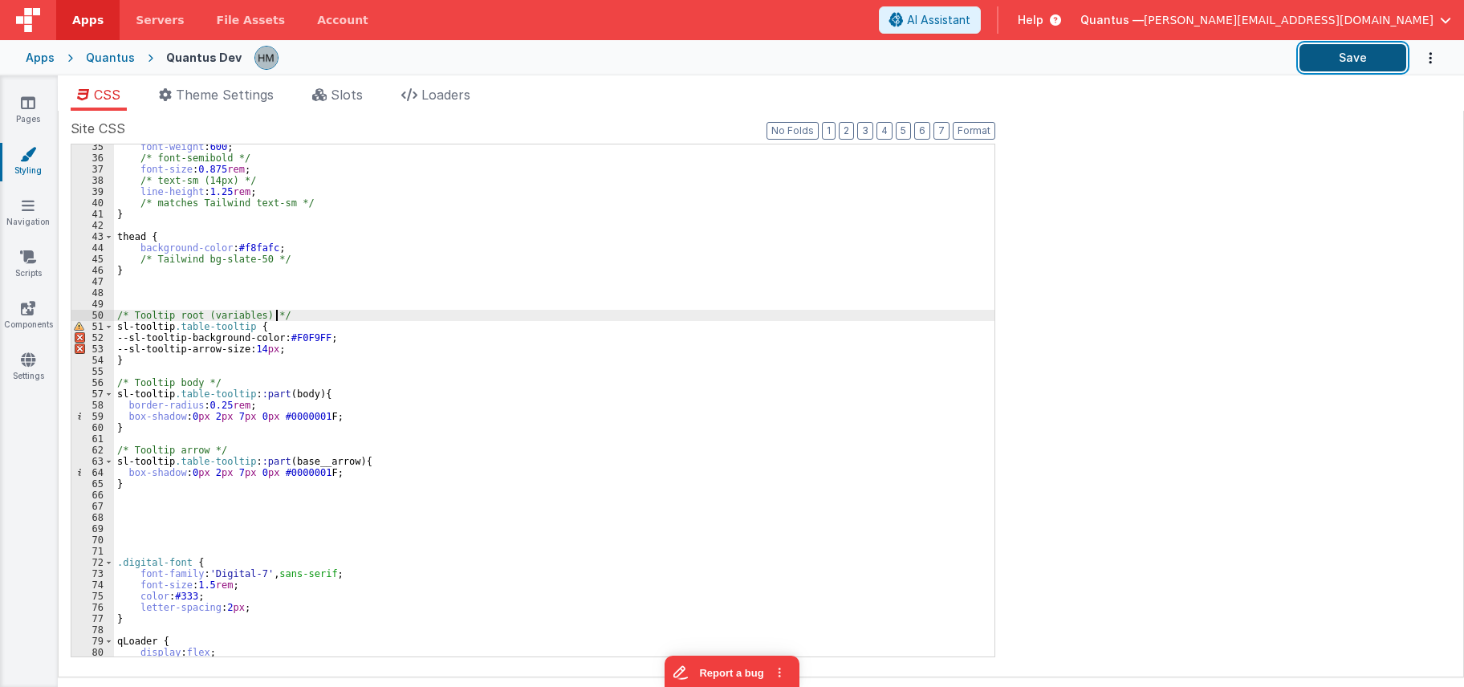
click at [1333, 59] on button "Save" at bounding box center [1352, 57] width 107 height 27
click at [1369, 65] on button "Save" at bounding box center [1352, 57] width 107 height 27
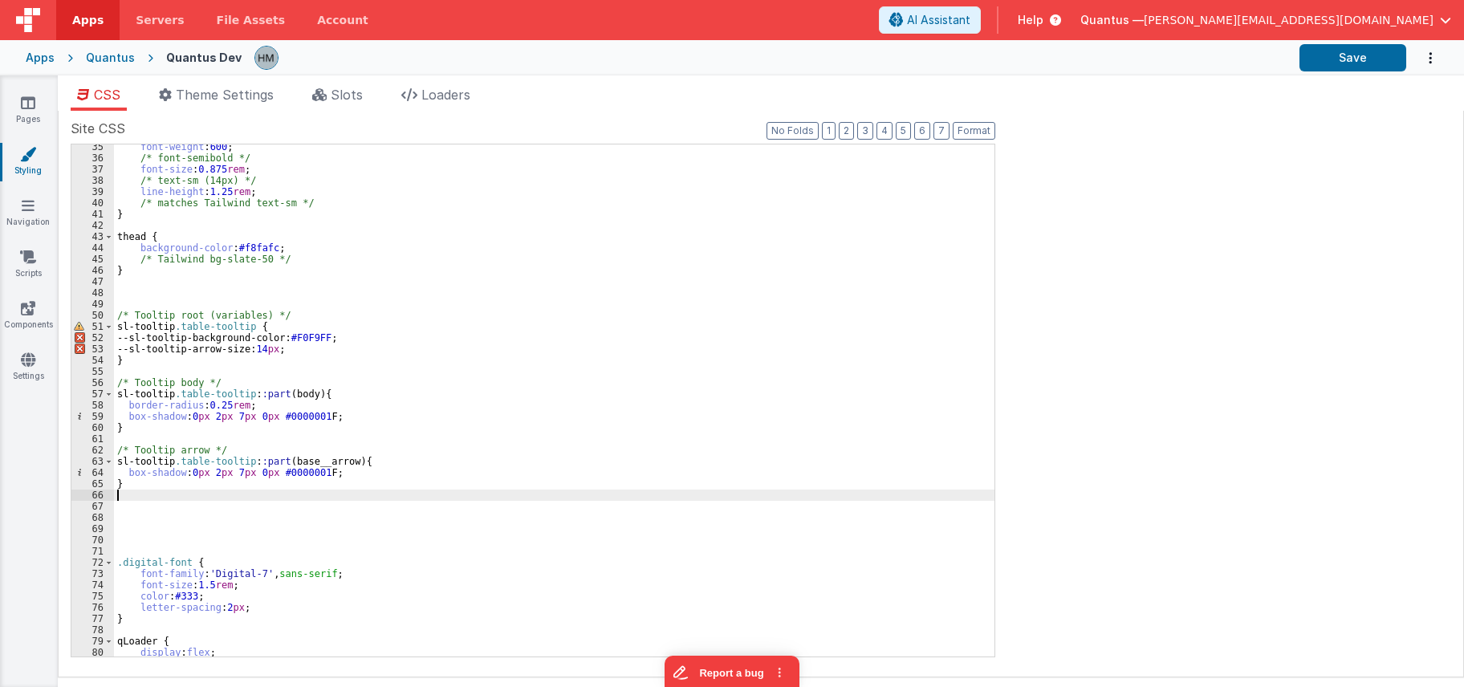
click at [140, 500] on div "font-weight : 600 ; /* font-semibold */ font-size : 0.875 rem ; /* text-sm (14p…" at bounding box center [554, 408] width 880 height 535
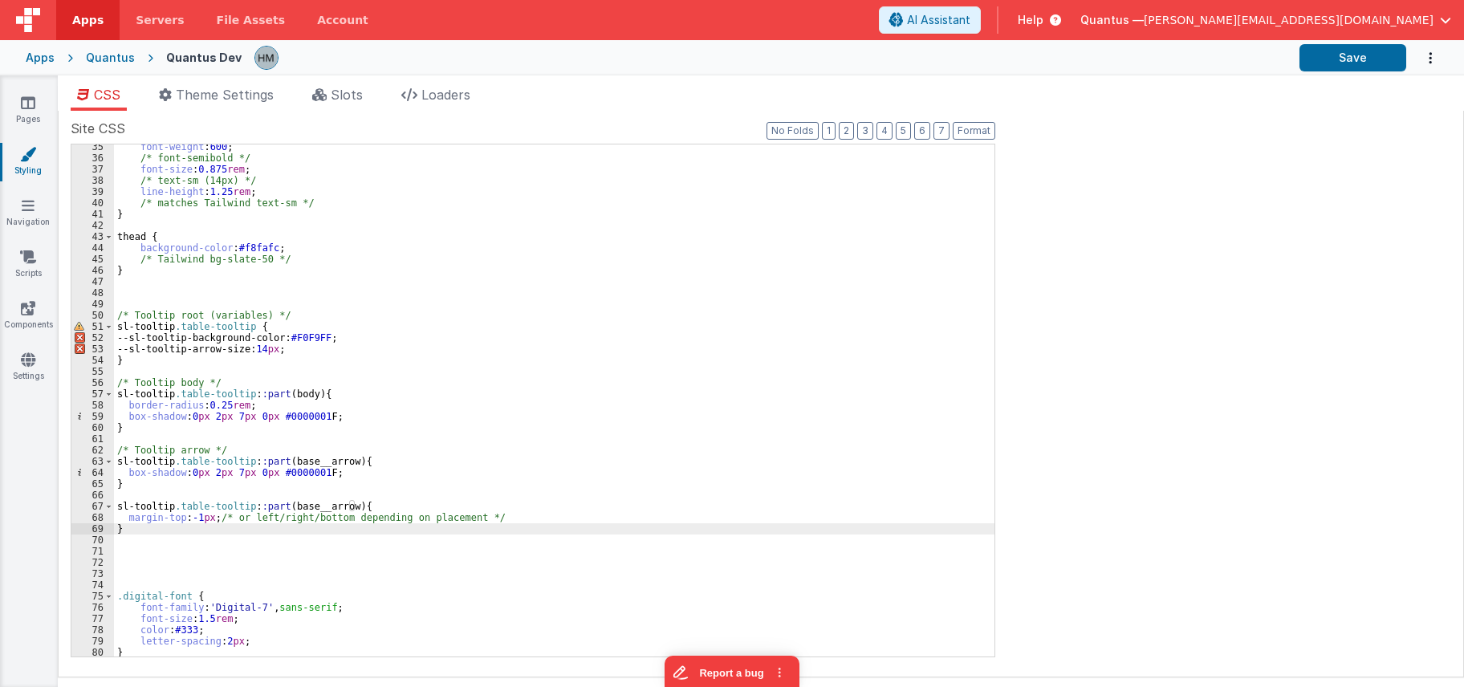
click at [346, 469] on div "font-weight : 600 ; /* font-semibold */ font-size : 0.875 rem ; /* text-sm (14p…" at bounding box center [554, 408] width 880 height 535
drag, startPoint x: 492, startPoint y: 518, endPoint x: 152, endPoint y: 498, distance: 340.1
click at [125, 513] on div "font-weight : 600 ; /* font-semibold */ font-size : 0.875 rem ; /* text-sm (14p…" at bounding box center [554, 408] width 880 height 535
click at [345, 469] on div "font-weight : 600 ; /* font-semibold */ font-size : 0.875 rem ; /* text-sm (14p…" at bounding box center [554, 408] width 880 height 535
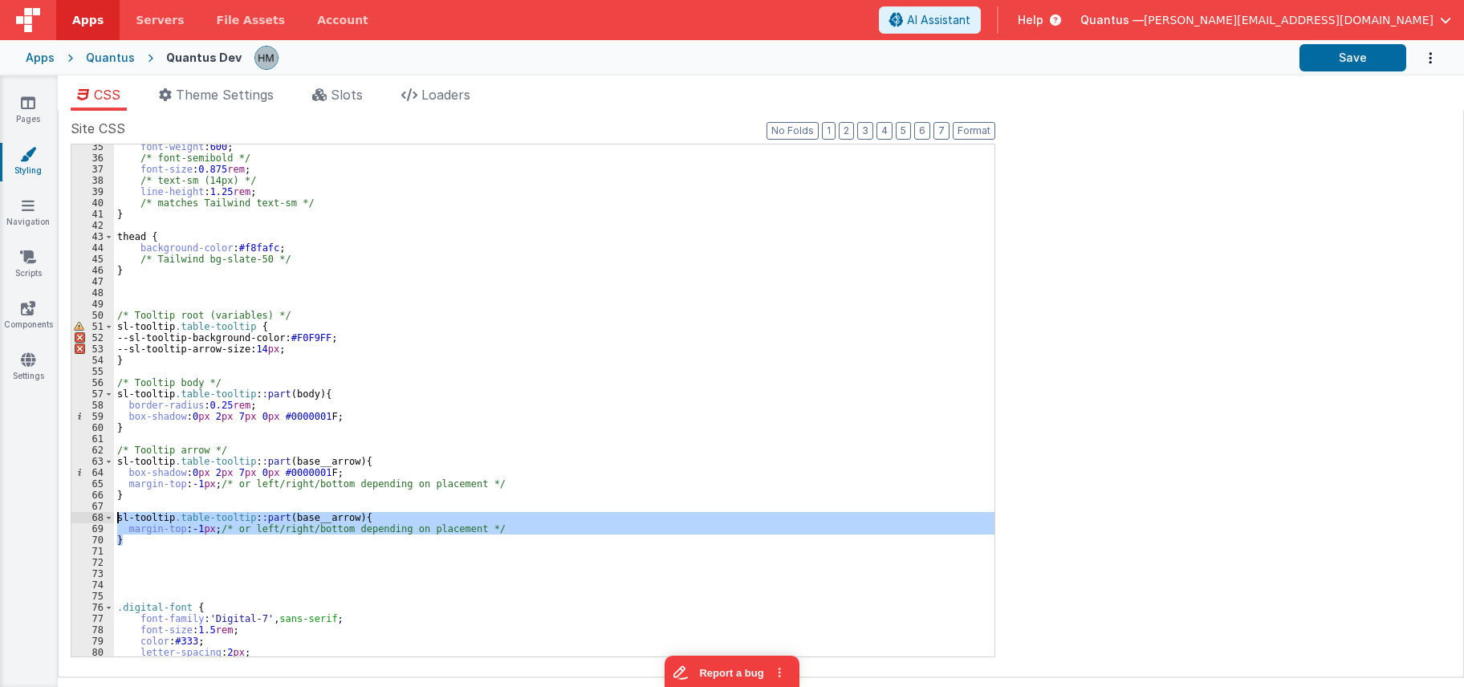
drag, startPoint x: 142, startPoint y: 539, endPoint x: 115, endPoint y: 514, distance: 36.9
click at [115, 514] on div "font-weight : 600 ; /* font-semibold */ font-size : 0.875 rem ; /* text-sm (14p…" at bounding box center [554, 408] width 880 height 535
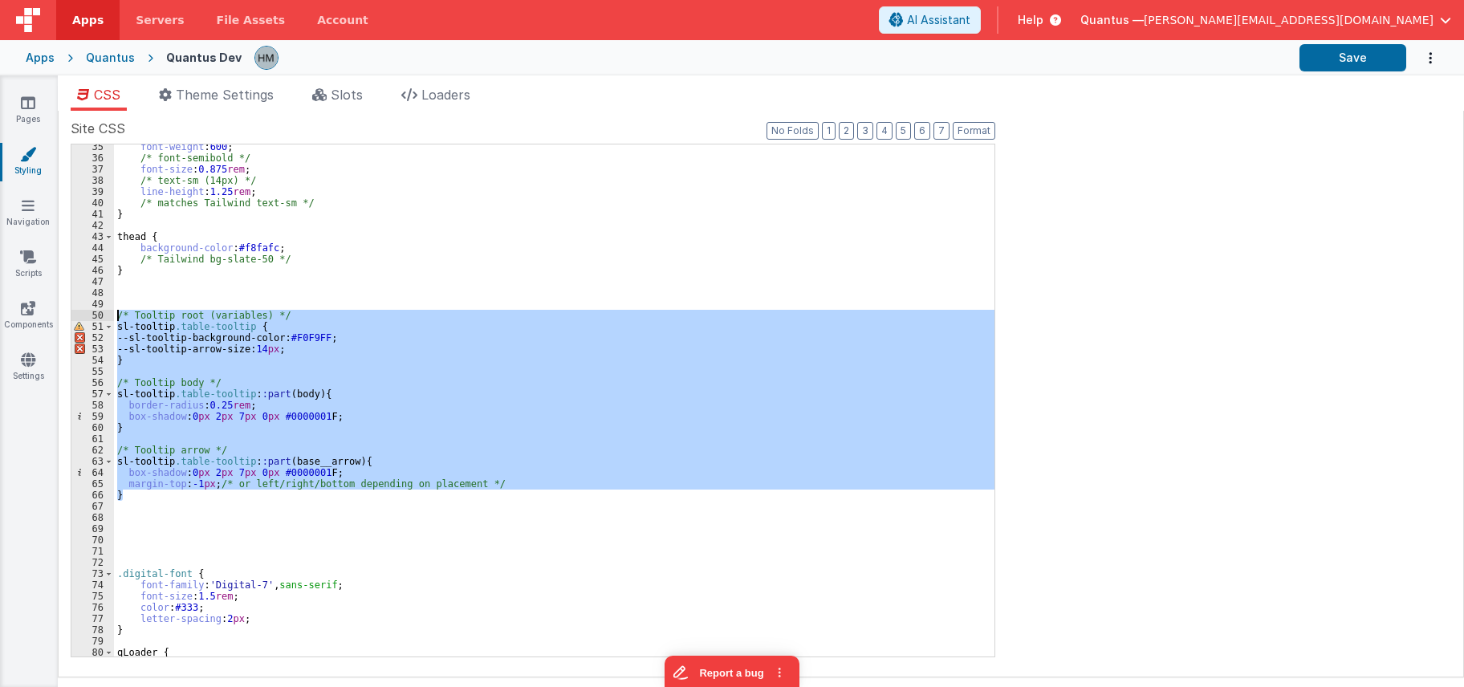
drag, startPoint x: 132, startPoint y: 489, endPoint x: 106, endPoint y: 318, distance: 173.0
click at [114, 318] on div "font-weight : 600 ; /* font-semibold */ font-size : 0.875 rem ; /* text-sm (14p…" at bounding box center [554, 400] width 880 height 512
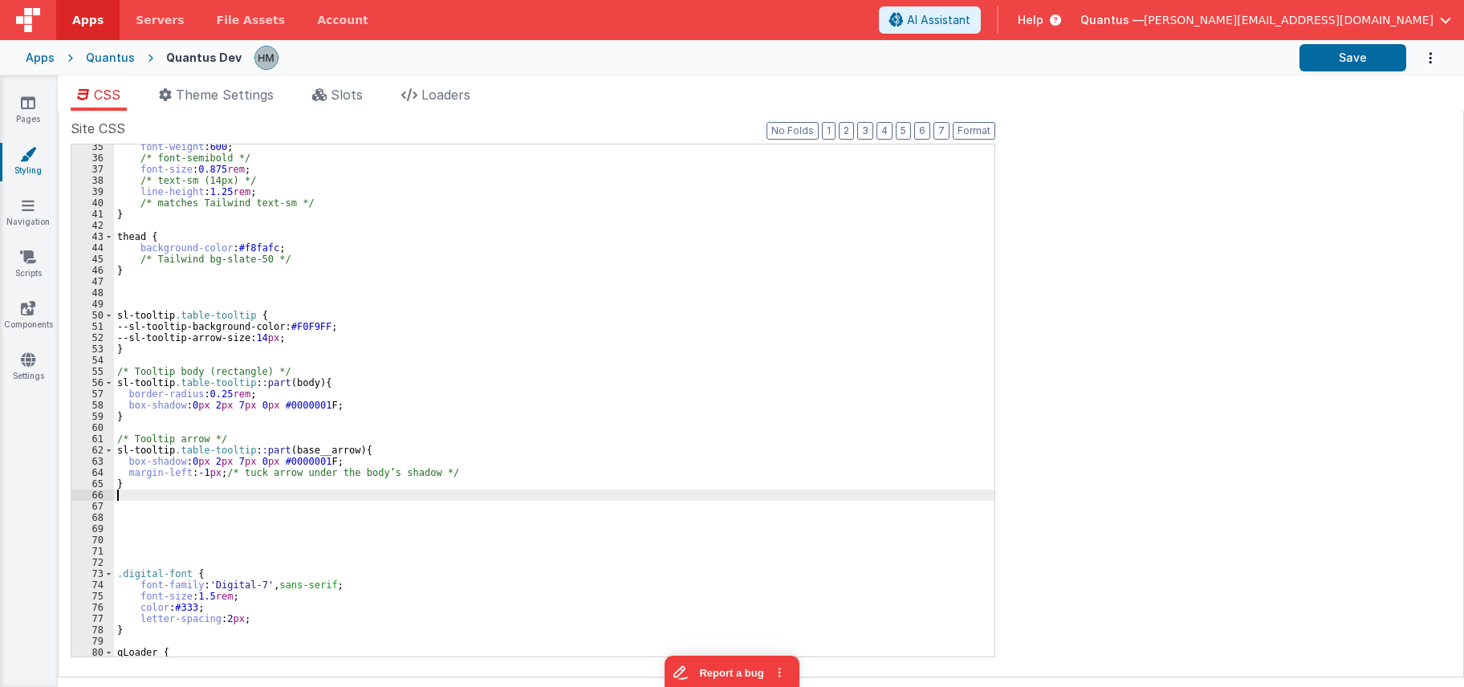
click at [376, 335] on div "font-weight : 600 ; /* font-semibold */ font-size : 0.875 rem ; /* text-sm (14p…" at bounding box center [554, 408] width 880 height 535
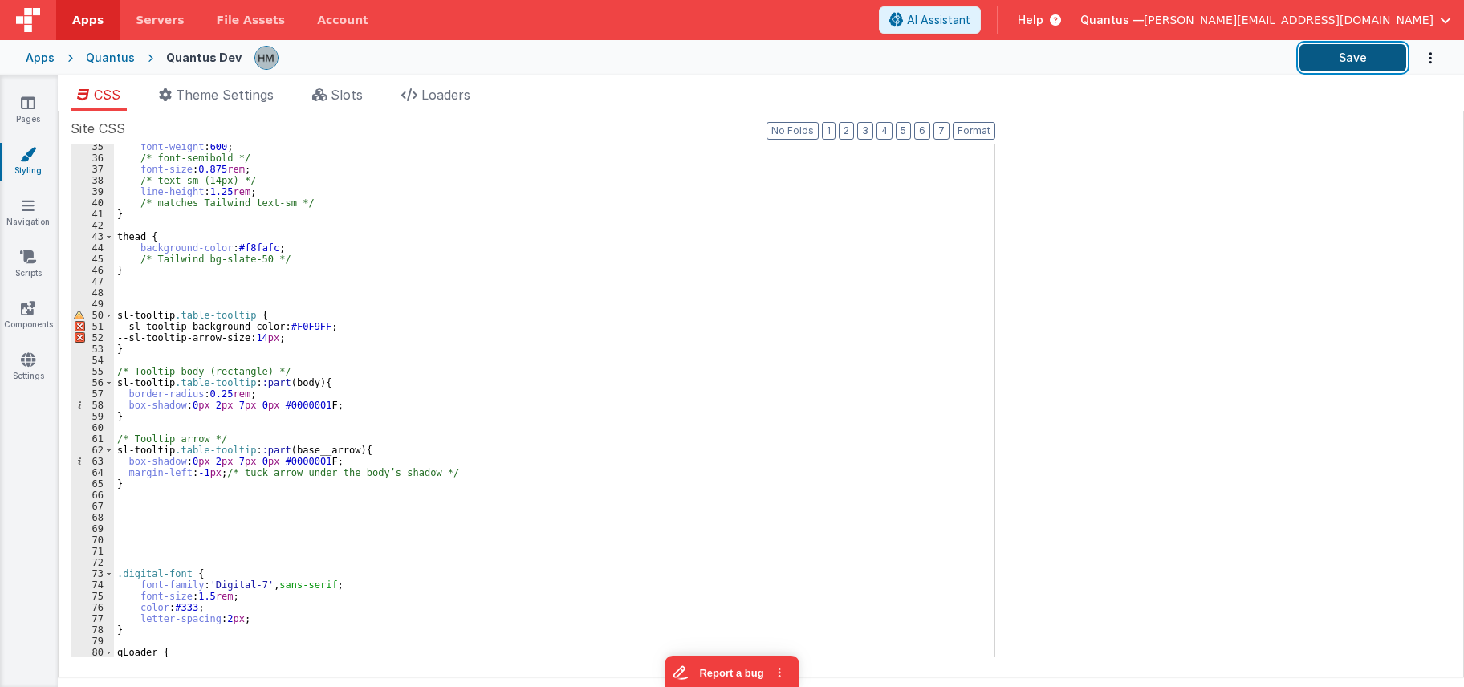
click at [1335, 65] on button "Save" at bounding box center [1352, 57] width 107 height 27
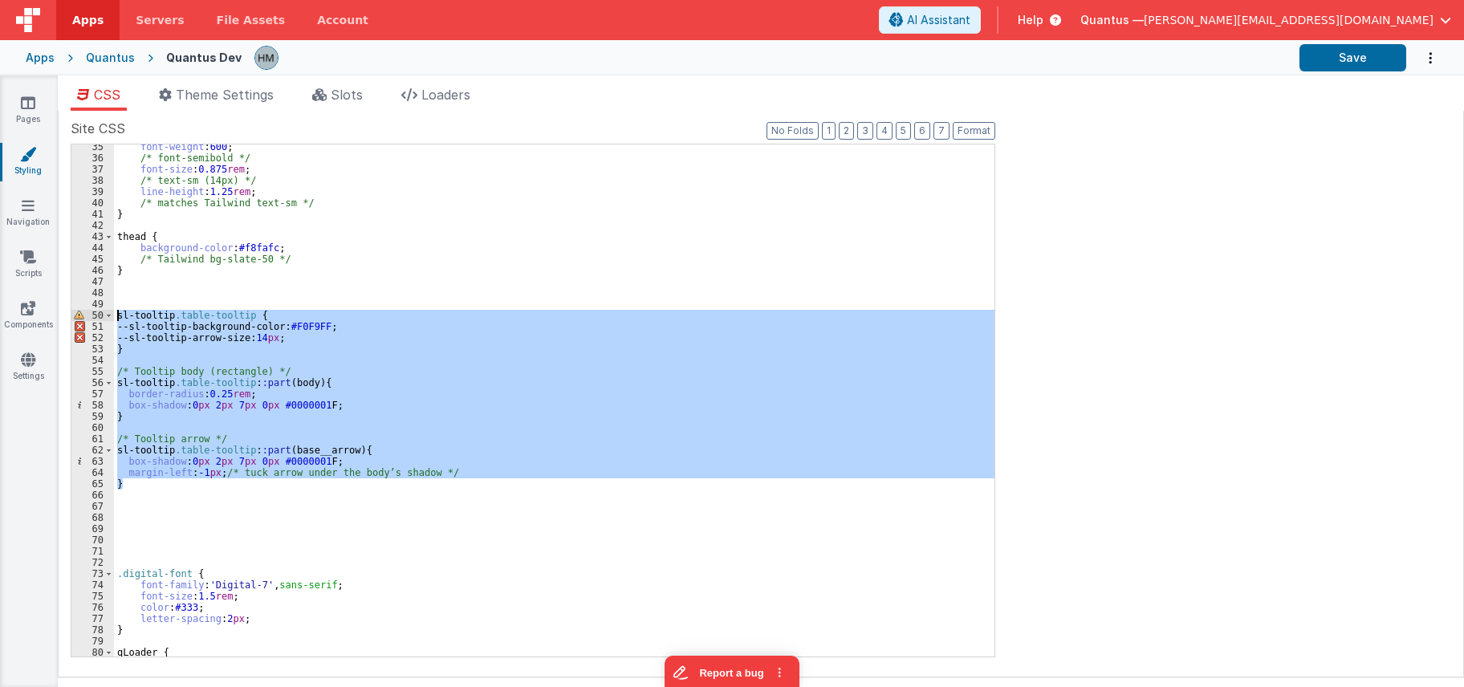
drag, startPoint x: 143, startPoint y: 482, endPoint x: 95, endPoint y: 317, distance: 171.4
click at [114, 317] on div "font-weight : 600 ; /* font-semibold */ font-size : 0.875 rem ; /* text-sm (14p…" at bounding box center [554, 400] width 880 height 512
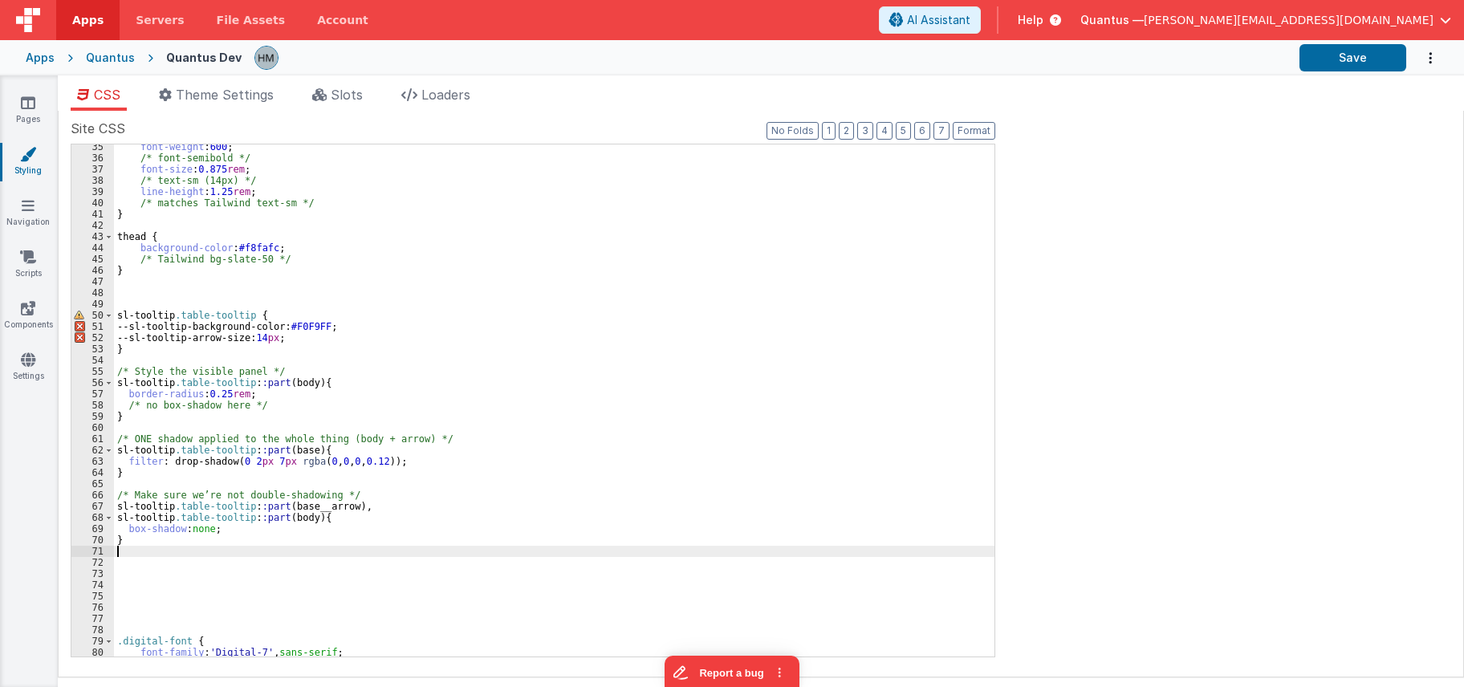
click at [348, 359] on div "font-weight : 600 ; /* font-semibold */ font-size : 0.875 rem ; /* text-sm (14p…" at bounding box center [554, 408] width 880 height 535
click at [608, 318] on div "font-weight : 600 ; /* font-semibold */ font-size : 0.875 rem ; /* text-sm (14p…" at bounding box center [554, 408] width 880 height 535
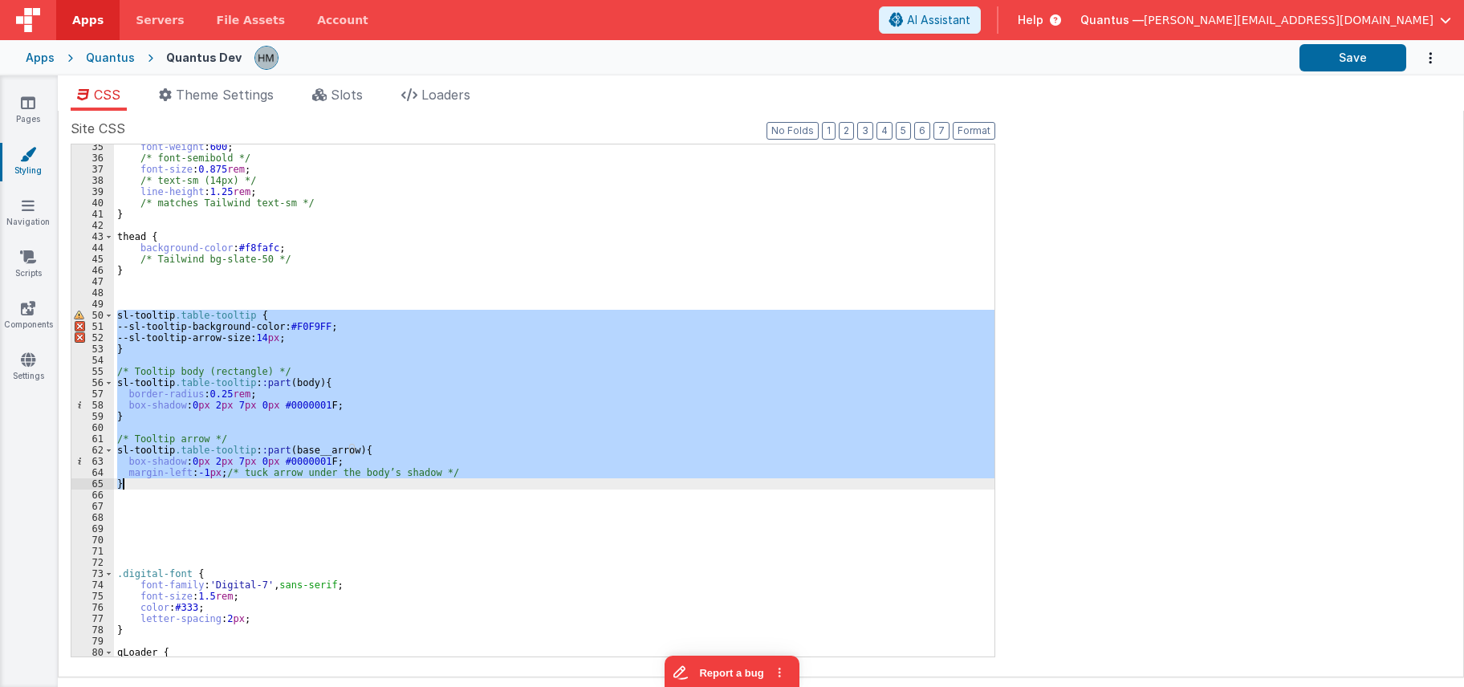
click at [237, 371] on div "font-weight : 600 ; /* font-semibold */ font-size : 0.875 rem ; /* text-sm (14p…" at bounding box center [554, 400] width 880 height 512
drag, startPoint x: 132, startPoint y: 482, endPoint x: 98, endPoint y: 317, distance: 168.7
click at [114, 317] on div "font-weight : 600 ; /* font-semibold */ font-size : 0.875 rem ; /* text-sm (14p…" at bounding box center [554, 400] width 880 height 512
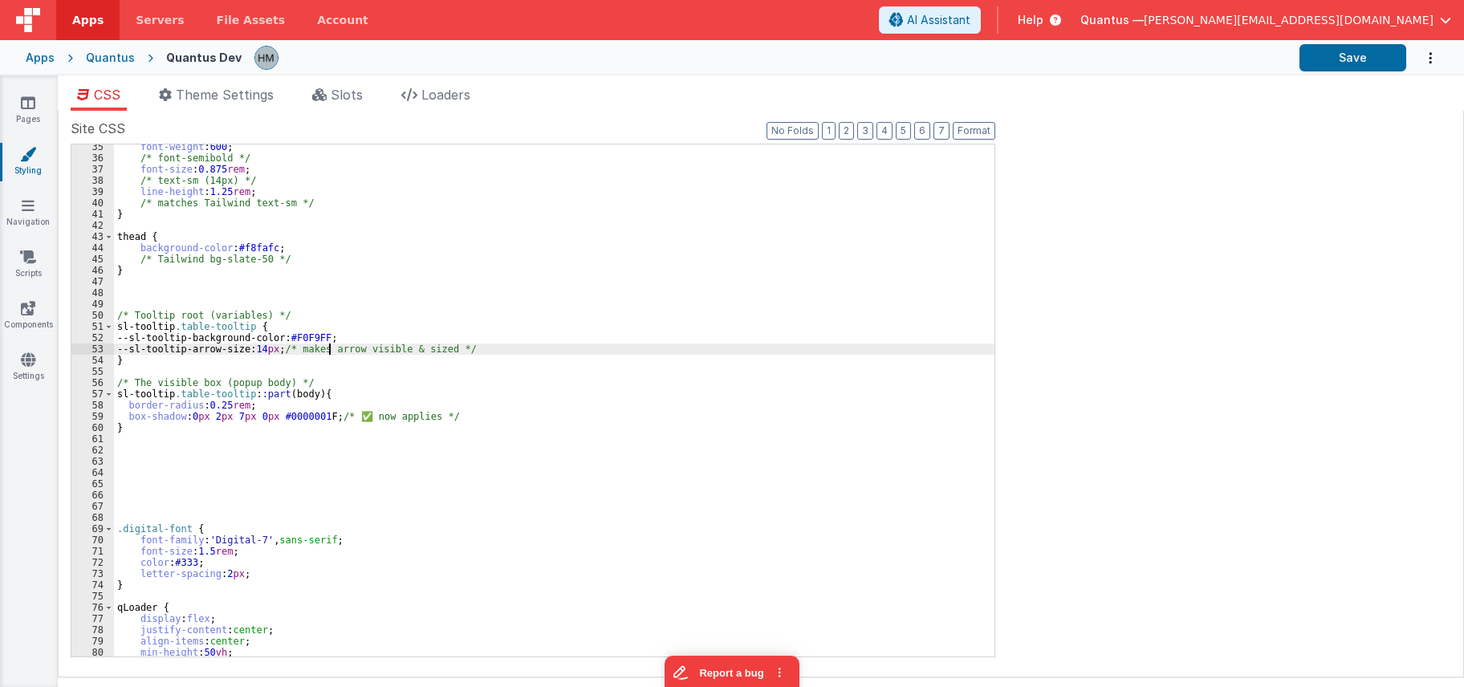
click at [329, 348] on div "font-weight : 600 ; /* font-semibold */ font-size : 0.875 rem ; /* text-sm (14p…" at bounding box center [554, 408] width 880 height 535
click at [208, 417] on div "font-weight : 600 ; /* font-semibold */ font-size : 0.875 rem ; /* text-sm (14p…" at bounding box center [554, 408] width 880 height 535
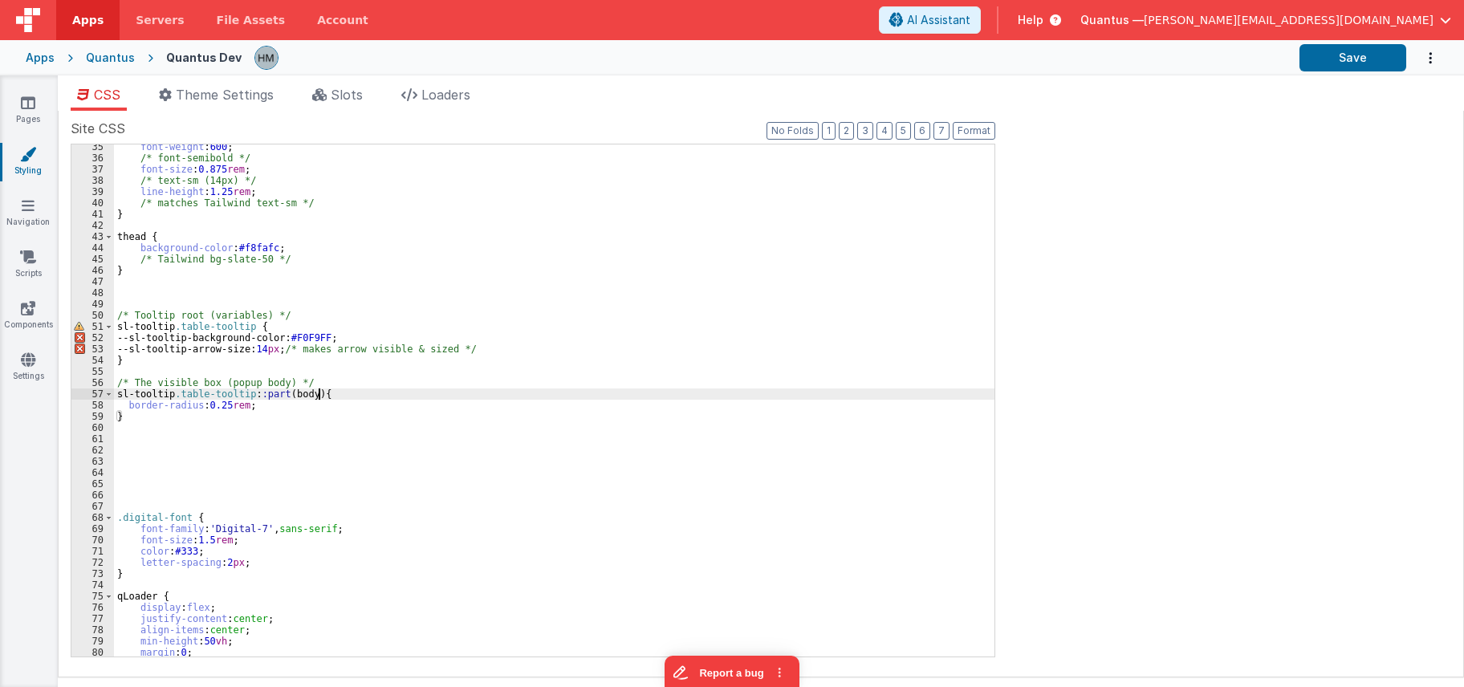
click at [413, 393] on div "font-weight : 600 ; /* font-semibold */ font-size : 0.875 rem ; /* text-sm (14p…" at bounding box center [554, 408] width 880 height 535
click at [284, 485] on div "font-weight : 600 ; /* font-semibold */ font-size : 0.875 rem ; /* text-sm (14p…" at bounding box center [554, 408] width 880 height 535
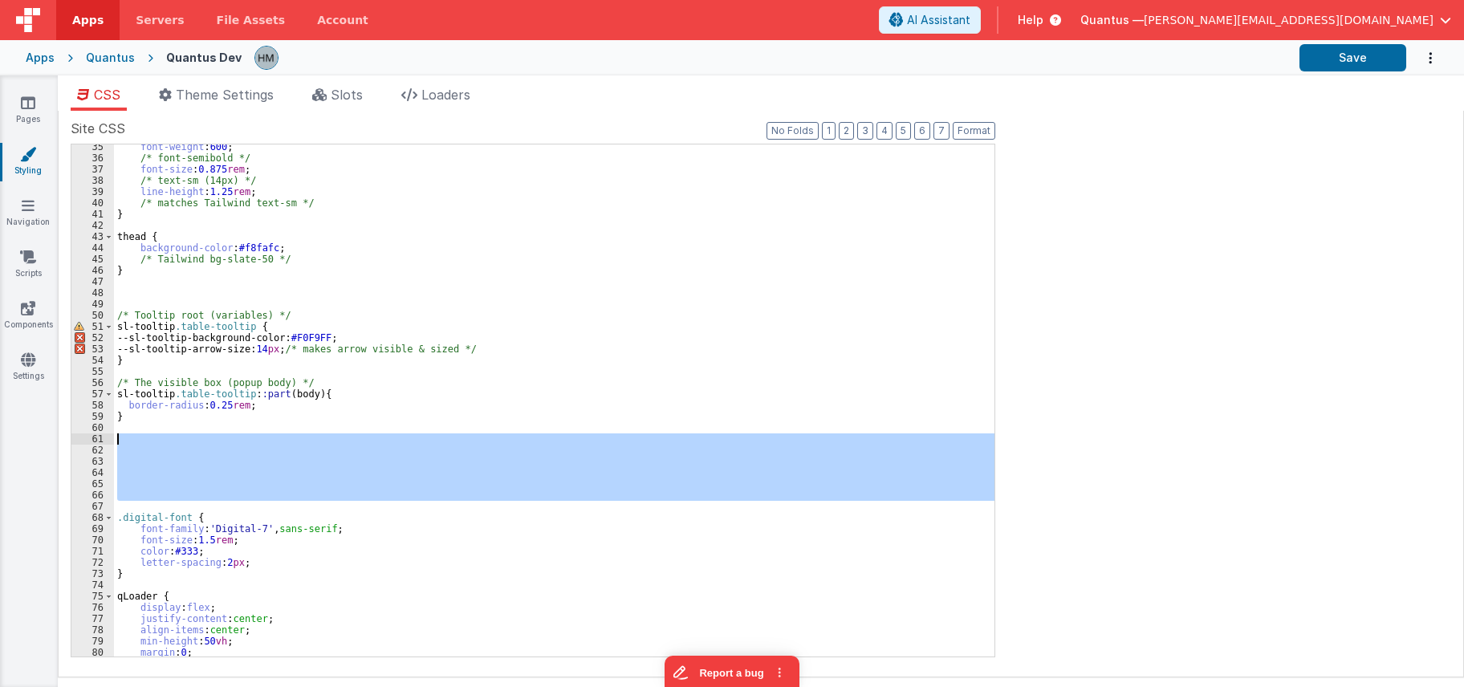
drag, startPoint x: 184, startPoint y: 504, endPoint x: 121, endPoint y: 441, distance: 89.1
click at [121, 441] on div "font-weight : 600 ; /* font-semibold */ font-size : 0.875 rem ; /* text-sm (14p…" at bounding box center [554, 408] width 880 height 535
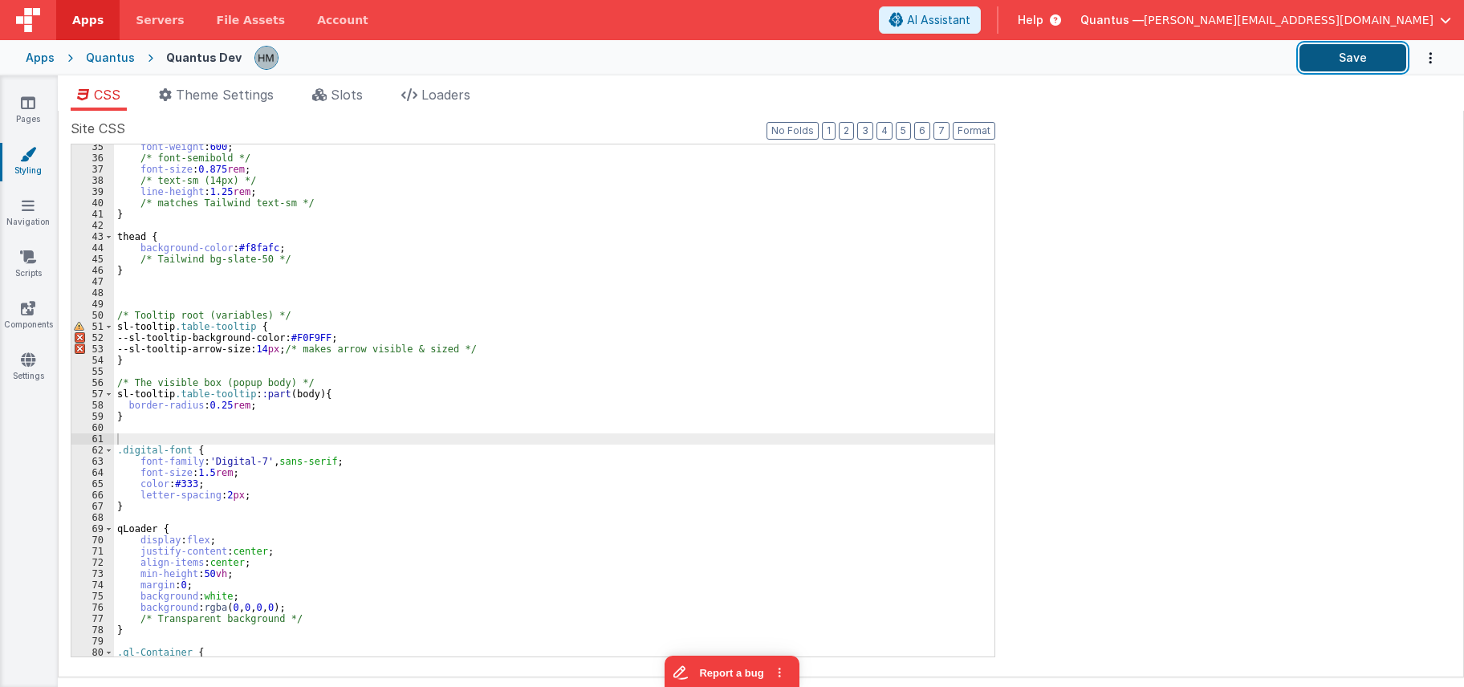
click at [1359, 69] on button "Save" at bounding box center [1352, 57] width 107 height 27
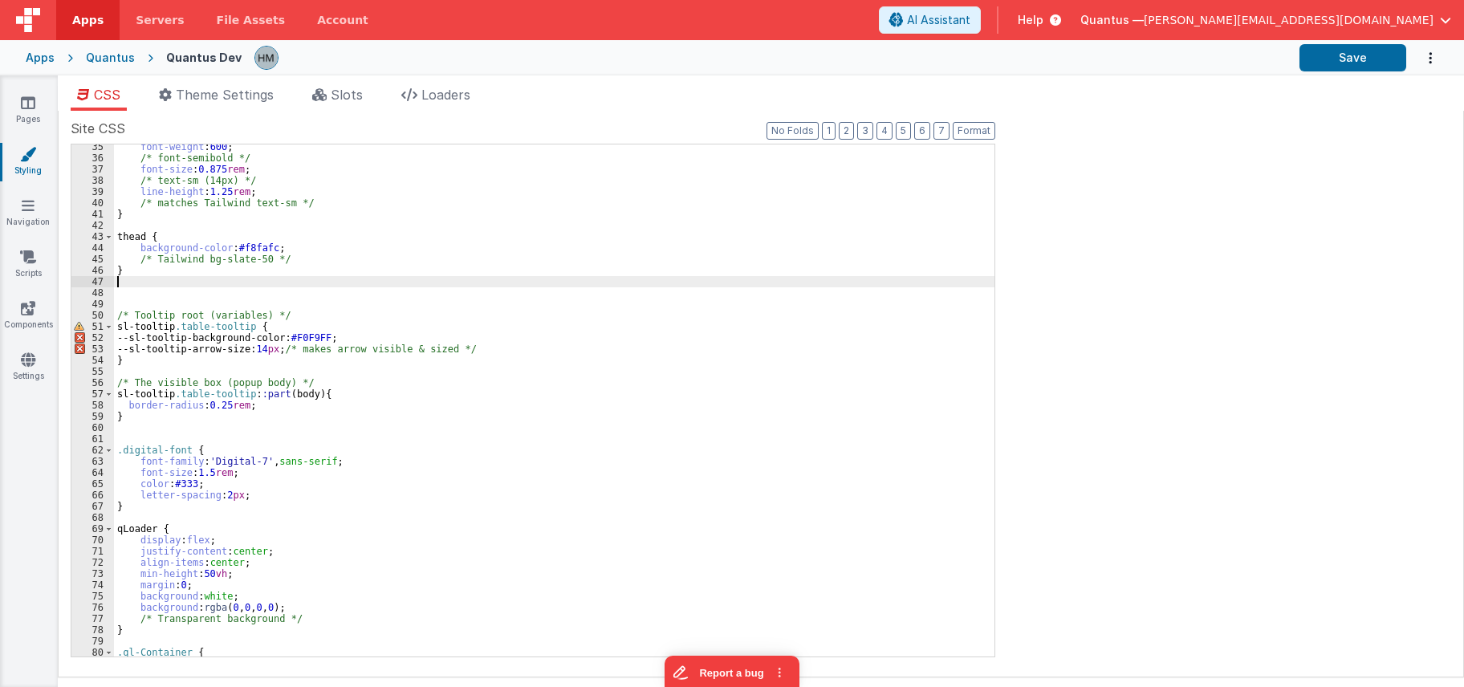
drag, startPoint x: 487, startPoint y: 283, endPoint x: 478, endPoint y: 282, distance: 9.0
click at [486, 283] on div "font-weight : 600 ; /* font-semibold */ font-size : 0.875 rem ; /* text-sm (14p…" at bounding box center [554, 408] width 880 height 535
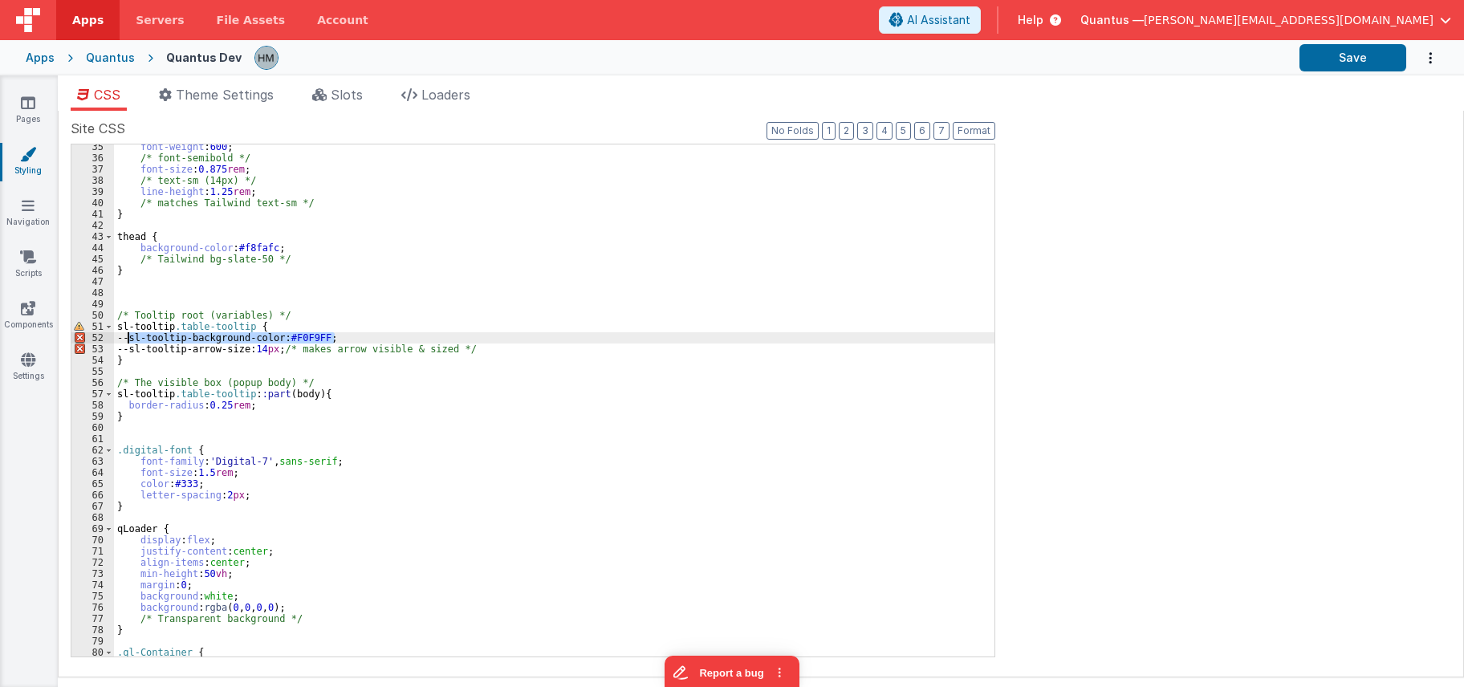
drag, startPoint x: 345, startPoint y: 335, endPoint x: 128, endPoint y: 339, distance: 217.5
click at [128, 339] on div "font-weight : 600 ; /* font-semibold */ font-size : 0.875 rem ; /* text-sm (14p…" at bounding box center [554, 408] width 880 height 535
click at [411, 337] on div "font-weight : 600 ; /* font-semibold */ font-size : 0.875 rem ; /* text-sm (14p…" at bounding box center [554, 400] width 880 height 512
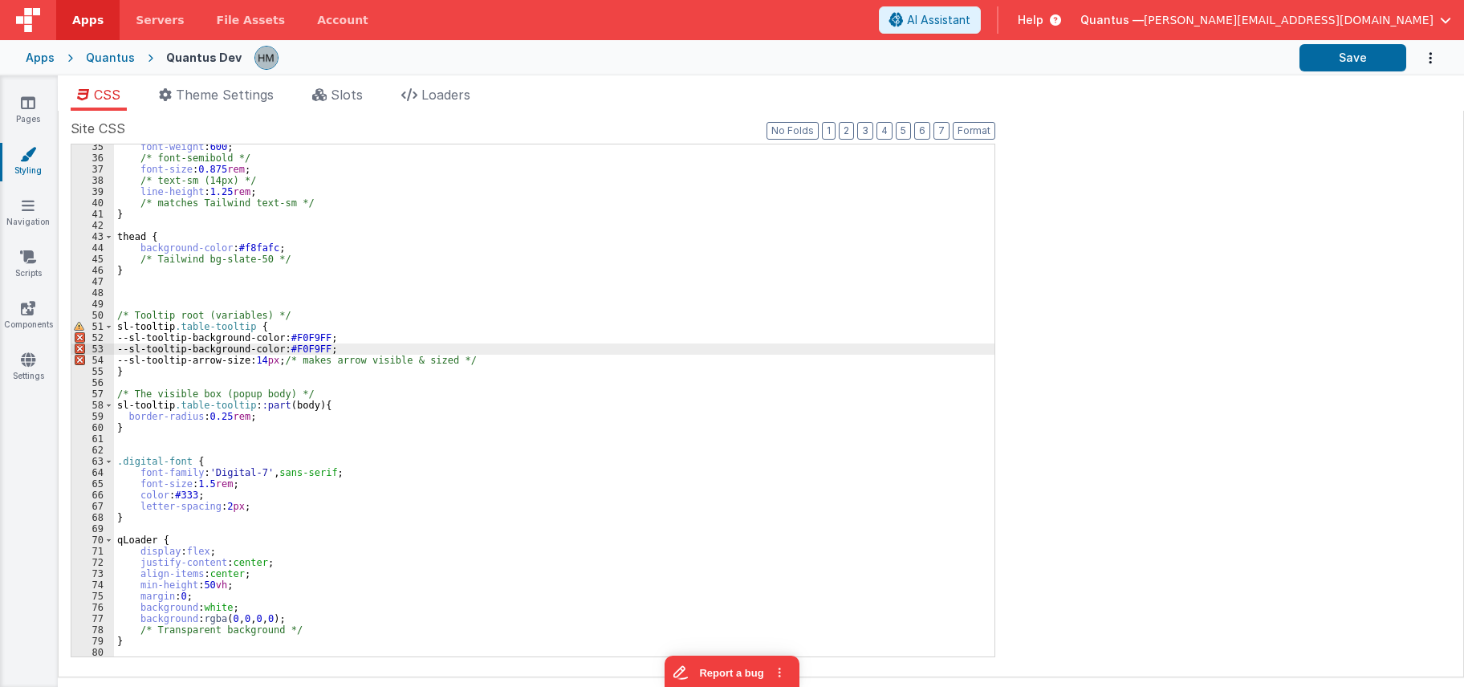
click at [242, 348] on div "font-weight : 600 ; /* font-semibold */ font-size : 0.875 rem ; /* text-sm (14p…" at bounding box center [554, 408] width 880 height 535
click at [231, 349] on div "font-weight : 600 ; /* font-semibold */ font-size : 0.875 rem ; /* text-sm (14p…" at bounding box center [554, 400] width 880 height 512
click at [231, 349] on div "font-weight : 600 ; /* font-semibold */ font-size : 0.875 rem ; /* text-sm (14p…" at bounding box center [554, 408] width 880 height 535
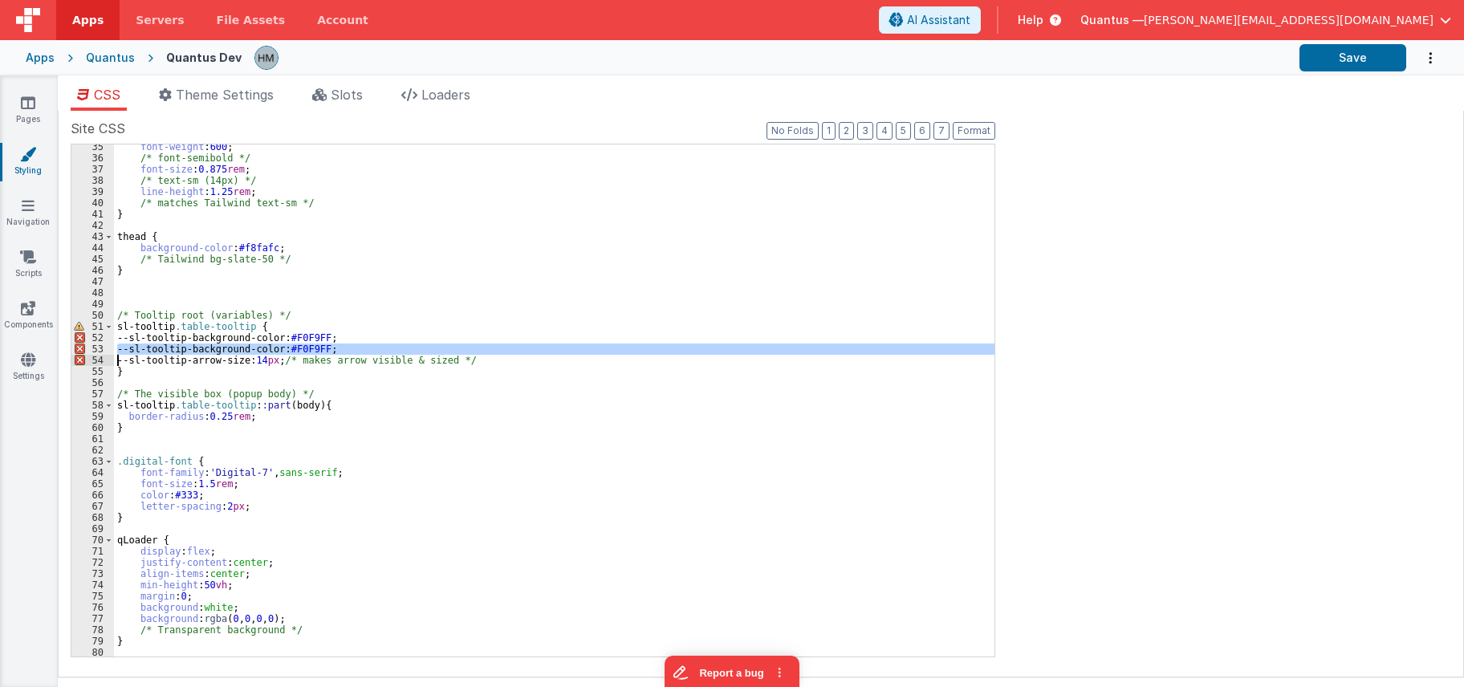
click at [510, 262] on div "font-weight : 600 ; /* font-semibold */ font-size : 0.875 rem ; /* text-sm (14p…" at bounding box center [554, 408] width 880 height 535
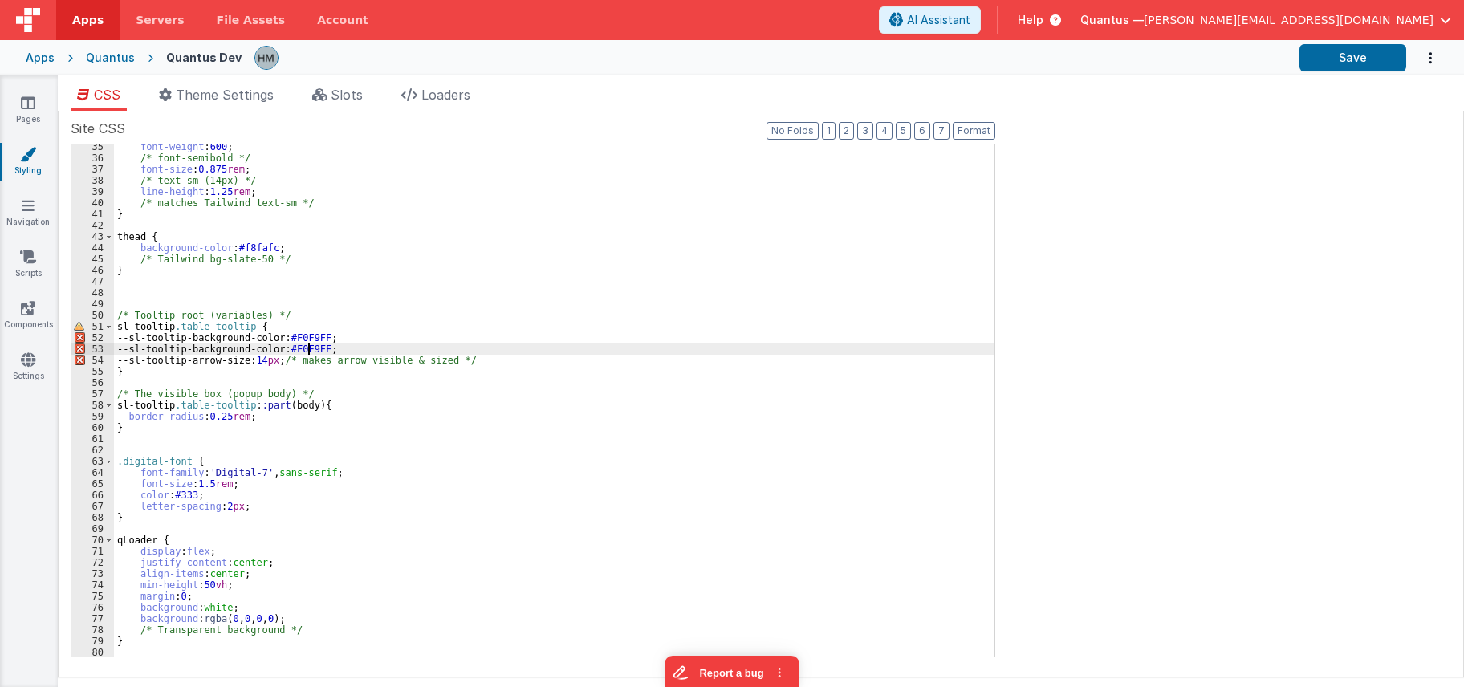
click at [310, 349] on div "font-weight : 600 ; /* font-semibold */ font-size : 0.875 rem ; /* text-sm (14p…" at bounding box center [554, 408] width 880 height 535
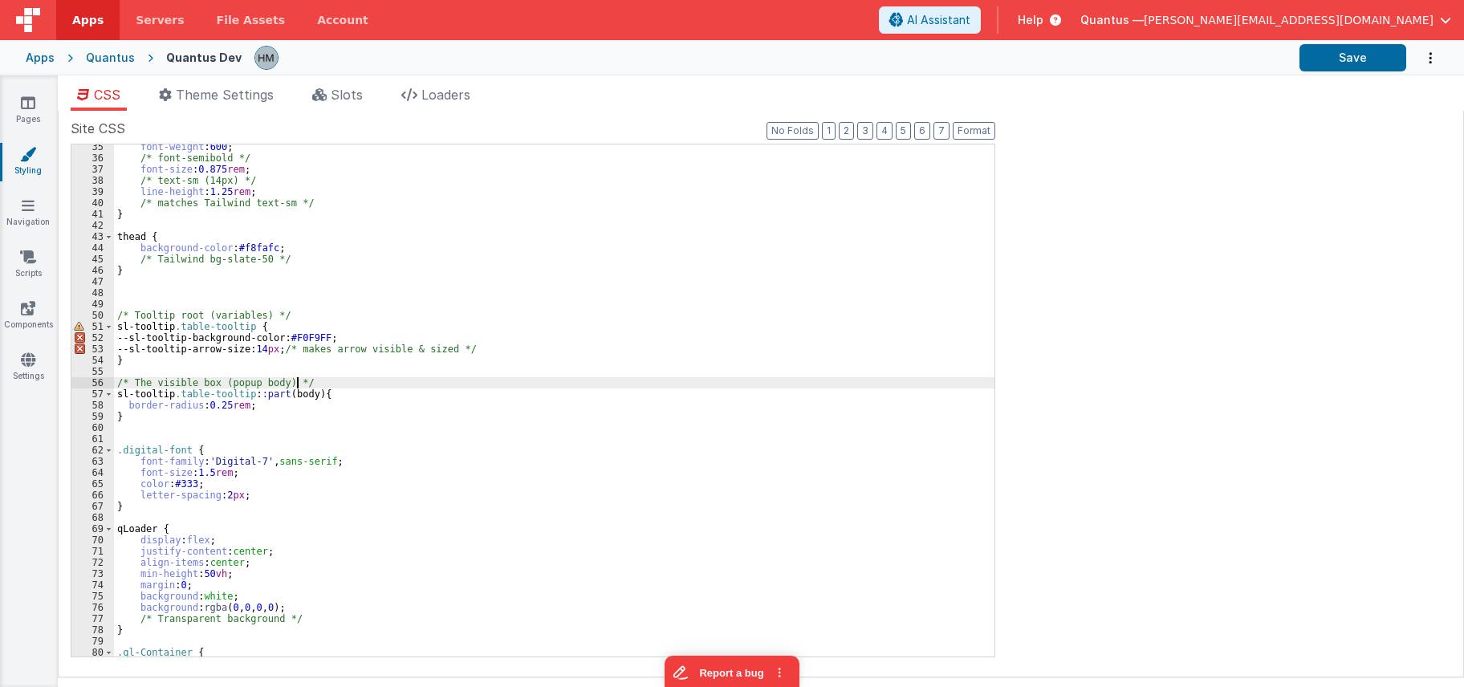
click at [384, 383] on div "font-weight : 600 ; /* font-semibold */ font-size : 0.875 rem ; /* text-sm (14p…" at bounding box center [554, 408] width 880 height 535
click at [39, 59] on div "Apps" at bounding box center [40, 58] width 29 height 16
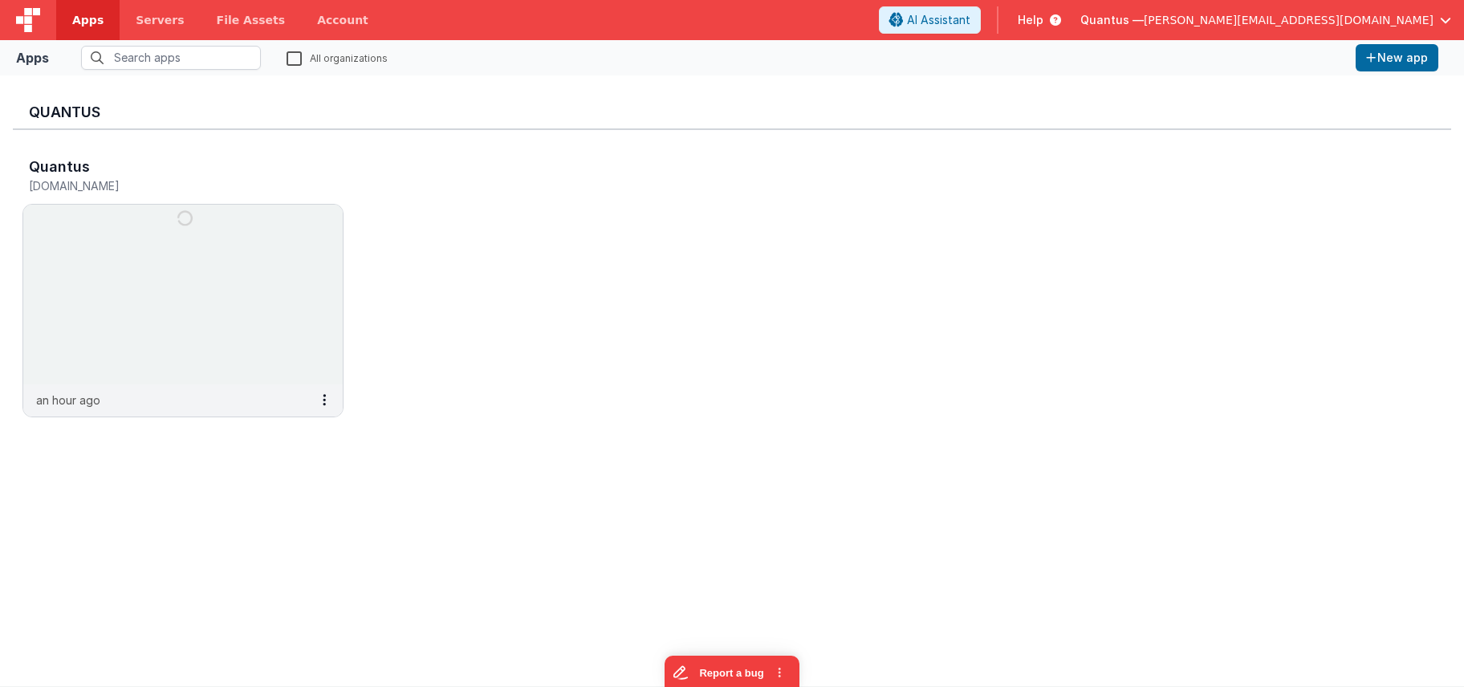
click at [1311, 15] on span "[PERSON_NAME][EMAIL_ADDRESS][DOMAIN_NAME]" at bounding box center [1289, 20] width 290 height 16
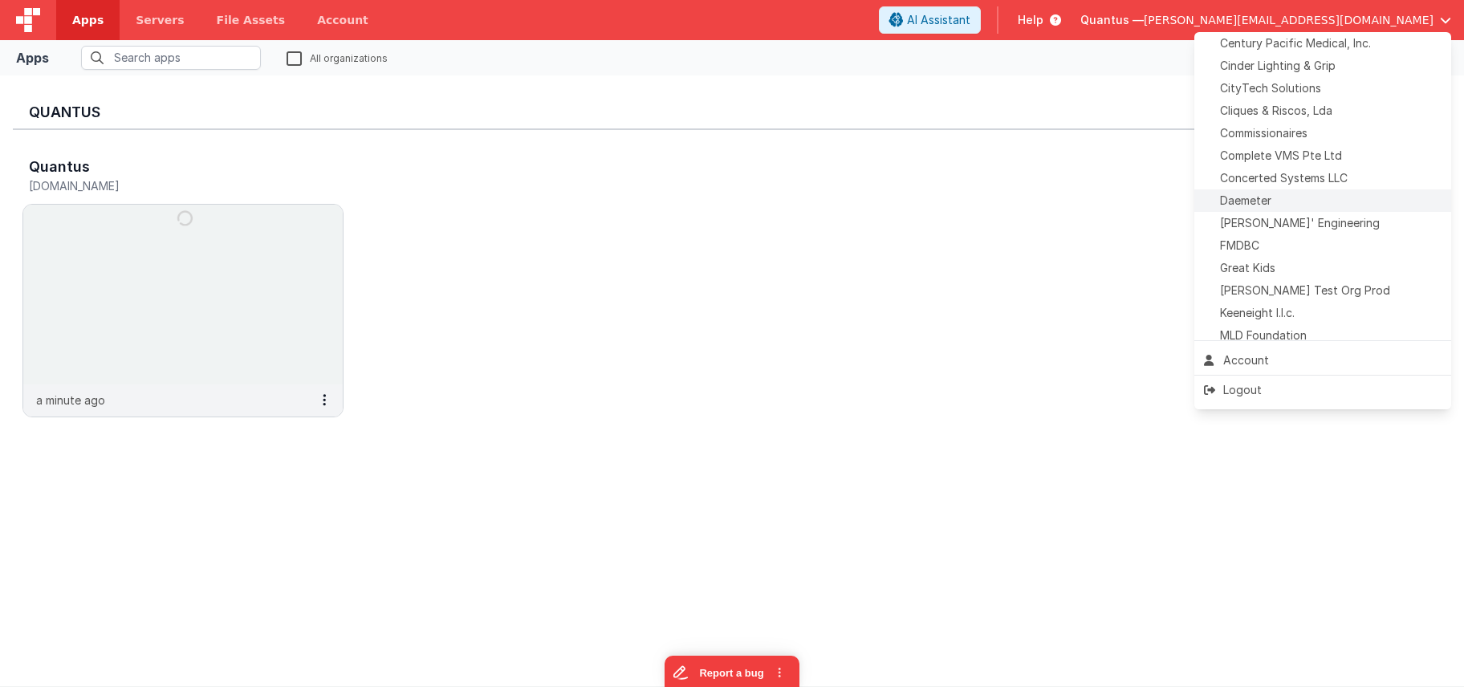
scroll to position [327, 0]
click at [291, 62] on button at bounding box center [732, 343] width 1464 height 687
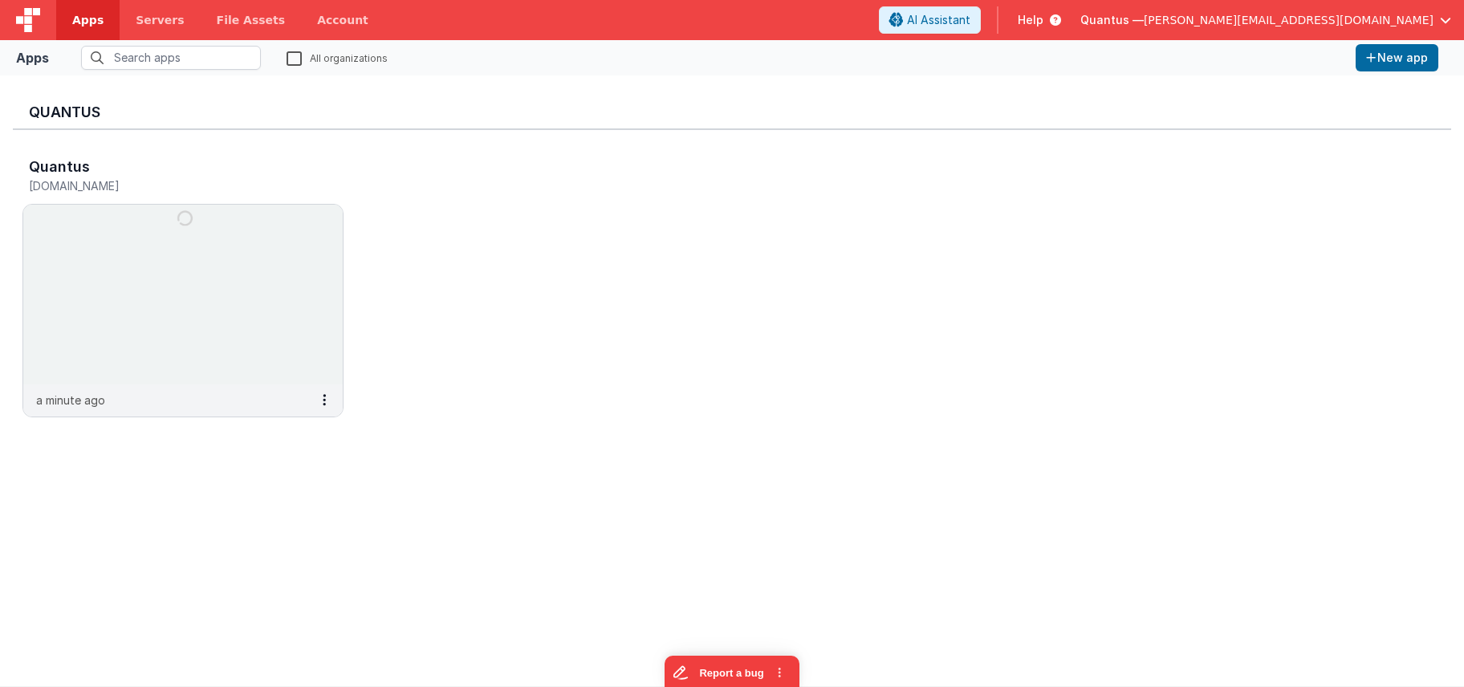
click at [292, 62] on label "All organizations" at bounding box center [337, 57] width 101 height 15
click at [0, 0] on input "All organizations" at bounding box center [0, 0] width 0 height 0
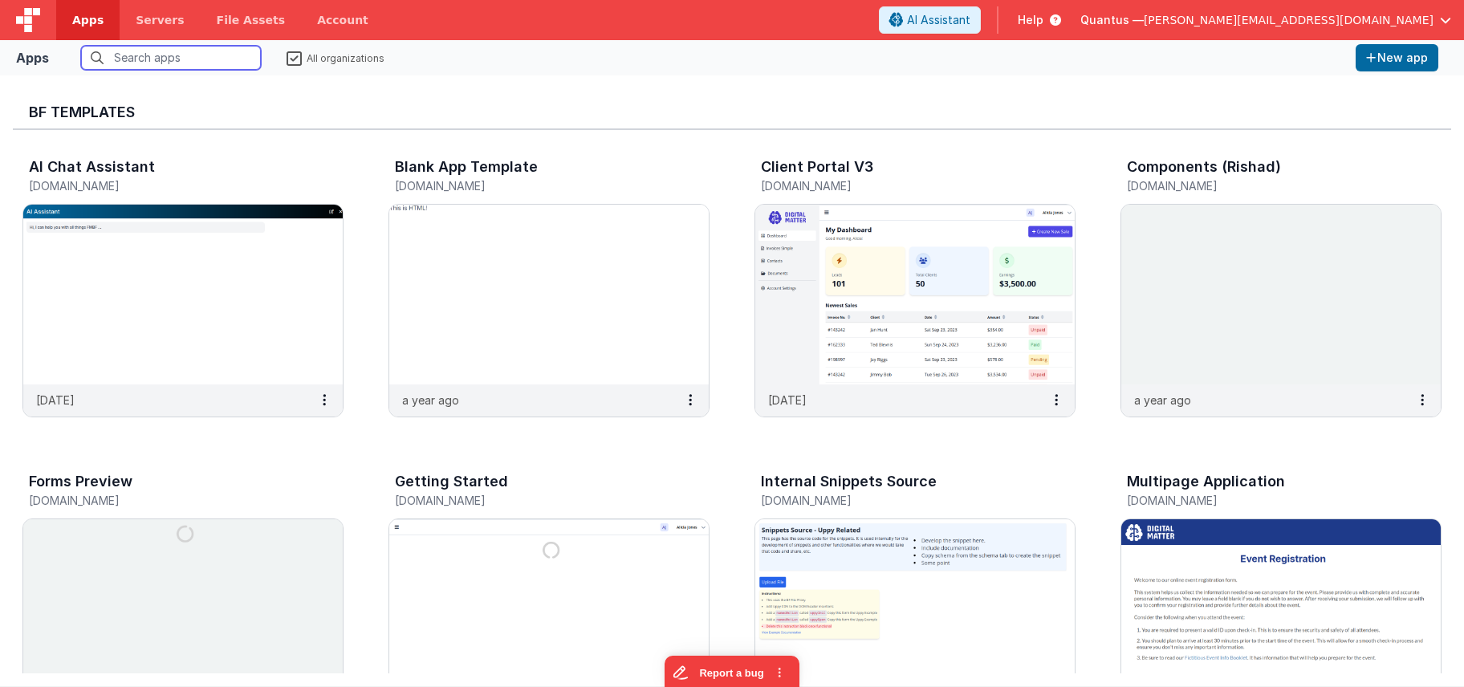
click at [210, 54] on input "text" at bounding box center [171, 58] width 180 height 24
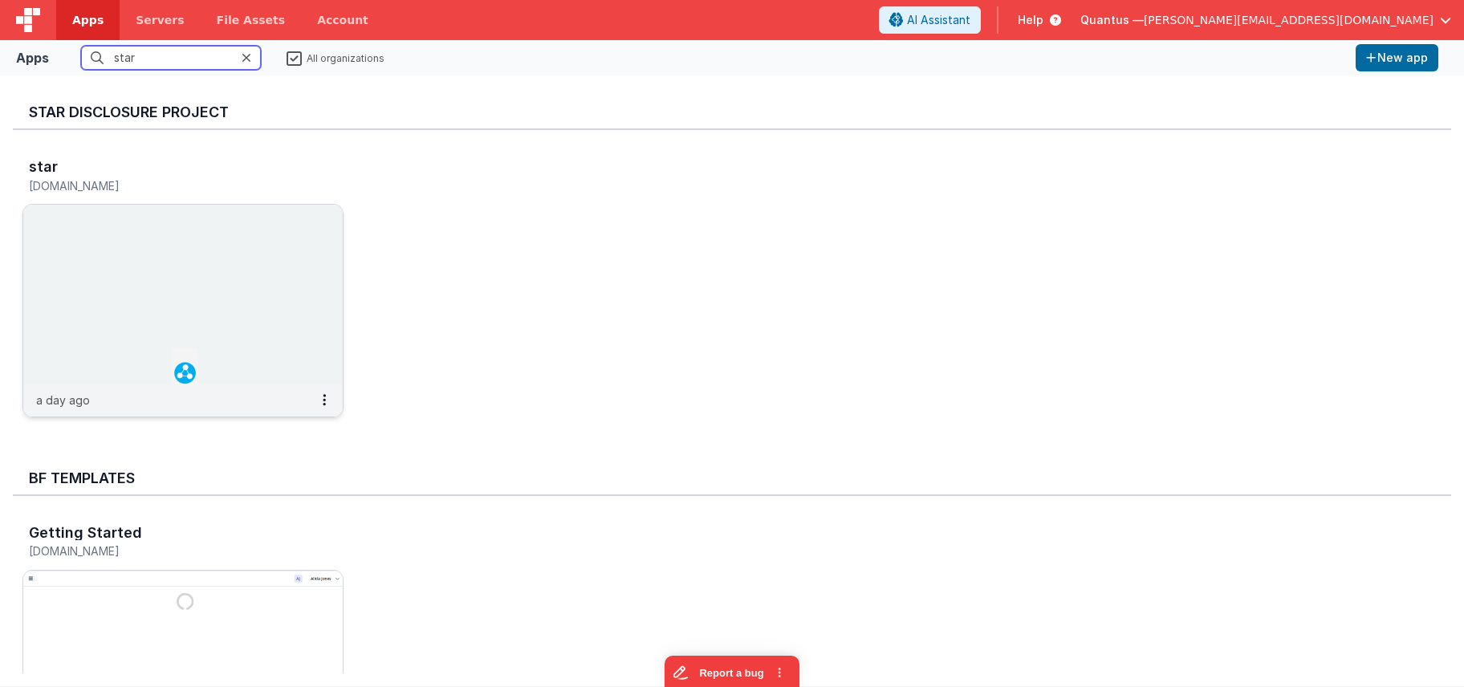
type input "star"
click at [242, 237] on img at bounding box center [182, 295] width 319 height 180
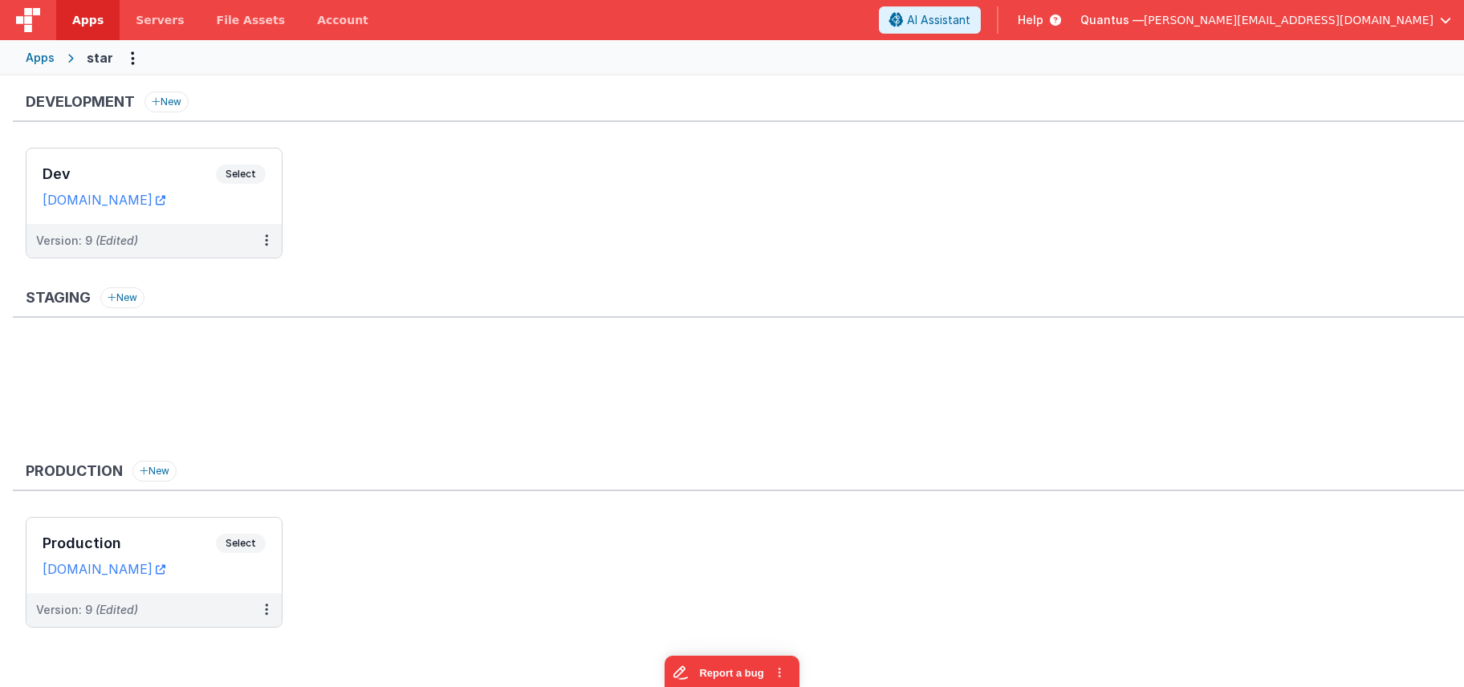
click at [1293, 28] on div "Quantus — hassan@delfsengineering.ca" at bounding box center [1265, 19] width 371 height 27
click at [1384, 20] on span "[PERSON_NAME][EMAIL_ADDRESS][DOMAIN_NAME]" at bounding box center [1289, 20] width 290 height 16
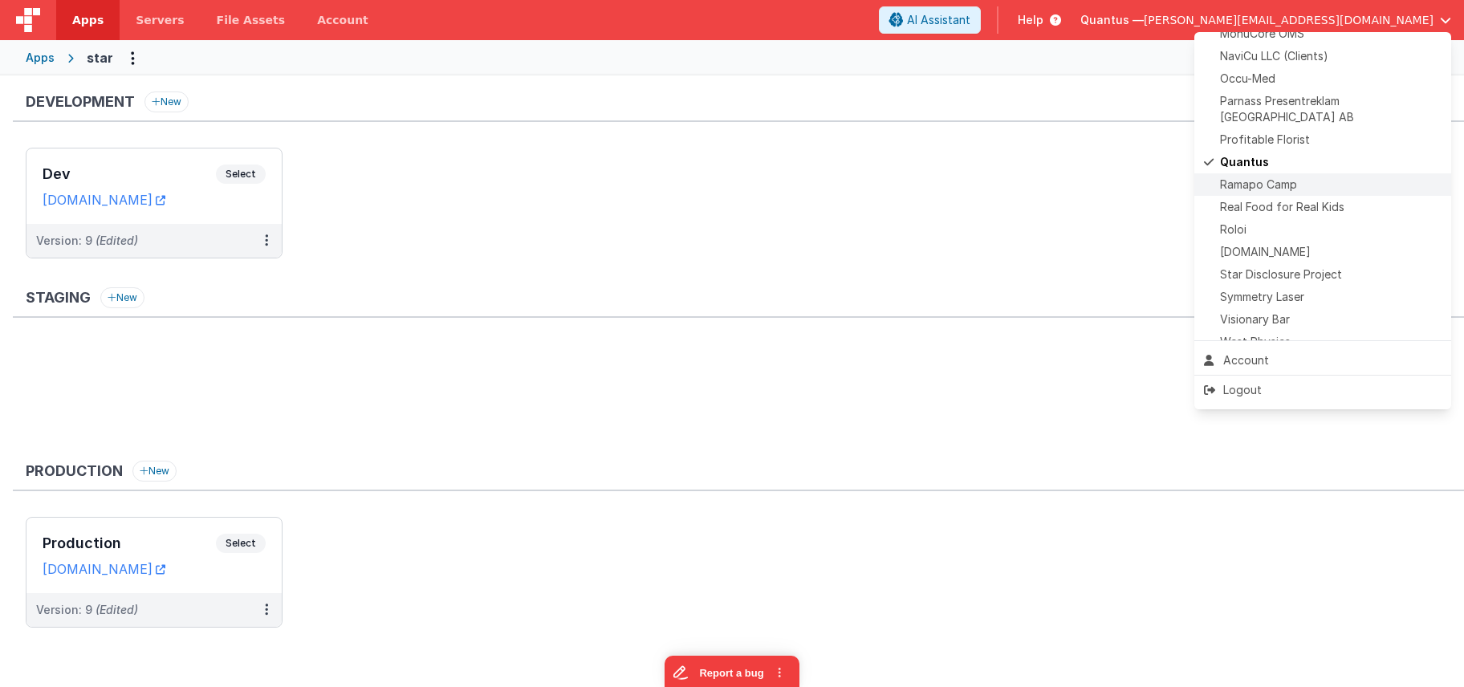
scroll to position [691, 0]
click at [1305, 265] on span "Star Disclosure Project" at bounding box center [1281, 273] width 122 height 16
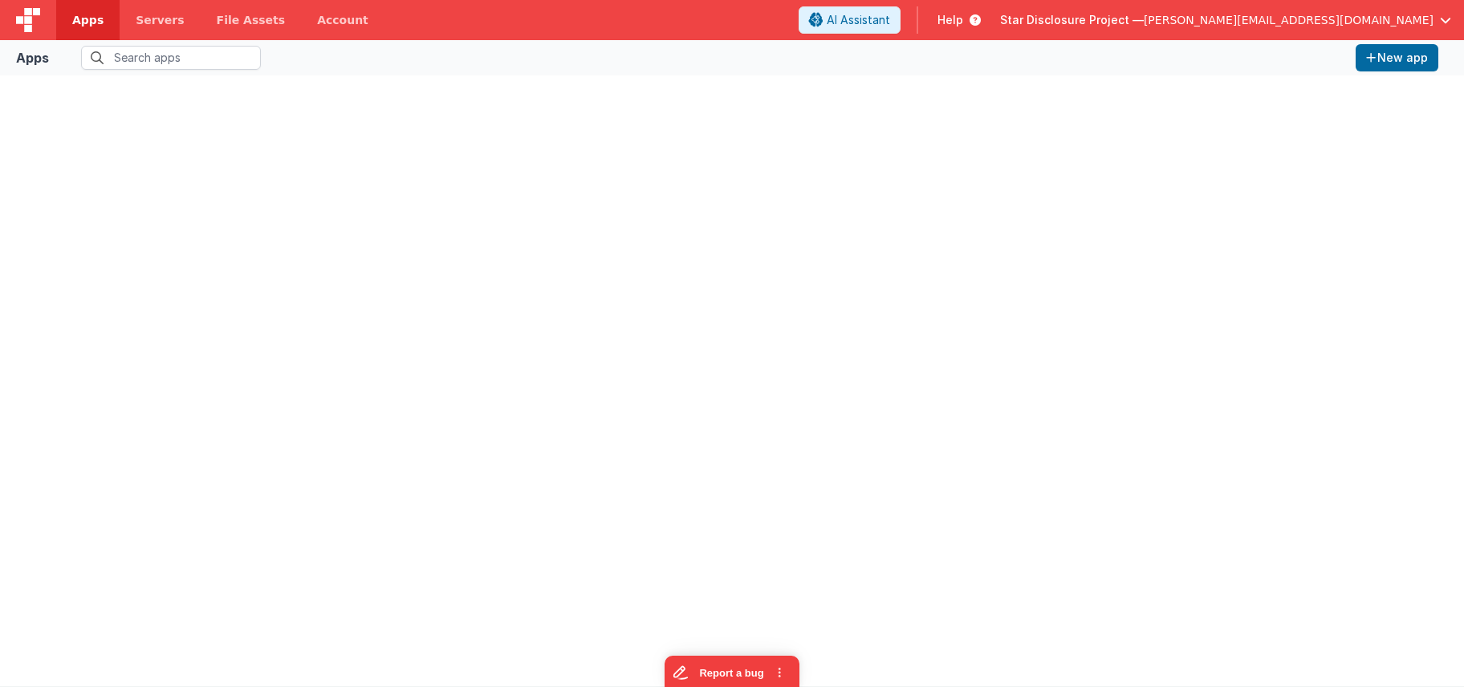
type input "star"
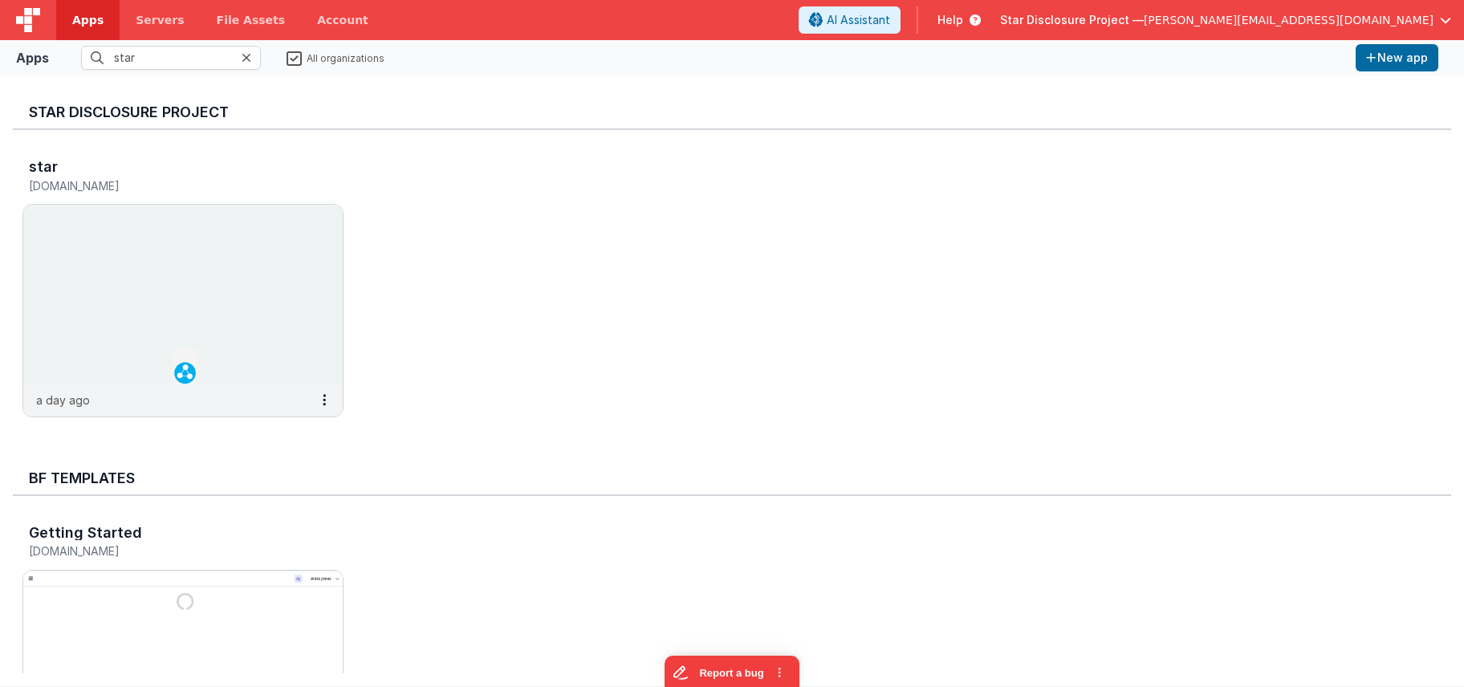
click at [297, 57] on label "All organizations" at bounding box center [336, 57] width 98 height 15
click at [0, 0] on input "All organizations" at bounding box center [0, 0] width 0 height 0
click at [245, 56] on icon at bounding box center [247, 57] width 10 height 13
click at [275, 274] on img at bounding box center [182, 295] width 319 height 180
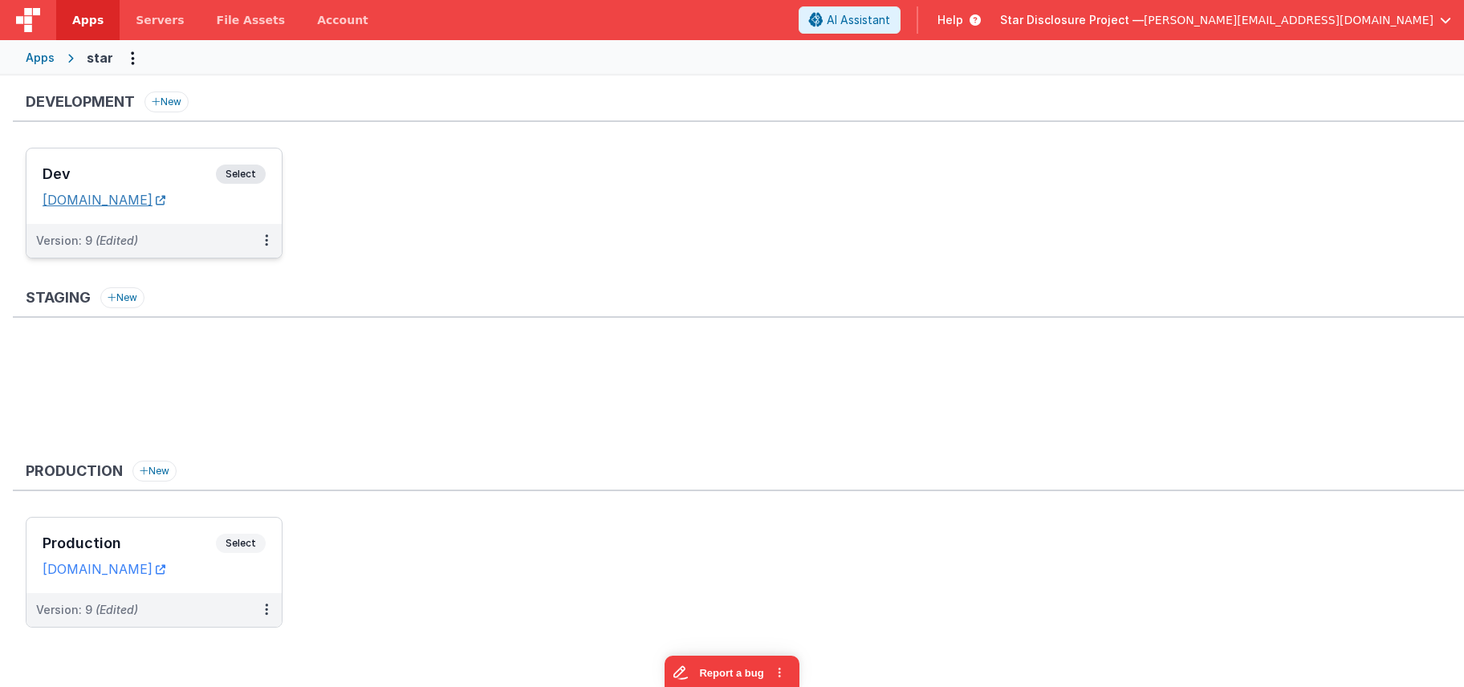
click at [165, 199] on link "[DOMAIN_NAME]" at bounding box center [104, 200] width 123 height 16
click at [169, 162] on div "Dev Select URLs stardpidev.fmbetterforms.com" at bounding box center [153, 185] width 255 height 75
click at [147, 170] on h3 "Dev" at bounding box center [129, 174] width 173 height 16
click at [244, 173] on span "Select" at bounding box center [241, 174] width 50 height 19
click at [240, 174] on span "Select" at bounding box center [241, 174] width 50 height 19
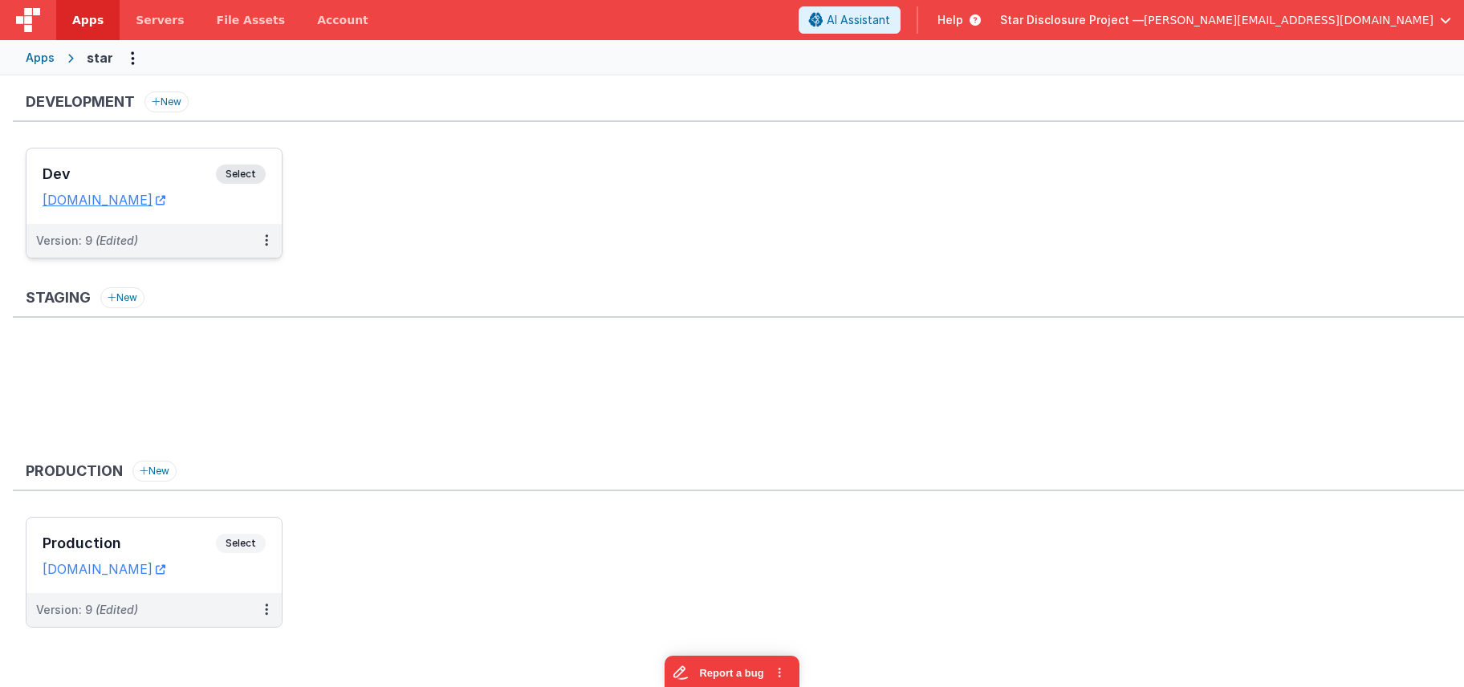
click at [246, 173] on span "Select" at bounding box center [241, 174] width 50 height 19
click at [150, 165] on div "Dev Select" at bounding box center [154, 178] width 223 height 27
click at [146, 539] on h3 "Production" at bounding box center [129, 543] width 173 height 16
click at [47, 63] on div "Apps" at bounding box center [40, 58] width 29 height 16
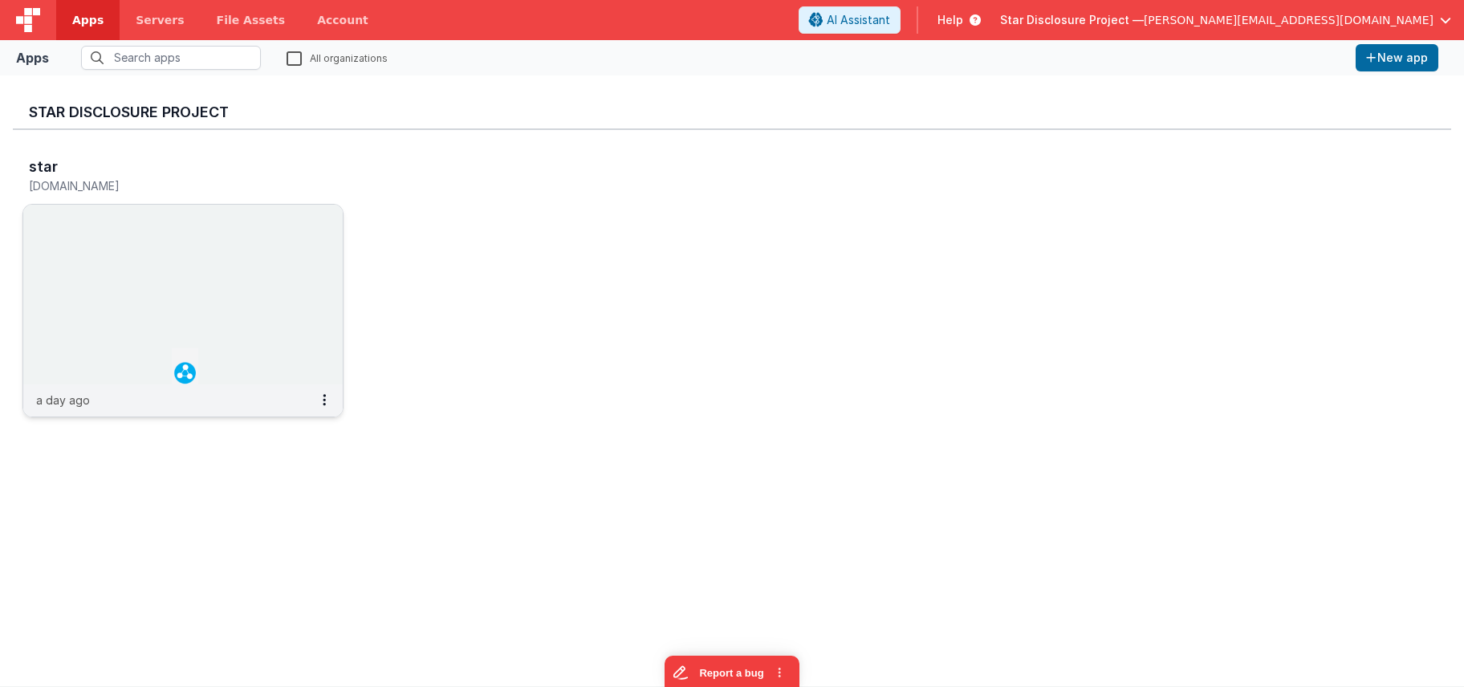
click at [245, 248] on img at bounding box center [182, 295] width 319 height 180
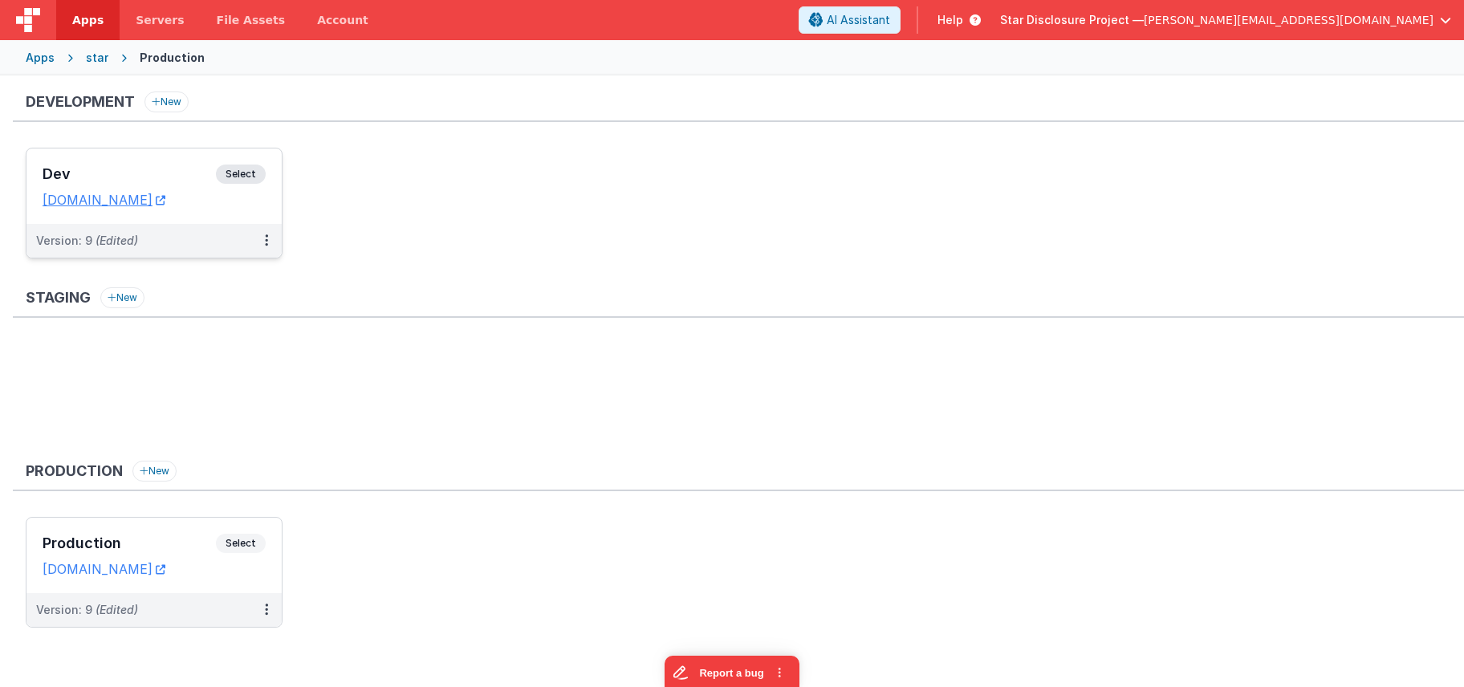
click at [242, 174] on span "Select" at bounding box center [241, 174] width 50 height 19
drag, startPoint x: 413, startPoint y: 150, endPoint x: 421, endPoint y: 151, distance: 8.1
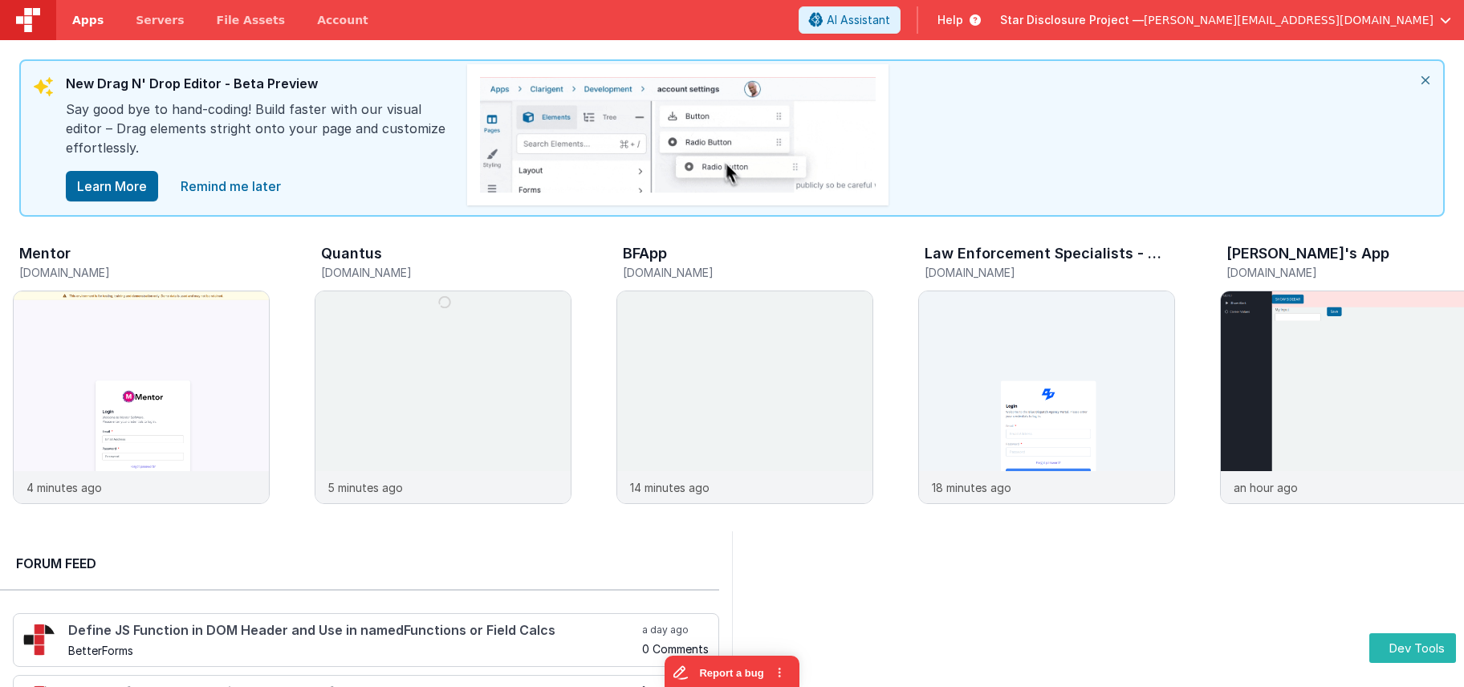
click at [97, 29] on link "Apps" at bounding box center [87, 20] width 63 height 40
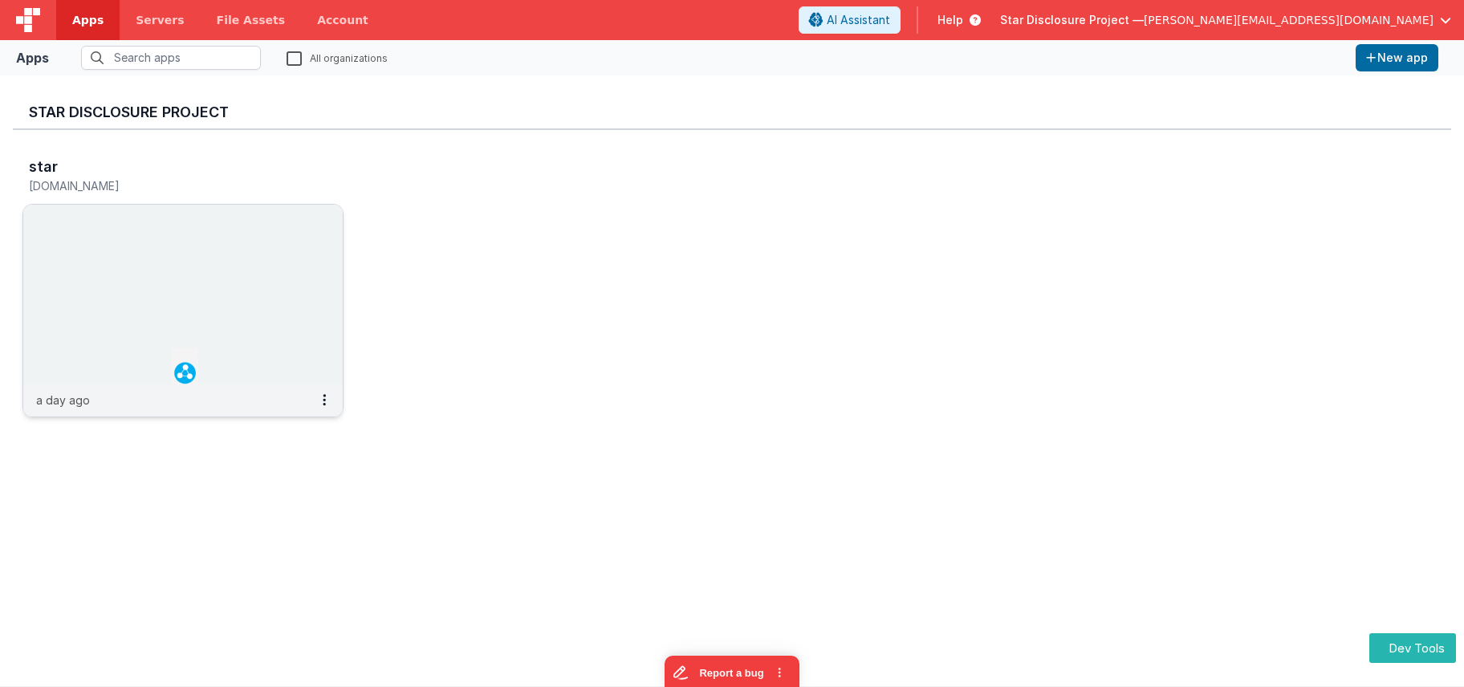
click at [254, 285] on img at bounding box center [182, 295] width 319 height 180
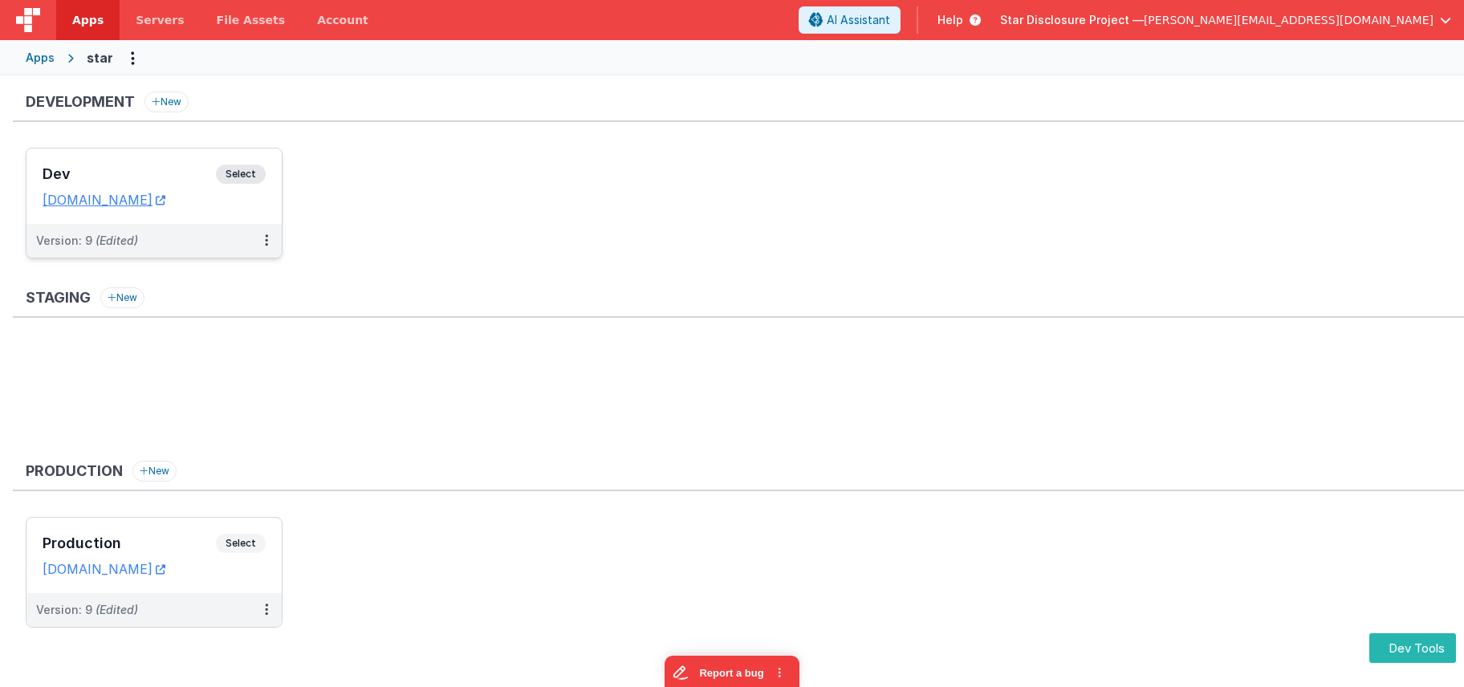
click at [159, 171] on h3 "Dev" at bounding box center [129, 174] width 173 height 16
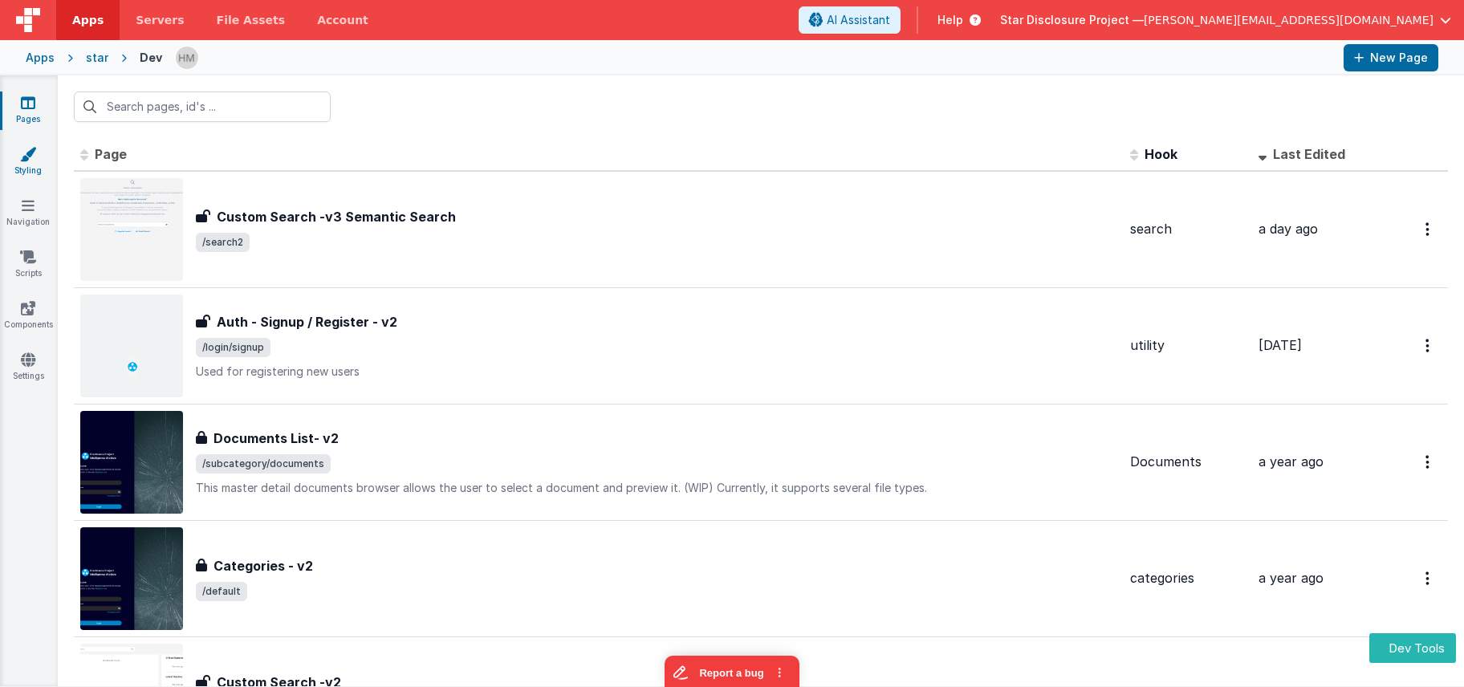
click at [24, 163] on link "Styling" at bounding box center [28, 162] width 58 height 32
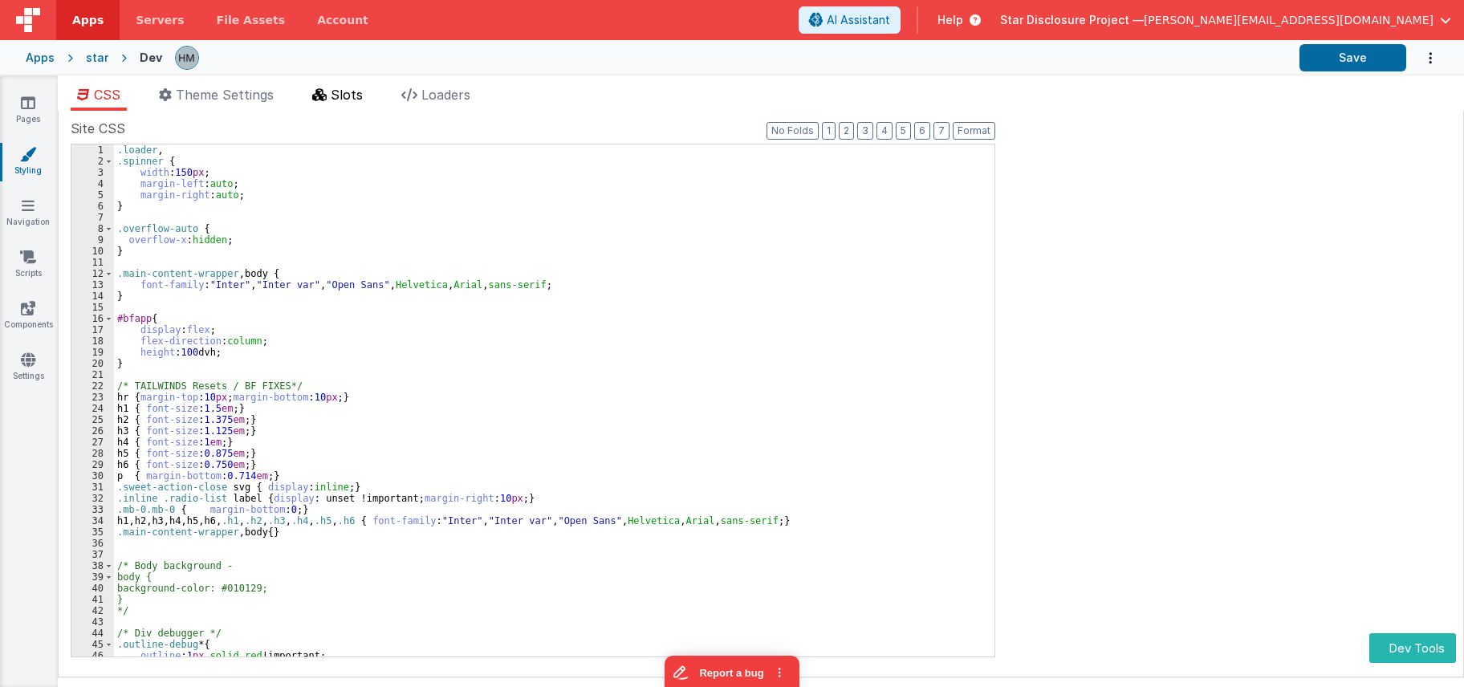
click at [340, 96] on span "Slots" at bounding box center [347, 95] width 32 height 16
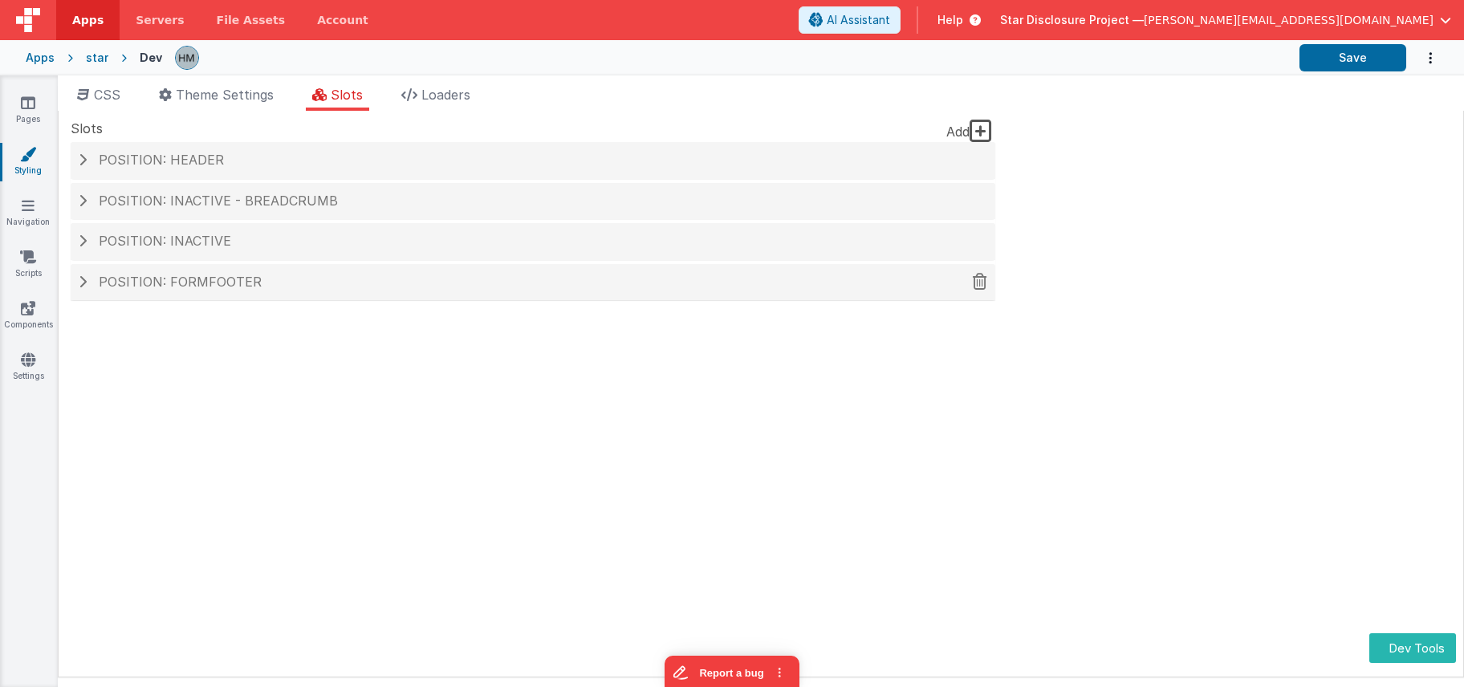
click at [244, 295] on div "Position: formFooter" at bounding box center [533, 282] width 925 height 37
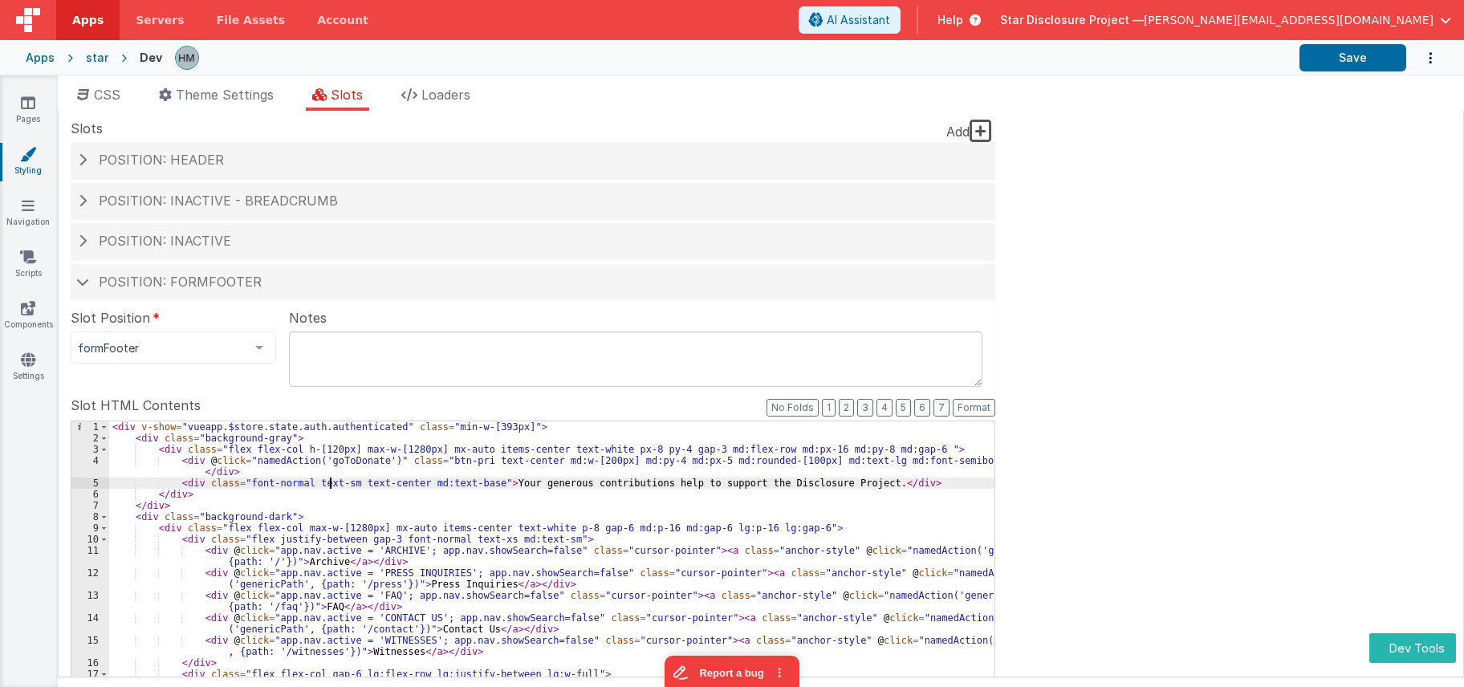
click at [329, 486] on div "< div v-show = "vueapp.$store.state.auth.authenticated" class = "min-w-[393px]"…" at bounding box center [551, 692] width 885 height 543
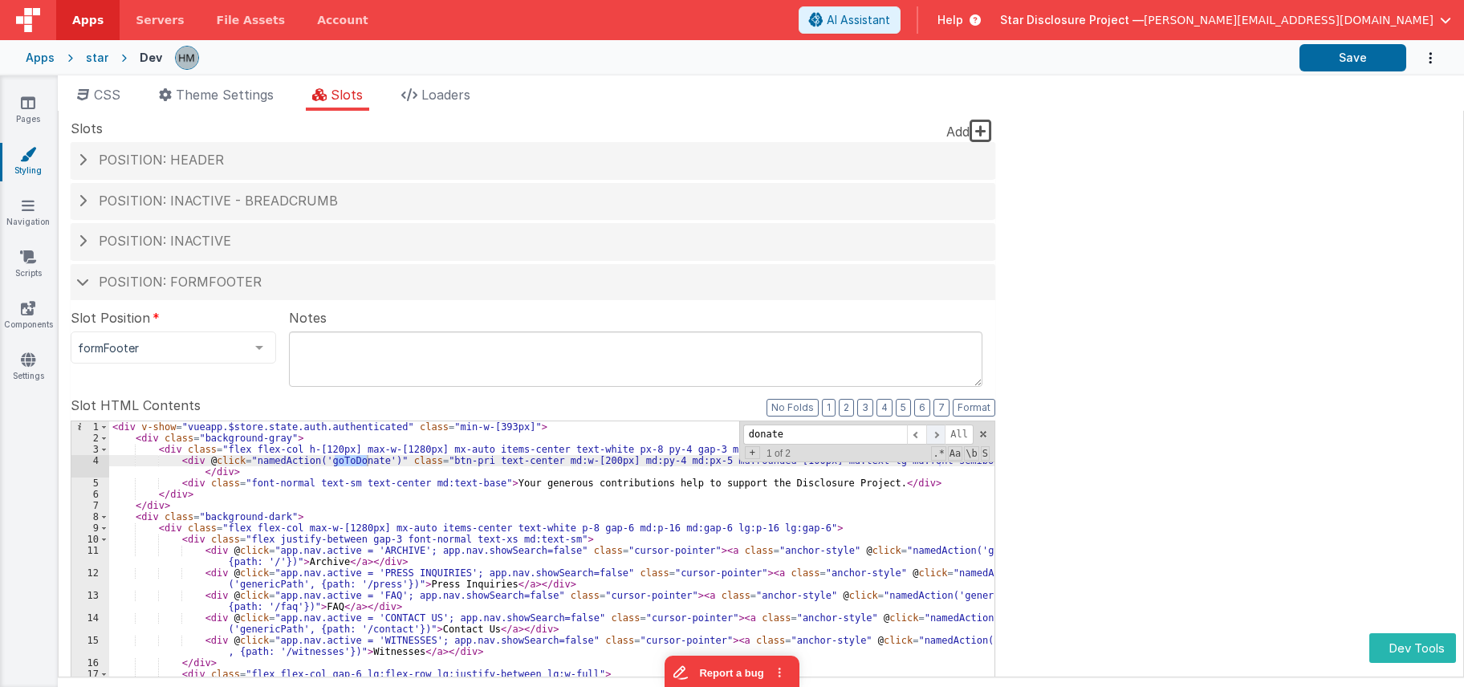
type input "donate"
click at [941, 438] on span at bounding box center [935, 435] width 19 height 20
click at [982, 433] on span at bounding box center [983, 434] width 11 height 11
click at [322, 457] on div "< div v-show = "vueapp.$store.state.auth.authenticated" class = "min-w-[393px]"…" at bounding box center [551, 692] width 885 height 543
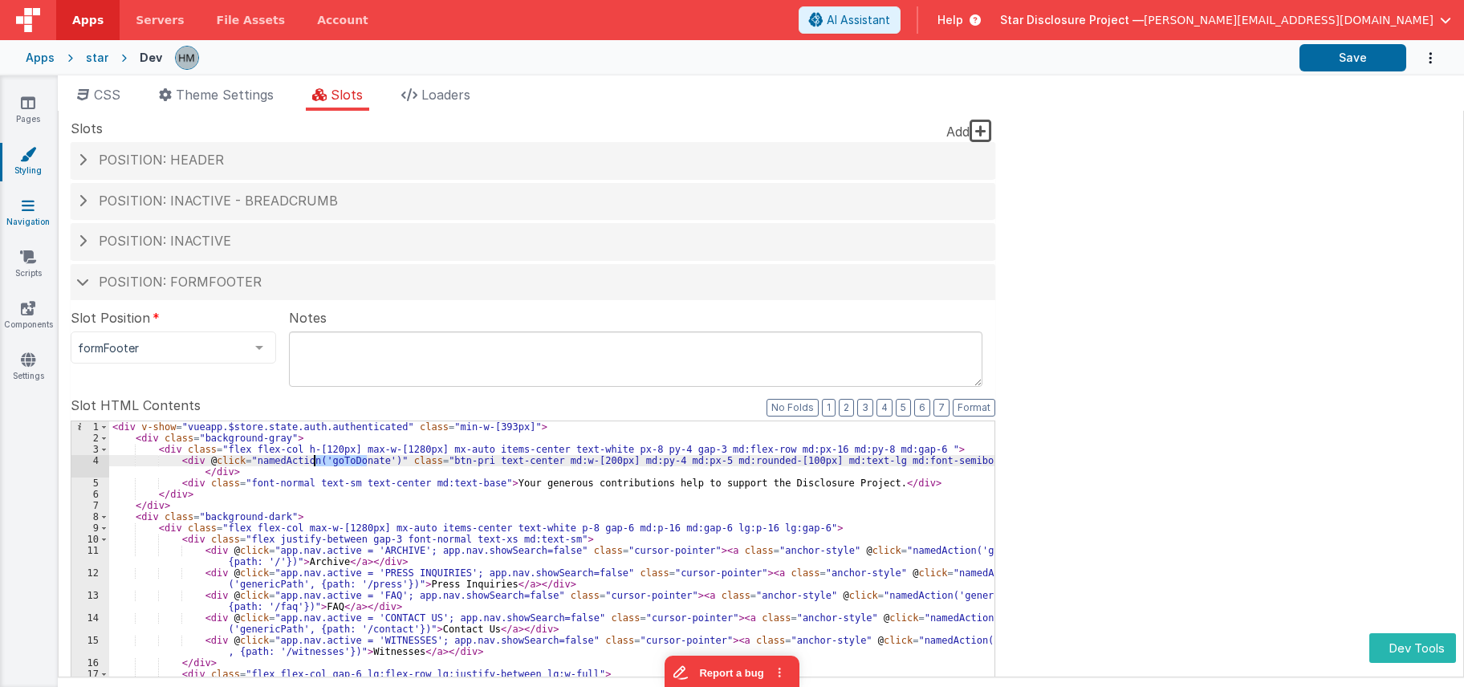
click at [26, 214] on link "Navigation" at bounding box center [28, 213] width 58 height 32
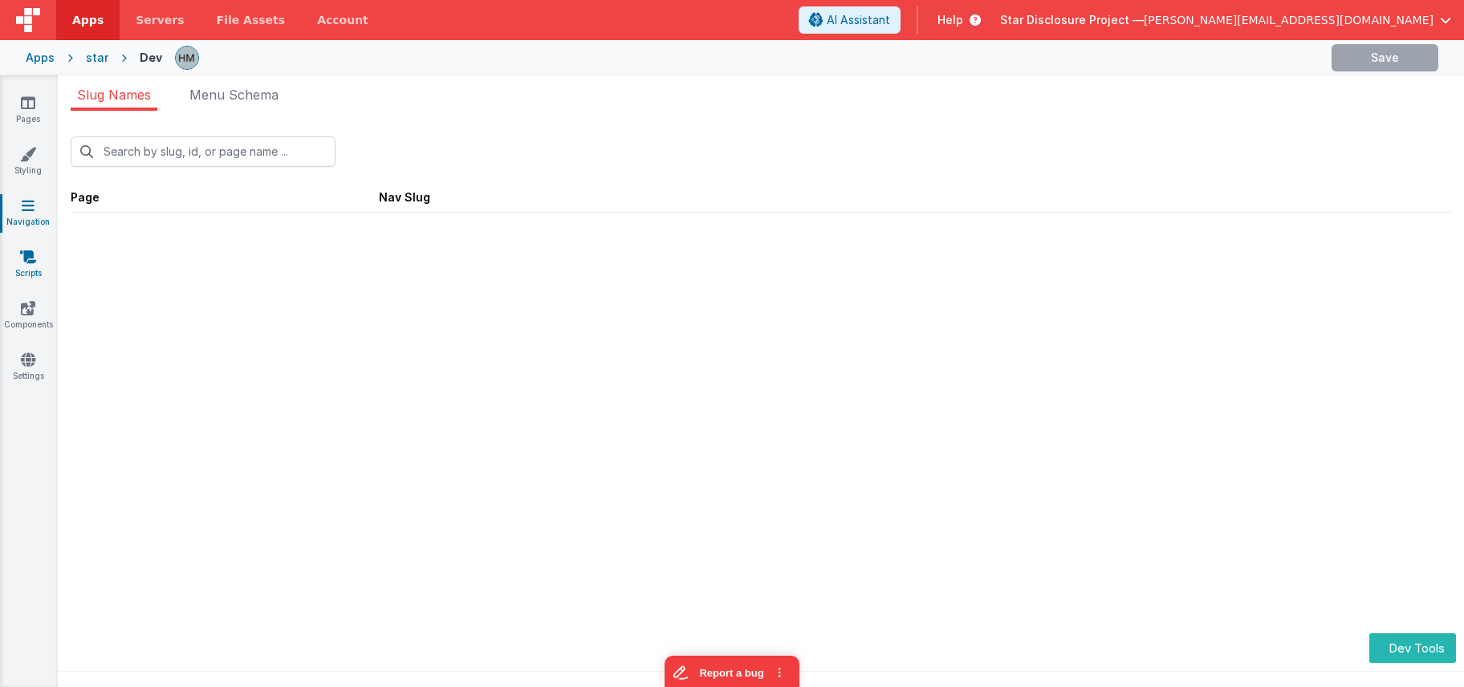
click at [24, 260] on icon at bounding box center [28, 257] width 16 height 16
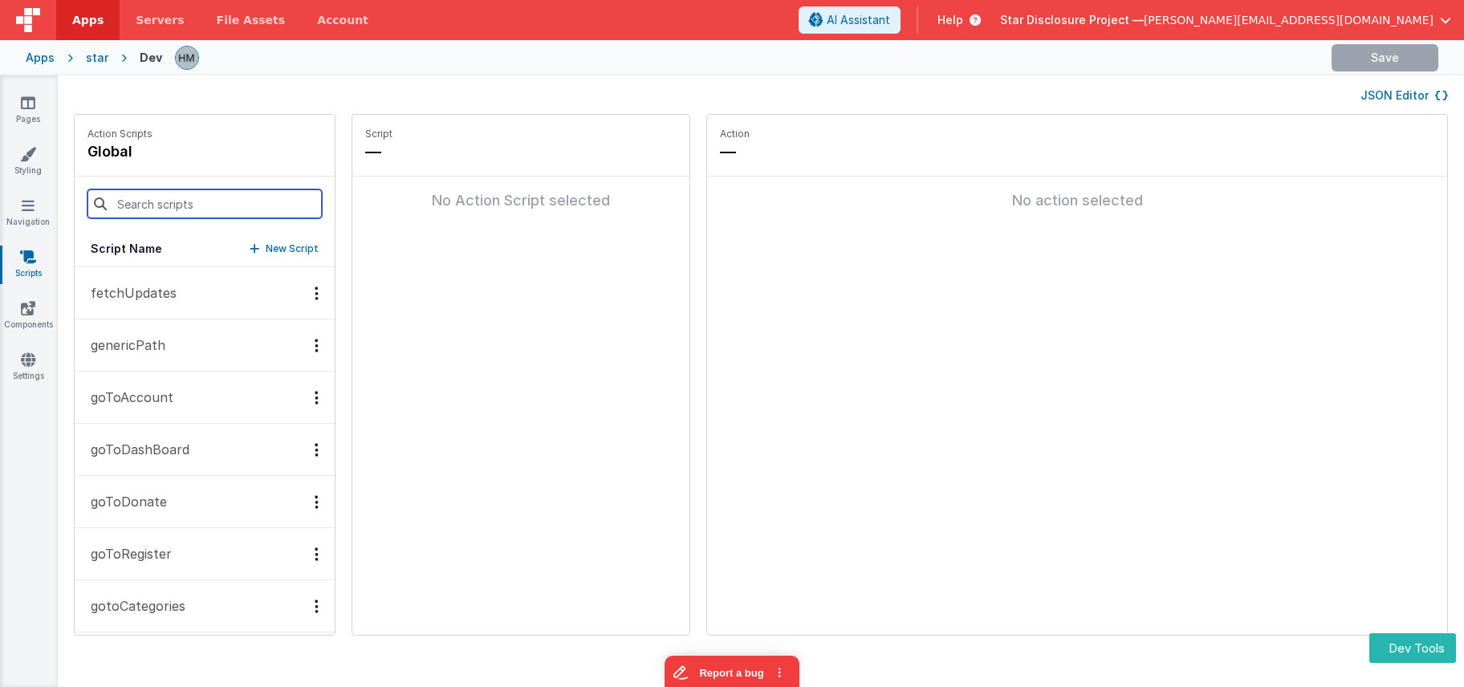
click at [166, 197] on input at bounding box center [204, 203] width 234 height 29
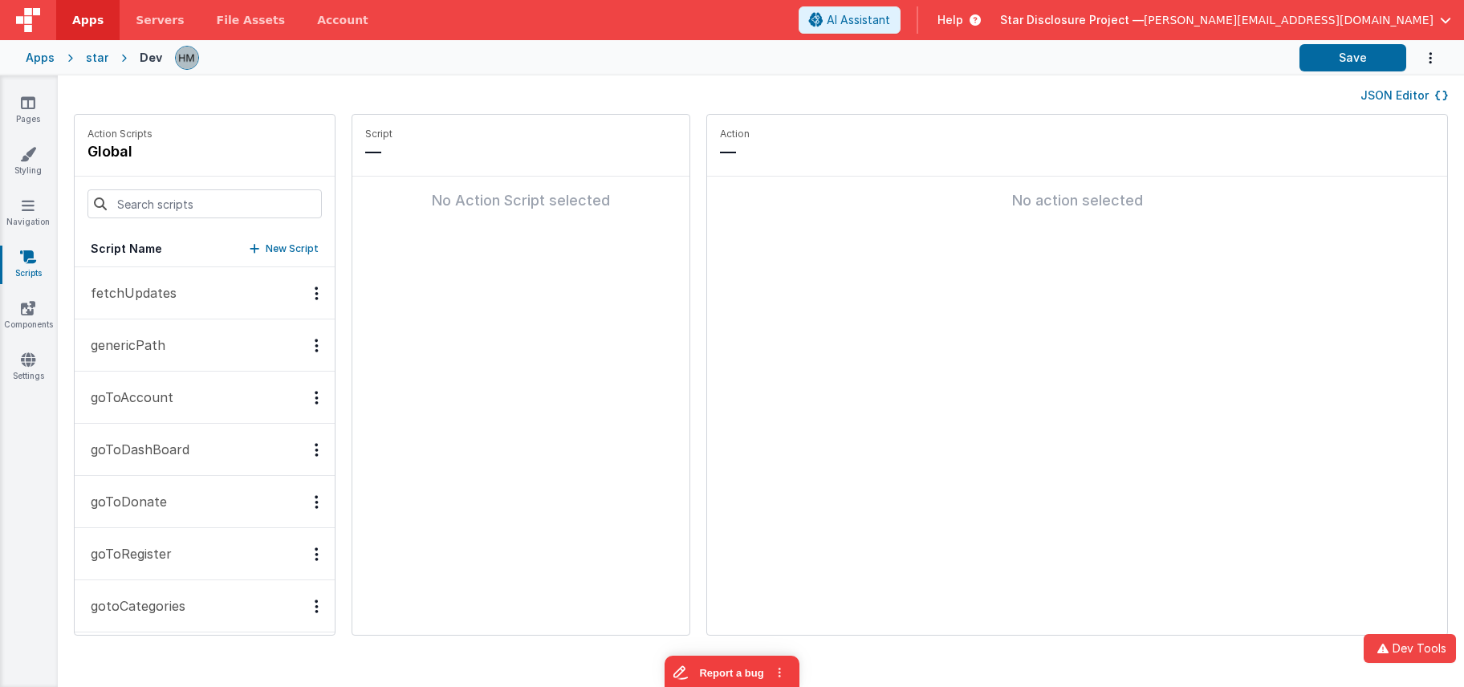
click at [178, 500] on button "goToDonate" at bounding box center [205, 502] width 260 height 52
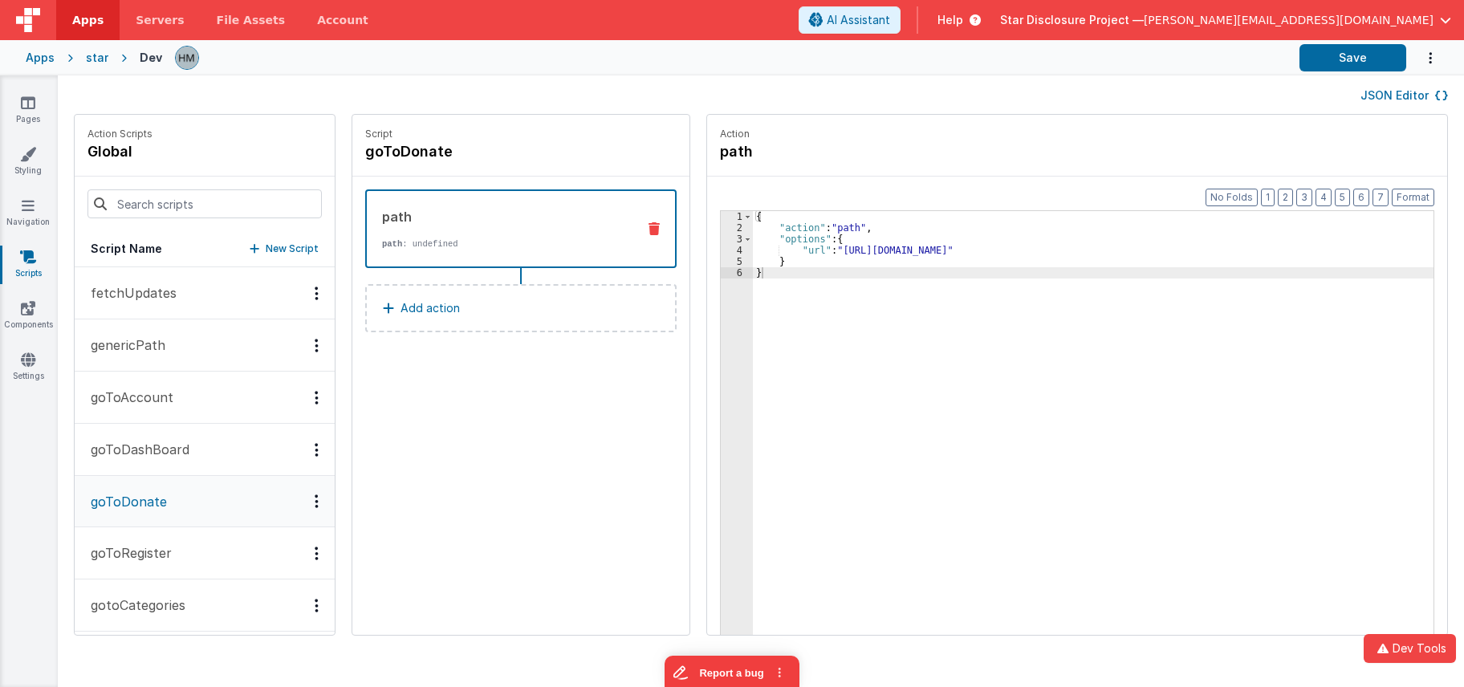
click at [891, 250] on div "{ "action" : "path" , "options" : { "url" : "[URL][DOMAIN_NAME]" } }" at bounding box center [1103, 459] width 701 height 496
click at [876, 235] on div "{ "action" : "path" , "options" : { "url" : "[URL][DOMAIN_NAME]" } }" at bounding box center [1103, 459] width 701 height 496
drag, startPoint x: 969, startPoint y: 247, endPoint x: 823, endPoint y: 252, distance: 146.9
click at [823, 252] on div "{ "action" : "path" , "options" : { "url" : "[URL][DOMAIN_NAME]" } }" at bounding box center [1103, 459] width 701 height 496
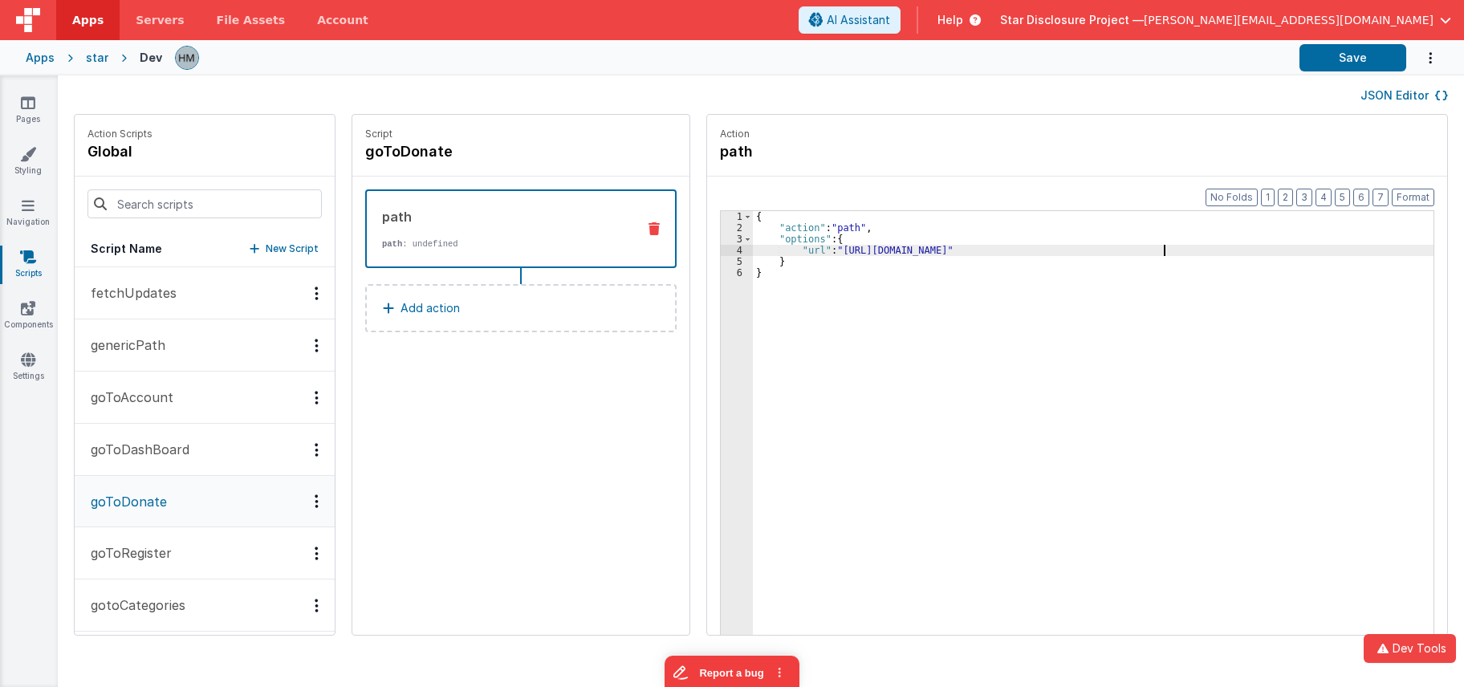
click at [946, 228] on div "{ "action" : "path" , "options" : { "url" : "[URL][DOMAIN_NAME]" } }" at bounding box center [1103, 459] width 701 height 496
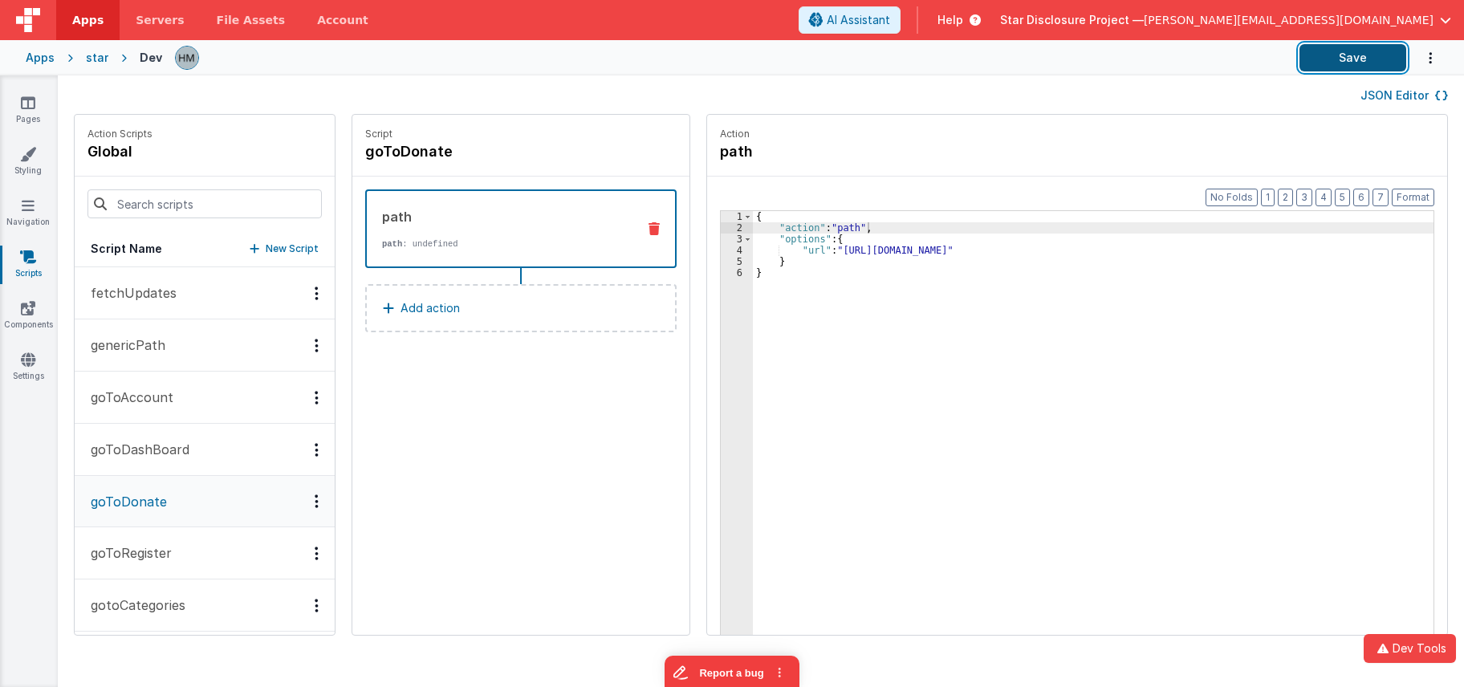
click at [1325, 67] on button "Save" at bounding box center [1352, 57] width 107 height 27
click at [100, 60] on div "star" at bounding box center [97, 58] width 22 height 16
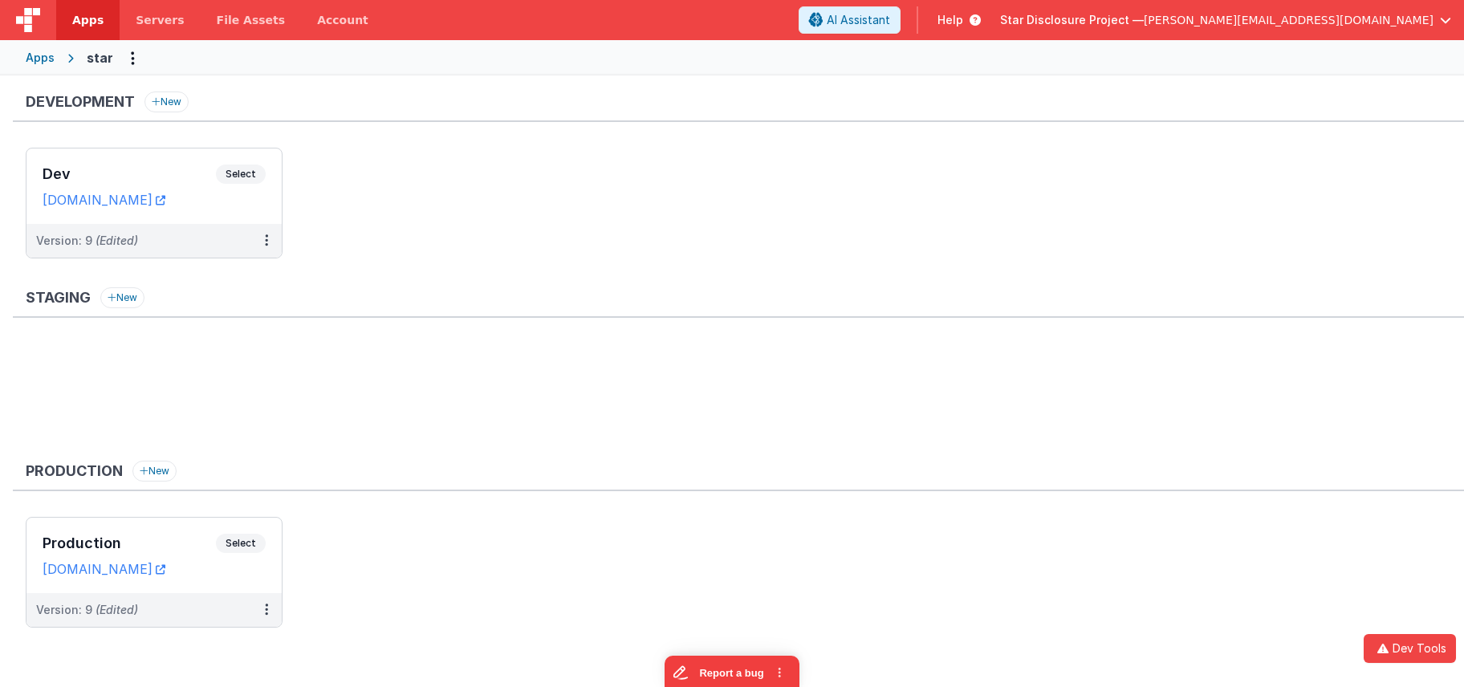
click at [41, 65] on div "Apps" at bounding box center [40, 58] width 29 height 16
